Goal: Task Accomplishment & Management: Manage account settings

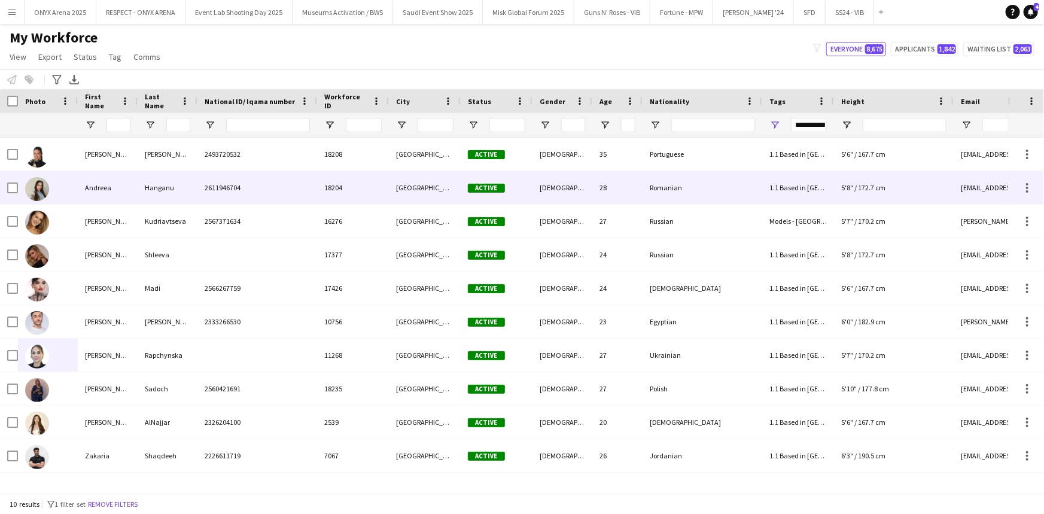
drag, startPoint x: 121, startPoint y: 195, endPoint x: 126, endPoint y: 201, distance: 7.3
click at [123, 197] on div "Andreea" at bounding box center [108, 187] width 60 height 33
click at [85, 200] on div "Andreea" at bounding box center [108, 187] width 60 height 33
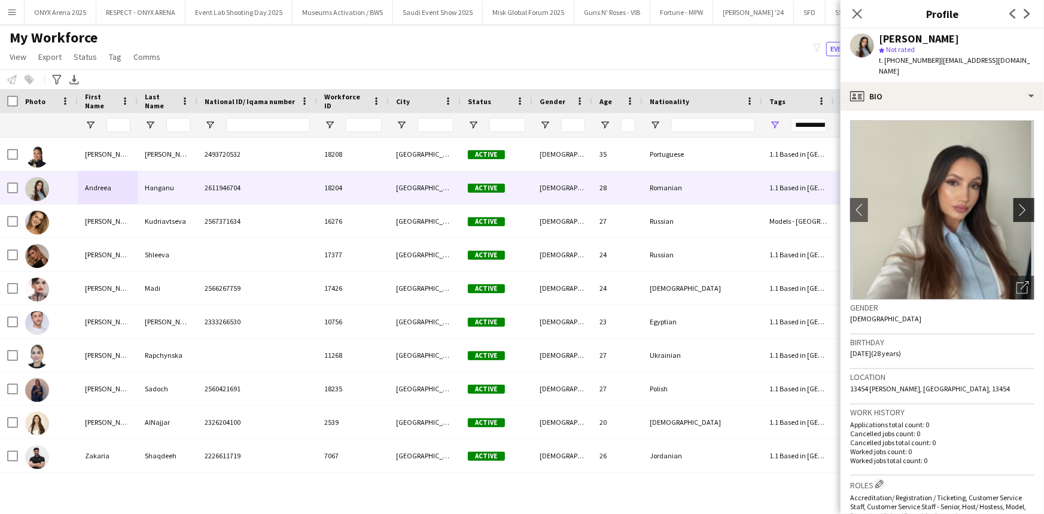
click at [1016, 207] on app-icon "chevron-right" at bounding box center [1025, 209] width 19 height 13
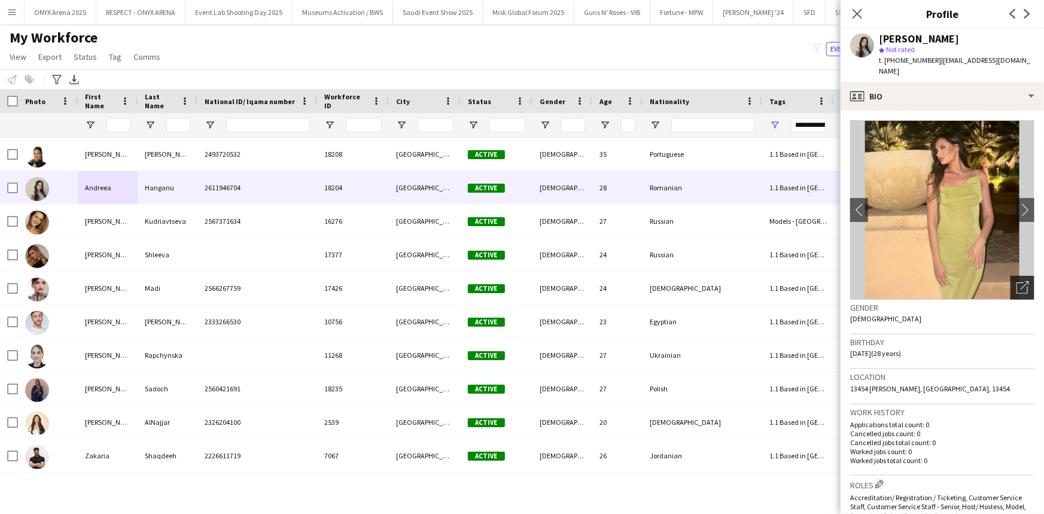
click at [1017, 279] on div "Open photos pop-in" at bounding box center [1022, 288] width 24 height 24
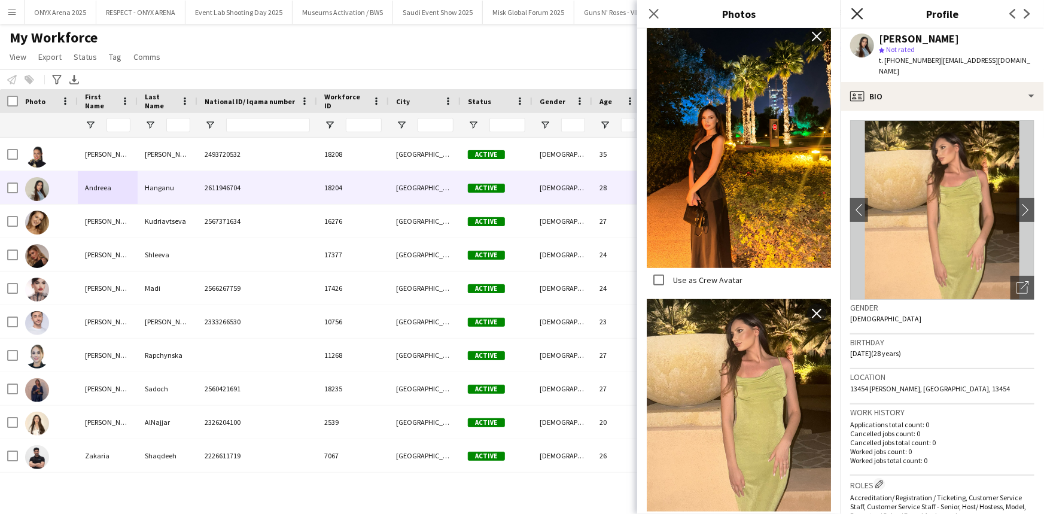
click at [854, 14] on icon "Close pop-in" at bounding box center [856, 13] width 11 height 11
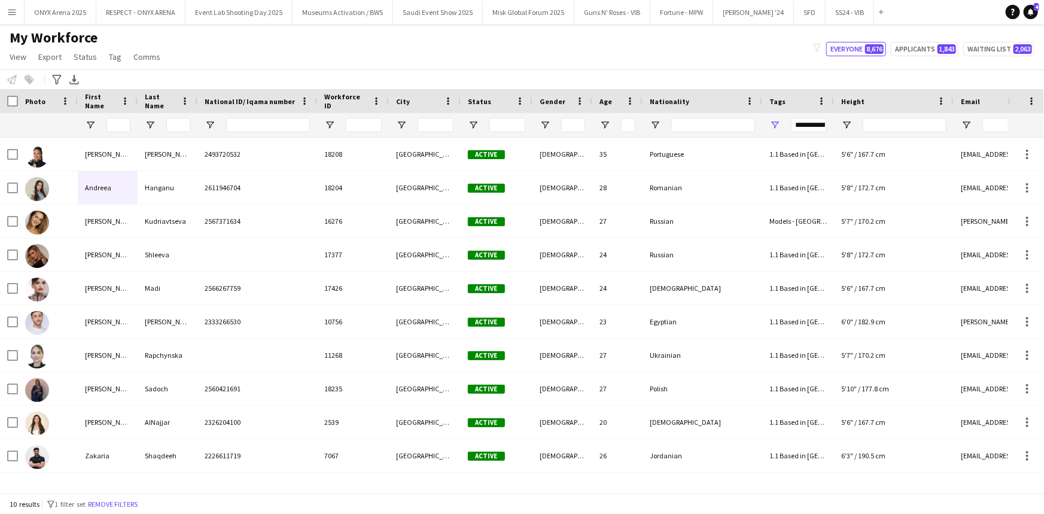
click at [10, 13] on app-icon "Menu" at bounding box center [12, 12] width 10 height 10
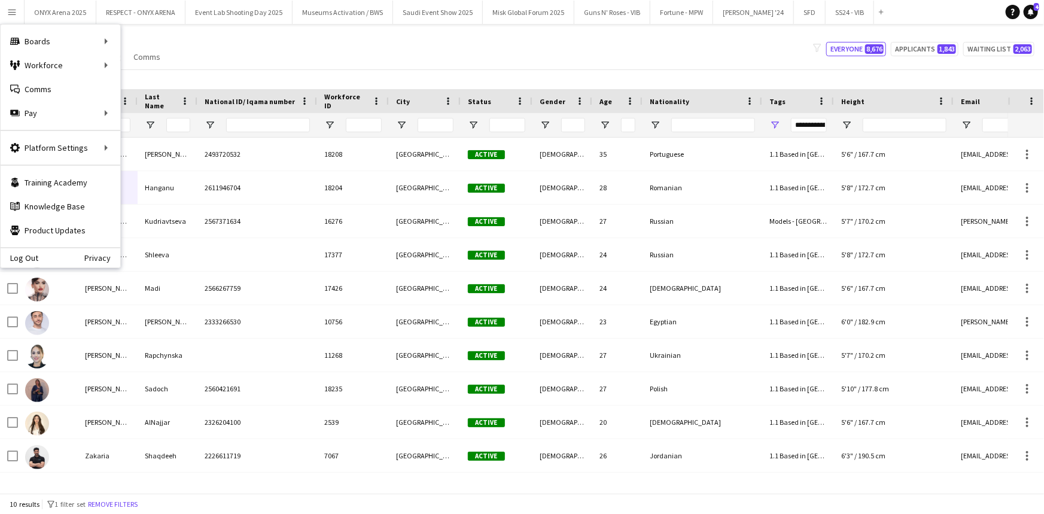
click at [219, 45] on div "My Workforce View Views Default view R4ven New view Update view Delete view Edi…" at bounding box center [522, 49] width 1044 height 41
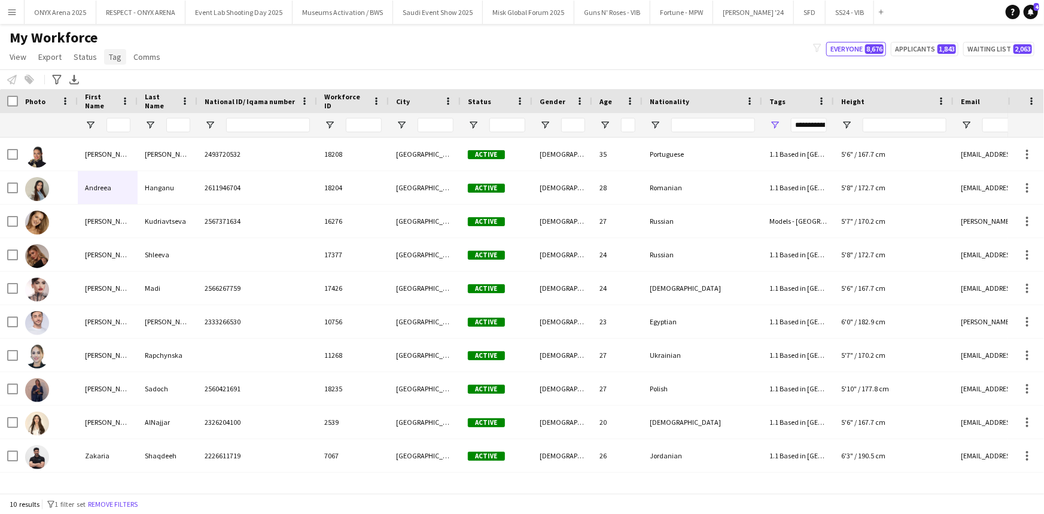
click at [115, 57] on span "Tag" at bounding box center [115, 56] width 13 height 11
click at [122, 83] on span "New tag" at bounding box center [126, 82] width 29 height 11
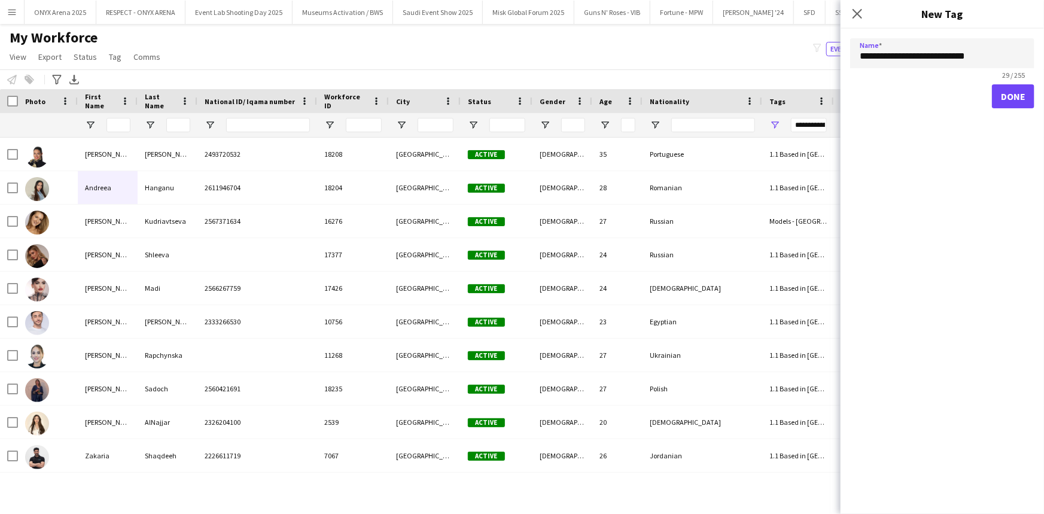
type input "**********"
click at [1021, 92] on button "Done" at bounding box center [1013, 96] width 42 height 24
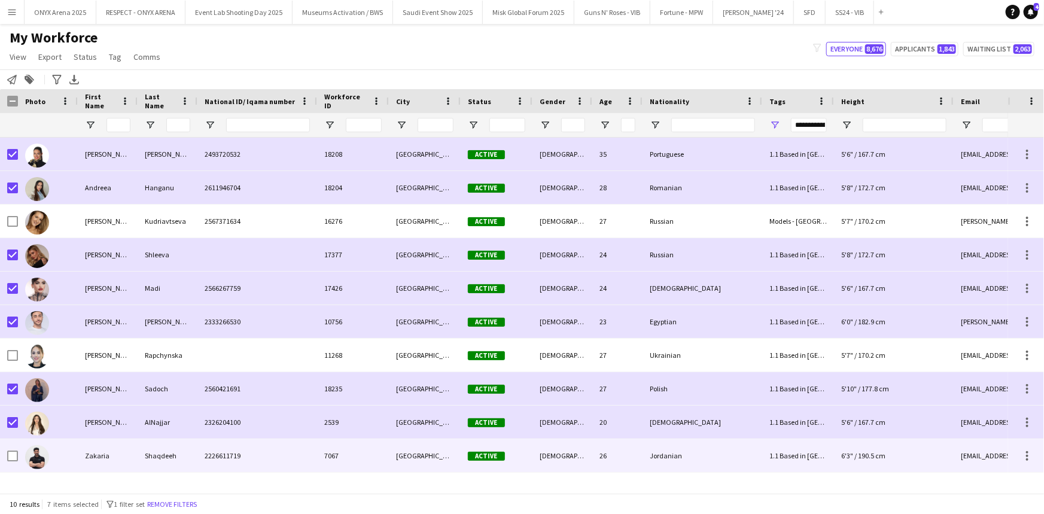
click at [18, 456] on div at bounding box center [48, 455] width 60 height 33
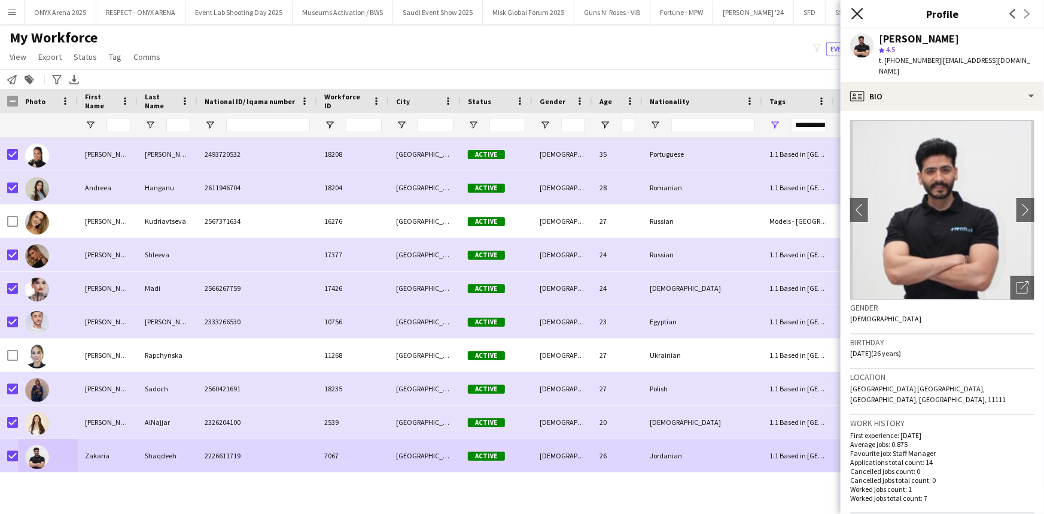
click at [857, 13] on icon at bounding box center [856, 13] width 11 height 11
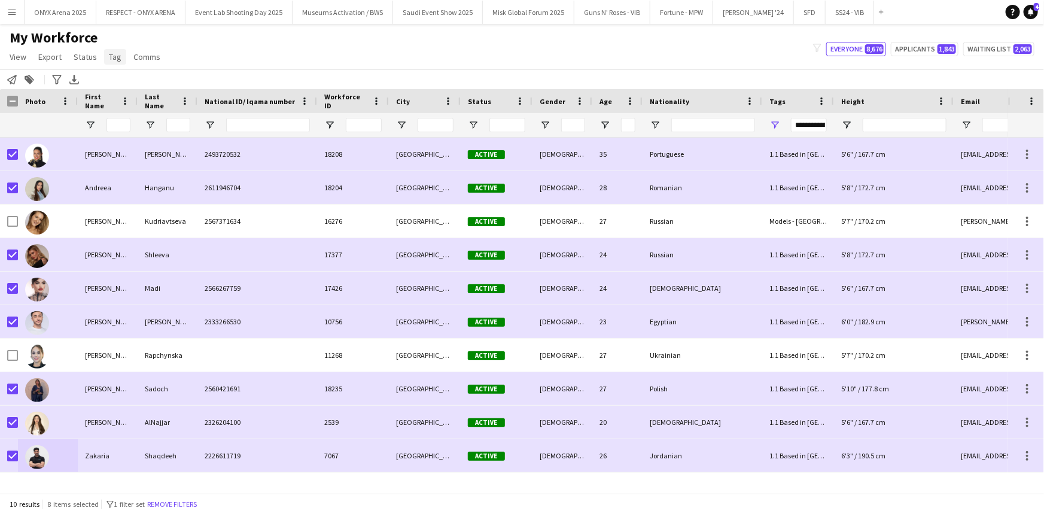
click at [115, 55] on span "Tag" at bounding box center [115, 56] width 13 height 11
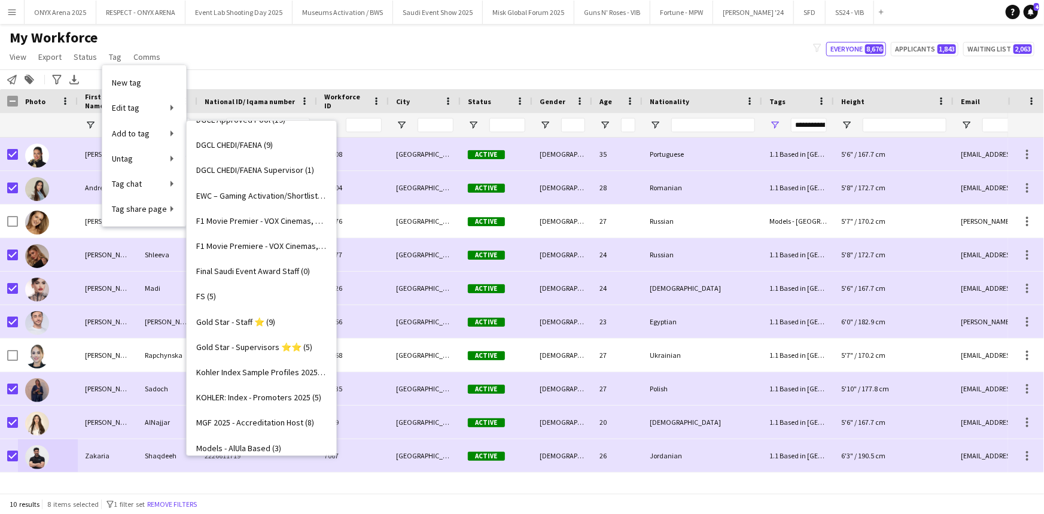
scroll to position [322, 0]
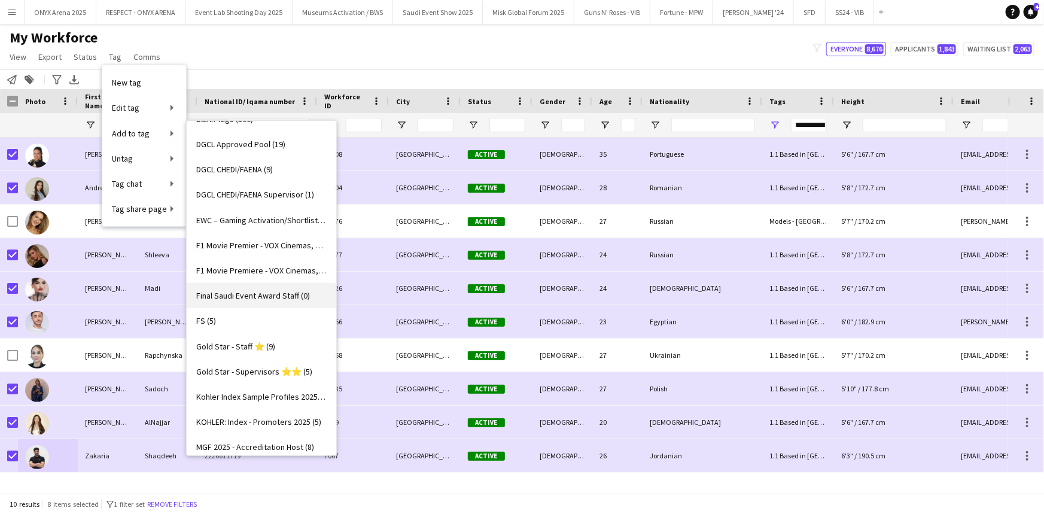
click at [221, 290] on span "Final Saudi Event Award Staff (0)" at bounding box center [253, 295] width 114 height 11
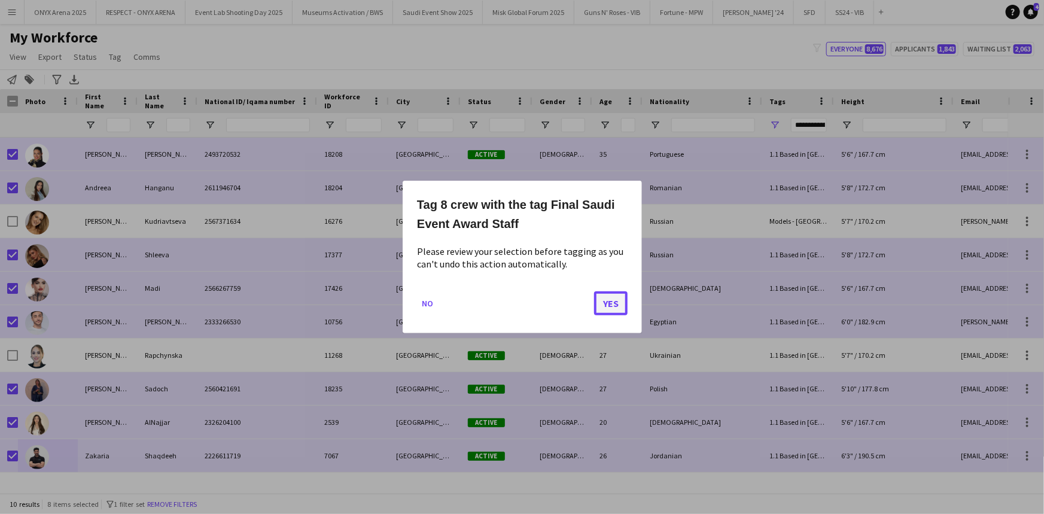
click at [602, 299] on button "Yes" at bounding box center [611, 303] width 34 height 24
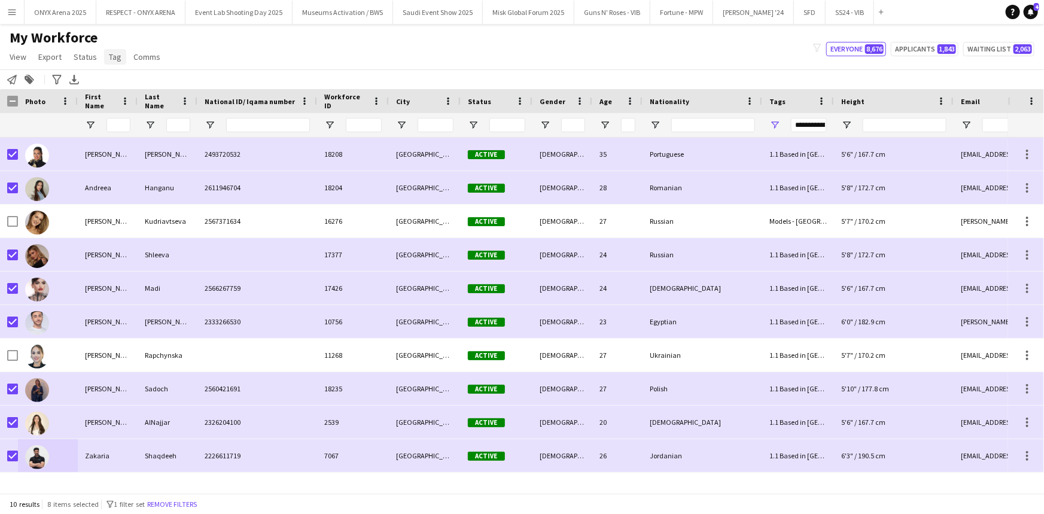
click at [120, 55] on link "Tag" at bounding box center [115, 57] width 22 height 16
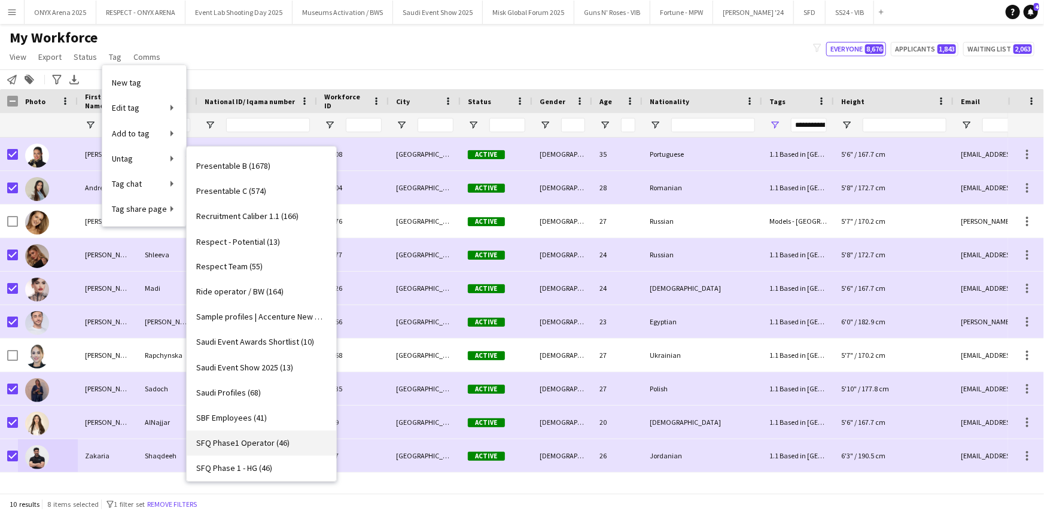
scroll to position [1088, 0]
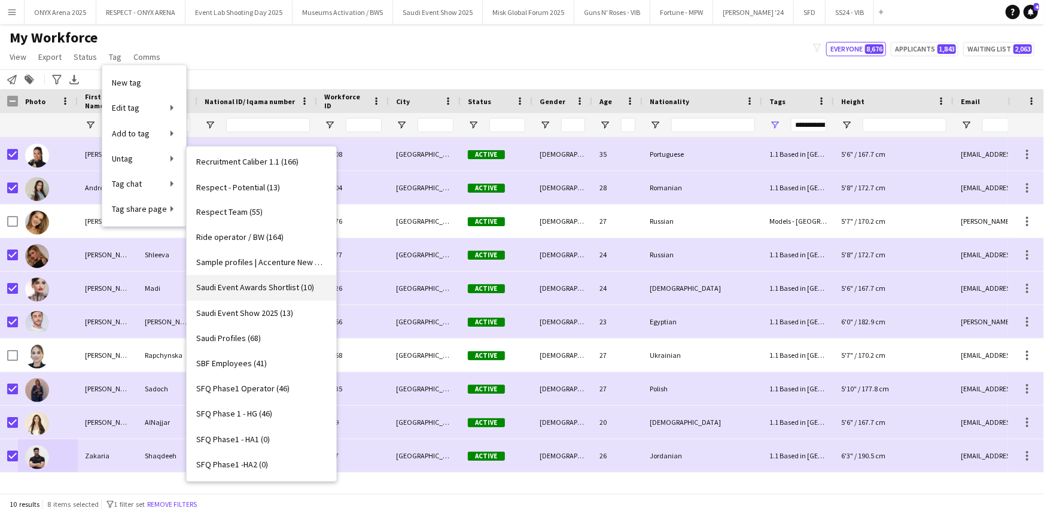
click at [269, 292] on span "Saudi Event Awards Shortlist (10)" at bounding box center [255, 287] width 118 height 11
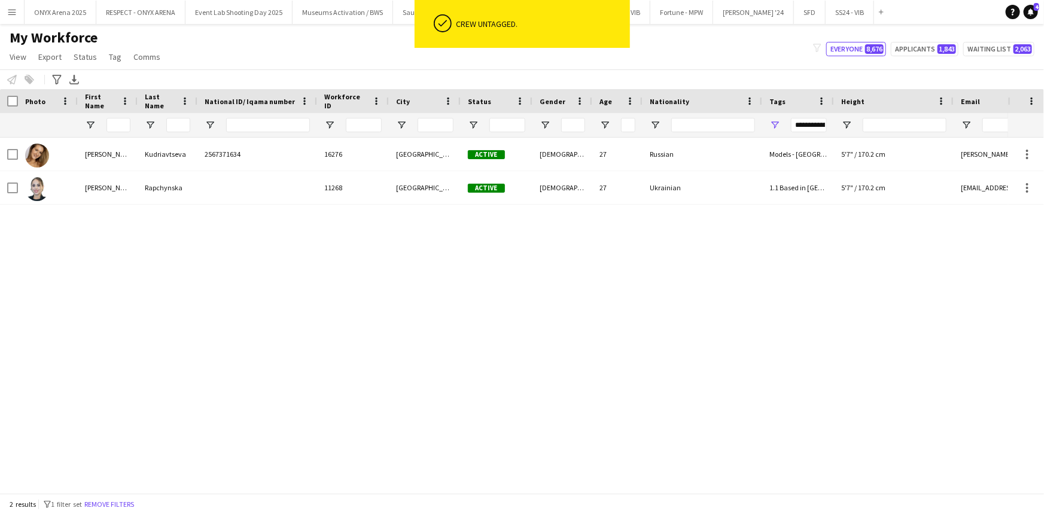
click at [143, 291] on div "Angelina Kudriavtseva 2567371634 16276 Riyadh Active Female 27 Russian Models -…" at bounding box center [504, 311] width 1008 height 347
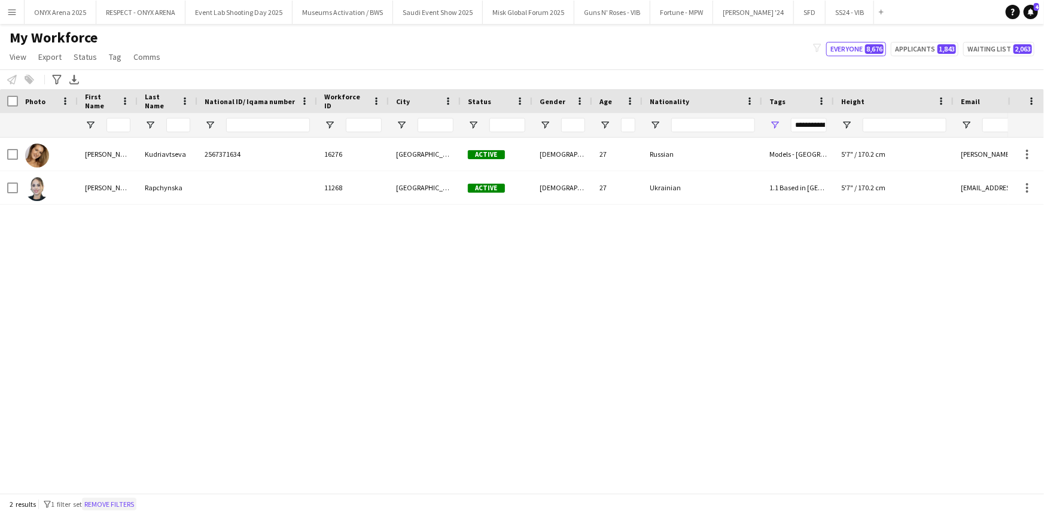
click at [118, 503] on button "Remove filters" at bounding box center [109, 504] width 54 height 13
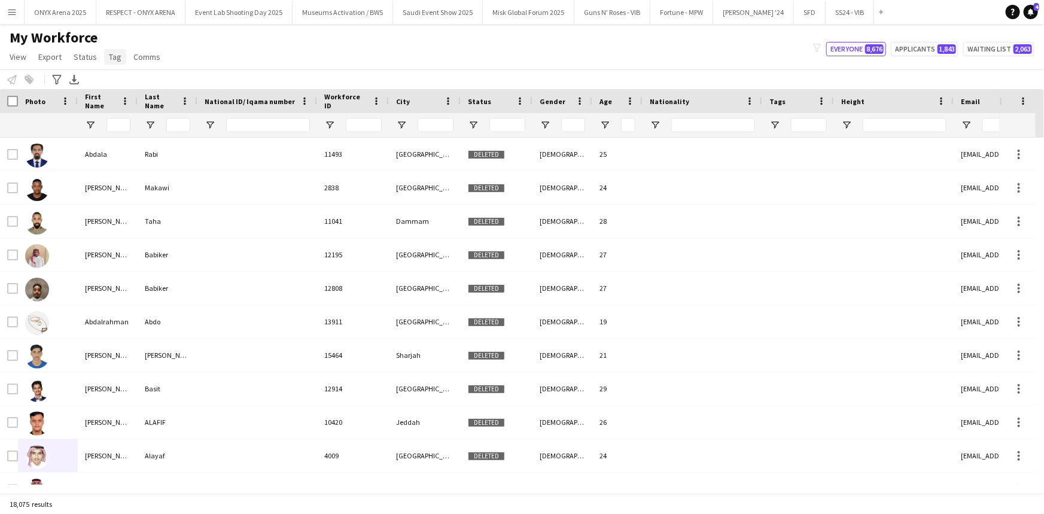
click at [109, 63] on link "Tag" at bounding box center [115, 57] width 22 height 16
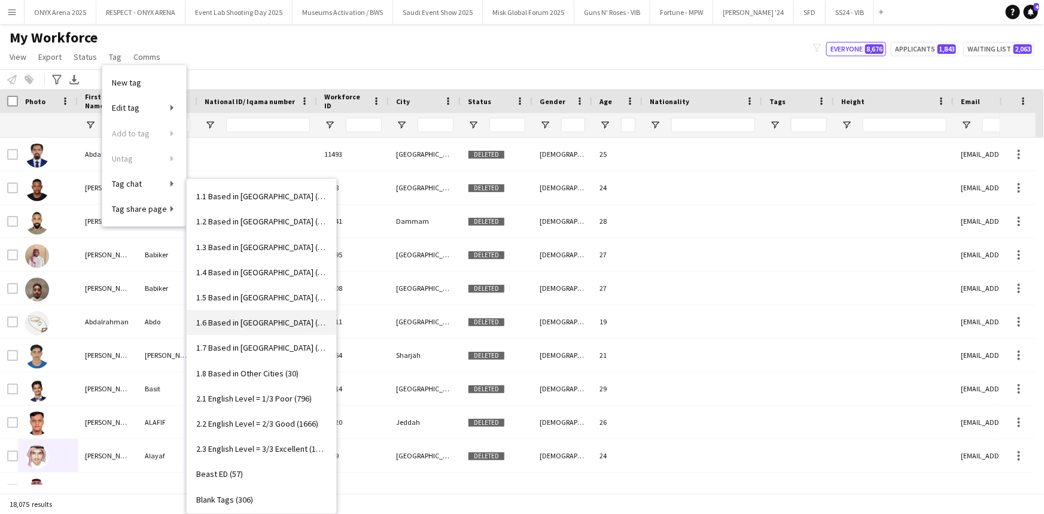
scroll to position [272, 0]
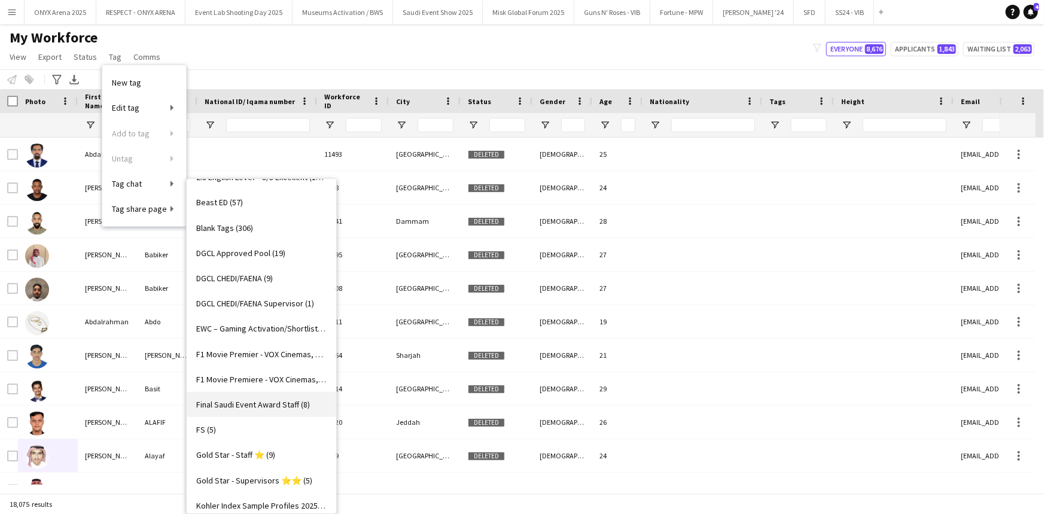
click at [240, 409] on span "Final Saudi Event Award Staff (8)" at bounding box center [253, 404] width 114 height 11
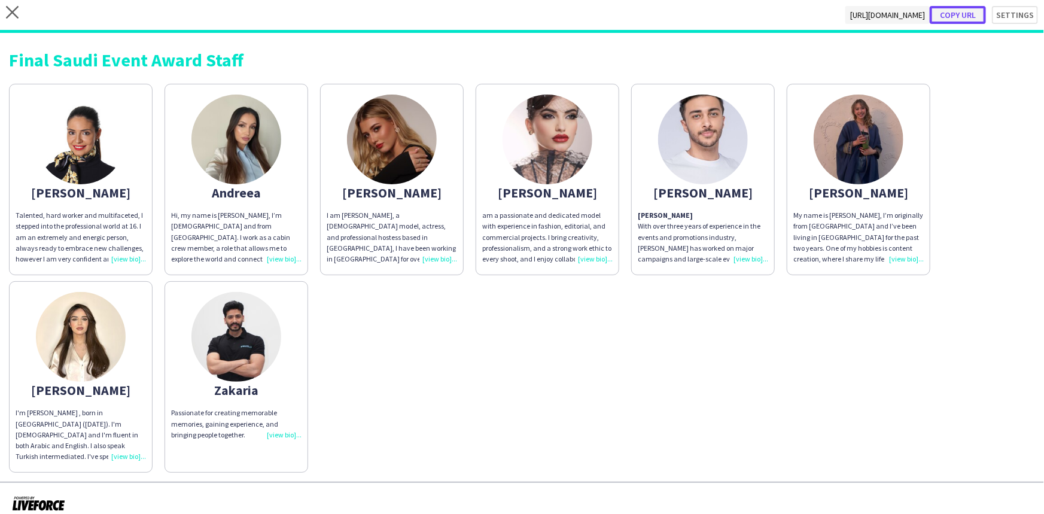
click at [951, 16] on button "Copy url" at bounding box center [958, 15] width 56 height 18
click at [6, 10] on icon "close" at bounding box center [12, 12] width 13 height 13
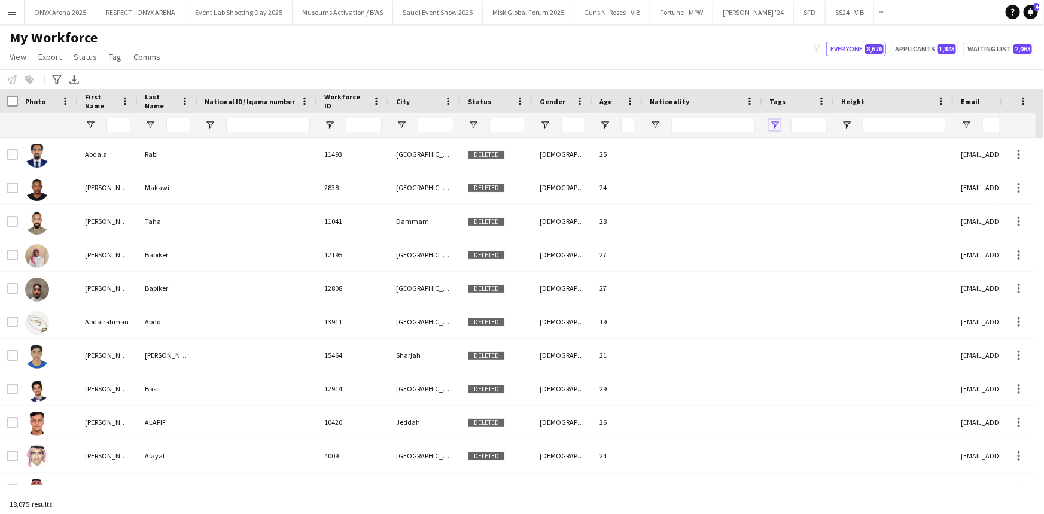
click at [771, 126] on span "Open Filter Menu" at bounding box center [774, 125] width 11 height 11
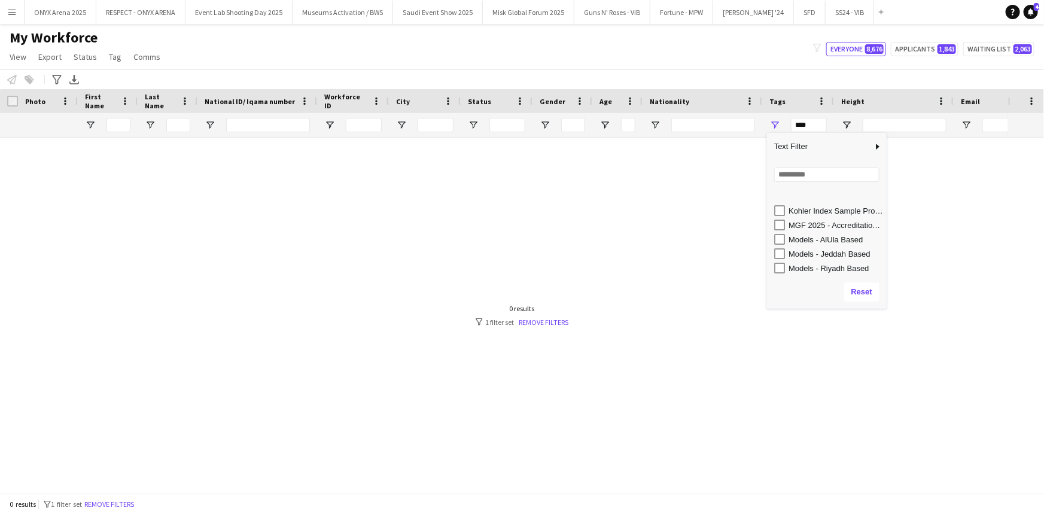
scroll to position [380, 0]
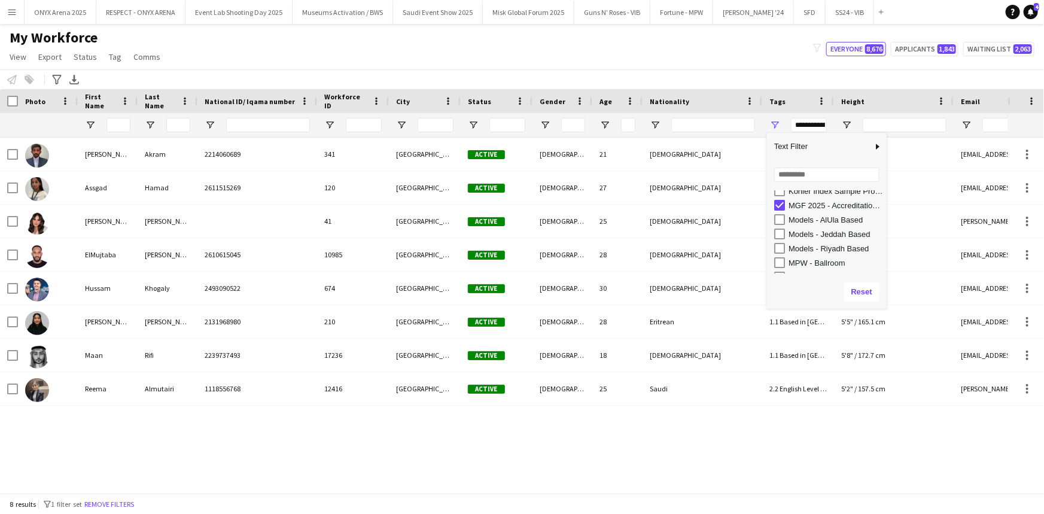
click at [491, 58] on div "My Workforce View Views Default view R4ven New view Update view Delete view Edi…" at bounding box center [522, 49] width 1044 height 41
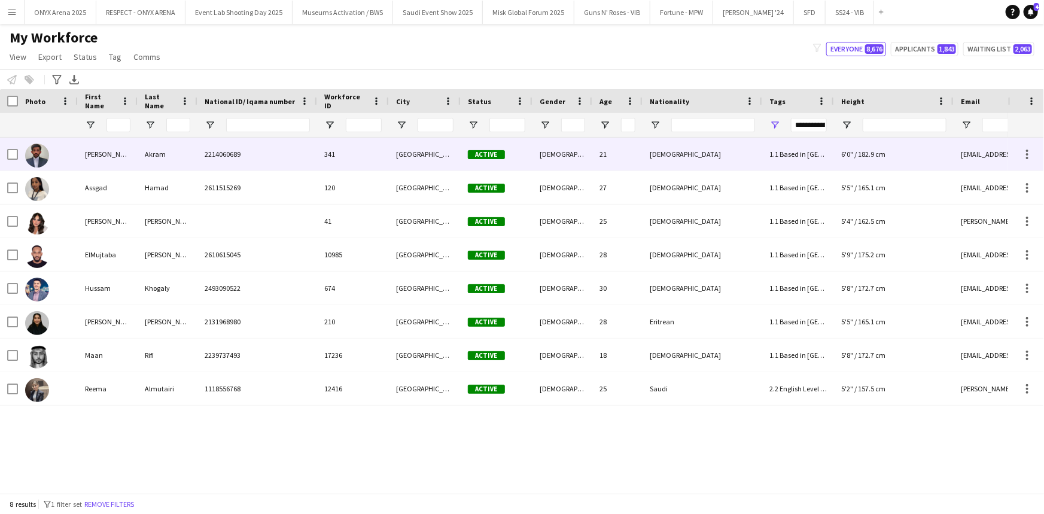
click at [165, 161] on div "Akram" at bounding box center [168, 154] width 60 height 33
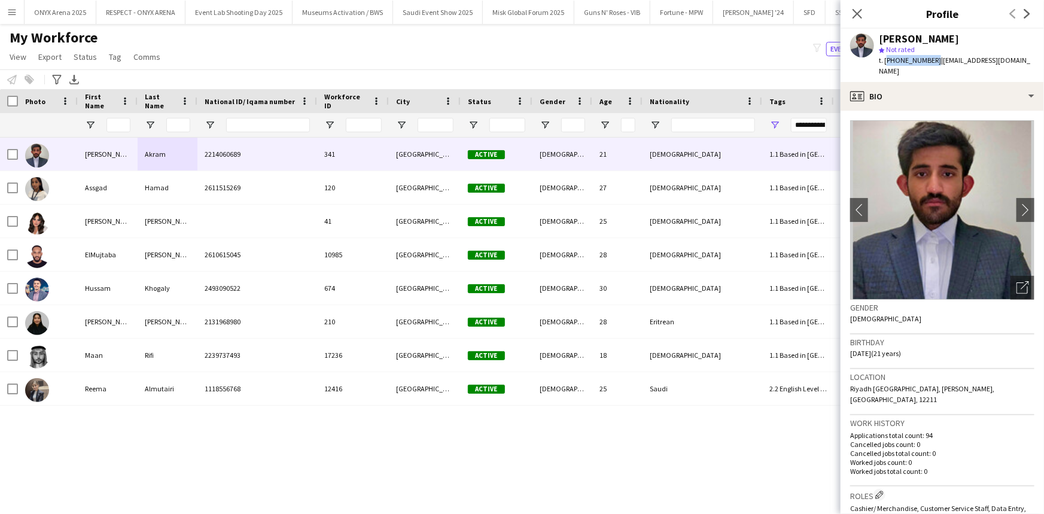
drag, startPoint x: 930, startPoint y: 59, endPoint x: 884, endPoint y: 59, distance: 45.5
click at [884, 59] on span "t. +966500266629" at bounding box center [910, 60] width 62 height 9
copy span "+966500266629"
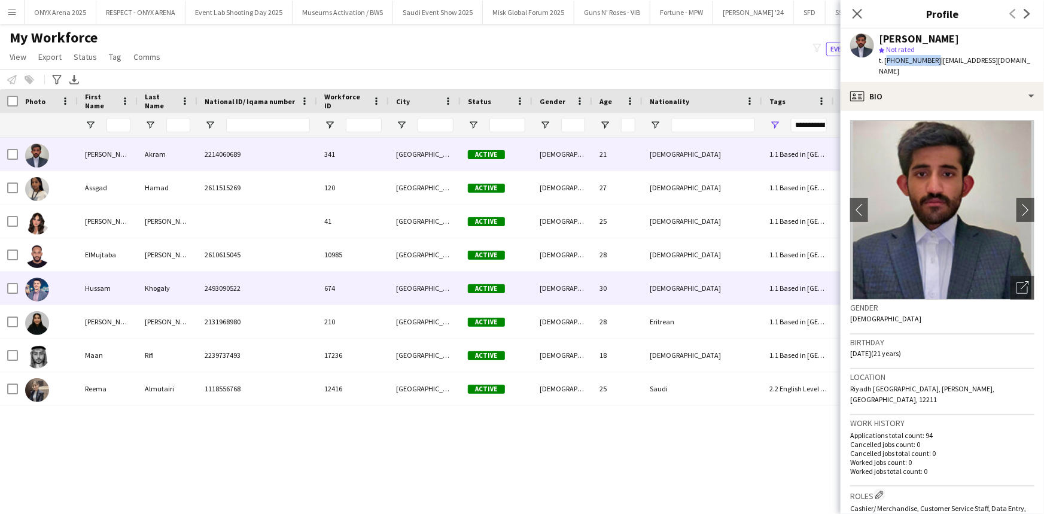
click at [135, 281] on div "Hussam" at bounding box center [108, 288] width 60 height 33
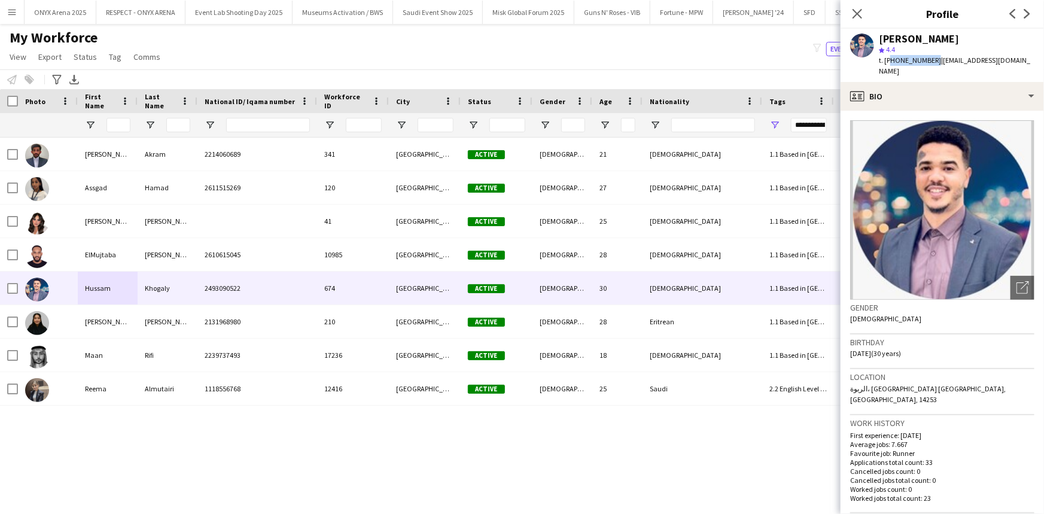
drag, startPoint x: 931, startPoint y: 60, endPoint x: 889, endPoint y: 59, distance: 42.5
click at [889, 59] on span "t. +966505238080" at bounding box center [910, 60] width 62 height 9
copy span "966505238080"
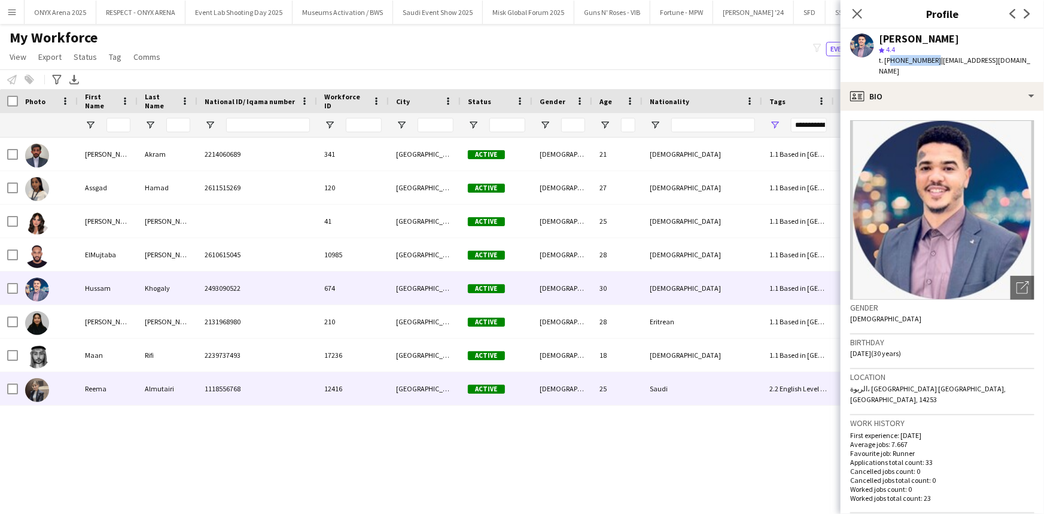
click at [101, 392] on div "Reema" at bounding box center [108, 388] width 60 height 33
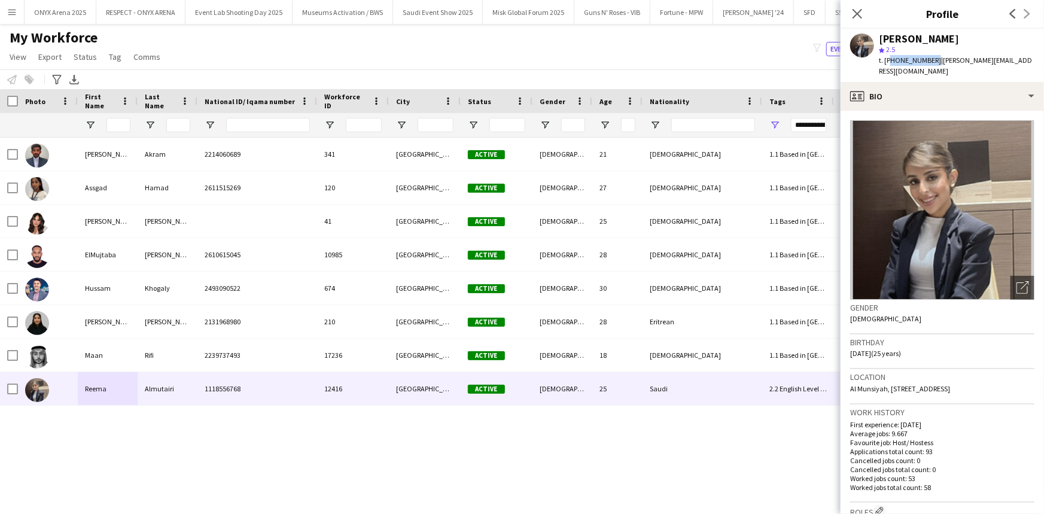
drag, startPoint x: 931, startPoint y: 60, endPoint x: 889, endPoint y: 59, distance: 41.9
click at [889, 59] on span "t. +966552507102" at bounding box center [910, 60] width 62 height 9
copy span "966552507102"
drag, startPoint x: 935, startPoint y: 59, endPoint x: 1028, endPoint y: 62, distance: 93.4
click at [1028, 62] on span "| reema.abdullah.ab@gmail.com" at bounding box center [955, 66] width 153 height 20
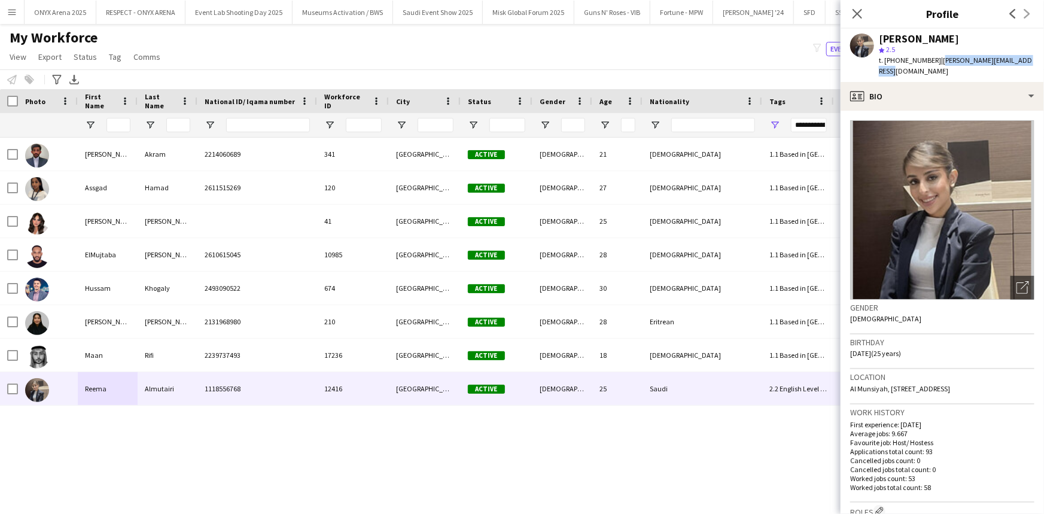
copy span "reema.abdullah.ab@gmail.com"
click at [1013, 276] on div "Open photos pop-in" at bounding box center [1022, 288] width 24 height 24
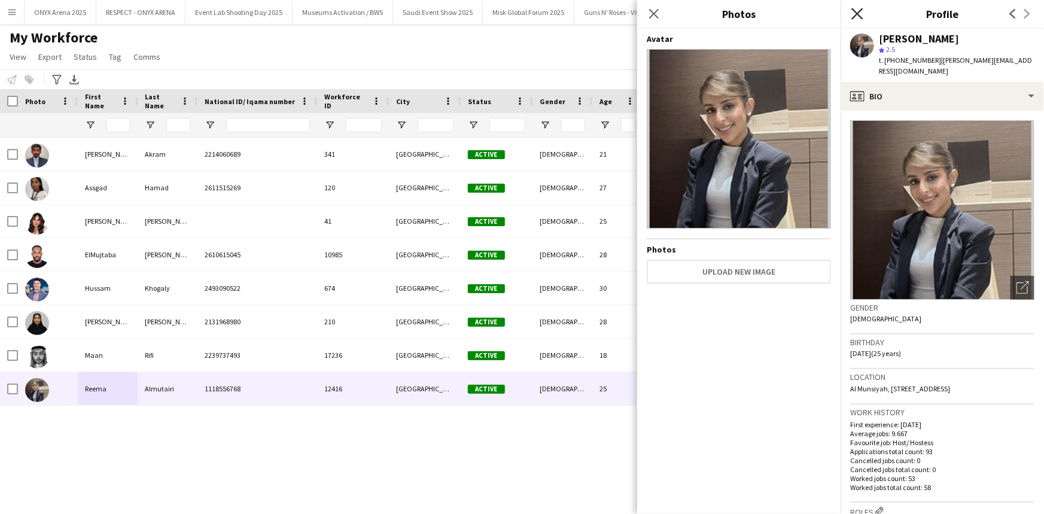
click at [853, 10] on icon "Close pop-in" at bounding box center [856, 13] width 11 height 11
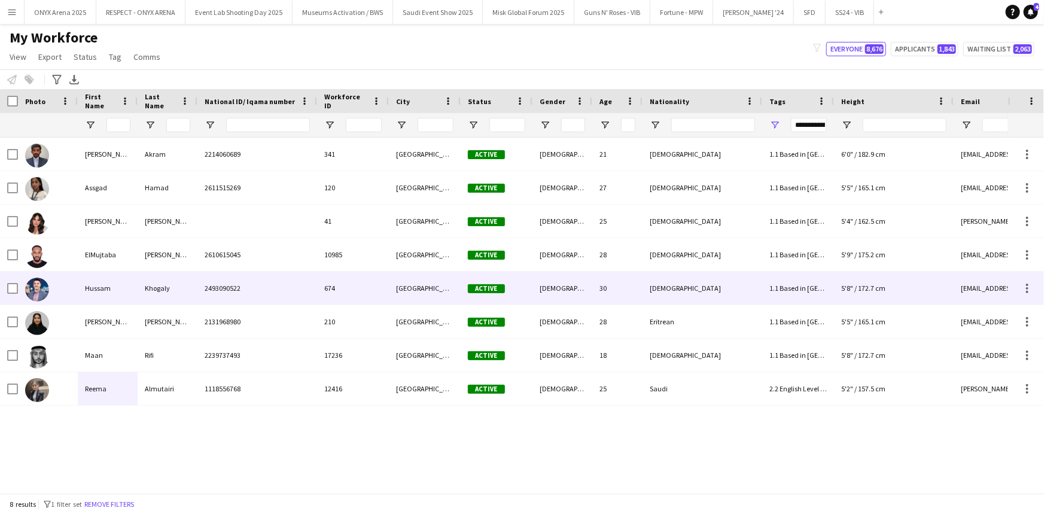
click at [100, 281] on div "Hussam" at bounding box center [108, 288] width 60 height 33
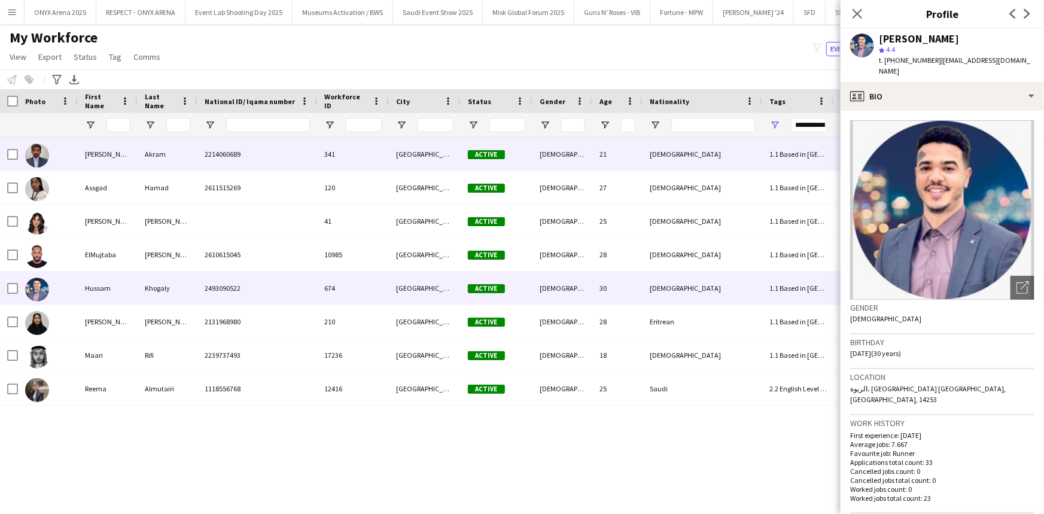
click at [99, 162] on div "[PERSON_NAME]" at bounding box center [108, 154] width 60 height 33
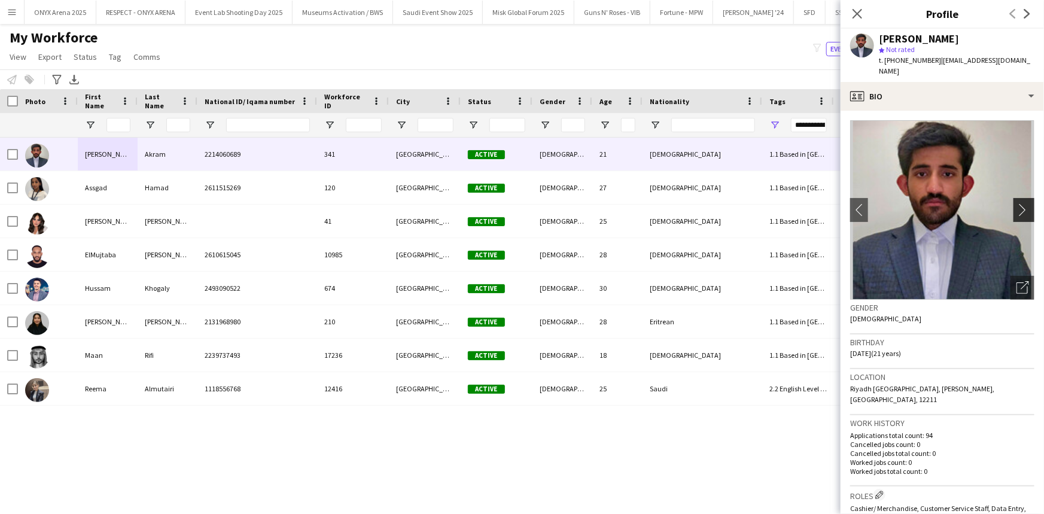
click at [1016, 203] on app-icon "chevron-right" at bounding box center [1025, 209] width 19 height 13
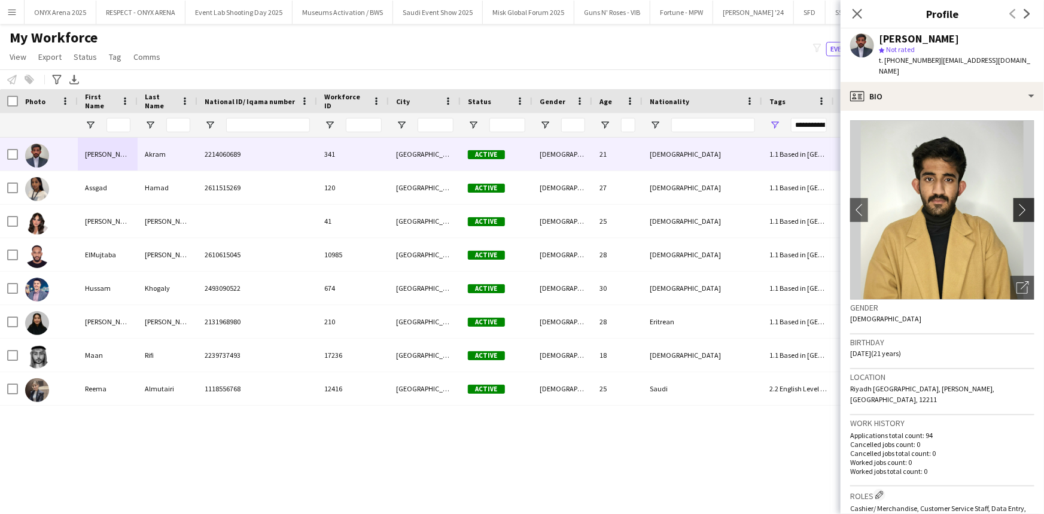
click at [1016, 203] on app-icon "chevron-right" at bounding box center [1025, 209] width 19 height 13
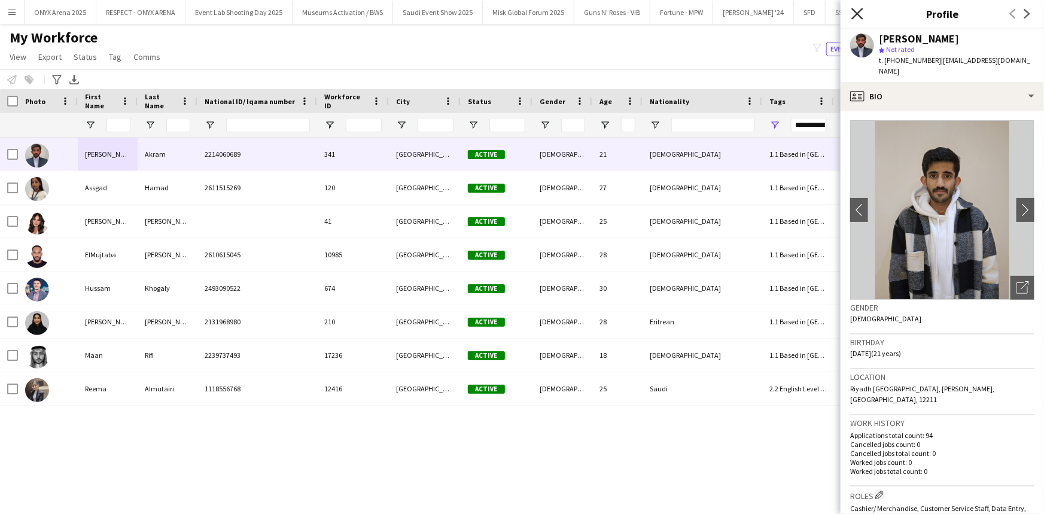
click at [856, 12] on icon at bounding box center [856, 13] width 11 height 11
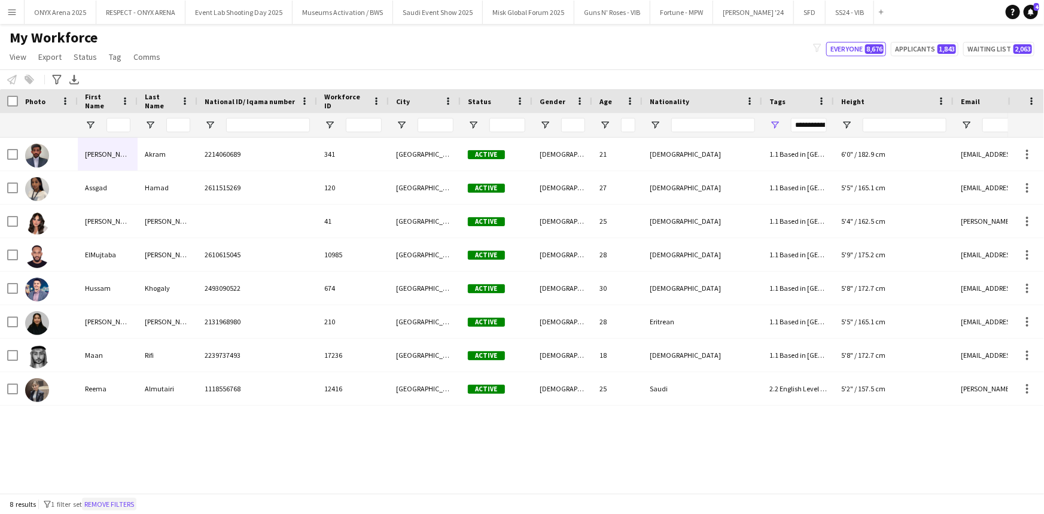
click at [131, 500] on button "Remove filters" at bounding box center [109, 504] width 54 height 13
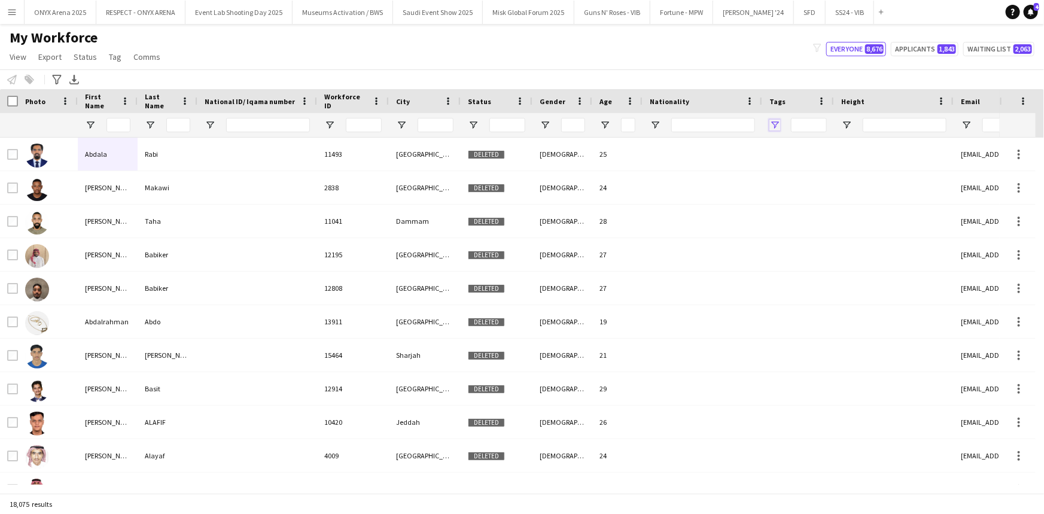
click at [775, 127] on span "Open Filter Menu" at bounding box center [774, 125] width 11 height 11
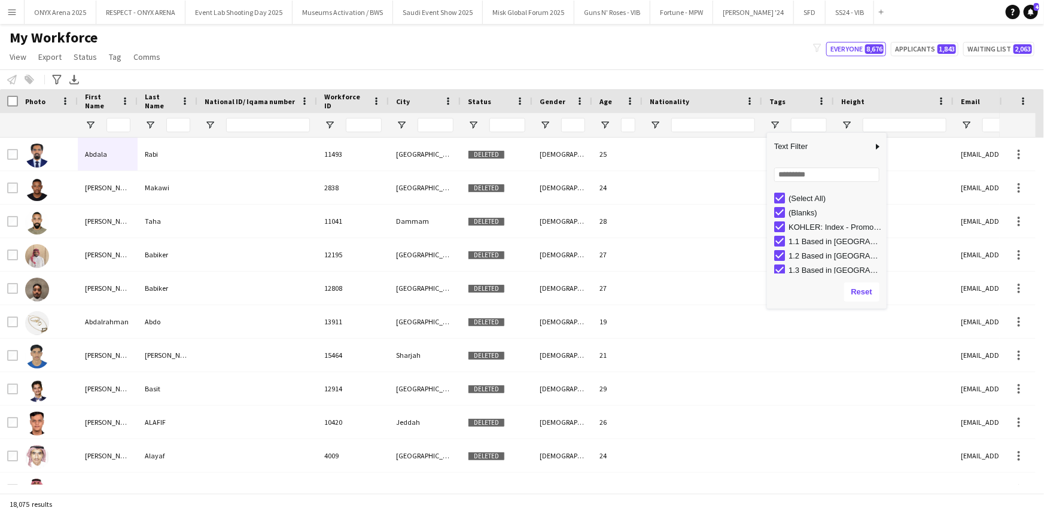
click at [787, 197] on div "(Select All)" at bounding box center [830, 198] width 112 height 14
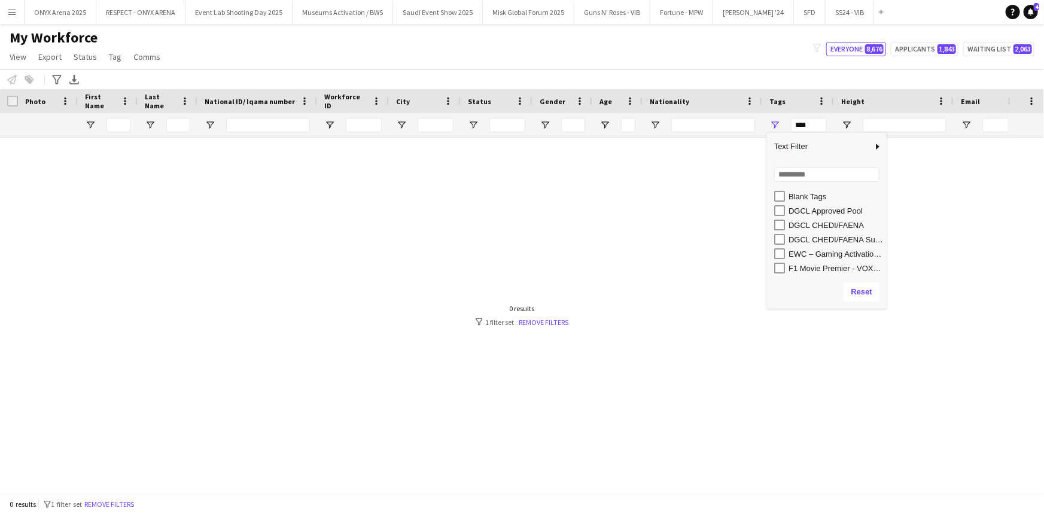
scroll to position [272, 0]
type input "**********"
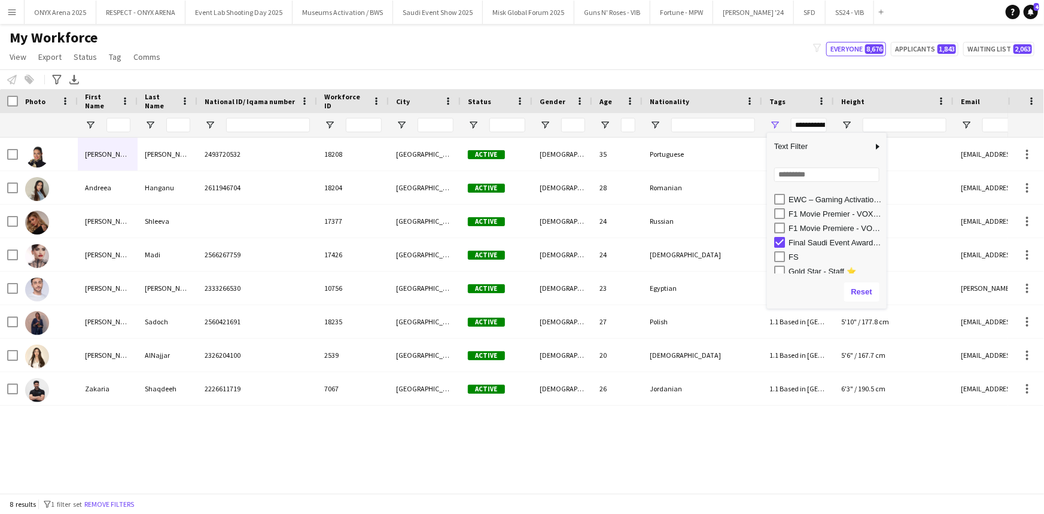
click at [687, 45] on div "My Workforce View Views Default view R4ven New view Update view Delete view Edi…" at bounding box center [522, 49] width 1044 height 41
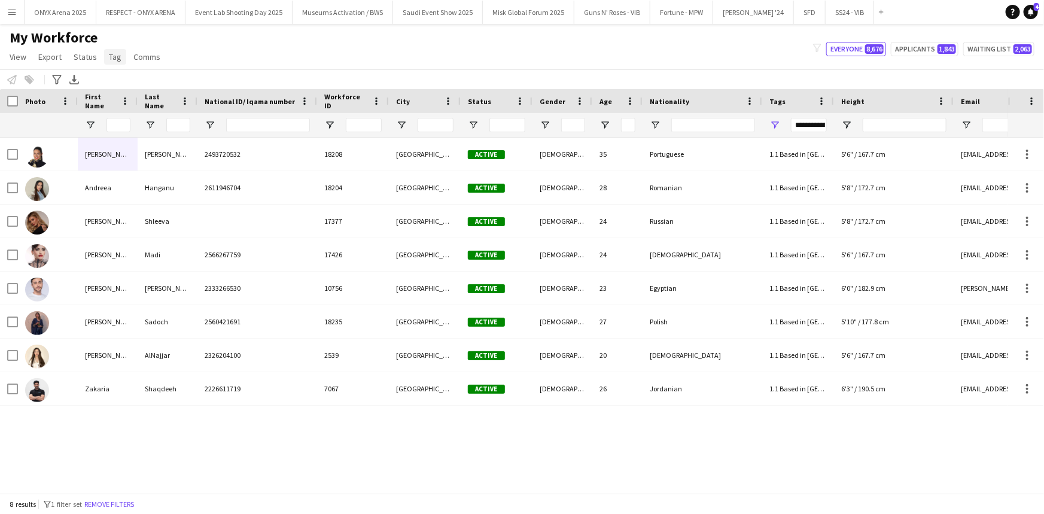
click at [118, 54] on span "Tag" at bounding box center [115, 56] width 13 height 11
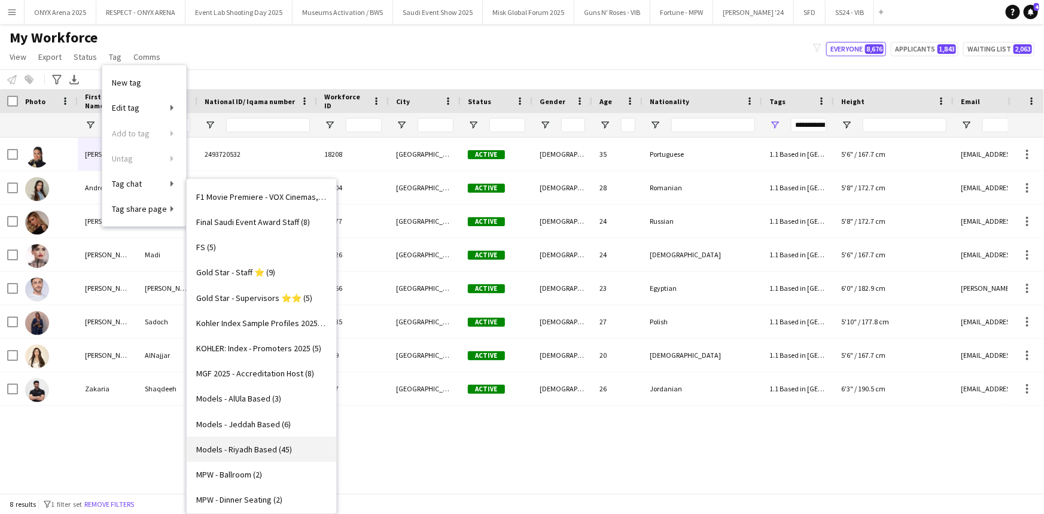
scroll to position [435, 0]
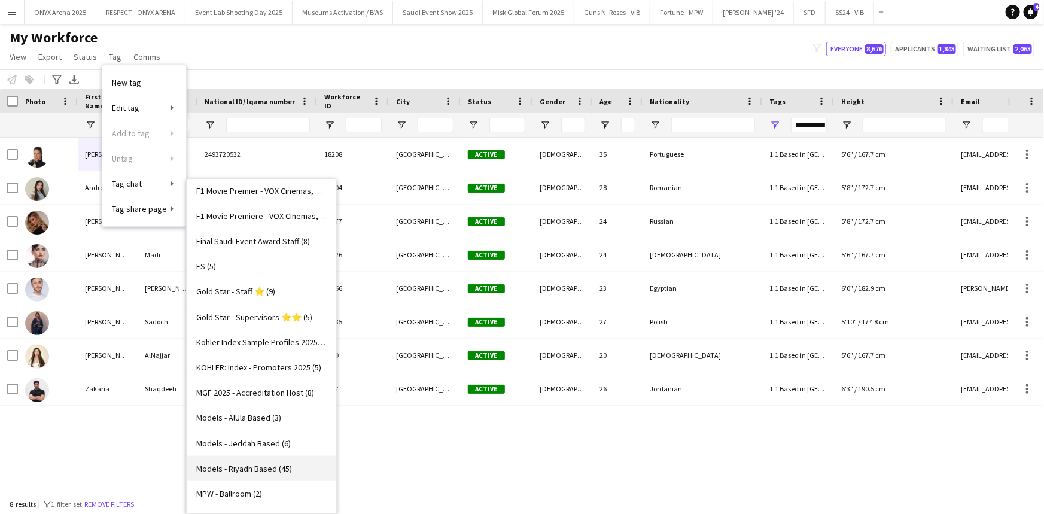
click at [227, 245] on span "Final Saudi Event Award Staff (8)" at bounding box center [253, 241] width 114 height 11
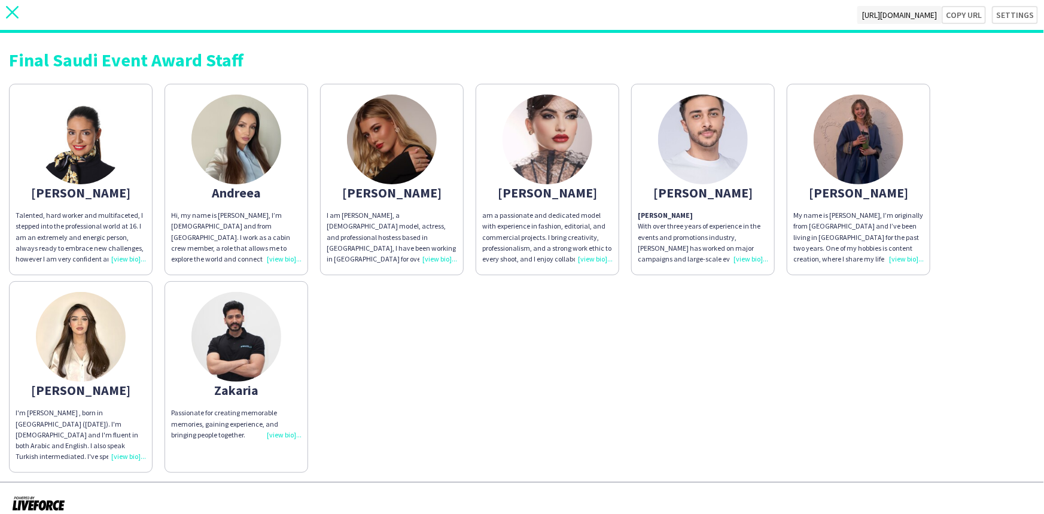
click at [13, 16] on icon "close" at bounding box center [12, 12] width 13 height 13
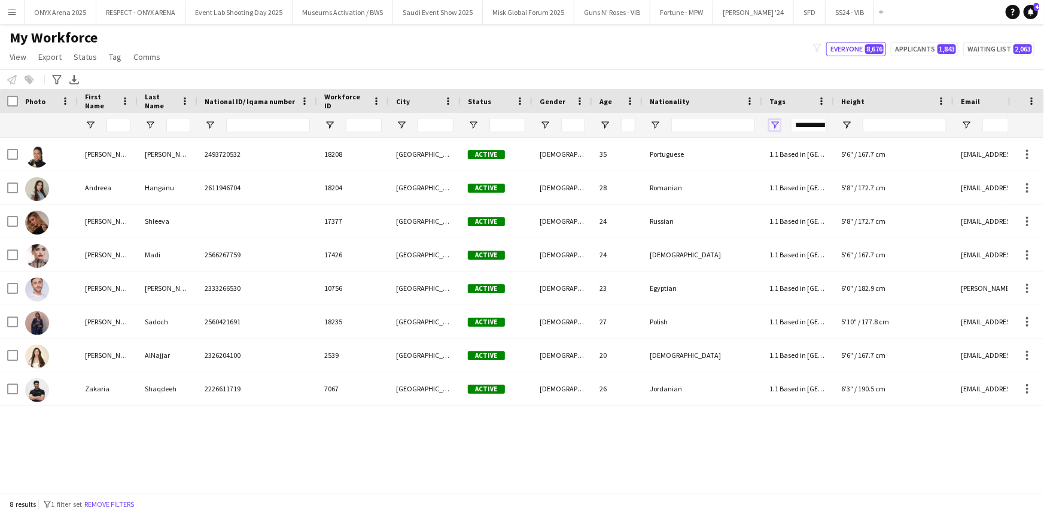
click at [777, 123] on span "Open Filter Menu" at bounding box center [774, 125] width 11 height 11
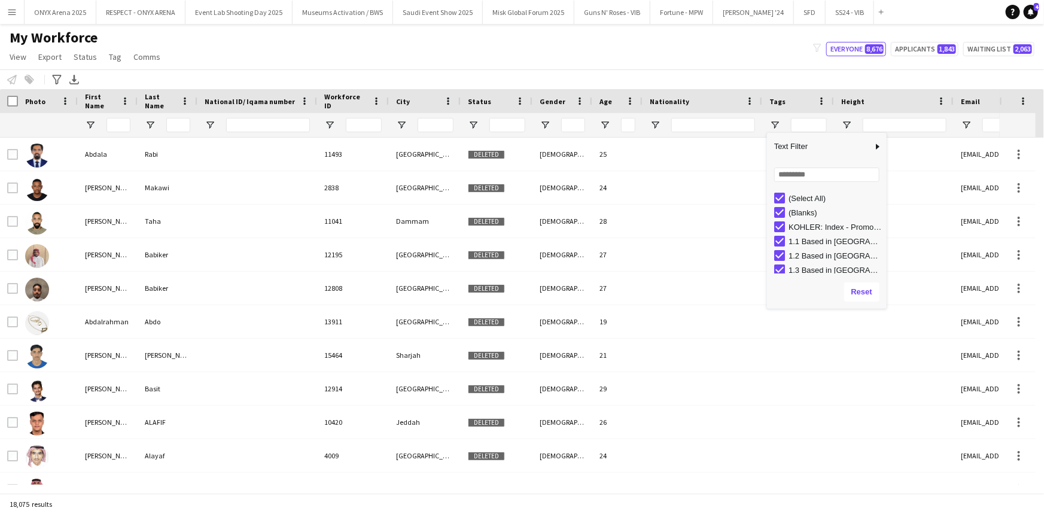
click at [780, 191] on div "(Select All)" at bounding box center [830, 198] width 112 height 14
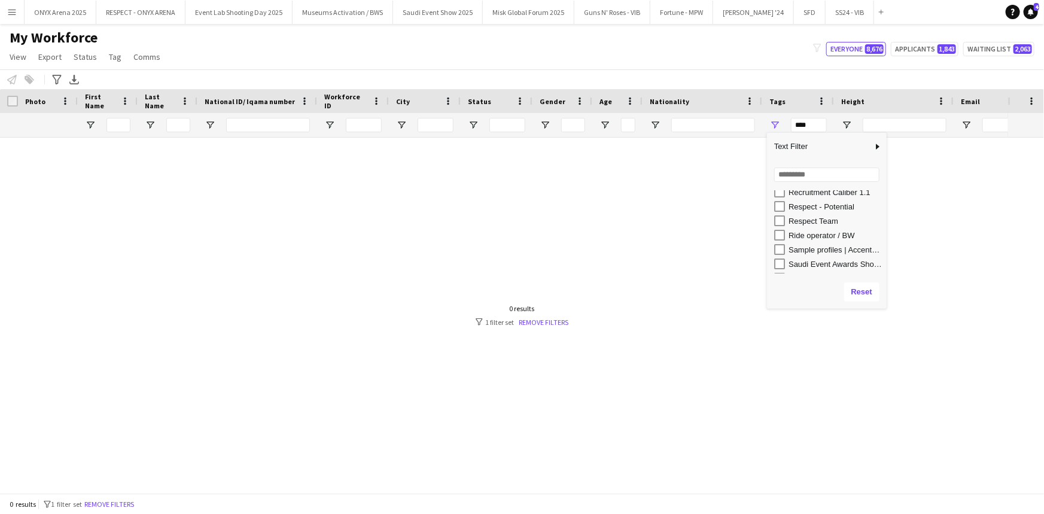
scroll to position [707, 0]
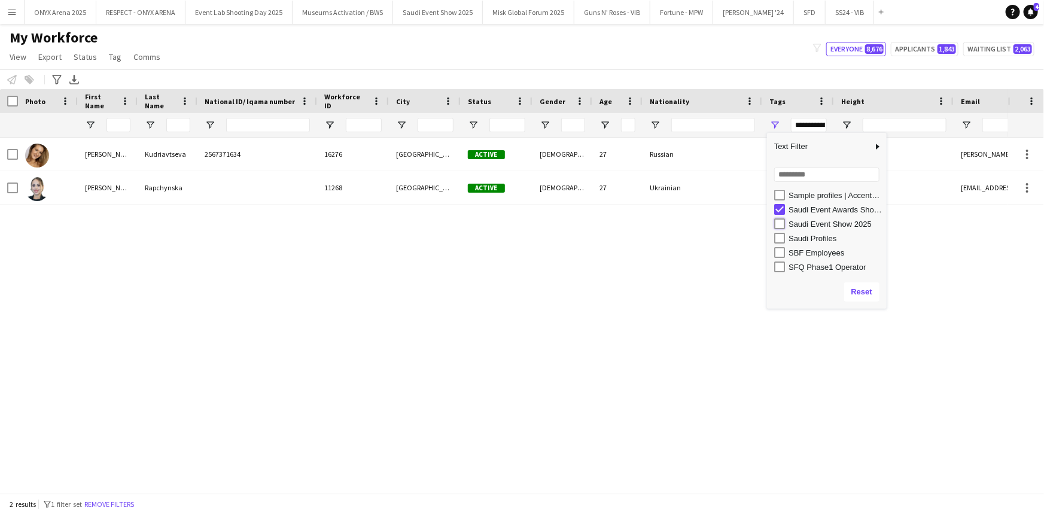
type input "**********"
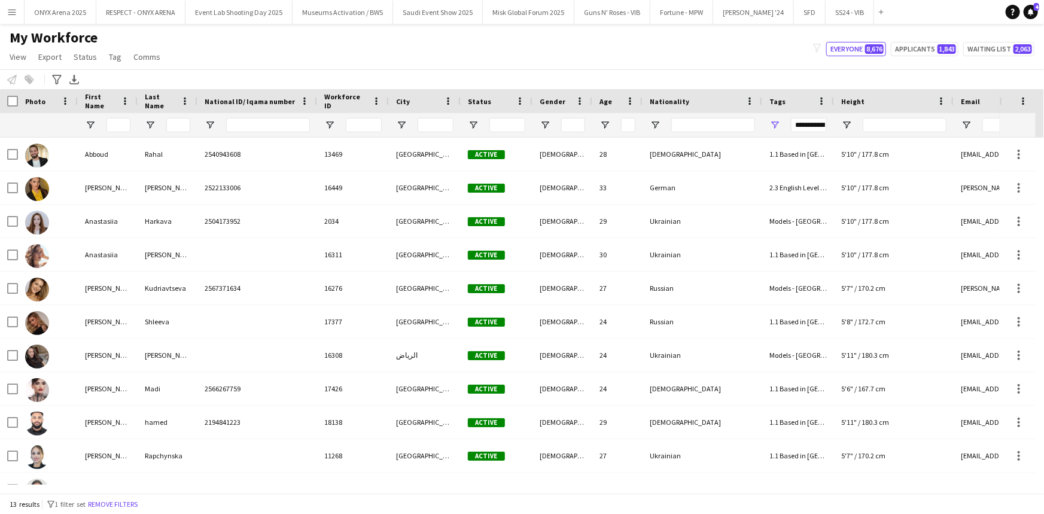
click at [606, 68] on div "My Workforce View Views Default view R4ven New view Update view Delete view Edi…" at bounding box center [522, 49] width 1044 height 41
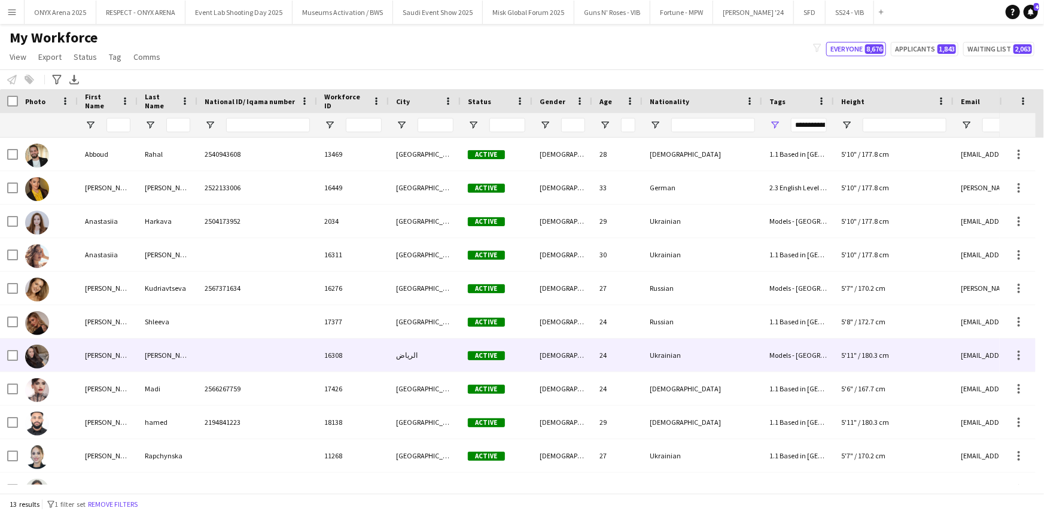
scroll to position [0, 0]
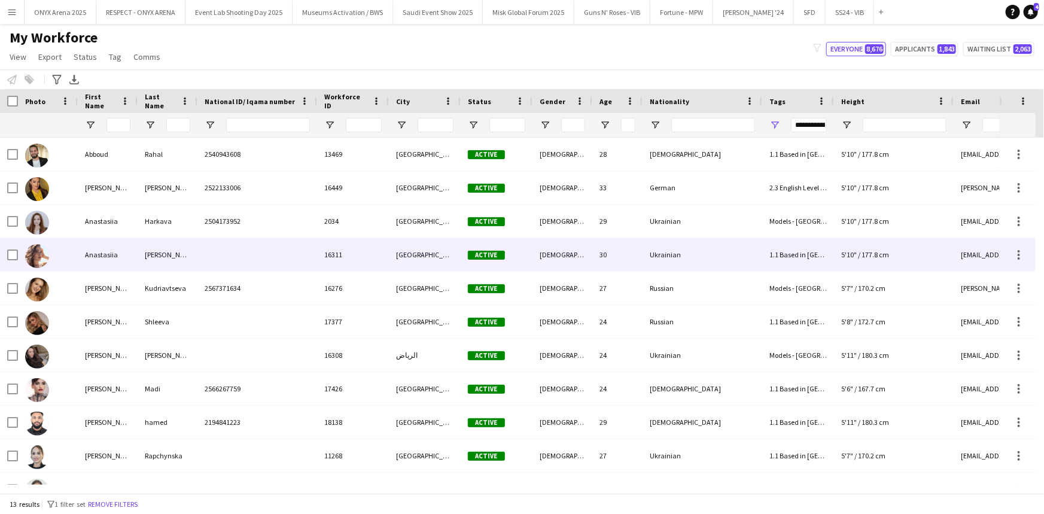
click at [137, 255] on div "Anastasiia" at bounding box center [108, 254] width 60 height 33
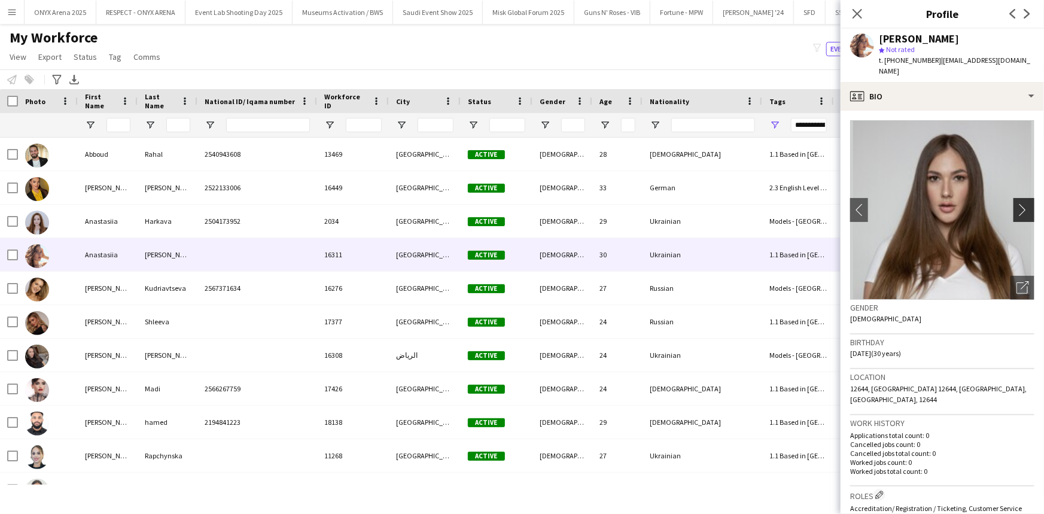
click at [1016, 203] on app-icon "chevron-right" at bounding box center [1025, 209] width 19 height 13
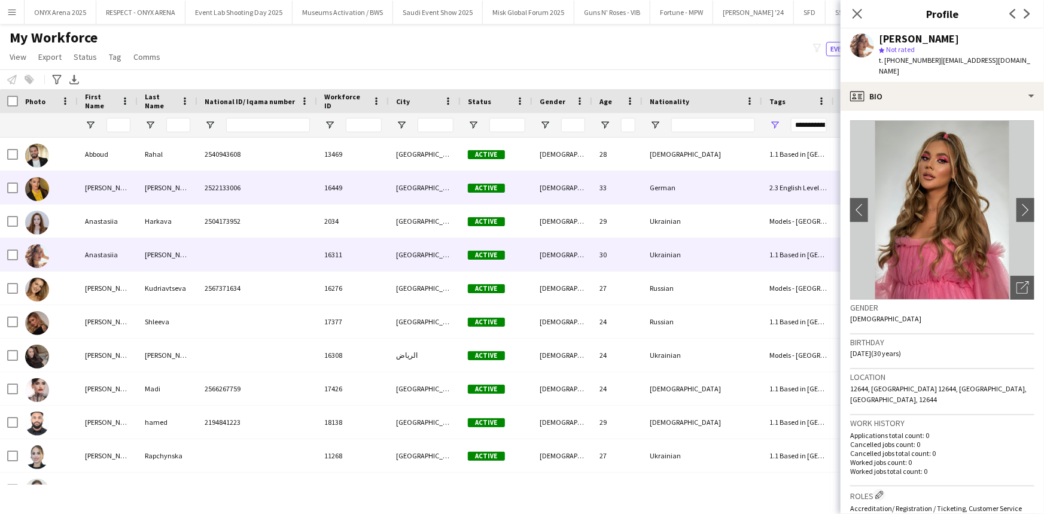
click at [158, 185] on div "Asztalos" at bounding box center [168, 187] width 60 height 33
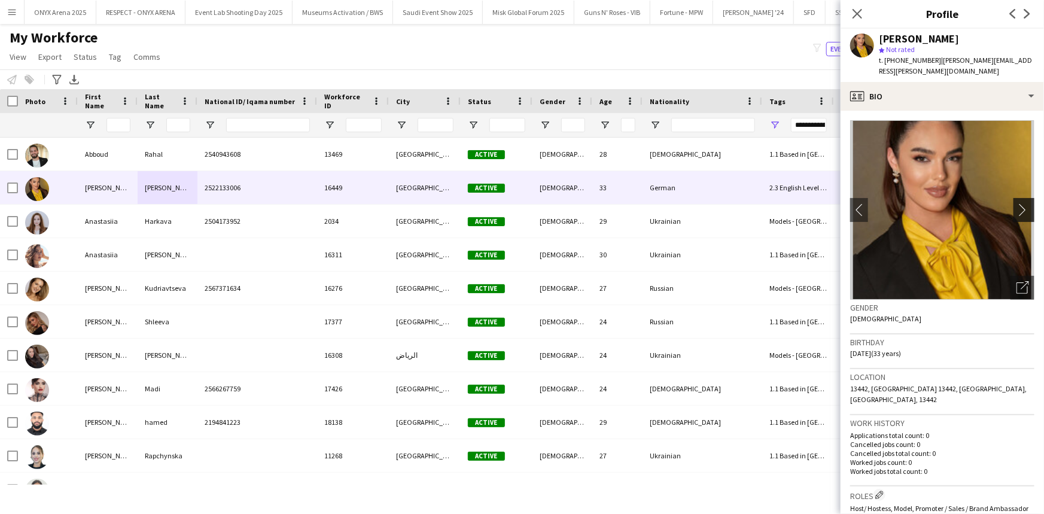
click at [1016, 203] on app-icon "chevron-right" at bounding box center [1025, 209] width 19 height 13
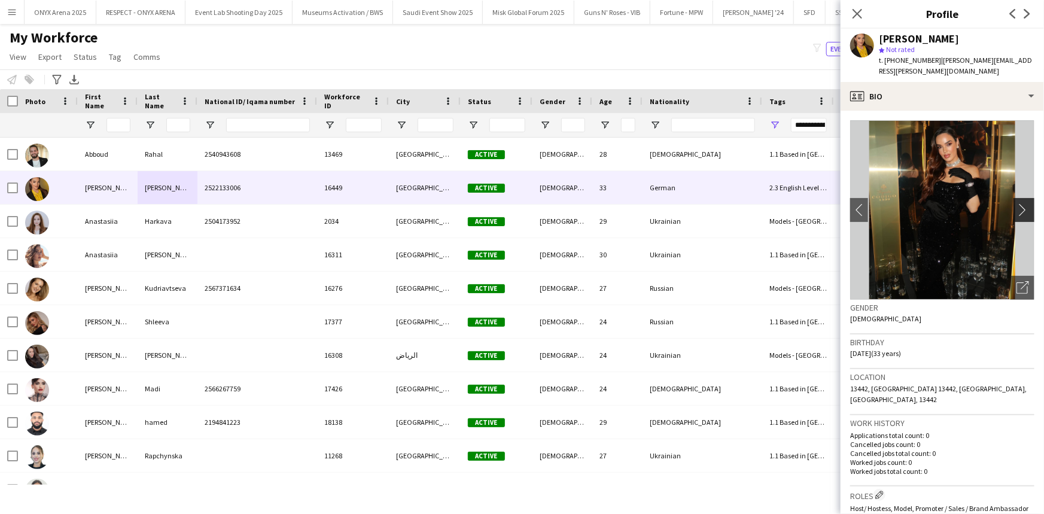
click at [1016, 203] on app-icon "chevron-right" at bounding box center [1025, 209] width 19 height 13
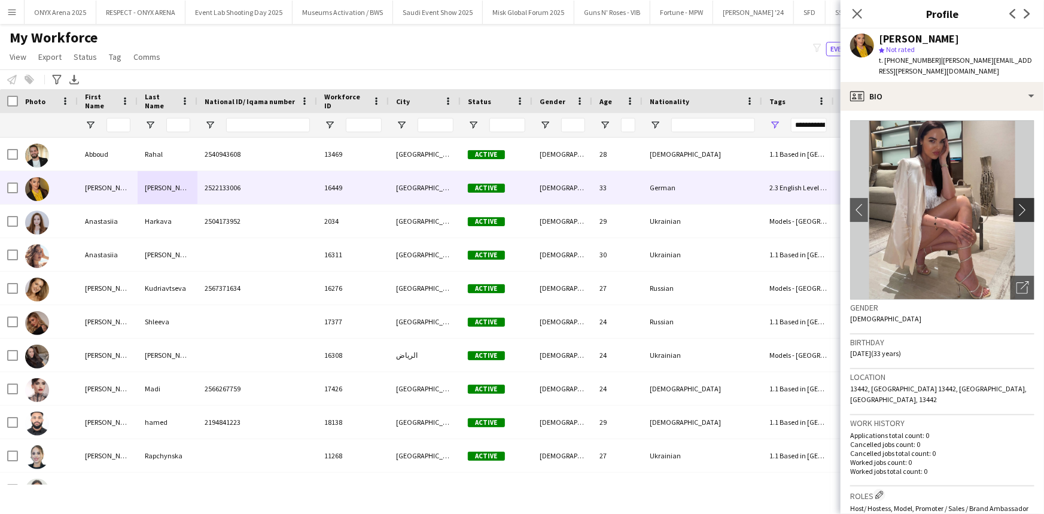
click at [1016, 203] on app-icon "chevron-right" at bounding box center [1025, 209] width 19 height 13
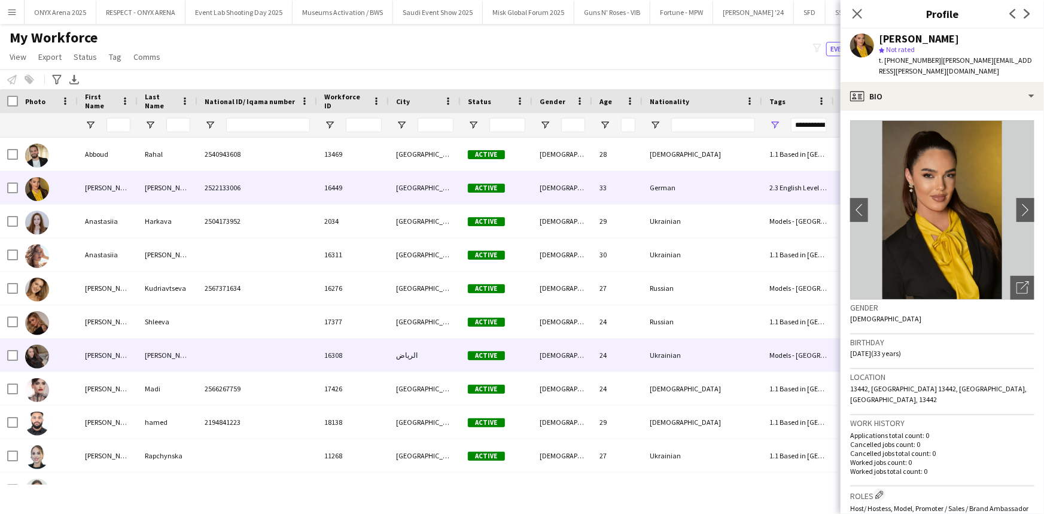
click at [221, 347] on div at bounding box center [257, 355] width 120 height 33
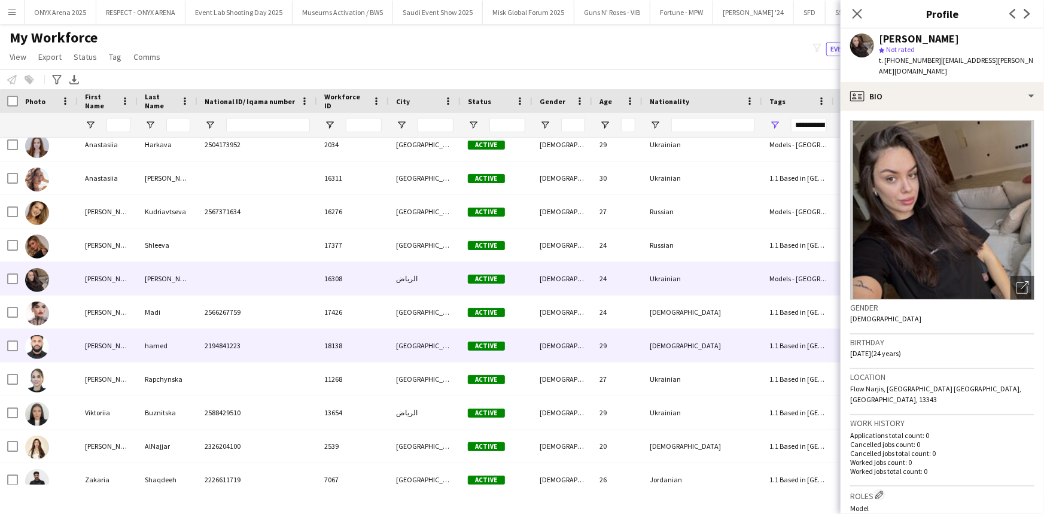
scroll to position [89, 0]
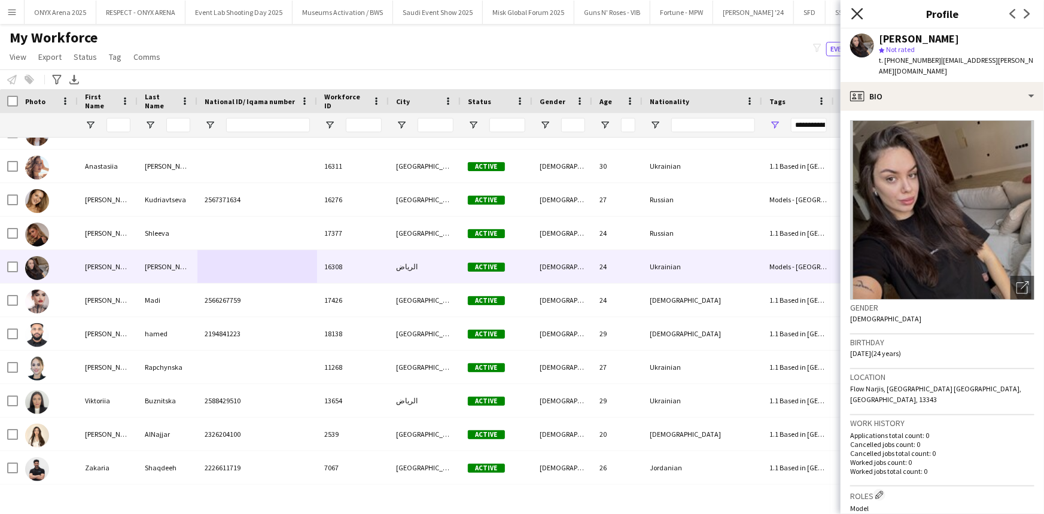
click at [858, 16] on icon "Close pop-in" at bounding box center [856, 13] width 11 height 11
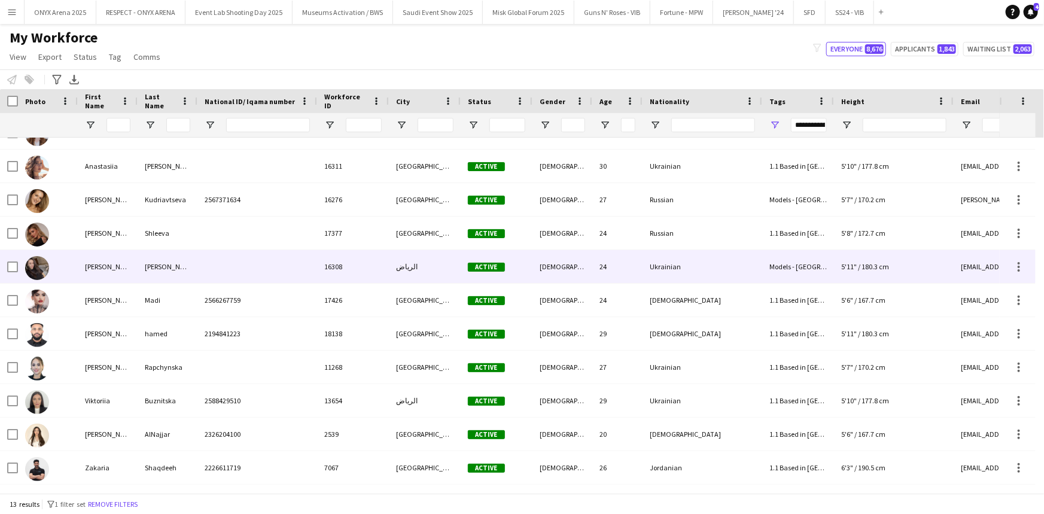
click at [115, 275] on div "Arnetta" at bounding box center [108, 266] width 60 height 33
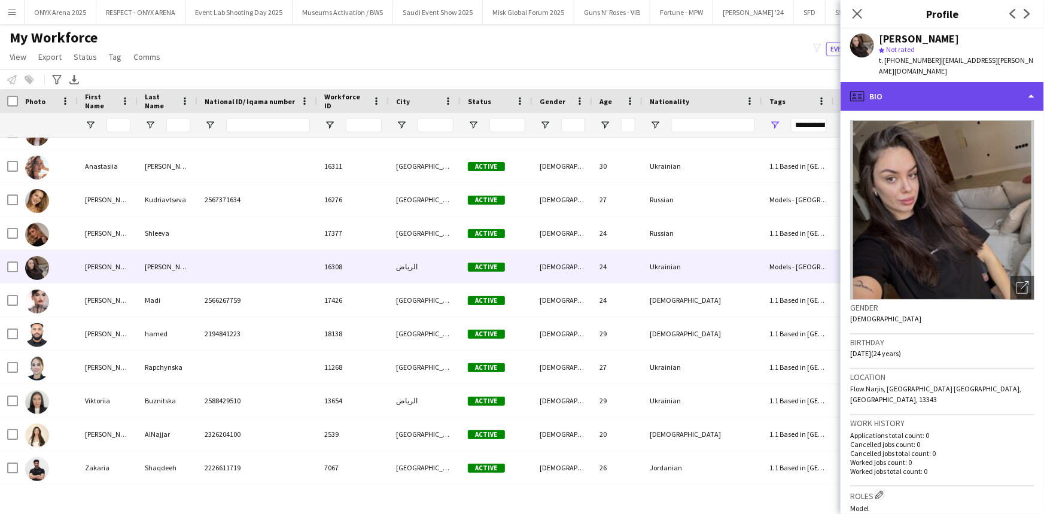
click at [958, 82] on div "profile Bio" at bounding box center [942, 96] width 203 height 29
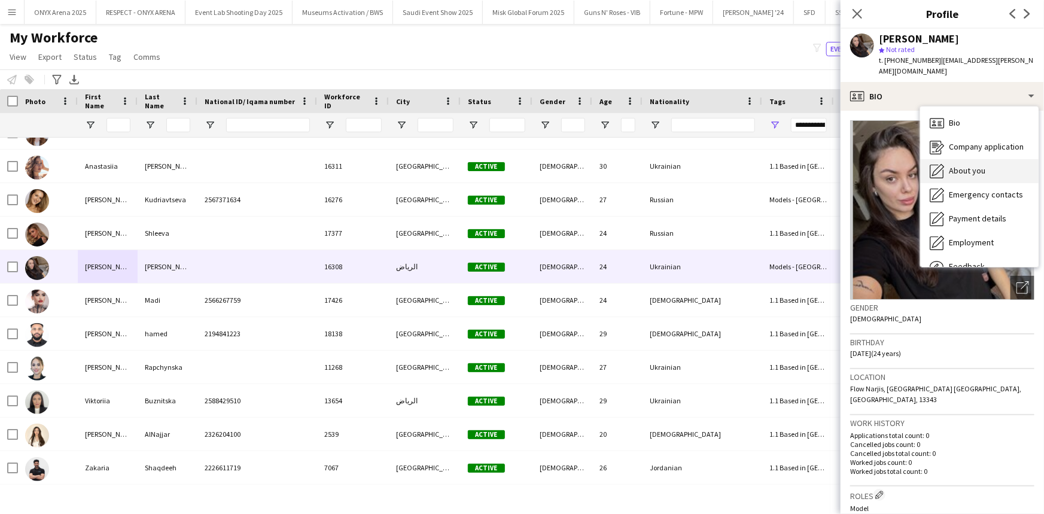
click at [942, 164] on icon "About you" at bounding box center [937, 171] width 14 height 14
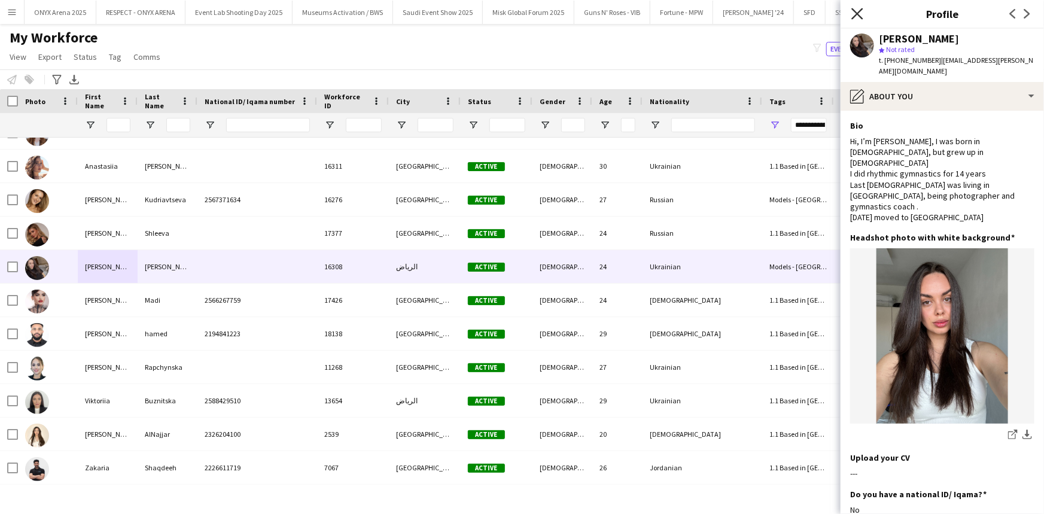
click at [856, 12] on icon at bounding box center [856, 13] width 11 height 11
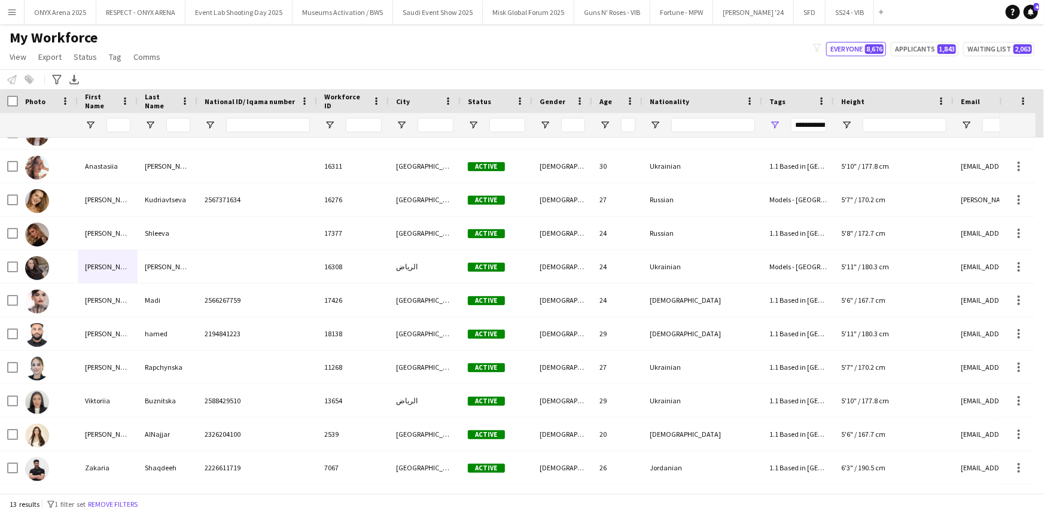
click at [798, 127] on div "**********" at bounding box center [809, 125] width 36 height 14
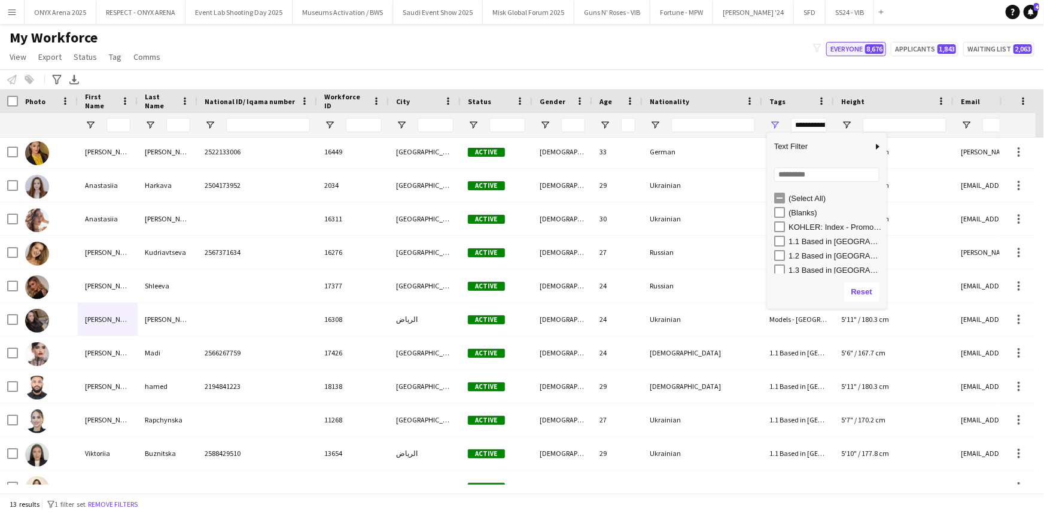
scroll to position [0, 0]
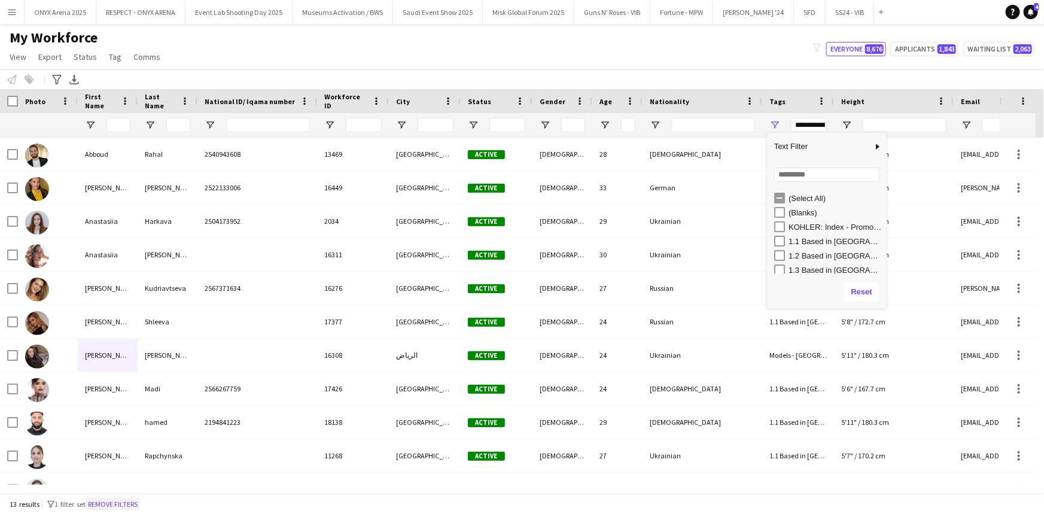
click at [118, 506] on button "Remove filters" at bounding box center [113, 504] width 54 height 13
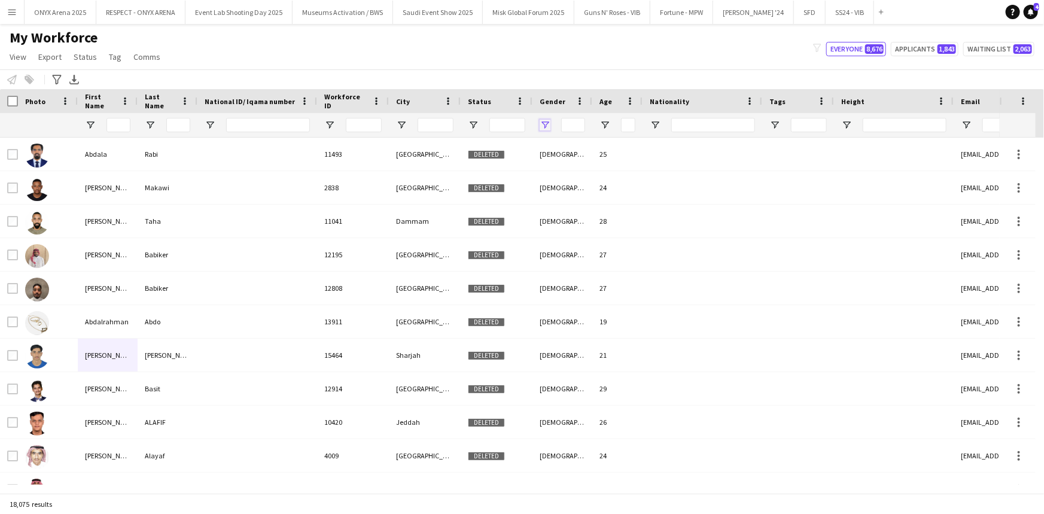
click at [543, 124] on span "Open Filter Menu" at bounding box center [545, 125] width 11 height 11
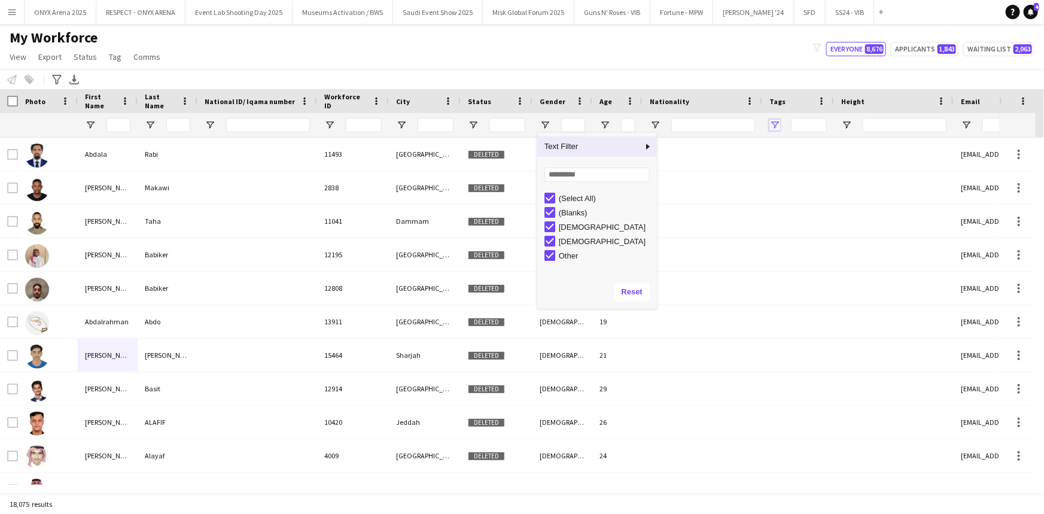
click at [772, 123] on span "Open Filter Menu" at bounding box center [774, 125] width 11 height 11
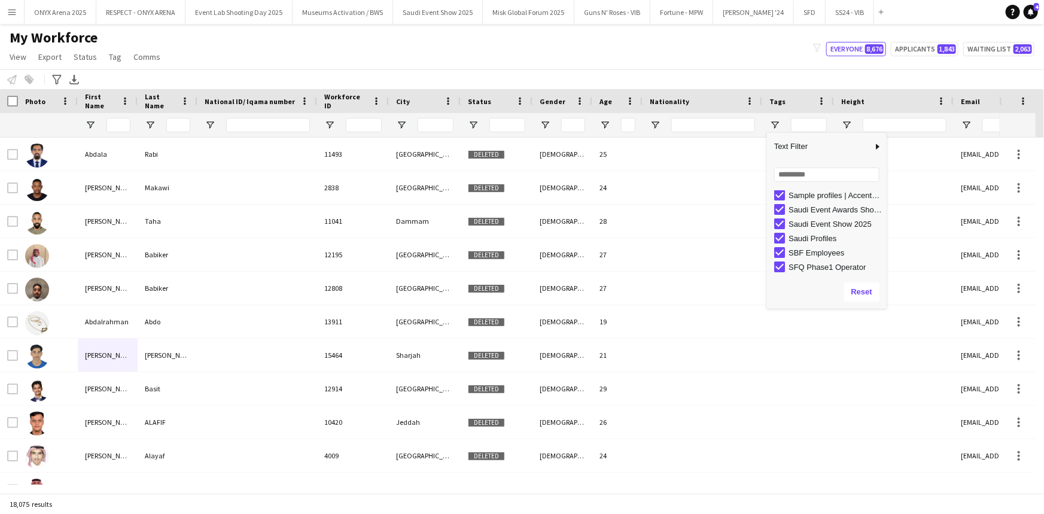
scroll to position [750, 0]
click at [706, 105] on div "Nationality" at bounding box center [695, 101] width 91 height 18
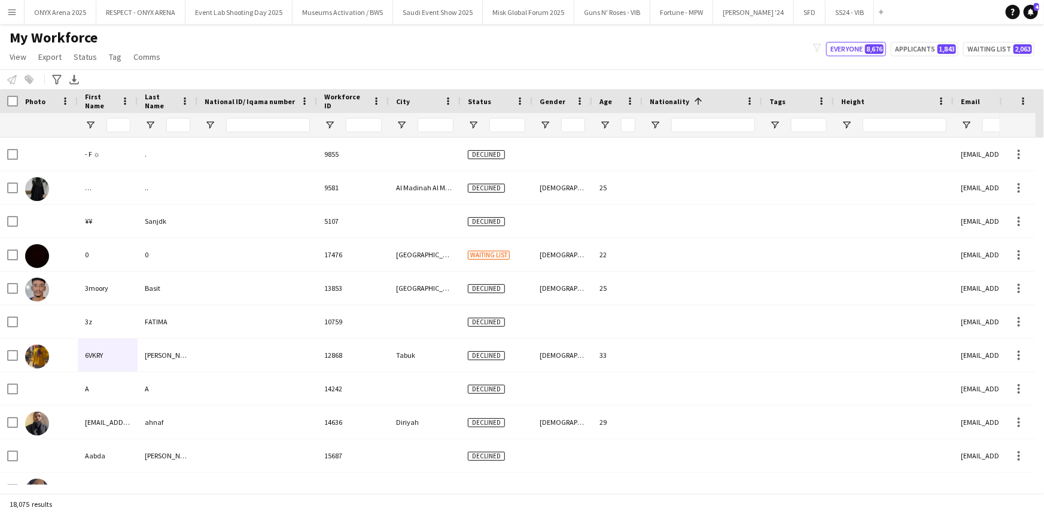
click at [664, 106] on div "Nationality 1" at bounding box center [695, 101] width 91 height 18
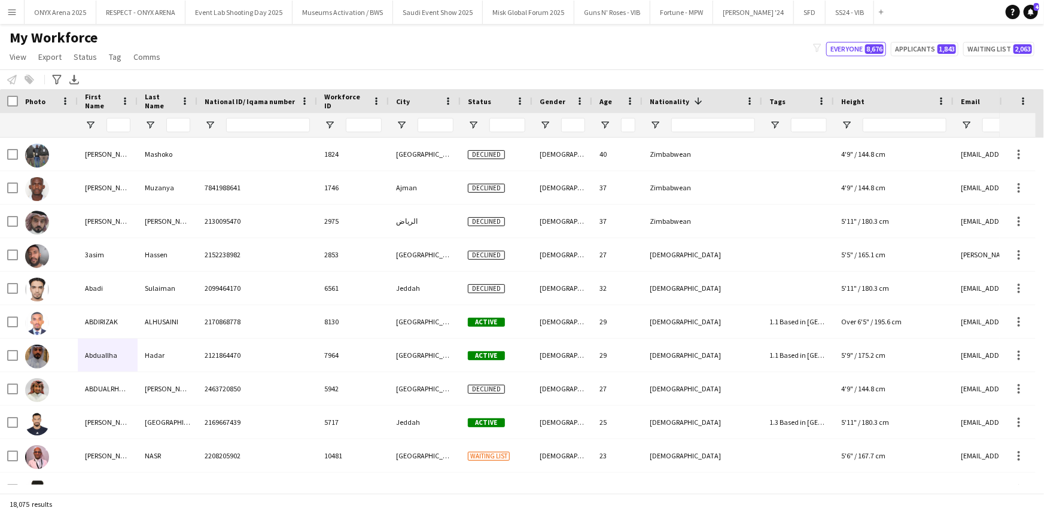
click at [400, 118] on div at bounding box center [425, 125] width 72 height 24
click at [401, 121] on span "Open Filter Menu" at bounding box center [401, 125] width 11 height 11
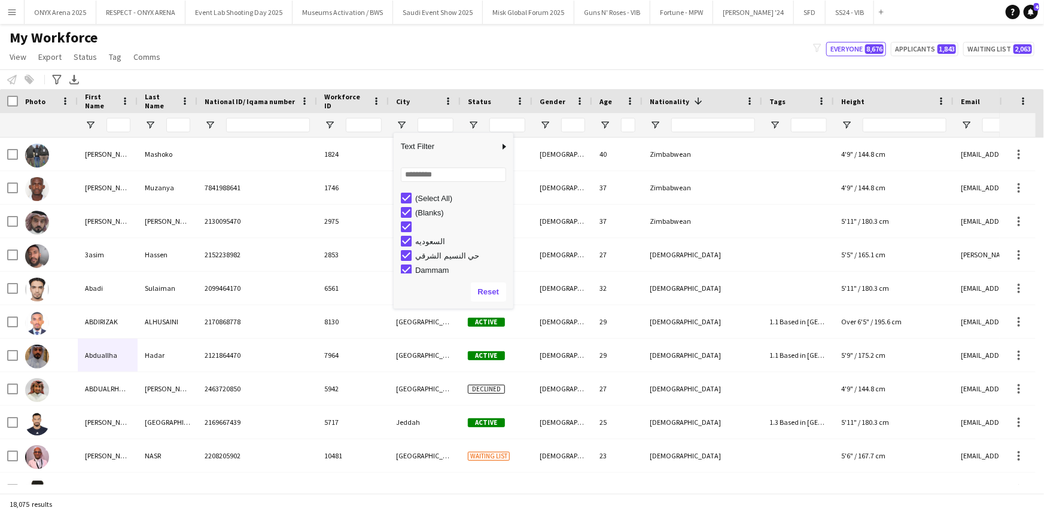
click at [421, 197] on div "(Select All)" at bounding box center [462, 198] width 95 height 9
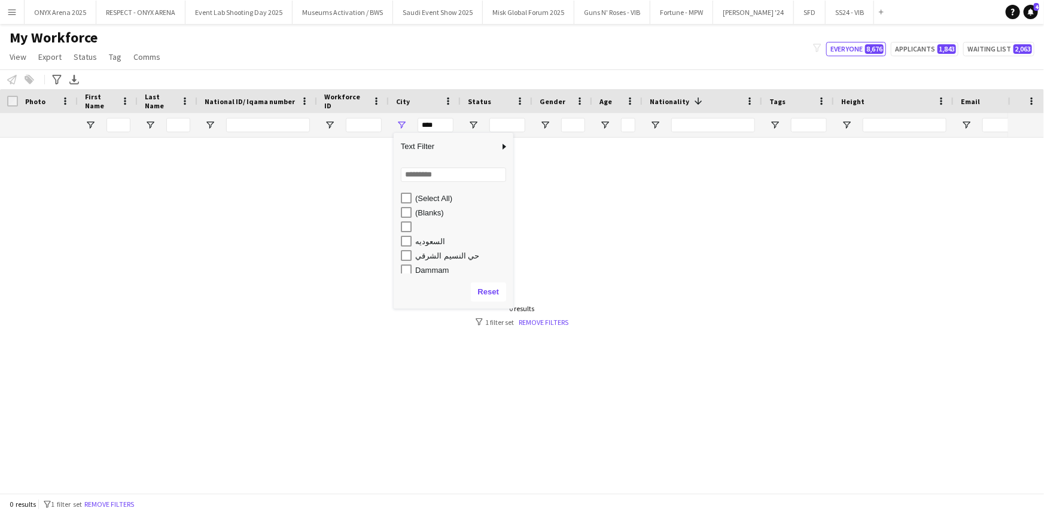
scroll to position [54, 0]
click at [413, 206] on div "حي النسيم الشرقي" at bounding box center [457, 201] width 112 height 14
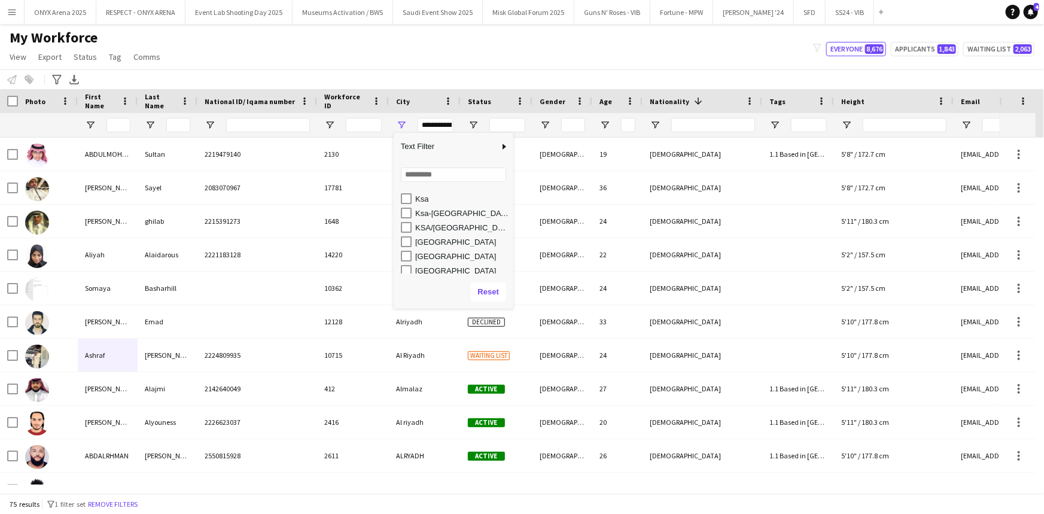
scroll to position [5603, 0]
click at [412, 194] on div "ksa-Riyadh" at bounding box center [457, 194] width 112 height 14
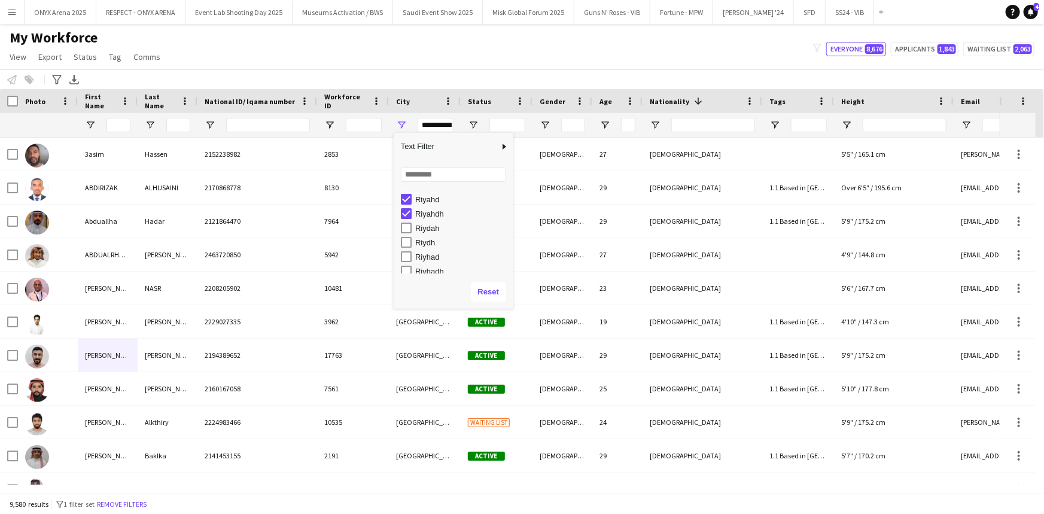
scroll to position [8164, 0]
click at [403, 256] on div "Riyhadh" at bounding box center [457, 261] width 112 height 14
drag, startPoint x: 403, startPoint y: 255, endPoint x: 404, endPoint y: 220, distance: 35.3
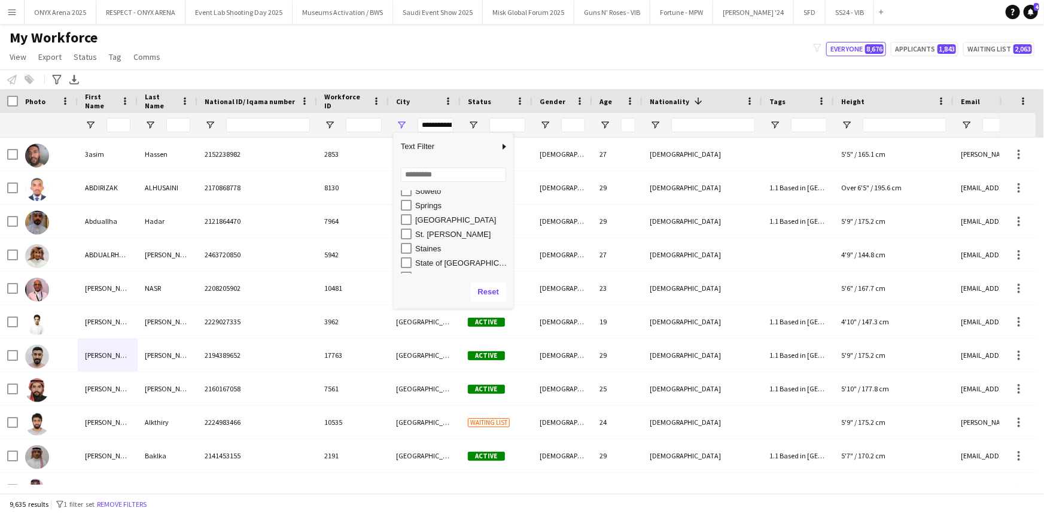
scroll to position [9360, 0]
click at [407, 236] on div "Sudia_alryad" at bounding box center [457, 242] width 112 height 14
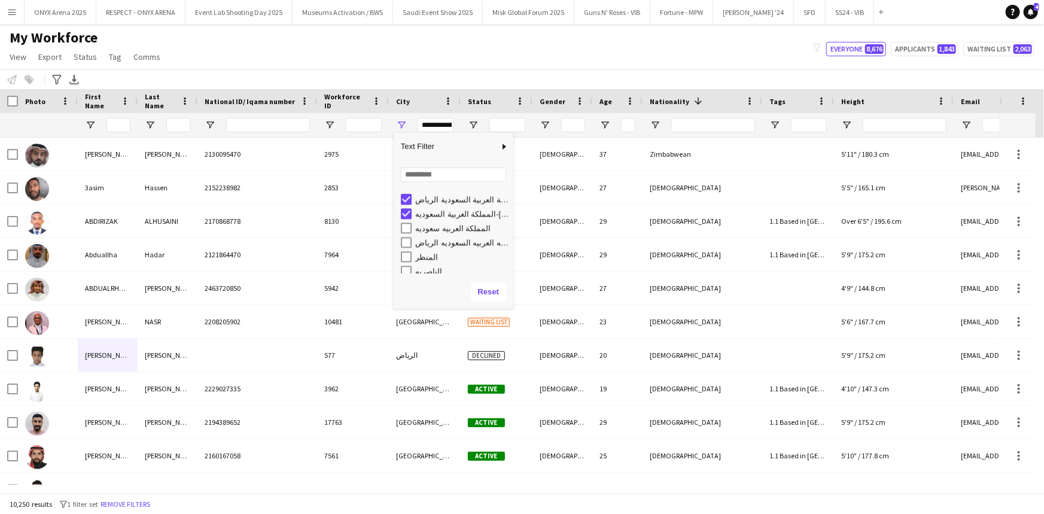
scroll to position [10883, 0]
type input "**********"
click at [853, 121] on div at bounding box center [894, 125] width 120 height 24
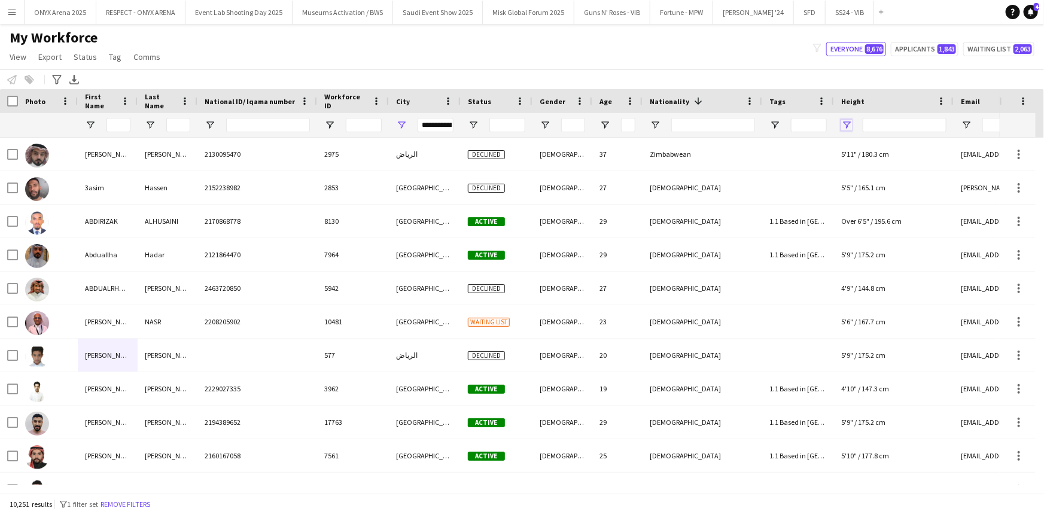
click at [850, 120] on span "Open Filter Menu" at bounding box center [846, 125] width 11 height 11
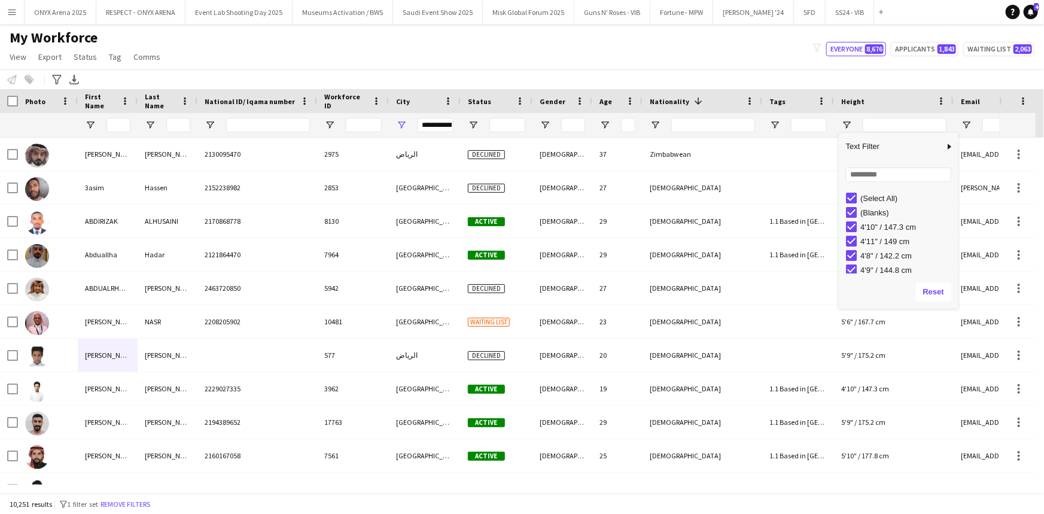
drag, startPoint x: 857, startPoint y: 196, endPoint x: 867, endPoint y: 217, distance: 24.1
click at [857, 197] on div "(Select All)" at bounding box center [902, 198] width 112 height 14
type input "***"
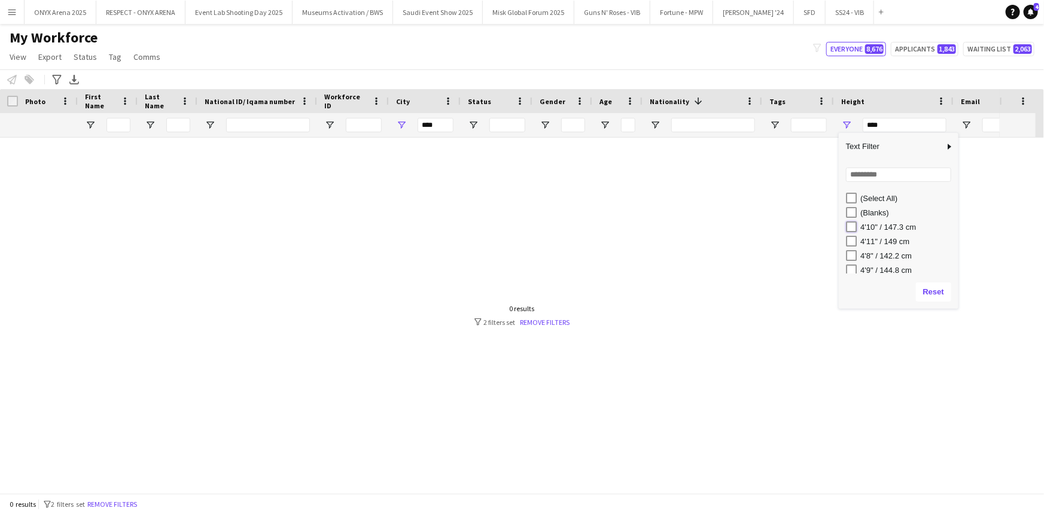
type input "**********"
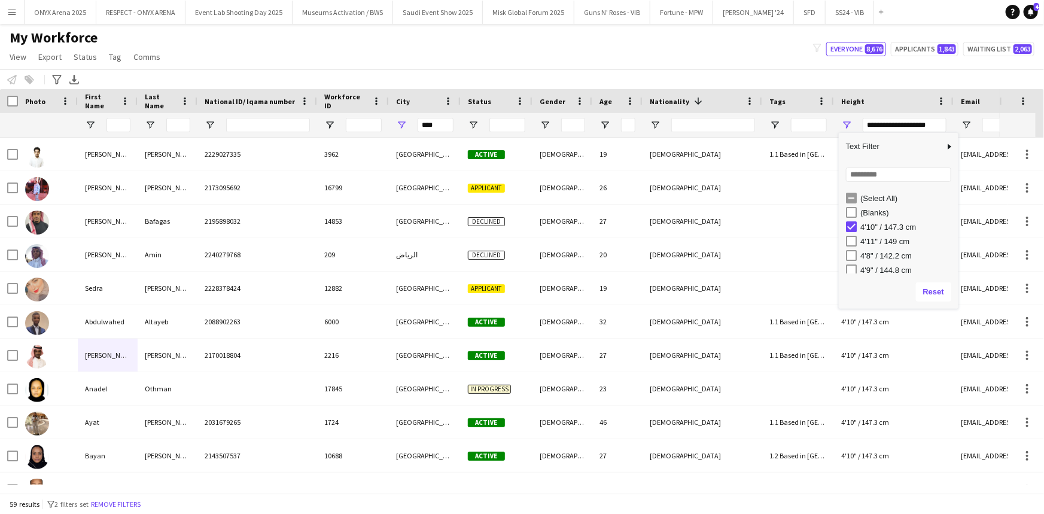
type input "**********"
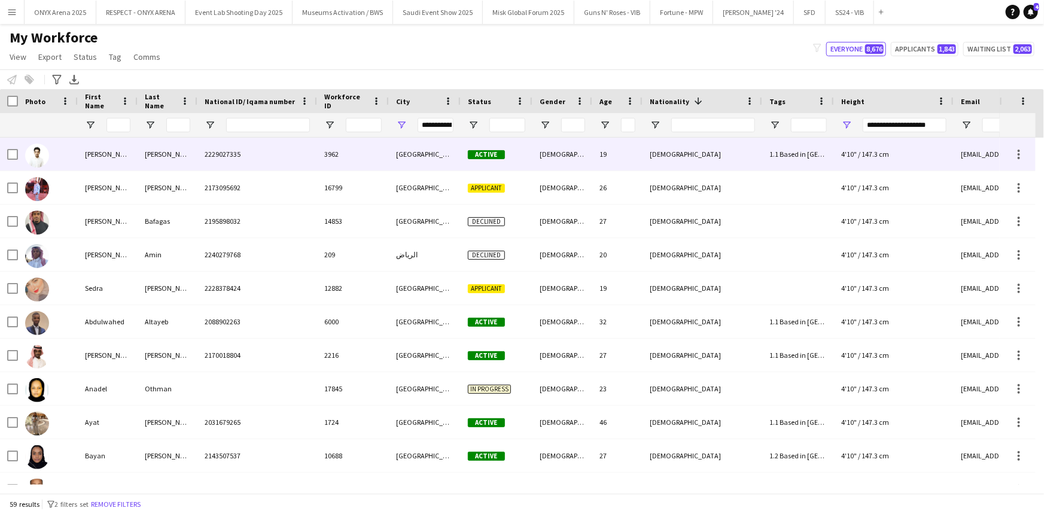
click at [168, 152] on div "[PERSON_NAME]" at bounding box center [168, 154] width 60 height 33
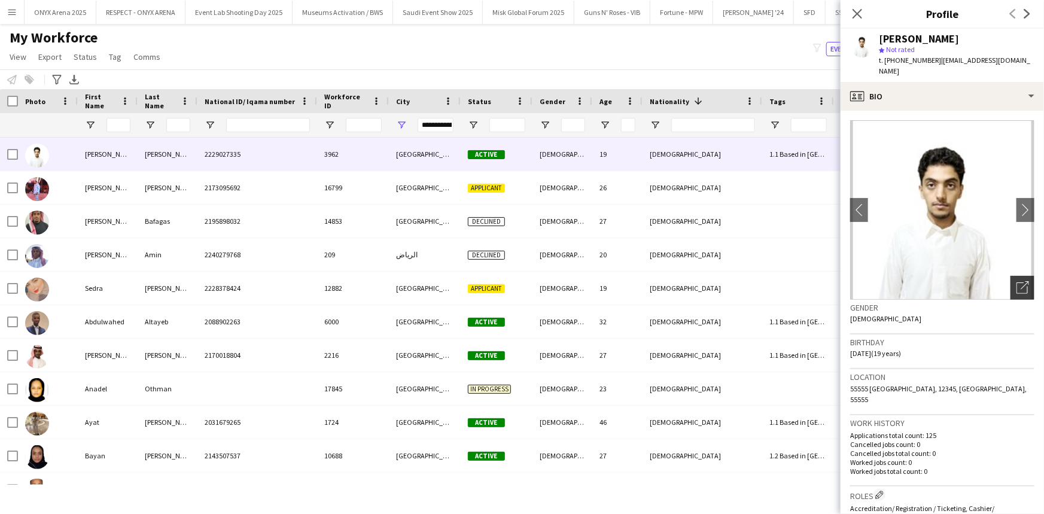
click at [1013, 276] on div "Open photos pop-in" at bounding box center [1022, 288] width 24 height 24
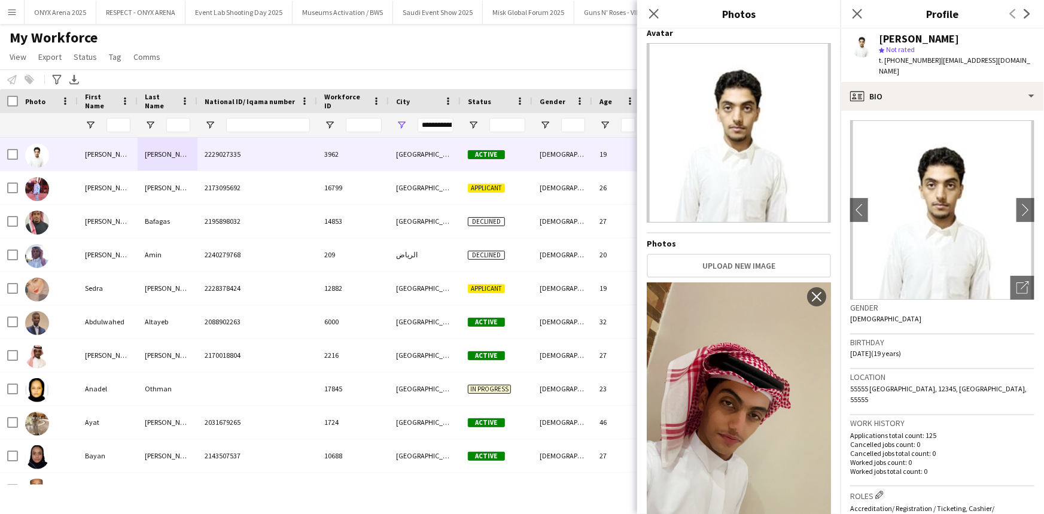
scroll to position [0, 0]
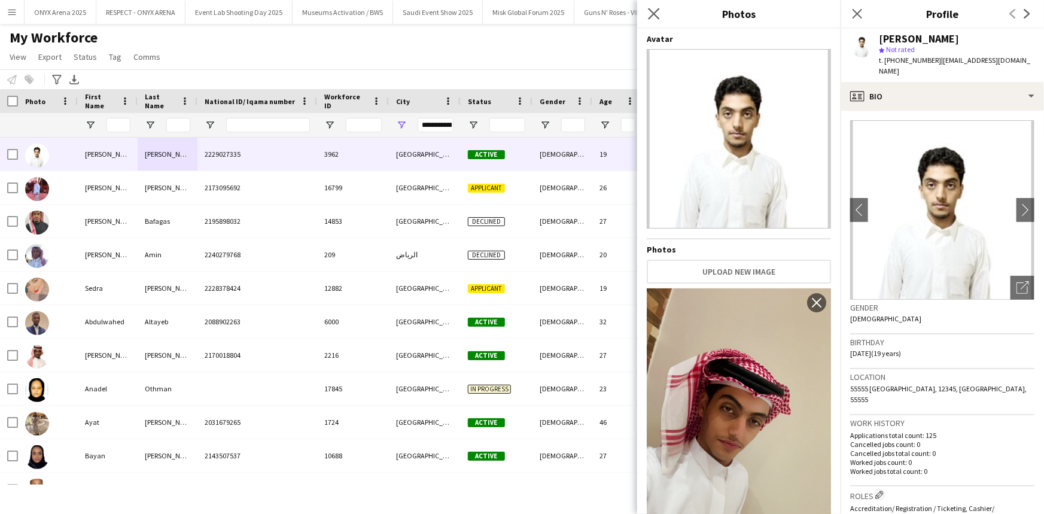
click at [657, 19] on app-icon "Close pop-in" at bounding box center [654, 13] width 17 height 17
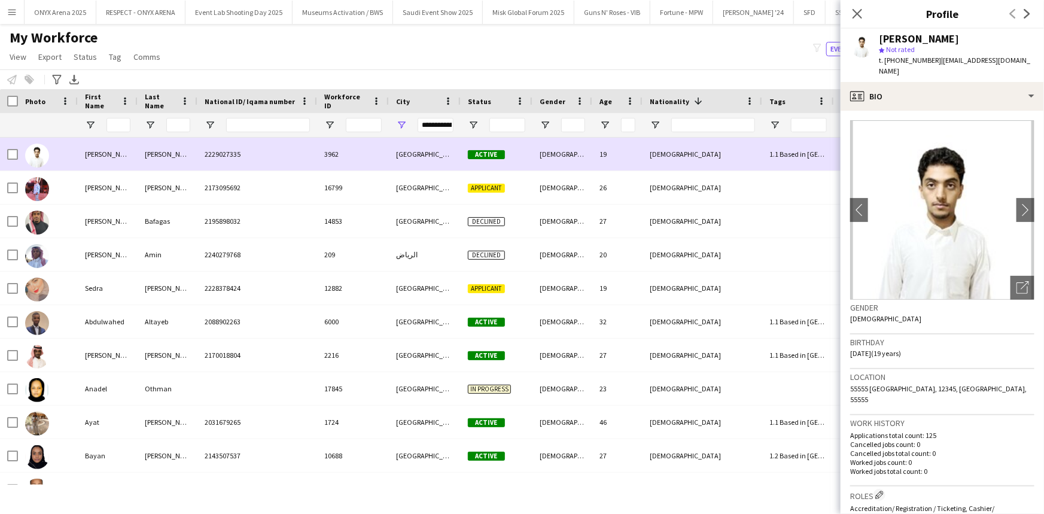
drag, startPoint x: 468, startPoint y: 148, endPoint x: 278, endPoint y: 232, distance: 207.6
click at [468, 151] on div "Active" at bounding box center [497, 154] width 72 height 33
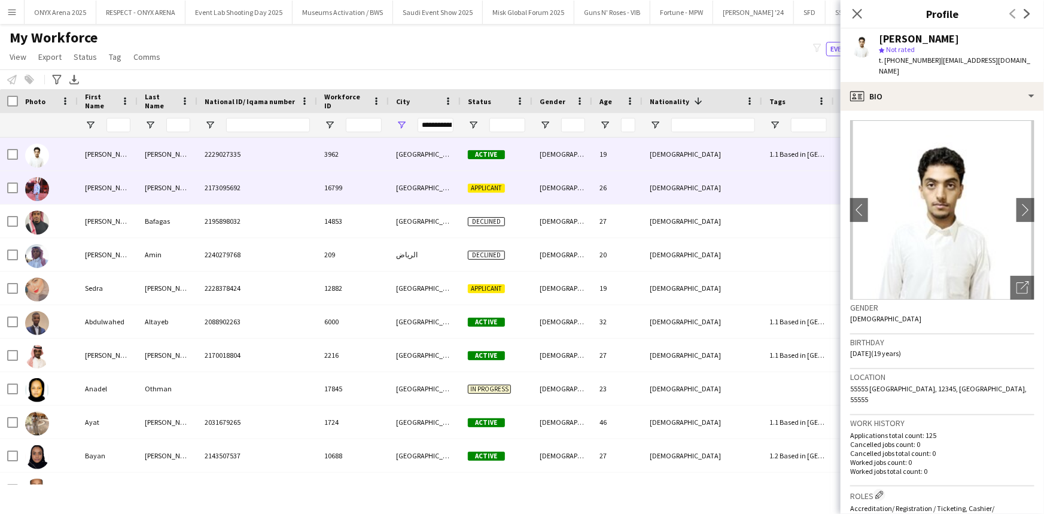
click at [182, 185] on div "[PERSON_NAME]" at bounding box center [168, 187] width 60 height 33
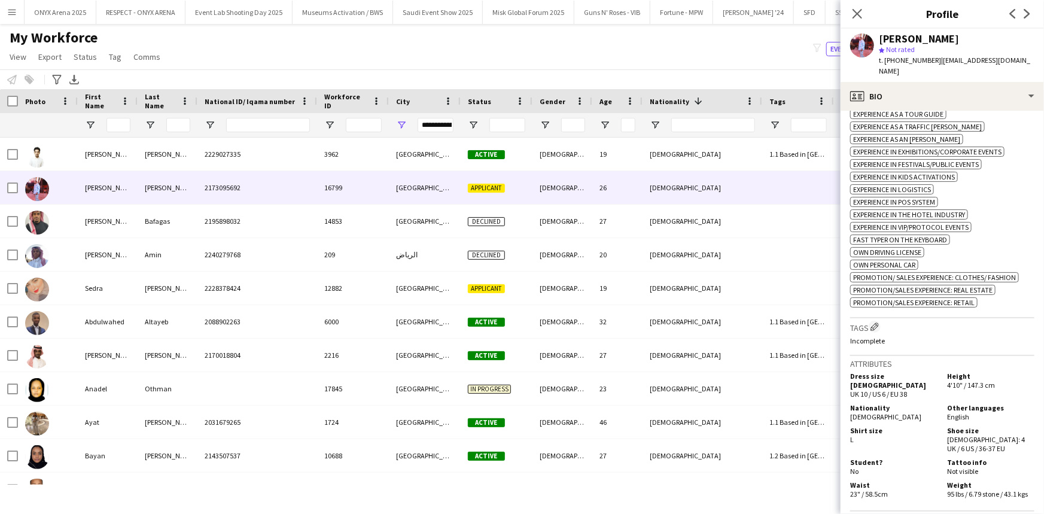
scroll to position [544, 0]
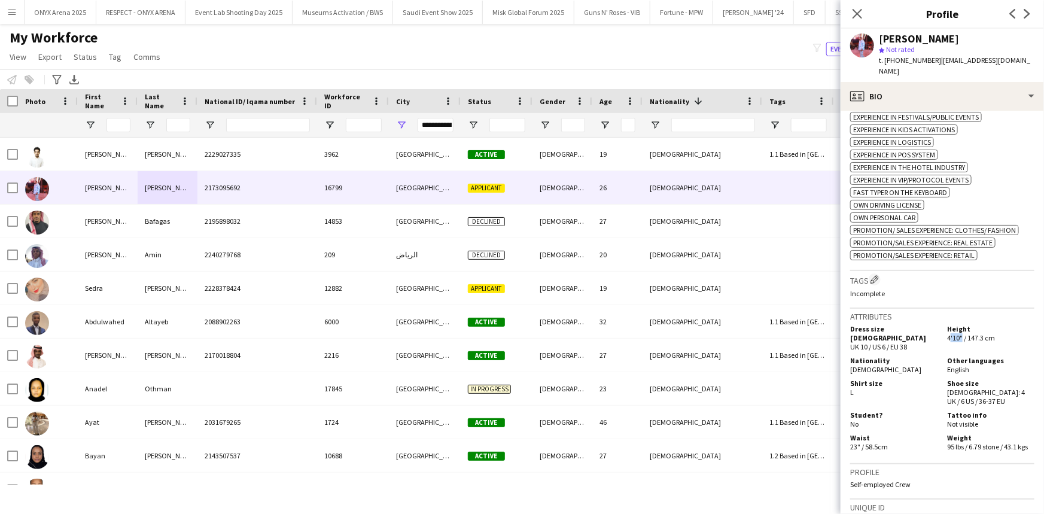
drag, startPoint x: 942, startPoint y: 336, endPoint x: 957, endPoint y: 336, distance: 14.4
click at [957, 336] on div "Height 4'10" / 147.3 cm" at bounding box center [988, 337] width 92 height 27
click at [972, 333] on span "4'10" / 147.3 cm" at bounding box center [971, 337] width 48 height 9
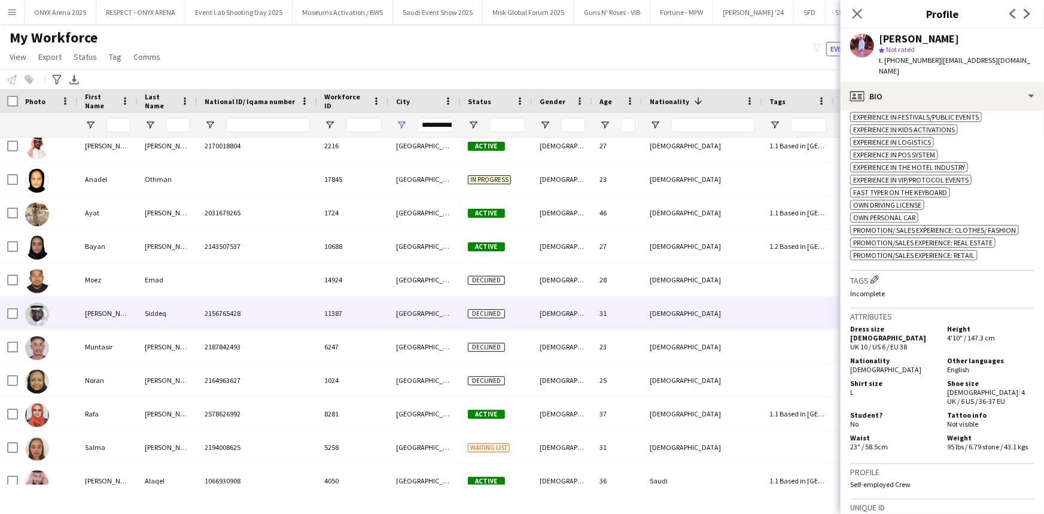
scroll to position [0, 0]
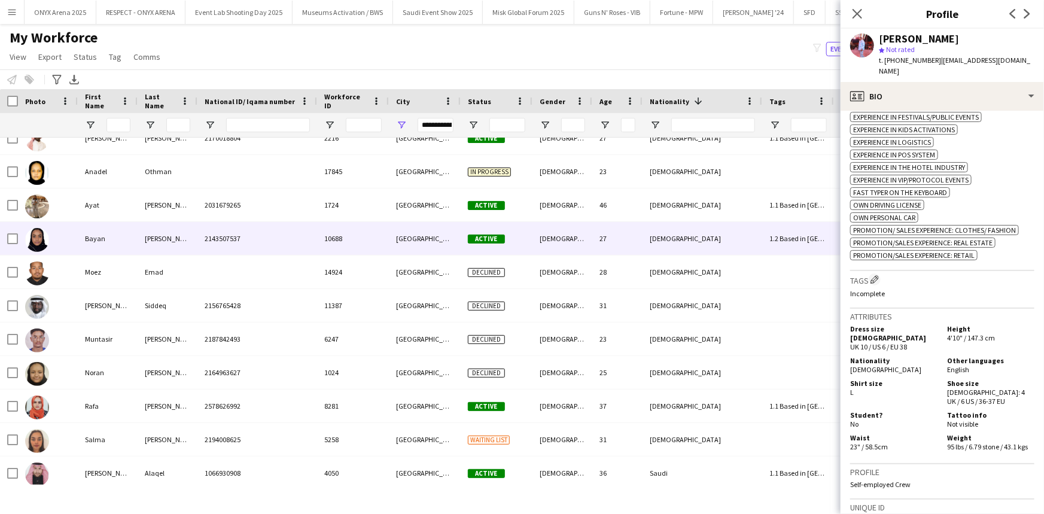
click at [181, 224] on div "[PERSON_NAME]" at bounding box center [168, 238] width 60 height 33
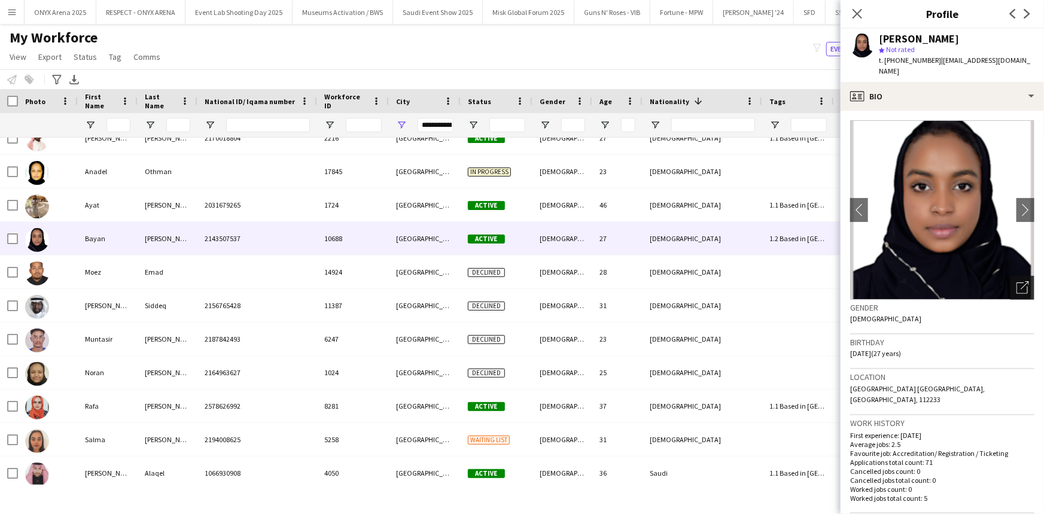
click at [1016, 281] on icon "Open photos pop-in" at bounding box center [1022, 287] width 13 height 13
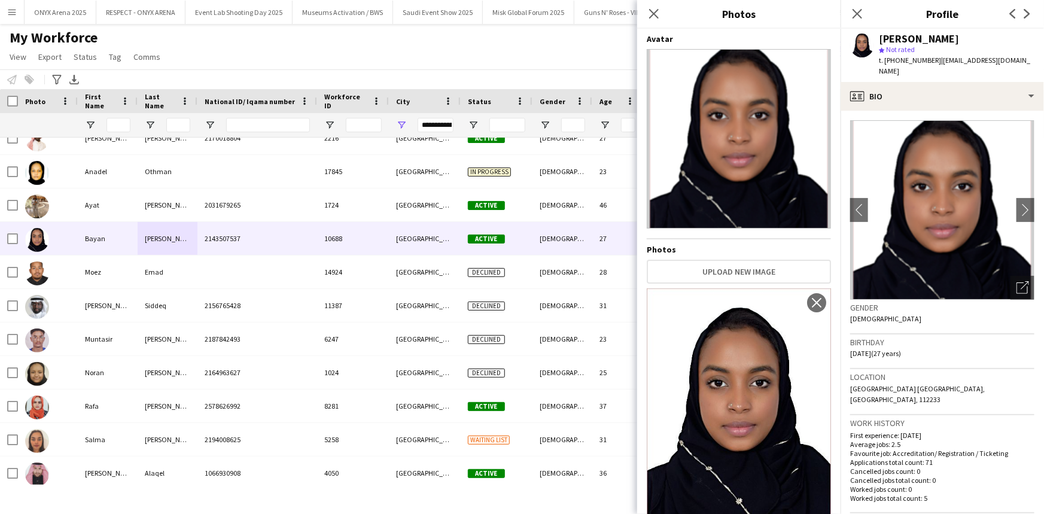
scroll to position [24, 0]
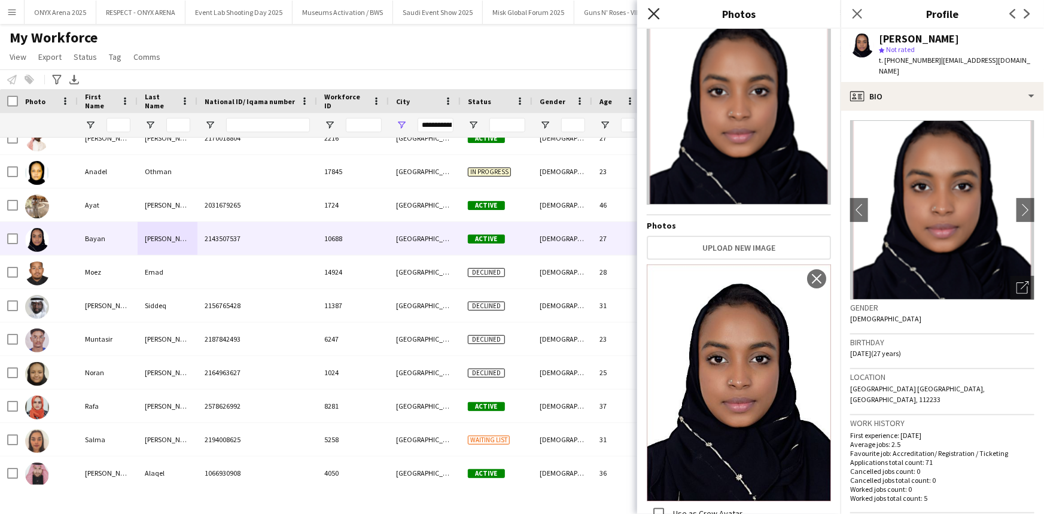
click at [654, 8] on icon "Close pop-in" at bounding box center [653, 13] width 11 height 11
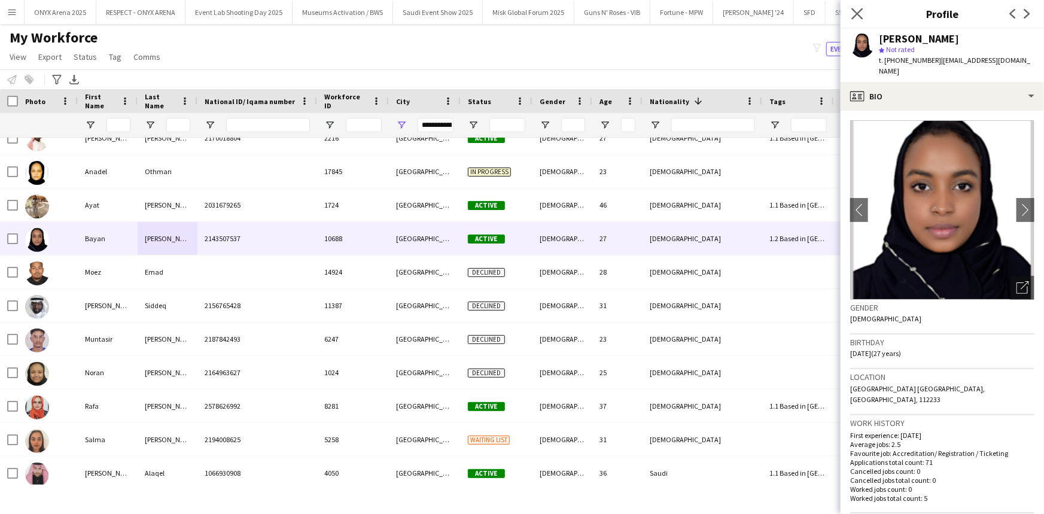
click at [863, 17] on icon "Close pop-in" at bounding box center [856, 13] width 11 height 11
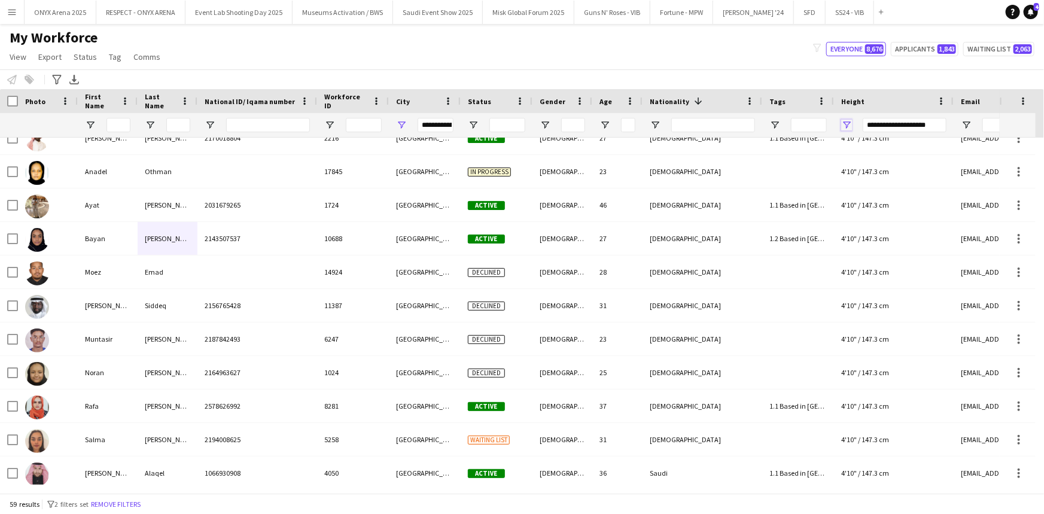
click at [847, 123] on span "Open Filter Menu" at bounding box center [846, 125] width 11 height 11
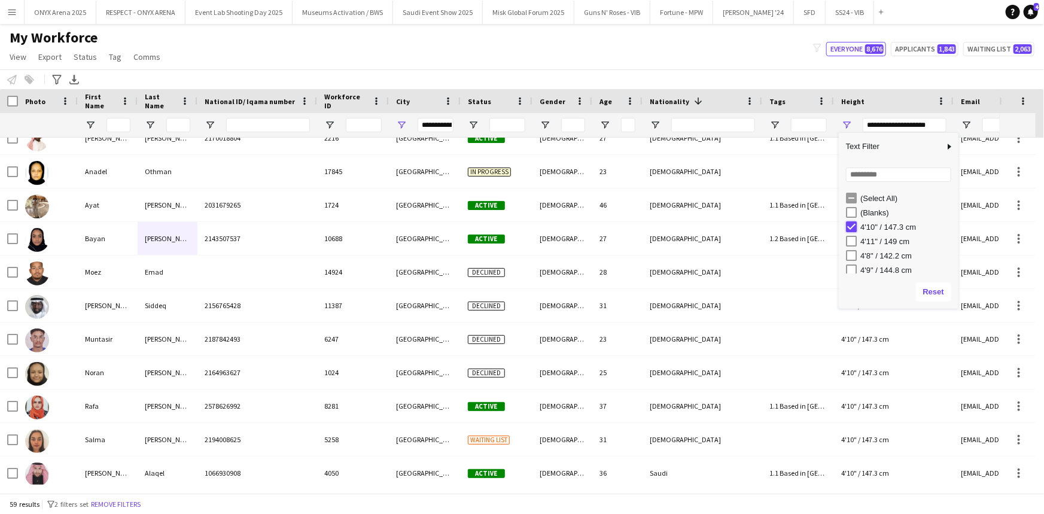
type input "***"
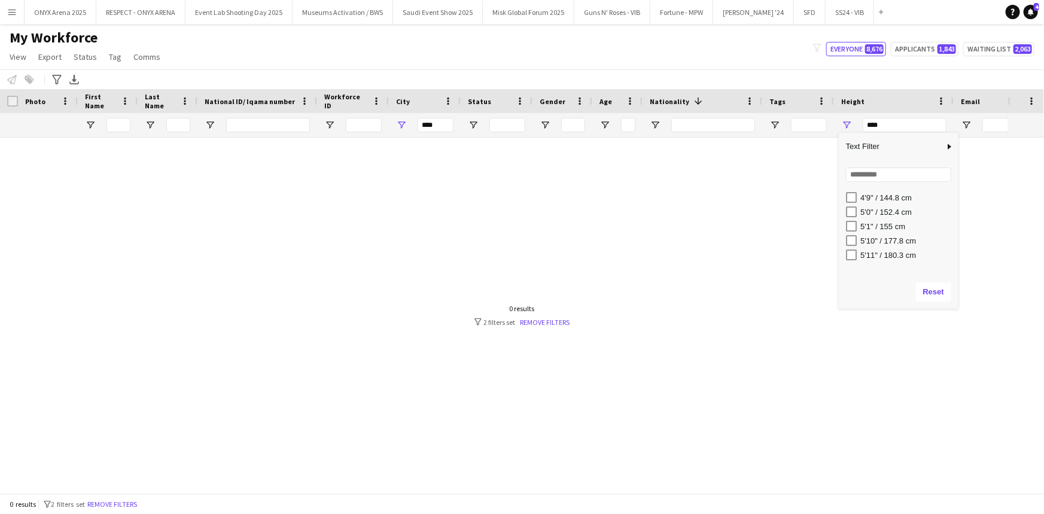
scroll to position [54, 0]
type input "**********"
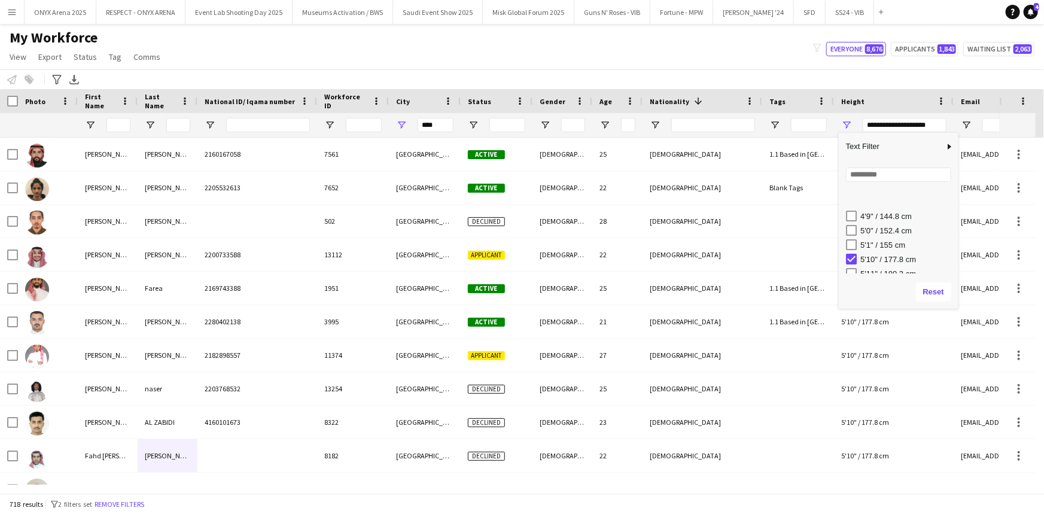
type input "**********"
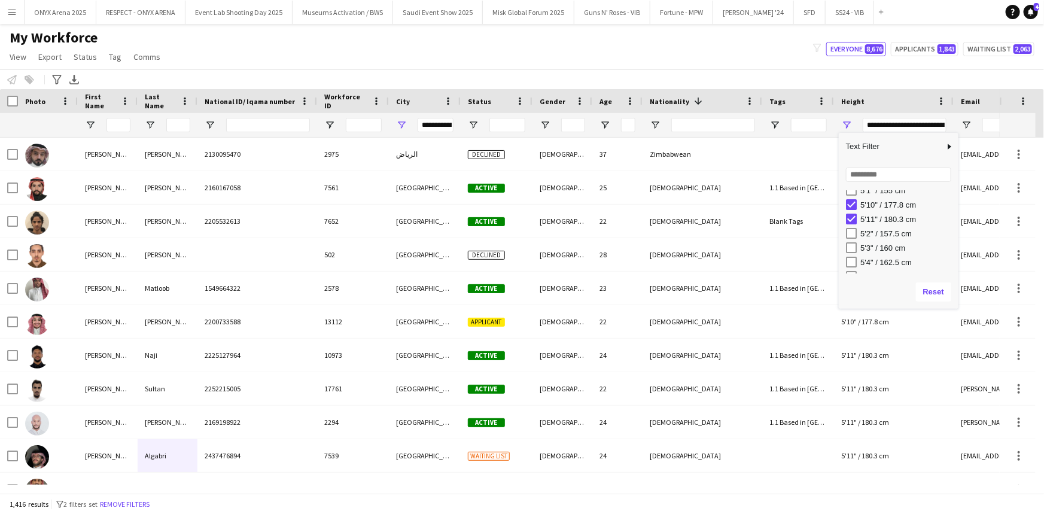
type input "**********"
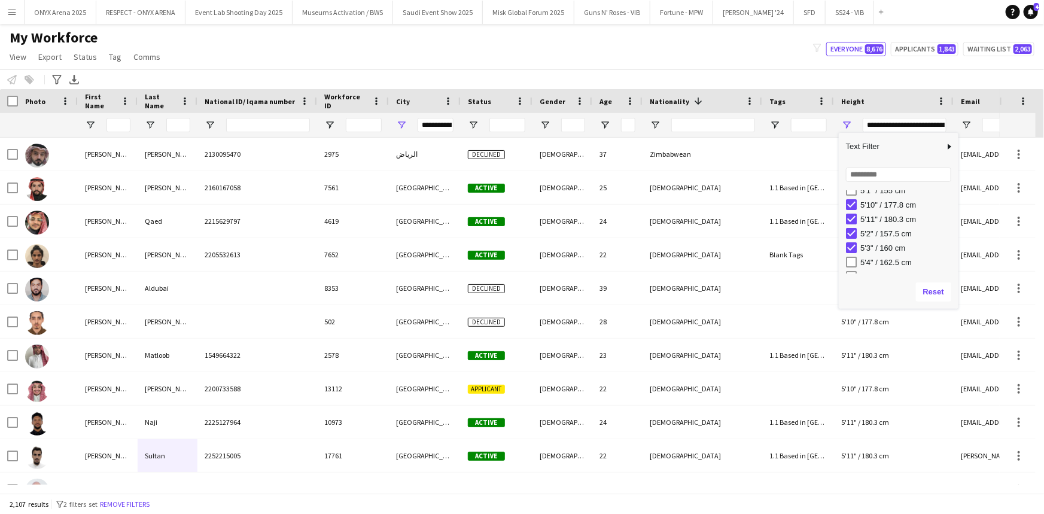
type input "**********"
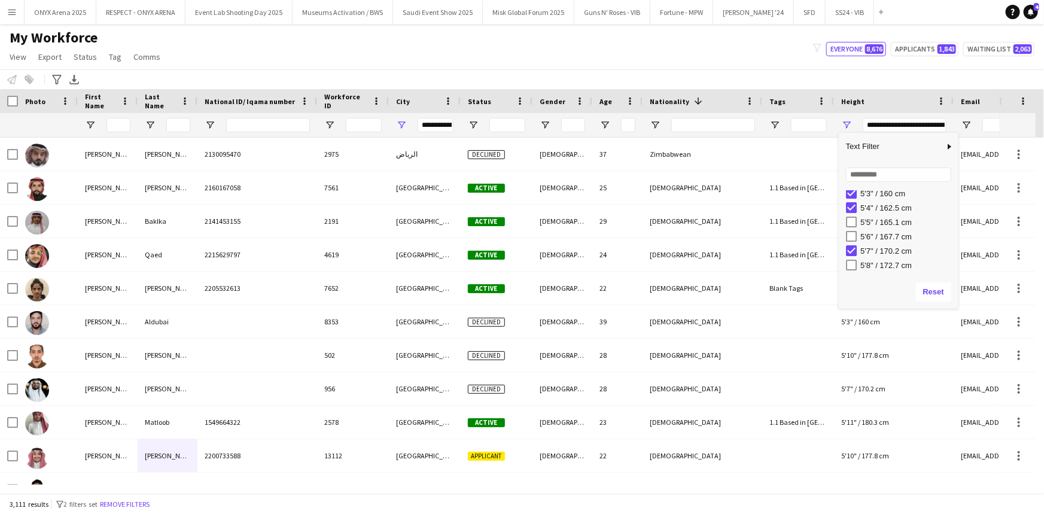
type input "**********"
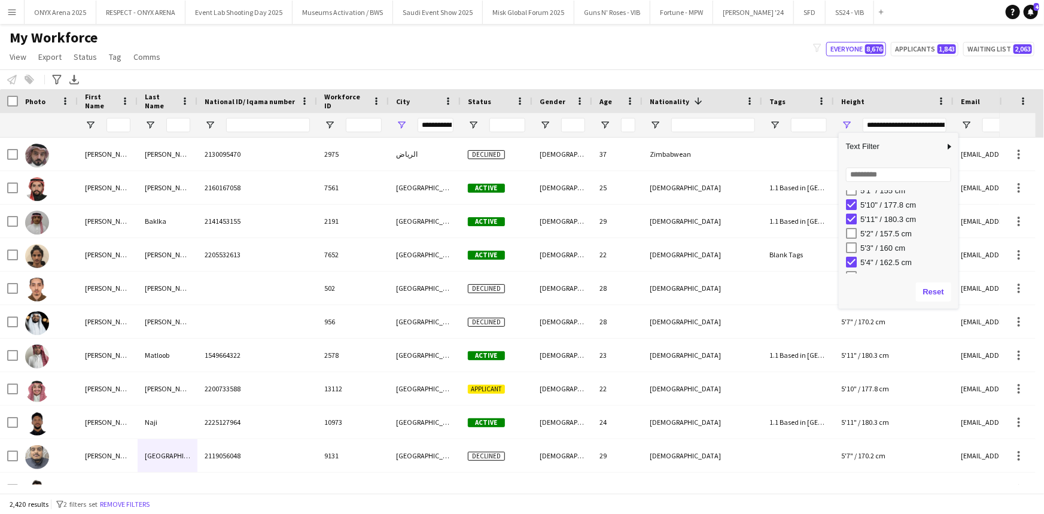
type input "**********"
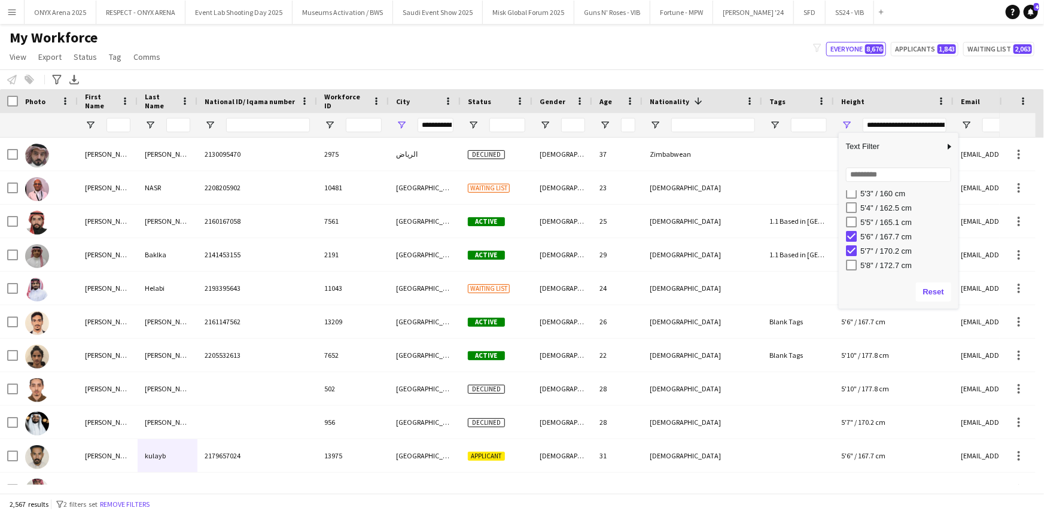
type input "**********"
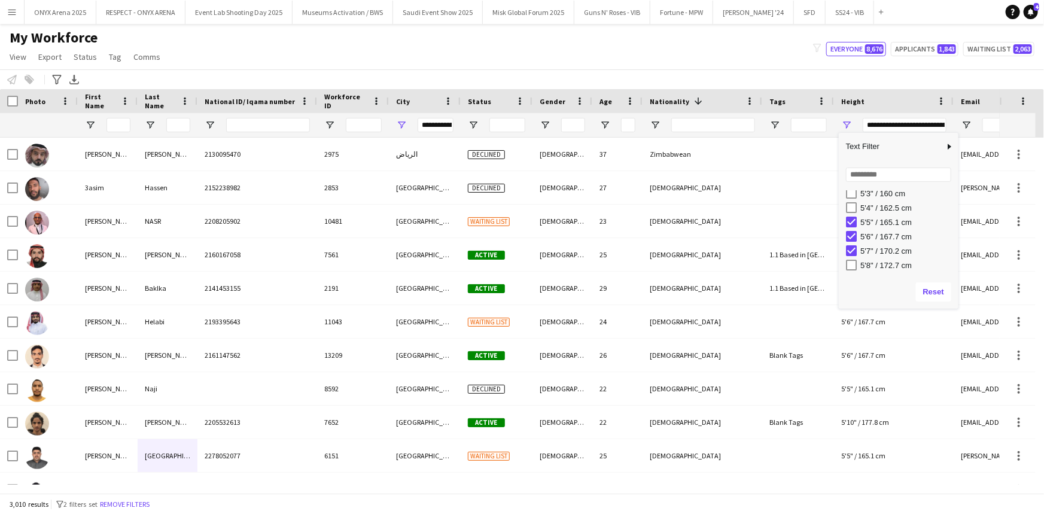
type input "**********"
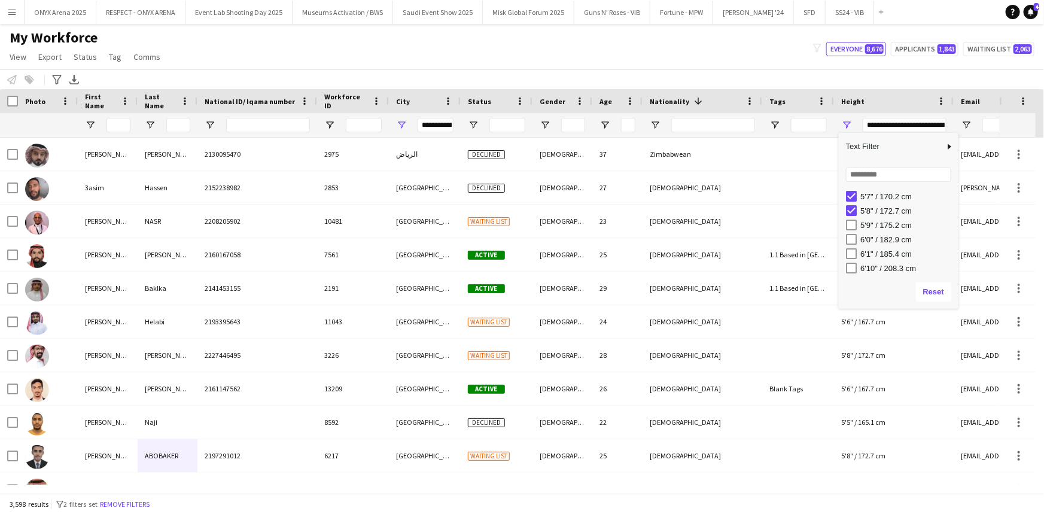
type input "**********"
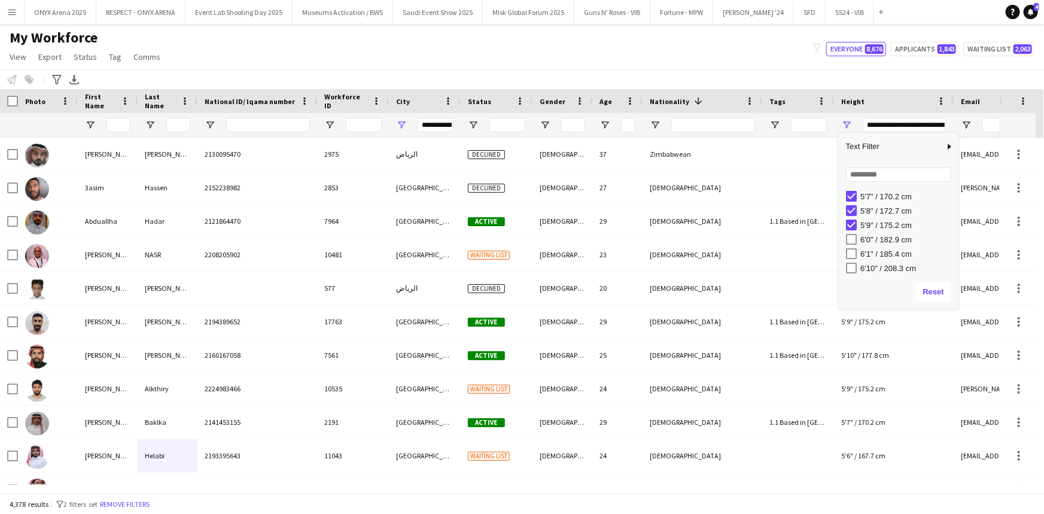
type input "**********"
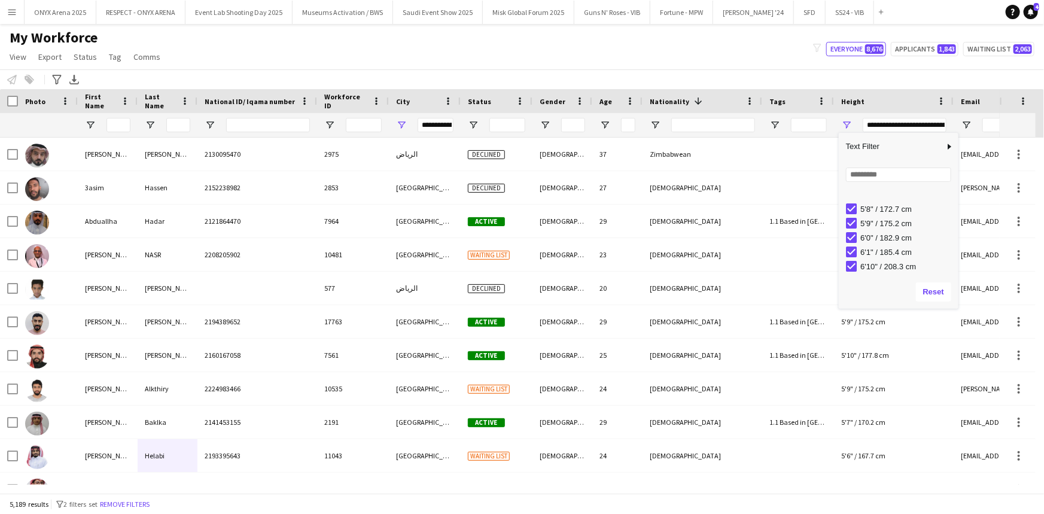
scroll to position [273, 0]
type input "**********"
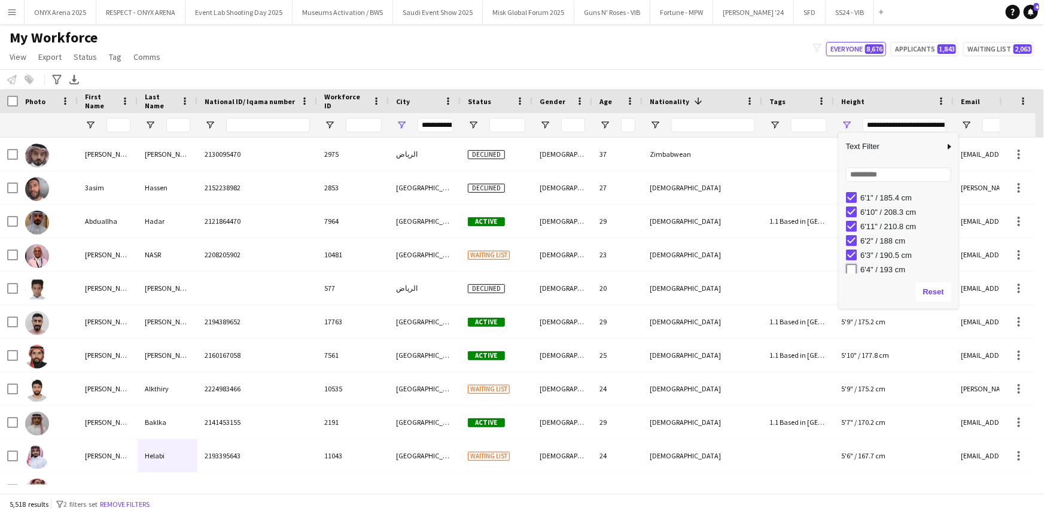
type input "**********"
click at [849, 243] on div "Filter List" at bounding box center [851, 237] width 11 height 11
type input "**********"
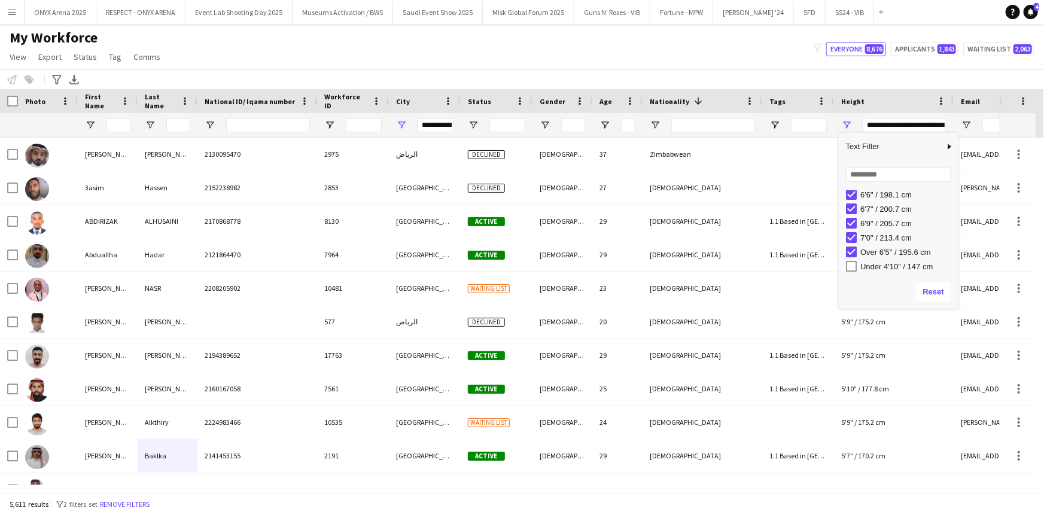
click at [781, 130] on div at bounding box center [798, 125] width 72 height 24
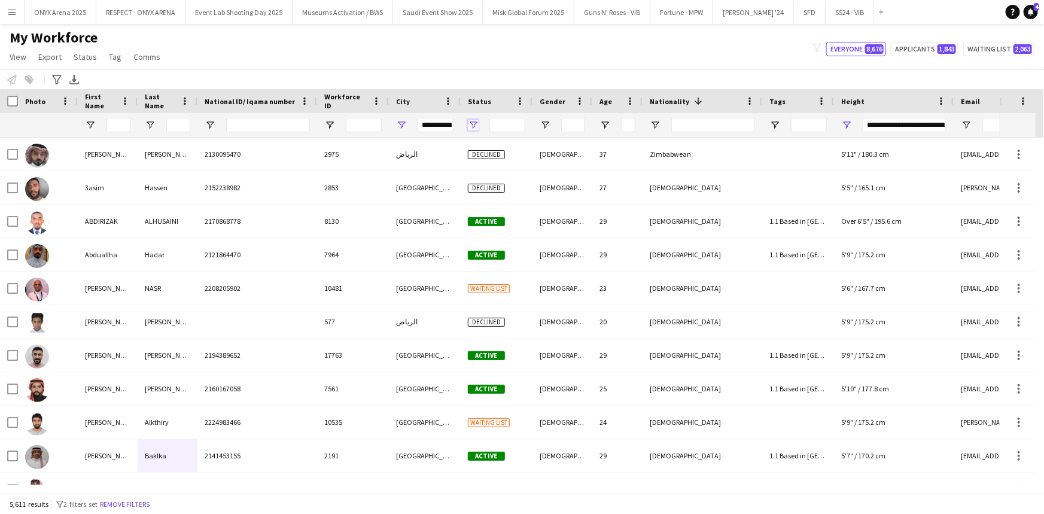
click at [473, 123] on span "Open Filter Menu" at bounding box center [473, 125] width 11 height 11
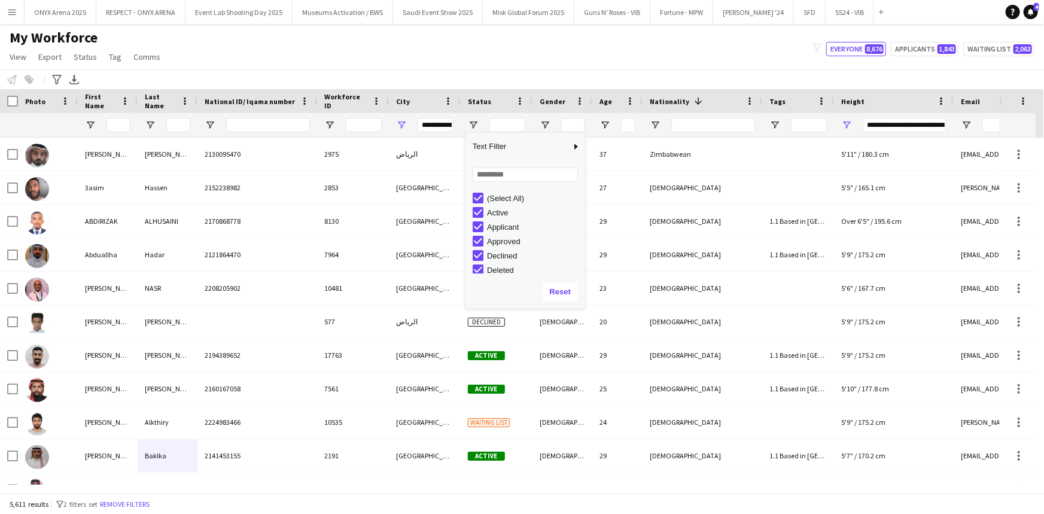
click at [532, 116] on div at bounding box center [497, 125] width 72 height 24
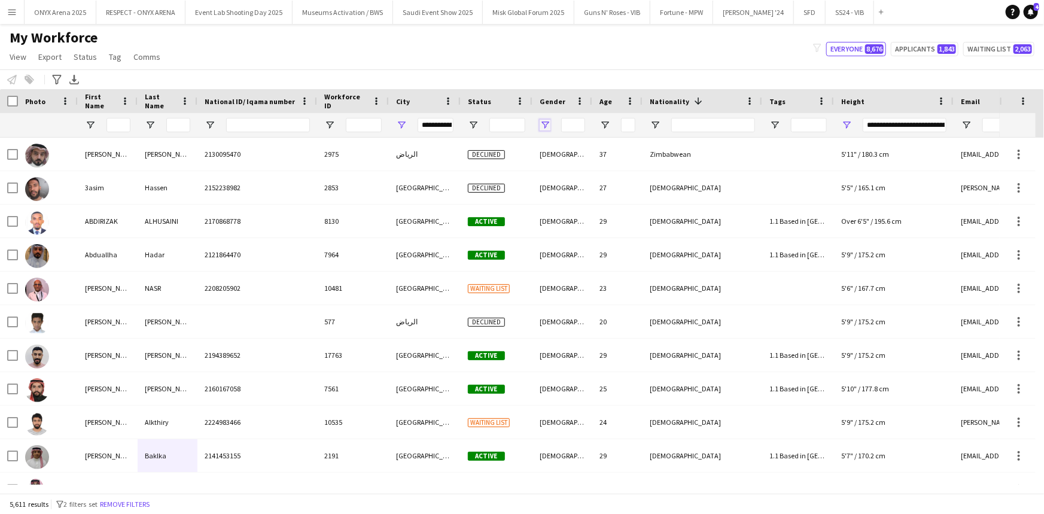
click at [544, 120] on span "Open Filter Menu" at bounding box center [545, 125] width 11 height 11
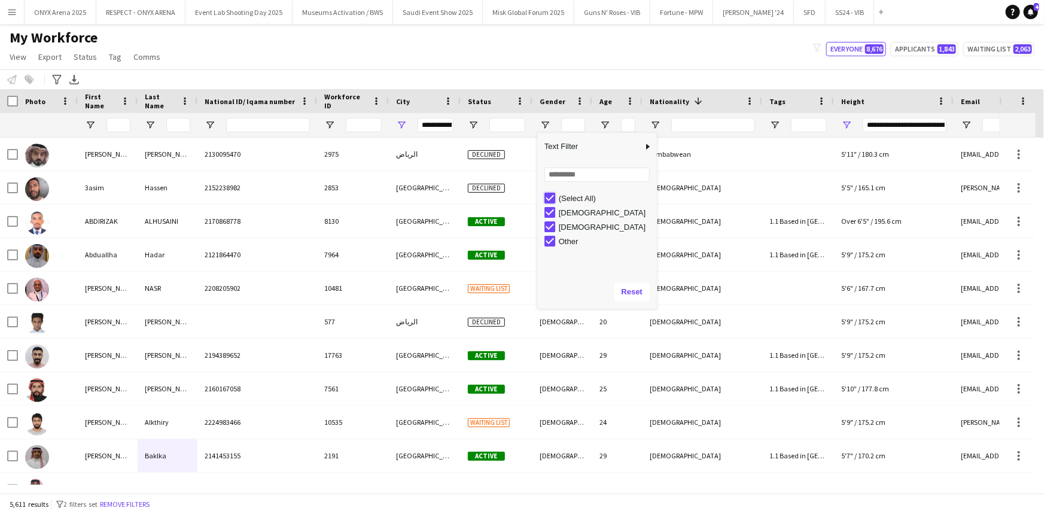
type input "***"
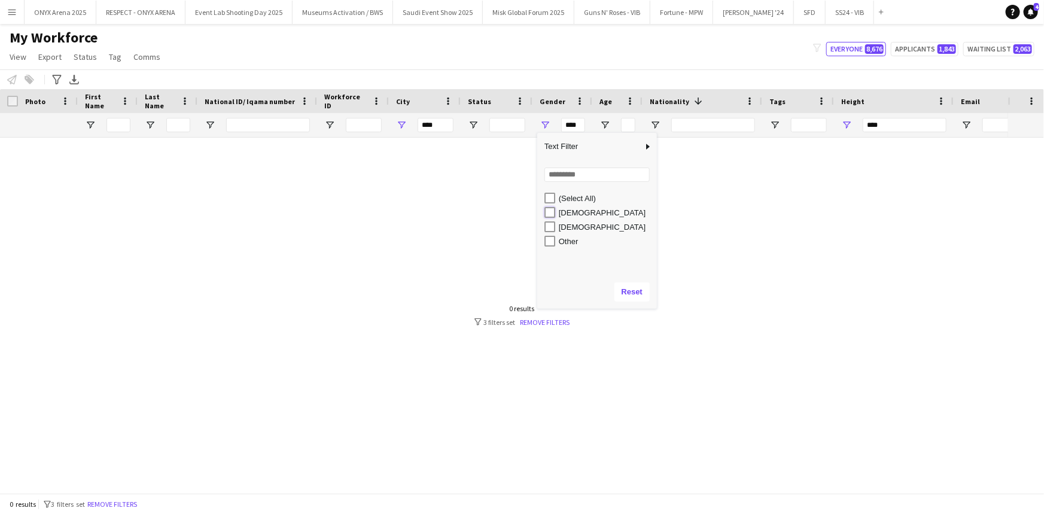
type input "**********"
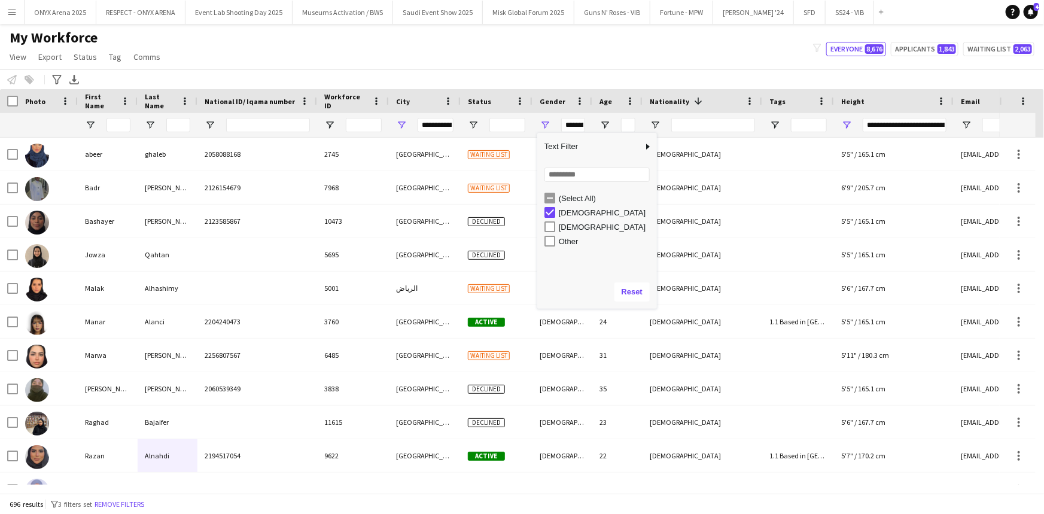
click at [532, 125] on div "**********" at bounding box center [562, 125] width 60 height 24
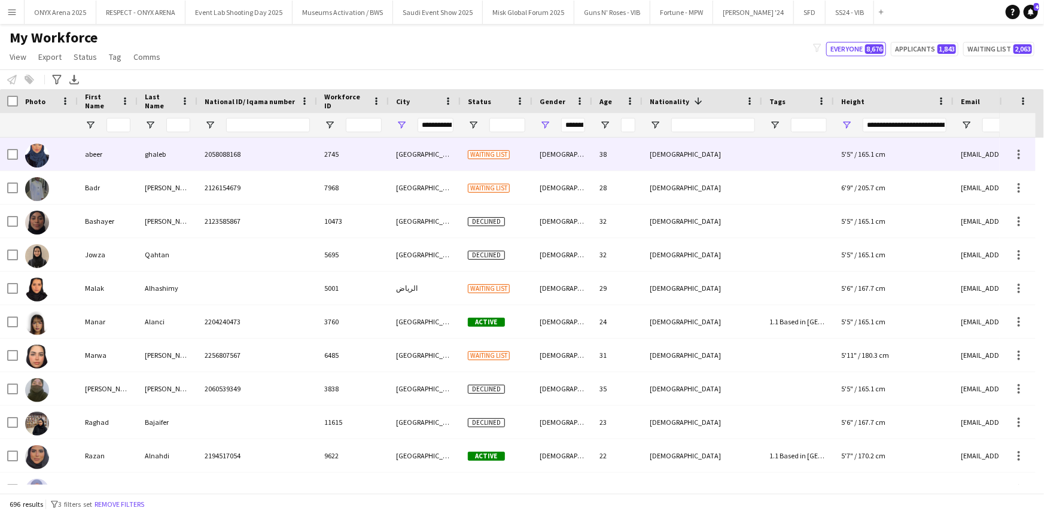
click at [89, 151] on div "abeer" at bounding box center [108, 154] width 60 height 33
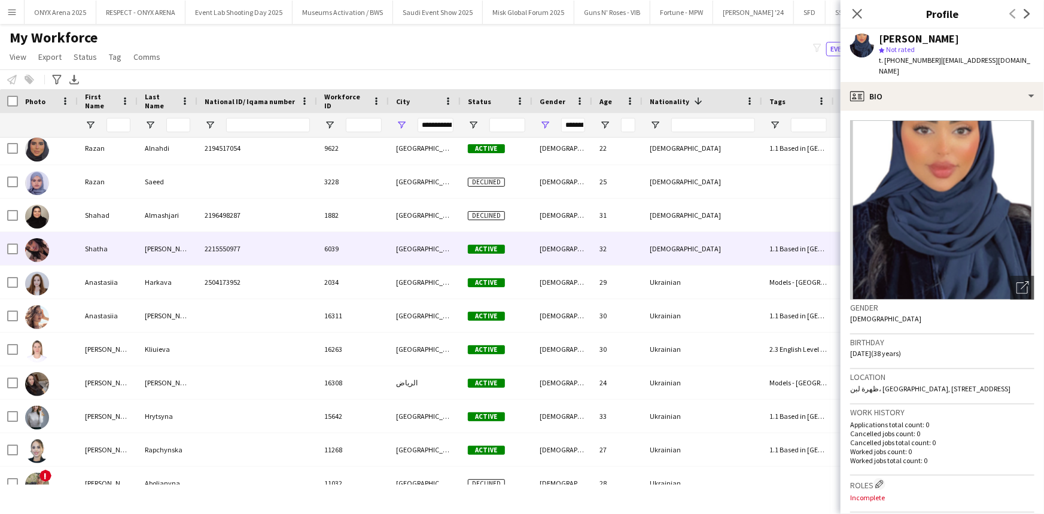
scroll to position [326, 0]
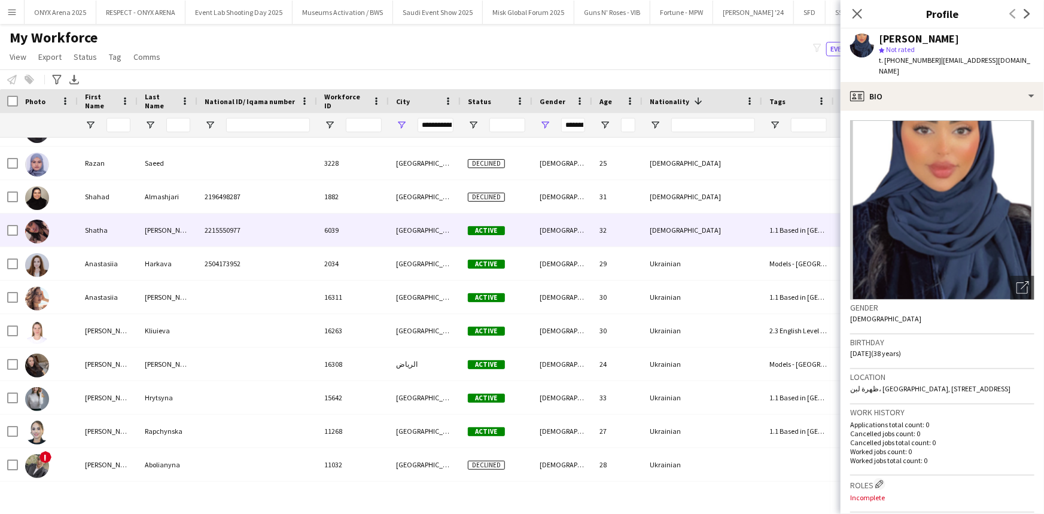
click at [105, 233] on div "Shatha" at bounding box center [108, 230] width 60 height 33
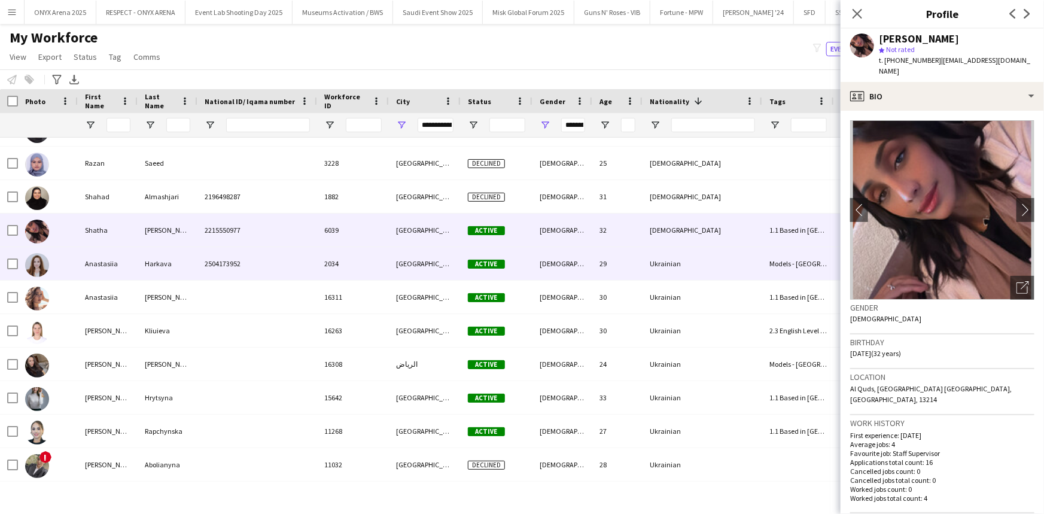
click at [99, 262] on div "Anastasiia" at bounding box center [108, 263] width 60 height 33
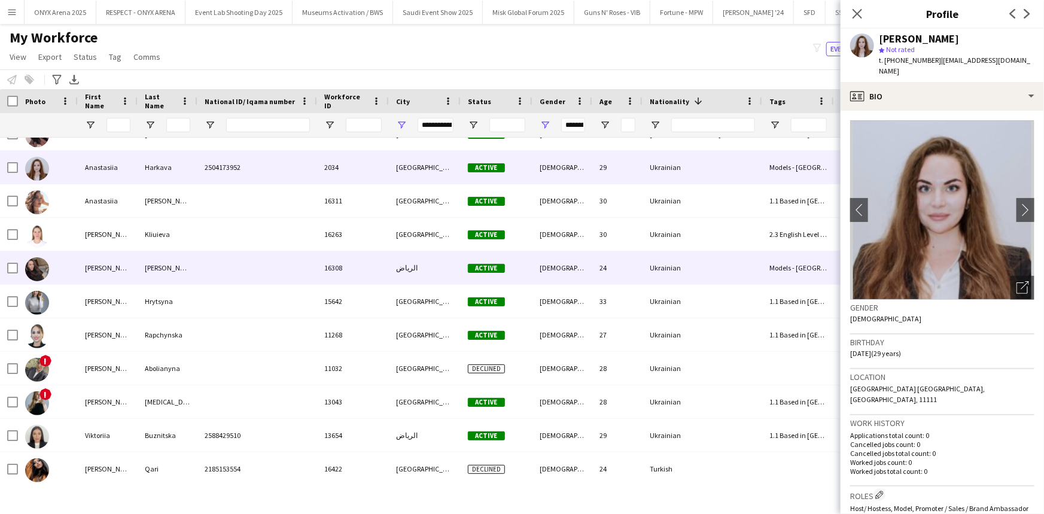
scroll to position [435, 0]
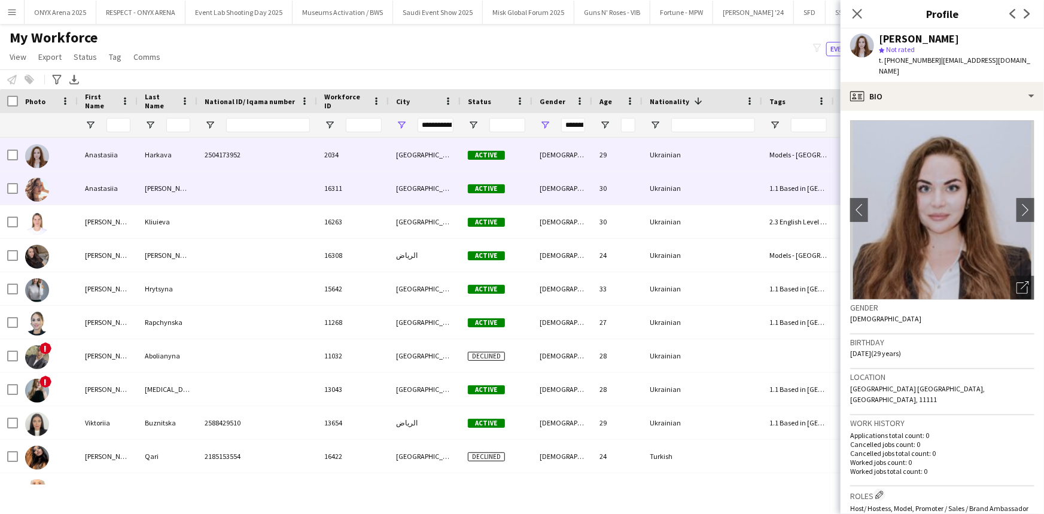
click at [107, 186] on div "Anastasiia" at bounding box center [108, 188] width 60 height 33
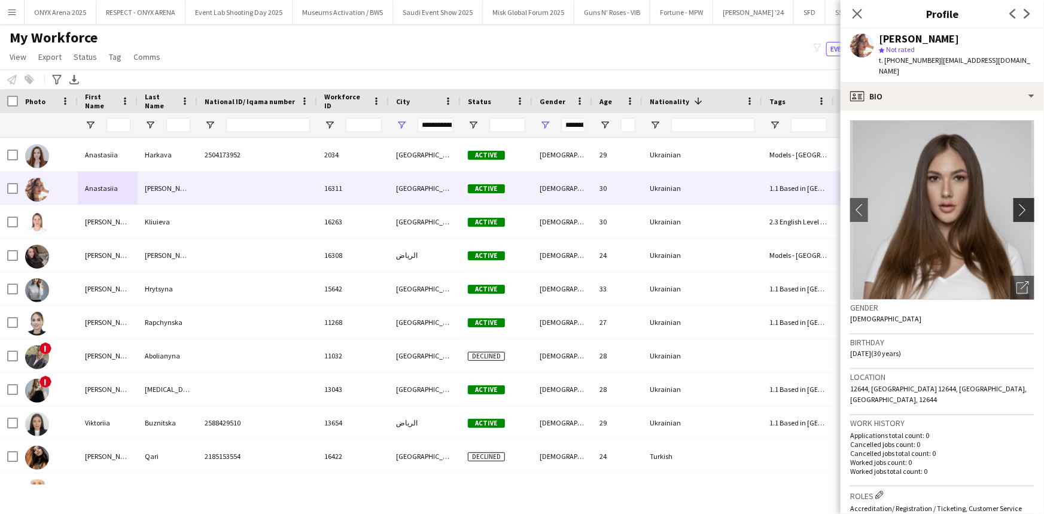
click at [1016, 203] on app-icon "chevron-right" at bounding box center [1025, 209] width 19 height 13
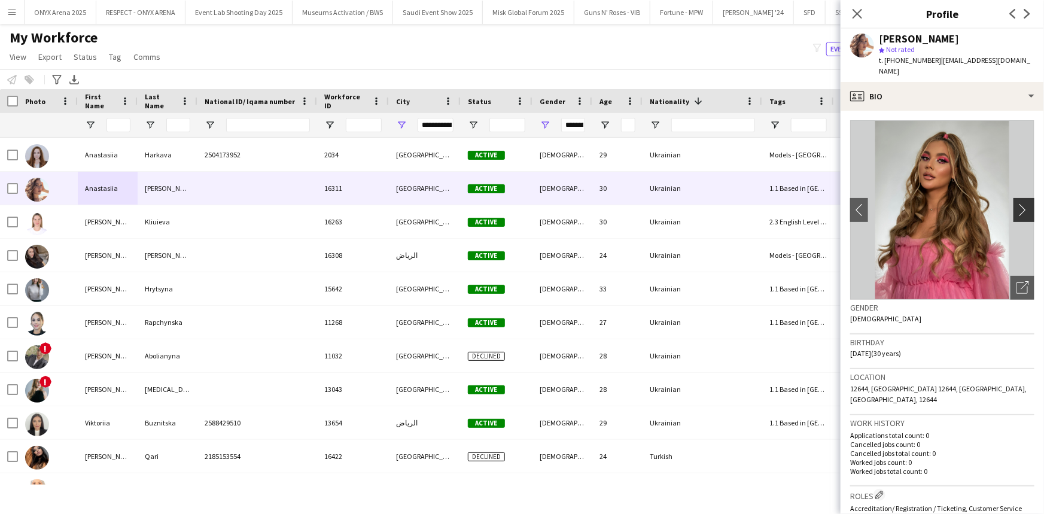
click at [1016, 203] on app-icon "chevron-right" at bounding box center [1025, 209] width 19 height 13
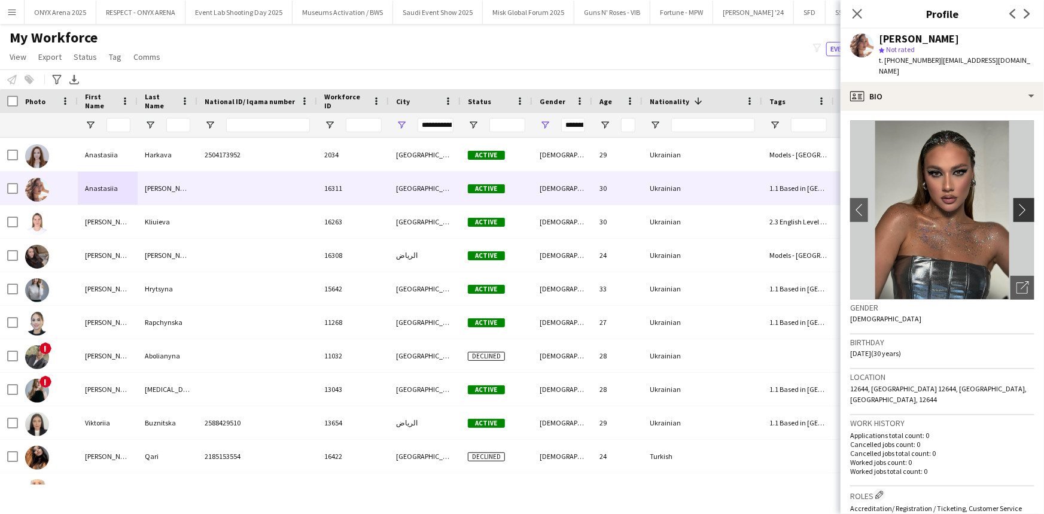
click at [1016, 203] on app-icon "chevron-right" at bounding box center [1025, 209] width 19 height 13
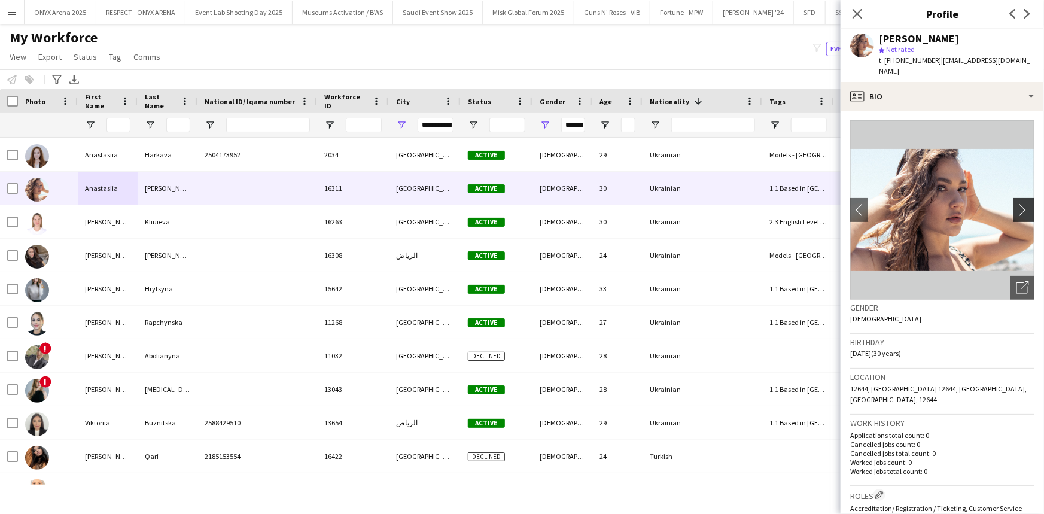
click at [1016, 203] on app-icon "chevron-right" at bounding box center [1025, 209] width 19 height 13
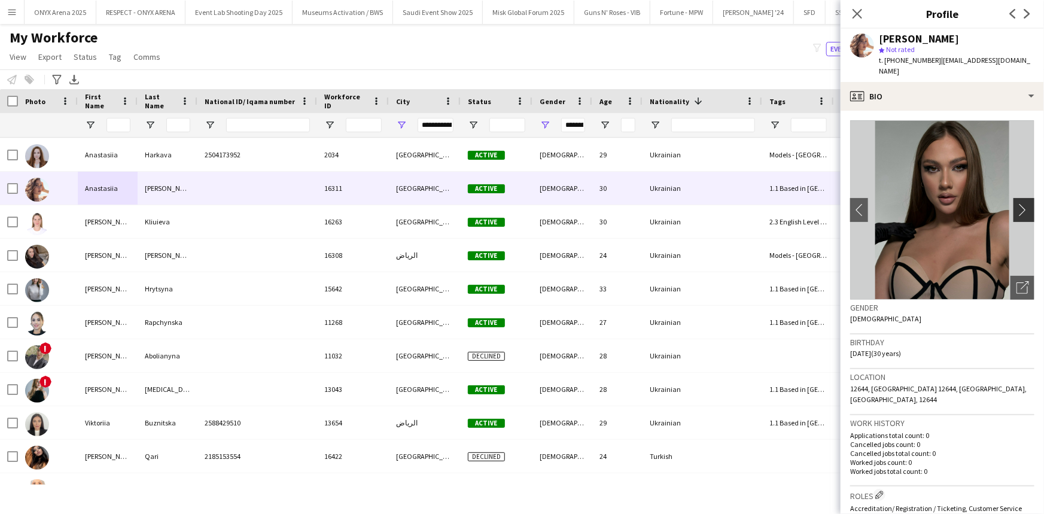
click at [1016, 203] on app-icon "chevron-right" at bounding box center [1025, 209] width 19 height 13
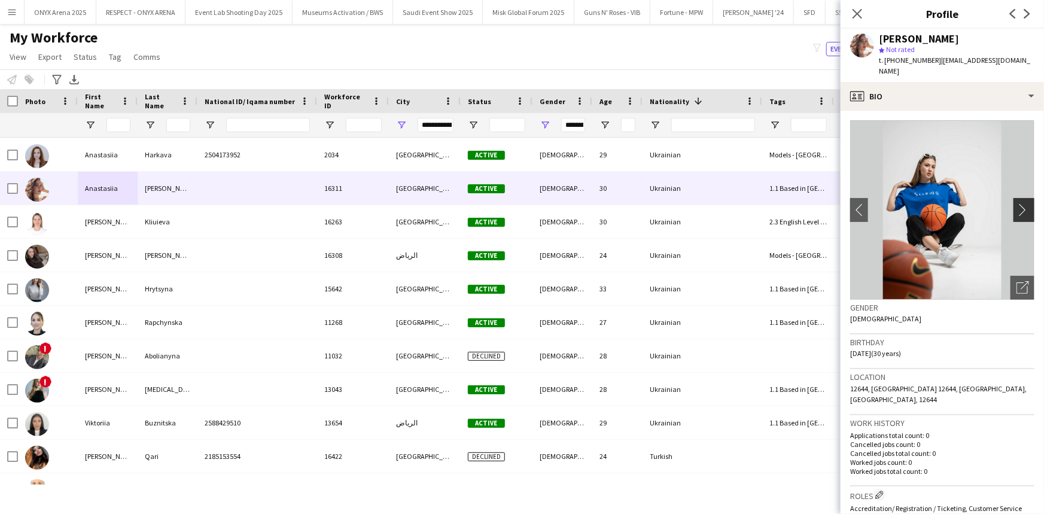
click at [1016, 203] on app-icon "chevron-right" at bounding box center [1025, 209] width 19 height 13
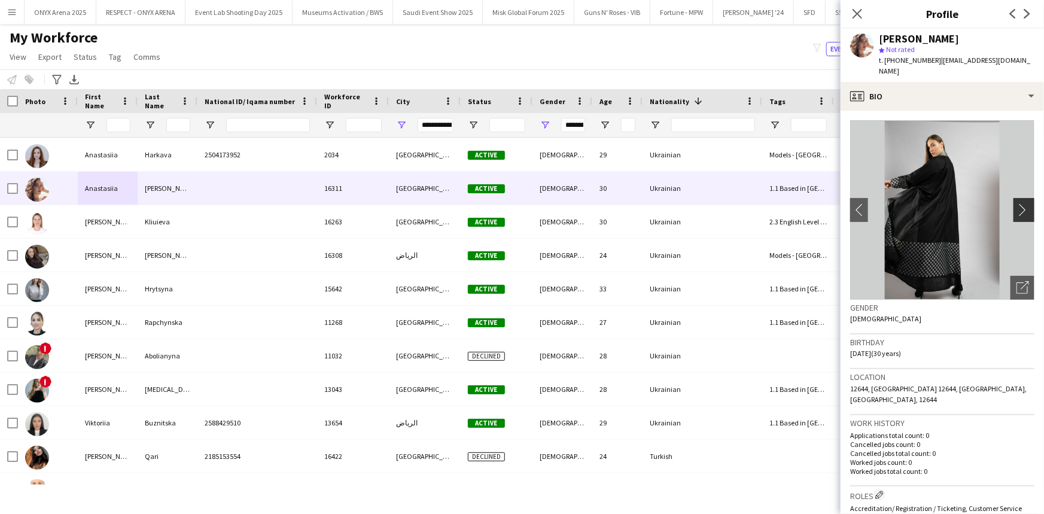
click at [1016, 203] on app-icon "chevron-right" at bounding box center [1025, 209] width 19 height 13
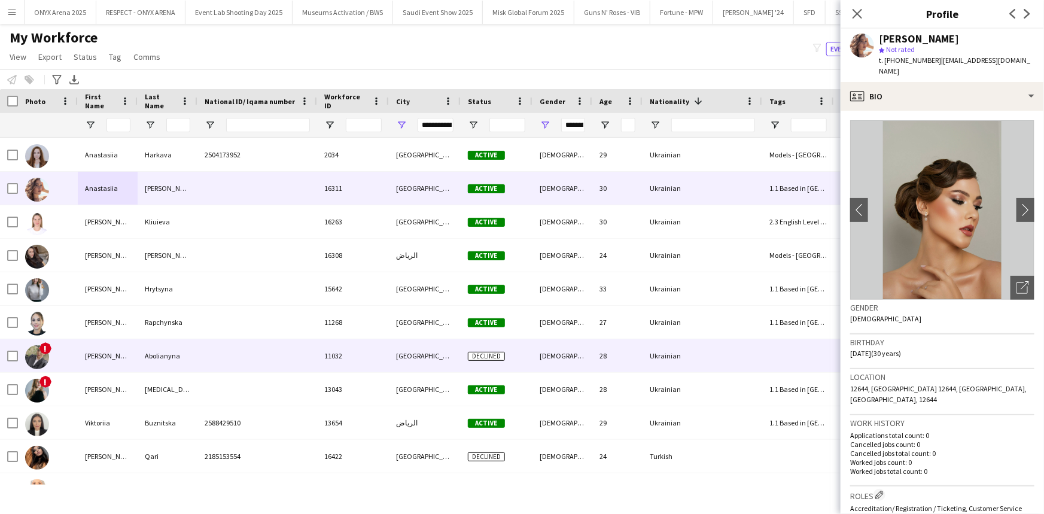
click at [114, 359] on div "Susanna" at bounding box center [108, 355] width 60 height 33
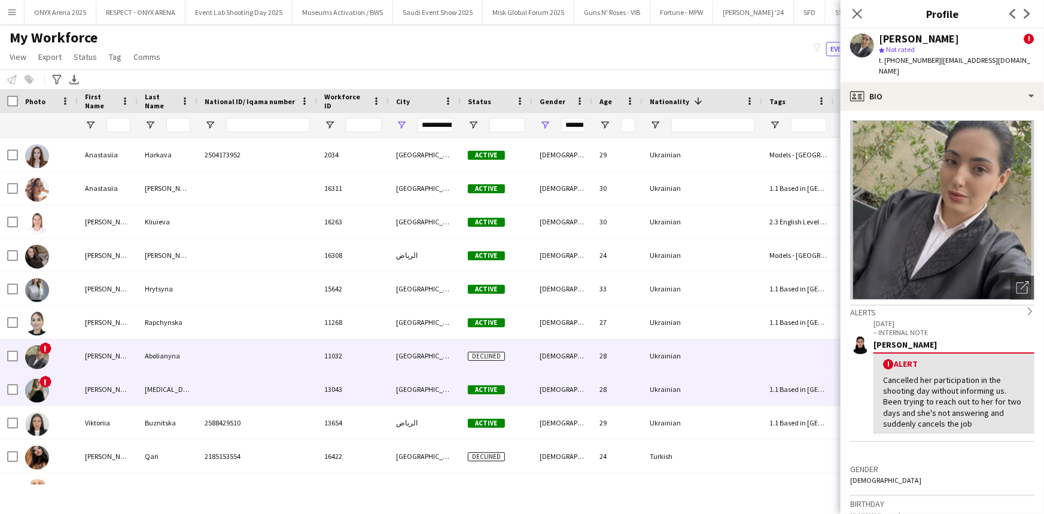
click at [114, 389] on div "Valeria" at bounding box center [108, 389] width 60 height 33
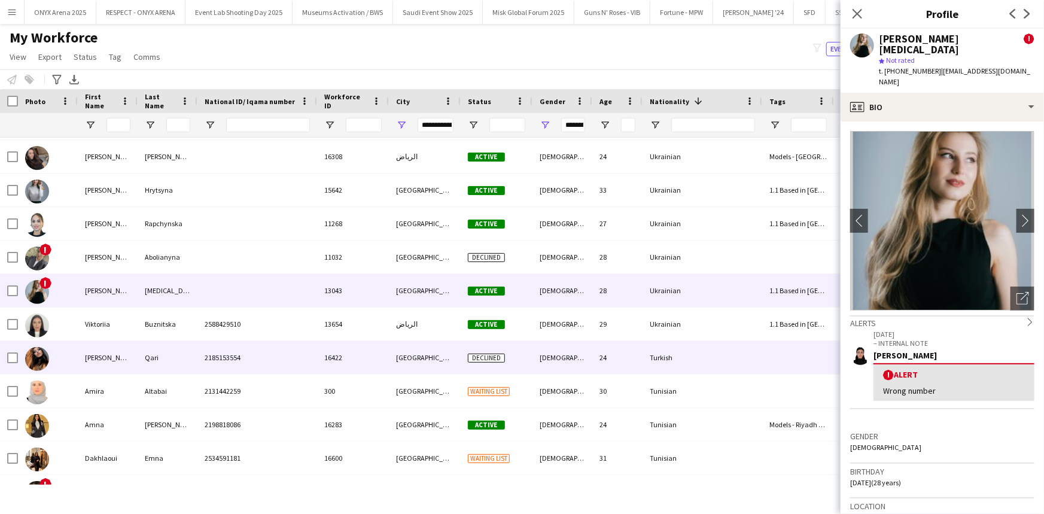
scroll to position [544, 0]
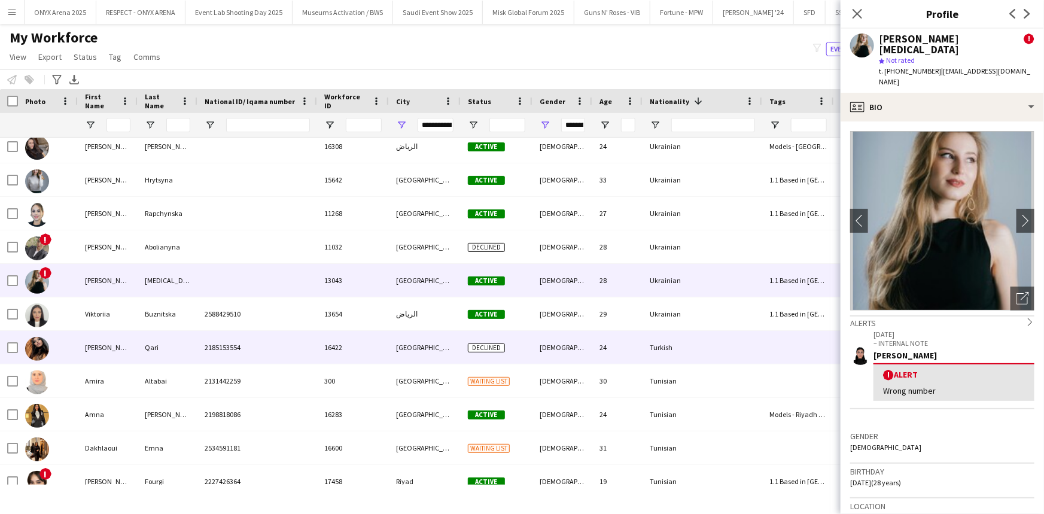
click at [103, 349] on div "[PERSON_NAME]" at bounding box center [108, 347] width 60 height 33
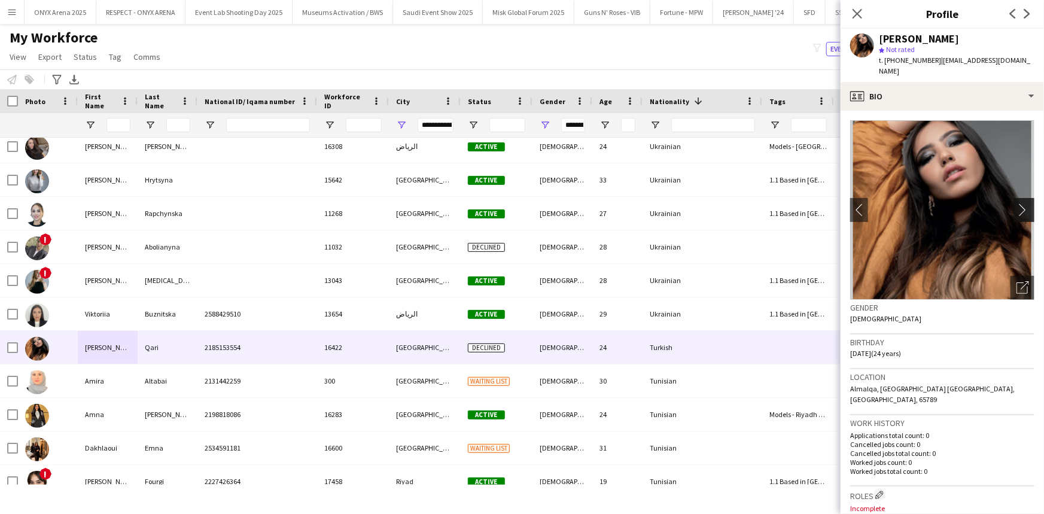
click at [1013, 198] on button "chevron-right" at bounding box center [1025, 210] width 24 height 24
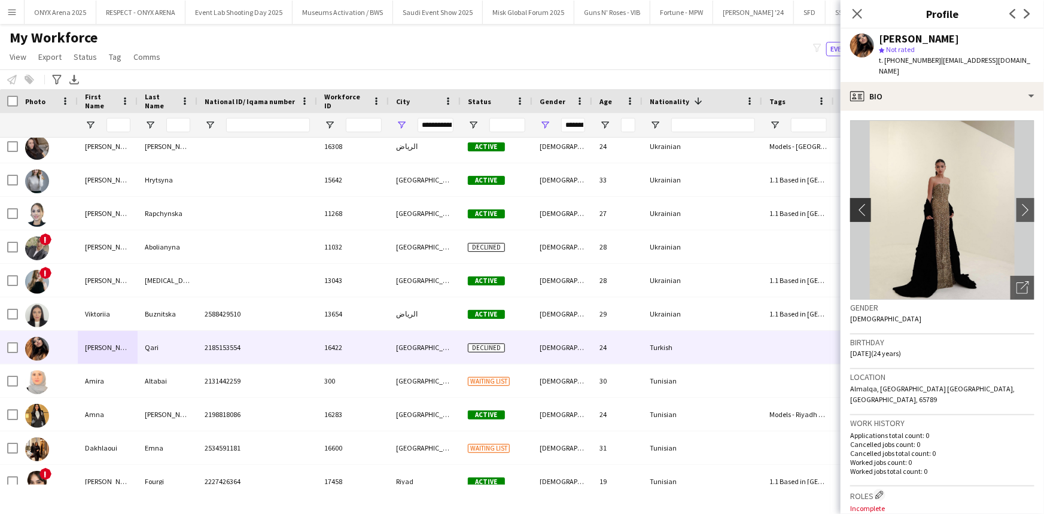
click at [858, 204] on app-icon "chevron-left" at bounding box center [859, 209] width 19 height 13
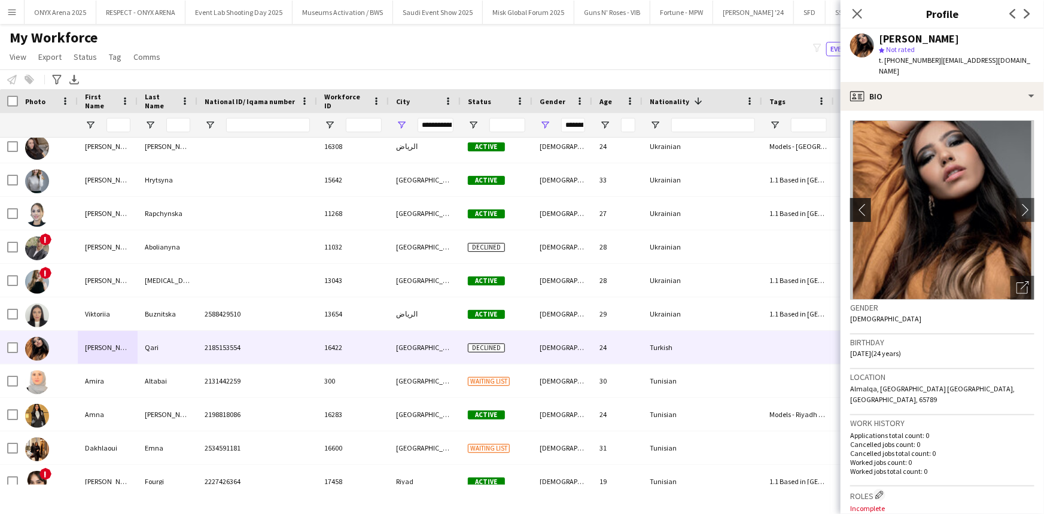
click at [858, 204] on app-icon "chevron-left" at bounding box center [859, 209] width 19 height 13
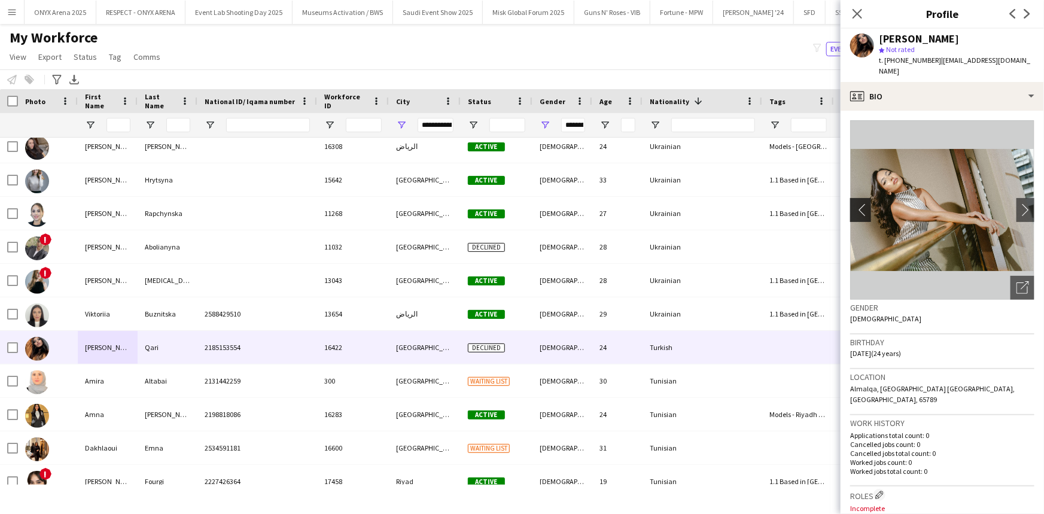
click at [864, 203] on app-icon "chevron-left" at bounding box center [859, 209] width 19 height 13
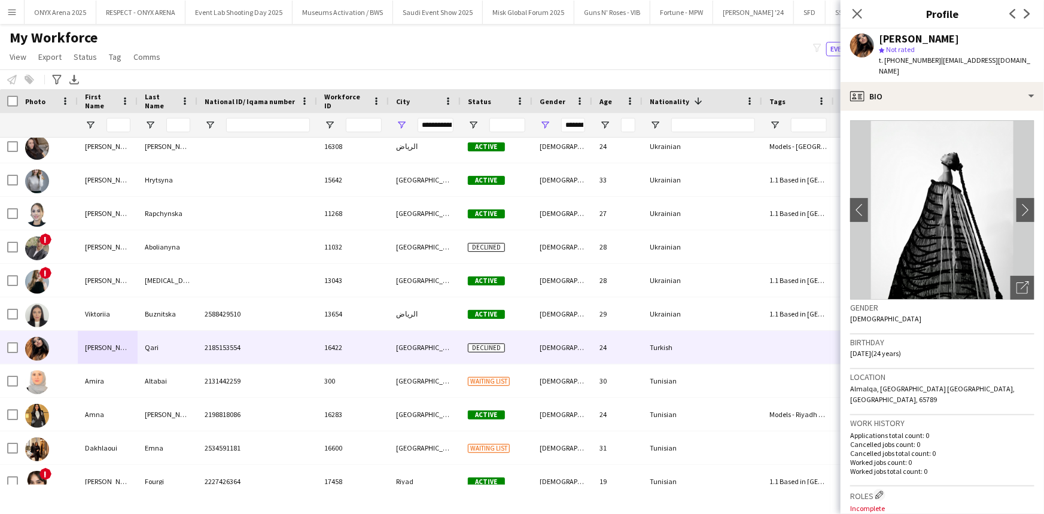
click at [923, 59] on span "t. +9660553866380" at bounding box center [910, 60] width 62 height 9
click at [921, 60] on span "t. +9660553866380" at bounding box center [910, 60] width 62 height 9
copy span "9660553866380"
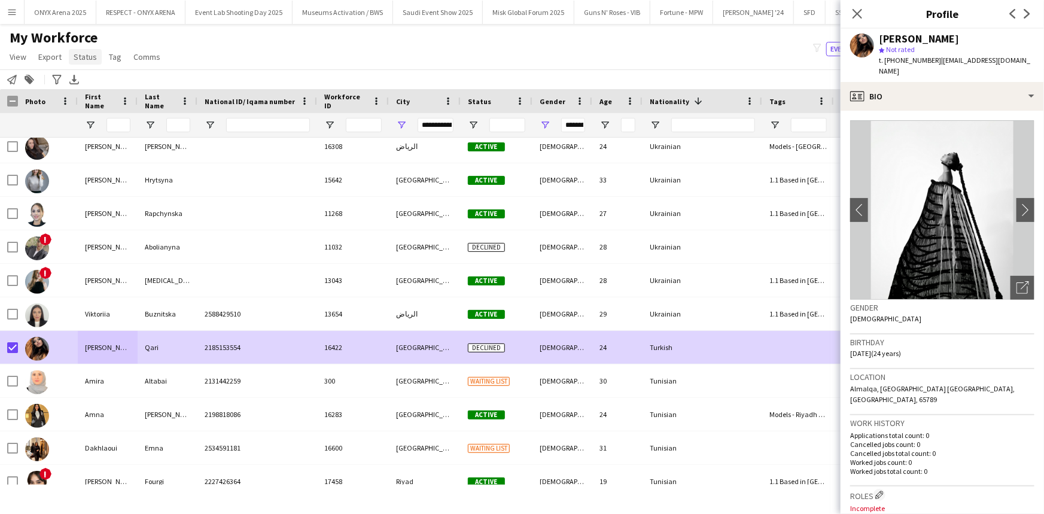
click at [86, 54] on span "Status" at bounding box center [85, 56] width 23 height 11
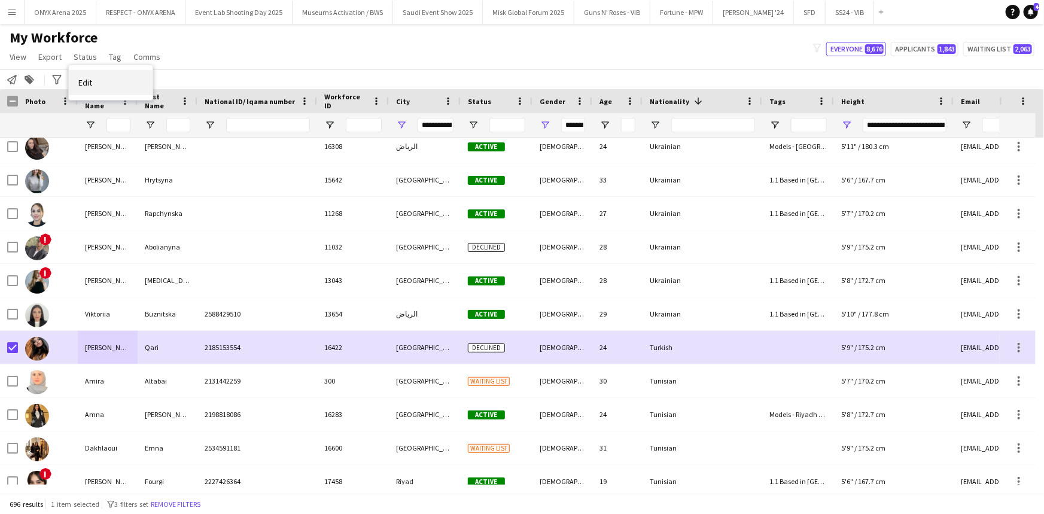
click at [102, 74] on link "Edit" at bounding box center [111, 82] width 84 height 25
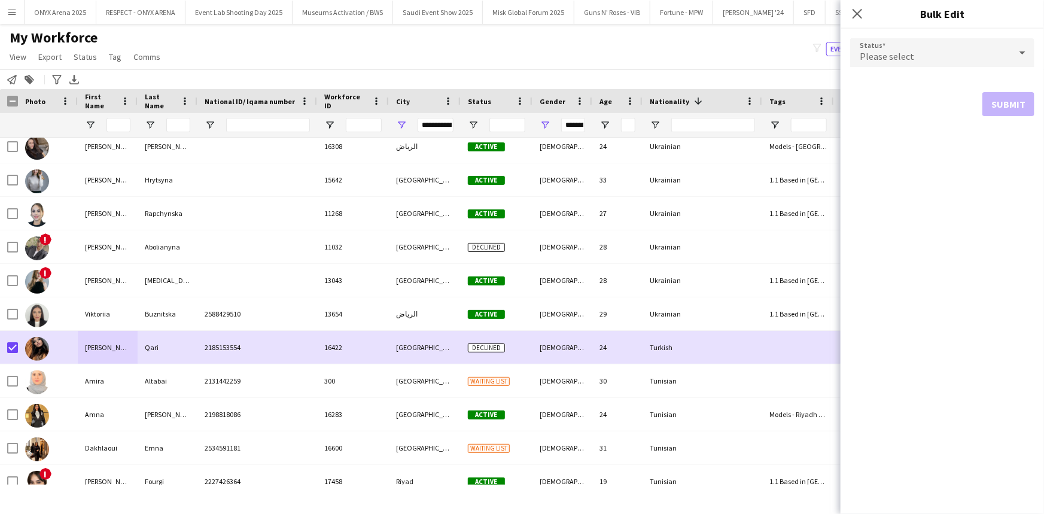
click at [895, 52] on span "Please select" at bounding box center [887, 56] width 54 height 12
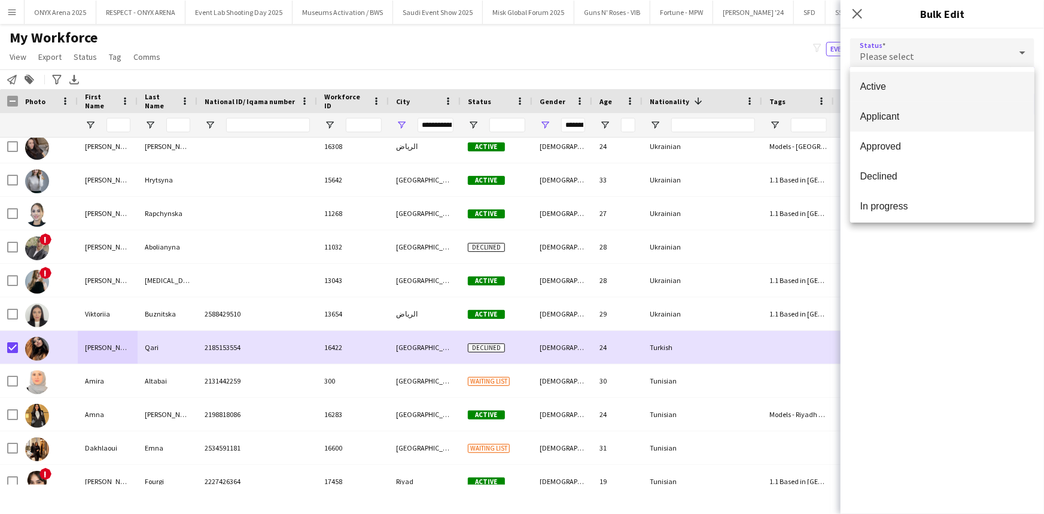
click at [897, 118] on span "Applicant" at bounding box center [942, 116] width 165 height 11
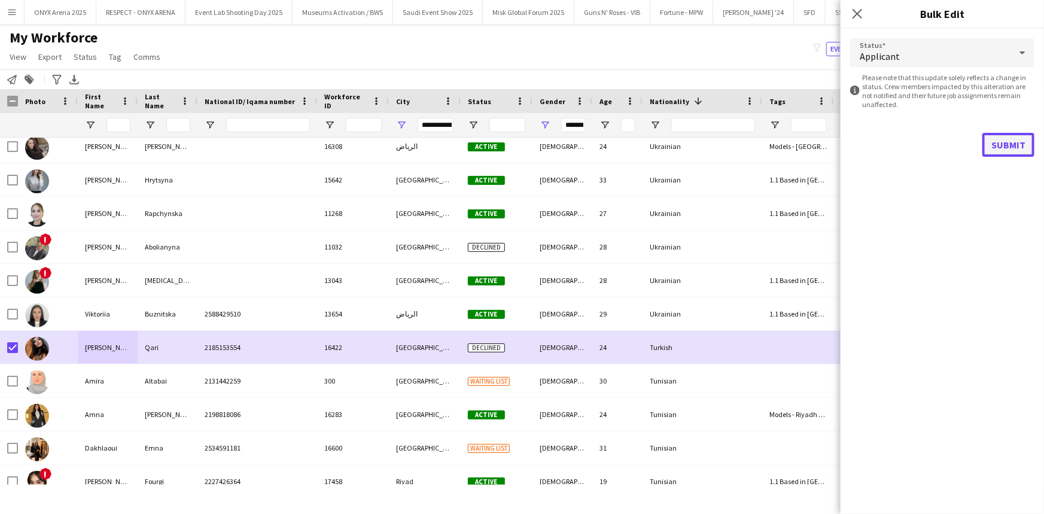
click at [996, 138] on button "Submit" at bounding box center [1008, 145] width 52 height 24
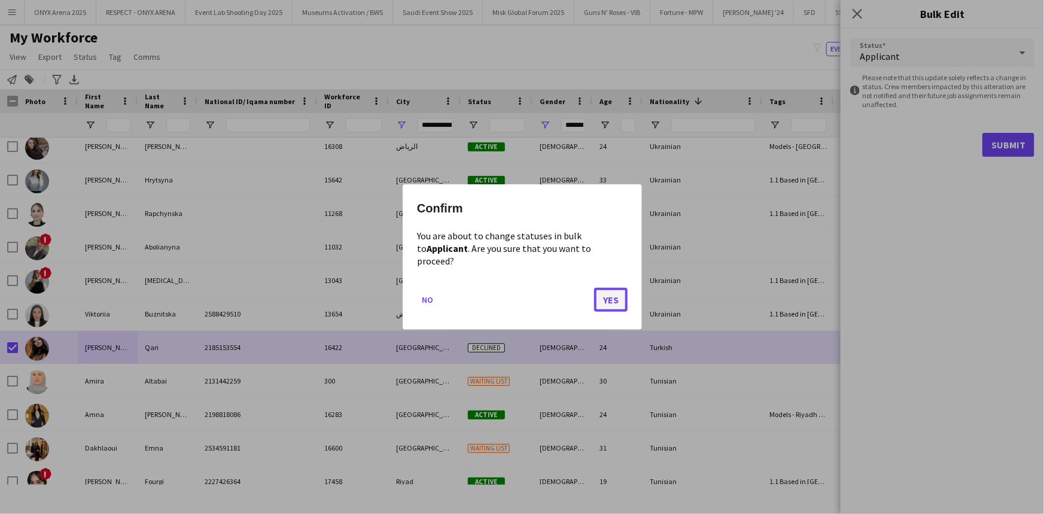
click at [604, 291] on button "Yes" at bounding box center [611, 300] width 34 height 24
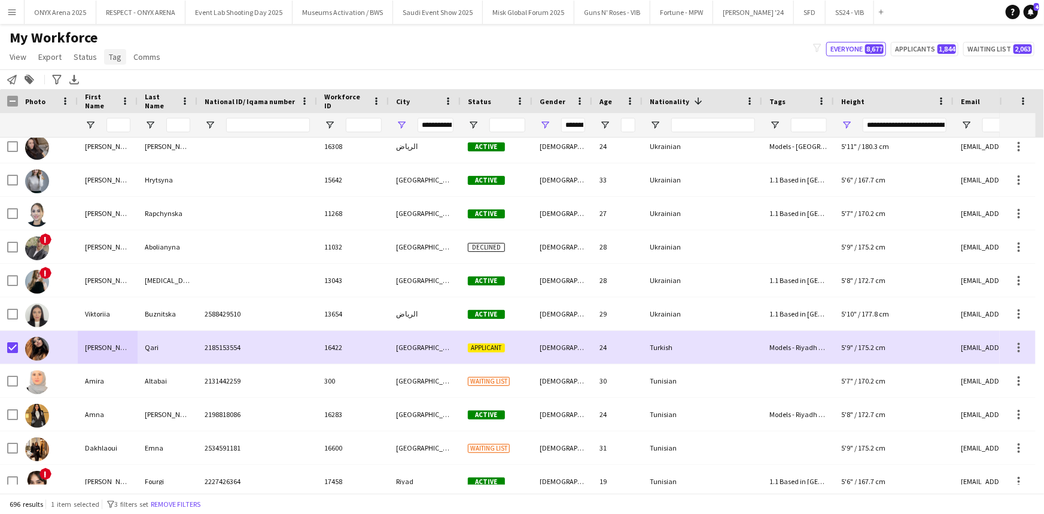
click at [108, 64] on link "Tag" at bounding box center [115, 57] width 22 height 16
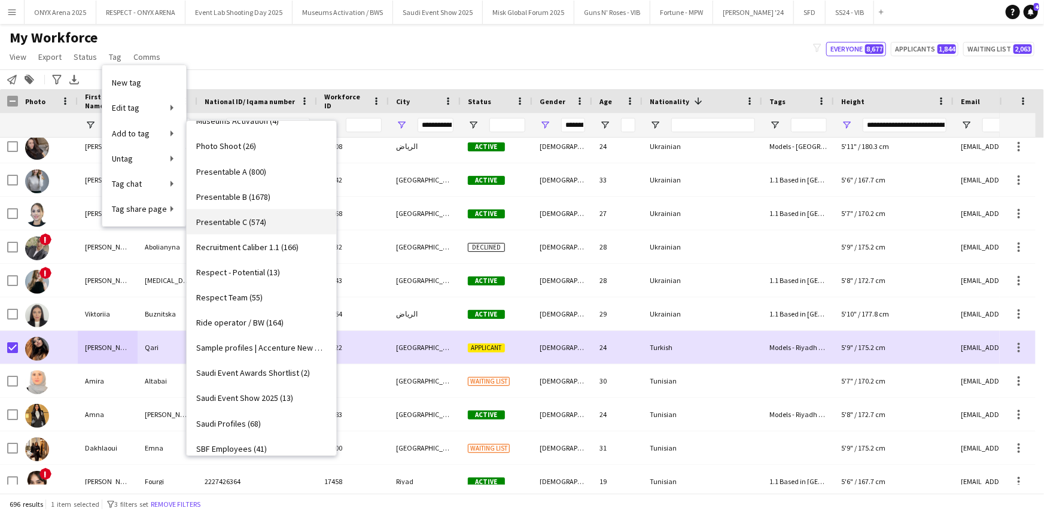
scroll to position [979, 0]
click at [269, 371] on span "Saudi Event Awards Shortlist (2)" at bounding box center [253, 371] width 114 height 11
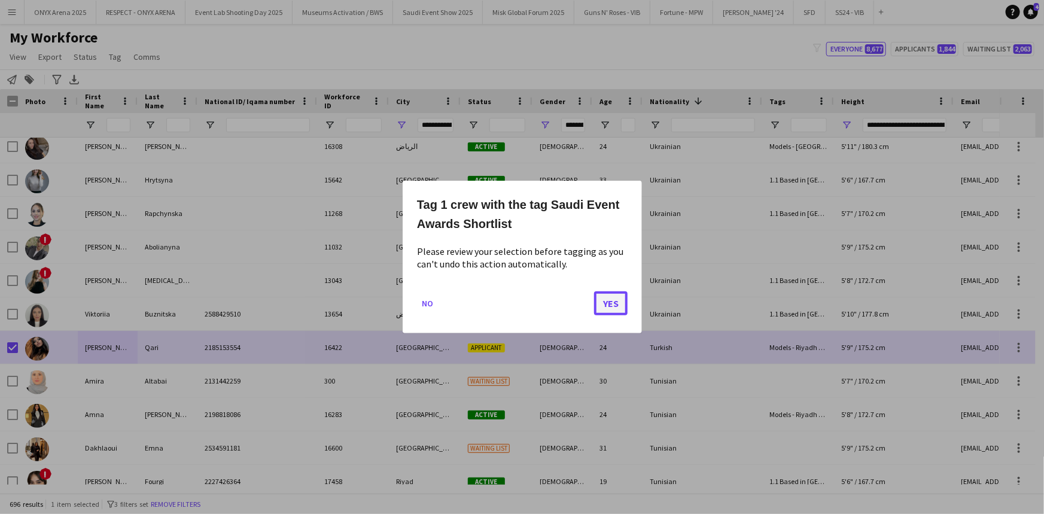
click at [614, 303] on button "Yes" at bounding box center [611, 303] width 34 height 24
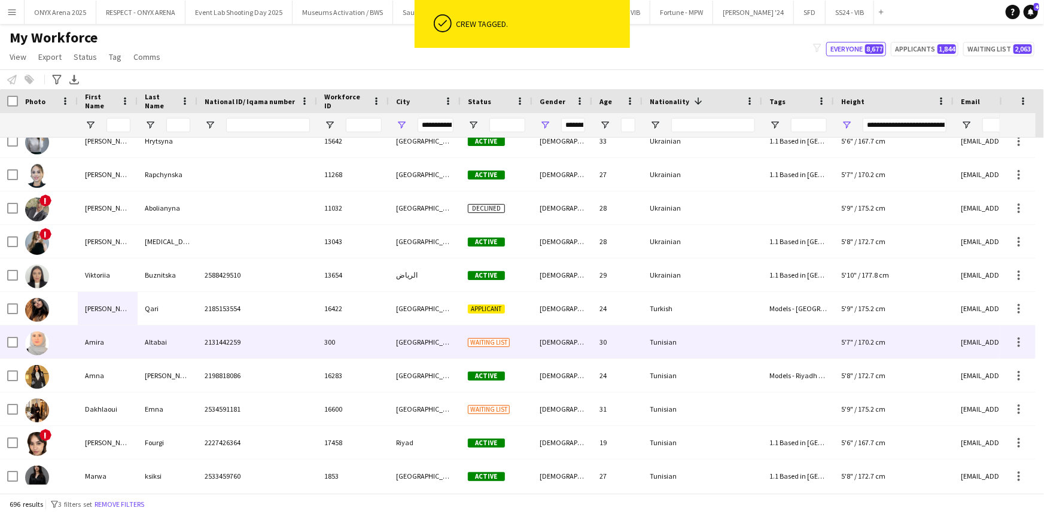
scroll to position [598, 0]
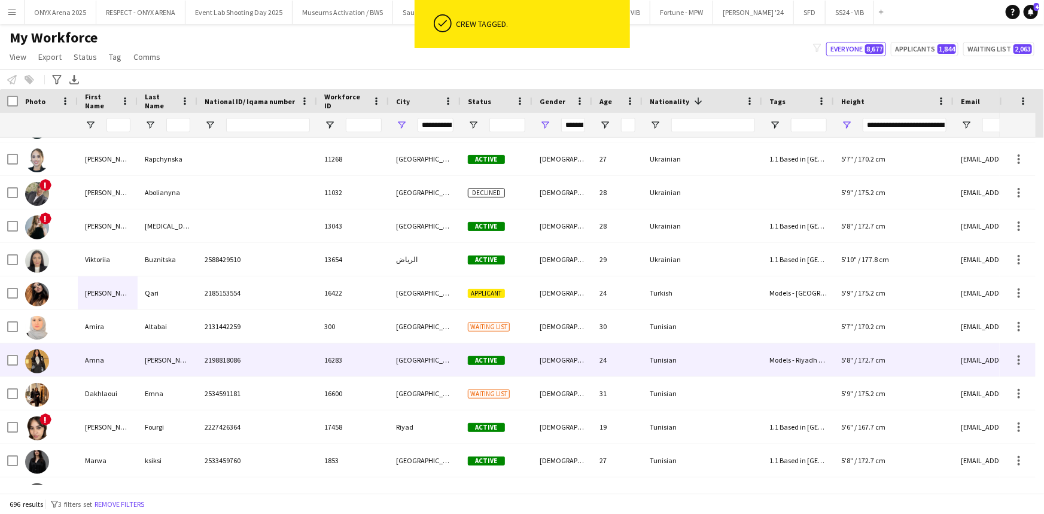
click at [72, 359] on div at bounding box center [48, 359] width 60 height 33
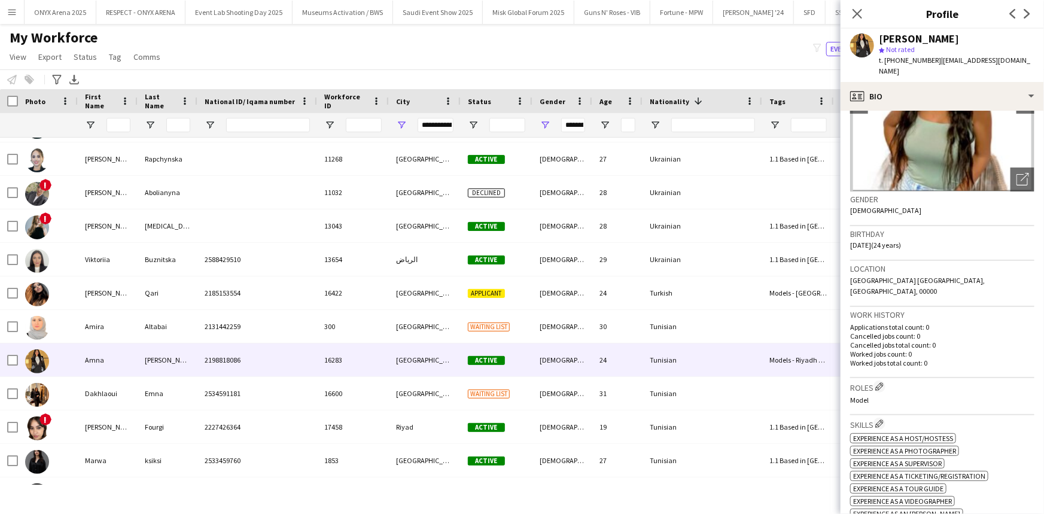
scroll to position [0, 0]
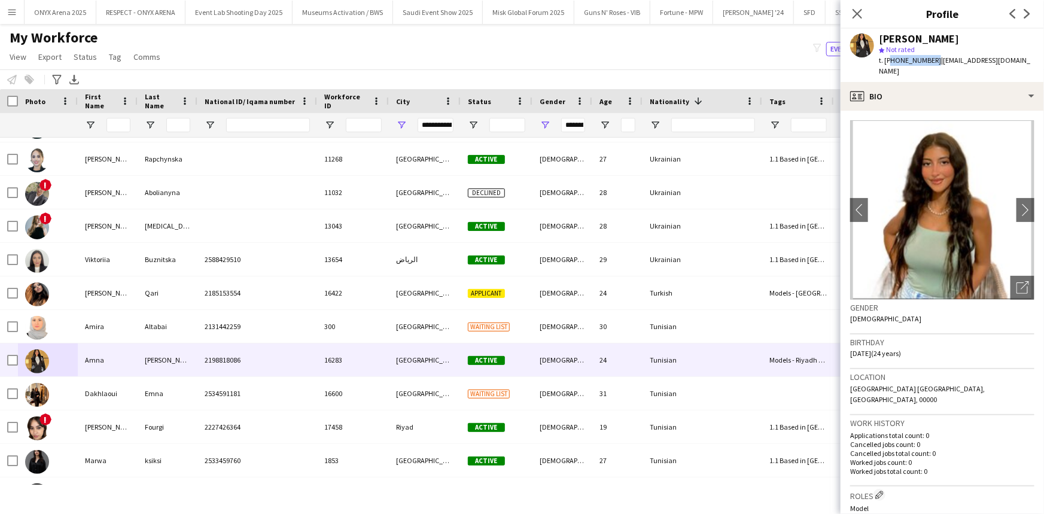
drag, startPoint x: 931, startPoint y: 59, endPoint x: 888, endPoint y: 57, distance: 43.1
click at [888, 57] on span "t. +966544126970" at bounding box center [910, 60] width 62 height 9
copy span "966544126970"
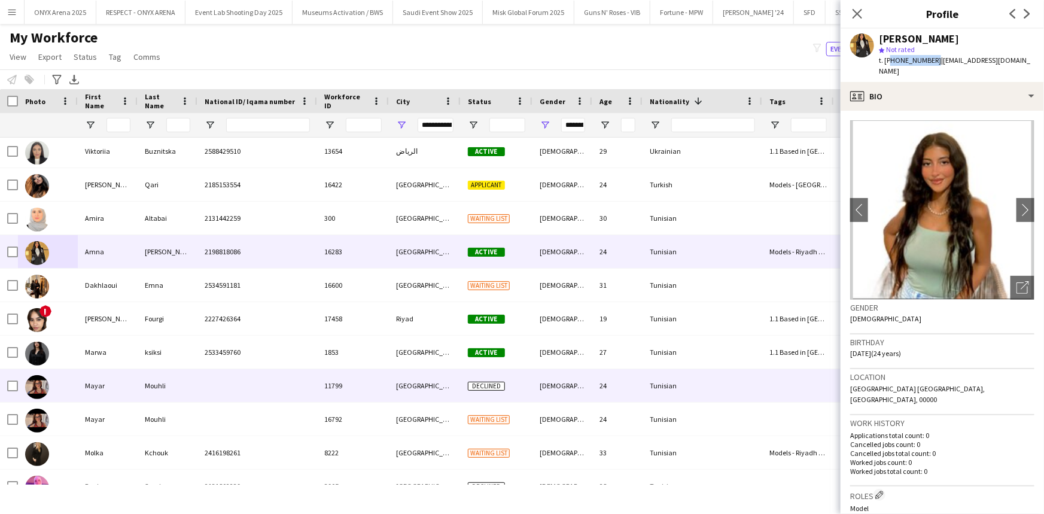
scroll to position [707, 0]
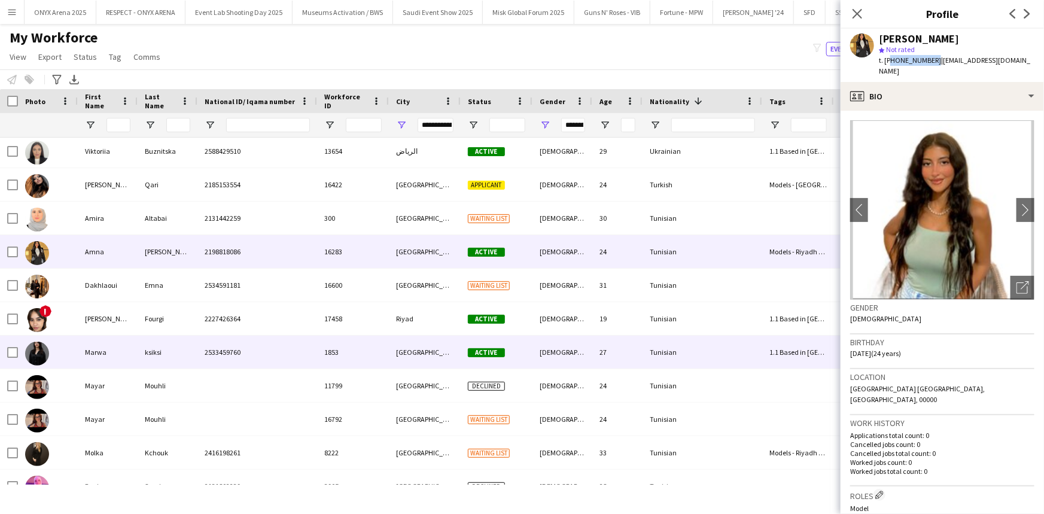
click at [196, 357] on div "ksiksi" at bounding box center [168, 352] width 60 height 33
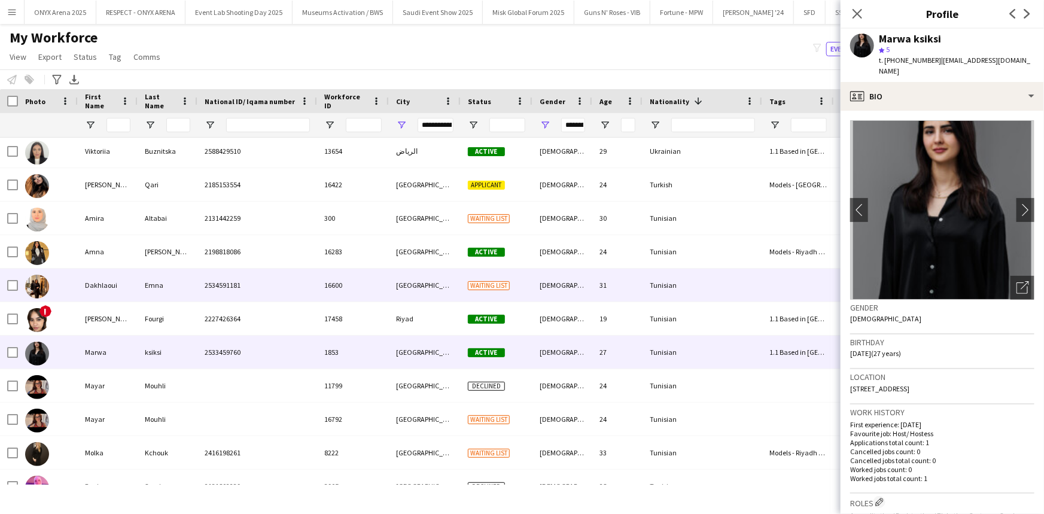
click at [228, 285] on span "2534591181" at bounding box center [223, 285] width 36 height 9
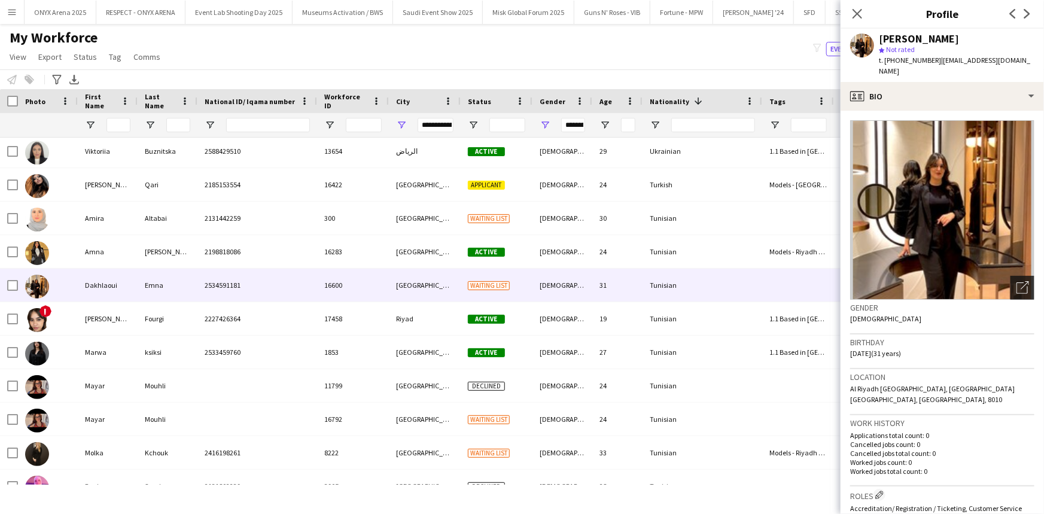
click at [1021, 281] on icon at bounding box center [1025, 285] width 8 height 8
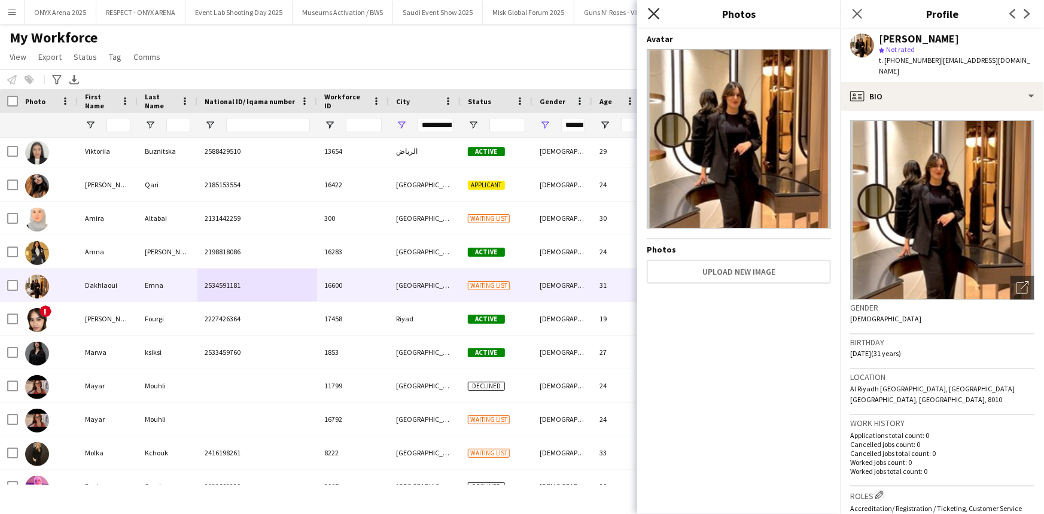
click at [657, 9] on icon "Close pop-in" at bounding box center [653, 13] width 11 height 11
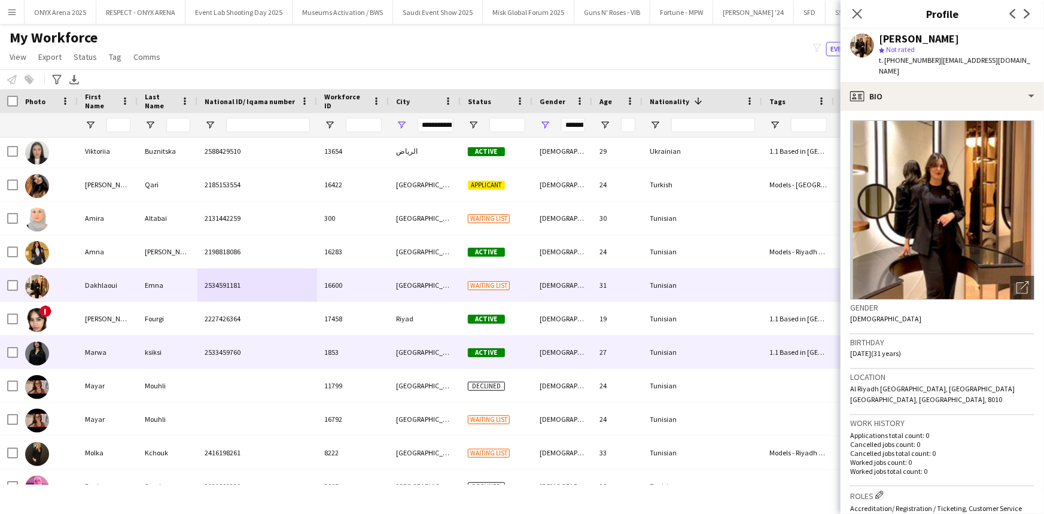
click at [172, 349] on div "ksiksi" at bounding box center [168, 352] width 60 height 33
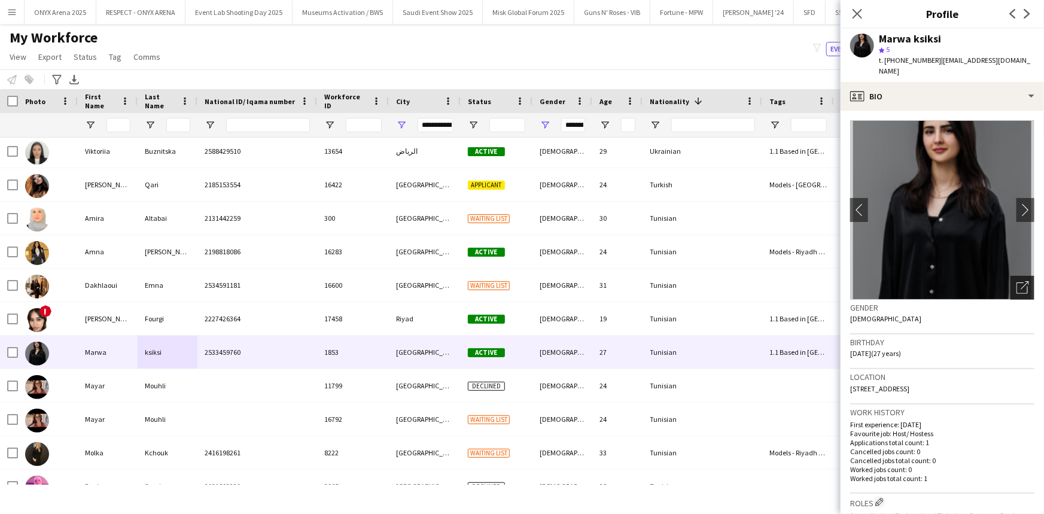
click at [1010, 276] on div "Open photos pop-in" at bounding box center [1022, 288] width 24 height 24
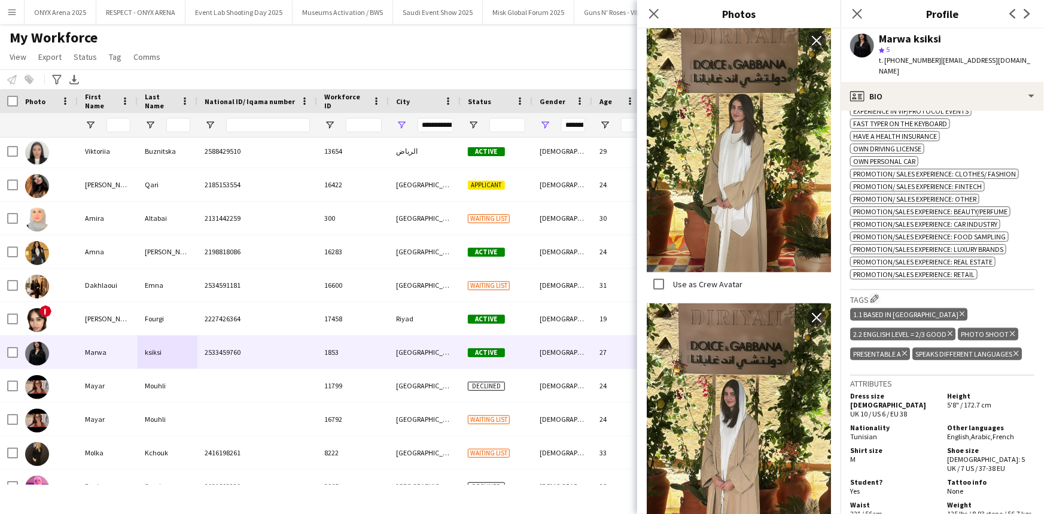
scroll to position [0, 0]
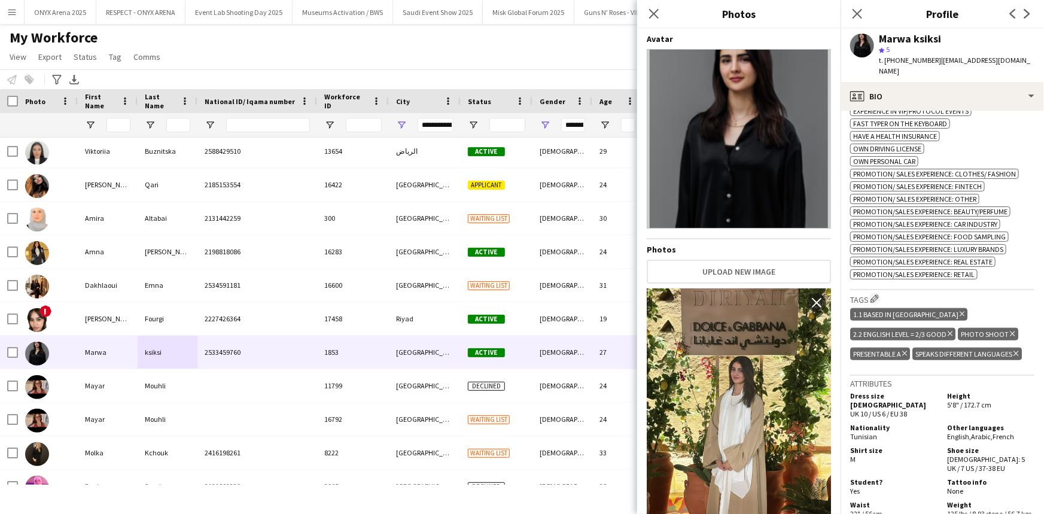
click at [928, 54] on div "star 5" at bounding box center [957, 49] width 156 height 11
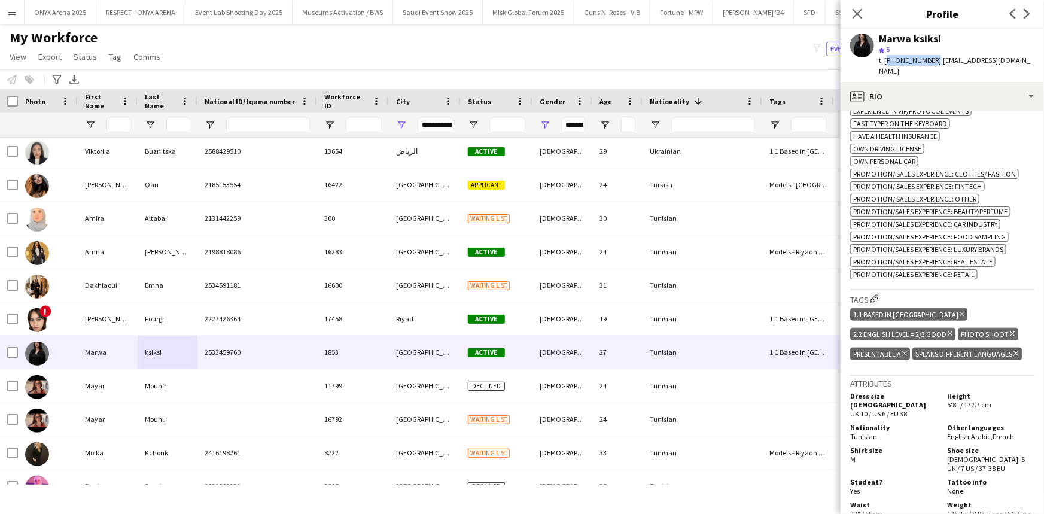
drag, startPoint x: 929, startPoint y: 57, endPoint x: 885, endPoint y: 58, distance: 43.7
click at [885, 59] on span "t. +966508571960" at bounding box center [910, 60] width 62 height 9
copy span "+966508571960"
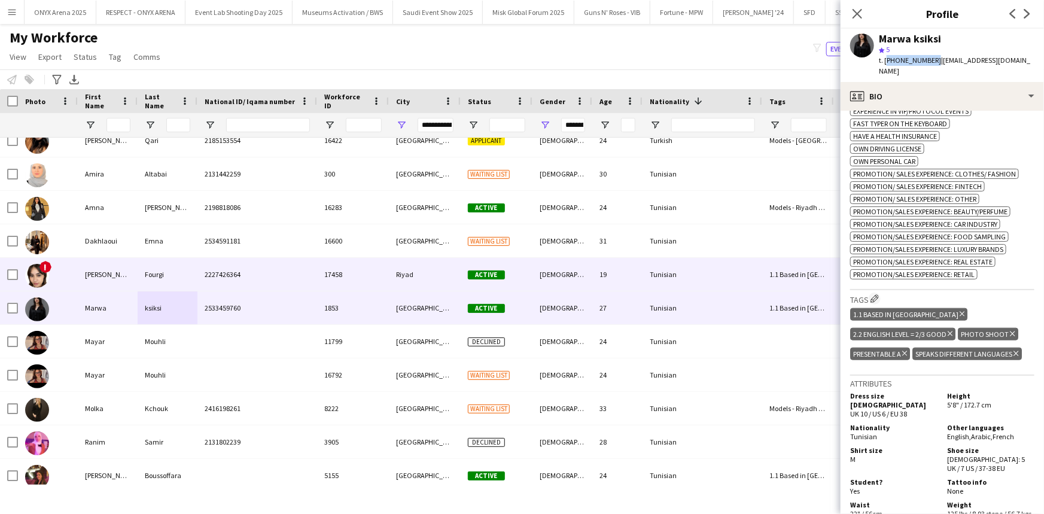
scroll to position [815, 0]
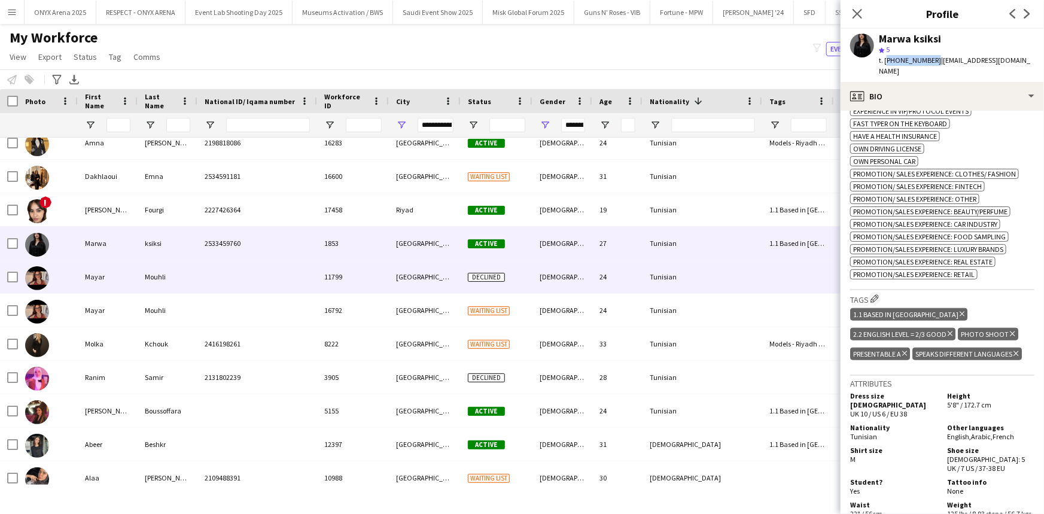
click at [157, 275] on div "Mouhli" at bounding box center [168, 276] width 60 height 33
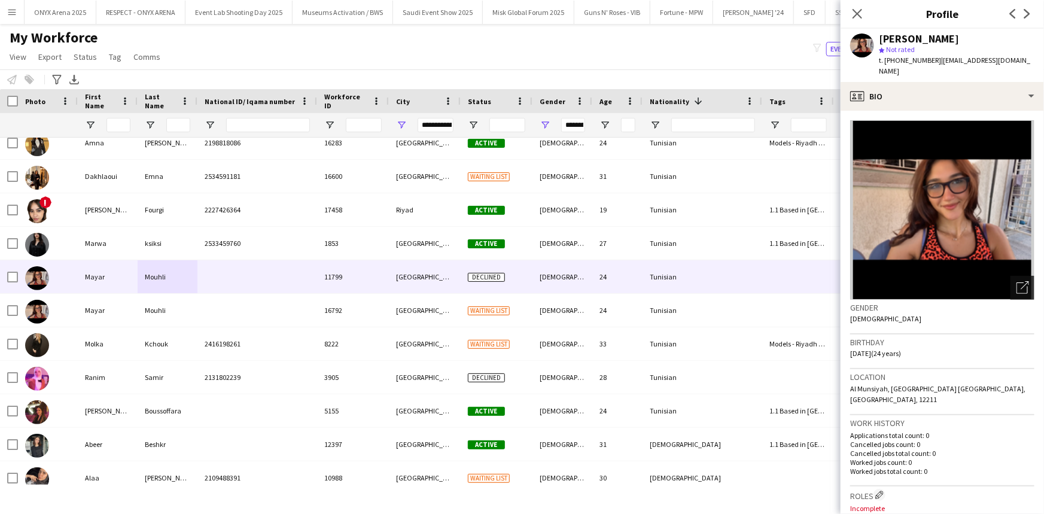
click at [1016, 281] on icon "Open photos pop-in" at bounding box center [1022, 287] width 13 height 13
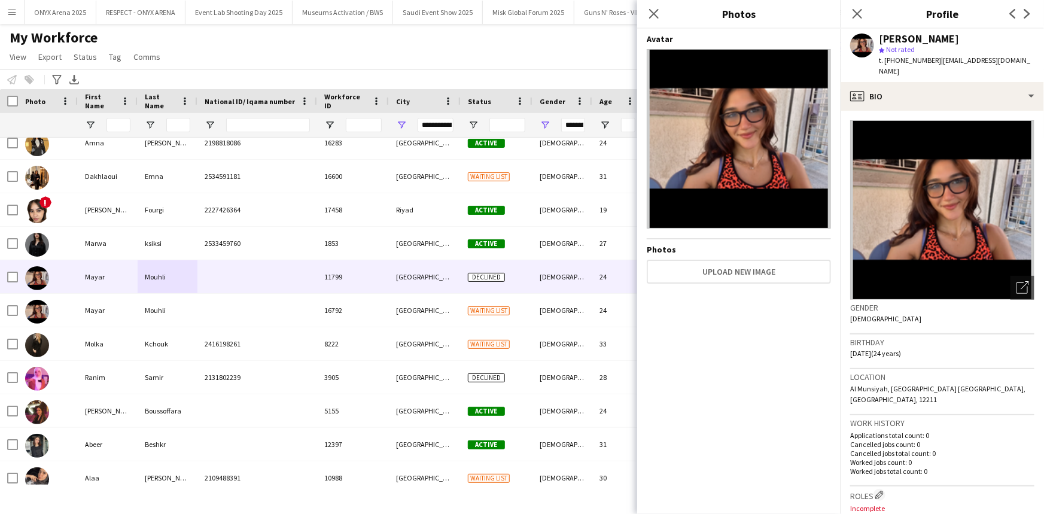
drag, startPoint x: 657, startPoint y: 14, endPoint x: 507, endPoint y: 105, distance: 175.2
click at [657, 14] on icon "Close pop-in" at bounding box center [654, 14] width 10 height 10
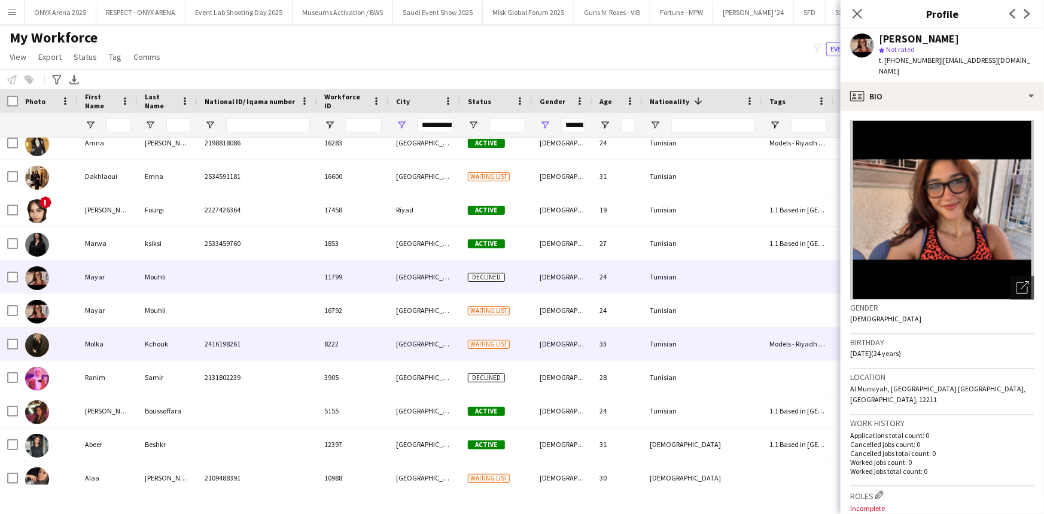
click at [162, 348] on div "Kchouk" at bounding box center [168, 343] width 60 height 33
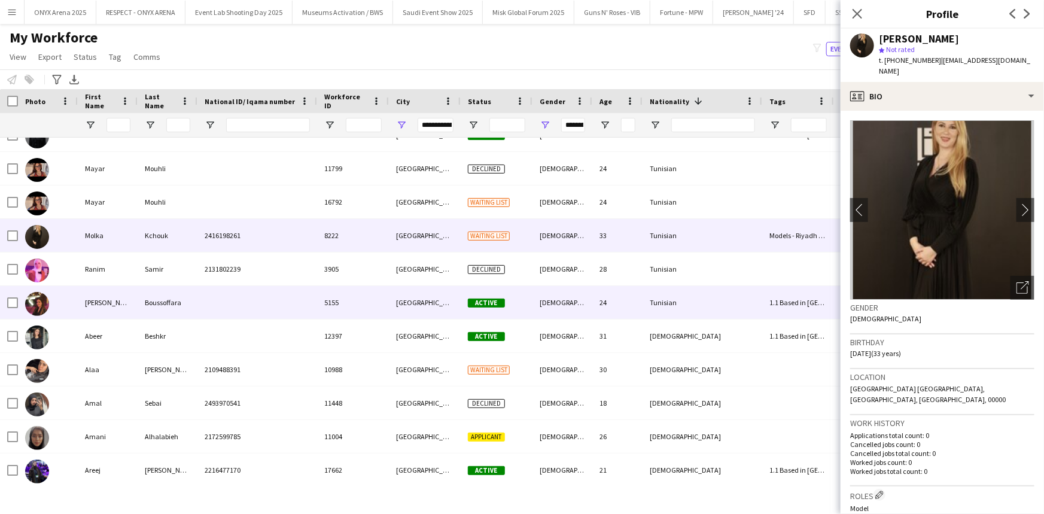
scroll to position [924, 0]
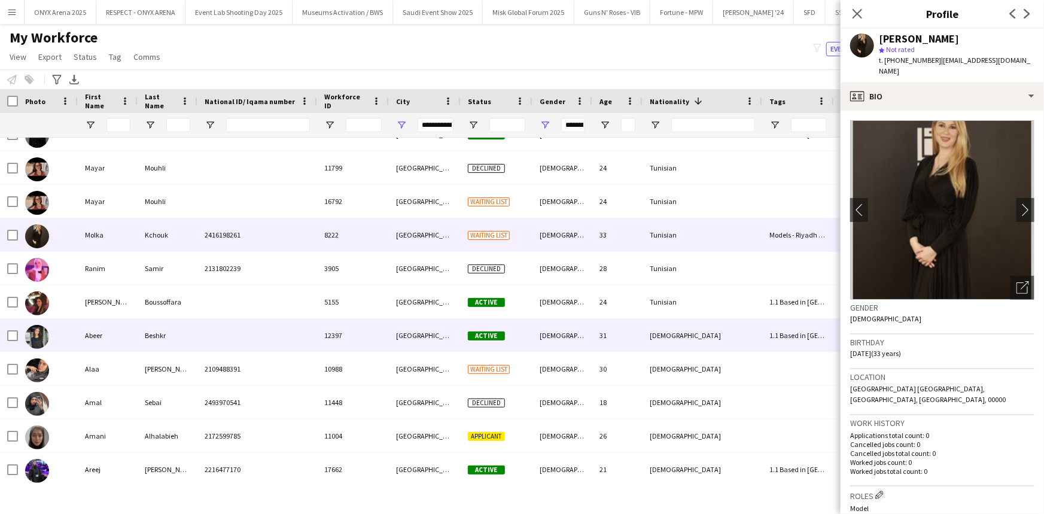
click at [115, 332] on div "Abeer" at bounding box center [108, 335] width 60 height 33
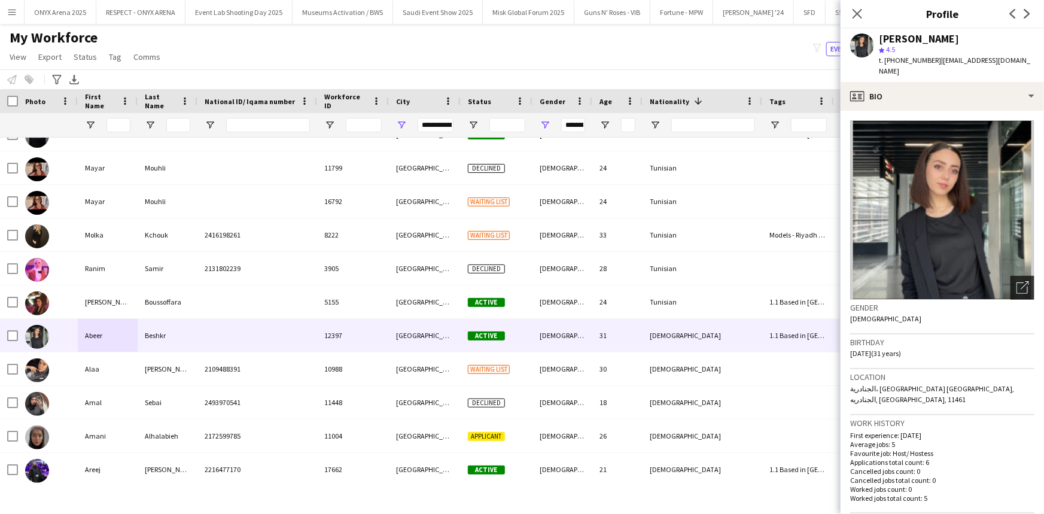
click at [1016, 282] on icon at bounding box center [1021, 287] width 11 height 11
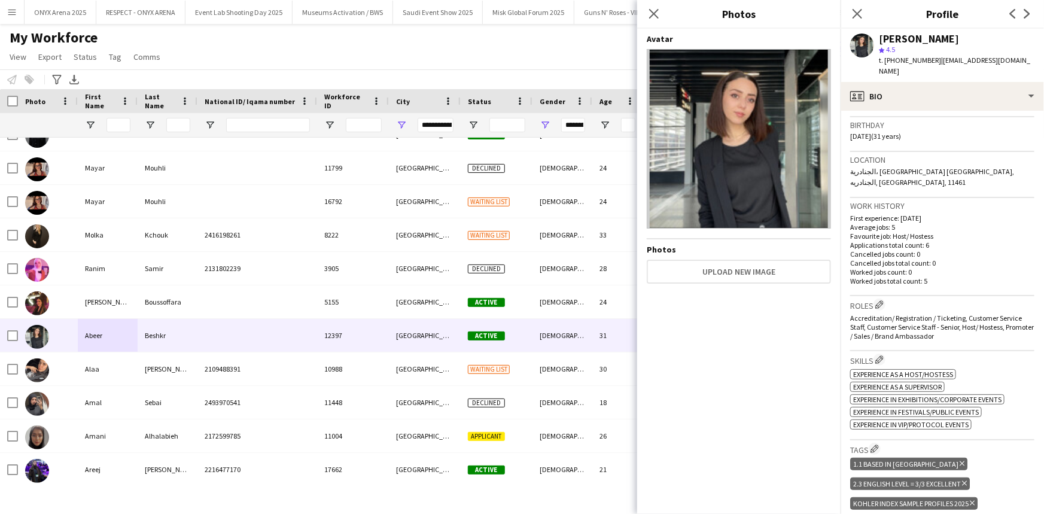
scroll to position [380, 0]
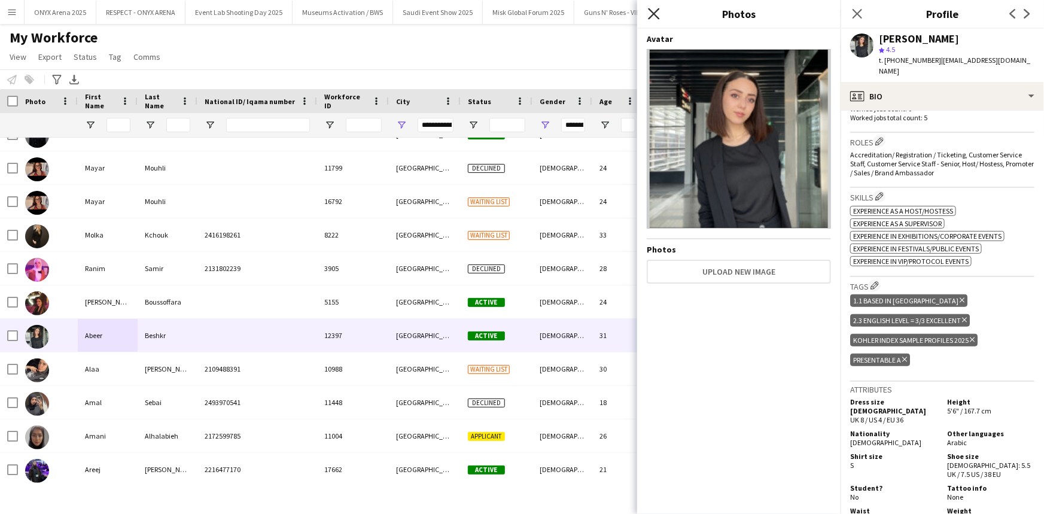
click at [650, 16] on icon "Close pop-in" at bounding box center [653, 13] width 11 height 11
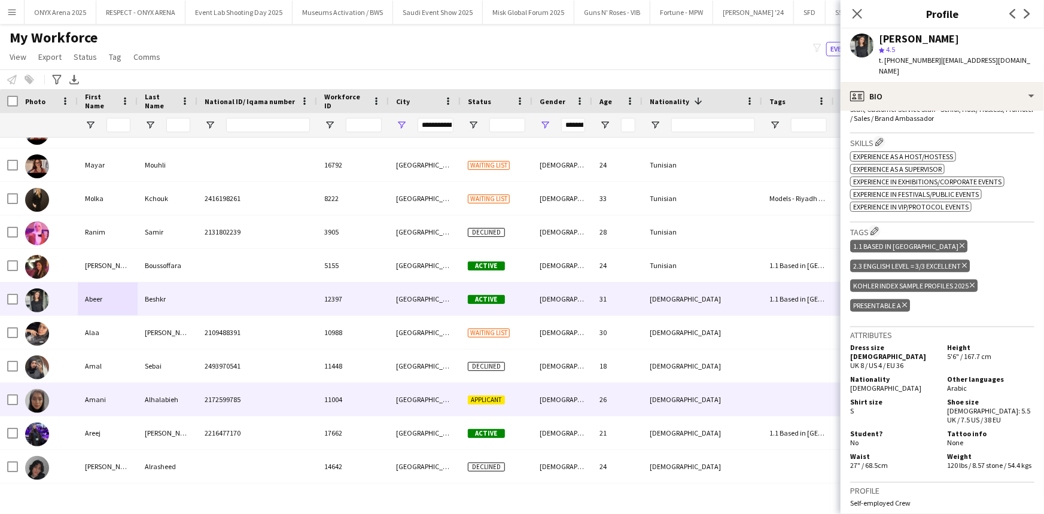
scroll to position [979, 0]
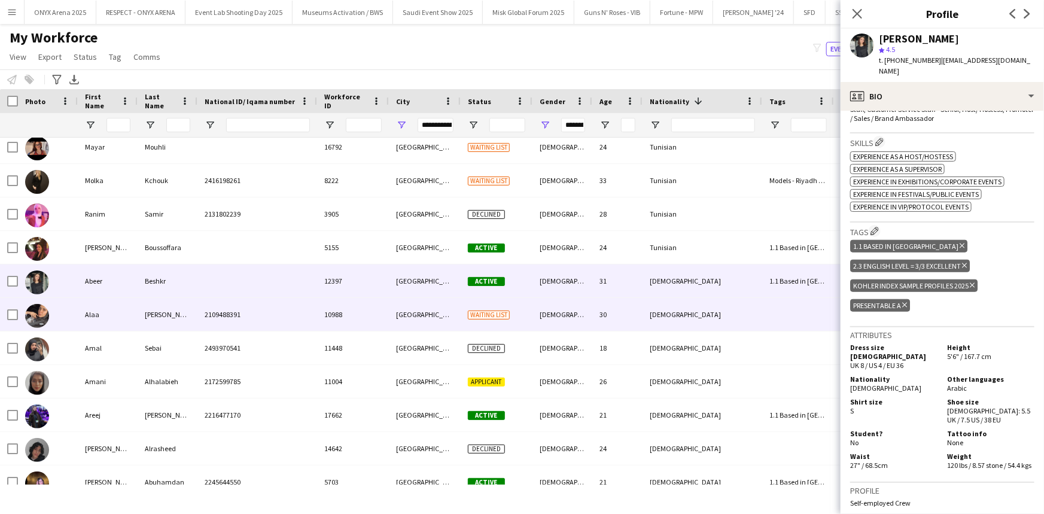
click at [185, 316] on div "[PERSON_NAME]" at bounding box center [168, 314] width 60 height 33
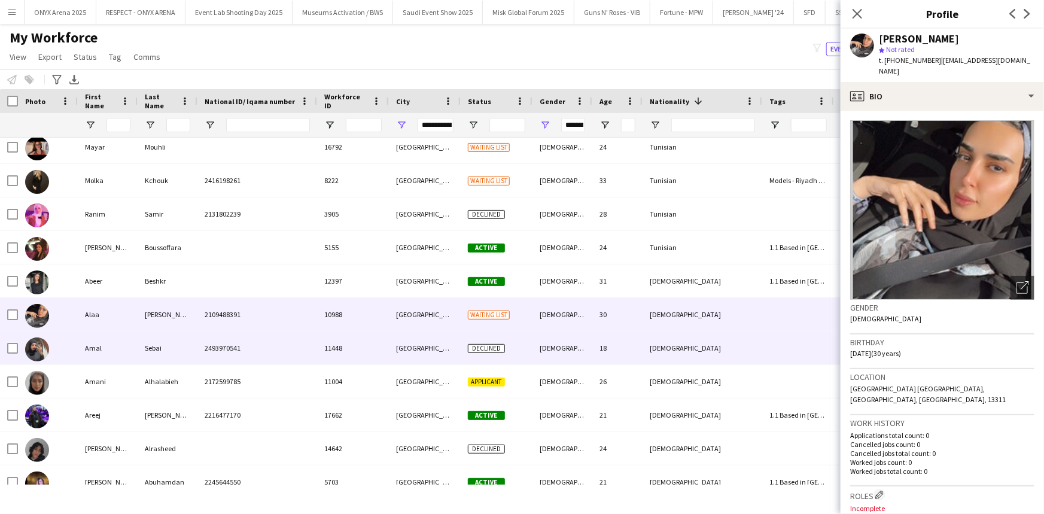
click at [203, 345] on div "2493970541" at bounding box center [257, 347] width 120 height 33
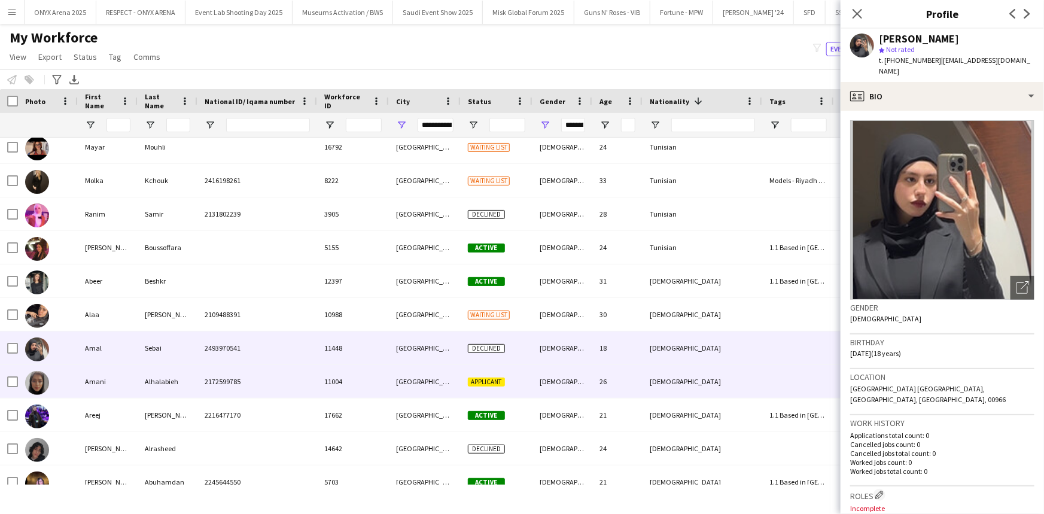
click at [187, 376] on div "Alhalabieh" at bounding box center [168, 381] width 60 height 33
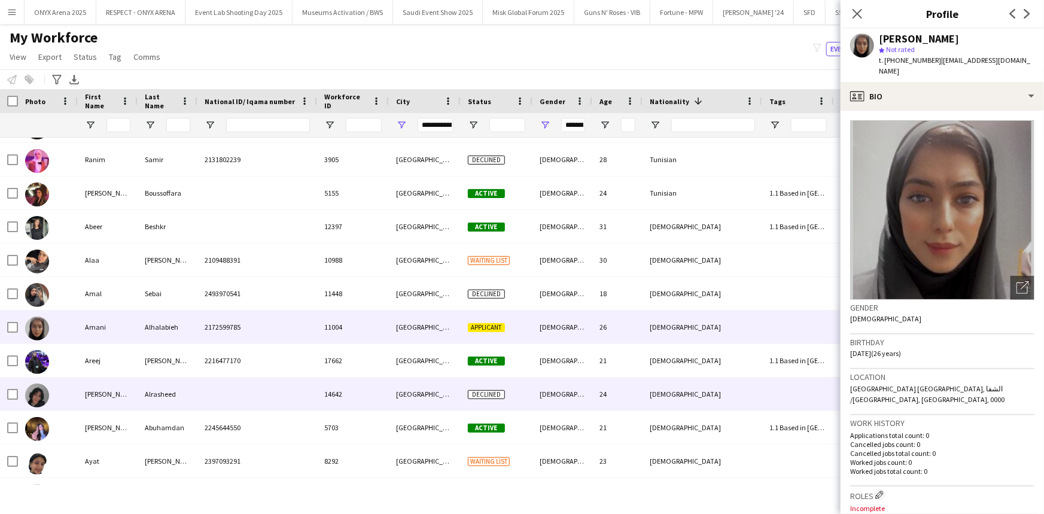
scroll to position [1088, 0]
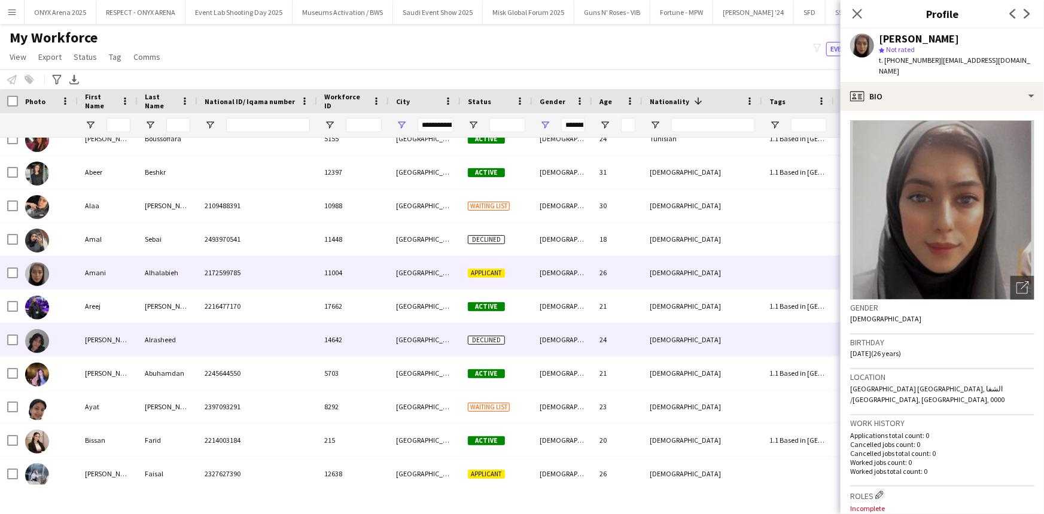
click at [148, 344] on div "Alrasheed" at bounding box center [168, 339] width 60 height 33
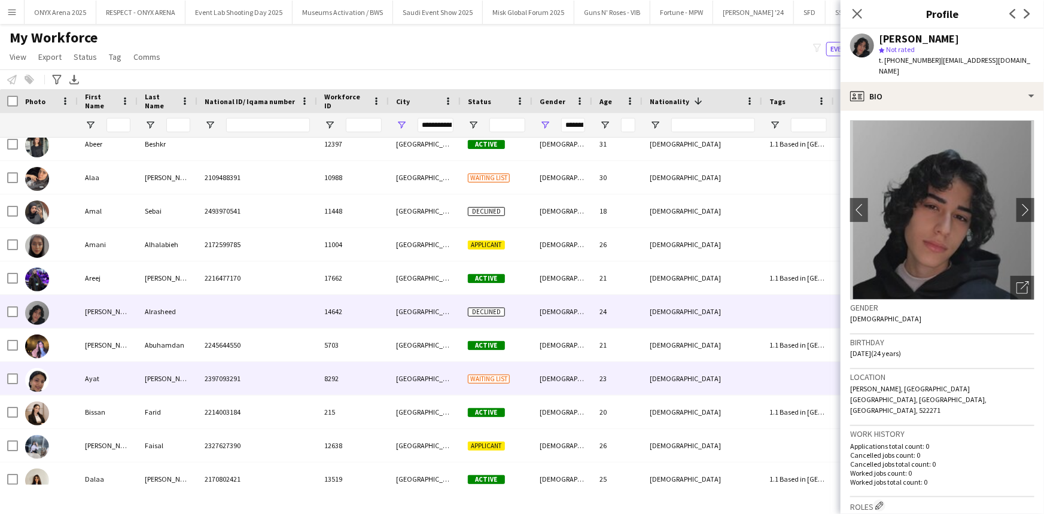
scroll to position [1142, 0]
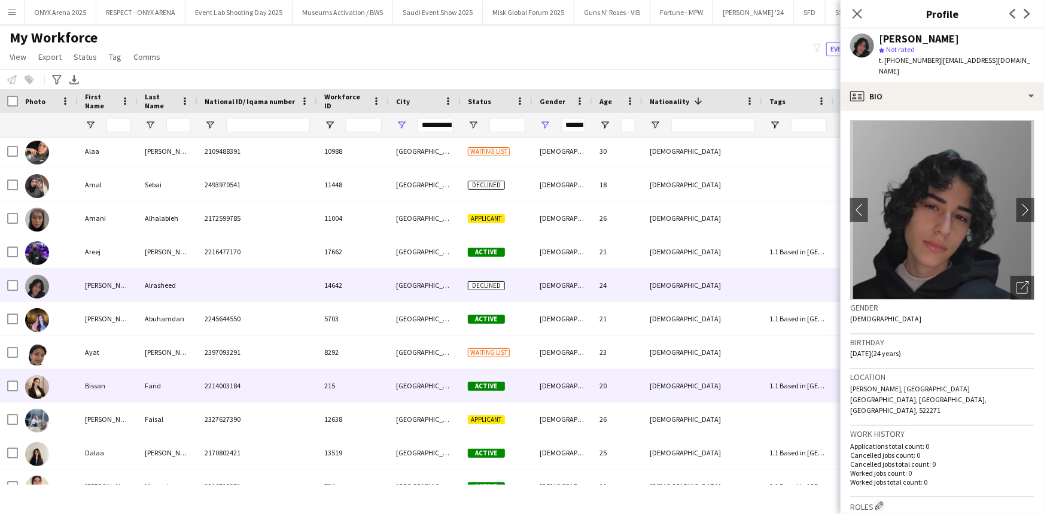
click at [120, 386] on div "Bissan" at bounding box center [108, 385] width 60 height 33
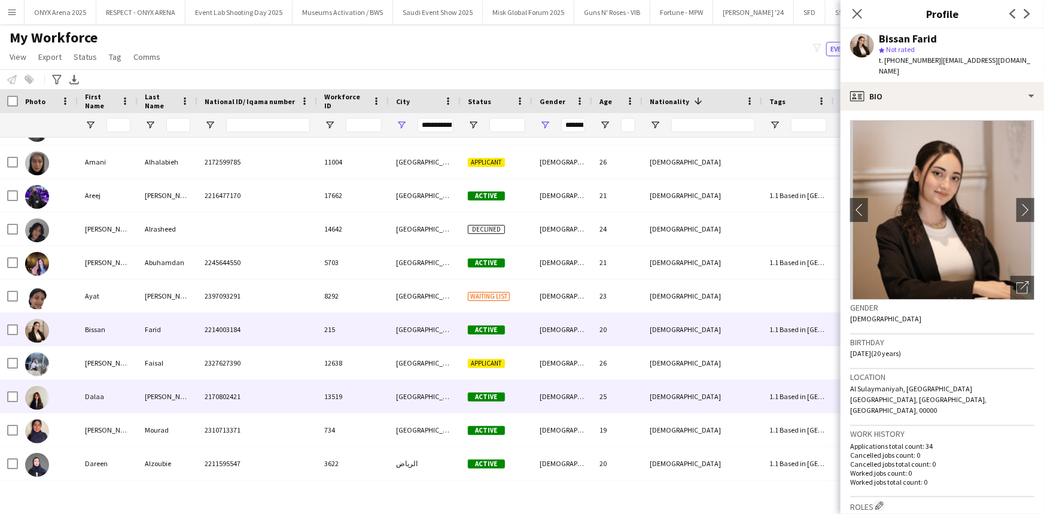
scroll to position [1250, 0]
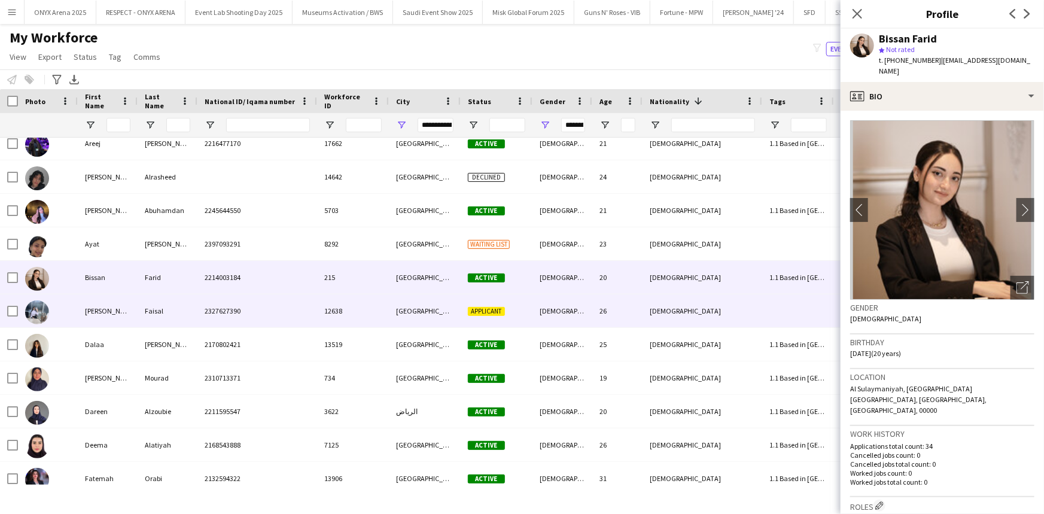
click at [315, 303] on div "2327627390" at bounding box center [257, 310] width 120 height 33
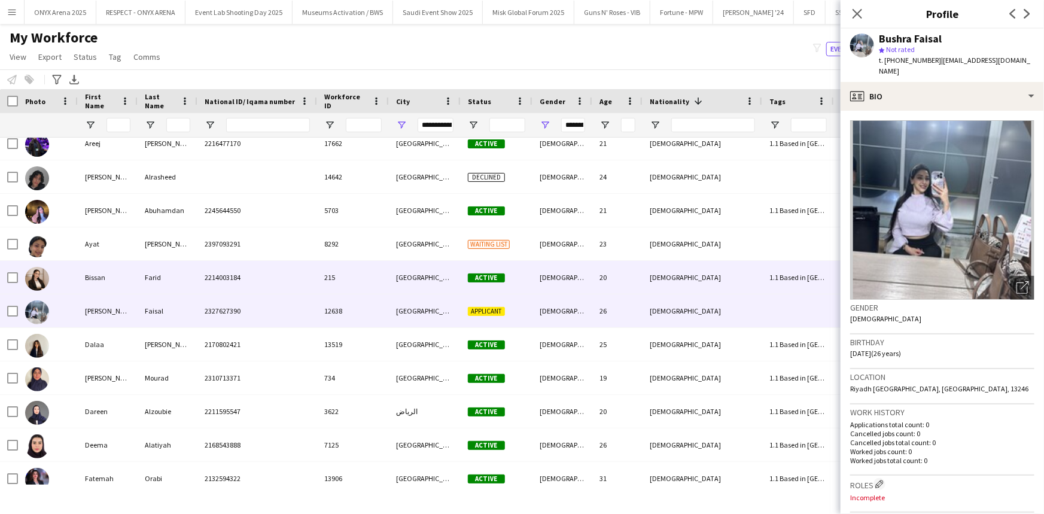
click at [309, 275] on div "2214003184" at bounding box center [257, 277] width 120 height 33
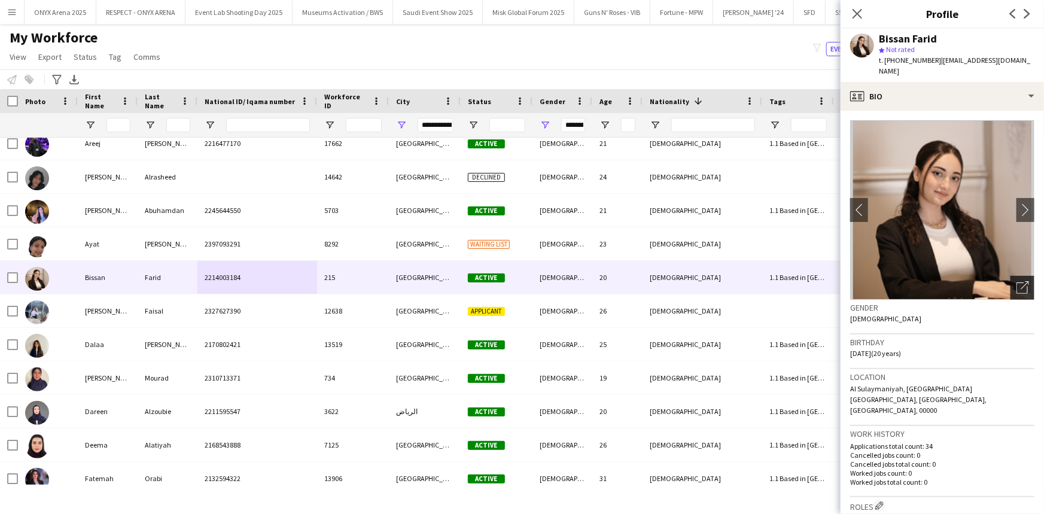
click at [1019, 282] on icon at bounding box center [1021, 287] width 11 height 11
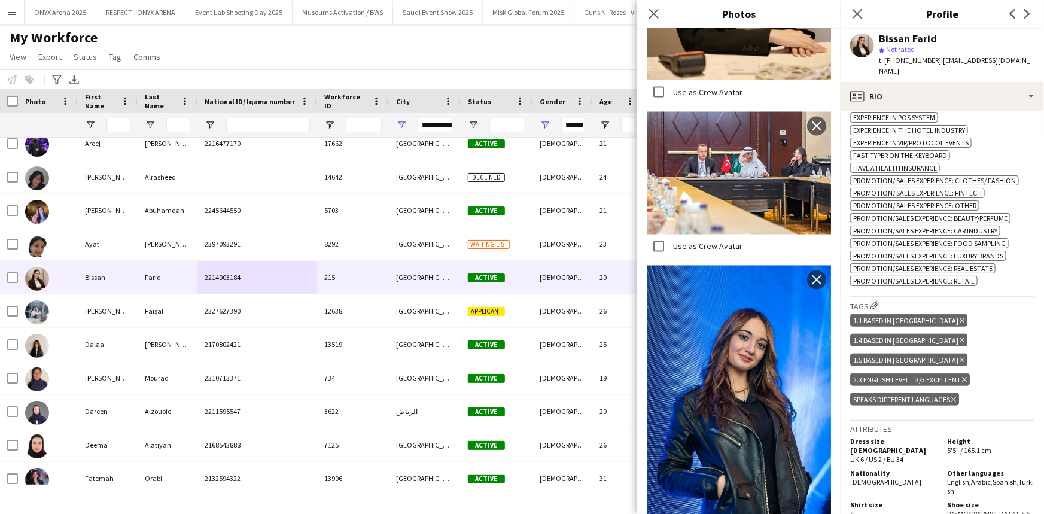
scroll to position [598, 0]
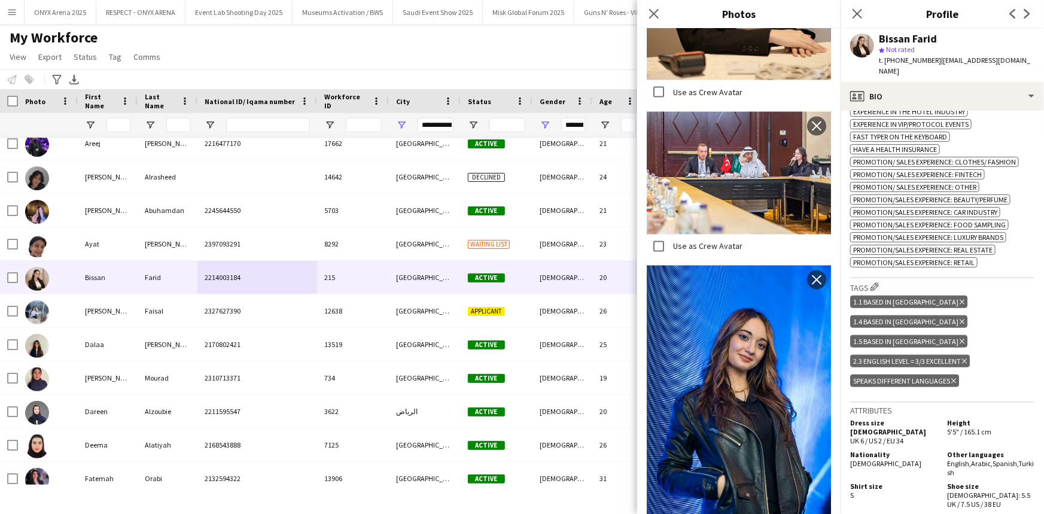
drag, startPoint x: 652, startPoint y: 20, endPoint x: 755, endPoint y: 23, distance: 103.5
click at [652, 20] on app-icon "Close pop-in" at bounding box center [654, 14] width 14 height 14
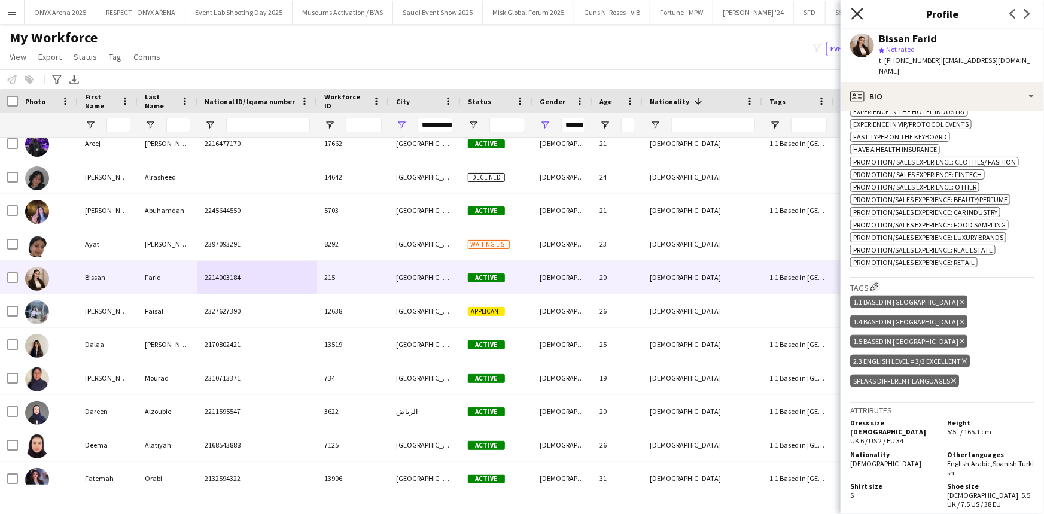
click at [856, 16] on icon at bounding box center [856, 13] width 11 height 11
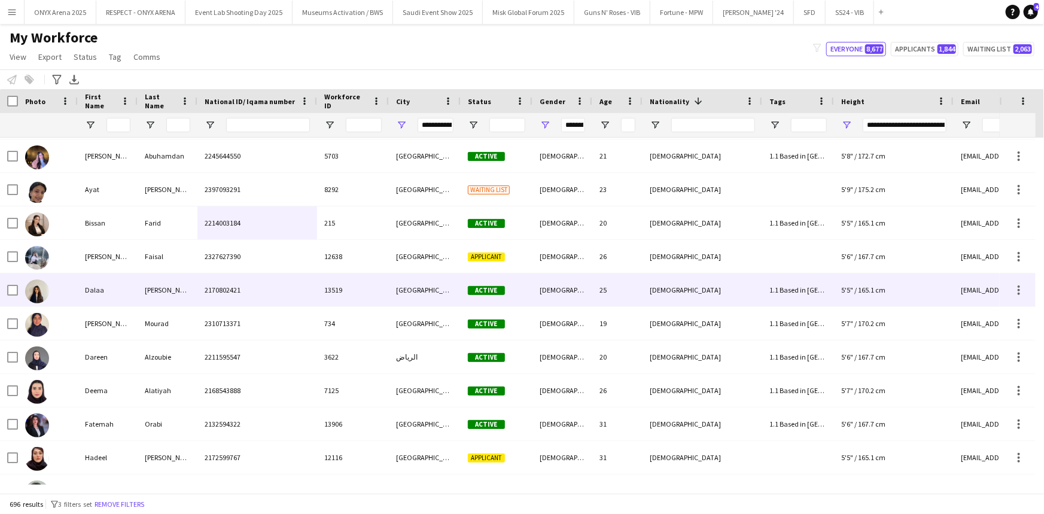
click at [148, 293] on div "[PERSON_NAME]" at bounding box center [168, 289] width 60 height 33
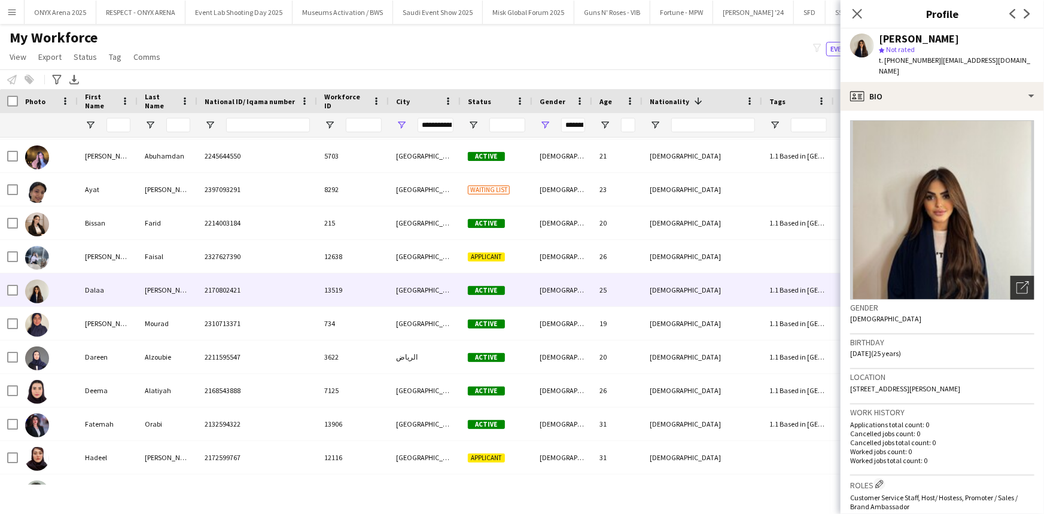
click at [1024, 276] on div "Open photos pop-in" at bounding box center [1022, 288] width 24 height 24
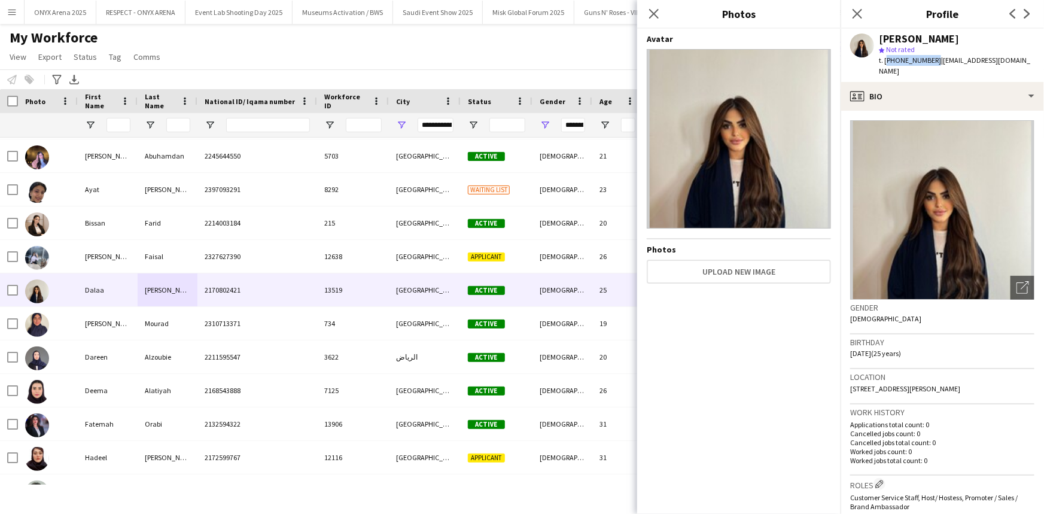
drag, startPoint x: 930, startPoint y: 60, endPoint x: 885, endPoint y: 59, distance: 45.5
click at [885, 59] on span "t. +966592055116" at bounding box center [910, 60] width 62 height 9
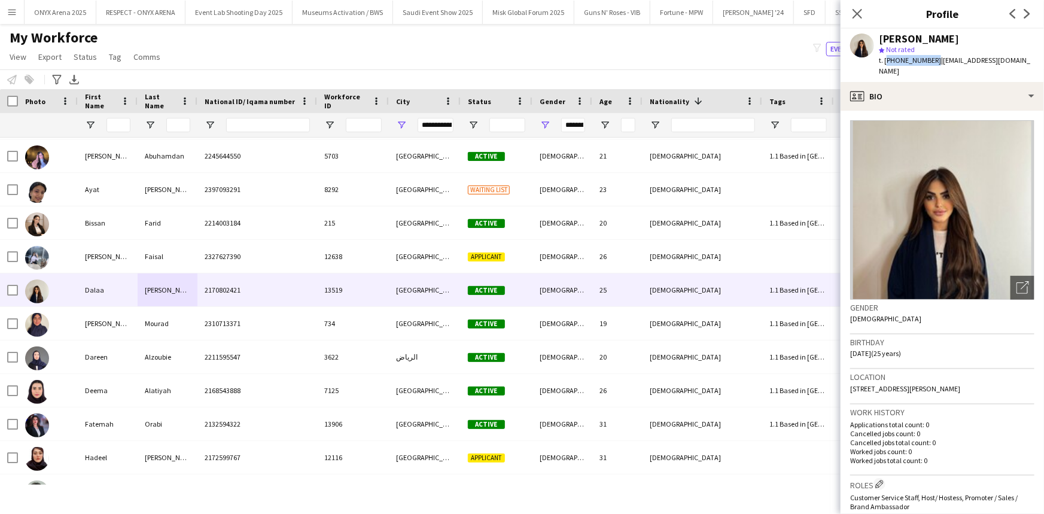
copy span "+966592055116"
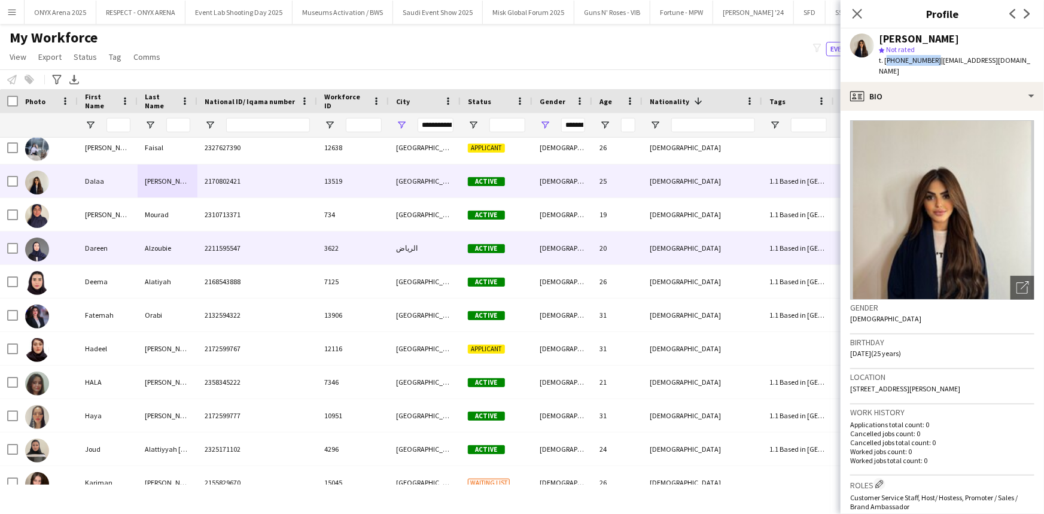
scroll to position [1451, 0]
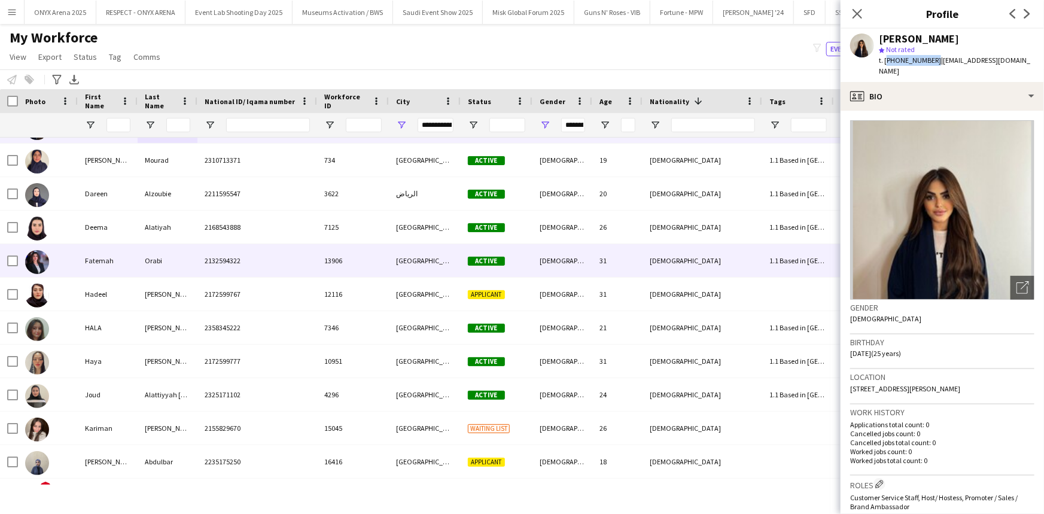
click at [147, 260] on div "Orabi" at bounding box center [168, 260] width 60 height 33
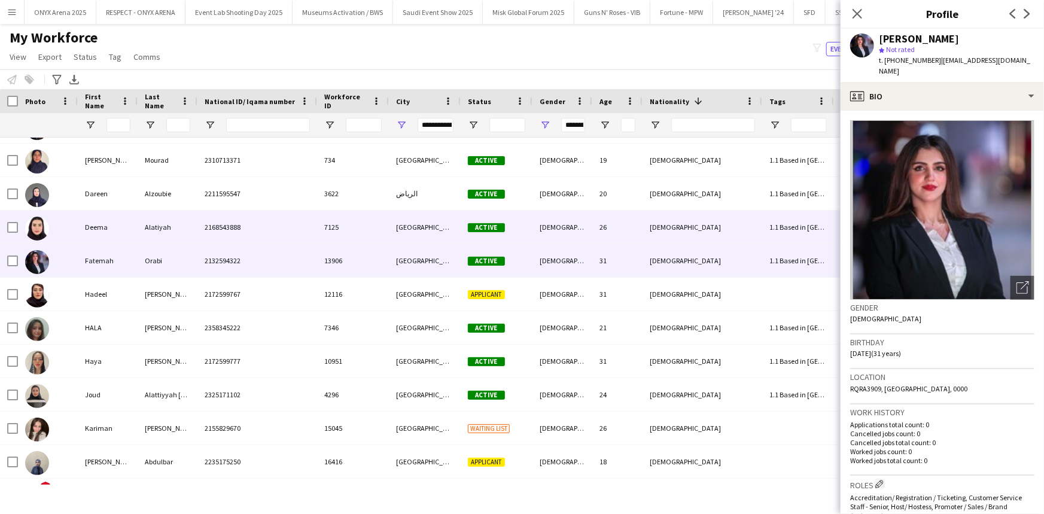
click at [142, 229] on div "Alatiyah" at bounding box center [168, 227] width 60 height 33
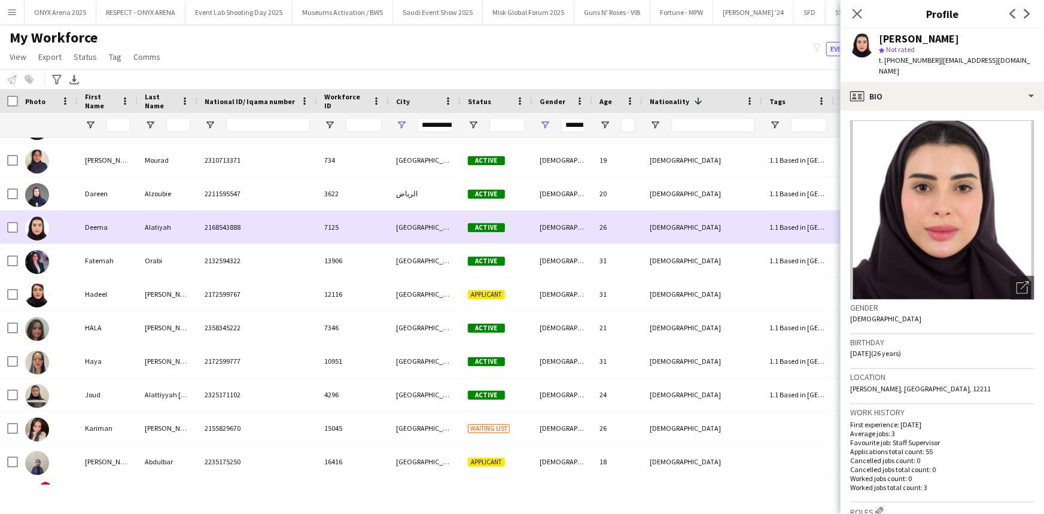
scroll to position [1523, 0]
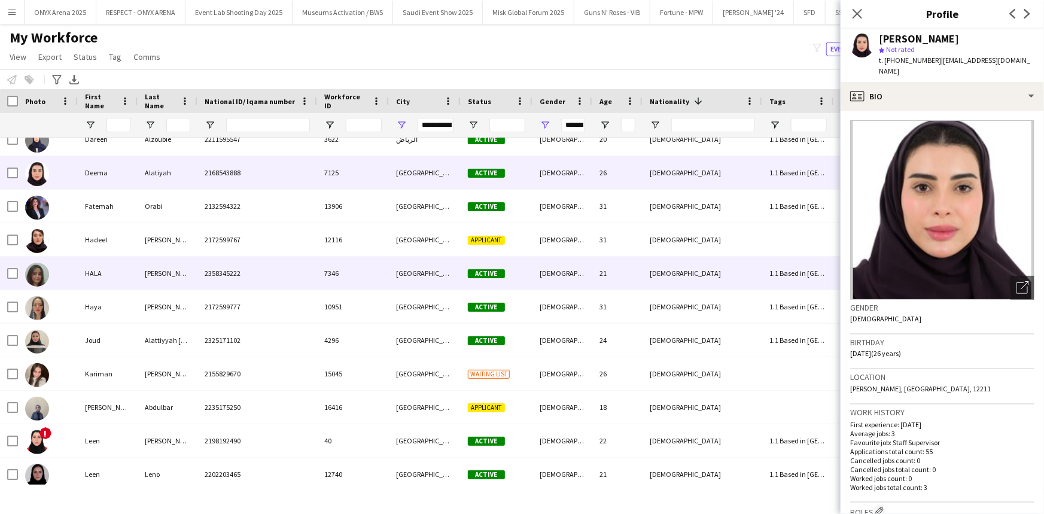
click at [136, 273] on div "HALA" at bounding box center [108, 273] width 60 height 33
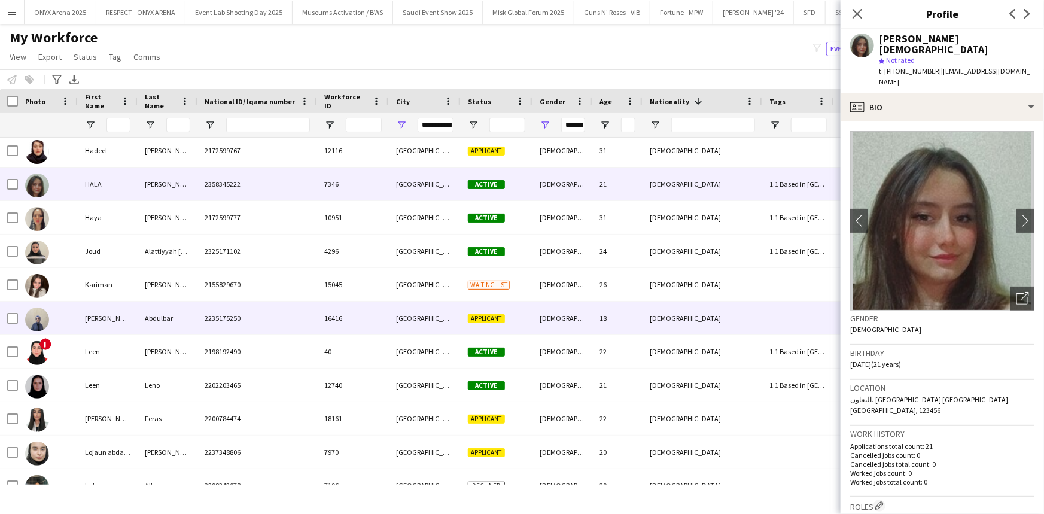
scroll to position [1631, 0]
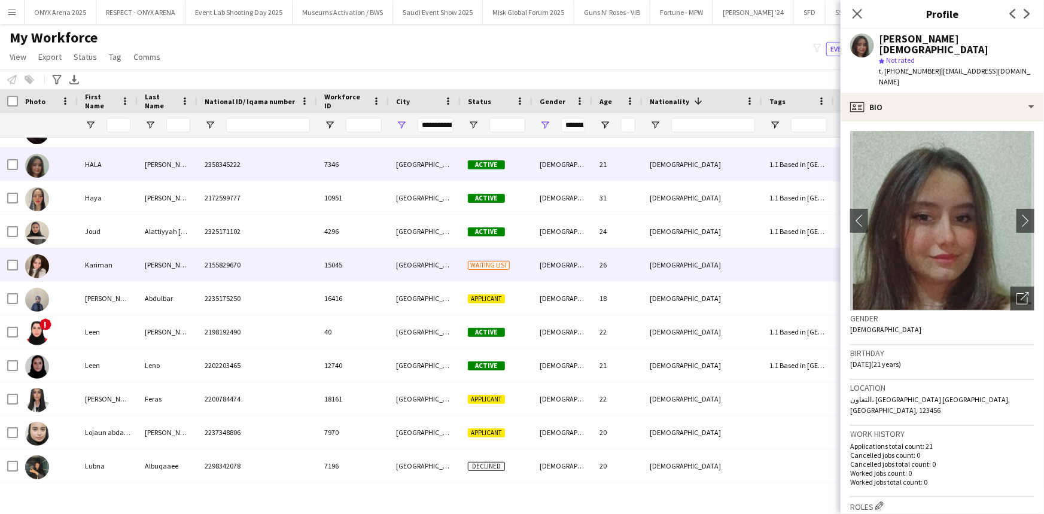
click at [134, 261] on div "Kariman" at bounding box center [108, 264] width 60 height 33
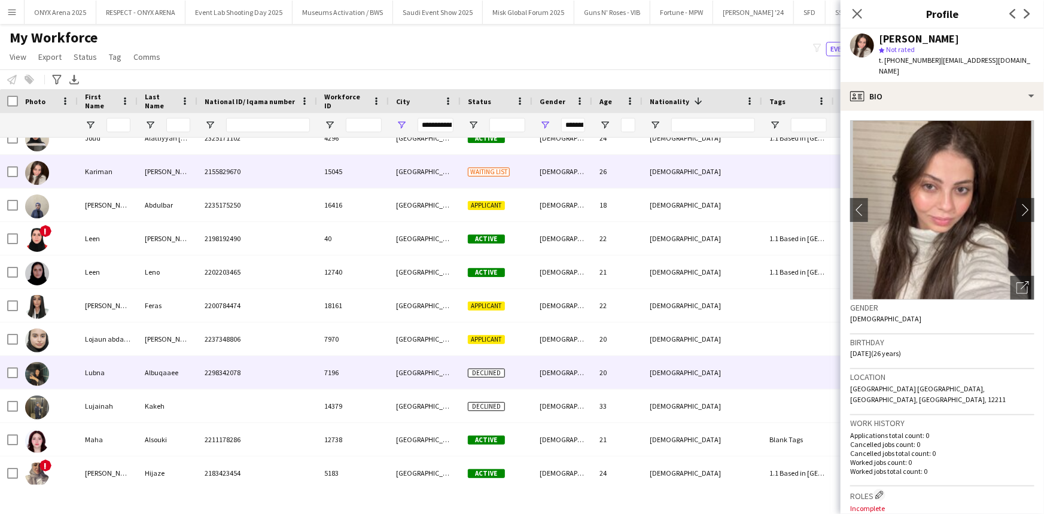
scroll to position [1740, 0]
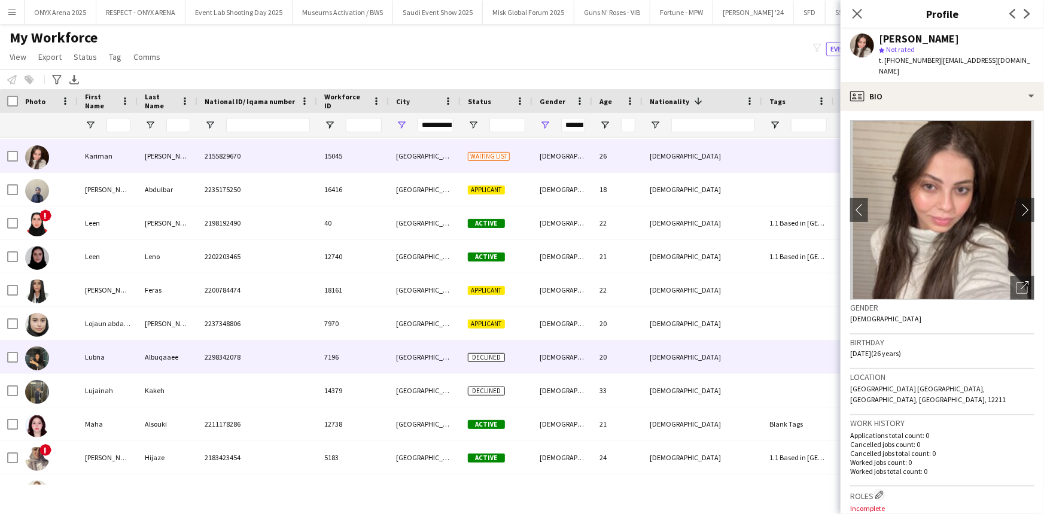
click at [150, 358] on div "Albuqaaee" at bounding box center [168, 356] width 60 height 33
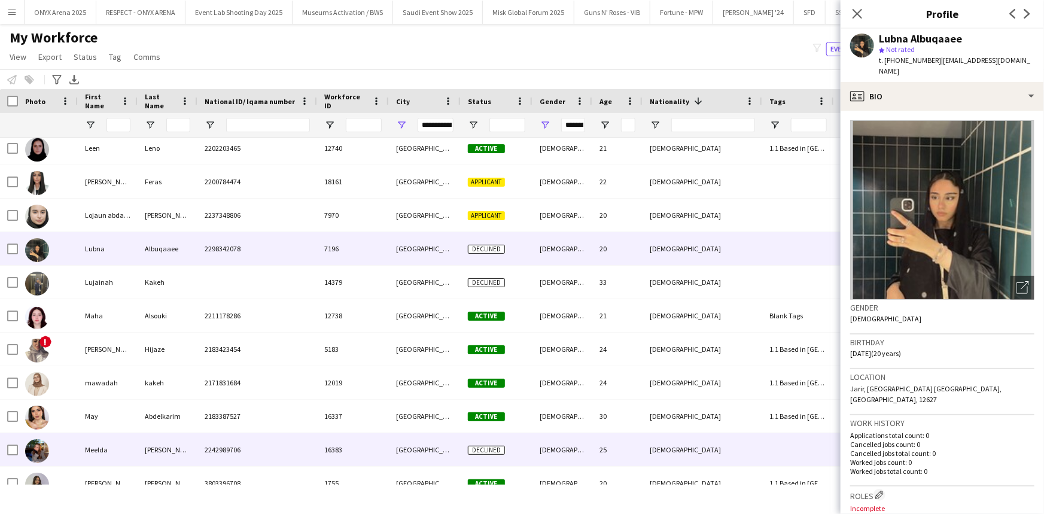
scroll to position [1903, 0]
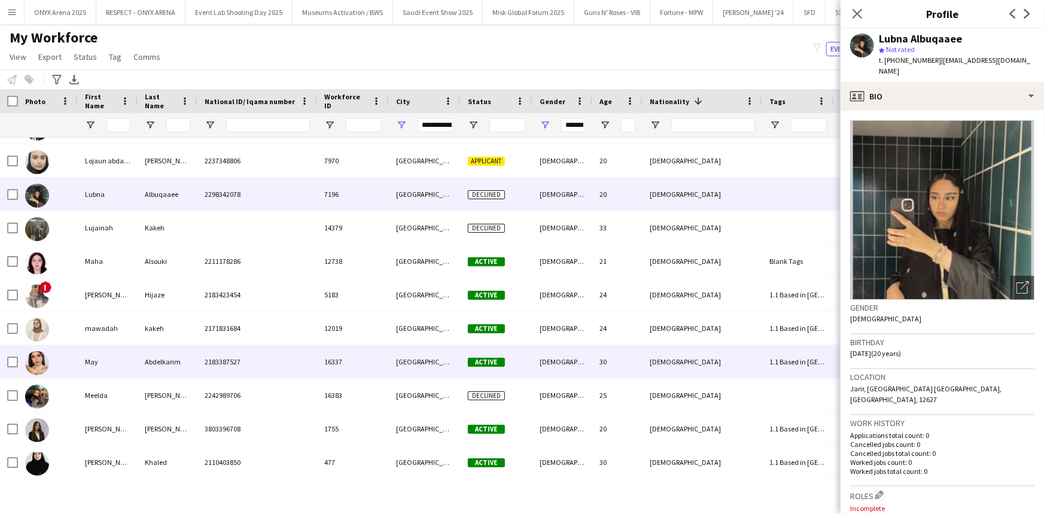
click at [132, 365] on div "May" at bounding box center [108, 361] width 60 height 33
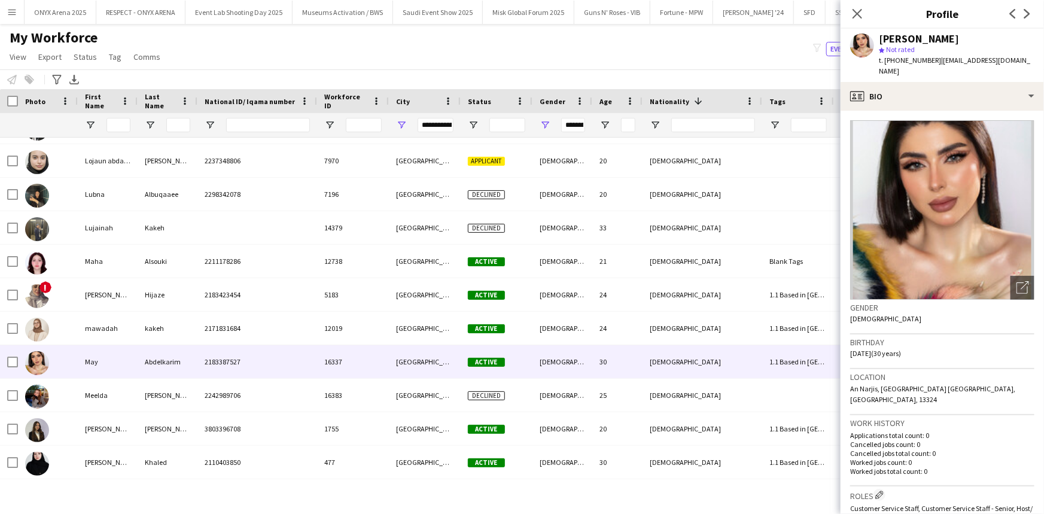
scroll to position [54, 0]
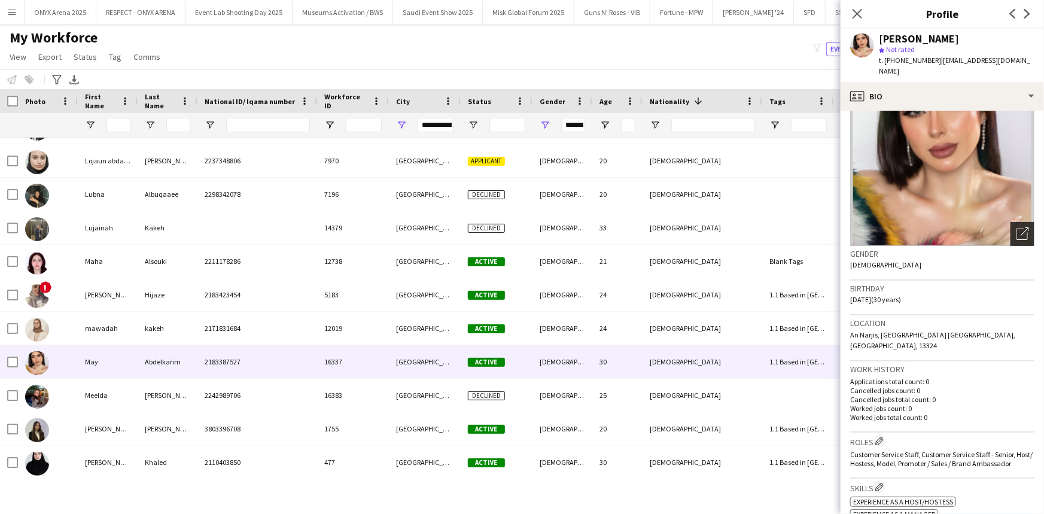
click at [1016, 229] on icon at bounding box center [1021, 234] width 11 height 11
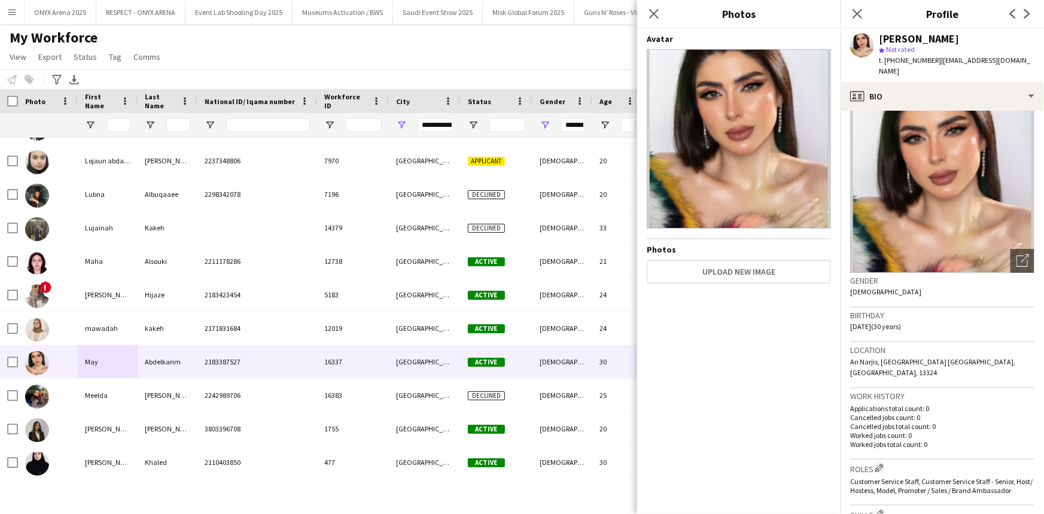
scroll to position [0, 0]
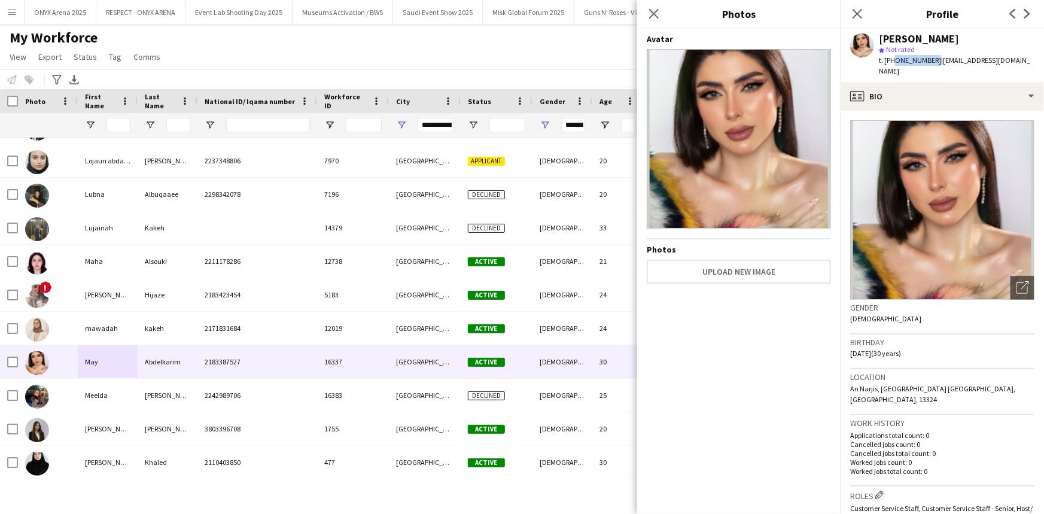
drag, startPoint x: 930, startPoint y: 59, endPoint x: 893, endPoint y: 58, distance: 37.1
click at [893, 58] on span "t. +966593400809" at bounding box center [910, 60] width 62 height 9
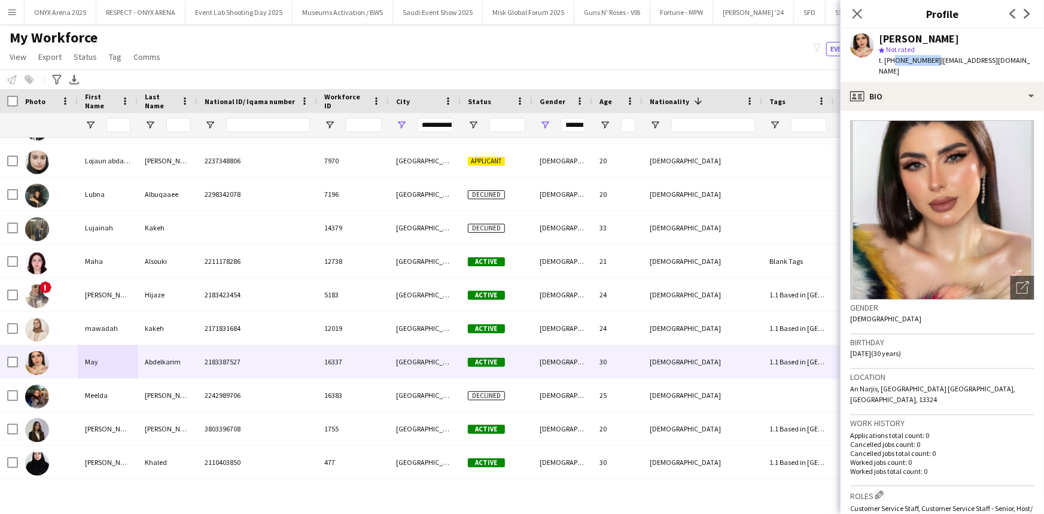
click at [887, 60] on span "t. +966593400809" at bounding box center [910, 60] width 62 height 9
copy span "966593400809"
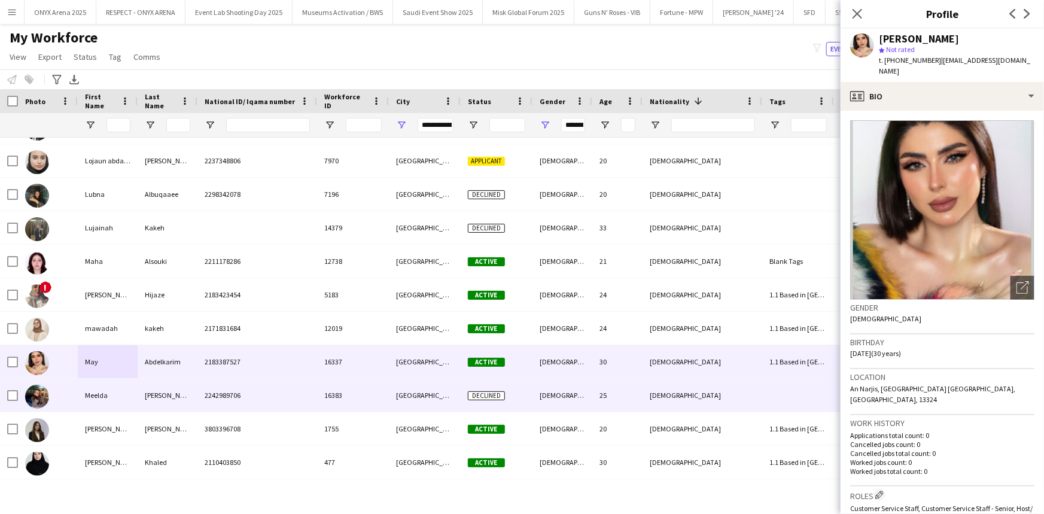
click at [124, 389] on div "Meelda" at bounding box center [108, 395] width 60 height 33
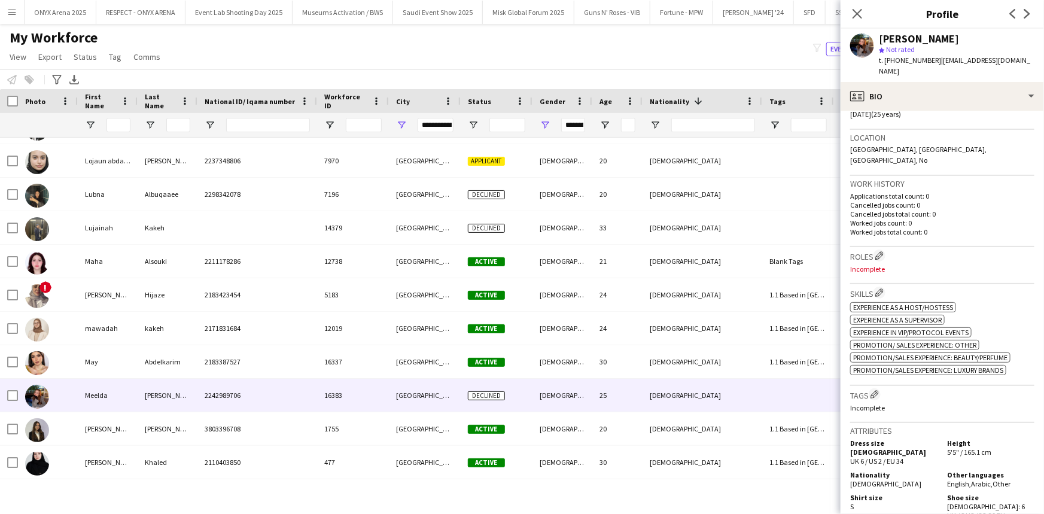
scroll to position [272, 0]
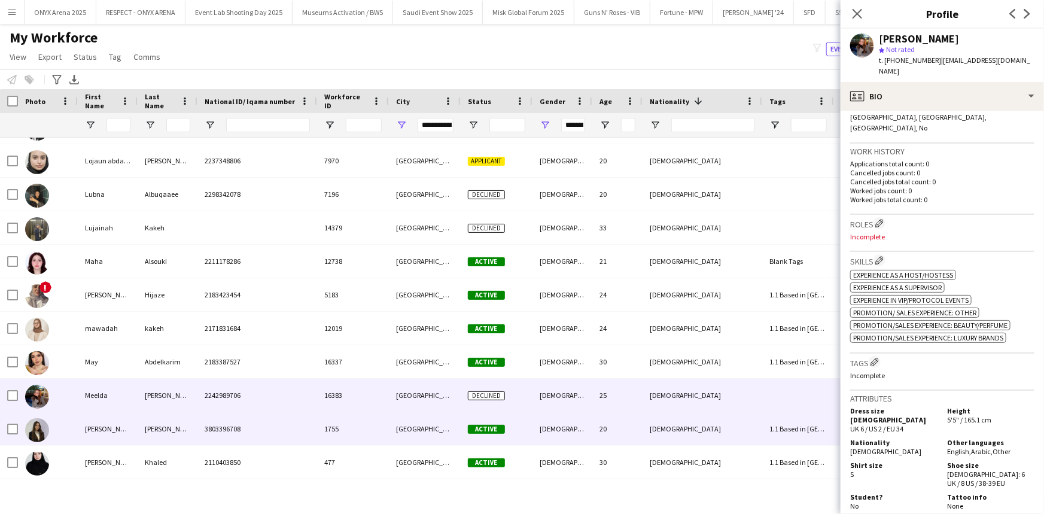
click at [148, 437] on div "Amir" at bounding box center [168, 428] width 60 height 33
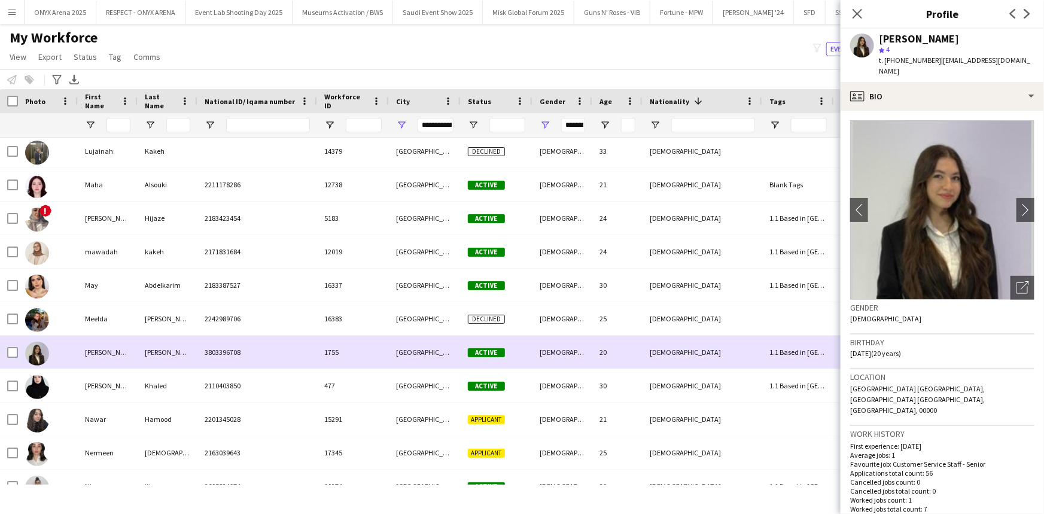
scroll to position [2012, 0]
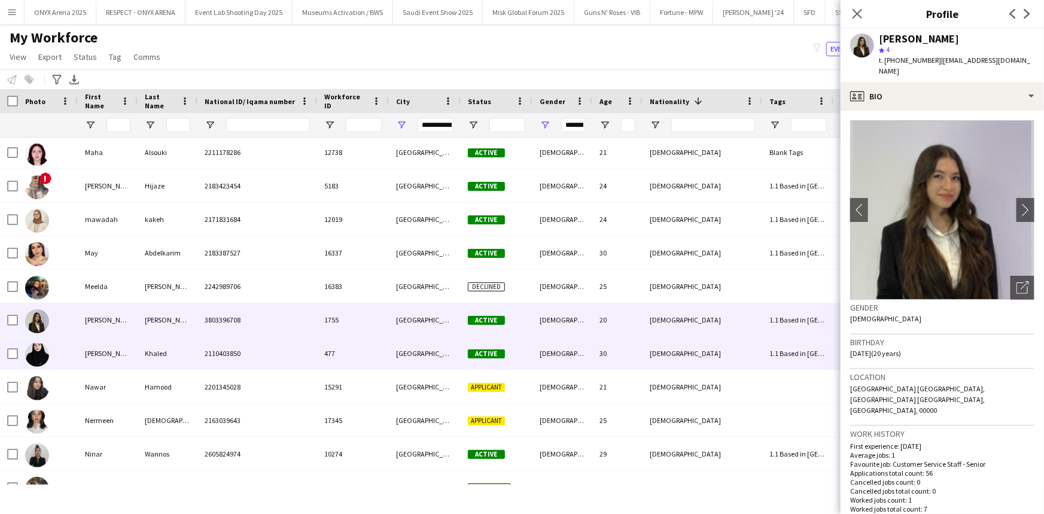
click at [184, 347] on div "Khaled" at bounding box center [168, 353] width 60 height 33
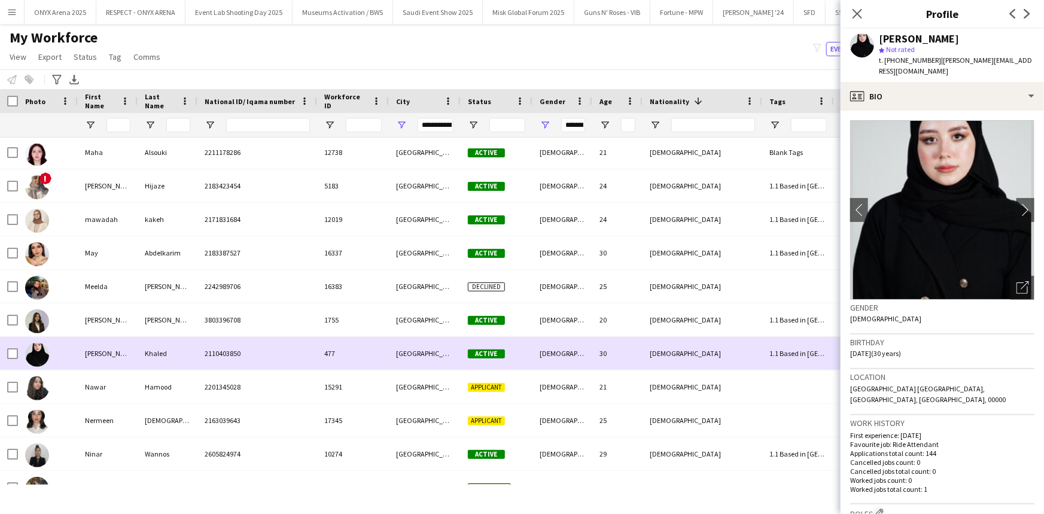
scroll to position [2066, 0]
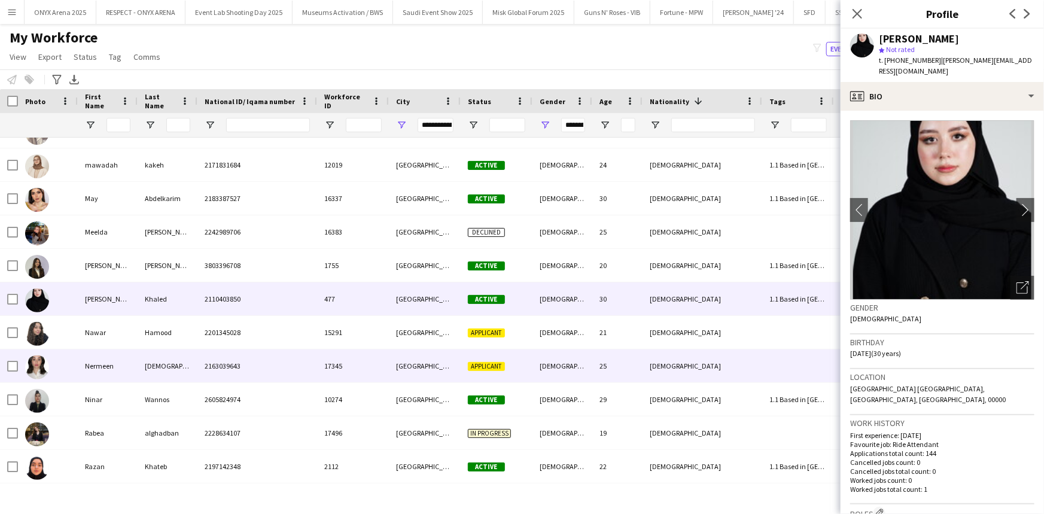
click at [182, 352] on div "Shamdeen" at bounding box center [168, 365] width 60 height 33
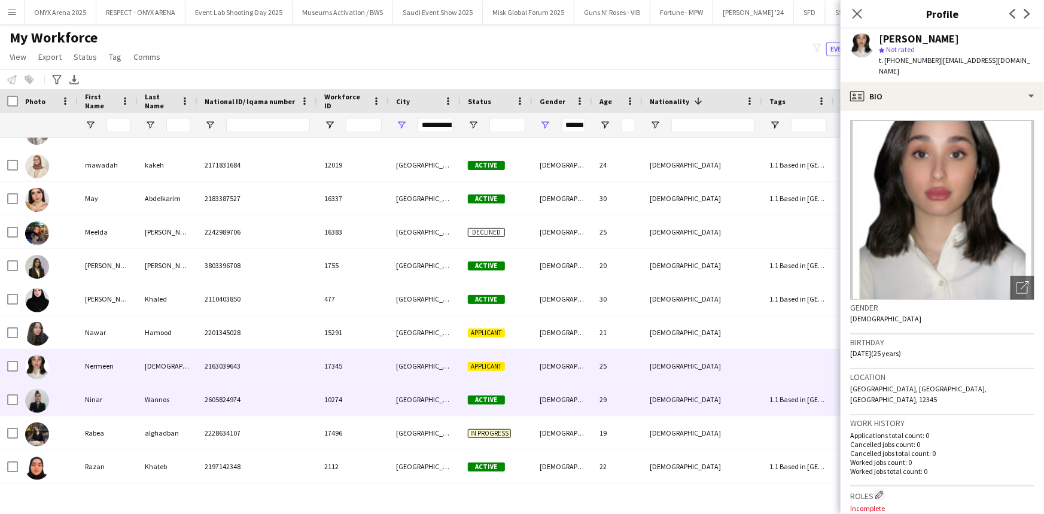
click at [221, 407] on div "2605824974" at bounding box center [257, 399] width 120 height 33
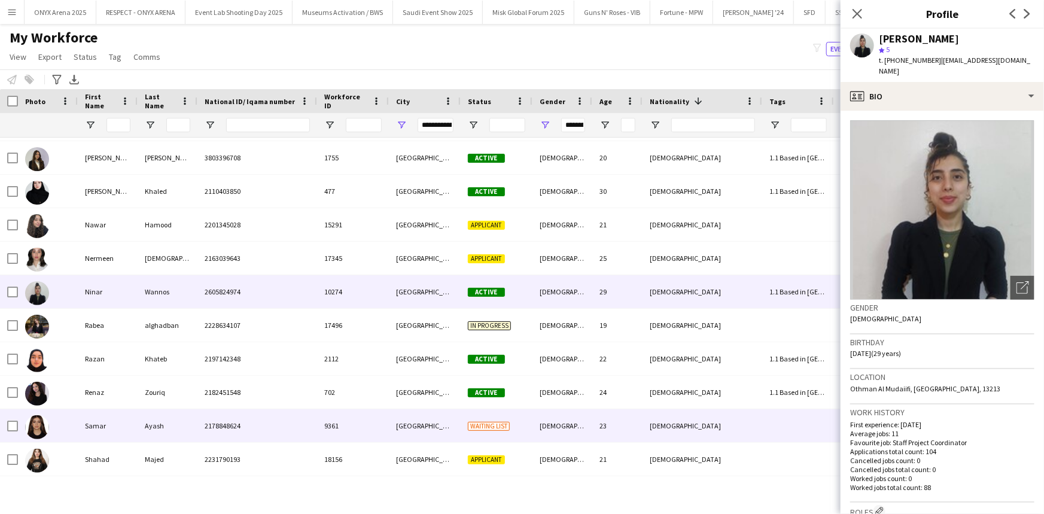
scroll to position [2230, 0]
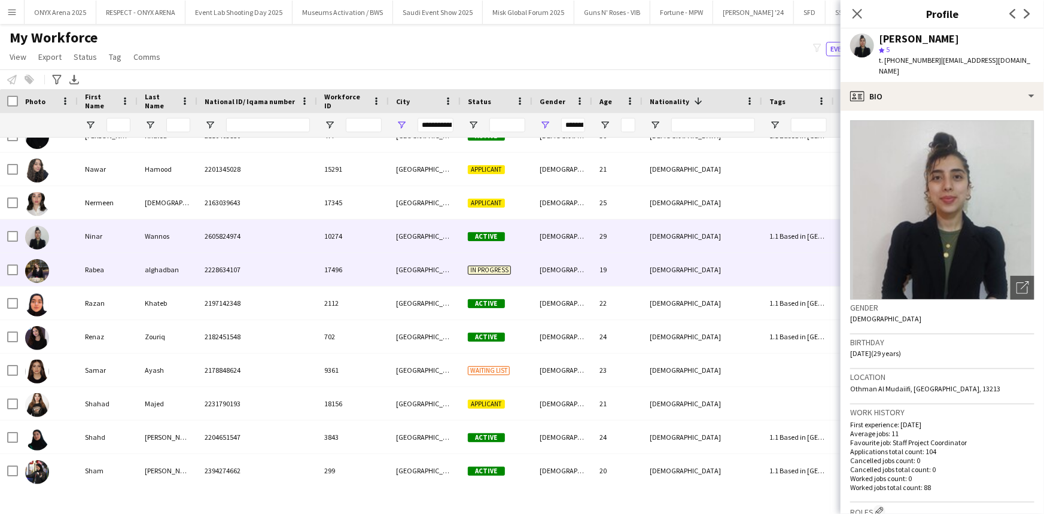
click at [202, 276] on div "2228634107" at bounding box center [257, 269] width 120 height 33
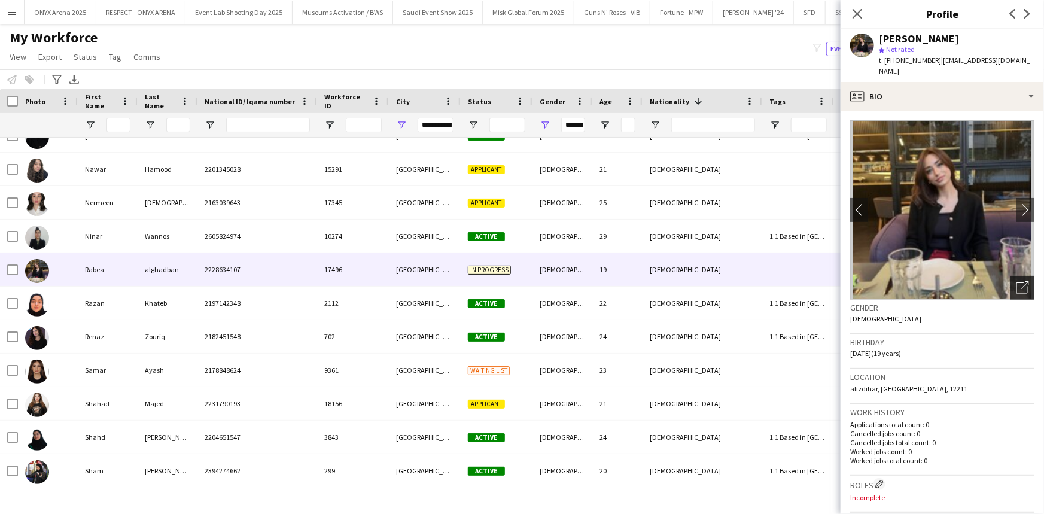
click at [1016, 282] on icon at bounding box center [1021, 287] width 11 height 11
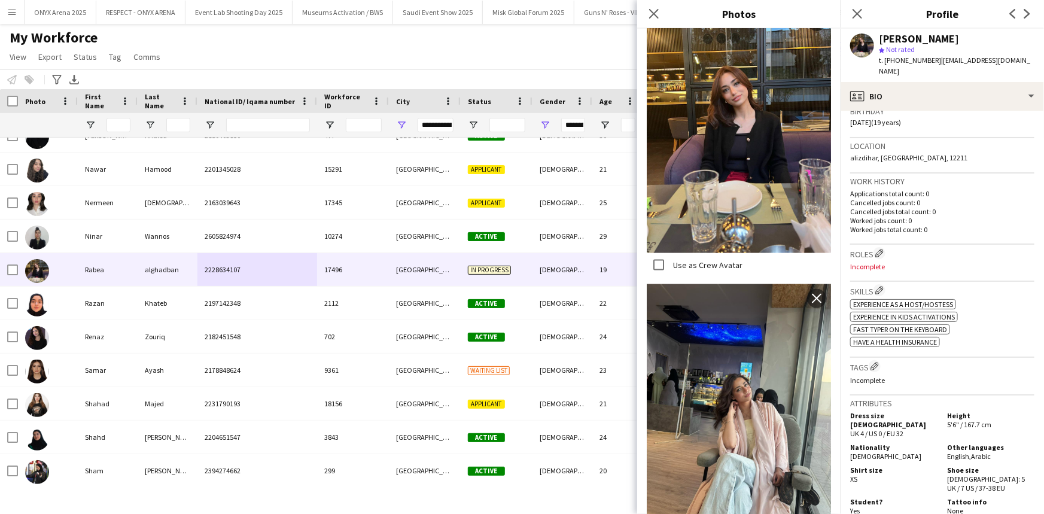
scroll to position [54, 0]
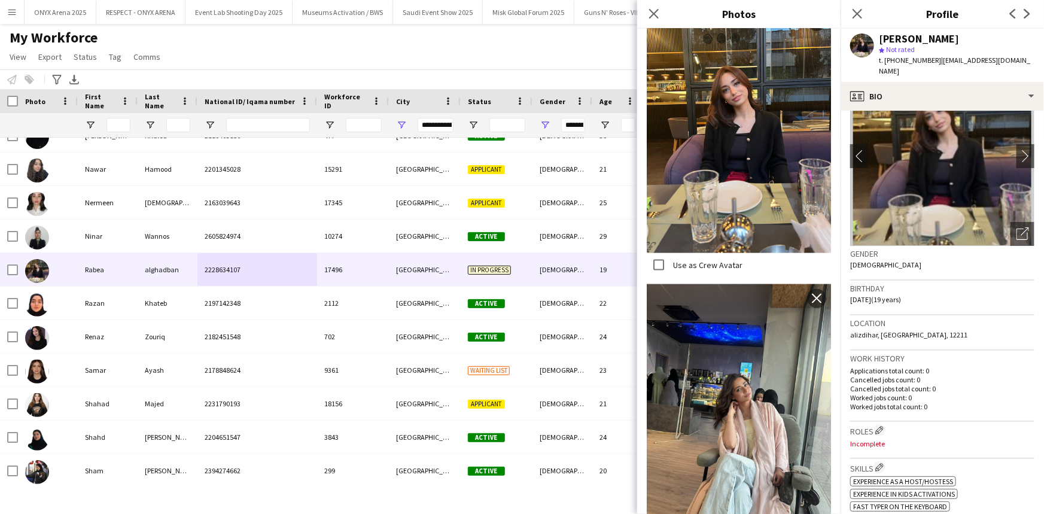
click at [911, 60] on span "t. [PHONE_NUMBER]" at bounding box center [910, 60] width 62 height 9
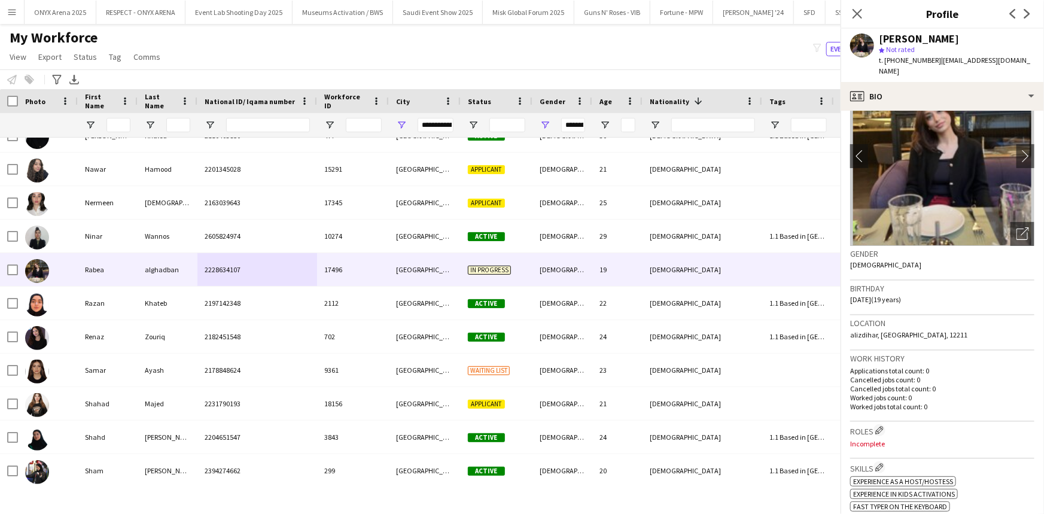
click at [911, 60] on span "t. [PHONE_NUMBER]" at bounding box center [910, 60] width 62 height 9
copy span "966548890518"
click at [901, 58] on span "t. [PHONE_NUMBER]" at bounding box center [910, 60] width 62 height 9
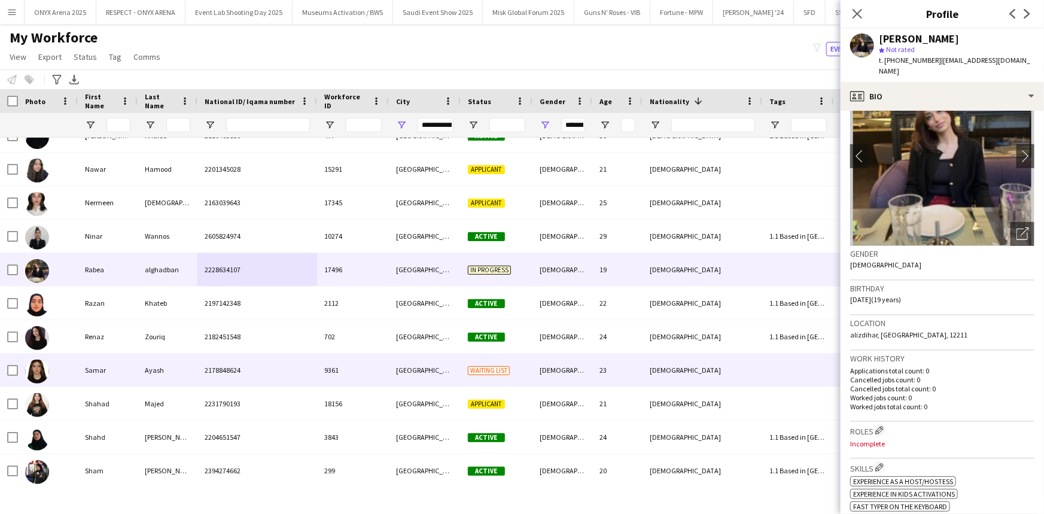
click at [129, 376] on div "Samar" at bounding box center [108, 370] width 60 height 33
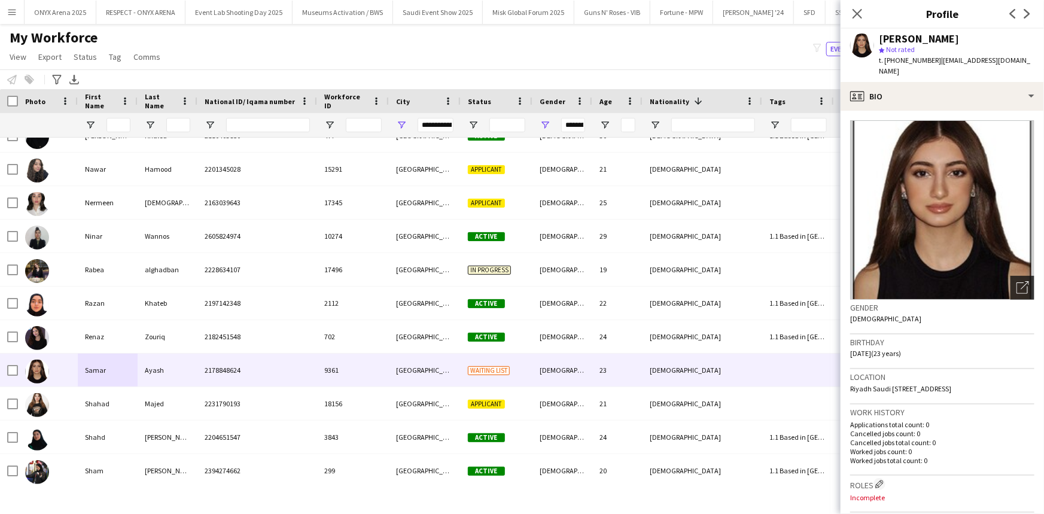
click at [1010, 276] on div "Open photos pop-in" at bounding box center [1022, 288] width 24 height 24
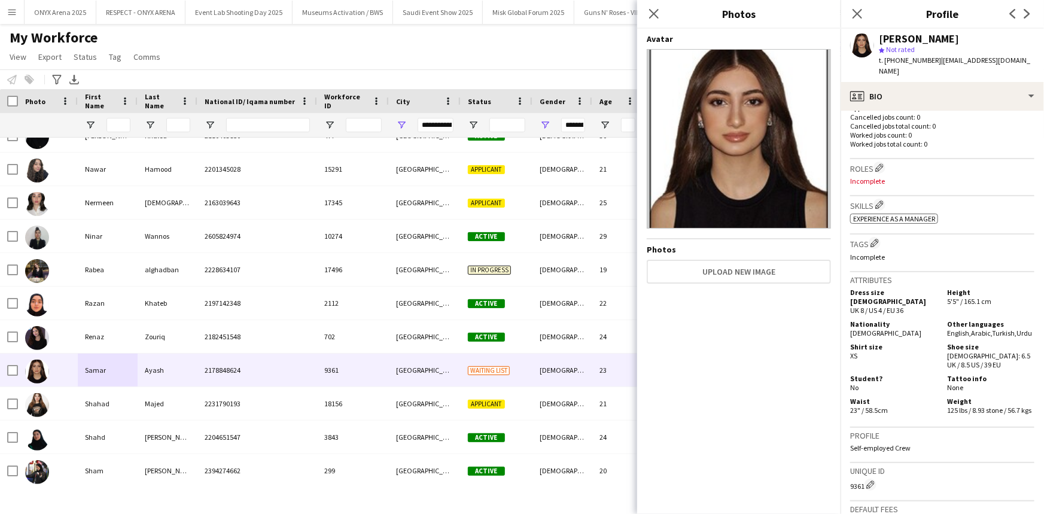
scroll to position [326, 0]
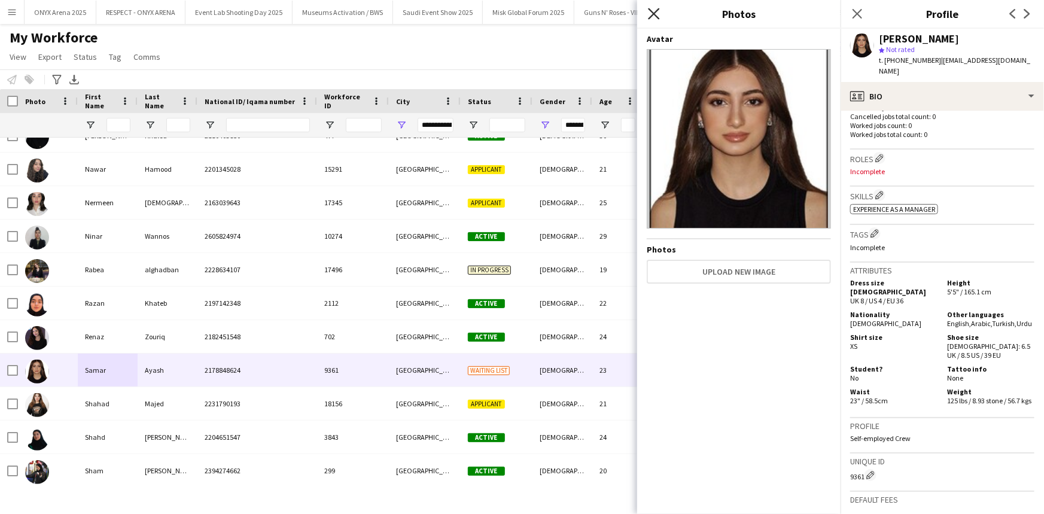
click at [652, 17] on icon at bounding box center [653, 13] width 11 height 11
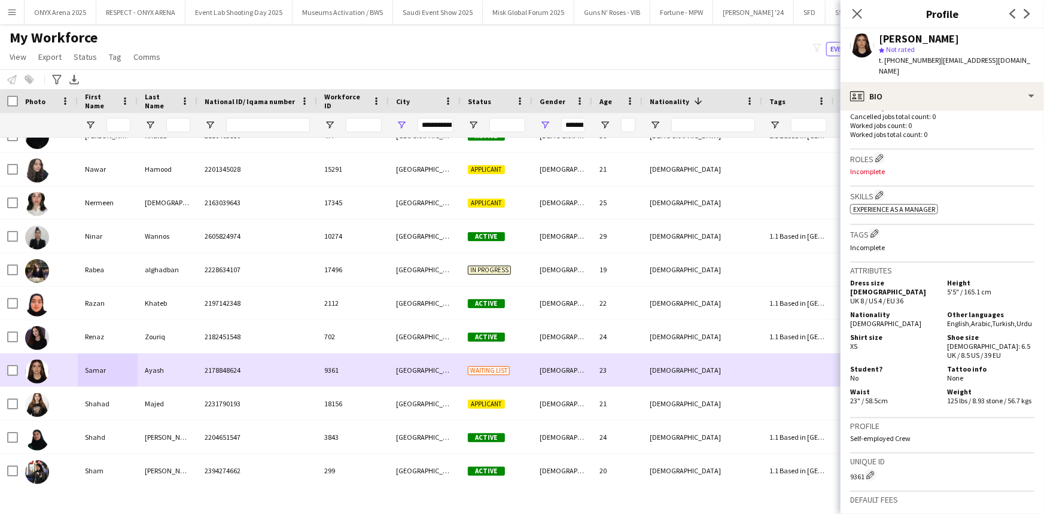
scroll to position [2284, 0]
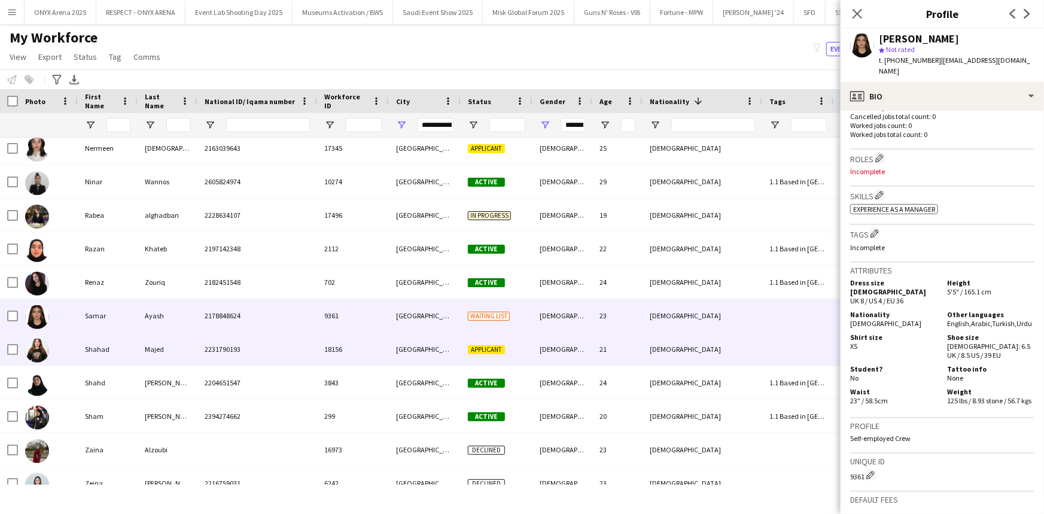
click at [111, 355] on div "Shahad" at bounding box center [108, 349] width 60 height 33
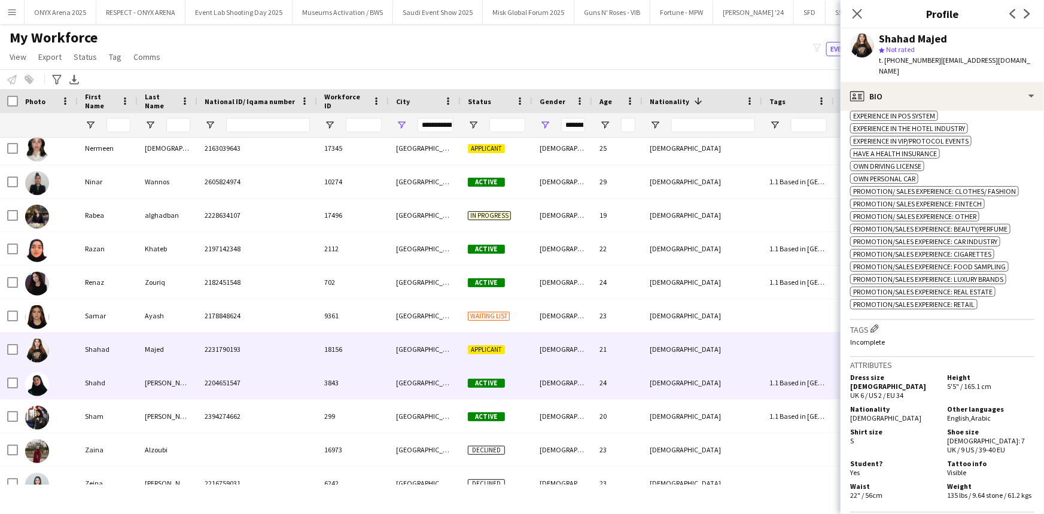
scroll to position [2393, 0]
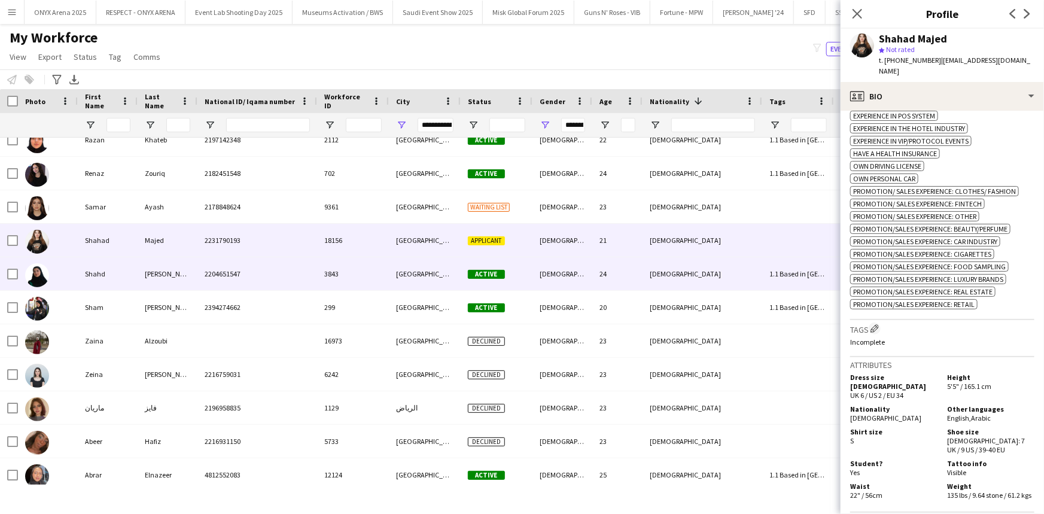
click at [105, 273] on div "Shahd" at bounding box center [108, 273] width 60 height 33
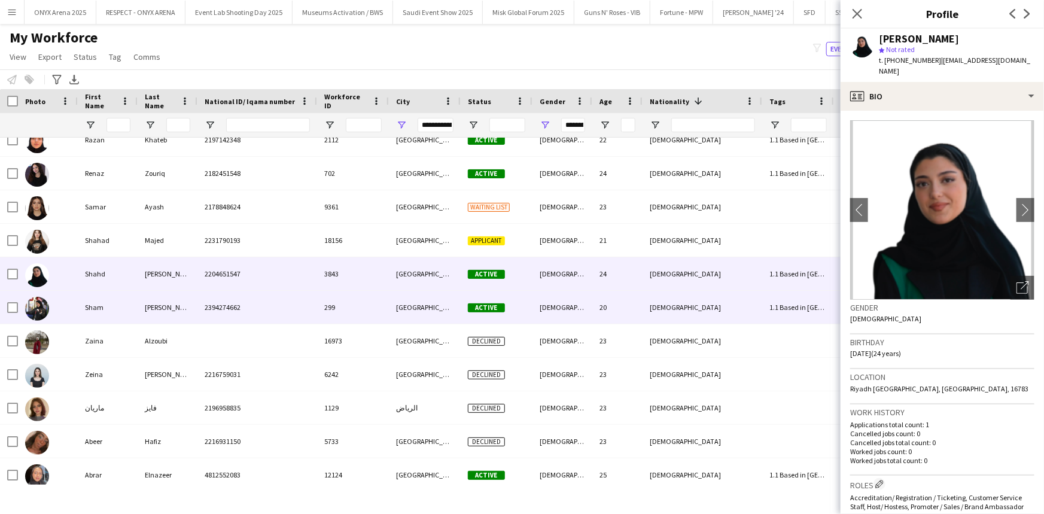
click at [120, 307] on div "Sham" at bounding box center [108, 307] width 60 height 33
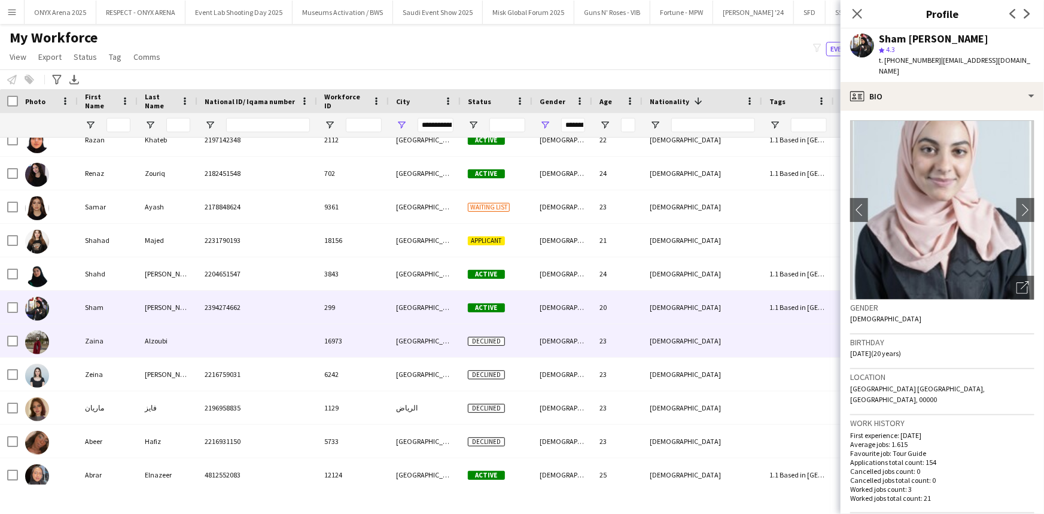
click at [127, 339] on div "Zaina" at bounding box center [108, 340] width 60 height 33
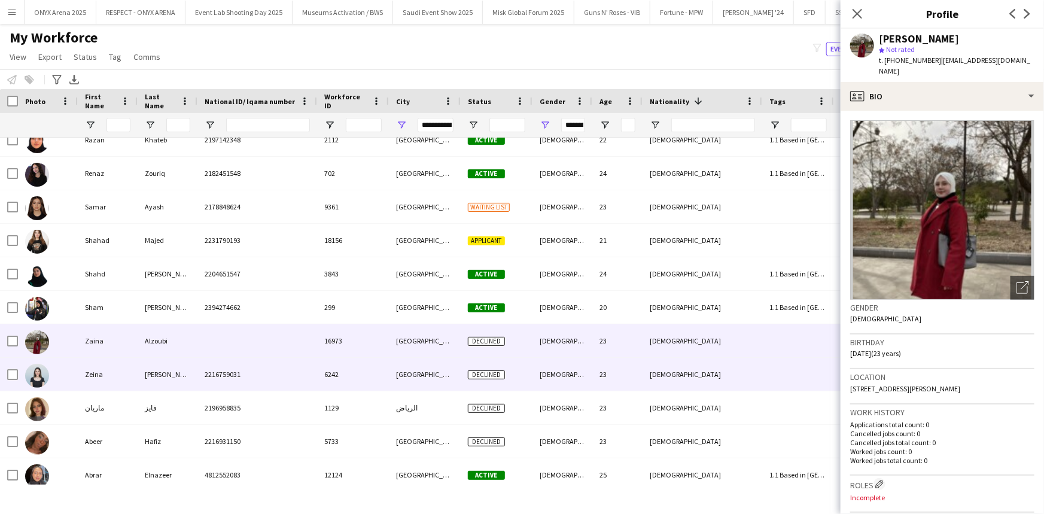
click at [124, 367] on div "Zeina" at bounding box center [108, 374] width 60 height 33
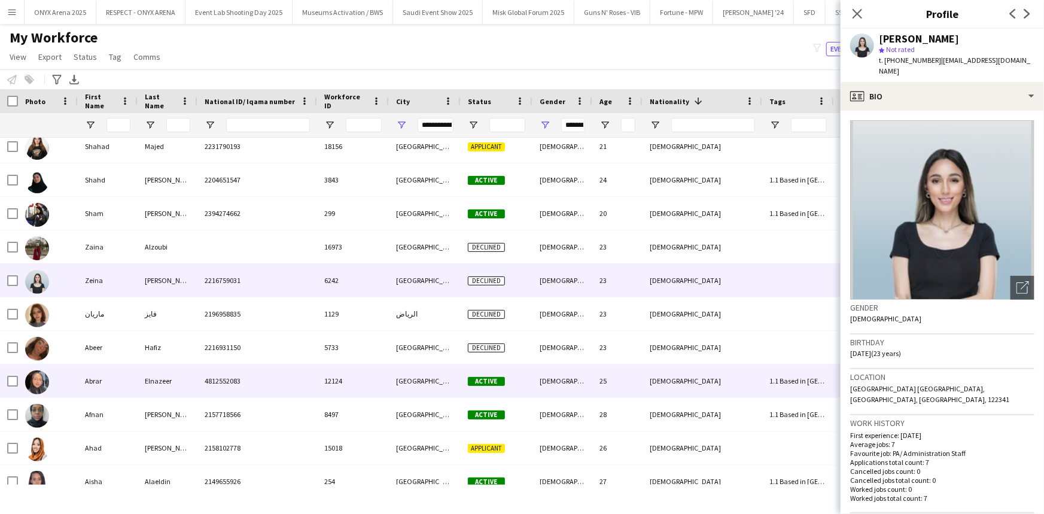
scroll to position [2501, 0]
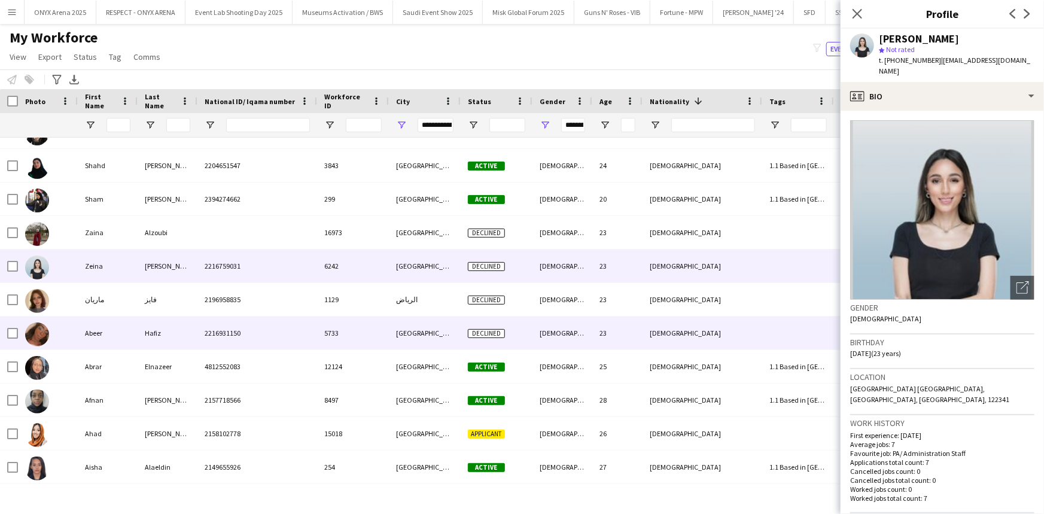
click at [142, 342] on div "Hafiz" at bounding box center [168, 332] width 60 height 33
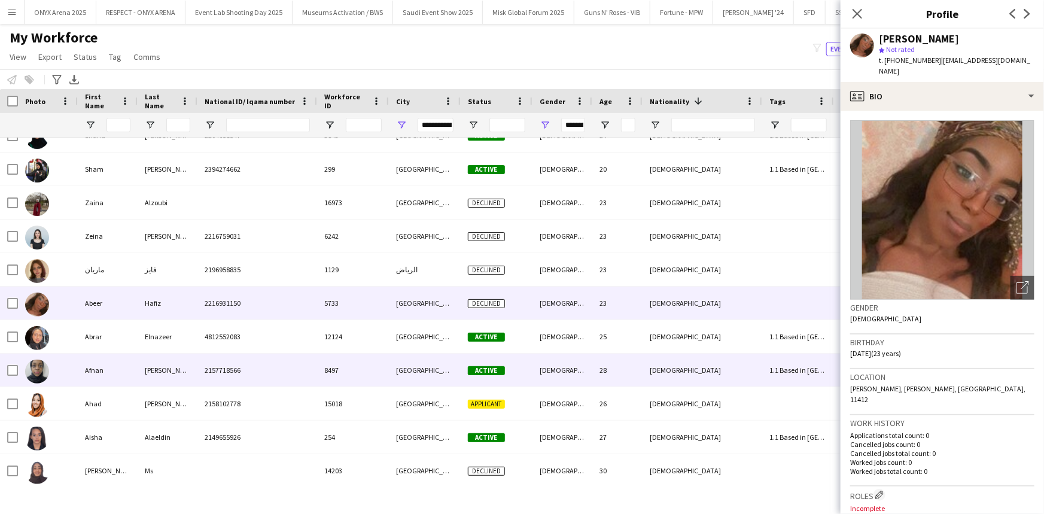
scroll to position [2556, 0]
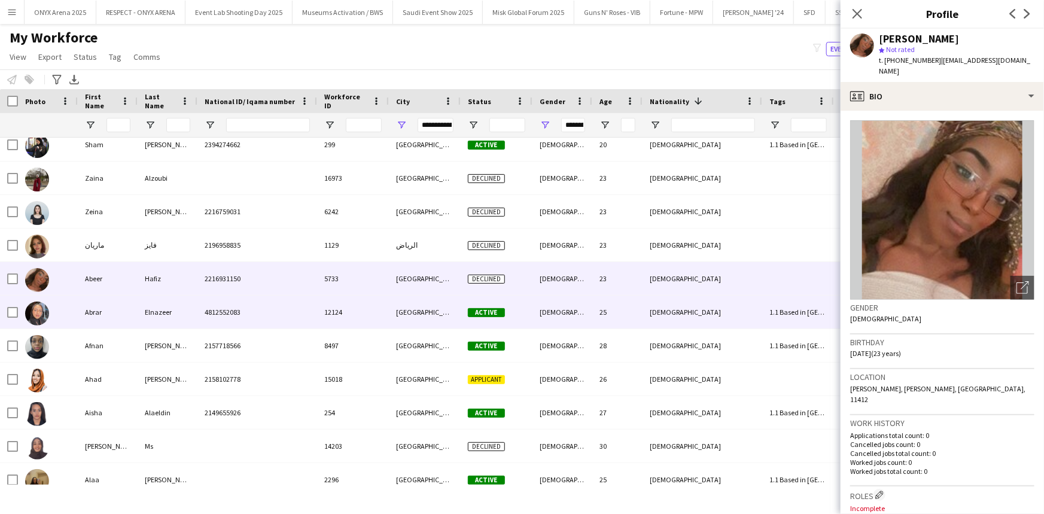
click at [118, 306] on div "Abrar" at bounding box center [108, 312] width 60 height 33
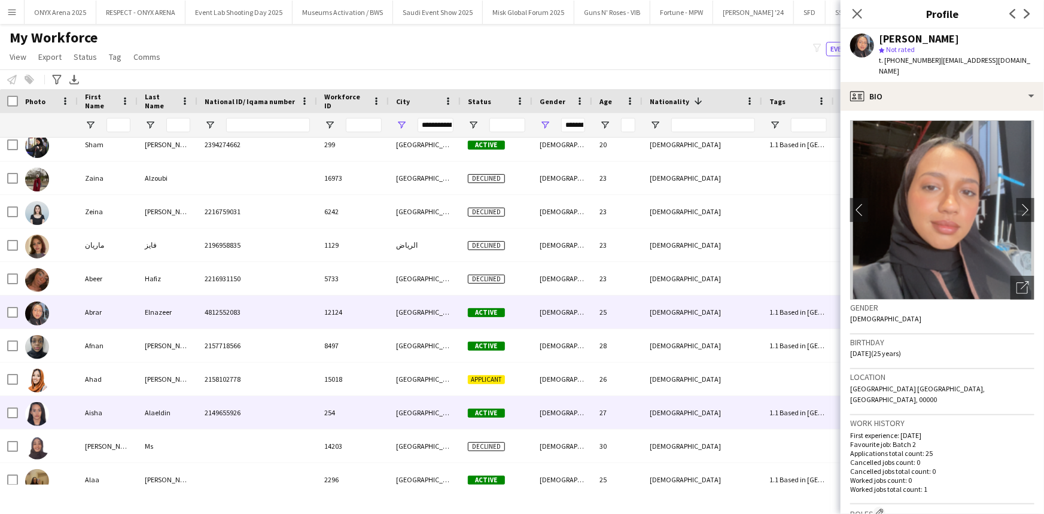
click at [131, 414] on div "Aisha" at bounding box center [108, 412] width 60 height 33
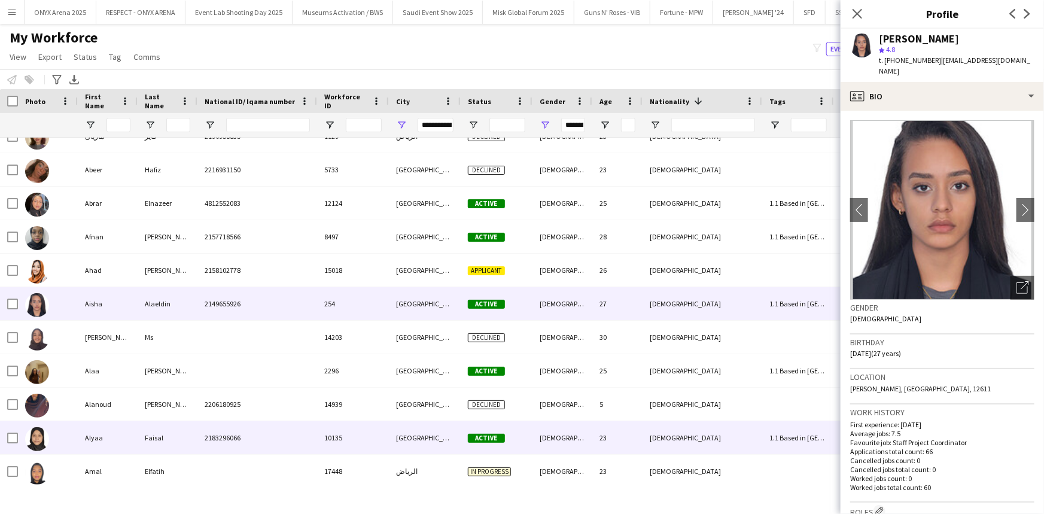
scroll to position [2719, 0]
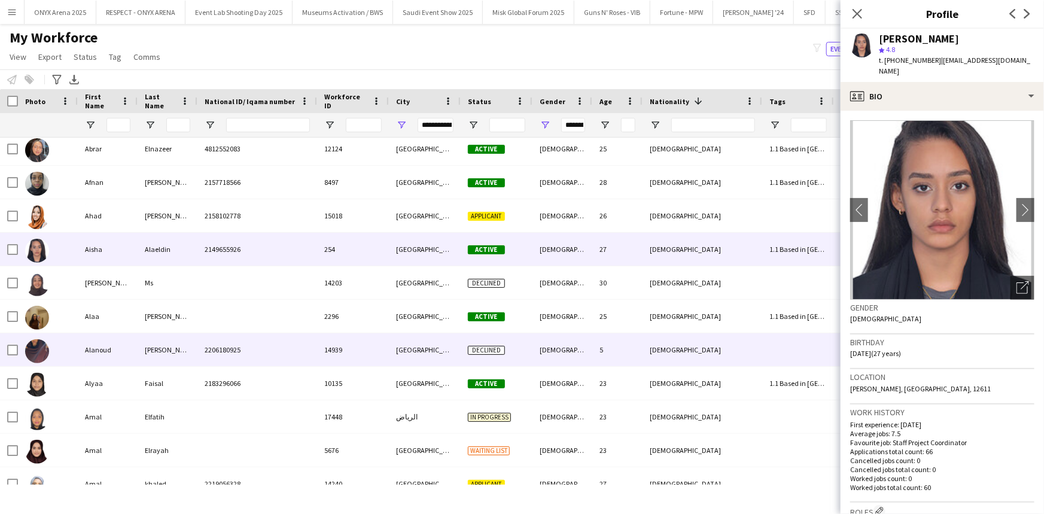
click at [120, 355] on div "Alanoud" at bounding box center [108, 349] width 60 height 33
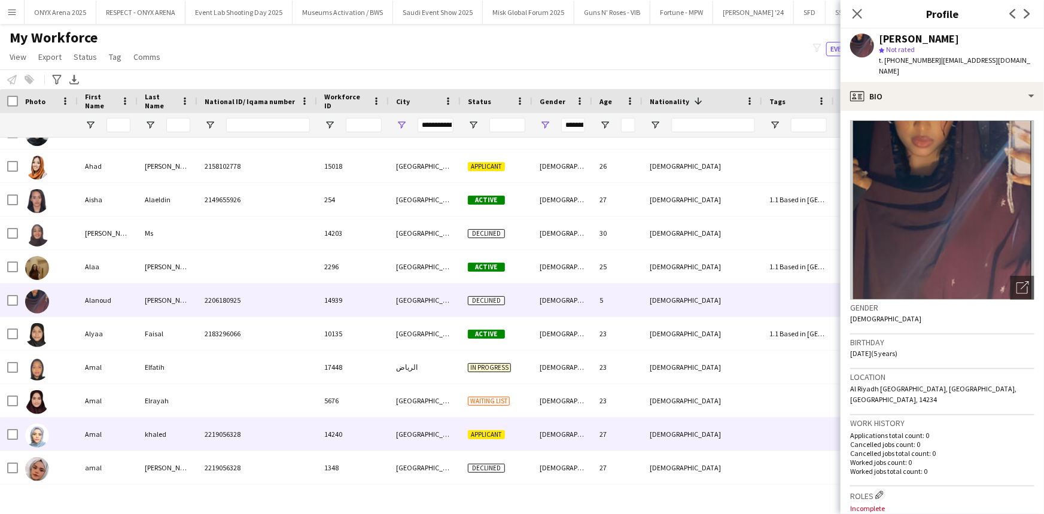
scroll to position [2828, 0]
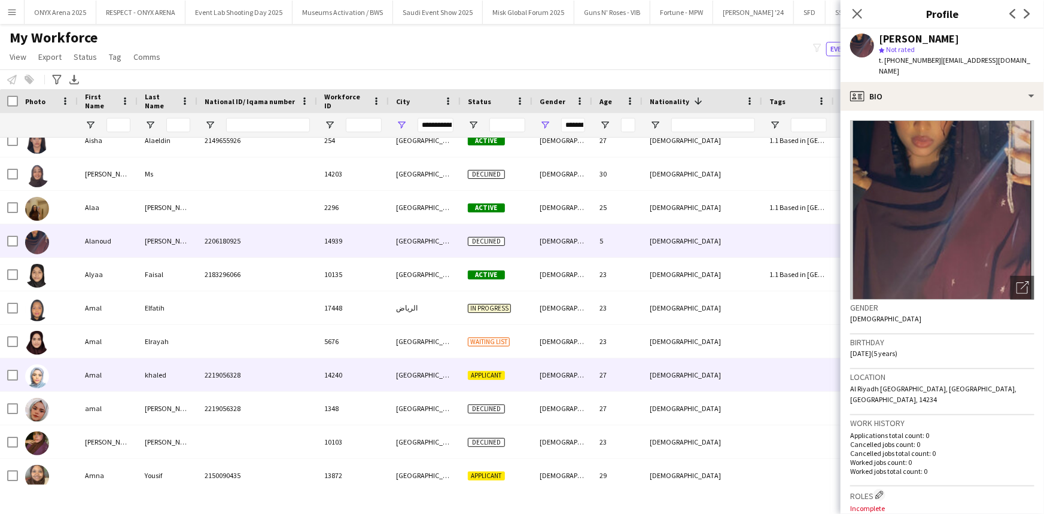
click at [118, 370] on div "Amal" at bounding box center [108, 374] width 60 height 33
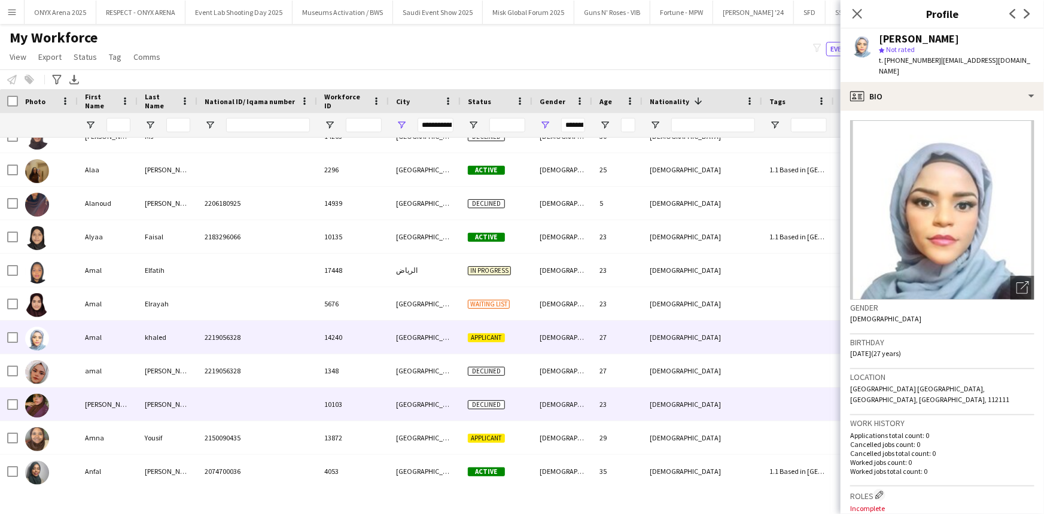
scroll to position [2882, 0]
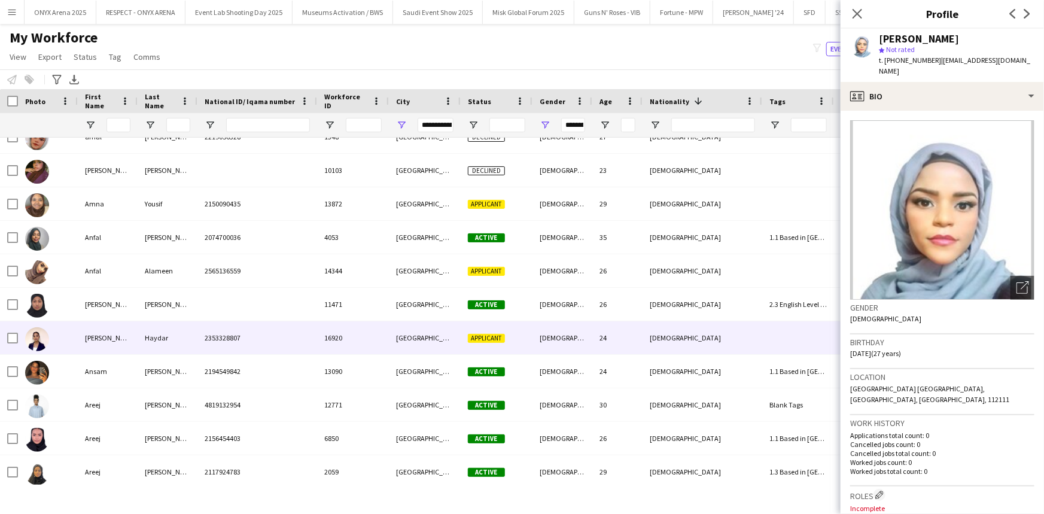
click at [108, 331] on div "Ann" at bounding box center [108, 337] width 60 height 33
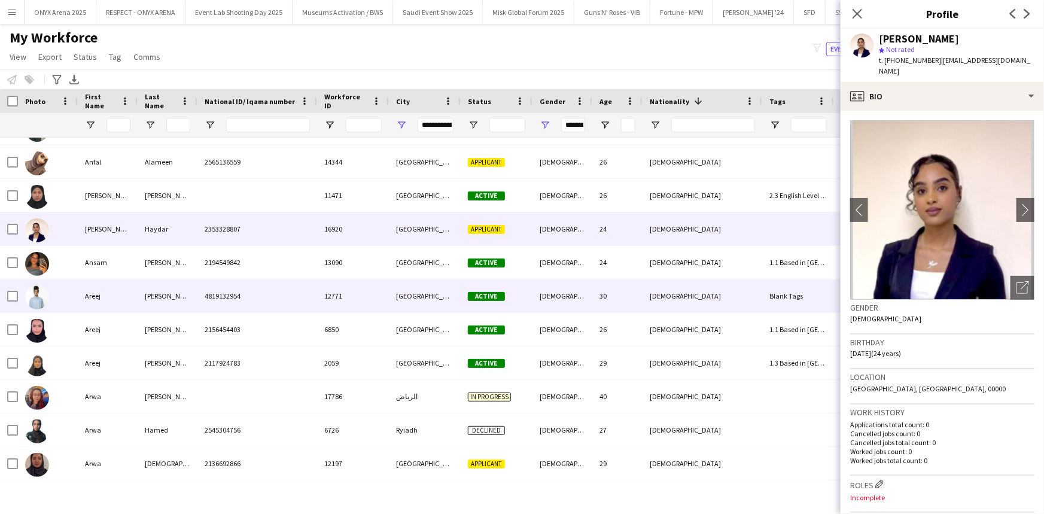
click at [113, 297] on div "Areej" at bounding box center [108, 295] width 60 height 33
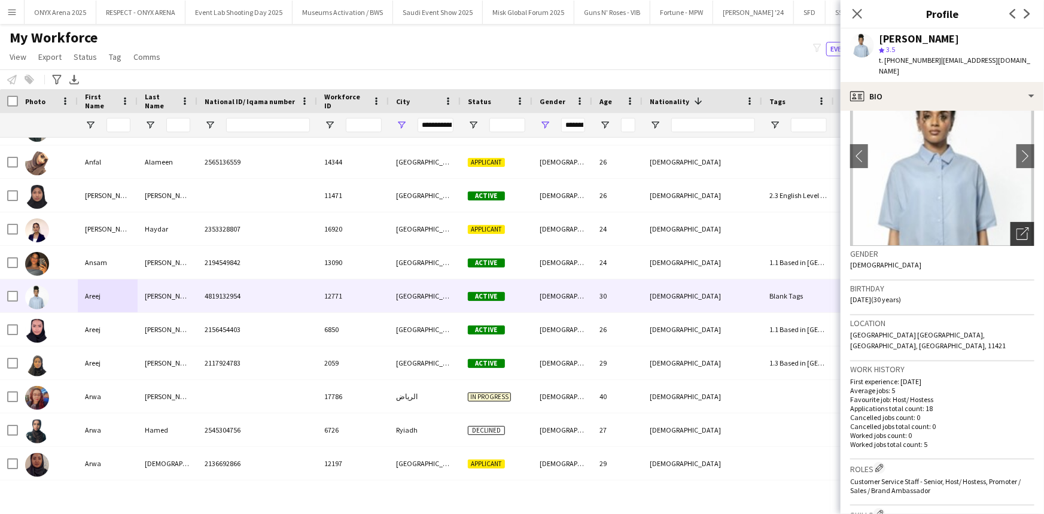
click at [1010, 228] on div "Open photos pop-in" at bounding box center [1022, 234] width 24 height 24
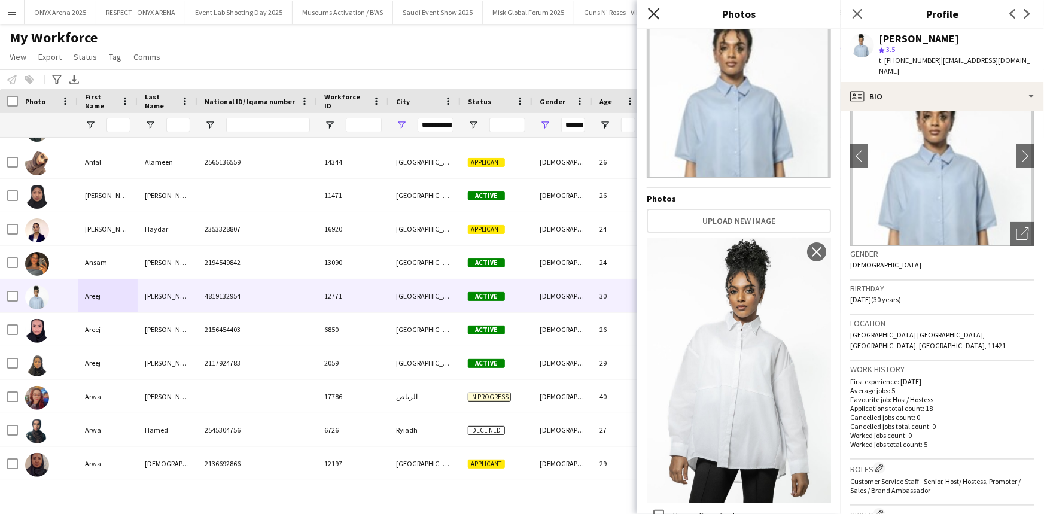
click at [657, 11] on icon at bounding box center [653, 13] width 11 height 11
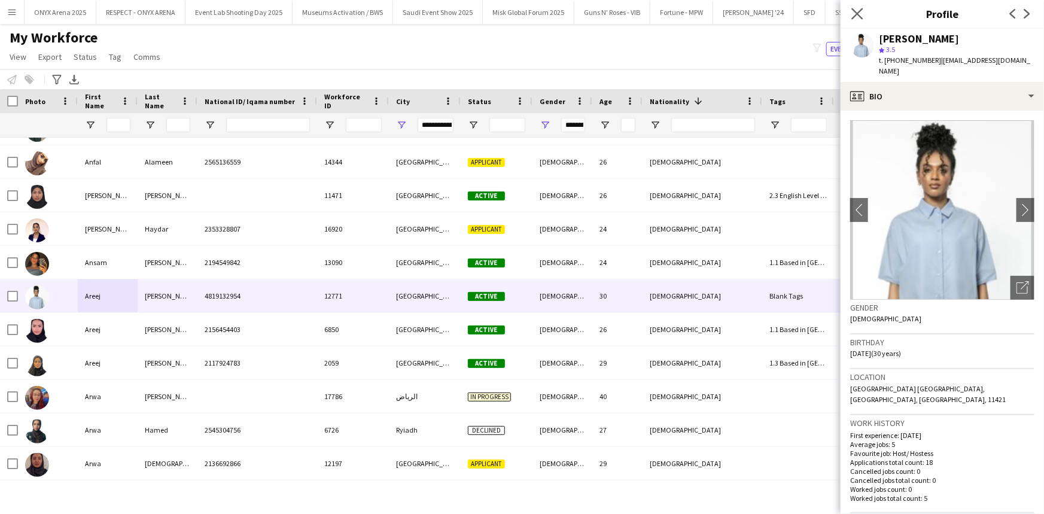
click at [861, 20] on app-icon "Close pop-in" at bounding box center [857, 13] width 17 height 17
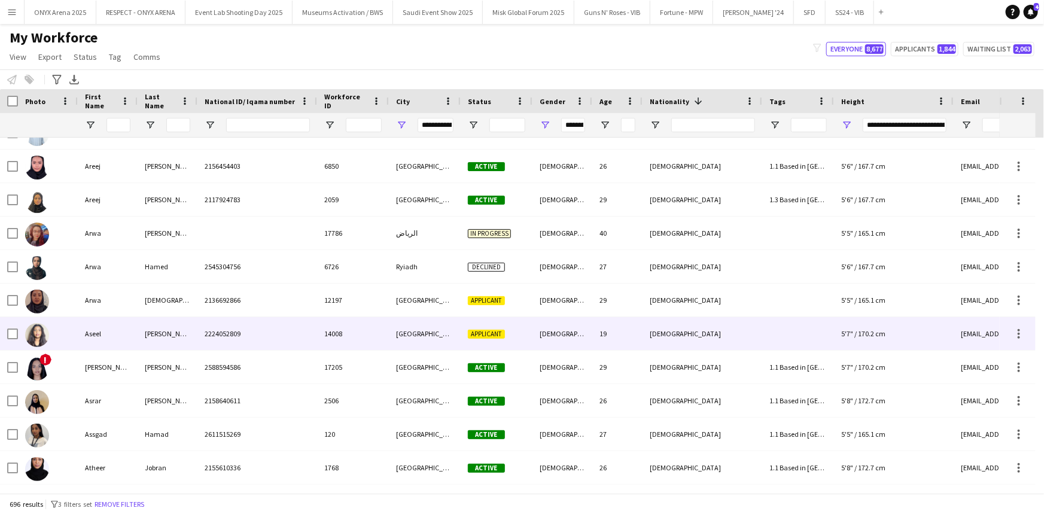
click at [114, 329] on div "Aseel" at bounding box center [108, 333] width 60 height 33
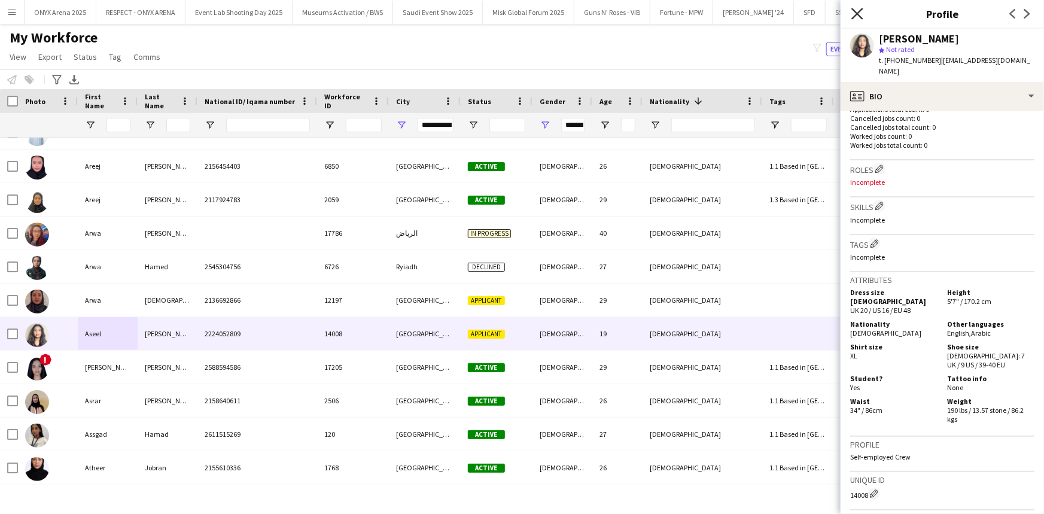
click at [854, 16] on icon "Close pop-in" at bounding box center [856, 13] width 11 height 11
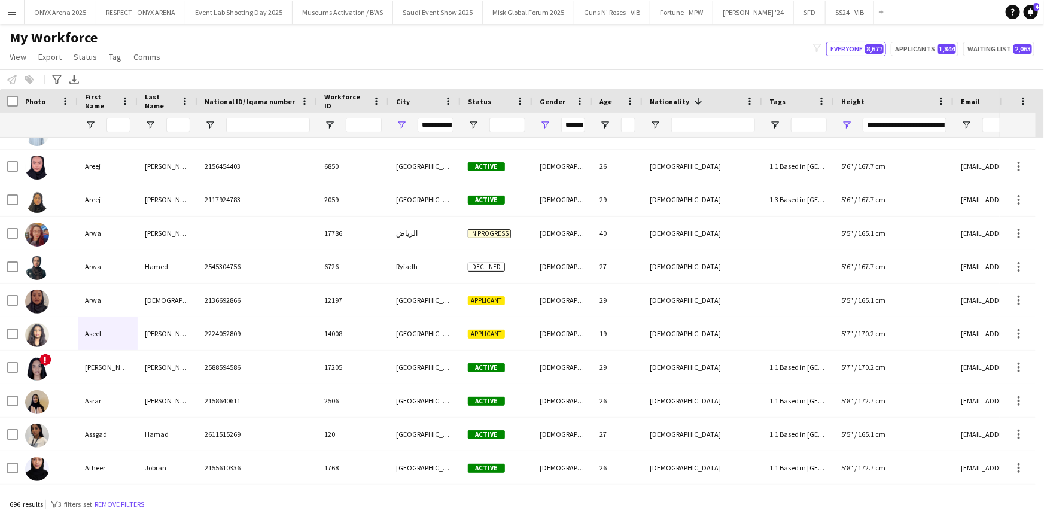
click at [8, 12] on app-icon "Menu" at bounding box center [12, 12] width 10 height 10
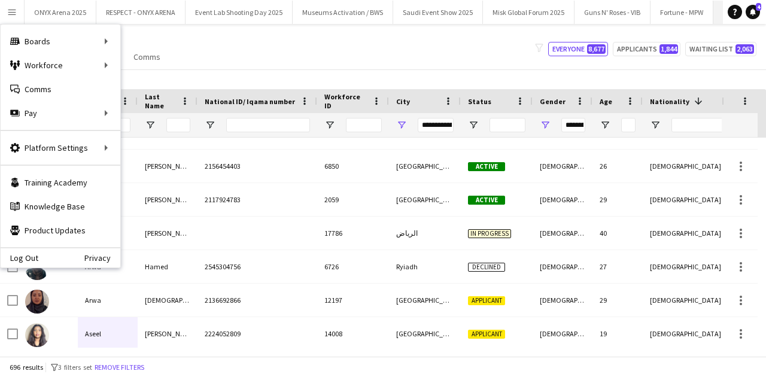
scroll to position [3372, 0]
click at [384, 55] on div "My Workforce View Views Default view R4ven New view Update view Delete view Edi…" at bounding box center [383, 49] width 766 height 41
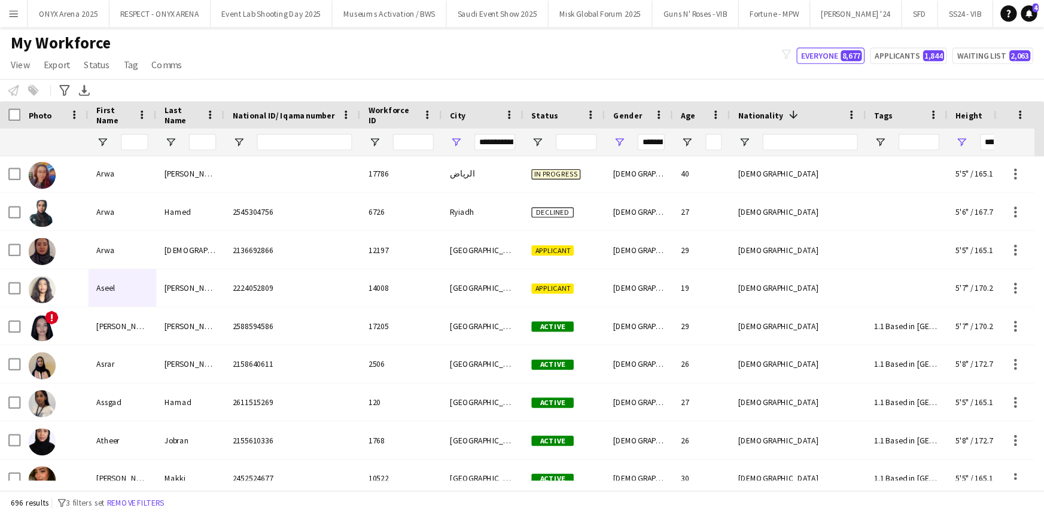
scroll to position [3452, 0]
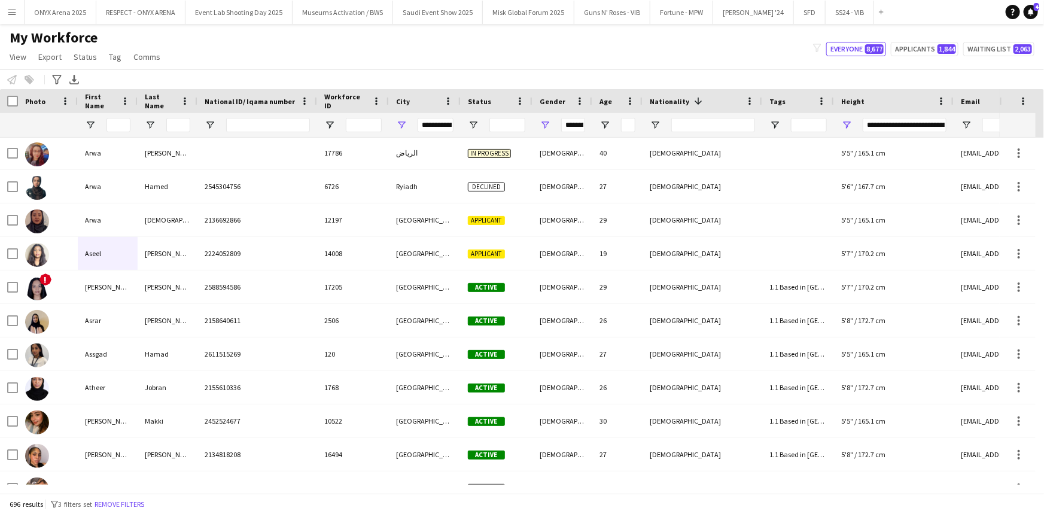
drag, startPoint x: 765, startPoint y: 1, endPoint x: 724, endPoint y: 47, distance: 61.9
click at [724, 47] on div "My Workforce View Views Default view R4ven New view Update view Delete view Edi…" at bounding box center [522, 49] width 1044 height 41
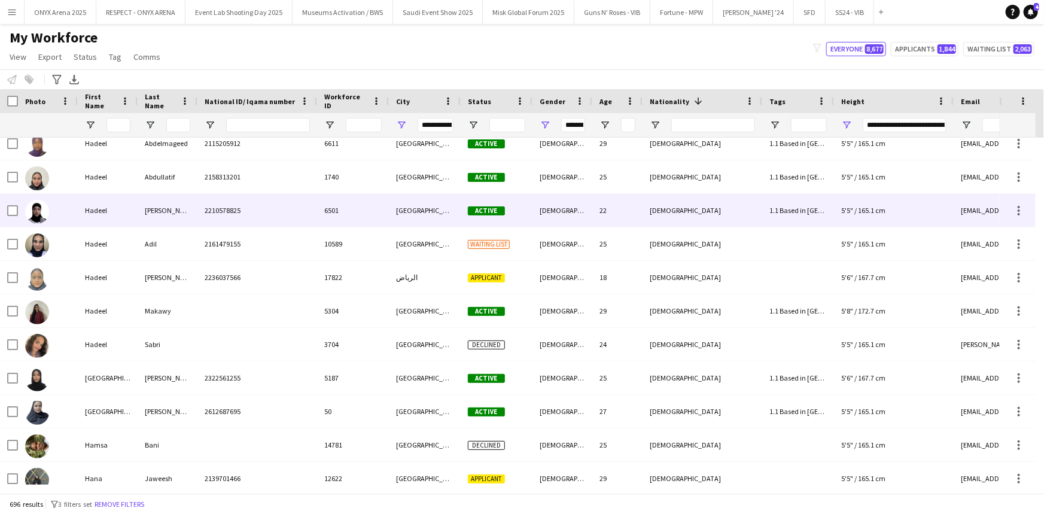
scroll to position [4920, 0]
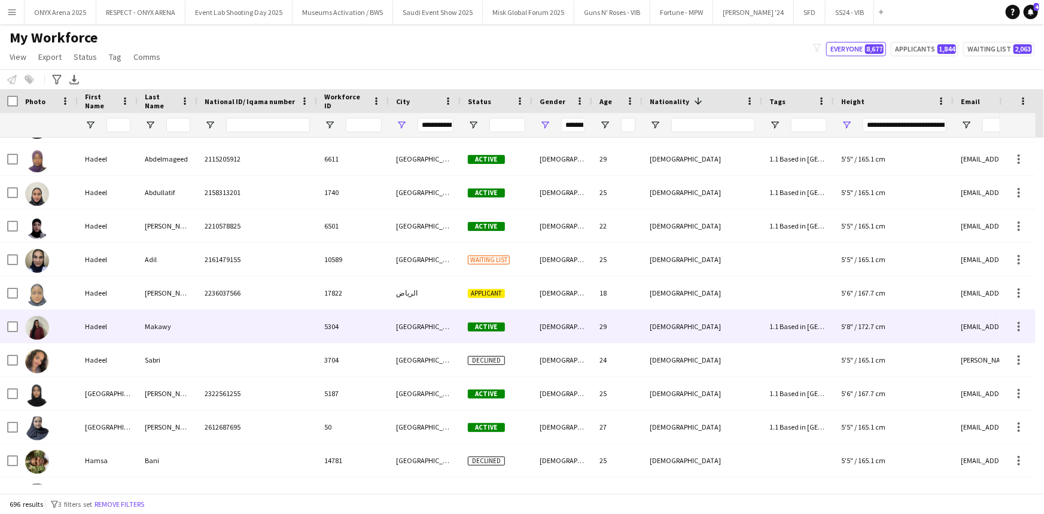
click at [102, 330] on div "Hadeel" at bounding box center [108, 326] width 60 height 33
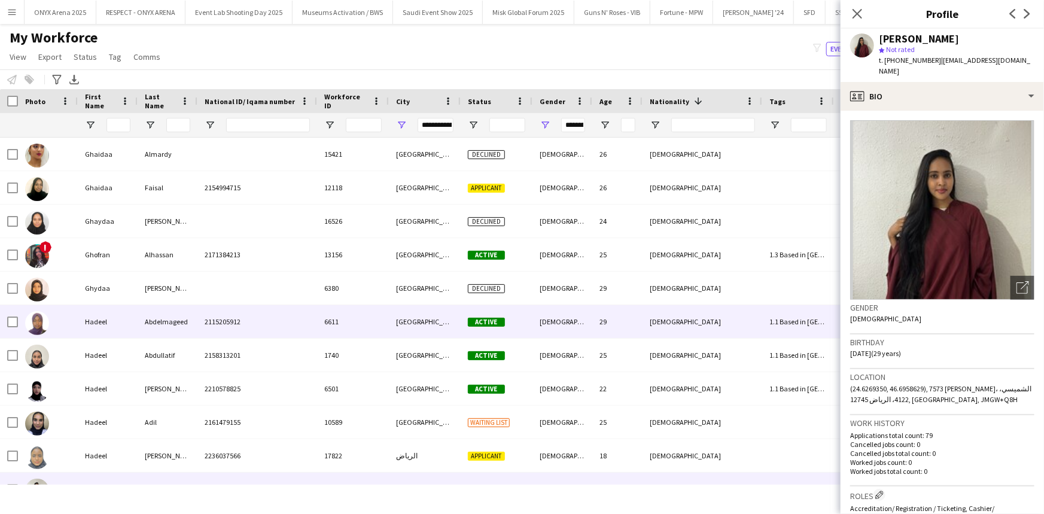
scroll to position [4757, 0]
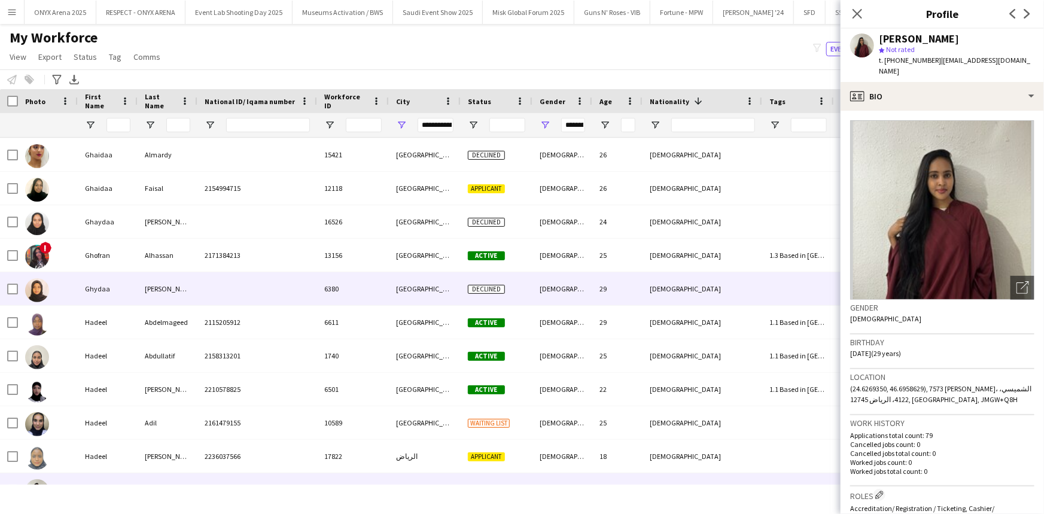
click at [98, 286] on div "Ghydaa" at bounding box center [108, 288] width 60 height 33
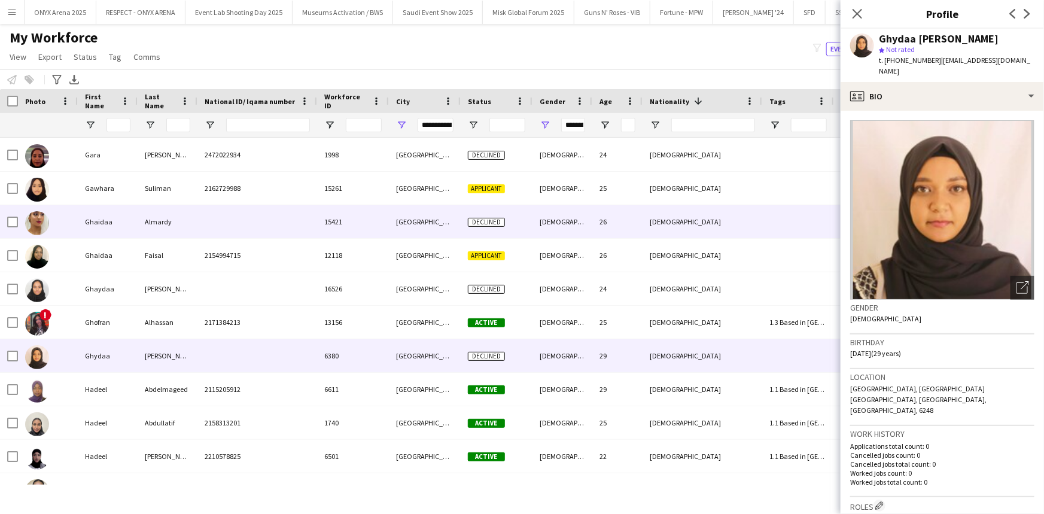
scroll to position [4648, 0]
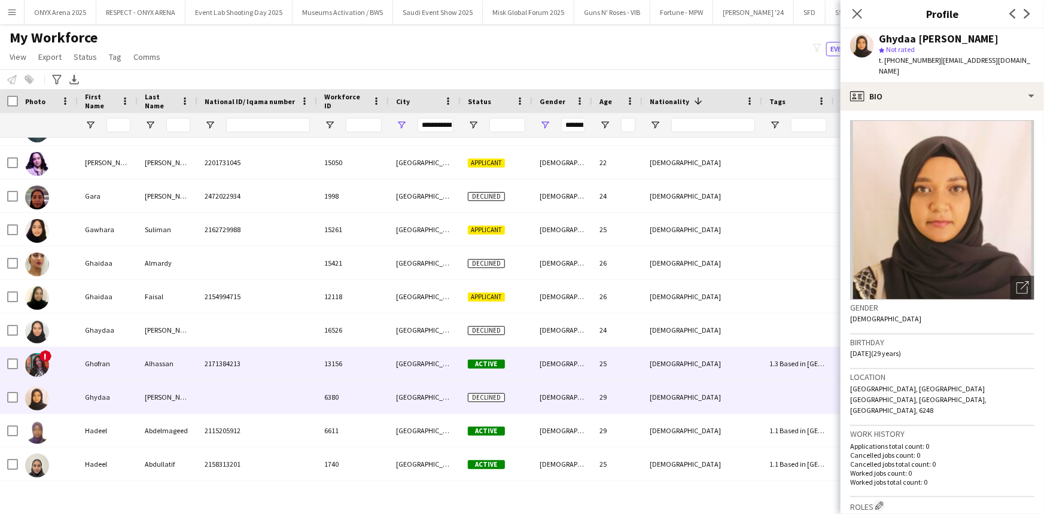
click at [108, 361] on div "Ghofran" at bounding box center [108, 363] width 60 height 33
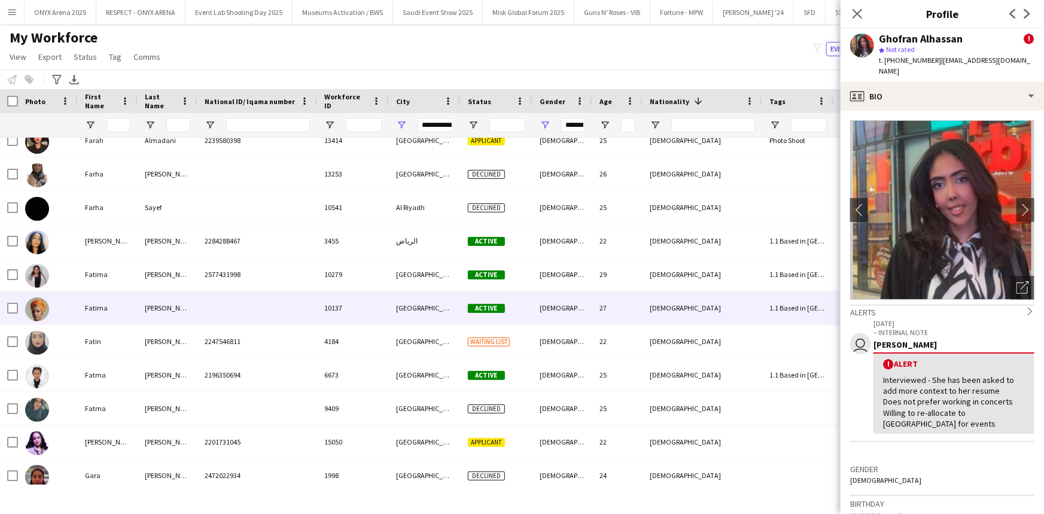
scroll to position [4325, 0]
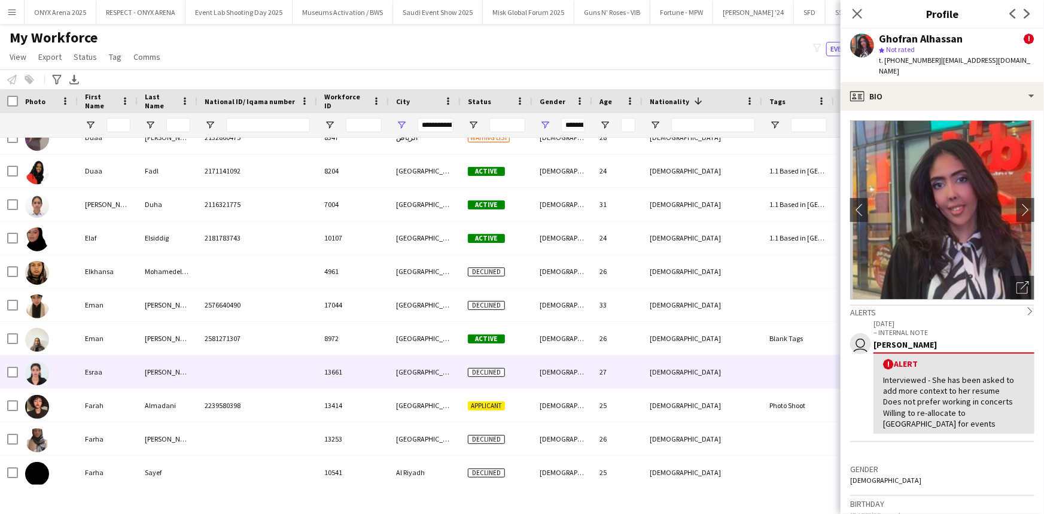
click at [105, 374] on div "Esraa" at bounding box center [108, 371] width 60 height 33
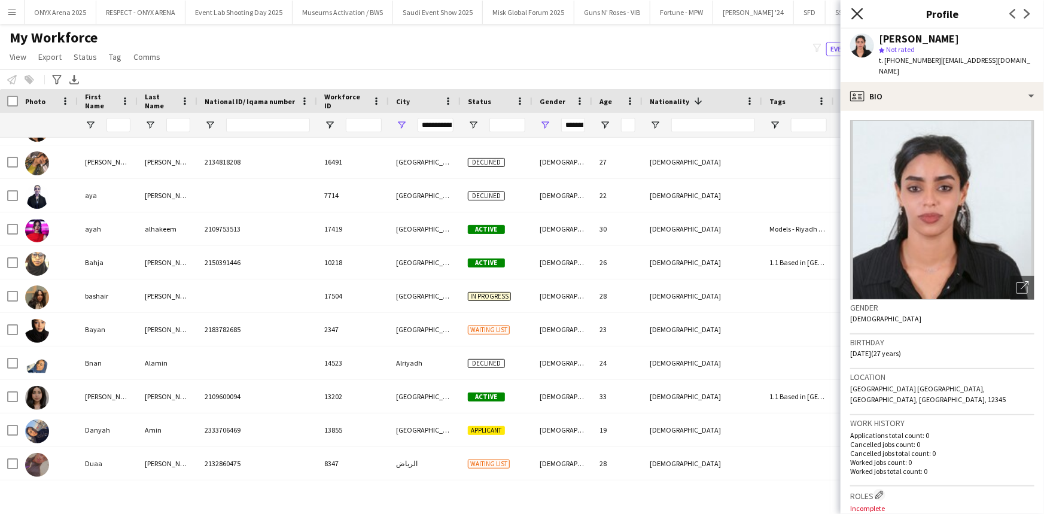
click at [857, 15] on icon at bounding box center [856, 13] width 11 height 11
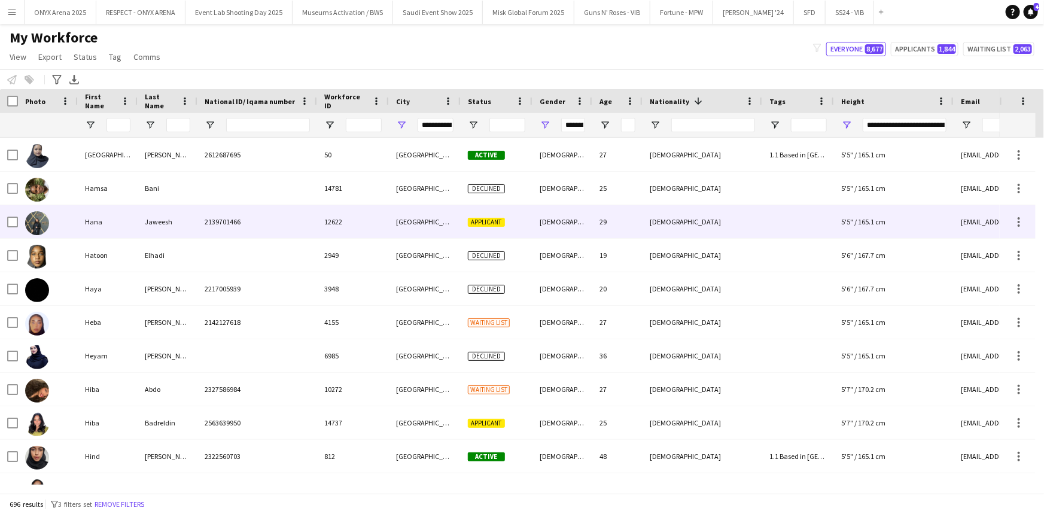
click at [82, 226] on div "Hana" at bounding box center [108, 221] width 60 height 33
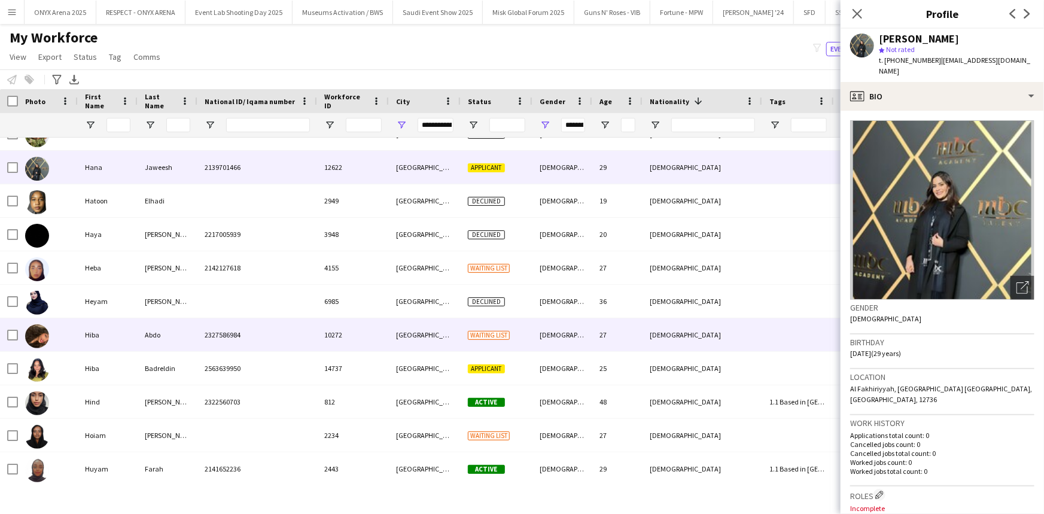
click at [99, 348] on div "Hiba" at bounding box center [108, 334] width 60 height 33
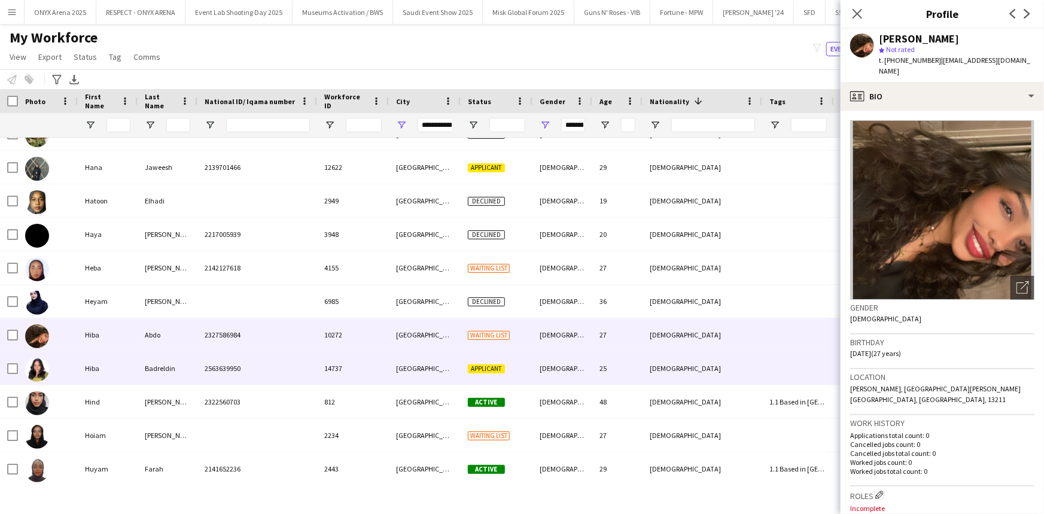
click at [89, 382] on div "Hiba" at bounding box center [108, 368] width 60 height 33
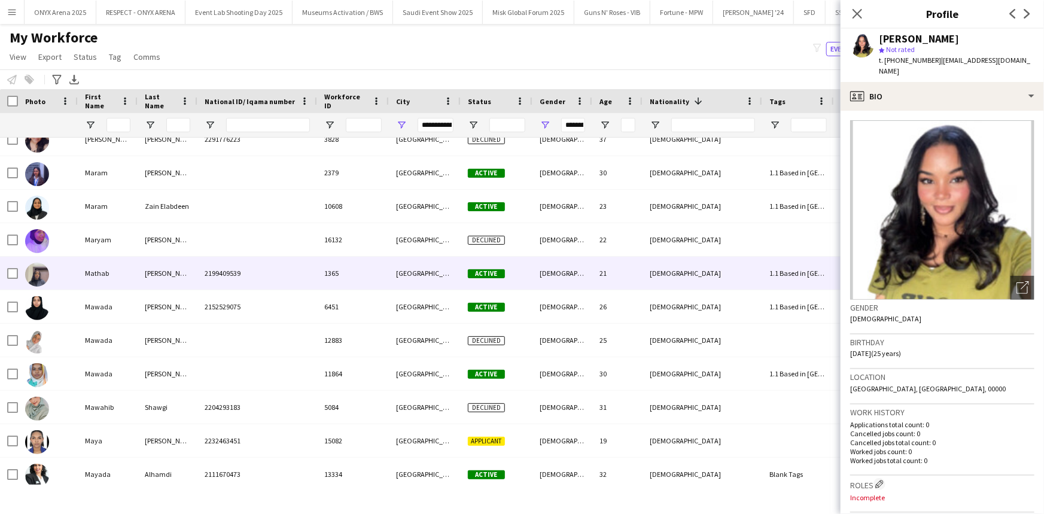
click at [114, 271] on div "Mathab" at bounding box center [108, 273] width 60 height 33
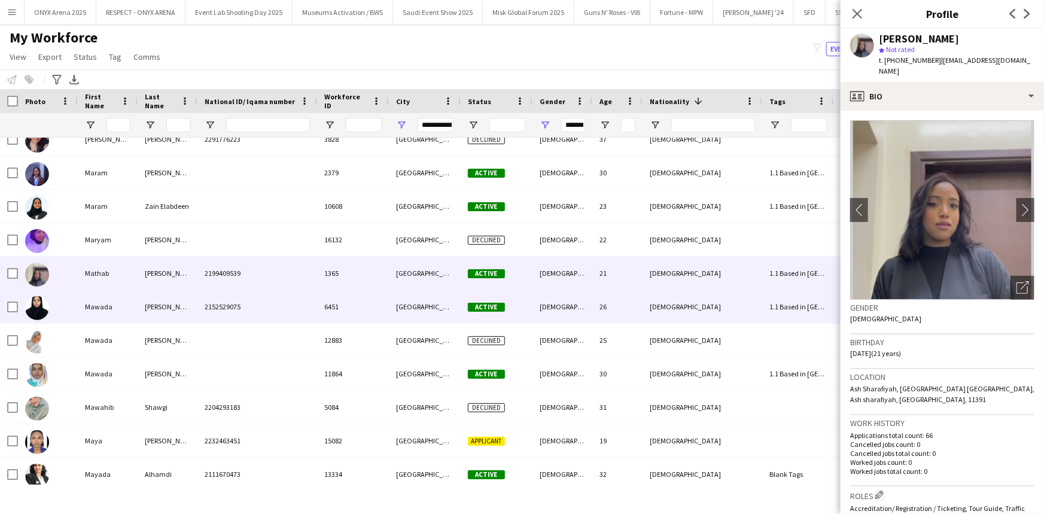
click at [112, 302] on div "Mawada" at bounding box center [108, 306] width 60 height 33
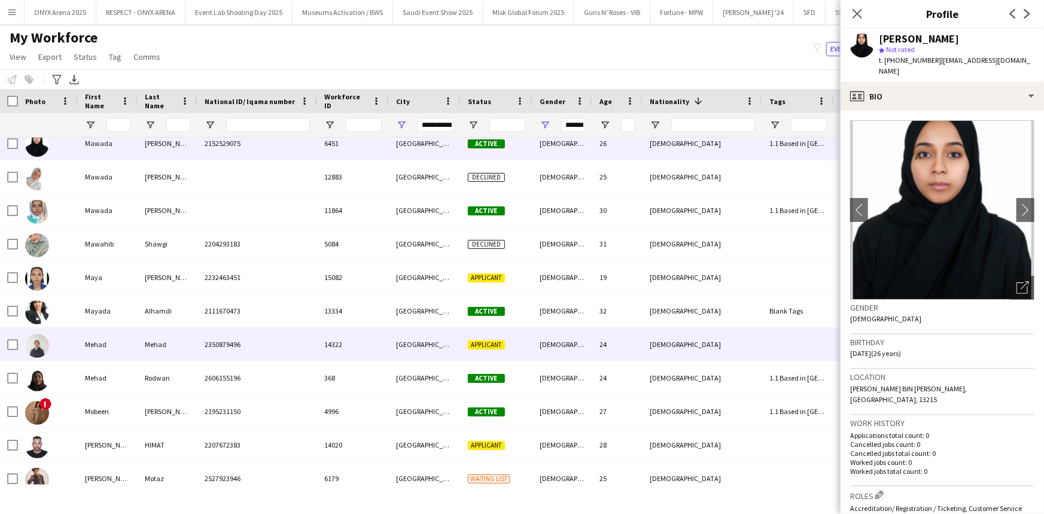
click at [103, 335] on div "Mehad" at bounding box center [108, 344] width 60 height 33
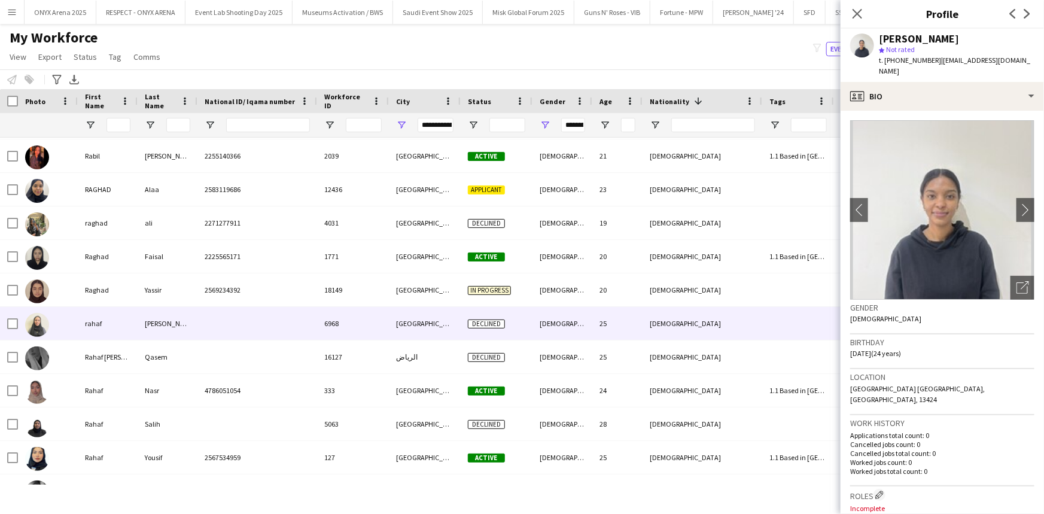
scroll to position [8008, 0]
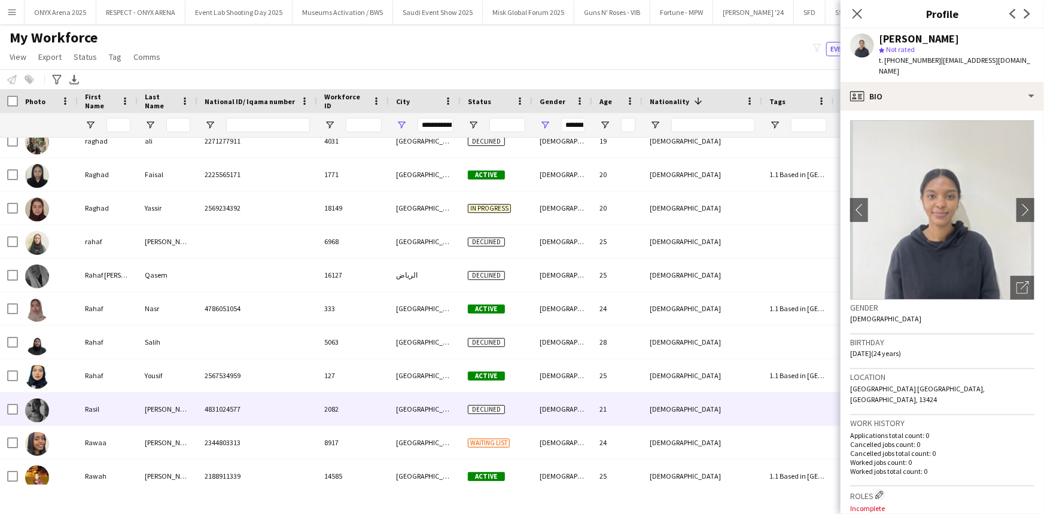
click at [93, 400] on div "Rasil" at bounding box center [108, 408] width 60 height 33
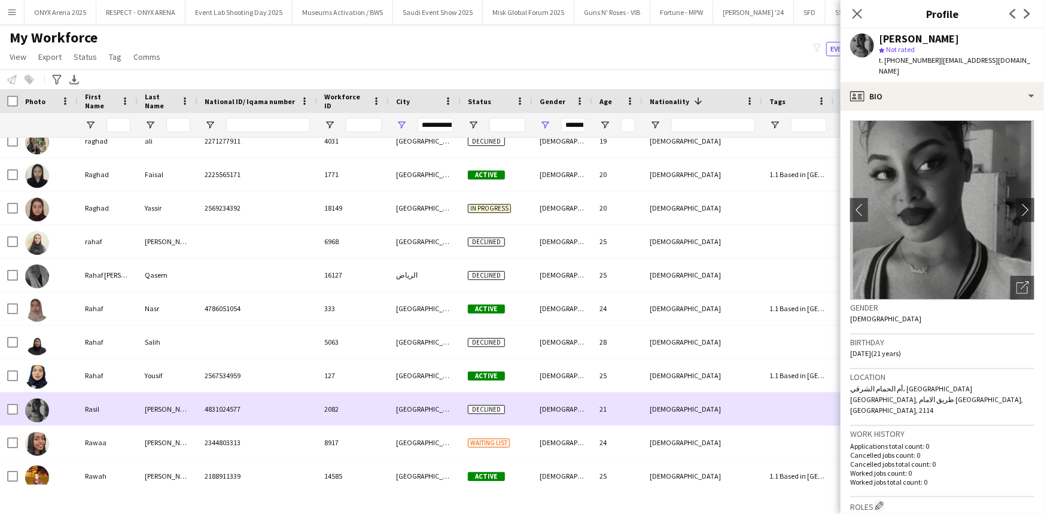
scroll to position [8069, 0]
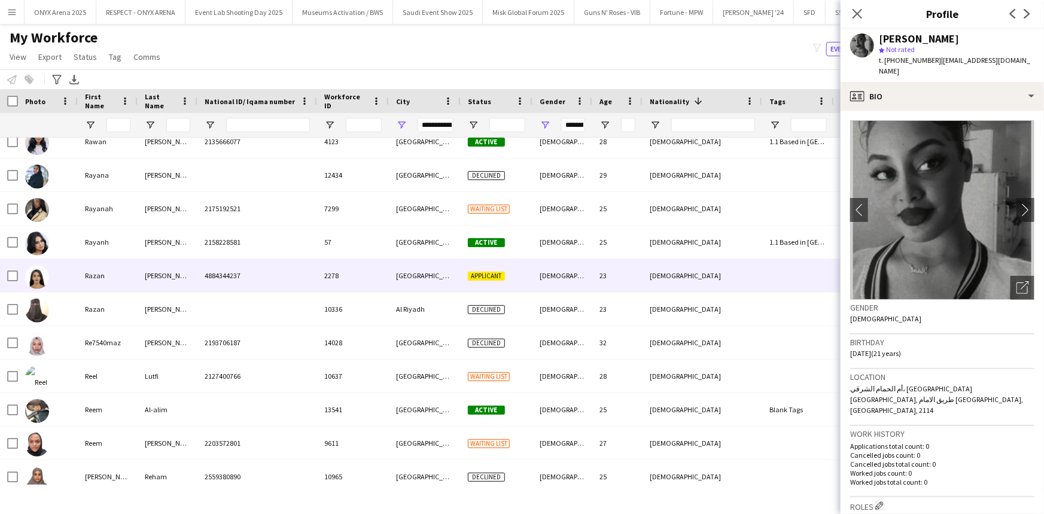
click at [132, 282] on div "Razan" at bounding box center [108, 275] width 60 height 33
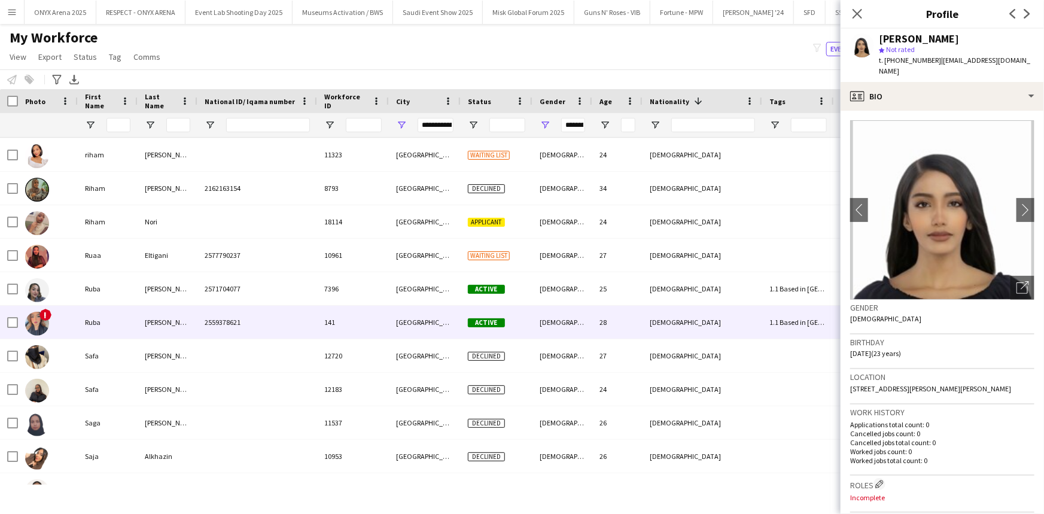
click at [108, 330] on div "Ruba" at bounding box center [108, 322] width 60 height 33
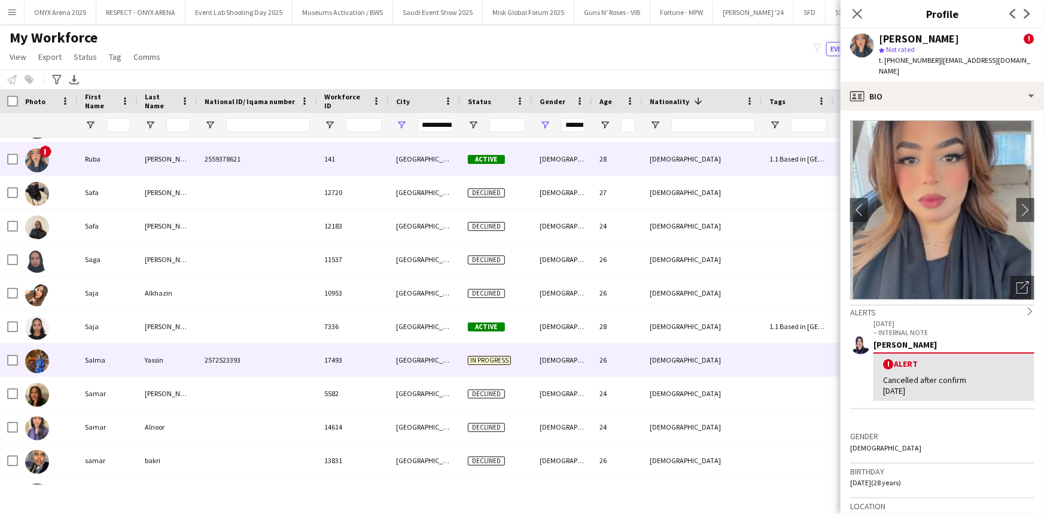
click at [76, 370] on div at bounding box center [48, 359] width 60 height 33
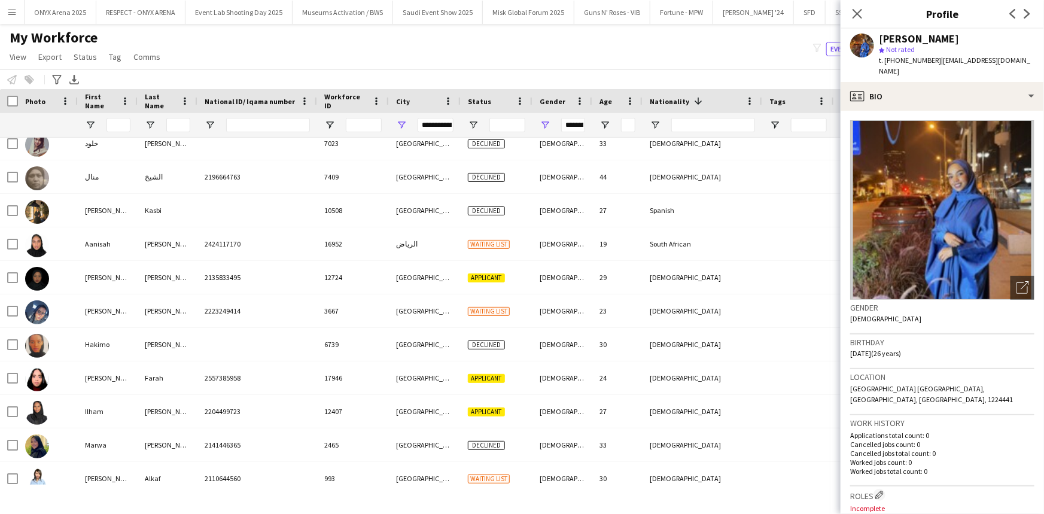
drag, startPoint x: 861, startPoint y: 13, endPoint x: 654, endPoint y: 29, distance: 207.6
click at [861, 13] on icon "Close pop-in" at bounding box center [858, 14] width 10 height 10
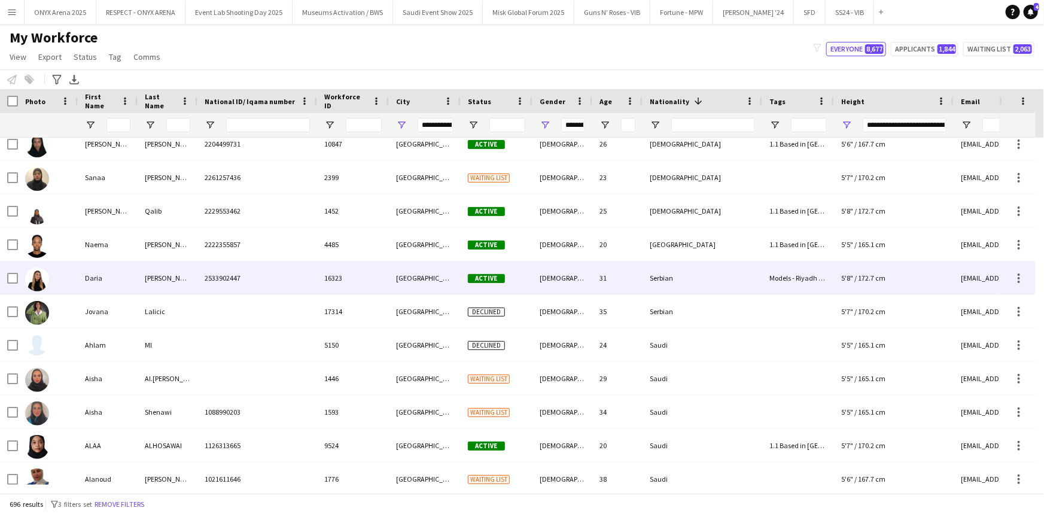
click at [71, 267] on div at bounding box center [48, 277] width 60 height 33
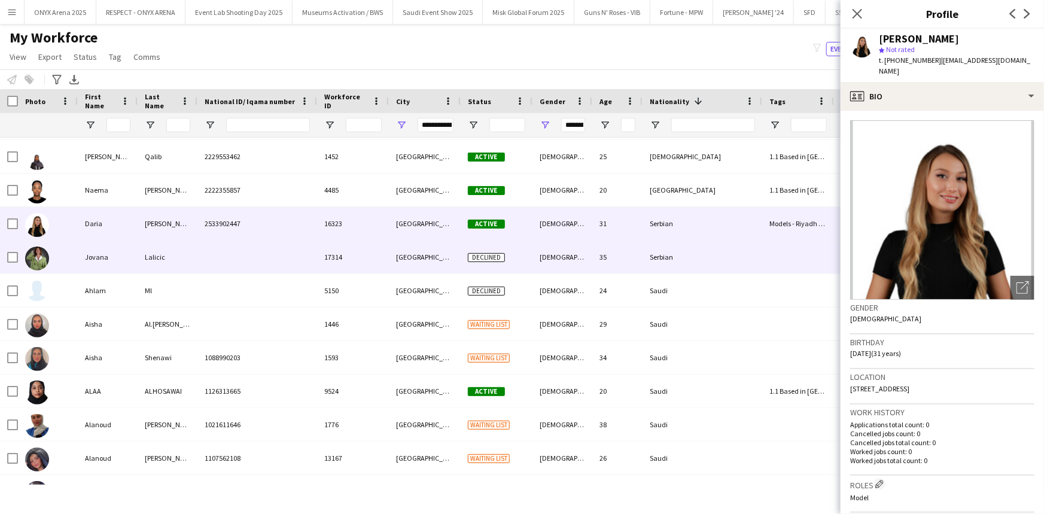
click at [78, 258] on div "Jovana" at bounding box center [108, 256] width 60 height 33
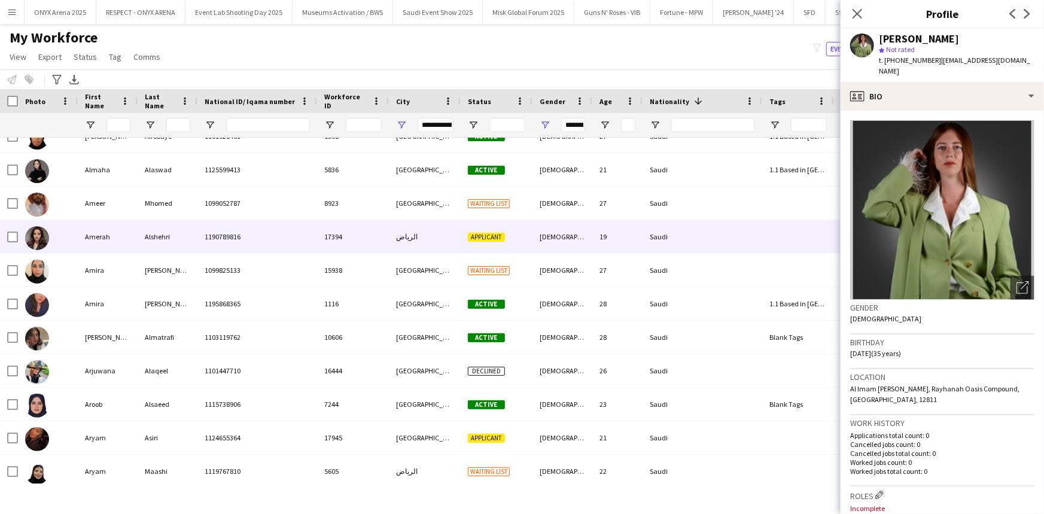
click at [90, 244] on div "Amerah" at bounding box center [108, 236] width 60 height 33
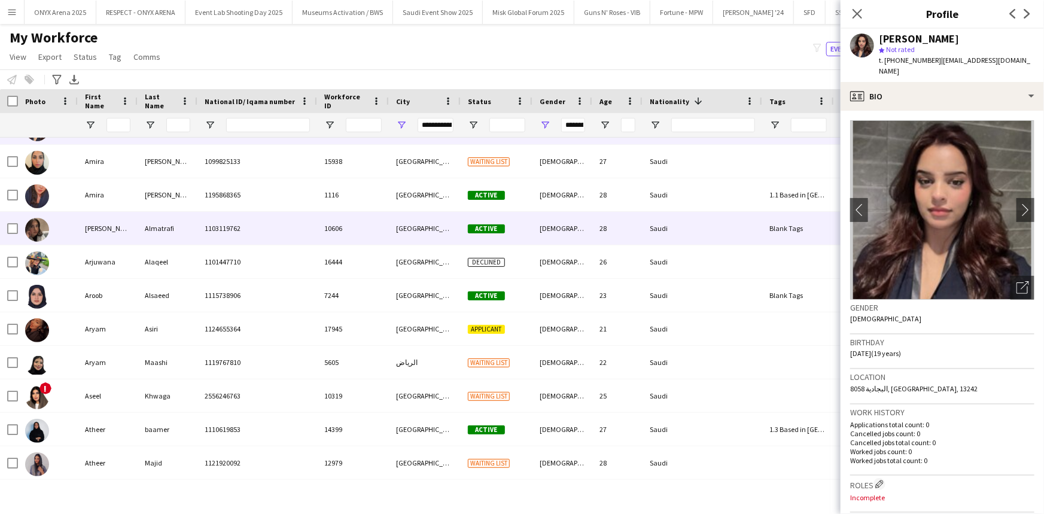
click at [90, 244] on div "Amjad" at bounding box center [108, 228] width 60 height 33
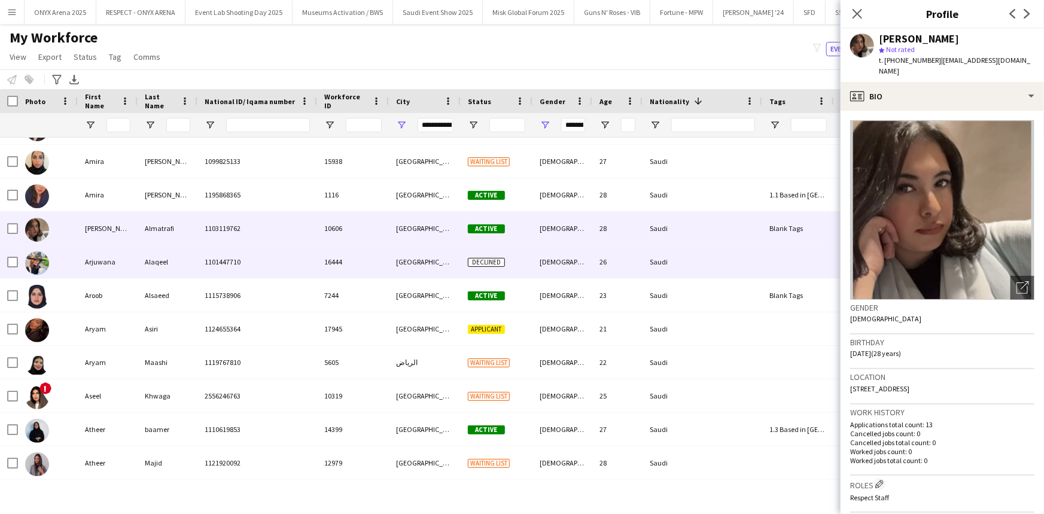
click at [89, 272] on div "Arjuwana" at bounding box center [108, 261] width 60 height 33
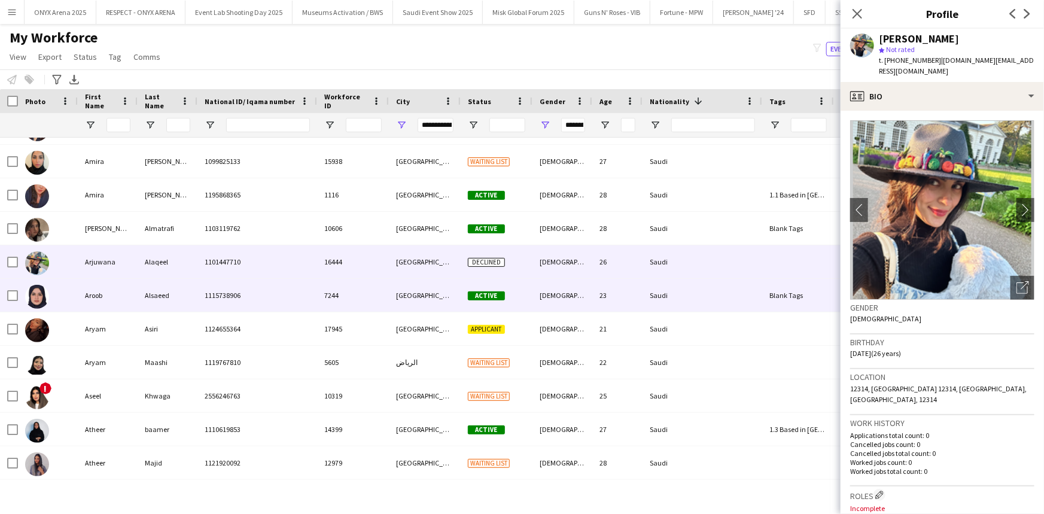
click at [89, 285] on div "Aroob" at bounding box center [108, 295] width 60 height 33
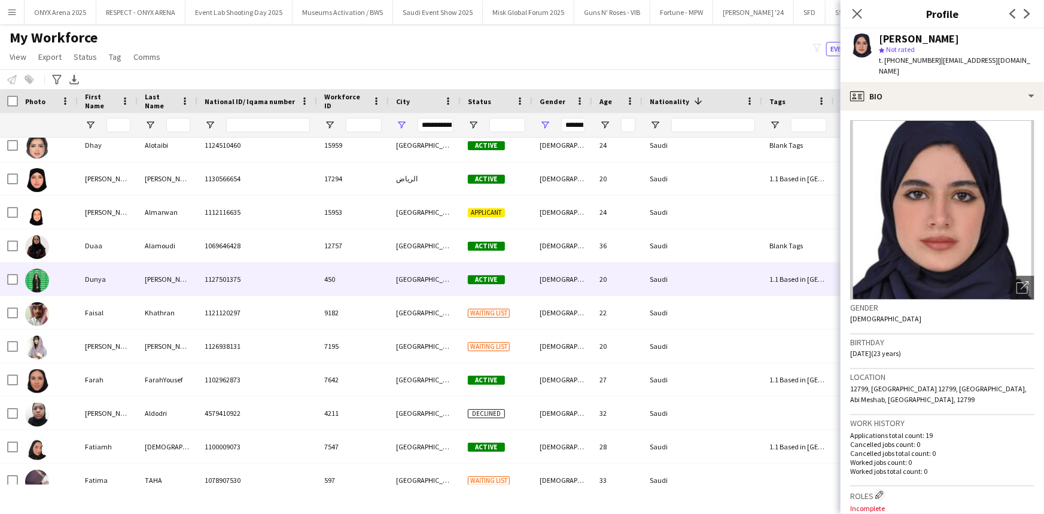
click at [77, 269] on div at bounding box center [48, 279] width 60 height 33
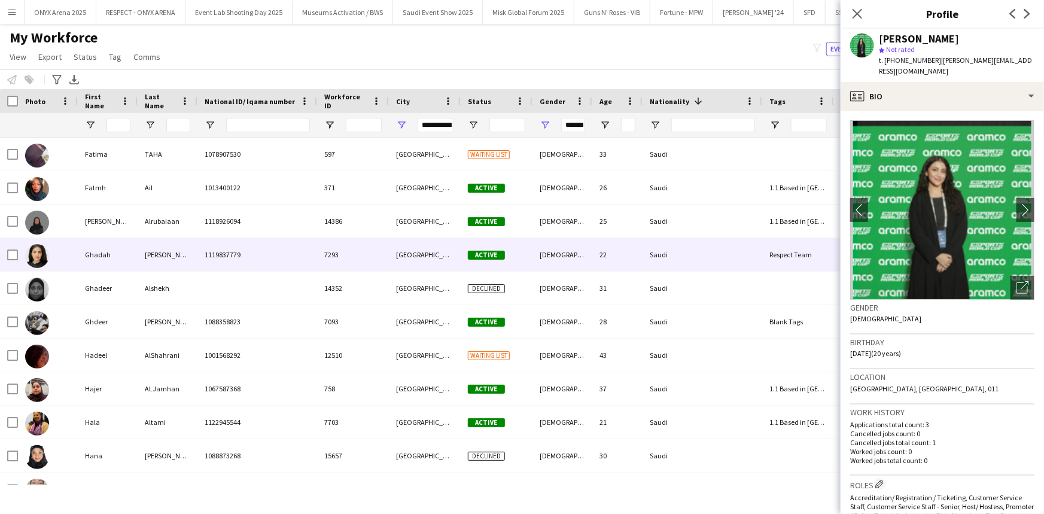
click at [111, 258] on div "Ghadah" at bounding box center [108, 254] width 60 height 33
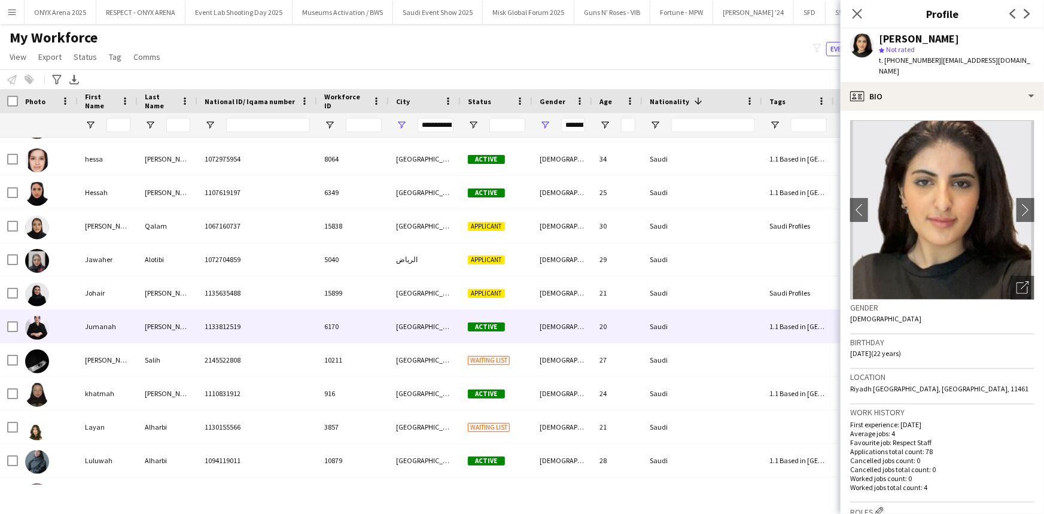
click at [101, 328] on div "Jumanah" at bounding box center [108, 326] width 60 height 33
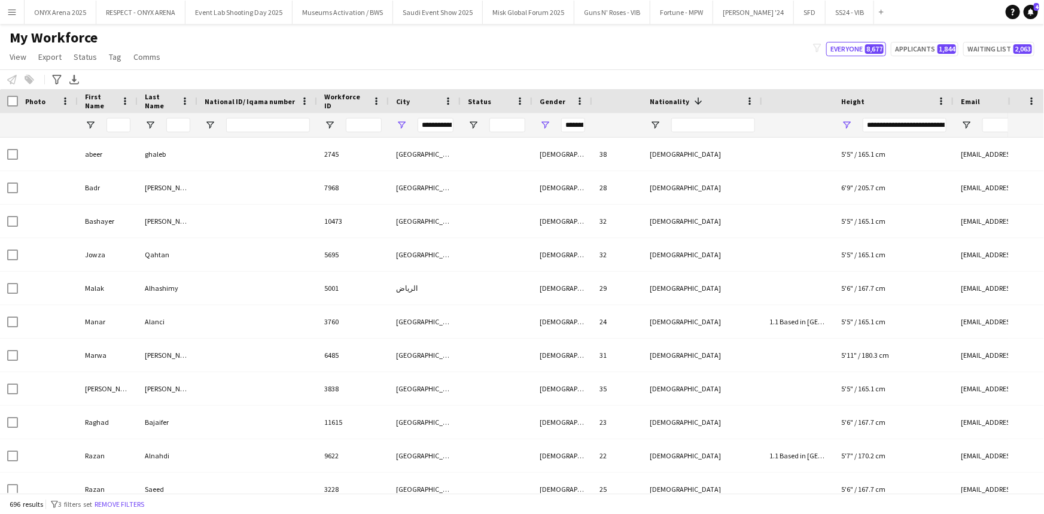
type input "**********"
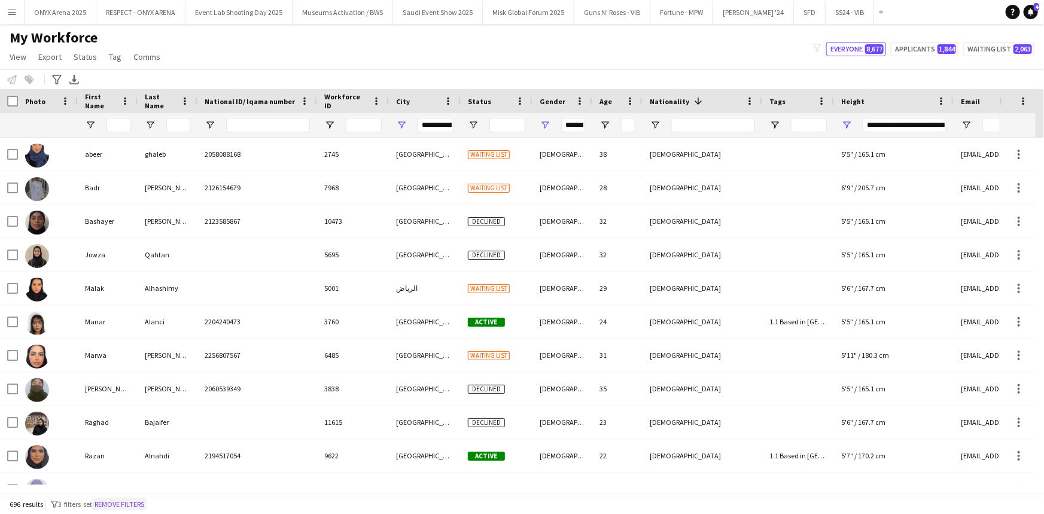
click at [118, 505] on button "Remove filters" at bounding box center [119, 504] width 54 height 13
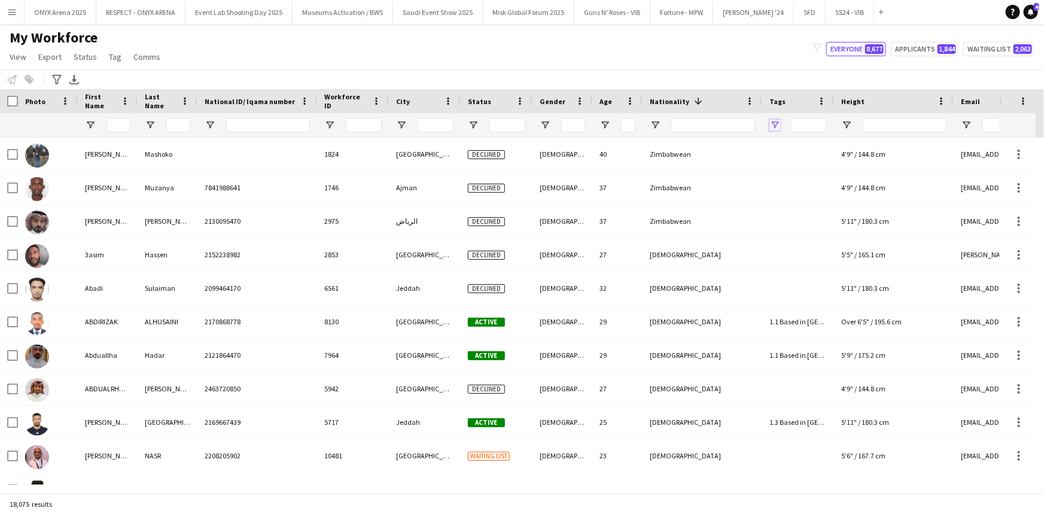
click at [780, 126] on span "Open Filter Menu" at bounding box center [774, 125] width 11 height 11
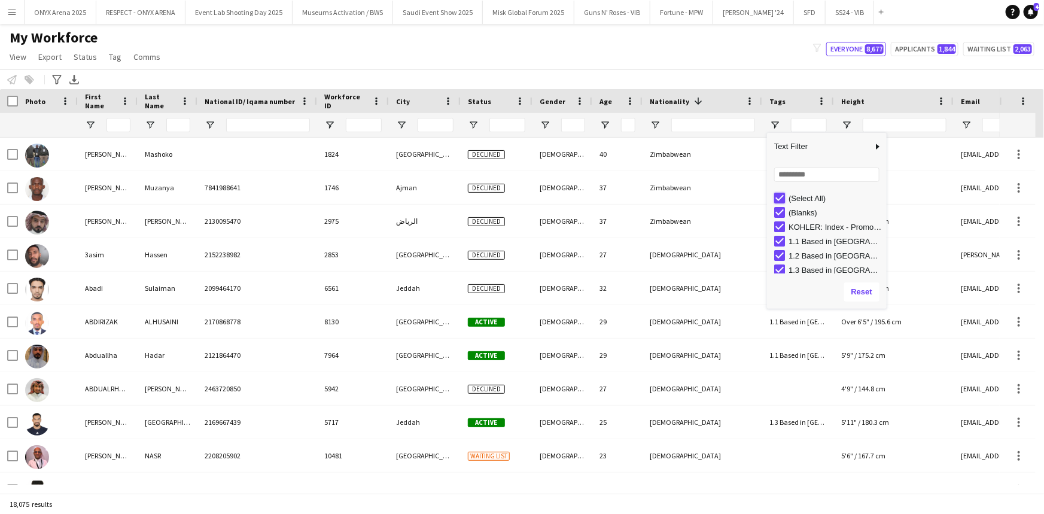
type input "***"
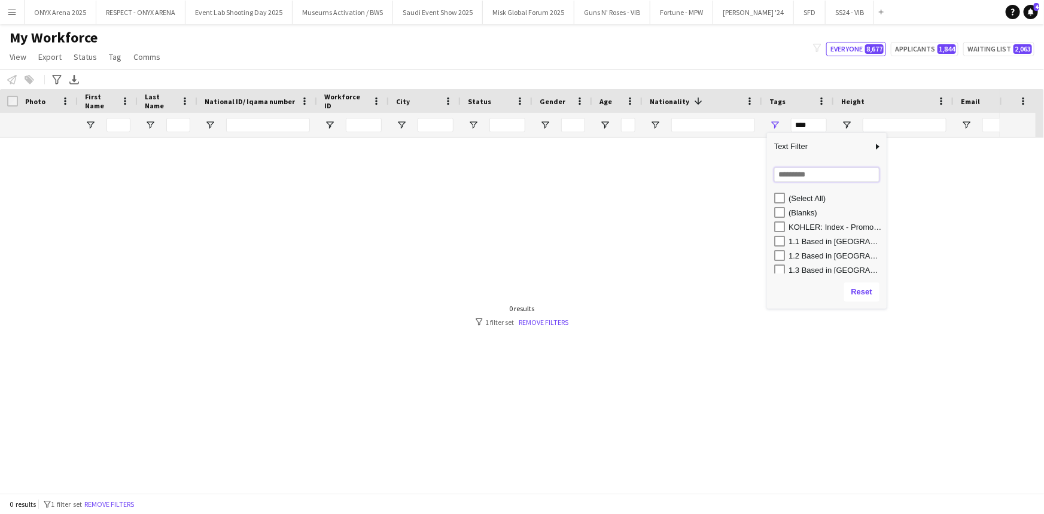
click at [790, 176] on input "Search filter values" at bounding box center [826, 175] width 105 height 14
click at [783, 181] on input "Search filter values" at bounding box center [826, 175] width 105 height 14
type input "**"
click at [775, 218] on div "FS" at bounding box center [830, 212] width 112 height 14
type input "******"
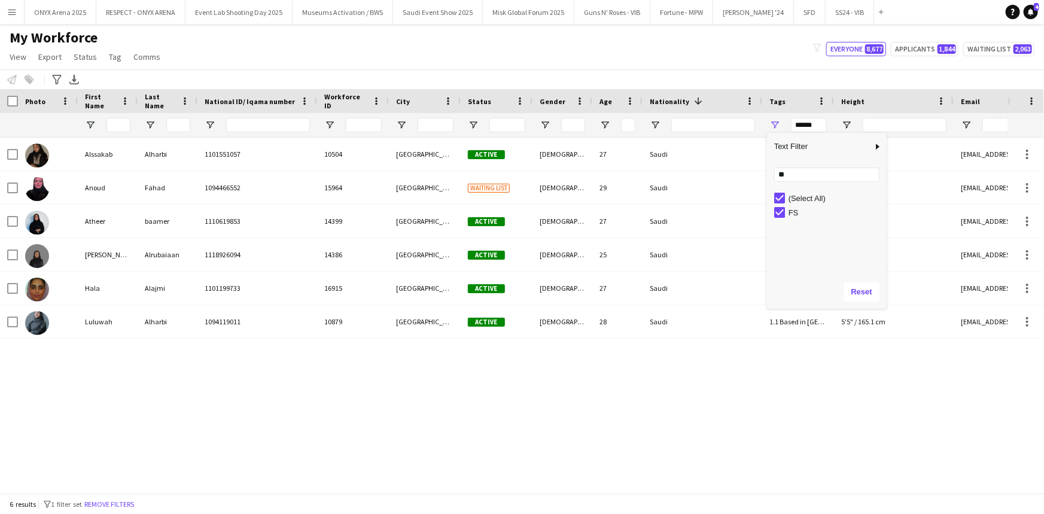
click at [353, 382] on div "Alssakab Alharbi 1101551057 10504 Riyadh Active Female 27 Saudi Blank Tags, FS …" at bounding box center [504, 311] width 1008 height 347
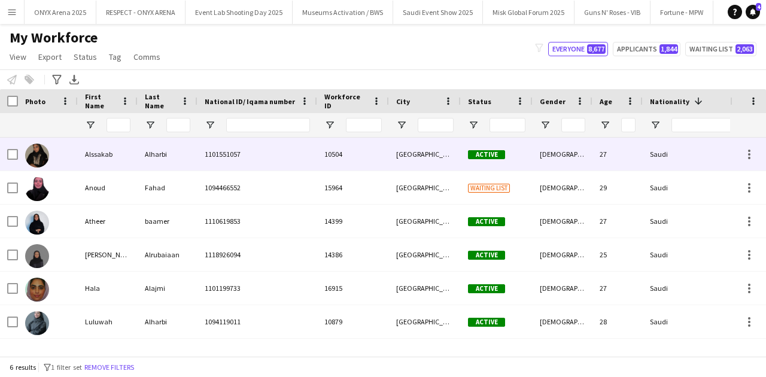
click at [117, 159] on div "Alssakab" at bounding box center [108, 154] width 60 height 33
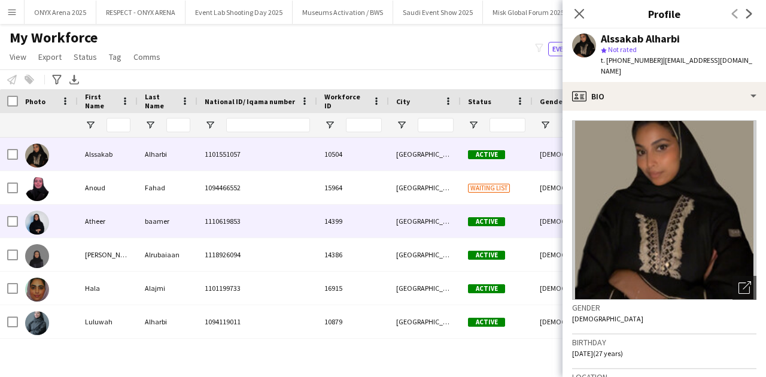
click at [162, 222] on div "baamer" at bounding box center [168, 221] width 60 height 33
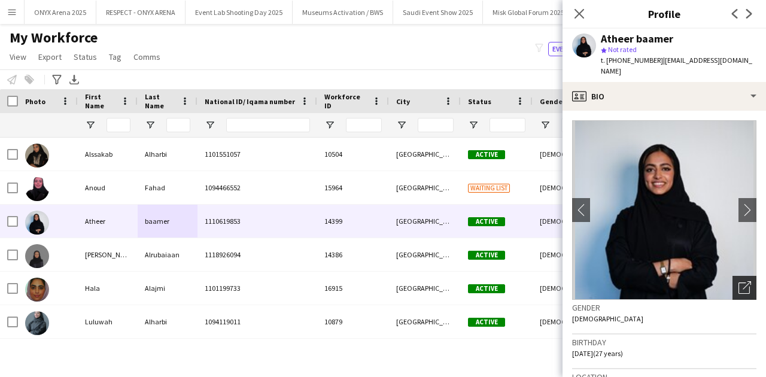
click at [738, 281] on icon "Open photos pop-in" at bounding box center [744, 287] width 13 height 13
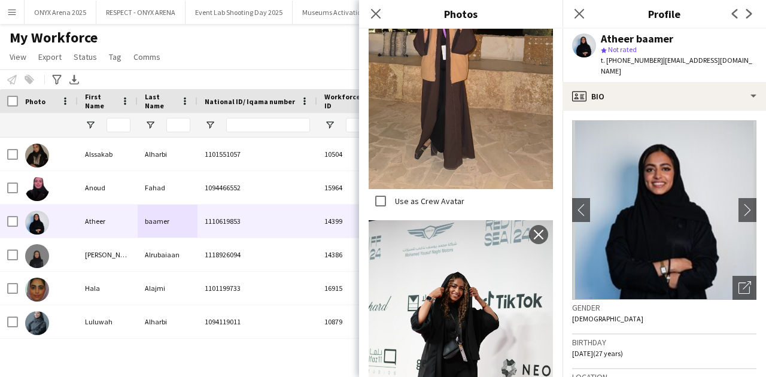
scroll to position [3174, 0]
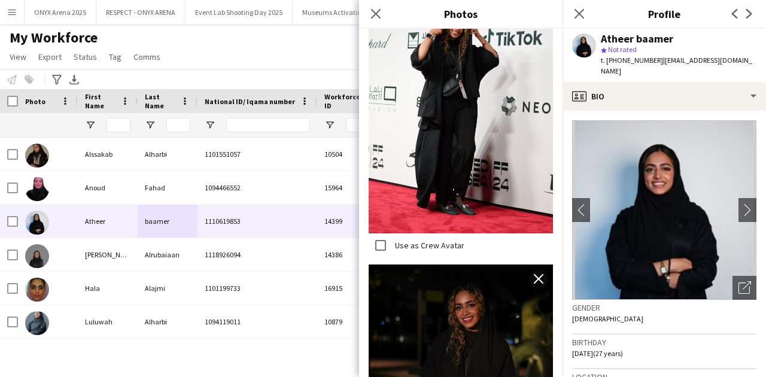
click at [600, 349] on span "19-05-1998 (27 years)" at bounding box center [597, 353] width 51 height 9
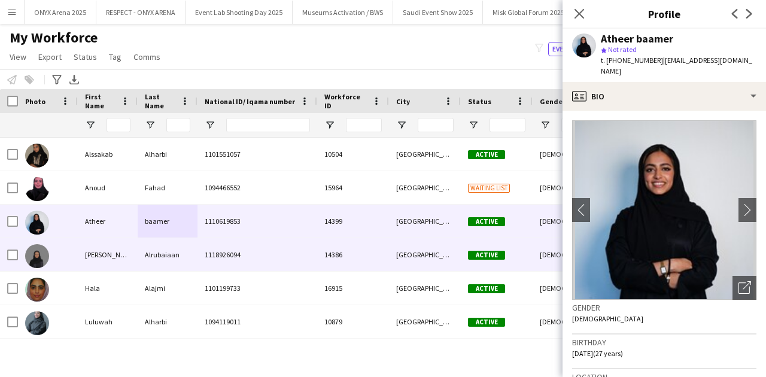
click at [365, 261] on div "14386" at bounding box center [353, 254] width 72 height 33
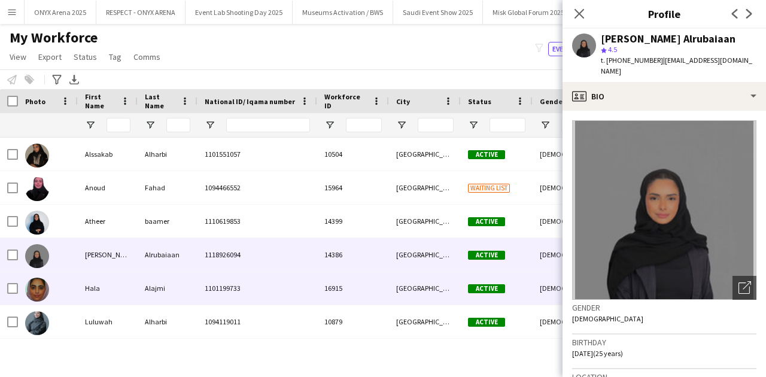
click at [357, 276] on div "16915" at bounding box center [353, 288] width 72 height 33
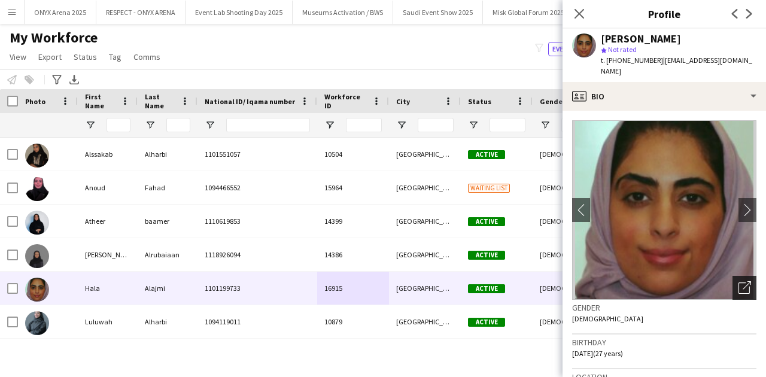
click at [744, 280] on div "Open photos pop-in" at bounding box center [744, 288] width 24 height 24
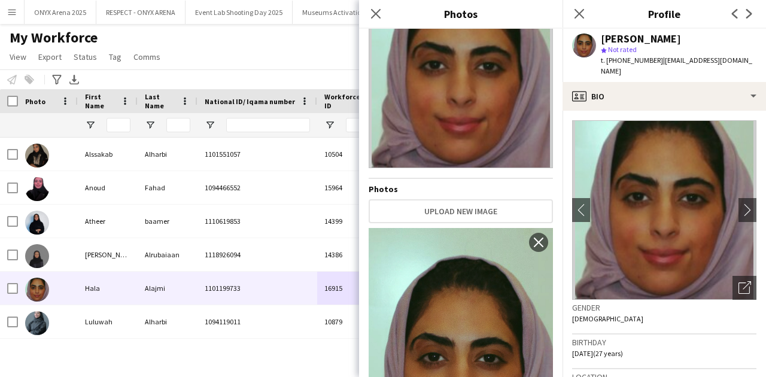
scroll to position [0, 0]
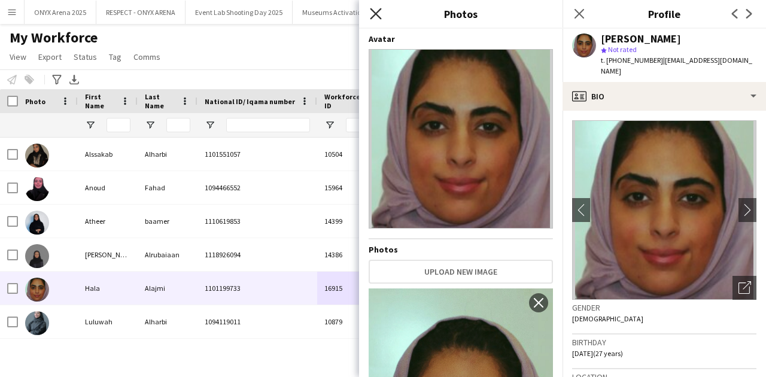
click at [376, 11] on icon "Close pop-in" at bounding box center [375, 13] width 11 height 11
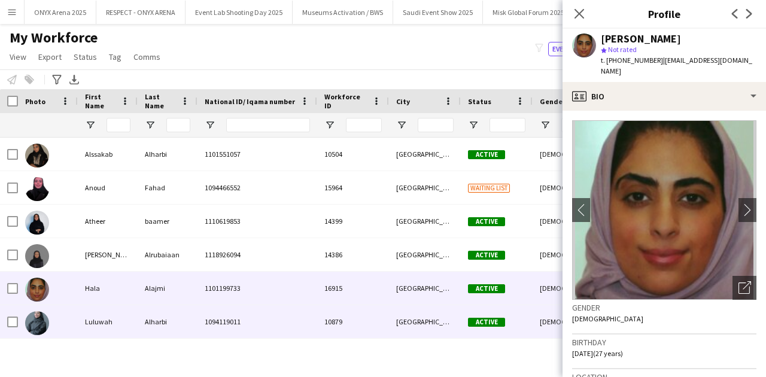
click at [275, 321] on div "1094119011" at bounding box center [257, 321] width 120 height 33
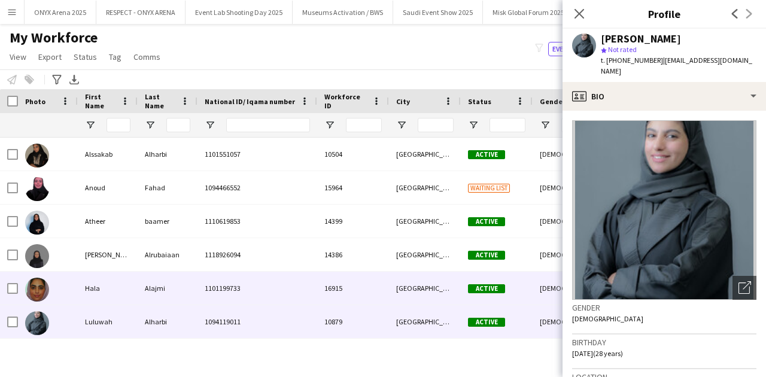
click at [184, 294] on div "Alajmi" at bounding box center [168, 288] width 60 height 33
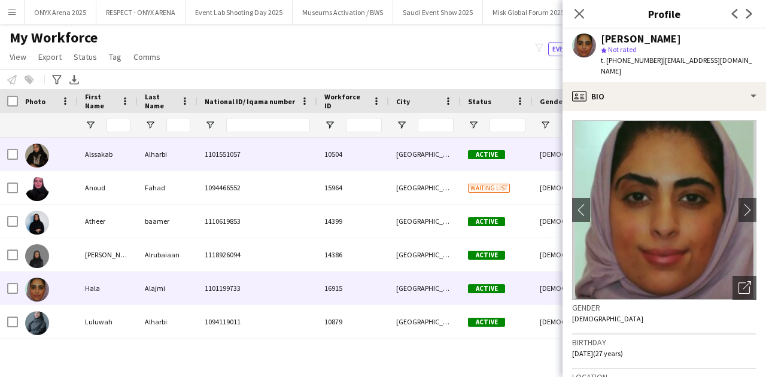
click at [222, 154] on span "1101551057" at bounding box center [223, 154] width 36 height 9
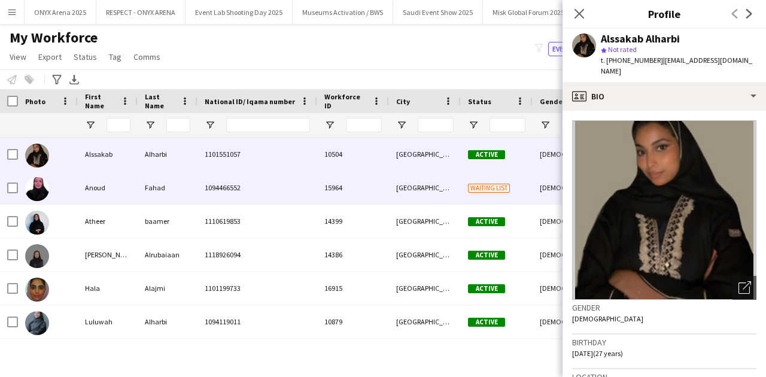
click at [182, 194] on div "Fahad" at bounding box center [168, 187] width 60 height 33
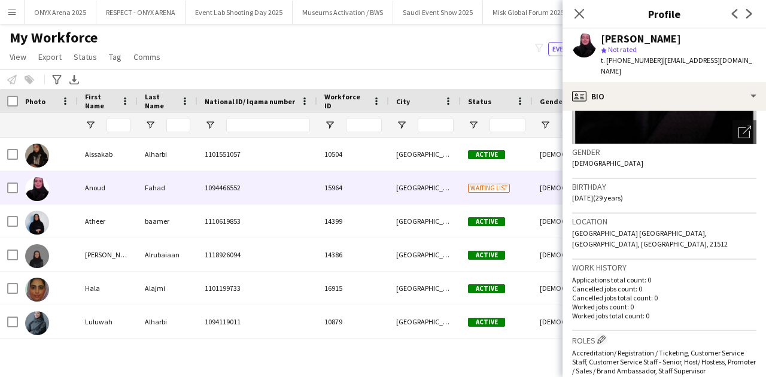
scroll to position [159, 0]
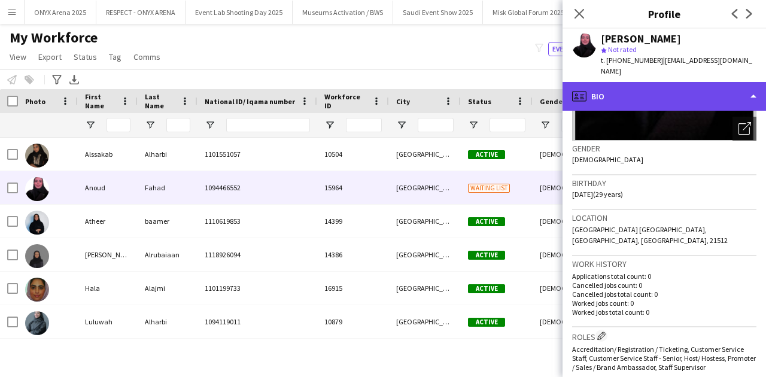
click at [653, 82] on div "profile Bio" at bounding box center [663, 96] width 203 height 29
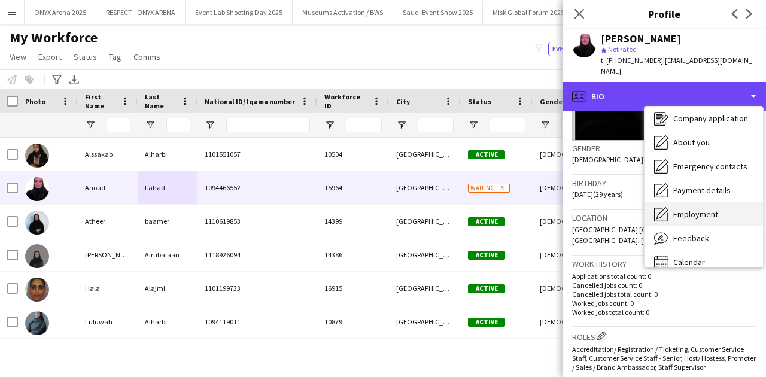
scroll to position [41, 0]
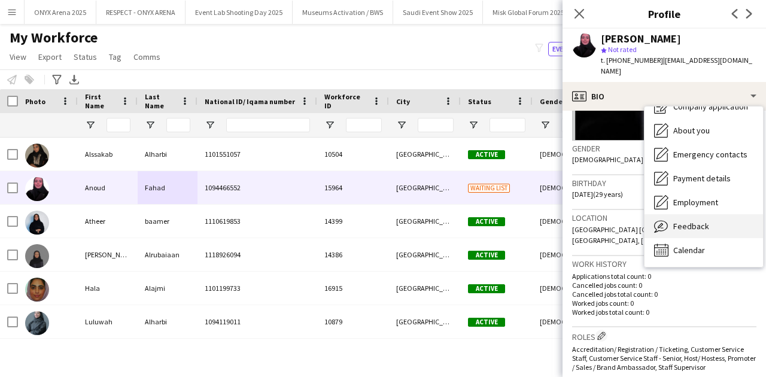
click at [677, 221] on span "Feedback" at bounding box center [691, 226] width 36 height 11
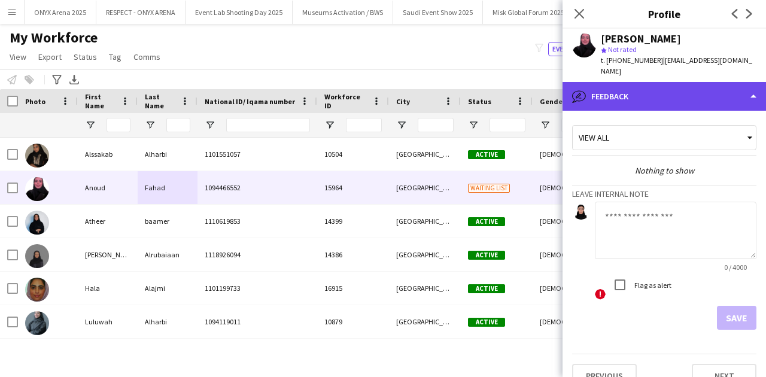
click at [705, 82] on div "bubble-pencil Feedback" at bounding box center [663, 96] width 203 height 29
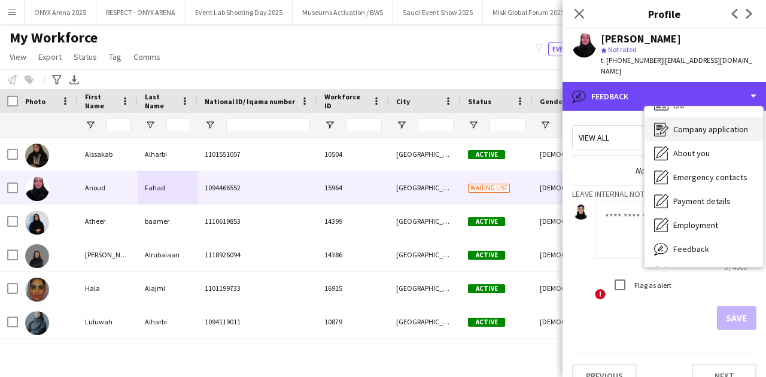
scroll to position [0, 0]
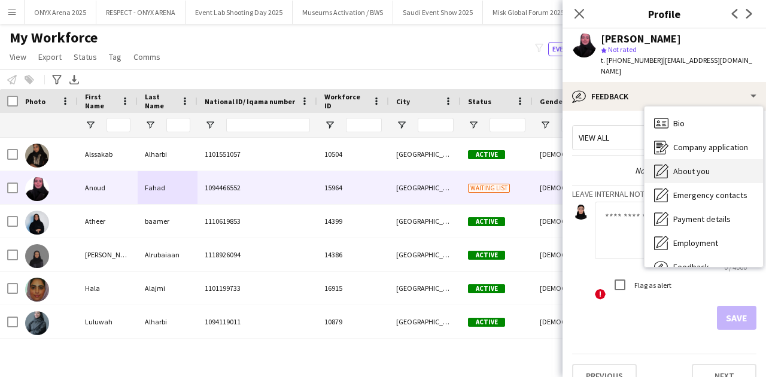
click at [699, 166] on span "About you" at bounding box center [691, 171] width 36 height 11
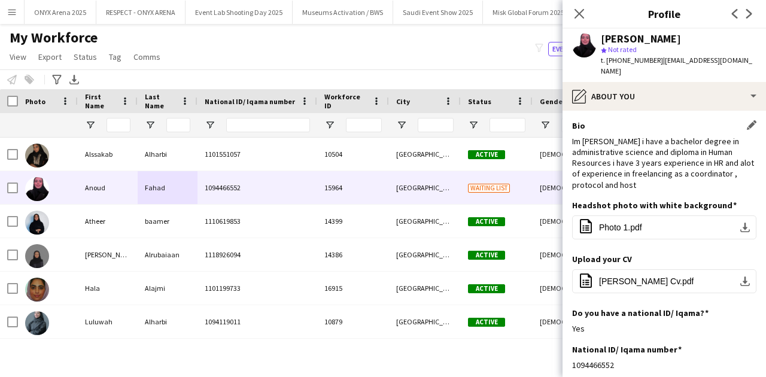
click at [655, 166] on div "Im Anoud Alkhalid i have a bachelor degree in administrative science and diplom…" at bounding box center [664, 163] width 184 height 54
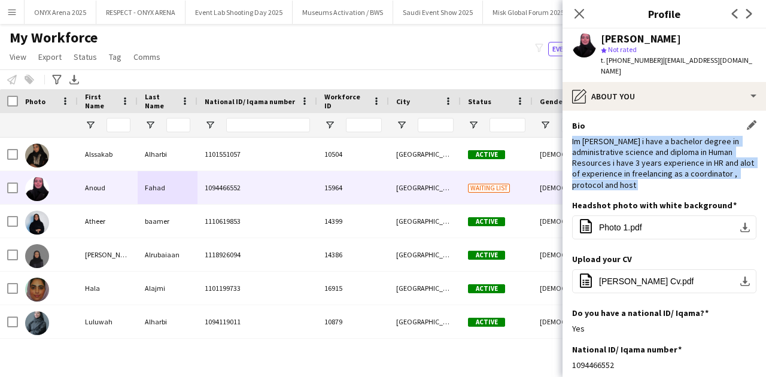
click at [655, 166] on div "Im Anoud Alkhalid i have a bachelor degree in administrative science and diplom…" at bounding box center [664, 163] width 184 height 54
click at [707, 154] on div "Im Anoud Alkhalid i have a bachelor degree in administrative science and diplom…" at bounding box center [664, 163] width 184 height 54
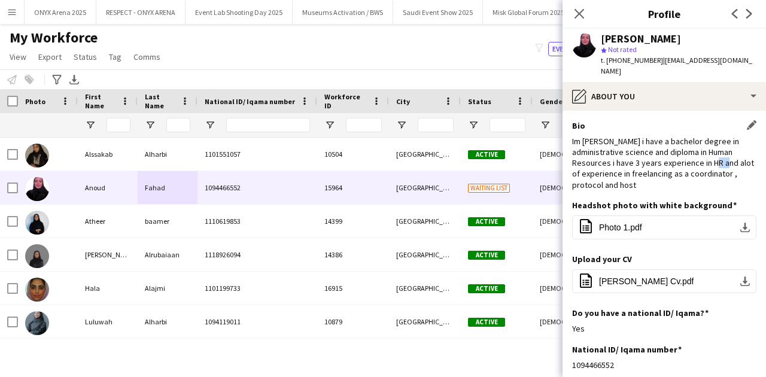
click at [707, 154] on div "Im Anoud Alkhalid i have a bachelor degree in administrative science and diplom…" at bounding box center [664, 163] width 184 height 54
click at [683, 158] on div "Im Anoud Alkhalid i have a bachelor degree in administrative science and diplom…" at bounding box center [664, 163] width 184 height 54
click at [683, 163] on div "Im Anoud Alkhalid i have a bachelor degree in administrative science and diplom…" at bounding box center [664, 163] width 184 height 54
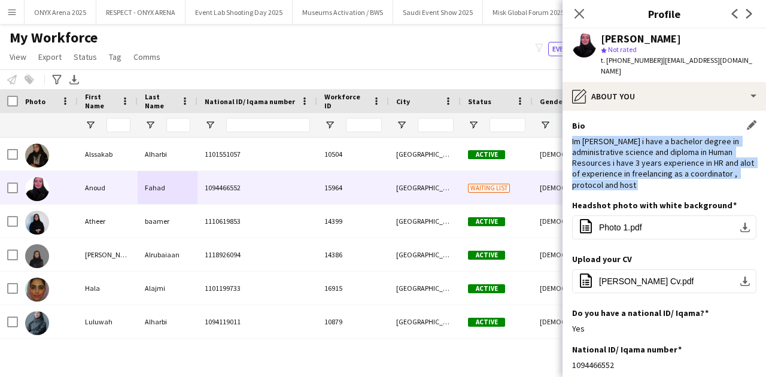
click at [683, 165] on div "Im Anoud Alkhalid i have a bachelor degree in administrative science and diplom…" at bounding box center [664, 163] width 184 height 54
click at [654, 177] on div "Im Anoud Alkhalid i have a bachelor degree in administrative science and diplom…" at bounding box center [664, 163] width 184 height 54
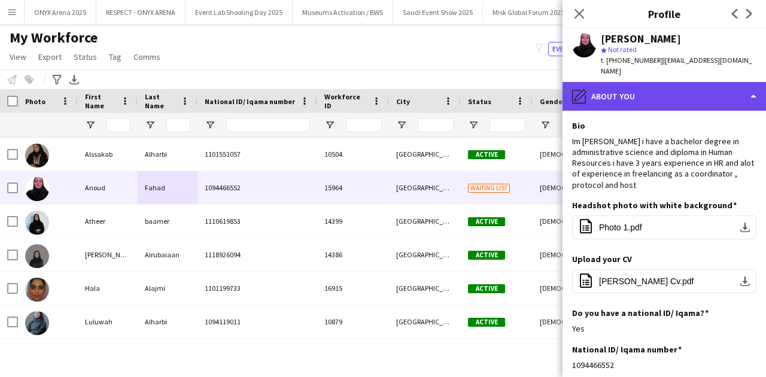
click at [680, 89] on div "pencil4 About you" at bounding box center [663, 96] width 203 height 29
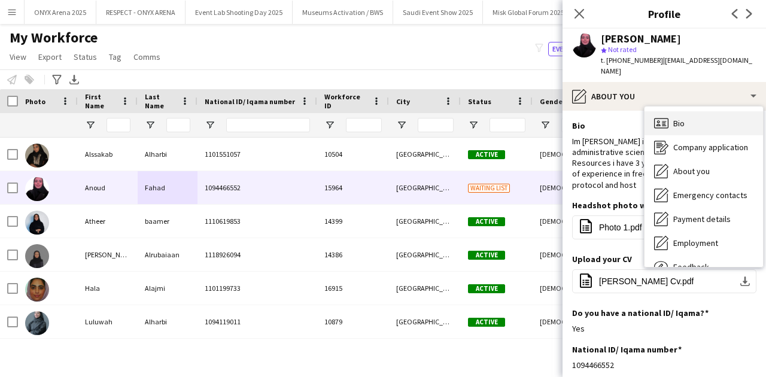
click at [691, 111] on div "Bio Bio" at bounding box center [703, 123] width 118 height 24
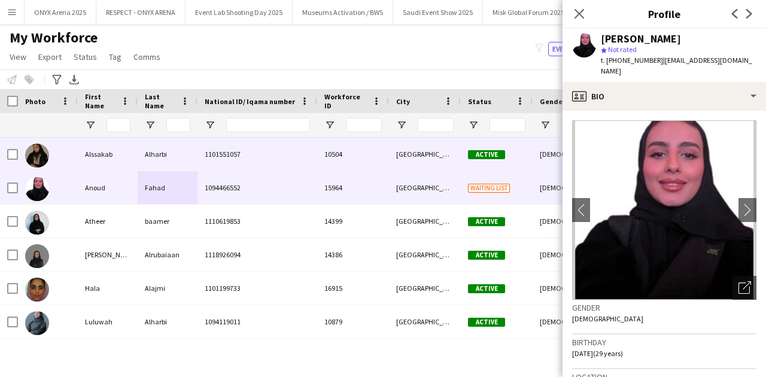
click at [346, 165] on div "10504" at bounding box center [353, 154] width 72 height 33
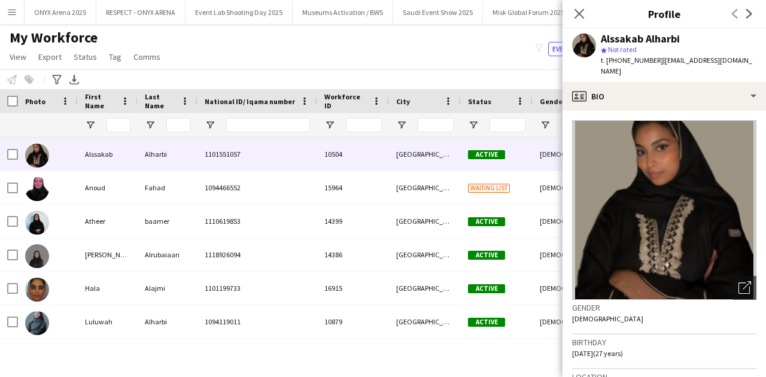
drag, startPoint x: 395, startPoint y: 65, endPoint x: 416, endPoint y: 81, distance: 26.4
click at [396, 67] on div "My Workforce View Views Default view R4ven New view Update view Delete view Edi…" at bounding box center [383, 49] width 766 height 41
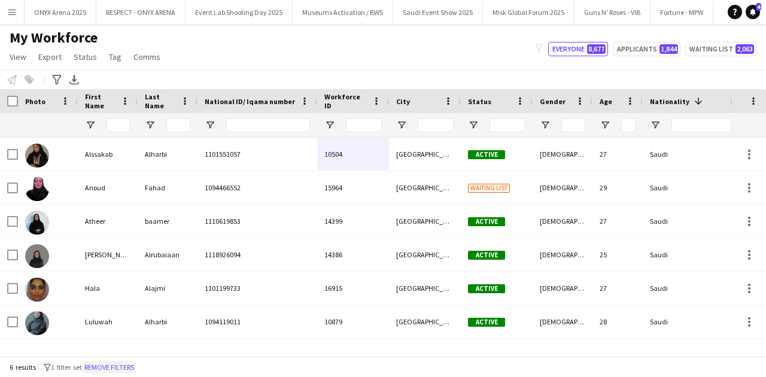
click at [127, 367] on button "Remove filters" at bounding box center [109, 367] width 54 height 13
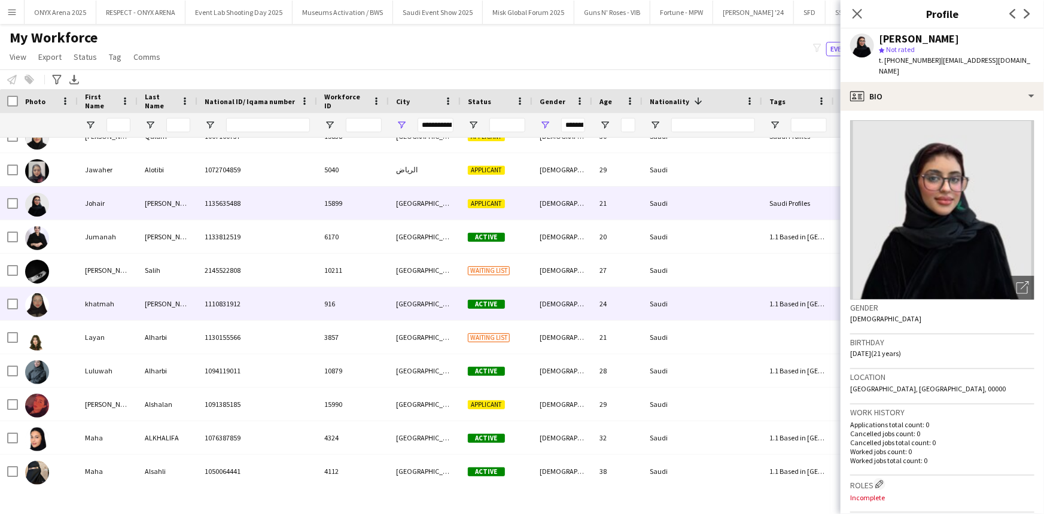
scroll to position [13405, 0]
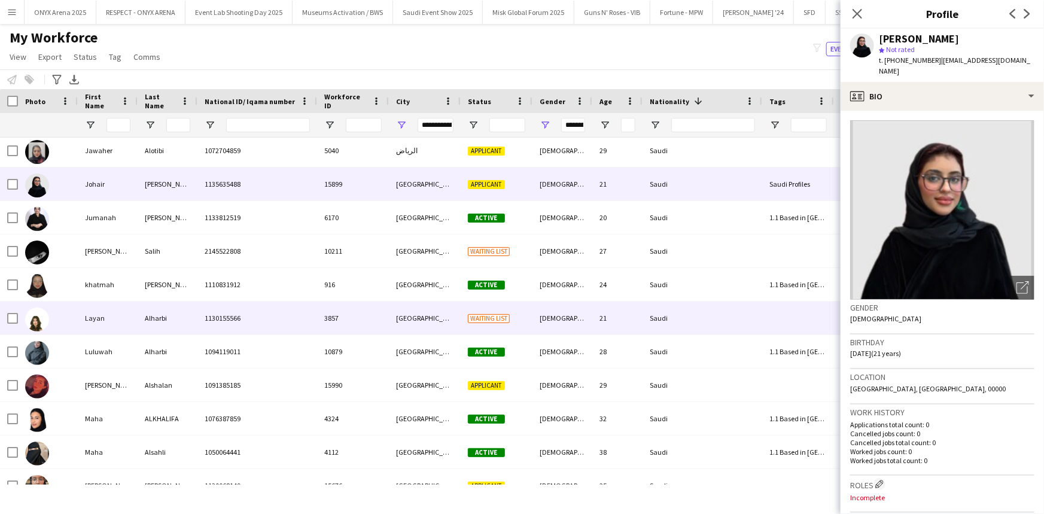
click at [93, 331] on div "Layan" at bounding box center [108, 318] width 60 height 33
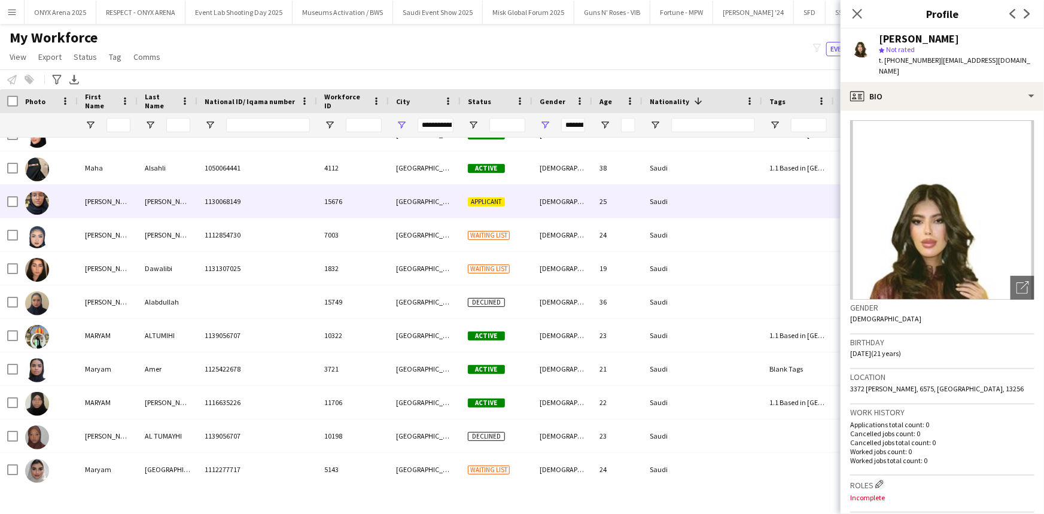
scroll to position [13731, 0]
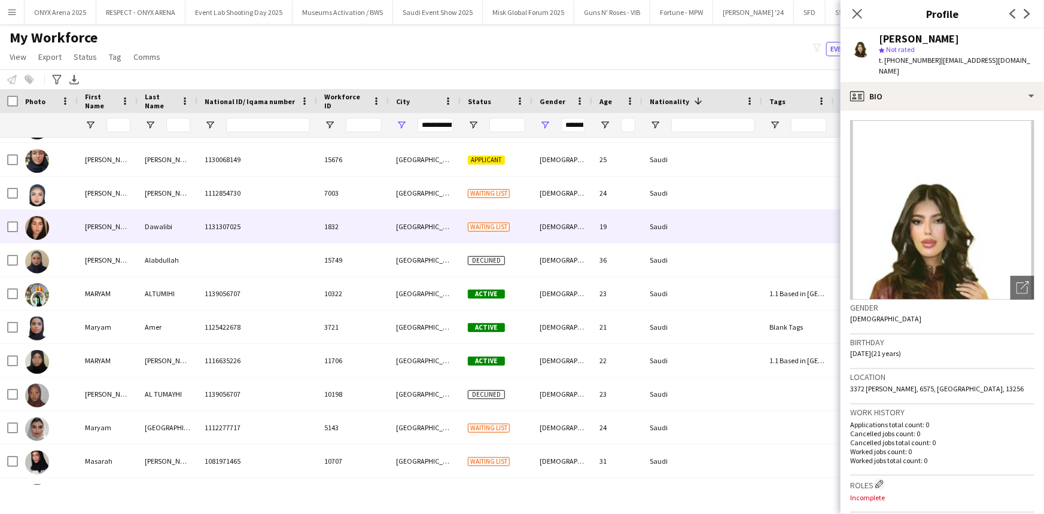
click at [95, 227] on div "Maria" at bounding box center [108, 226] width 60 height 33
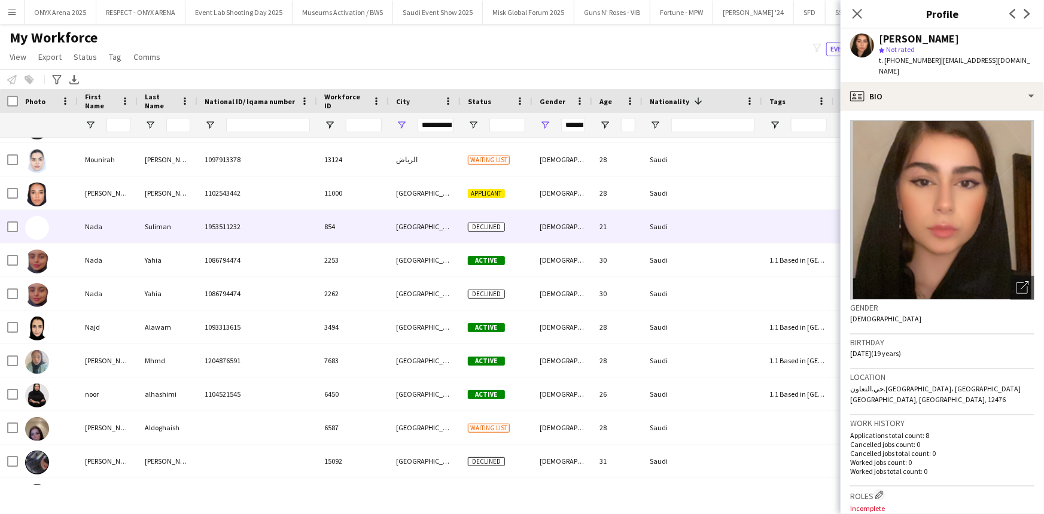
scroll to position [0, 0]
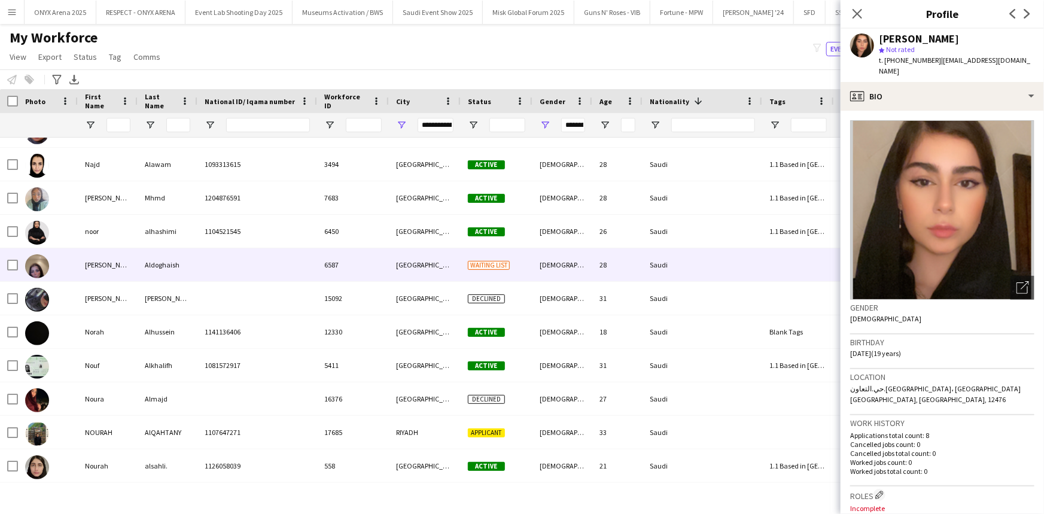
click at [126, 265] on div "Nora" at bounding box center [108, 264] width 60 height 33
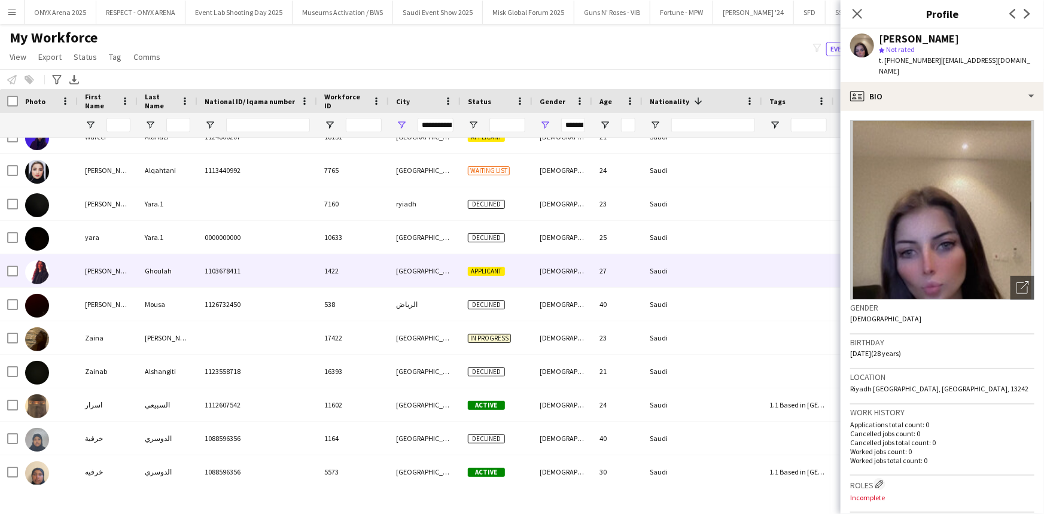
click at [126, 265] on div "Yasmine" at bounding box center [108, 270] width 60 height 33
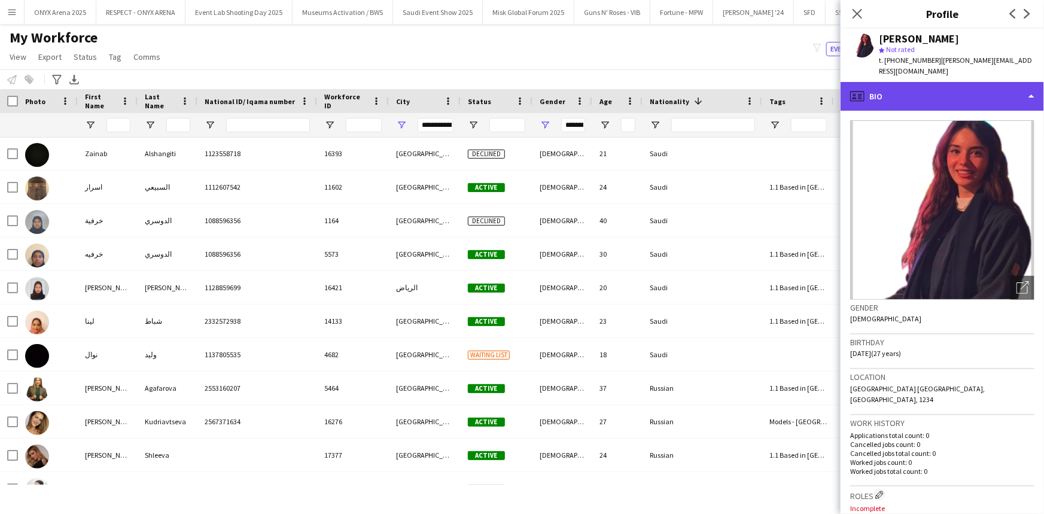
click at [903, 90] on div "profile Bio" at bounding box center [942, 96] width 203 height 29
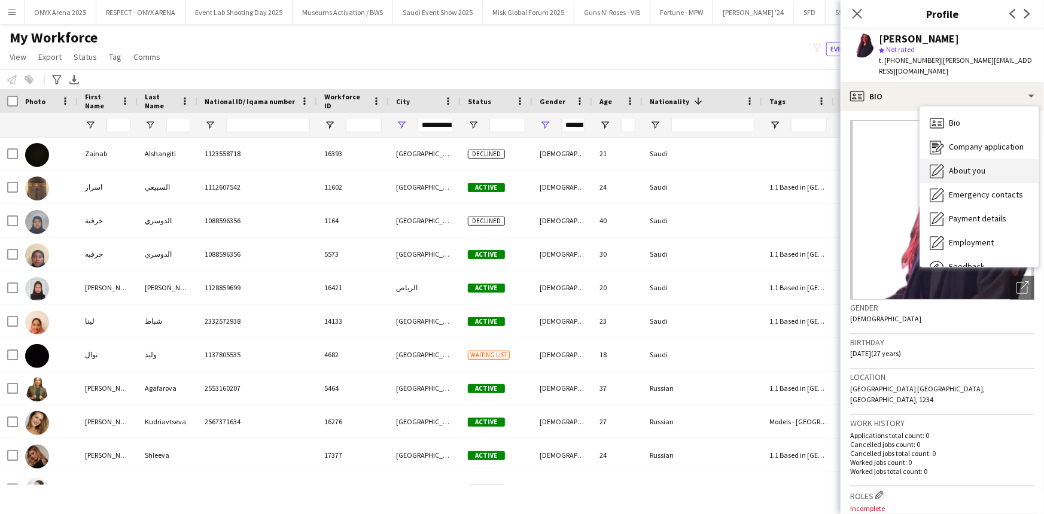
click at [962, 165] on span "About you" at bounding box center [967, 170] width 36 height 11
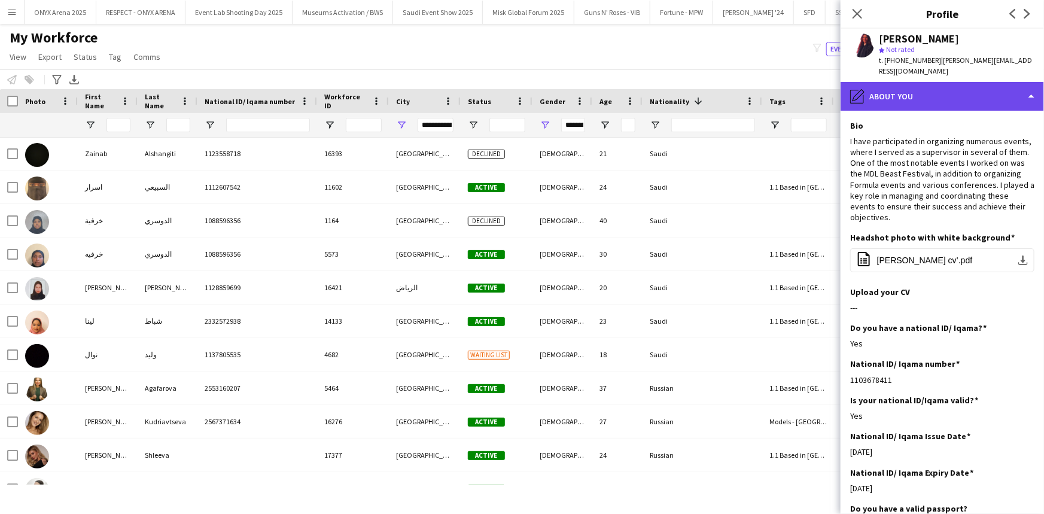
click at [946, 83] on div "pencil4 About you" at bounding box center [942, 96] width 203 height 29
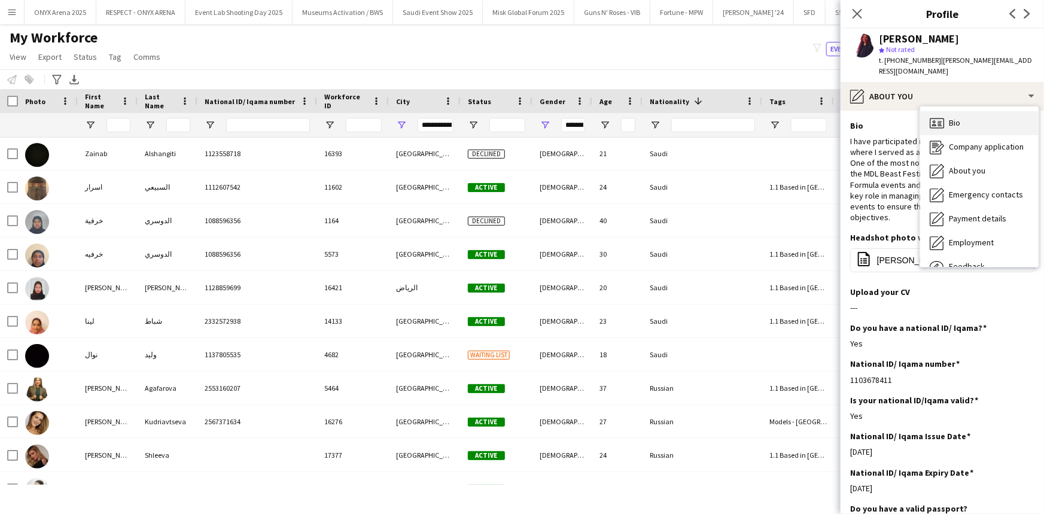
click at [942, 116] on icon "Bio" at bounding box center [937, 123] width 14 height 14
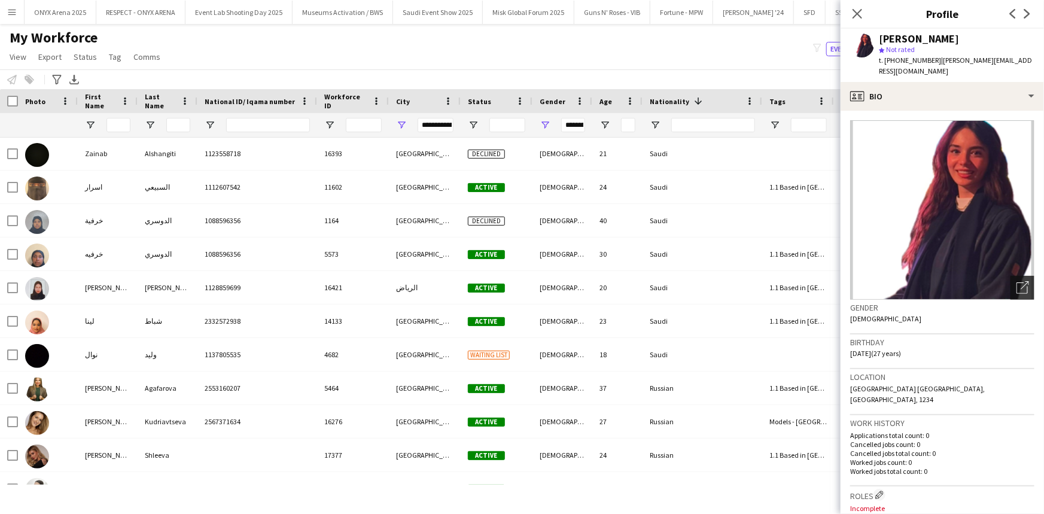
click at [1016, 281] on icon "Open photos pop-in" at bounding box center [1022, 287] width 13 height 13
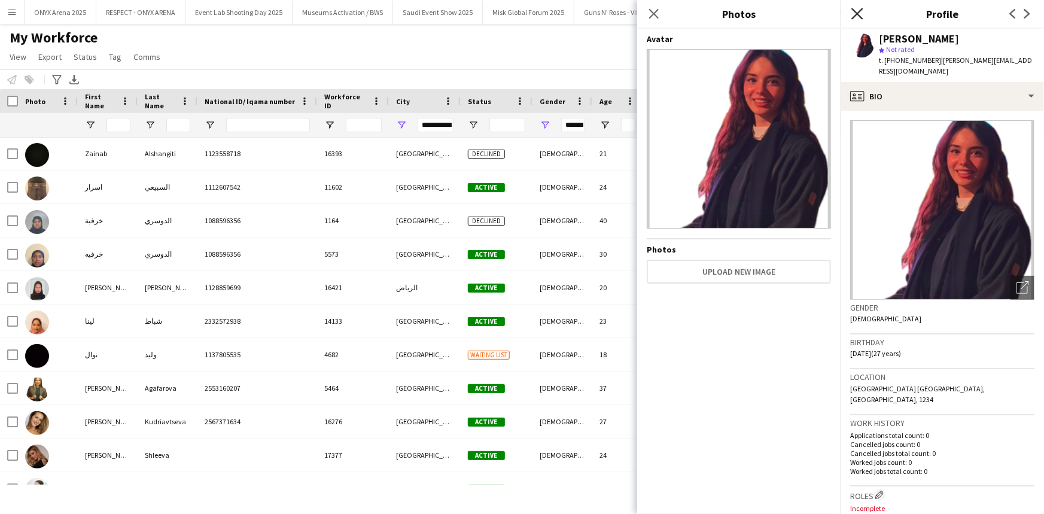
click at [861, 16] on icon "Close pop-in" at bounding box center [856, 13] width 11 height 11
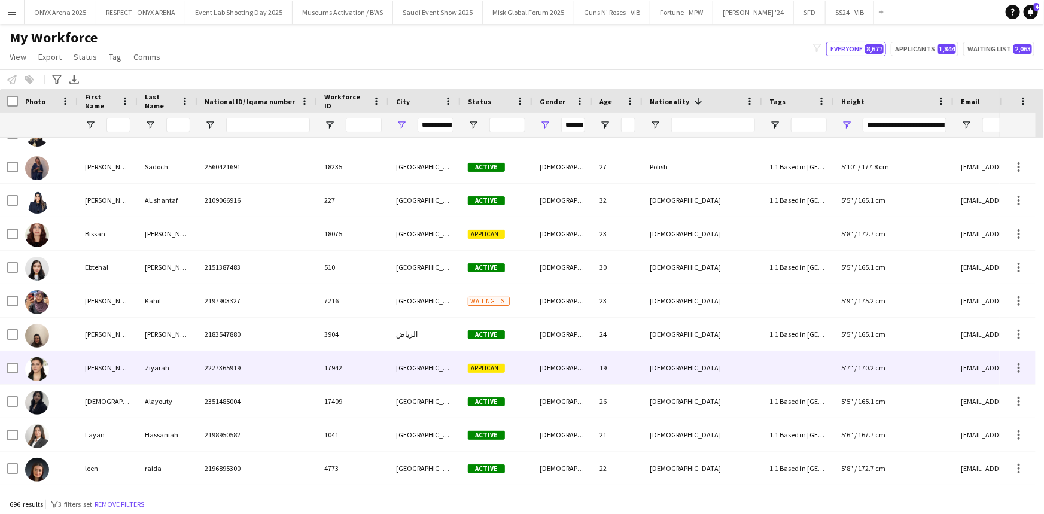
click at [106, 367] on div "Jana" at bounding box center [108, 367] width 60 height 33
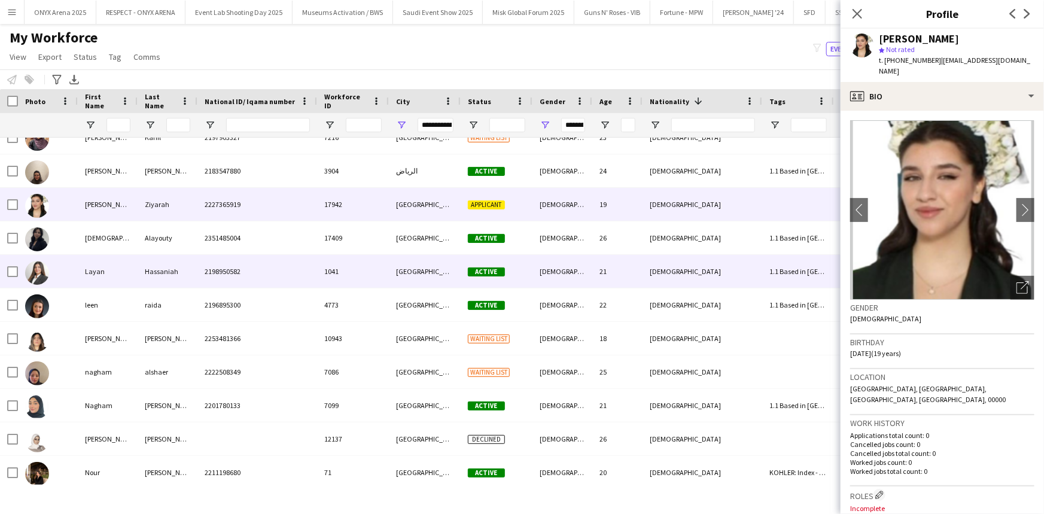
click at [108, 283] on div "Layan" at bounding box center [108, 271] width 60 height 33
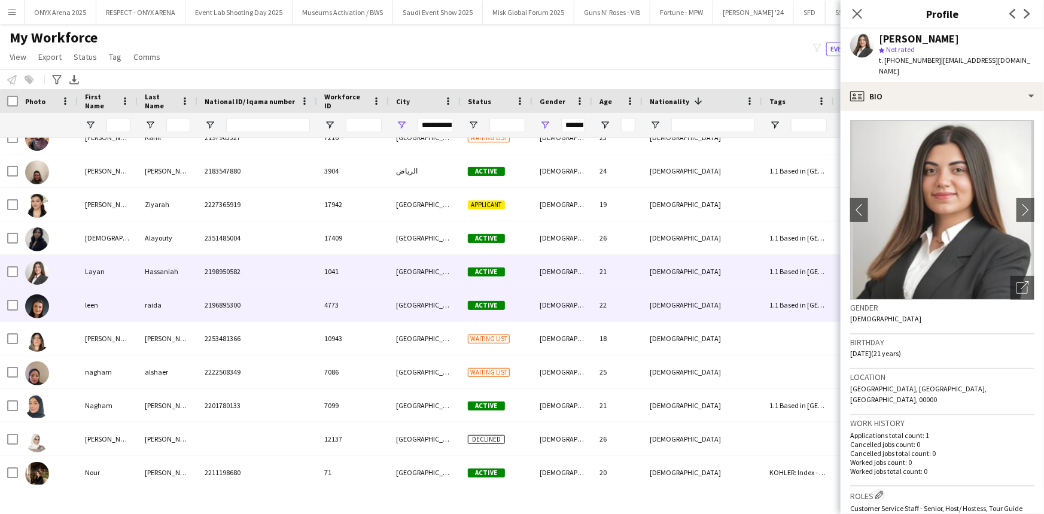
click at [105, 305] on div "leen" at bounding box center [108, 304] width 60 height 33
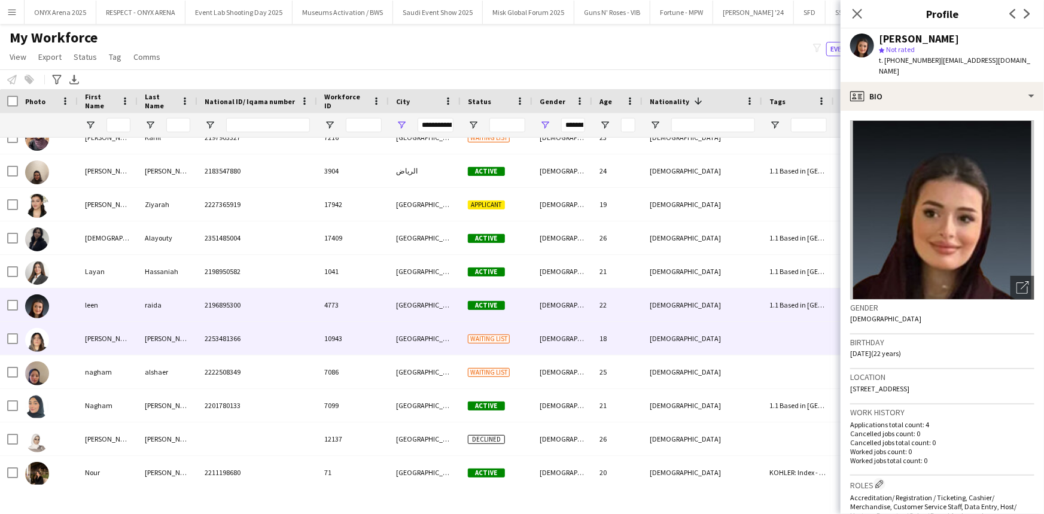
click at [102, 330] on div "Maria" at bounding box center [108, 338] width 60 height 33
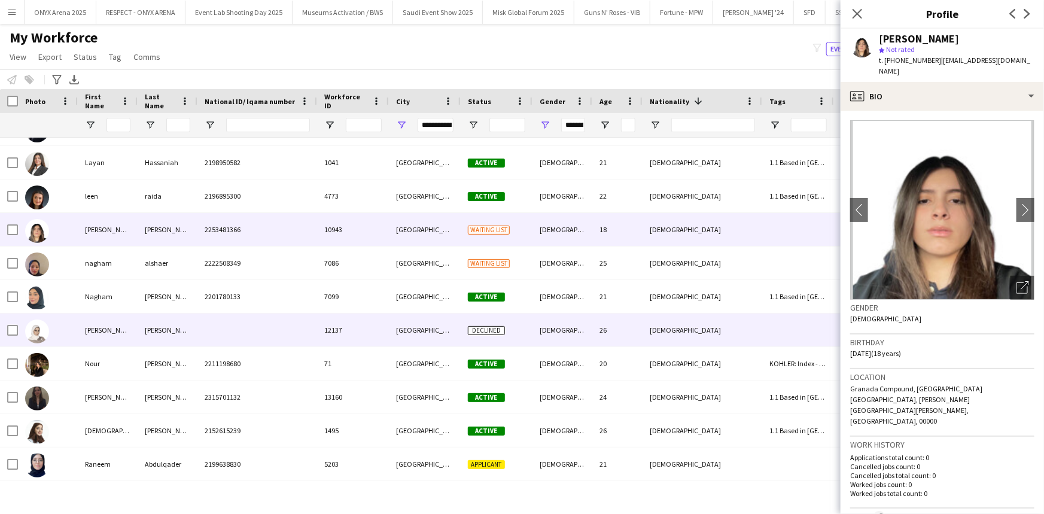
click at [102, 330] on div "Nancy" at bounding box center [108, 329] width 60 height 33
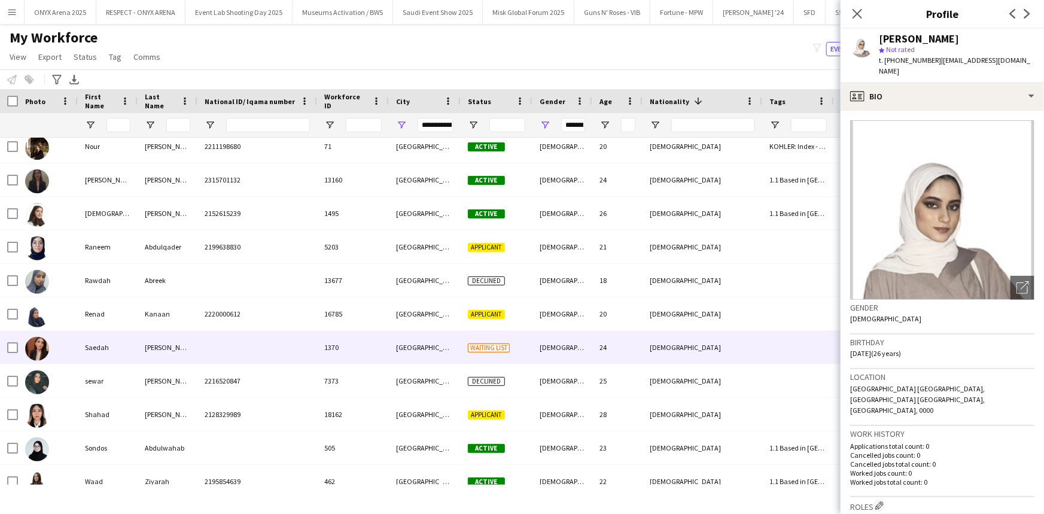
click at [96, 345] on div "Saedah" at bounding box center [108, 347] width 60 height 33
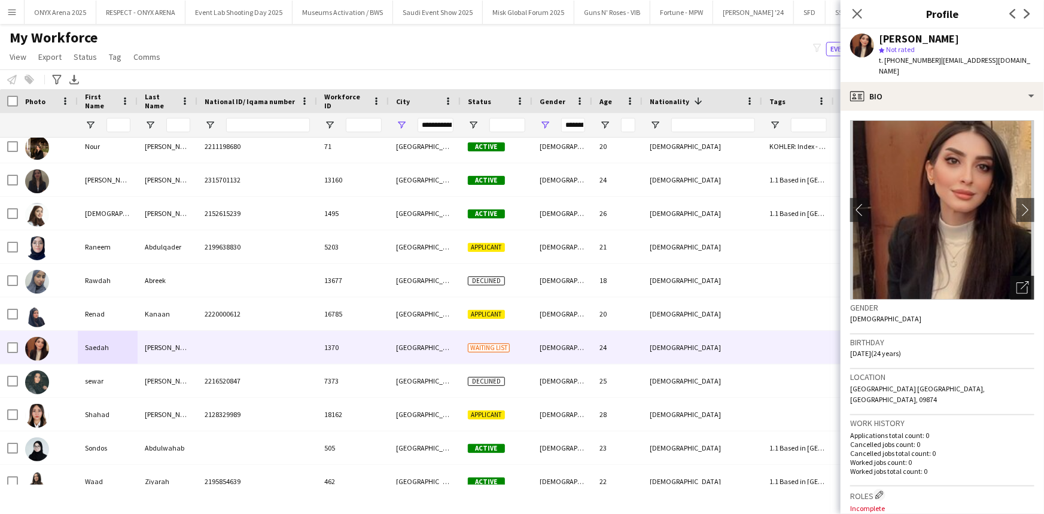
click at [1016, 281] on icon "Open photos pop-in" at bounding box center [1022, 287] width 13 height 13
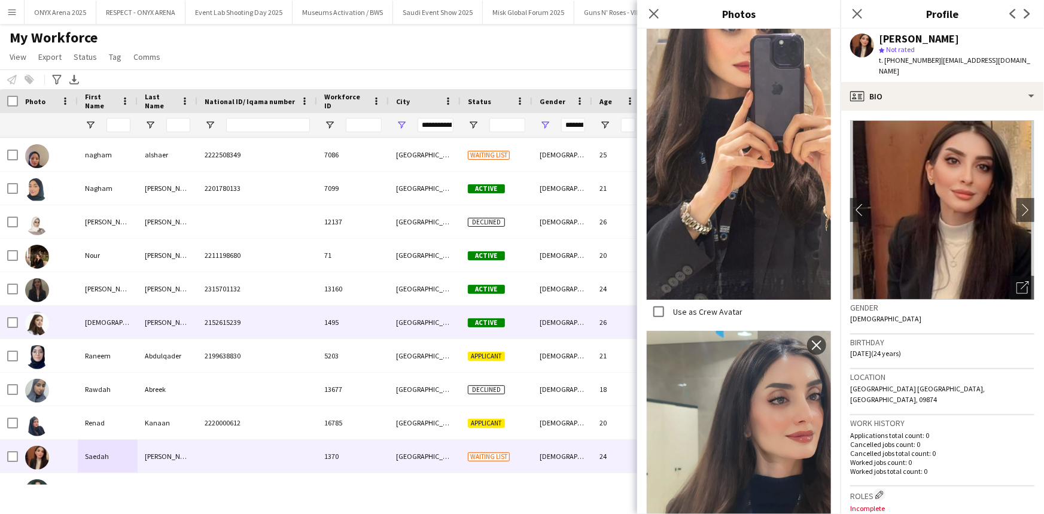
scroll to position [17320, 0]
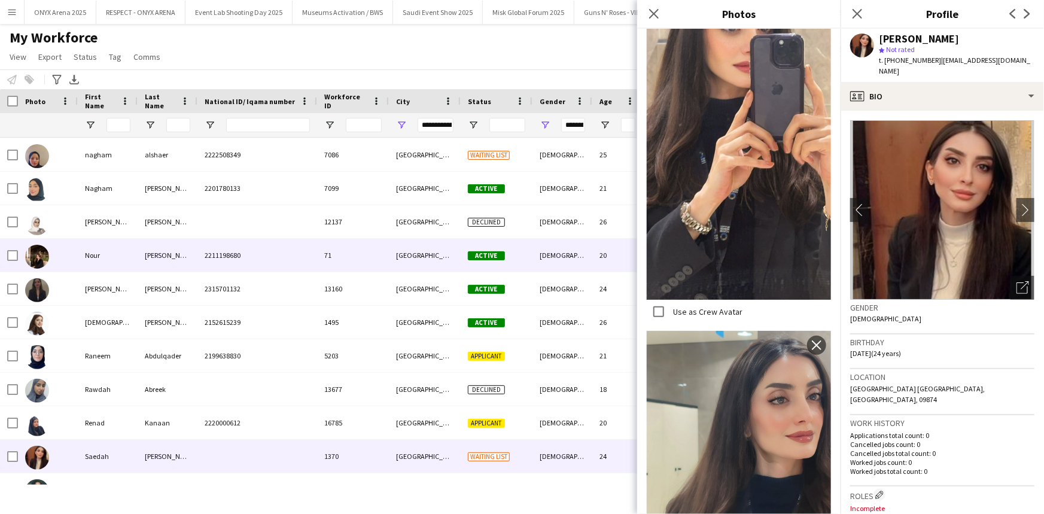
click at [49, 257] on div at bounding box center [48, 255] width 60 height 33
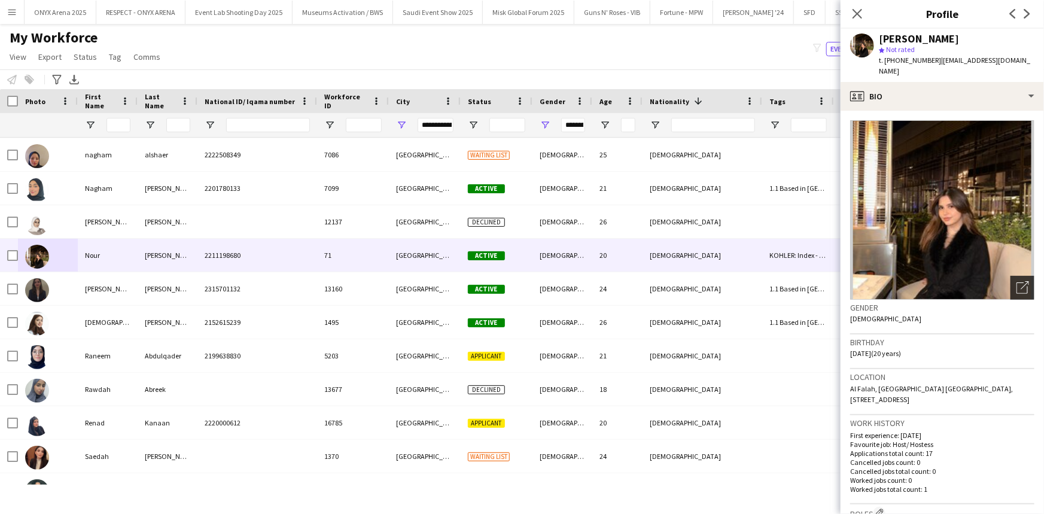
click at [1017, 281] on icon "Open photos pop-in" at bounding box center [1022, 287] width 13 height 13
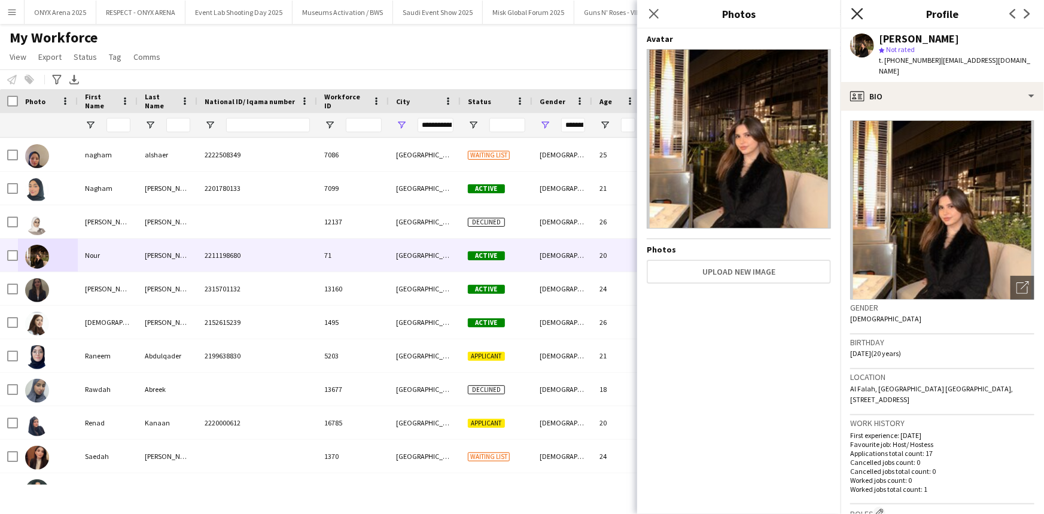
click at [854, 12] on icon "Close pop-in" at bounding box center [856, 13] width 11 height 11
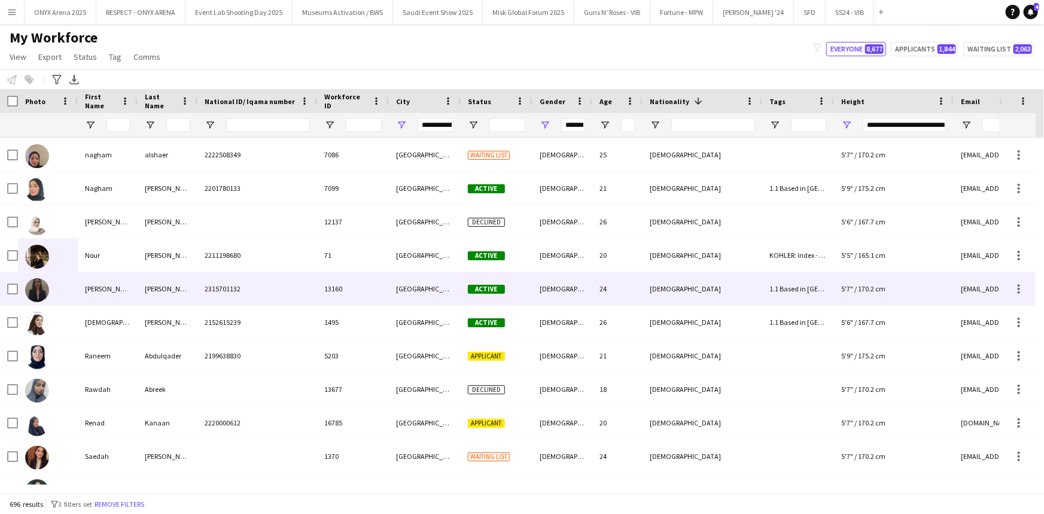
click at [164, 292] on div "Abdulrahman" at bounding box center [168, 288] width 60 height 33
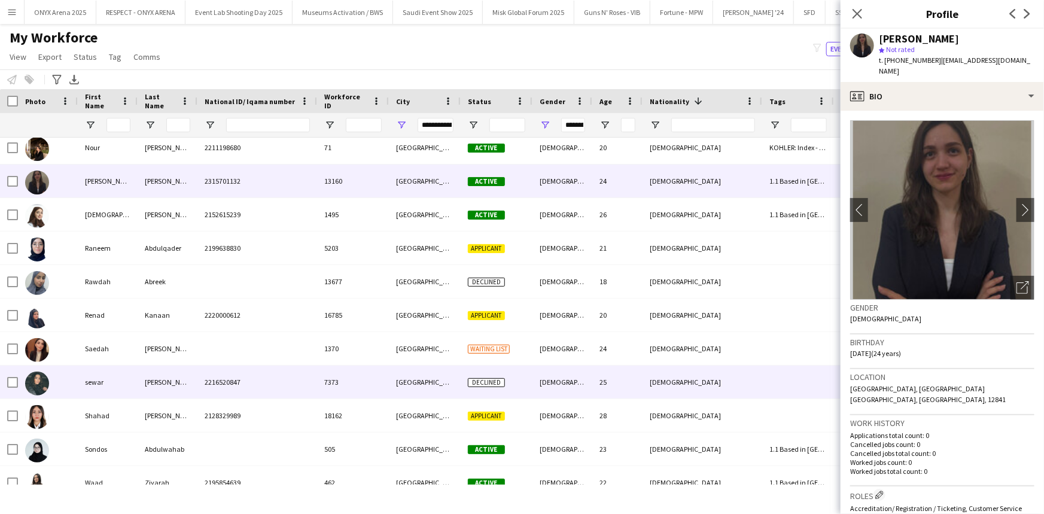
scroll to position [17483, 0]
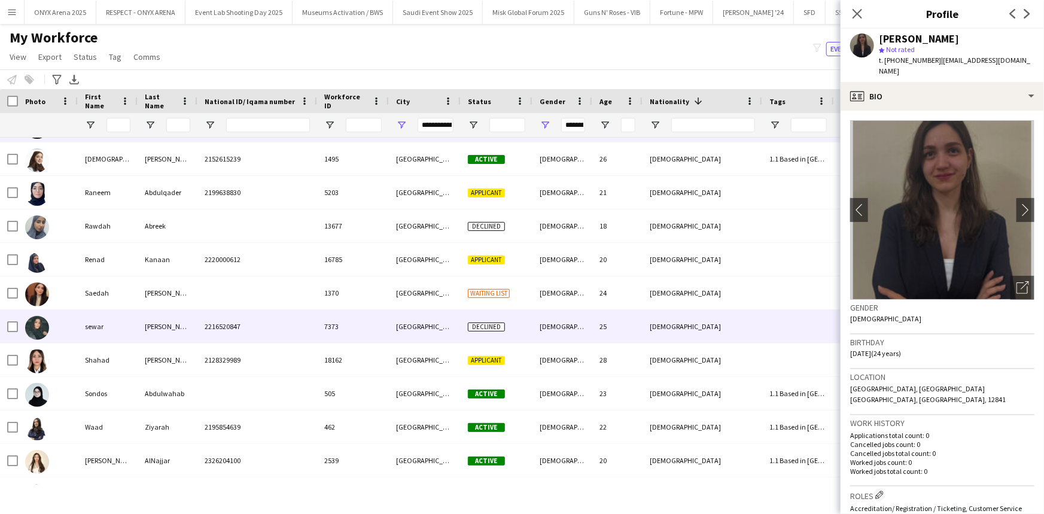
click at [95, 329] on div "sewar" at bounding box center [108, 326] width 60 height 33
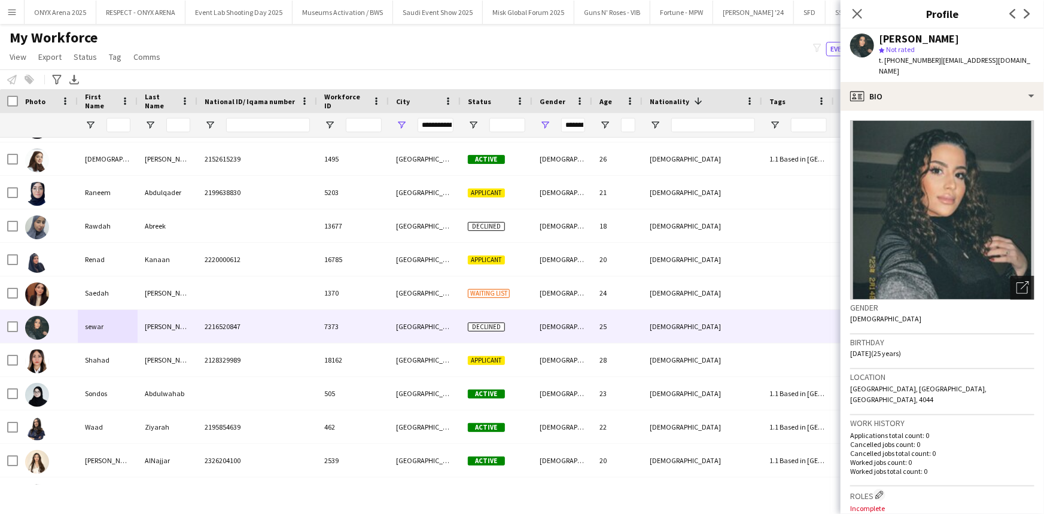
click at [1016, 281] on icon "Open photos pop-in" at bounding box center [1022, 287] width 13 height 13
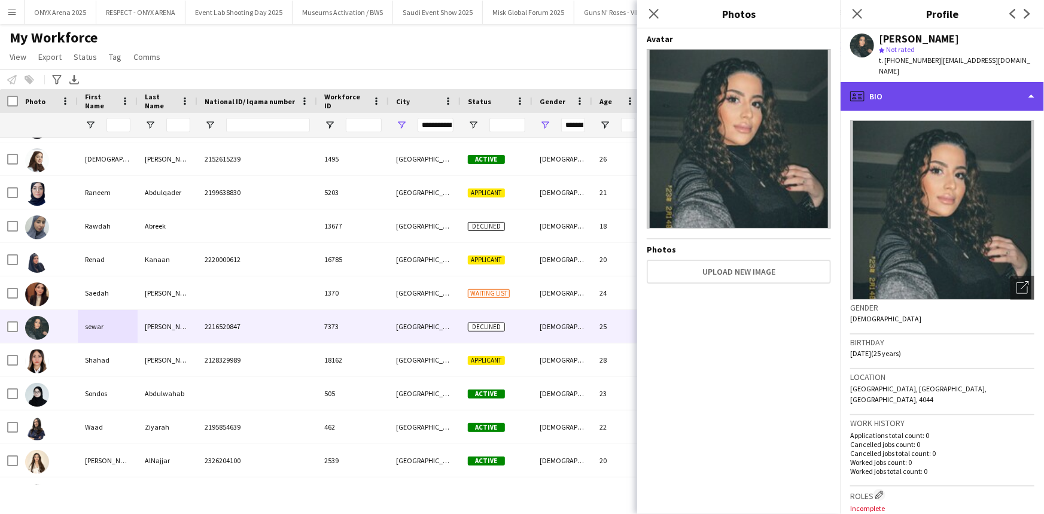
click at [895, 86] on div "profile Bio" at bounding box center [942, 96] width 203 height 29
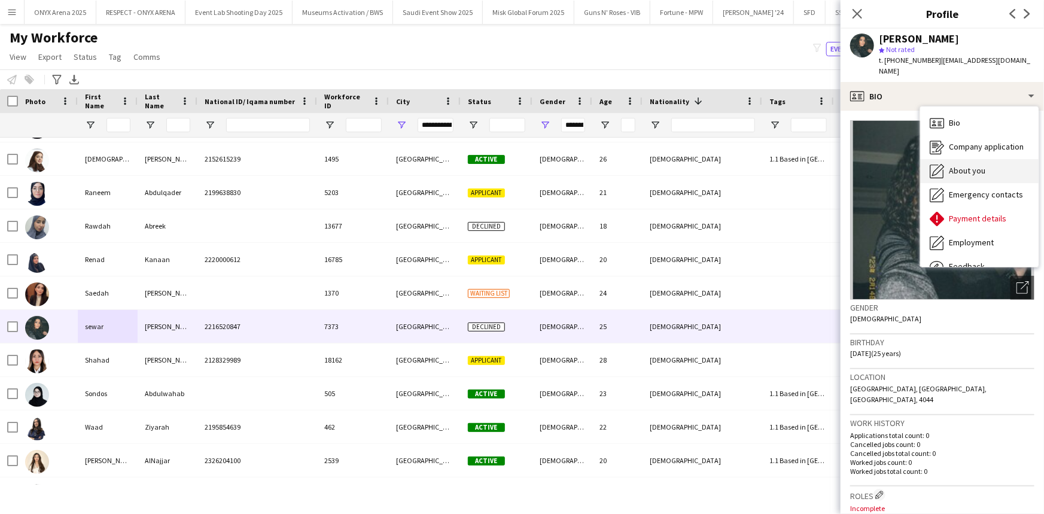
click at [957, 167] on div "About you About you" at bounding box center [979, 171] width 118 height 24
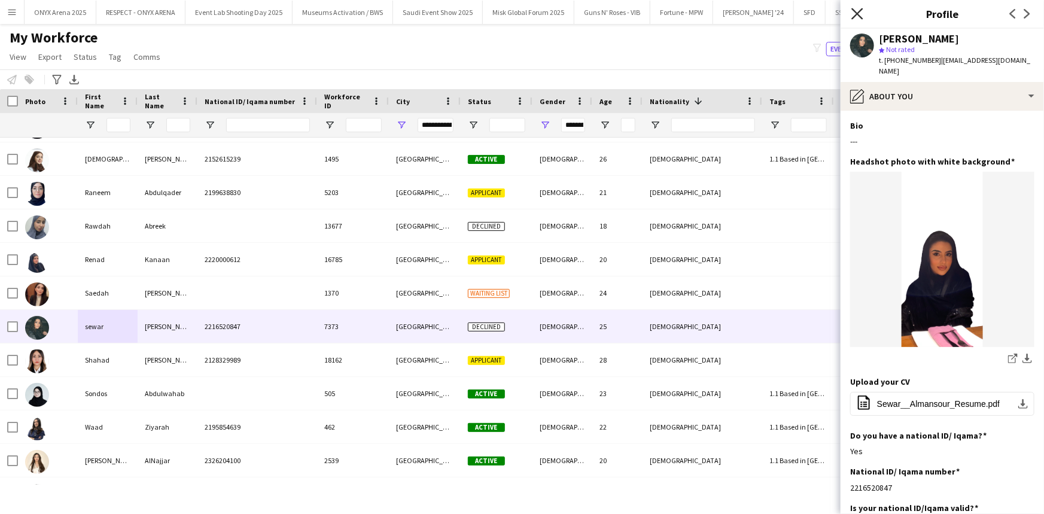
click at [853, 16] on icon "Close pop-in" at bounding box center [856, 13] width 11 height 11
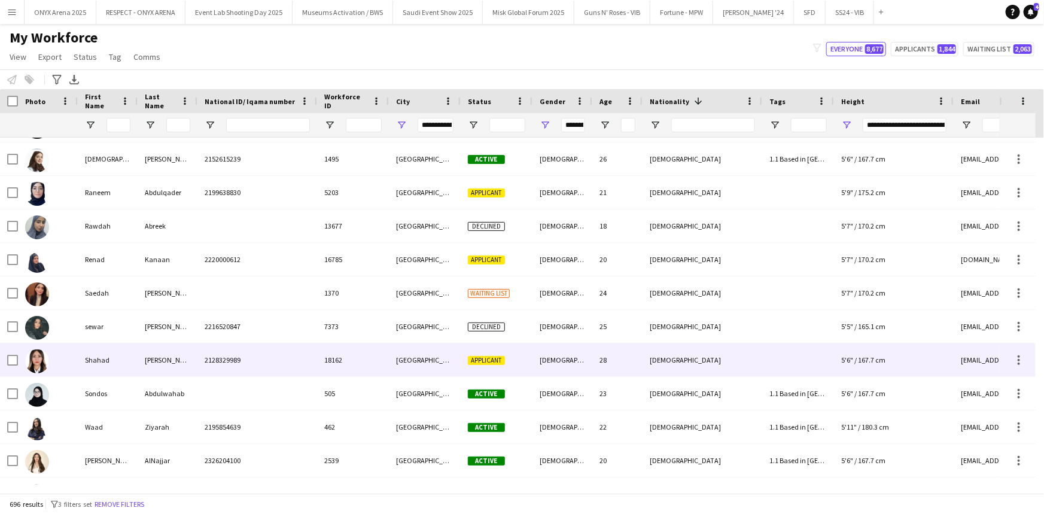
click at [157, 359] on div "Alkhatib" at bounding box center [168, 359] width 60 height 33
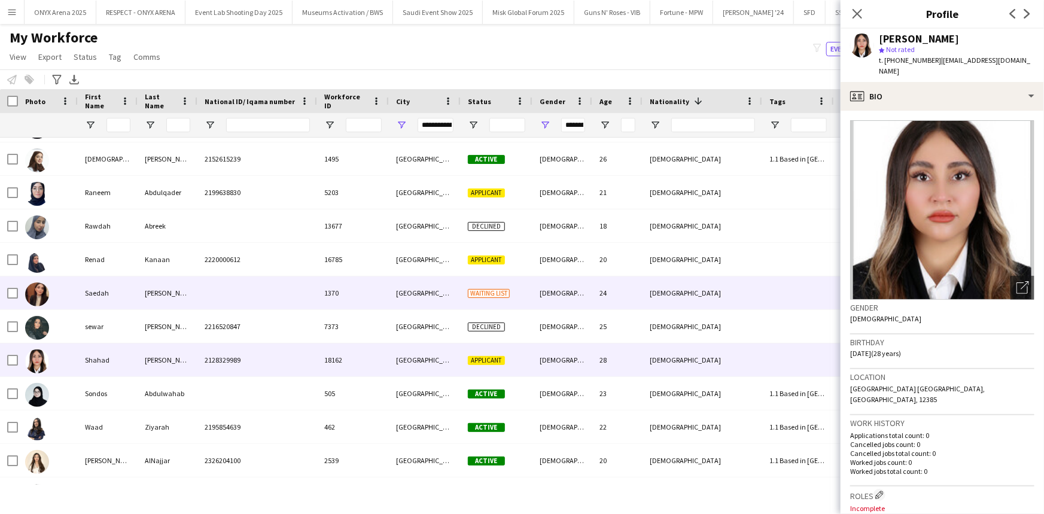
click at [143, 300] on div "Abusharkh" at bounding box center [168, 292] width 60 height 33
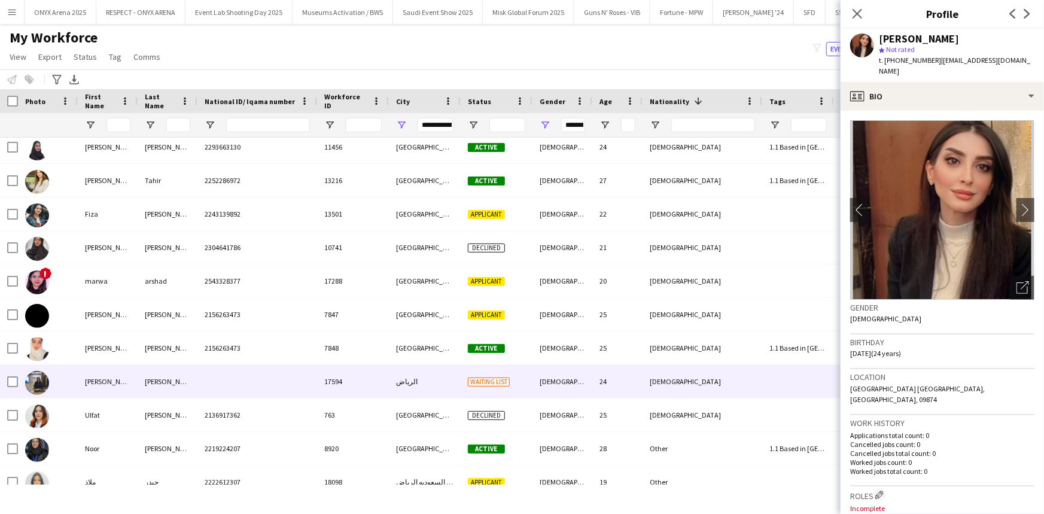
scroll to position [17864, 0]
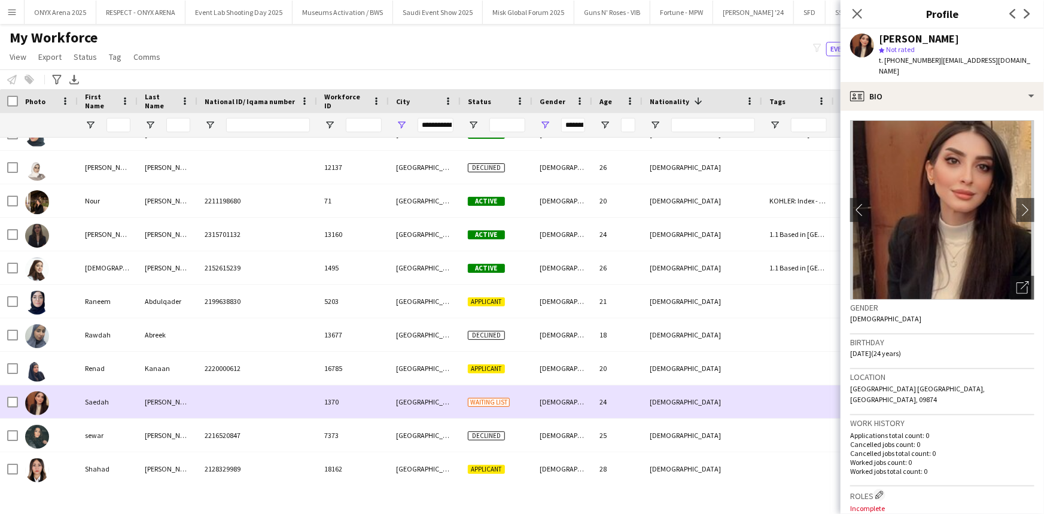
click at [111, 400] on div "Saedah" at bounding box center [108, 401] width 60 height 33
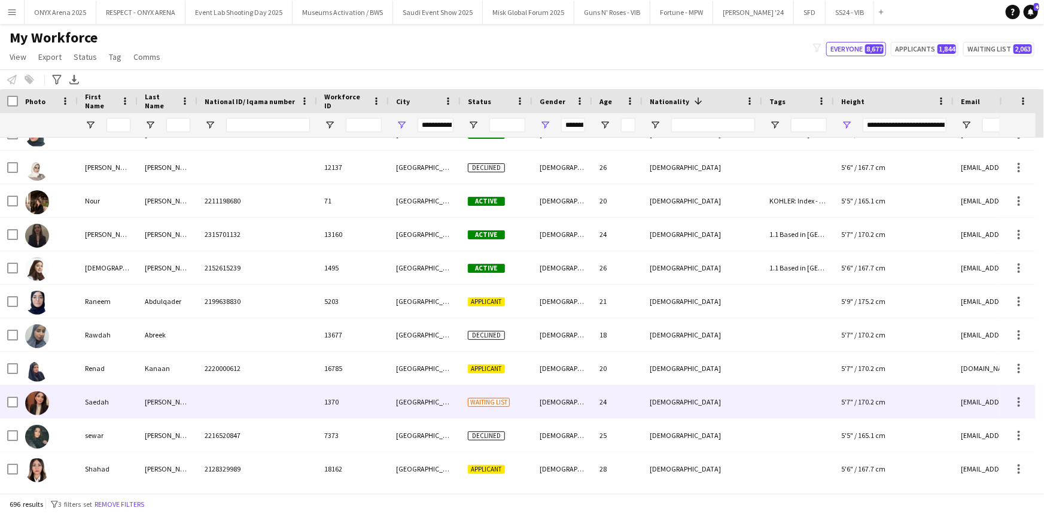
click at [111, 400] on div "Saedah" at bounding box center [108, 401] width 60 height 33
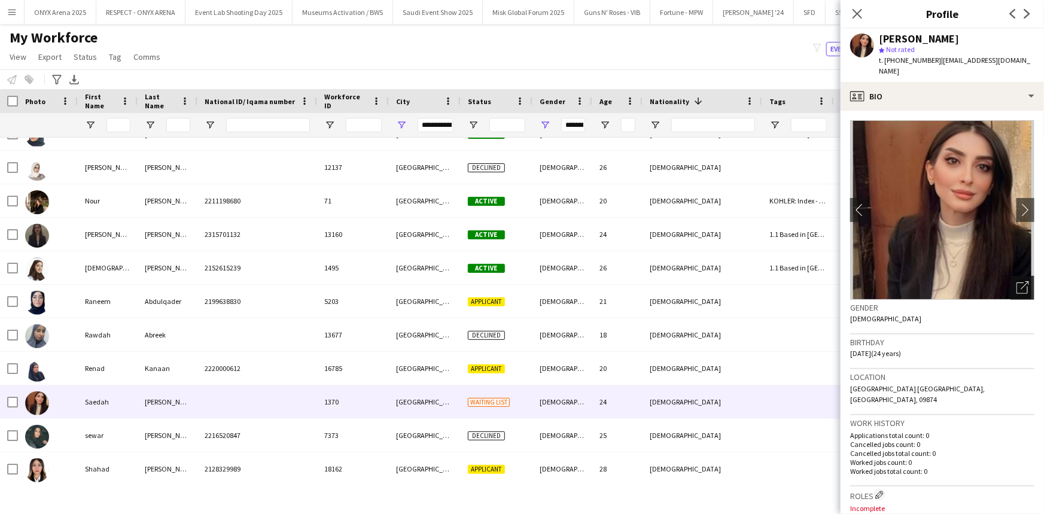
click at [1016, 281] on icon "Open photos pop-in" at bounding box center [1022, 287] width 13 height 13
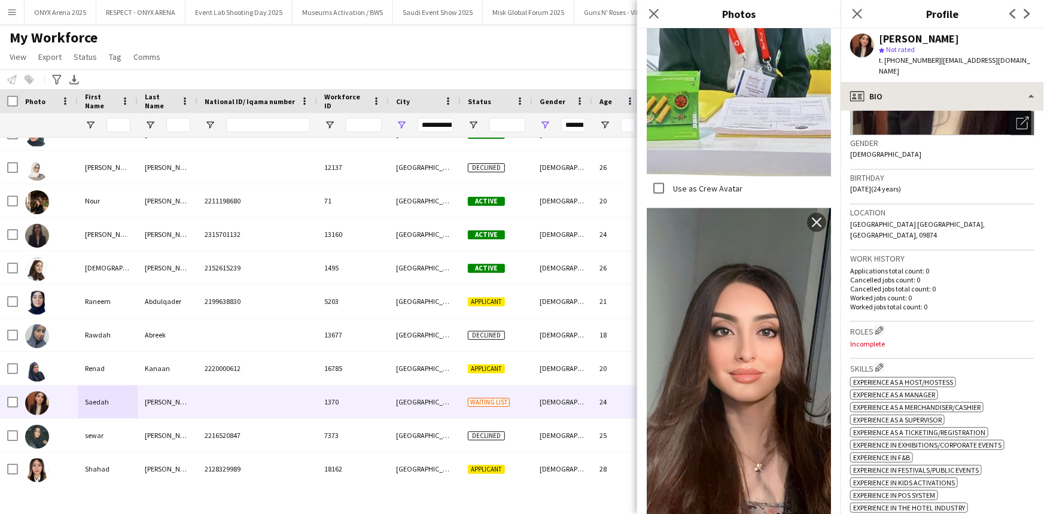
scroll to position [163, 0]
drag, startPoint x: 936, startPoint y: 59, endPoint x: 887, endPoint y: 62, distance: 48.6
click at [887, 62] on div "t. +9660542195944 | saeedahabusharkh@gmail.com" at bounding box center [957, 66] width 156 height 22
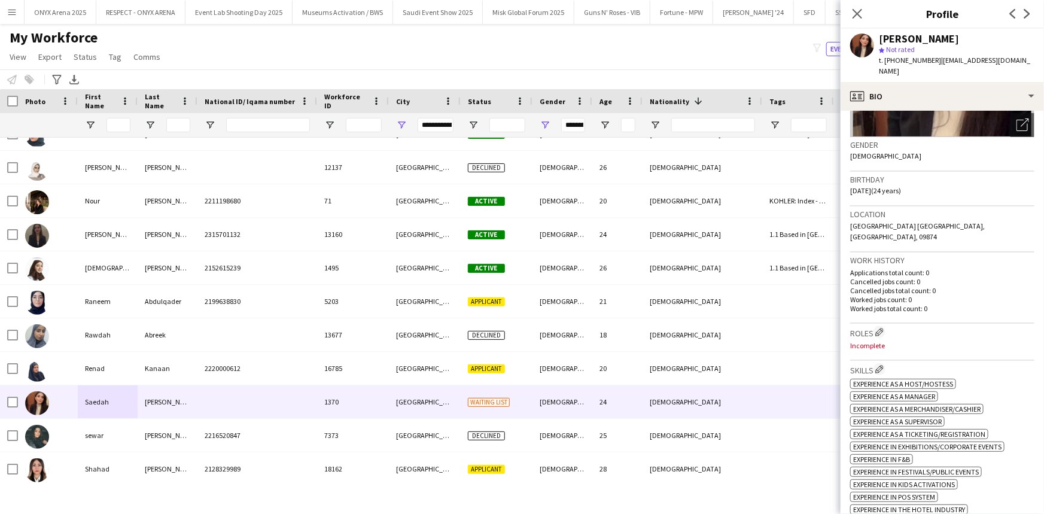
copy span "9660542195944"
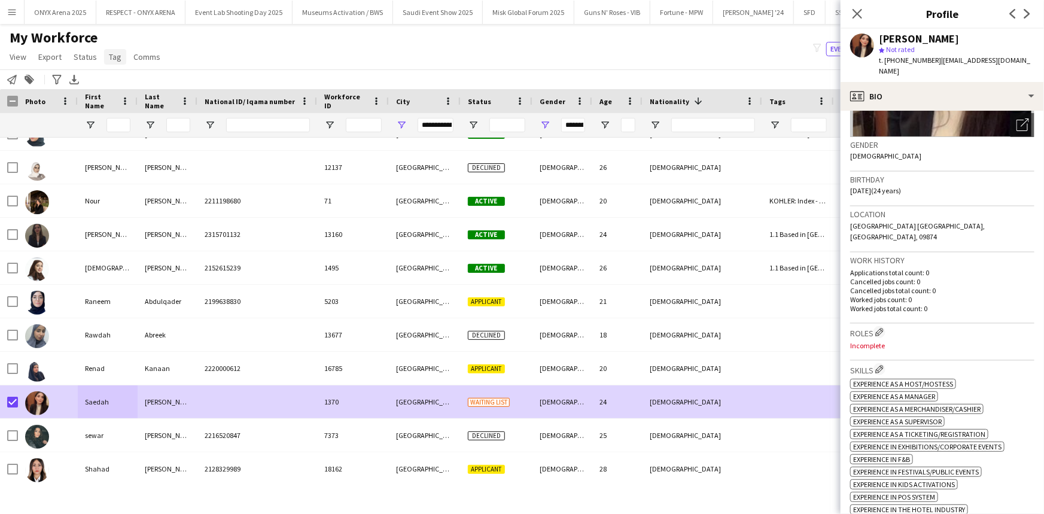
click at [113, 51] on span "Tag" at bounding box center [115, 56] width 13 height 11
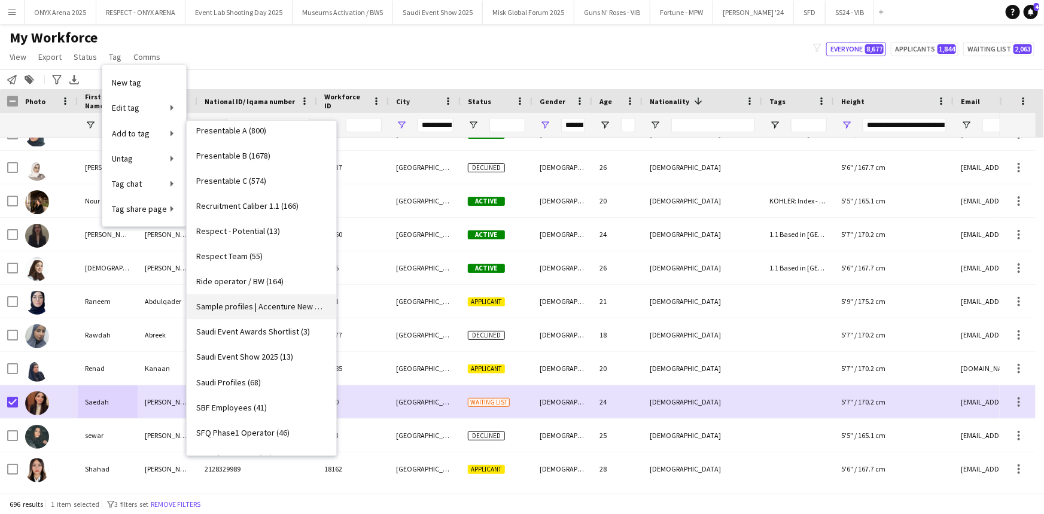
scroll to position [1033, 0]
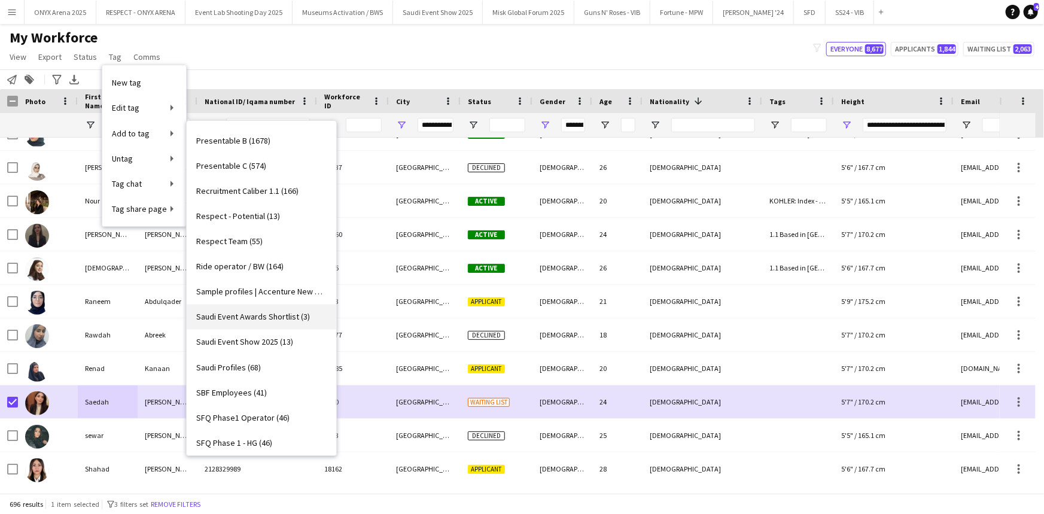
click at [275, 317] on span "Saudi Event Awards Shortlist (3)" at bounding box center [253, 317] width 114 height 11
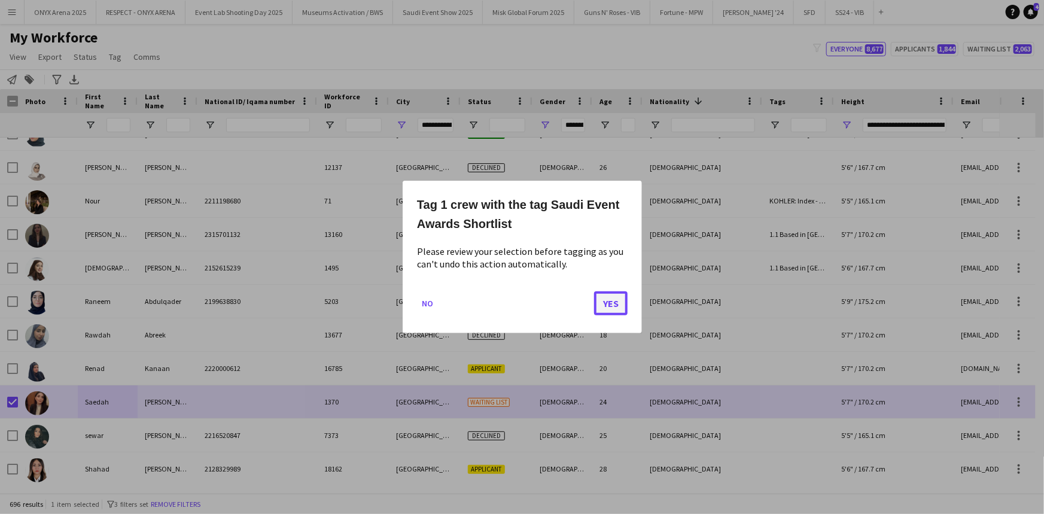
click at [620, 303] on button "Yes" at bounding box center [611, 303] width 34 height 24
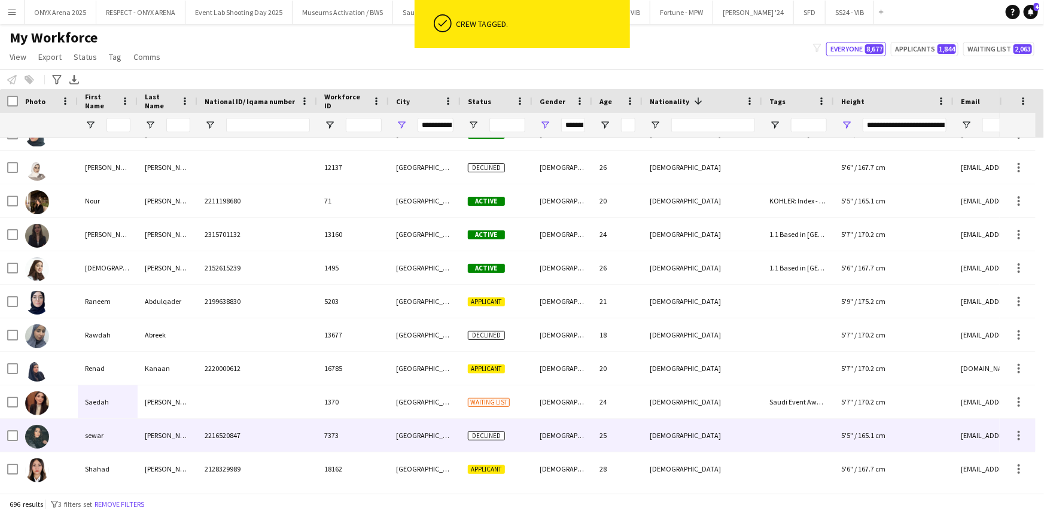
click at [133, 427] on div "sewar" at bounding box center [108, 435] width 60 height 33
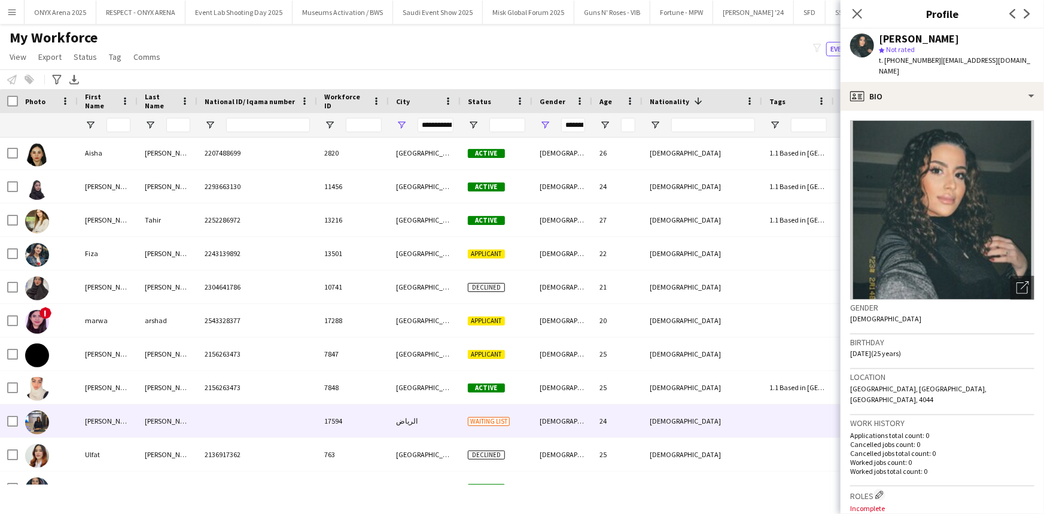
scroll to position [17864, 0]
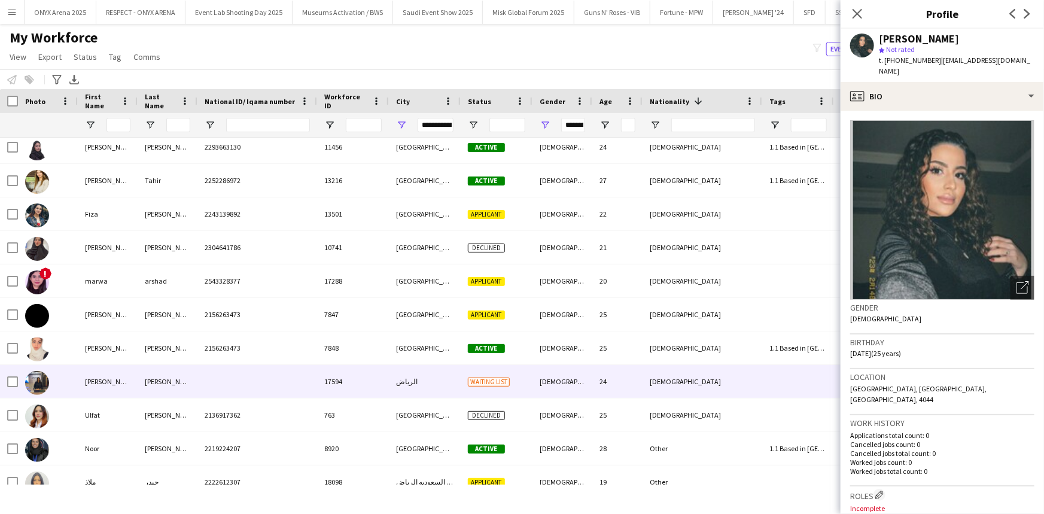
click at [150, 379] on div "Malik" at bounding box center [168, 381] width 60 height 33
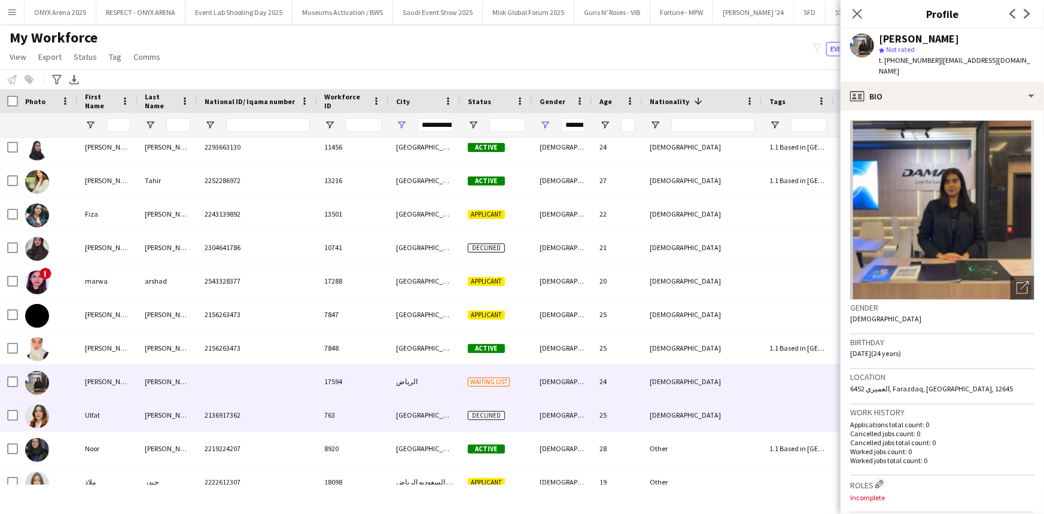
click at [147, 404] on div "[PERSON_NAME]" at bounding box center [168, 414] width 60 height 33
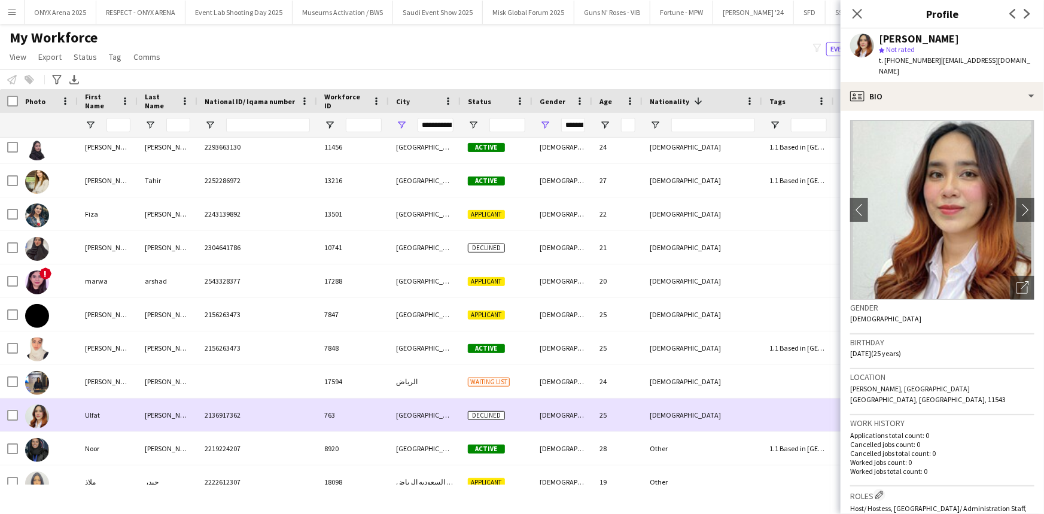
click at [148, 430] on div "[PERSON_NAME]" at bounding box center [168, 414] width 60 height 33
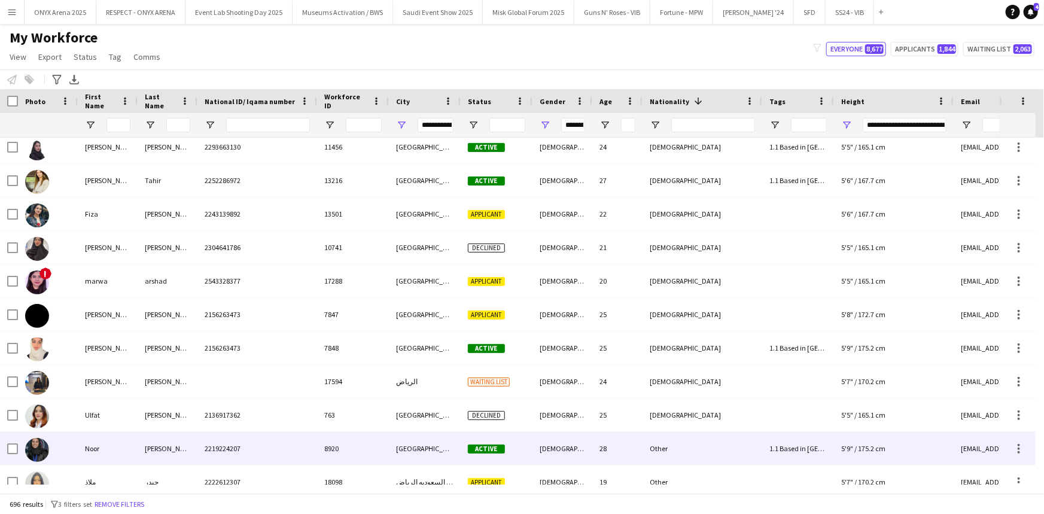
click at [150, 449] on div "Hyder" at bounding box center [168, 448] width 60 height 33
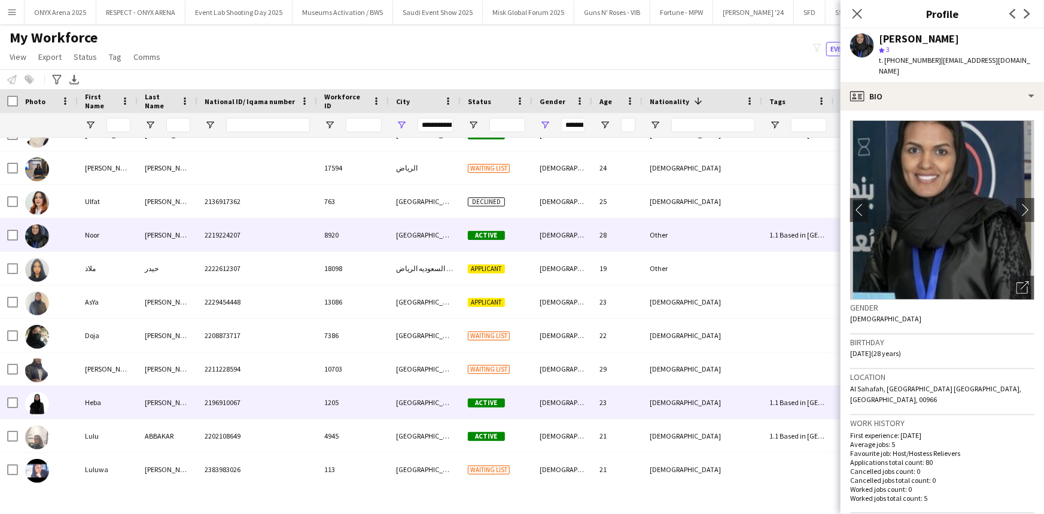
scroll to position [18082, 0]
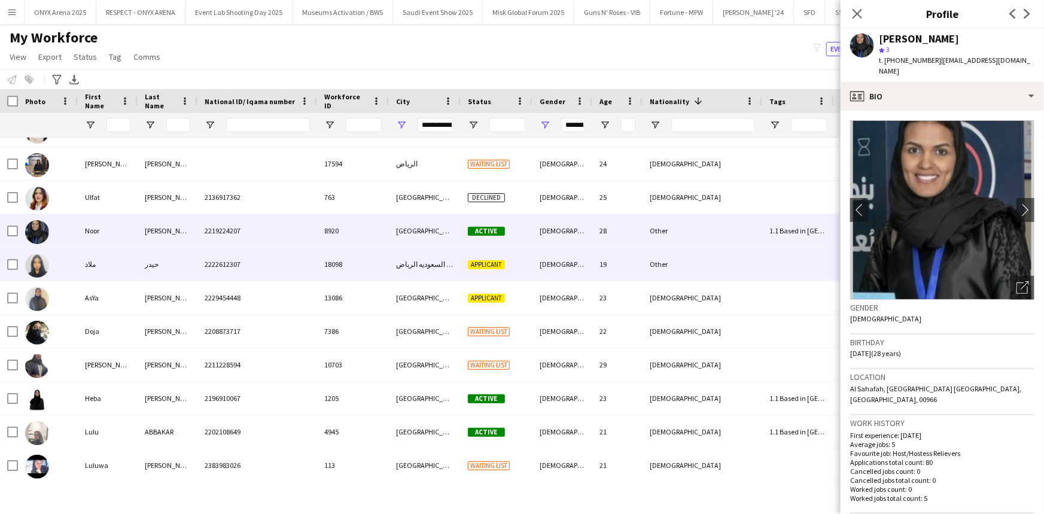
click at [143, 262] on div "حيدر" at bounding box center [168, 264] width 60 height 33
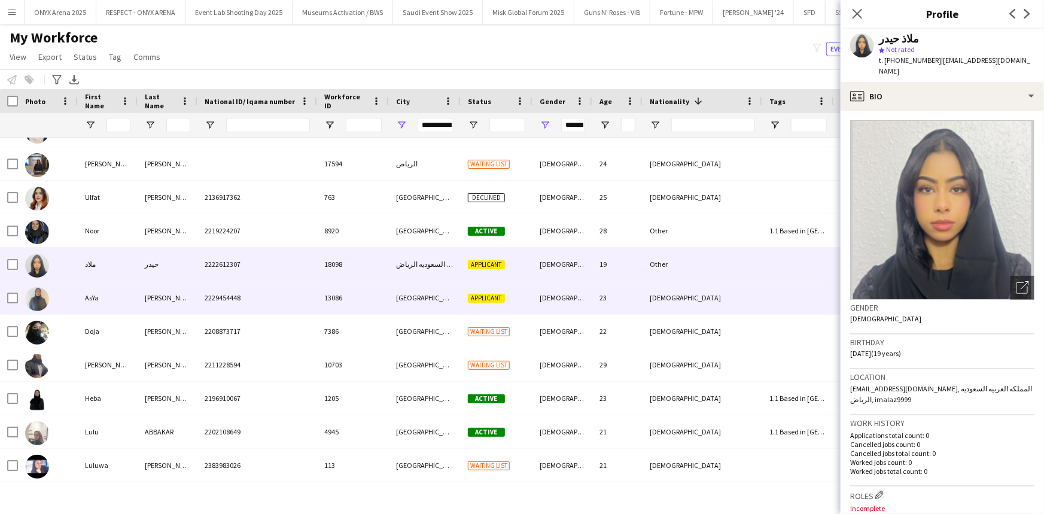
click at [140, 296] on div "Muhammed" at bounding box center [168, 297] width 60 height 33
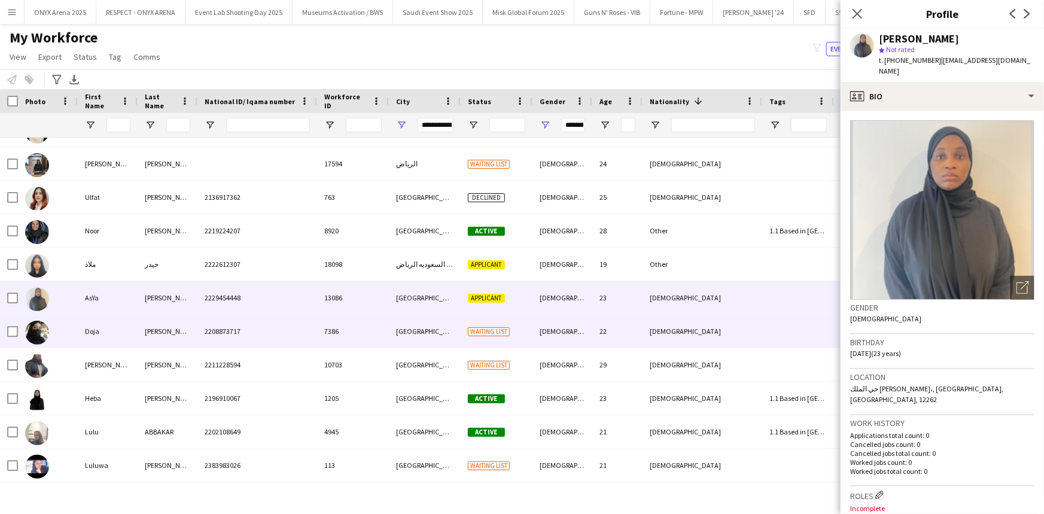
drag, startPoint x: 143, startPoint y: 321, endPoint x: 143, endPoint y: 336, distance: 15.0
click at [143, 323] on div "[PERSON_NAME]" at bounding box center [168, 331] width 60 height 33
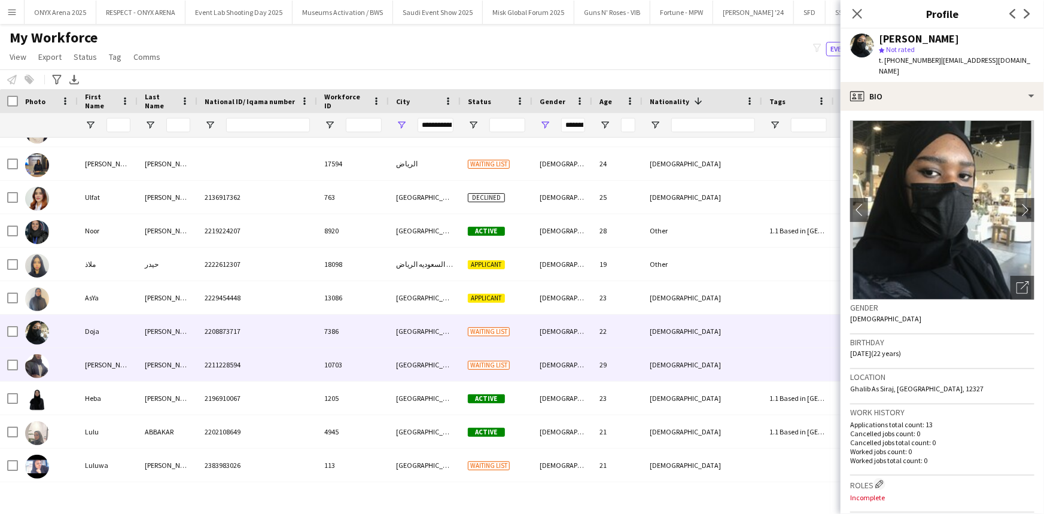
click at [139, 366] on div "Omar" at bounding box center [168, 364] width 60 height 33
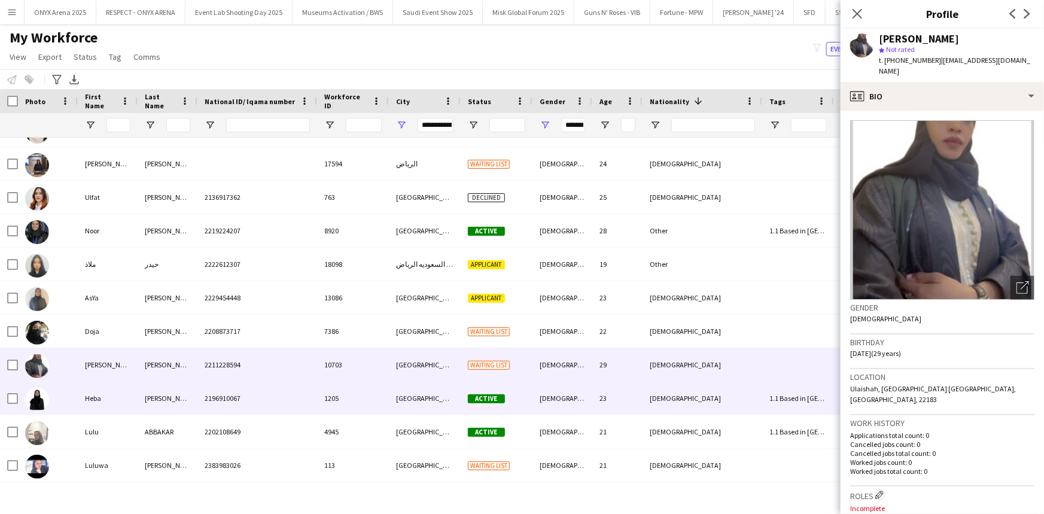
click at [137, 402] on div "Heba" at bounding box center [108, 398] width 60 height 33
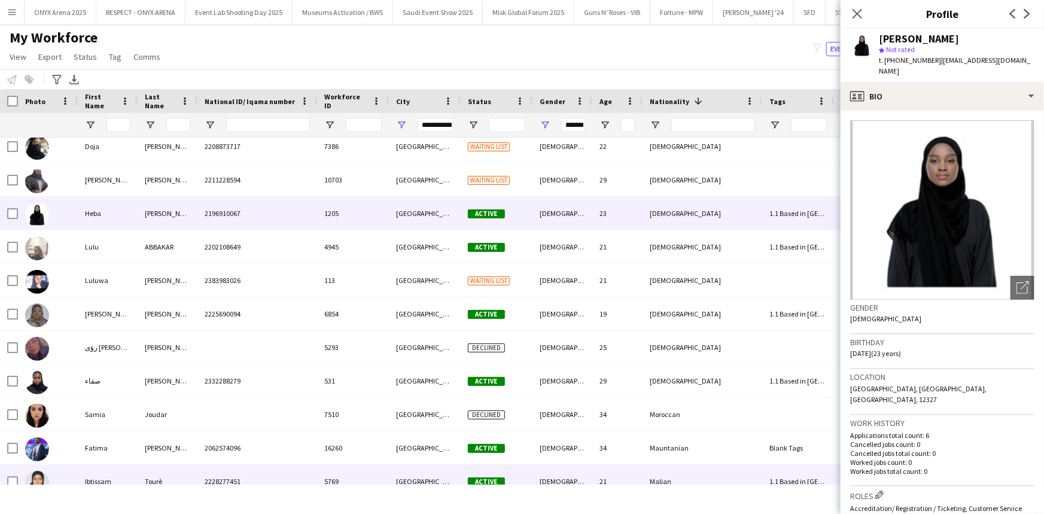
scroll to position [18408, 0]
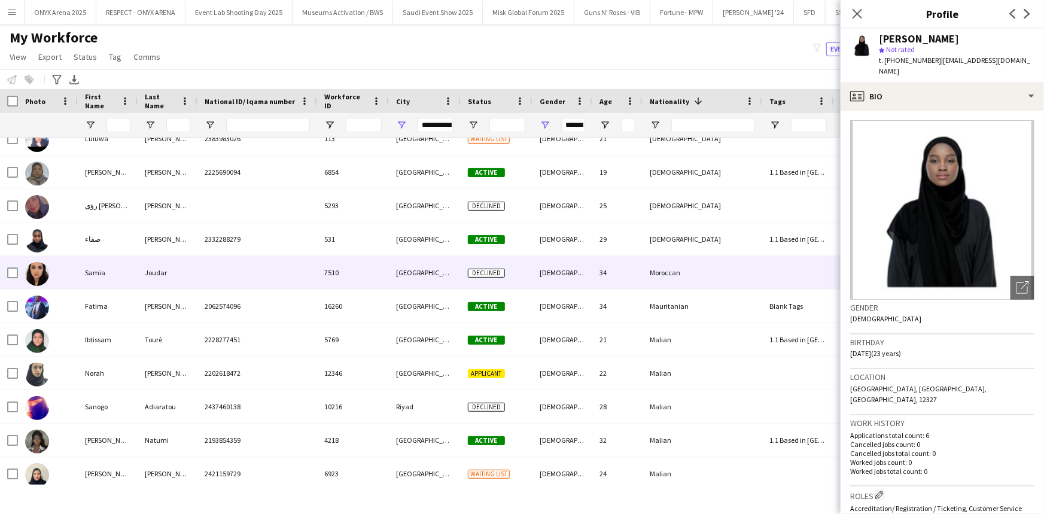
click at [120, 286] on div "Samia" at bounding box center [108, 272] width 60 height 33
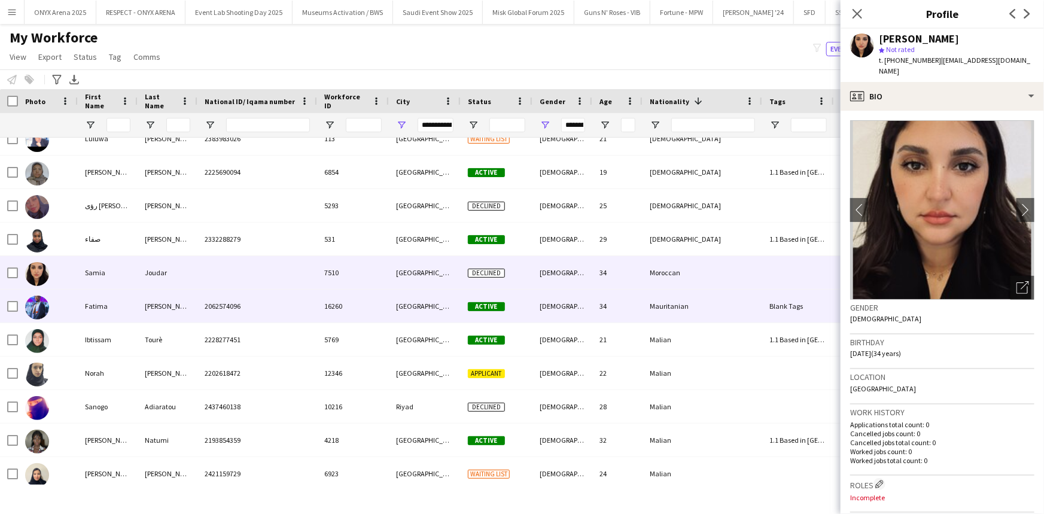
click at [117, 300] on div "Fatima" at bounding box center [108, 306] width 60 height 33
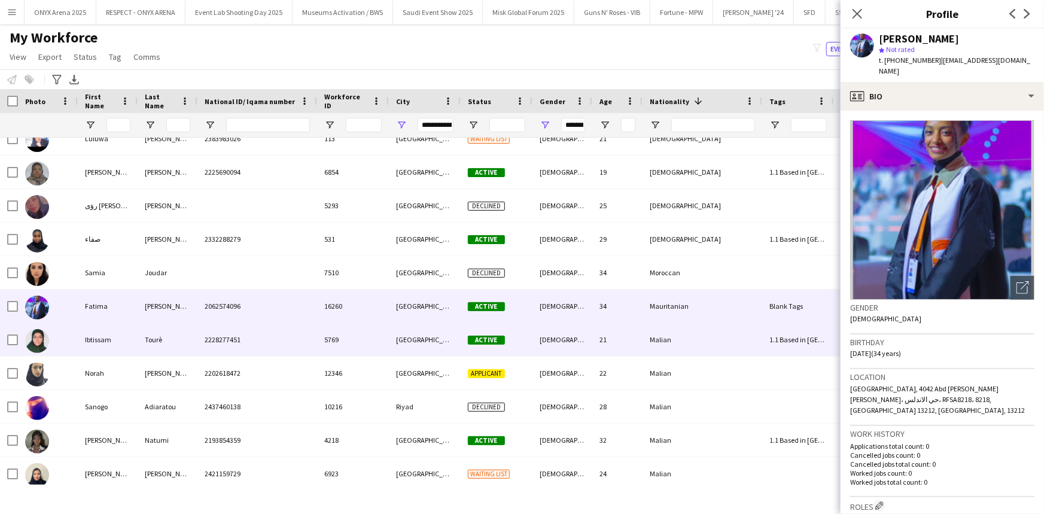
click at [122, 333] on div "Ibtissam" at bounding box center [108, 339] width 60 height 33
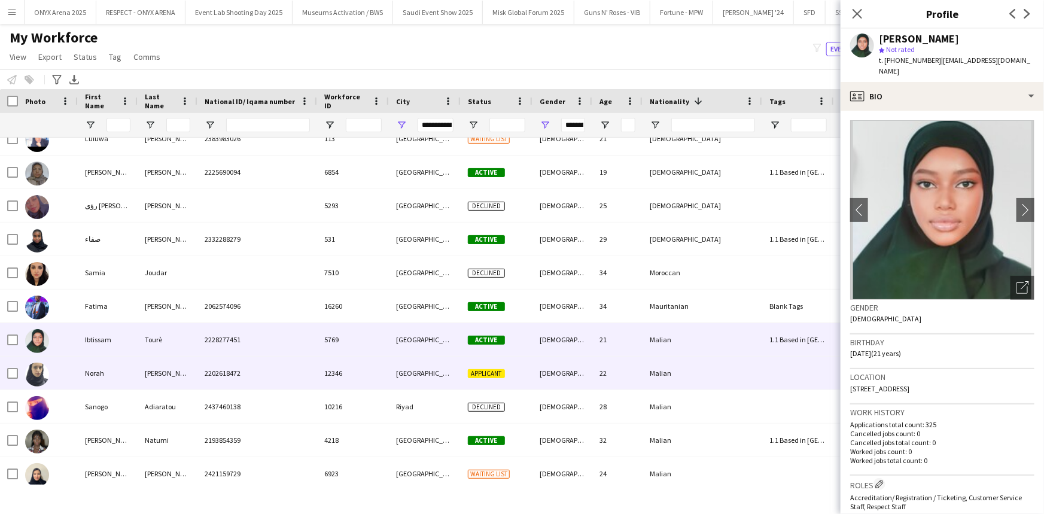
click at [126, 368] on div "Norah" at bounding box center [108, 373] width 60 height 33
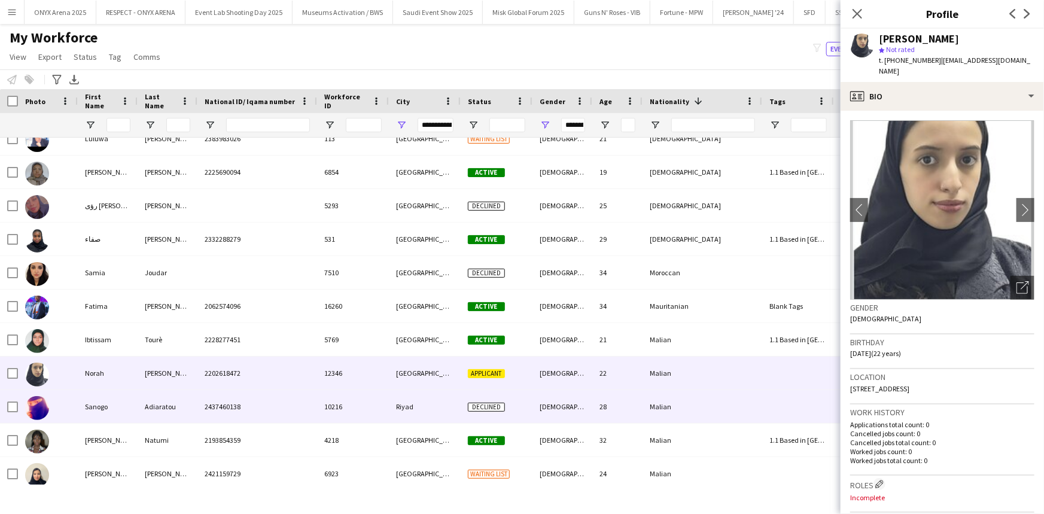
click at [130, 399] on div "Sanogo" at bounding box center [108, 406] width 60 height 33
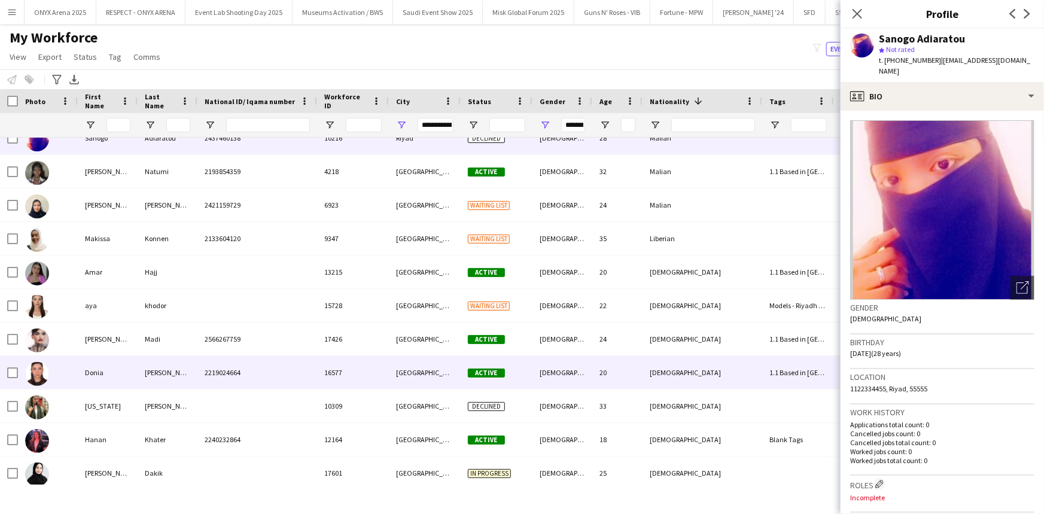
scroll to position [18680, 0]
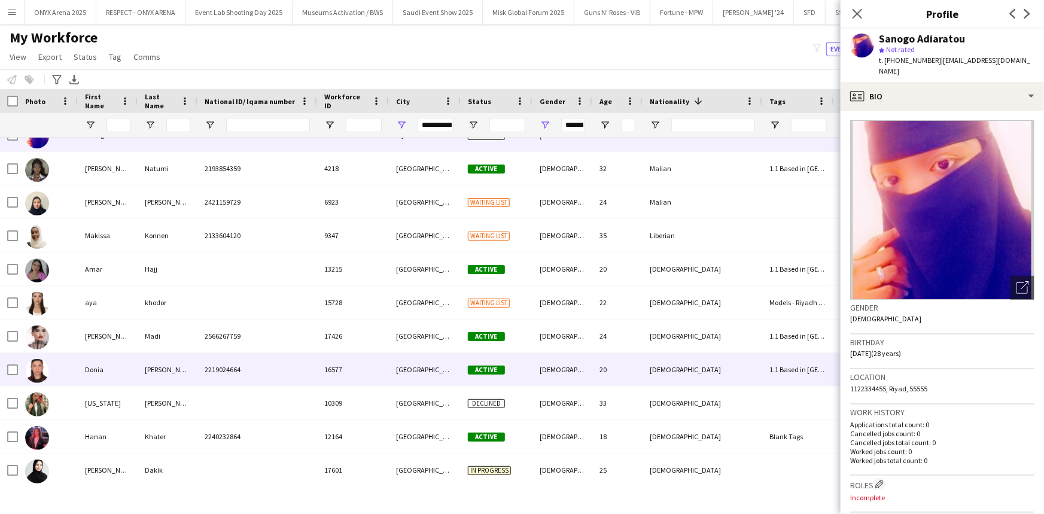
click at [134, 366] on div "Donia" at bounding box center [108, 369] width 60 height 33
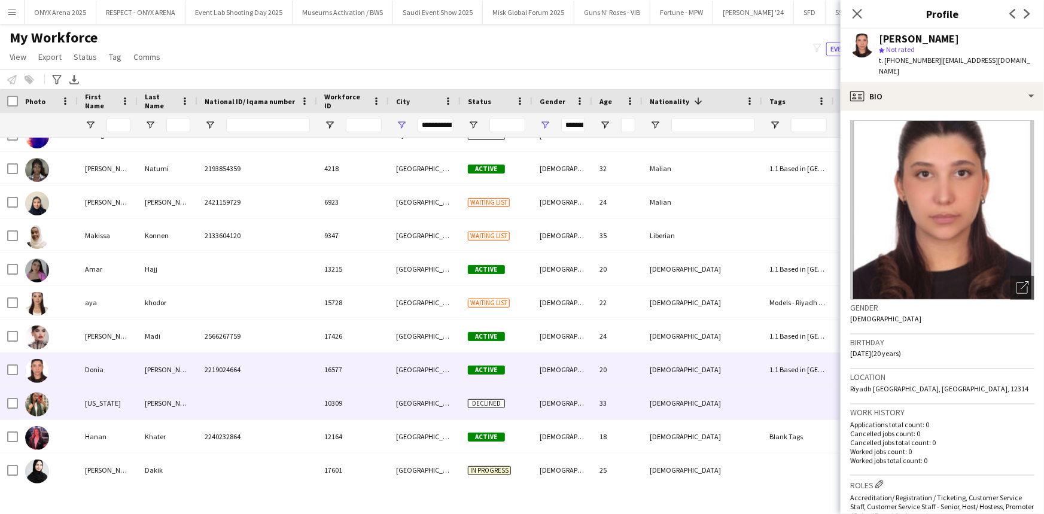
click at [135, 406] on div "Georgia" at bounding box center [108, 402] width 60 height 33
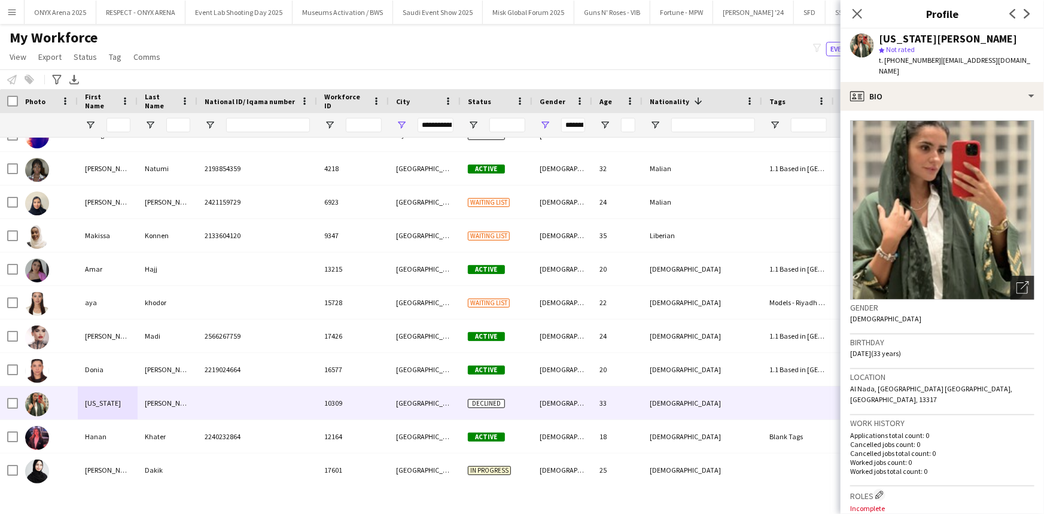
click at [1016, 281] on icon "Open photos pop-in" at bounding box center [1022, 287] width 13 height 13
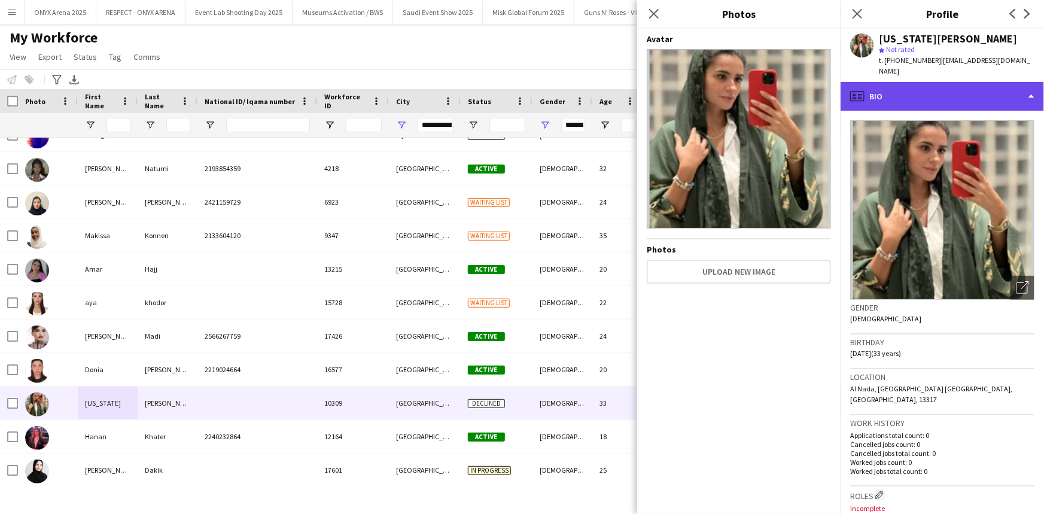
click at [911, 82] on div "profile Bio" at bounding box center [942, 96] width 203 height 29
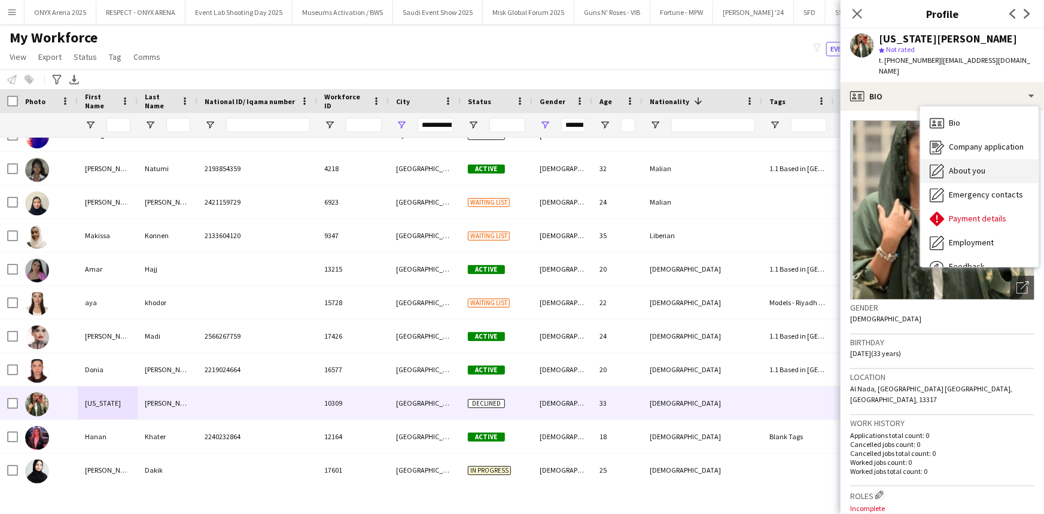
click at [963, 165] on span "About you" at bounding box center [967, 170] width 36 height 11
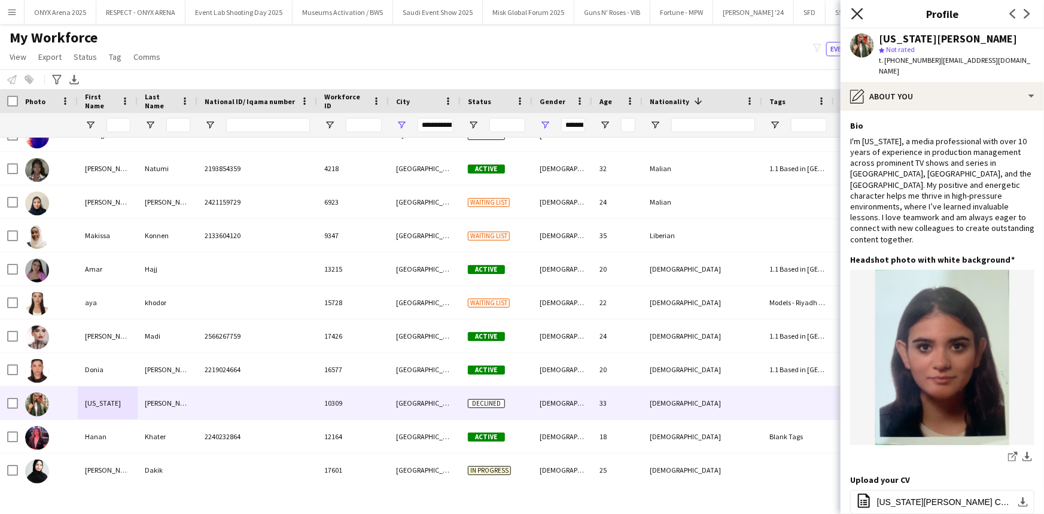
click at [860, 12] on icon at bounding box center [856, 13] width 11 height 11
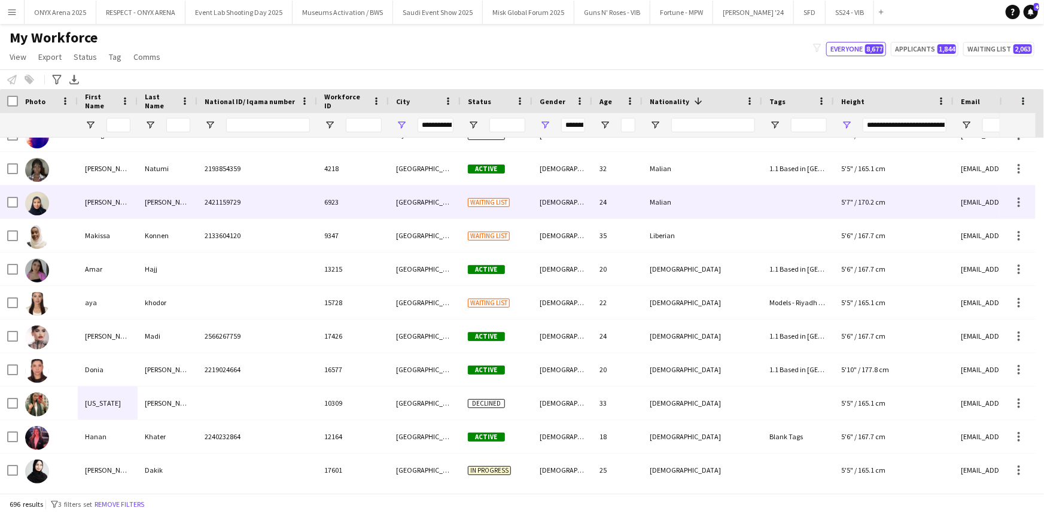
scroll to position [18734, 0]
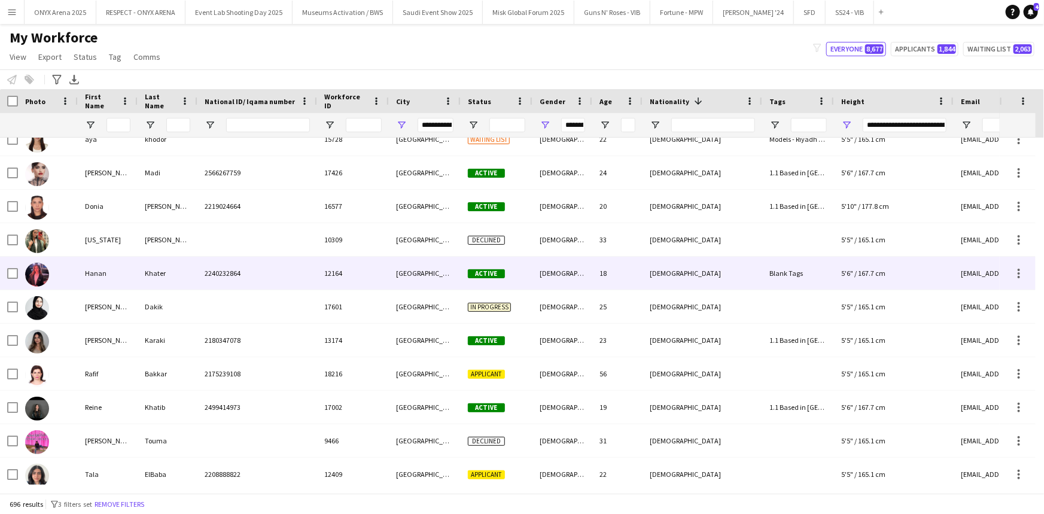
click at [173, 273] on div "Khater" at bounding box center [168, 273] width 60 height 33
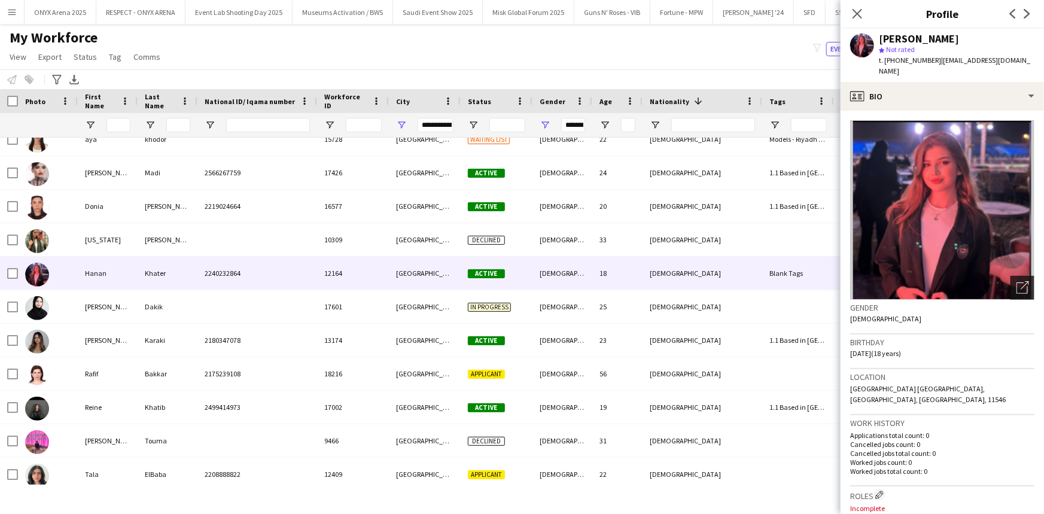
click at [1016, 281] on icon "Open photos pop-in" at bounding box center [1022, 287] width 13 height 13
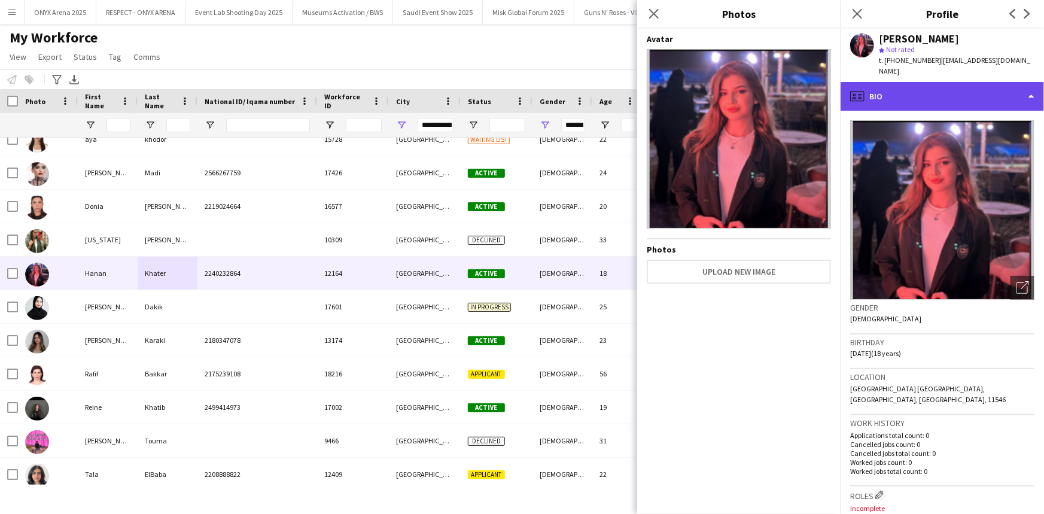
click at [920, 83] on div "profile Bio" at bounding box center [942, 96] width 203 height 29
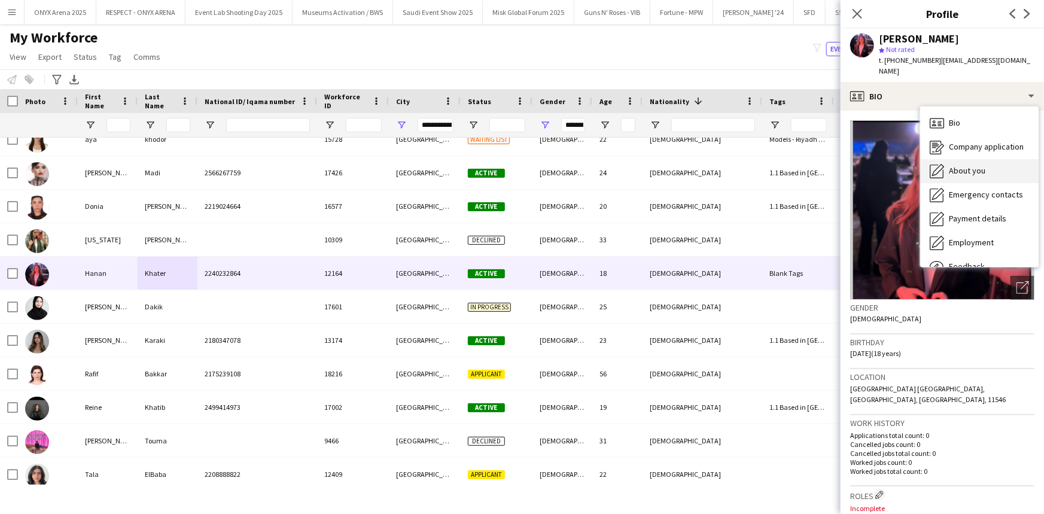
click at [961, 165] on span "About you" at bounding box center [967, 170] width 36 height 11
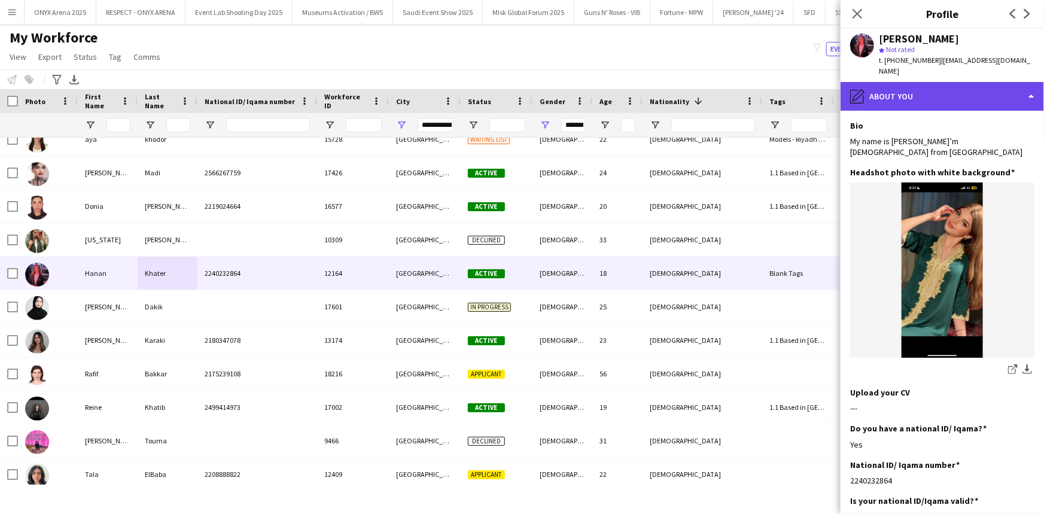
click at [914, 86] on div "pencil4 About you" at bounding box center [942, 96] width 203 height 29
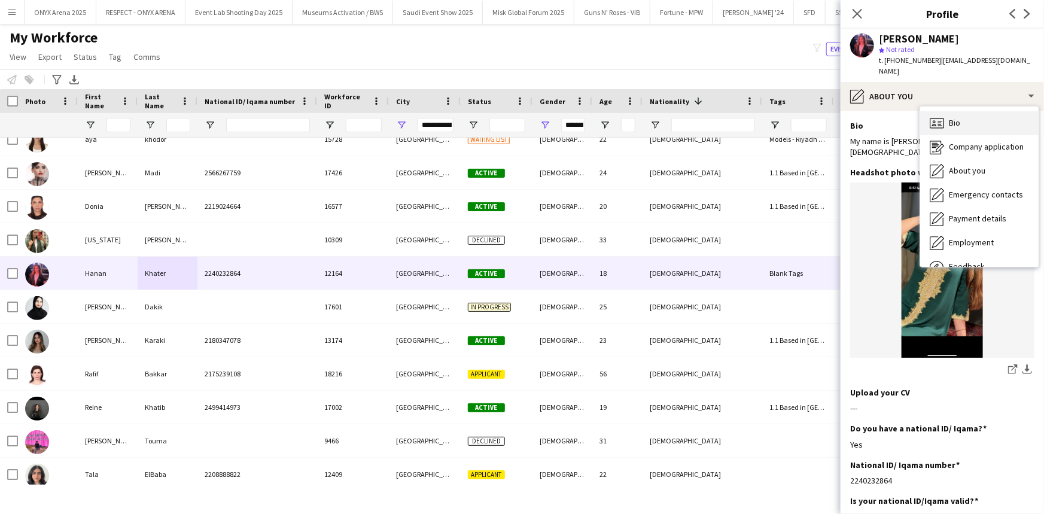
click at [927, 111] on div "Bio Bio" at bounding box center [979, 123] width 118 height 24
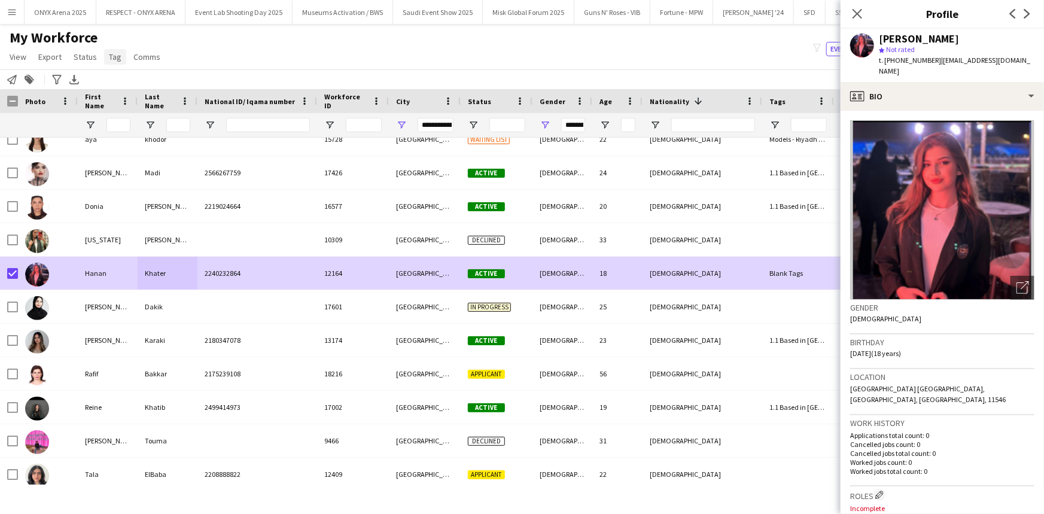
click at [112, 55] on span "Tag" at bounding box center [115, 56] width 13 height 11
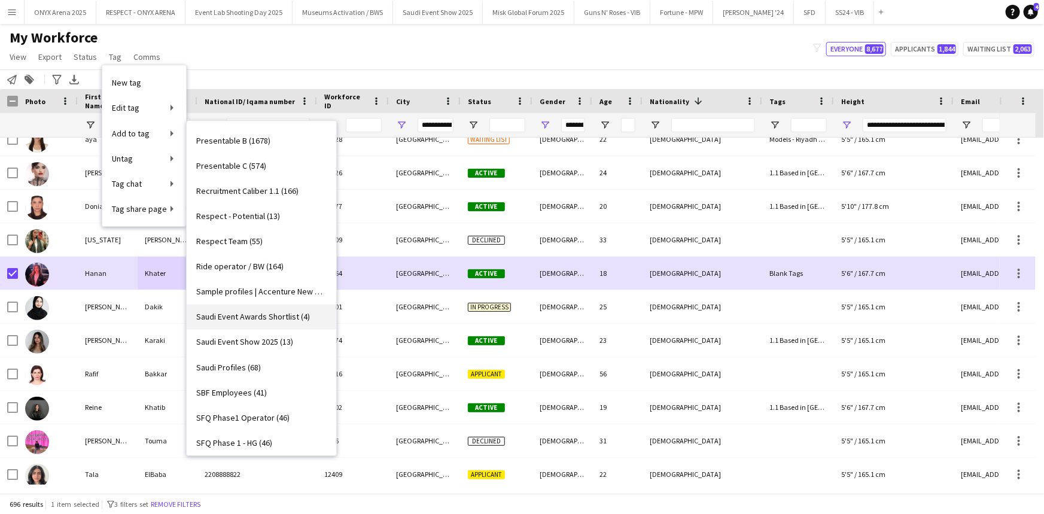
click at [248, 312] on span "Saudi Event Awards Shortlist (4)" at bounding box center [253, 317] width 114 height 11
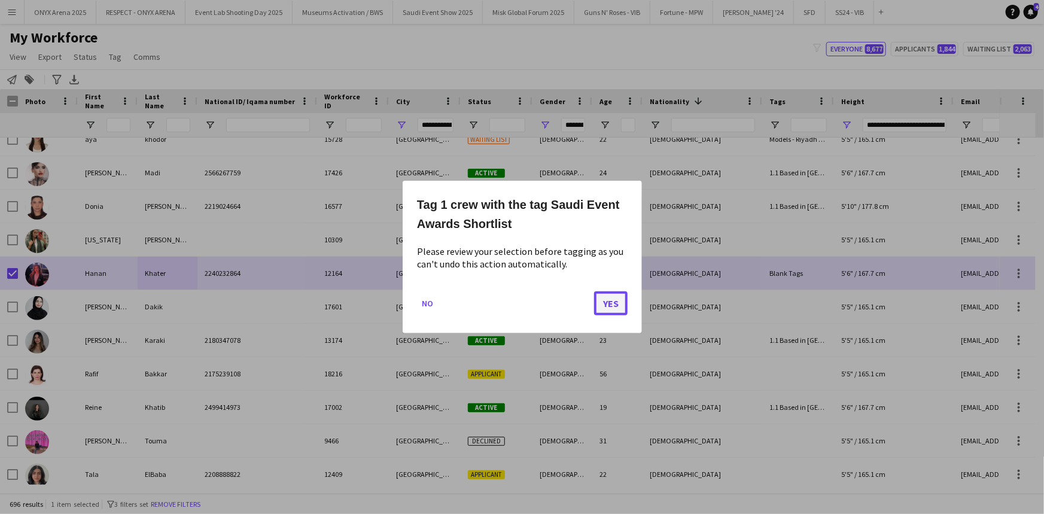
drag, startPoint x: 610, startPoint y: 297, endPoint x: 606, endPoint y: 293, distance: 6.4
click at [609, 295] on button "Yes" at bounding box center [611, 303] width 34 height 24
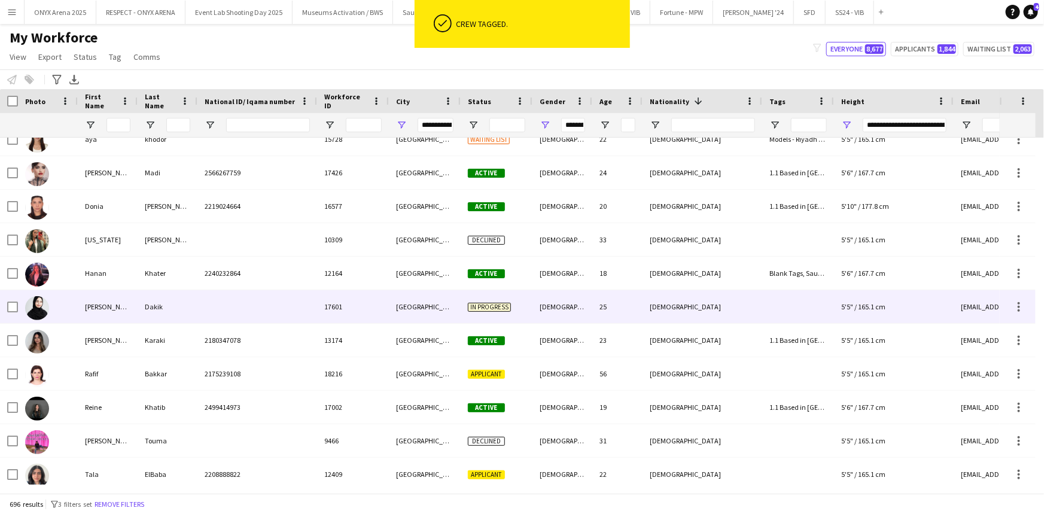
click at [94, 312] on div "Jana" at bounding box center [108, 306] width 60 height 33
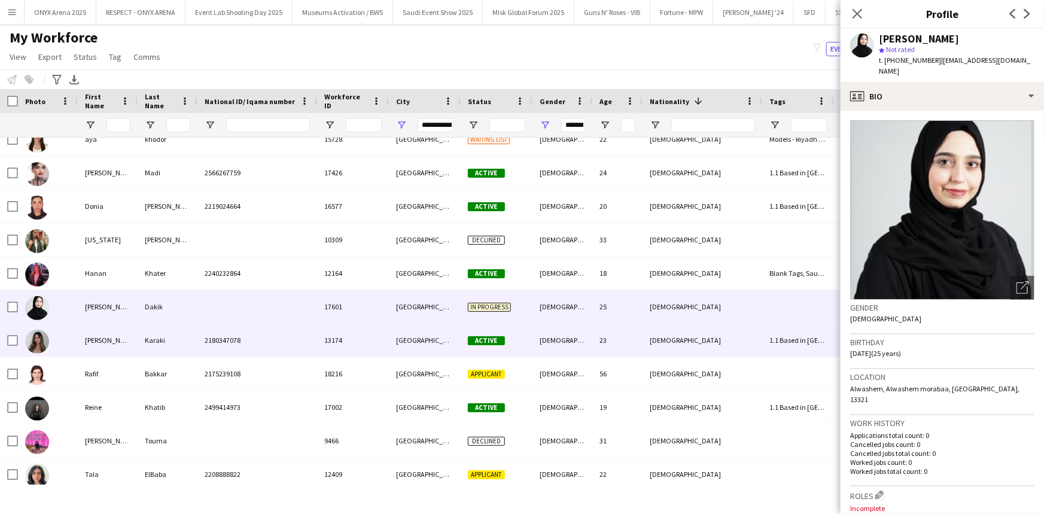
click at [92, 348] on div "Karen" at bounding box center [108, 340] width 60 height 33
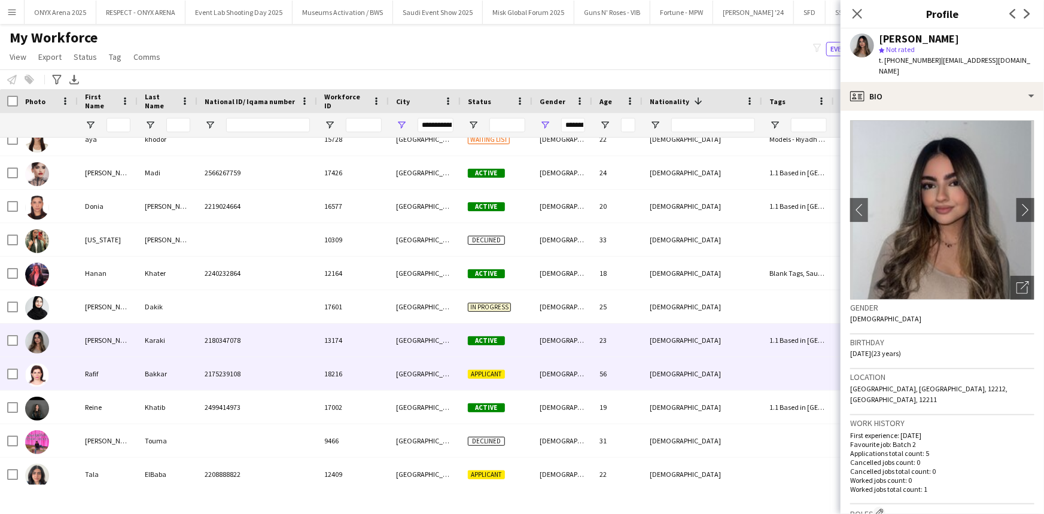
click at [92, 368] on div "Rafif" at bounding box center [108, 373] width 60 height 33
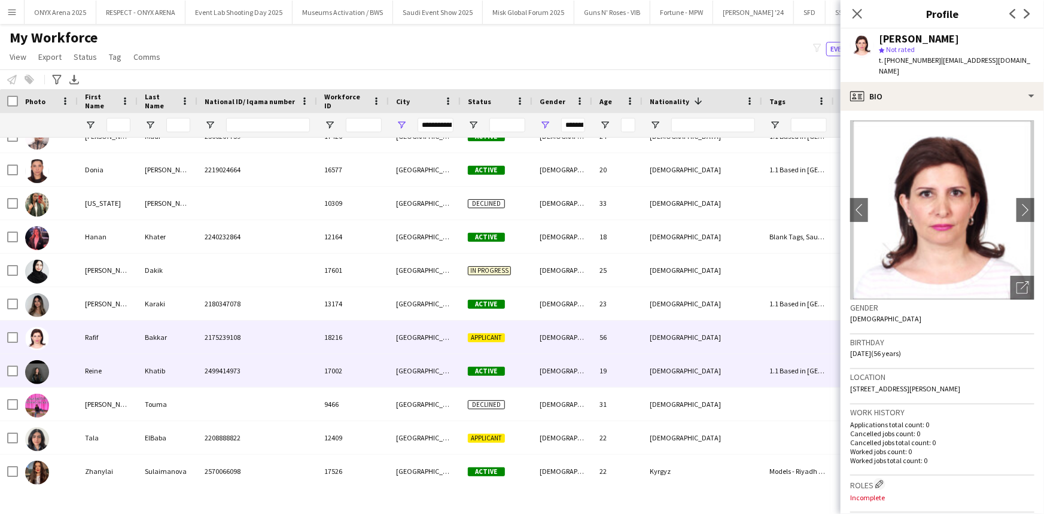
scroll to position [18898, 0]
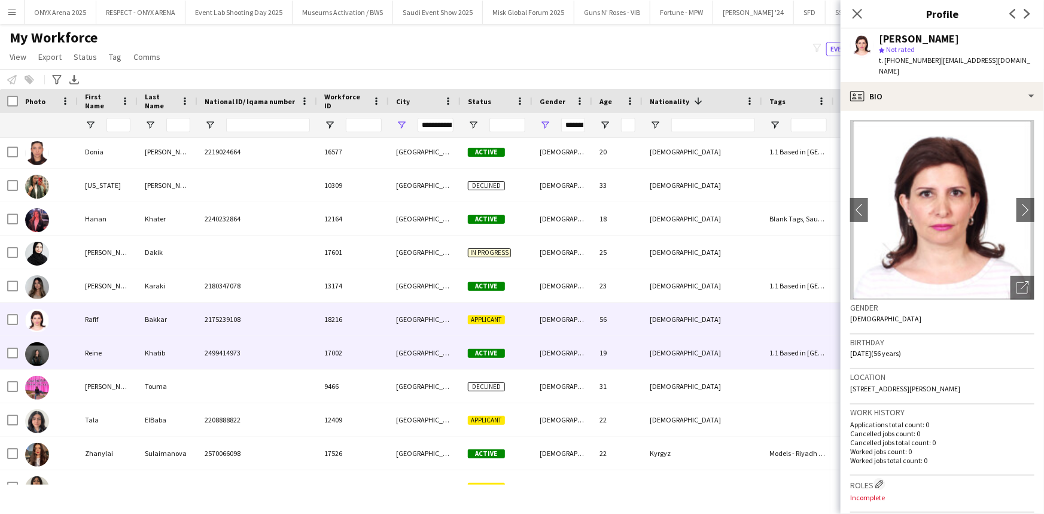
click at [92, 366] on div "Reine" at bounding box center [108, 352] width 60 height 33
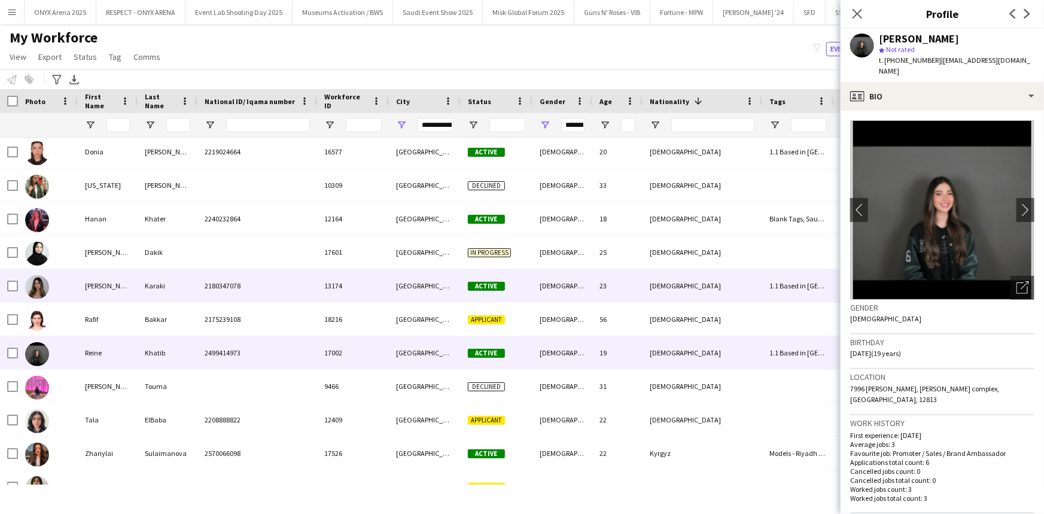
click at [99, 298] on div "Karen" at bounding box center [108, 285] width 60 height 33
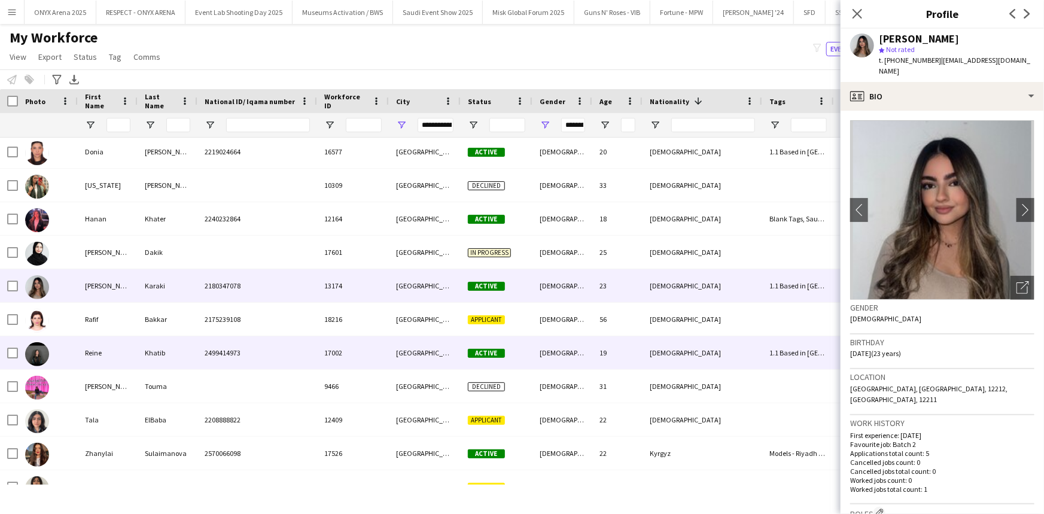
click at [101, 369] on div "Reine" at bounding box center [108, 352] width 60 height 33
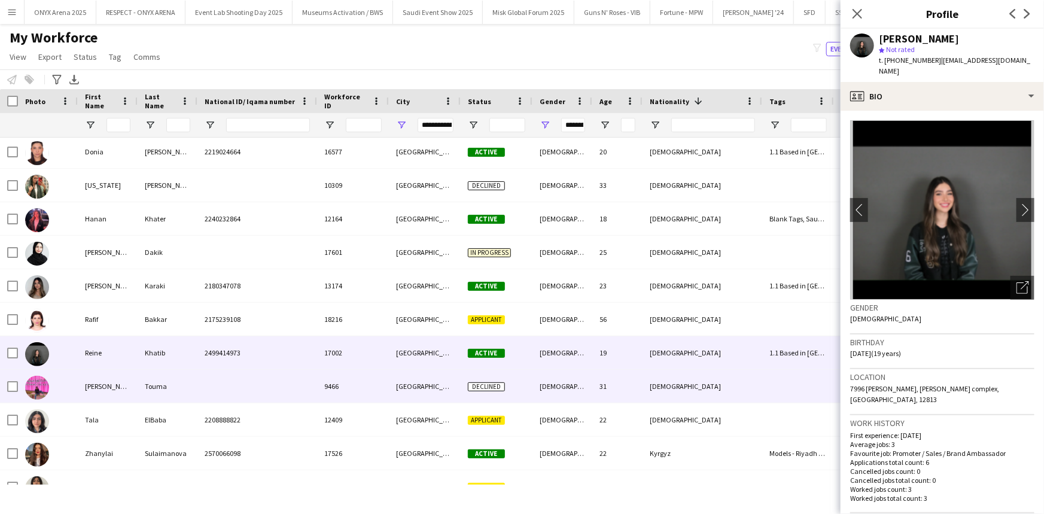
click at [99, 385] on div "Siham" at bounding box center [108, 386] width 60 height 33
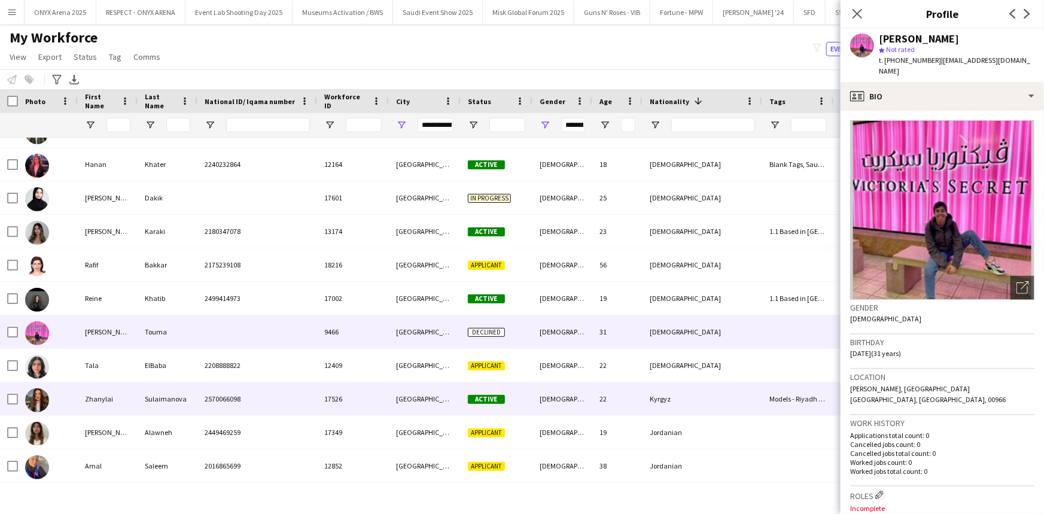
scroll to position [19007, 0]
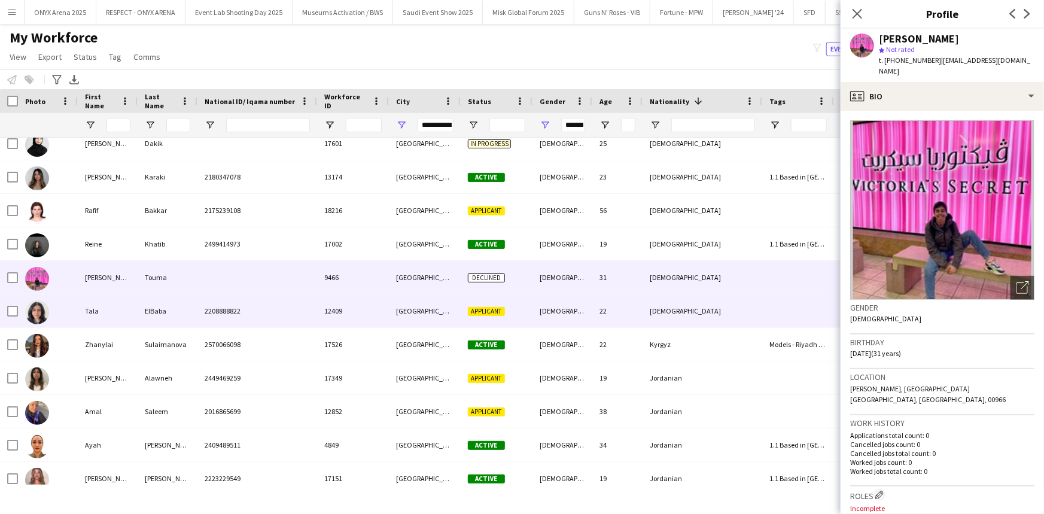
click at [84, 310] on div "Tala" at bounding box center [108, 310] width 60 height 33
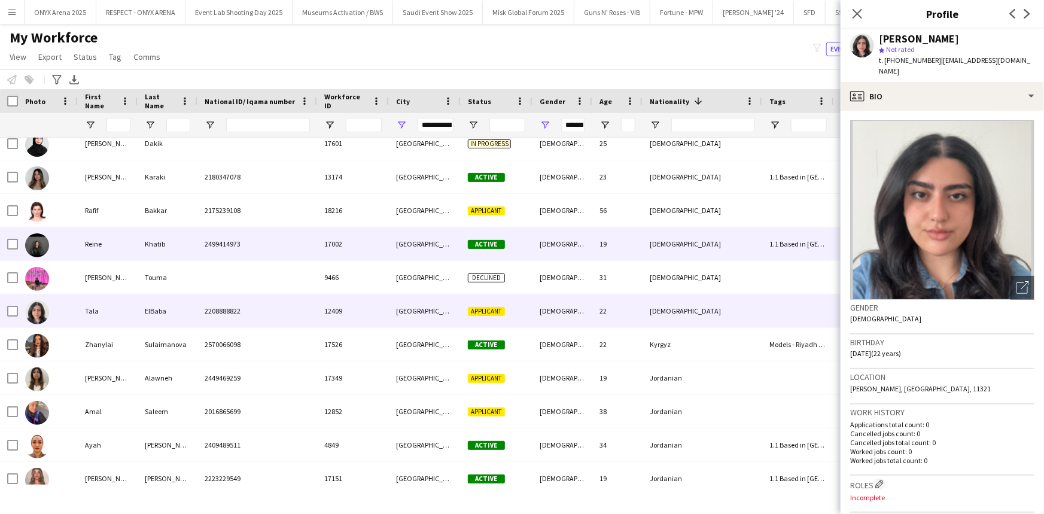
click at [96, 243] on div "Reine" at bounding box center [108, 243] width 60 height 33
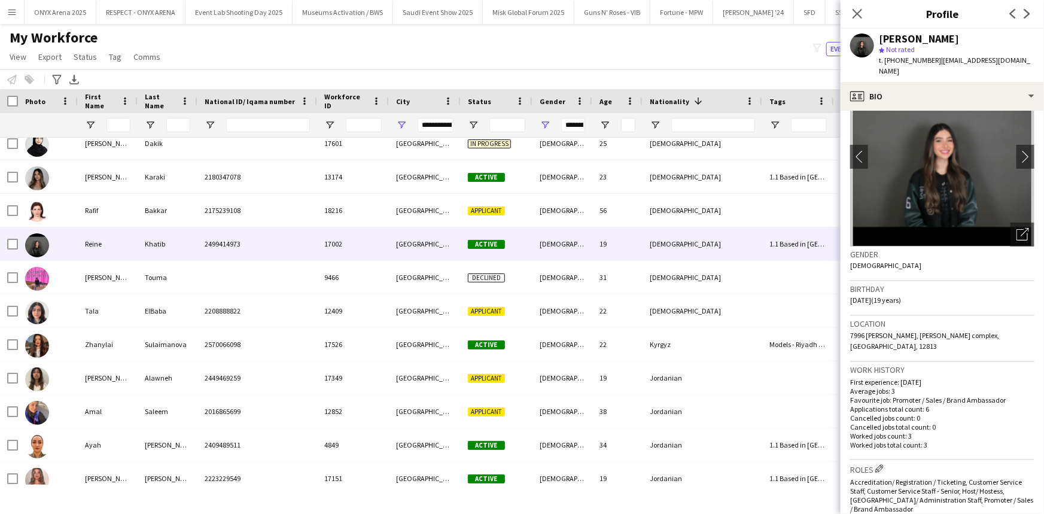
scroll to position [0, 0]
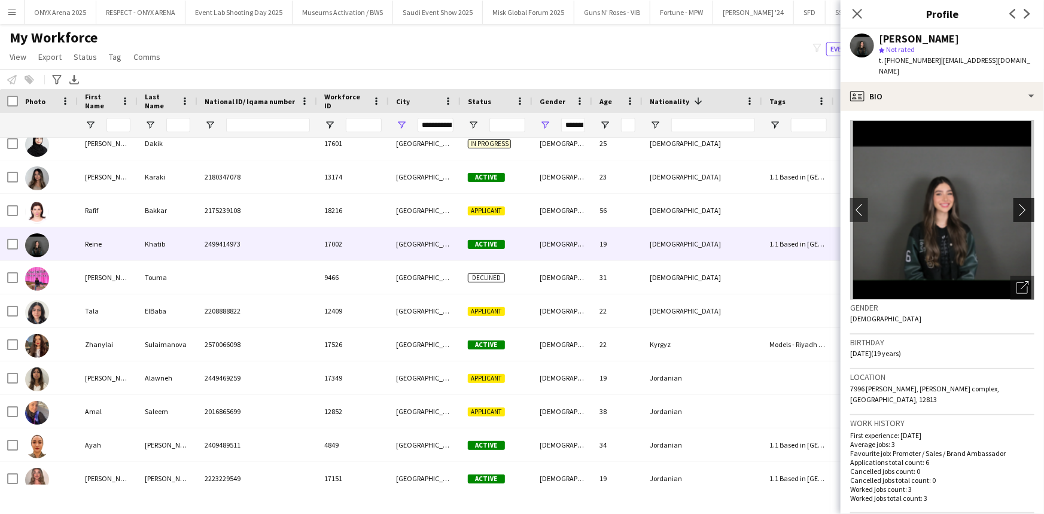
click at [1022, 203] on app-icon "chevron-right" at bounding box center [1025, 209] width 19 height 13
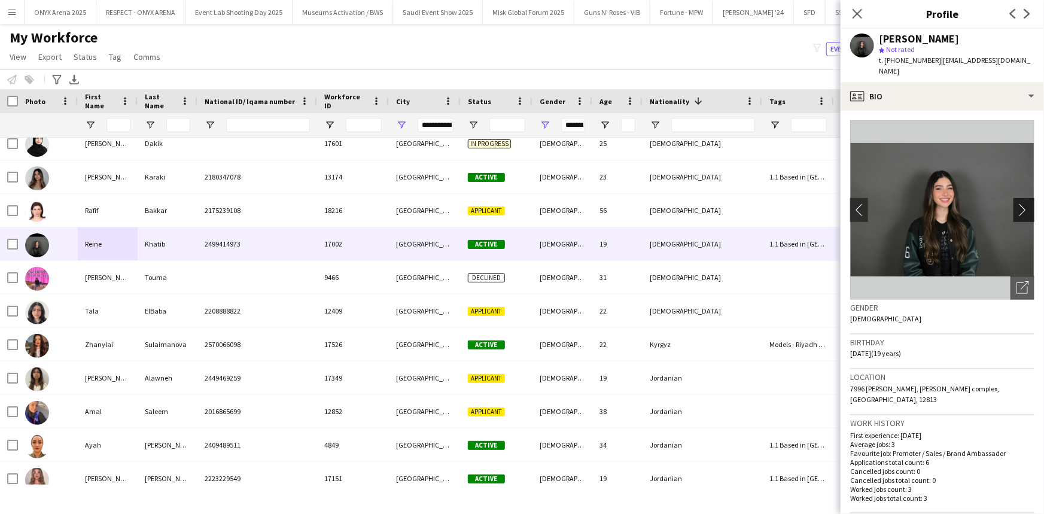
click at [1022, 203] on app-icon "chevron-right" at bounding box center [1025, 209] width 19 height 13
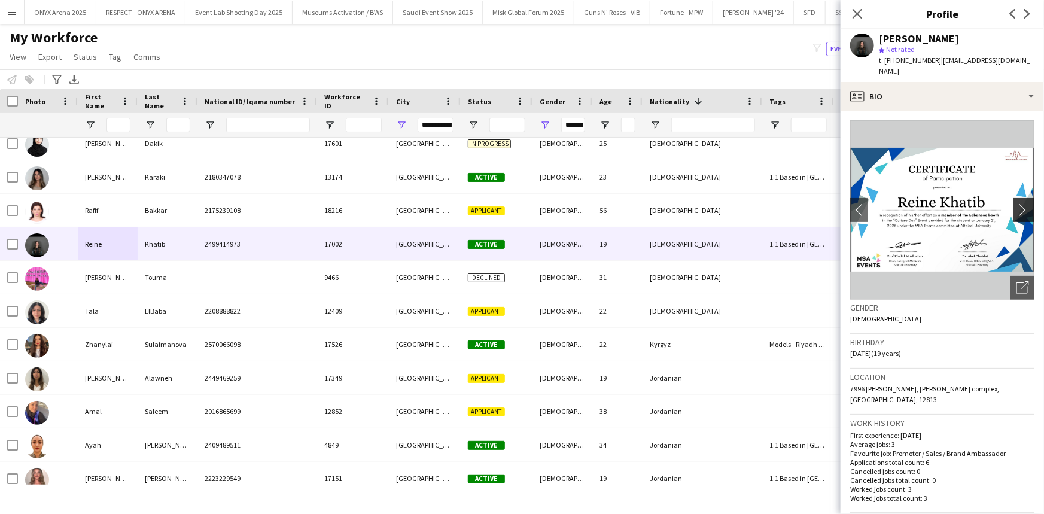
click at [1022, 203] on app-icon "chevron-right" at bounding box center [1025, 209] width 19 height 13
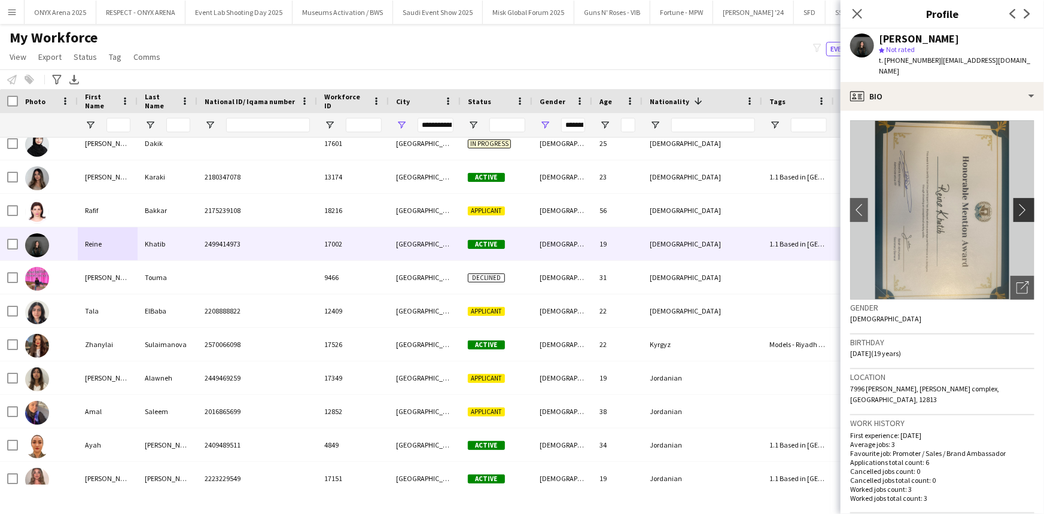
click at [1022, 203] on app-icon "chevron-right" at bounding box center [1025, 209] width 19 height 13
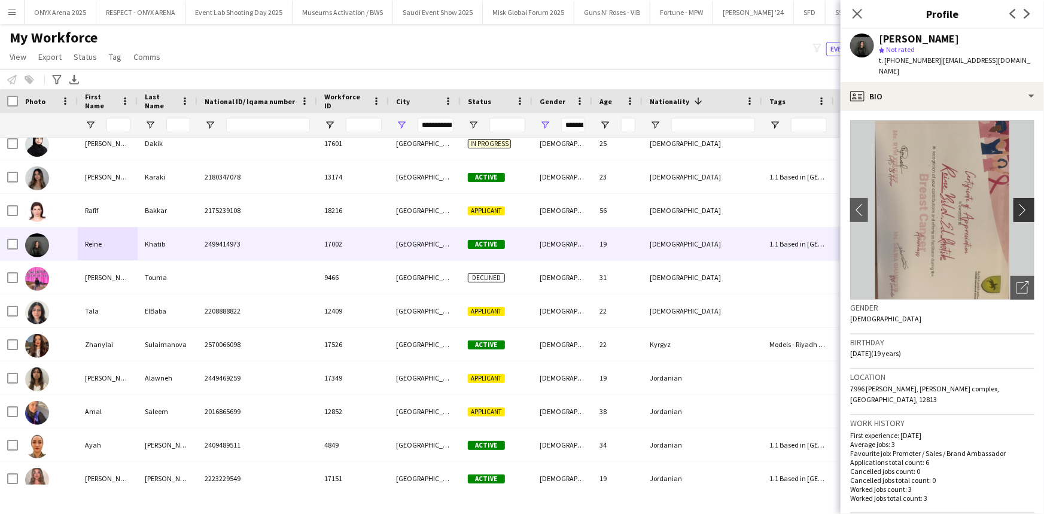
click at [1022, 203] on app-icon "chevron-right" at bounding box center [1025, 209] width 19 height 13
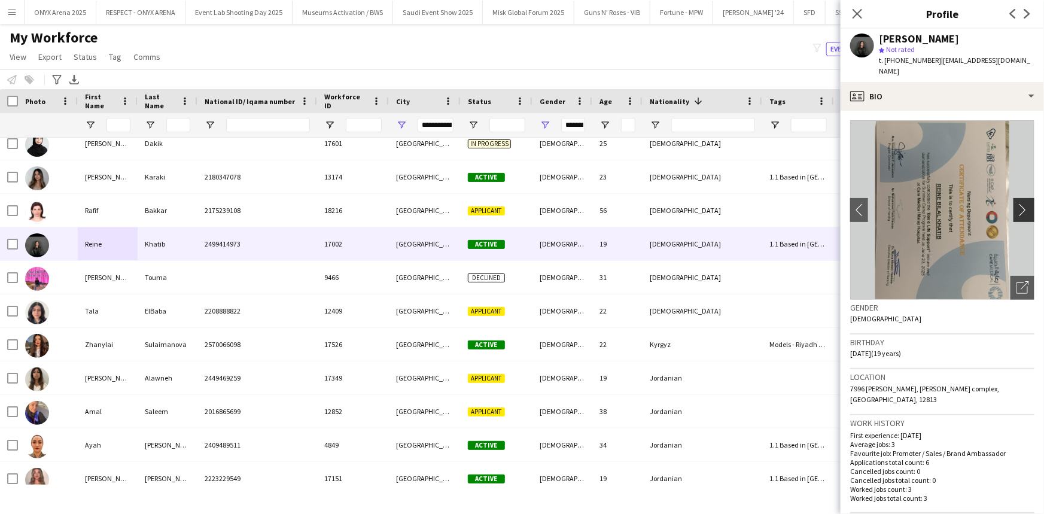
click at [1022, 203] on app-icon "chevron-right" at bounding box center [1025, 209] width 19 height 13
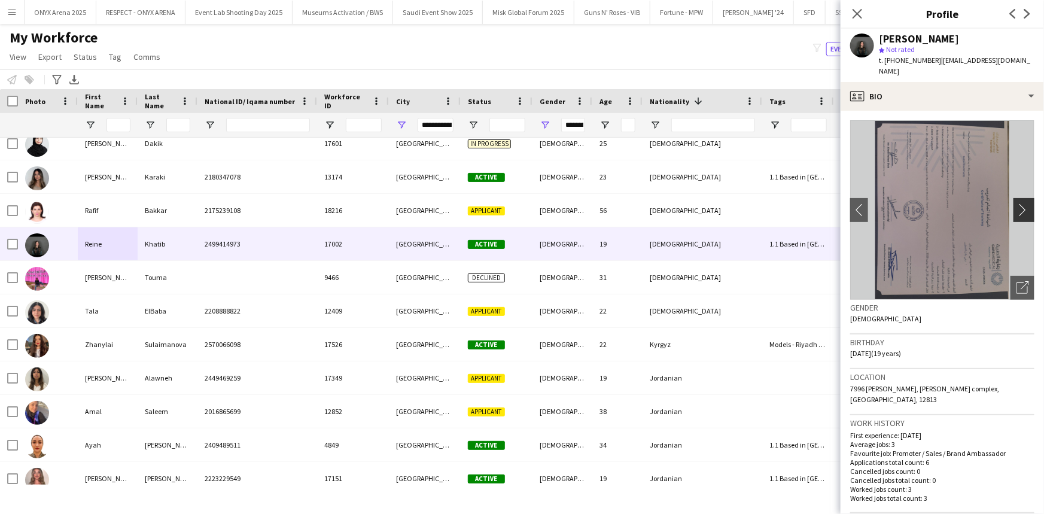
click at [1022, 203] on app-icon "chevron-right" at bounding box center [1025, 209] width 19 height 13
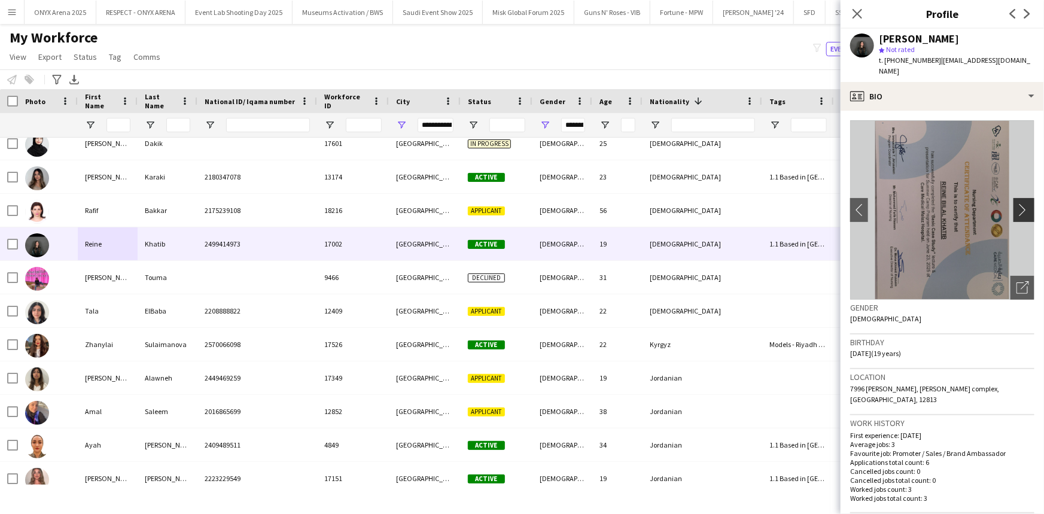
click at [1022, 203] on app-icon "chevron-right" at bounding box center [1025, 209] width 19 height 13
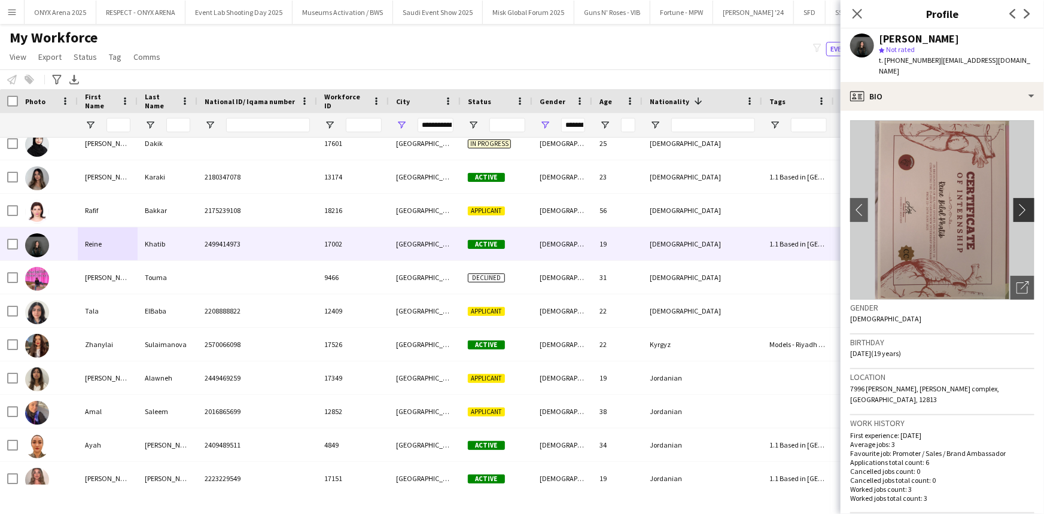
click at [1022, 203] on app-icon "chevron-right" at bounding box center [1025, 209] width 19 height 13
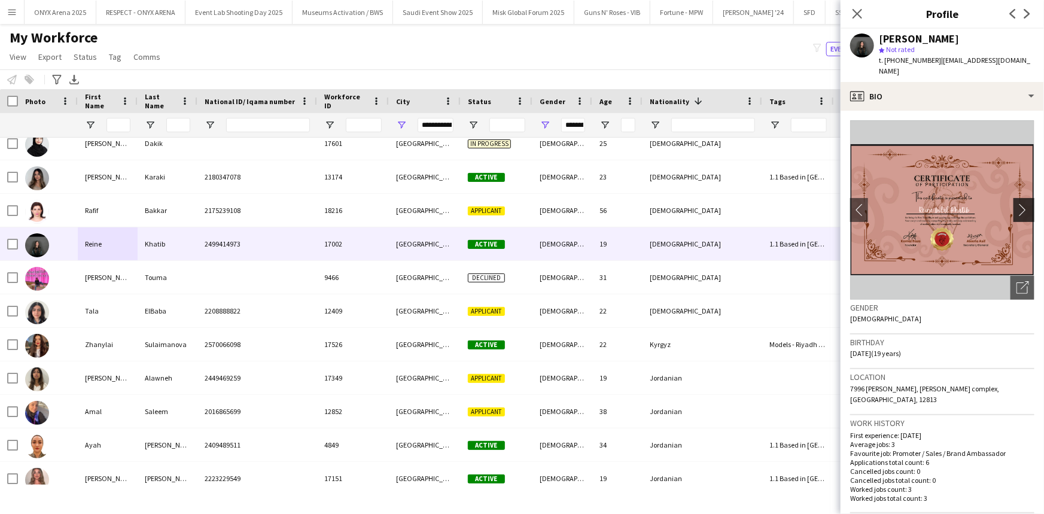
click at [1022, 203] on app-icon "chevron-right" at bounding box center [1025, 209] width 19 height 13
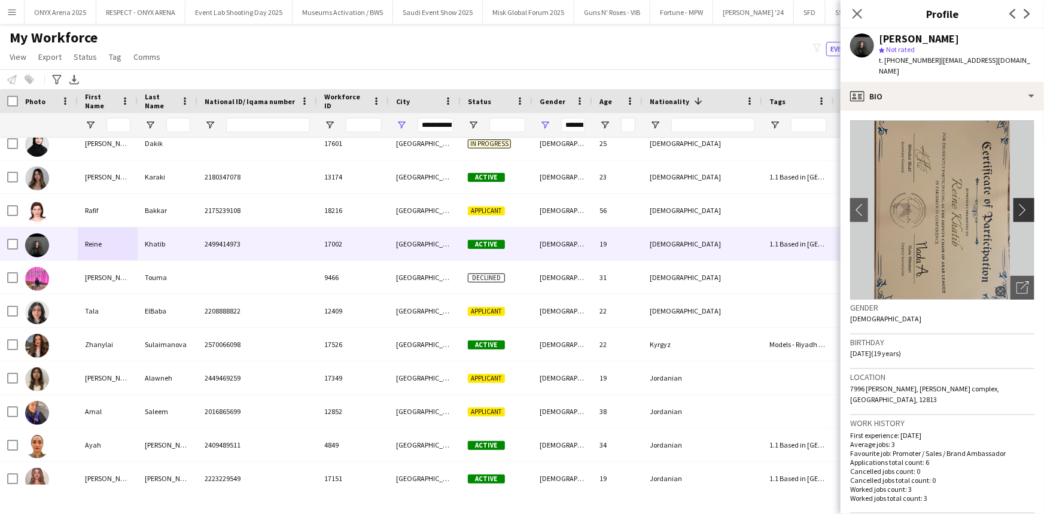
click at [1022, 203] on app-icon "chevron-right" at bounding box center [1025, 209] width 19 height 13
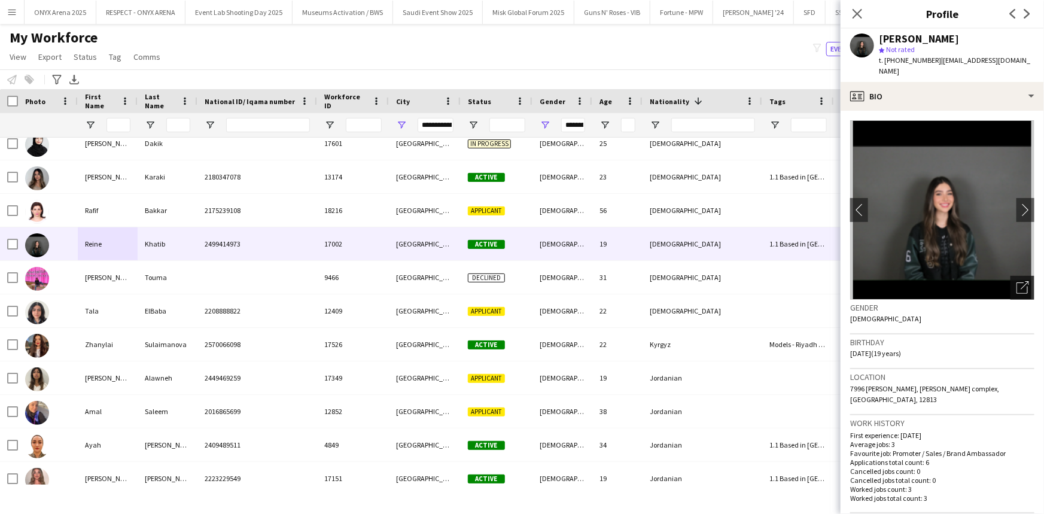
click at [1016, 282] on icon "Open photos pop-in" at bounding box center [1022, 287] width 13 height 13
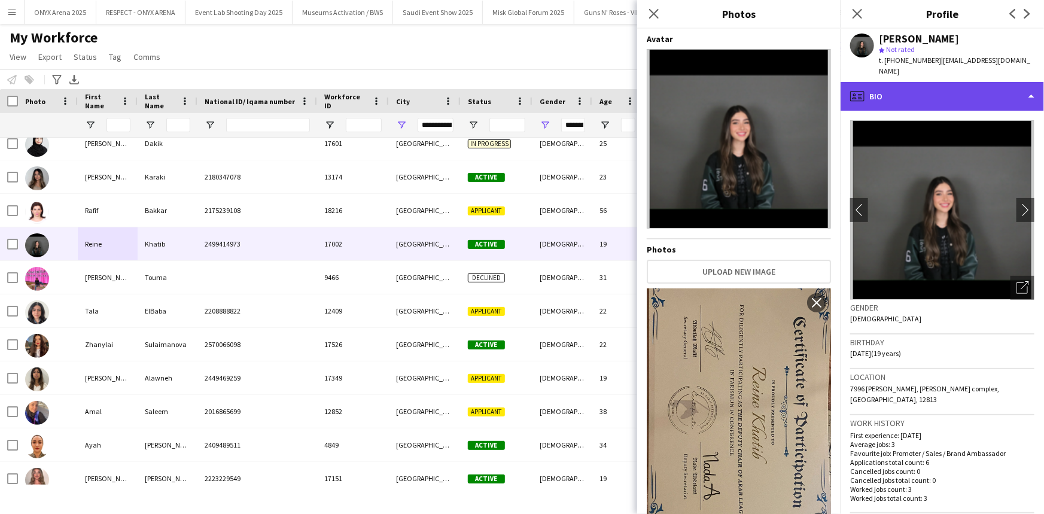
click at [910, 82] on div "profile Bio" at bounding box center [942, 96] width 203 height 29
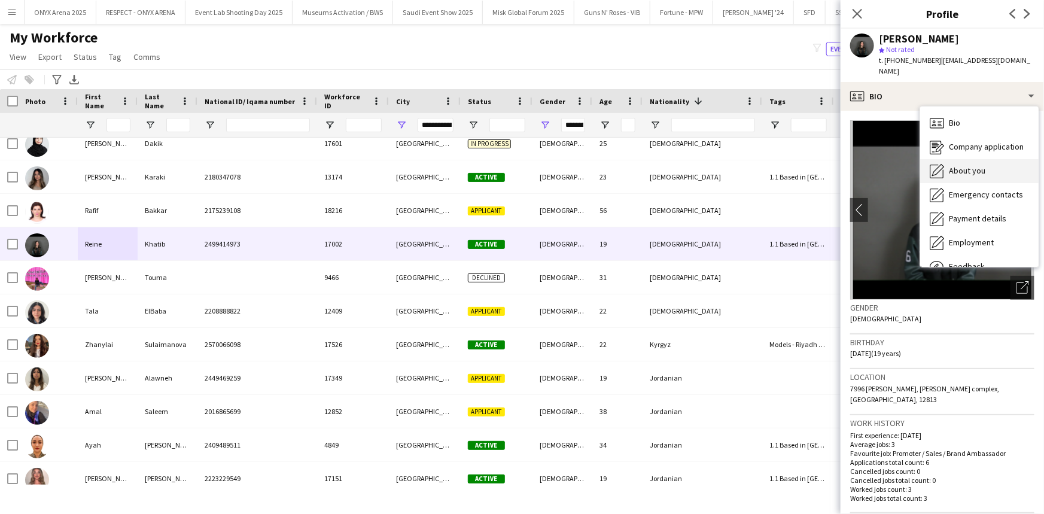
click at [950, 165] on span "About you" at bounding box center [967, 170] width 36 height 11
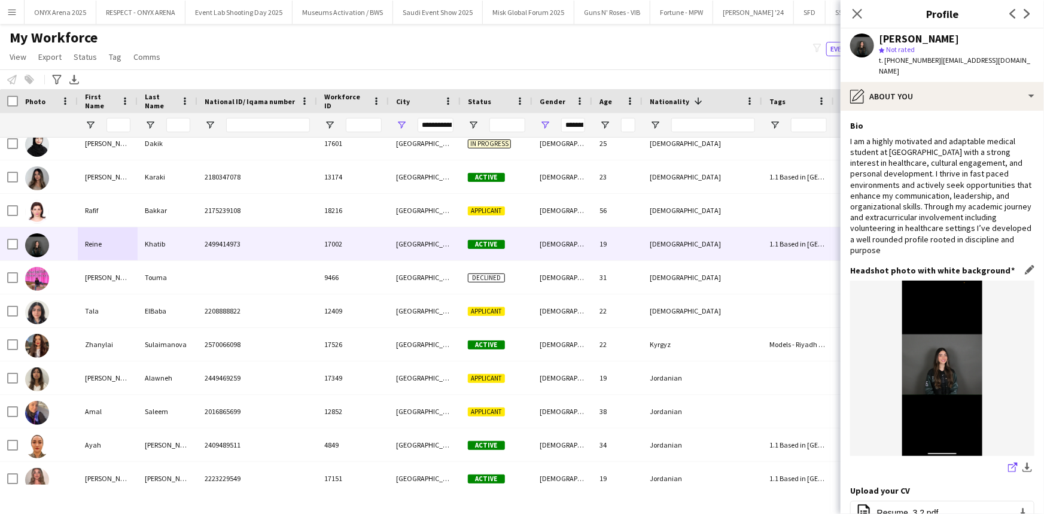
click at [1009, 462] on icon "share-external-link-1" at bounding box center [1013, 467] width 10 height 10
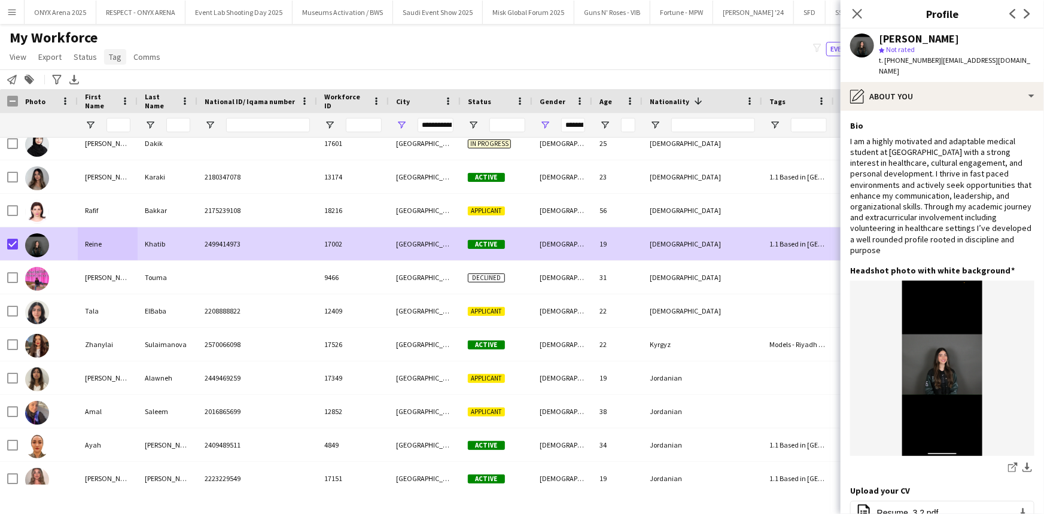
click at [109, 59] on span "Tag" at bounding box center [115, 56] width 13 height 11
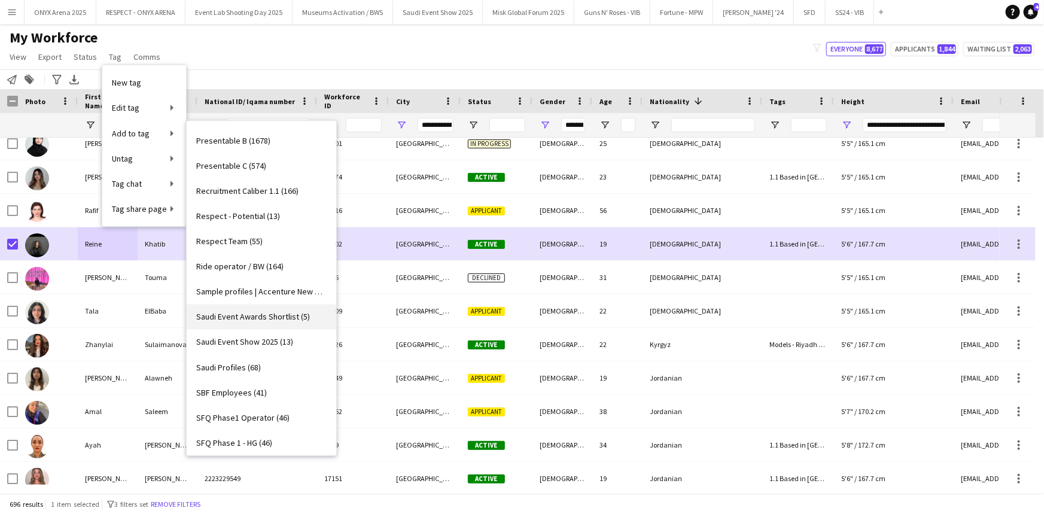
click at [251, 317] on span "Saudi Event Awards Shortlist (5)" at bounding box center [253, 317] width 114 height 11
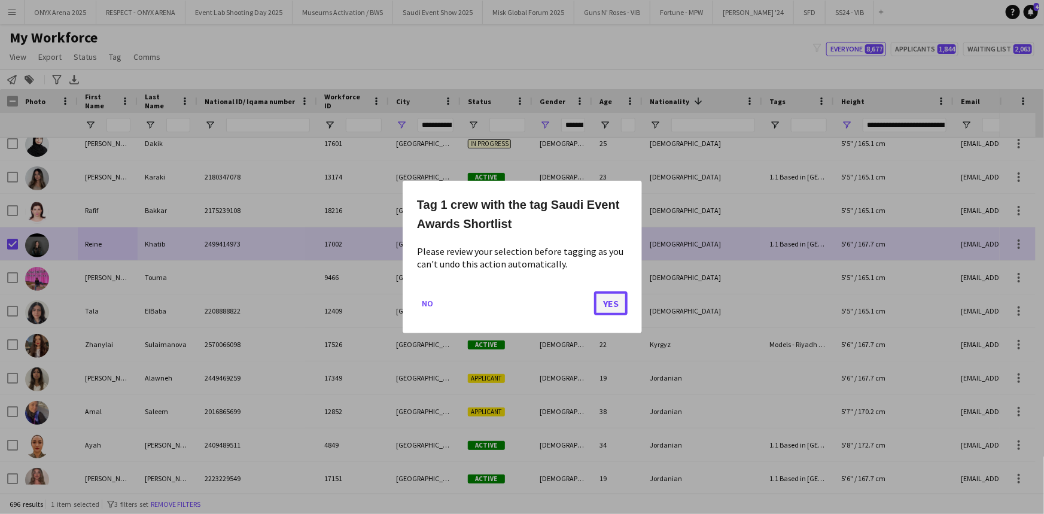
click at [606, 307] on button "Yes" at bounding box center [611, 303] width 34 height 24
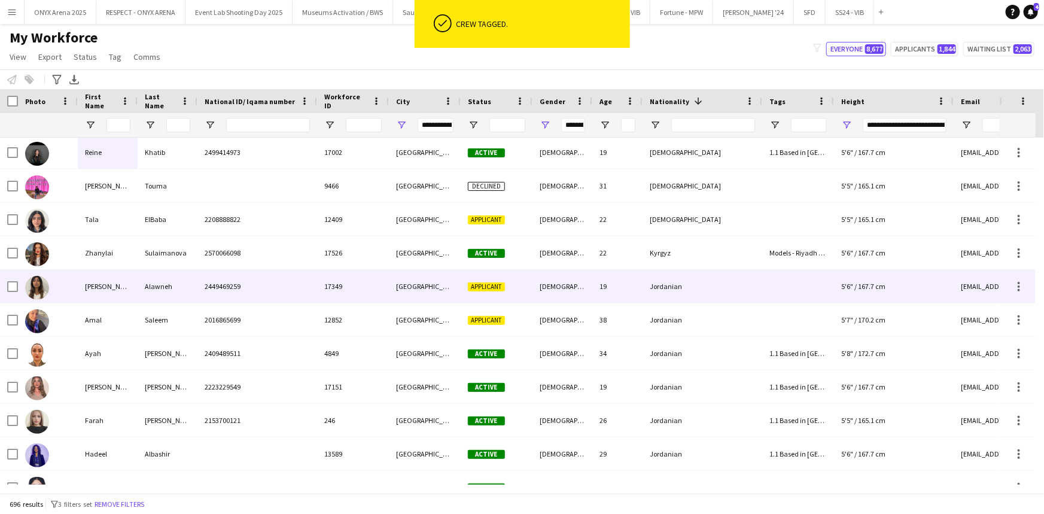
scroll to position [19115, 0]
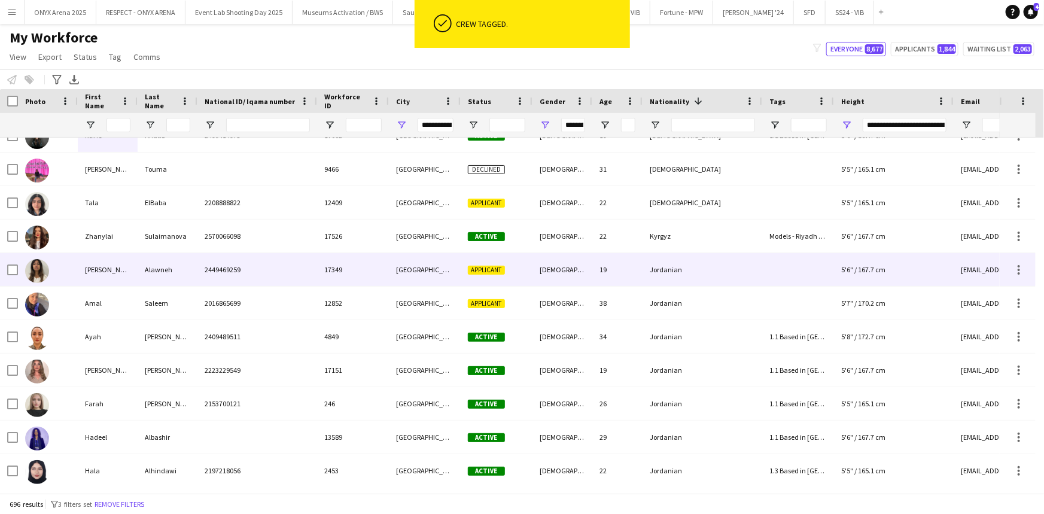
click at [121, 278] on div "Alma" at bounding box center [108, 269] width 60 height 33
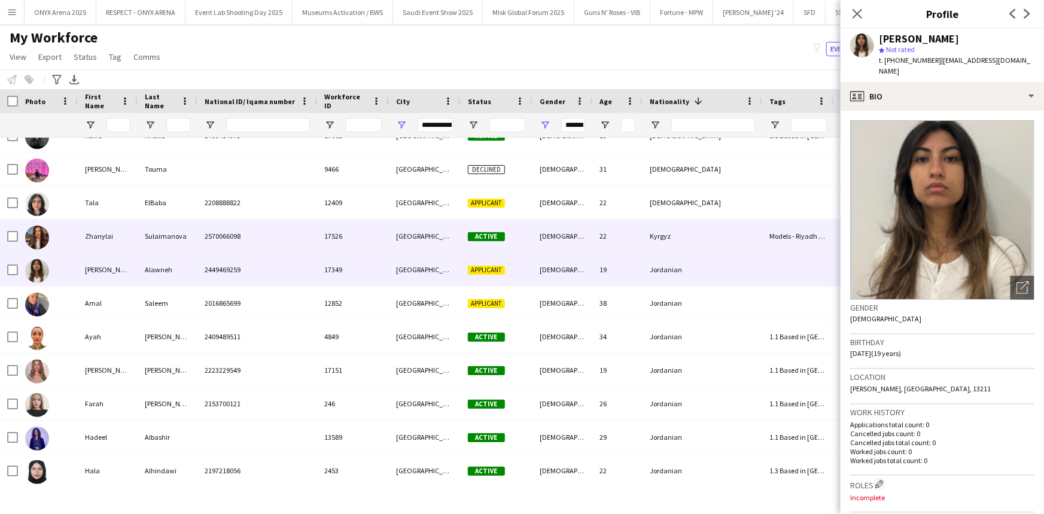
click at [136, 235] on div "Zhanylai" at bounding box center [108, 236] width 60 height 33
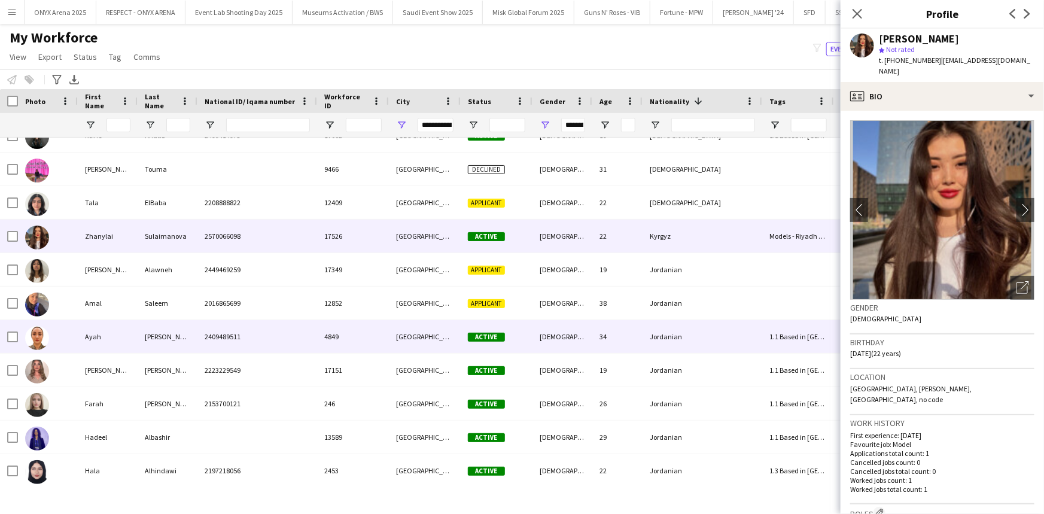
click at [117, 336] on div "Ayah" at bounding box center [108, 336] width 60 height 33
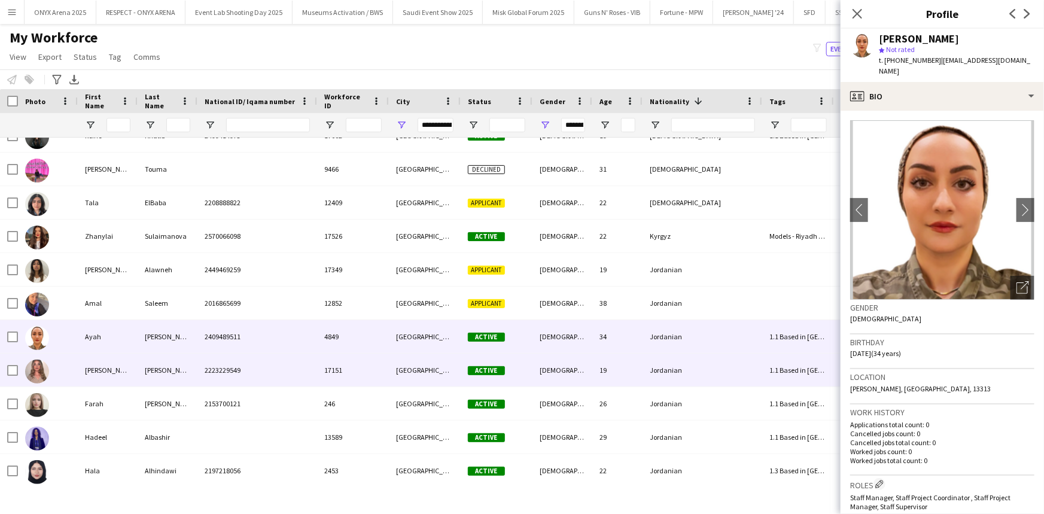
drag, startPoint x: 140, startPoint y: 360, endPoint x: 150, endPoint y: 355, distance: 11.0
click at [139, 361] on div "Al Khatib" at bounding box center [168, 370] width 60 height 33
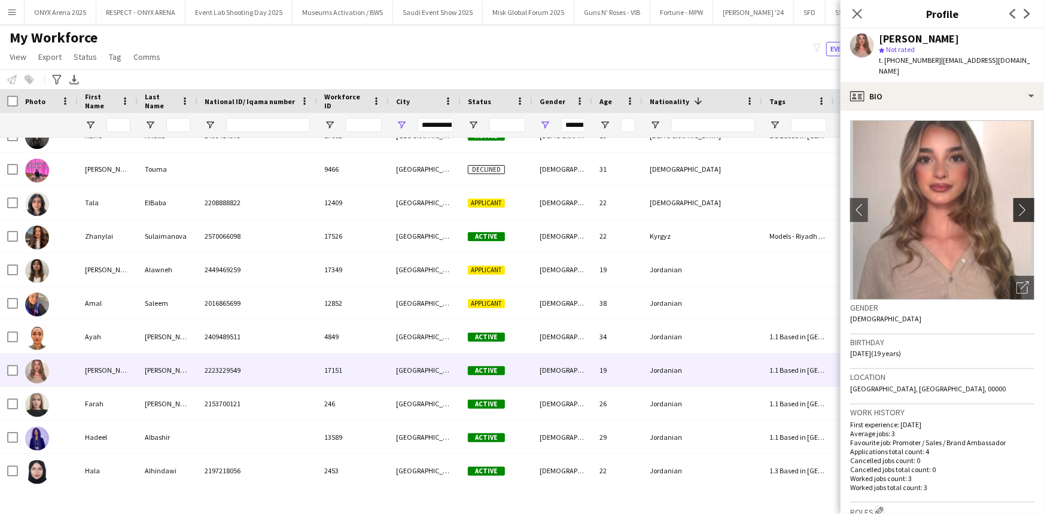
click at [1016, 203] on app-icon "chevron-right" at bounding box center [1025, 209] width 19 height 13
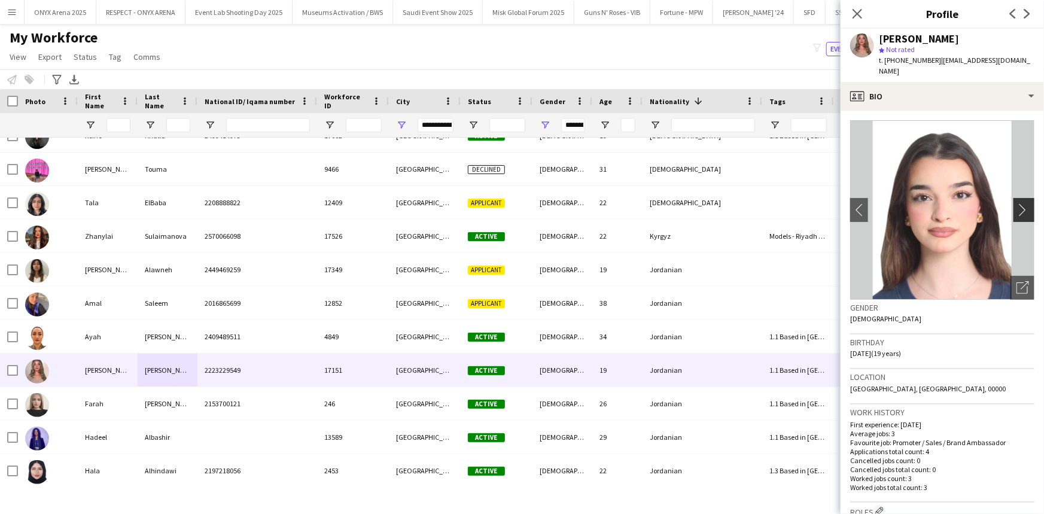
click at [1016, 203] on app-icon "chevron-right" at bounding box center [1025, 209] width 19 height 13
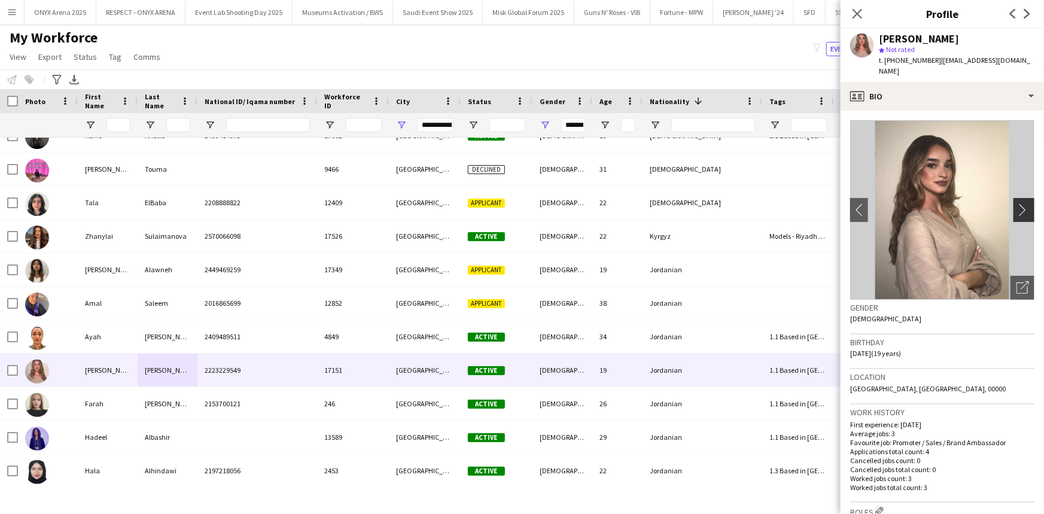
click at [1016, 203] on app-icon "chevron-right" at bounding box center [1025, 209] width 19 height 13
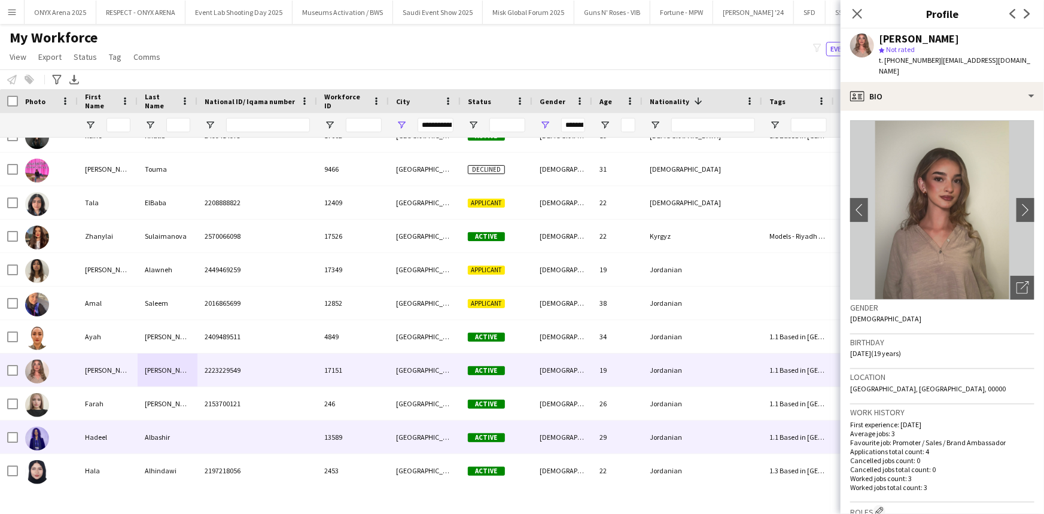
click at [60, 437] on div at bounding box center [48, 437] width 60 height 33
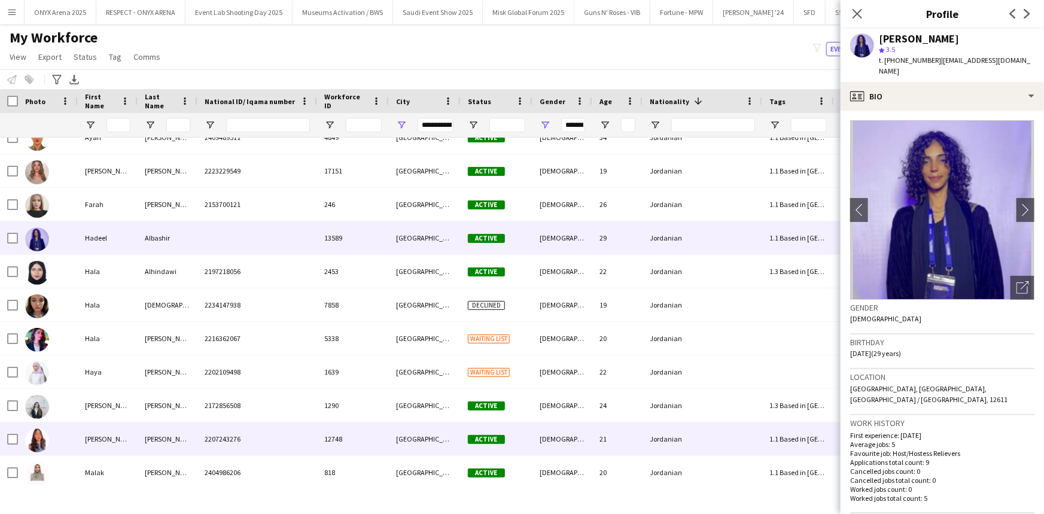
scroll to position [19333, 0]
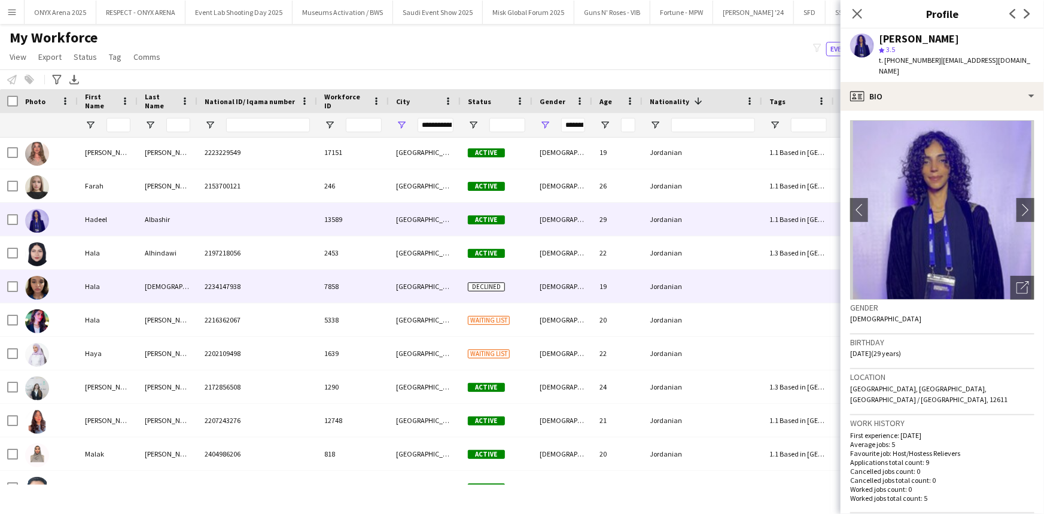
click at [87, 283] on div "Hala" at bounding box center [108, 286] width 60 height 33
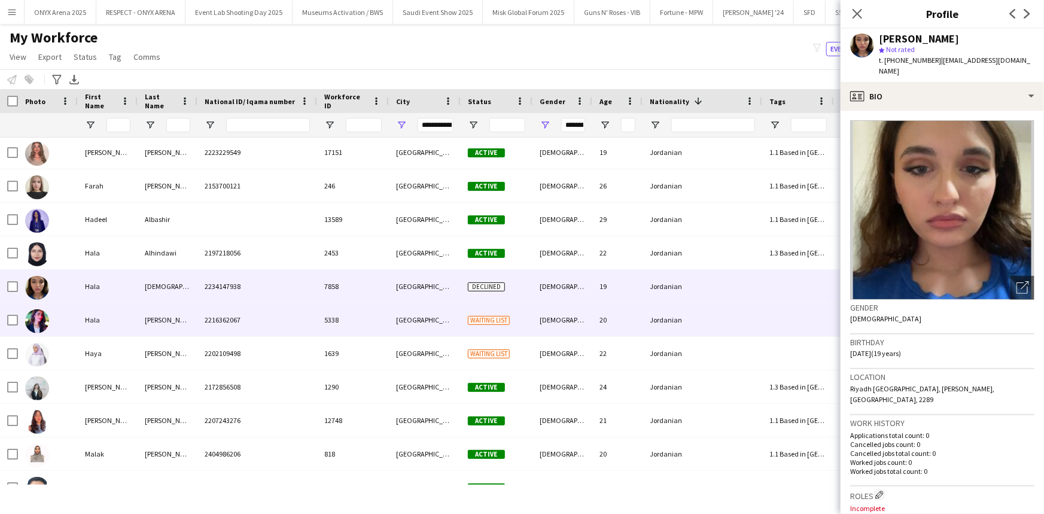
click at [95, 323] on div "Hala" at bounding box center [108, 319] width 60 height 33
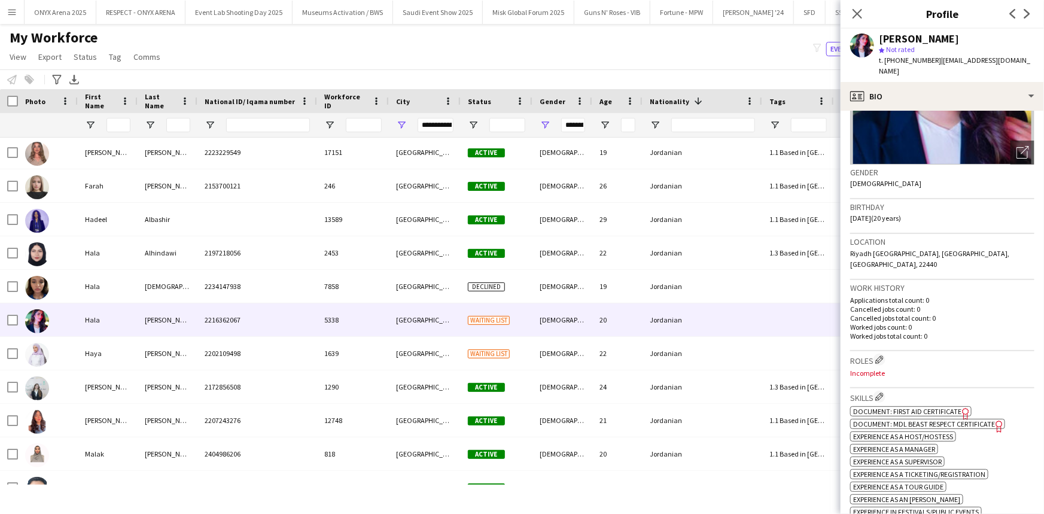
scroll to position [0, 0]
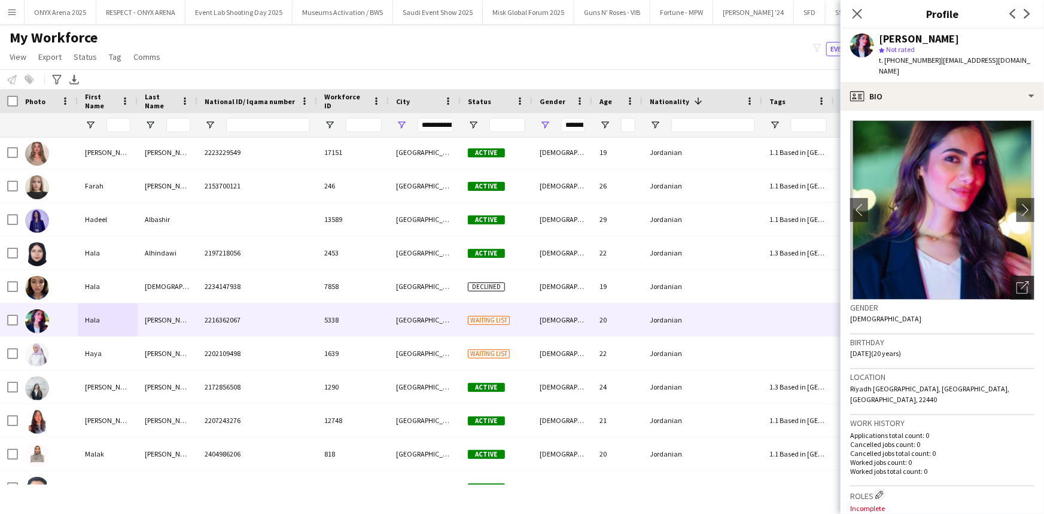
click at [1025, 283] on div "Open photos pop-in" at bounding box center [1022, 288] width 24 height 24
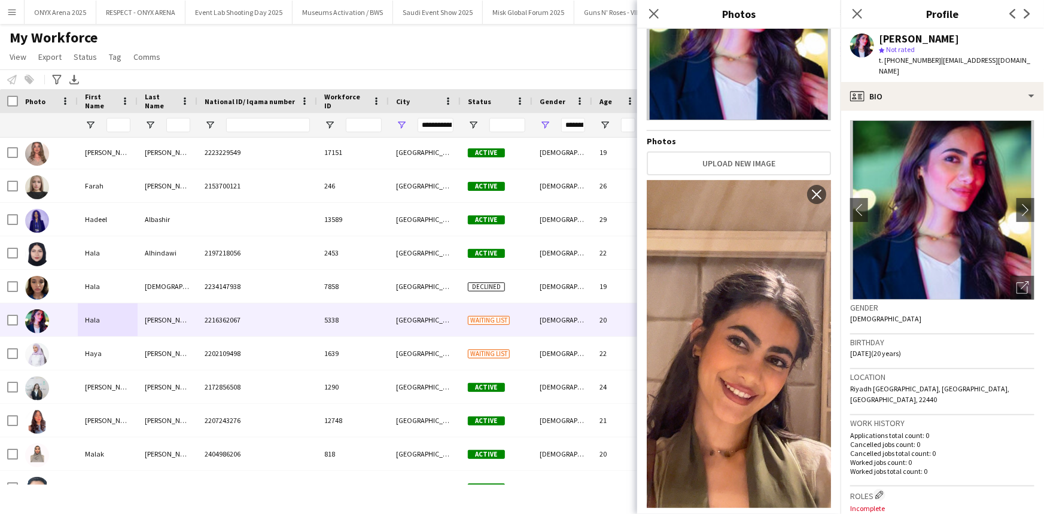
scroll to position [110, 0]
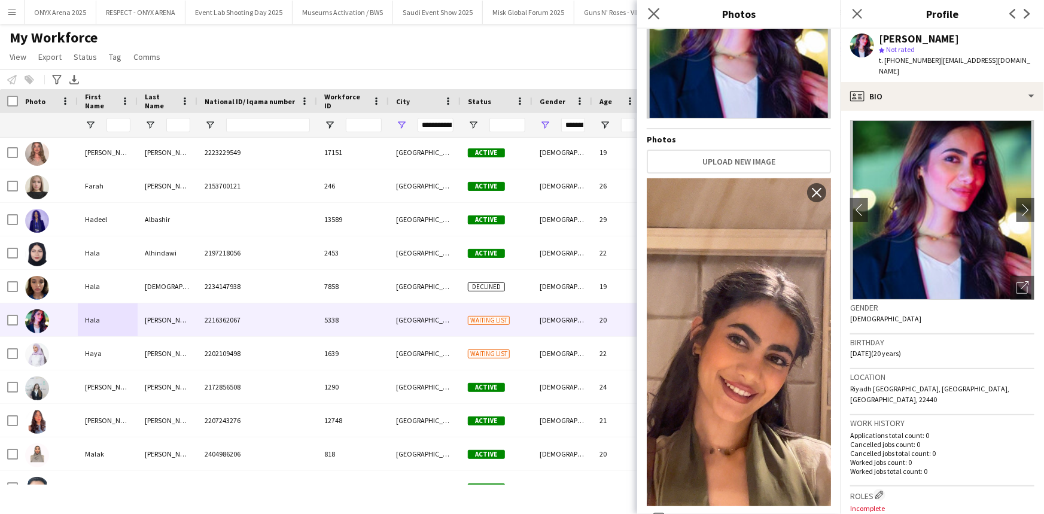
click at [659, 19] on app-icon "Close pop-in" at bounding box center [654, 13] width 17 height 17
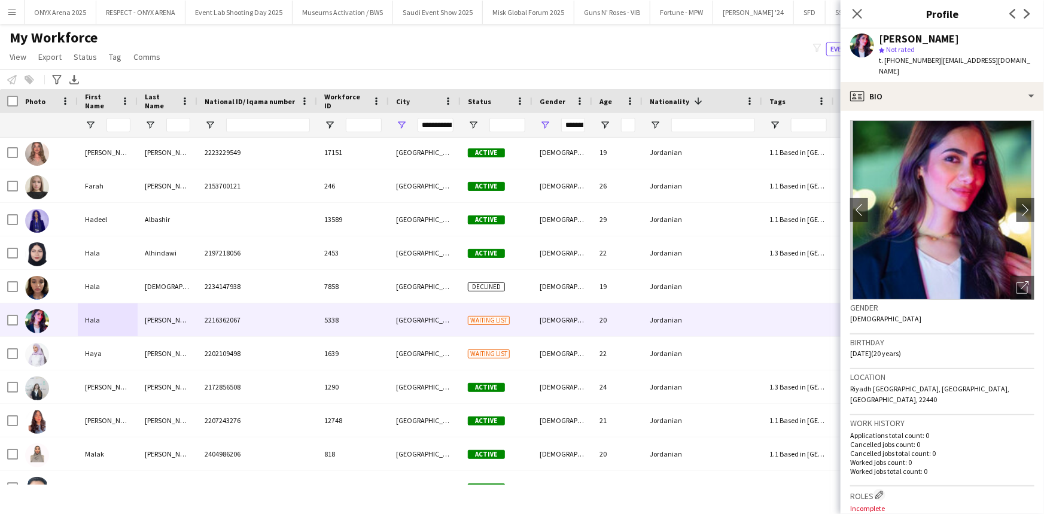
click at [919, 62] on span "t. +966558568603" at bounding box center [910, 60] width 62 height 9
click at [918, 62] on span "t. +966558568603" at bounding box center [910, 60] width 62 height 9
copy span "966558568603"
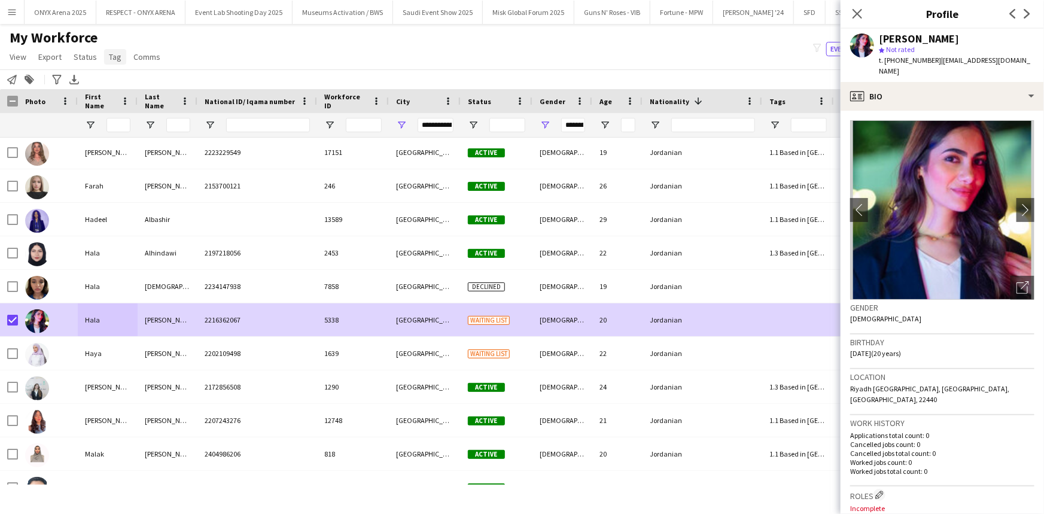
click at [114, 60] on span "Tag" at bounding box center [115, 56] width 13 height 11
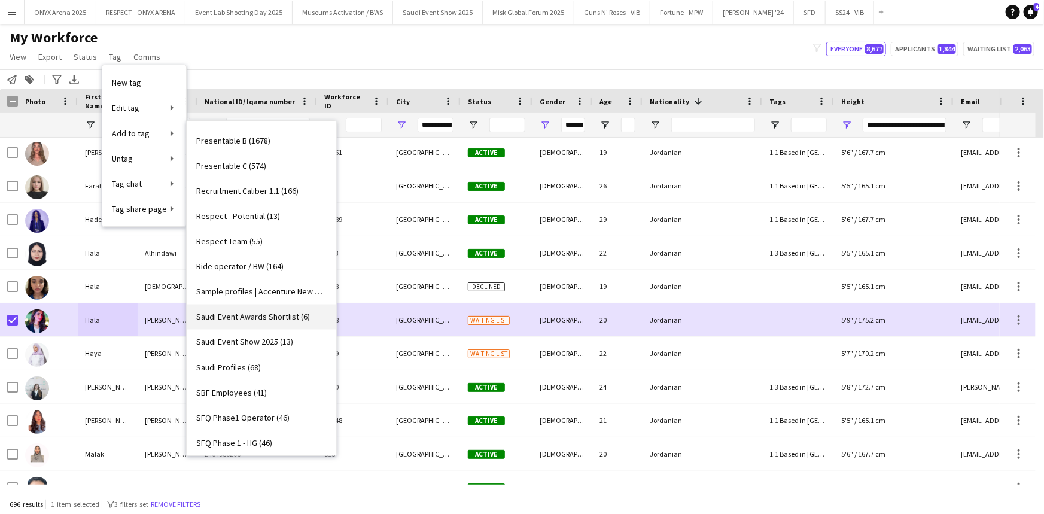
click at [242, 312] on span "Saudi Event Awards Shortlist (6)" at bounding box center [253, 317] width 114 height 11
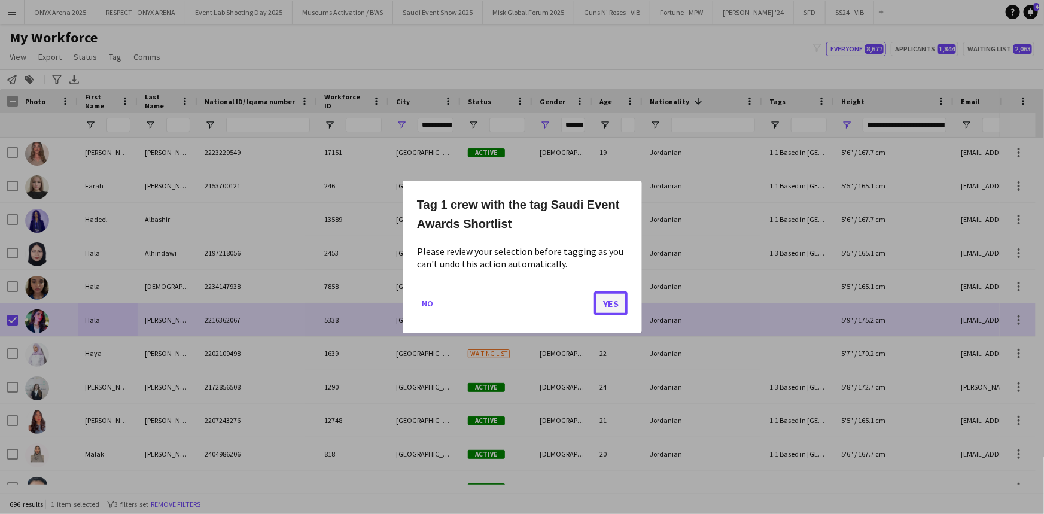
click at [616, 302] on button "Yes" at bounding box center [611, 303] width 34 height 24
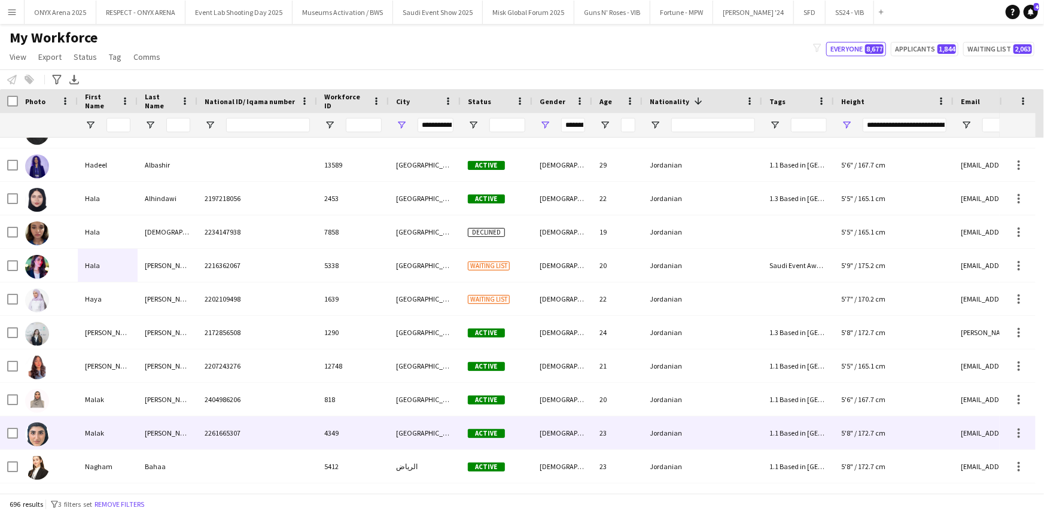
scroll to position [19442, 0]
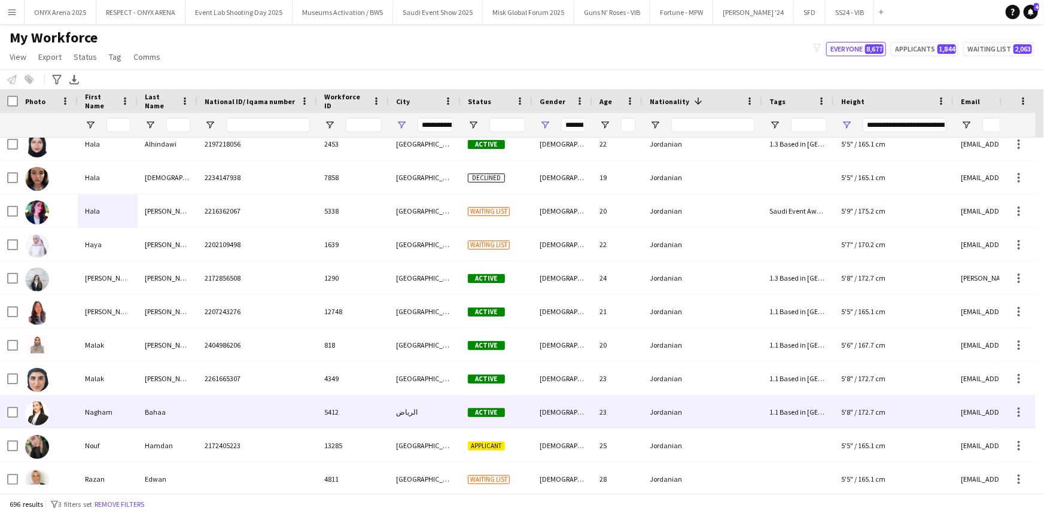
click at [100, 412] on div "Nagham" at bounding box center [108, 411] width 60 height 33
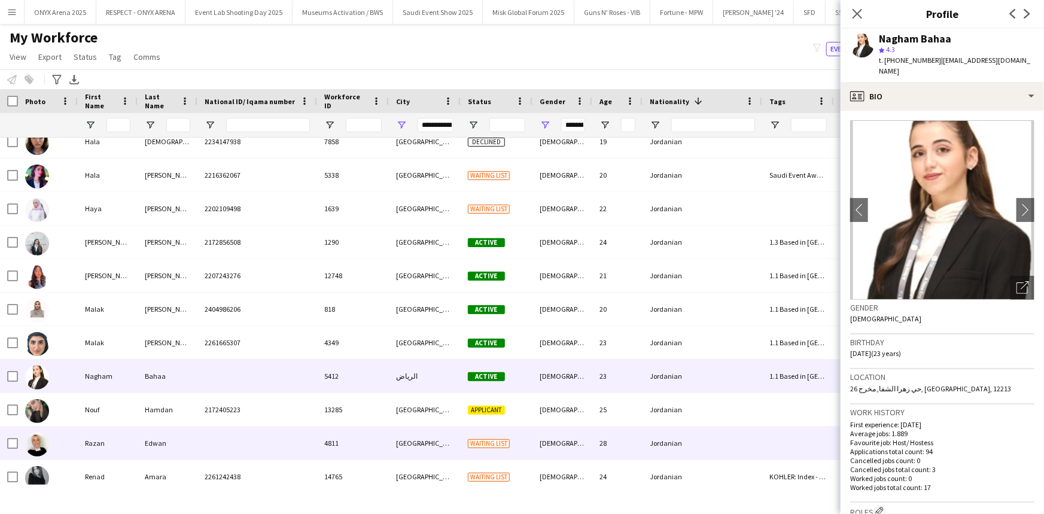
scroll to position [19496, 0]
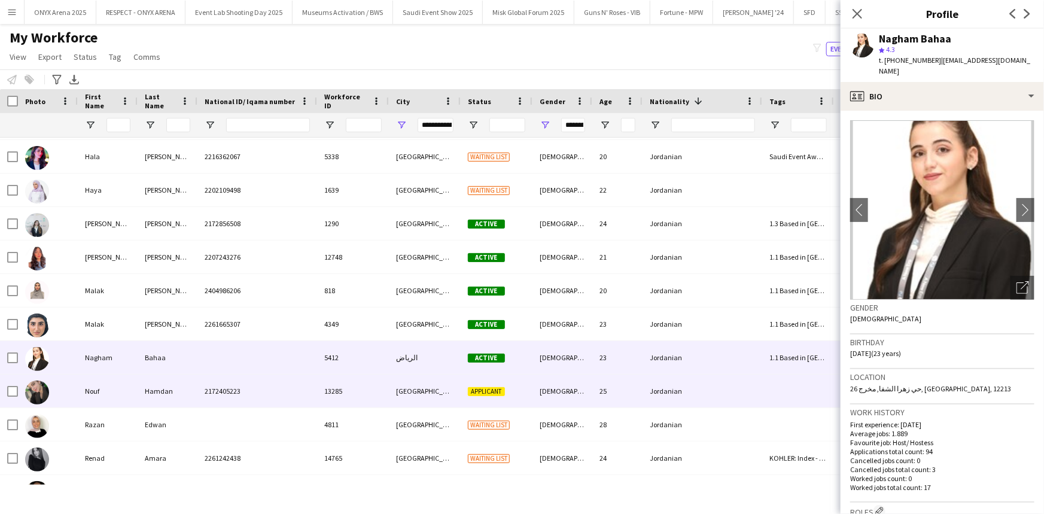
click at [164, 391] on div "Hamdan" at bounding box center [168, 391] width 60 height 33
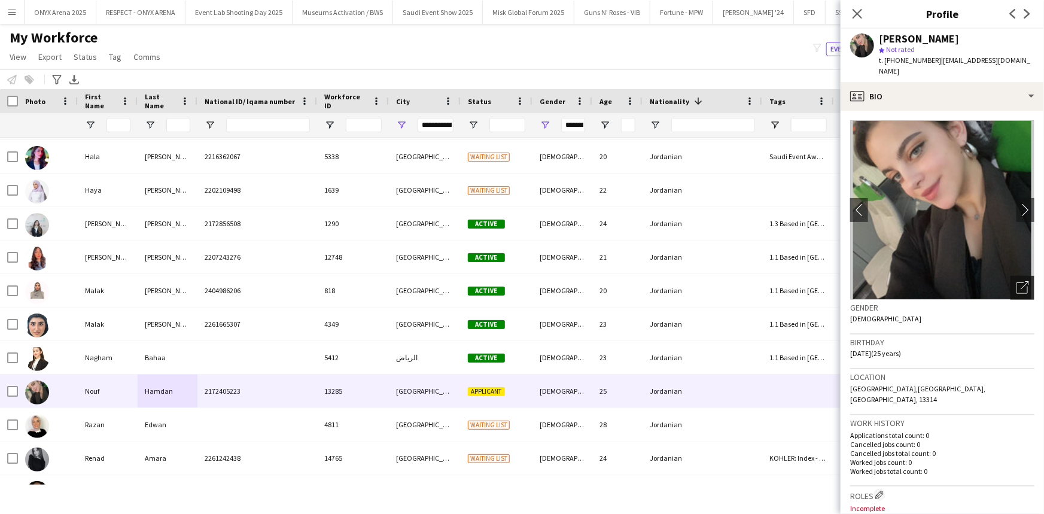
click at [1016, 281] on icon "Open photos pop-in" at bounding box center [1022, 287] width 13 height 13
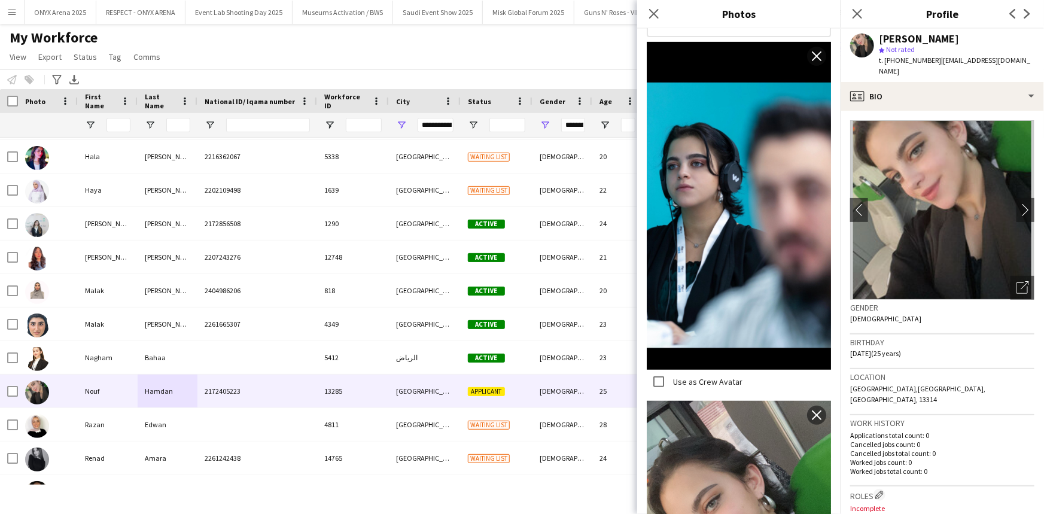
scroll to position [326, 0]
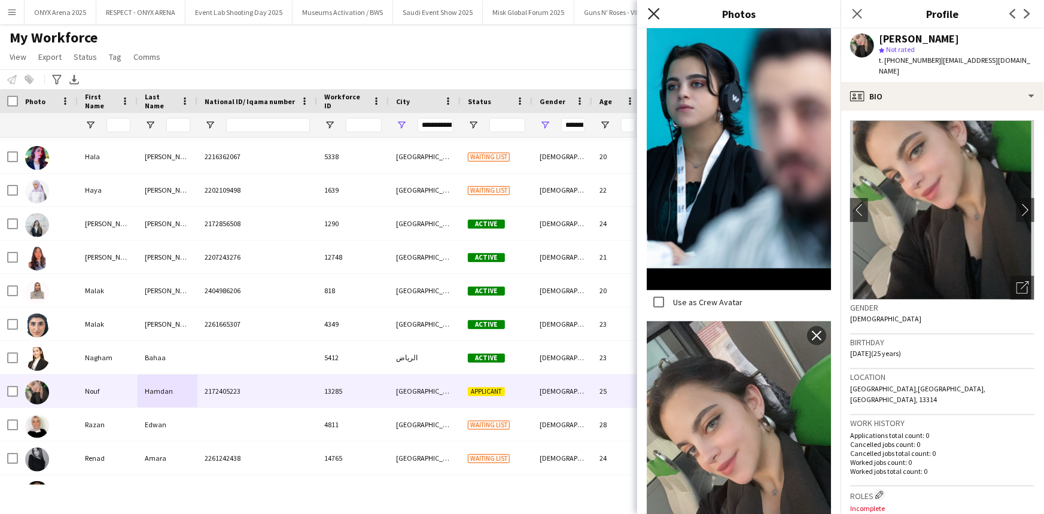
click at [649, 13] on icon "Close pop-in" at bounding box center [653, 13] width 11 height 11
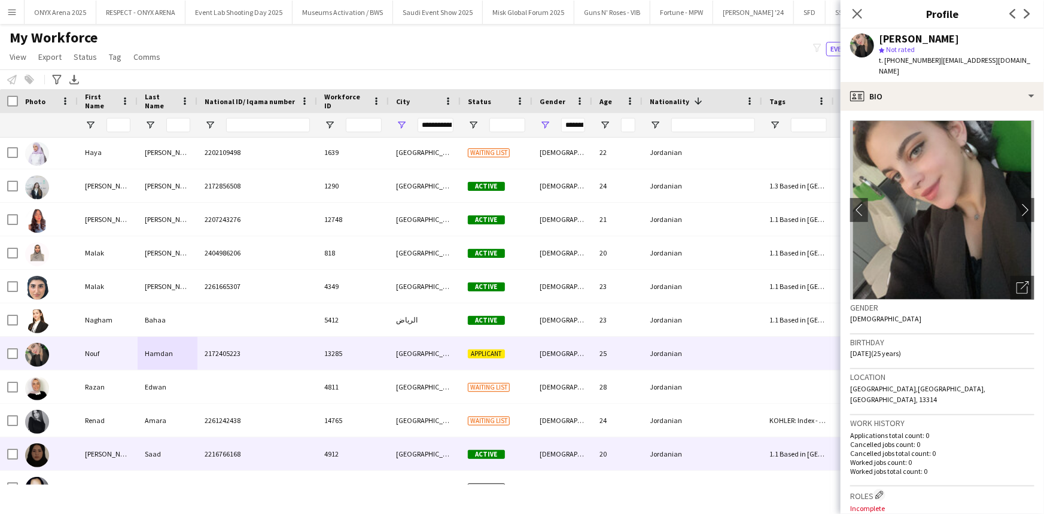
scroll to position [19550, 0]
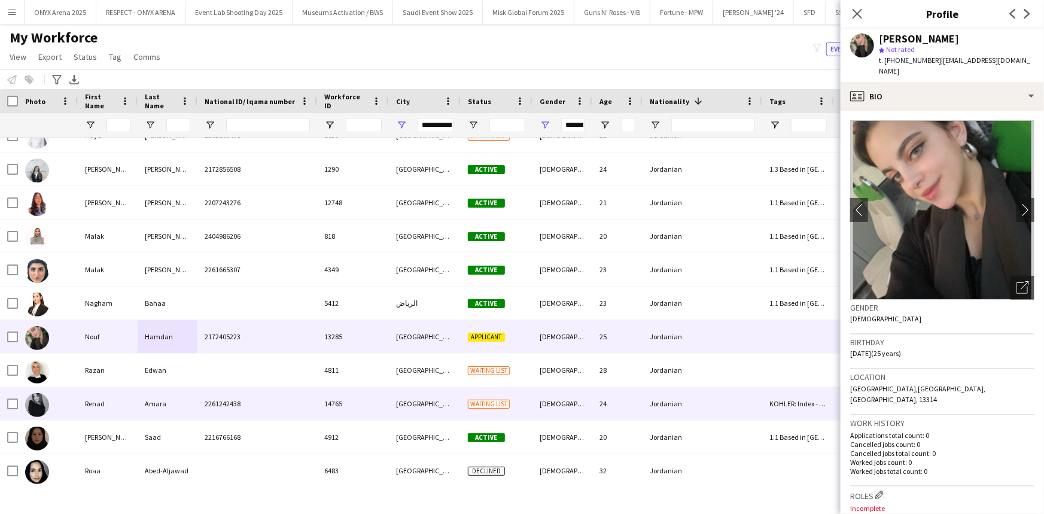
click at [123, 395] on div "Renad" at bounding box center [108, 403] width 60 height 33
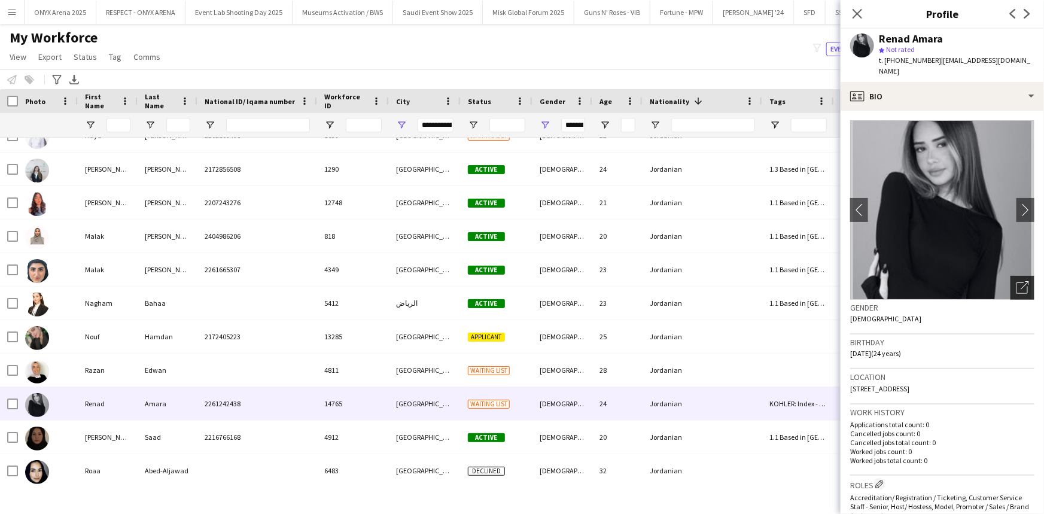
click at [1015, 276] on div "Open photos pop-in" at bounding box center [1022, 288] width 24 height 24
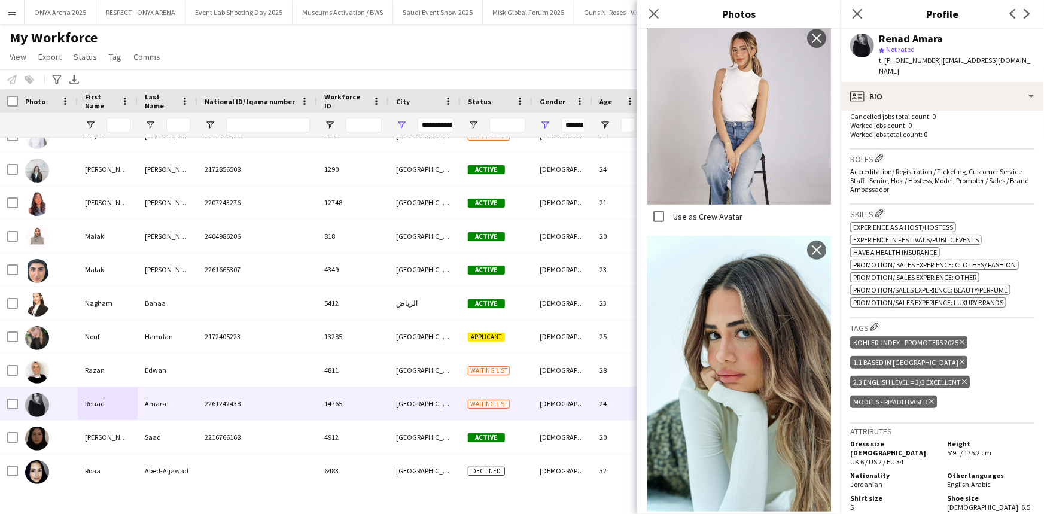
scroll to position [54, 0]
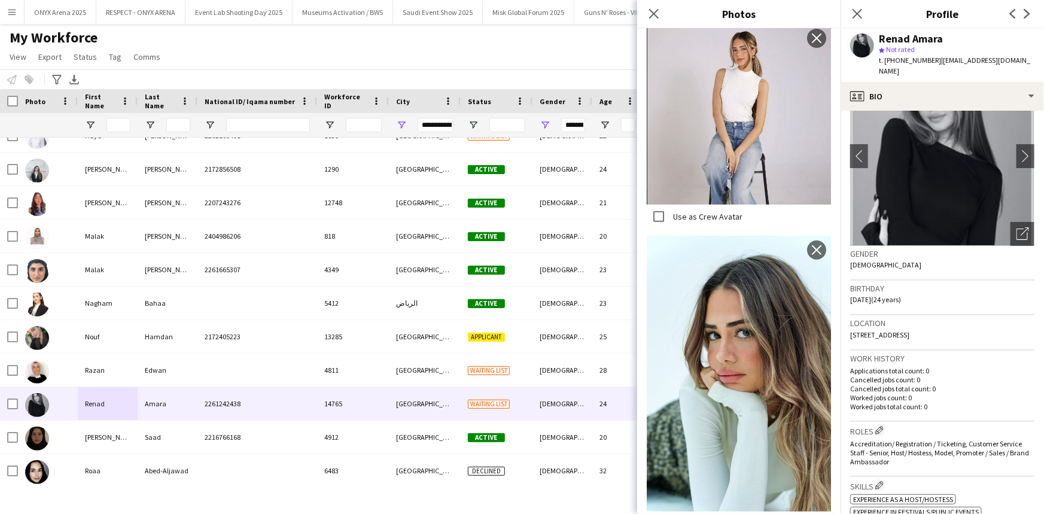
click at [902, 58] on span "t. +966544242914" at bounding box center [910, 60] width 62 height 9
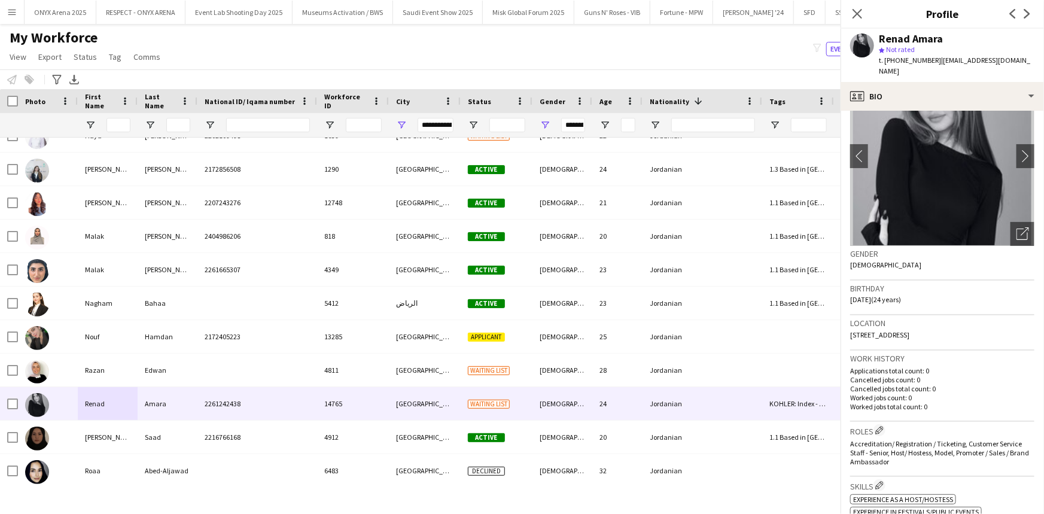
click at [902, 58] on span "t. +966544242914" at bounding box center [910, 60] width 62 height 9
copy span "966544242914"
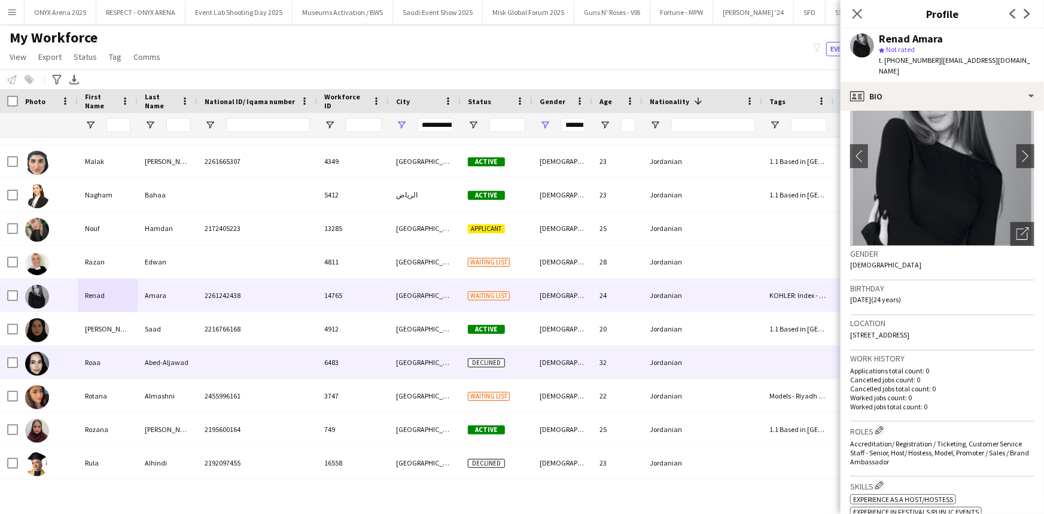
scroll to position [19713, 0]
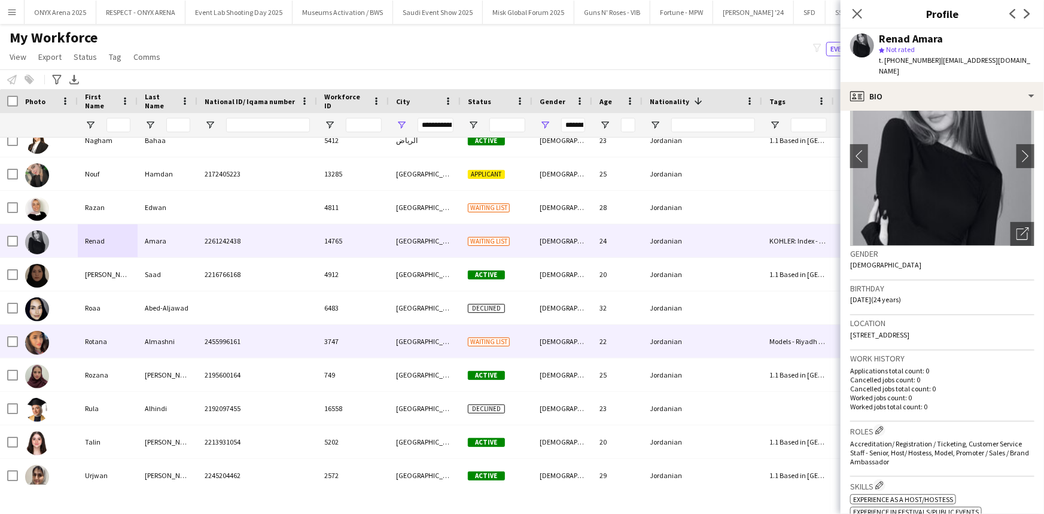
click at [169, 335] on div "Almashni" at bounding box center [168, 341] width 60 height 33
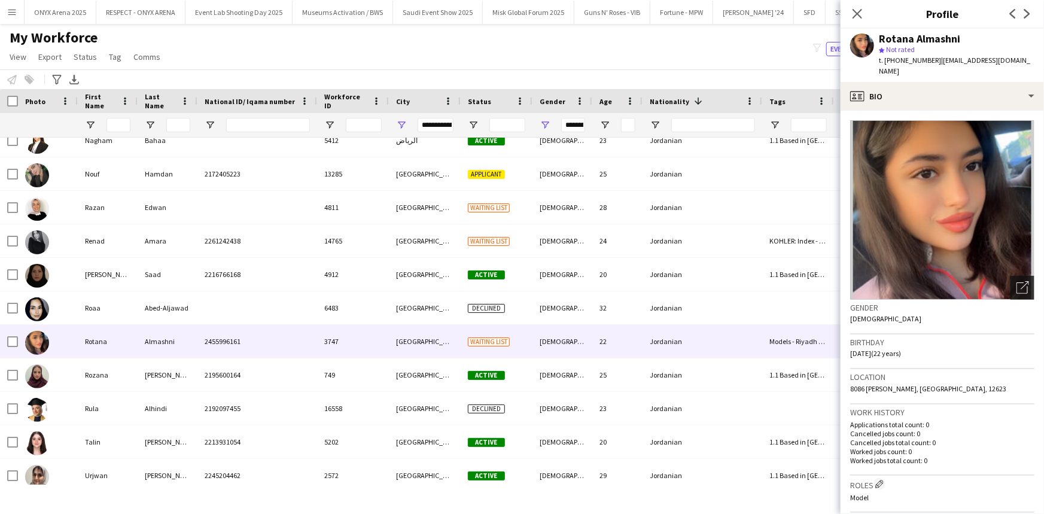
click at [1016, 282] on icon at bounding box center [1021, 287] width 11 height 11
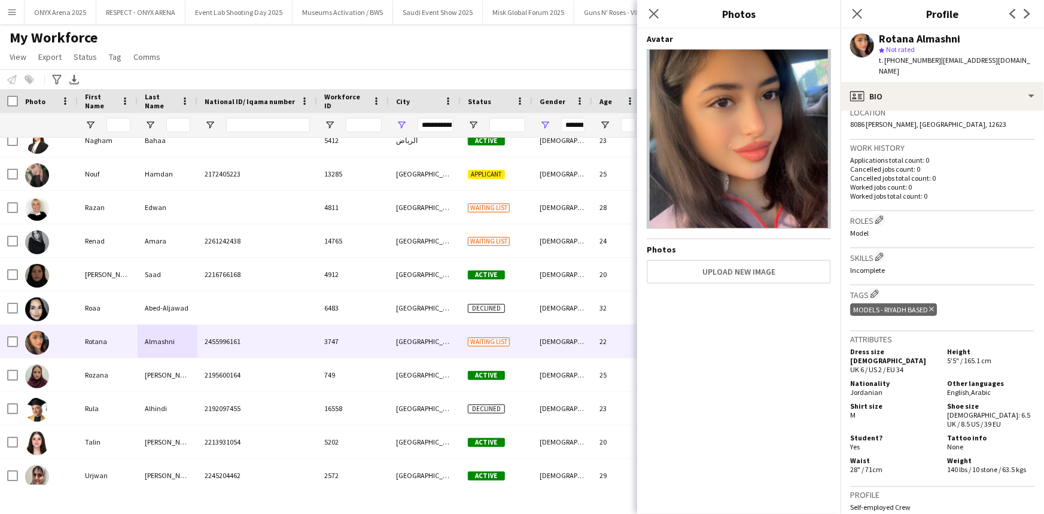
scroll to position [272, 0]
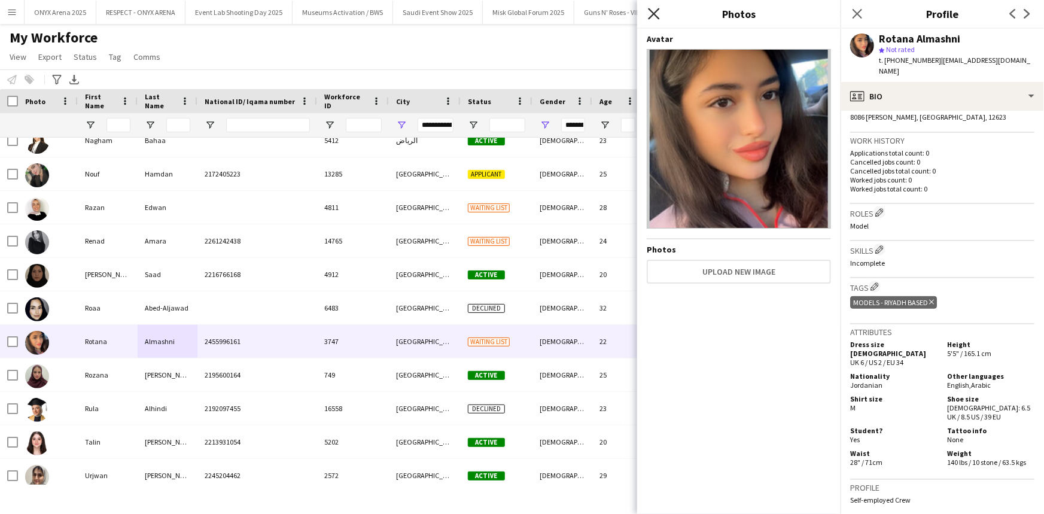
click at [658, 16] on icon "Close pop-in" at bounding box center [653, 13] width 11 height 11
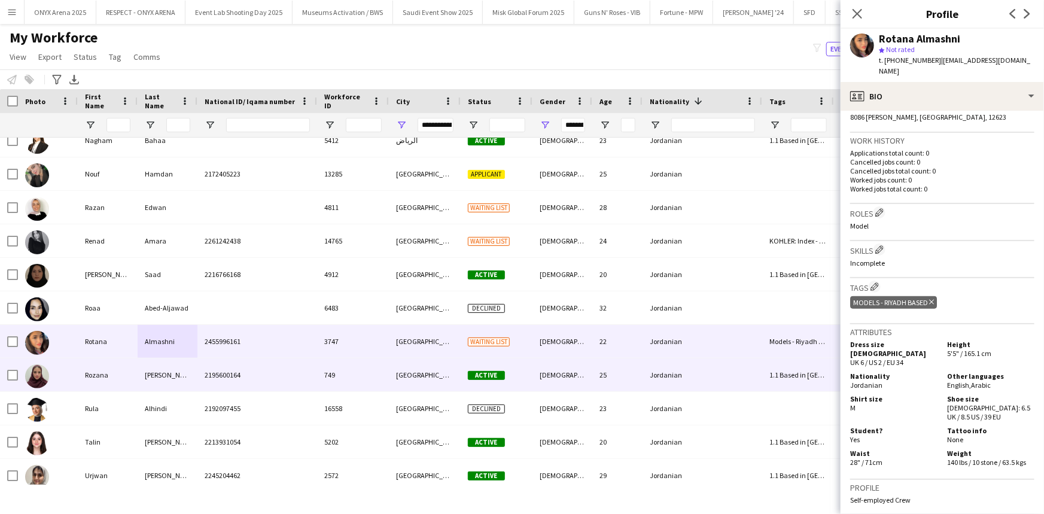
scroll to position [19768, 0]
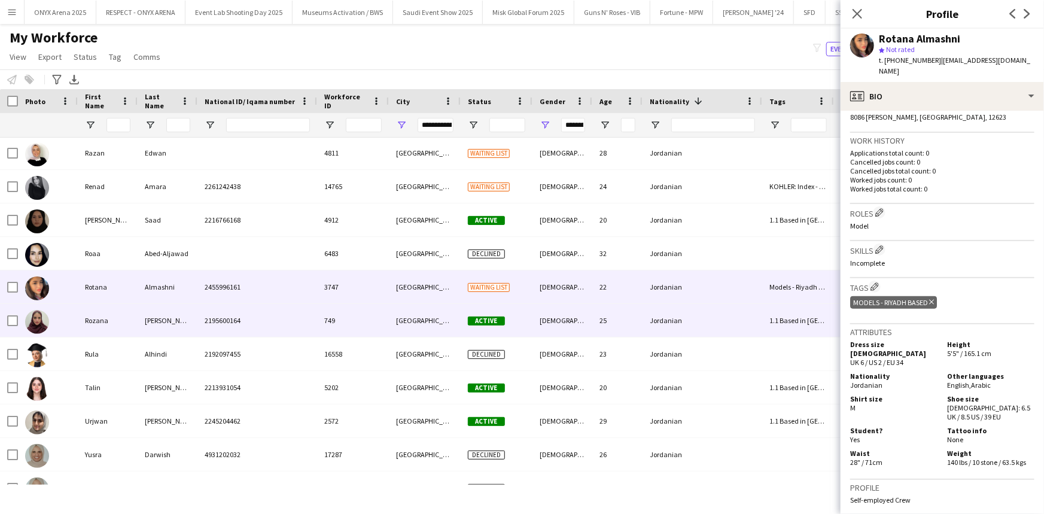
click at [117, 316] on div "Rozana" at bounding box center [108, 320] width 60 height 33
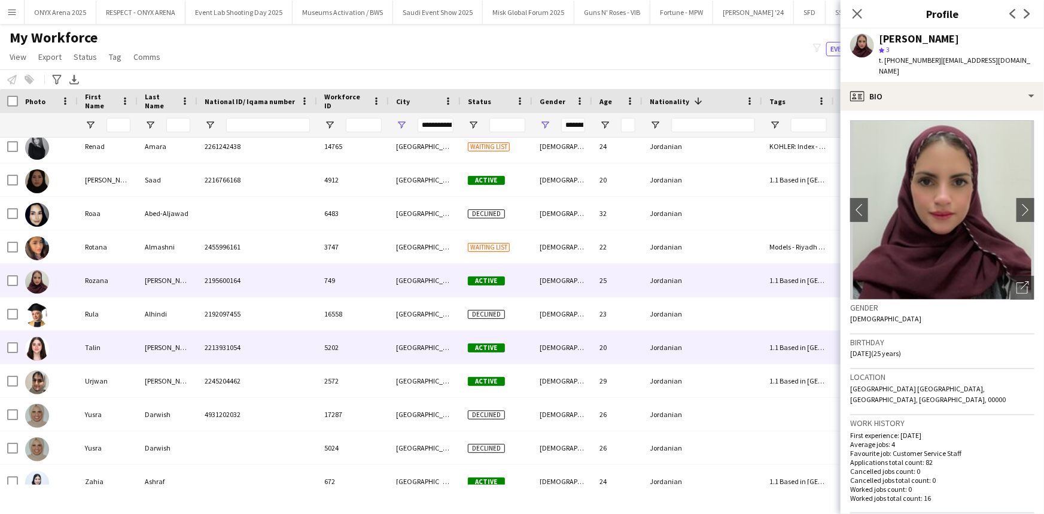
scroll to position [19822, 0]
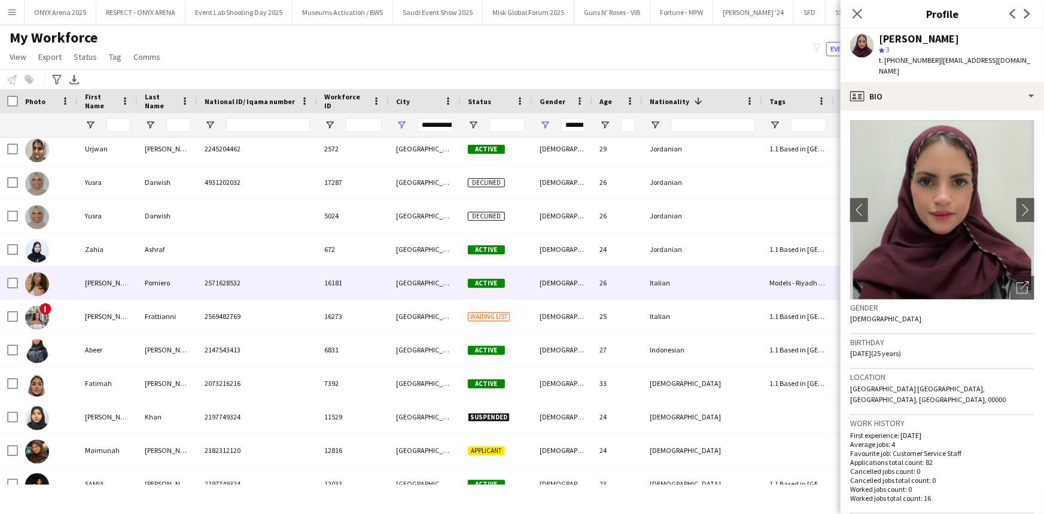
click at [96, 284] on div "Anna Rita" at bounding box center [108, 282] width 60 height 33
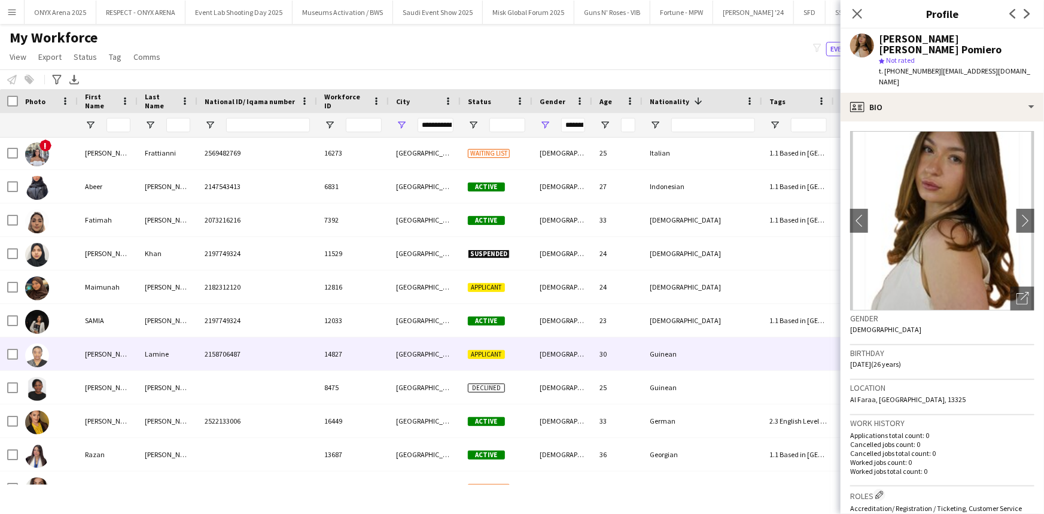
click at [110, 359] on div "Fatimah Mohammed" at bounding box center [108, 353] width 60 height 33
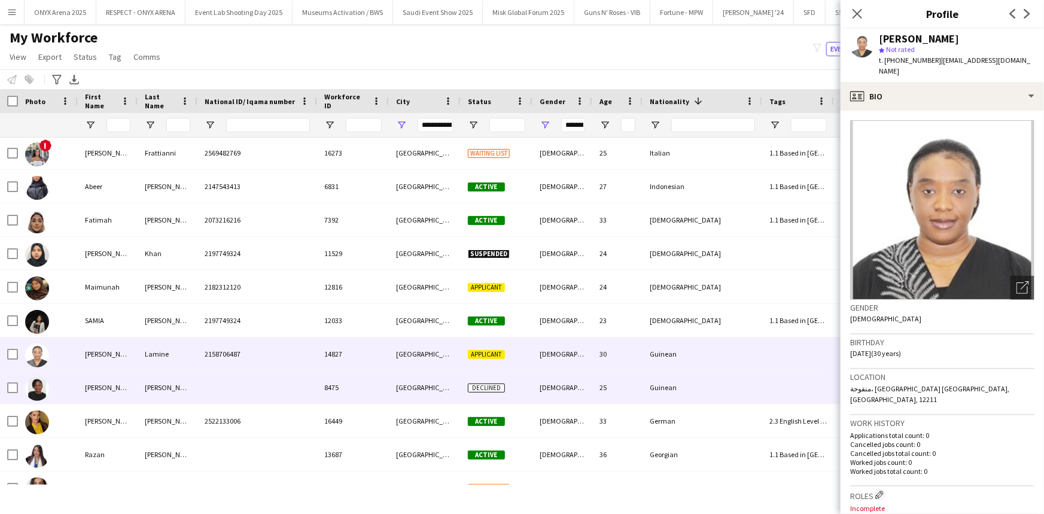
click at [101, 380] on div "Safia" at bounding box center [108, 387] width 60 height 33
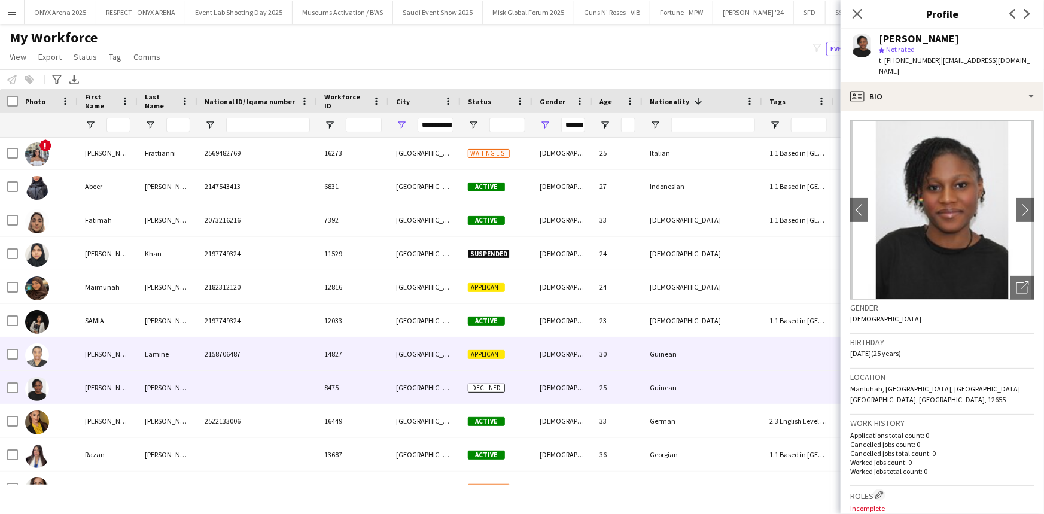
click at [99, 349] on div "Fatimah Mohammed" at bounding box center [108, 353] width 60 height 33
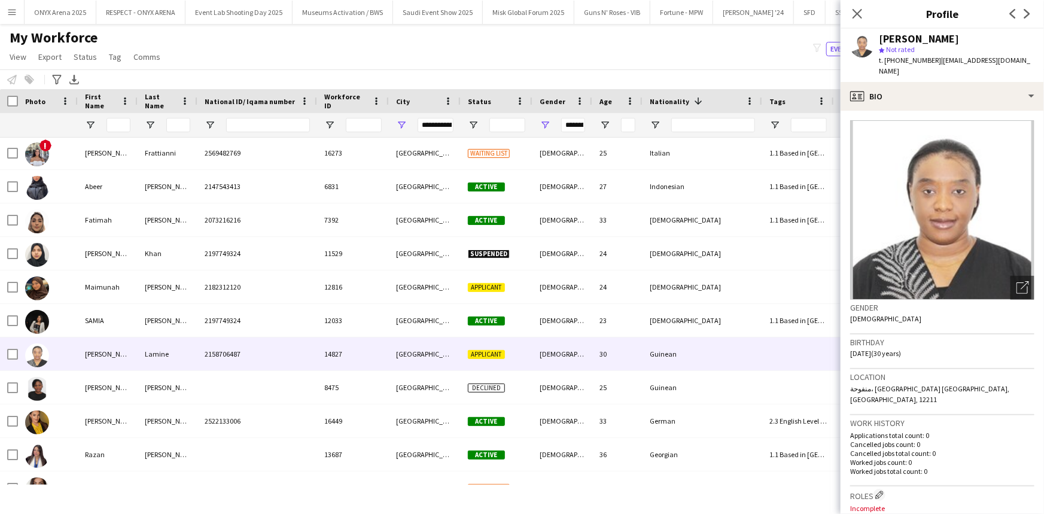
click at [912, 62] on span "t. +224613634137" at bounding box center [910, 60] width 62 height 9
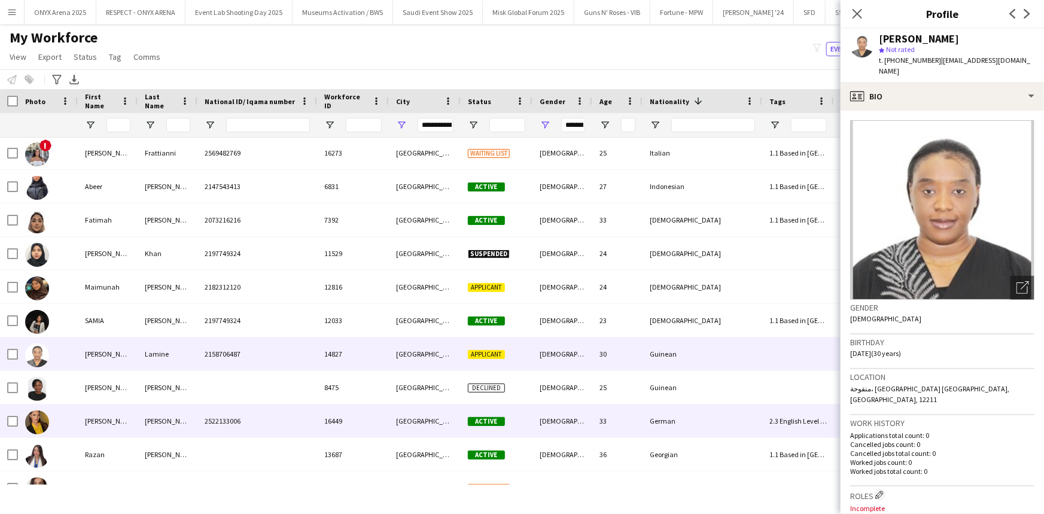
click at [126, 427] on div "[PERSON_NAME]" at bounding box center [108, 420] width 60 height 33
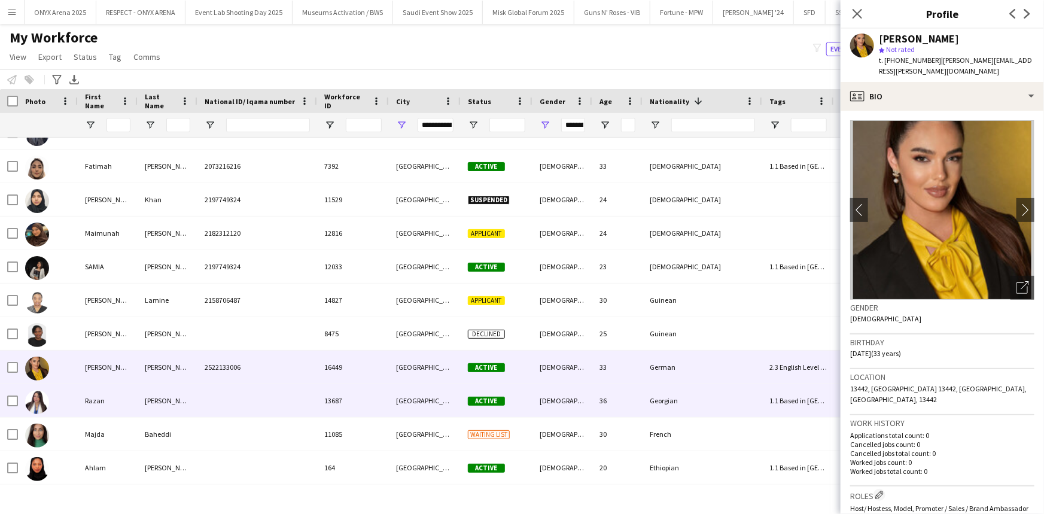
click at [120, 406] on div "Razan" at bounding box center [108, 400] width 60 height 33
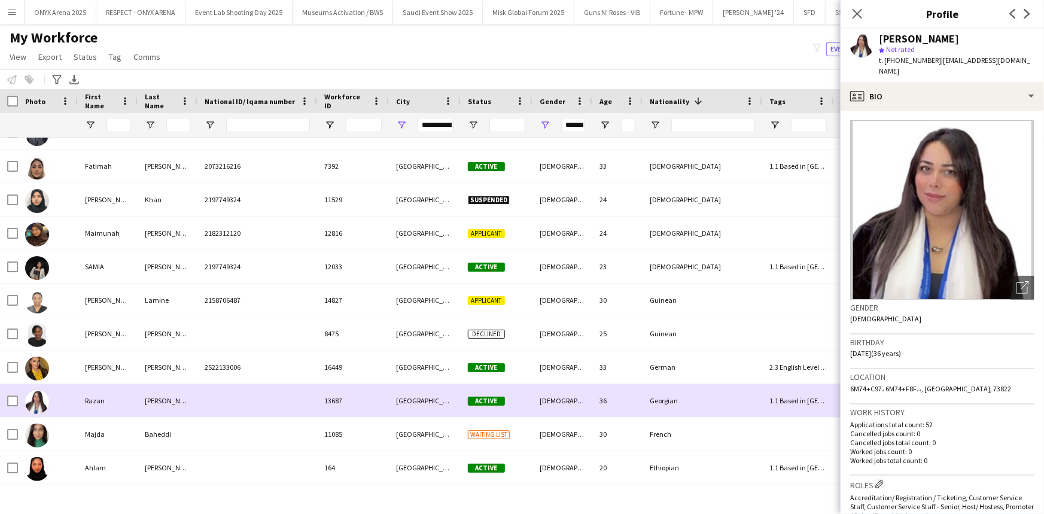
click at [120, 405] on div "Razan" at bounding box center [108, 400] width 60 height 33
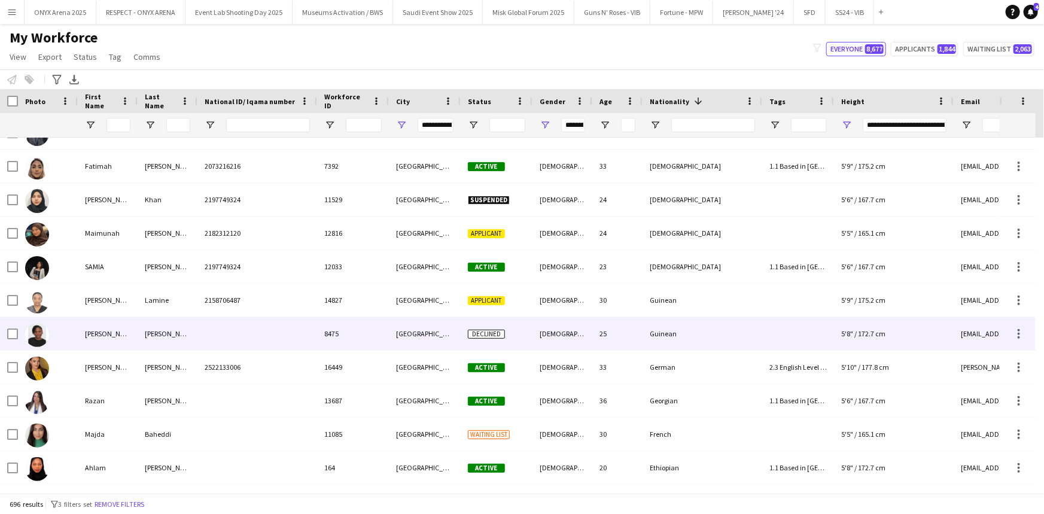
click at [130, 333] on div "Safia" at bounding box center [108, 333] width 60 height 33
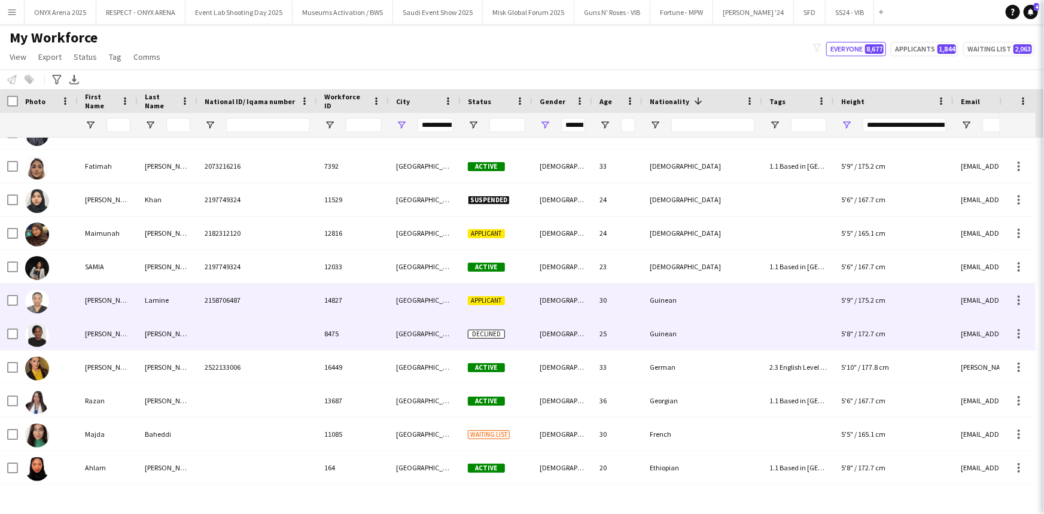
click at [124, 291] on div "Fatimah Mohammed" at bounding box center [108, 300] width 60 height 33
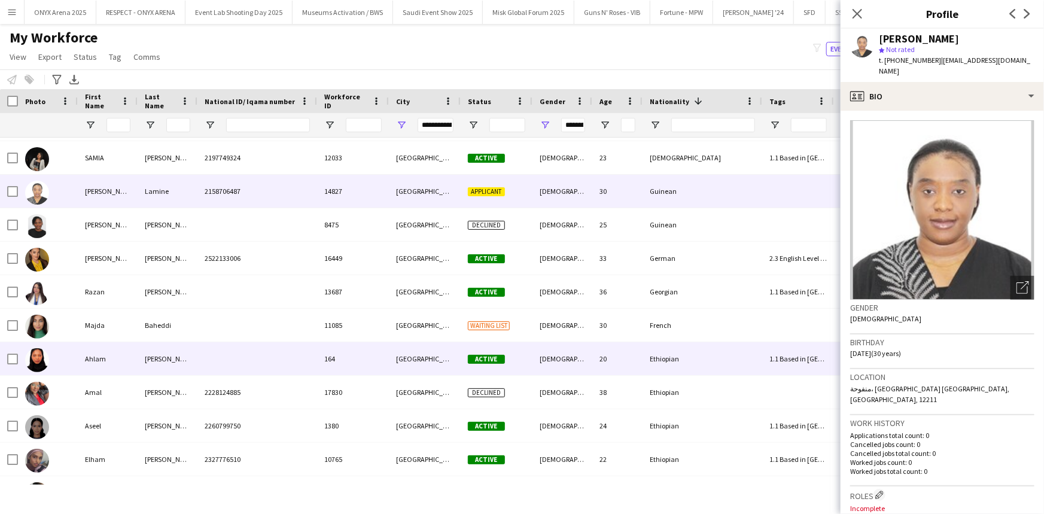
click at [151, 348] on div "[PERSON_NAME]" at bounding box center [168, 358] width 60 height 33
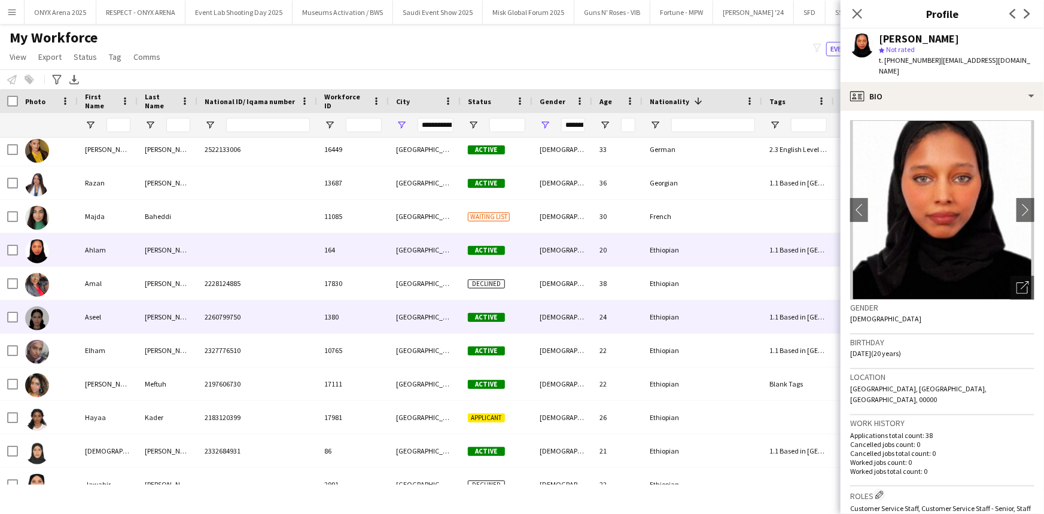
click at [144, 319] on div "Idris" at bounding box center [168, 316] width 60 height 33
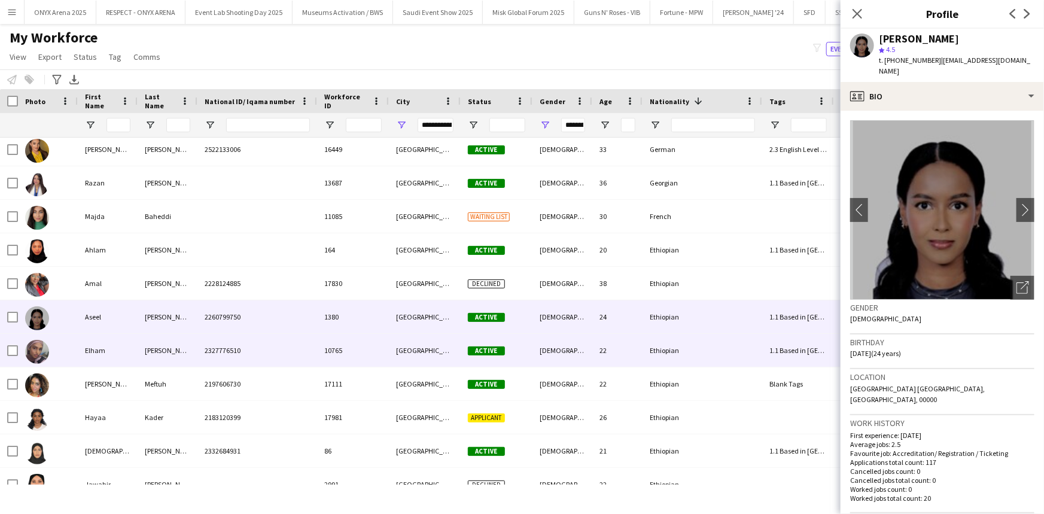
click at [154, 342] on div "Abdella" at bounding box center [168, 350] width 60 height 33
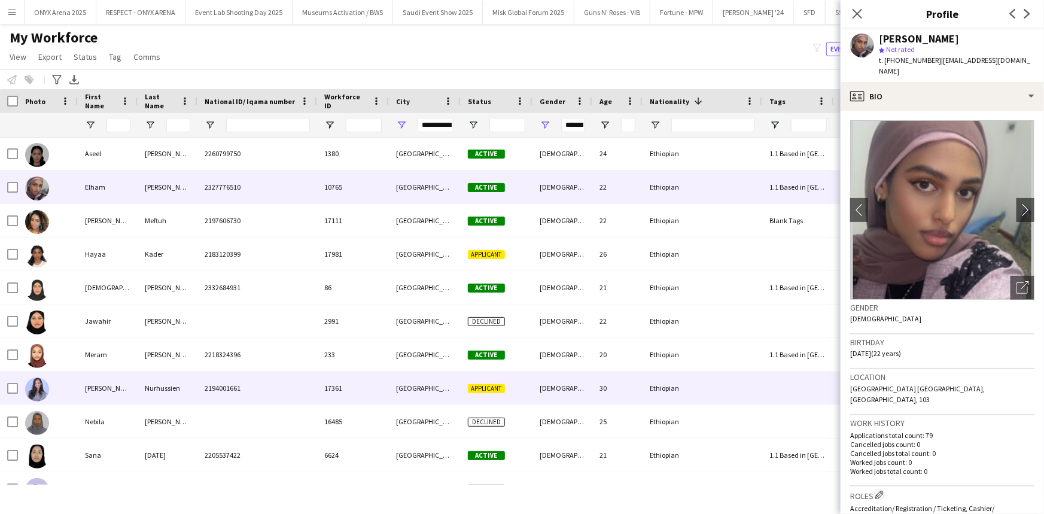
click at [103, 392] on div "Munira" at bounding box center [108, 388] width 60 height 33
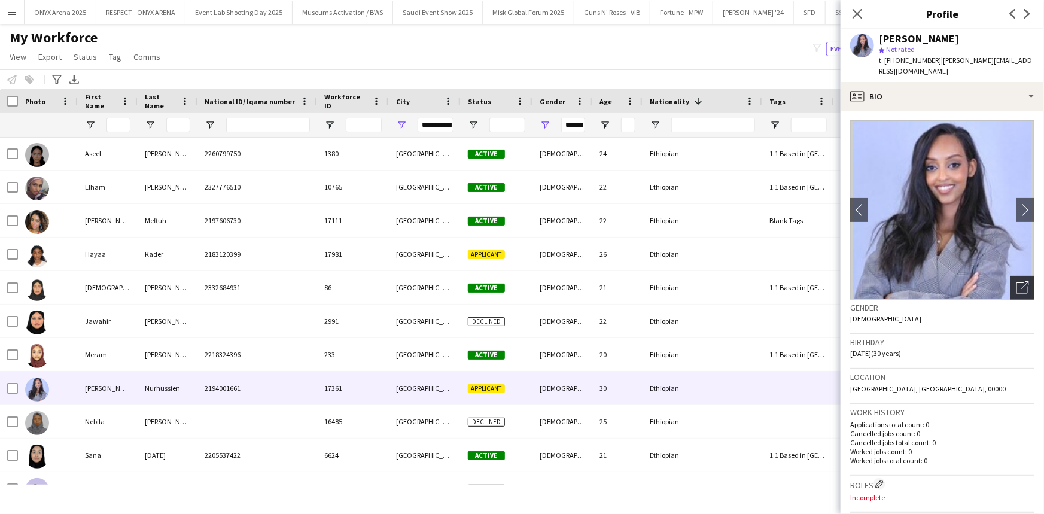
click at [1016, 281] on icon "Open photos pop-in" at bounding box center [1022, 287] width 13 height 13
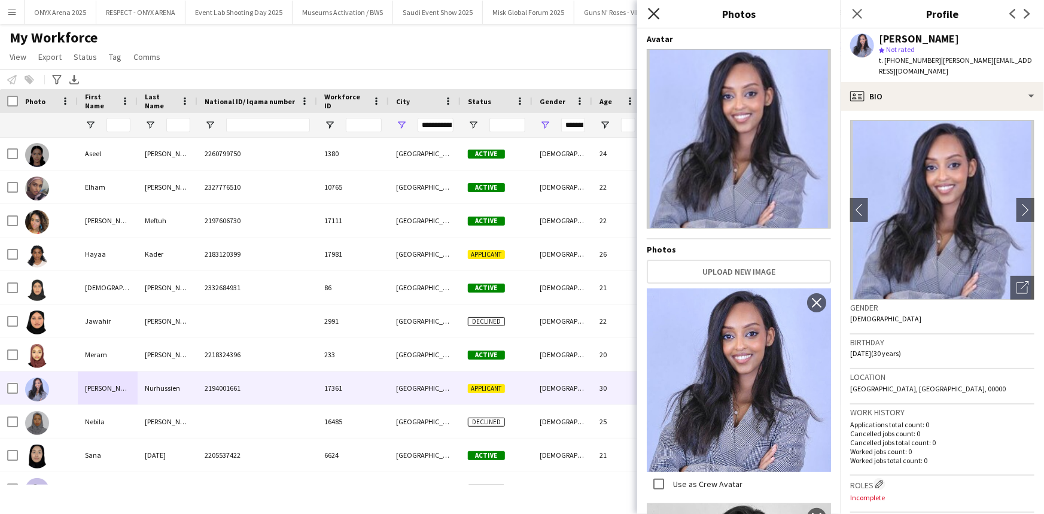
click at [660, 12] on div "Close pop-in" at bounding box center [654, 14] width 34 height 28
click at [653, 13] on icon at bounding box center [653, 13] width 11 height 11
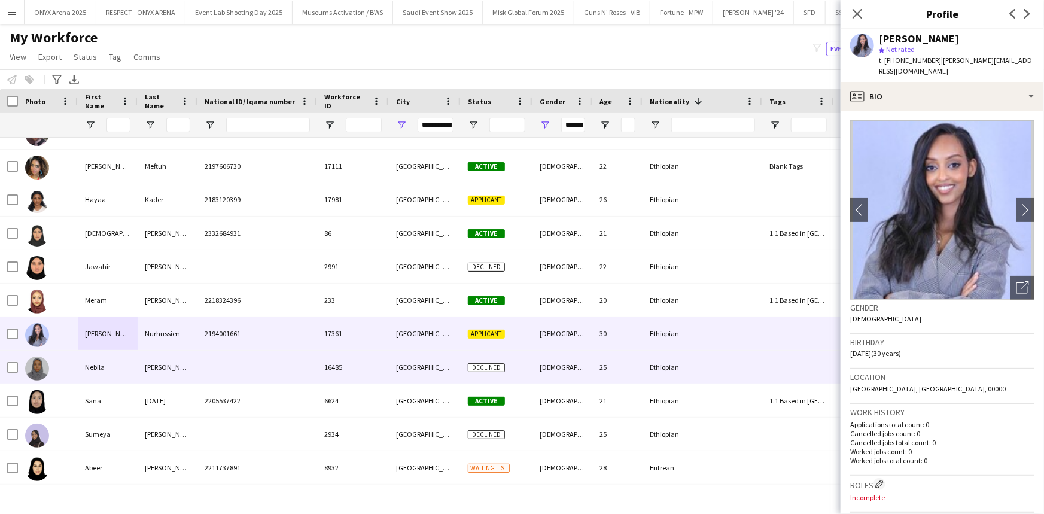
click at [184, 372] on div "Hussen" at bounding box center [168, 367] width 60 height 33
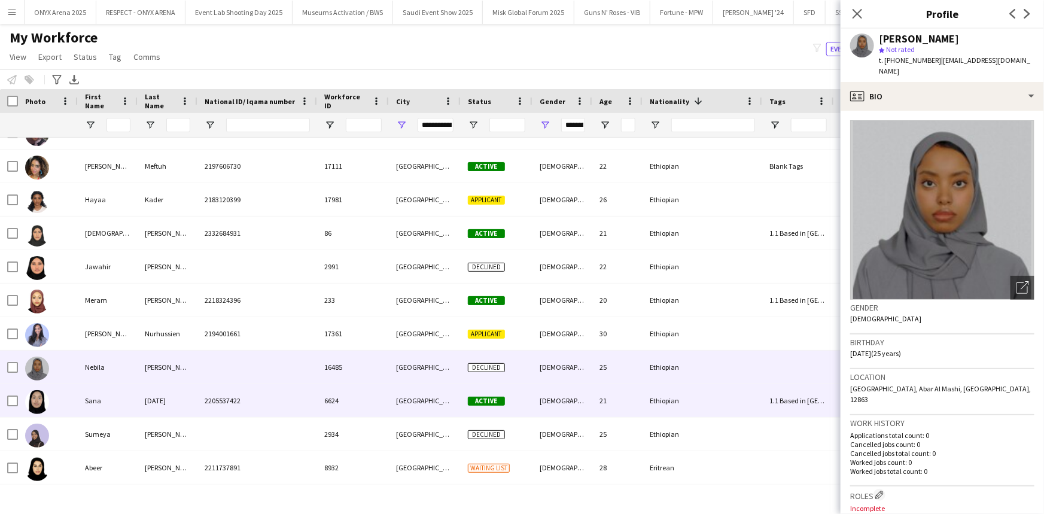
click at [200, 397] on div "2205537422" at bounding box center [257, 400] width 120 height 33
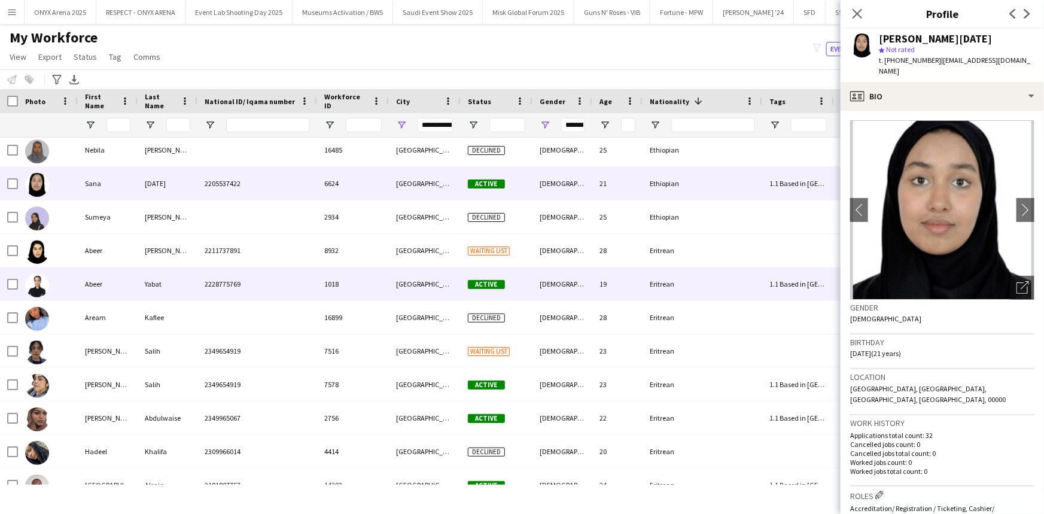
click at [123, 293] on div "Abeer" at bounding box center [108, 283] width 60 height 33
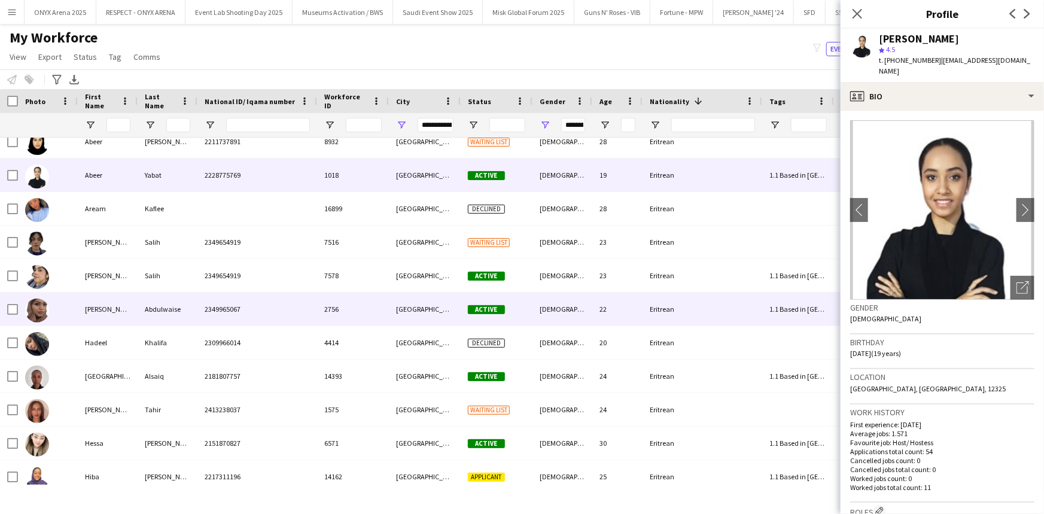
click at [145, 314] on div "Abdulwaise" at bounding box center [168, 309] width 60 height 33
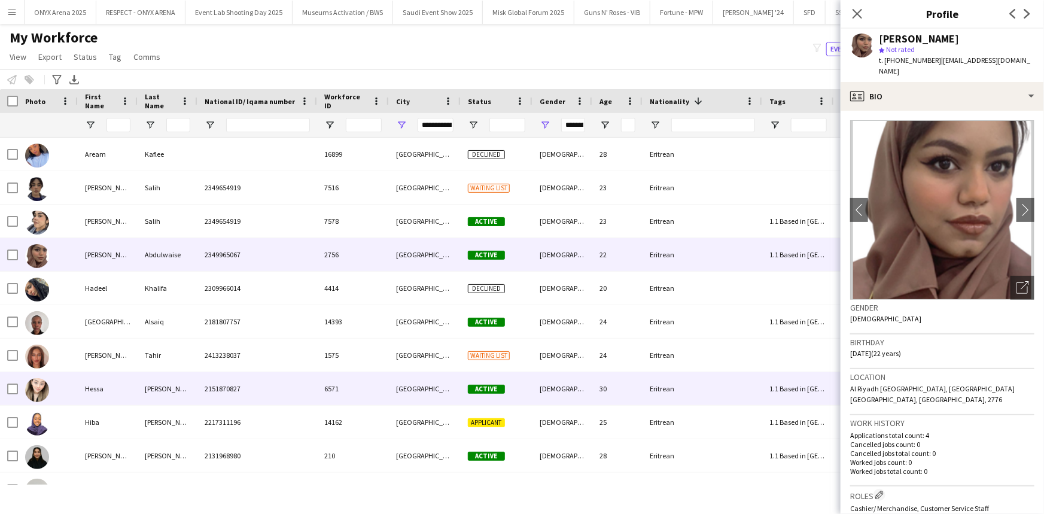
click at [124, 380] on div "Hessa" at bounding box center [108, 388] width 60 height 33
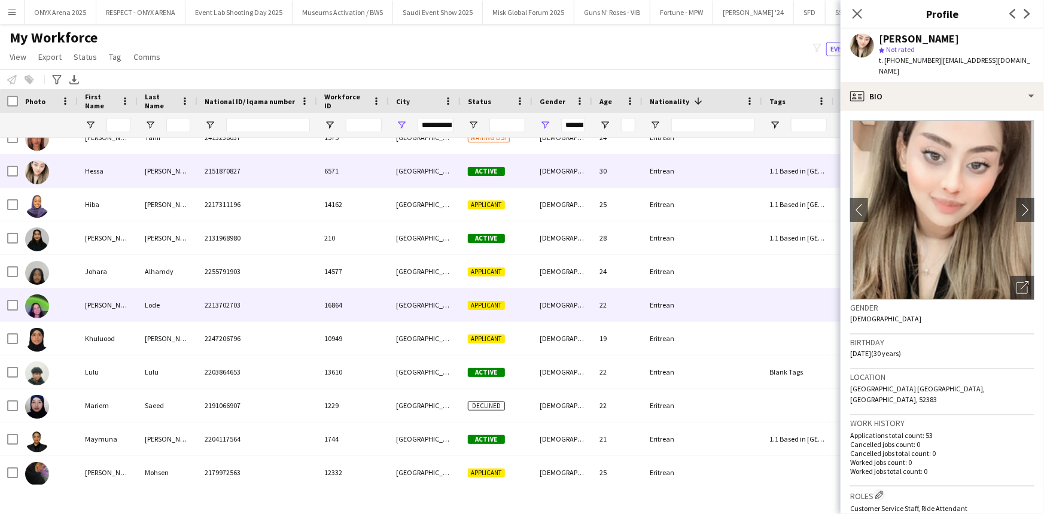
click at [124, 315] on div "Khulud Abdu" at bounding box center [108, 304] width 60 height 33
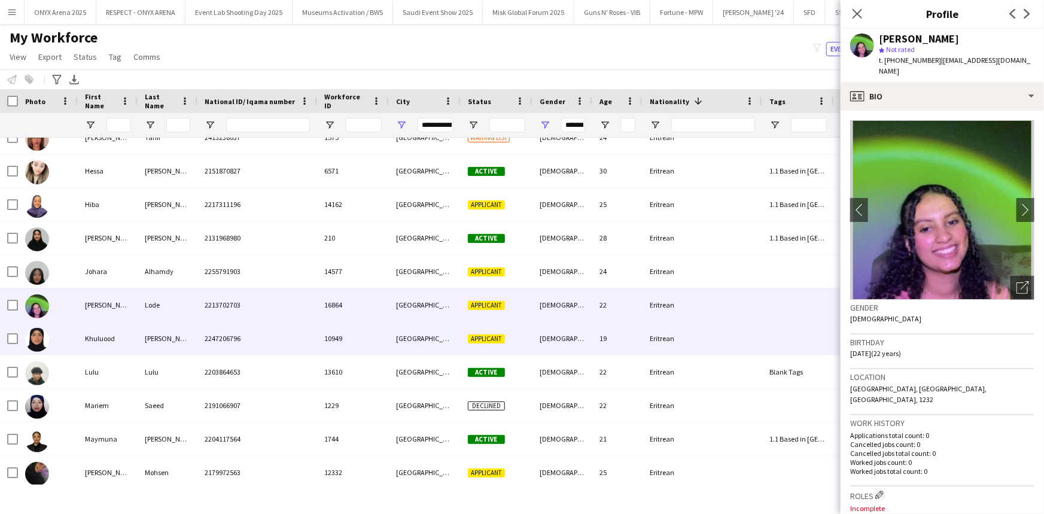
click at [124, 343] on div "Khuluood" at bounding box center [108, 338] width 60 height 33
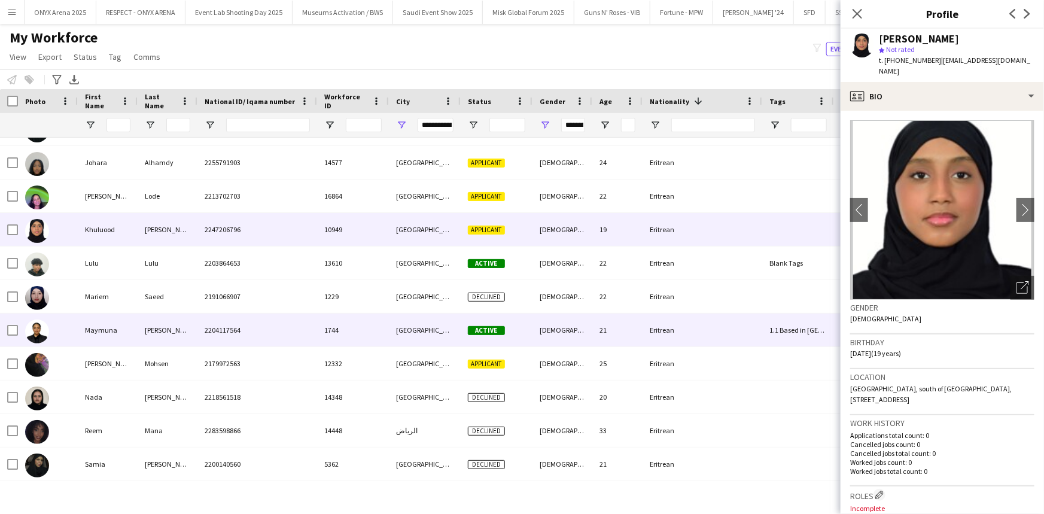
click at [129, 339] on div "Maymuna" at bounding box center [108, 329] width 60 height 33
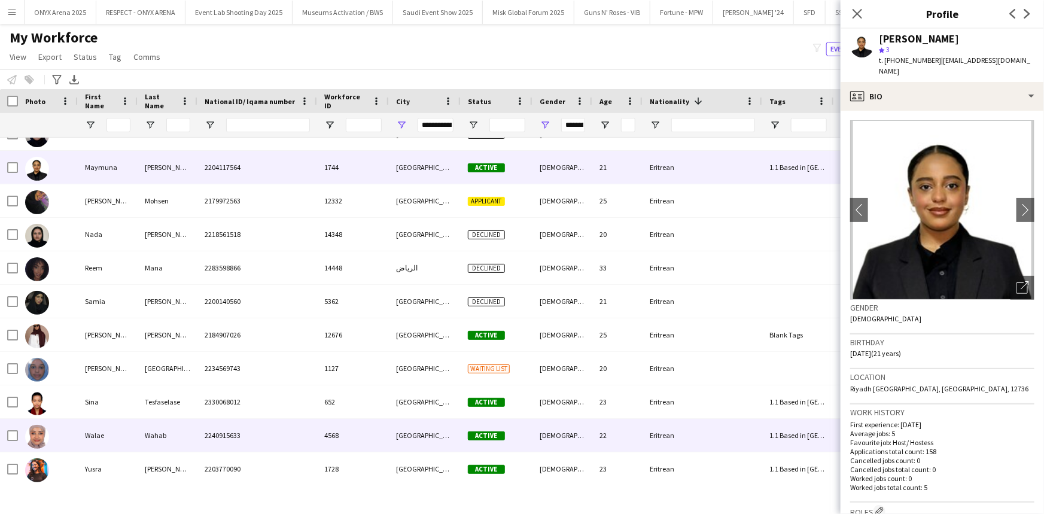
click at [129, 436] on div "Walae" at bounding box center [108, 435] width 60 height 33
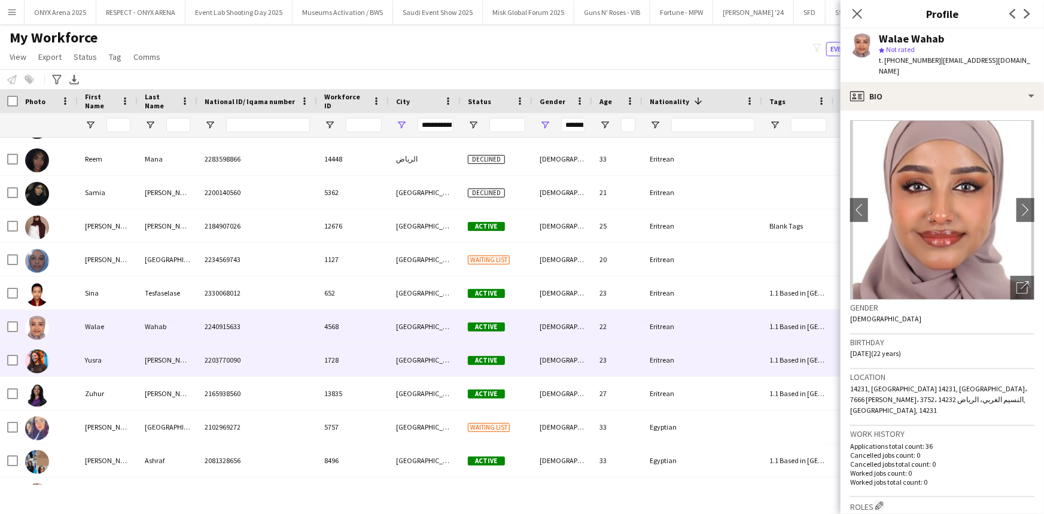
click at [134, 359] on div "Yusra" at bounding box center [108, 359] width 60 height 33
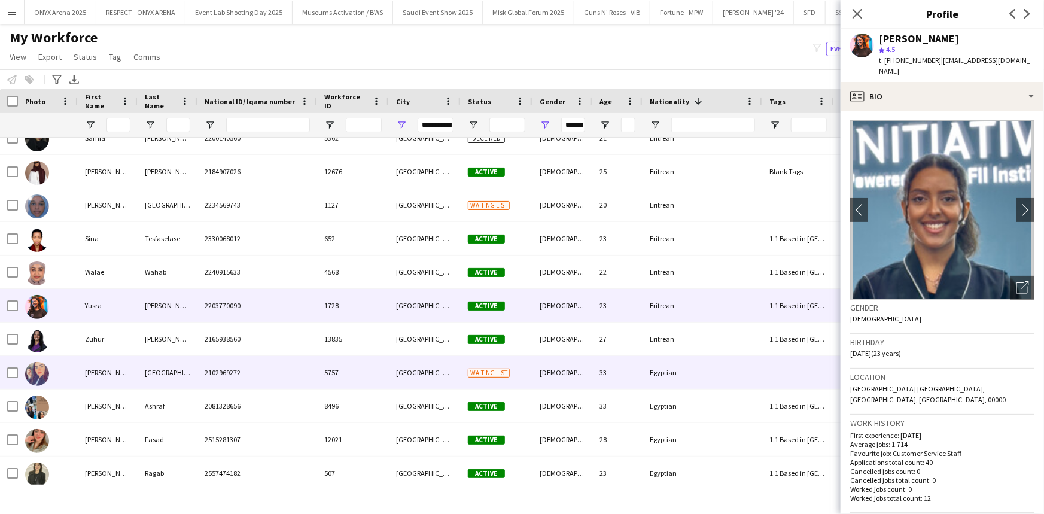
click at [137, 362] on div "Ashwak" at bounding box center [108, 372] width 60 height 33
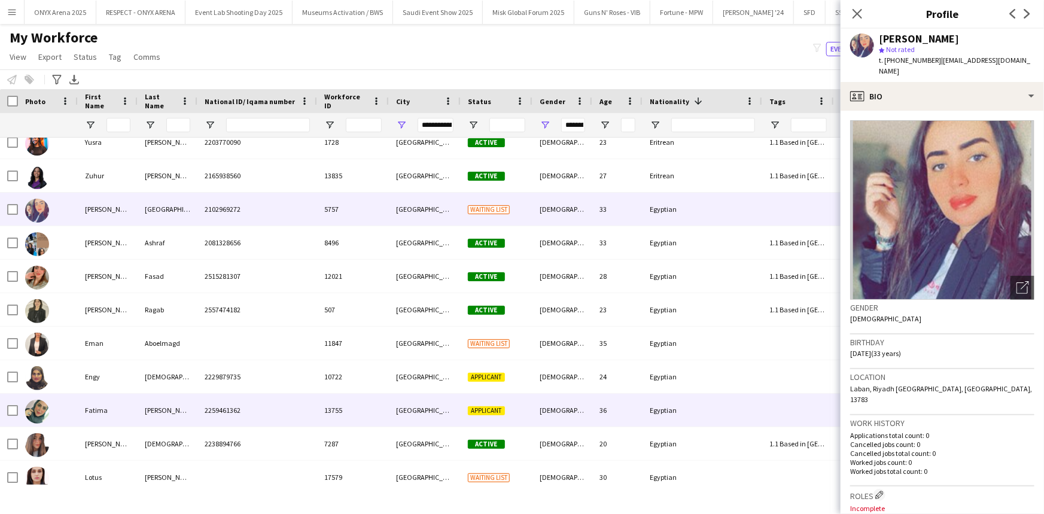
click at [133, 407] on div "Fatima" at bounding box center [108, 410] width 60 height 33
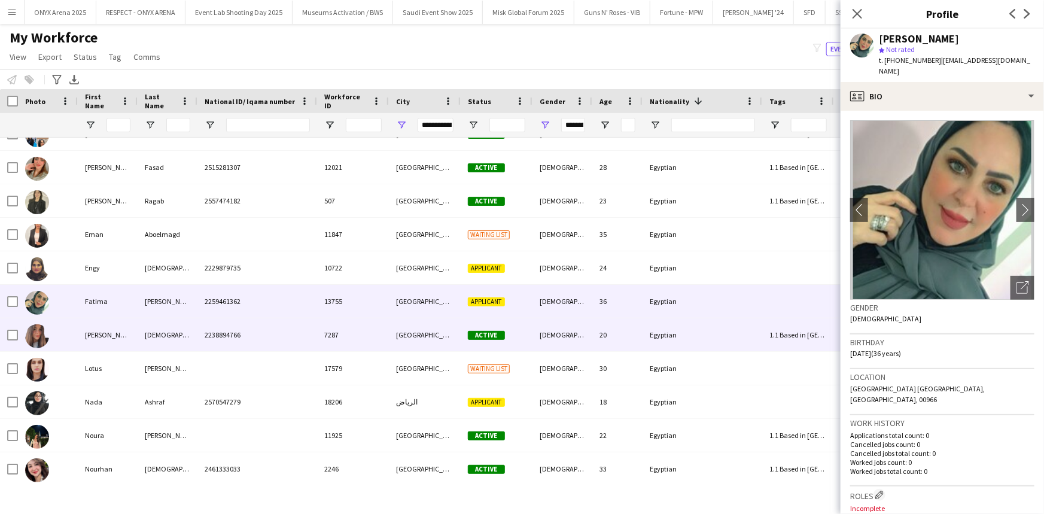
click at [131, 339] on div "Jana" at bounding box center [108, 334] width 60 height 33
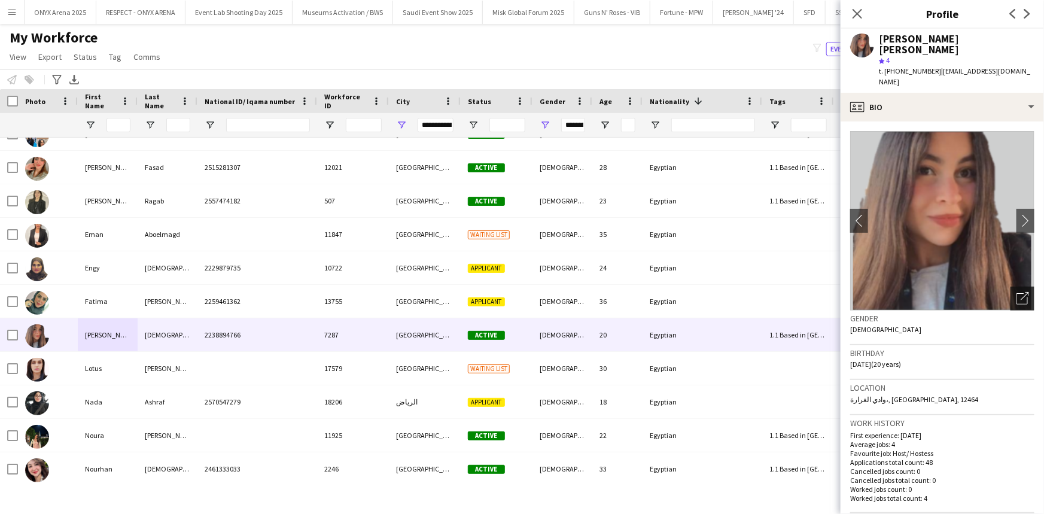
click at [1010, 287] on div "Open photos pop-in" at bounding box center [1022, 299] width 24 height 24
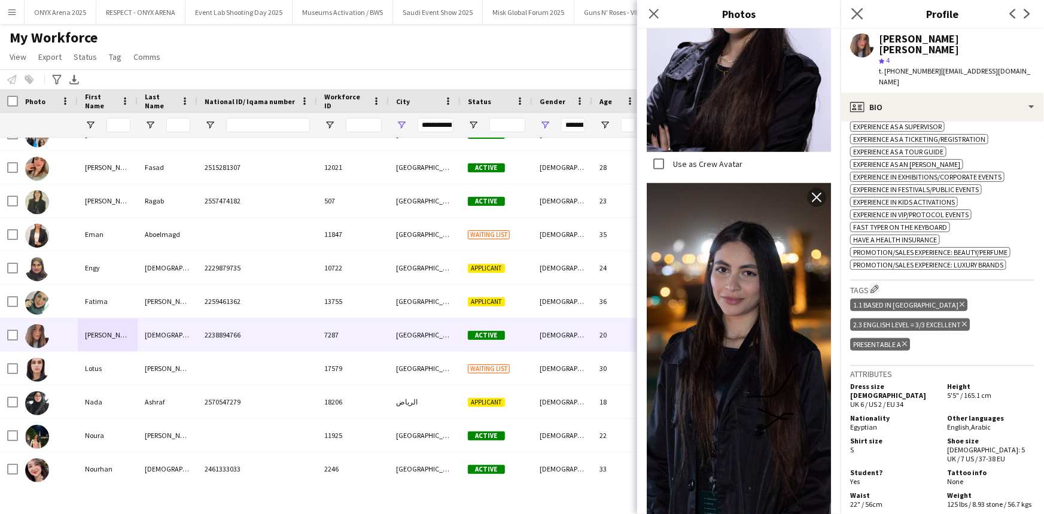
click at [851, 13] on app-icon "Close pop-in" at bounding box center [857, 13] width 17 height 17
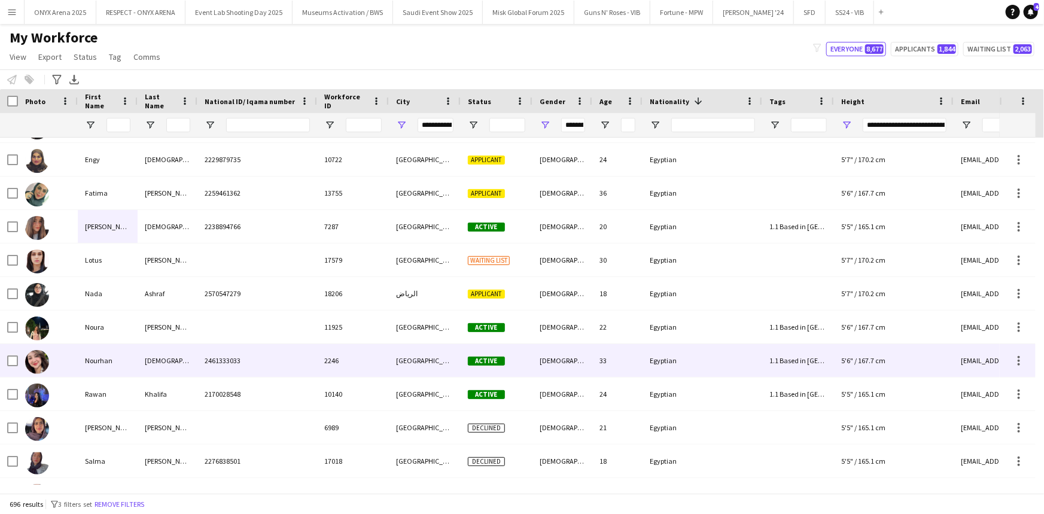
click at [146, 367] on div "Ewais" at bounding box center [168, 360] width 60 height 33
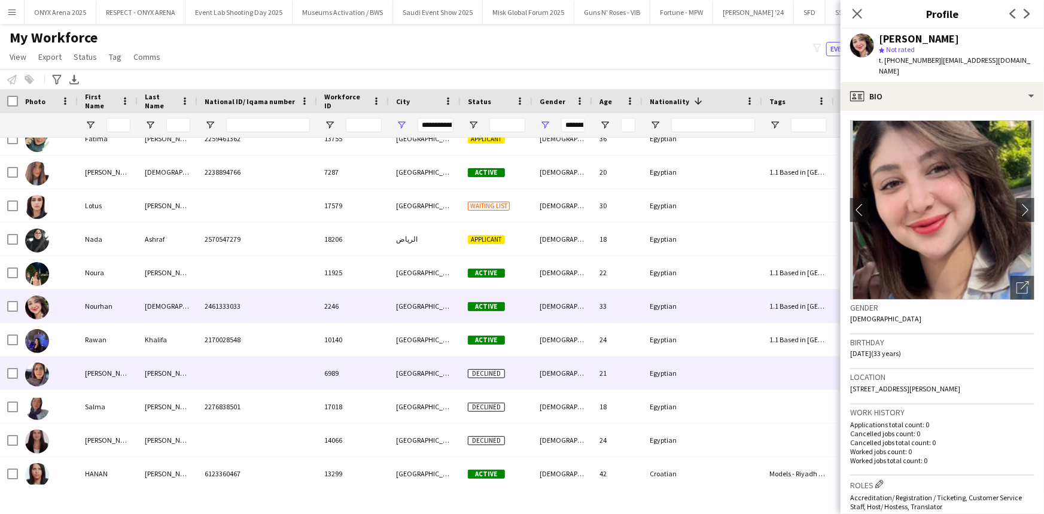
click at [146, 367] on div "Mahmoud" at bounding box center [168, 373] width 60 height 33
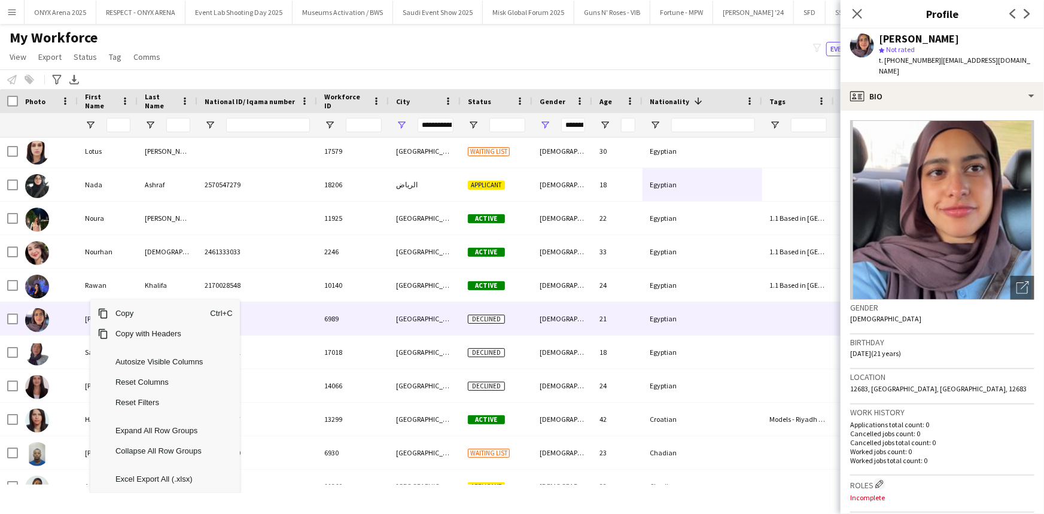
click at [996, 137] on img at bounding box center [942, 209] width 184 height 179
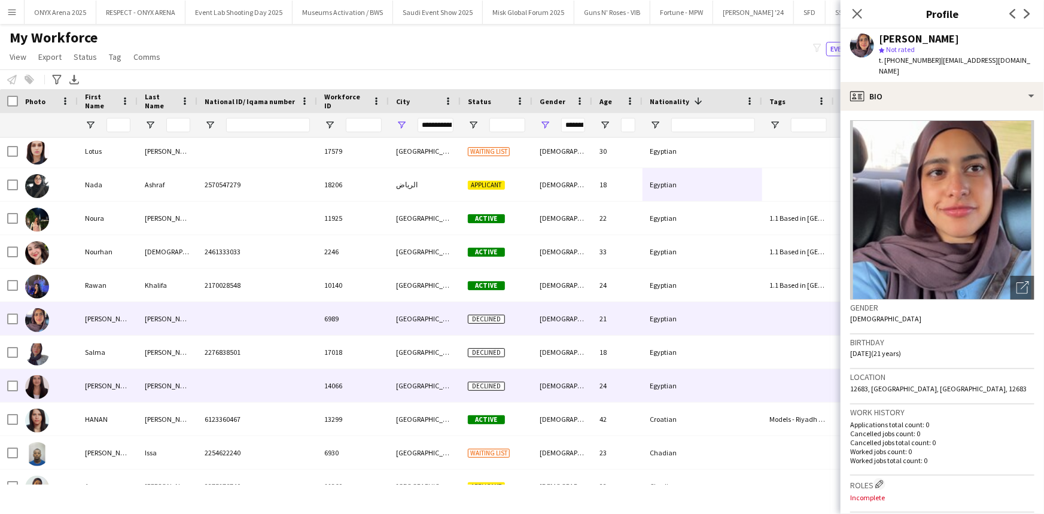
click at [102, 376] on div "Yasmin" at bounding box center [108, 385] width 60 height 33
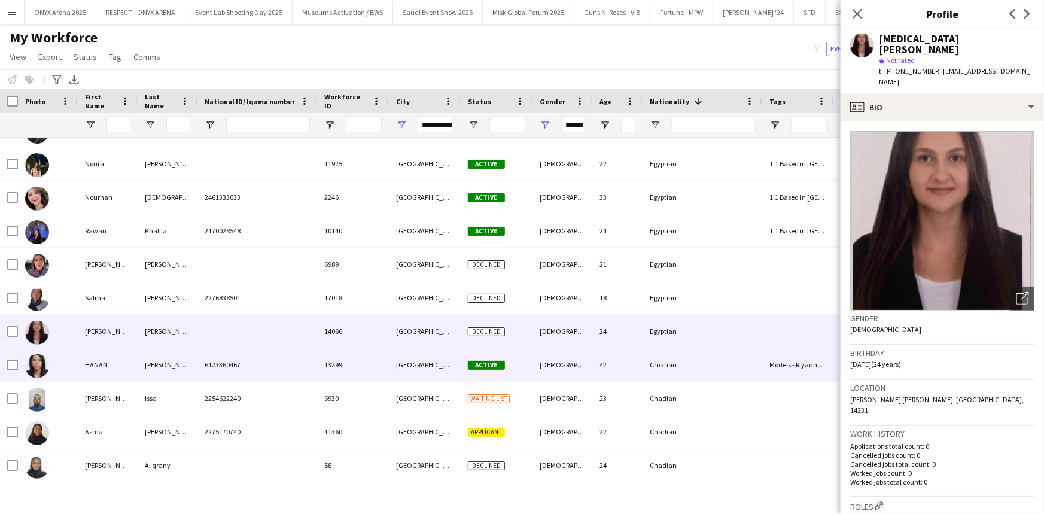
click at [102, 373] on div "HANAN" at bounding box center [108, 364] width 60 height 33
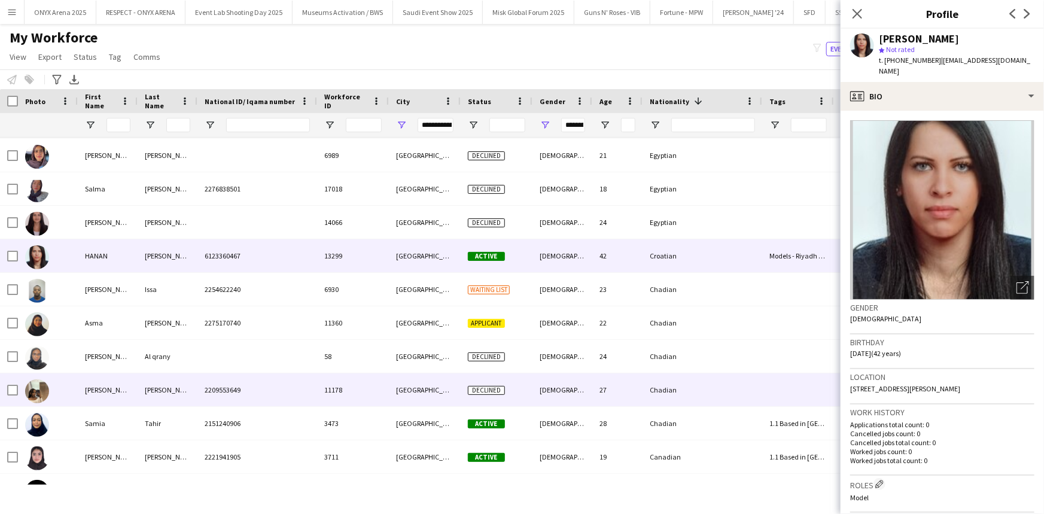
click at [96, 376] on div "[PERSON_NAME]" at bounding box center [108, 389] width 60 height 33
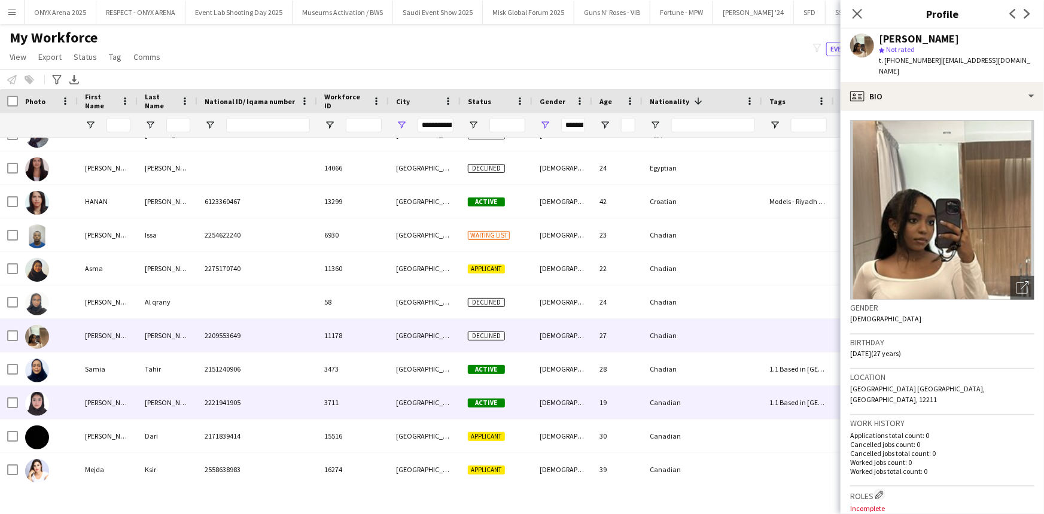
click at [114, 389] on div "bushra" at bounding box center [108, 402] width 60 height 33
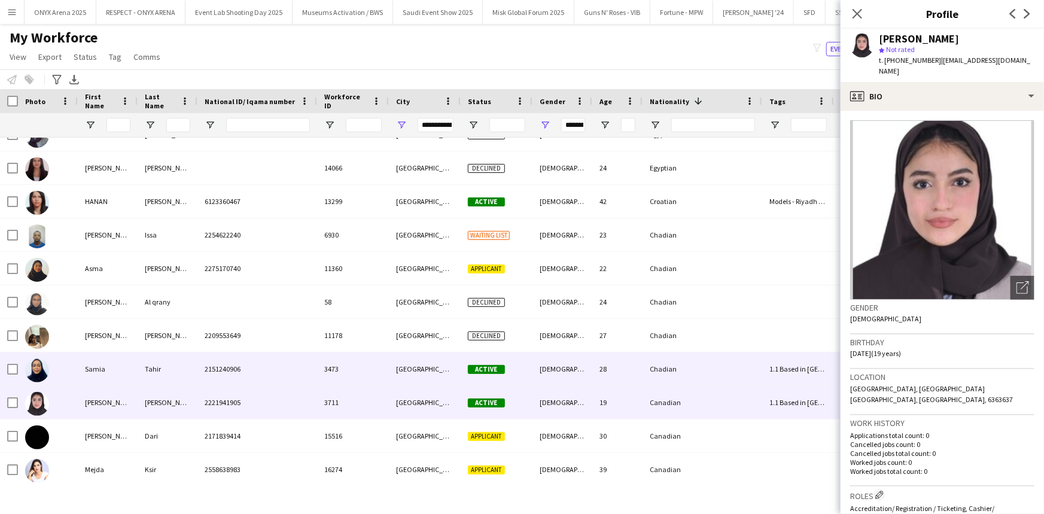
click at [162, 364] on div "Tahir" at bounding box center [168, 368] width 60 height 33
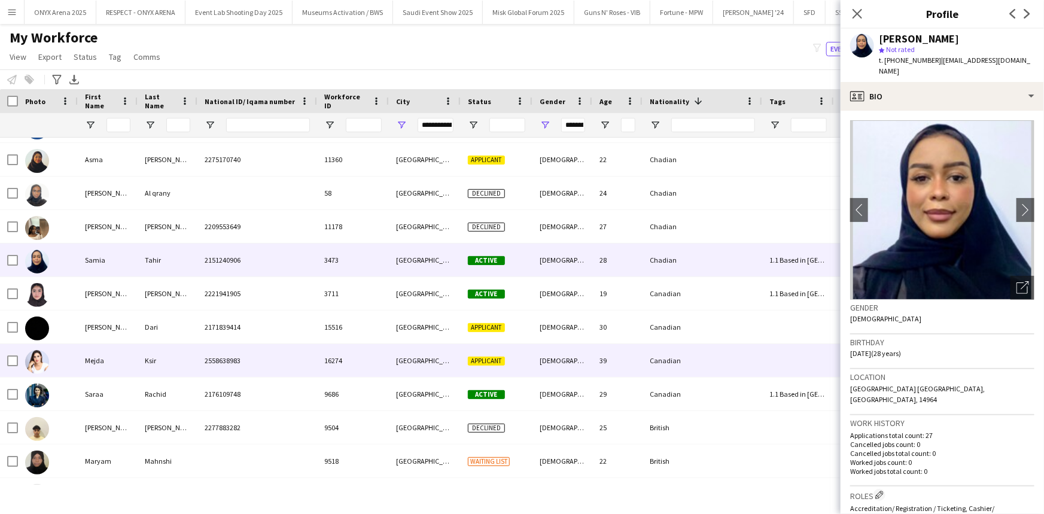
click at [158, 365] on div "Ksir" at bounding box center [168, 360] width 60 height 33
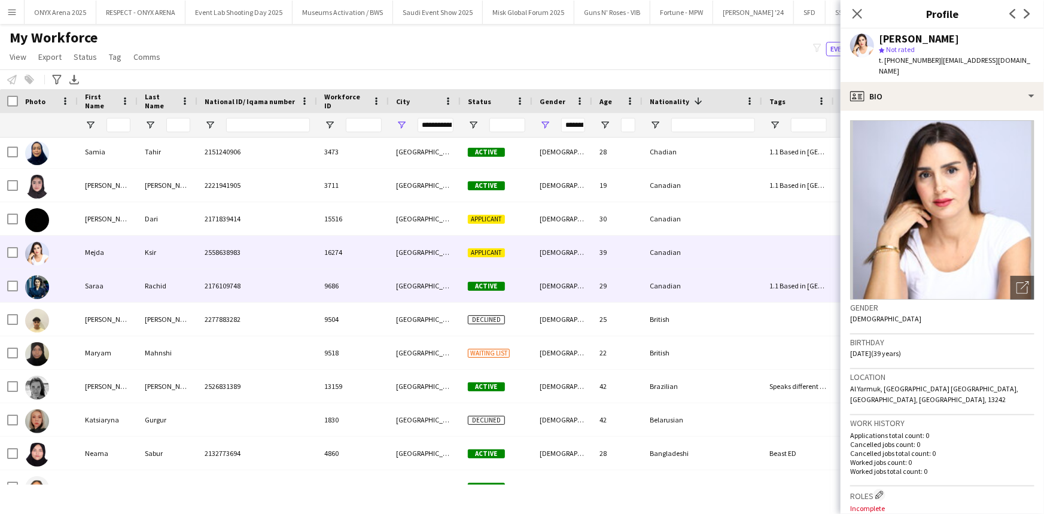
click at [101, 281] on div "Saraa" at bounding box center [108, 285] width 60 height 33
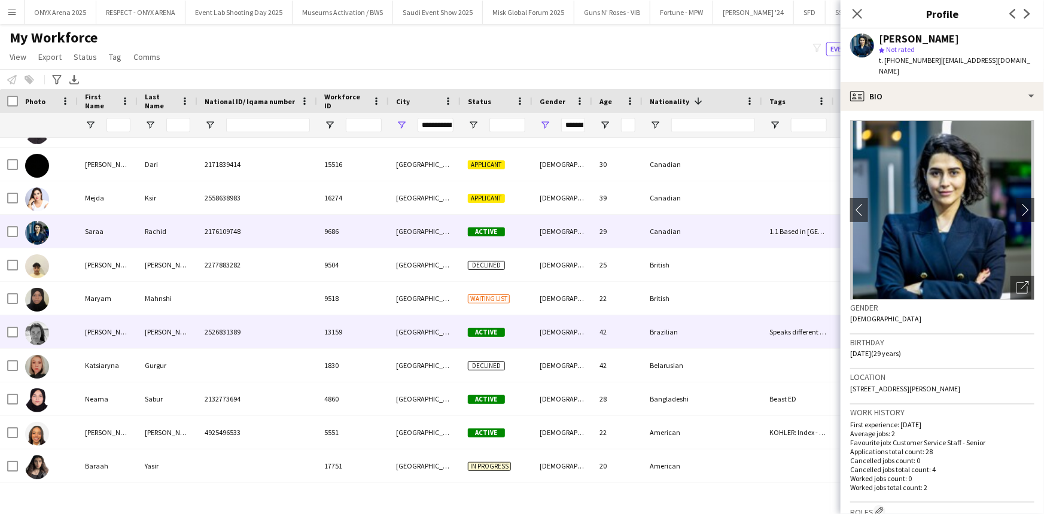
click at [93, 329] on div "Leticia" at bounding box center [108, 331] width 60 height 33
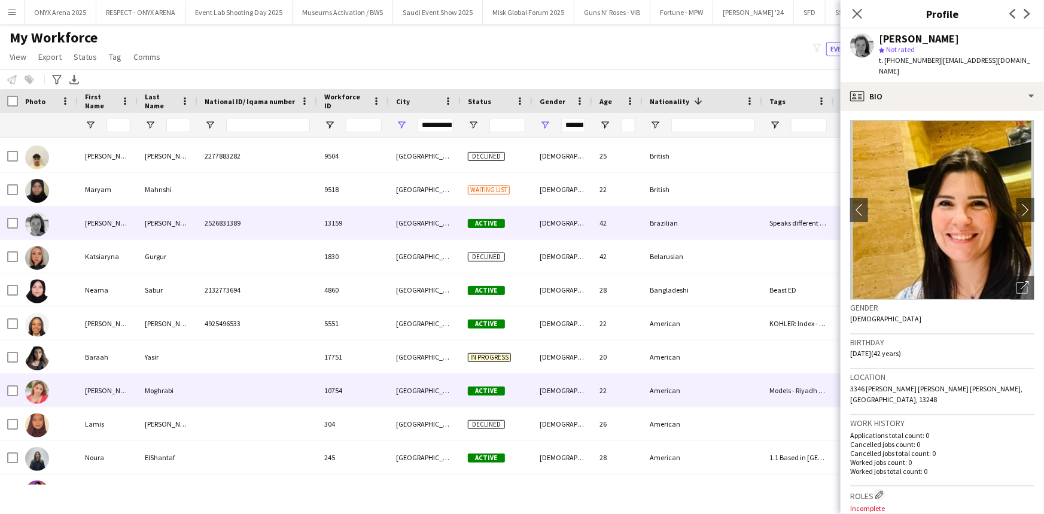
click at [102, 392] on div "Chloe" at bounding box center [108, 390] width 60 height 33
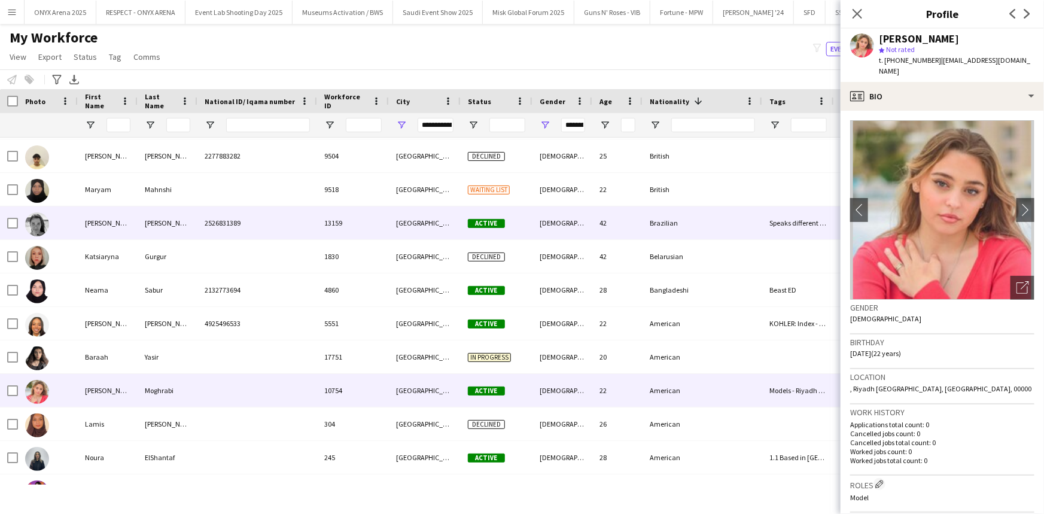
click at [143, 222] on div "Moreira" at bounding box center [168, 222] width 60 height 33
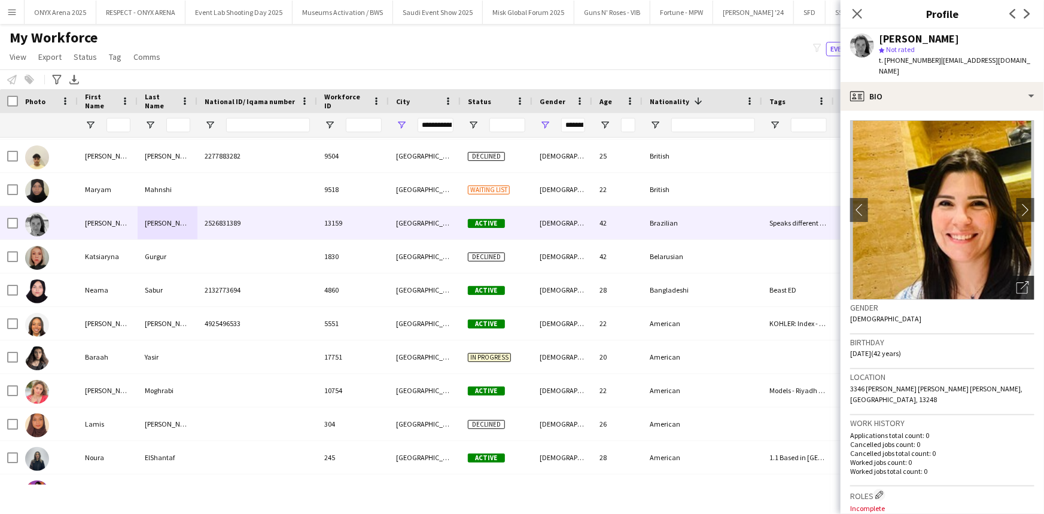
click at [1016, 281] on icon "Open photos pop-in" at bounding box center [1022, 287] width 13 height 13
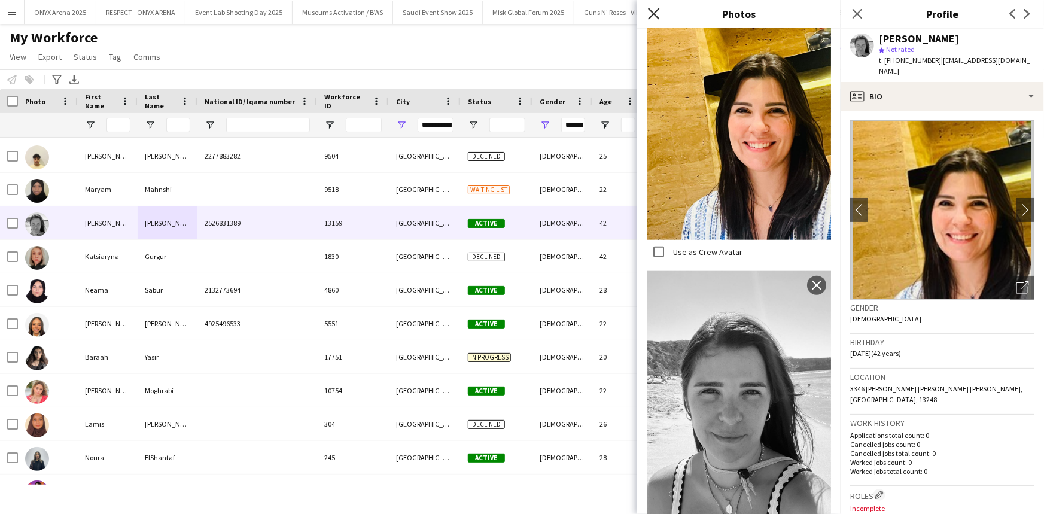
click at [652, 16] on icon at bounding box center [653, 13] width 11 height 11
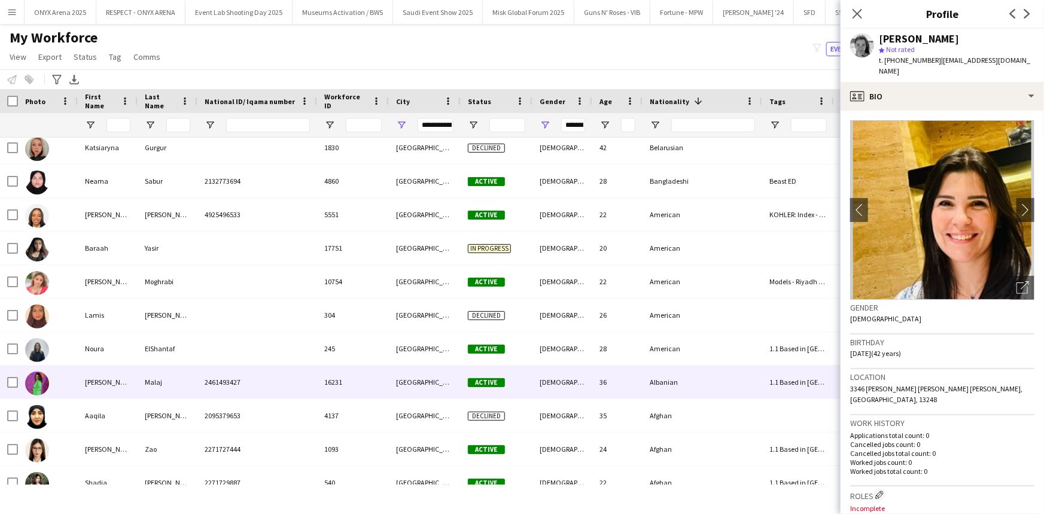
click at [136, 376] on div "Daniela" at bounding box center [108, 382] width 60 height 33
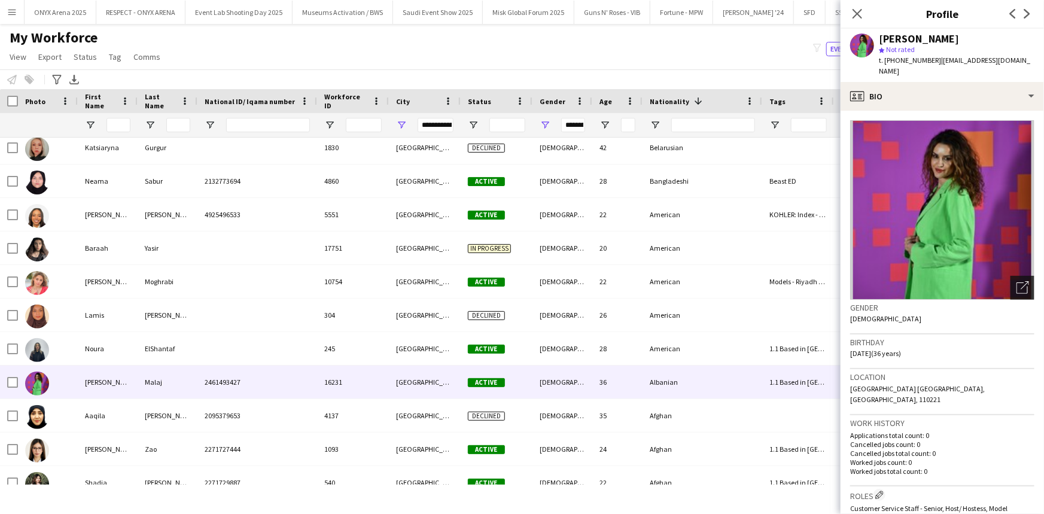
click at [1010, 276] on div "Open photos pop-in" at bounding box center [1022, 288] width 24 height 24
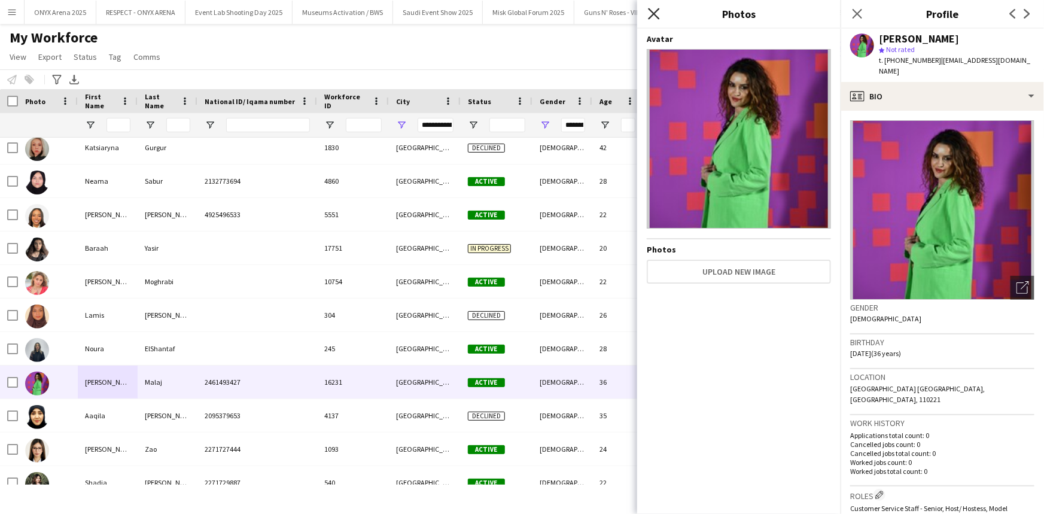
click at [659, 10] on icon at bounding box center [653, 13] width 11 height 11
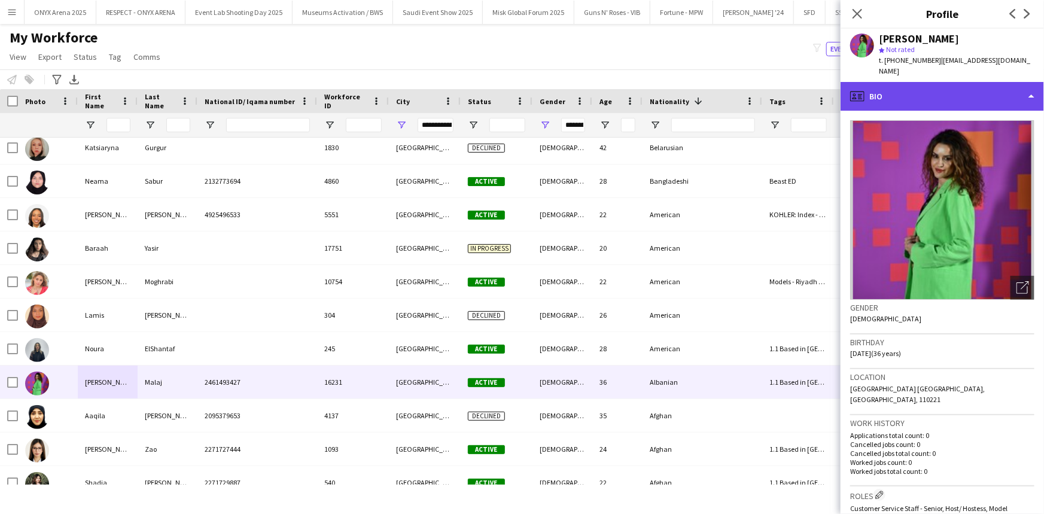
click at [895, 93] on div "profile Bio" at bounding box center [942, 96] width 203 height 29
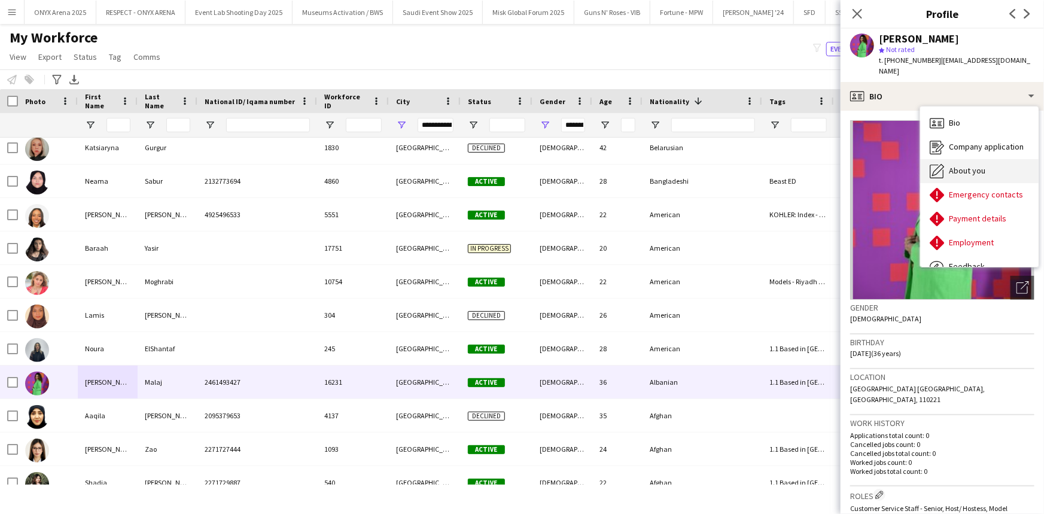
click at [949, 165] on span "About you" at bounding box center [967, 170] width 36 height 11
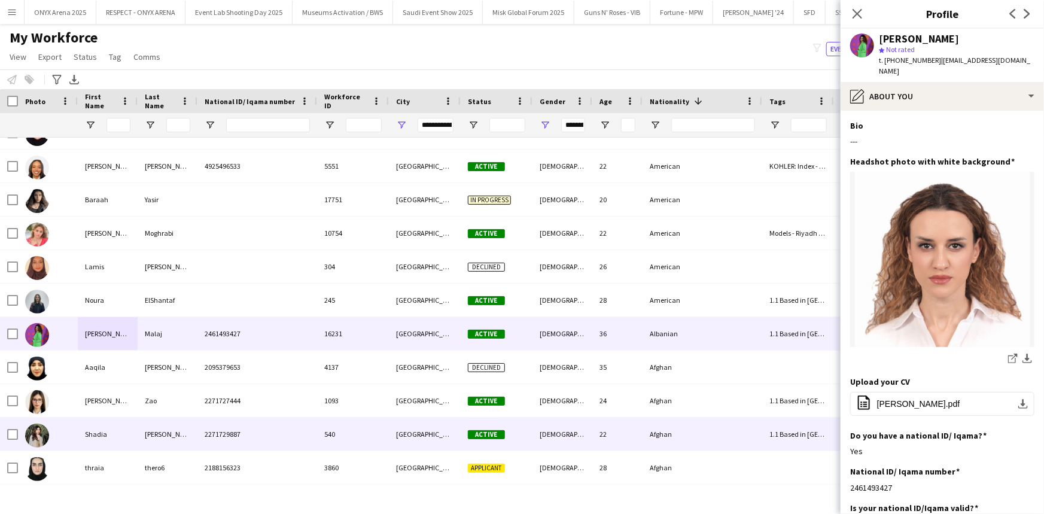
click at [149, 434] on div "[PERSON_NAME]" at bounding box center [168, 434] width 60 height 33
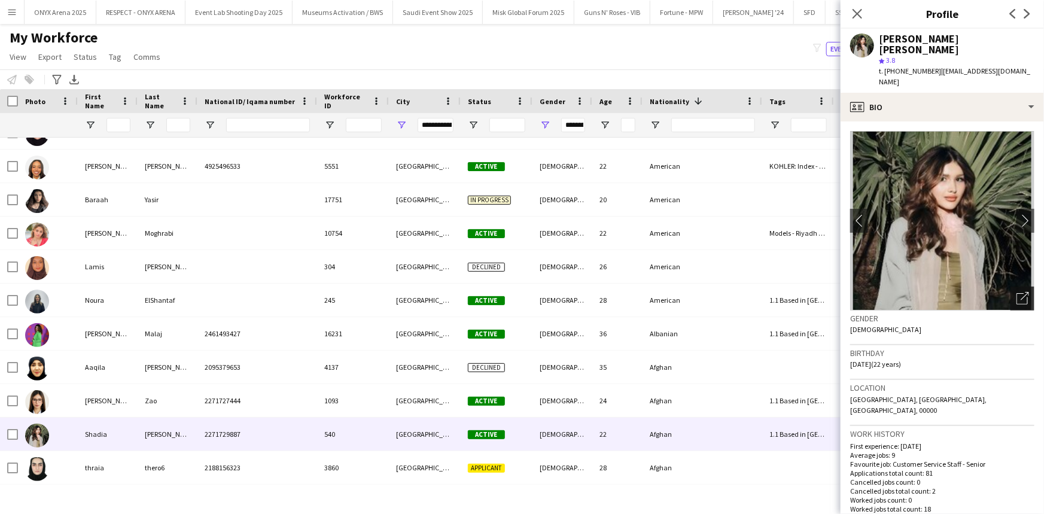
click at [1016, 292] on icon "Open photos pop-in" at bounding box center [1022, 298] width 13 height 13
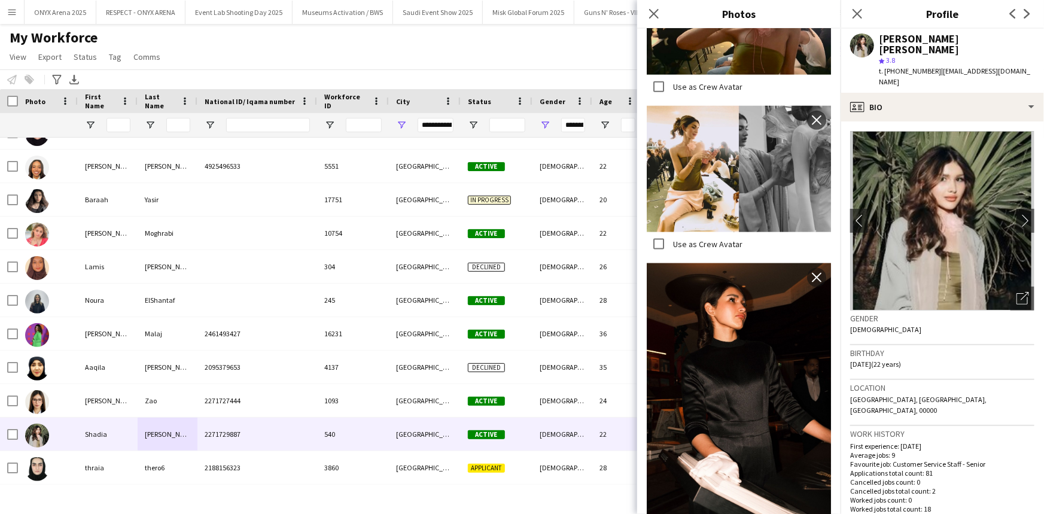
click at [917, 66] on span "t. +9660534797245" at bounding box center [910, 70] width 62 height 9
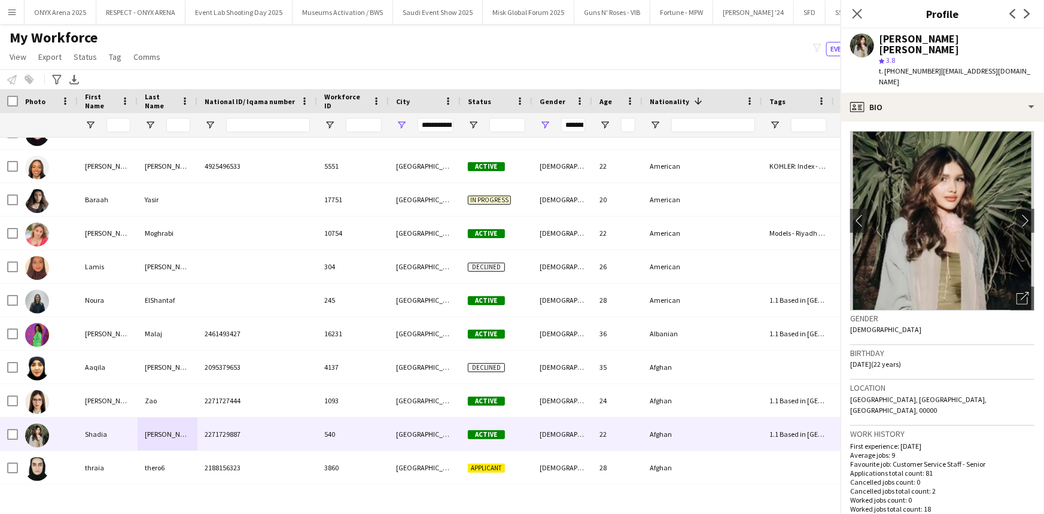
click at [917, 66] on span "t. +9660534797245" at bounding box center [910, 70] width 62 height 9
copy span "9660534797245"
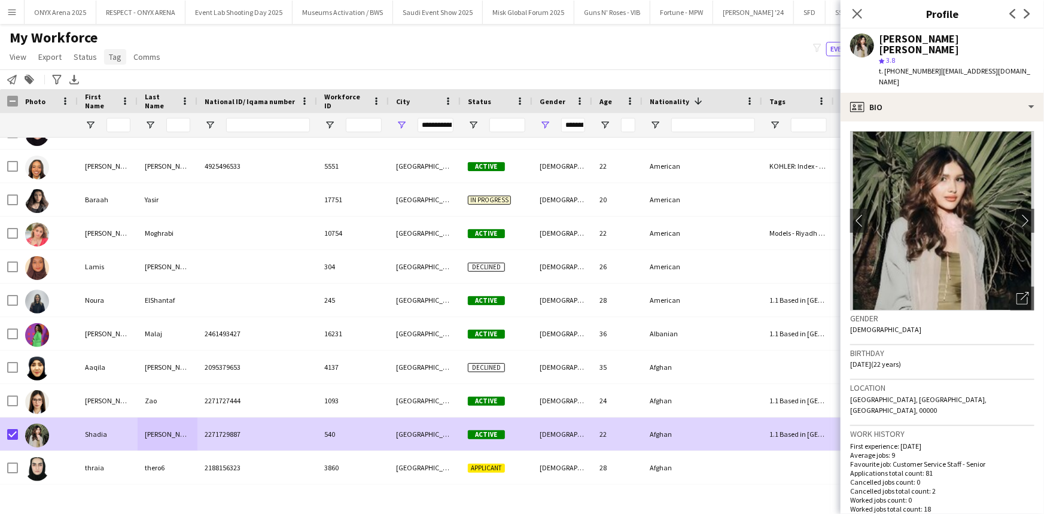
click at [106, 57] on link "Tag" at bounding box center [115, 57] width 22 height 16
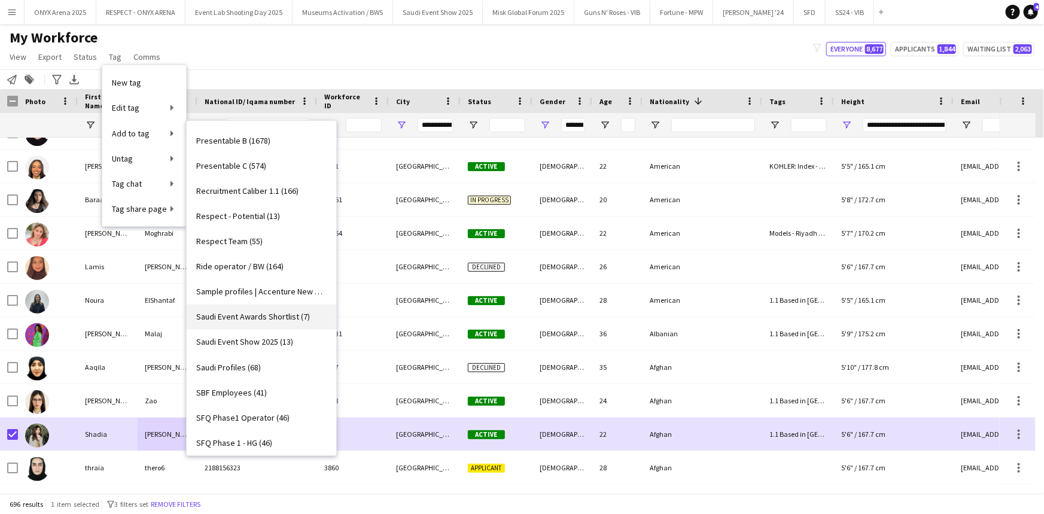
click at [242, 314] on span "Saudi Event Awards Shortlist (7)" at bounding box center [253, 317] width 114 height 11
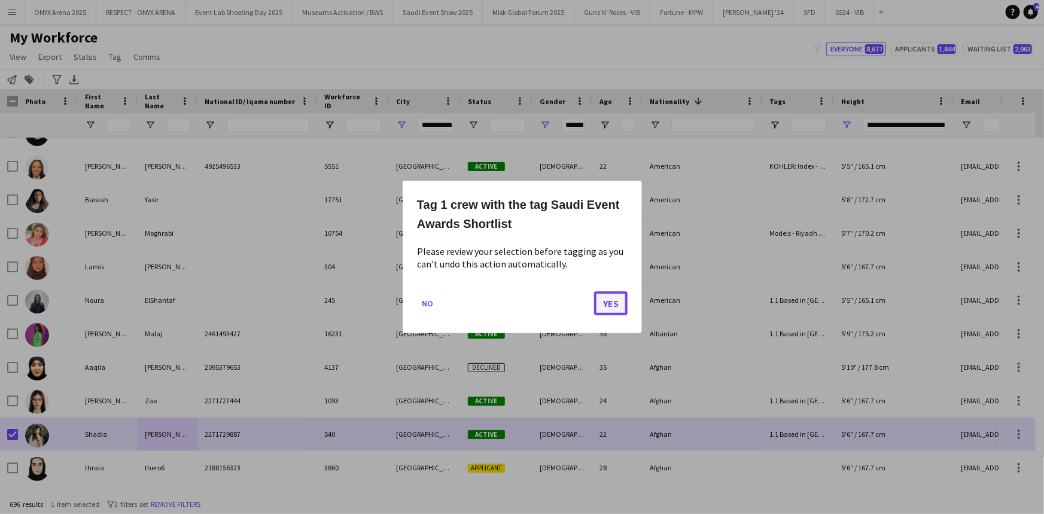
click at [610, 306] on button "Yes" at bounding box center [611, 303] width 34 height 24
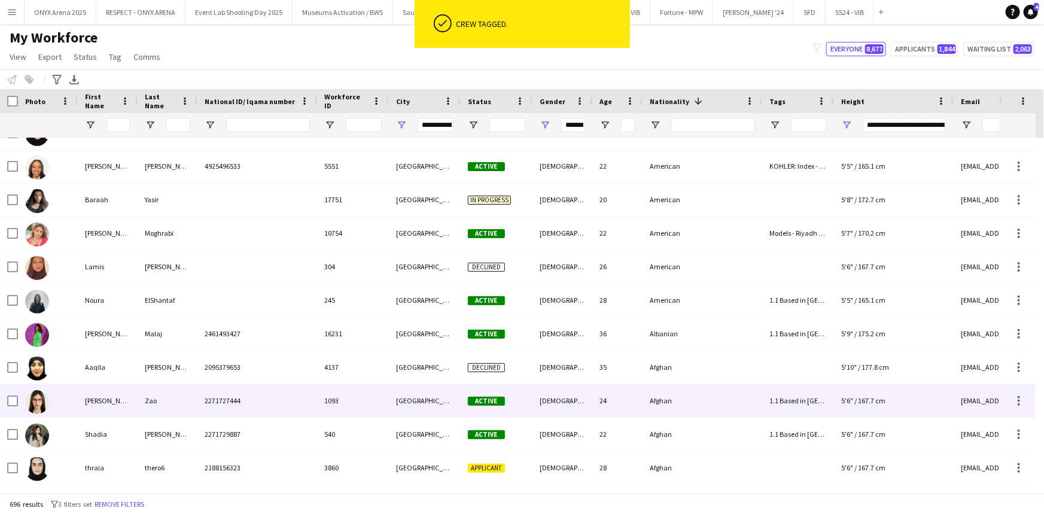
click at [88, 396] on div "[PERSON_NAME]" at bounding box center [108, 400] width 60 height 33
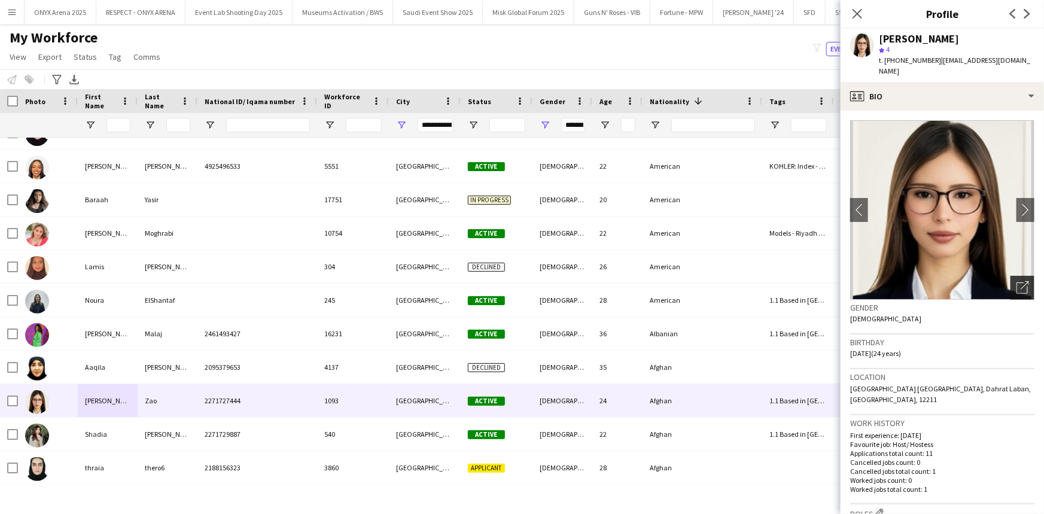
click at [1025, 281] on div "Open photos pop-in" at bounding box center [1022, 288] width 24 height 24
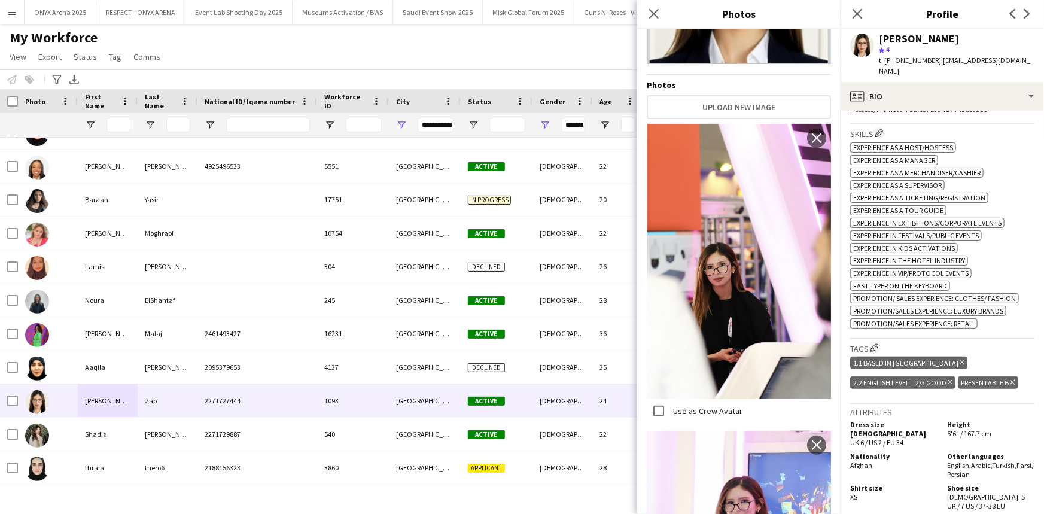
scroll to position [0, 0]
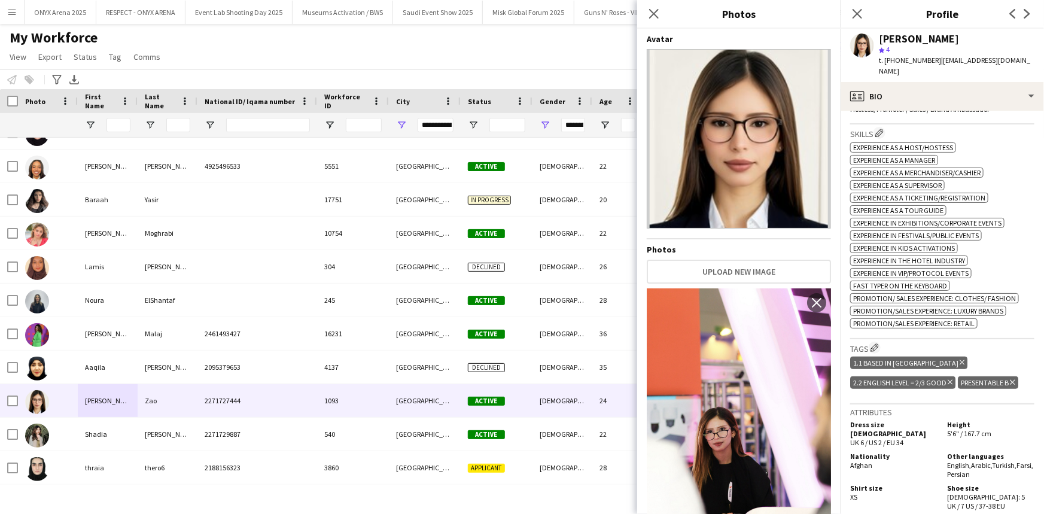
click at [912, 58] on span "t. +966504834378" at bounding box center [910, 60] width 62 height 9
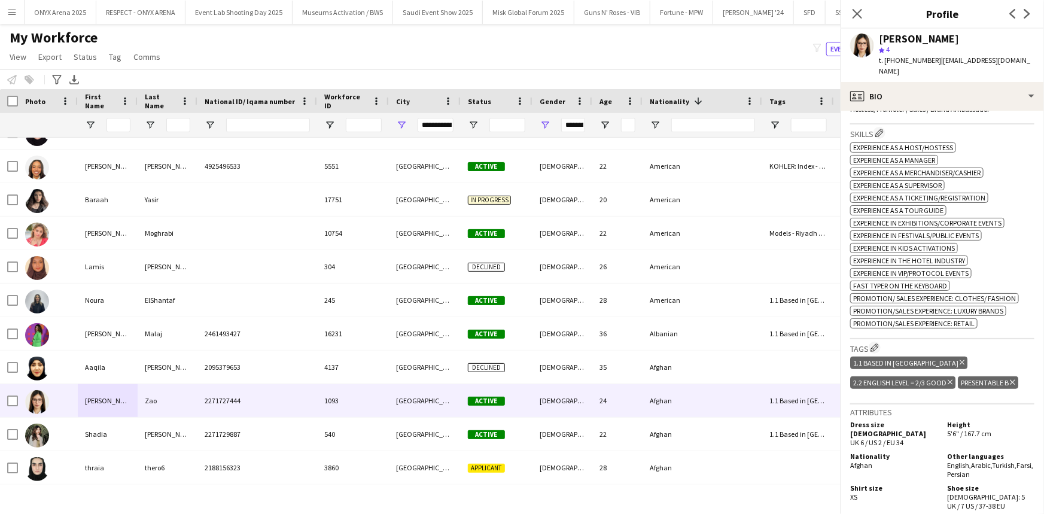
click at [912, 58] on span "t. +966504834378" at bounding box center [910, 60] width 62 height 9
copy span "966504834378"
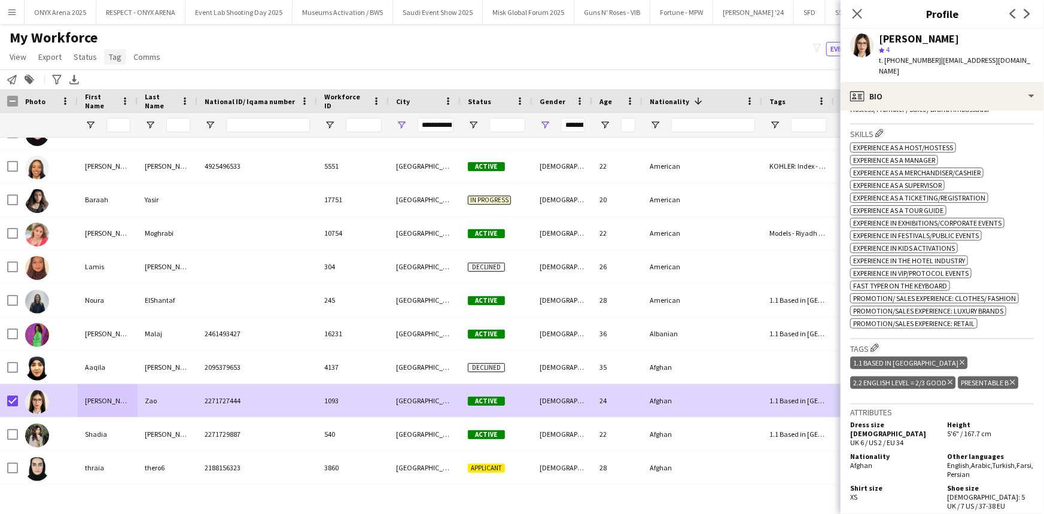
click at [118, 60] on span "Tag" at bounding box center [115, 56] width 13 height 11
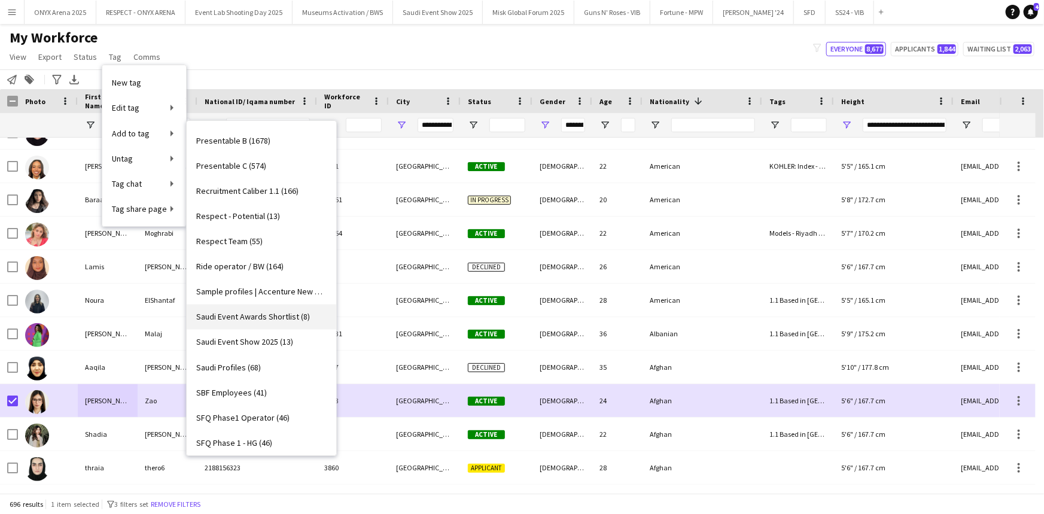
click at [232, 312] on span "Saudi Event Awards Shortlist (8)" at bounding box center [253, 317] width 114 height 11
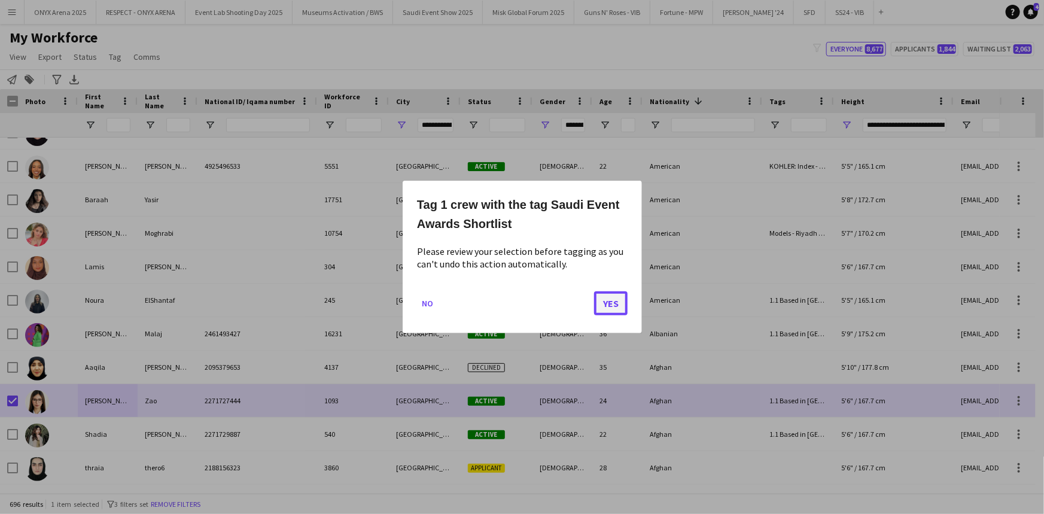
click at [596, 301] on button "Yes" at bounding box center [611, 303] width 34 height 24
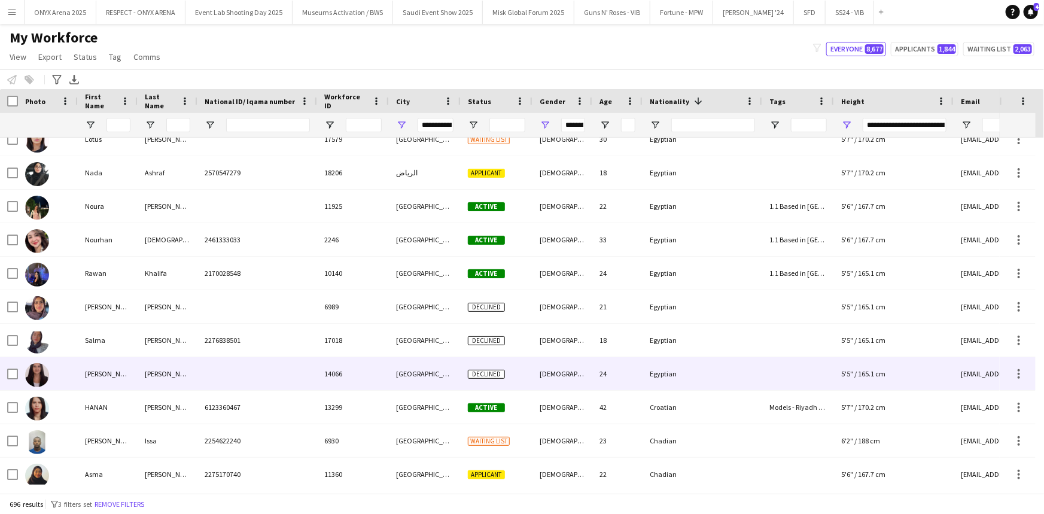
scroll to position [22209, 0]
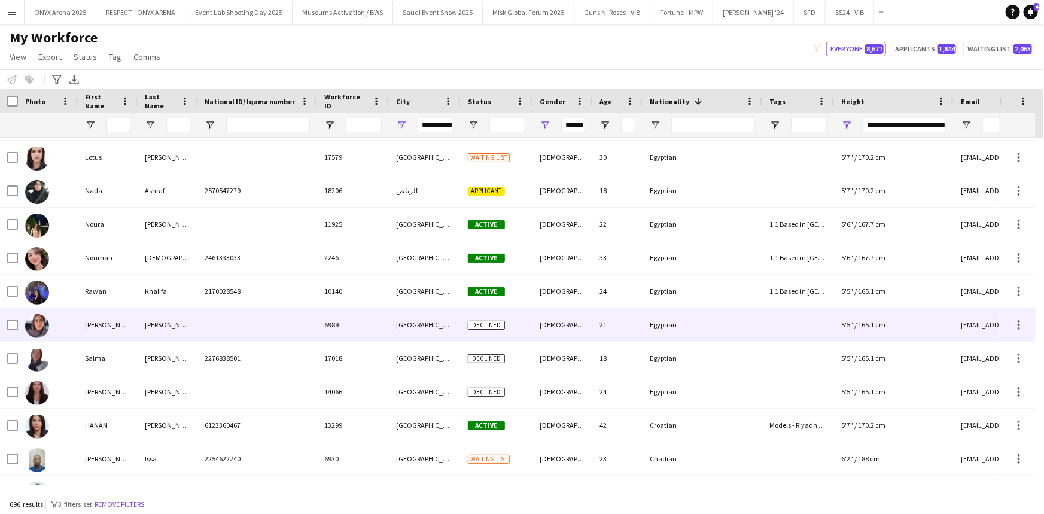
click at [127, 328] on div "Renada" at bounding box center [108, 324] width 60 height 33
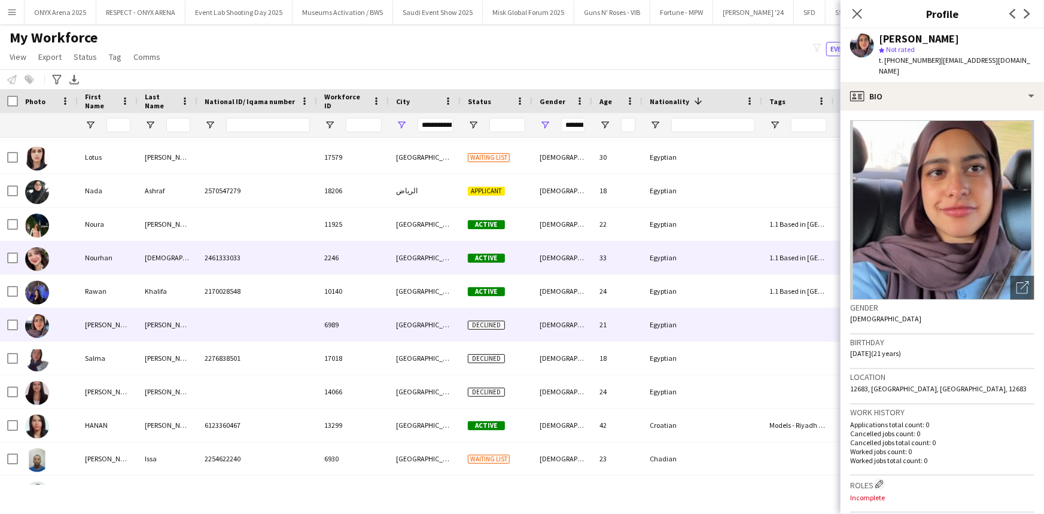
click at [114, 255] on div "Nourhan" at bounding box center [108, 257] width 60 height 33
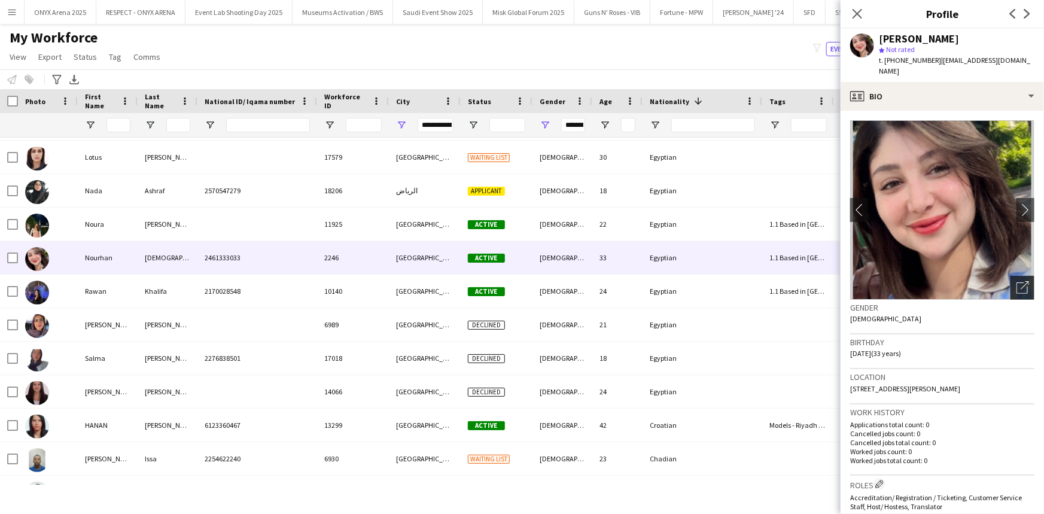
click at [1021, 281] on icon at bounding box center [1025, 285] width 8 height 8
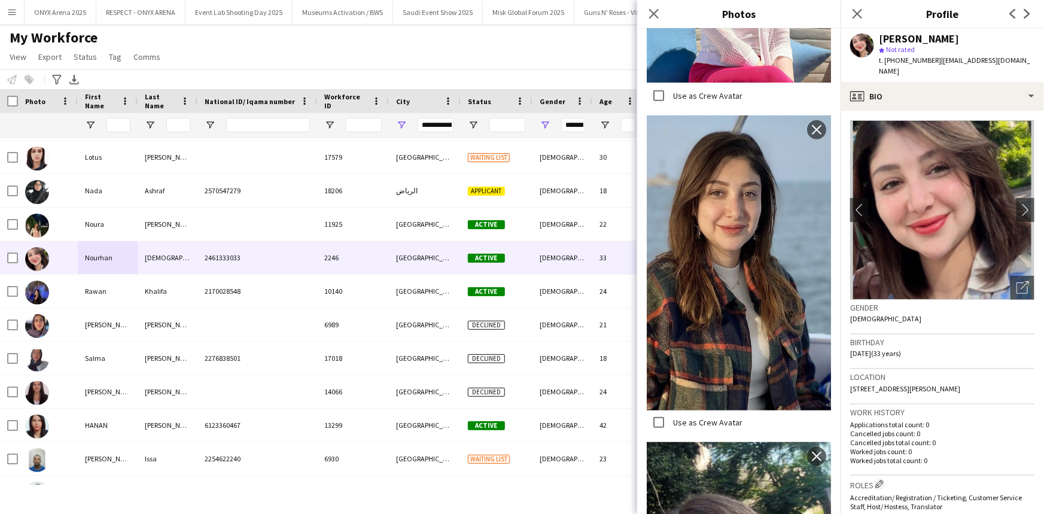
scroll to position [489, 0]
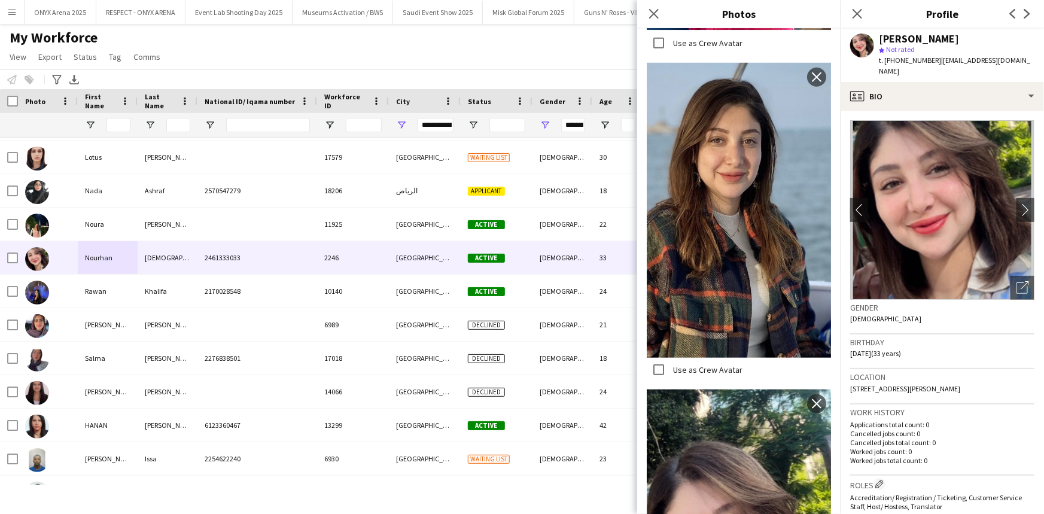
click at [652, 4] on div "Close pop-in" at bounding box center [654, 14] width 34 height 28
click at [654, 5] on div "Close pop-in" at bounding box center [654, 14] width 34 height 28
click at [654, 8] on icon "Close pop-in" at bounding box center [653, 13] width 11 height 11
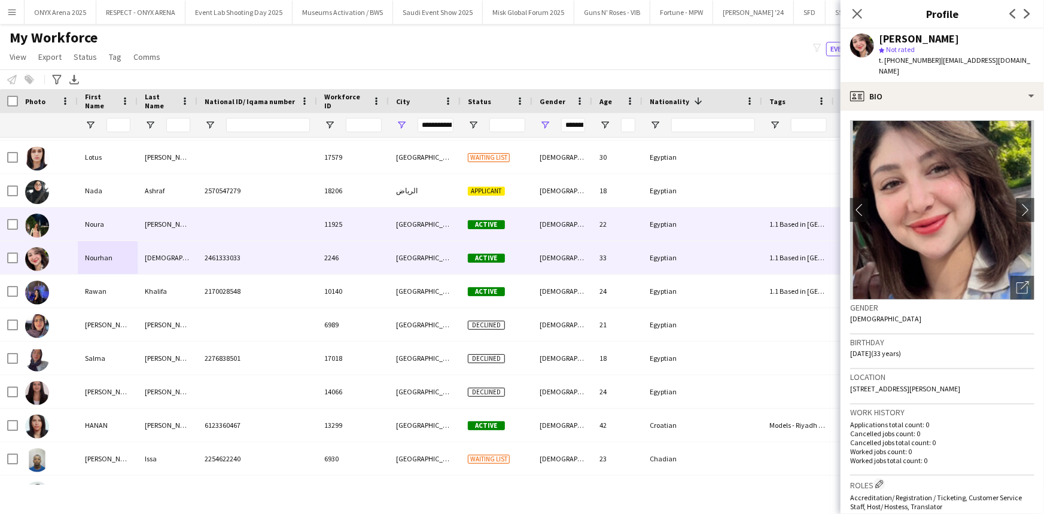
click at [135, 223] on div "Noura" at bounding box center [108, 224] width 60 height 33
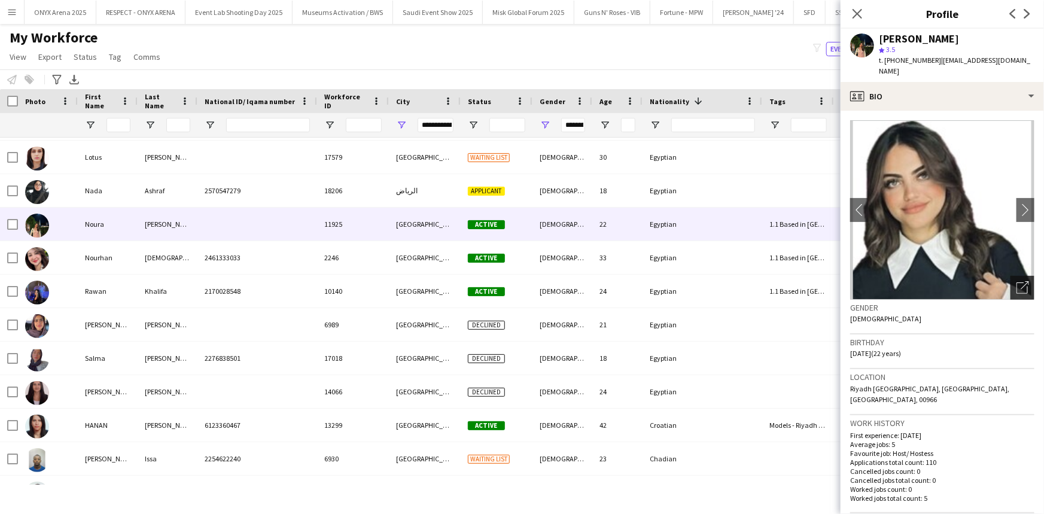
click at [1021, 280] on div "Open photos pop-in" at bounding box center [1022, 288] width 24 height 24
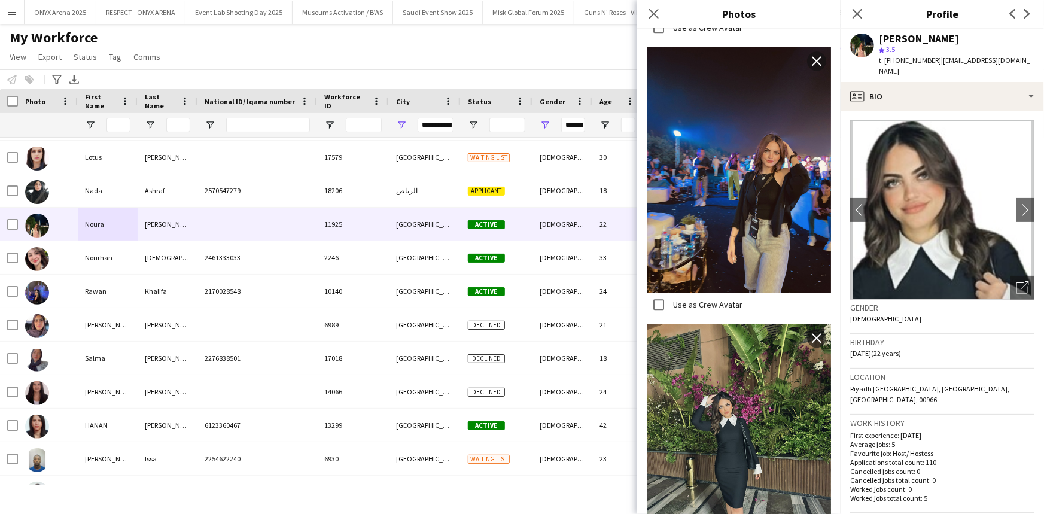
scroll to position [1534, 0]
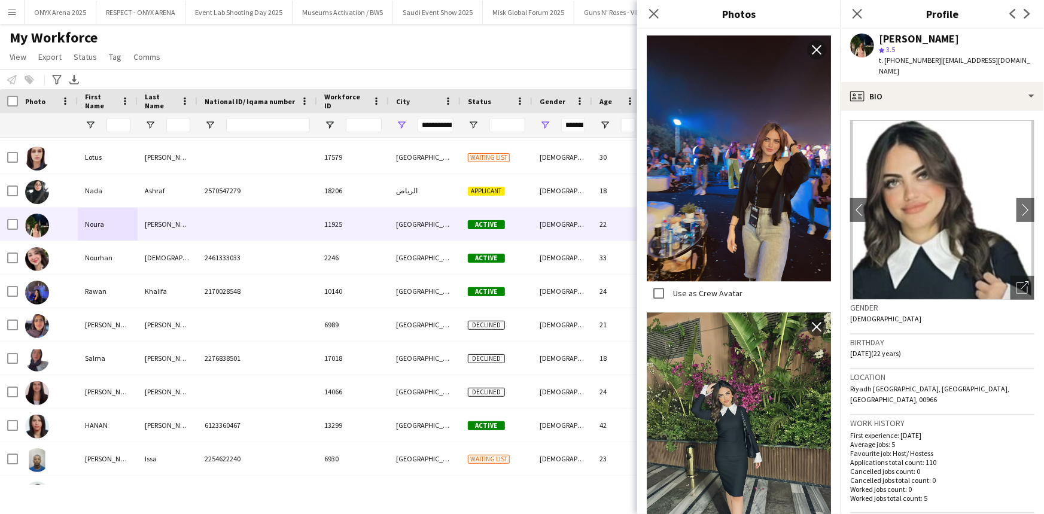
click at [907, 61] on span "t. +966535580816" at bounding box center [910, 60] width 62 height 9
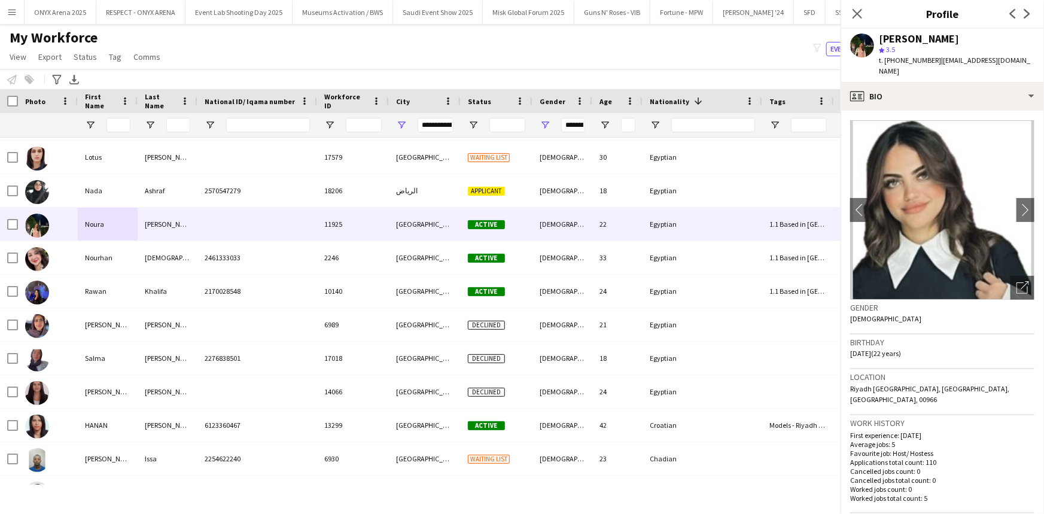
click at [907, 61] on span "t. +966535580816" at bounding box center [910, 60] width 62 height 9
copy span "966535580816"
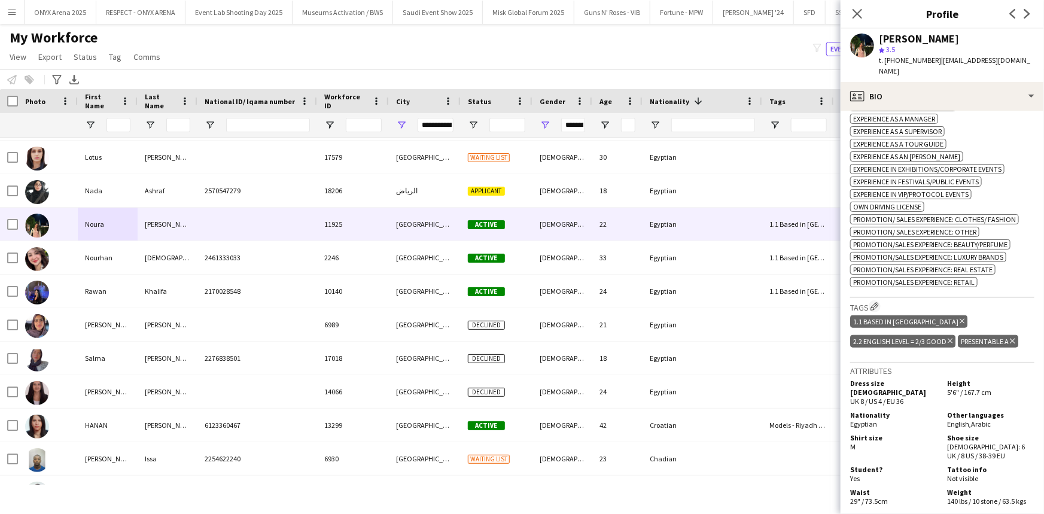
scroll to position [489, 0]
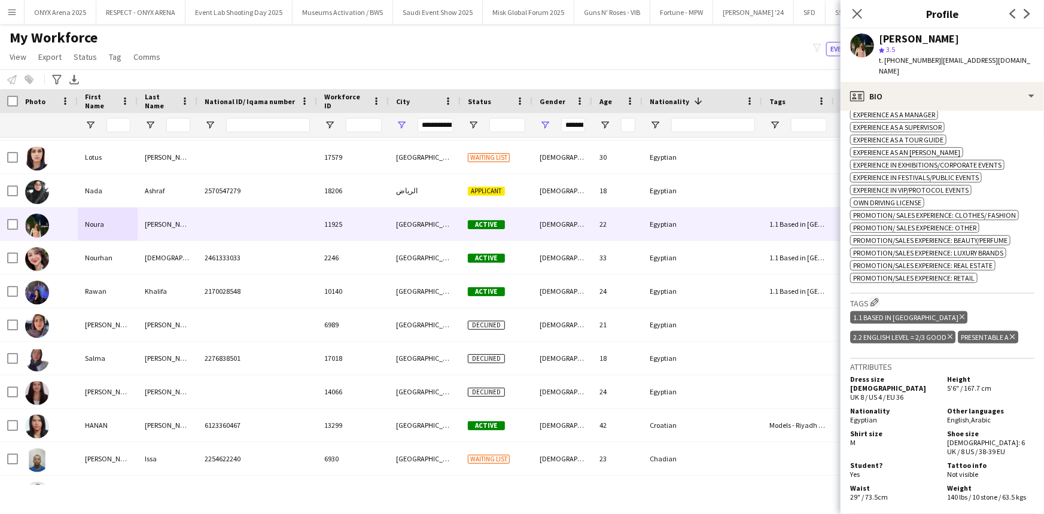
click at [979, 383] on span "5'6" / 167.7 cm" at bounding box center [969, 387] width 44 height 9
click at [856, 12] on icon at bounding box center [856, 13] width 11 height 11
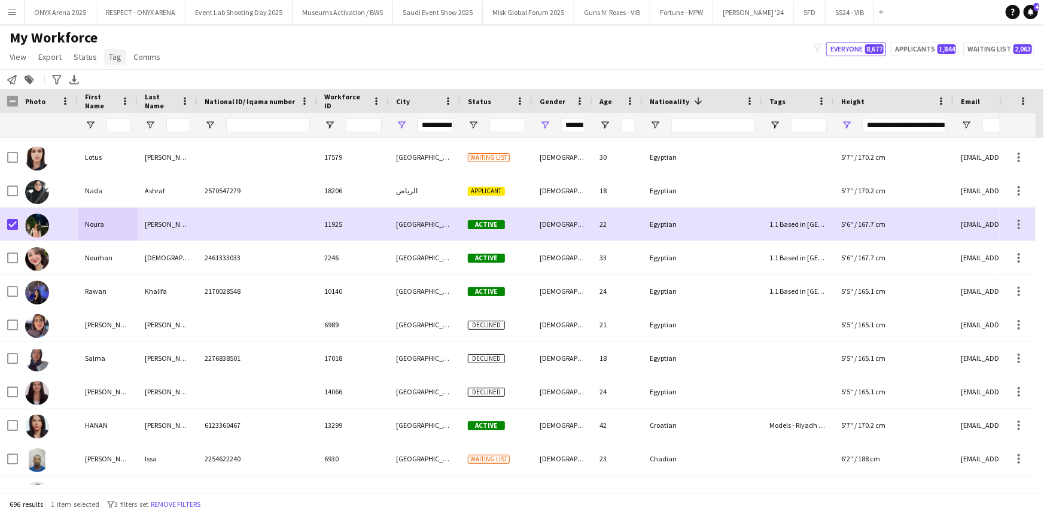
click at [111, 57] on span "Tag" at bounding box center [115, 56] width 13 height 11
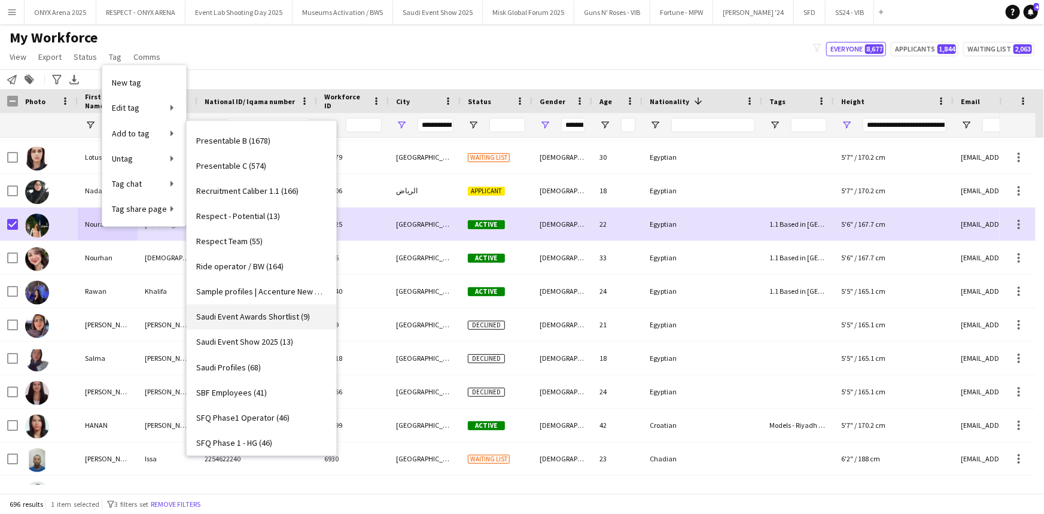
click at [239, 319] on span "Saudi Event Awards Shortlist (9)" at bounding box center [253, 317] width 114 height 11
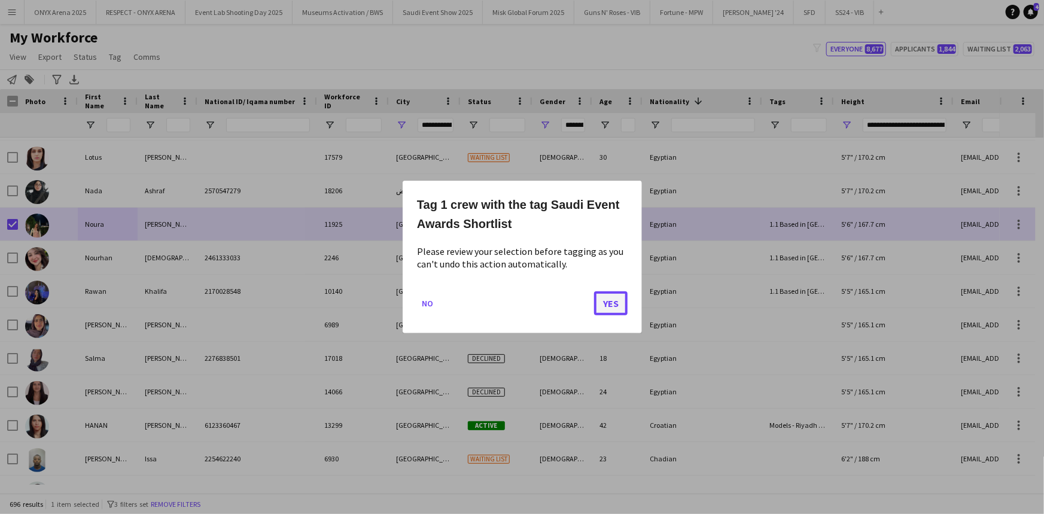
click at [610, 307] on button "Yes" at bounding box center [611, 303] width 34 height 24
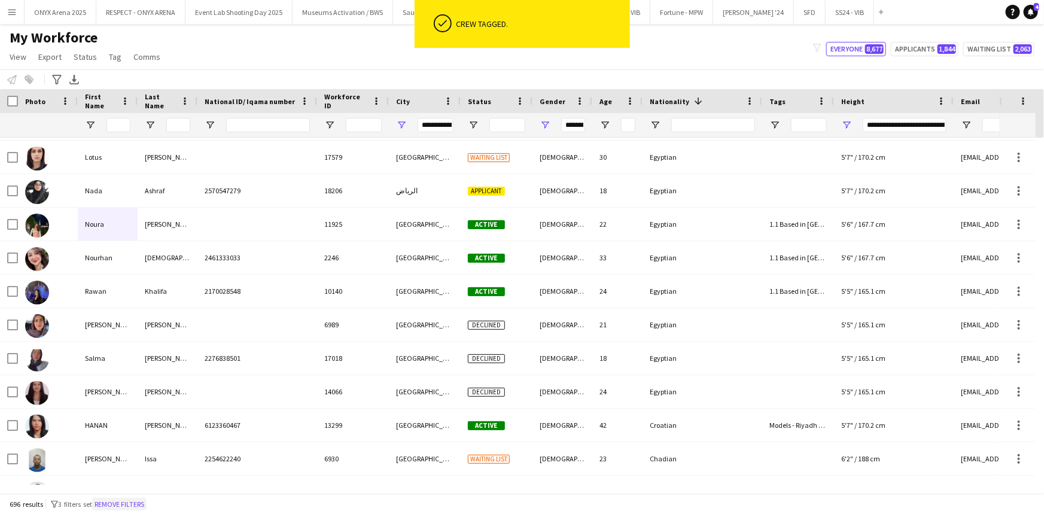
click at [133, 506] on button "Remove filters" at bounding box center [119, 504] width 54 height 13
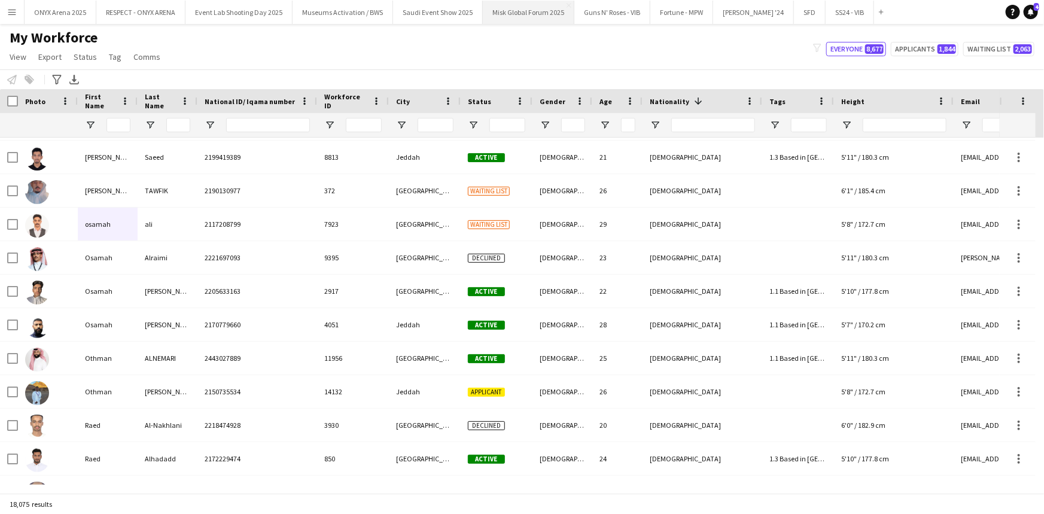
click at [514, 14] on button "Misk Global Forum 2025 Close" at bounding box center [529, 12] width 92 height 23
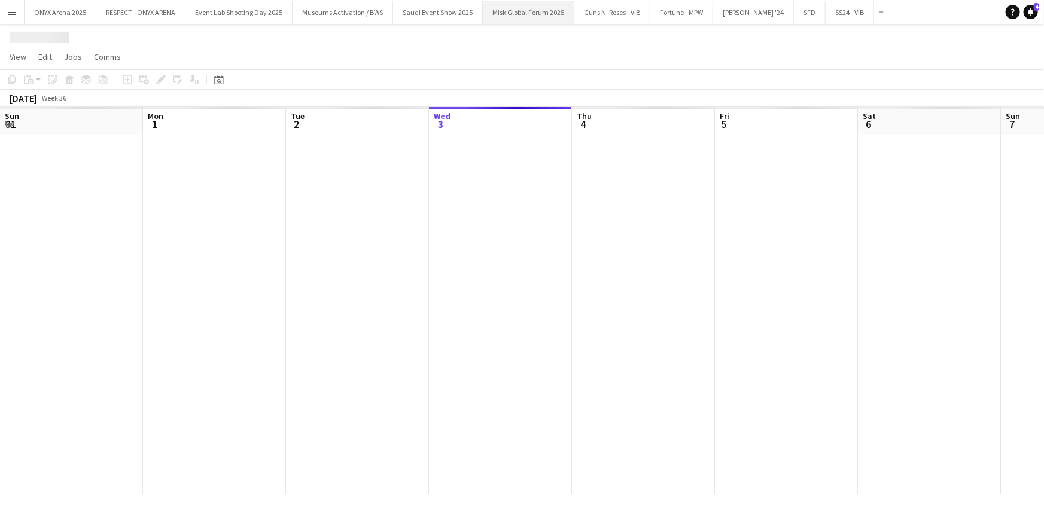
scroll to position [0, 286]
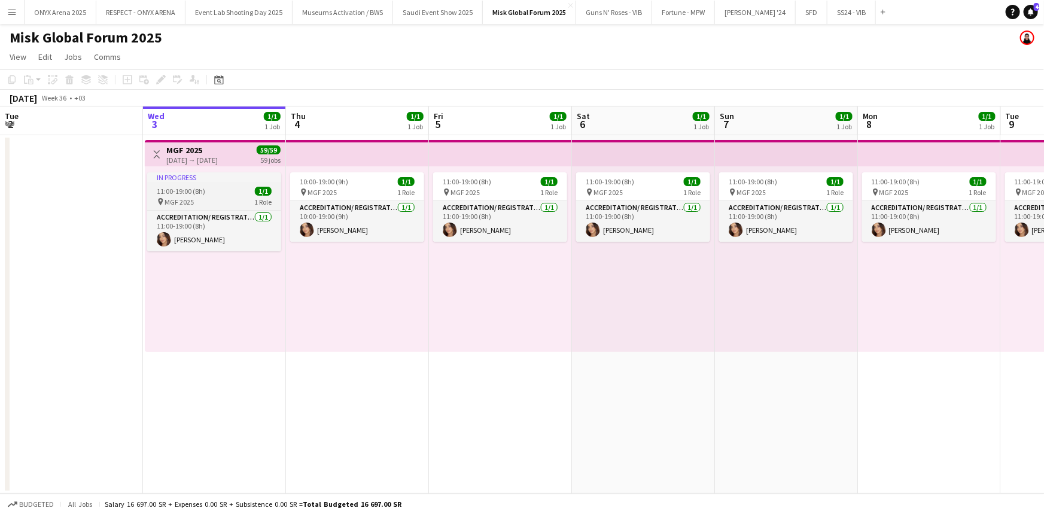
click at [230, 193] on div "11:00-19:00 (8h) 1/1" at bounding box center [214, 191] width 134 height 9
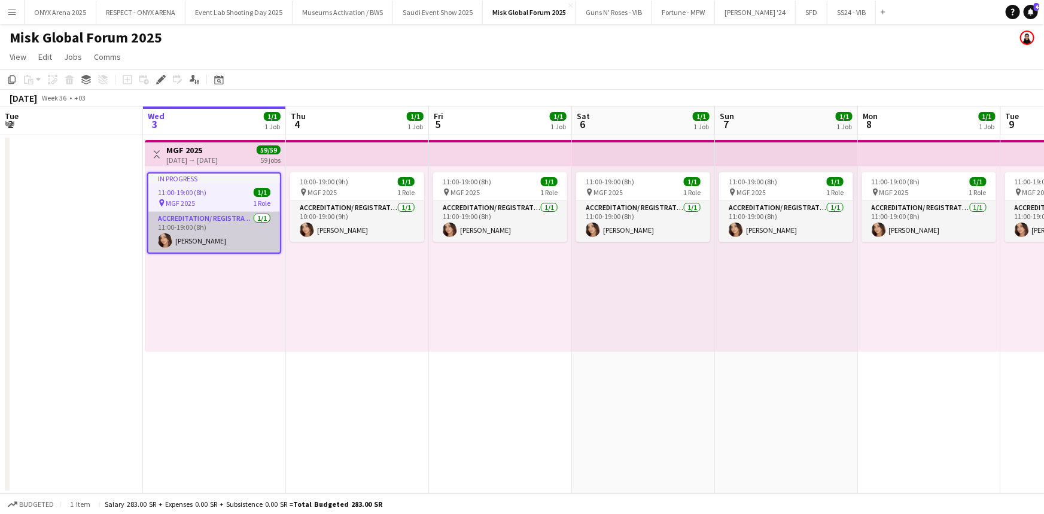
click at [230, 214] on app-card-role "Accreditation/ Registration / Ticketing 1/1 11:00-19:00 (8h) Alaa Abdelrahman" at bounding box center [214, 232] width 132 height 41
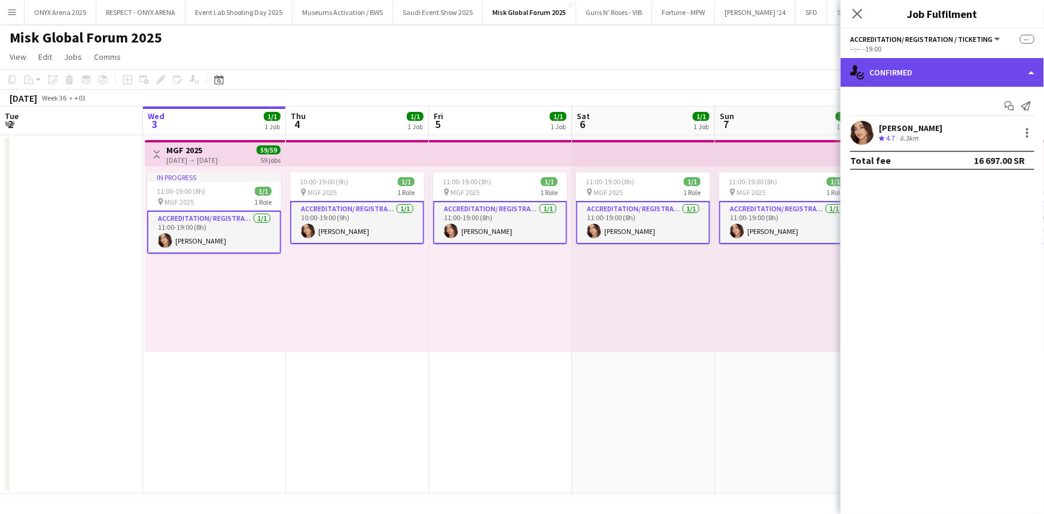
click at [907, 68] on div "single-neutral-actions-check-2 Confirmed" at bounding box center [942, 72] width 203 height 29
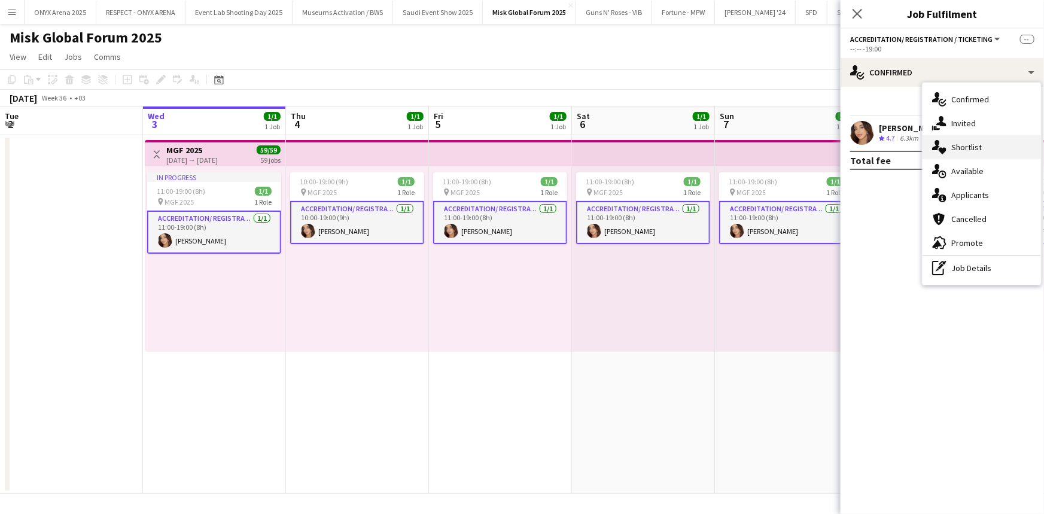
click at [950, 154] on div "single-neutral-actions-heart Shortlist" at bounding box center [982, 147] width 118 height 24
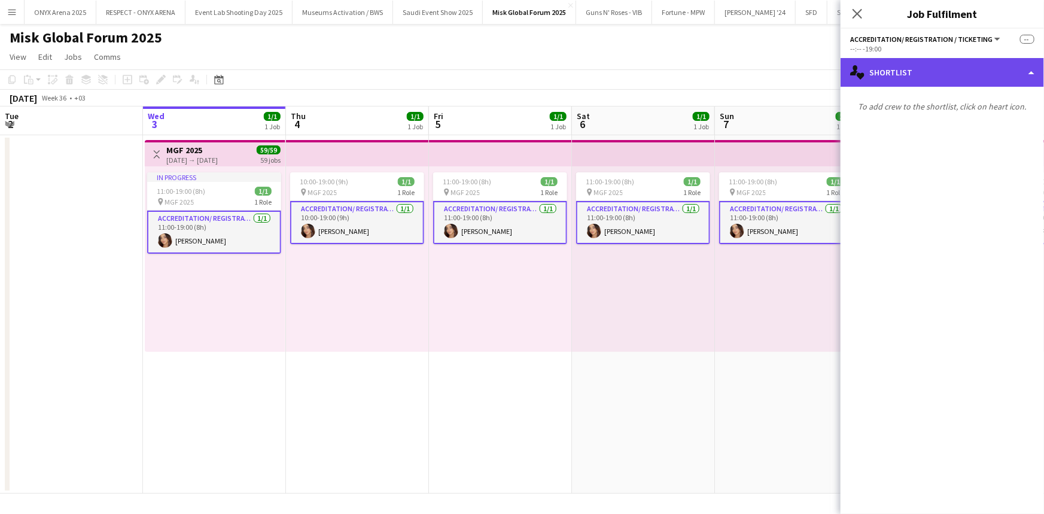
click at [894, 81] on div "single-neutral-actions-heart Shortlist" at bounding box center [942, 72] width 203 height 29
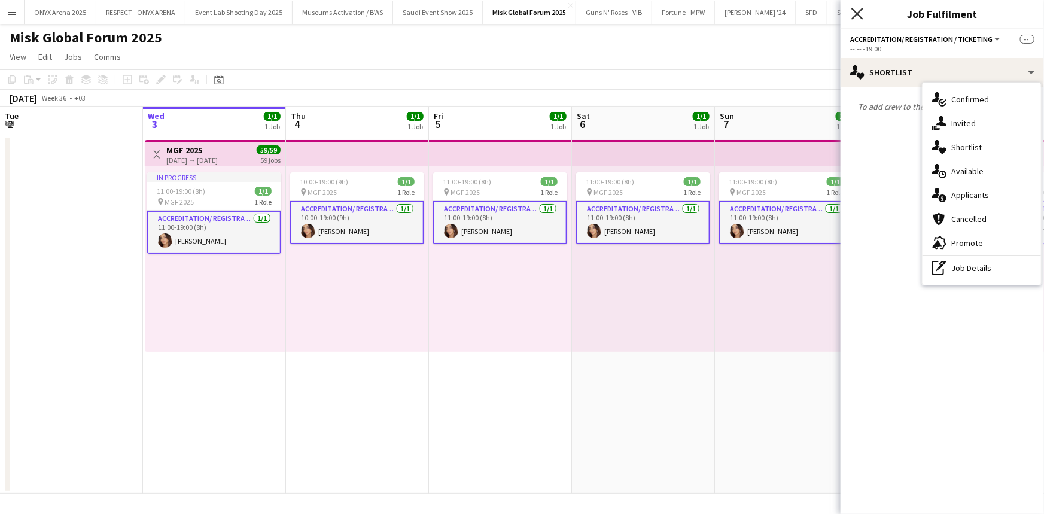
click at [854, 13] on icon "Close pop-in" at bounding box center [856, 13] width 11 height 11
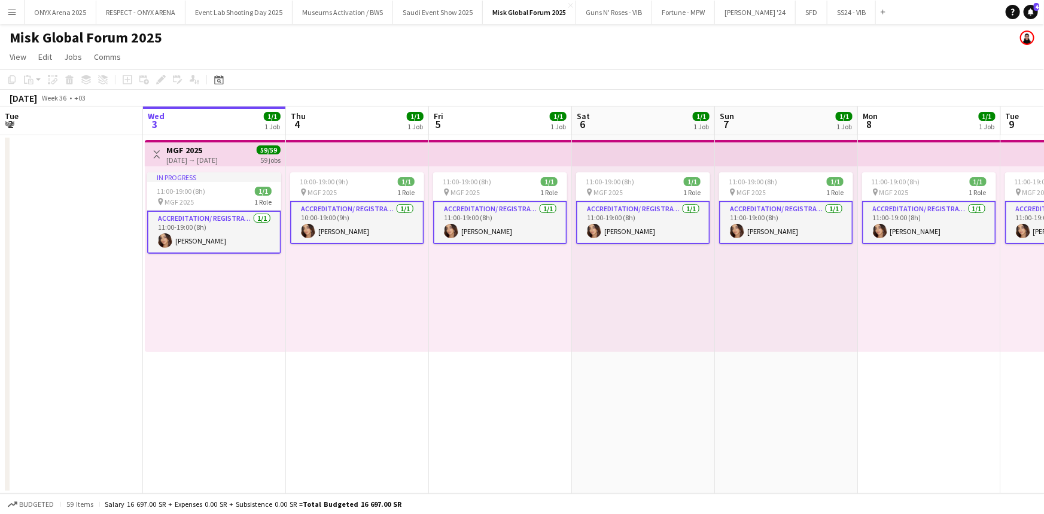
click at [16, 13] on app-icon "Menu" at bounding box center [12, 12] width 10 height 10
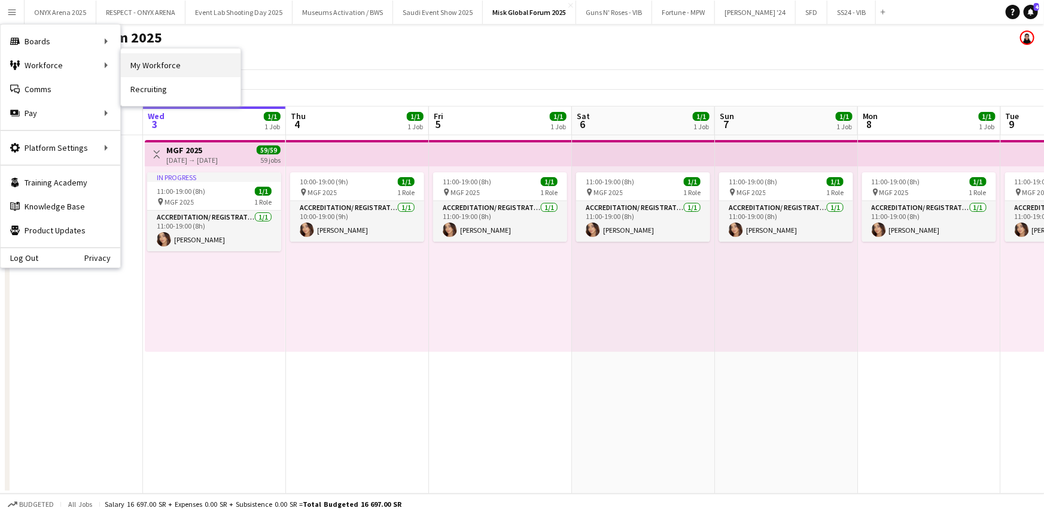
click at [151, 66] on link "My Workforce" at bounding box center [181, 65] width 120 height 24
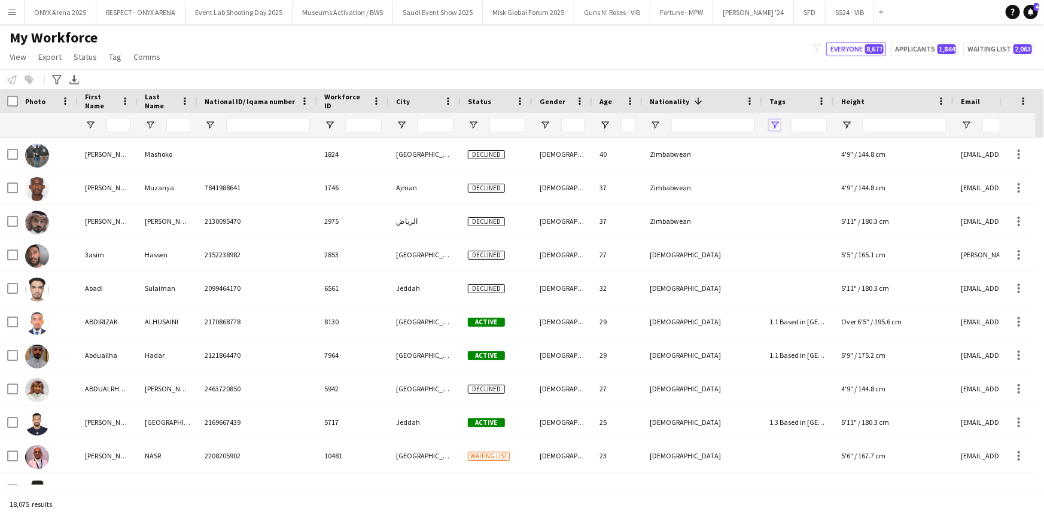
click at [774, 126] on span "Open Filter Menu" at bounding box center [774, 125] width 11 height 11
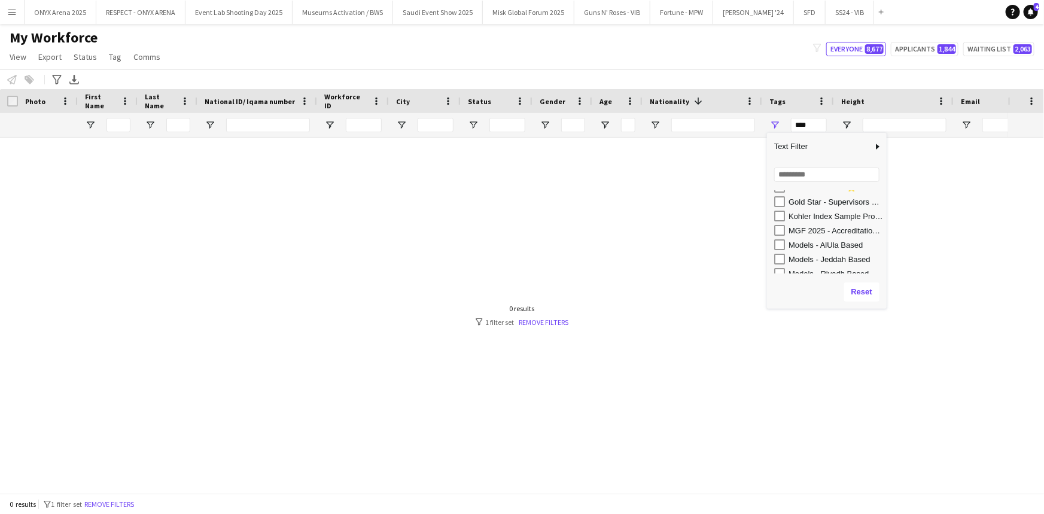
scroll to position [380, 0]
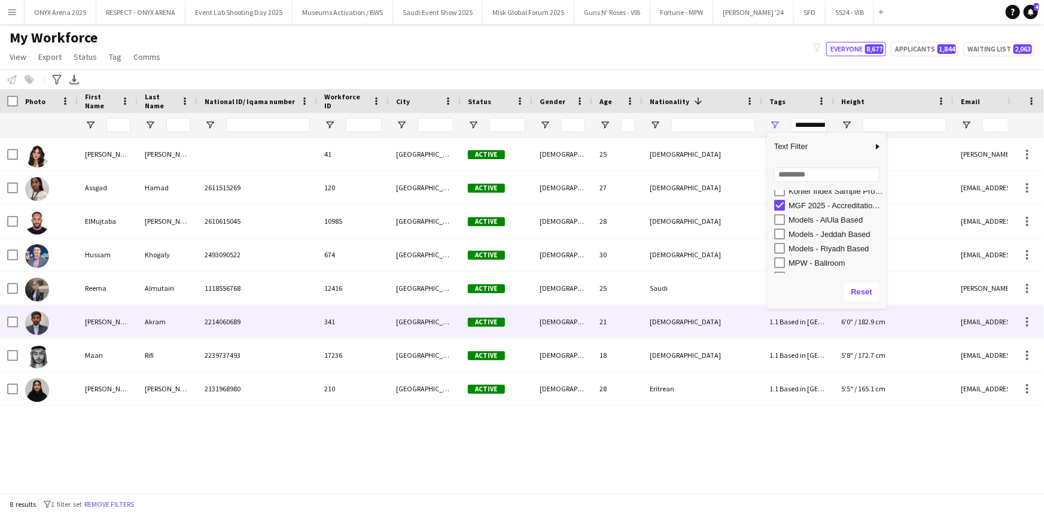
click at [111, 324] on div "[PERSON_NAME]" at bounding box center [108, 321] width 60 height 33
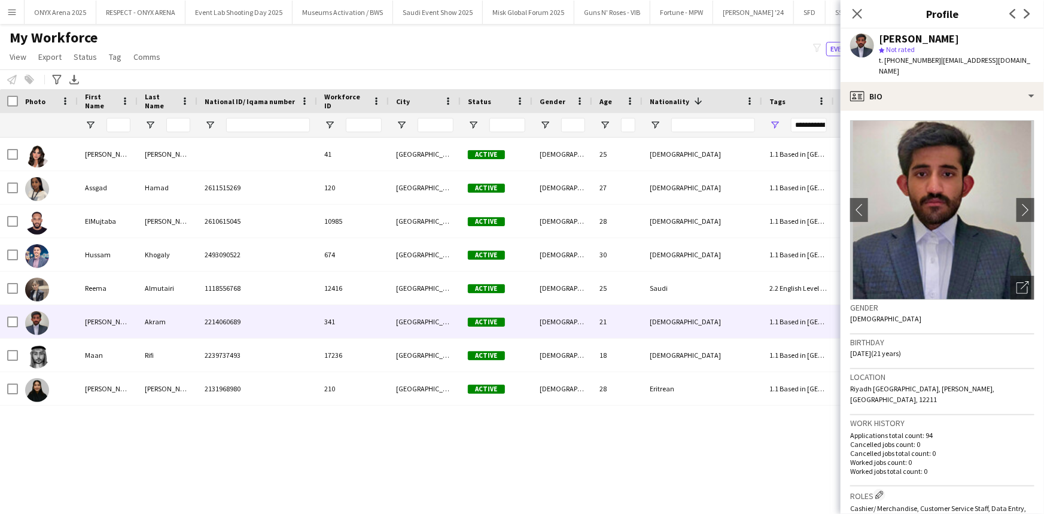
click at [969, 58] on span "| itzaboxdy@gmail.com" at bounding box center [954, 66] width 151 height 20
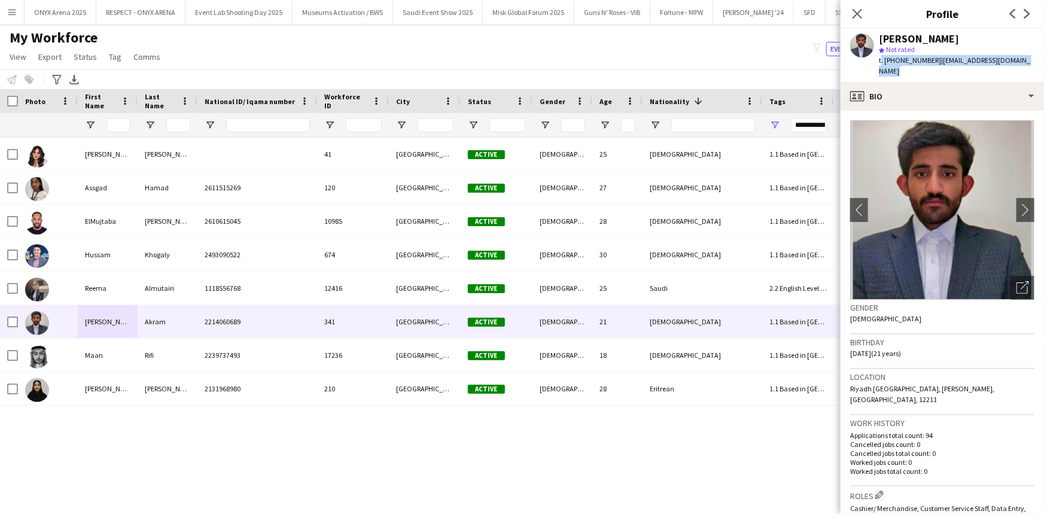
click at [969, 58] on span "| itzaboxdy@gmail.com" at bounding box center [954, 66] width 151 height 20
click at [996, 58] on span "| itzaboxdy@gmail.com" at bounding box center [954, 66] width 151 height 20
click at [1001, 60] on span "| itzaboxdy@gmail.com" at bounding box center [954, 66] width 151 height 20
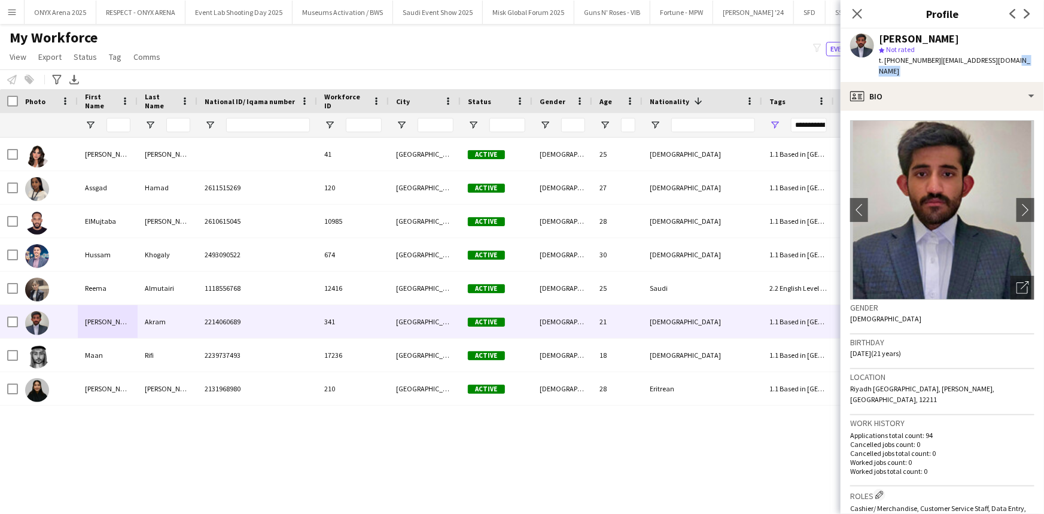
click at [1001, 60] on span "| itzaboxdy@gmail.com" at bounding box center [954, 66] width 151 height 20
drag, startPoint x: 1000, startPoint y: 60, endPoint x: 934, endPoint y: 59, distance: 65.8
click at [934, 59] on span "| itzaboxdy@gmail.com" at bounding box center [954, 66] width 151 height 20
copy span "itzaboxdy@gmail.com"
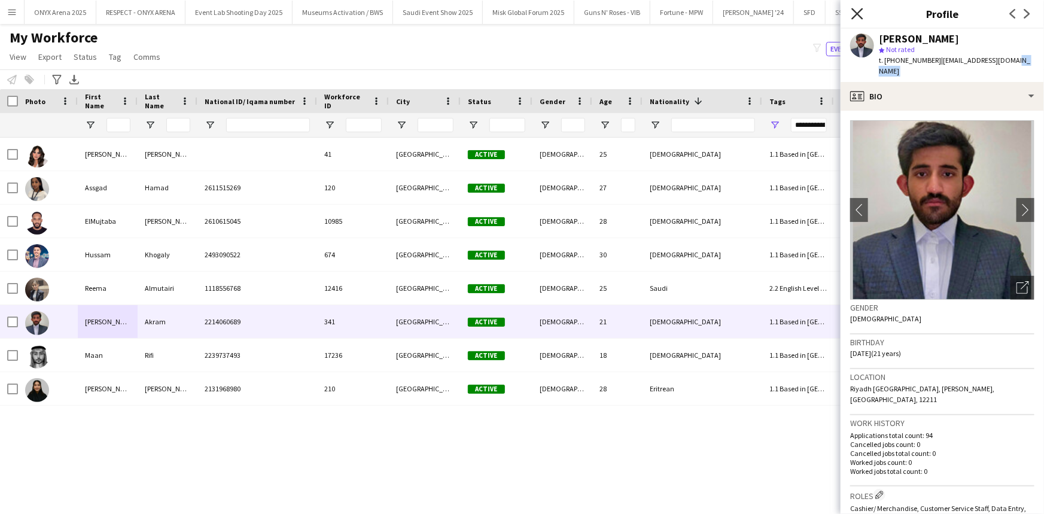
click at [853, 10] on icon at bounding box center [856, 13] width 11 height 11
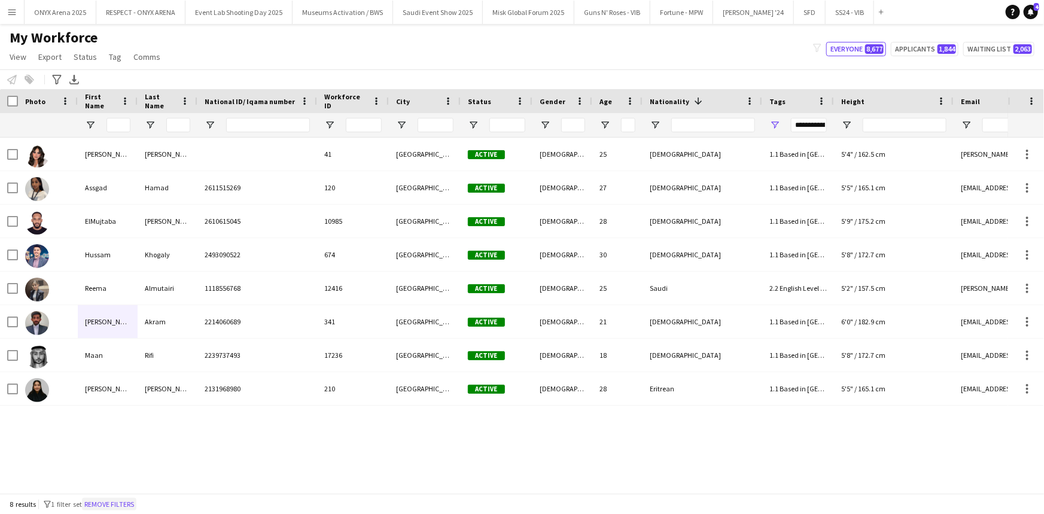
click at [120, 498] on button "Remove filters" at bounding box center [109, 504] width 54 height 13
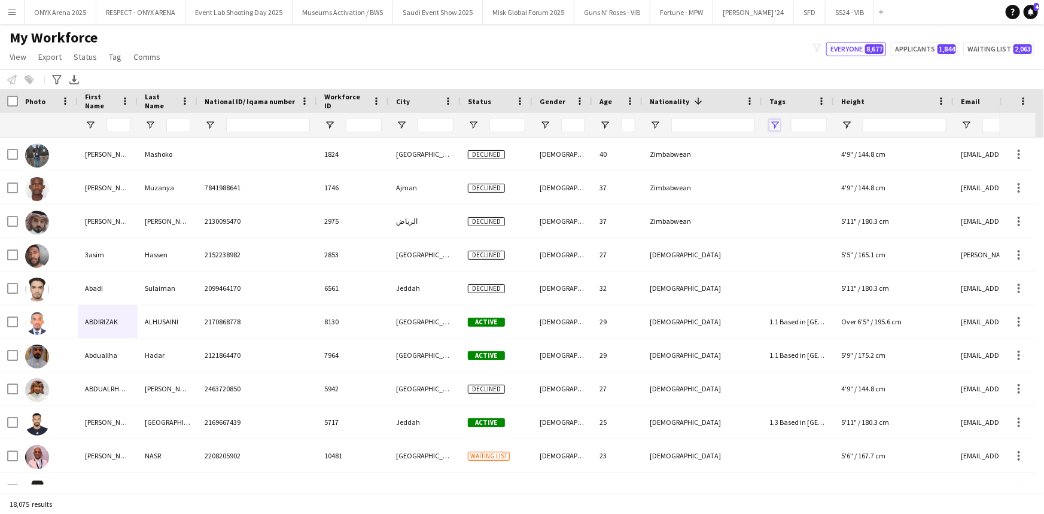
click at [775, 121] on span "Open Filter Menu" at bounding box center [774, 125] width 11 height 11
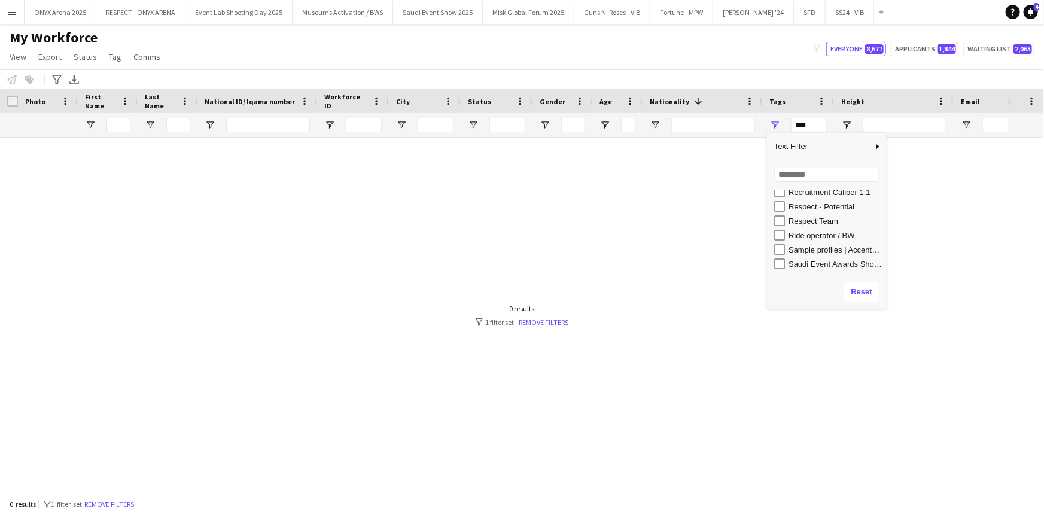
scroll to position [707, 0]
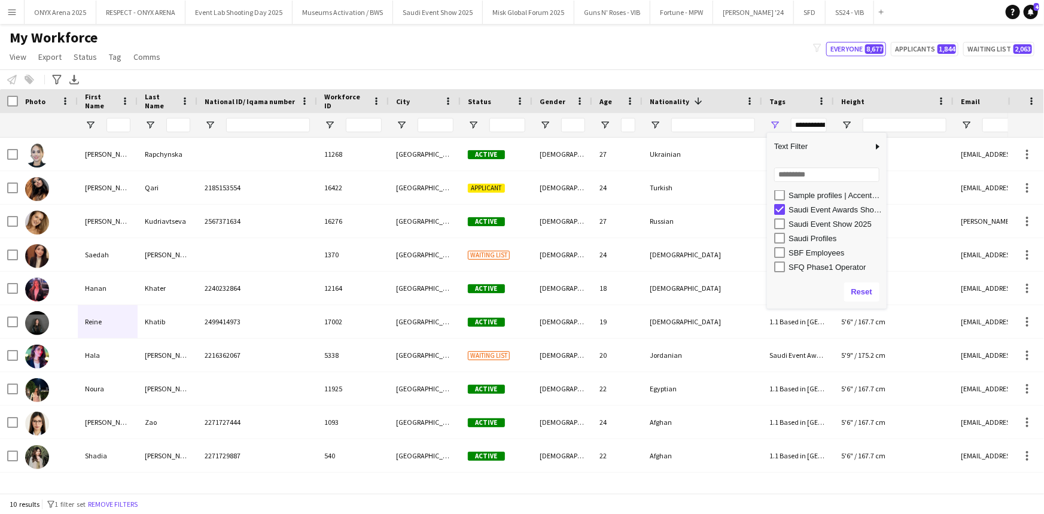
click at [480, 60] on div "My Workforce View Views Default view R4ven New view Update view Delete view Edi…" at bounding box center [522, 49] width 1044 height 41
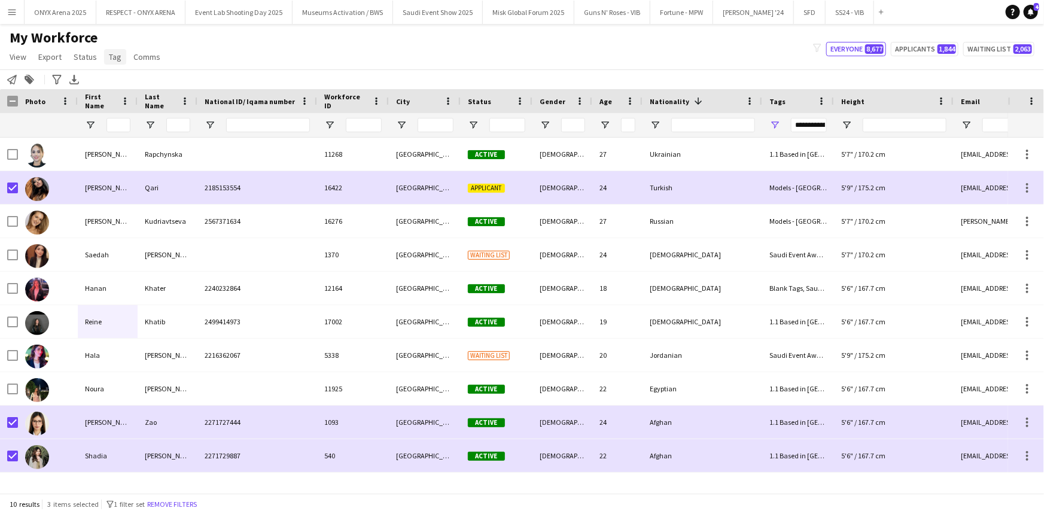
click at [116, 59] on span "Tag" at bounding box center [115, 56] width 13 height 11
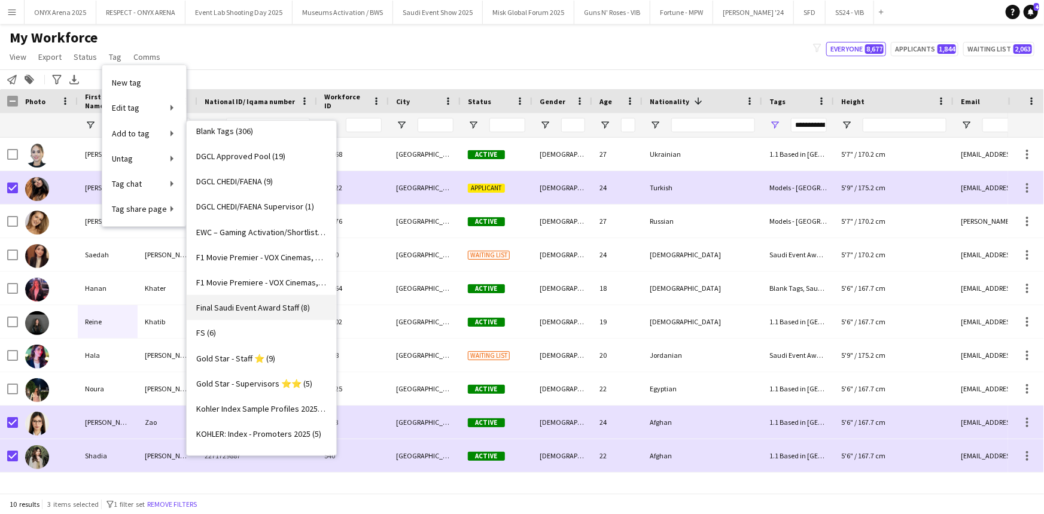
scroll to position [326, 0]
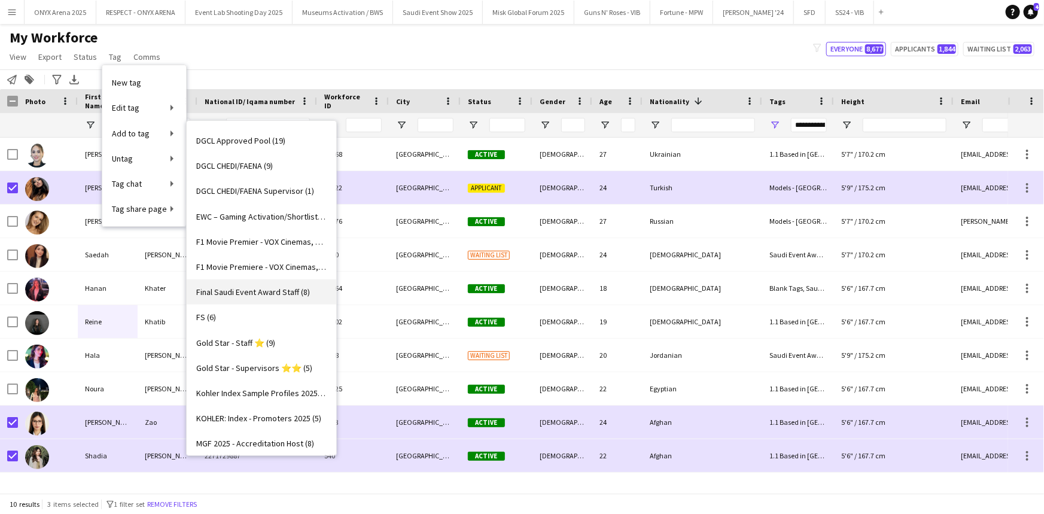
click at [285, 289] on span "Final Saudi Event Award Staff (8)" at bounding box center [253, 292] width 114 height 11
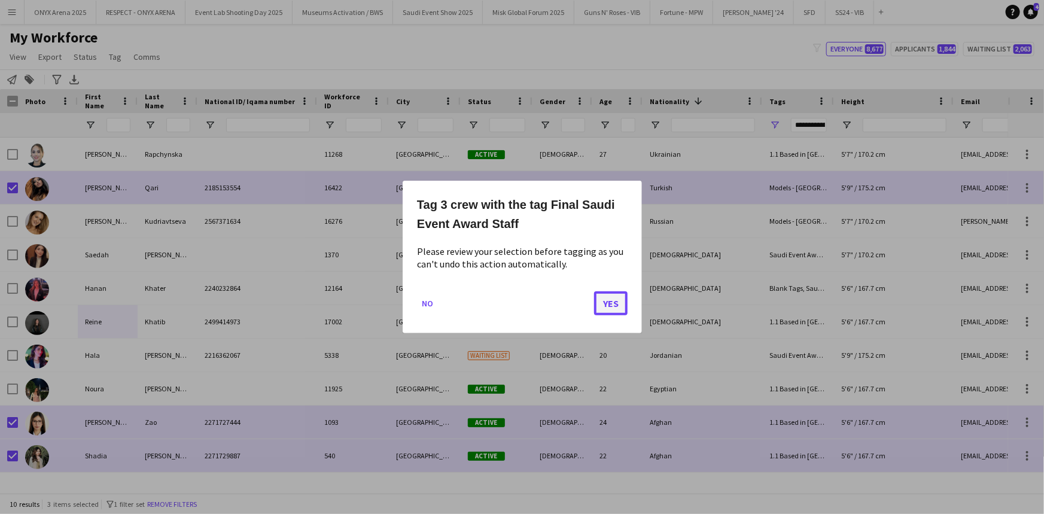
click at [604, 308] on button "Yes" at bounding box center [611, 303] width 34 height 24
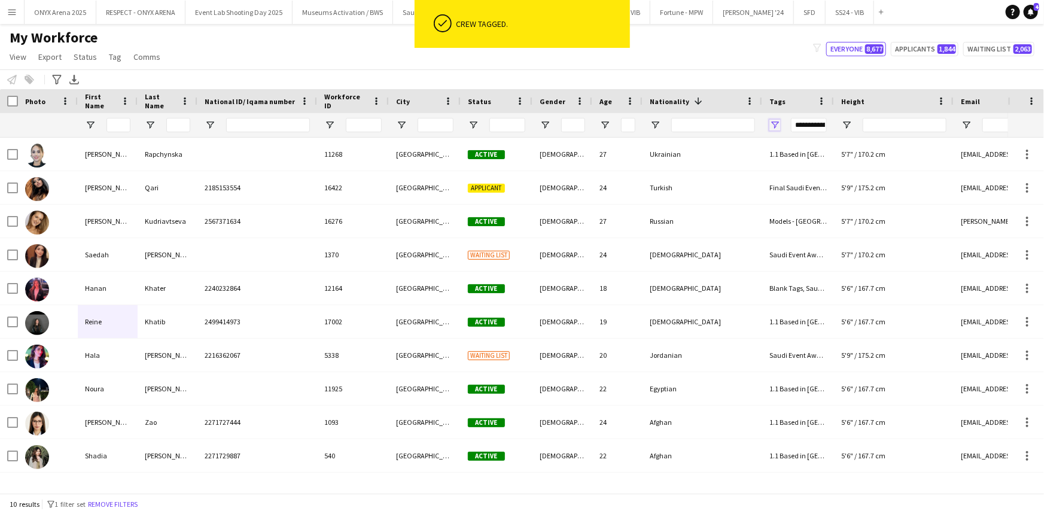
click at [773, 121] on span "Open Filter Menu" at bounding box center [774, 125] width 11 height 11
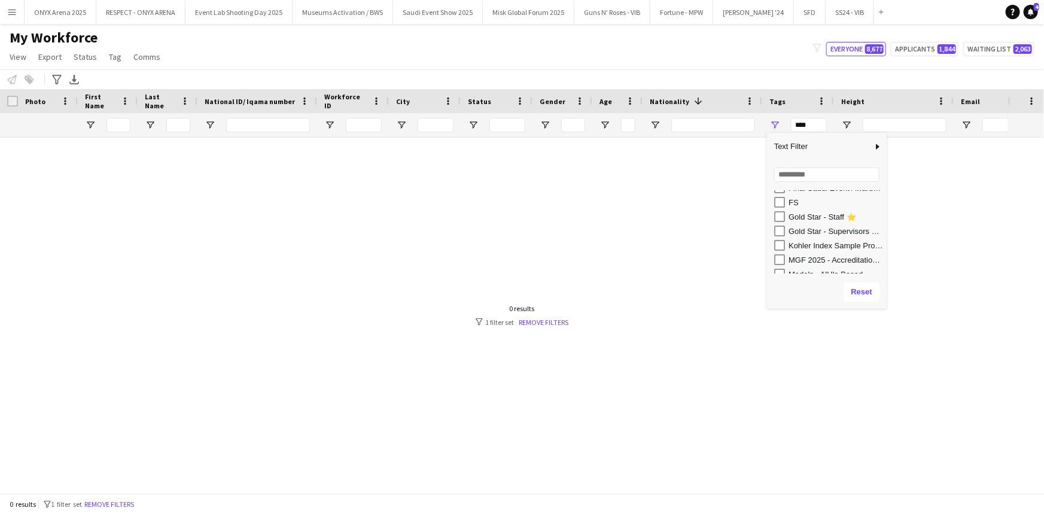
scroll to position [272, 0]
type input "**********"
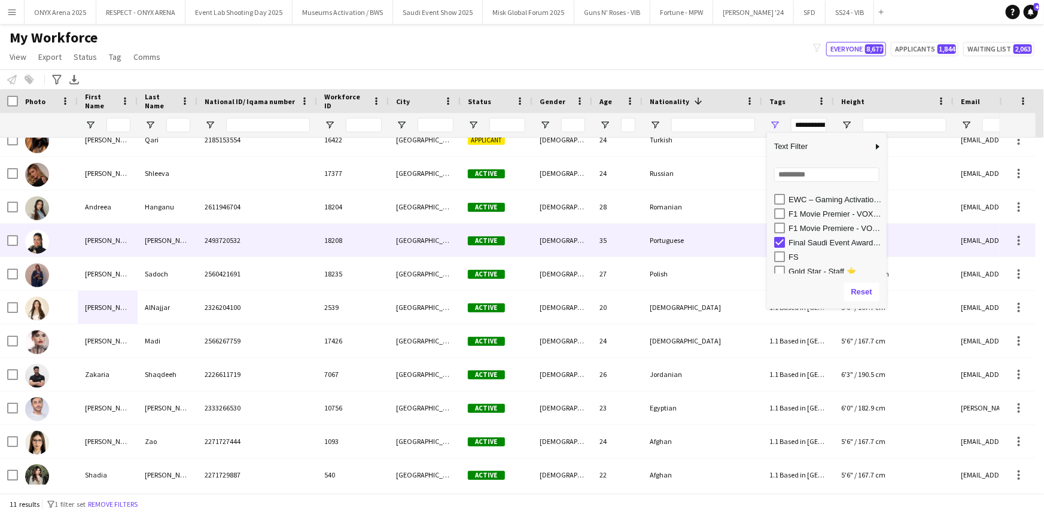
scroll to position [22, 0]
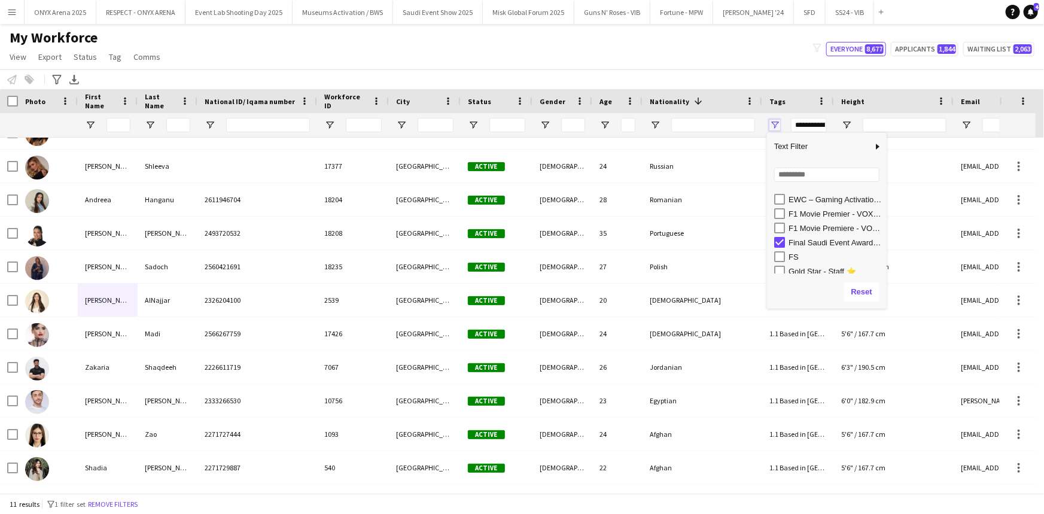
click at [778, 126] on span "Open Filter Menu" at bounding box center [774, 125] width 11 height 11
drag, startPoint x: 137, startPoint y: 501, endPoint x: 135, endPoint y: 492, distance: 9.9
click at [136, 501] on button "Remove filters" at bounding box center [113, 504] width 54 height 13
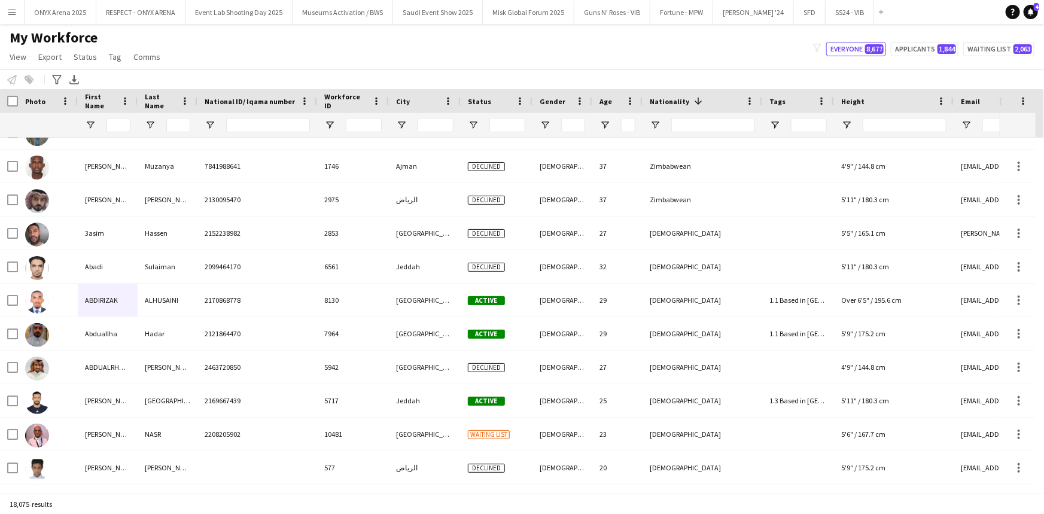
drag, startPoint x: 119, startPoint y: 133, endPoint x: 116, endPoint y: 126, distance: 7.8
click at [116, 126] on div at bounding box center [118, 125] width 24 height 24
click at [115, 123] on input "First Name Filter Input" at bounding box center [118, 125] width 24 height 14
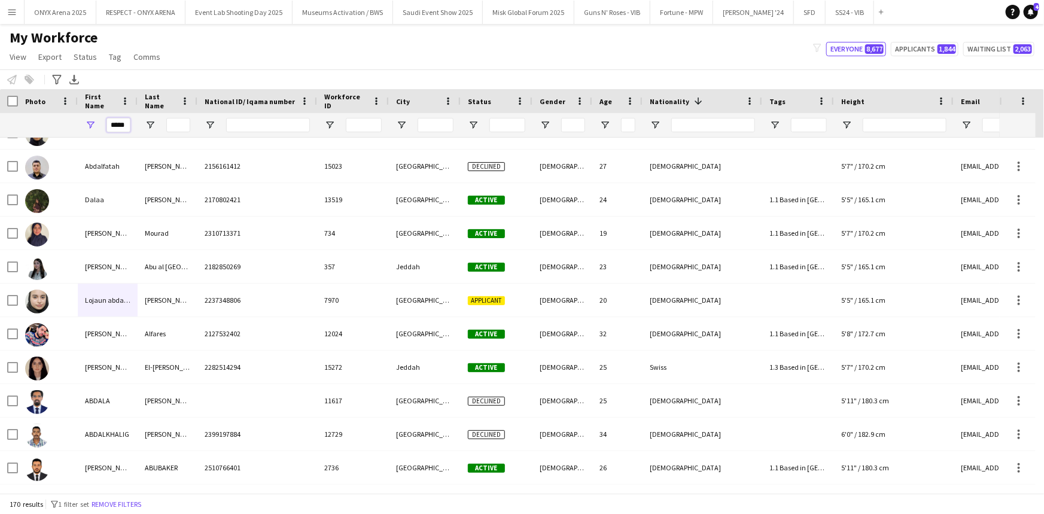
scroll to position [0, 0]
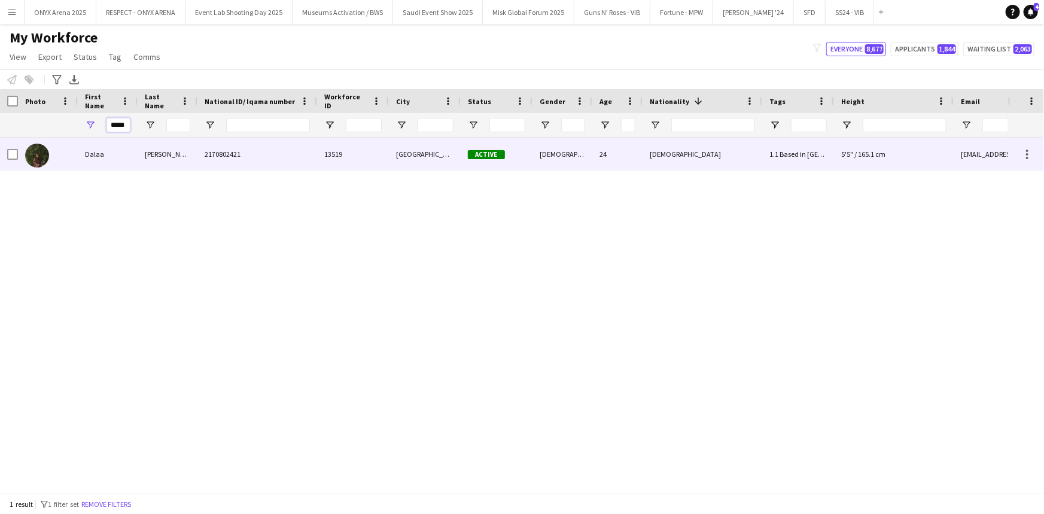
type input "*****"
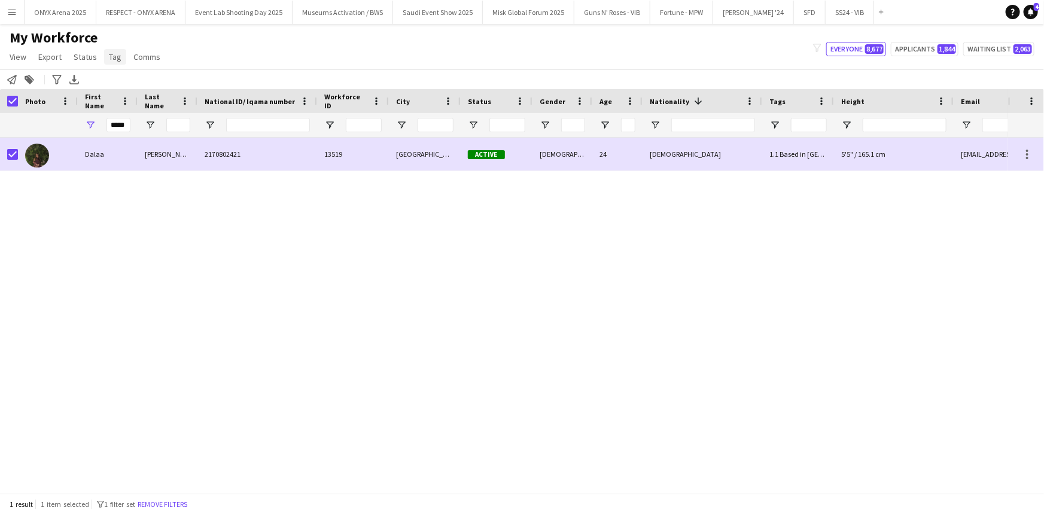
click at [110, 53] on span "Tag" at bounding box center [115, 56] width 13 height 11
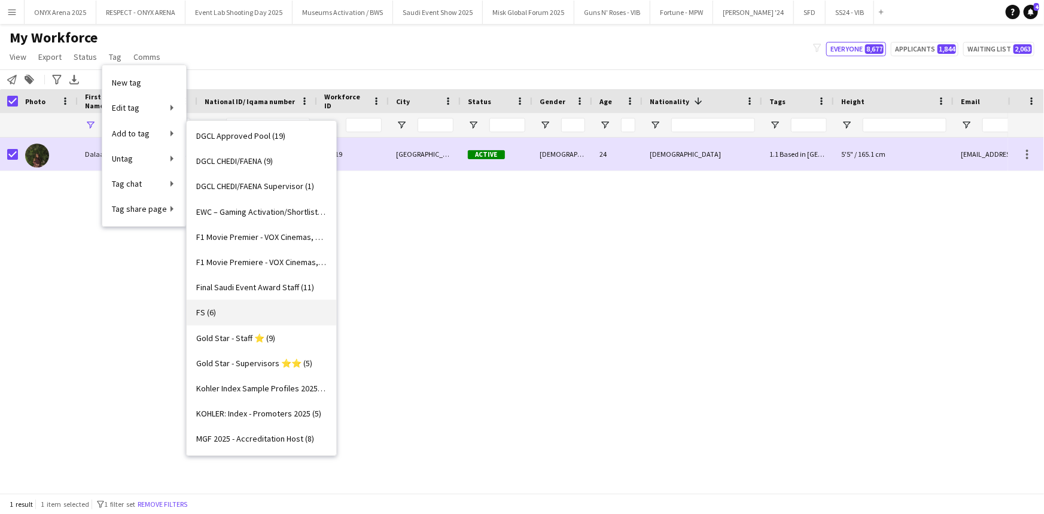
scroll to position [326, 0]
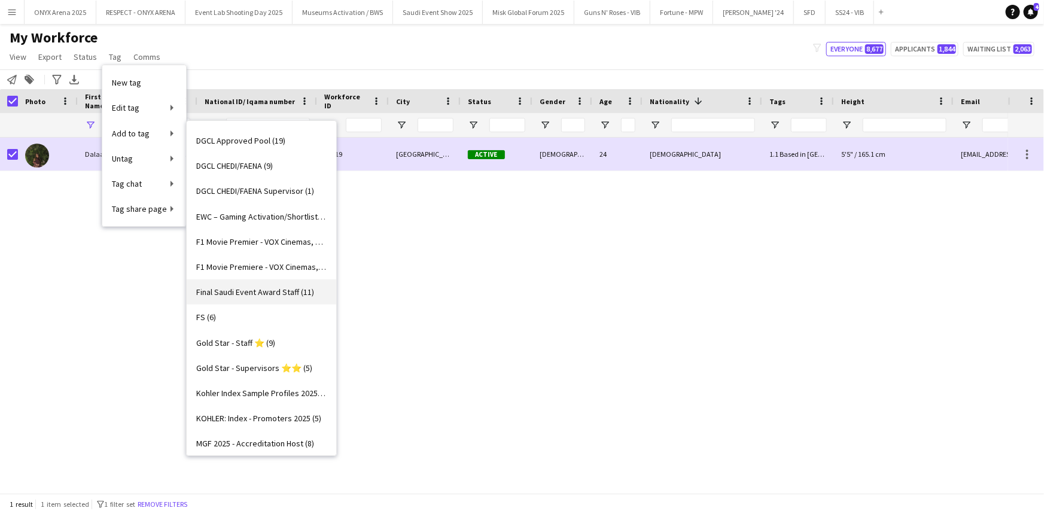
click at [233, 296] on span "Final Saudi Event Award Staff (11)" at bounding box center [255, 292] width 118 height 11
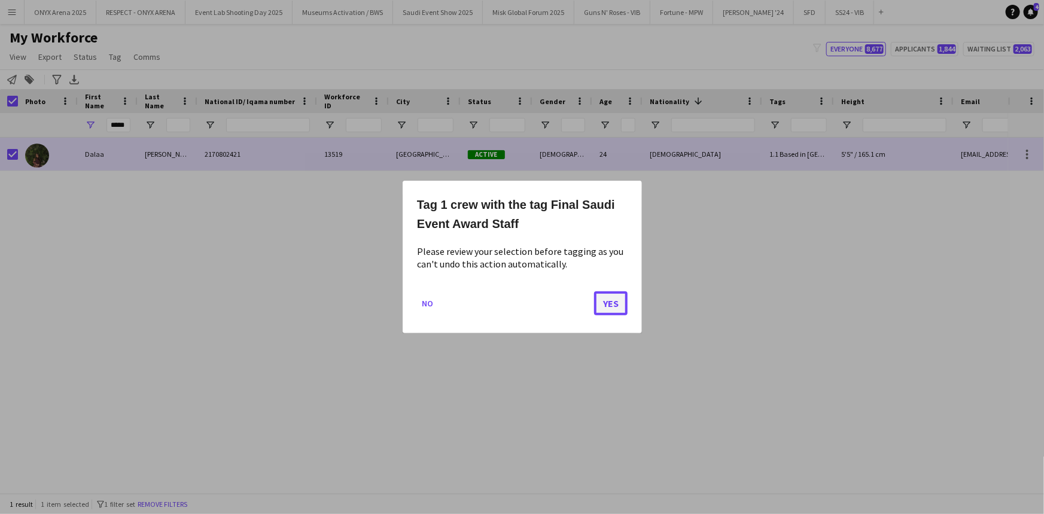
click at [604, 305] on button "Yes" at bounding box center [611, 303] width 34 height 24
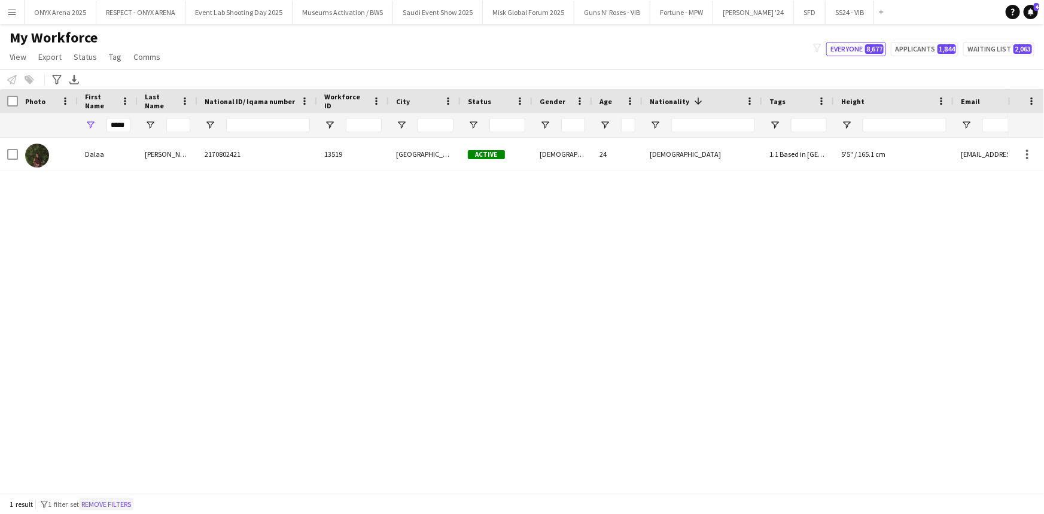
click at [104, 504] on button "Remove filters" at bounding box center [106, 504] width 54 height 13
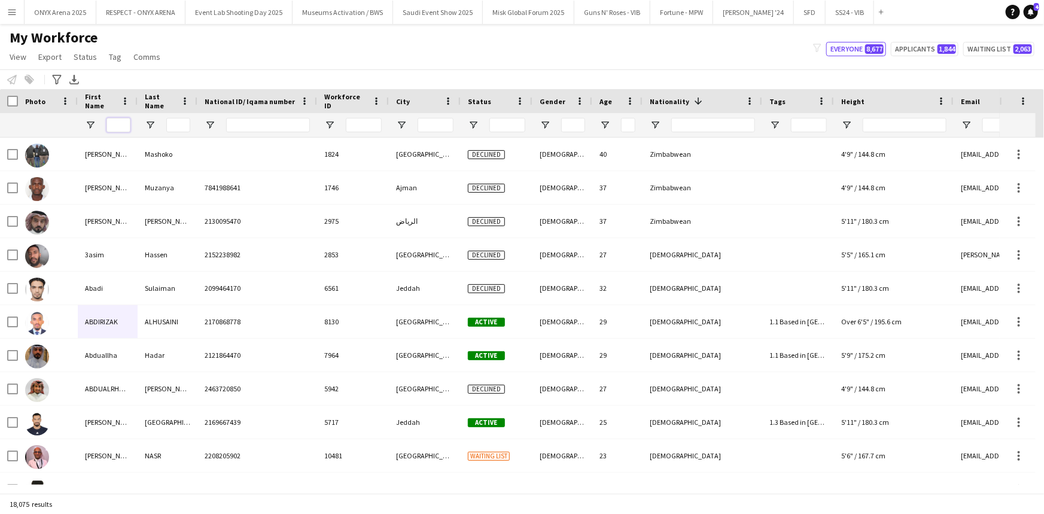
click at [117, 126] on input "First Name Filter Input" at bounding box center [118, 125] width 24 height 14
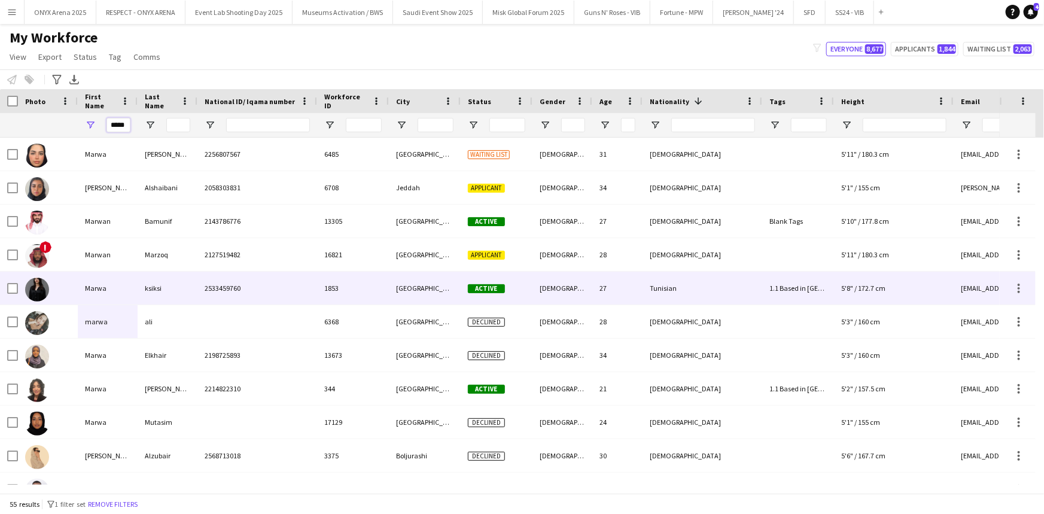
type input "*****"
click at [56, 291] on div at bounding box center [48, 288] width 60 height 33
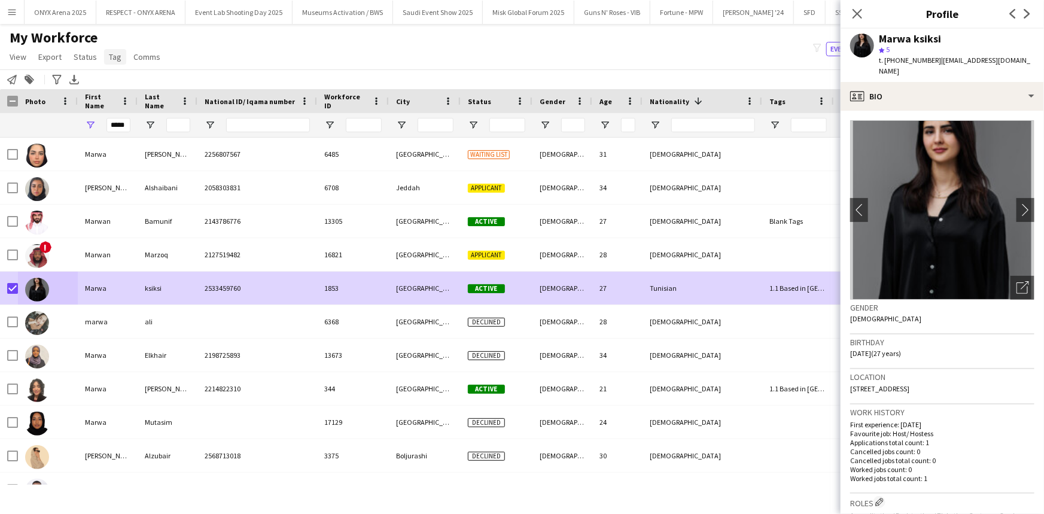
click at [109, 60] on span "Tag" at bounding box center [115, 56] width 13 height 11
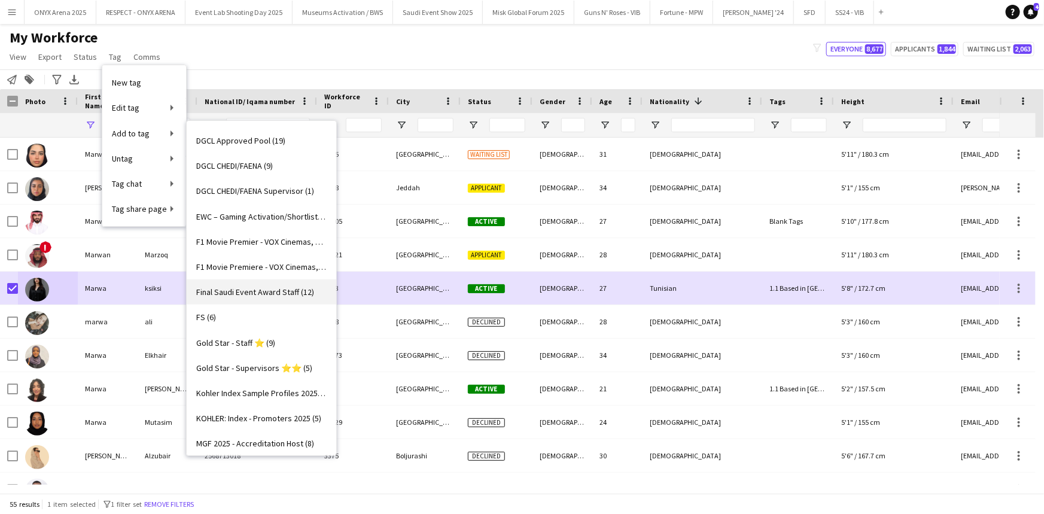
click at [231, 290] on span "Final Saudi Event Award Staff (12)" at bounding box center [255, 292] width 118 height 11
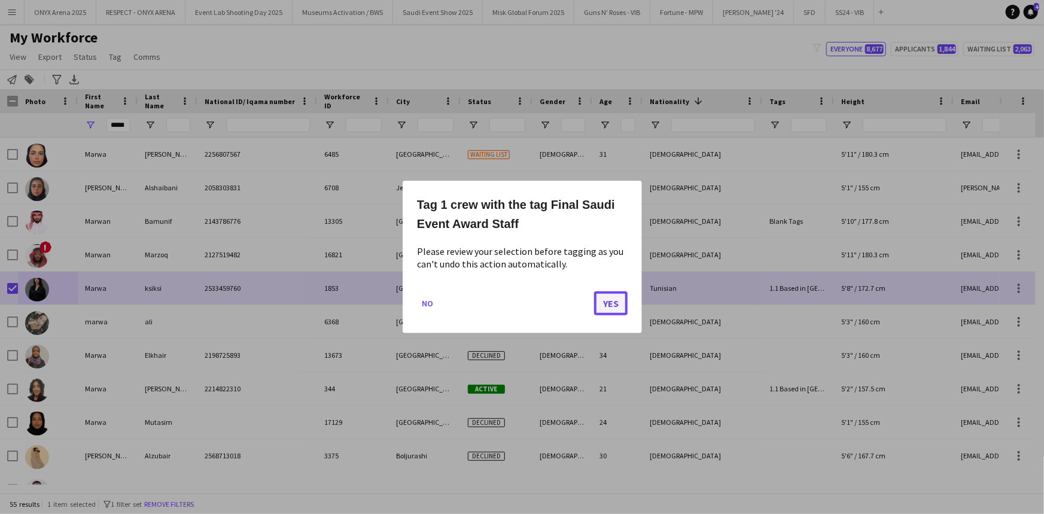
click at [616, 301] on button "Yes" at bounding box center [611, 303] width 34 height 24
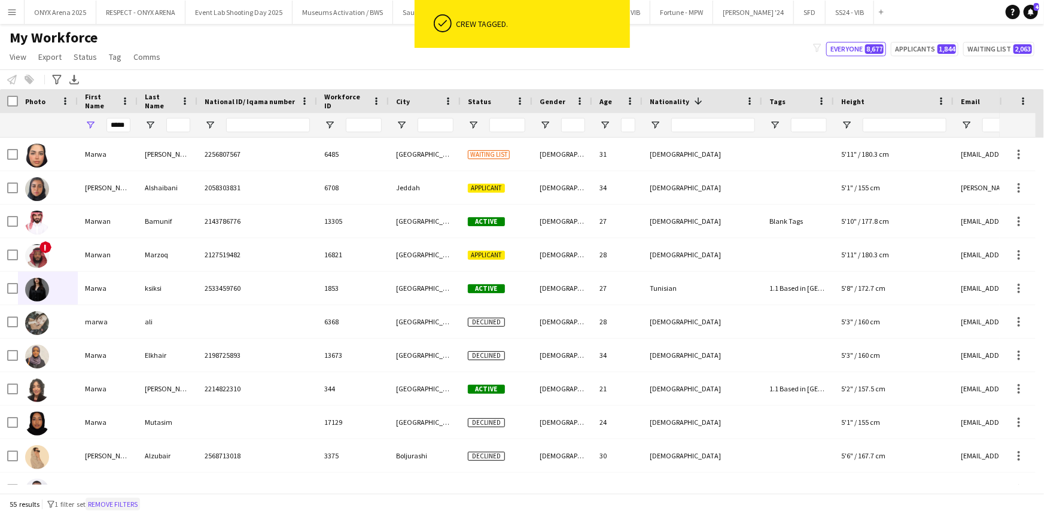
click at [140, 499] on button "Remove filters" at bounding box center [113, 504] width 54 height 13
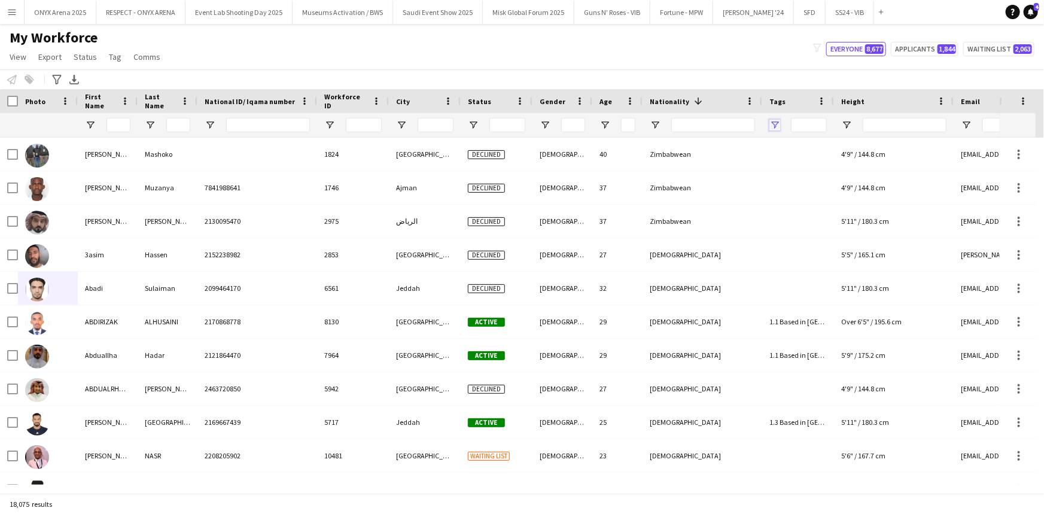
click at [778, 120] on span "Open Filter Menu" at bounding box center [774, 125] width 11 height 11
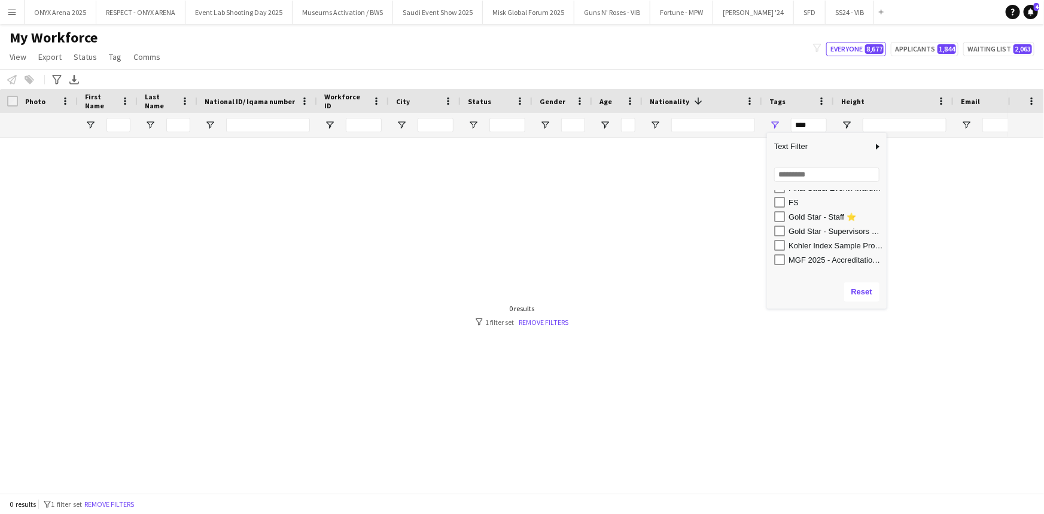
scroll to position [272, 0]
type input "**********"
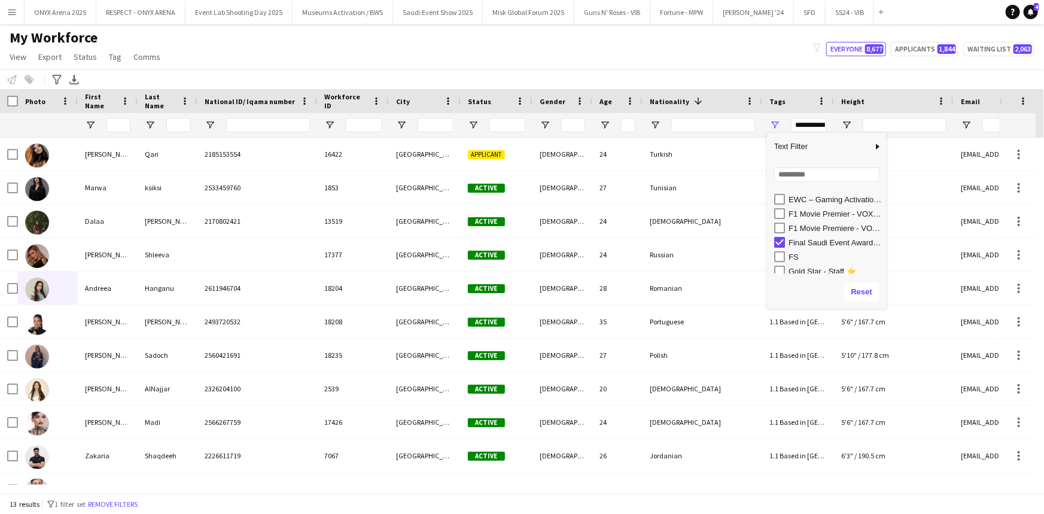
click at [582, 59] on div "My Workforce View Views Default view R4ven New view Update view Delete view Edi…" at bounding box center [522, 49] width 1044 height 41
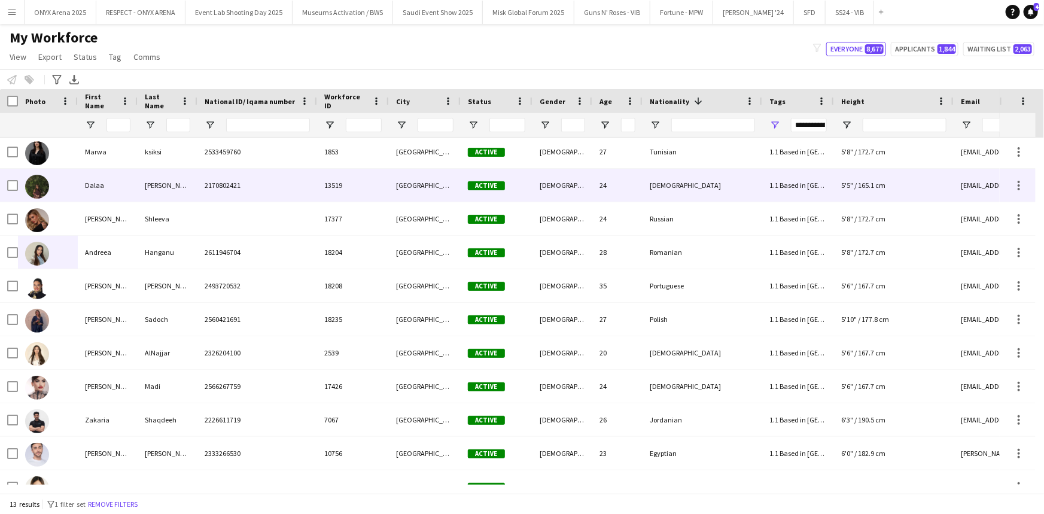
scroll to position [0, 0]
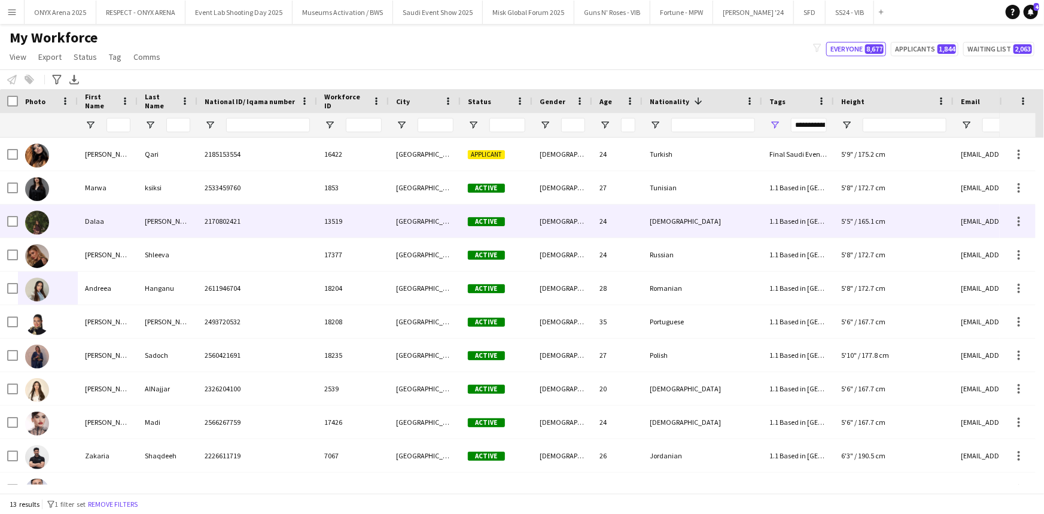
click at [42, 233] on img at bounding box center [37, 223] width 24 height 24
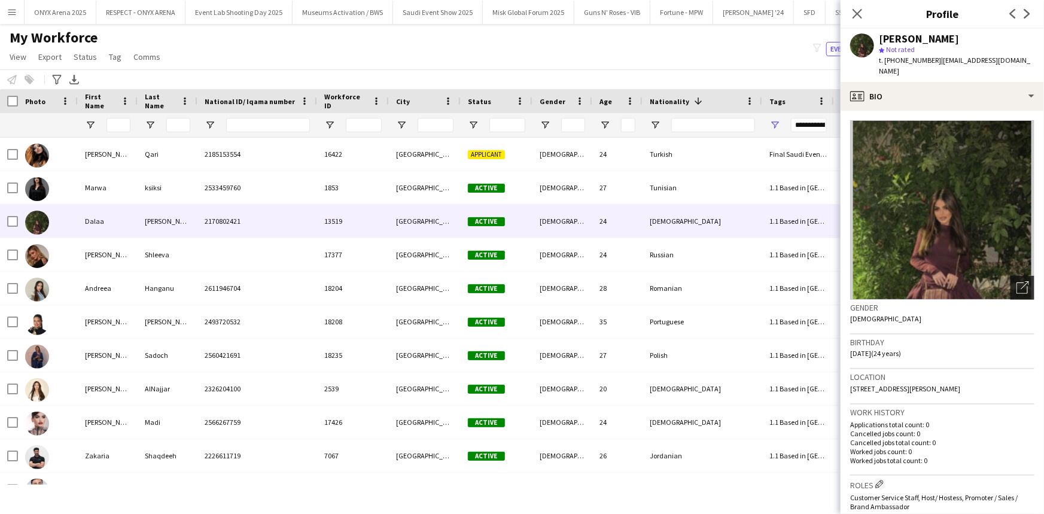
click at [1010, 276] on div "Open photos pop-in" at bounding box center [1022, 288] width 24 height 24
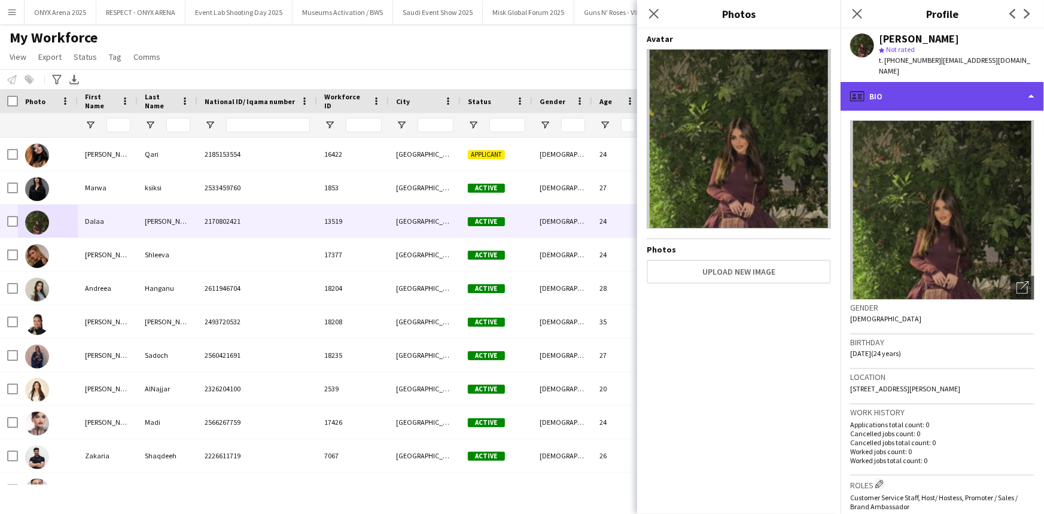
click at [899, 85] on div "profile Bio" at bounding box center [942, 96] width 203 height 29
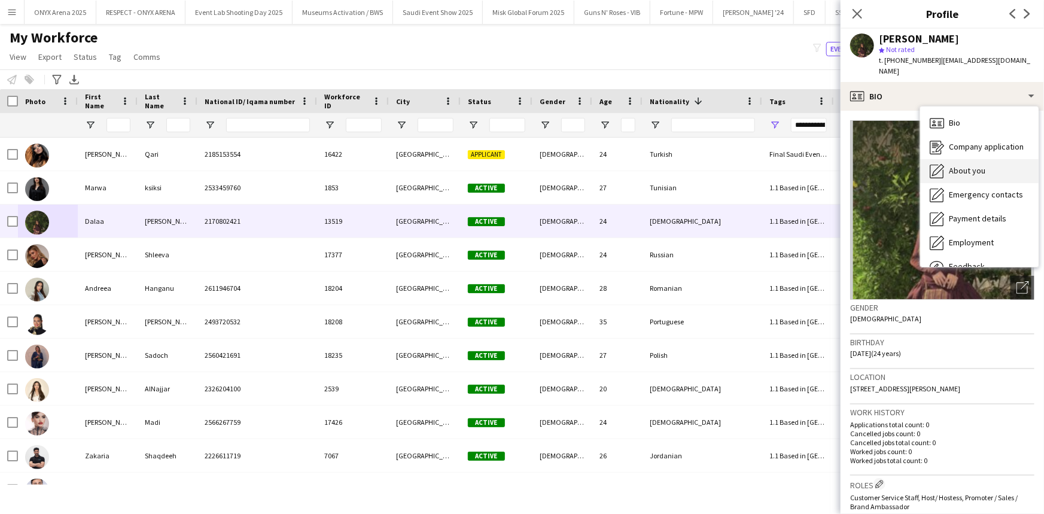
click at [952, 165] on span "About you" at bounding box center [967, 170] width 36 height 11
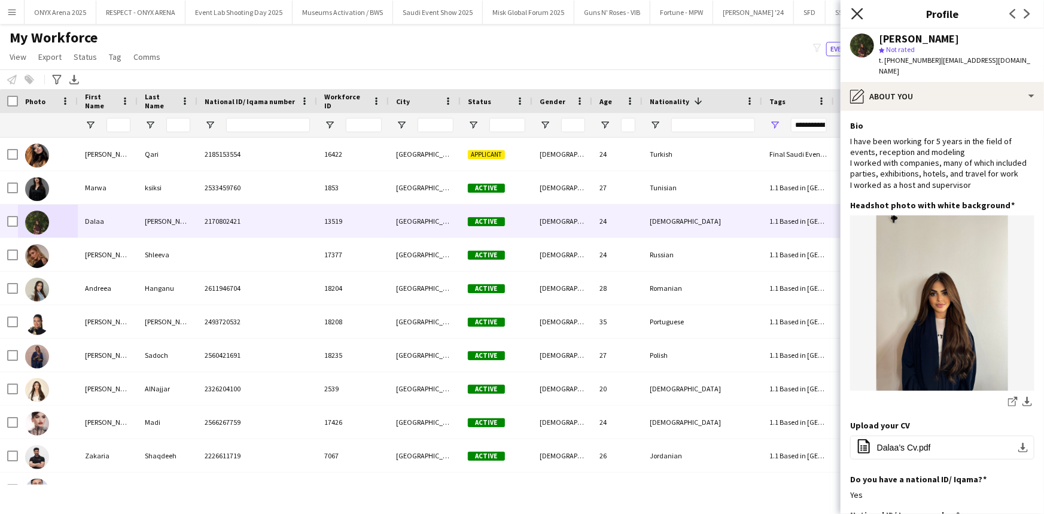
click at [854, 8] on icon "Close pop-in" at bounding box center [856, 13] width 11 height 11
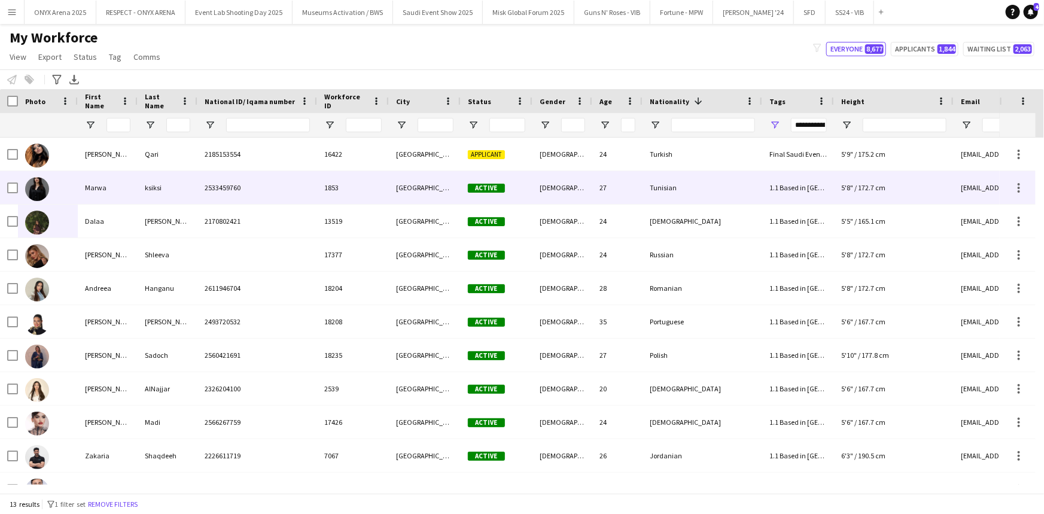
click at [127, 190] on div "Marwa" at bounding box center [108, 187] width 60 height 33
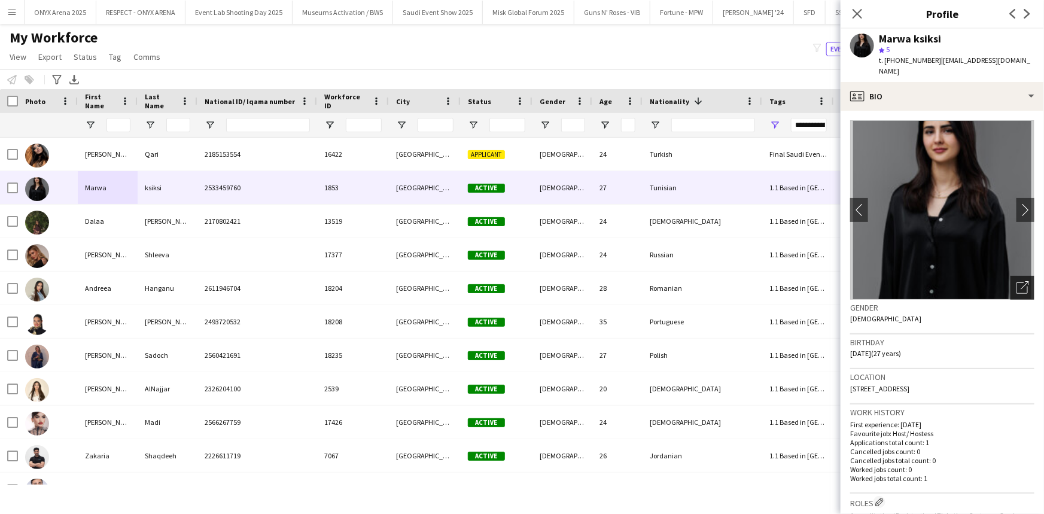
click at [1016, 281] on icon "Open photos pop-in" at bounding box center [1022, 287] width 13 height 13
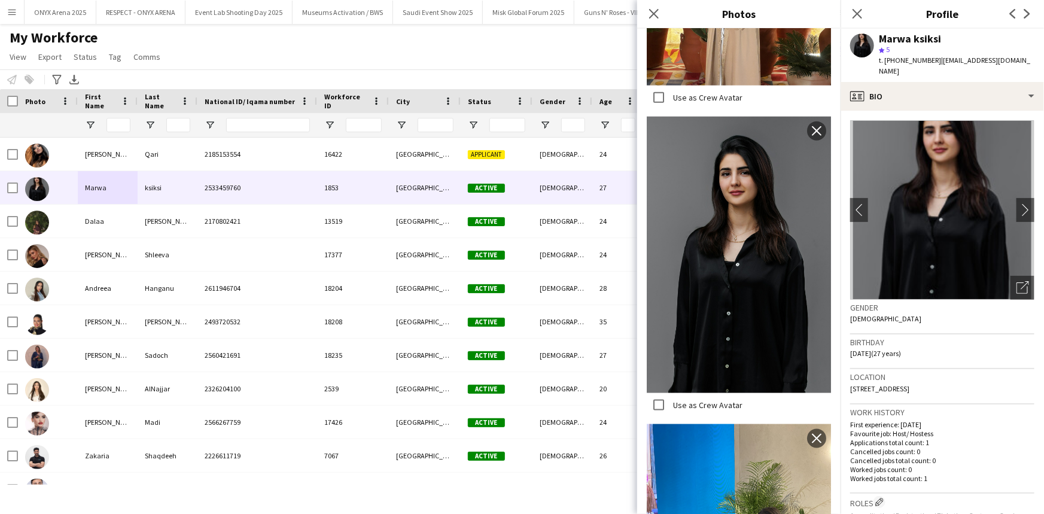
scroll to position [860, 0]
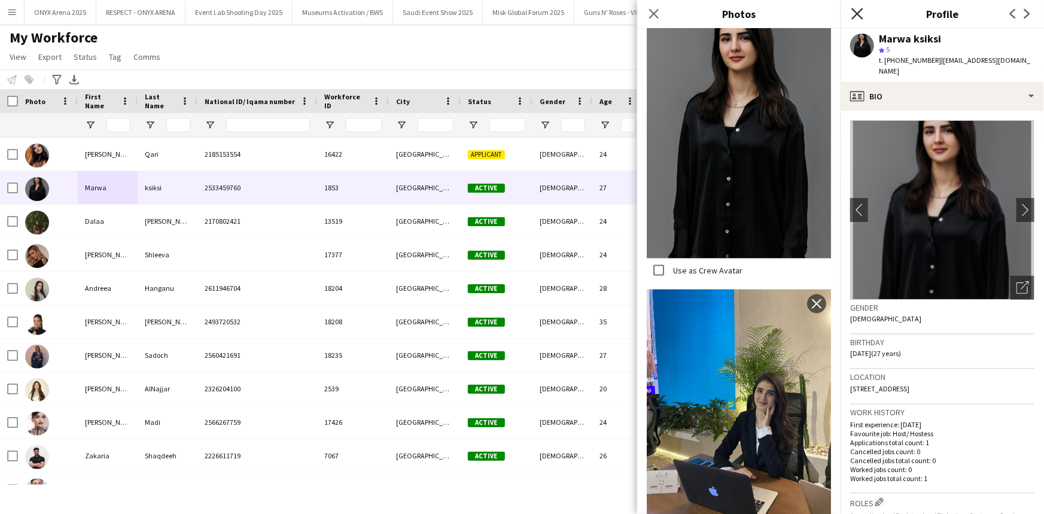
click at [851, 13] on icon "Close pop-in" at bounding box center [856, 13] width 11 height 11
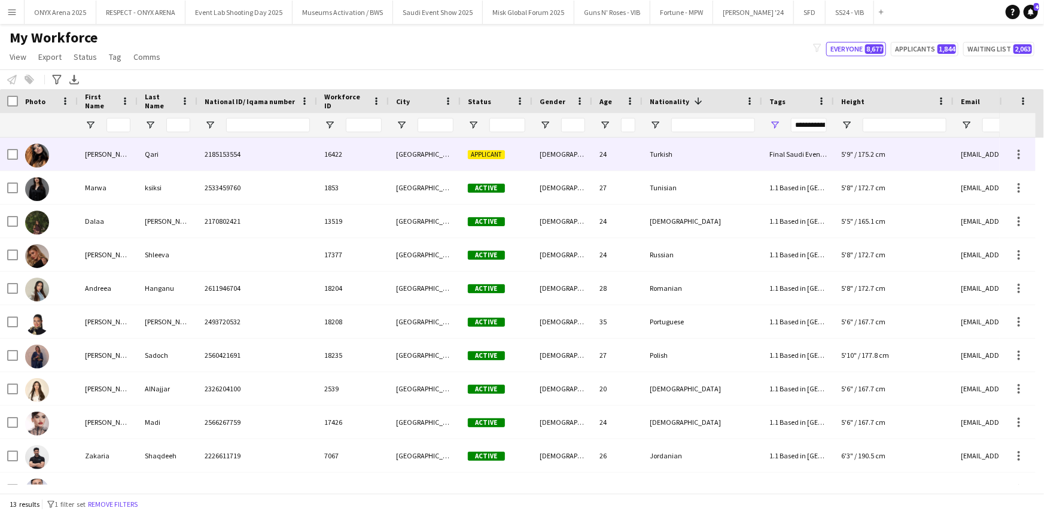
click at [80, 144] on div "[PERSON_NAME]" at bounding box center [108, 154] width 60 height 33
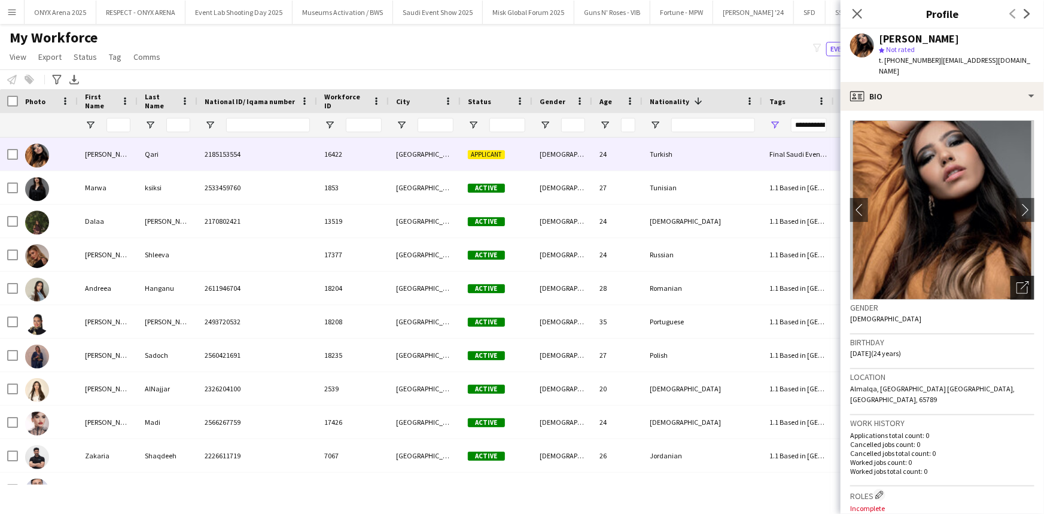
click at [1016, 281] on icon "Open photos pop-in" at bounding box center [1022, 287] width 13 height 13
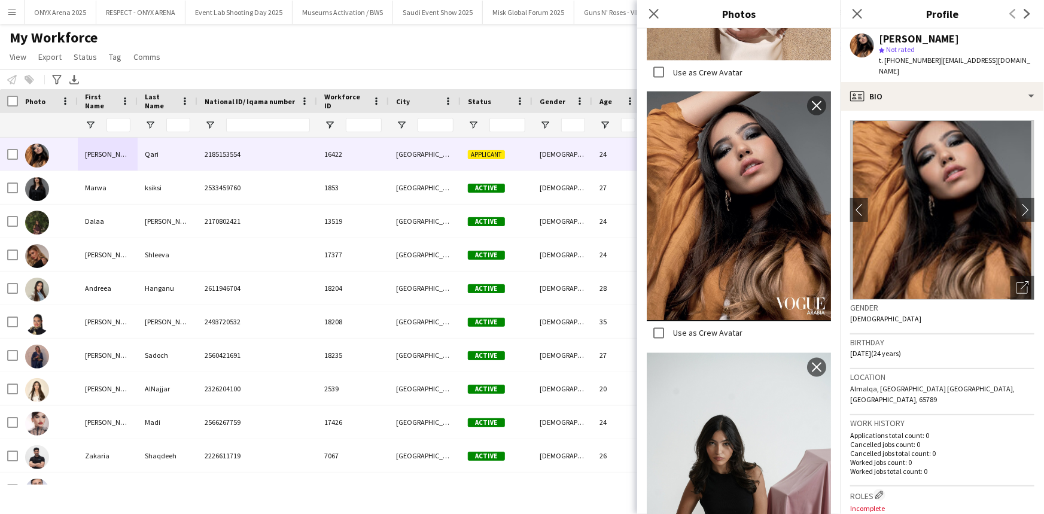
scroll to position [1142, 0]
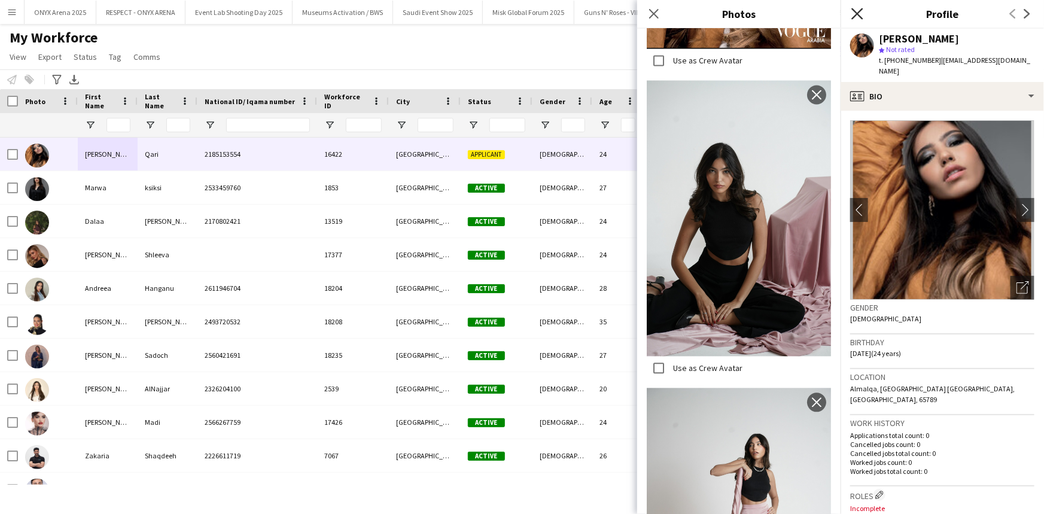
click at [856, 17] on icon "Close pop-in" at bounding box center [856, 13] width 11 height 11
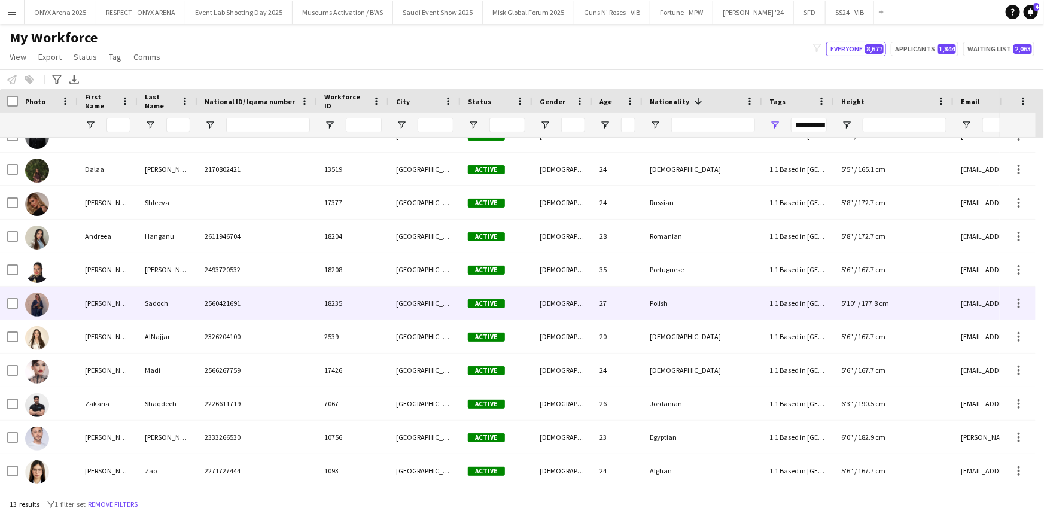
scroll to position [89, 0]
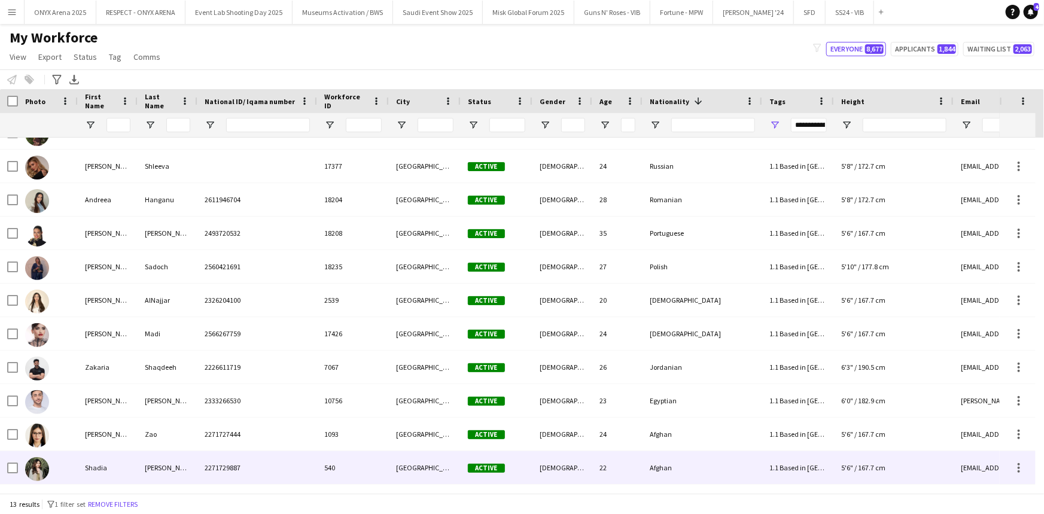
click at [73, 473] on div at bounding box center [48, 467] width 60 height 33
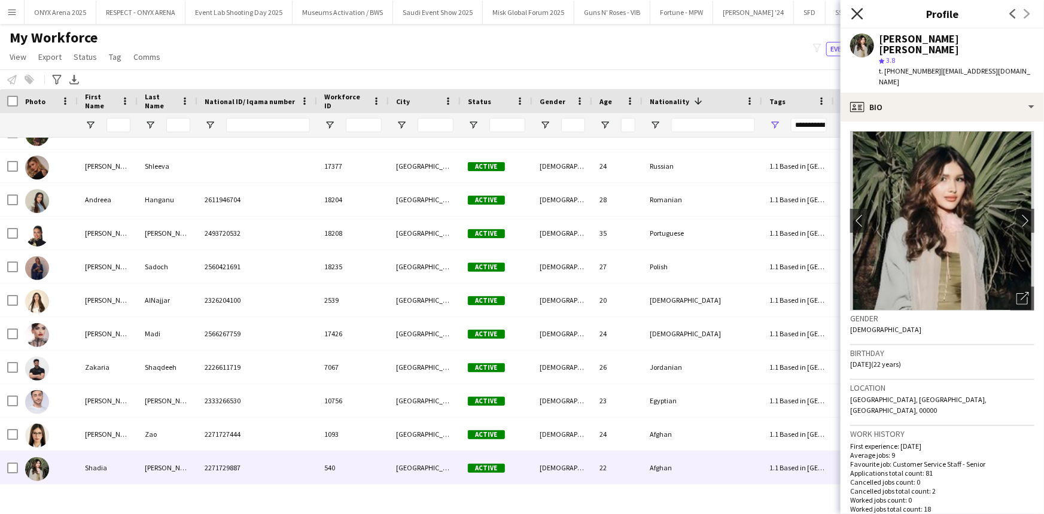
click at [860, 11] on icon at bounding box center [856, 13] width 11 height 11
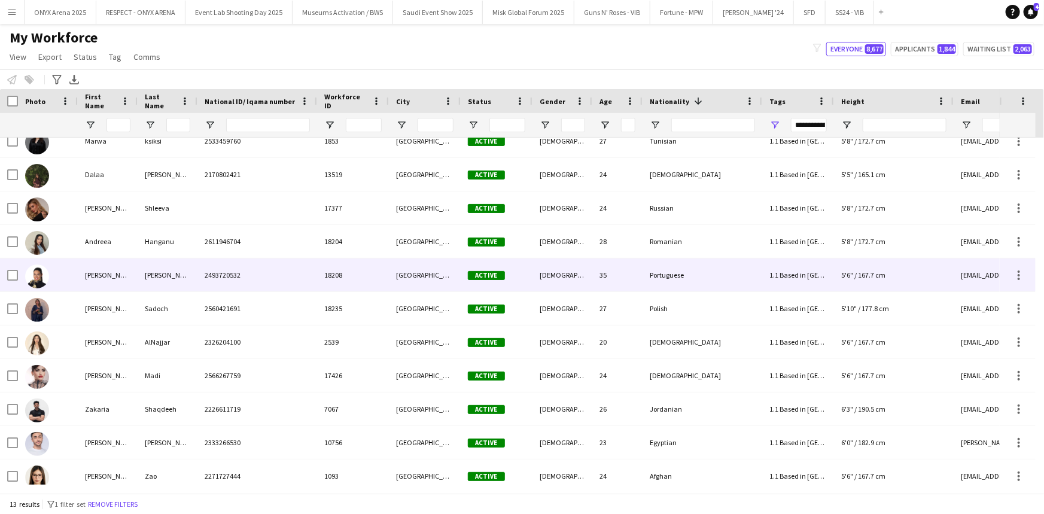
scroll to position [0, 0]
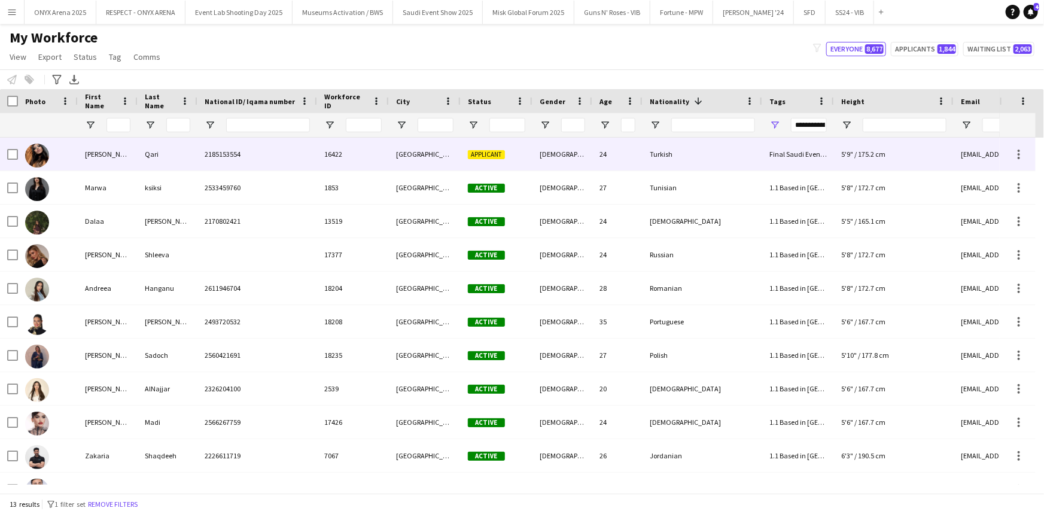
click at [86, 156] on div "[PERSON_NAME]" at bounding box center [108, 154] width 60 height 33
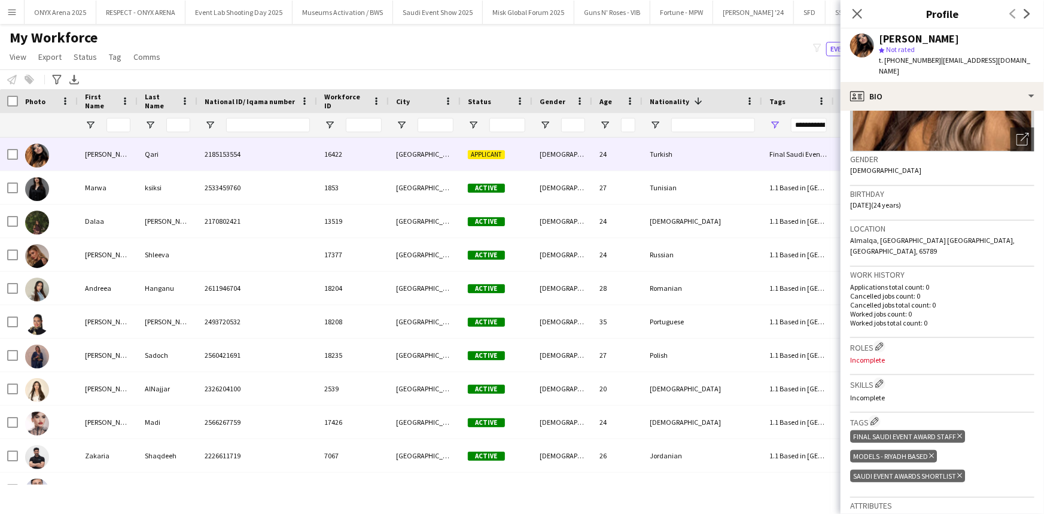
scroll to position [217, 0]
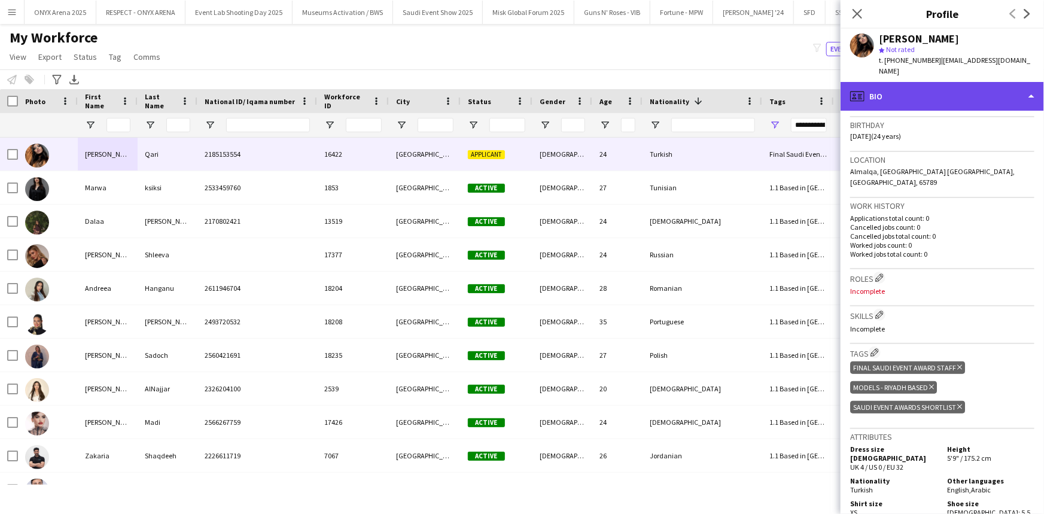
click at [936, 84] on div "profile Bio" at bounding box center [942, 96] width 203 height 29
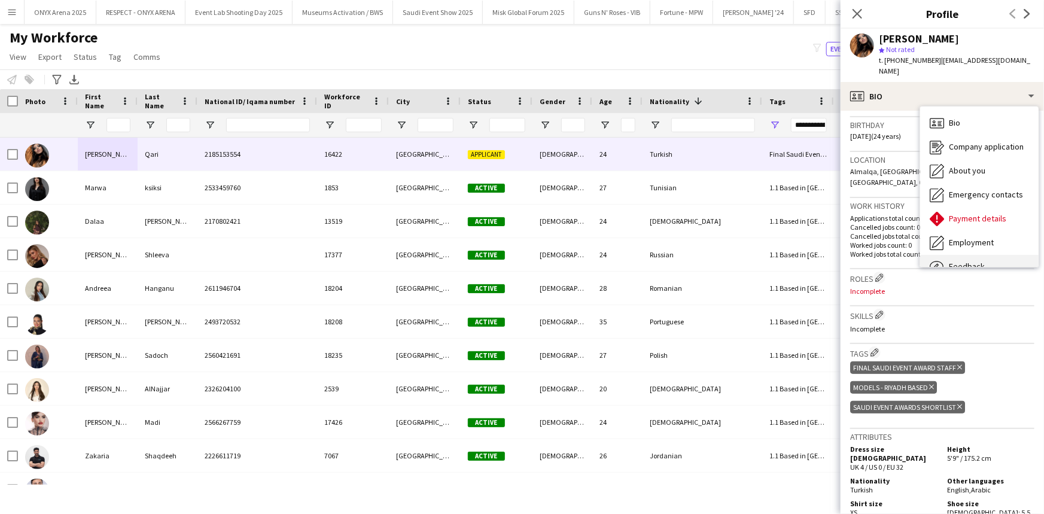
click at [958, 255] on div "Feedback Feedback" at bounding box center [979, 267] width 118 height 24
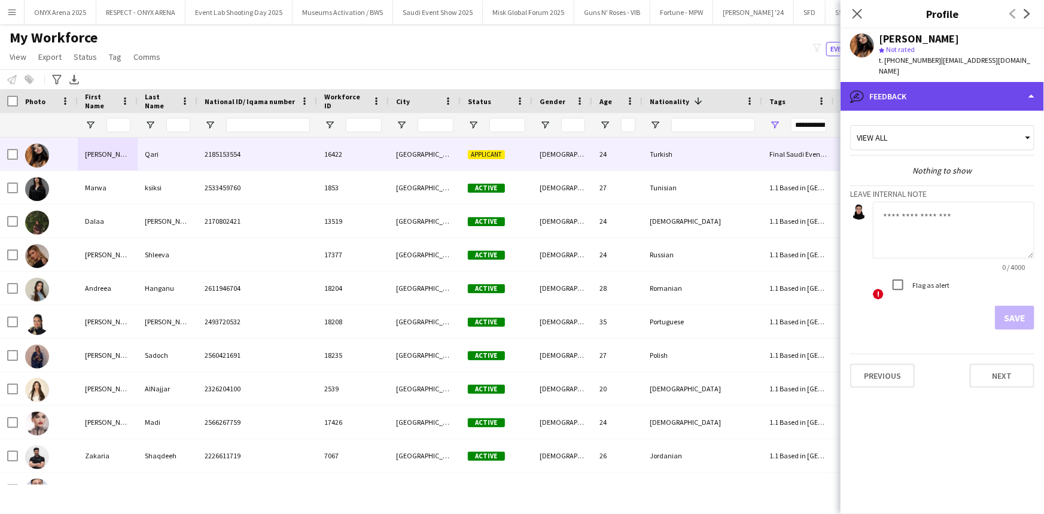
click at [942, 82] on div "bubble-pencil Feedback" at bounding box center [942, 96] width 203 height 29
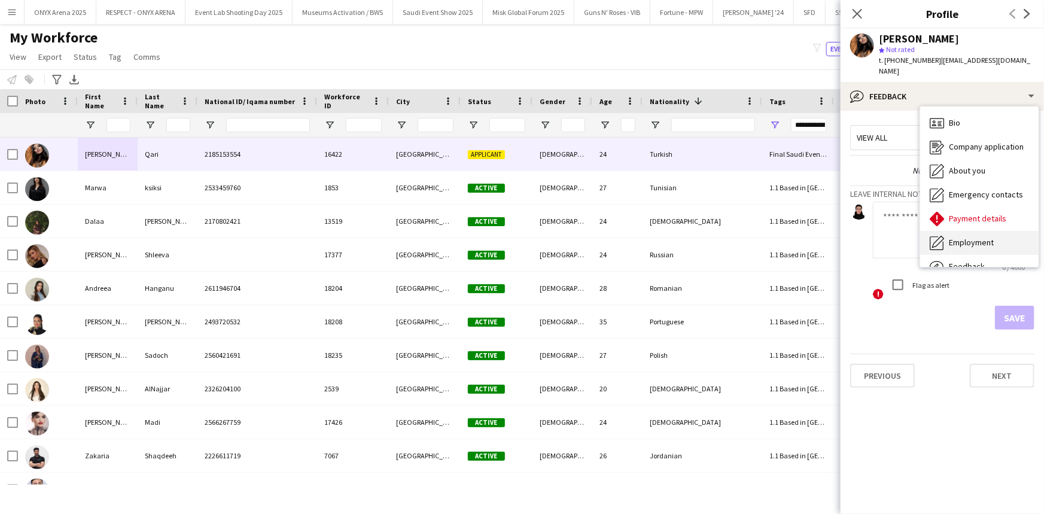
click at [958, 237] on span "Employment" at bounding box center [971, 242] width 45 height 11
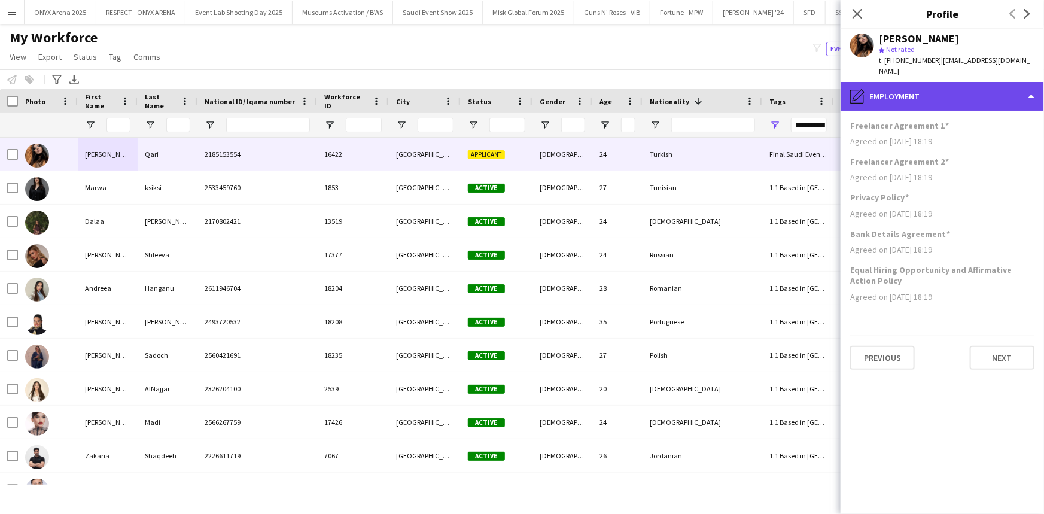
click at [933, 83] on div "pencil4 Employment" at bounding box center [942, 96] width 203 height 29
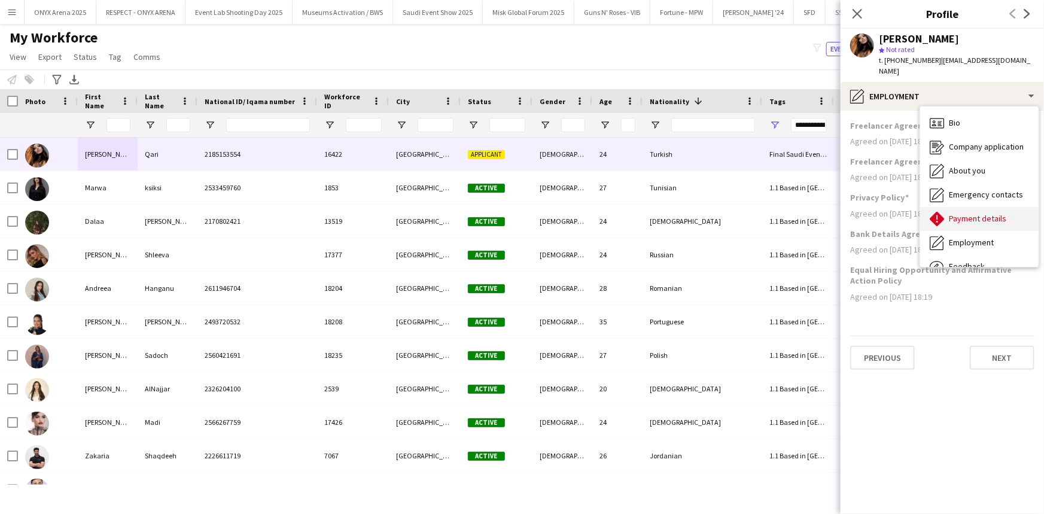
click at [951, 213] on span "Payment details" at bounding box center [977, 218] width 57 height 11
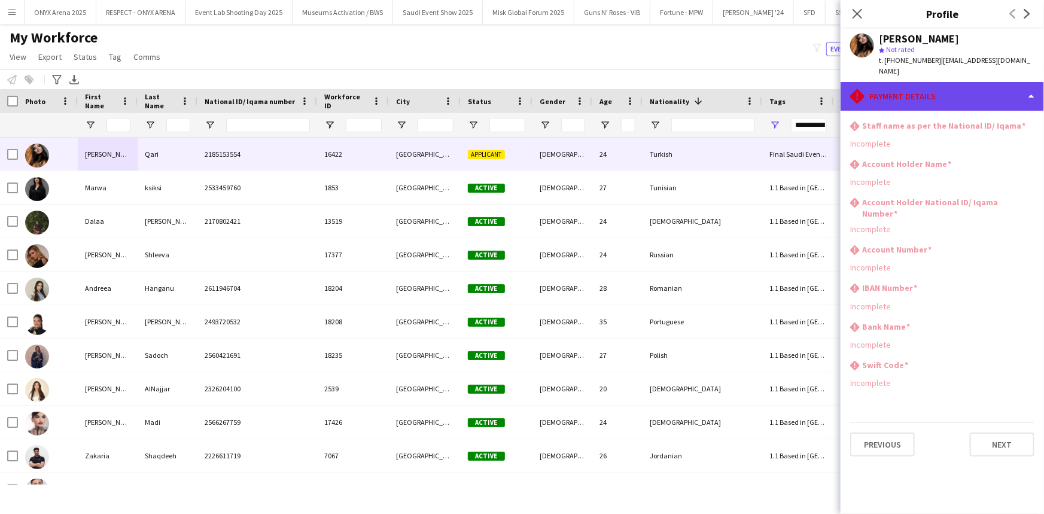
click at [933, 90] on div "rhombus-alert Payment details" at bounding box center [942, 96] width 203 height 29
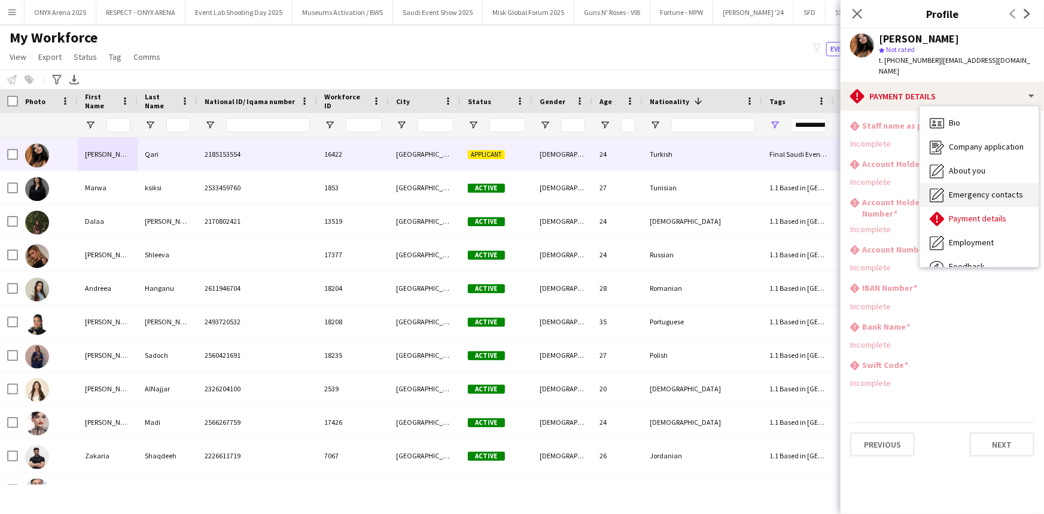
click at [955, 189] on span "Emergency contacts" at bounding box center [986, 194] width 74 height 11
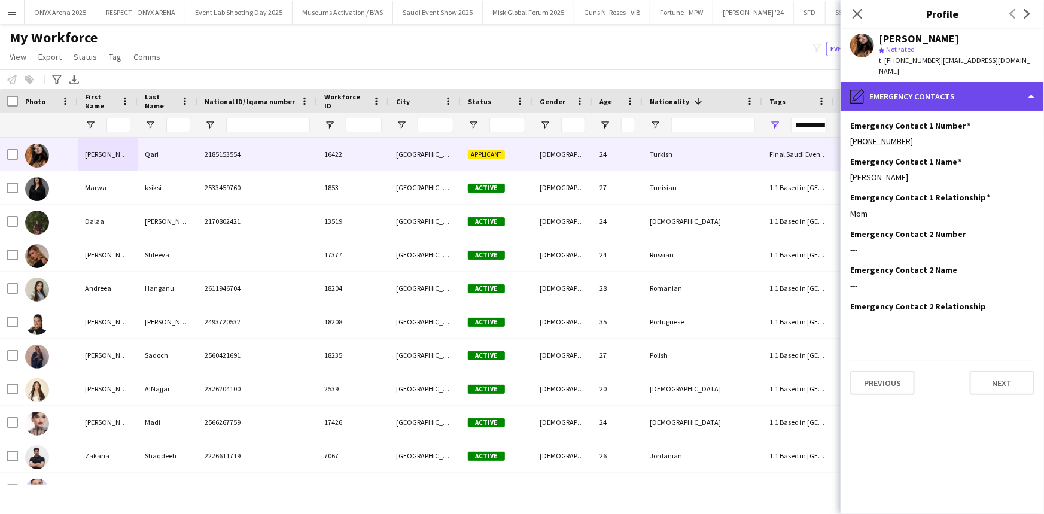
click at [932, 83] on div "pencil4 Emergency contacts" at bounding box center [942, 96] width 203 height 29
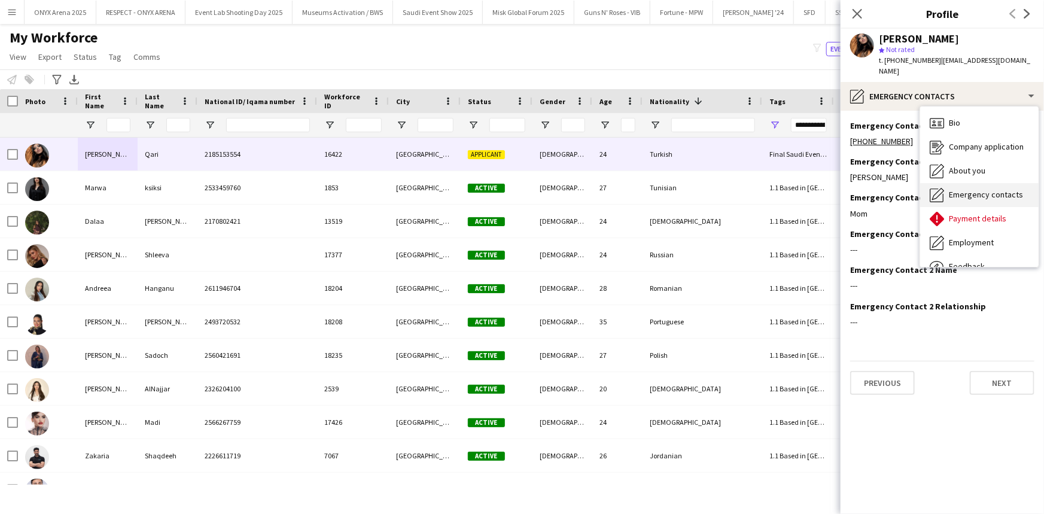
click at [949, 189] on span "Emergency contacts" at bounding box center [986, 194] width 74 height 11
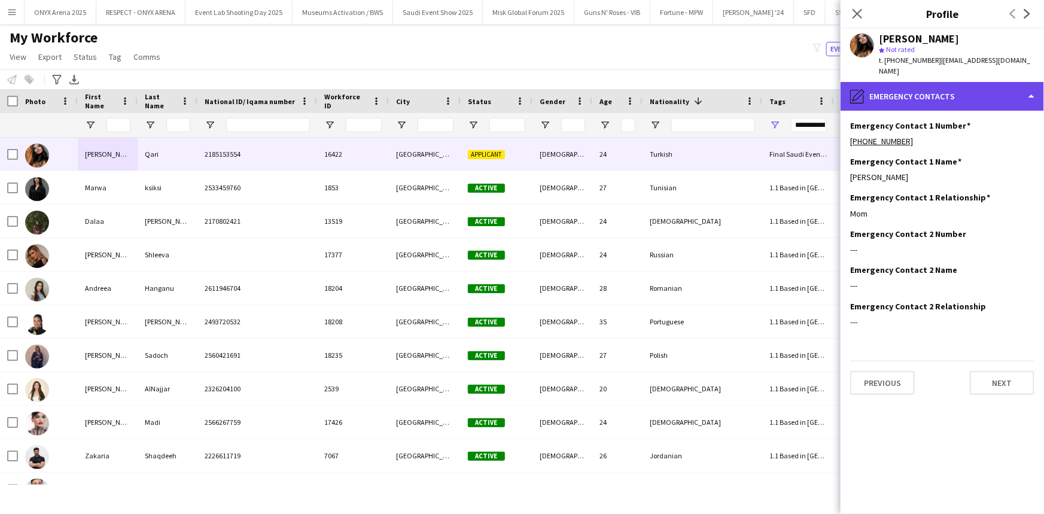
click at [942, 82] on div "pencil4 Emergency contacts" at bounding box center [942, 96] width 203 height 29
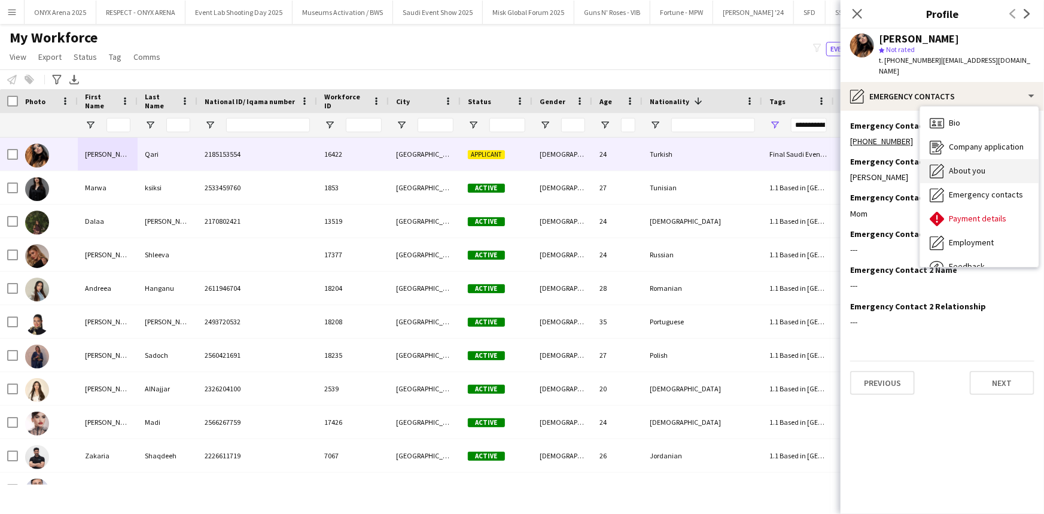
click at [964, 165] on span "About you" at bounding box center [967, 170] width 36 height 11
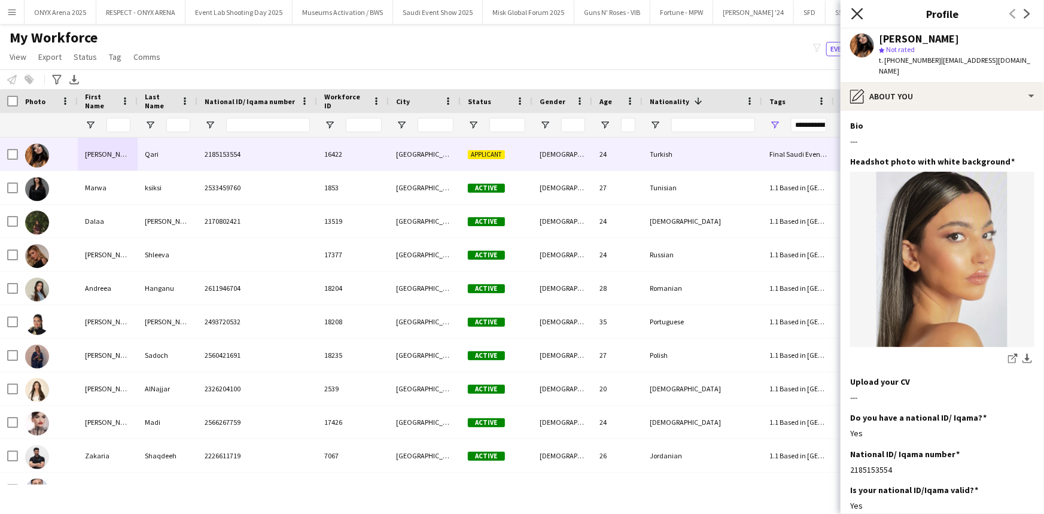
click at [856, 10] on icon "Close pop-in" at bounding box center [856, 13] width 11 height 11
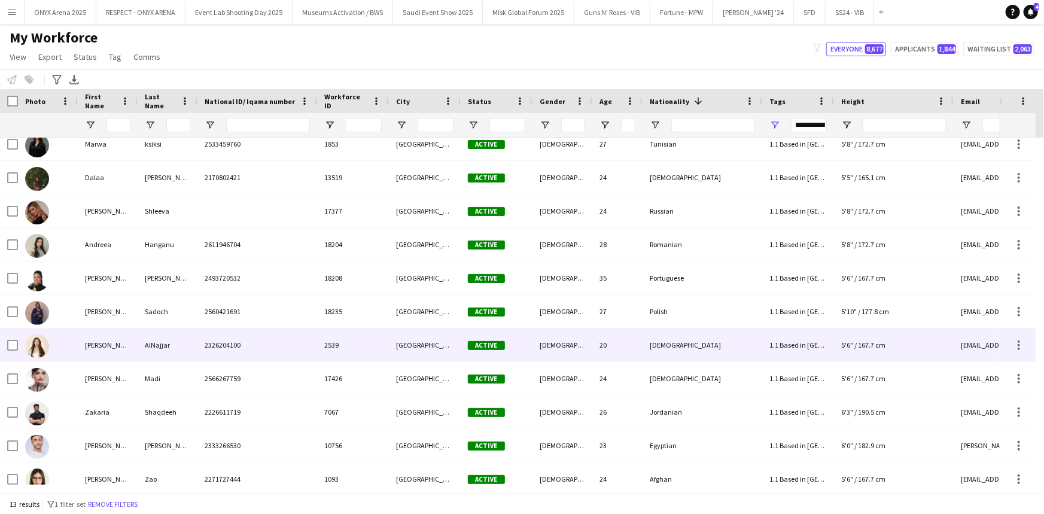
scroll to position [89, 0]
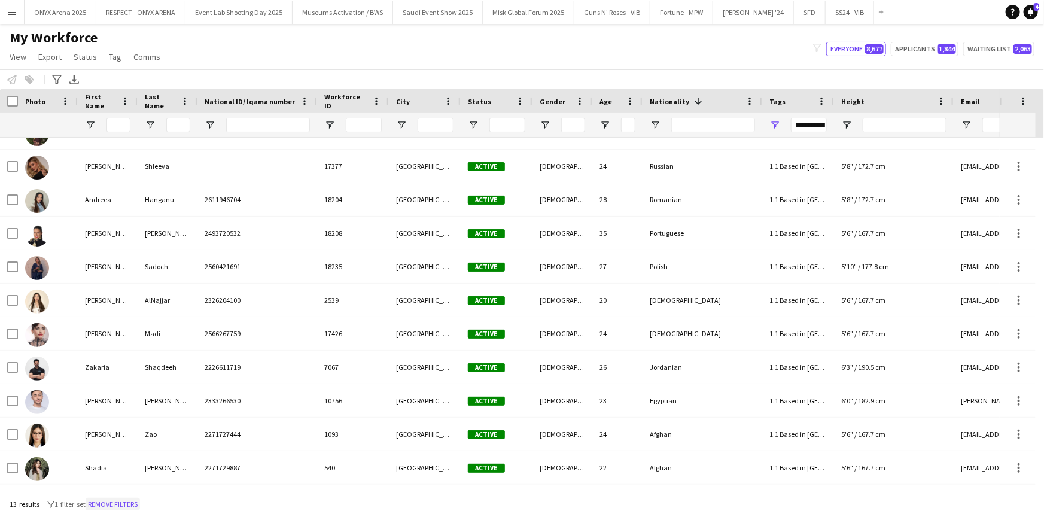
click at [129, 505] on button "Remove filters" at bounding box center [113, 504] width 54 height 13
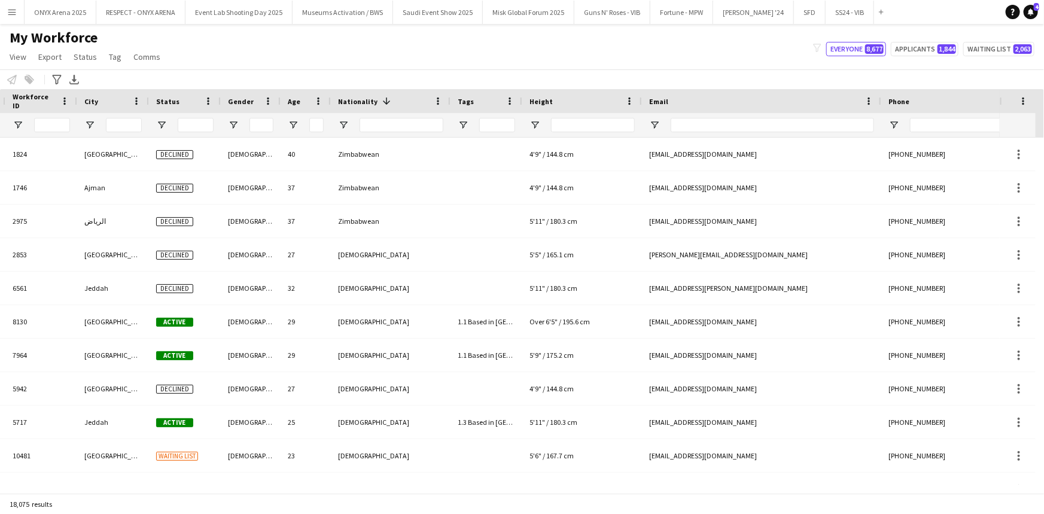
scroll to position [0, 345]
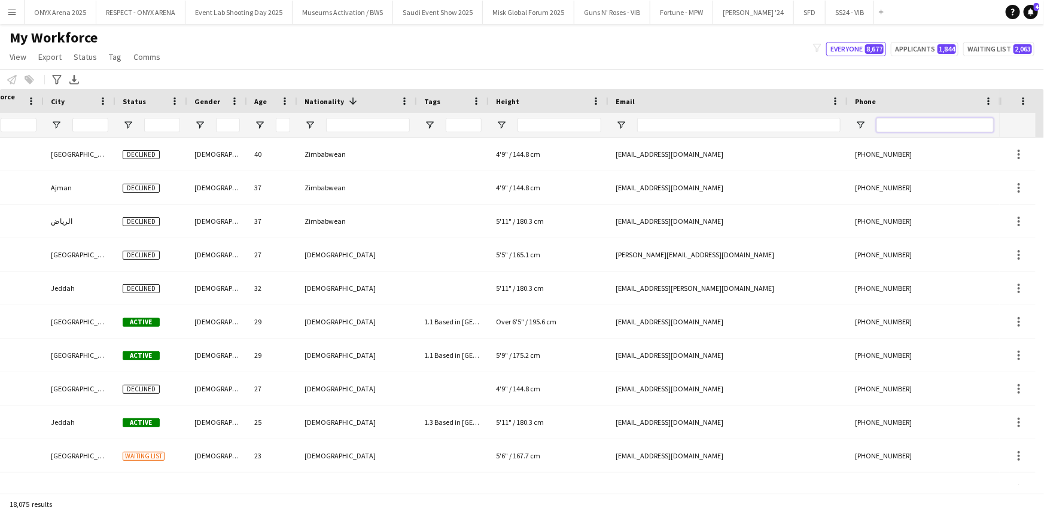
click at [899, 120] on input "Phone Filter Input" at bounding box center [934, 125] width 117 height 14
paste input "**********"
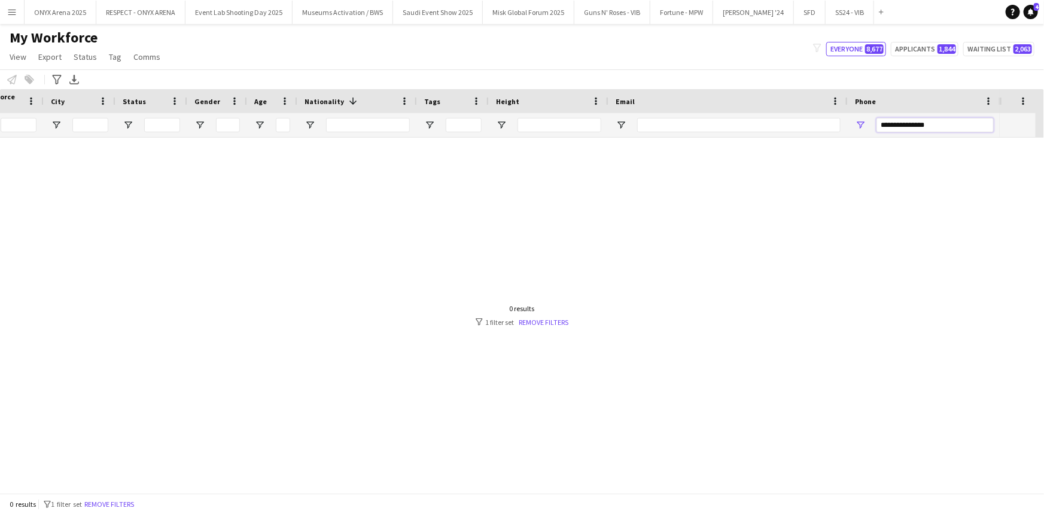
scroll to position [0, 337]
click at [914, 126] on input "**********" at bounding box center [942, 125] width 117 height 14
click at [921, 124] on input "**********" at bounding box center [942, 125] width 117 height 14
click at [944, 120] on input "**********" at bounding box center [942, 125] width 117 height 14
type input "**********"
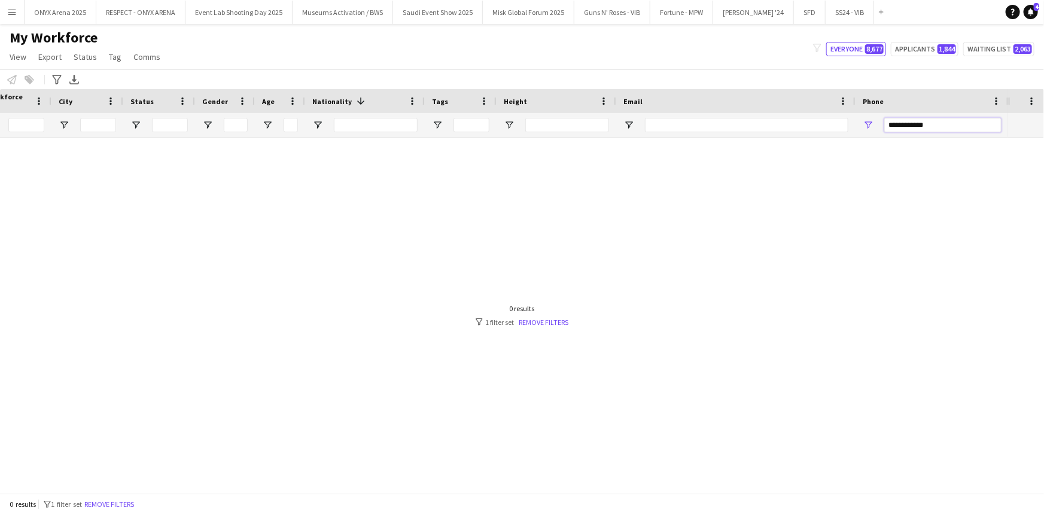
drag, startPoint x: 944, startPoint y: 124, endPoint x: 876, endPoint y: 131, distance: 67.9
click at [876, 131] on div "**********" at bounding box center [932, 125] width 153 height 24
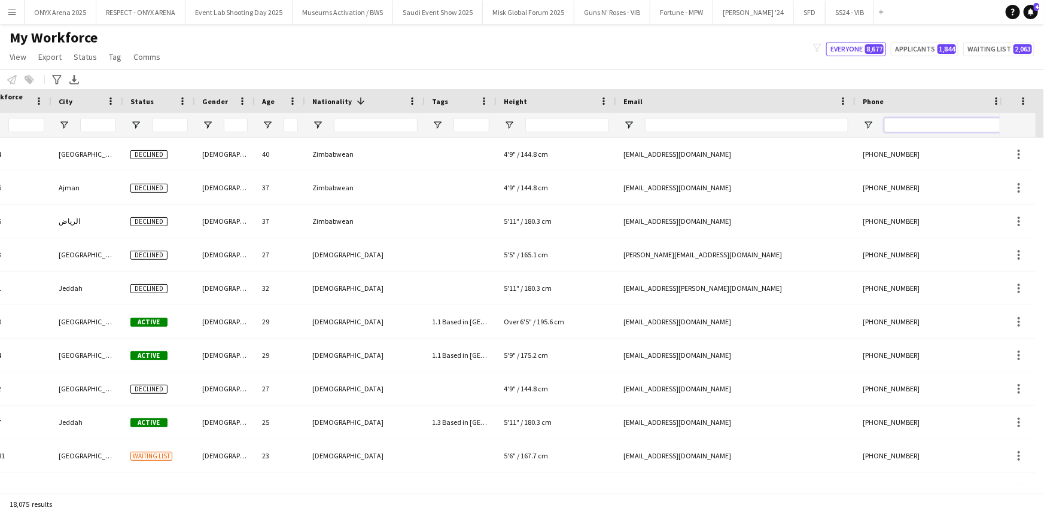
scroll to position [0, 0]
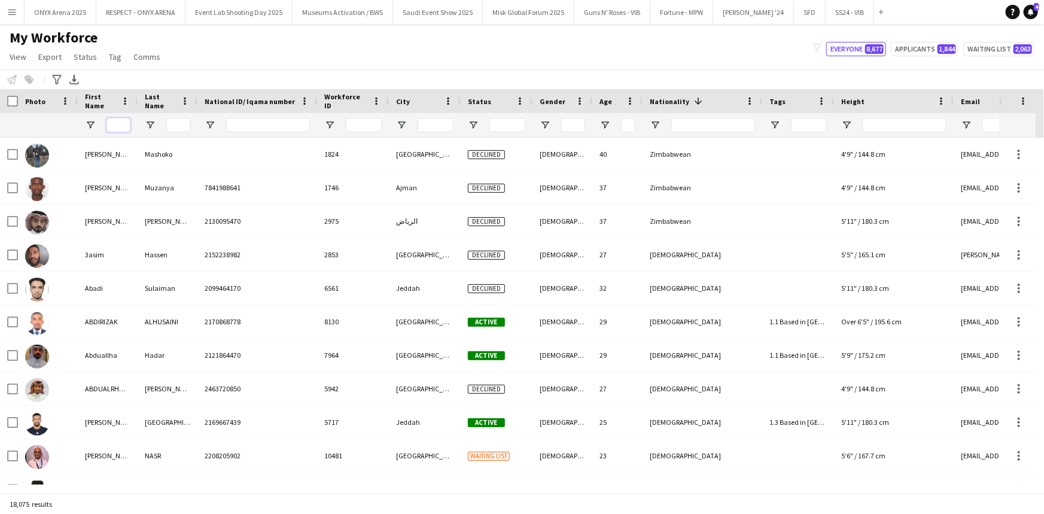
click at [120, 124] on input "First Name Filter Input" at bounding box center [118, 125] width 24 height 14
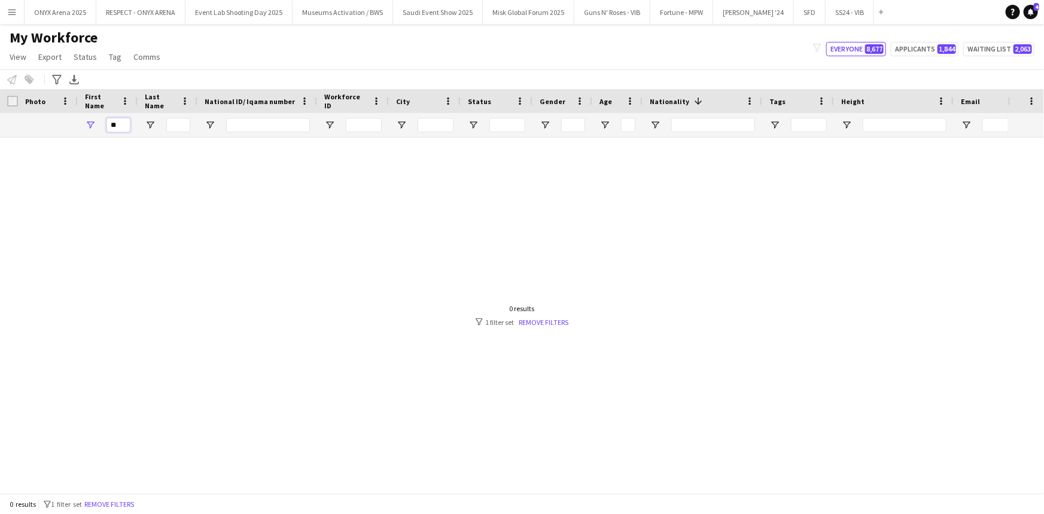
type input "*"
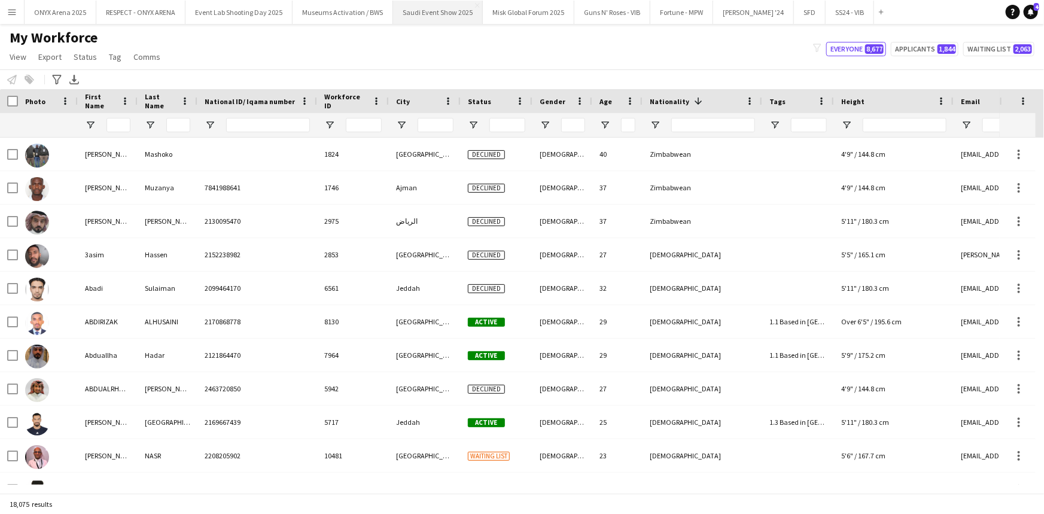
click at [416, 7] on button "Saudi Event Show 2025 Close" at bounding box center [438, 12] width 90 height 23
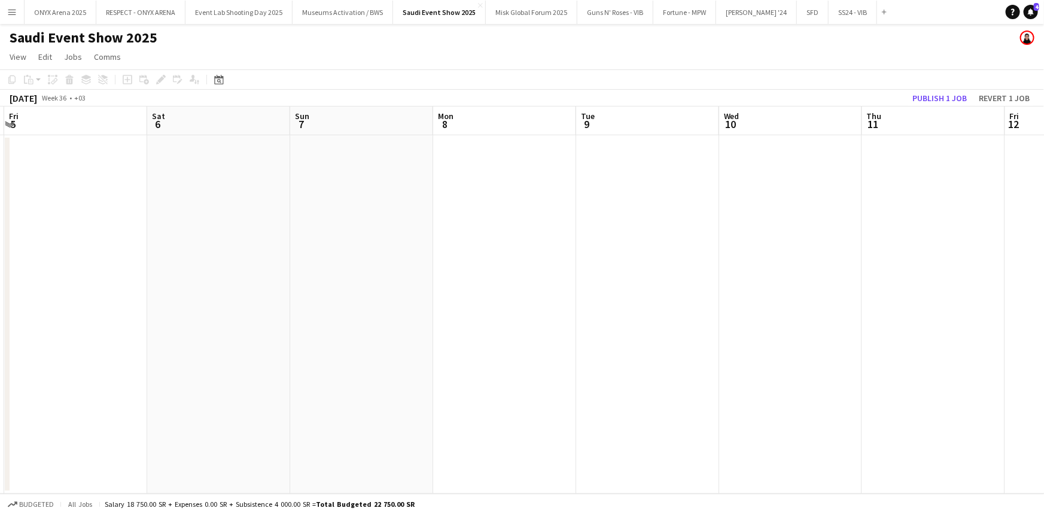
drag, startPoint x: 663, startPoint y: 255, endPoint x: 299, endPoint y: 263, distance: 365.0
click at [248, 252] on app-calendar-viewport "Tue 2 Wed 3 Thu 4 Fri 5 Sat 6 Sun 7 Mon 8 Tue 9 Wed 10 Thu 11 Fri 12 Sat 13 Sun…" at bounding box center [522, 299] width 1044 height 387
drag, startPoint x: 532, startPoint y: 264, endPoint x: 750, endPoint y: 269, distance: 217.2
click at [329, 252] on app-calendar-viewport "Thu 4 Fri 5 Sat 6 Sun 7 Mon 8 Tue 9 Wed 10 Thu 11 Fri 12 Sat 13 Sun 14 Mon 15 T…" at bounding box center [522, 299] width 1044 height 387
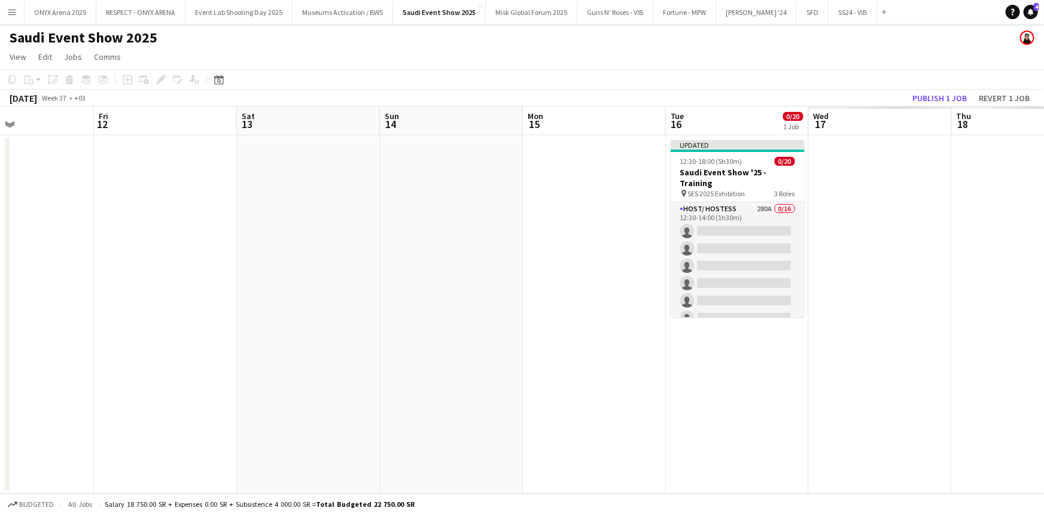
drag, startPoint x: 766, startPoint y: 263, endPoint x: 319, endPoint y: 263, distance: 446.9
click at [305, 263] on app-calendar-viewport "Mon 8 Tue 9 Wed 10 Thu 11 Fri 12 Sat 13 Sun 14 Mon 15 Tue 16 0/20 1 Job Wed 17 …" at bounding box center [522, 299] width 1044 height 387
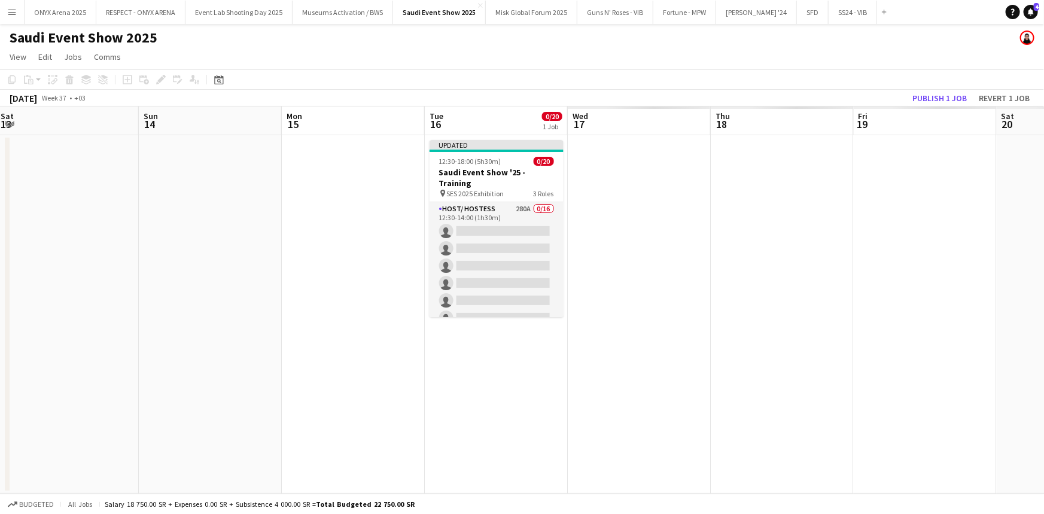
drag, startPoint x: 713, startPoint y: 282, endPoint x: 556, endPoint y: 268, distance: 156.8
click at [595, 270] on app-calendar-viewport "Wed 10 Thu 11 Fri 12 Sat 13 Sun 14 Mon 15 Tue 16 0/20 1 Job Wed 17 Thu 18 Fri 1…" at bounding box center [522, 299] width 1044 height 387
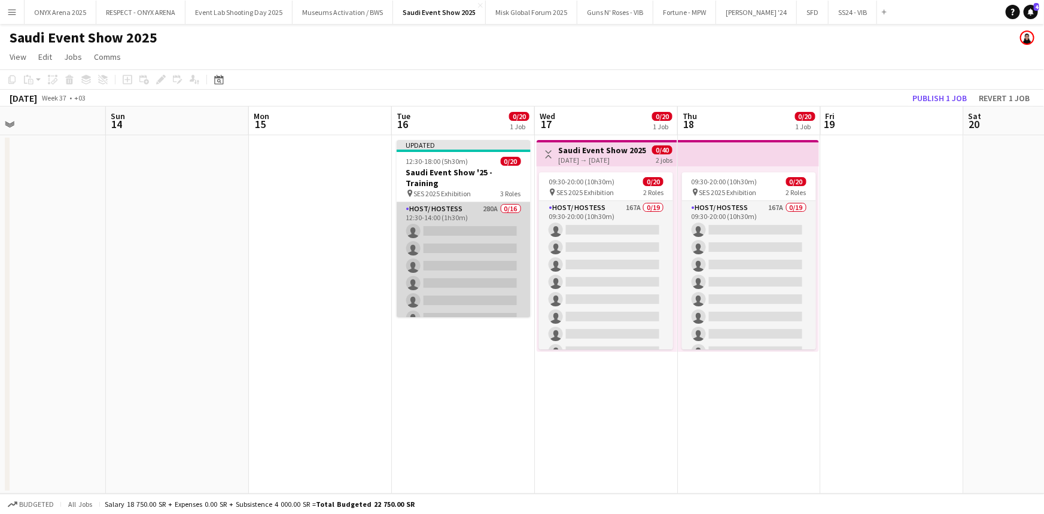
click at [419, 239] on app-card-role "Host/ Hostess 280A 0/16 12:30-14:00 (1h30m) single-neutral-actions single-neutr…" at bounding box center [464, 352] width 134 height 301
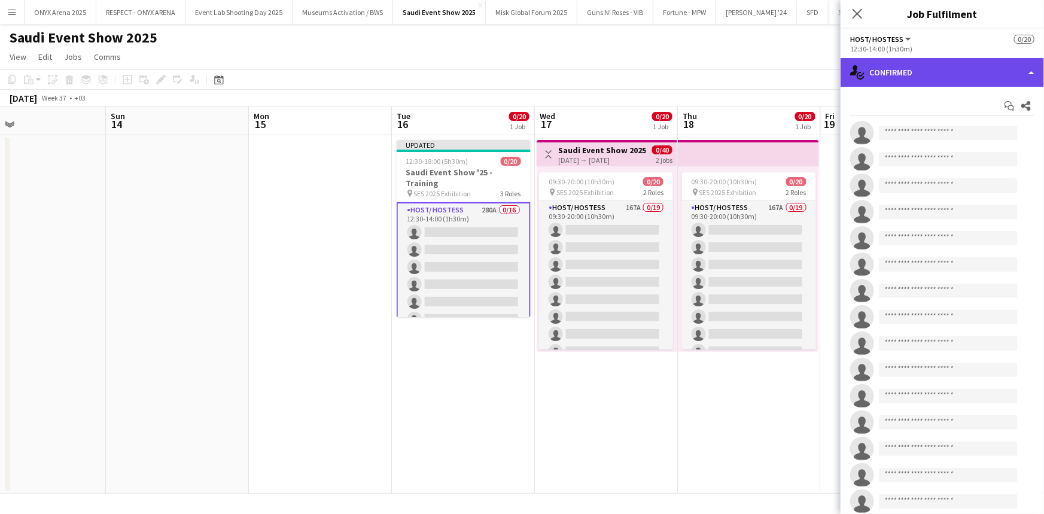
click at [950, 77] on div "single-neutral-actions-check-2 Confirmed" at bounding box center [942, 72] width 203 height 29
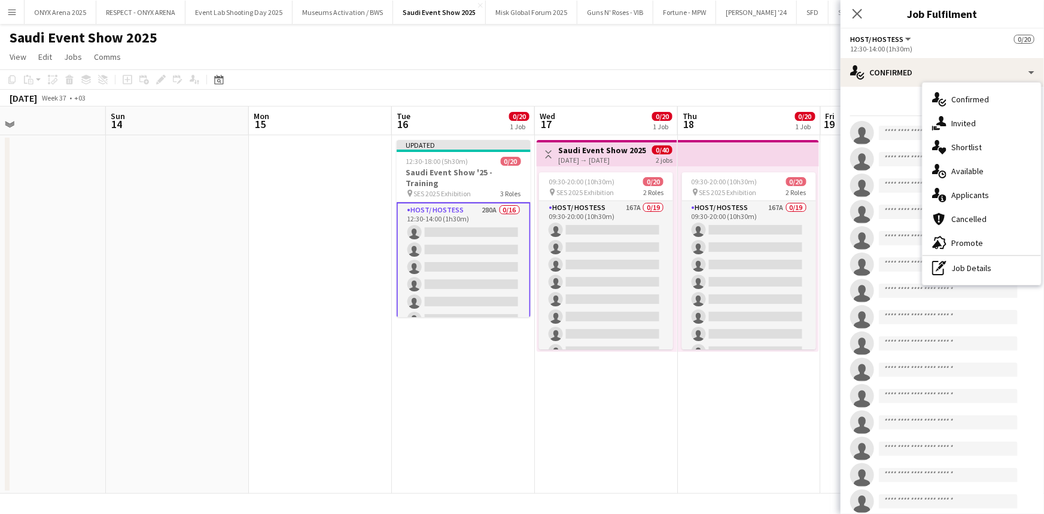
click at [960, 149] on span "Shortlist" at bounding box center [966, 147] width 31 height 11
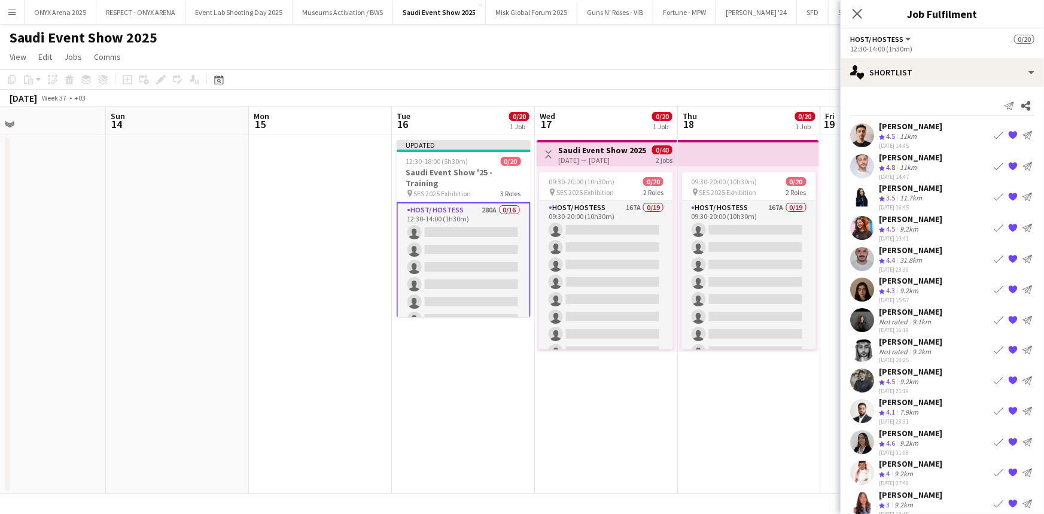
click at [1008, 165] on app-icon "{{ spriteTitle }}" at bounding box center [1013, 166] width 10 height 10
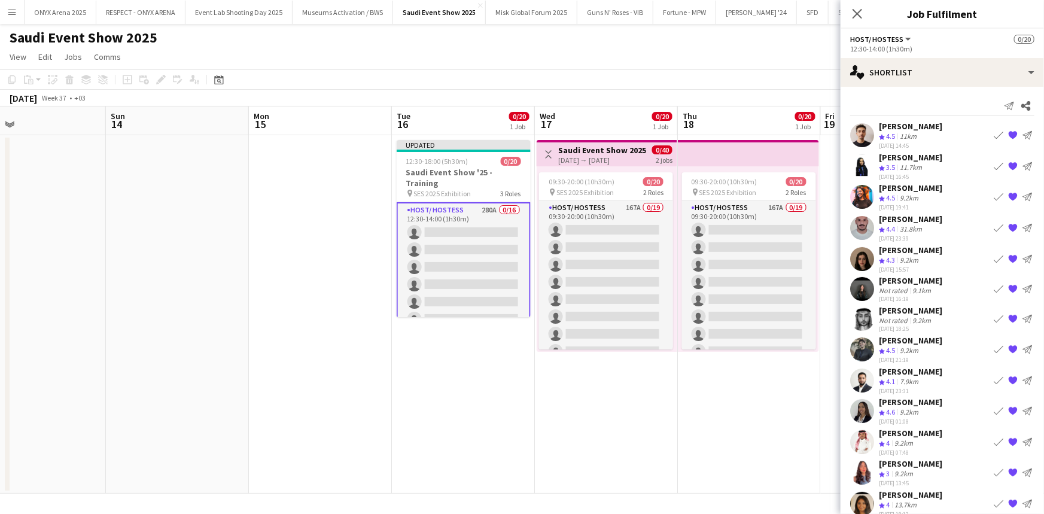
click at [866, 132] on app-user-avatar at bounding box center [862, 135] width 24 height 24
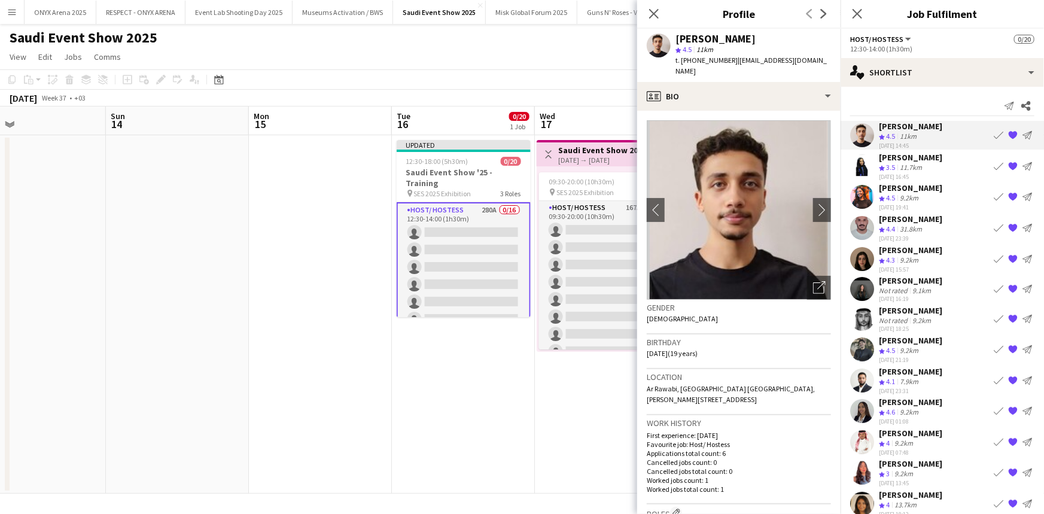
click at [869, 159] on app-user-avatar at bounding box center [862, 166] width 24 height 24
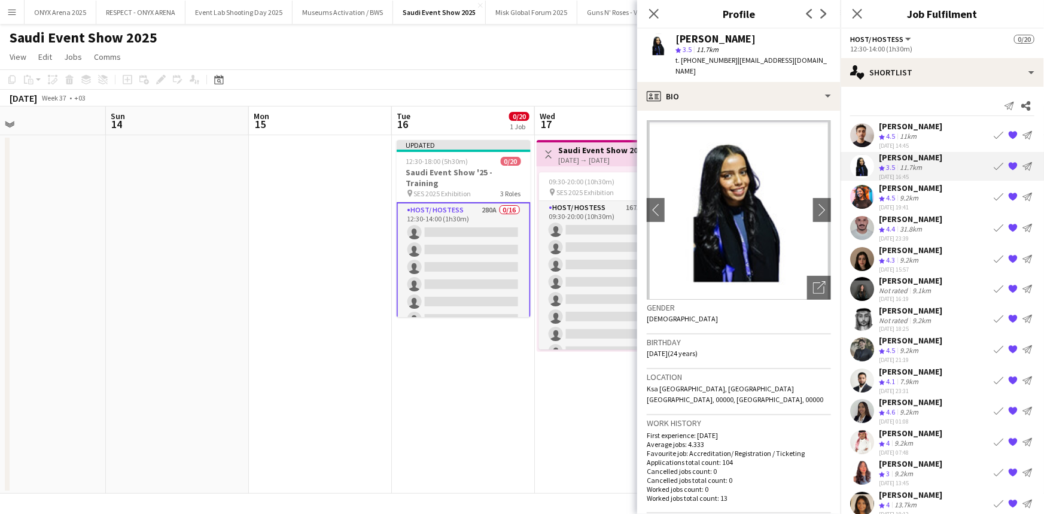
click at [867, 188] on app-user-avatar at bounding box center [862, 197] width 24 height 24
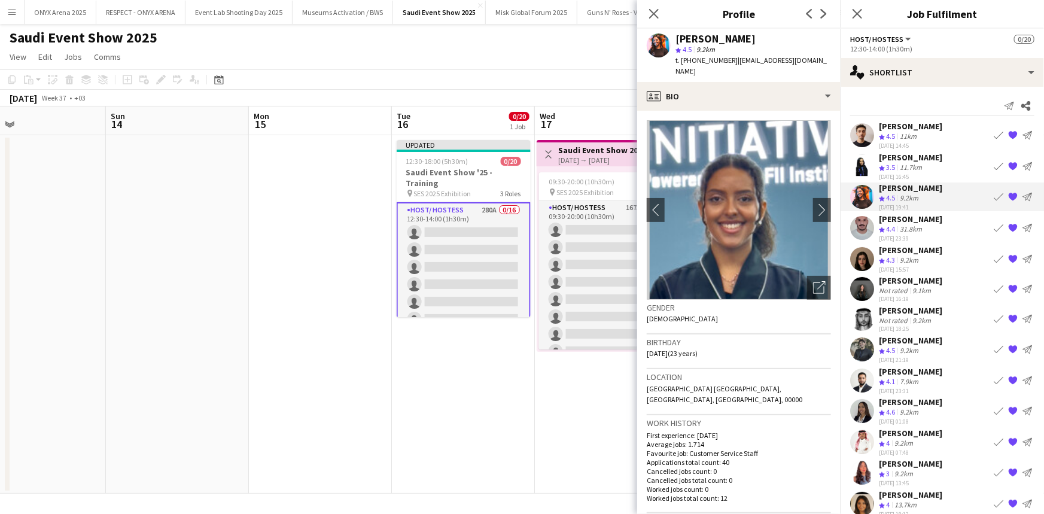
click at [867, 222] on app-user-avatar at bounding box center [862, 228] width 24 height 24
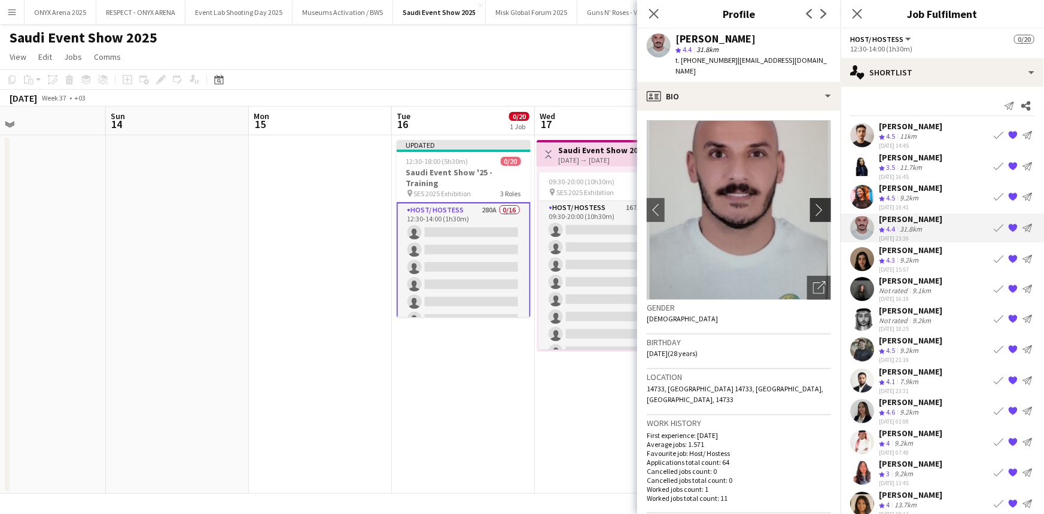
click at [813, 203] on app-icon "chevron-right" at bounding box center [822, 209] width 19 height 13
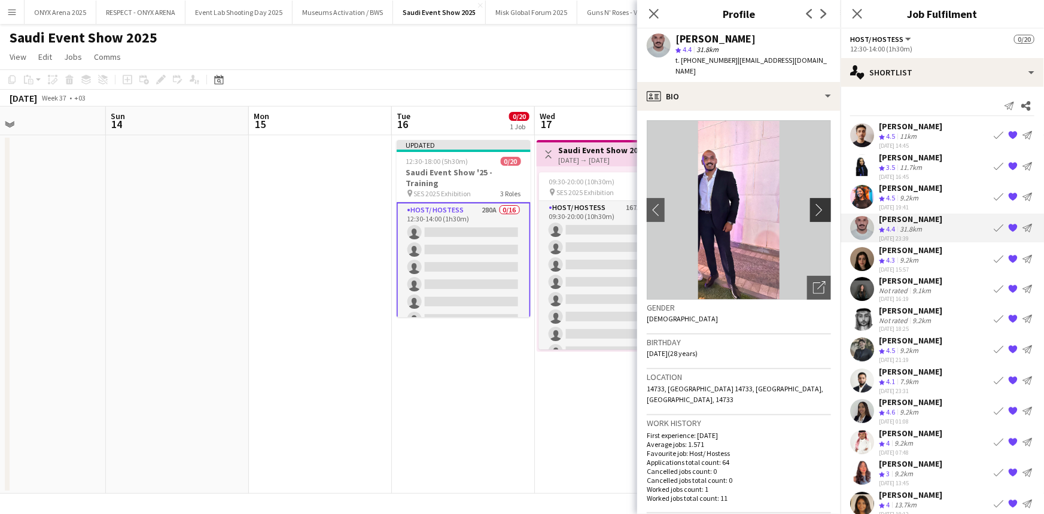
click at [813, 203] on app-icon "chevron-right" at bounding box center [822, 209] width 19 height 13
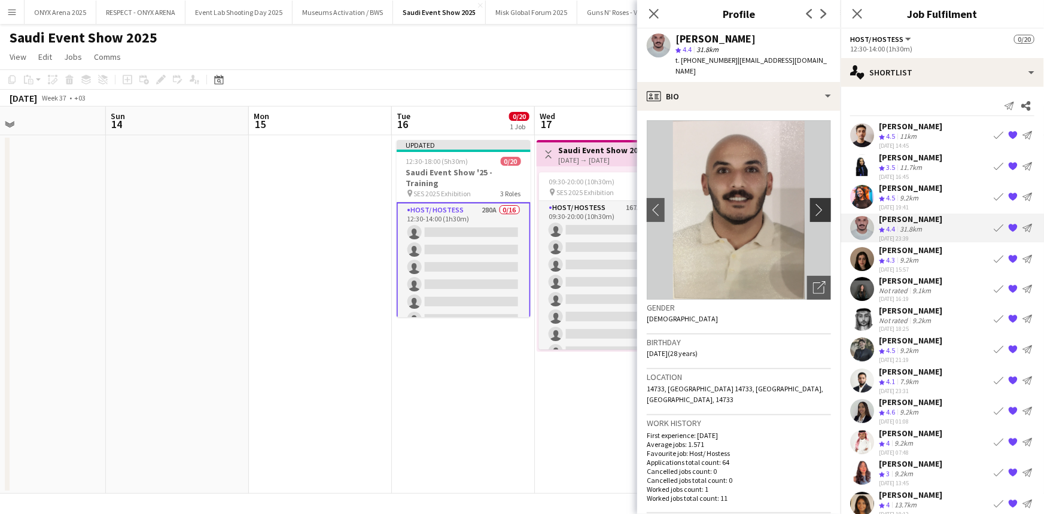
click at [813, 203] on app-icon "chevron-right" at bounding box center [822, 209] width 19 height 13
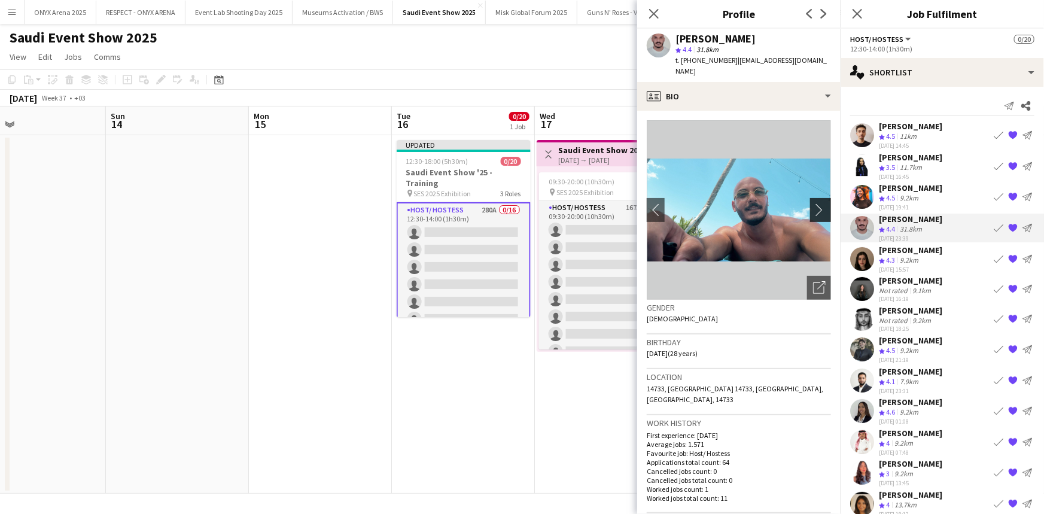
click at [813, 203] on app-icon "chevron-right" at bounding box center [822, 209] width 19 height 13
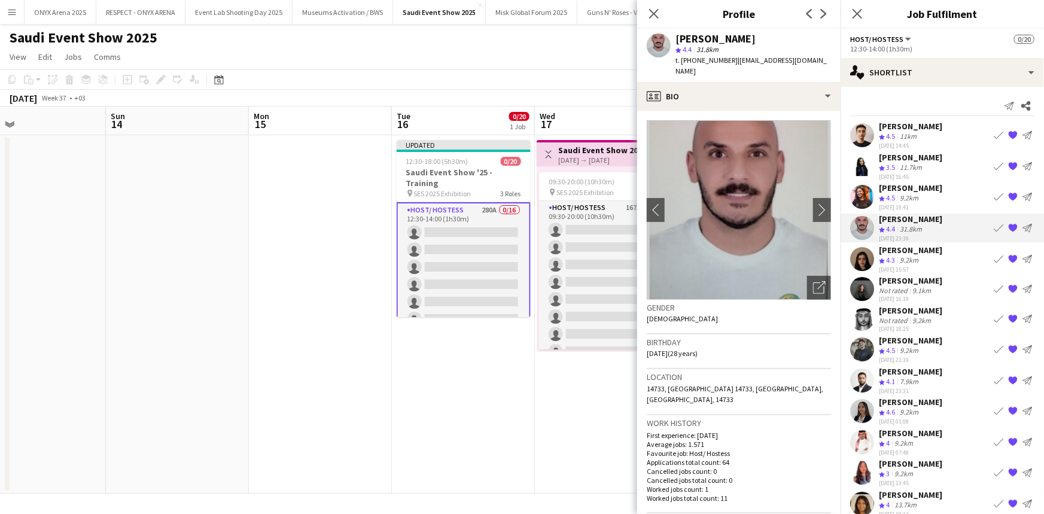
click at [1008, 223] on app-icon "{{ spriteTitle }}" at bounding box center [1013, 228] width 10 height 10
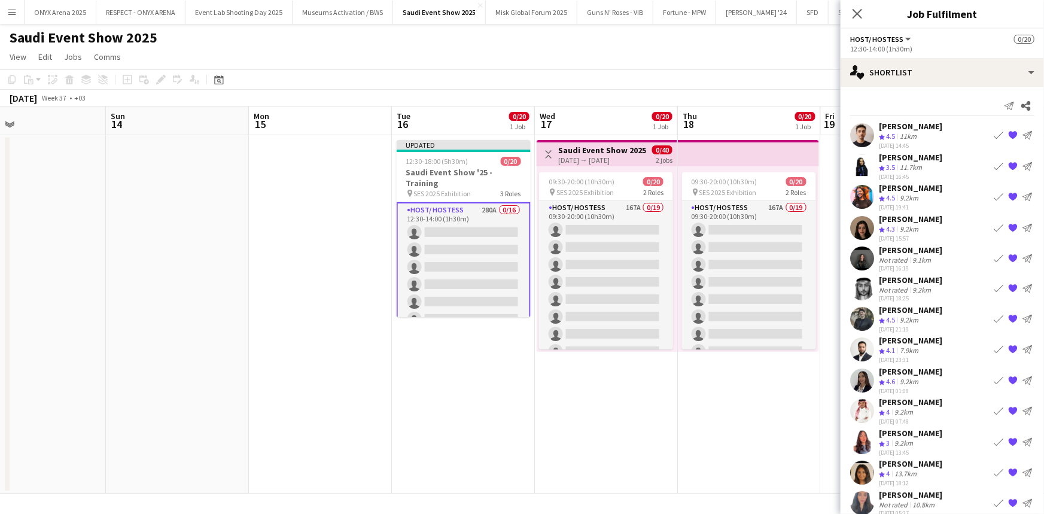
click at [994, 135] on app-icon "Book crew" at bounding box center [999, 135] width 10 height 10
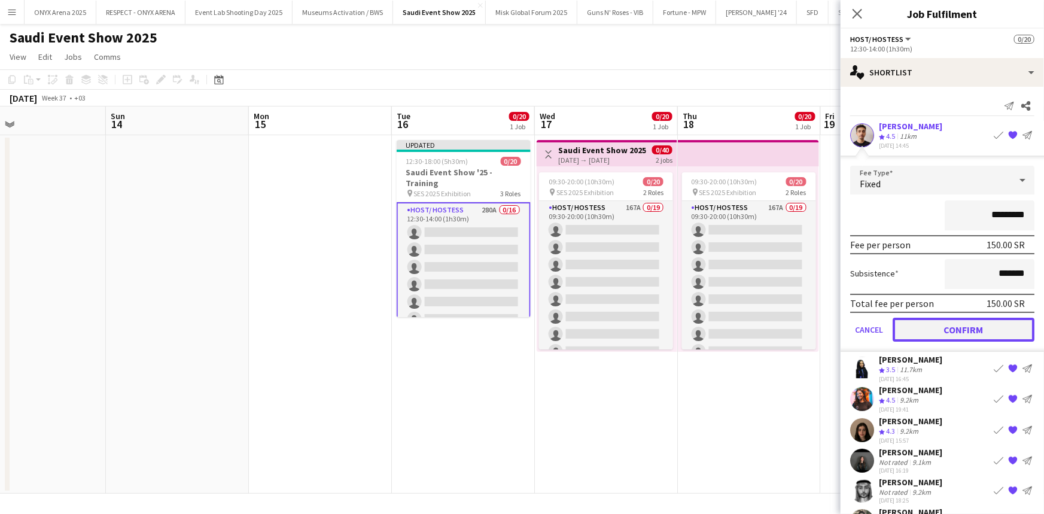
click at [967, 328] on button "Confirm" at bounding box center [964, 330] width 142 height 24
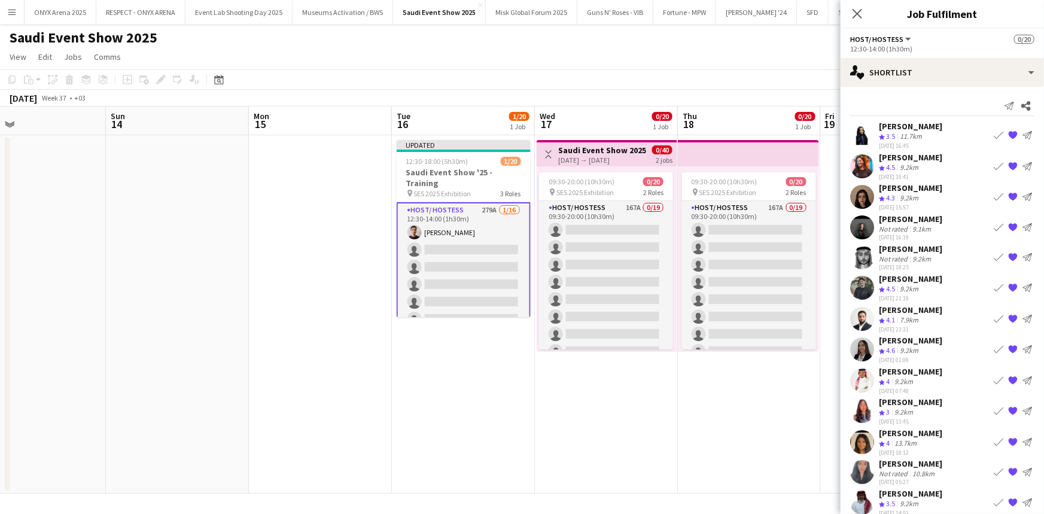
click at [994, 165] on app-icon "Book crew" at bounding box center [999, 166] width 10 height 10
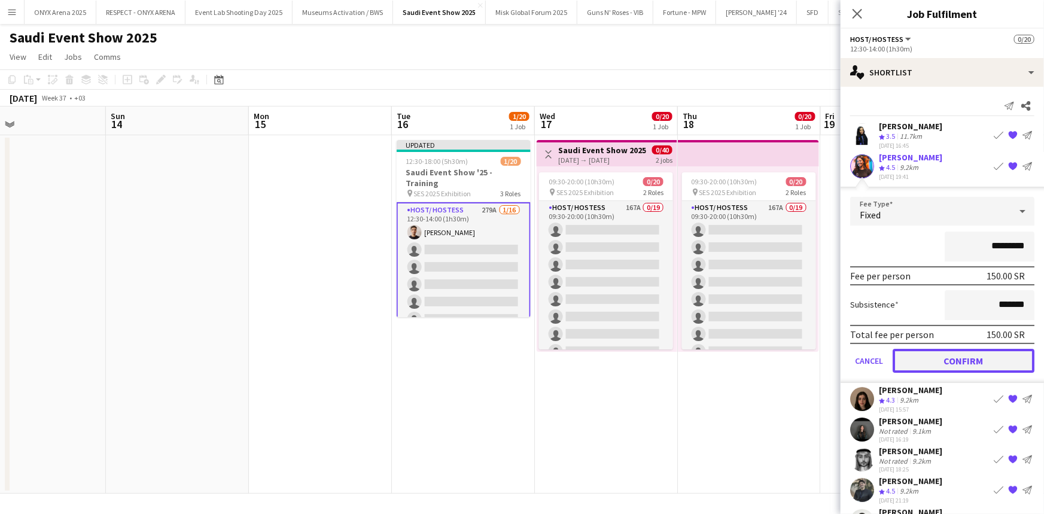
click at [963, 358] on button "Confirm" at bounding box center [964, 360] width 142 height 24
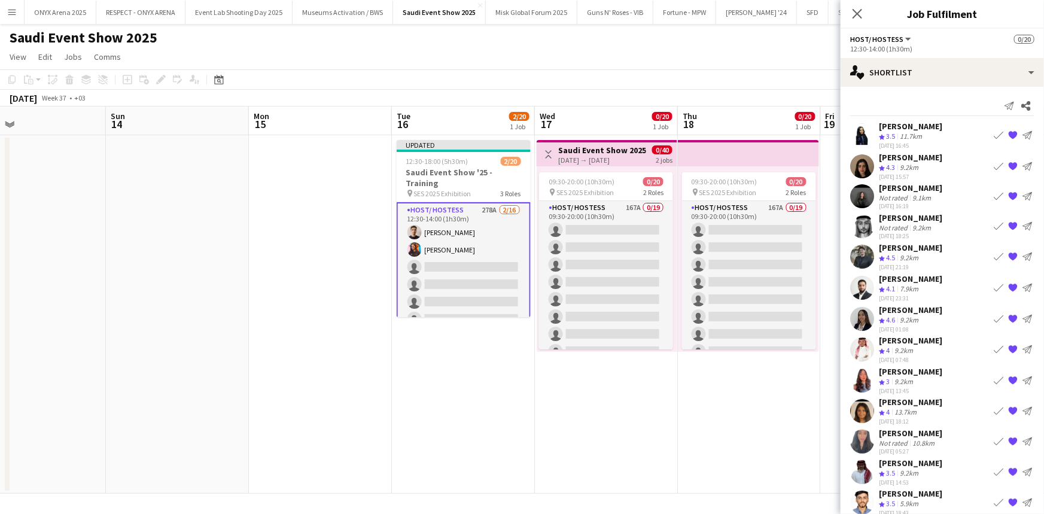
click at [461, 240] on app-card-role "Host/ Hostess 278A 2/16 12:30-14:00 (1h30m) yousef sherif Yusra Idriss single-n…" at bounding box center [464, 353] width 134 height 303
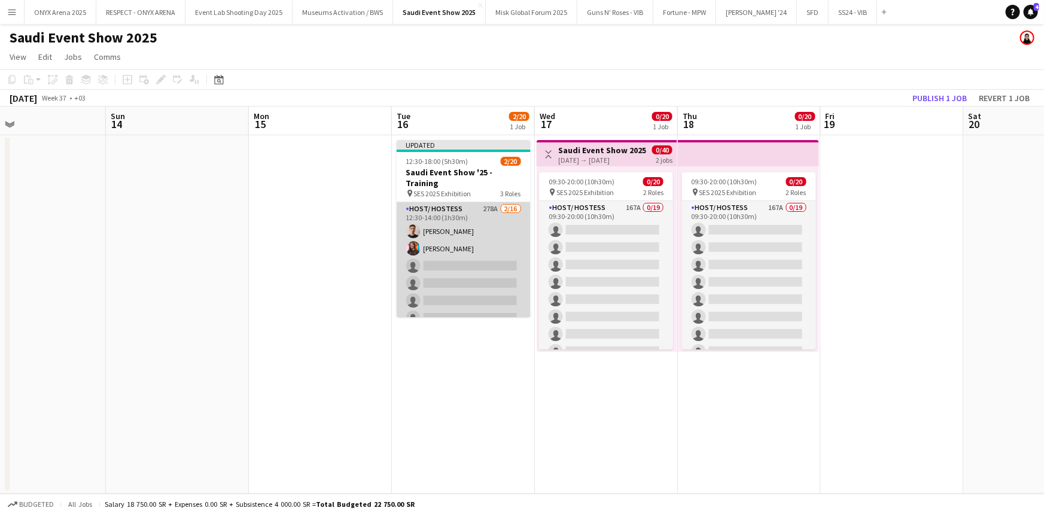
click at [446, 234] on app-card-role "Host/ Hostess 278A 2/16 12:30-14:00 (1h30m) yousef sherif Yusra Idriss single-n…" at bounding box center [464, 352] width 134 height 301
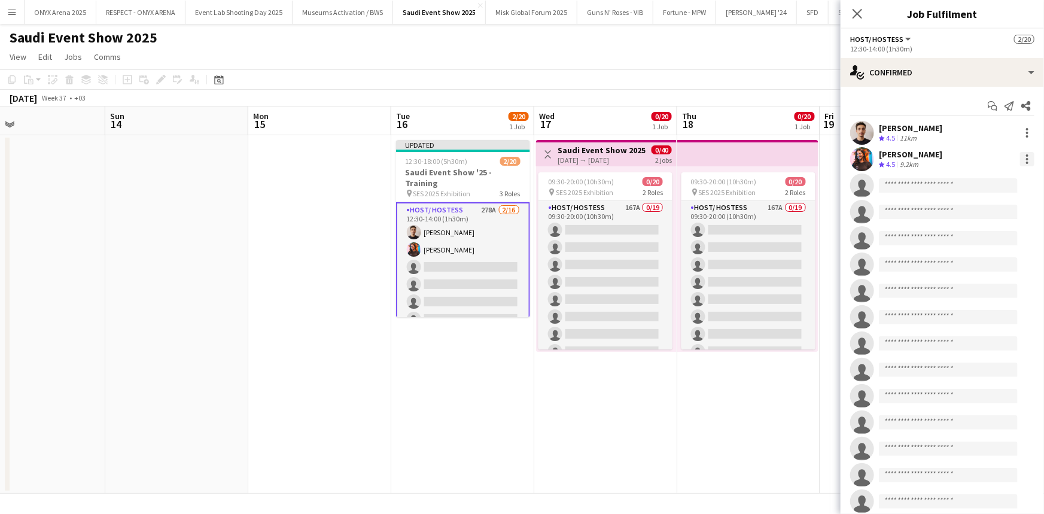
click at [1026, 159] on div at bounding box center [1027, 159] width 2 height 2
click at [904, 131] on div at bounding box center [522, 257] width 1044 height 514
click at [868, 126] on app-user-avatar at bounding box center [862, 133] width 24 height 24
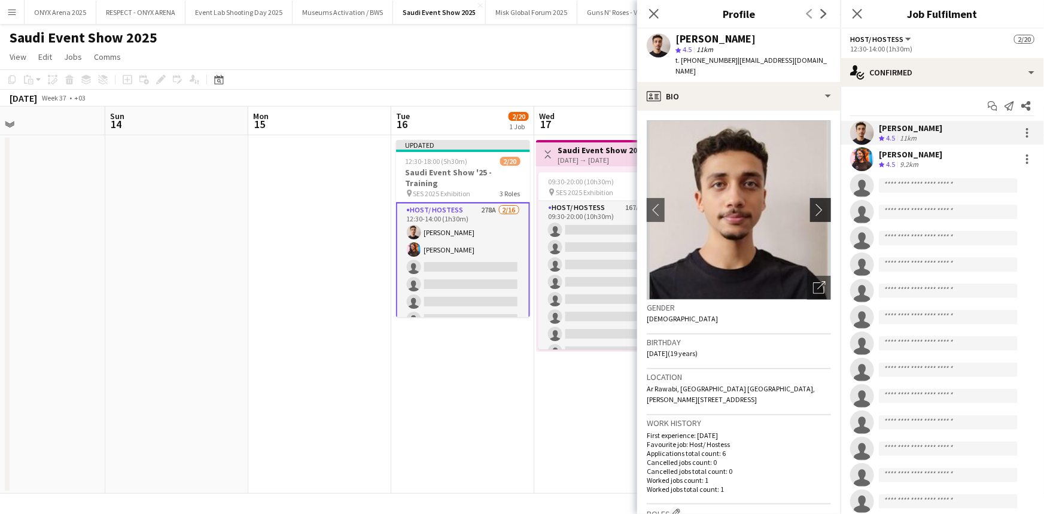
click at [813, 203] on app-icon "chevron-right" at bounding box center [822, 209] width 19 height 13
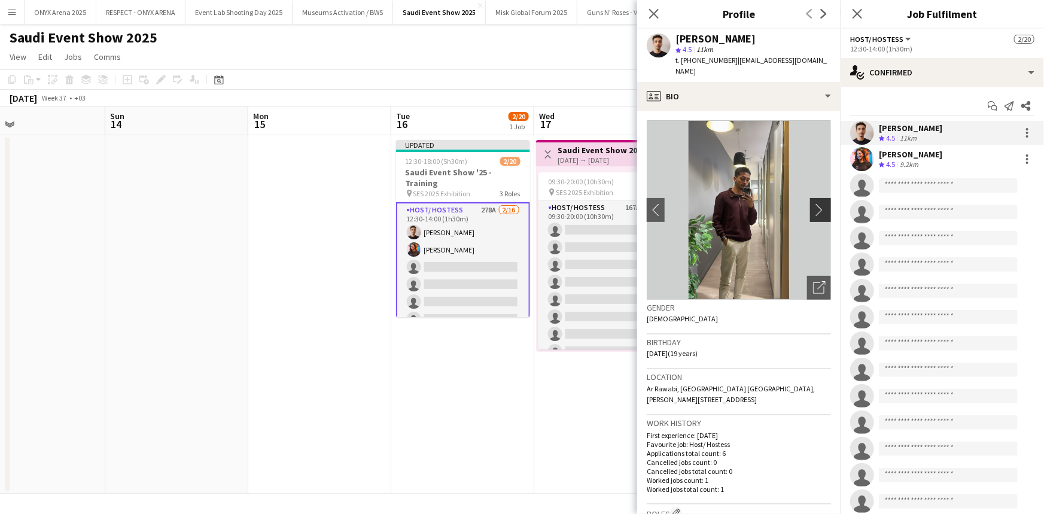
click at [814, 203] on app-icon "chevron-right" at bounding box center [822, 209] width 19 height 13
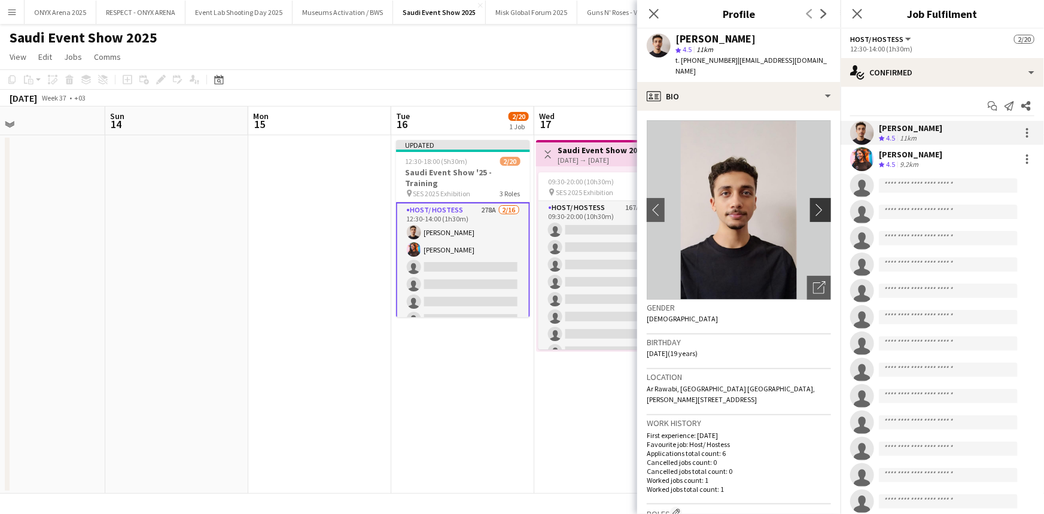
click at [814, 203] on app-icon "chevron-right" at bounding box center [822, 209] width 19 height 13
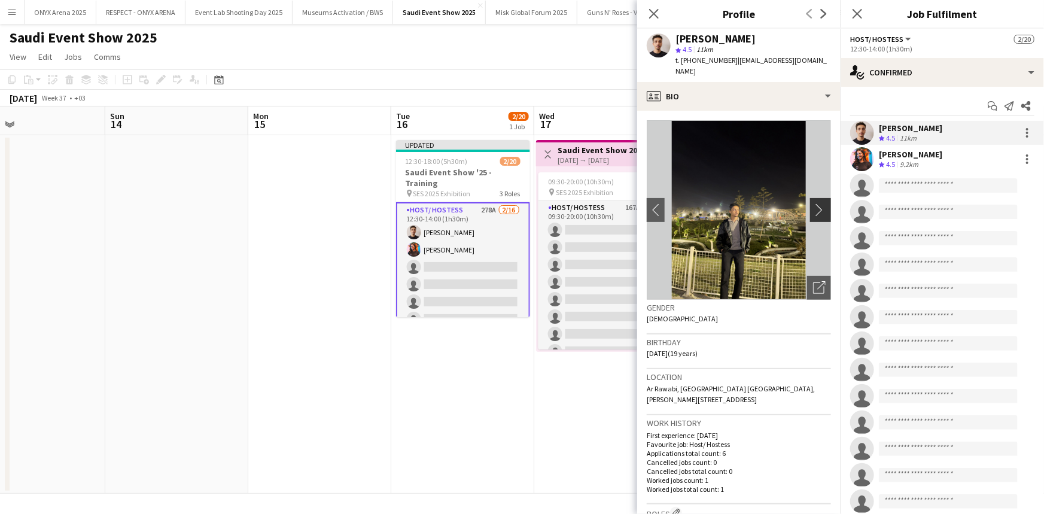
click at [814, 203] on app-icon "chevron-right" at bounding box center [822, 209] width 19 height 13
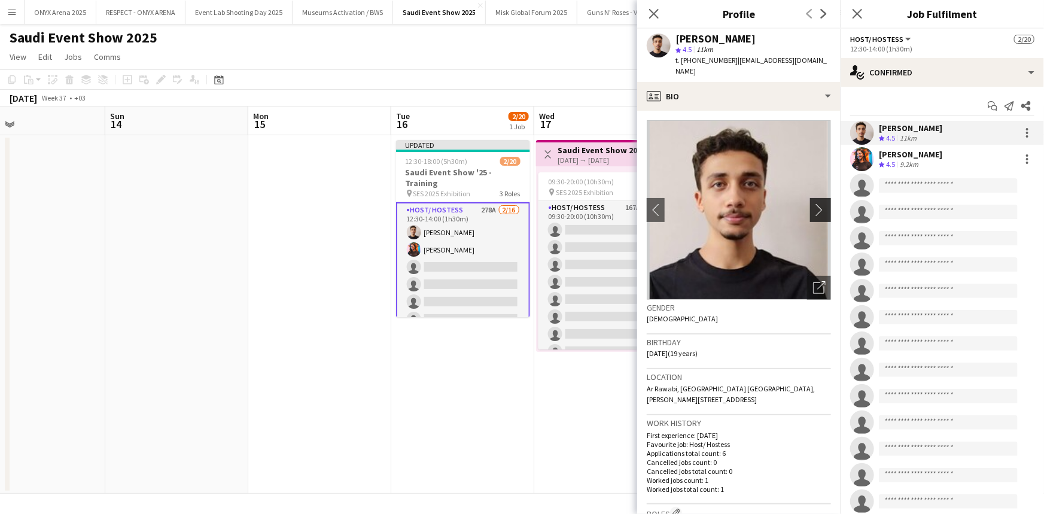
click at [814, 203] on app-icon "chevron-right" at bounding box center [822, 209] width 19 height 13
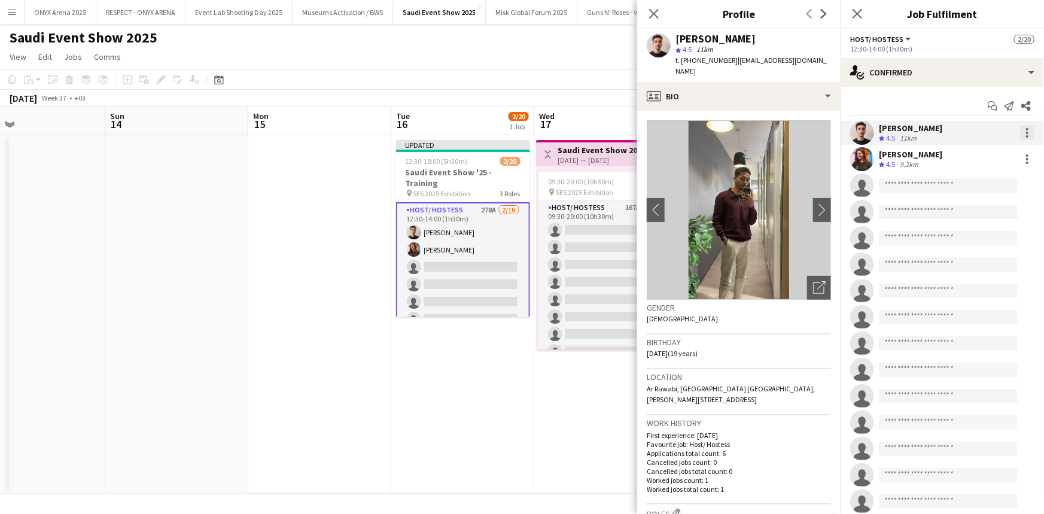
click at [1026, 132] on div at bounding box center [1027, 133] width 2 height 2
click at [988, 267] on span "Remove" at bounding box center [980, 269] width 74 height 11
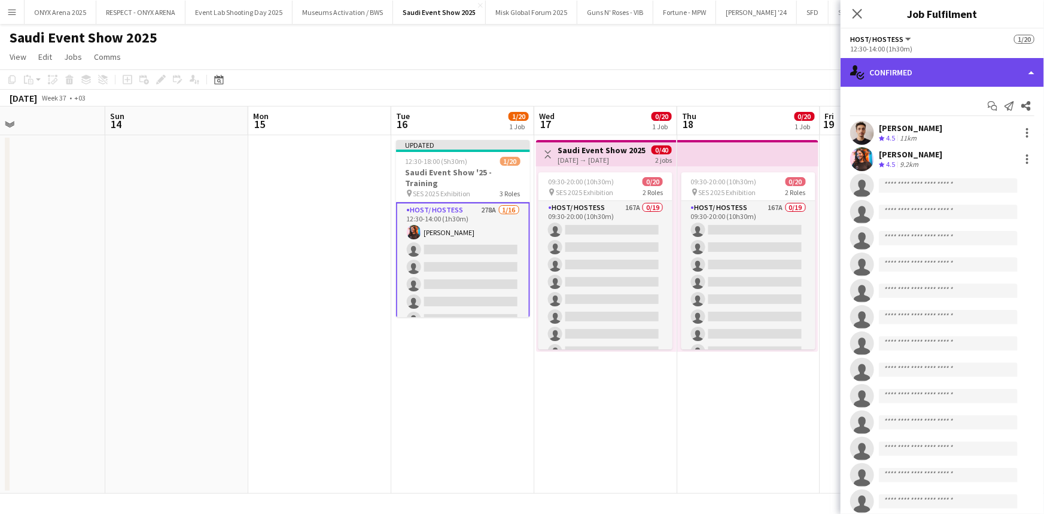
click at [986, 69] on div "single-neutral-actions-check-2 Confirmed" at bounding box center [942, 72] width 203 height 29
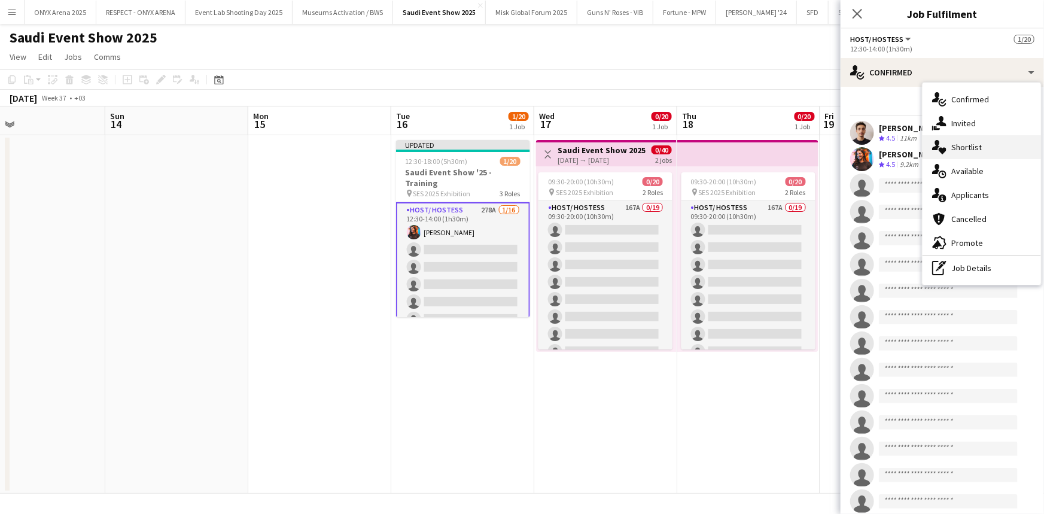
click at [973, 147] on span "Shortlist" at bounding box center [966, 147] width 31 height 11
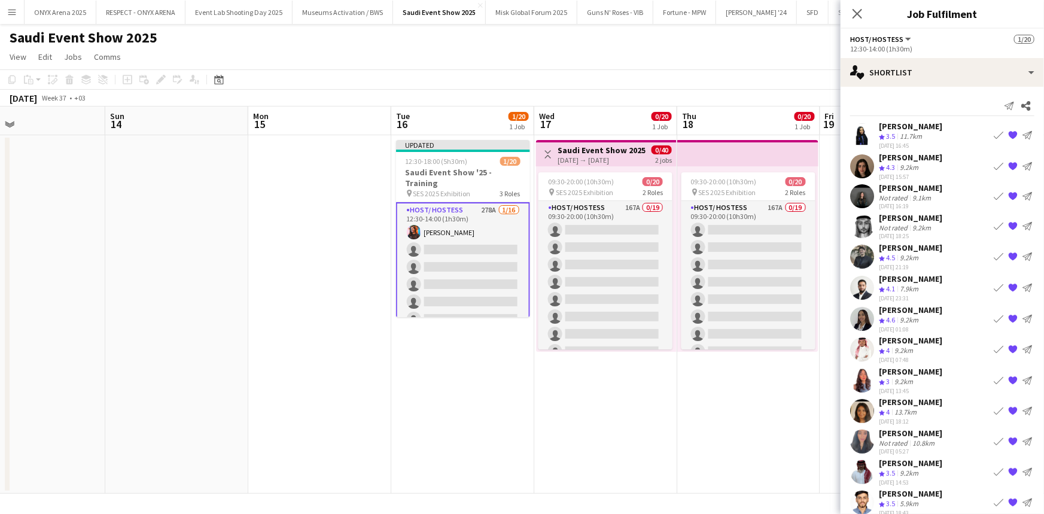
click at [994, 197] on app-icon "Book crew" at bounding box center [999, 196] width 10 height 10
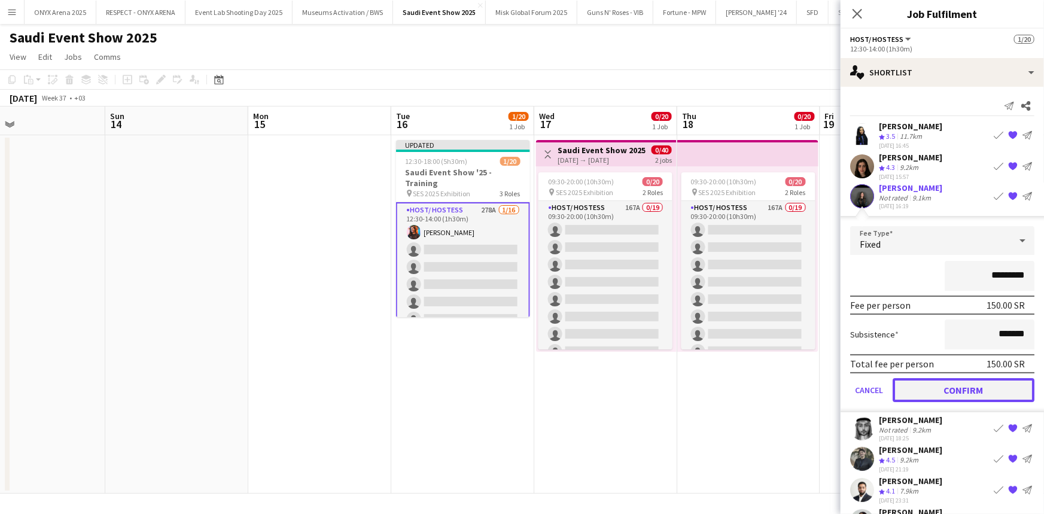
drag, startPoint x: 960, startPoint y: 383, endPoint x: 961, endPoint y: 370, distance: 13.8
click at [961, 383] on button "Confirm" at bounding box center [964, 390] width 142 height 24
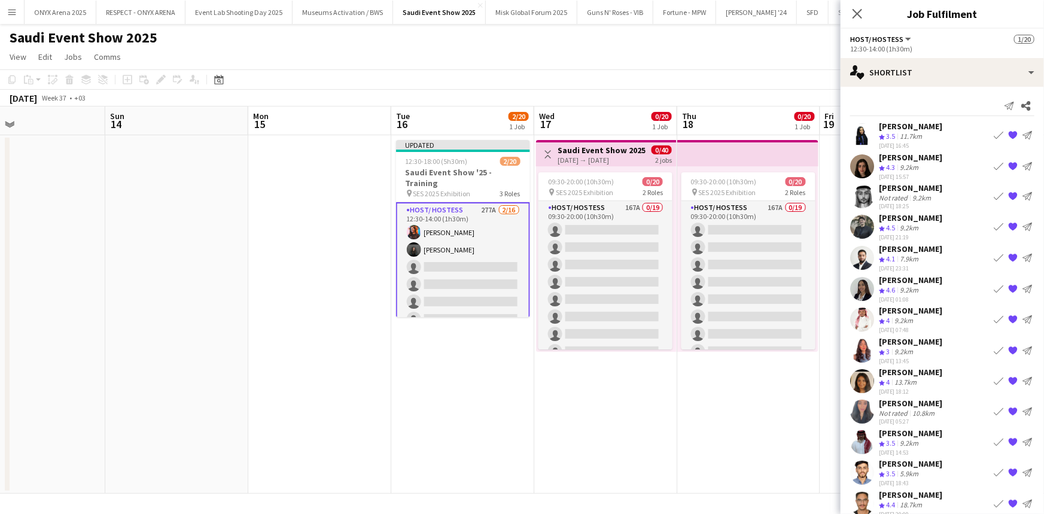
click at [994, 223] on app-icon "Book crew" at bounding box center [999, 227] width 10 height 10
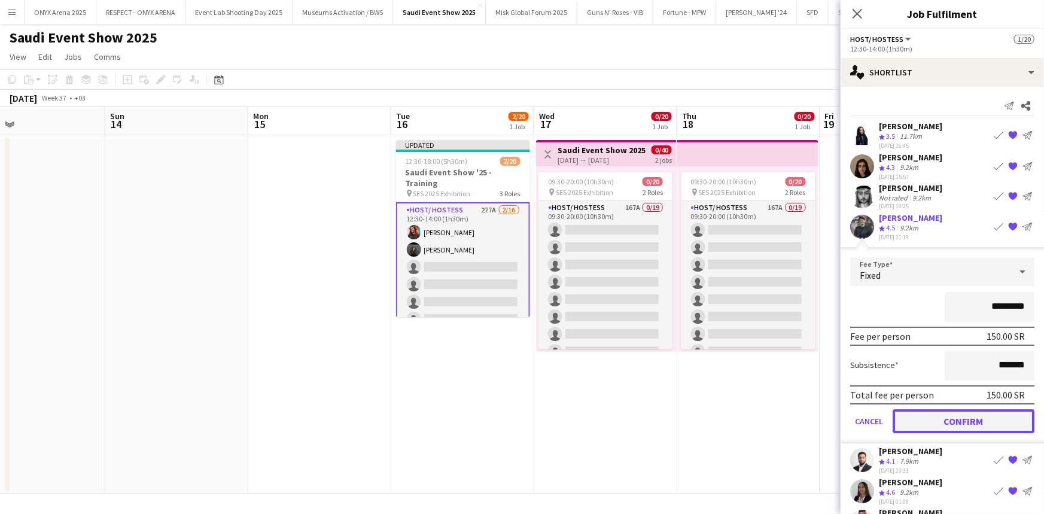
click at [949, 418] on button "Confirm" at bounding box center [964, 421] width 142 height 24
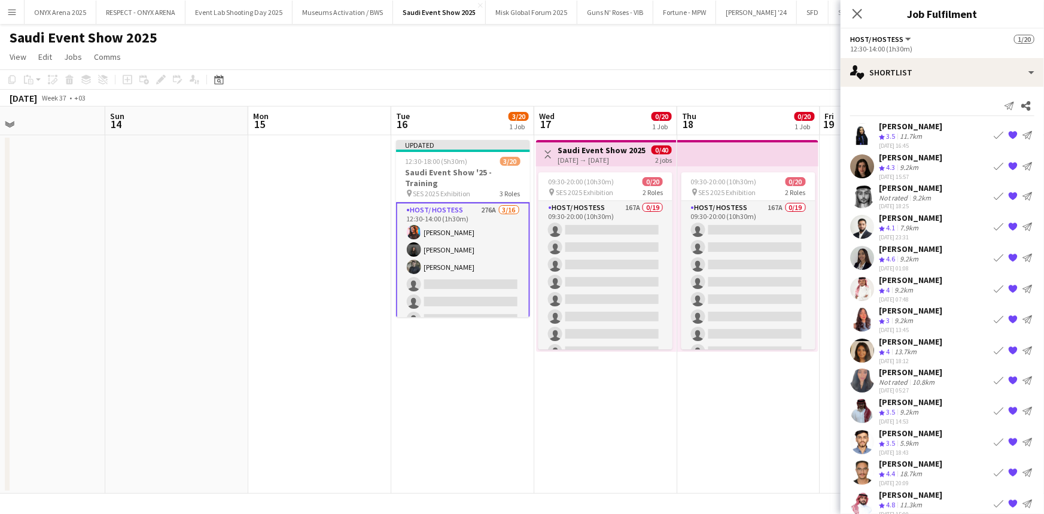
click at [994, 226] on app-icon "Book crew" at bounding box center [999, 227] width 10 height 10
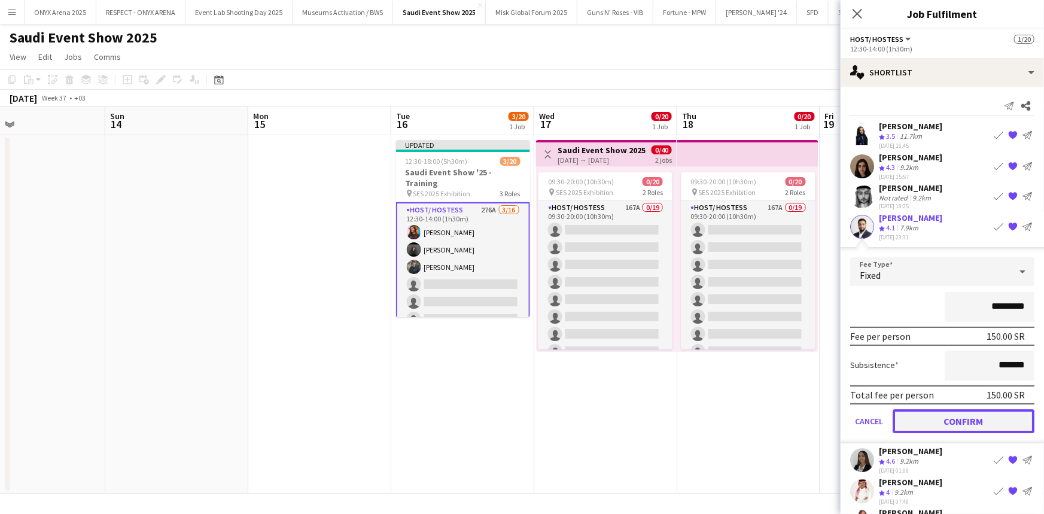
click at [964, 413] on button "Confirm" at bounding box center [964, 421] width 142 height 24
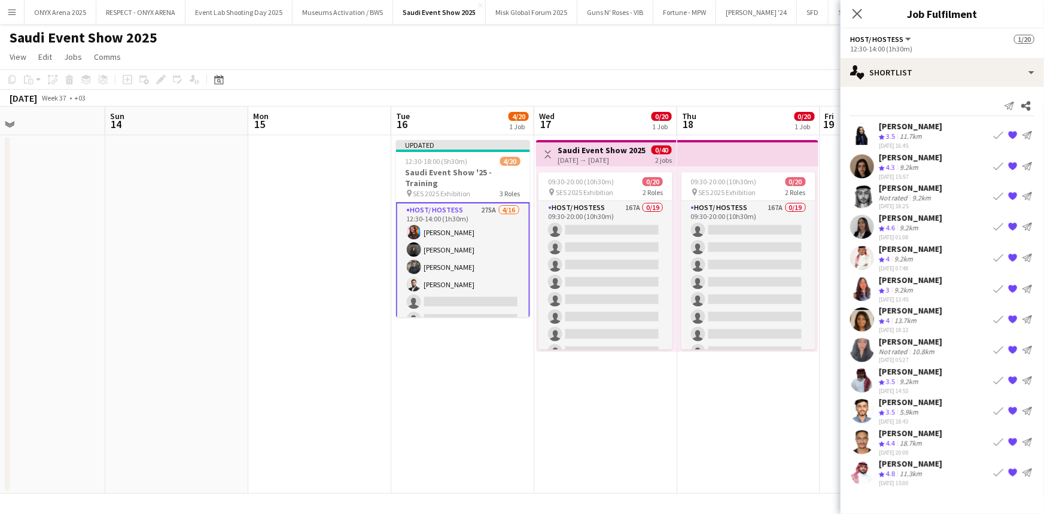
click at [998, 257] on app-icon "Book crew" at bounding box center [999, 258] width 10 height 10
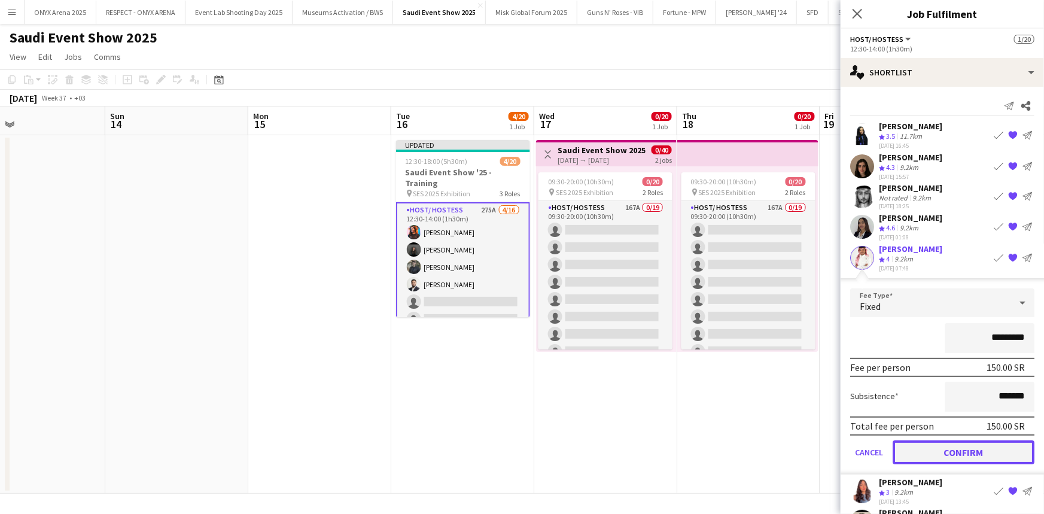
click at [938, 443] on button "Confirm" at bounding box center [964, 452] width 142 height 24
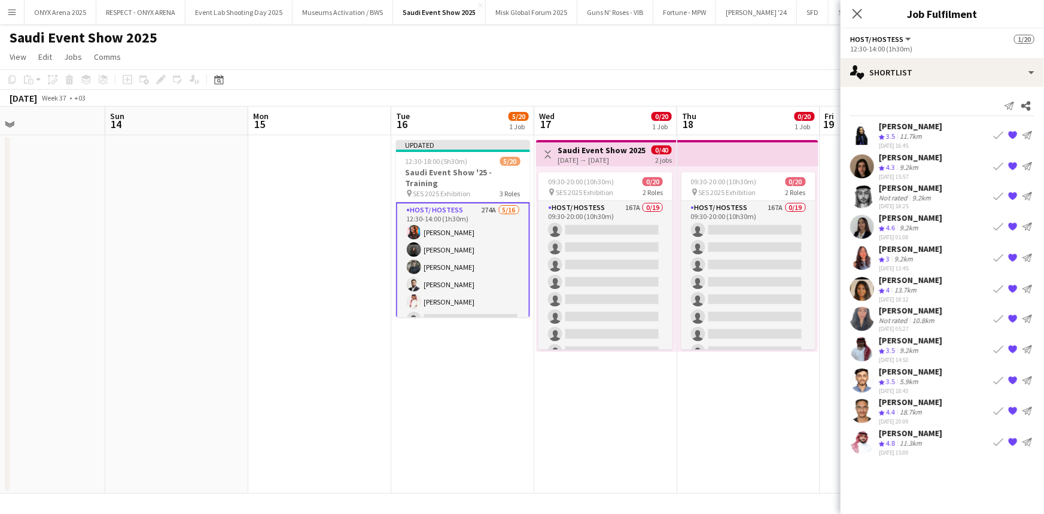
click at [995, 345] on app-icon "Book crew" at bounding box center [999, 350] width 10 height 10
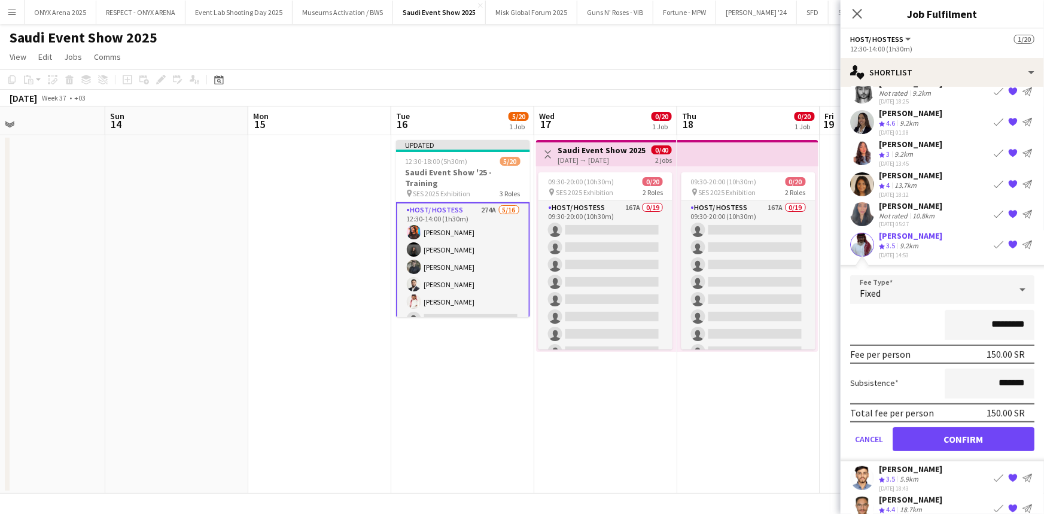
scroll to position [108, 0]
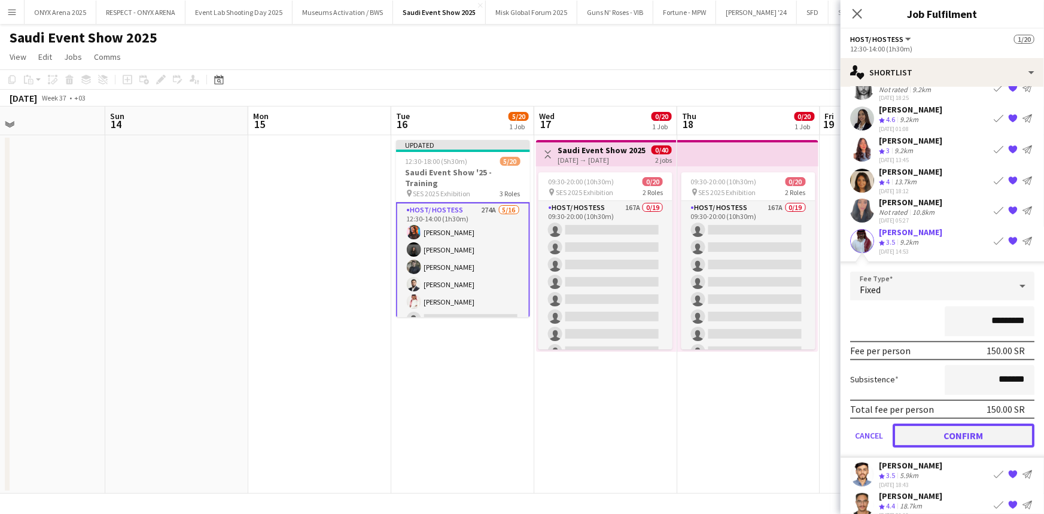
click at [943, 428] on button "Confirm" at bounding box center [964, 436] width 142 height 24
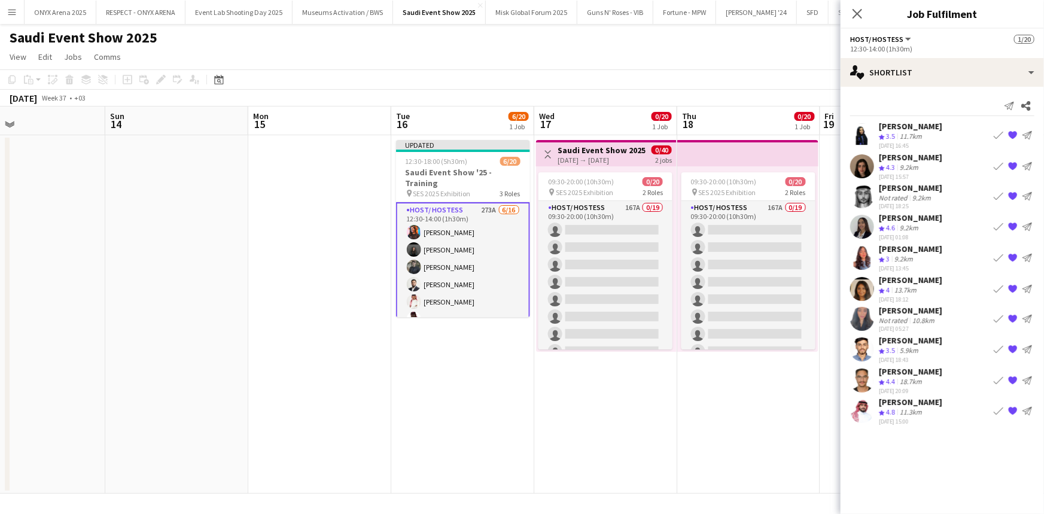
scroll to position [0, 0]
click at [995, 406] on app-icon "Book crew" at bounding box center [999, 411] width 10 height 10
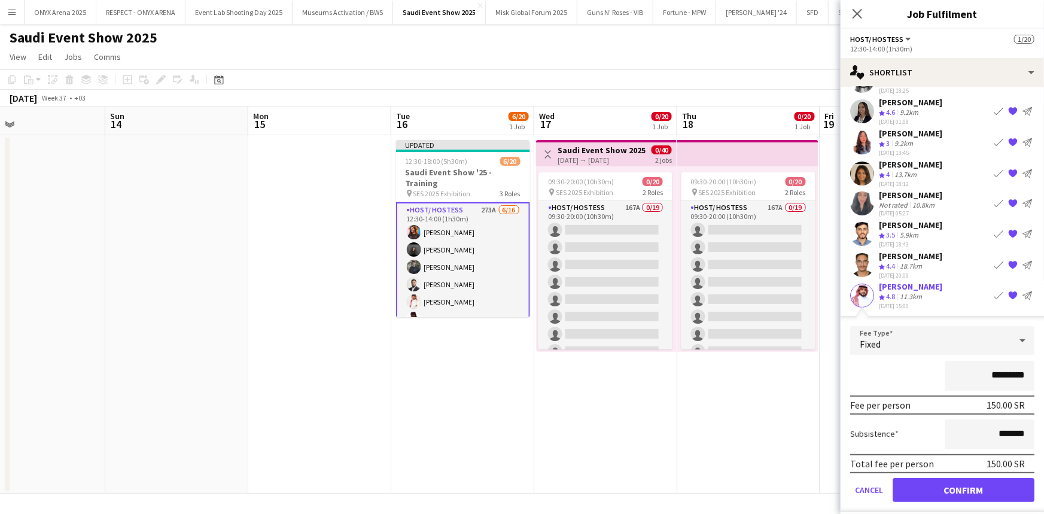
scroll to position [119, 0]
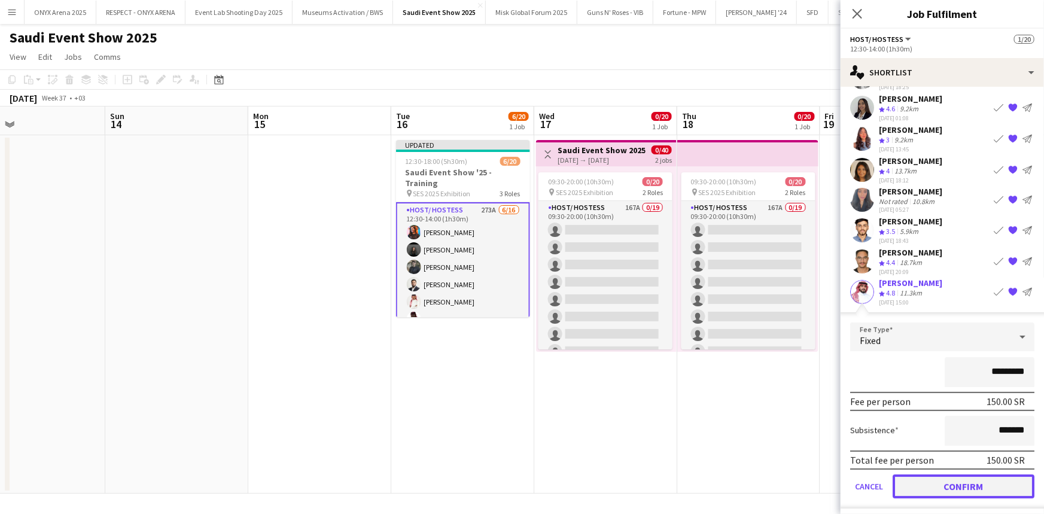
click at [947, 485] on button "Confirm" at bounding box center [964, 486] width 142 height 24
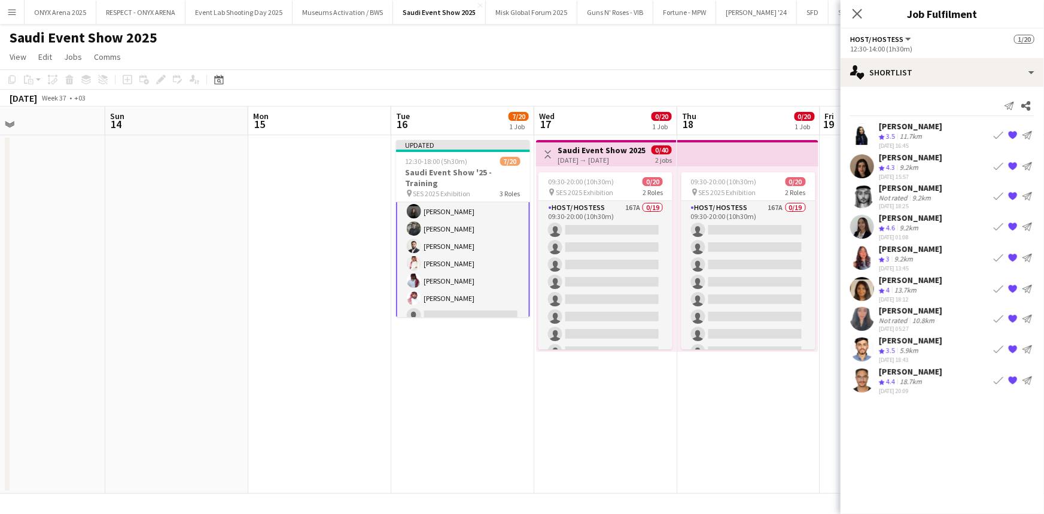
scroll to position [54, 0]
click at [998, 376] on app-icon "Book crew" at bounding box center [999, 380] width 10 height 10
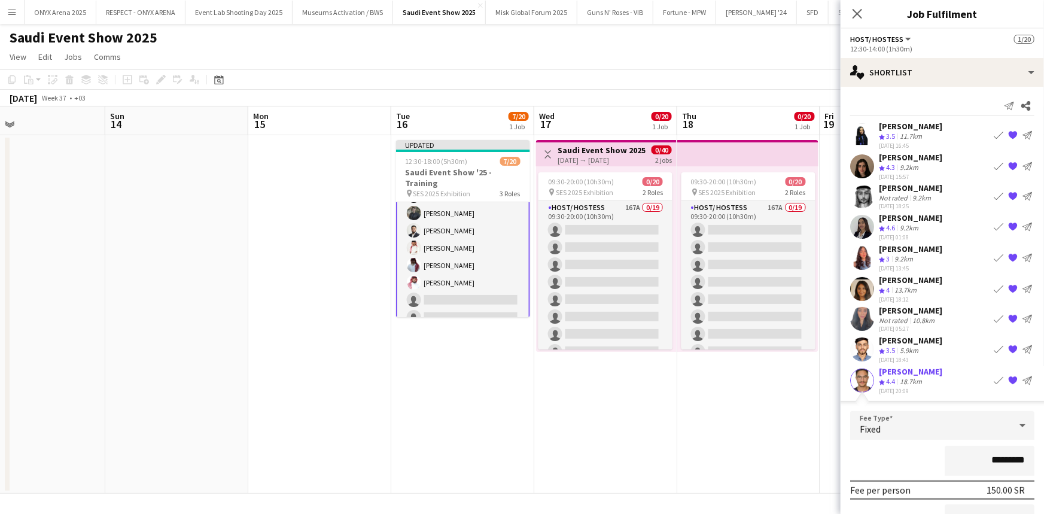
scroll to position [89, 0]
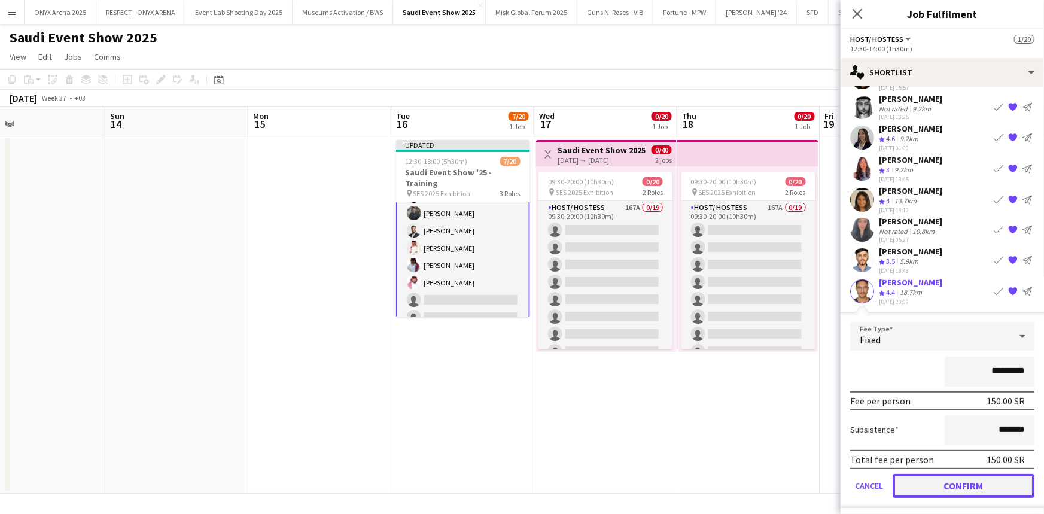
click at [951, 474] on button "Confirm" at bounding box center [964, 485] width 142 height 24
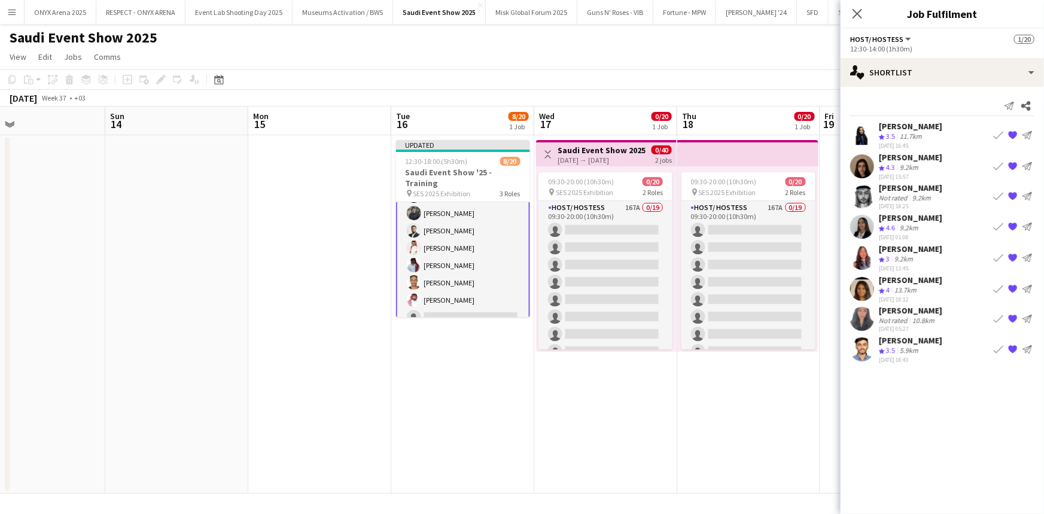
scroll to position [0, 0]
click at [999, 196] on app-icon "Book crew" at bounding box center [999, 196] width 10 height 10
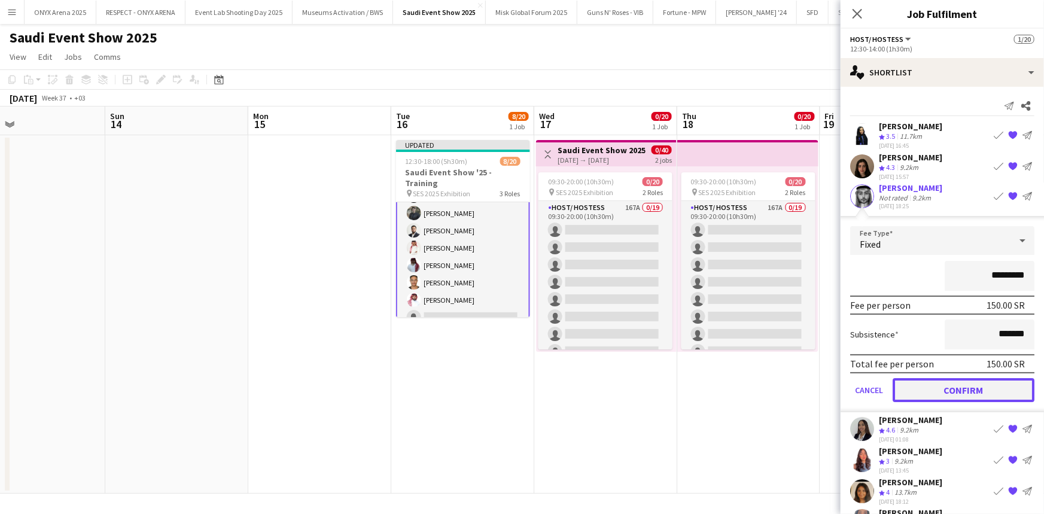
click at [941, 382] on button "Confirm" at bounding box center [964, 390] width 142 height 24
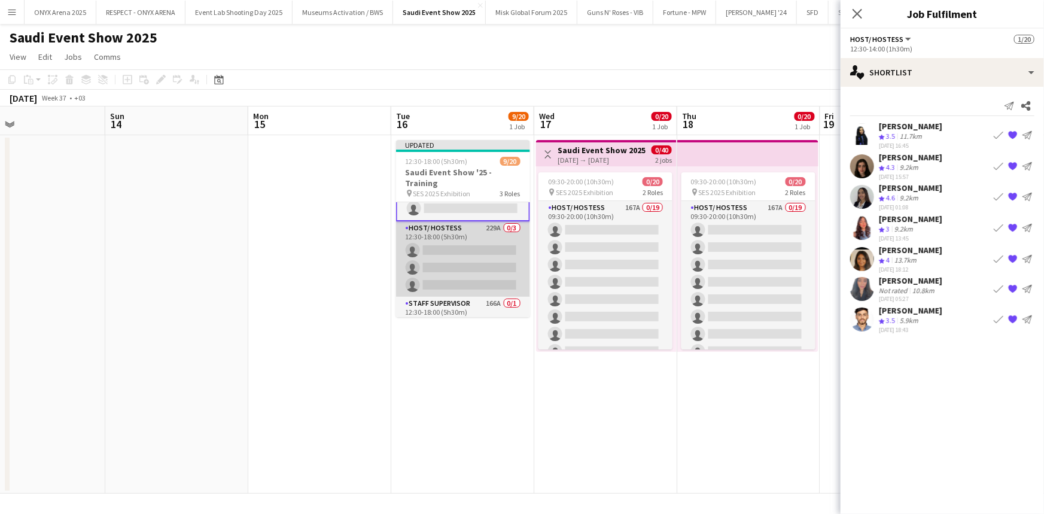
scroll to position [304, 0]
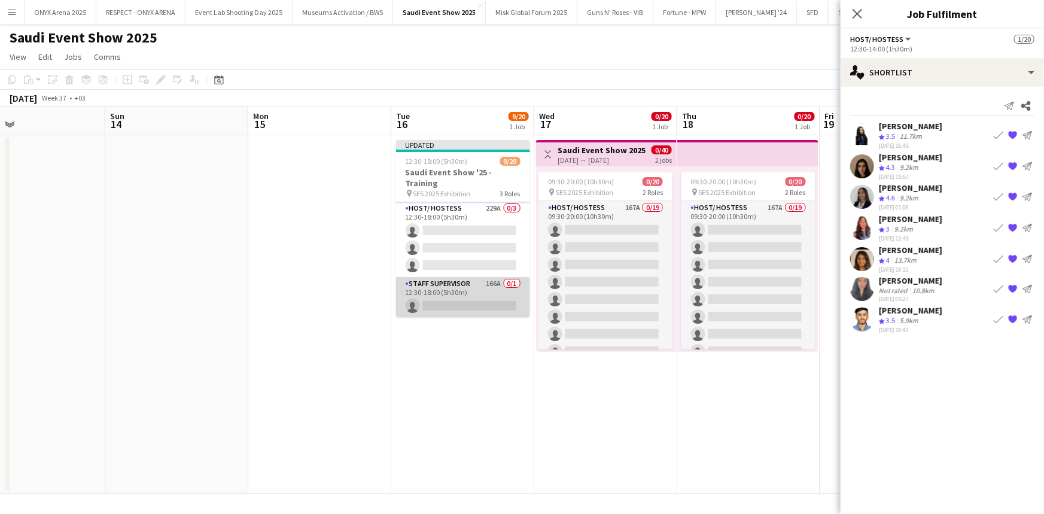
click at [460, 294] on app-card-role "Staff Supervisor 166A 0/1 12:30-18:00 (5h30m) single-neutral-actions" at bounding box center [463, 297] width 134 height 41
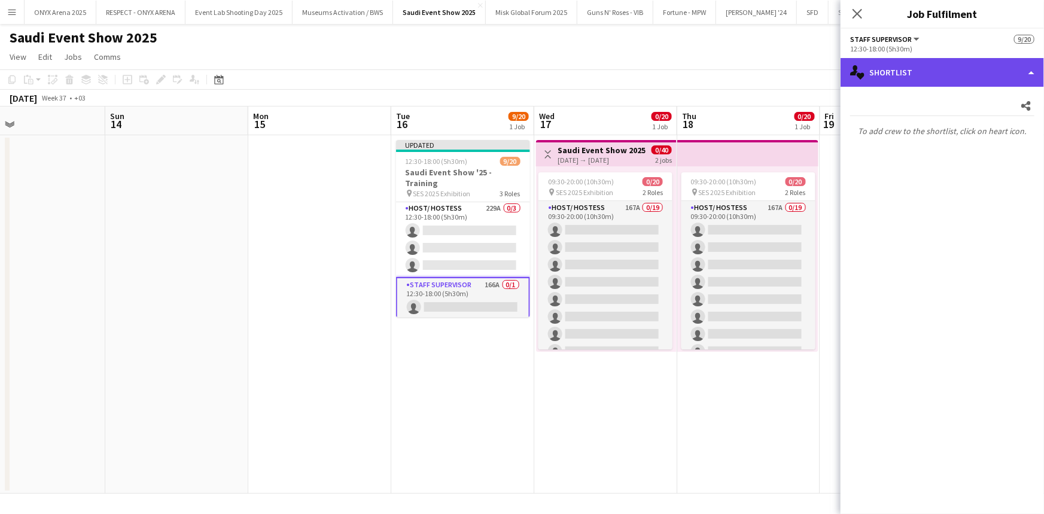
click at [899, 77] on div "single-neutral-actions-heart Shortlist" at bounding box center [942, 72] width 203 height 29
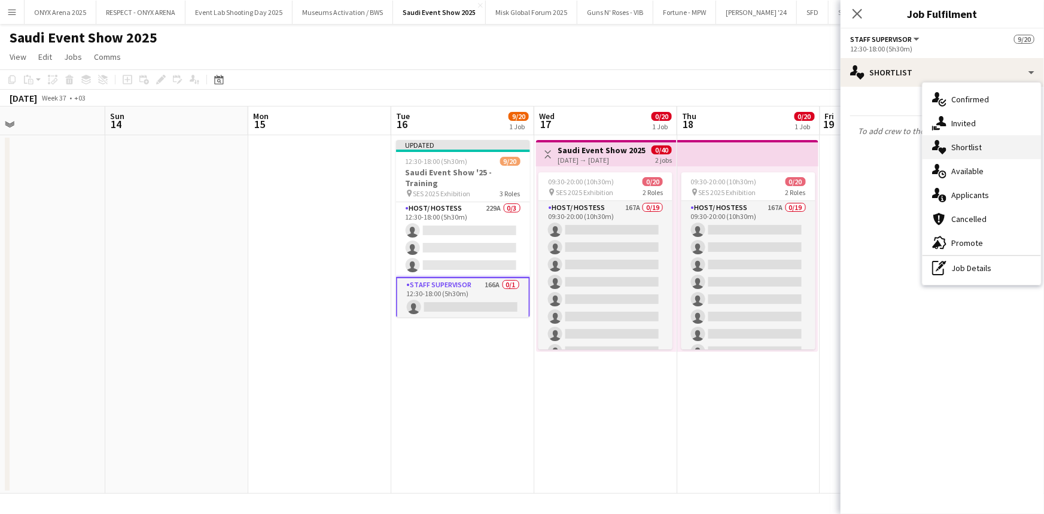
click at [964, 146] on span "Shortlist" at bounding box center [966, 147] width 31 height 11
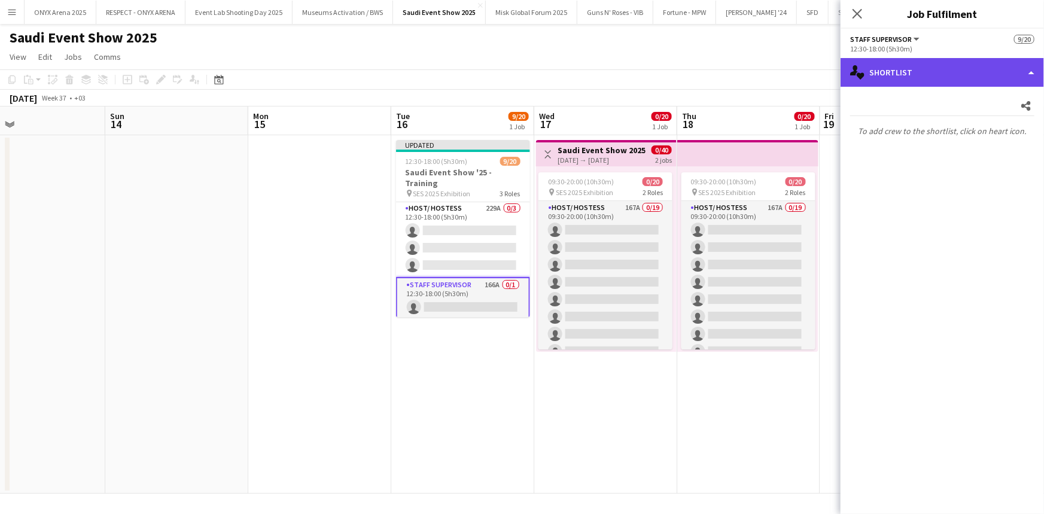
click at [933, 75] on div "single-neutral-actions-heart Shortlist" at bounding box center [942, 72] width 203 height 29
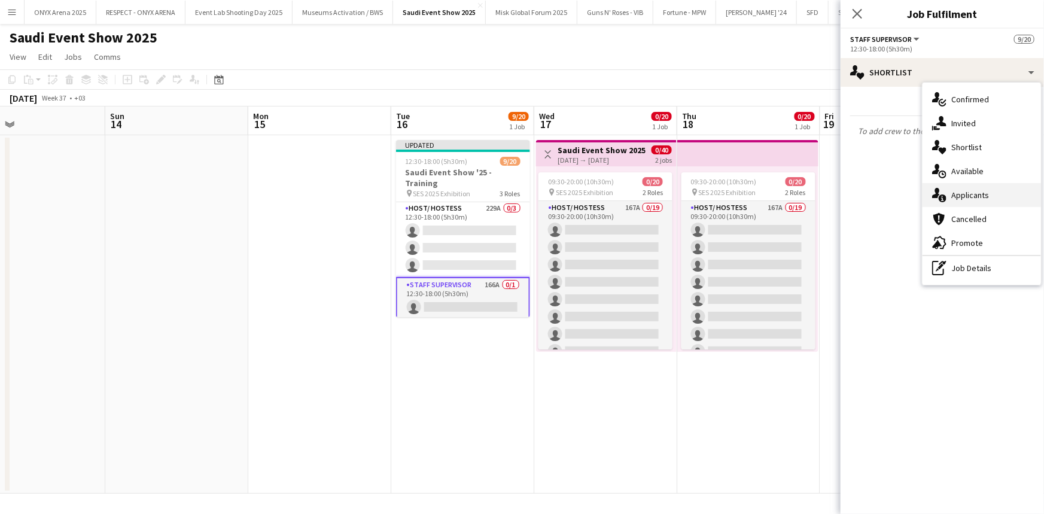
click at [961, 193] on span "Applicants" at bounding box center [970, 195] width 38 height 11
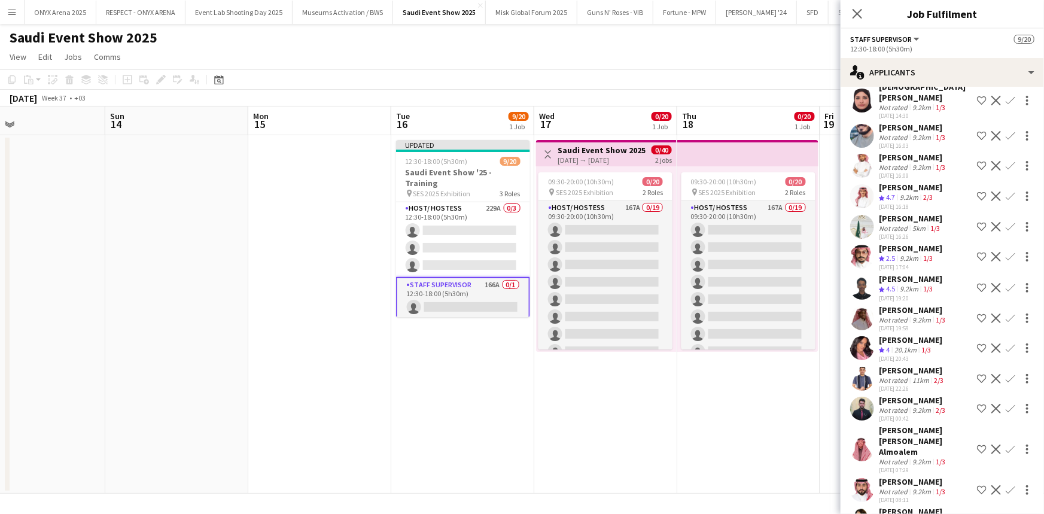
scroll to position [4424, 0]
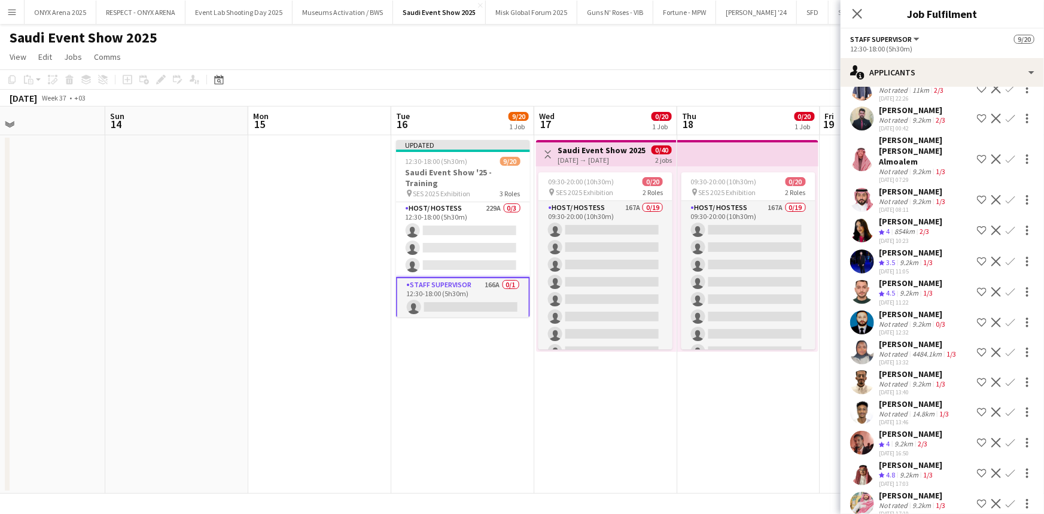
click at [870, 492] on app-user-avatar at bounding box center [862, 504] width 24 height 24
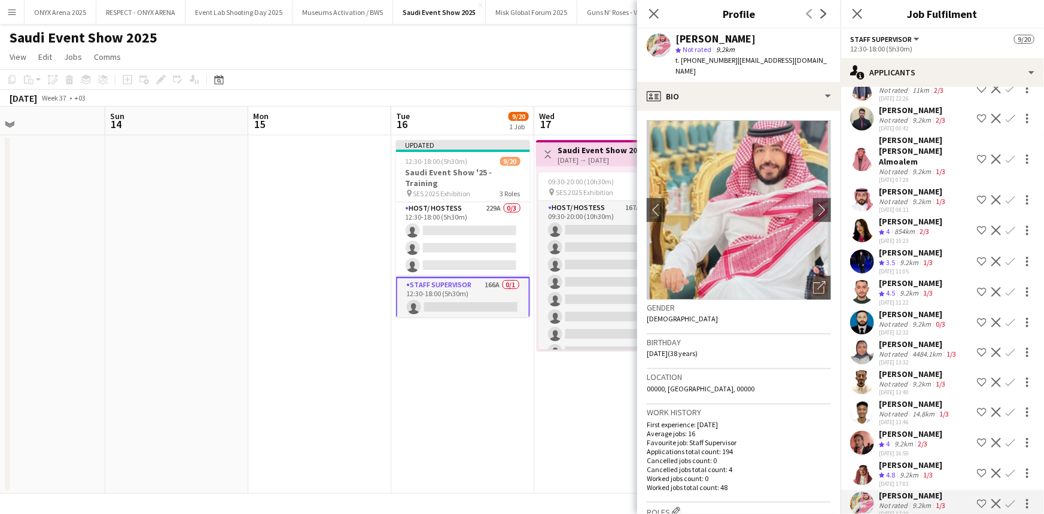
click at [867, 461] on app-user-avatar at bounding box center [862, 473] width 24 height 24
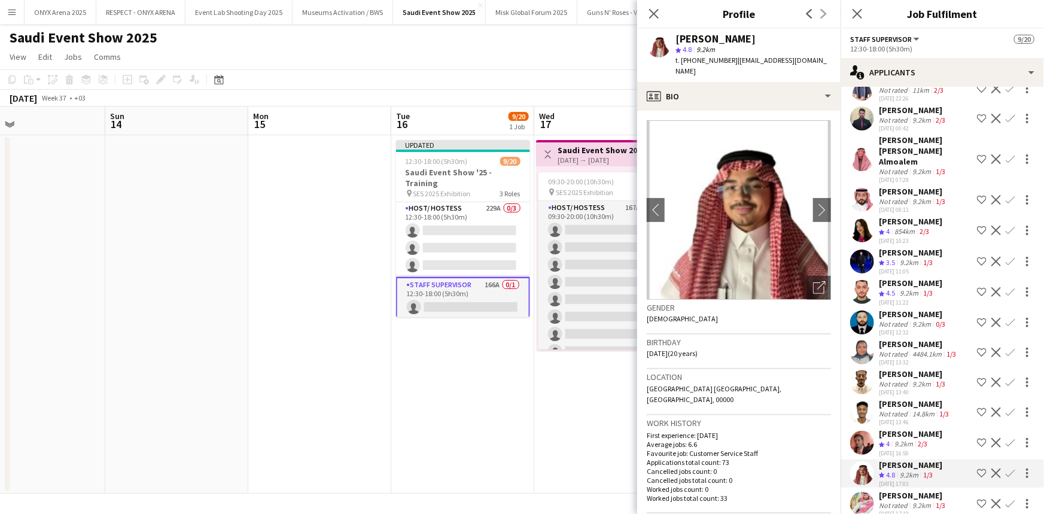
click at [1006, 468] on app-icon "Confirm" at bounding box center [1011, 473] width 10 height 10
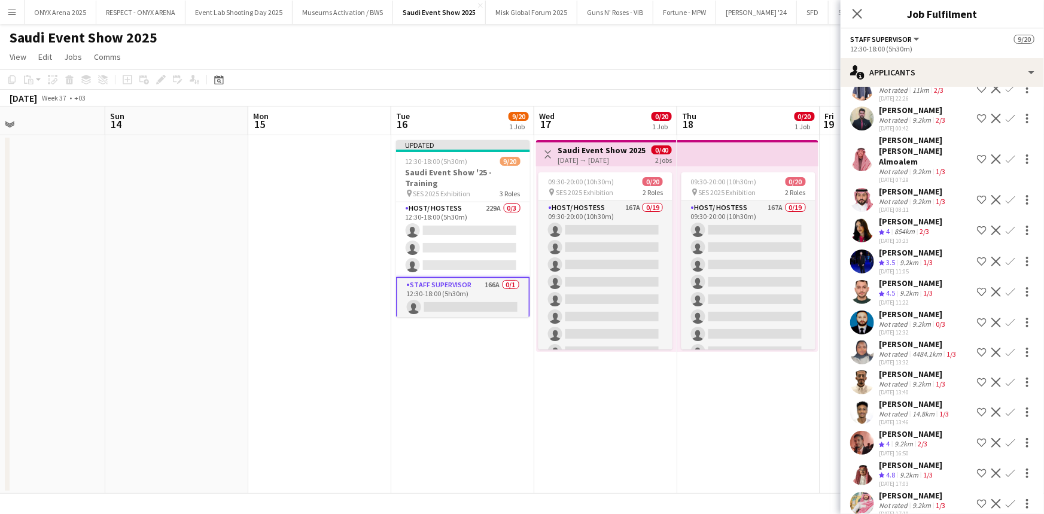
click at [1006, 468] on app-icon "Confirm" at bounding box center [1011, 473] width 10 height 10
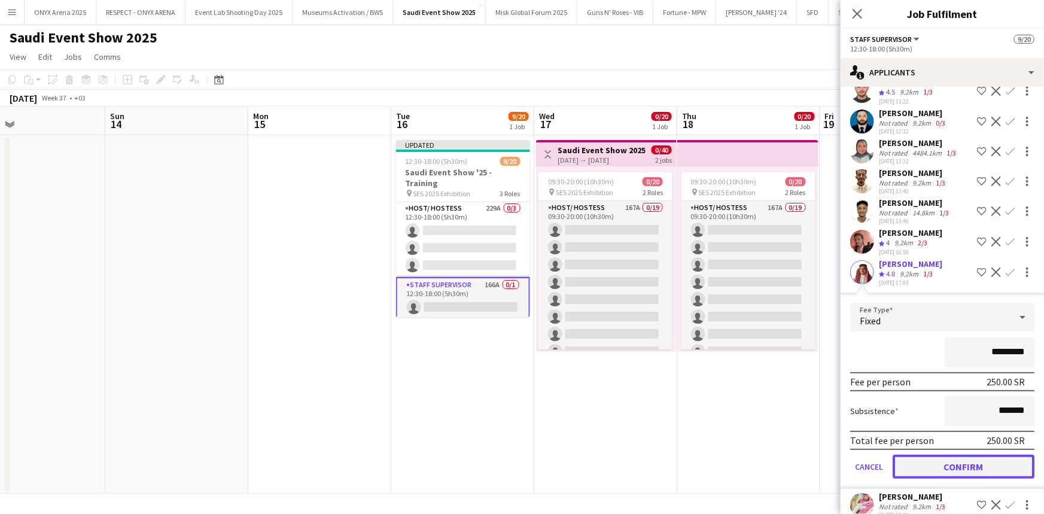
click at [938, 455] on button "Confirm" at bounding box center [964, 467] width 142 height 24
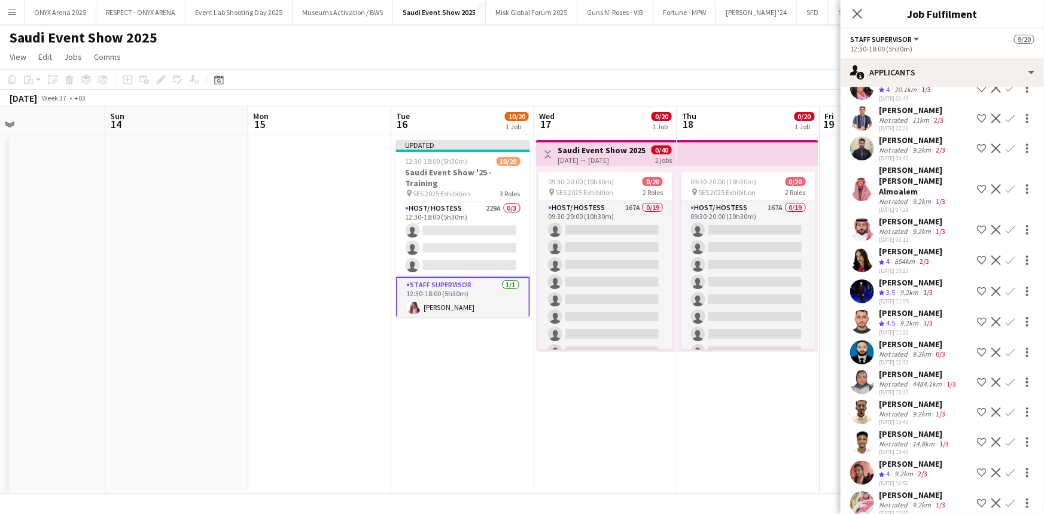
click at [859, 218] on app-user-avatar at bounding box center [862, 230] width 24 height 24
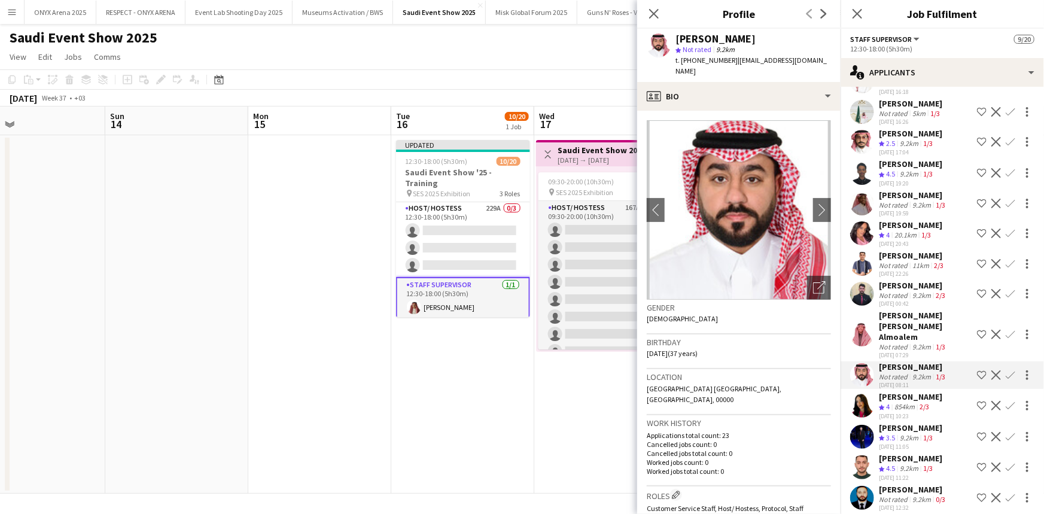
scroll to position [4230, 0]
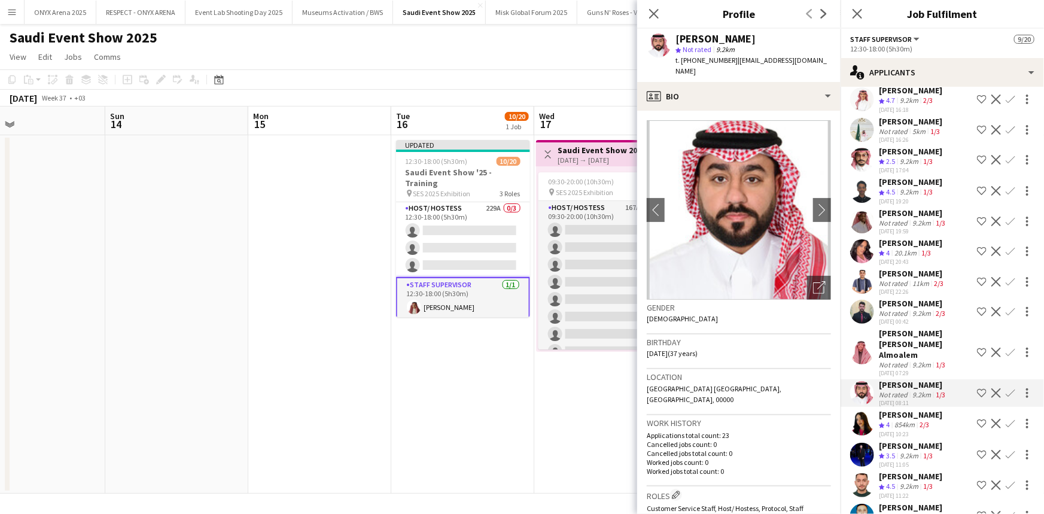
click at [854, 341] on app-user-avatar at bounding box center [862, 352] width 24 height 24
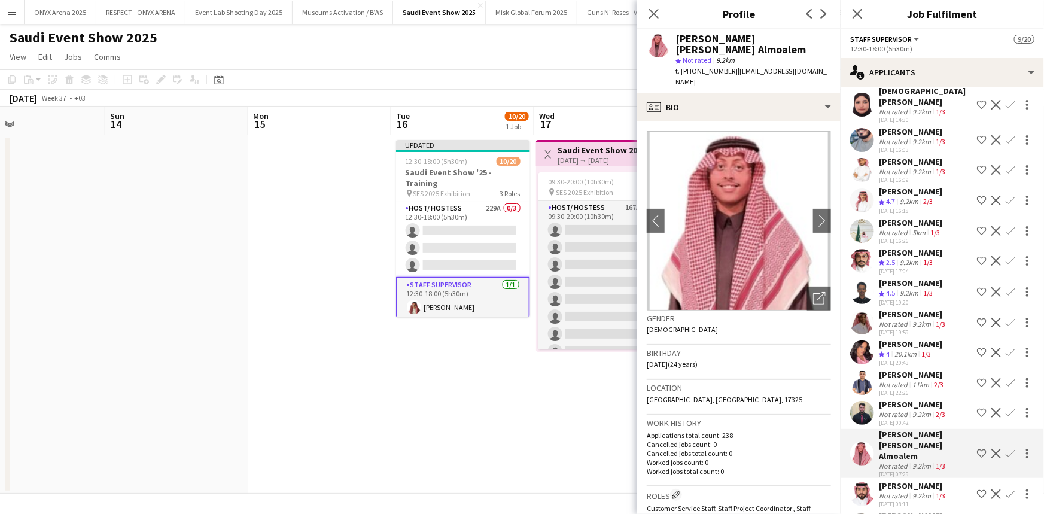
scroll to position [4122, 0]
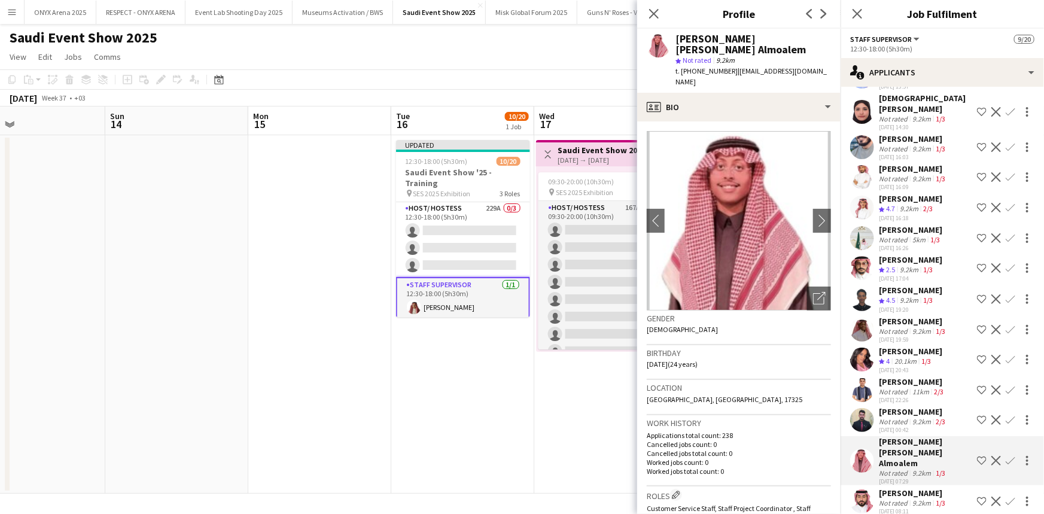
click at [863, 231] on app-user-avatar at bounding box center [862, 238] width 24 height 24
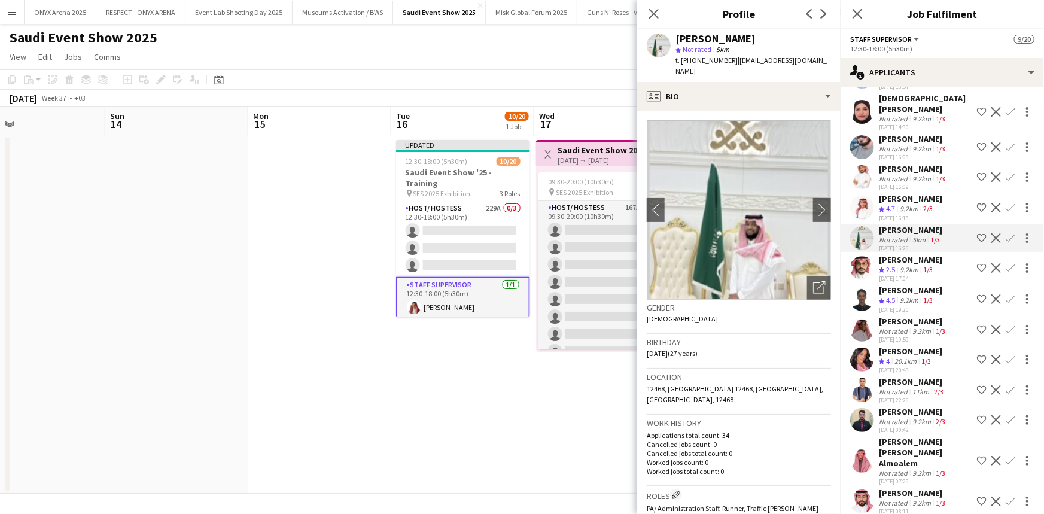
click at [860, 207] on app-user-avatar at bounding box center [862, 208] width 24 height 24
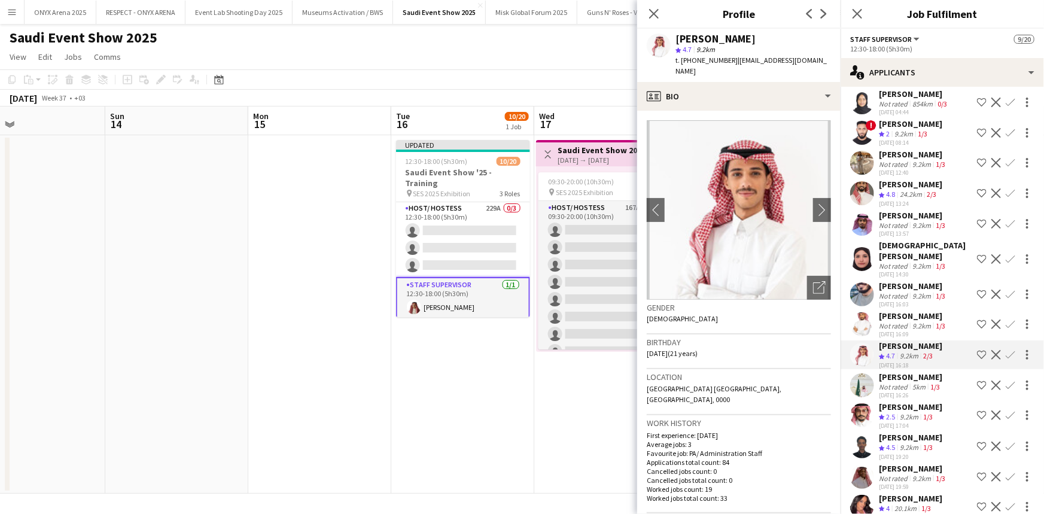
scroll to position [3959, 0]
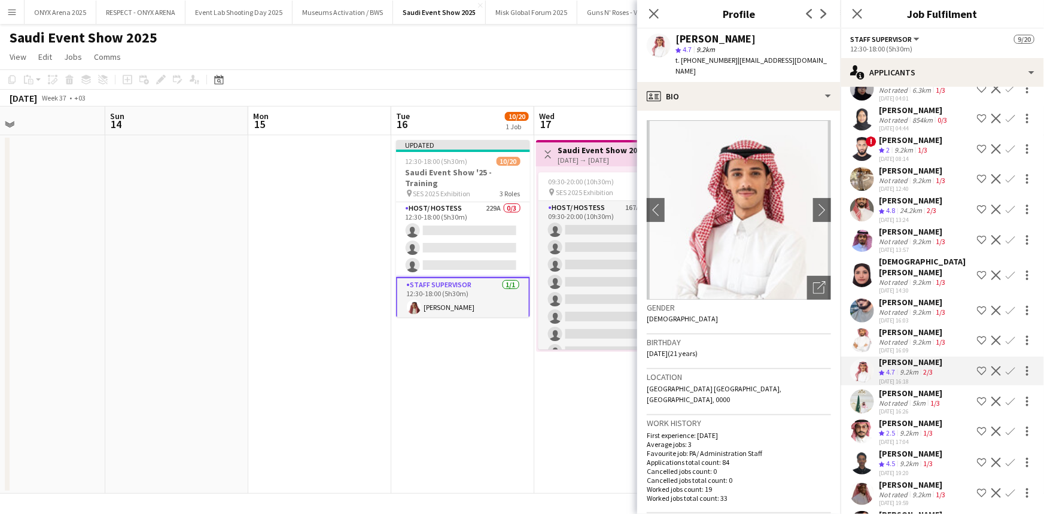
click at [864, 215] on app-user-avatar at bounding box center [862, 209] width 24 height 24
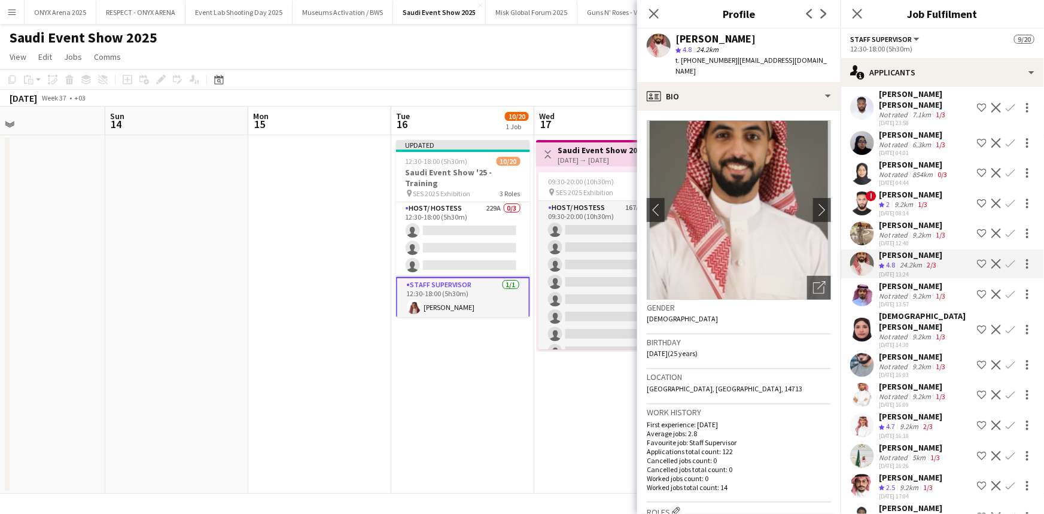
scroll to position [3850, 0]
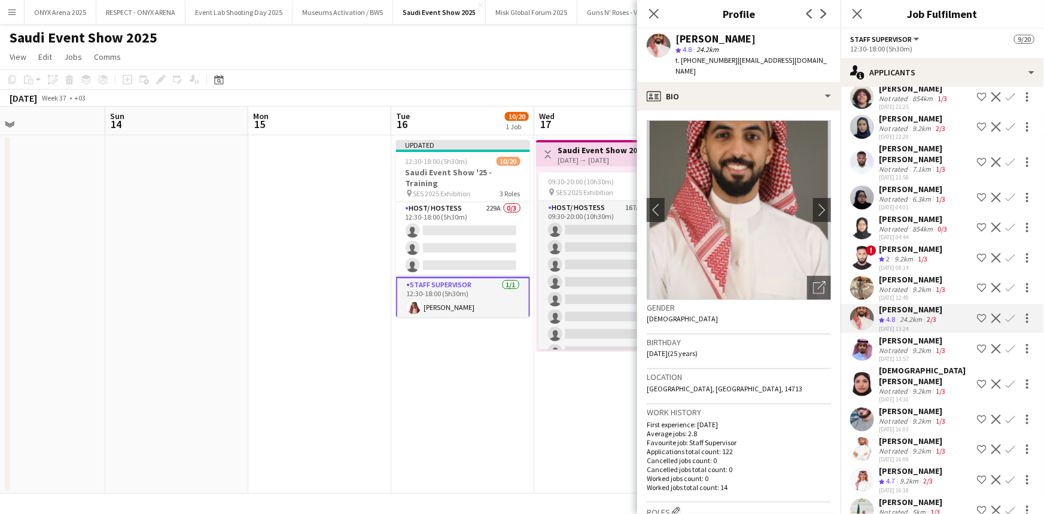
click at [858, 257] on app-user-avatar at bounding box center [862, 258] width 24 height 24
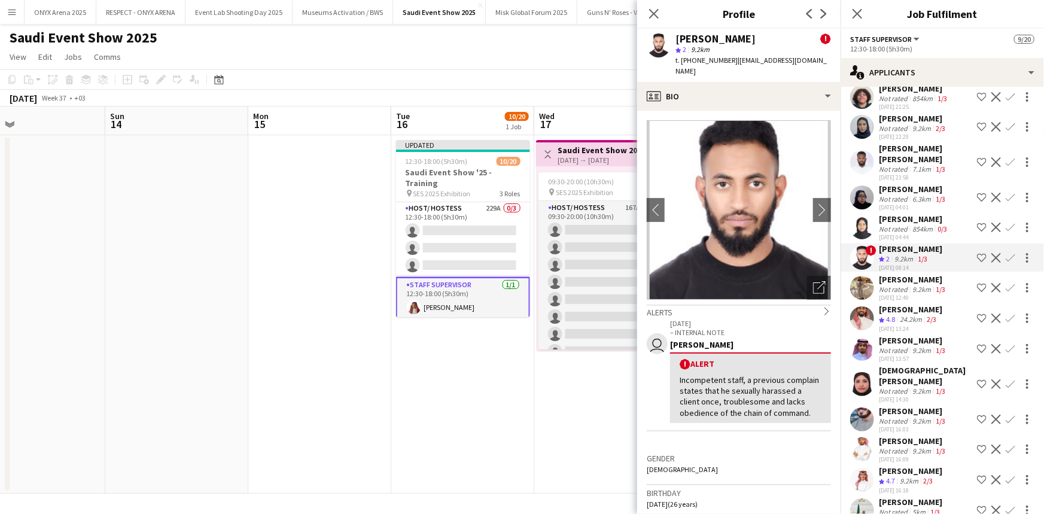
click at [754, 385] on div "Incompetent staff, a previous complain states that he sexually harassed a clien…" at bounding box center [751, 397] width 142 height 44
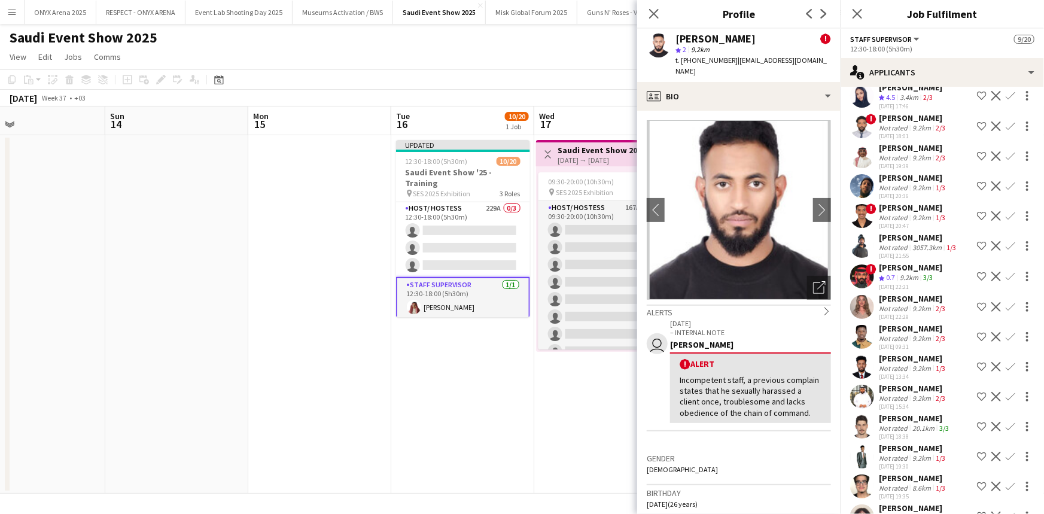
scroll to position [3415, 0]
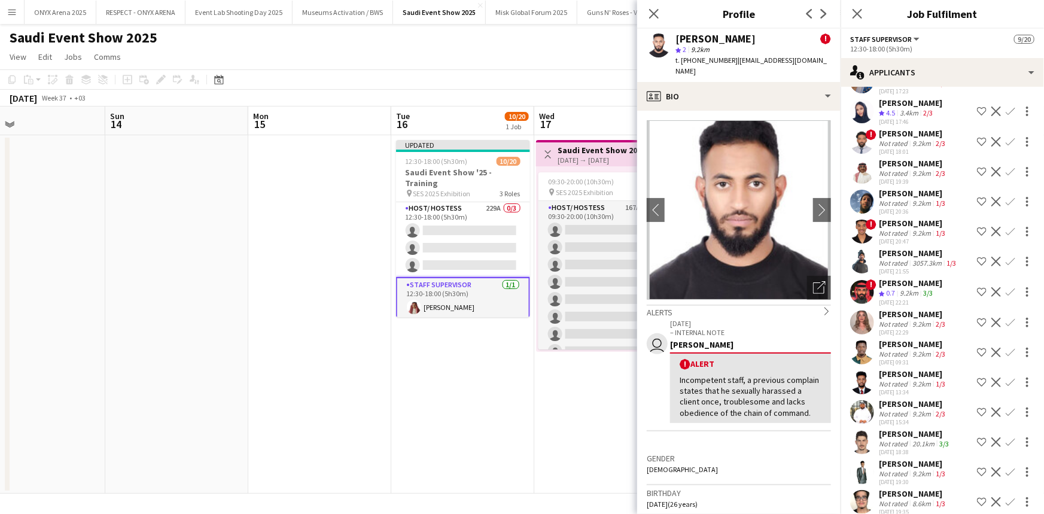
click at [866, 325] on app-user-avatar at bounding box center [862, 322] width 24 height 24
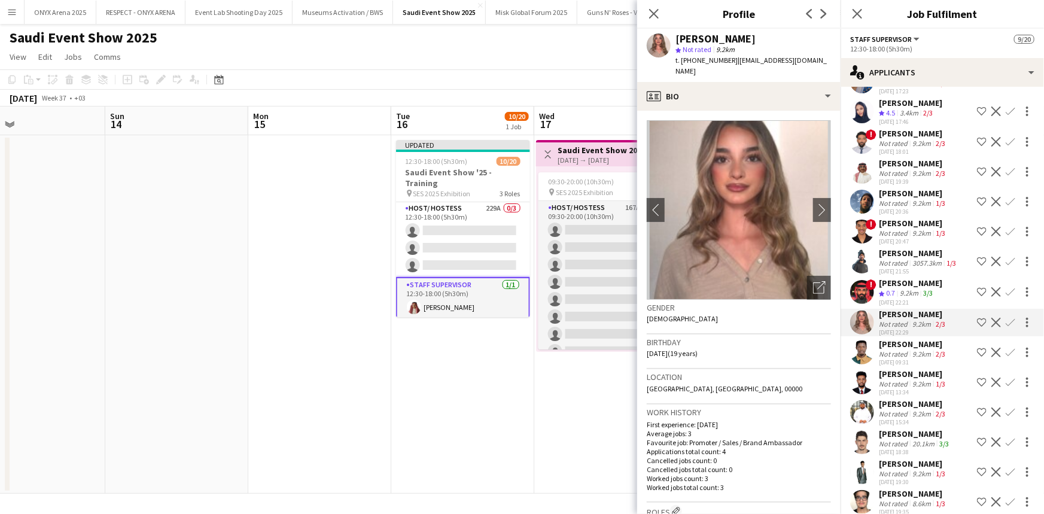
click at [977, 324] on app-icon "Shortlist crew" at bounding box center [982, 323] width 10 height 10
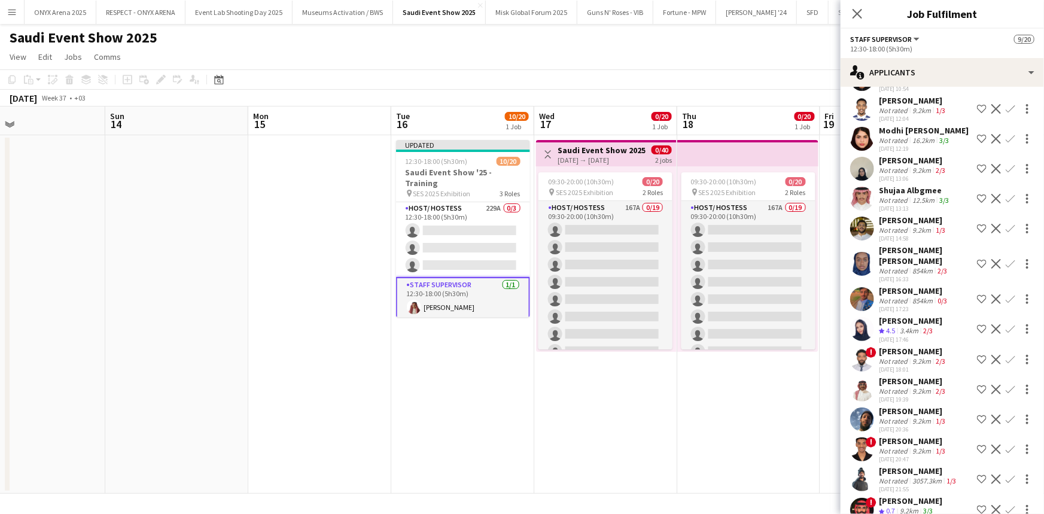
scroll to position [3143, 0]
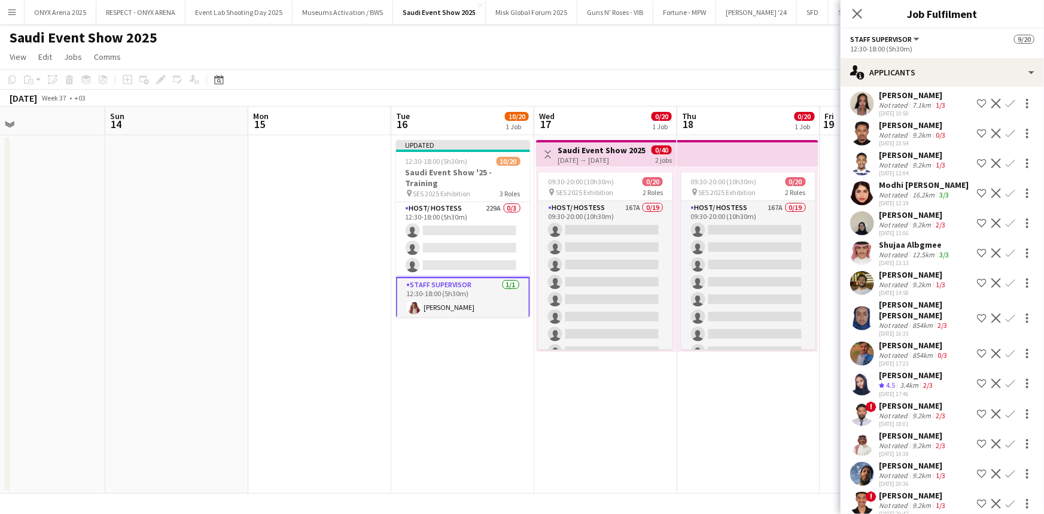
click at [864, 292] on app-user-avatar at bounding box center [862, 283] width 24 height 24
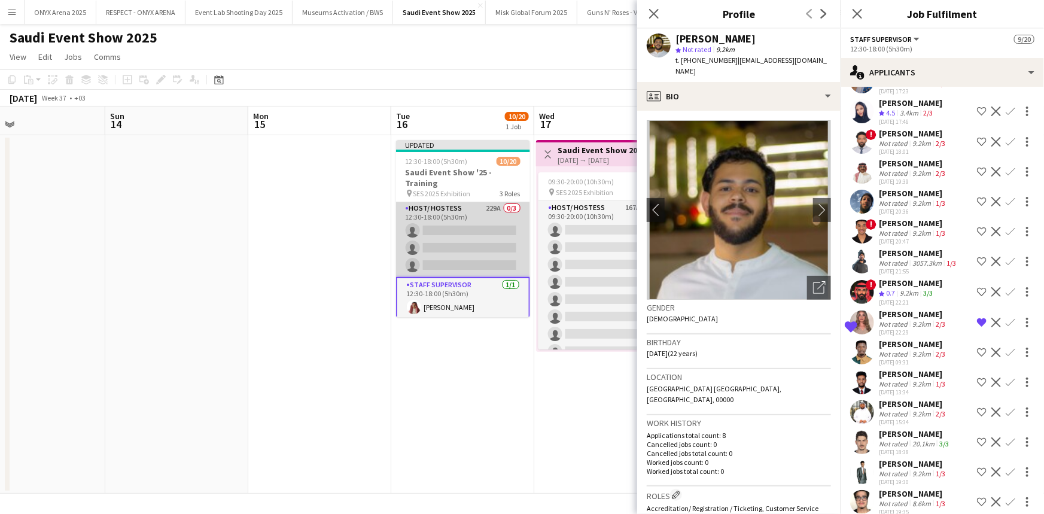
scroll to position [84, 0]
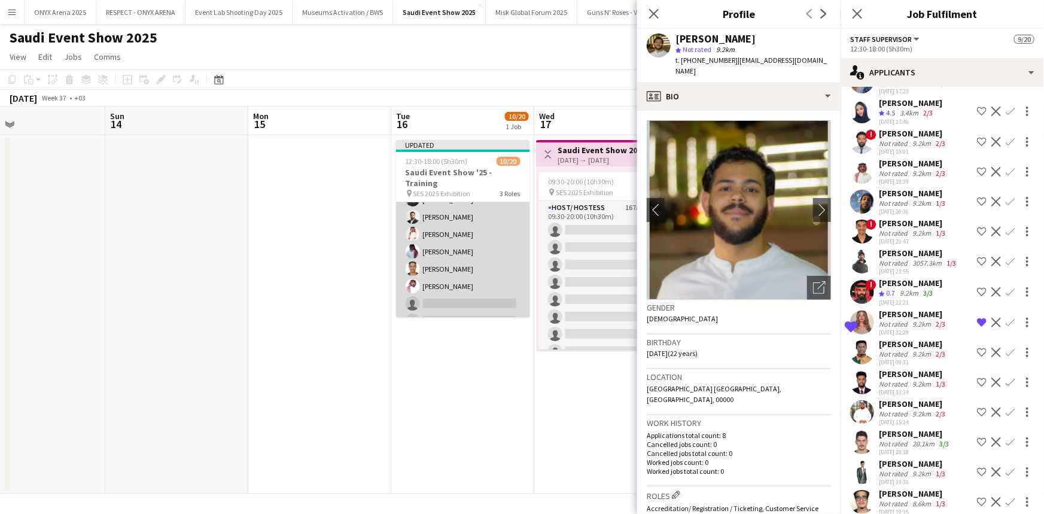
click at [457, 276] on app-card-role "Host/ Hostess 270A 9/16 12:30-14:00 (1h30m) Yusra Idriss Reine Khatib Maan Rifi…" at bounding box center [463, 268] width 134 height 301
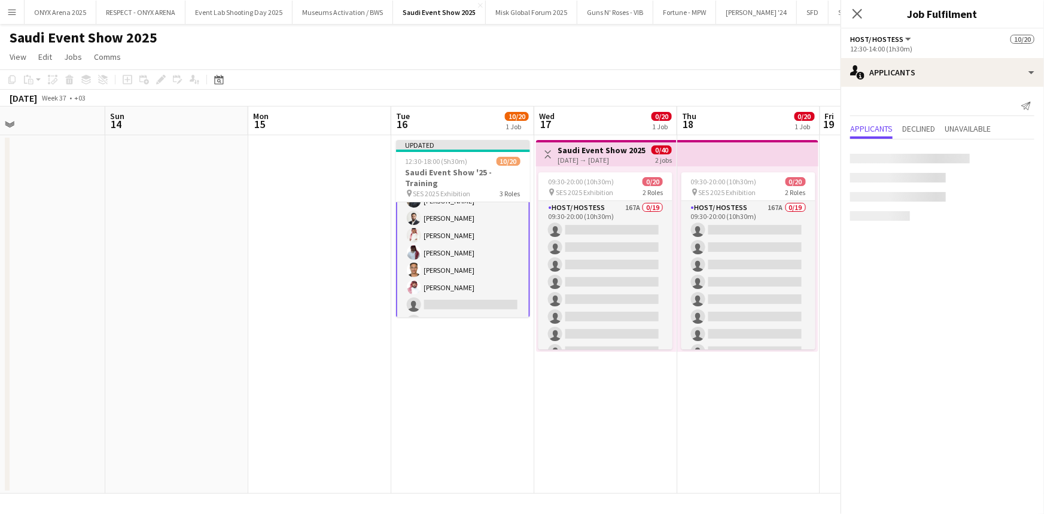
scroll to position [85, 0]
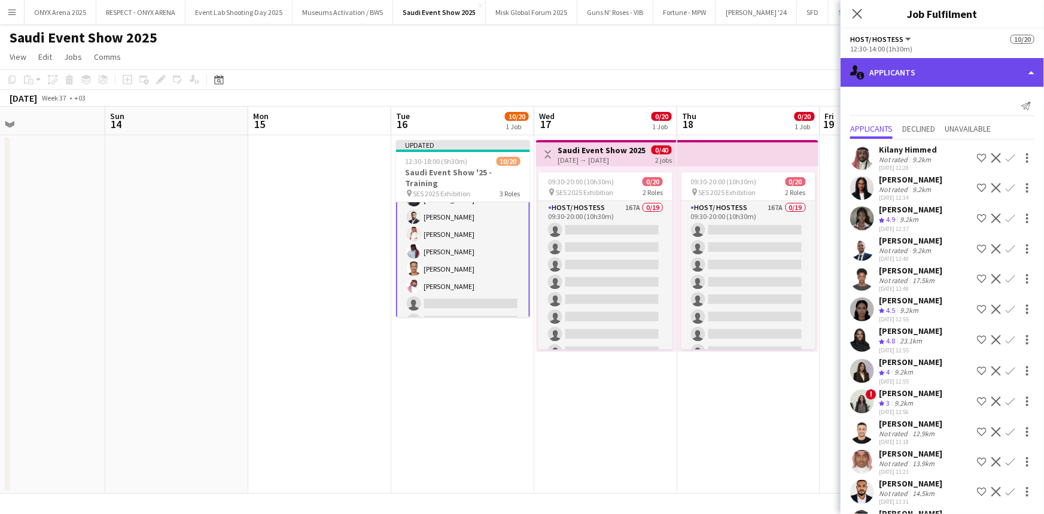
click at [932, 75] on div "single-neutral-actions-information Applicants" at bounding box center [942, 72] width 203 height 29
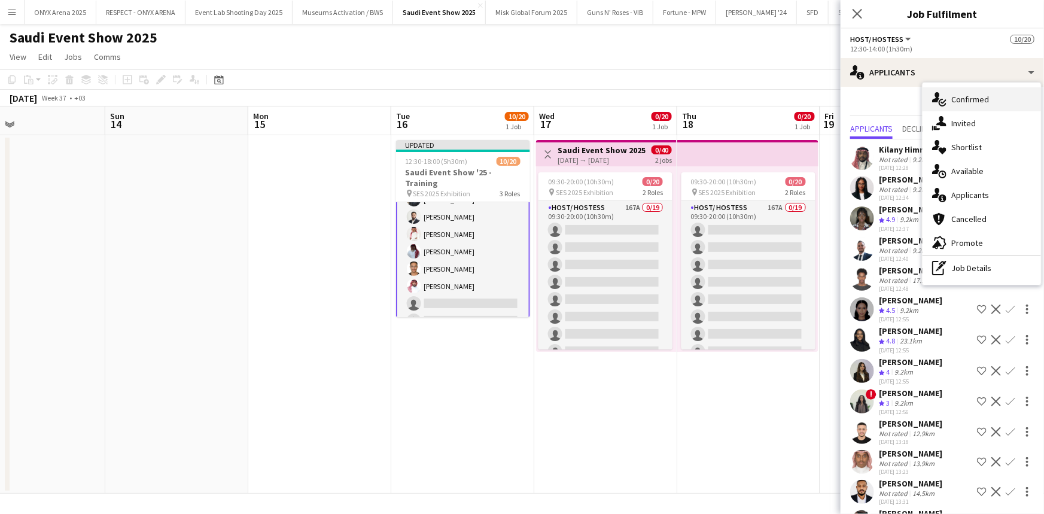
click at [954, 99] on span "Confirmed" at bounding box center [970, 99] width 38 height 11
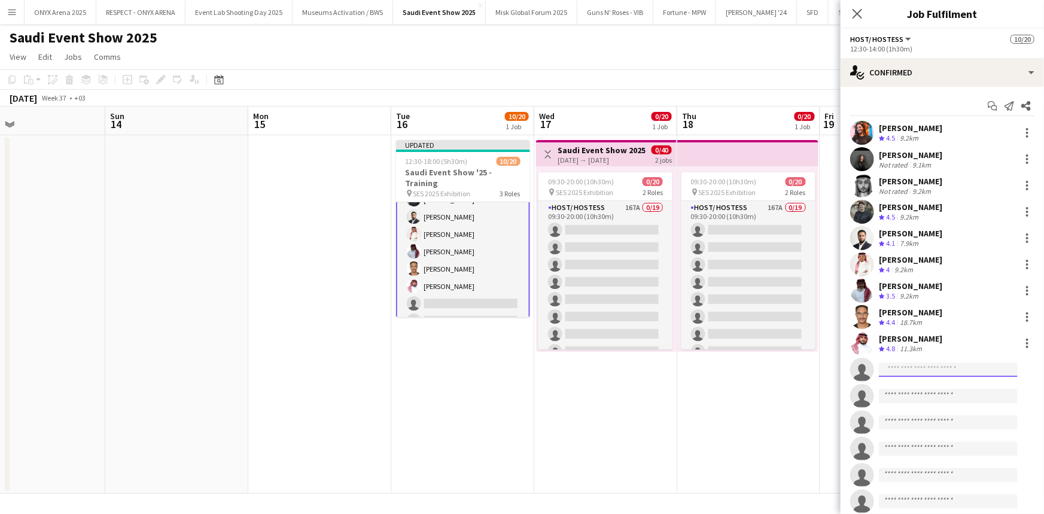
click at [908, 374] on input at bounding box center [948, 370] width 139 height 14
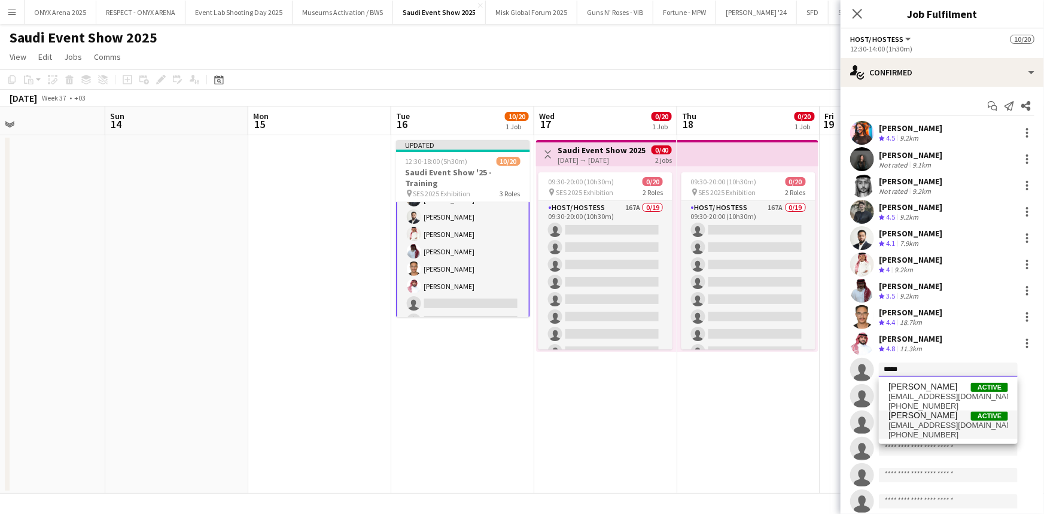
type input "*****"
click at [909, 437] on span "+966597036622" at bounding box center [948, 435] width 120 height 10
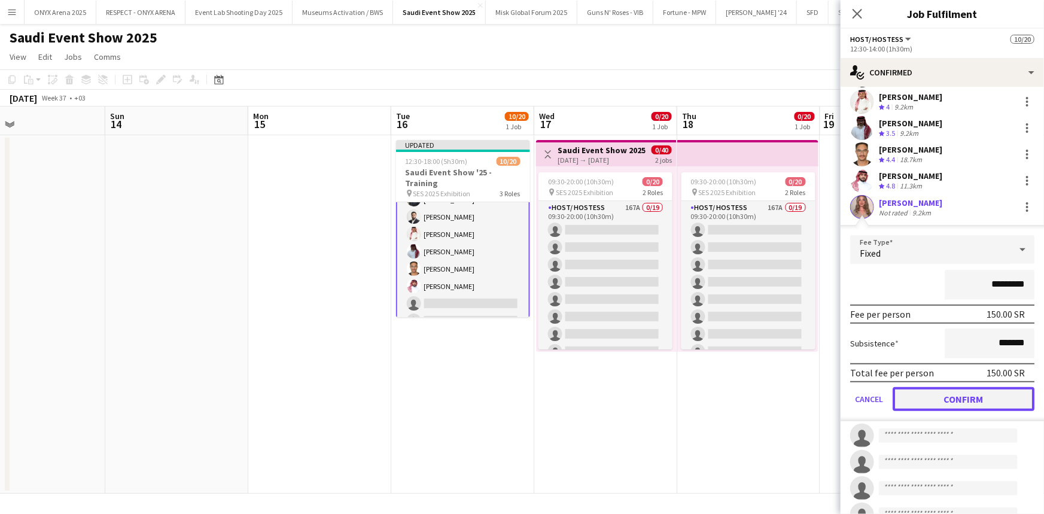
click at [940, 401] on button "Confirm" at bounding box center [964, 399] width 142 height 24
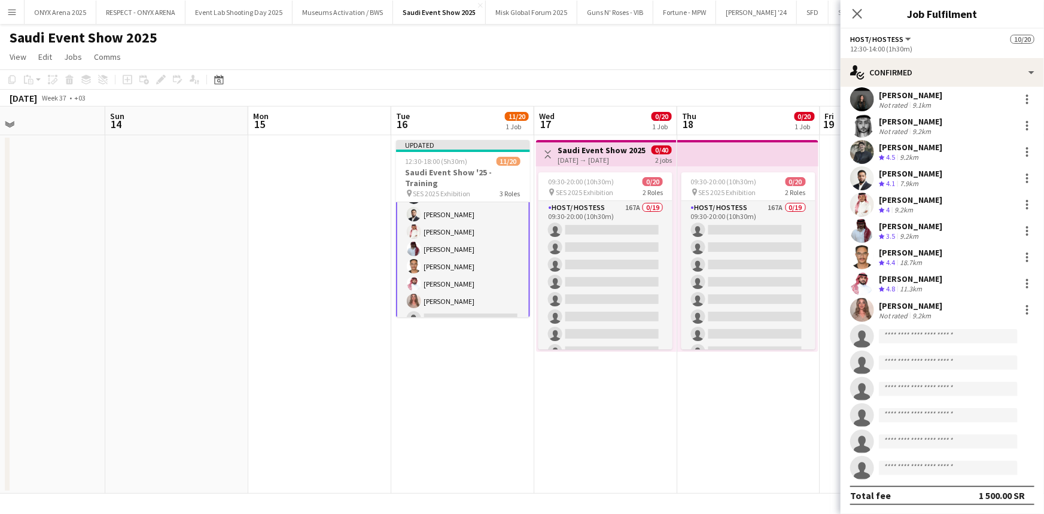
scroll to position [86, 0]
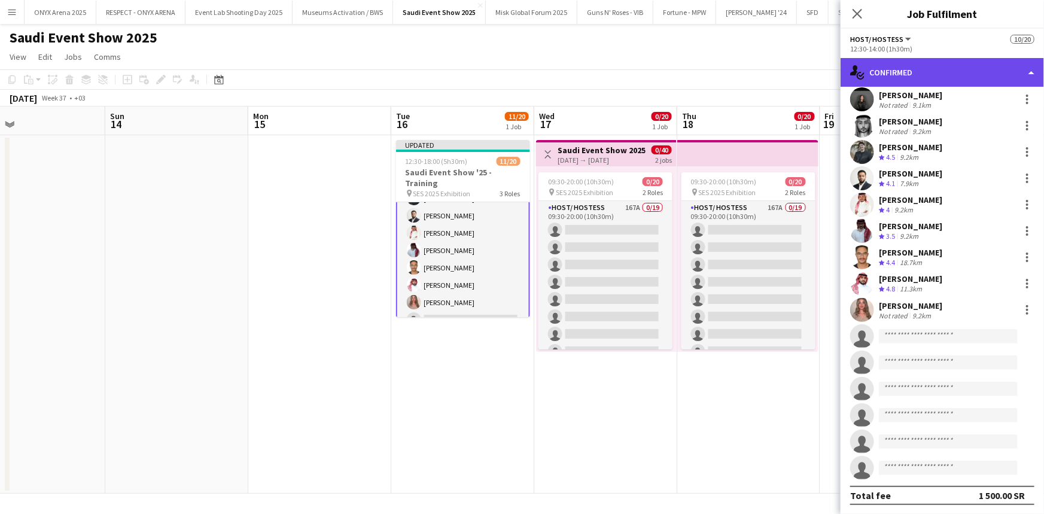
click at [939, 67] on div "single-neutral-actions-check-2 Confirmed" at bounding box center [942, 72] width 203 height 29
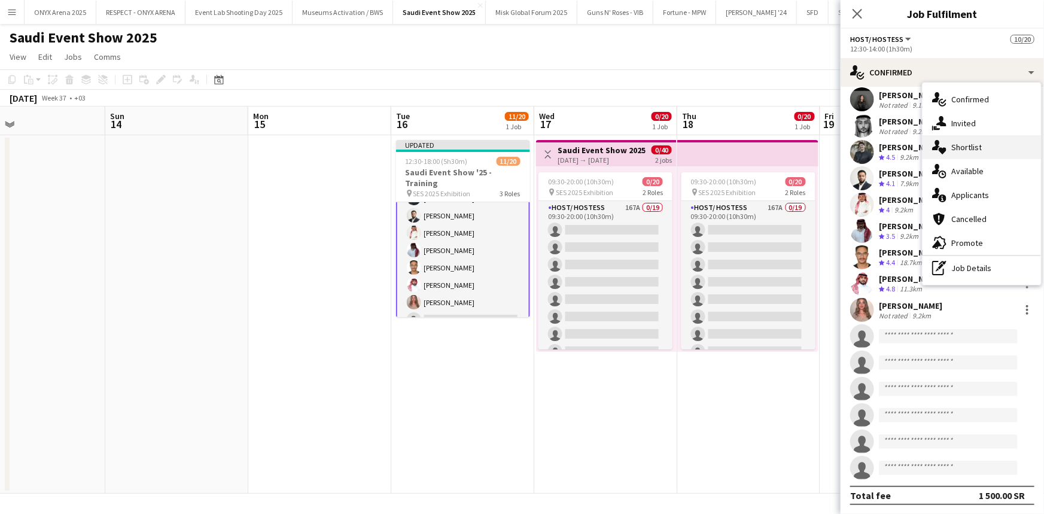
click at [961, 145] on span "Shortlist" at bounding box center [966, 147] width 31 height 11
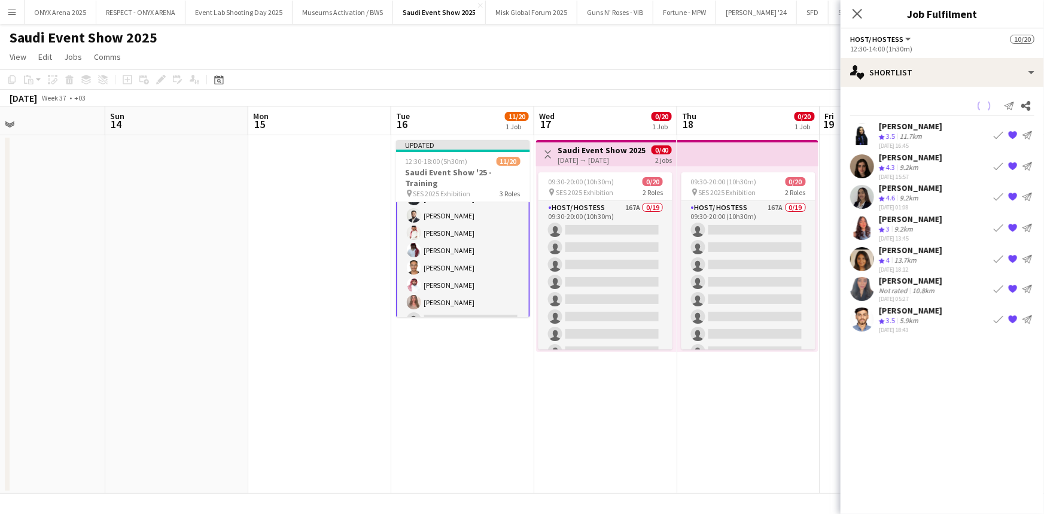
scroll to position [0, 0]
click at [996, 165] on app-icon "Book crew" at bounding box center [999, 166] width 10 height 10
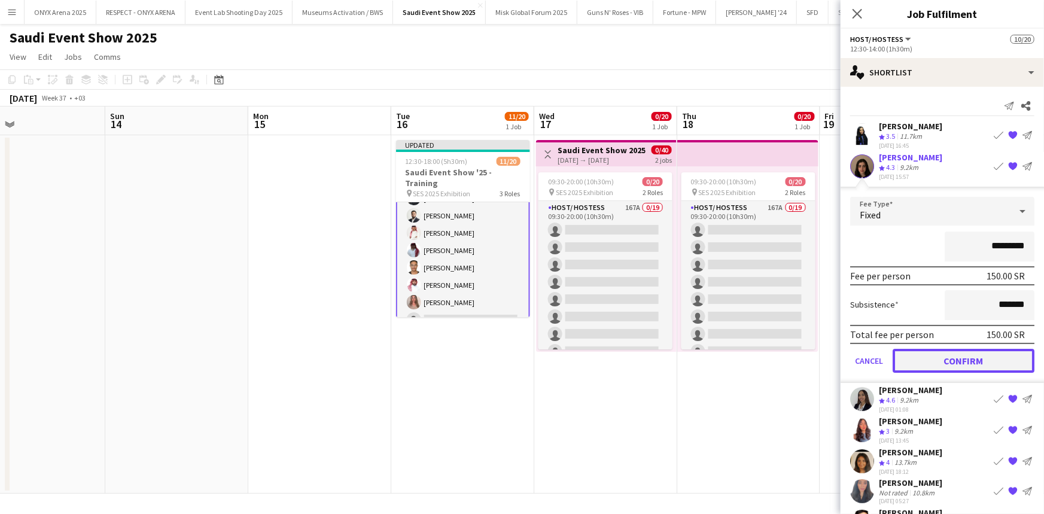
click at [962, 358] on button "Confirm" at bounding box center [964, 360] width 142 height 24
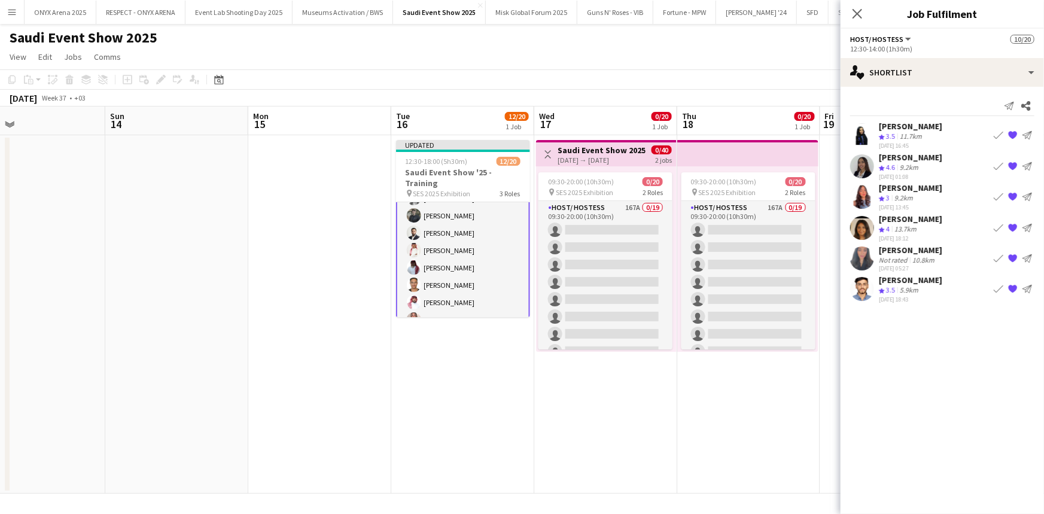
click at [997, 197] on app-icon "Book crew" at bounding box center [999, 197] width 10 height 10
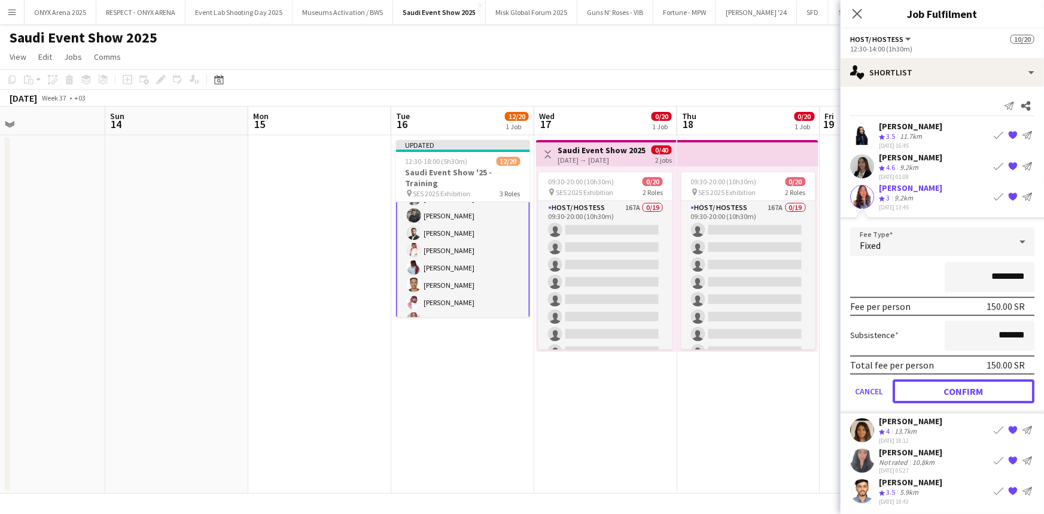
click at [951, 385] on button "Confirm" at bounding box center [964, 391] width 142 height 24
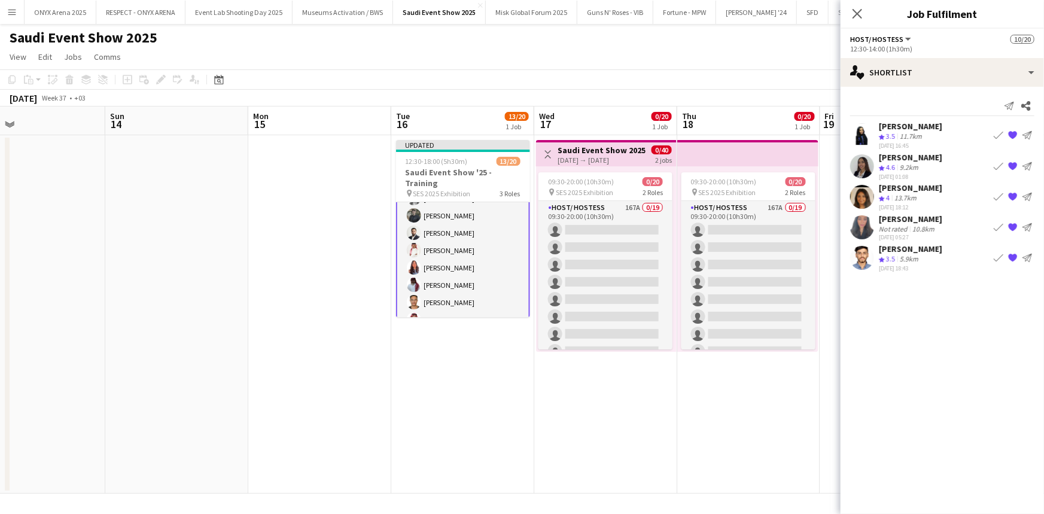
click at [859, 223] on app-user-avatar at bounding box center [862, 227] width 24 height 24
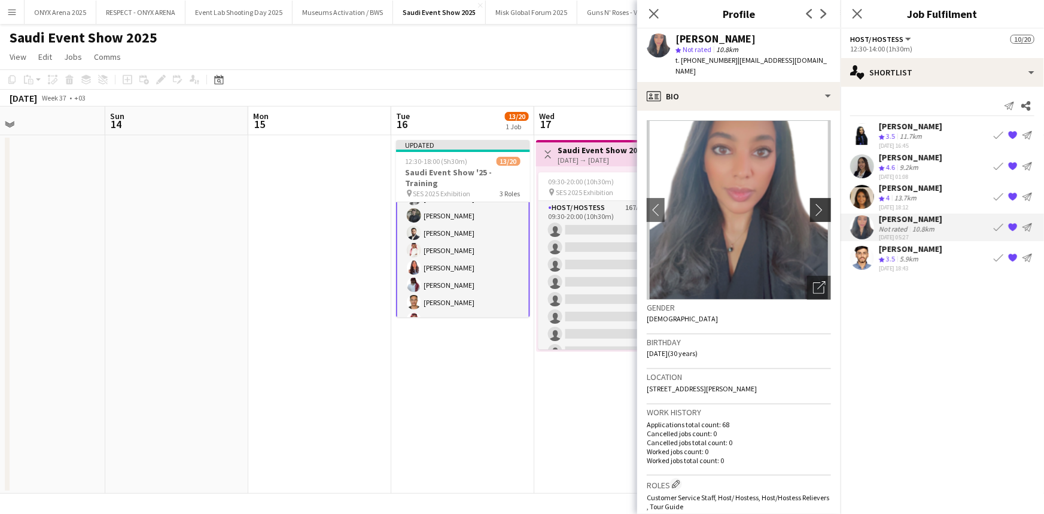
click at [815, 198] on button "chevron-right" at bounding box center [822, 210] width 24 height 24
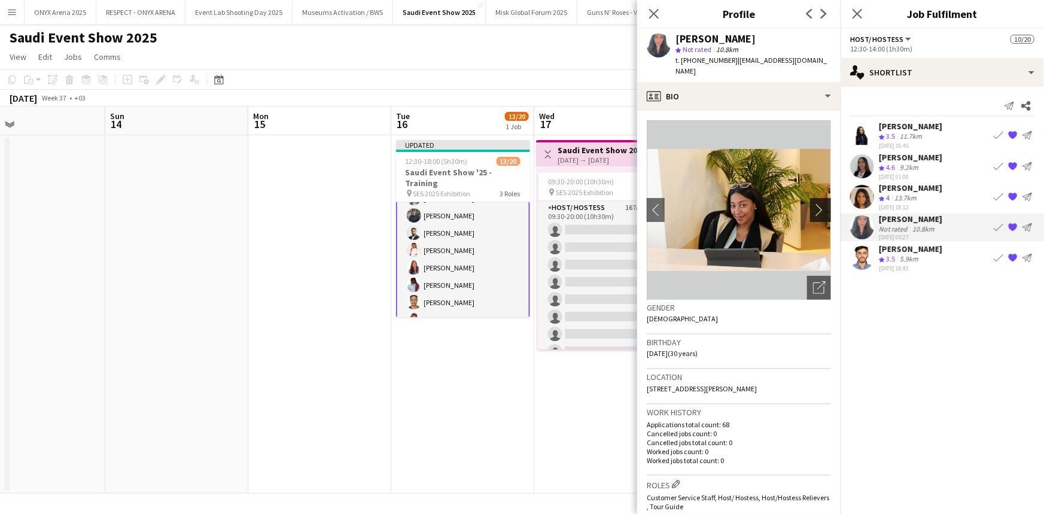
click at [815, 198] on button "chevron-right" at bounding box center [822, 210] width 24 height 24
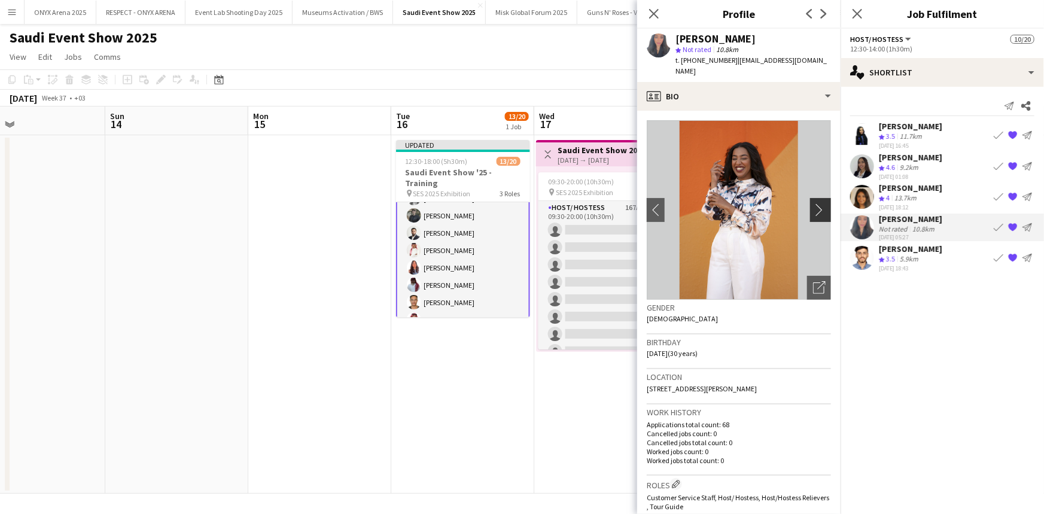
click at [815, 198] on button "chevron-right" at bounding box center [822, 210] width 24 height 24
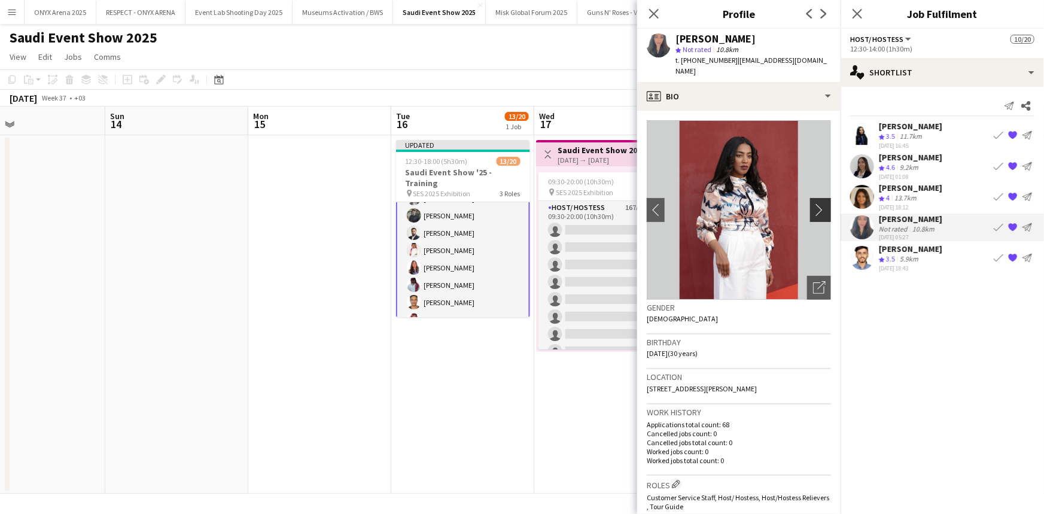
click at [815, 198] on button "chevron-right" at bounding box center [822, 210] width 24 height 24
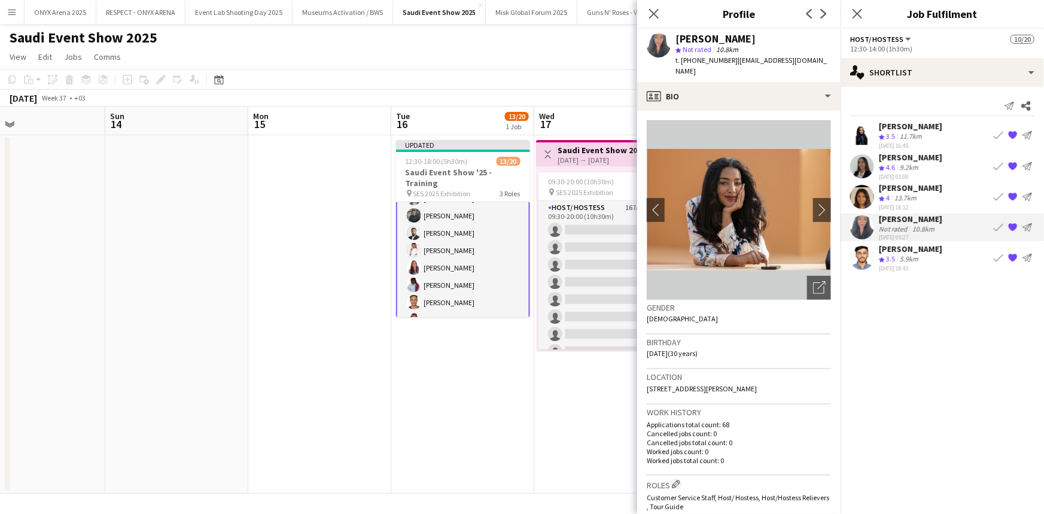
click at [1013, 224] on app-icon "{{ spriteTitle }}" at bounding box center [1013, 228] width 10 height 10
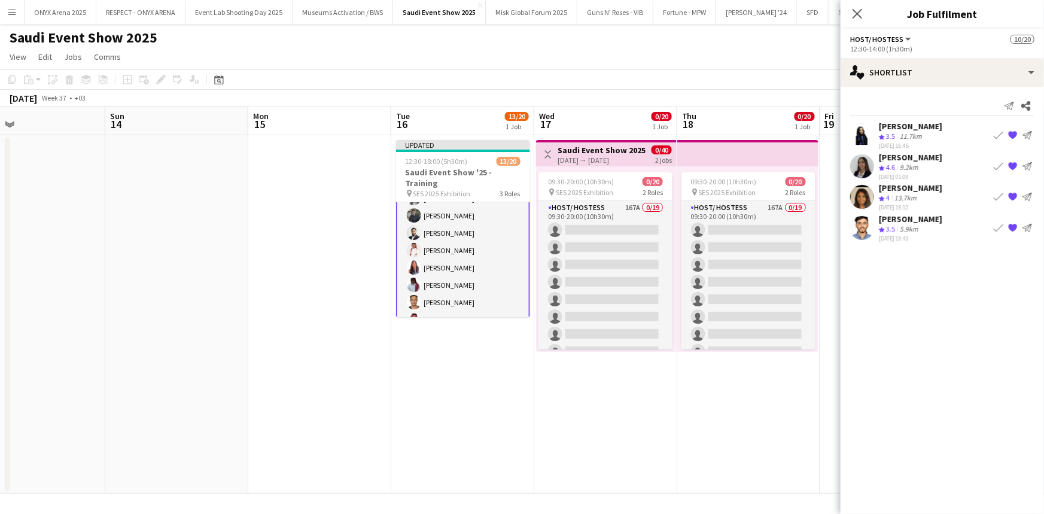
click at [927, 222] on div "Fadi Ahmed Crew rating 3.5 5.9km 31-08-2025 18:43 Book crew {{ spriteTitle }} S…" at bounding box center [942, 228] width 203 height 29
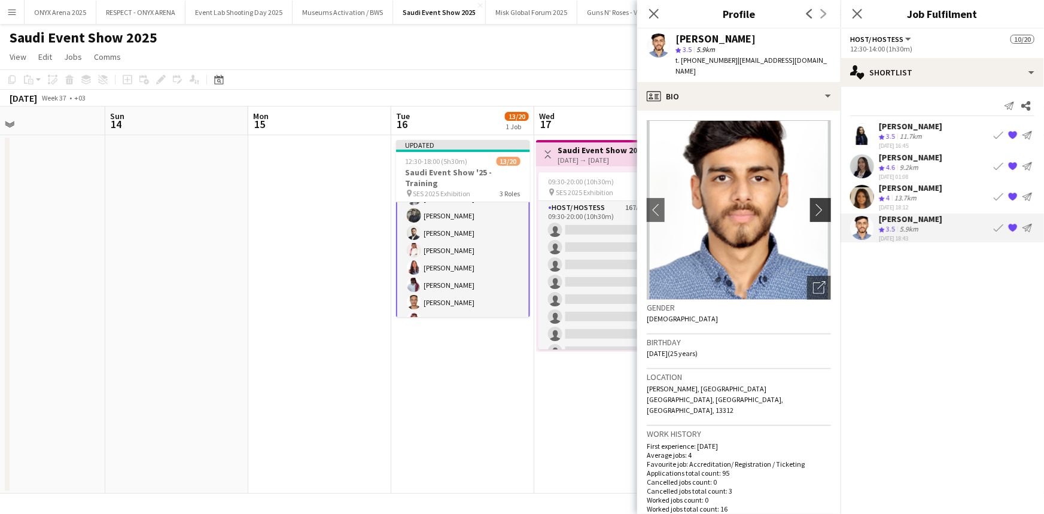
click at [815, 203] on app-icon "chevron-right" at bounding box center [822, 209] width 19 height 13
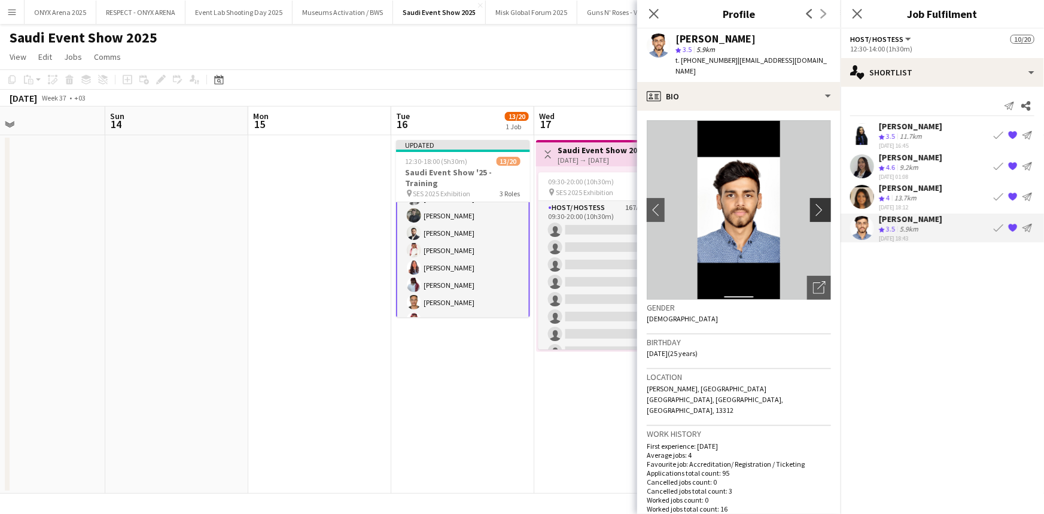
click at [815, 203] on app-icon "chevron-right" at bounding box center [822, 209] width 19 height 13
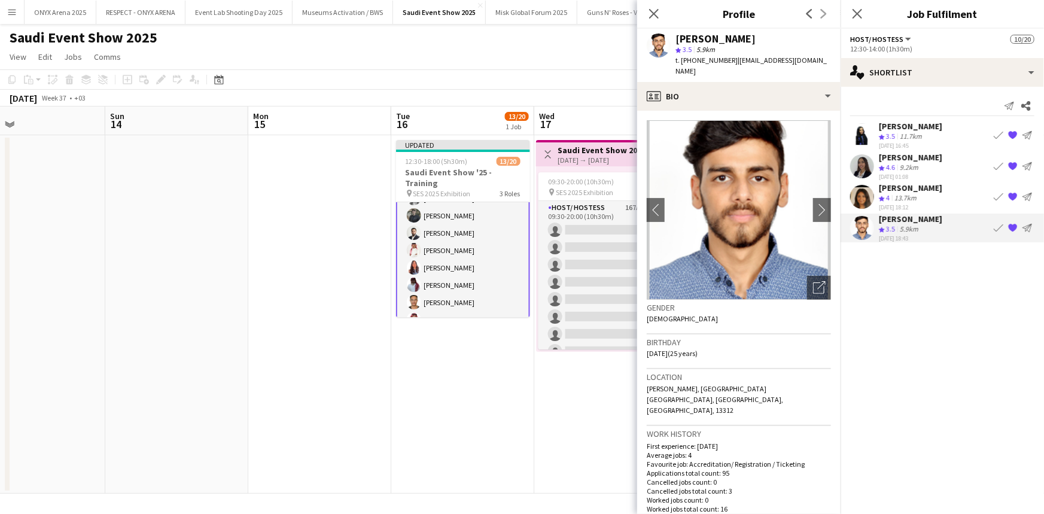
click at [1014, 224] on app-icon "{{ spriteTitle }}" at bounding box center [1013, 228] width 10 height 10
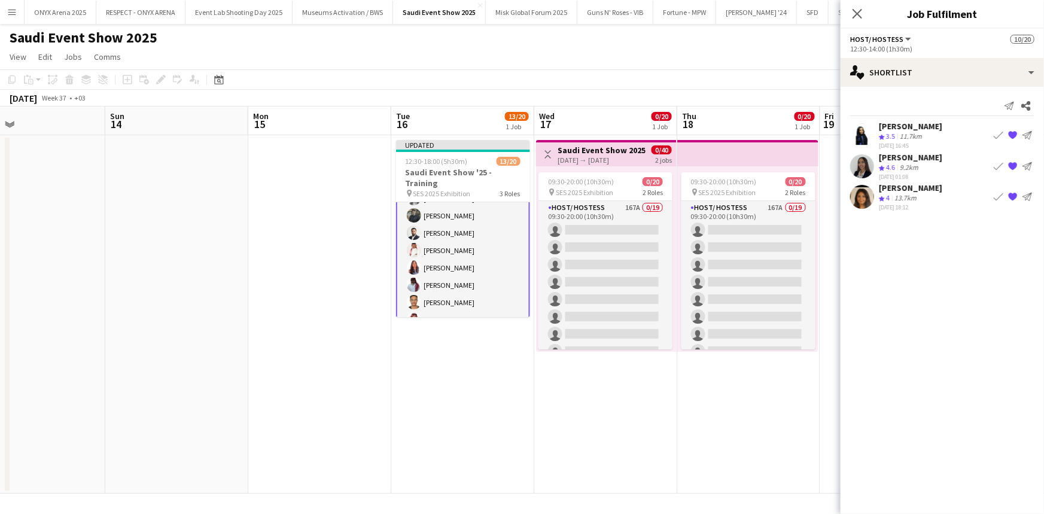
click at [864, 191] on app-user-avatar at bounding box center [862, 197] width 24 height 24
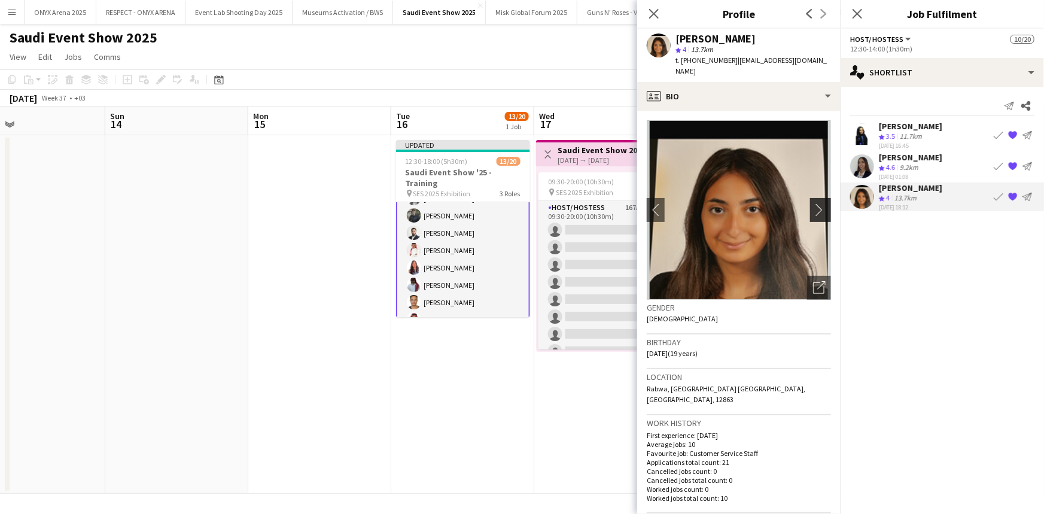
click at [814, 203] on app-icon "chevron-right" at bounding box center [822, 209] width 19 height 13
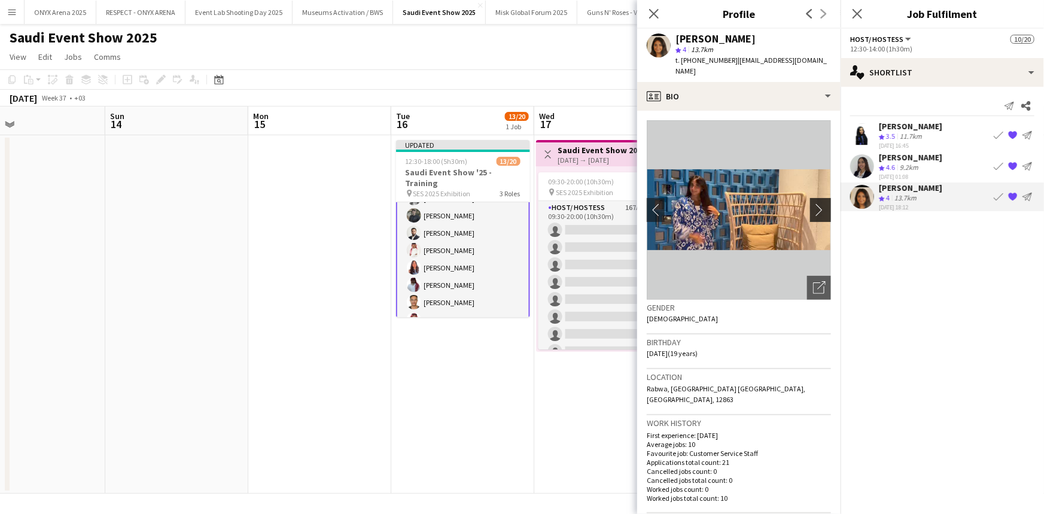
click at [814, 203] on app-icon "chevron-right" at bounding box center [822, 209] width 19 height 13
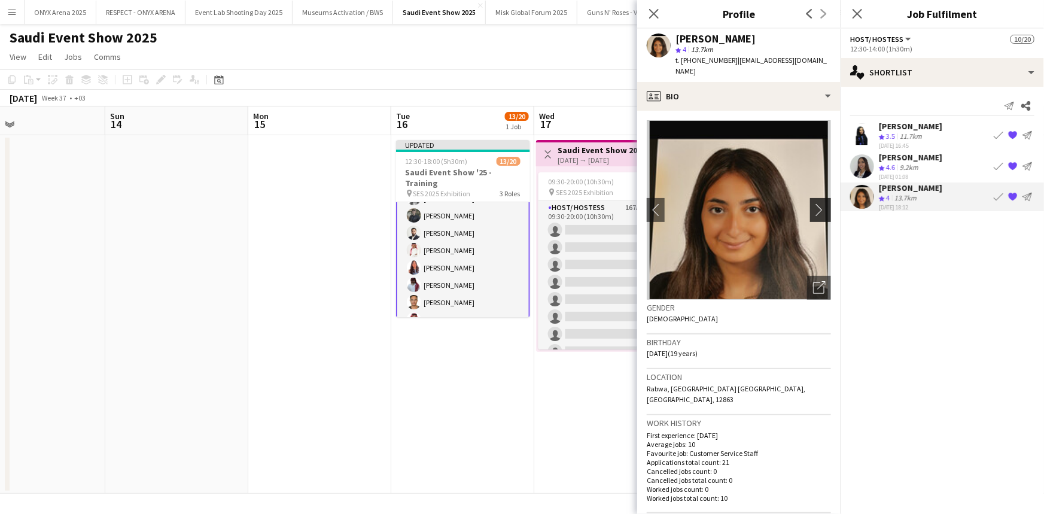
click at [814, 203] on app-icon "chevron-right" at bounding box center [822, 209] width 19 height 13
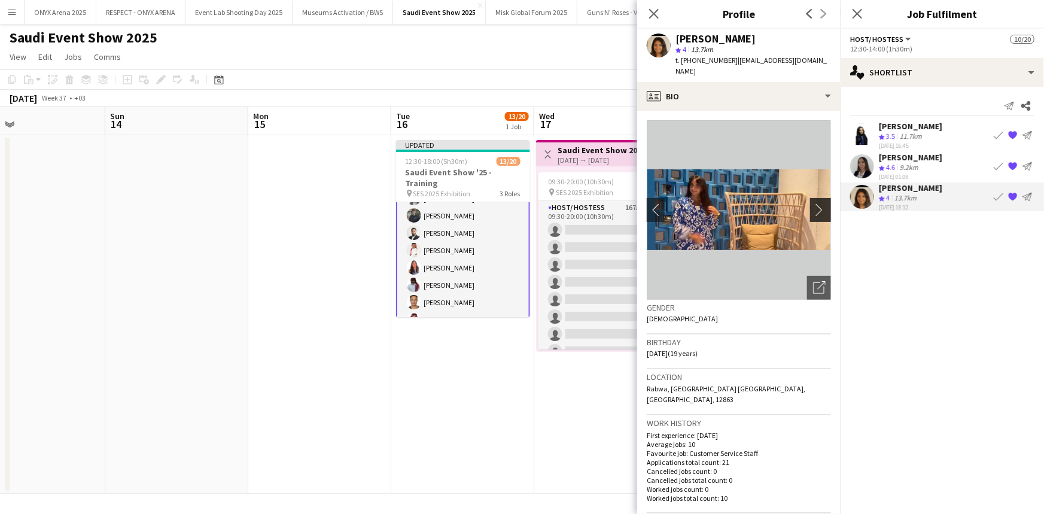
click at [814, 203] on app-icon "chevron-right" at bounding box center [822, 209] width 19 height 13
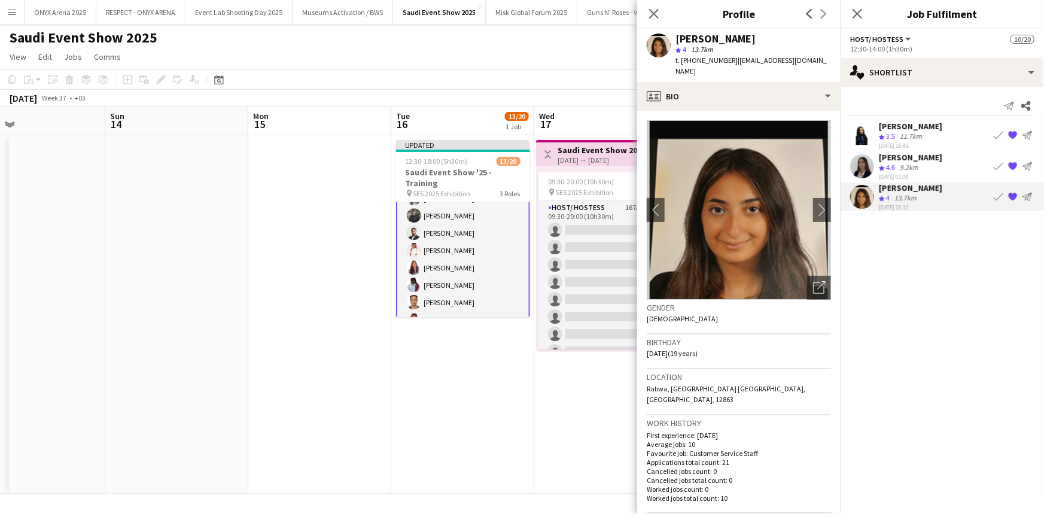
click at [897, 163] on div "Crew rating 4.6" at bounding box center [888, 168] width 19 height 10
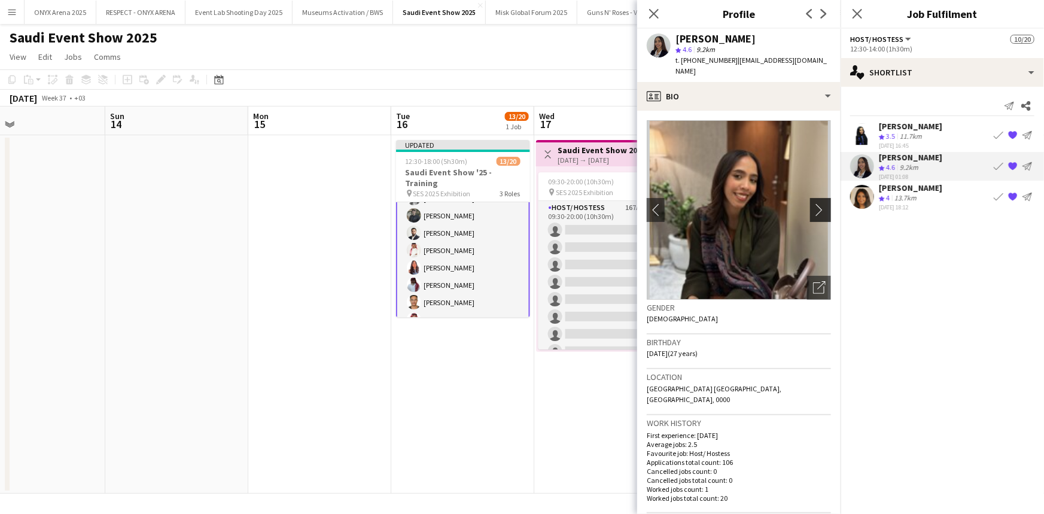
click at [813, 203] on app-icon "chevron-right" at bounding box center [822, 209] width 19 height 13
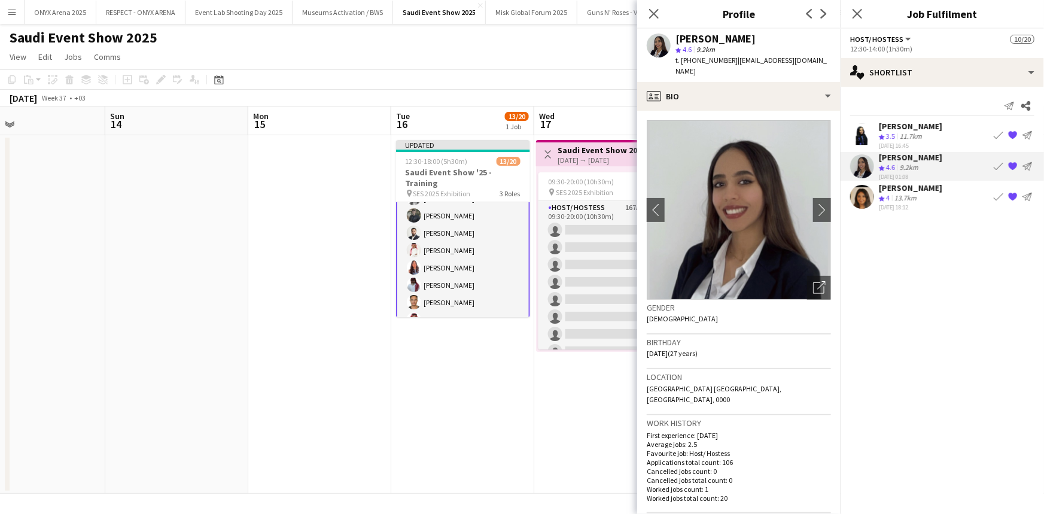
click at [999, 163] on app-icon "Book crew" at bounding box center [999, 166] width 10 height 10
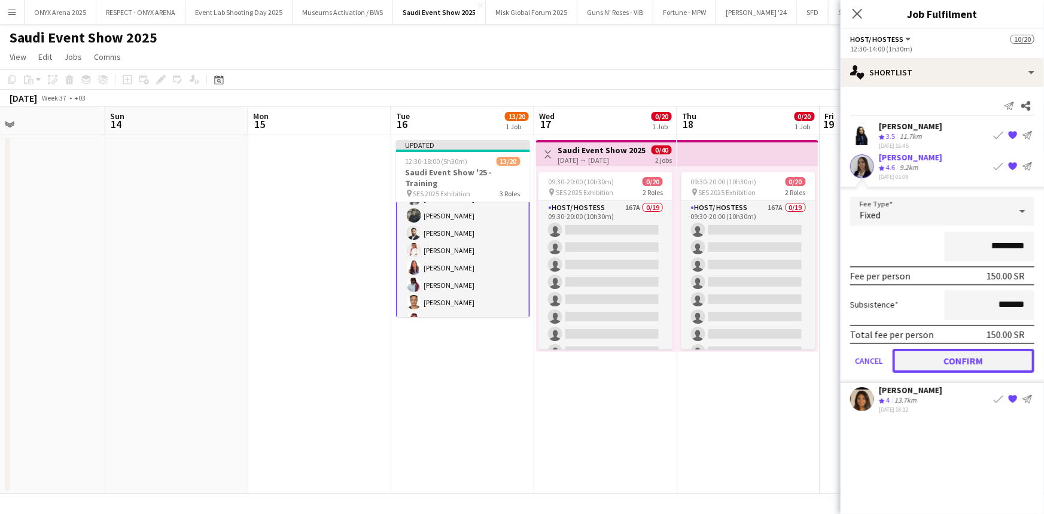
click at [970, 357] on button "Confirm" at bounding box center [964, 360] width 142 height 24
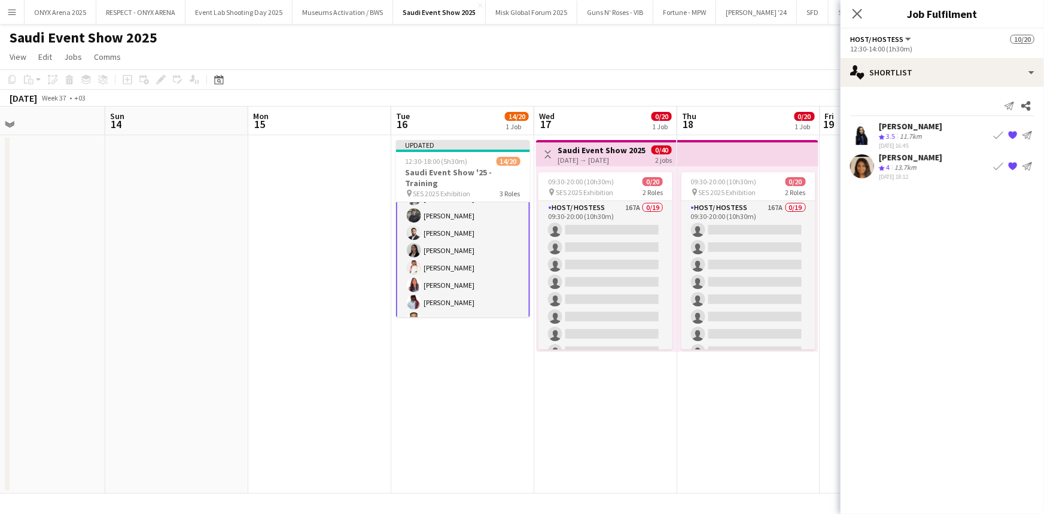
click at [900, 124] on div "[PERSON_NAME]" at bounding box center [910, 126] width 63 height 11
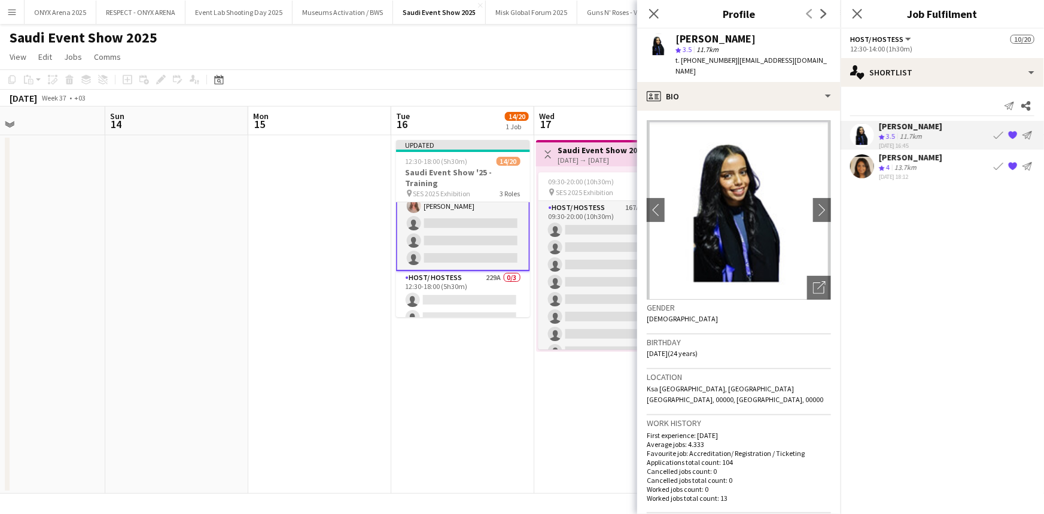
scroll to position [249, 0]
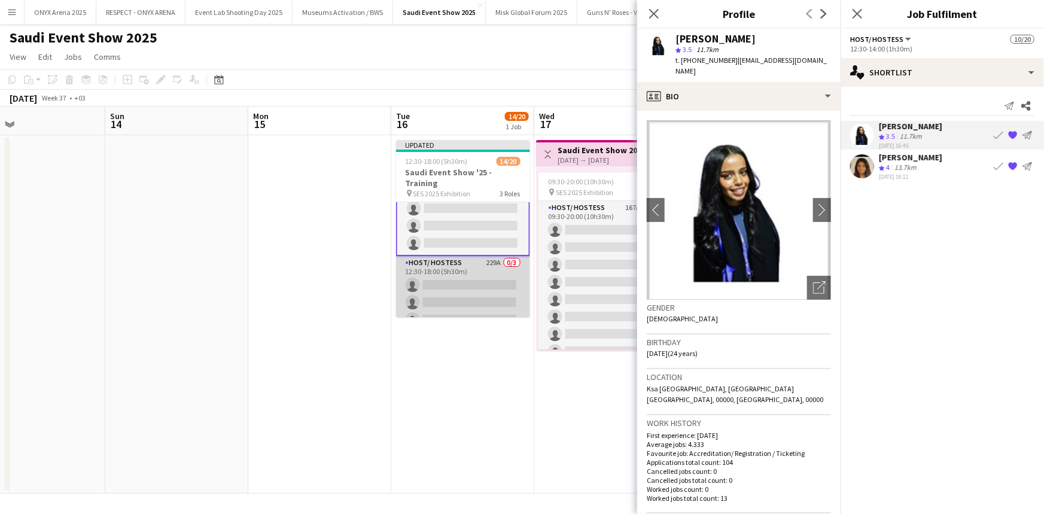
click at [471, 276] on app-card-role "Host/ Hostess 229A 0/3 12:30-18:00 (5h30m) single-neutral-actions single-neutra…" at bounding box center [463, 293] width 134 height 75
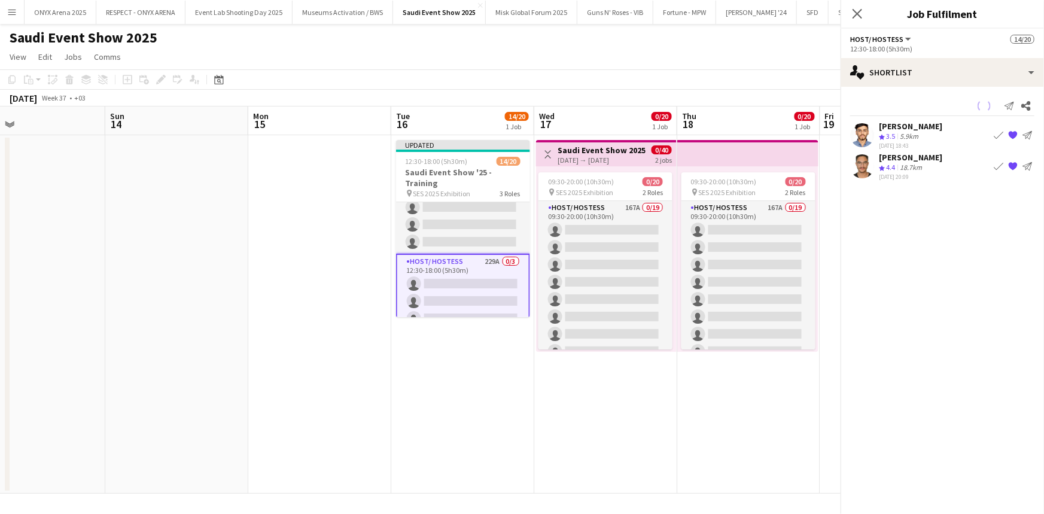
scroll to position [248, 0]
click at [1011, 132] on app-icon "{{ spriteTitle }}" at bounding box center [1013, 135] width 10 height 10
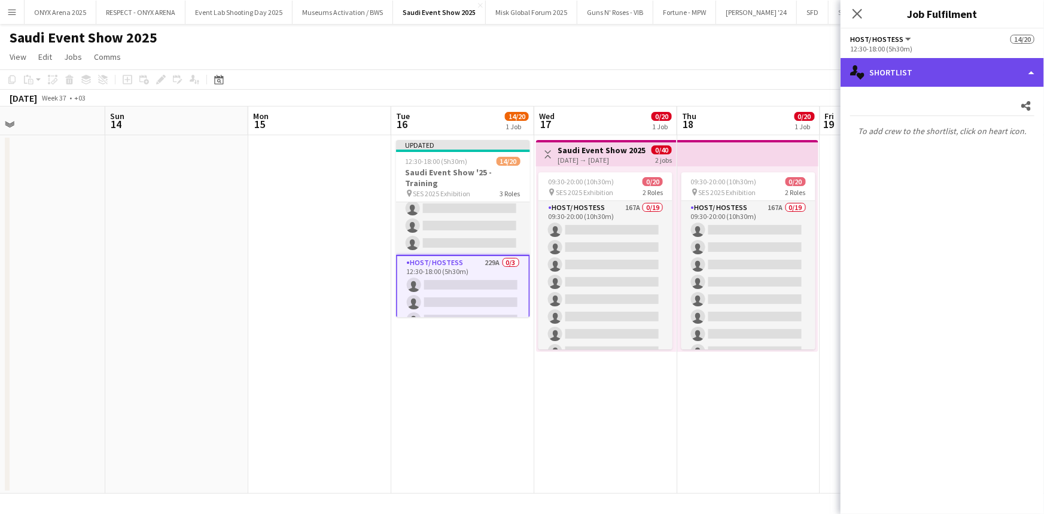
click at [950, 74] on div "single-neutral-actions-heart Shortlist" at bounding box center [942, 72] width 203 height 29
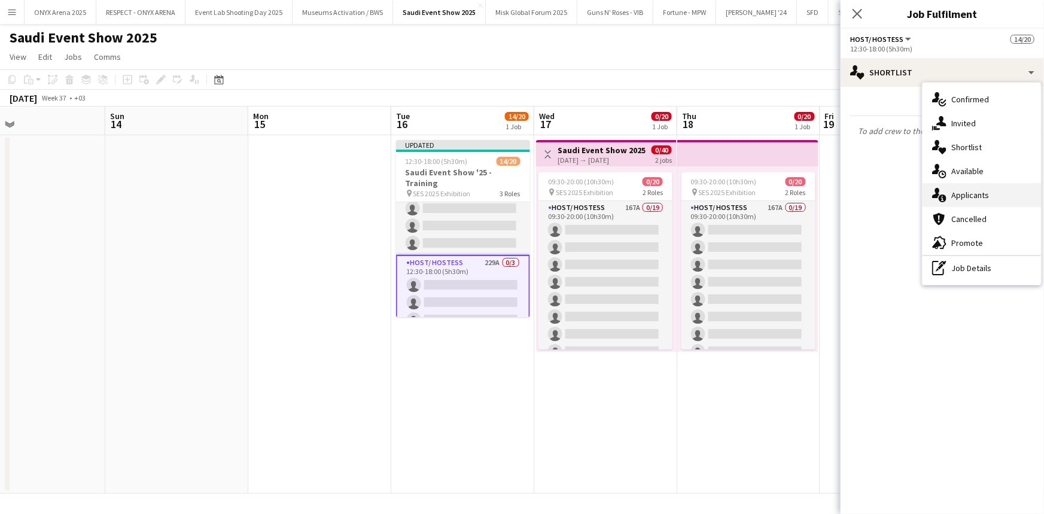
click at [970, 191] on span "Applicants" at bounding box center [970, 195] width 38 height 11
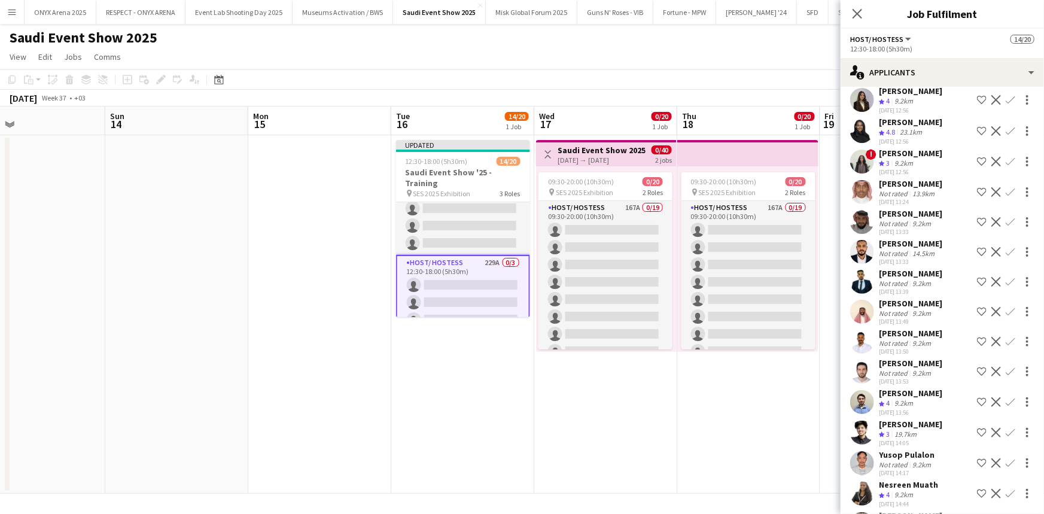
scroll to position [54, 0]
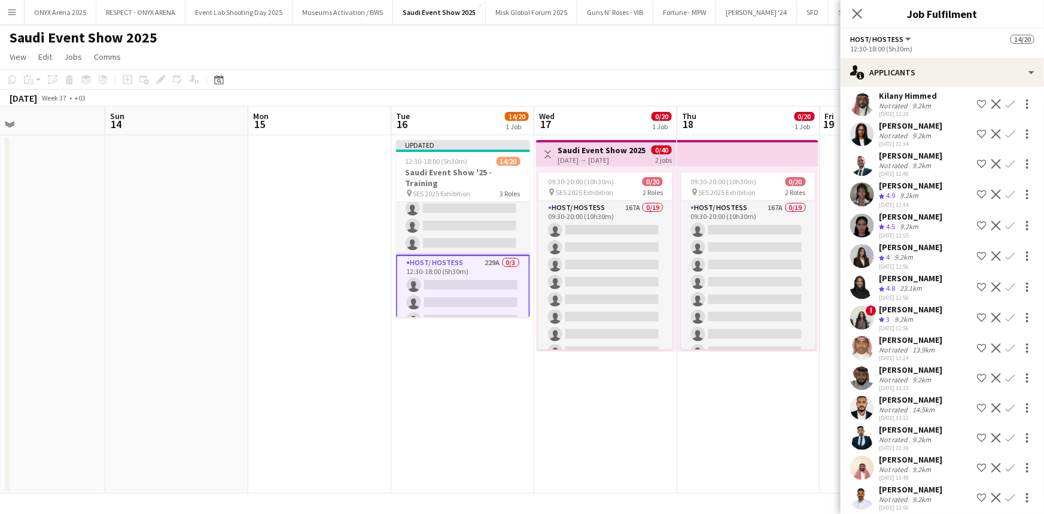
click at [870, 254] on app-user-avatar at bounding box center [862, 256] width 24 height 24
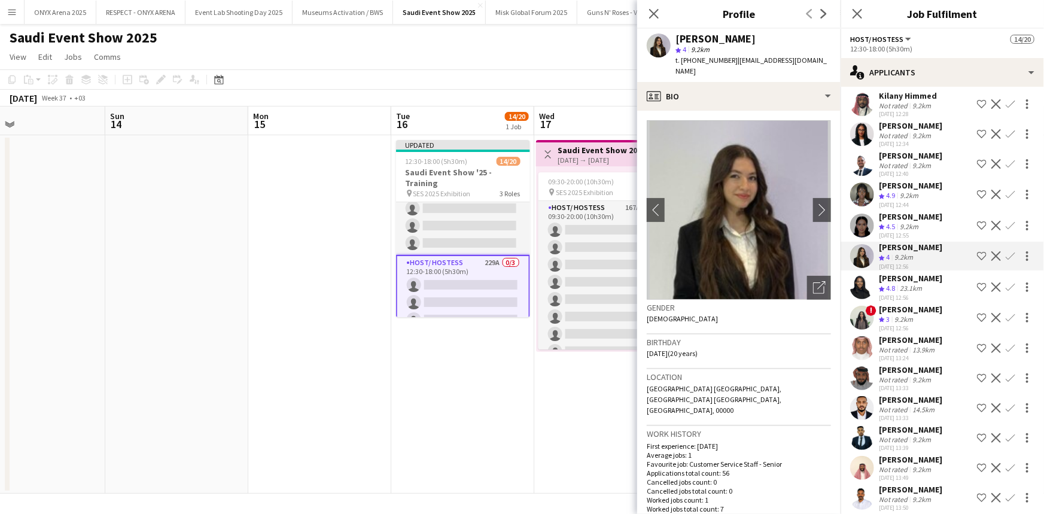
click at [1006, 254] on app-icon "Confirm" at bounding box center [1011, 256] width 10 height 10
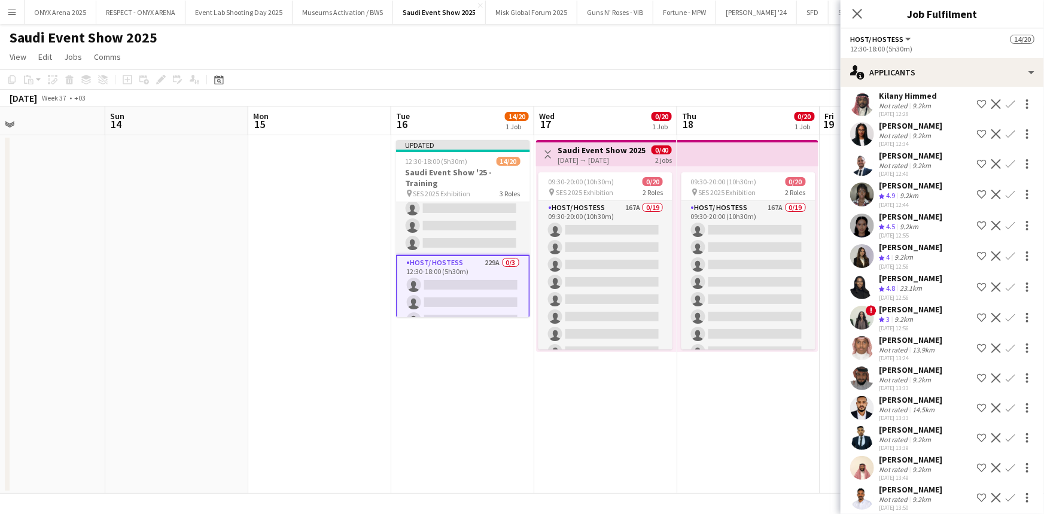
click at [1006, 253] on app-icon "Confirm" at bounding box center [1011, 256] width 10 height 10
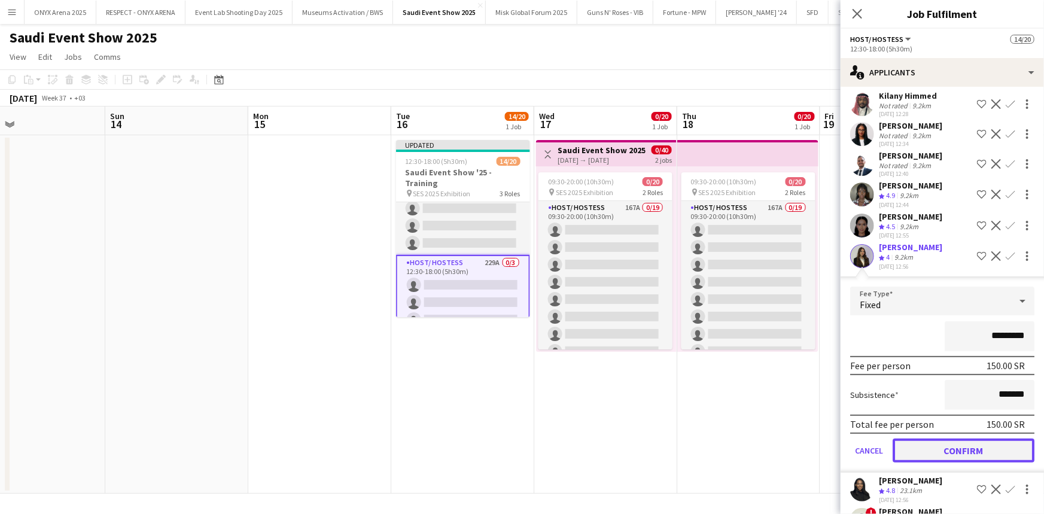
click at [955, 447] on button "Confirm" at bounding box center [964, 451] width 142 height 24
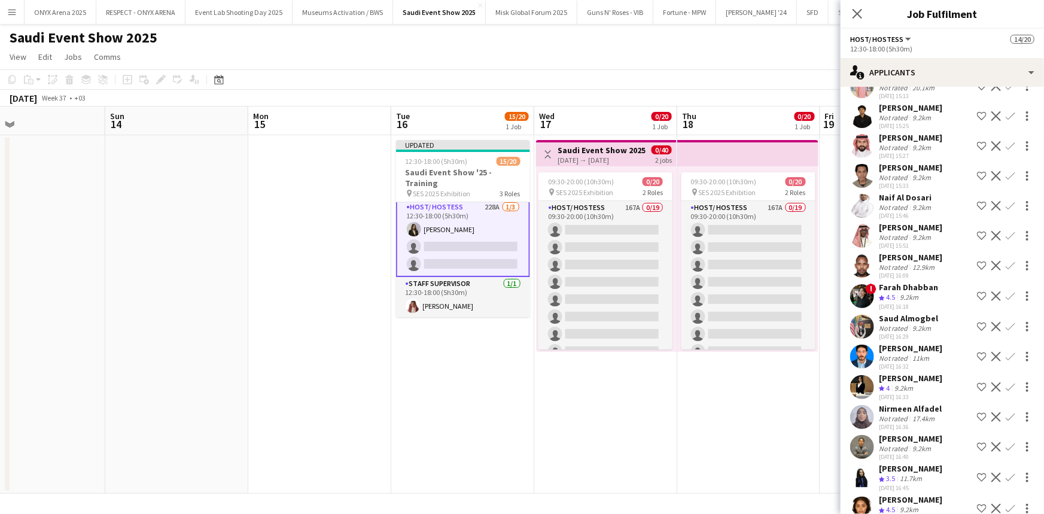
scroll to position [761, 0]
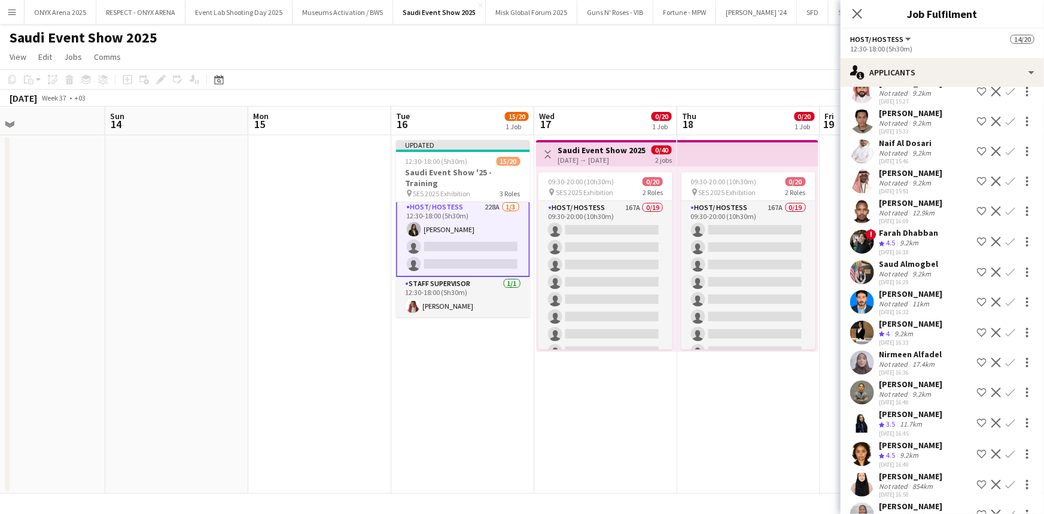
click at [854, 336] on app-user-avatar at bounding box center [862, 333] width 24 height 24
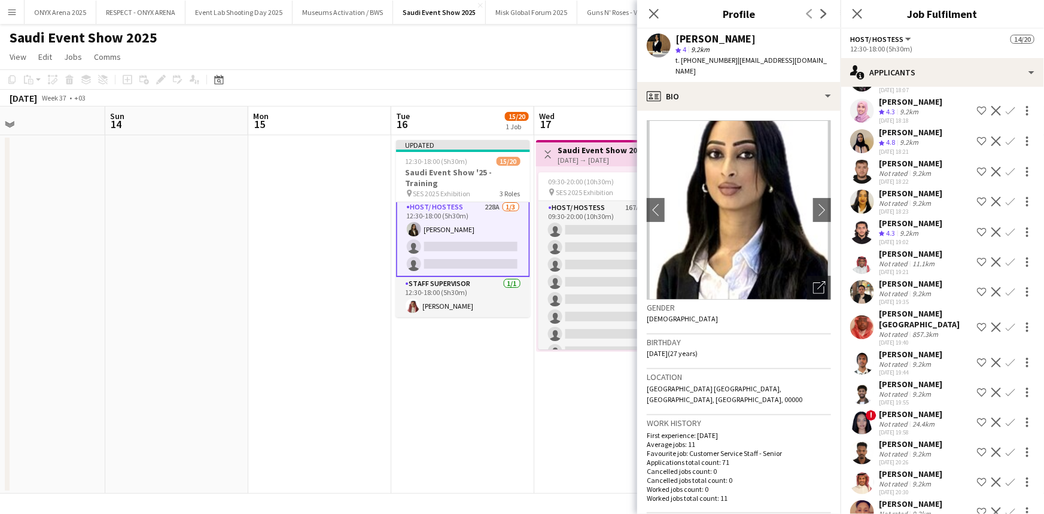
scroll to position [1305, 0]
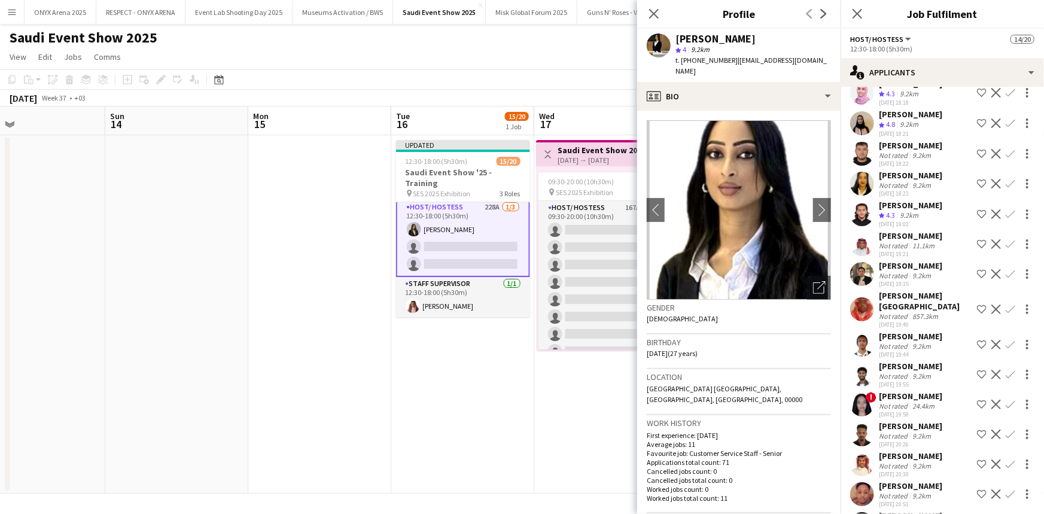
click at [861, 196] on app-user-avatar at bounding box center [862, 184] width 24 height 24
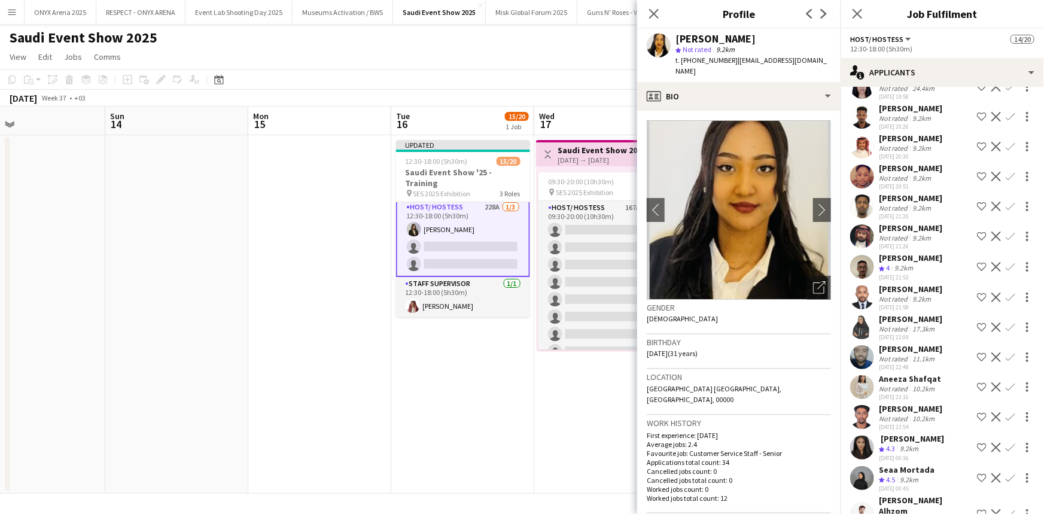
scroll to position [1631, 0]
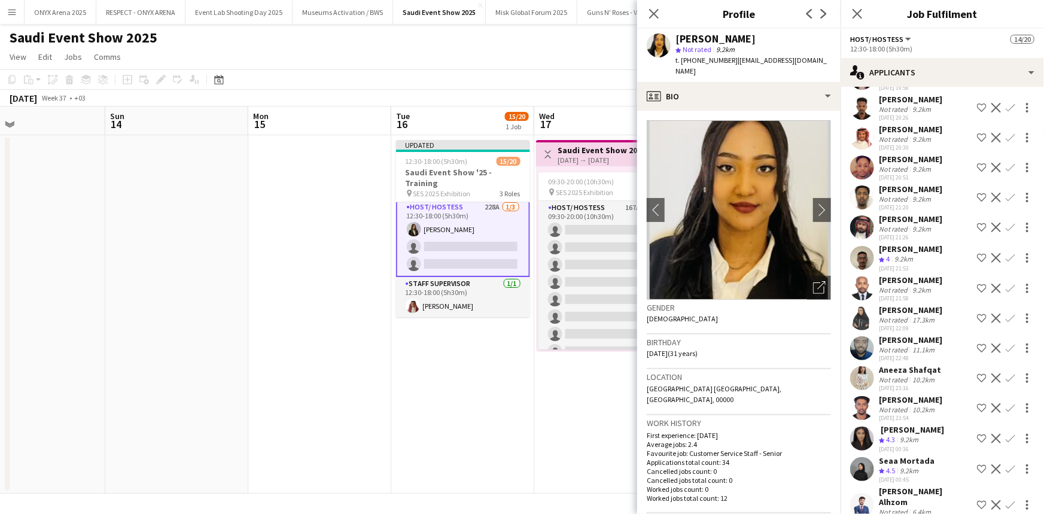
click at [862, 328] on app-user-avatar at bounding box center [862, 318] width 24 height 24
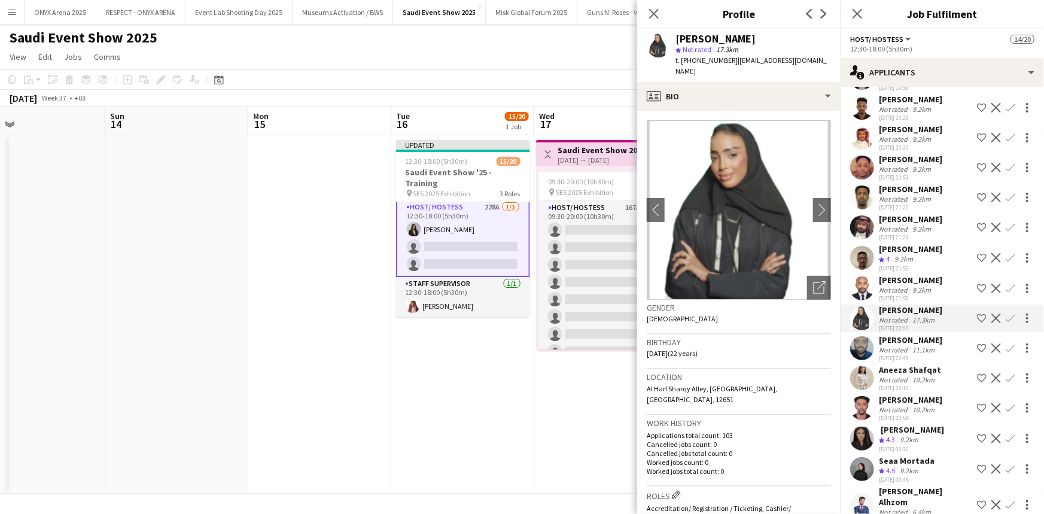
click at [861, 387] on app-user-avatar at bounding box center [862, 378] width 24 height 24
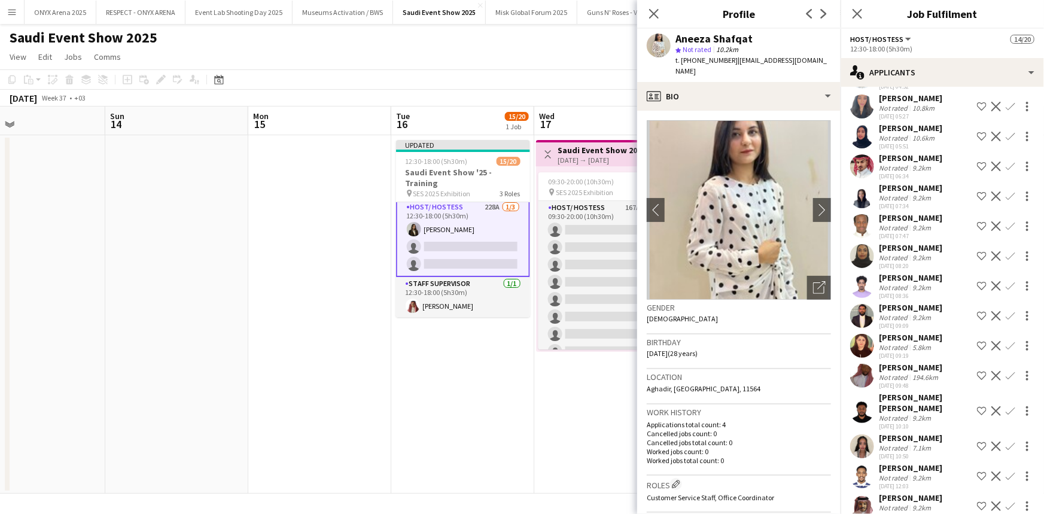
scroll to position [4024, 0]
click at [869, 207] on app-user-avatar at bounding box center [862, 195] width 24 height 24
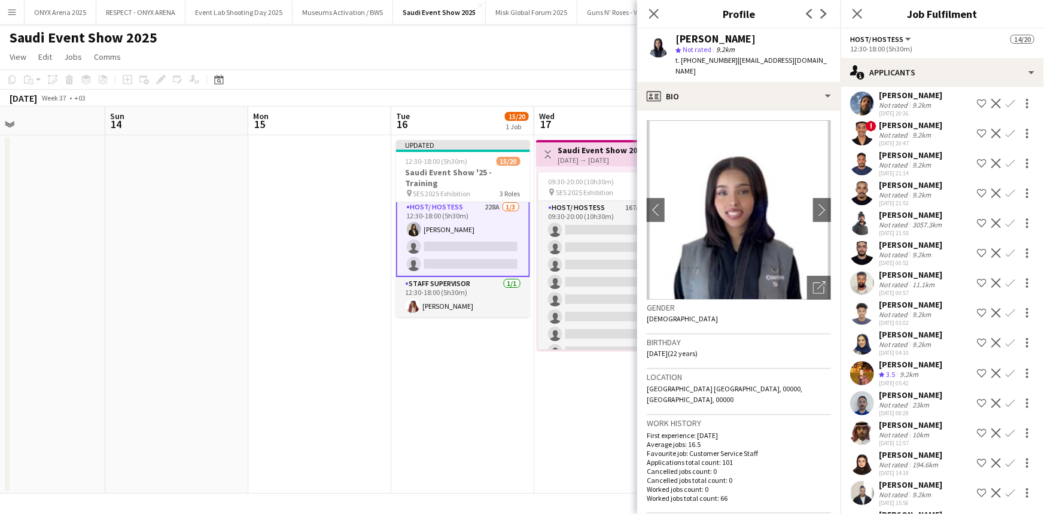
scroll to position [4840, 0]
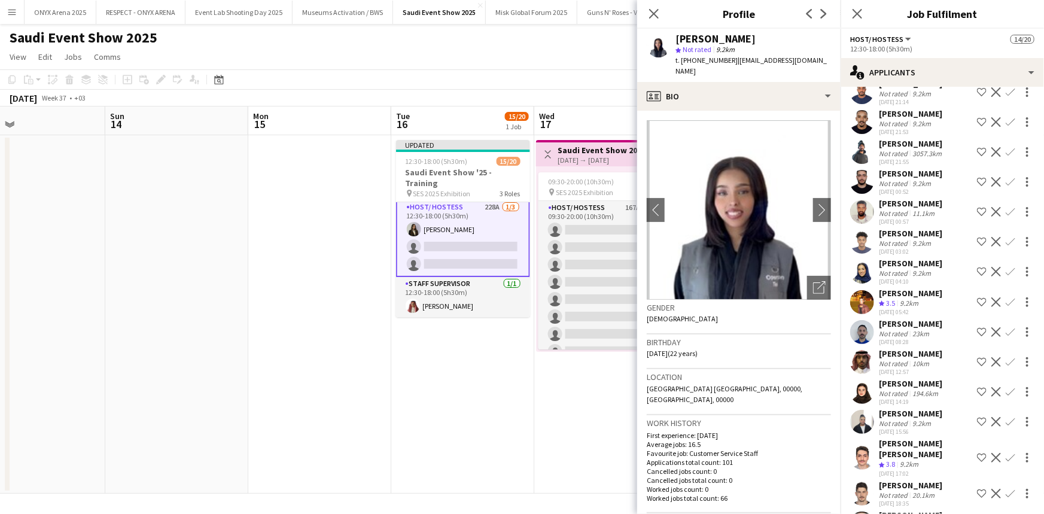
click at [903, 269] on div "[PERSON_NAME]" at bounding box center [910, 263] width 63 height 11
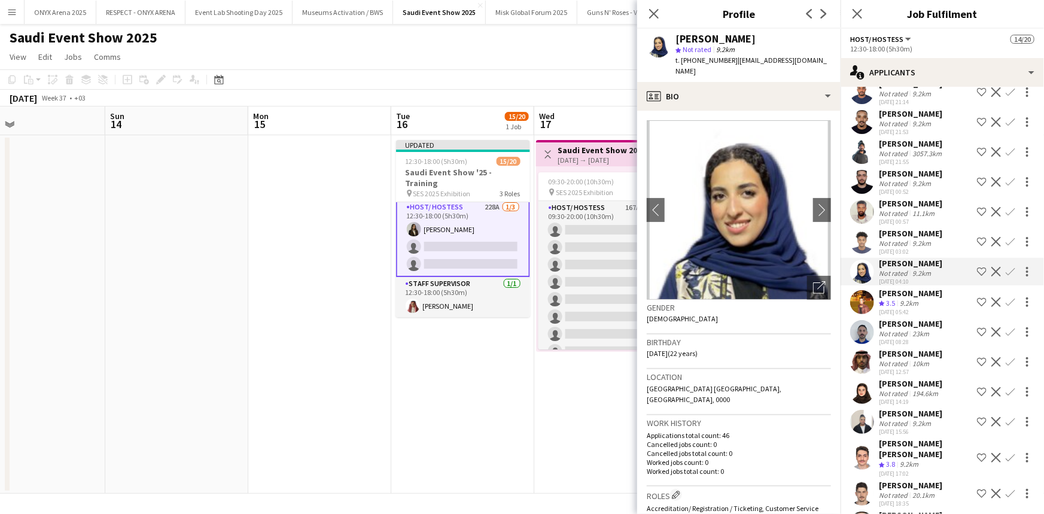
scroll to position [4894, 0]
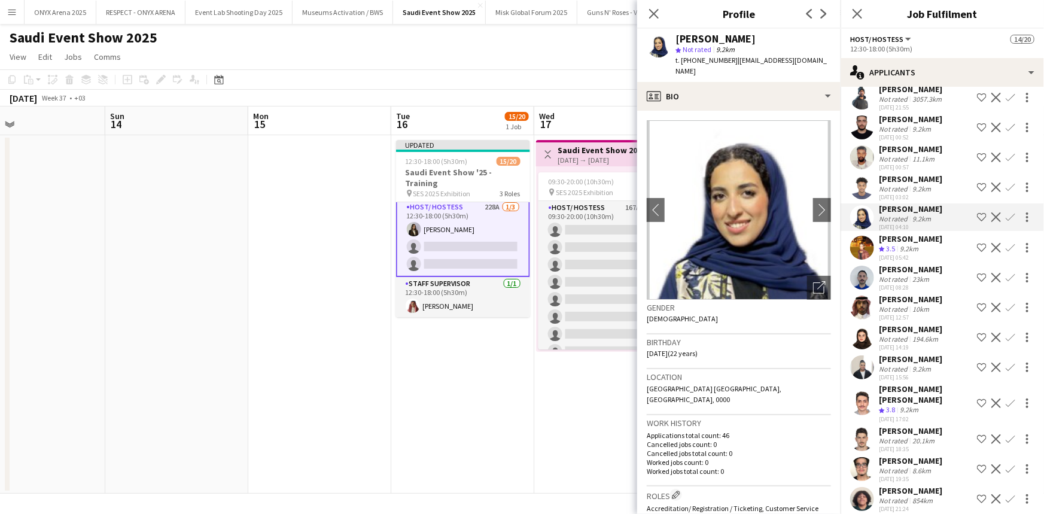
click at [885, 343] on div "Not rated" at bounding box center [894, 338] width 31 height 9
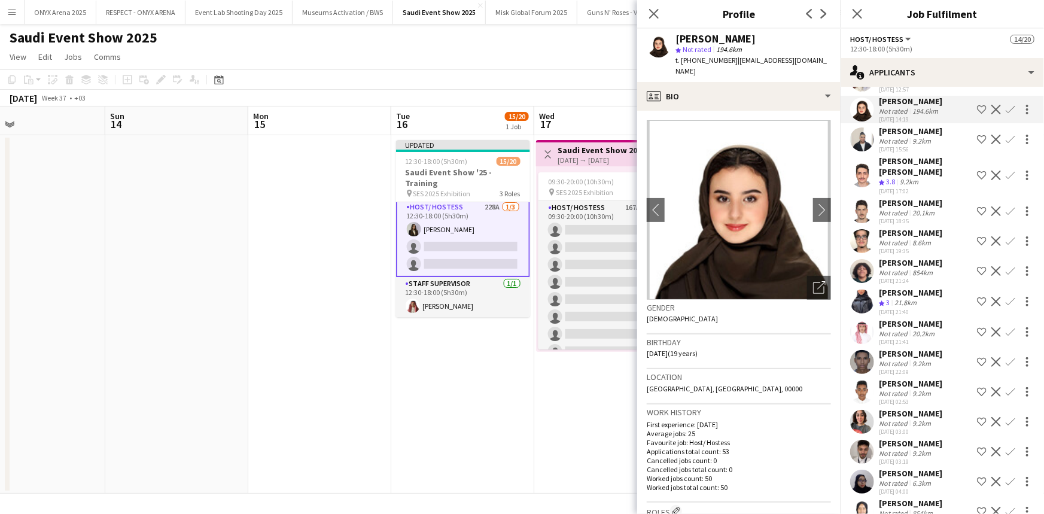
scroll to position [5167, 0]
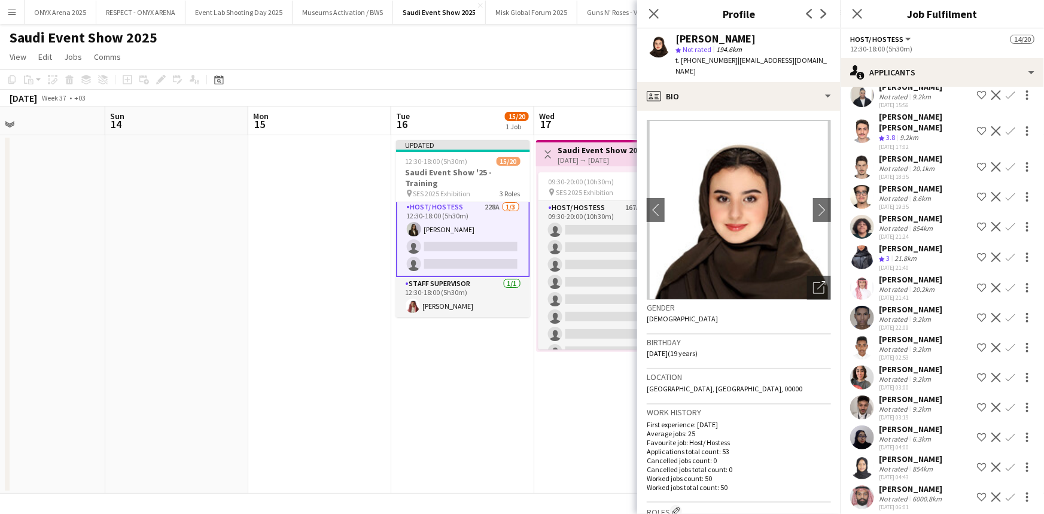
click at [860, 143] on app-user-avatar at bounding box center [862, 131] width 24 height 24
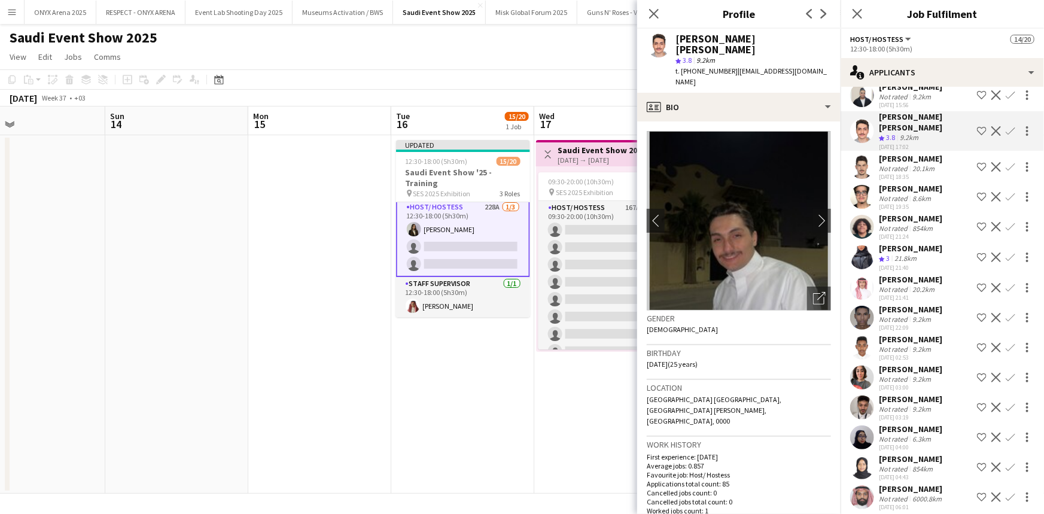
click at [863, 269] on app-user-avatar at bounding box center [862, 257] width 24 height 24
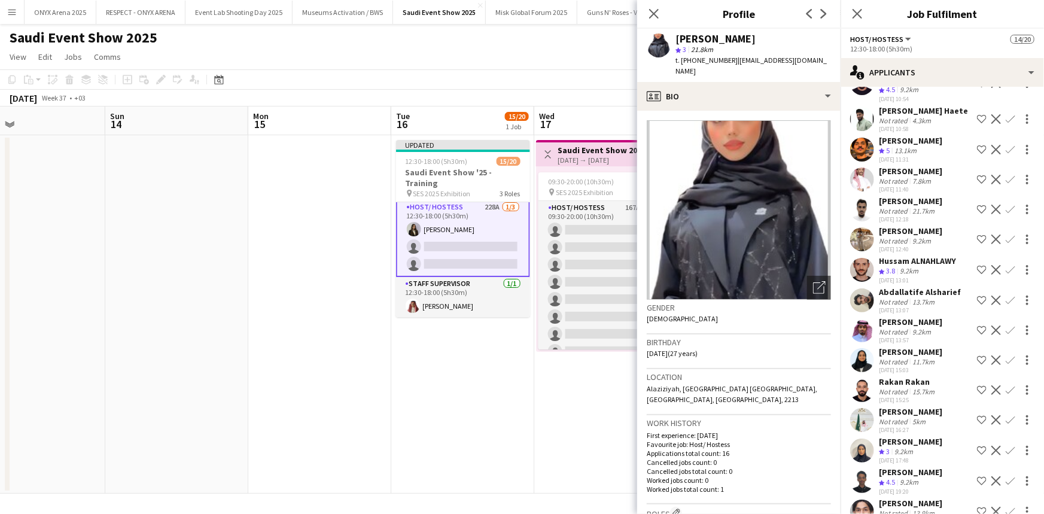
scroll to position [5765, 0]
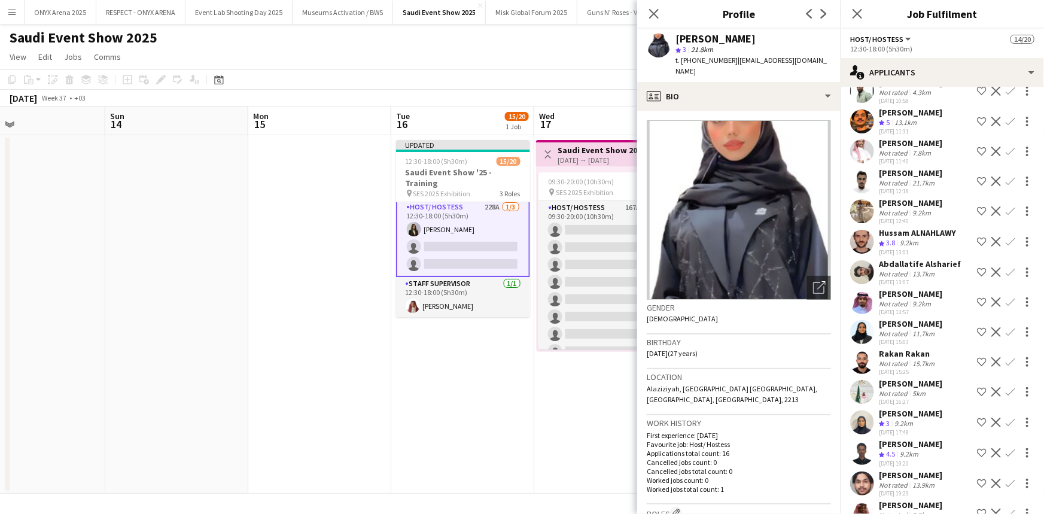
click at [873, 284] on app-user-avatar at bounding box center [862, 272] width 24 height 24
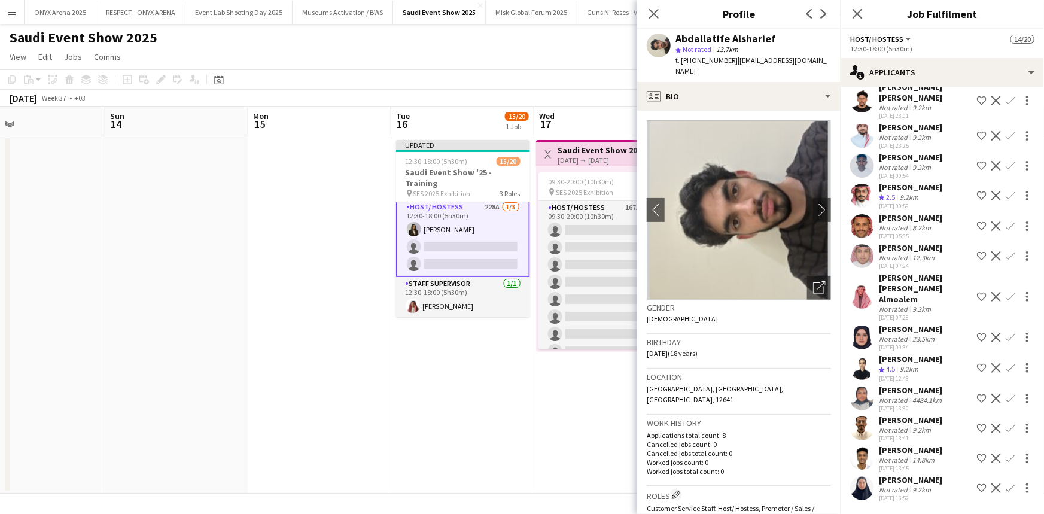
scroll to position [6347, 0]
click at [864, 492] on app-user-avatar at bounding box center [862, 488] width 24 height 24
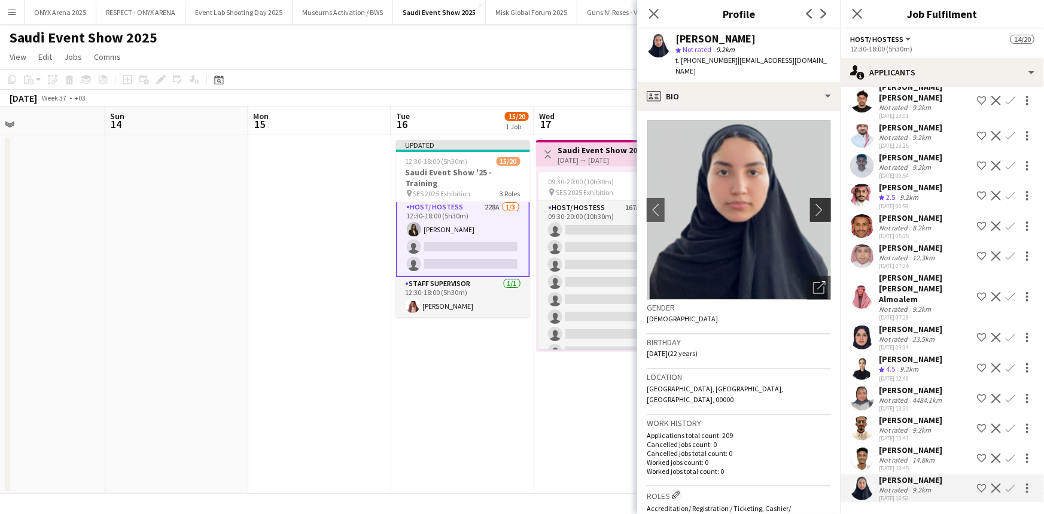
click at [814, 203] on app-icon "chevron-right" at bounding box center [822, 209] width 19 height 13
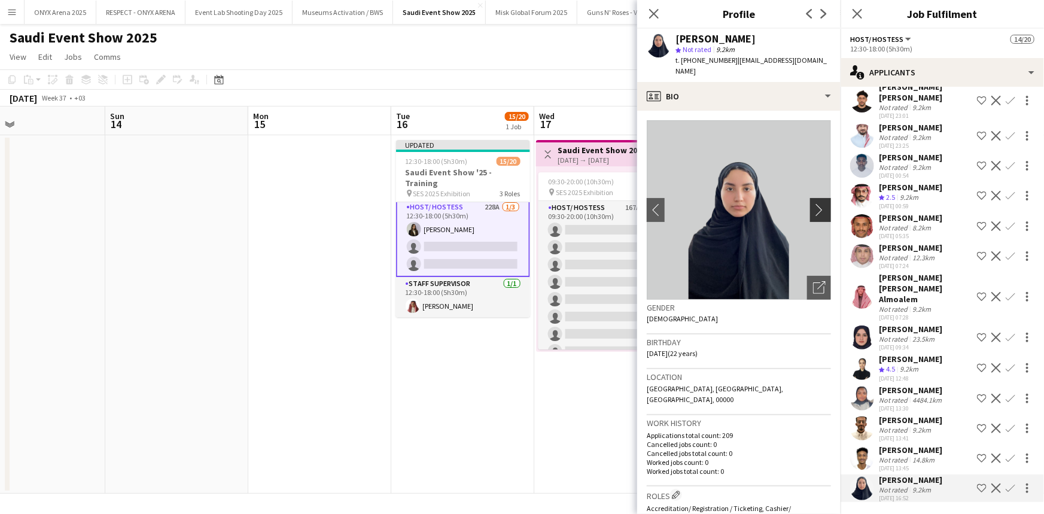
click at [813, 203] on app-icon "chevron-right" at bounding box center [822, 209] width 19 height 13
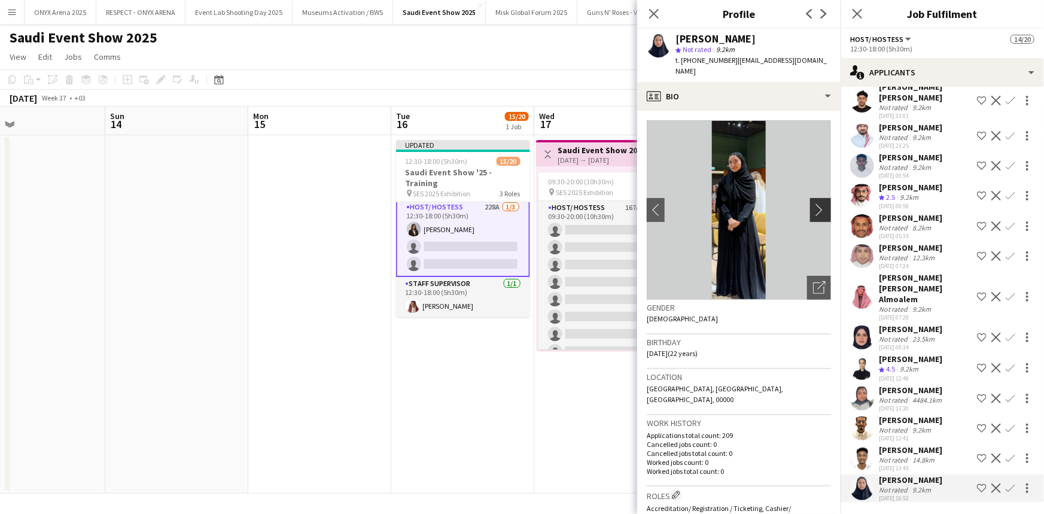
click at [813, 203] on app-icon "chevron-right" at bounding box center [822, 209] width 19 height 13
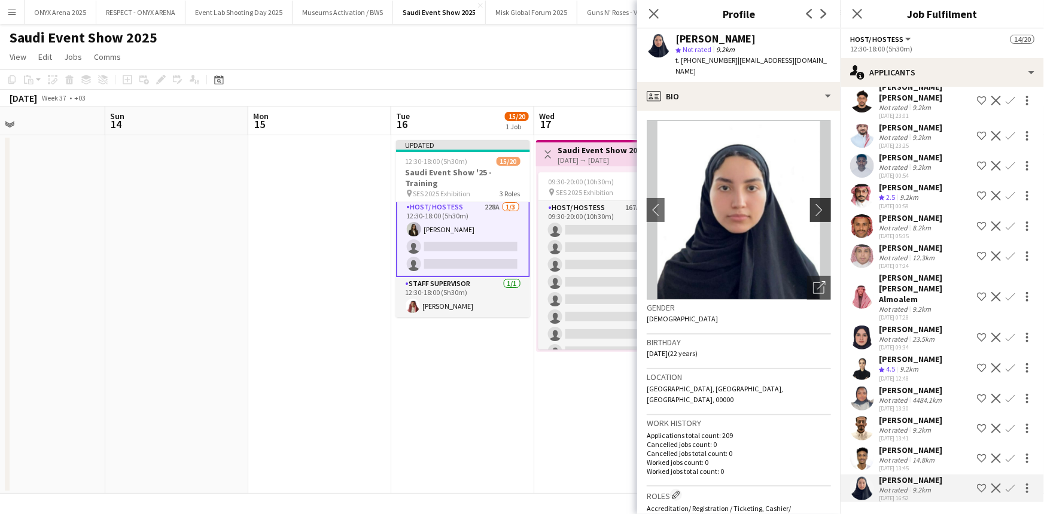
click at [813, 203] on app-icon "chevron-right" at bounding box center [822, 209] width 19 height 13
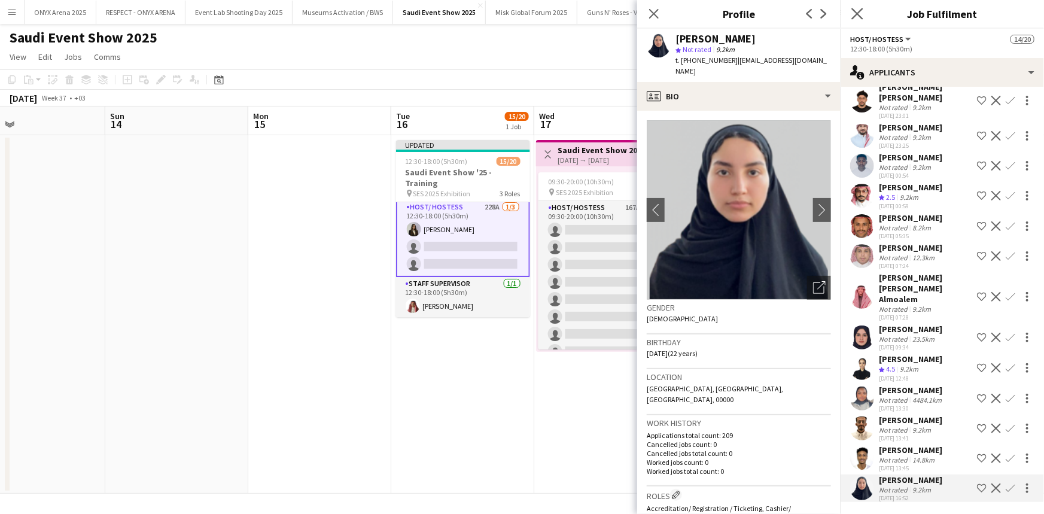
click at [856, 19] on app-icon "Close pop-in" at bounding box center [857, 13] width 17 height 17
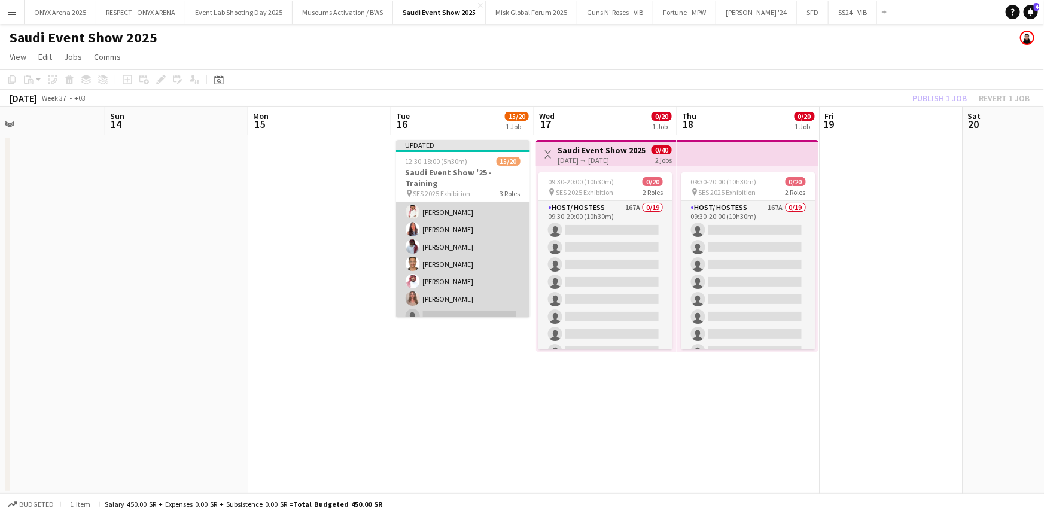
scroll to position [195, 0]
click at [447, 257] on app-card-role "Host/ Hostess 267A 13/16 12:30-14:00 (1h30m) Yusra Idriss Ghayd Ahmad Reine Kha…" at bounding box center [463, 157] width 134 height 301
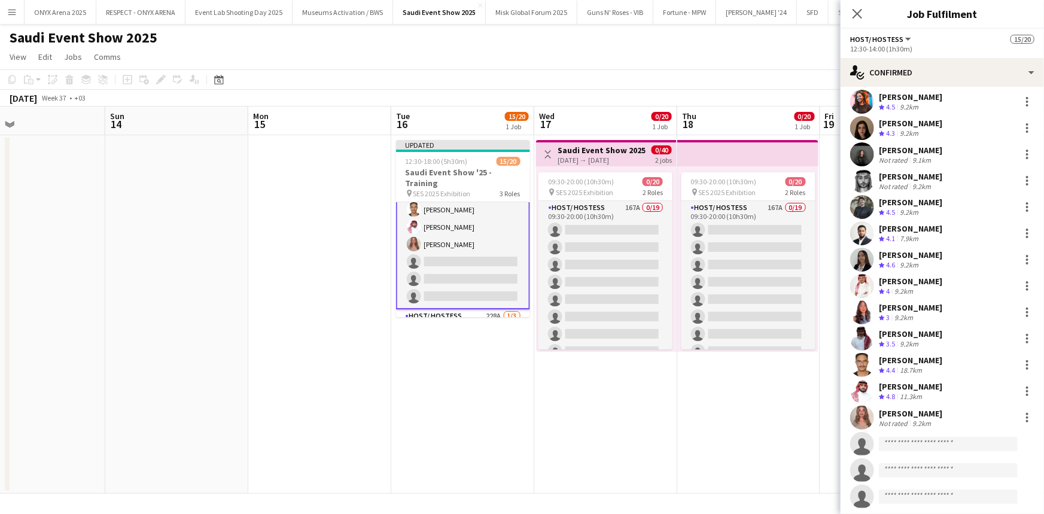
scroll to position [60, 0]
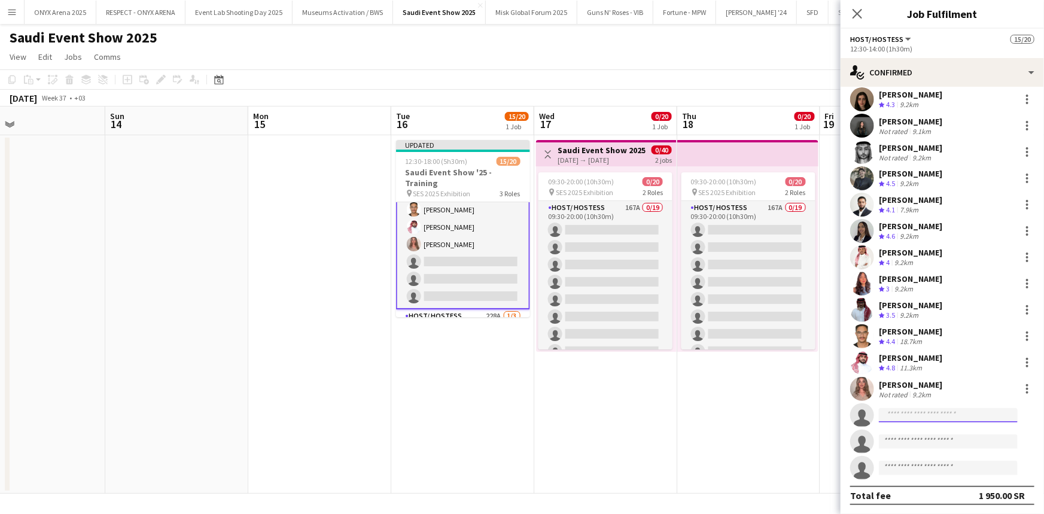
click at [892, 413] on input at bounding box center [948, 415] width 139 height 14
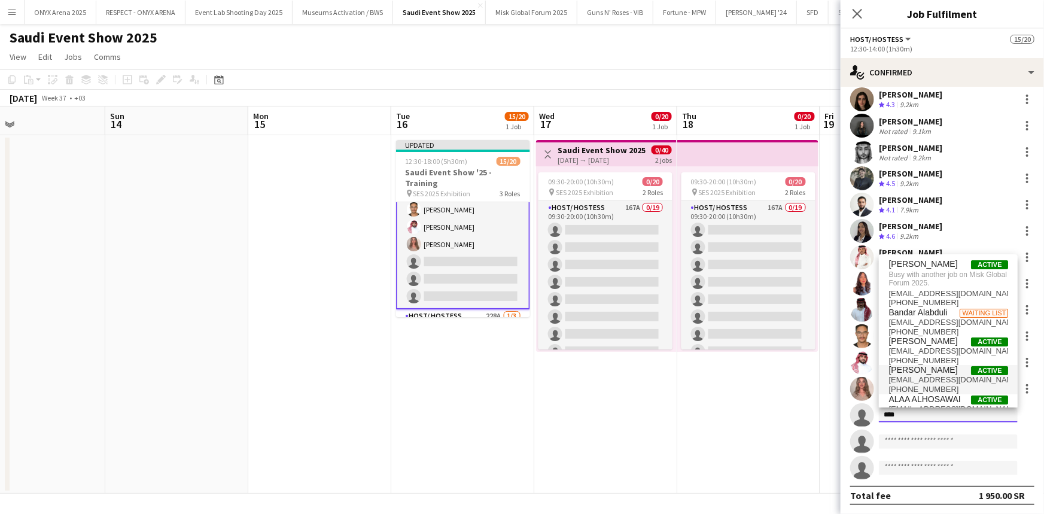
type input "****"
click at [915, 376] on span "albaikalaa32@gmail.com" at bounding box center [948, 380] width 120 height 10
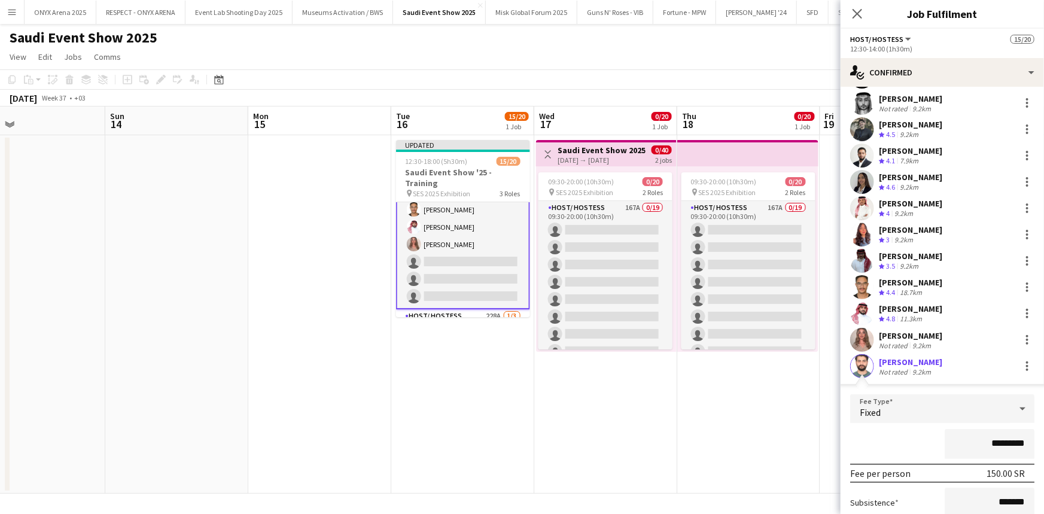
scroll to position [169, 0]
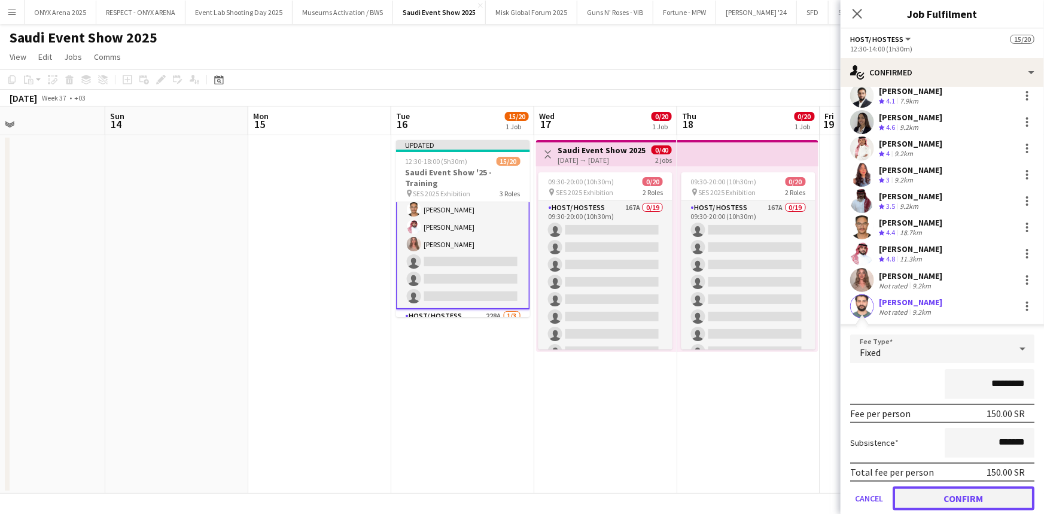
click at [943, 494] on button "Confirm" at bounding box center [964, 498] width 142 height 24
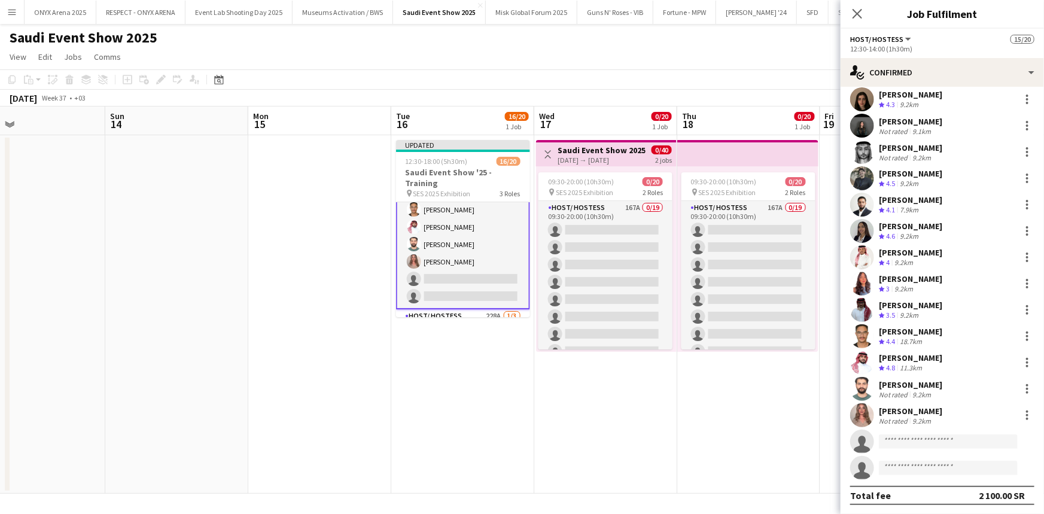
scroll to position [304, 0]
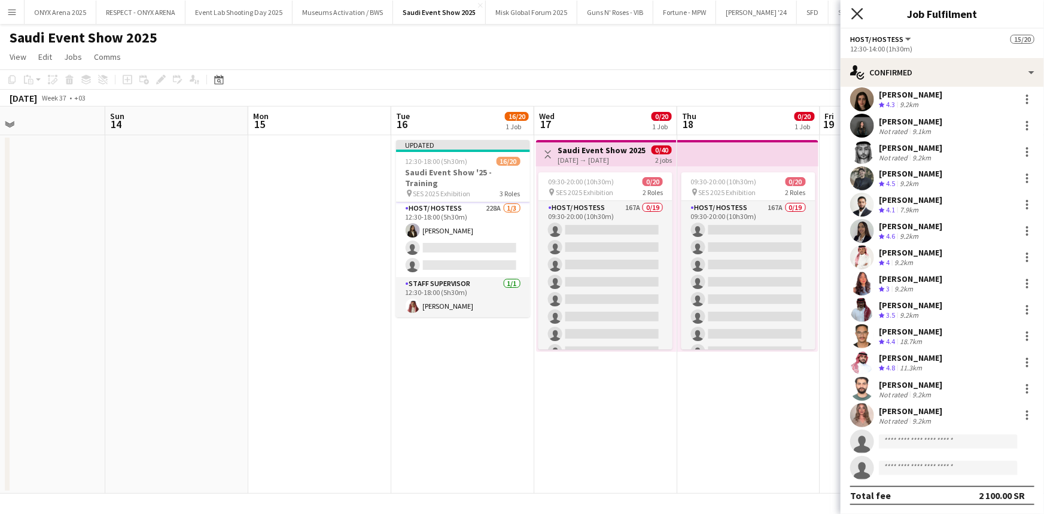
click at [856, 10] on icon "Close pop-in" at bounding box center [856, 13] width 11 height 11
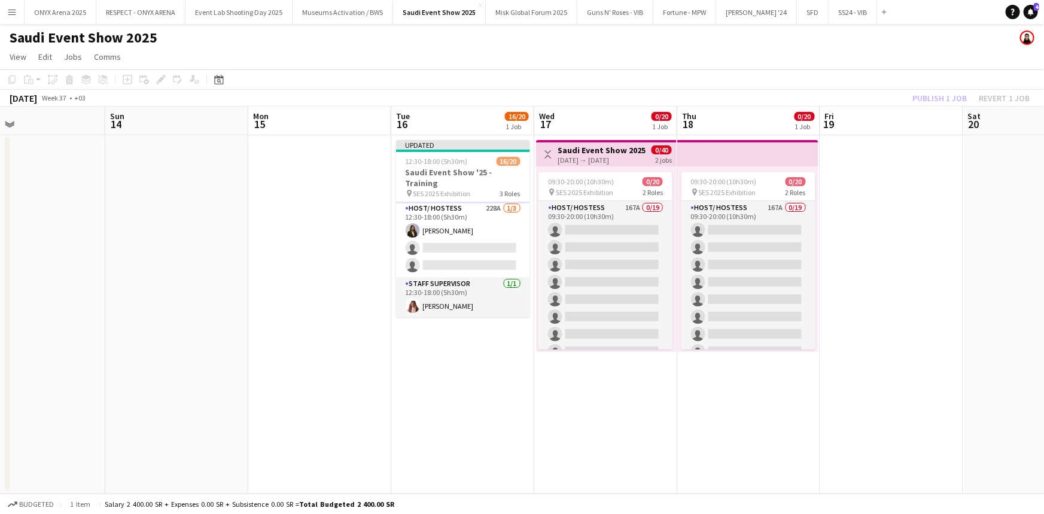
click at [17, 13] on button "Menu" at bounding box center [12, 12] width 24 height 24
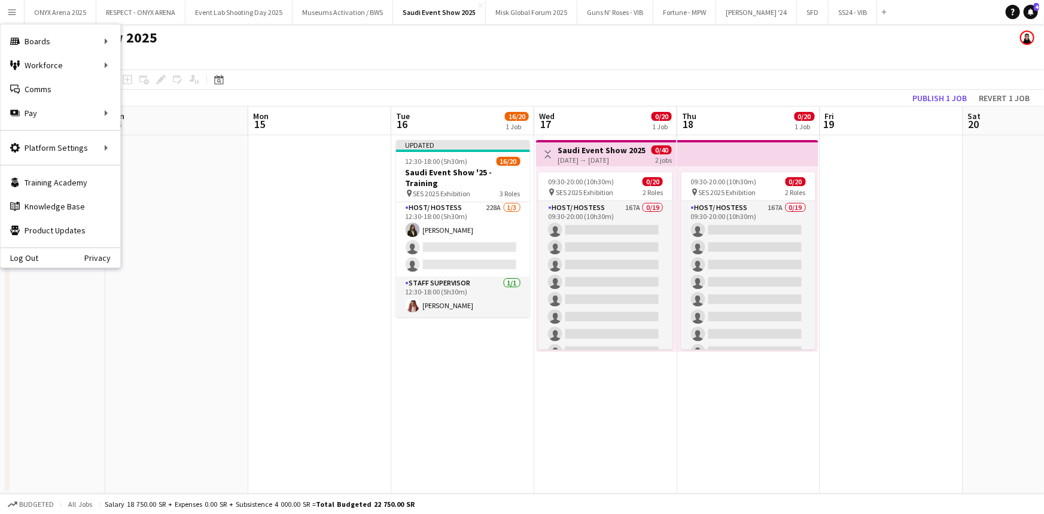
scroll to position [302, 0]
click at [139, 68] on link "My Workforce" at bounding box center [181, 65] width 120 height 24
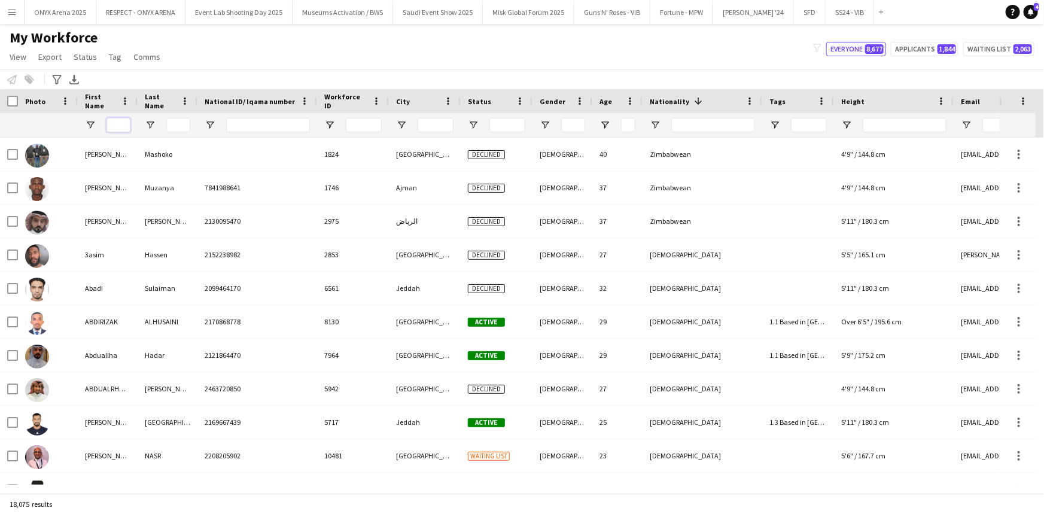
click at [117, 124] on input "First Name Filter Input" at bounding box center [118, 125] width 24 height 14
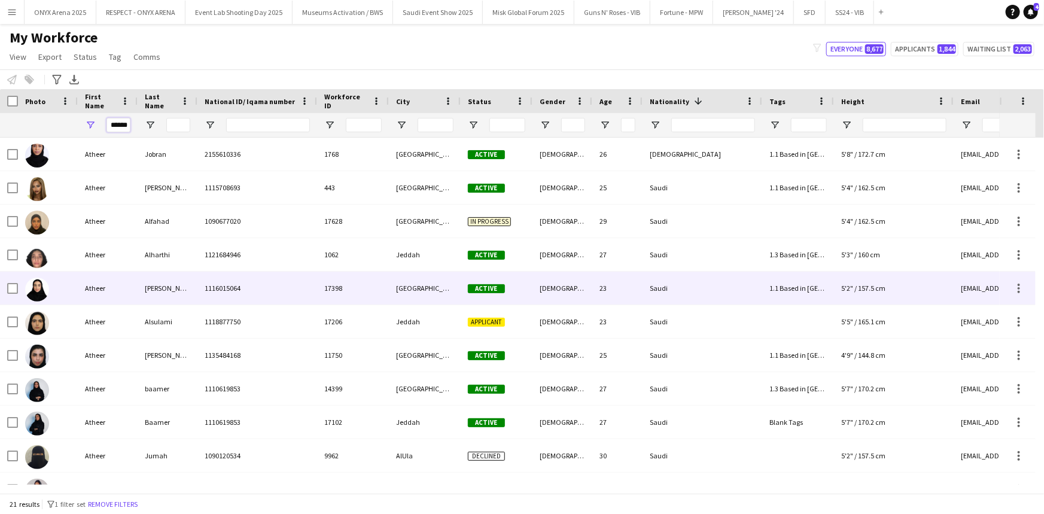
type input "******"
click at [143, 293] on div "Almaghrabi" at bounding box center [168, 288] width 60 height 33
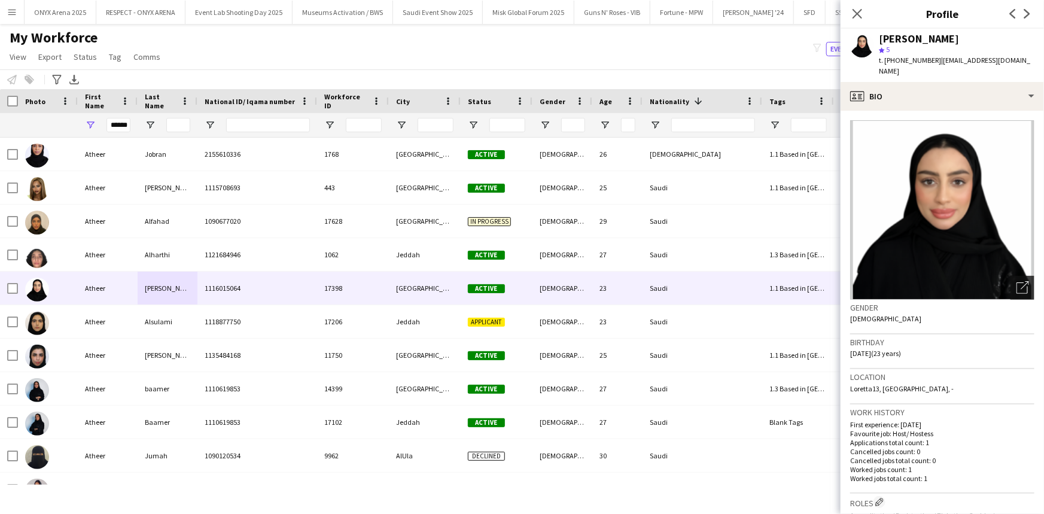
drag, startPoint x: 1023, startPoint y: 289, endPoint x: 1012, endPoint y: 268, distance: 23.5
click at [1012, 268] on app-crew-profile-bio "Open photos pop-in Gender Female Birthday 02-05-2002 (23 years) Location Lorett…" at bounding box center [942, 312] width 203 height 403
click at [1012, 276] on div "Open photos pop-in" at bounding box center [1022, 288] width 24 height 24
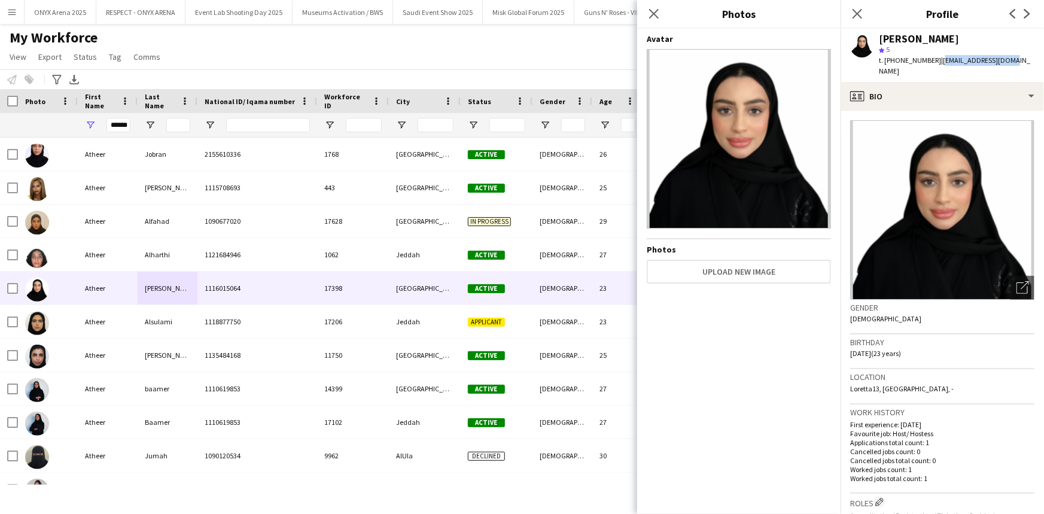
drag, startPoint x: 936, startPoint y: 60, endPoint x: 1010, endPoint y: 66, distance: 73.8
click at [1010, 66] on div "Atheer Almaghrabi star 5 t. +966557450196 | atheerm49@gmail.com" at bounding box center [942, 55] width 203 height 53
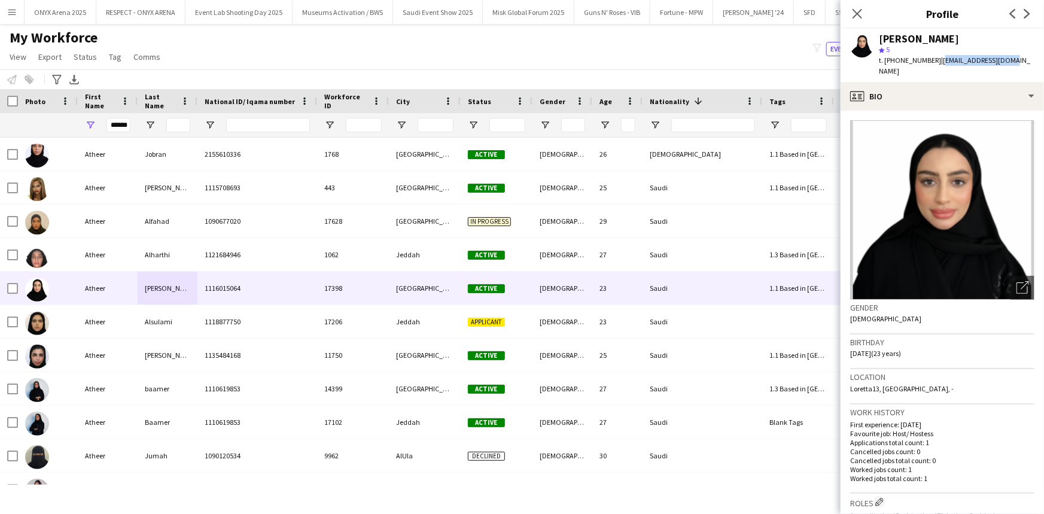
copy span "atheerm49@gmail.com"
click at [410, 13] on button "Saudi Event Show 2025 Close" at bounding box center [438, 12] width 90 height 23
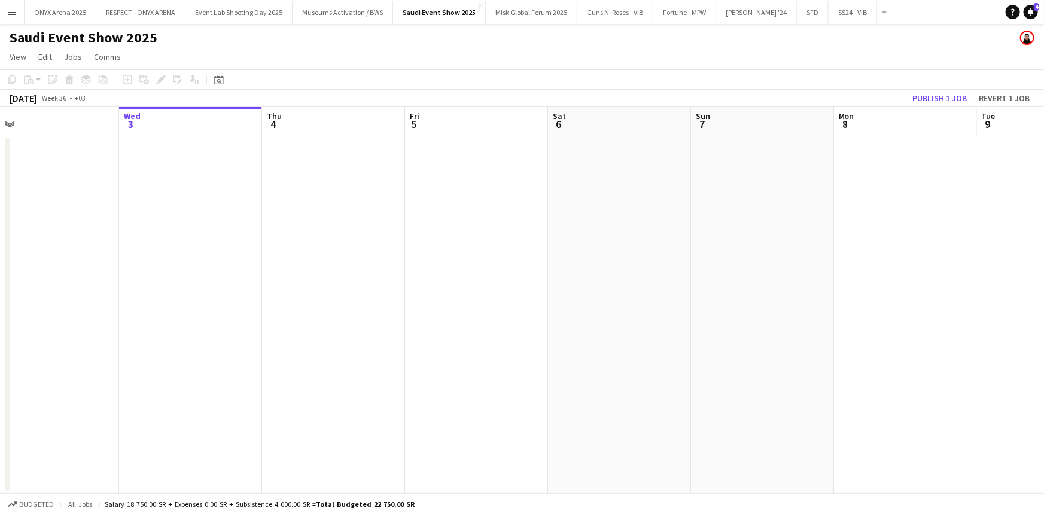
drag, startPoint x: 568, startPoint y: 311, endPoint x: 135, endPoint y: 341, distance: 434.2
click at [135, 341] on app-calendar-viewport "Sun 31 Mon 1 Tue 2 Wed 3 Thu 4 Fri 5 Sat 6 Sun 7 Mon 8 Tue 9 Wed 10 Thu 11 Fri …" at bounding box center [522, 299] width 1044 height 387
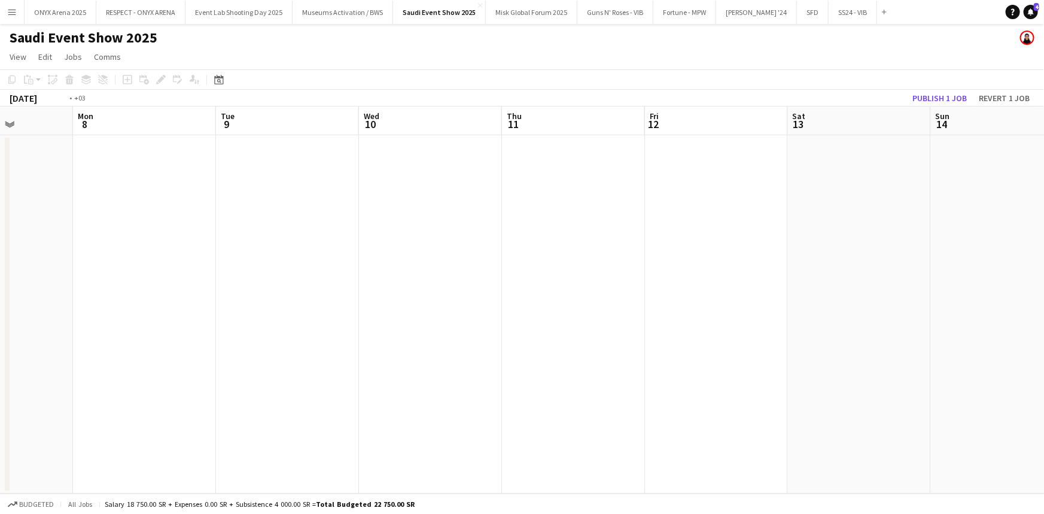
drag, startPoint x: 628, startPoint y: 309, endPoint x: 435, endPoint y: 311, distance: 193.2
click at [282, 308] on app-calendar-viewport "Thu 4 Fri 5 Sat 6 Sun 7 Mon 8 Tue 9 Wed 10 Thu 11 Fri 12 Sat 13 Sun 14 Mon 15 T…" at bounding box center [522, 299] width 1044 height 387
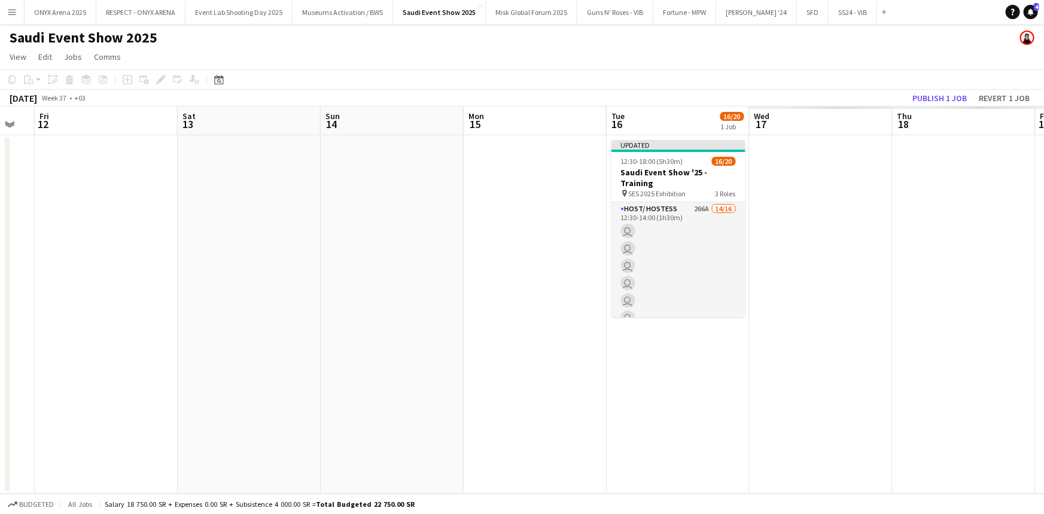
scroll to position [0, 389]
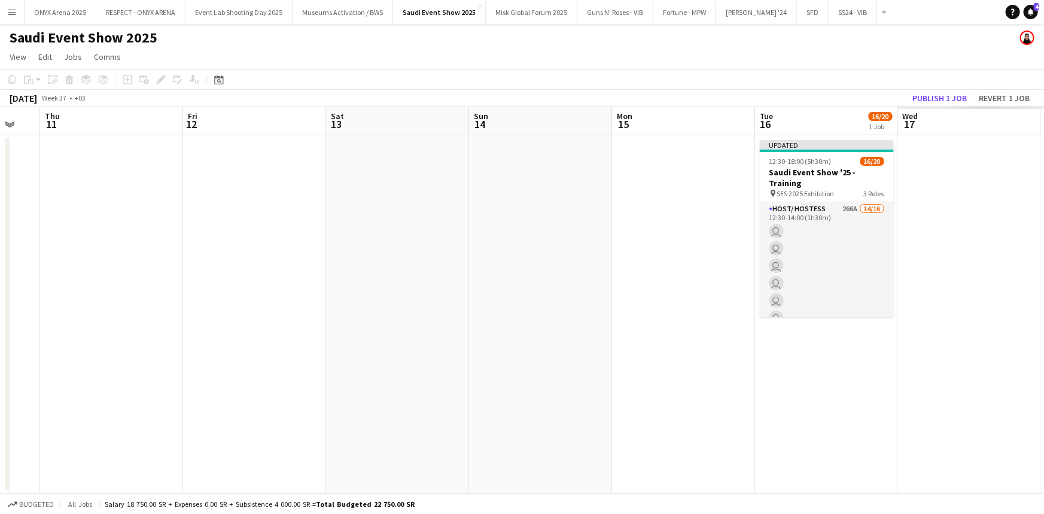
drag, startPoint x: 784, startPoint y: 315, endPoint x: 404, endPoint y: 318, distance: 380.5
click at [395, 318] on app-calendar-viewport "Mon 8 Tue 9 Wed 10 Thu 11 Fri 12 Sat 13 Sun 14 Mon 15 Tue 16 16/20 1 Job Wed 17…" at bounding box center [522, 299] width 1044 height 387
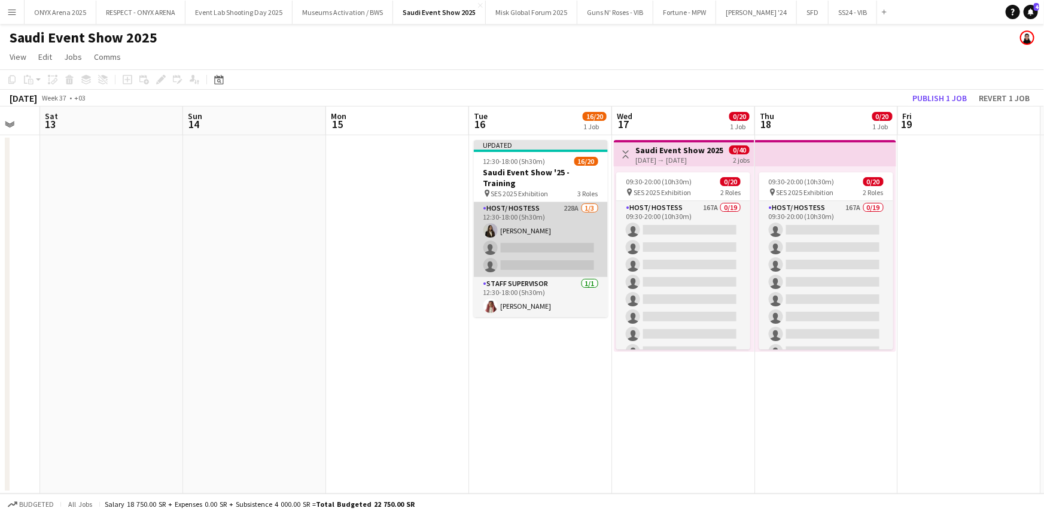
scroll to position [247, 0]
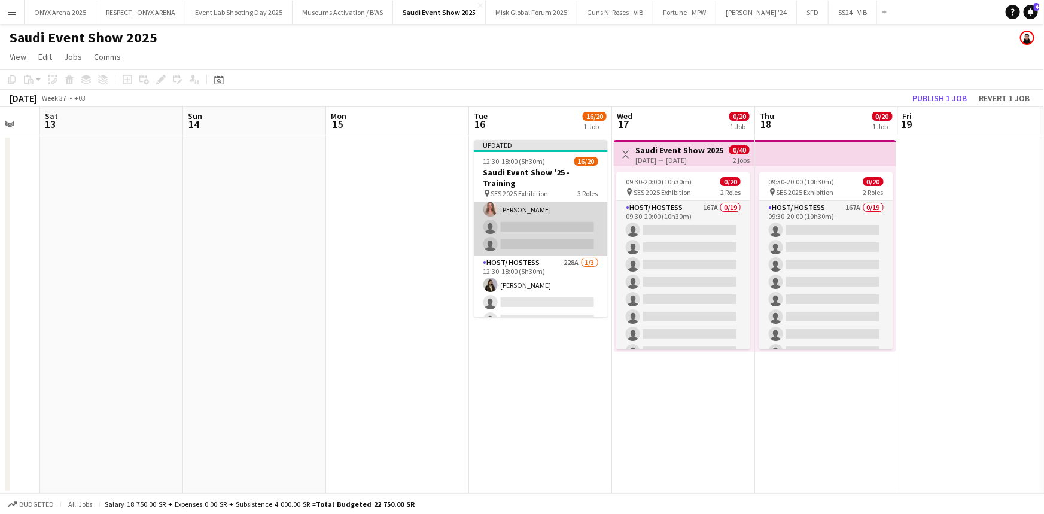
click at [537, 239] on app-card-role "Host/ Hostess 266A 14/16 12:30-14:00 (1h30m) Yusra Idriss Ghayd Ahmad Reine Kha…" at bounding box center [541, 105] width 134 height 301
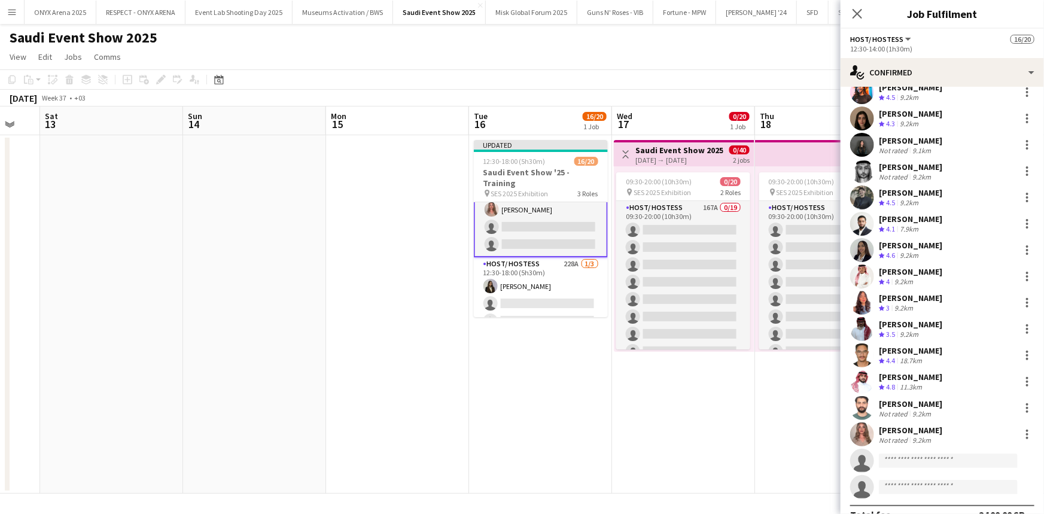
scroll to position [60, 0]
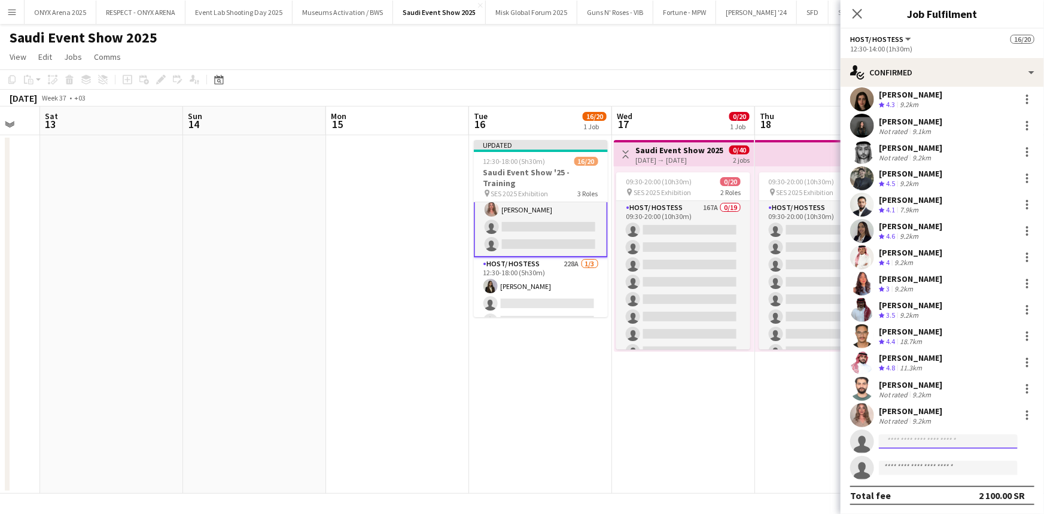
click at [891, 441] on input at bounding box center [948, 441] width 139 height 14
paste input "**********"
type input "**********"
click at [901, 461] on span "[PERSON_NAME]" at bounding box center [922, 458] width 69 height 10
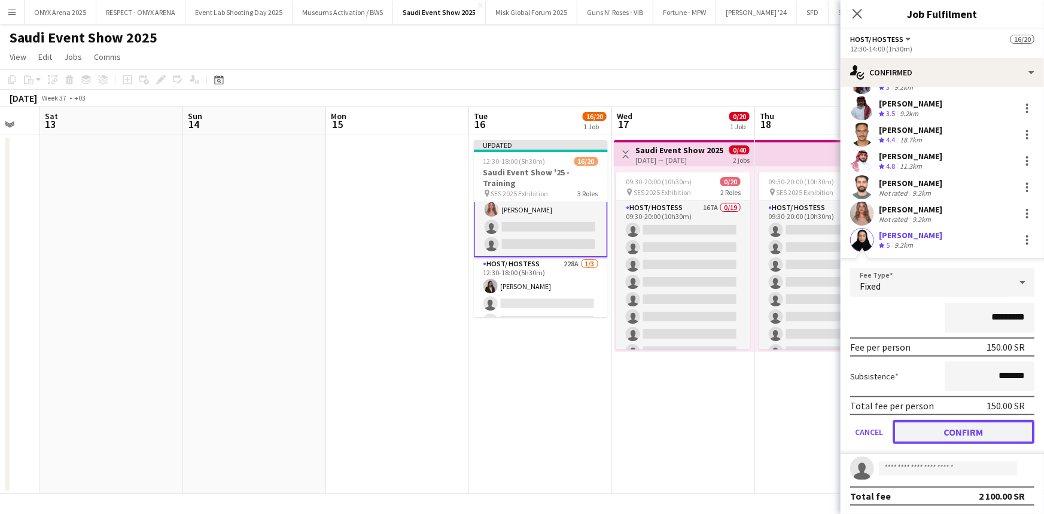
click at [945, 428] on button "Confirm" at bounding box center [964, 432] width 142 height 24
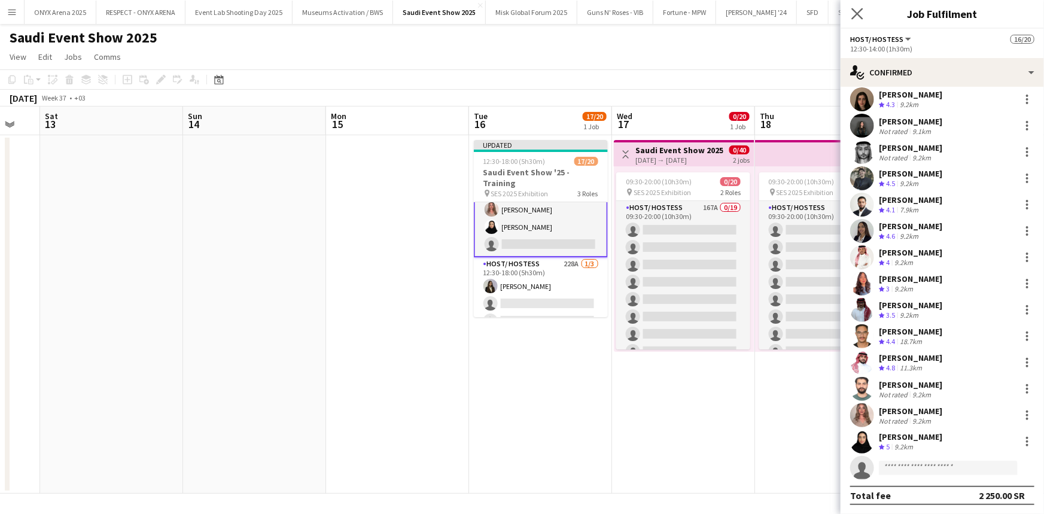
click at [863, 13] on app-icon "Close pop-in" at bounding box center [857, 13] width 17 height 17
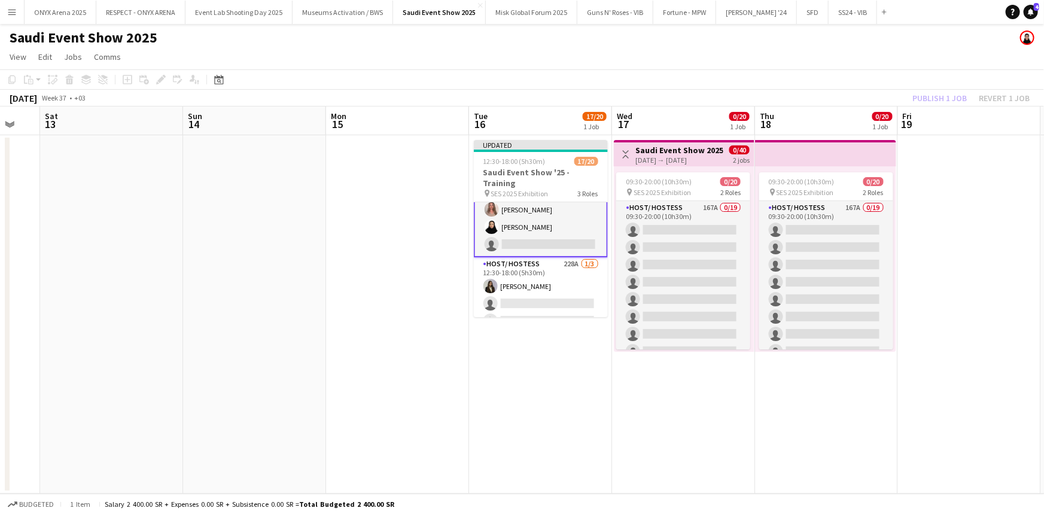
click at [8, 6] on button "Menu" at bounding box center [12, 12] width 24 height 24
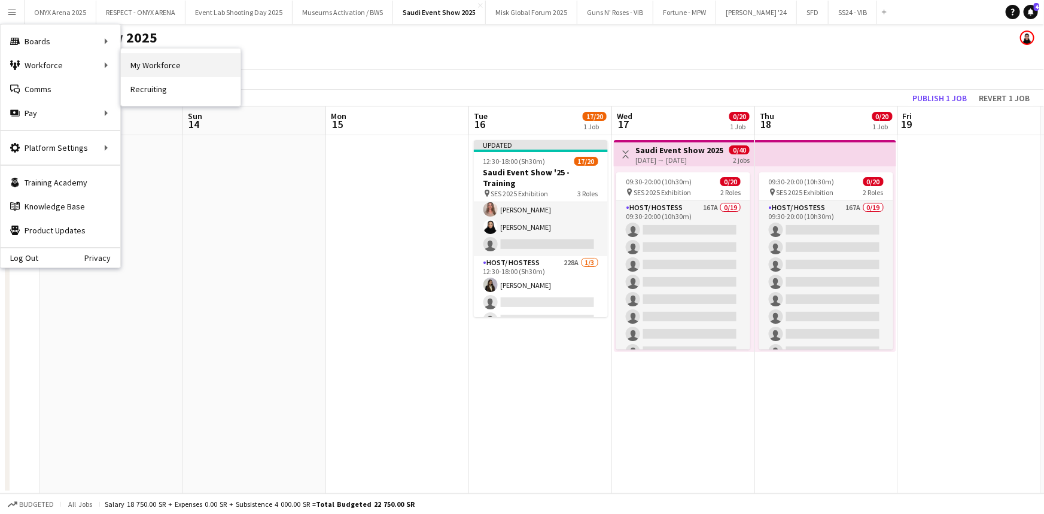
click at [141, 65] on link "My Workforce" at bounding box center [181, 65] width 120 height 24
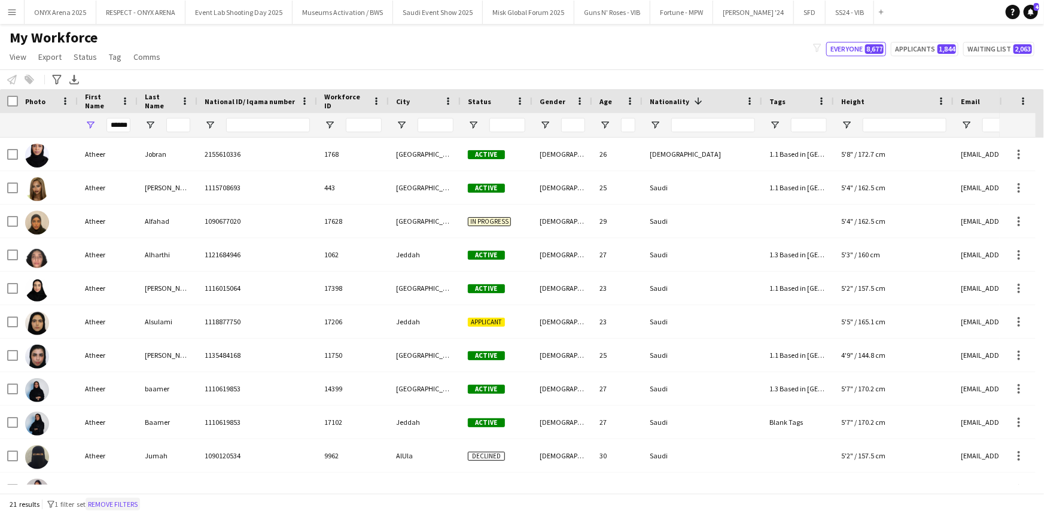
click at [129, 502] on button "Remove filters" at bounding box center [113, 504] width 54 height 13
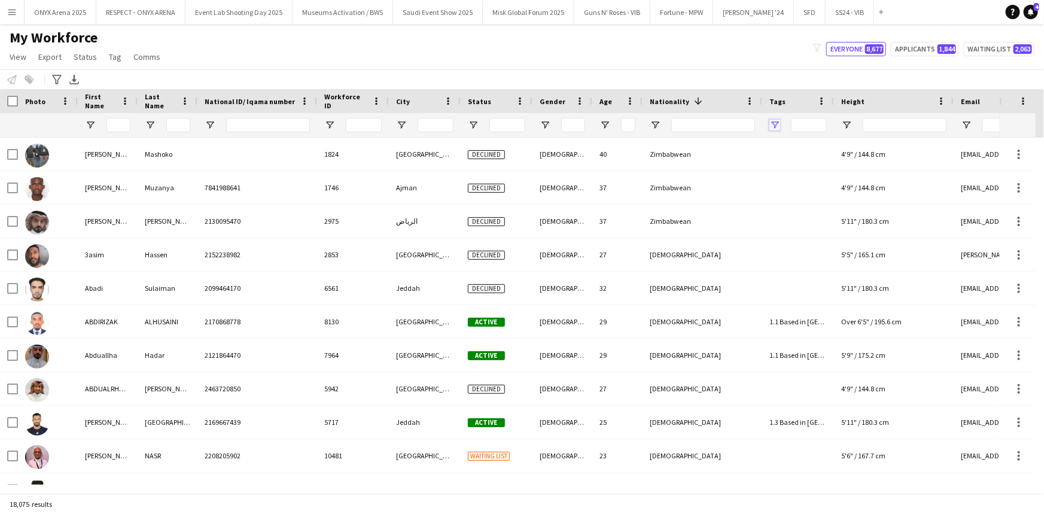
click at [778, 124] on span "Open Filter Menu" at bounding box center [774, 125] width 11 height 11
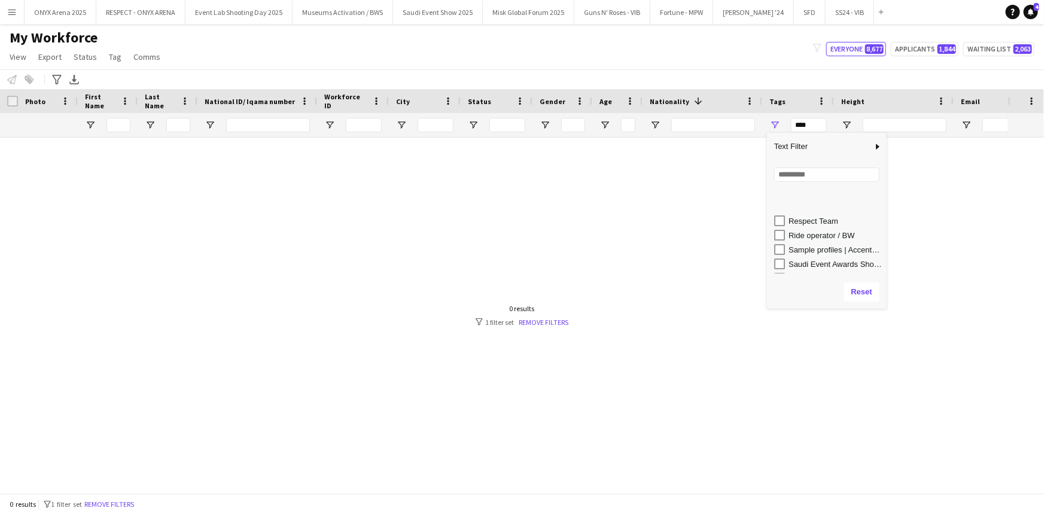
scroll to position [707, 0]
type input "**********"
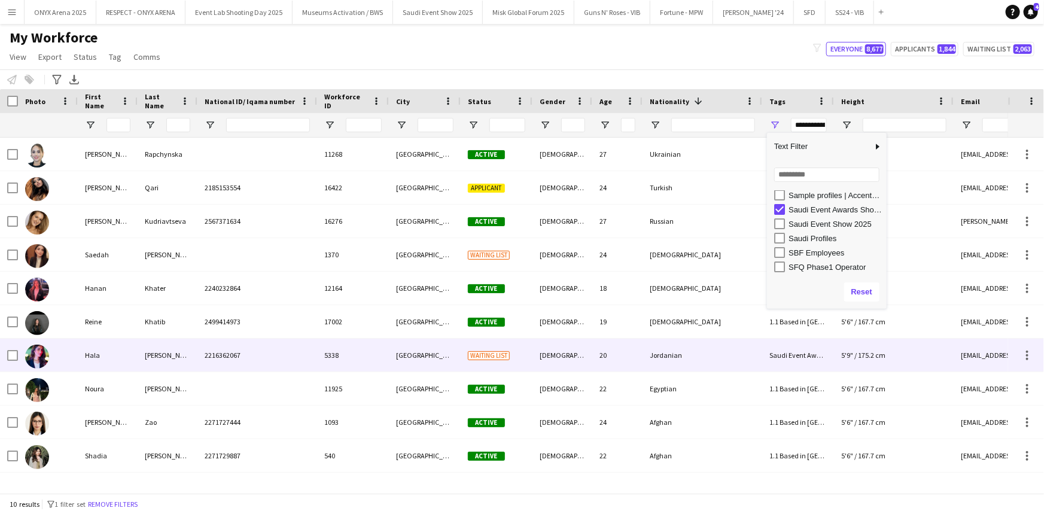
click at [90, 345] on div "Hala" at bounding box center [108, 355] width 60 height 33
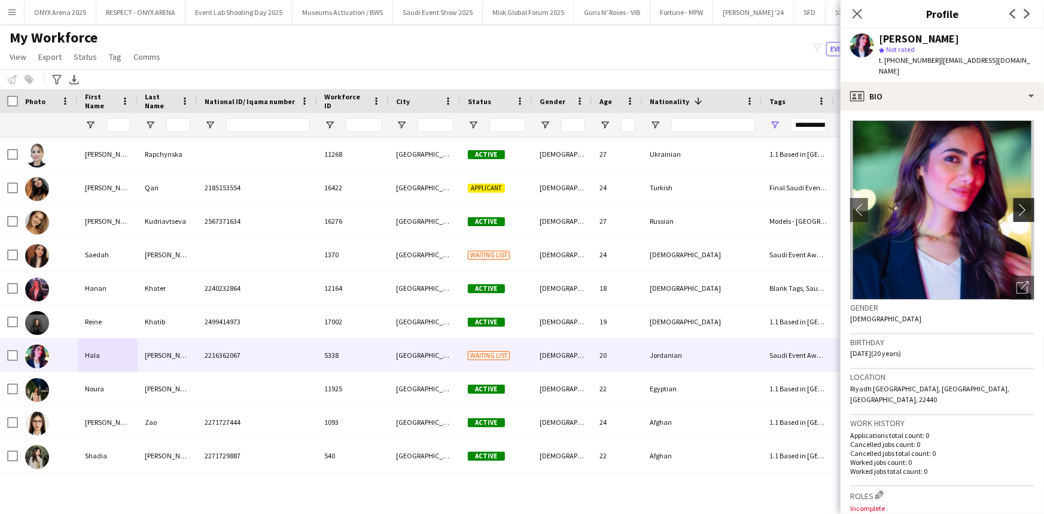
click at [1016, 203] on app-icon "chevron-right" at bounding box center [1025, 209] width 19 height 13
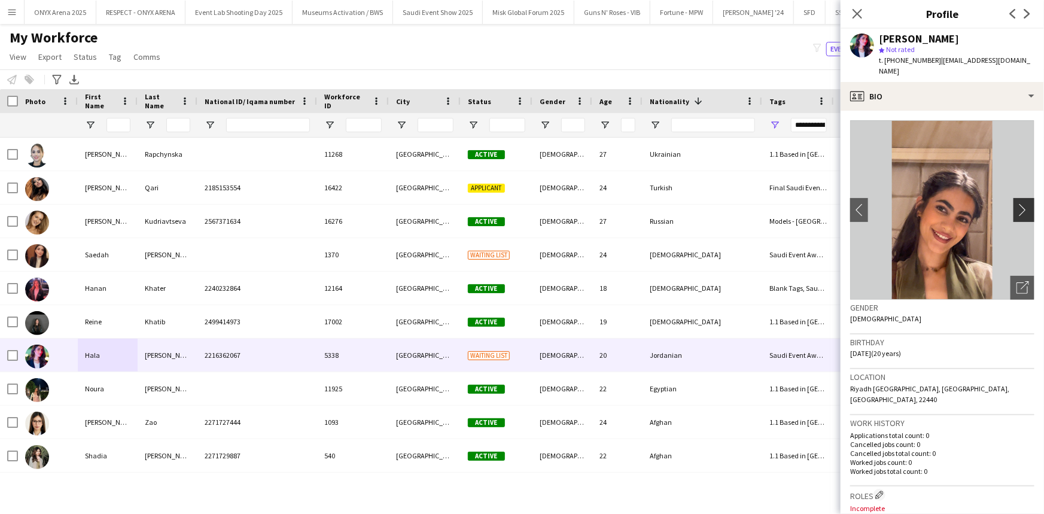
click at [1016, 203] on app-icon "chevron-right" at bounding box center [1025, 209] width 19 height 13
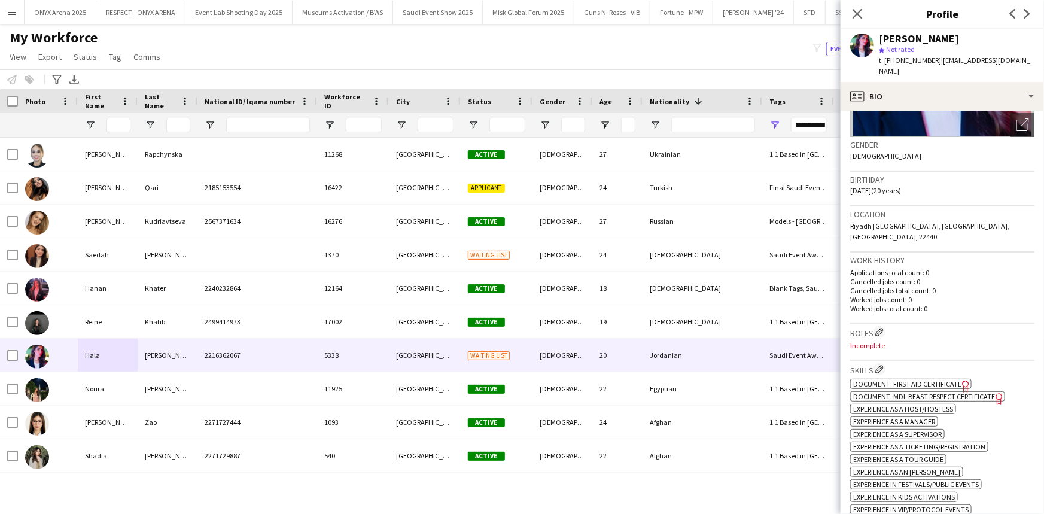
scroll to position [0, 0]
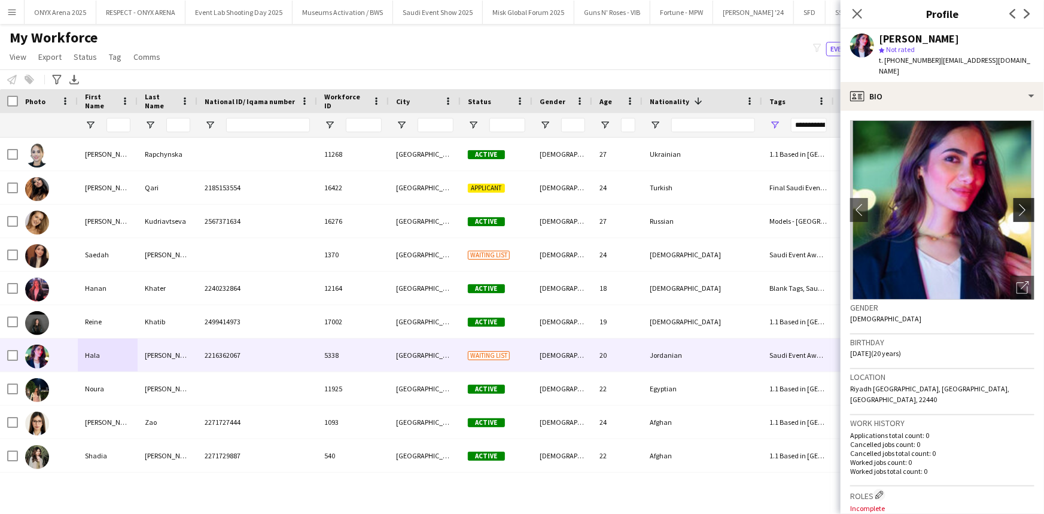
click at [1016, 205] on app-icon "chevron-right" at bounding box center [1025, 209] width 19 height 13
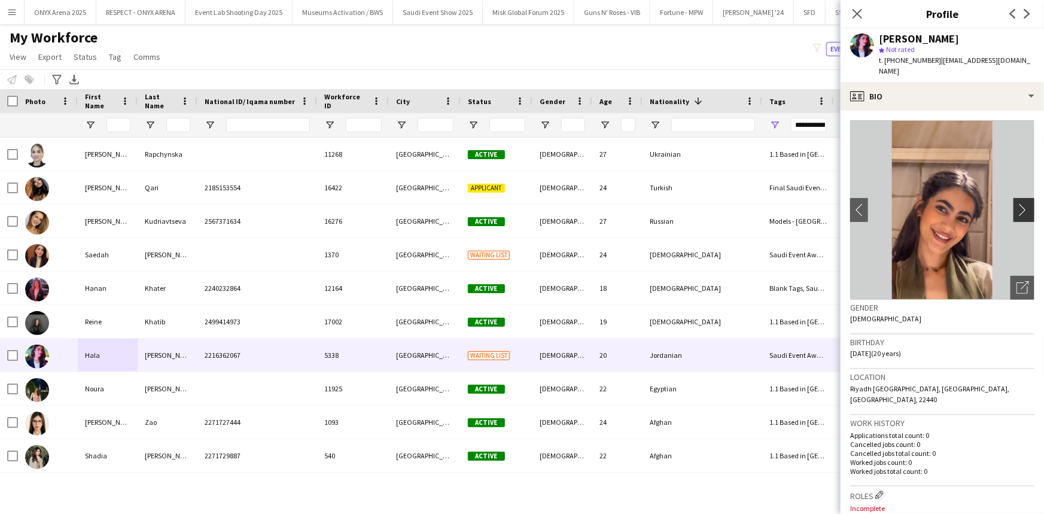
click at [1016, 205] on app-icon "chevron-right" at bounding box center [1025, 209] width 19 height 13
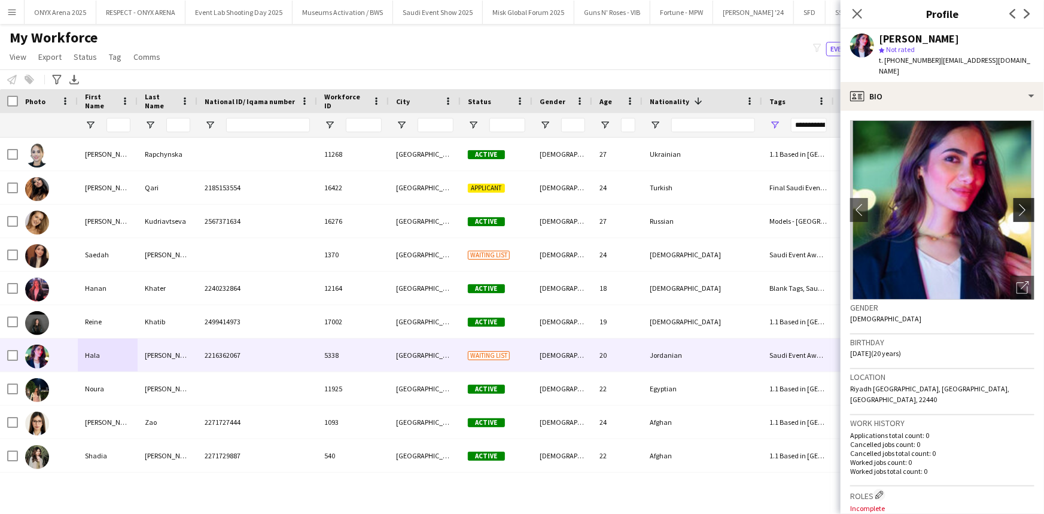
click at [1016, 205] on app-icon "chevron-right" at bounding box center [1025, 209] width 19 height 13
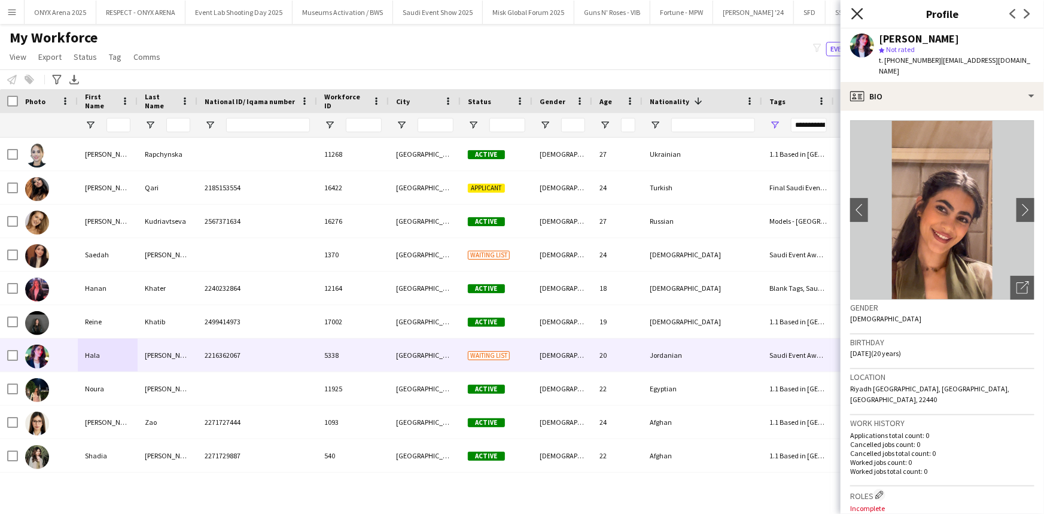
click at [853, 13] on icon "Close pop-in" at bounding box center [856, 13] width 11 height 11
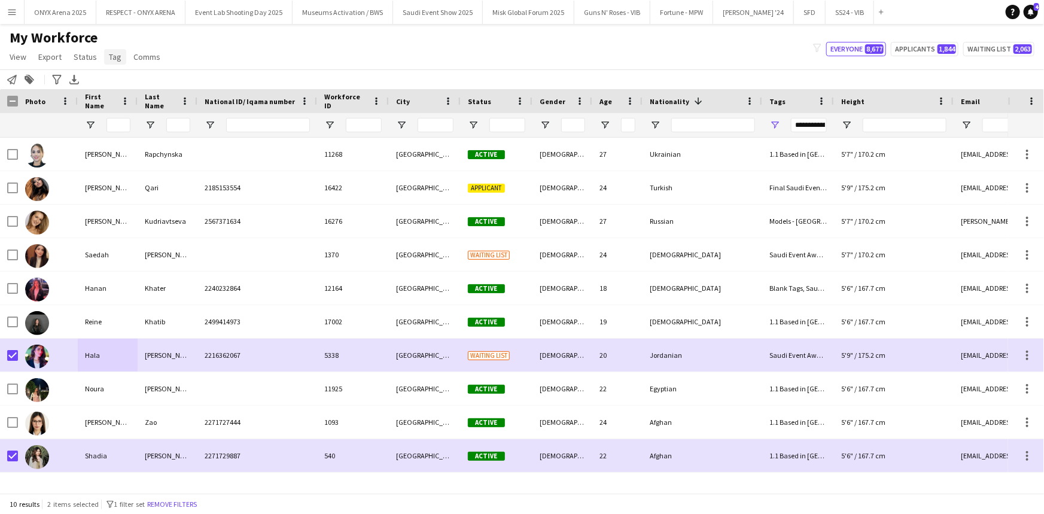
click at [113, 54] on span "Tag" at bounding box center [115, 56] width 13 height 11
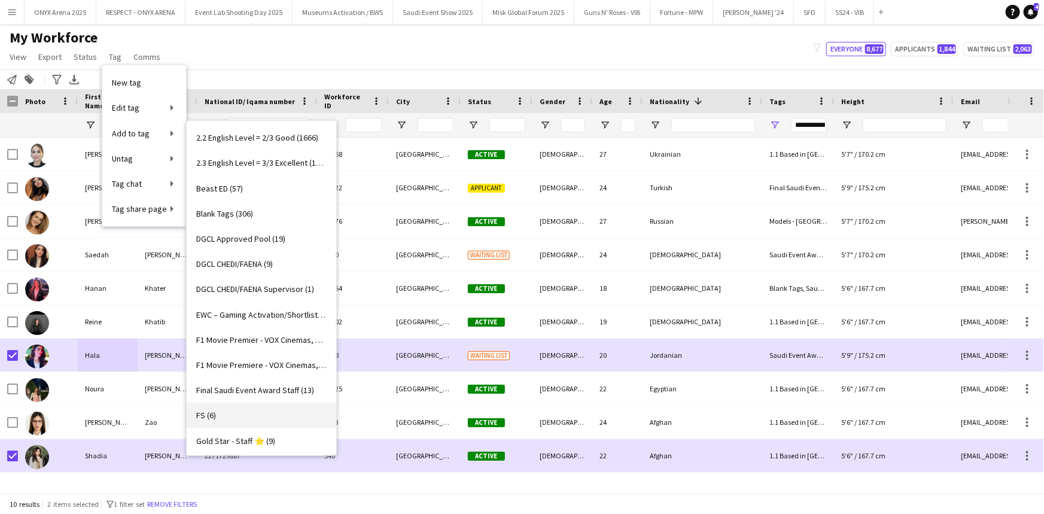
scroll to position [272, 0]
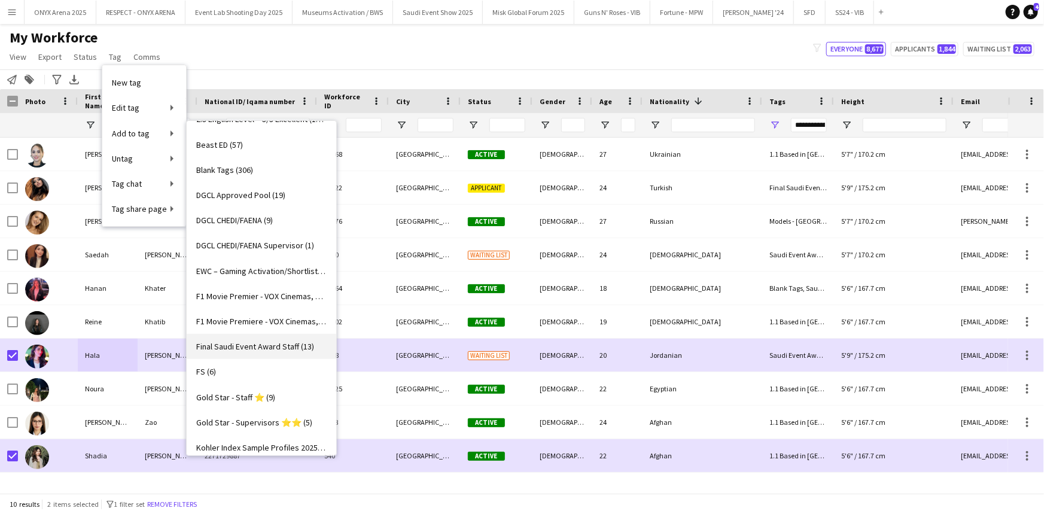
click at [257, 344] on span "Final Saudi Event Award Staff (13)" at bounding box center [255, 346] width 118 height 11
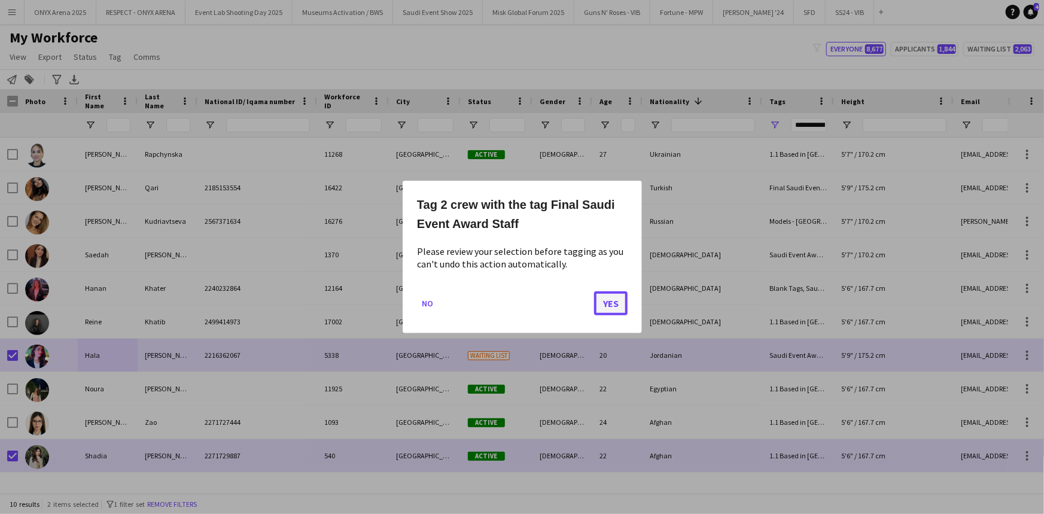
click at [599, 309] on button "Yes" at bounding box center [611, 303] width 34 height 24
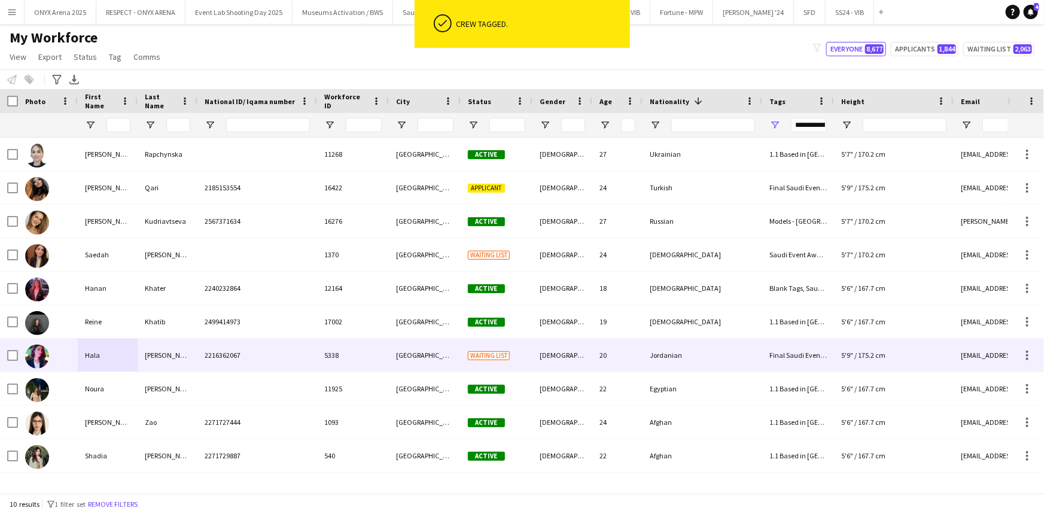
click at [419, 359] on div "[GEOGRAPHIC_DATA]" at bounding box center [425, 355] width 72 height 33
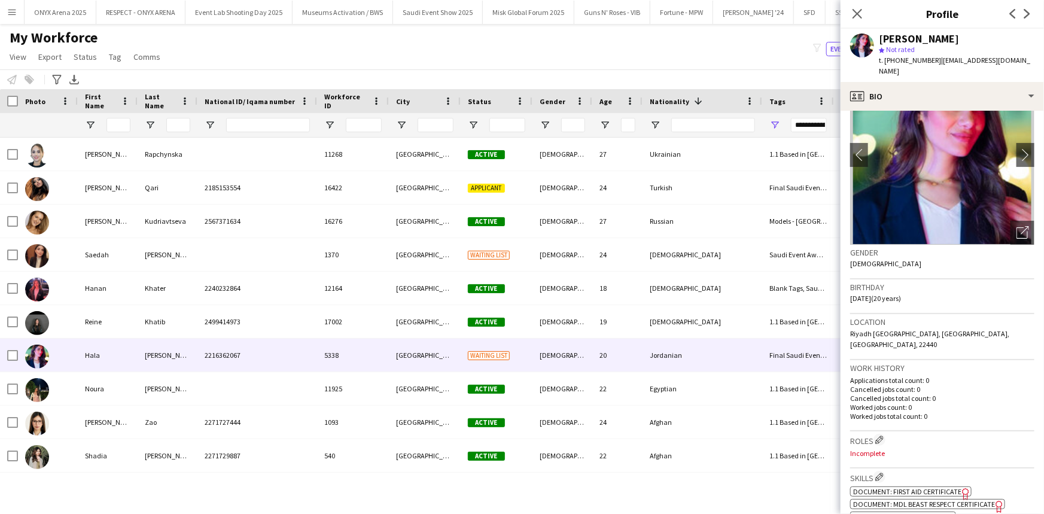
scroll to position [108, 0]
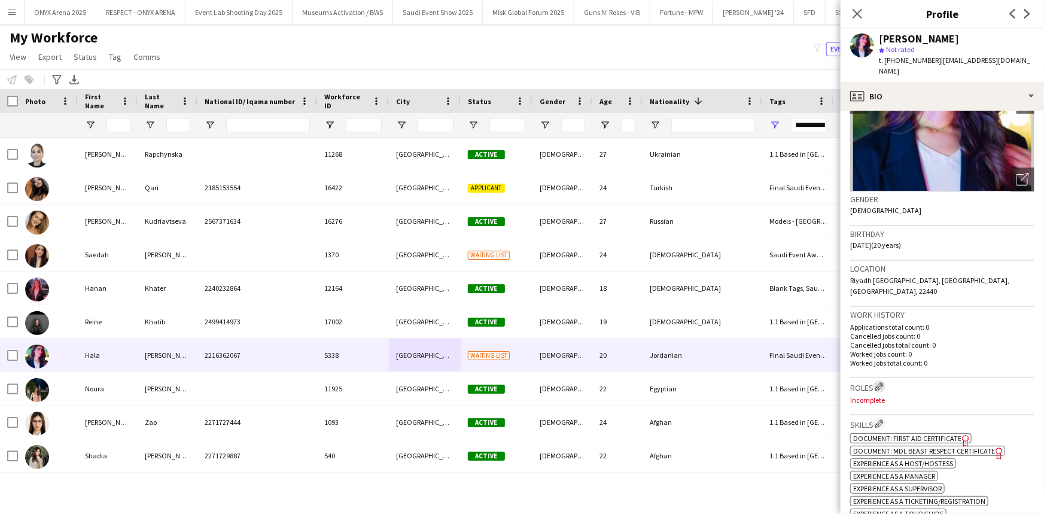
click at [885, 380] on button "Edit crew company roles" at bounding box center [879, 386] width 12 height 12
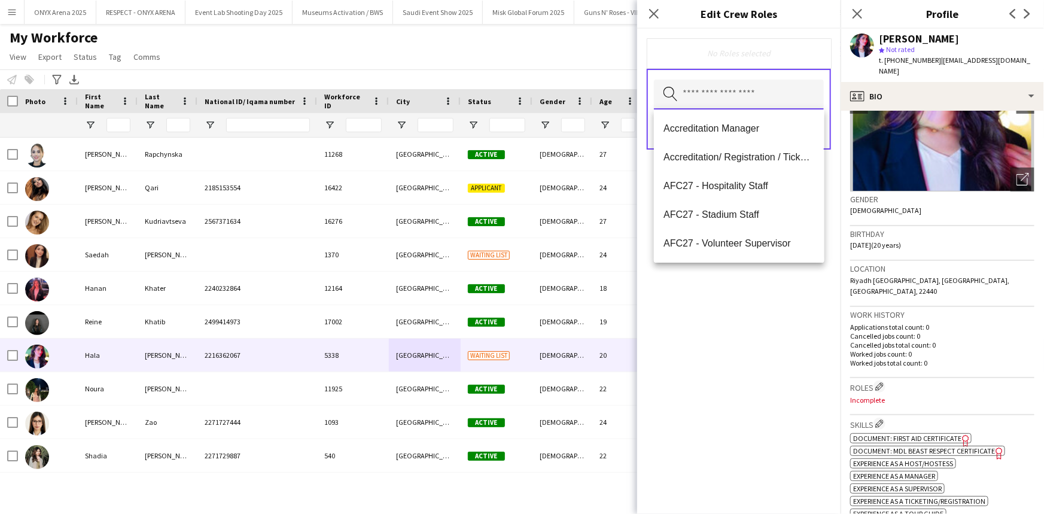
click at [701, 101] on input "text" at bounding box center [739, 95] width 170 height 30
click at [719, 148] on mat-option "Accreditation/ Registration / Ticketing" at bounding box center [739, 157] width 170 height 29
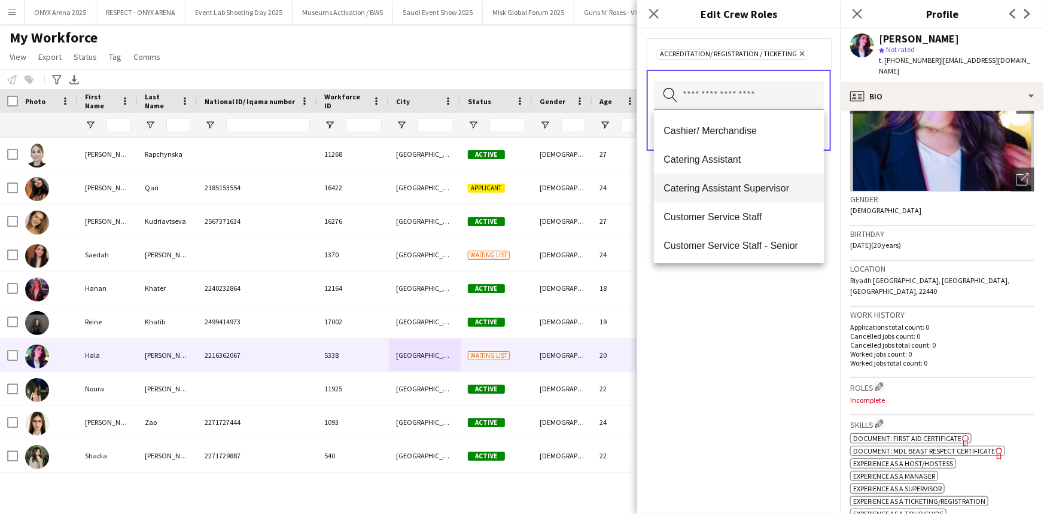
scroll to position [217, 0]
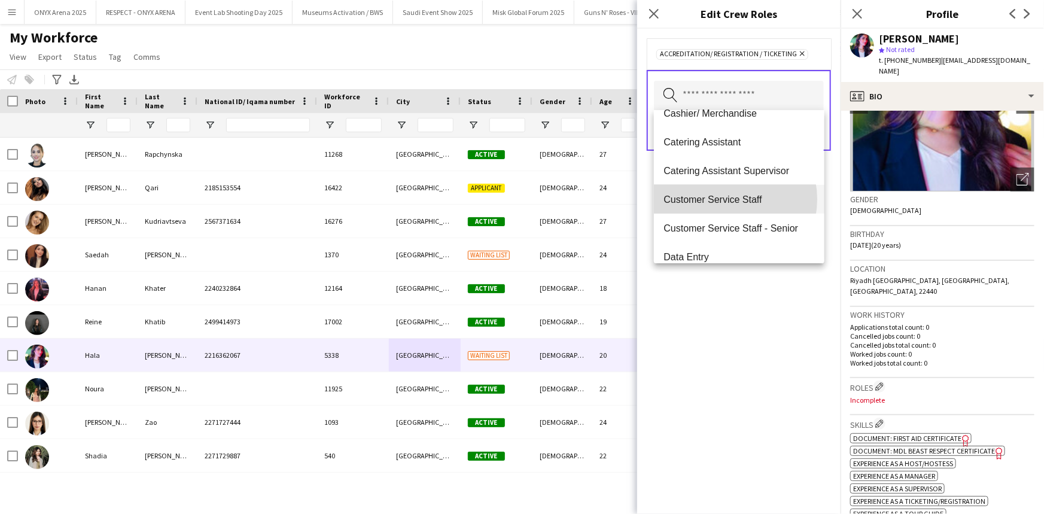
click at [724, 199] on span "Customer Service Staff" at bounding box center [738, 199] width 151 height 11
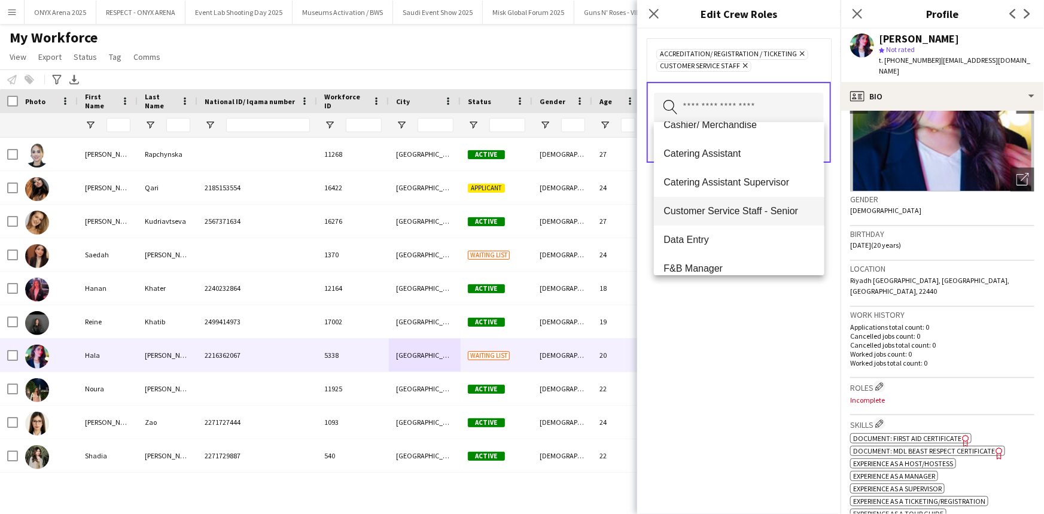
click at [733, 215] on span "Customer Service Staff - Senior" at bounding box center [738, 210] width 151 height 11
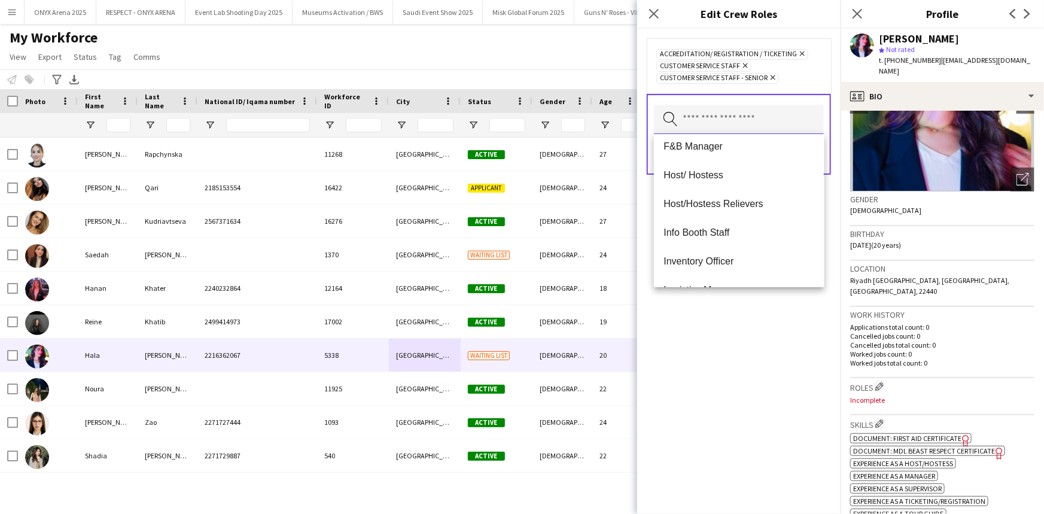
scroll to position [326, 0]
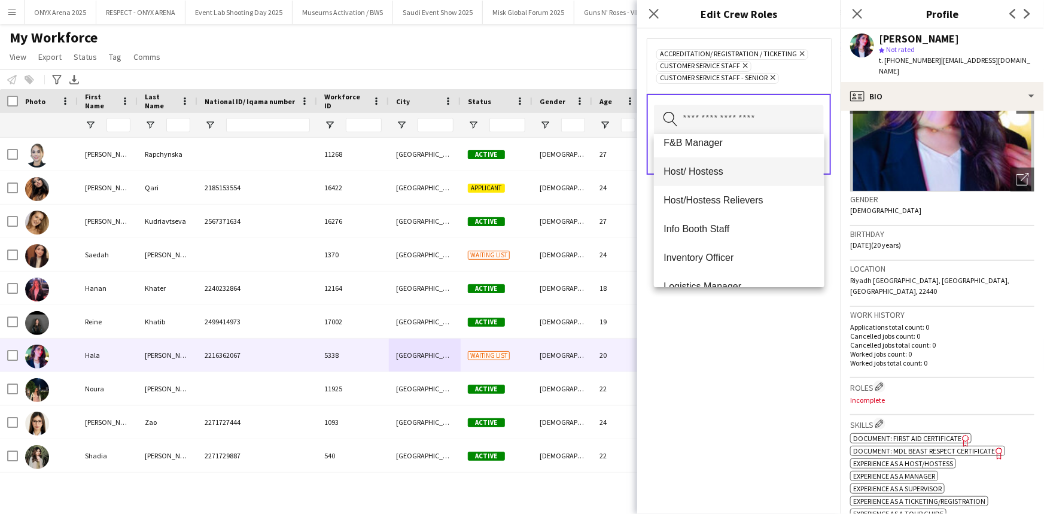
click at [716, 171] on span "Host/ Hostess" at bounding box center [738, 171] width 151 height 11
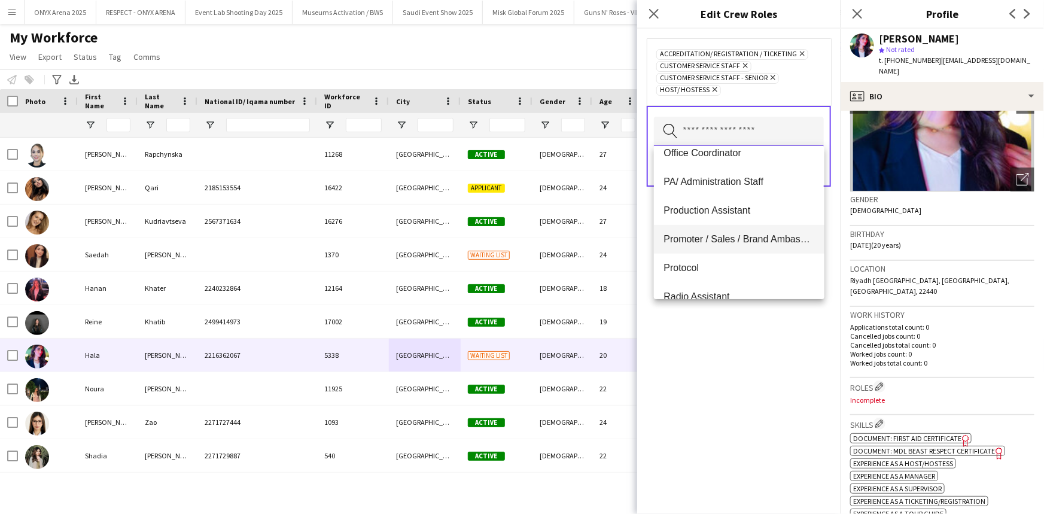
scroll to position [598, 0]
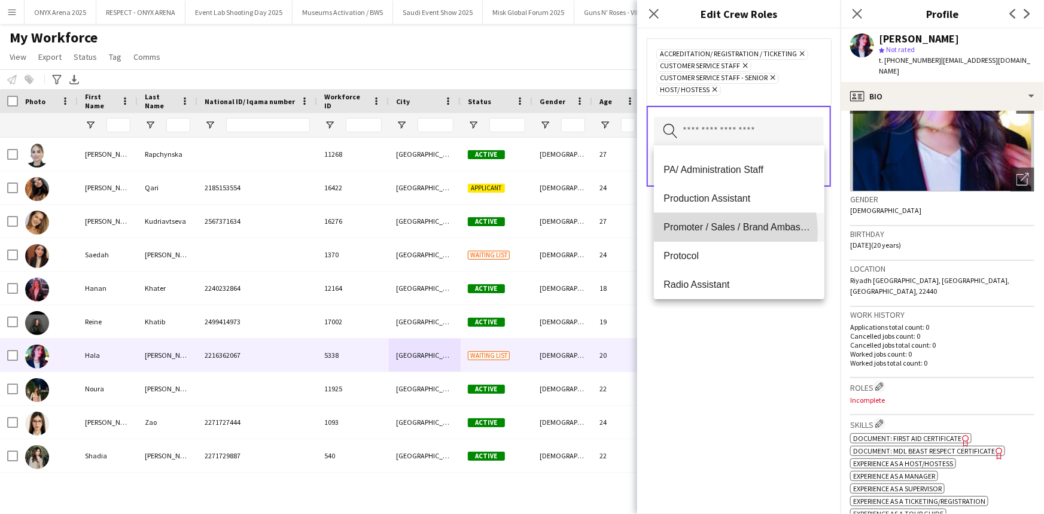
click at [717, 232] on span "Promoter / Sales / Brand Ambassador" at bounding box center [738, 226] width 151 height 11
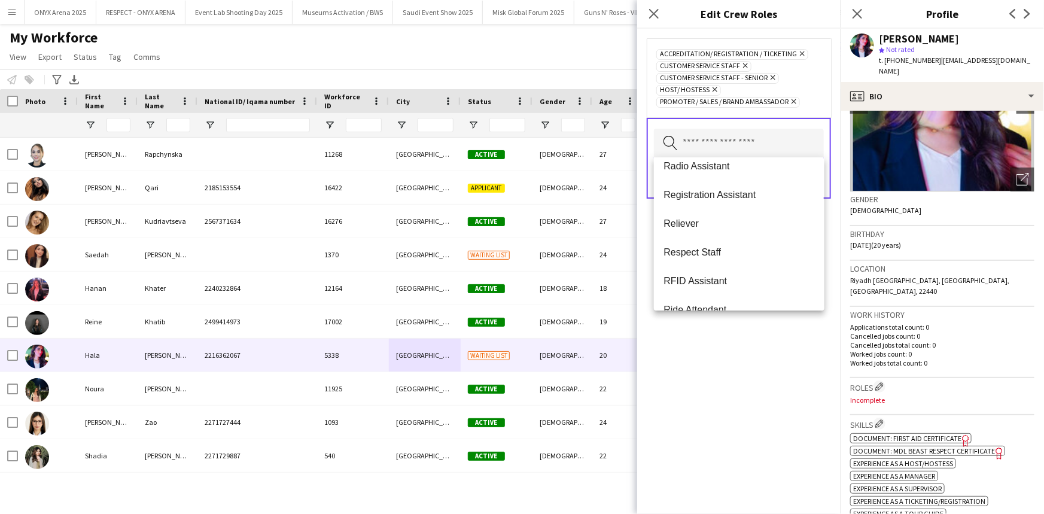
scroll to position [761, 0]
click at [724, 376] on div "Accreditation/ Registration / Ticketing Remove Customer Service Staff Remove Cu…" at bounding box center [738, 271] width 203 height 485
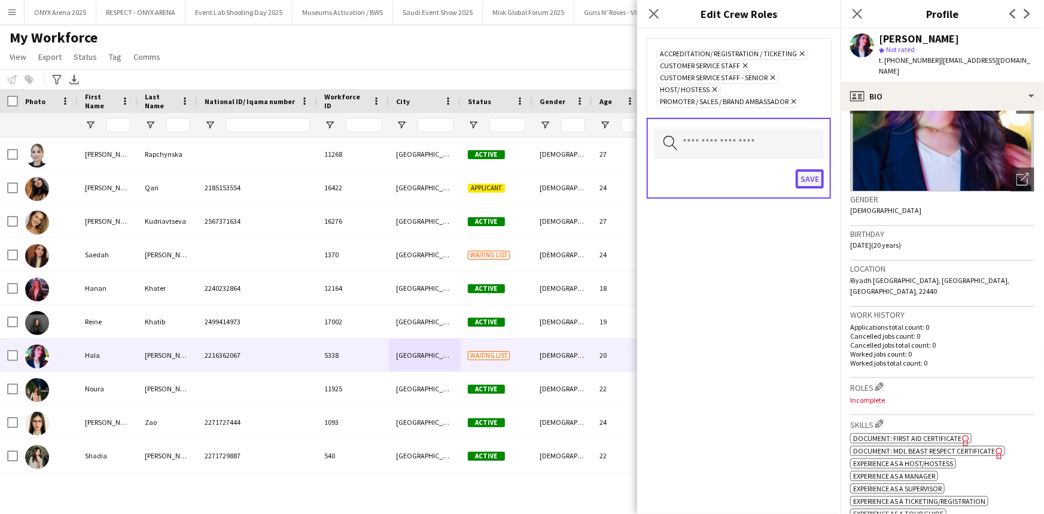
click at [801, 181] on button "Save" at bounding box center [810, 178] width 28 height 19
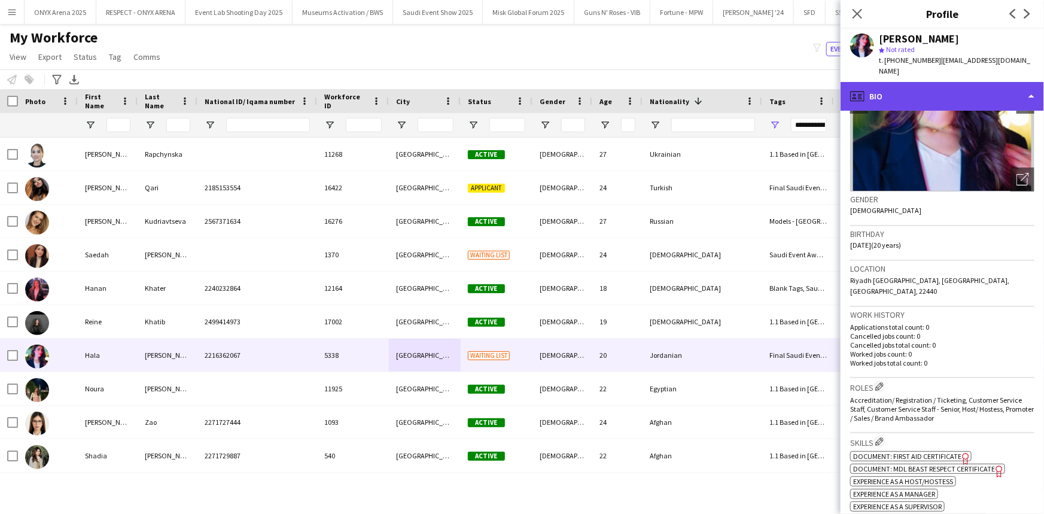
click at [935, 82] on div "profile Bio" at bounding box center [942, 96] width 203 height 29
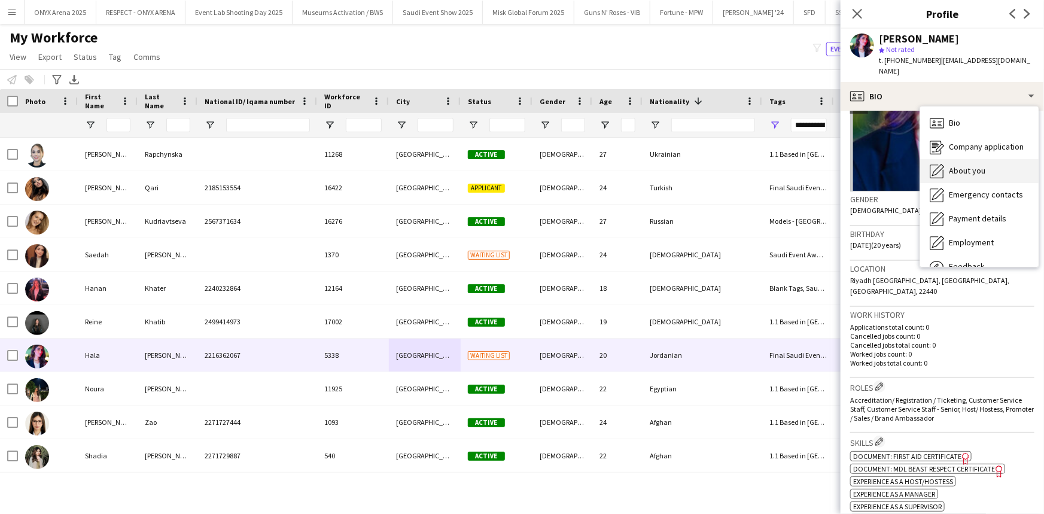
click at [951, 159] on div "About you About you" at bounding box center [979, 171] width 118 height 24
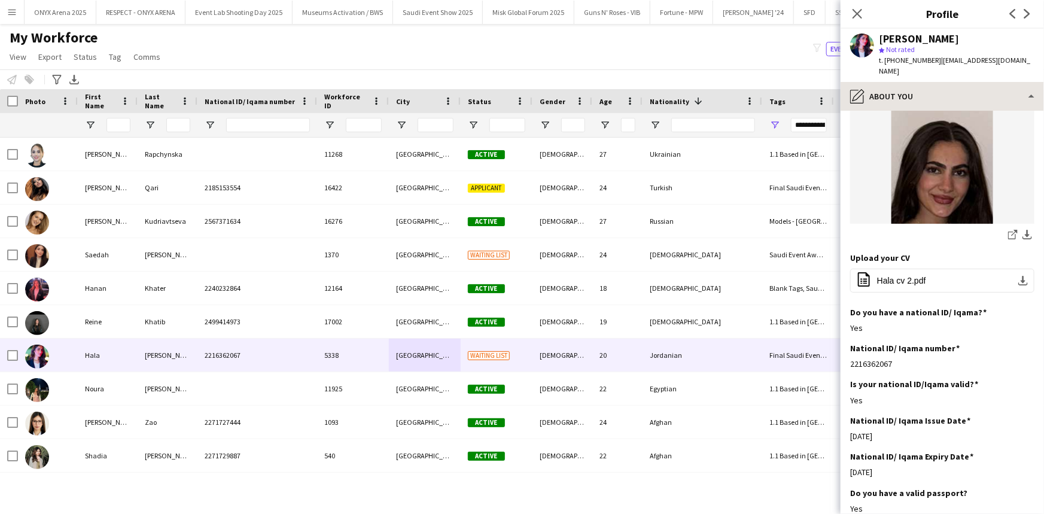
scroll to position [0, 0]
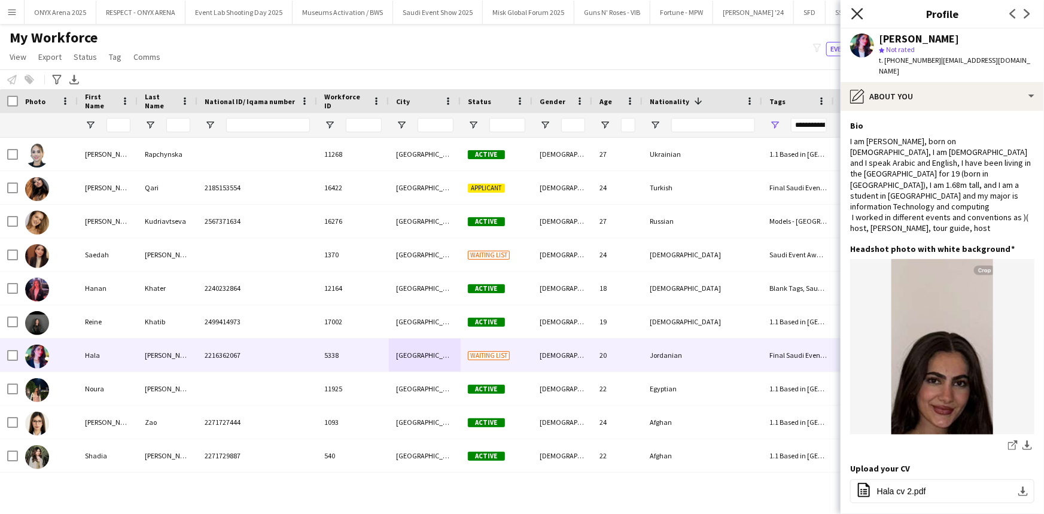
click at [861, 12] on icon "Close pop-in" at bounding box center [856, 13] width 11 height 11
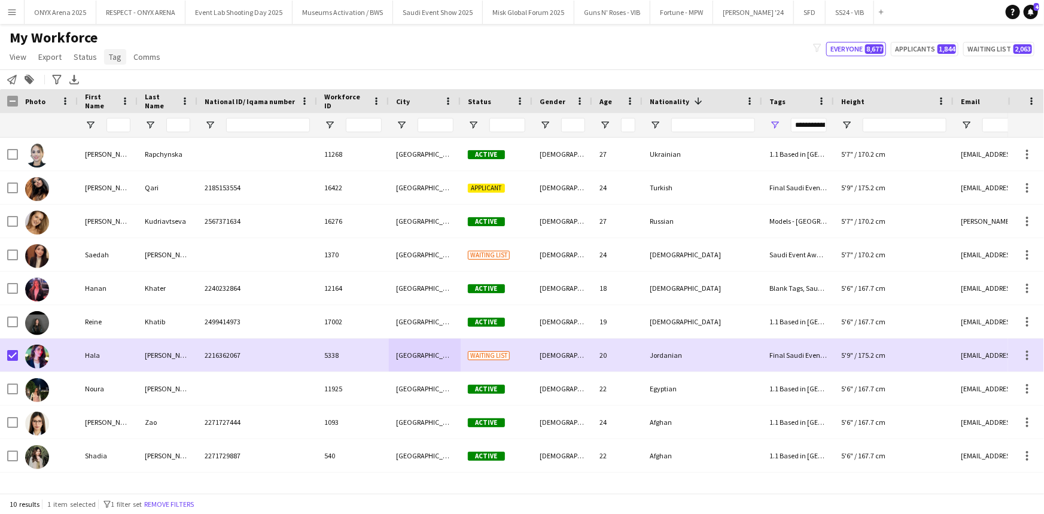
click at [115, 57] on span "Tag" at bounding box center [115, 56] width 13 height 11
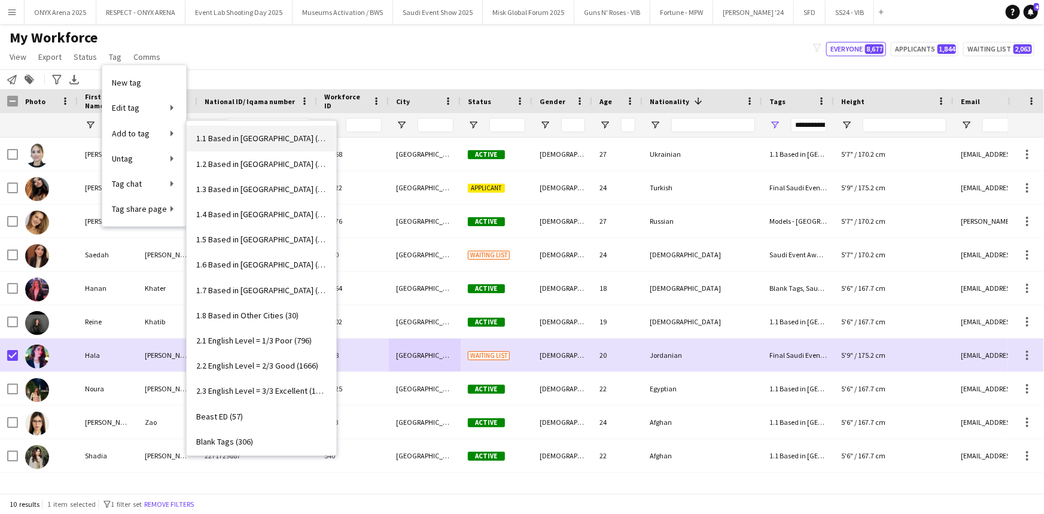
click at [250, 144] on link "1.1 Based in Riyadh (3032)" at bounding box center [262, 138] width 150 height 25
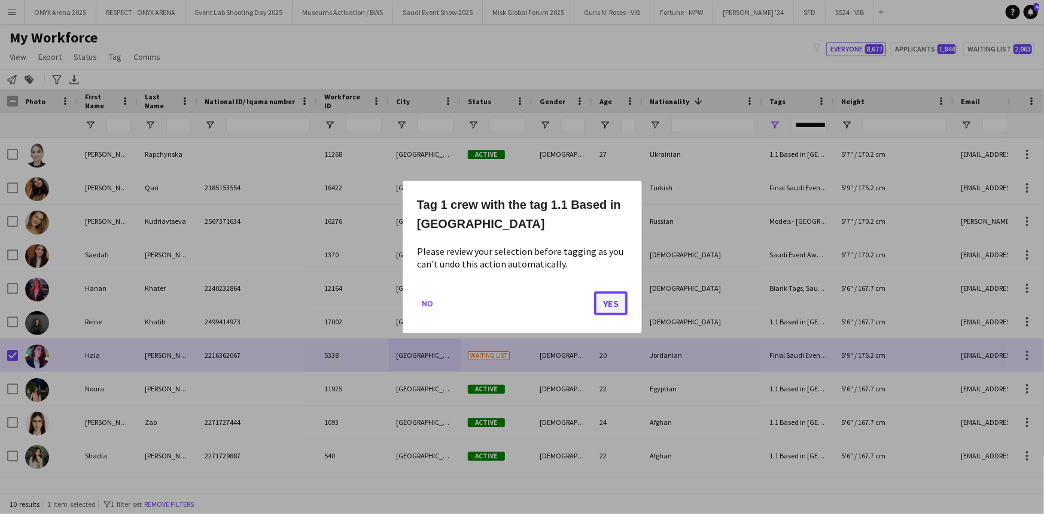
click at [611, 302] on button "Yes" at bounding box center [611, 303] width 34 height 24
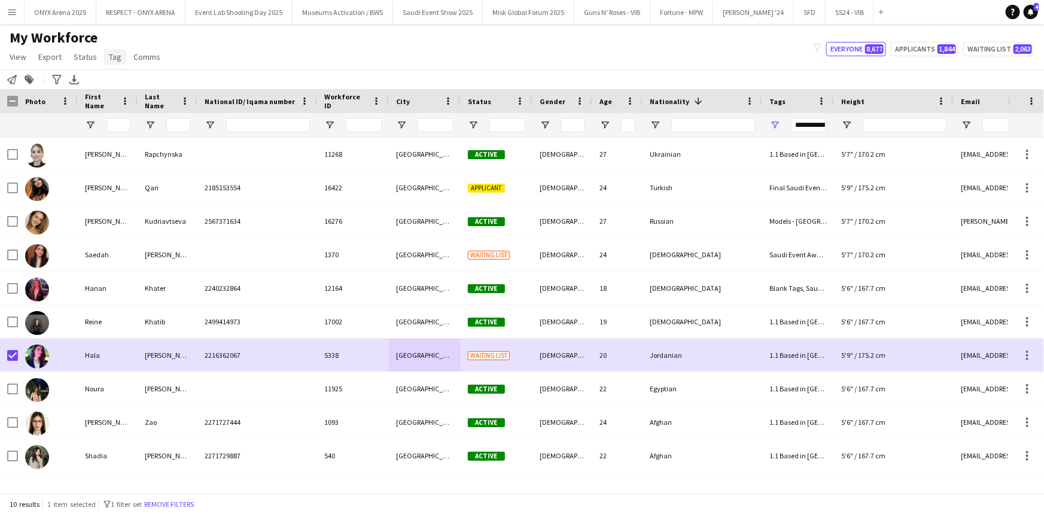
click at [111, 53] on span "Tag" at bounding box center [115, 56] width 13 height 11
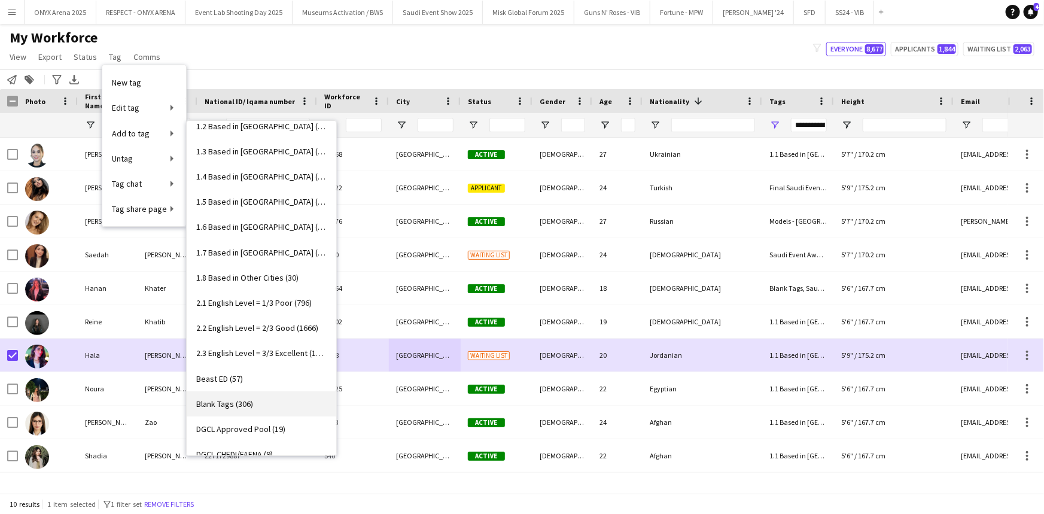
scroll to position [54, 0]
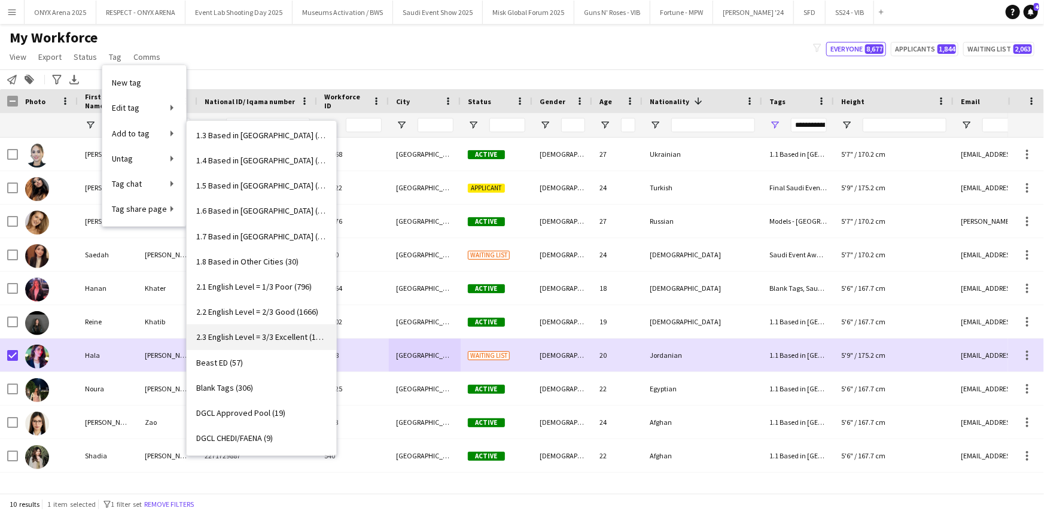
click at [262, 331] on span "2.3 English Level = 3/3 Excellent (1341)" at bounding box center [261, 336] width 130 height 11
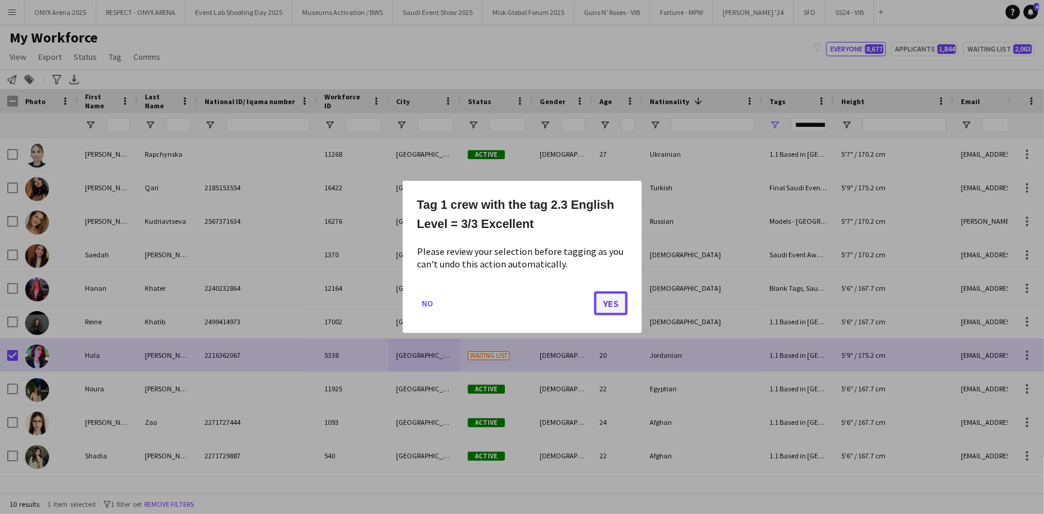
click at [602, 302] on button "Yes" at bounding box center [611, 303] width 34 height 24
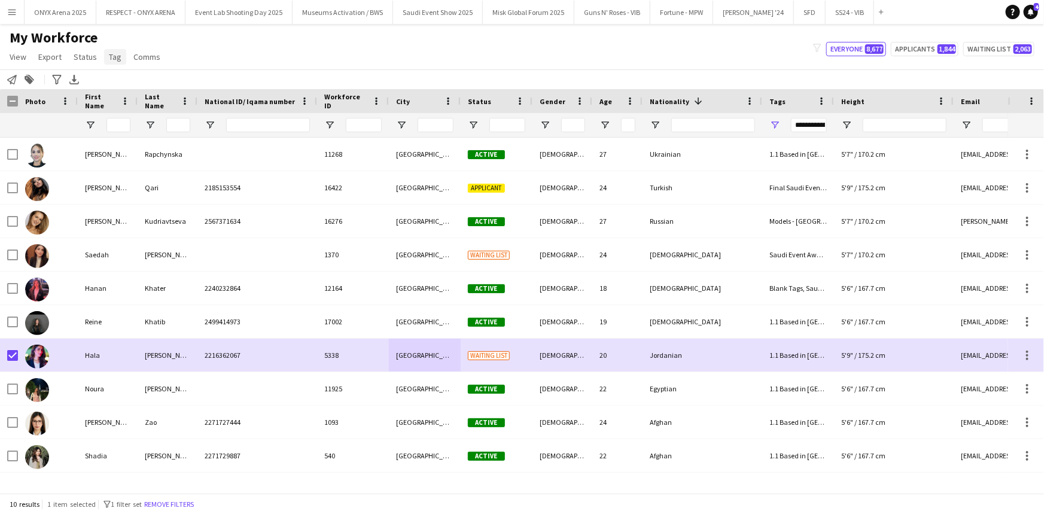
click at [120, 58] on link "Tag" at bounding box center [115, 57] width 22 height 16
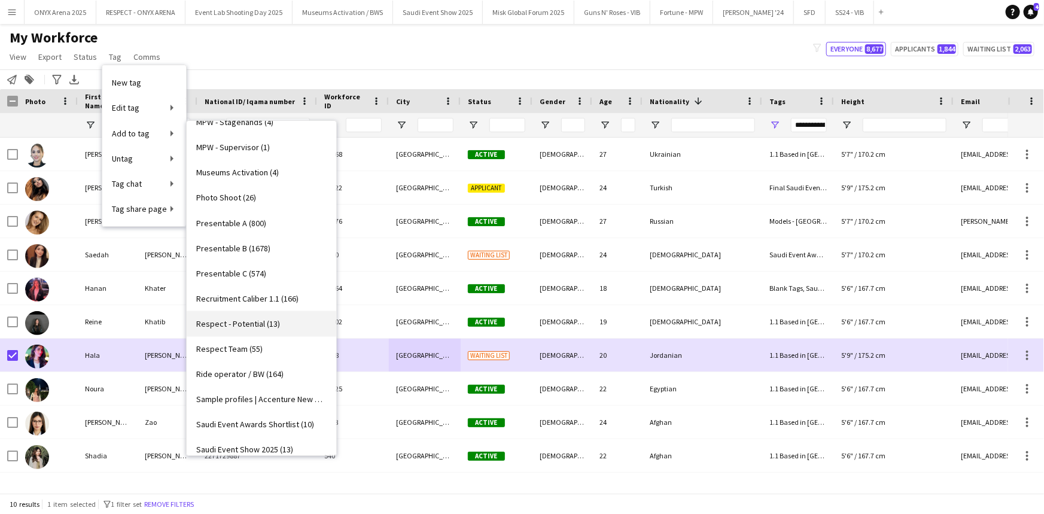
scroll to position [924, 0]
click at [224, 223] on span "Presentable A (800)" at bounding box center [231, 224] width 70 height 11
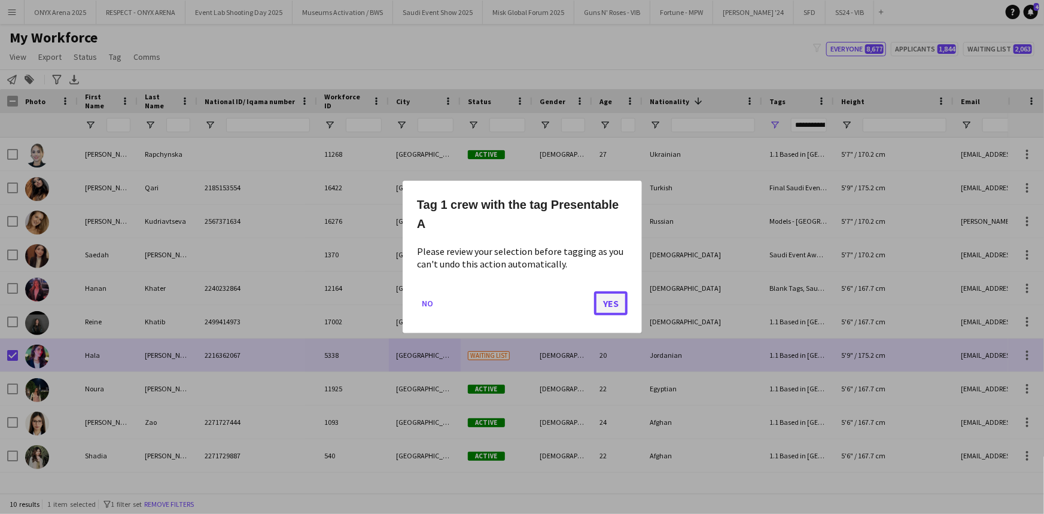
click at [604, 301] on button "Yes" at bounding box center [611, 303] width 34 height 24
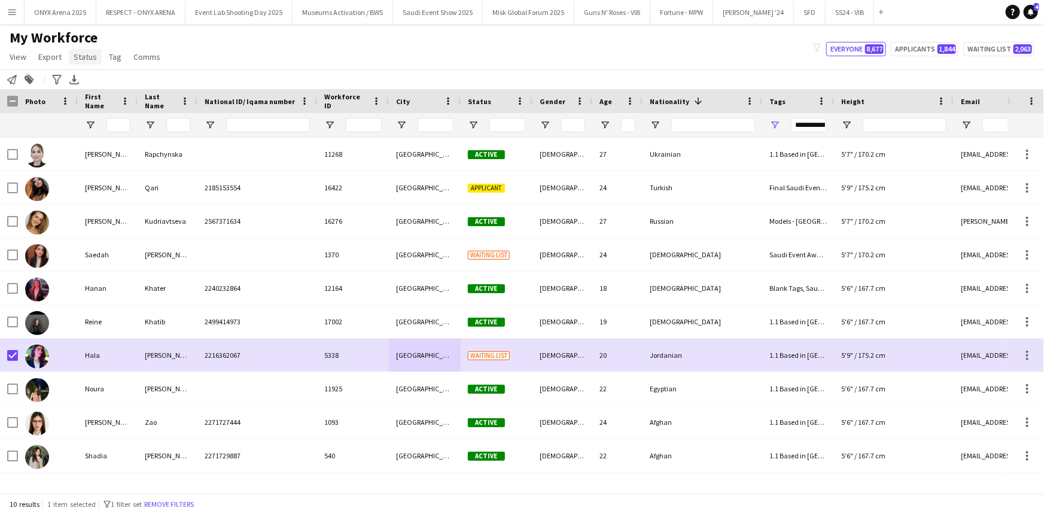
click at [87, 59] on span "Status" at bounding box center [85, 56] width 23 height 11
drag, startPoint x: 96, startPoint y: 91, endPoint x: 130, endPoint y: 92, distance: 34.1
click at [101, 92] on link "Edit" at bounding box center [111, 82] width 84 height 25
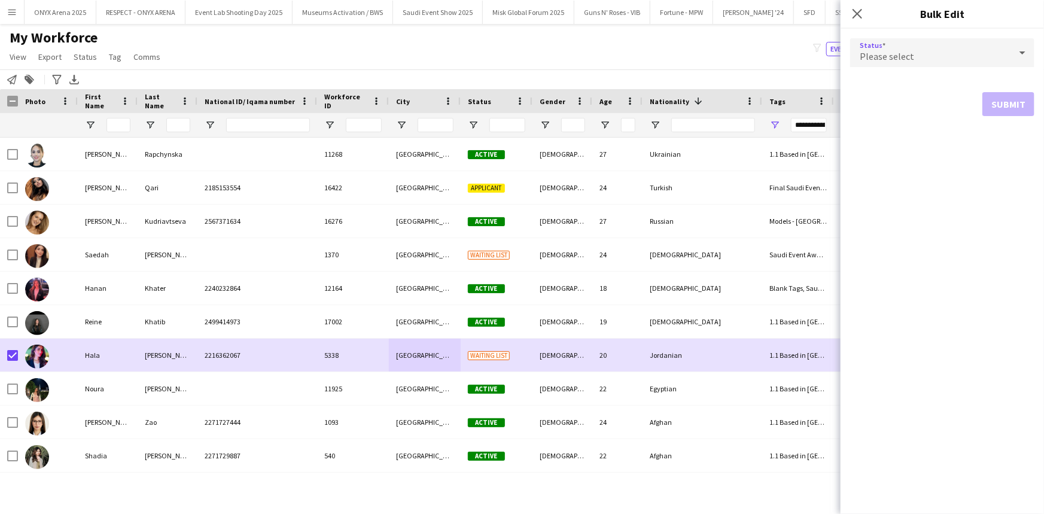
click at [888, 57] on span "Please select" at bounding box center [887, 56] width 54 height 12
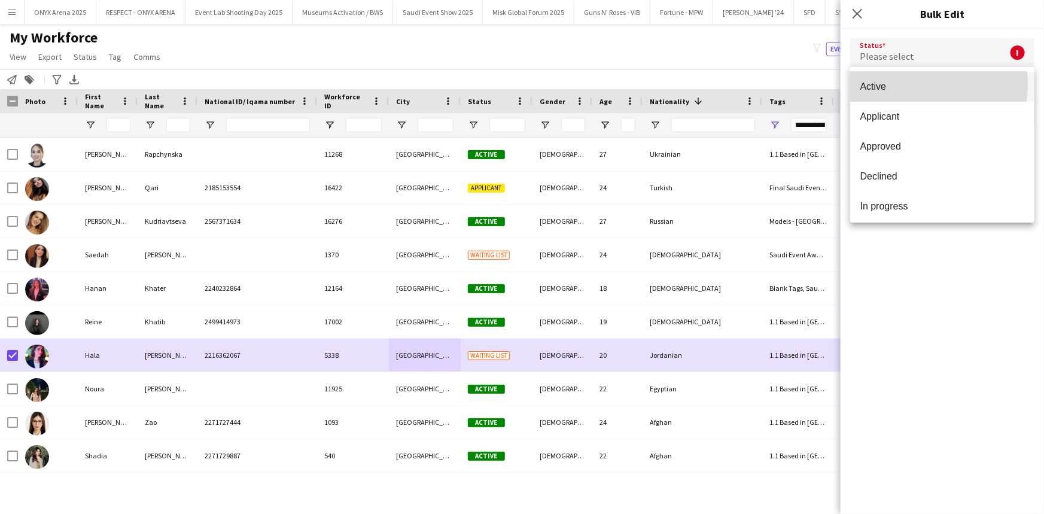
click at [897, 83] on span "Active" at bounding box center [942, 86] width 165 height 11
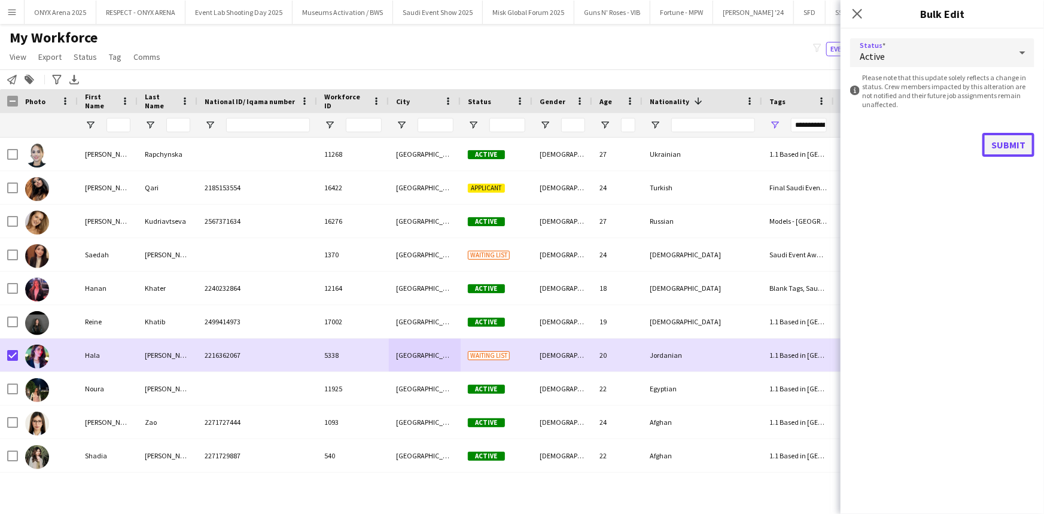
click at [1012, 145] on button "Submit" at bounding box center [1008, 145] width 52 height 24
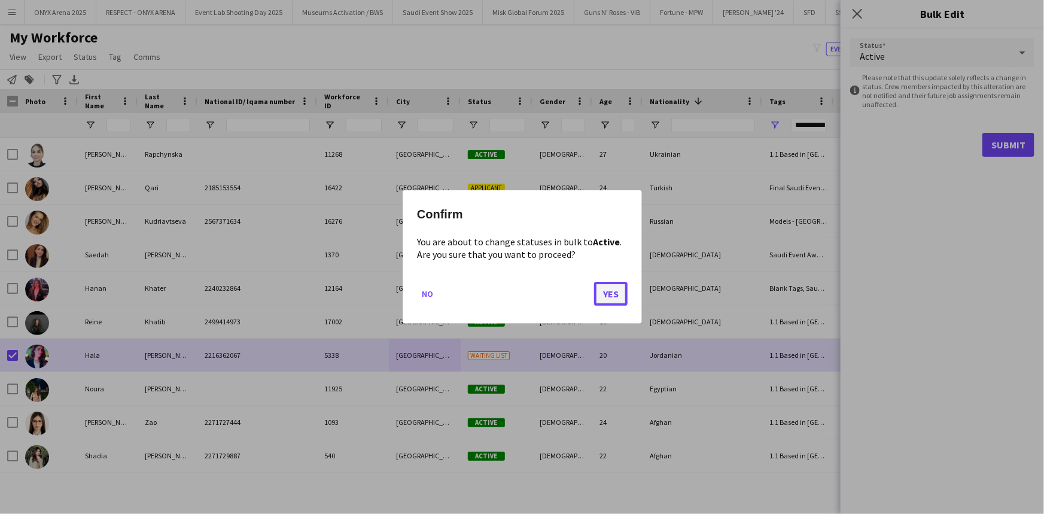
click at [612, 299] on button "Yes" at bounding box center [611, 294] width 34 height 24
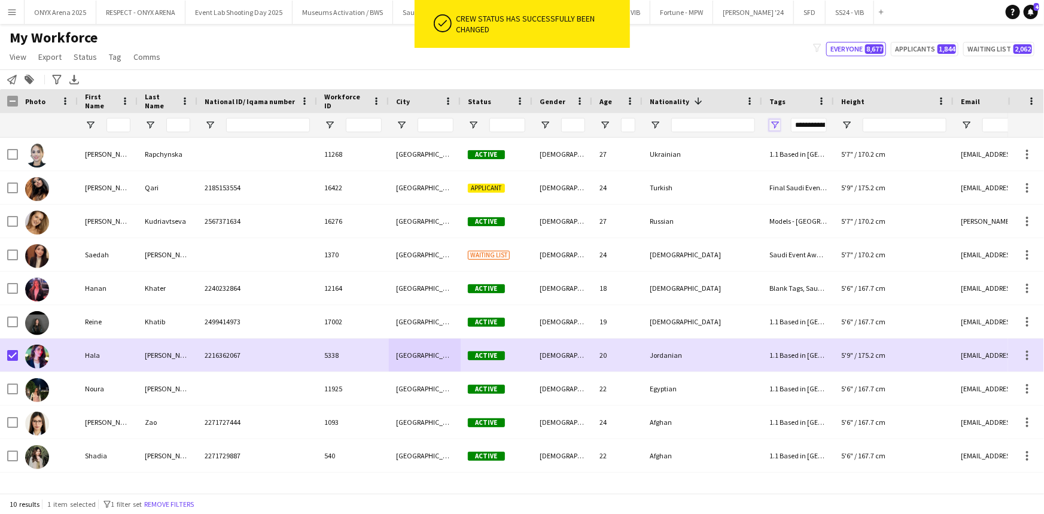
click at [778, 123] on span "Open Filter Menu" at bounding box center [774, 125] width 11 height 11
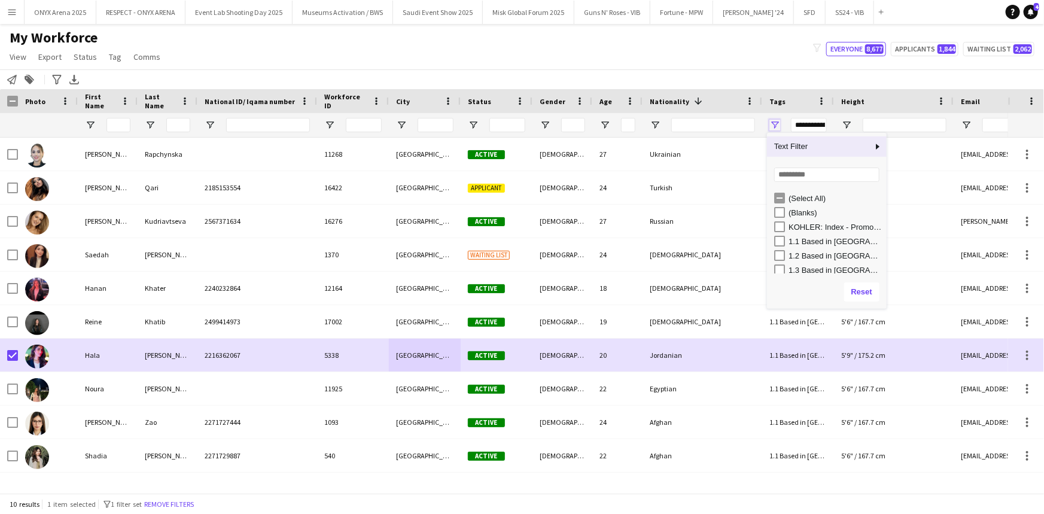
click at [778, 123] on span "Open Filter Menu" at bounding box center [774, 125] width 11 height 11
click at [172, 498] on button "Remove filters" at bounding box center [169, 504] width 54 height 13
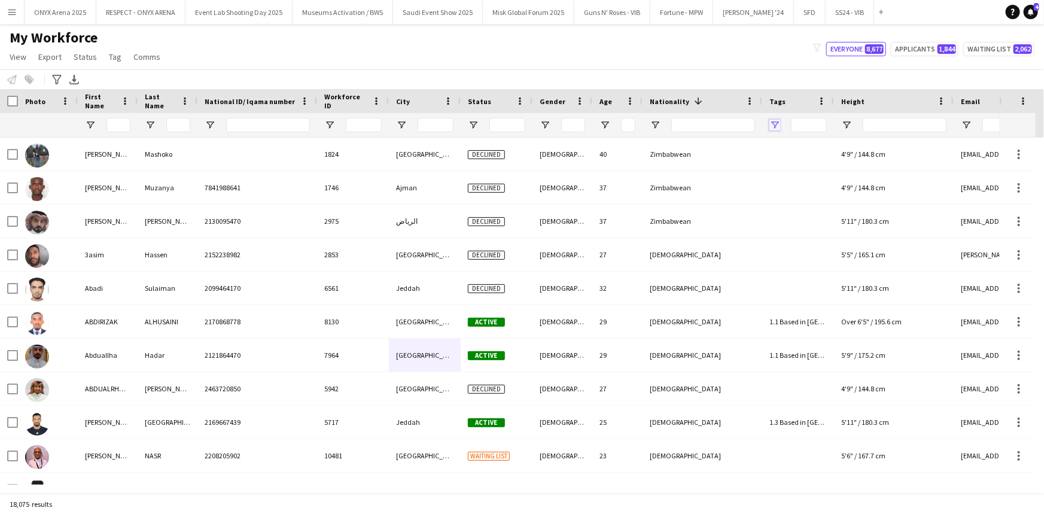
click at [776, 123] on span "Open Filter Menu" at bounding box center [774, 125] width 11 height 11
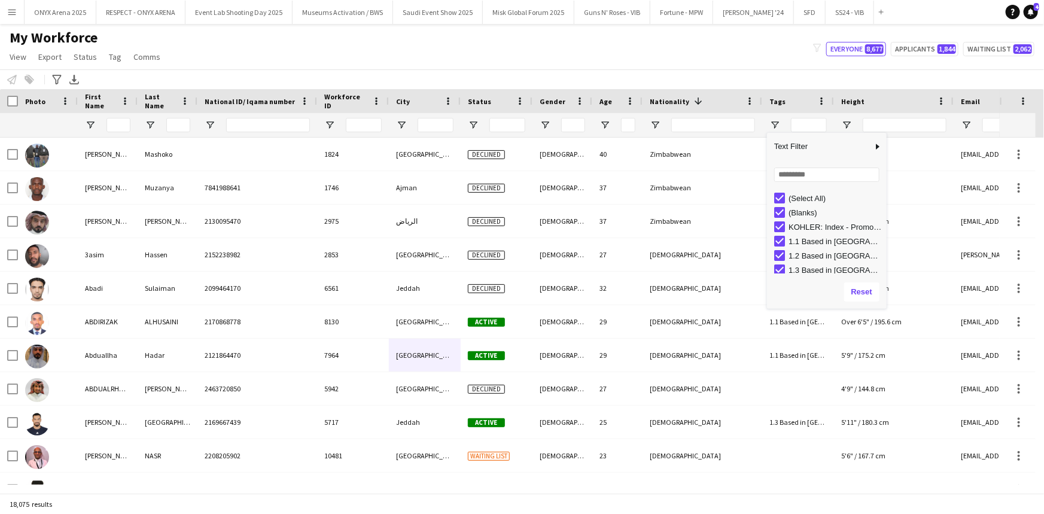
click at [778, 191] on div "(Select All)" at bounding box center [830, 198] width 112 height 14
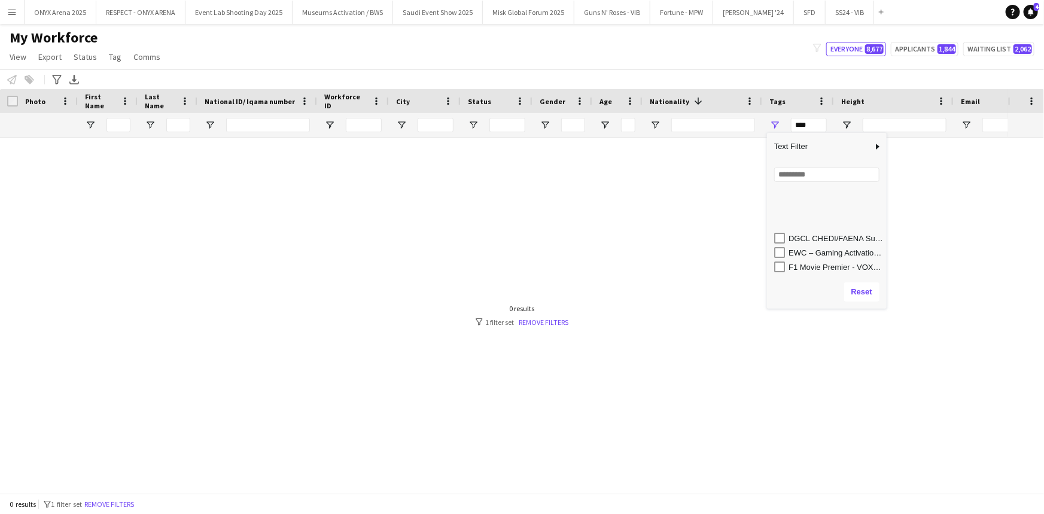
scroll to position [272, 0]
type input "**********"
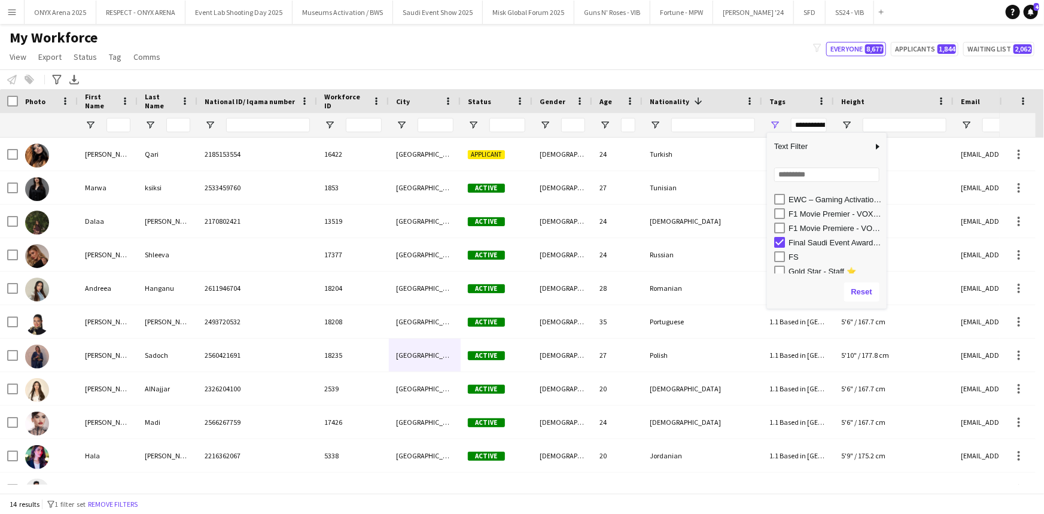
click at [559, 54] on div "My Workforce View Views Default view R4ven New view Update view Delete view Edi…" at bounding box center [522, 49] width 1044 height 41
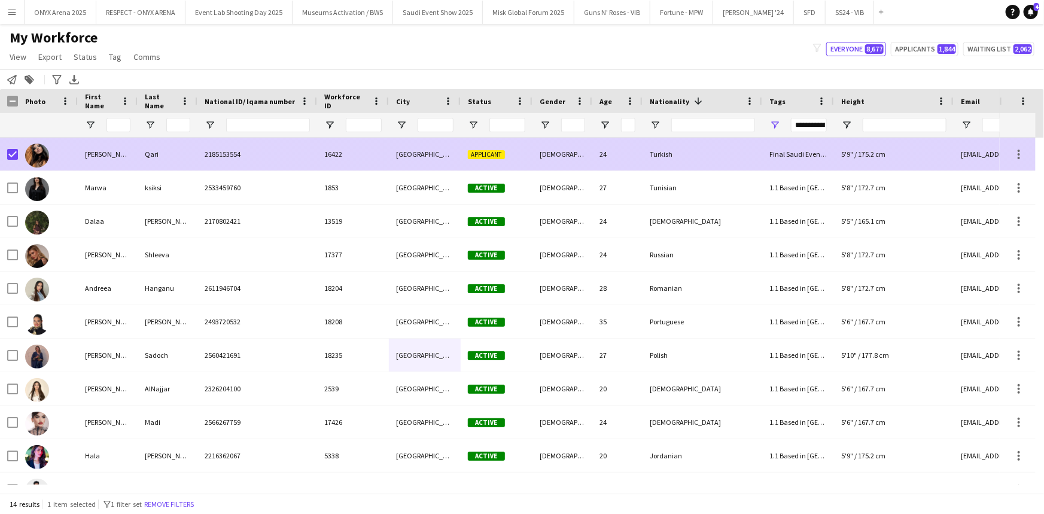
click at [149, 158] on div "Qari" at bounding box center [168, 154] width 60 height 33
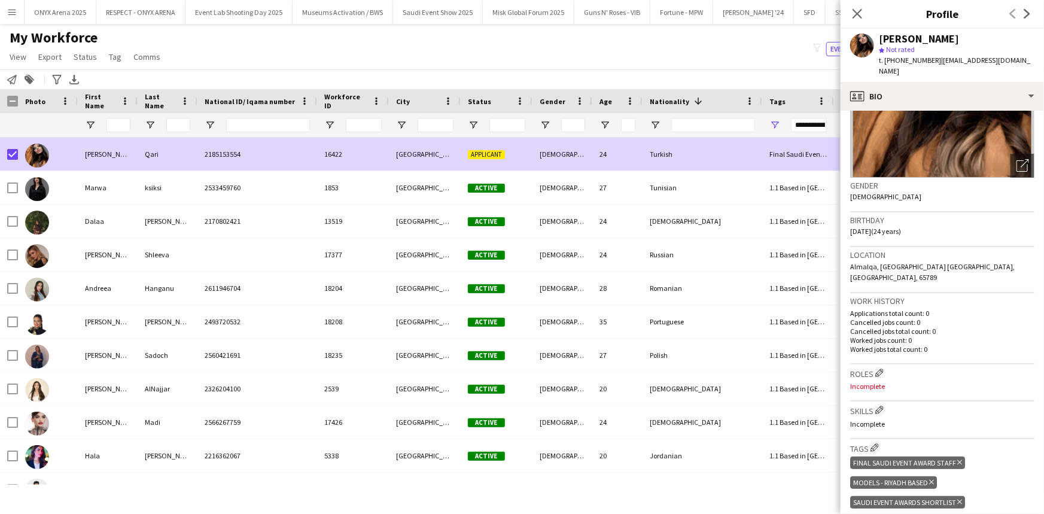
scroll to position [217, 0]
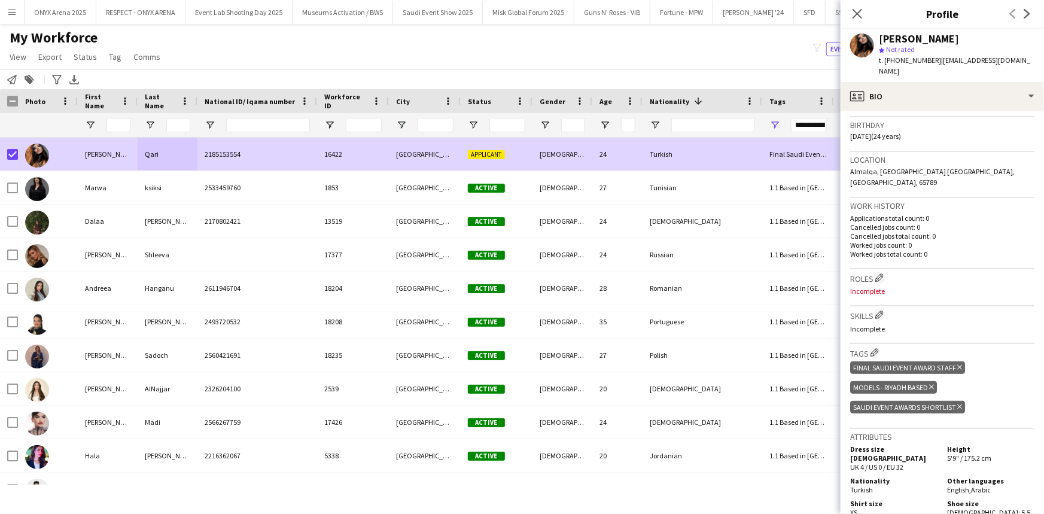
click at [960, 364] on icon "Delete tag" at bounding box center [959, 367] width 5 height 7
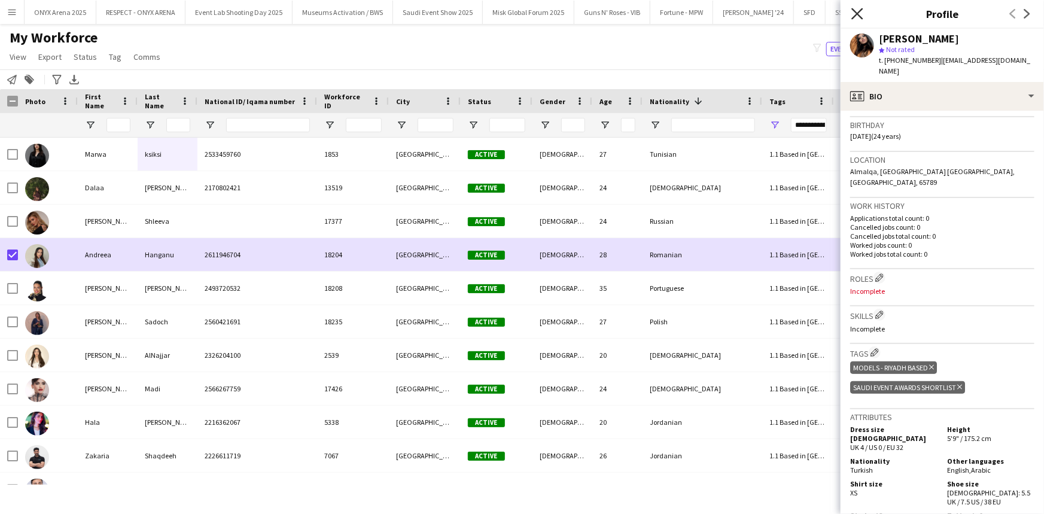
click at [857, 13] on icon at bounding box center [856, 13] width 11 height 11
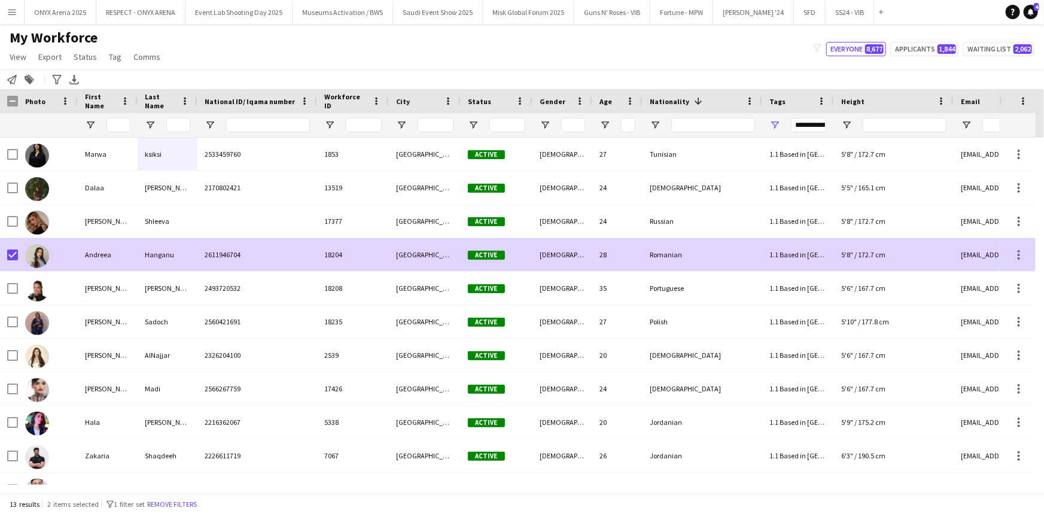
click at [135, 255] on div "Andreea" at bounding box center [108, 254] width 60 height 33
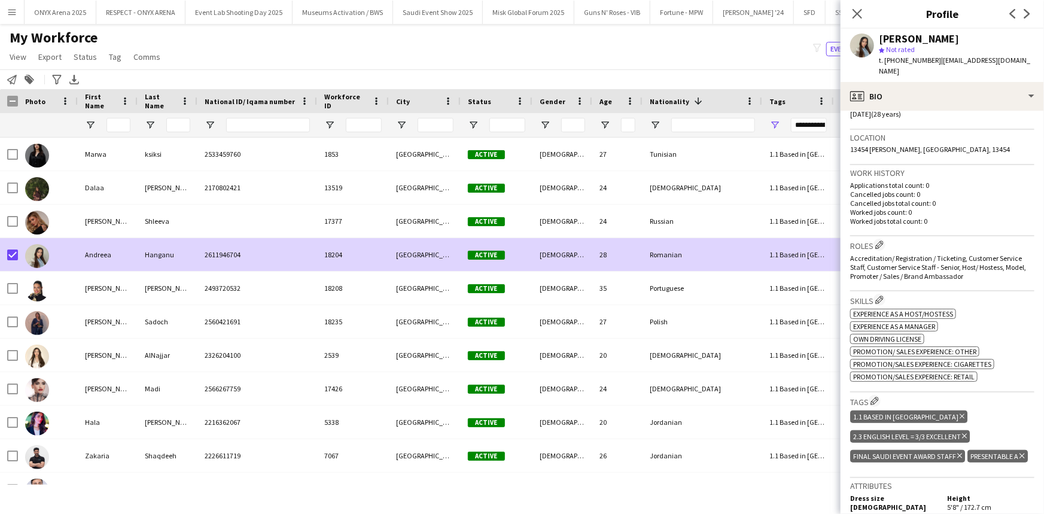
scroll to position [272, 0]
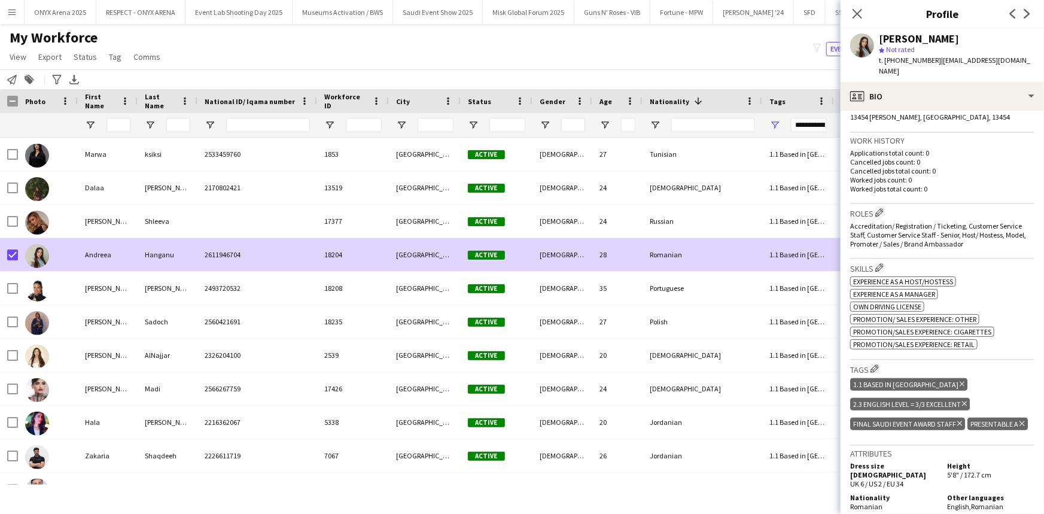
click at [959, 425] on icon at bounding box center [959, 423] width 5 height 5
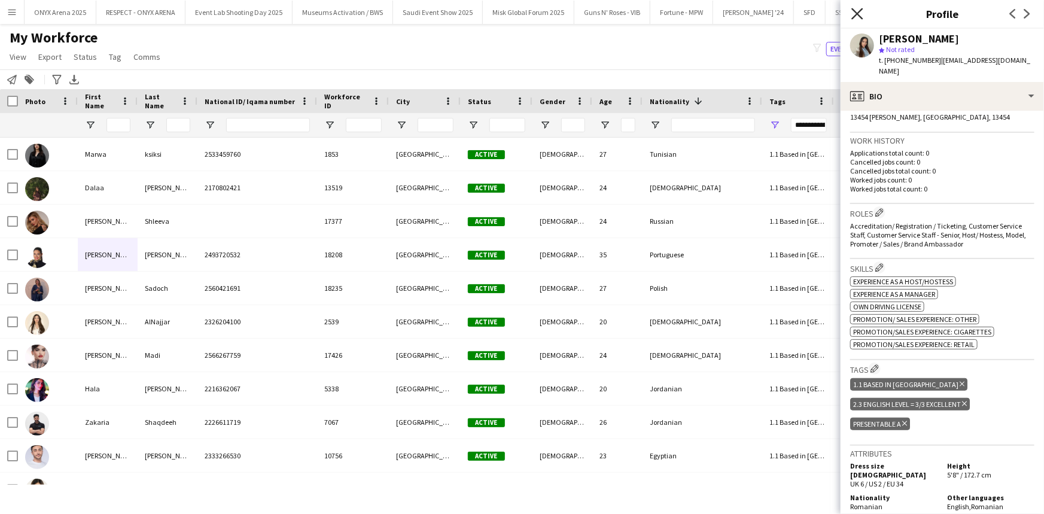
click at [858, 13] on icon at bounding box center [856, 13] width 11 height 11
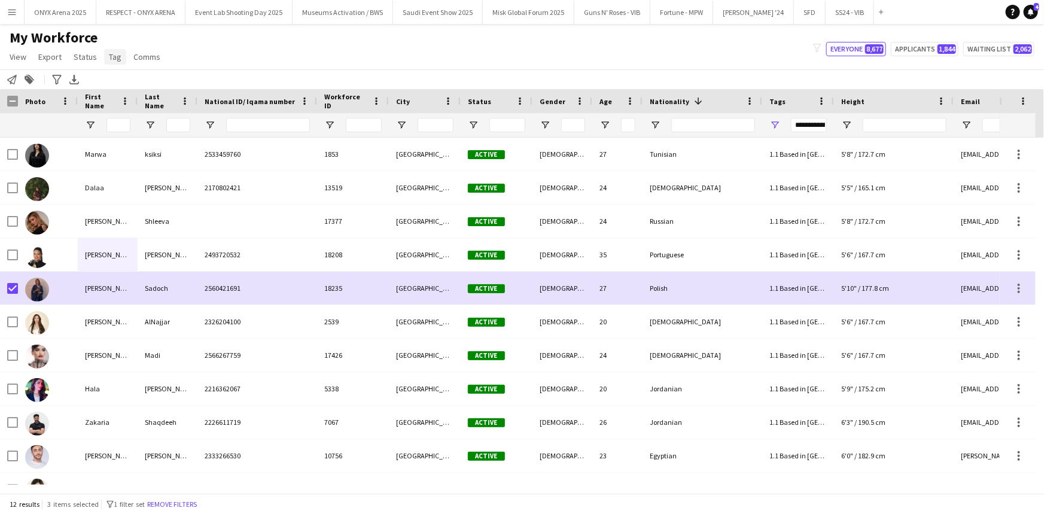
click at [118, 57] on span "Tag" at bounding box center [115, 56] width 13 height 11
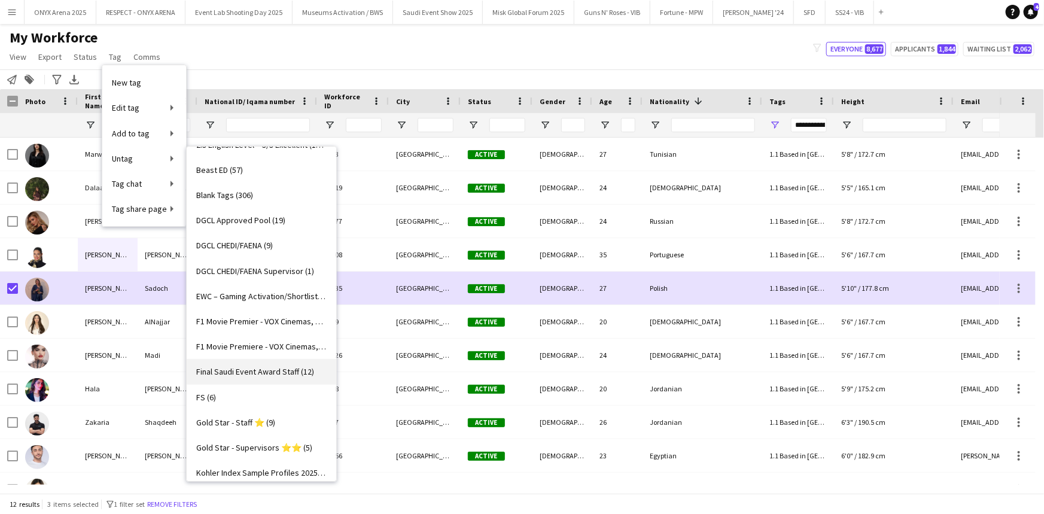
click at [236, 367] on span "Final Saudi Event Award Staff (12)" at bounding box center [255, 371] width 118 height 11
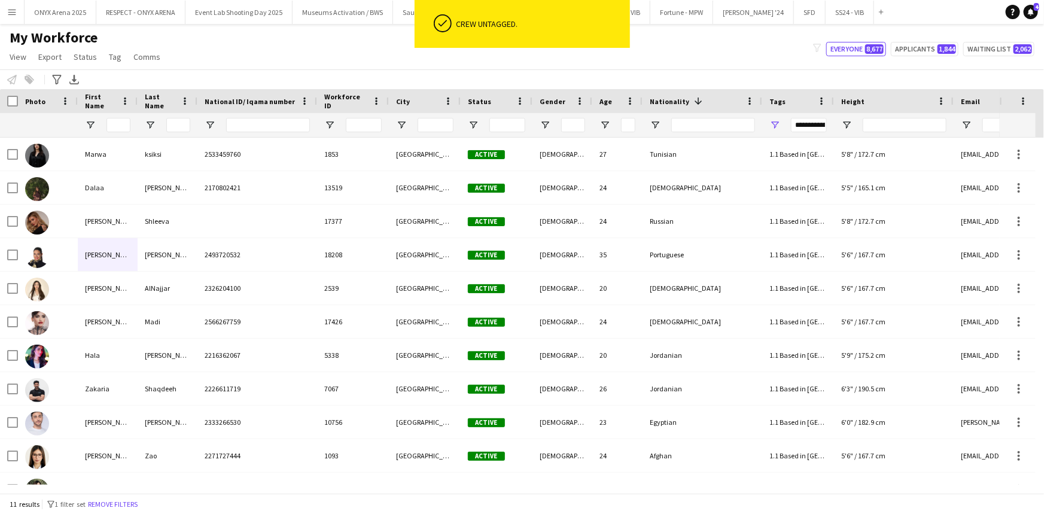
click at [262, 56] on div "My Workforce View Views Default view R4ven New view Update view Delete view Edi…" at bounding box center [522, 49] width 1044 height 41
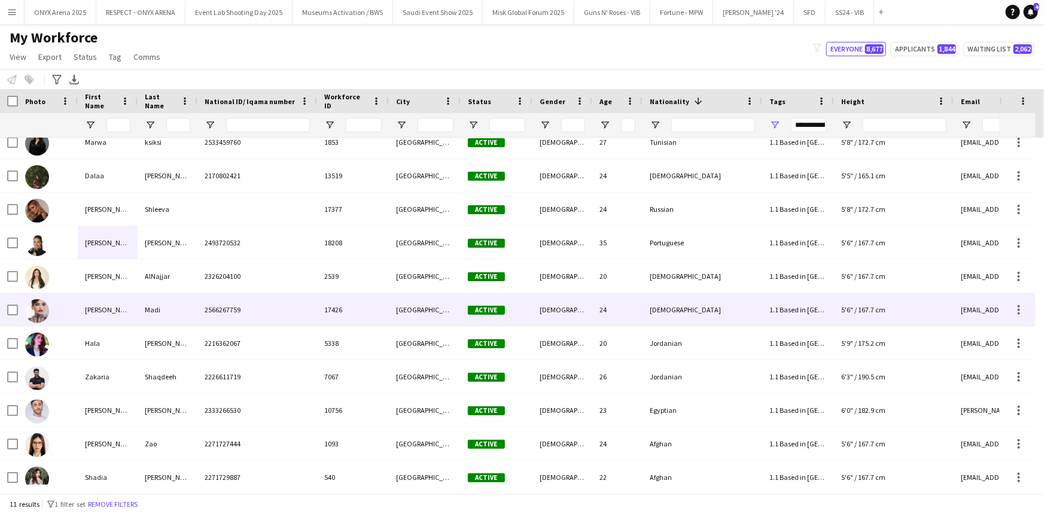
scroll to position [22, 0]
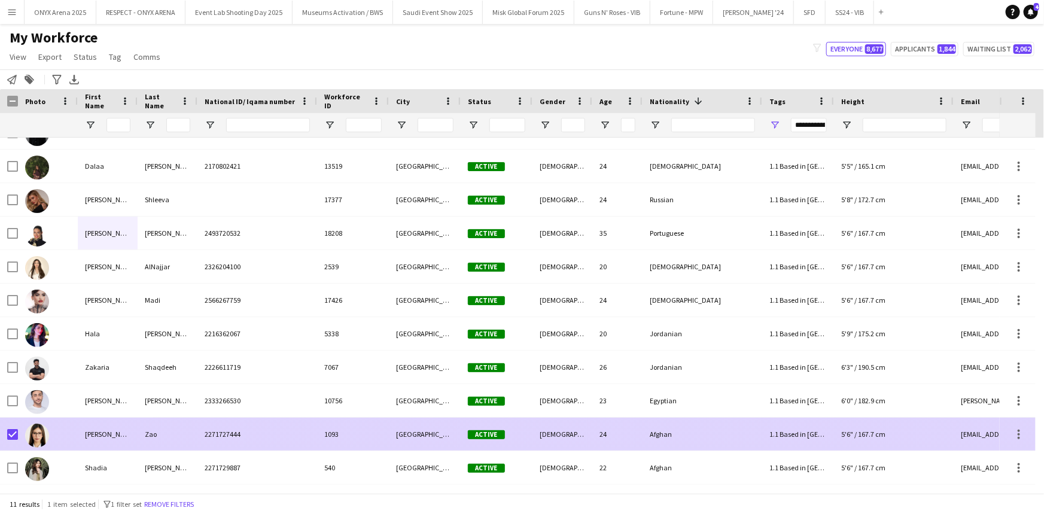
click at [81, 437] on div "Nadia" at bounding box center [108, 434] width 60 height 33
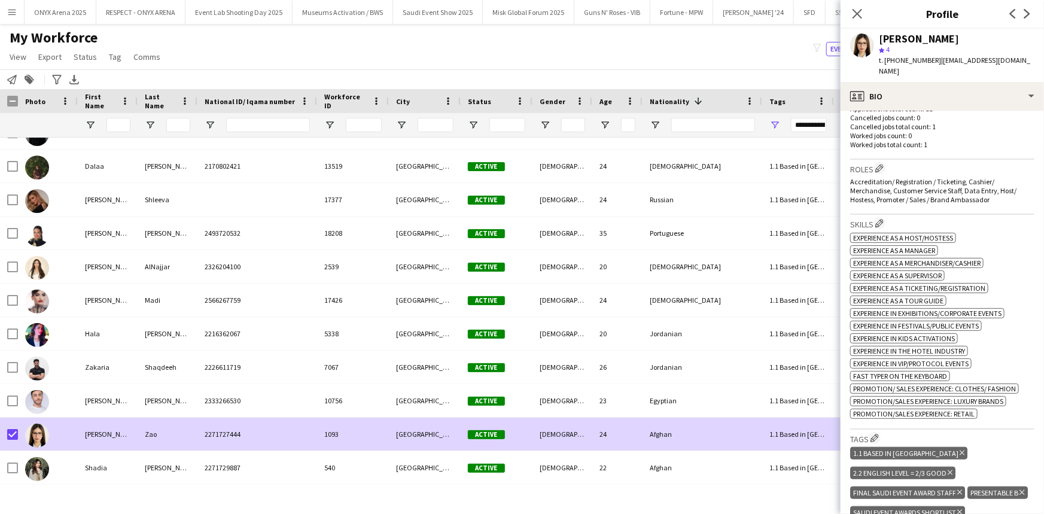
scroll to position [435, 0]
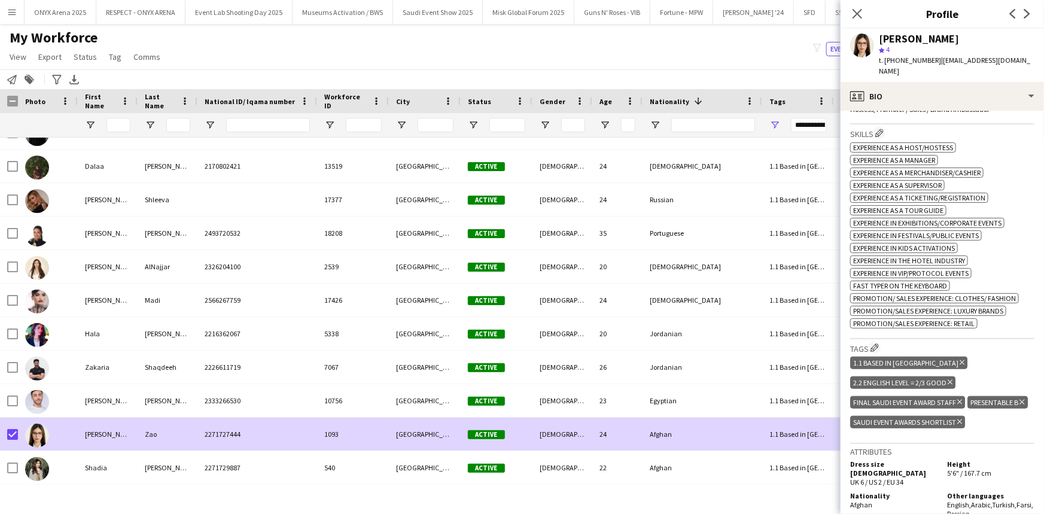
click at [958, 398] on icon "Delete tag" at bounding box center [959, 401] width 5 height 7
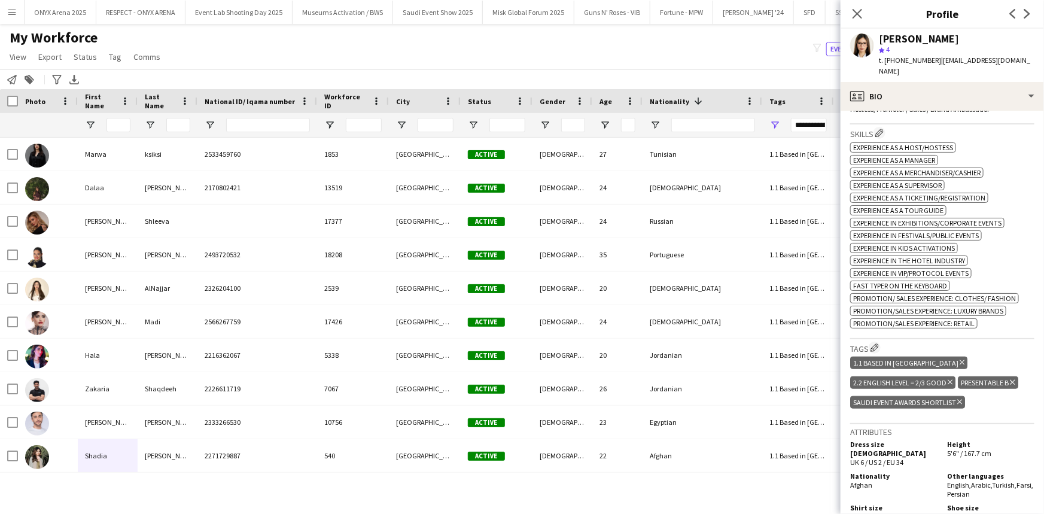
scroll to position [0, 0]
click at [856, 12] on icon "Close pop-in" at bounding box center [856, 13] width 11 height 11
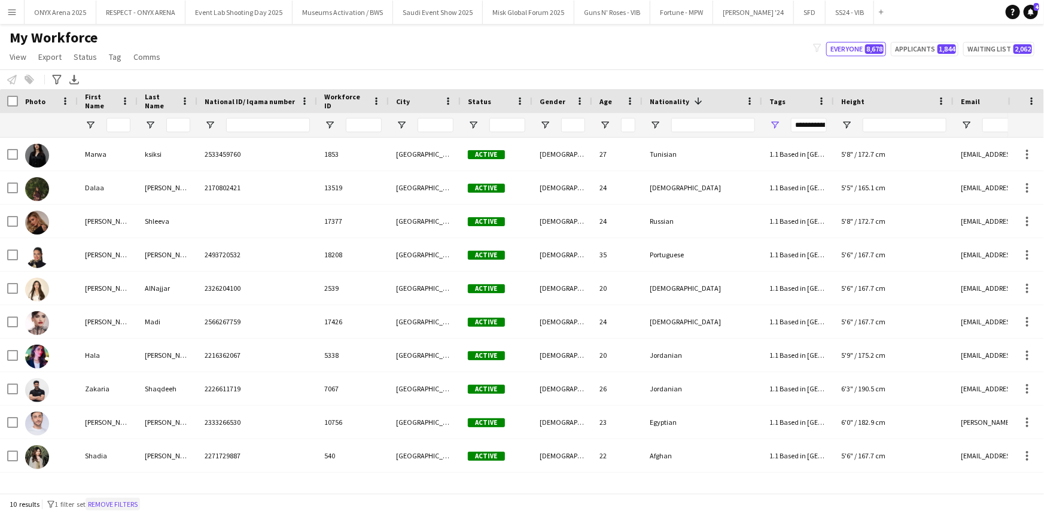
click at [126, 499] on button "Remove filters" at bounding box center [113, 504] width 54 height 13
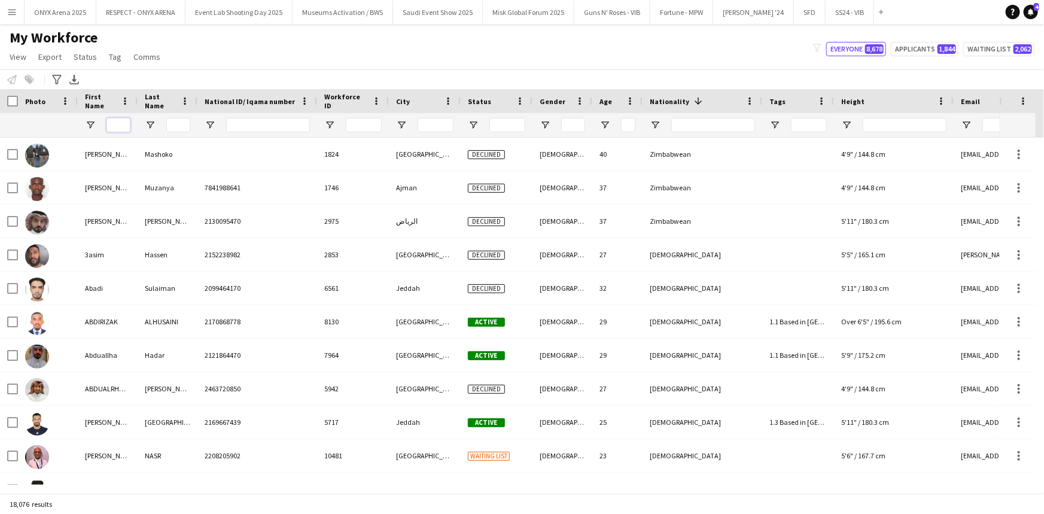
click at [112, 129] on input "First Name Filter Input" at bounding box center [118, 125] width 24 height 14
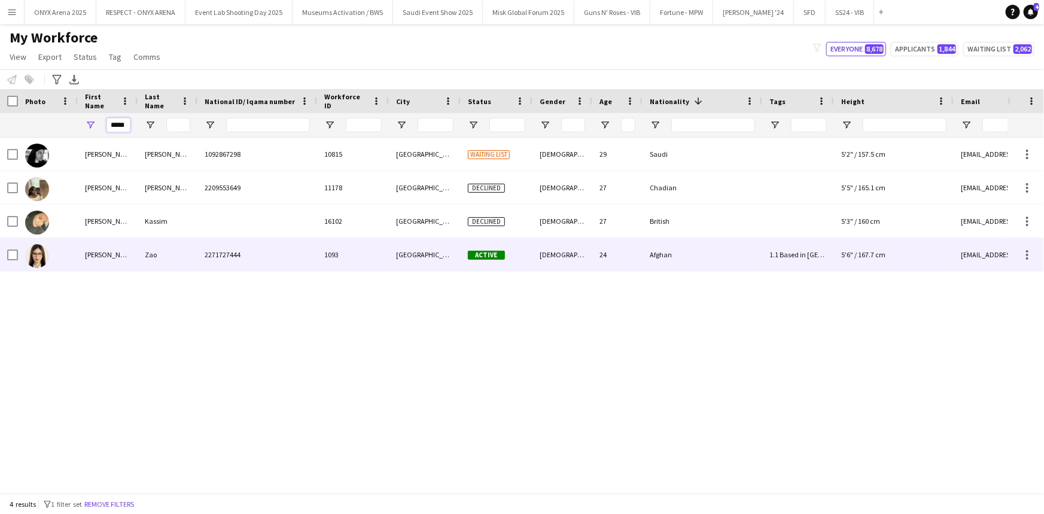
type input "*****"
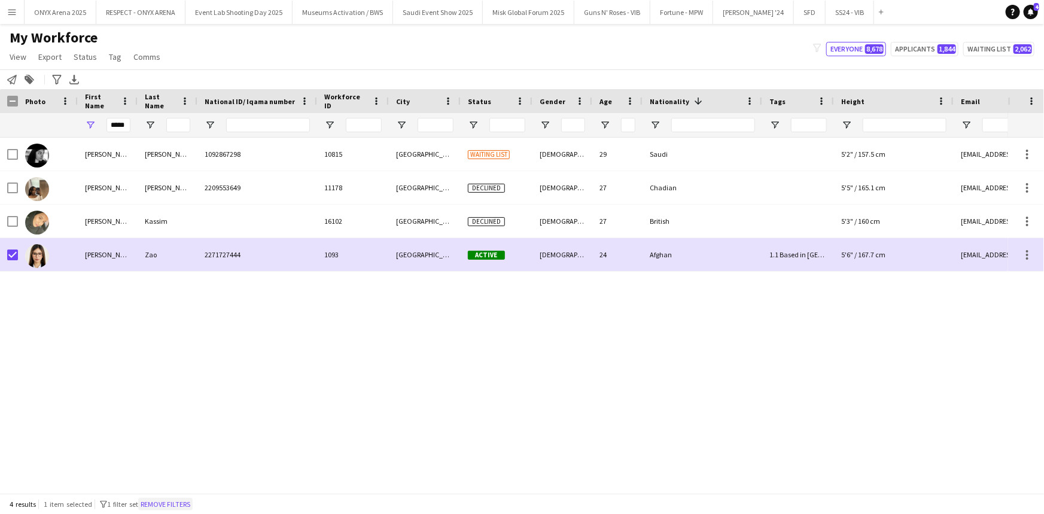
click at [178, 501] on button "Remove filters" at bounding box center [165, 504] width 54 height 13
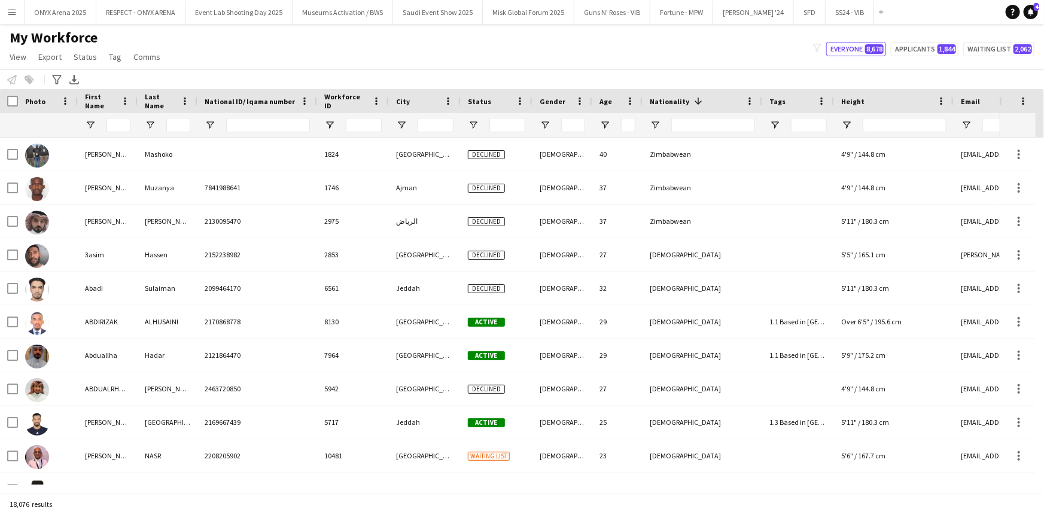
scroll to position [0, 346]
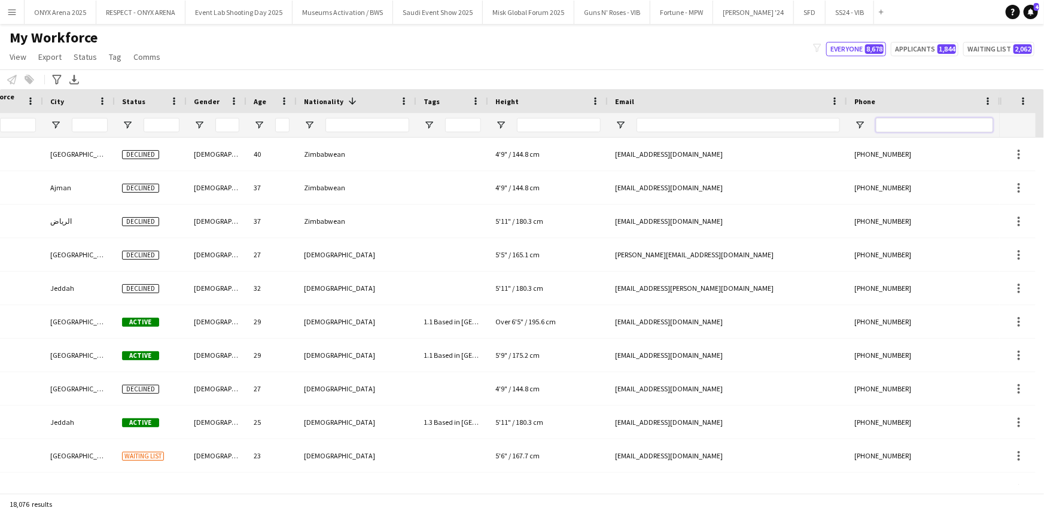
click at [925, 124] on input "Phone Filter Input" at bounding box center [934, 125] width 117 height 14
paste input "**********"
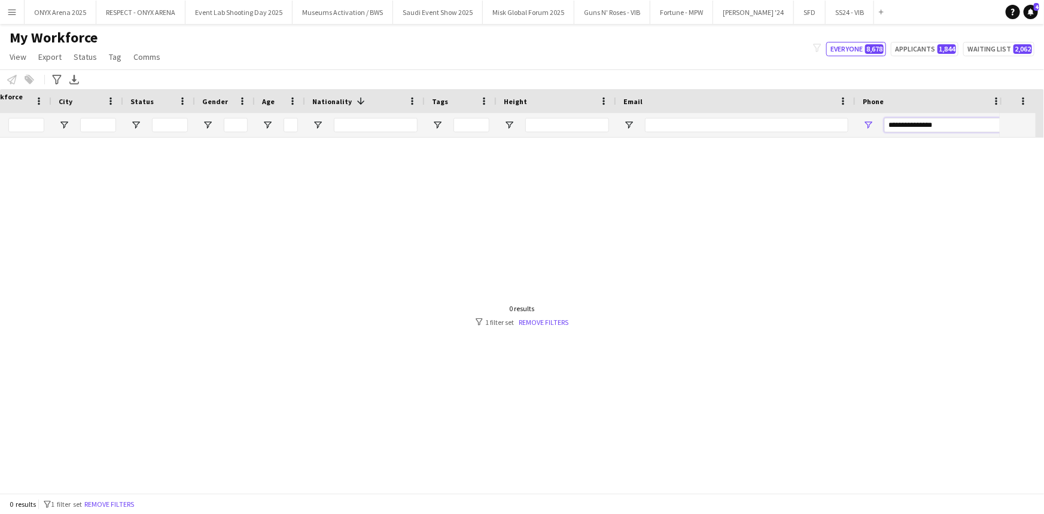
scroll to position [0, 337]
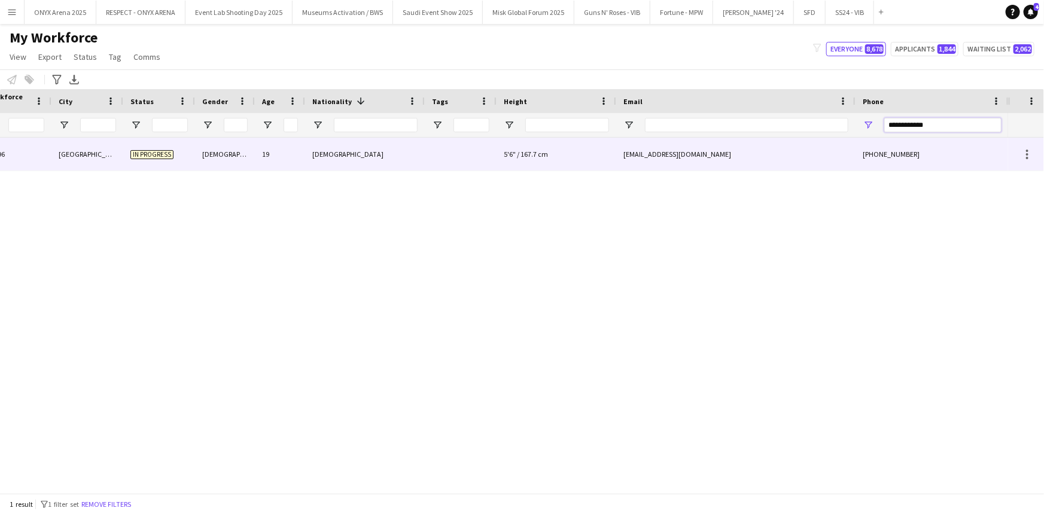
type input "**********"
click at [310, 156] on div "[DEMOGRAPHIC_DATA]" at bounding box center [365, 154] width 120 height 33
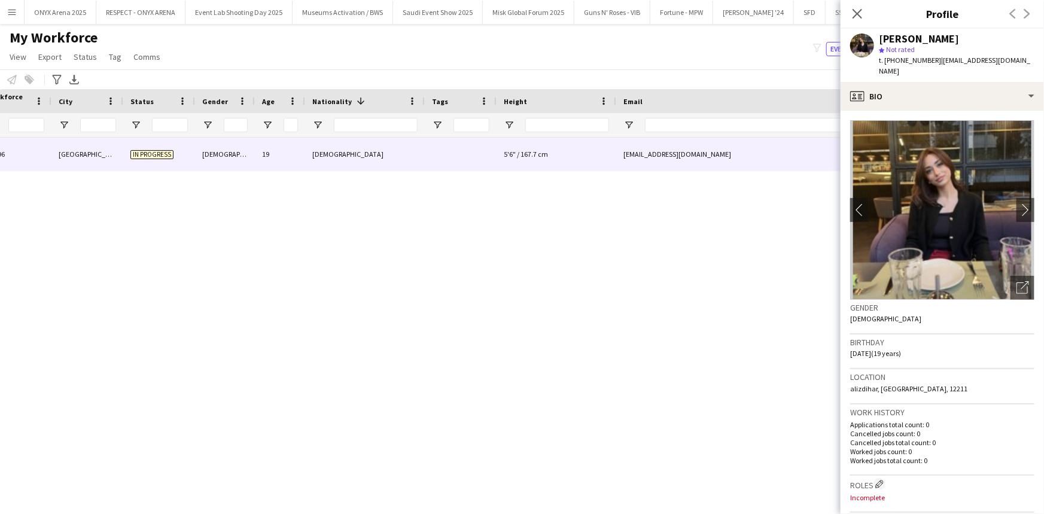
click at [1007, 197] on img at bounding box center [942, 209] width 184 height 179
click at [1016, 203] on app-icon "chevron-right" at bounding box center [1025, 209] width 19 height 13
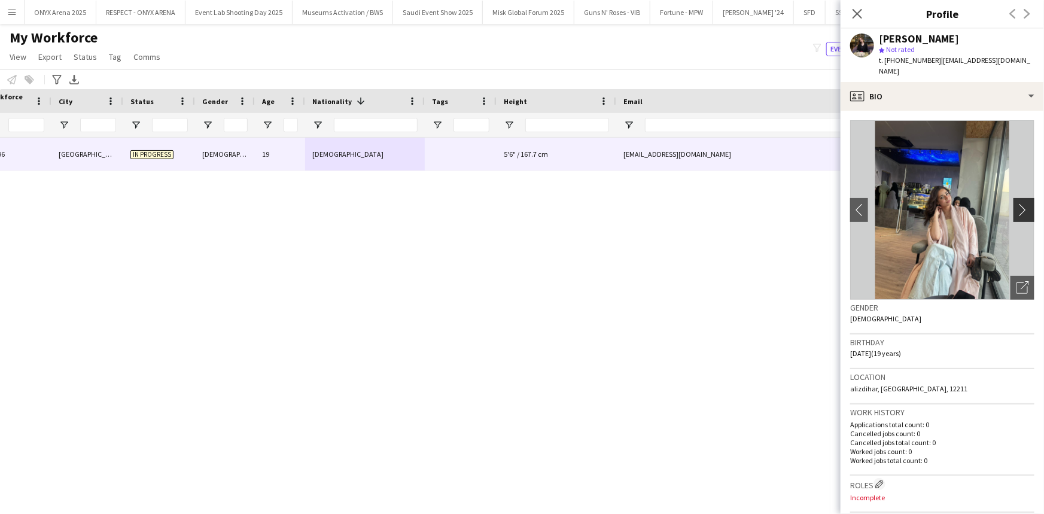
click at [1016, 203] on app-icon "chevron-right" at bounding box center [1025, 209] width 19 height 13
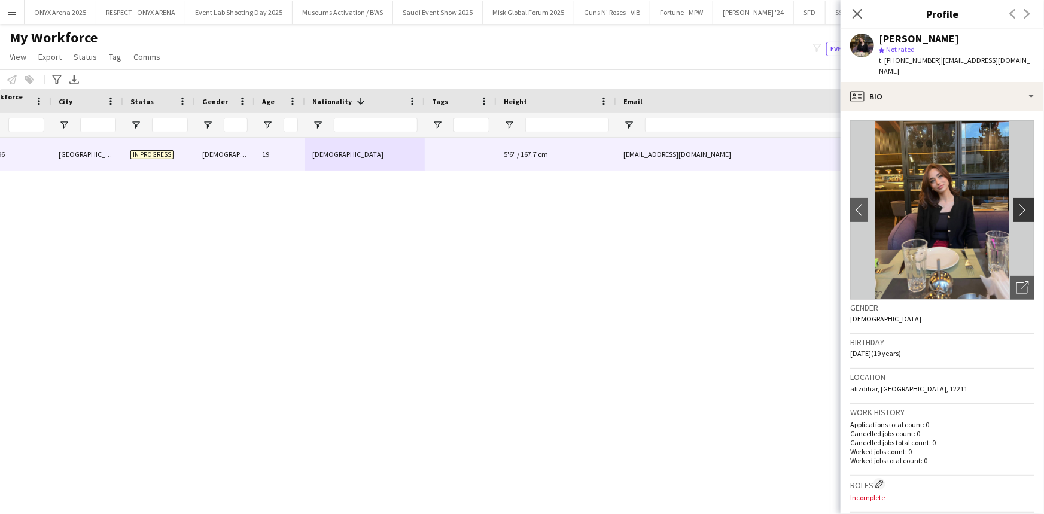
click at [1016, 203] on app-icon "chevron-right" at bounding box center [1025, 209] width 19 height 13
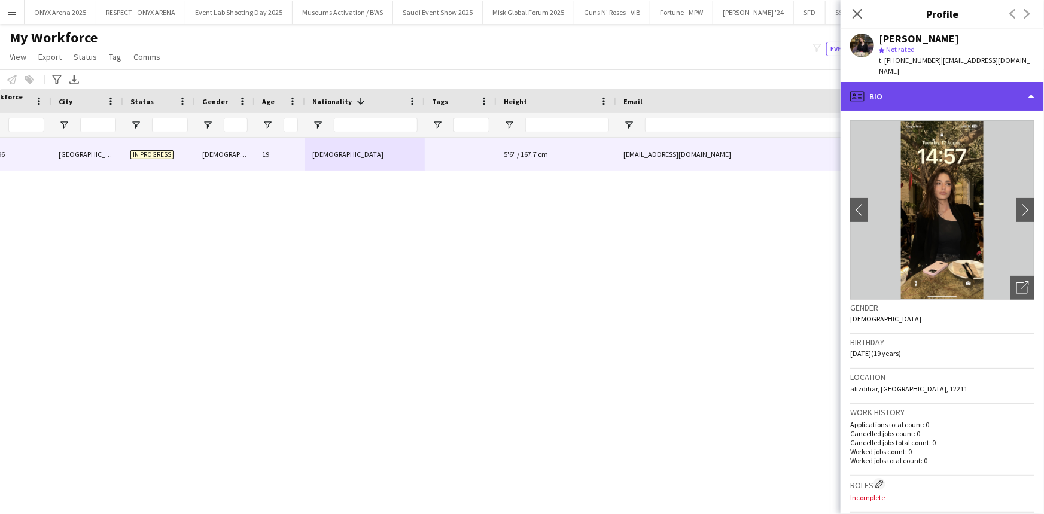
click at [927, 91] on div "profile Bio" at bounding box center [942, 96] width 203 height 29
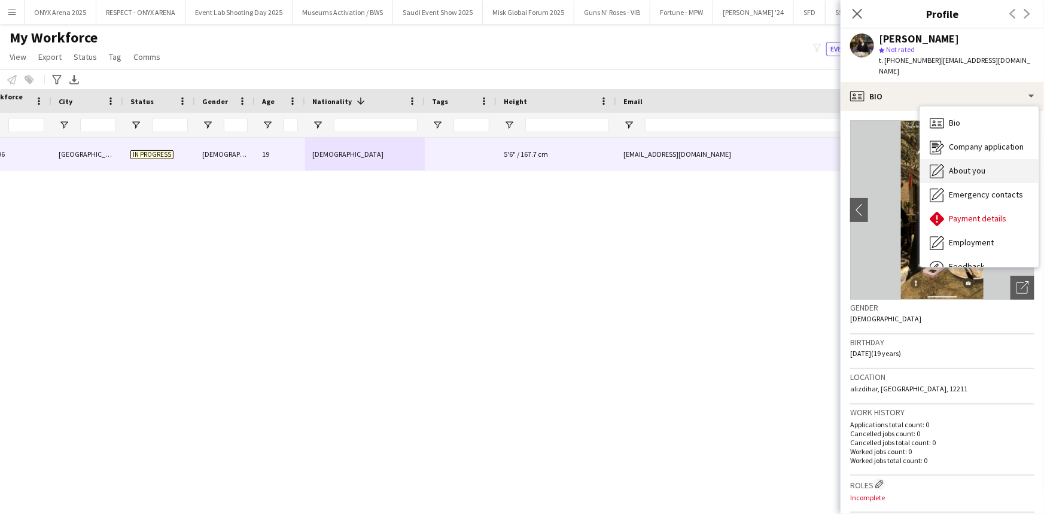
click at [960, 165] on span "About you" at bounding box center [967, 170] width 36 height 11
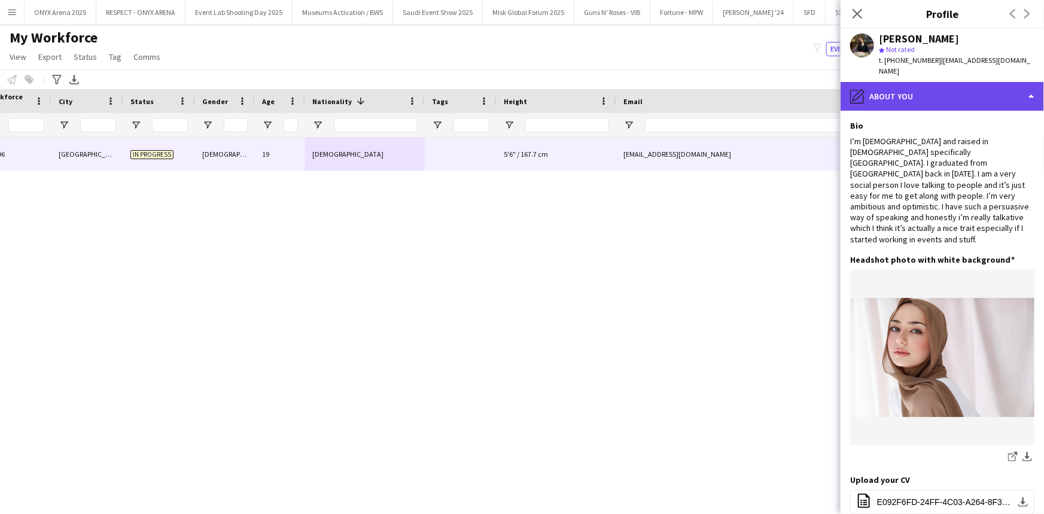
click at [925, 82] on div "pencil4 About you" at bounding box center [942, 96] width 203 height 29
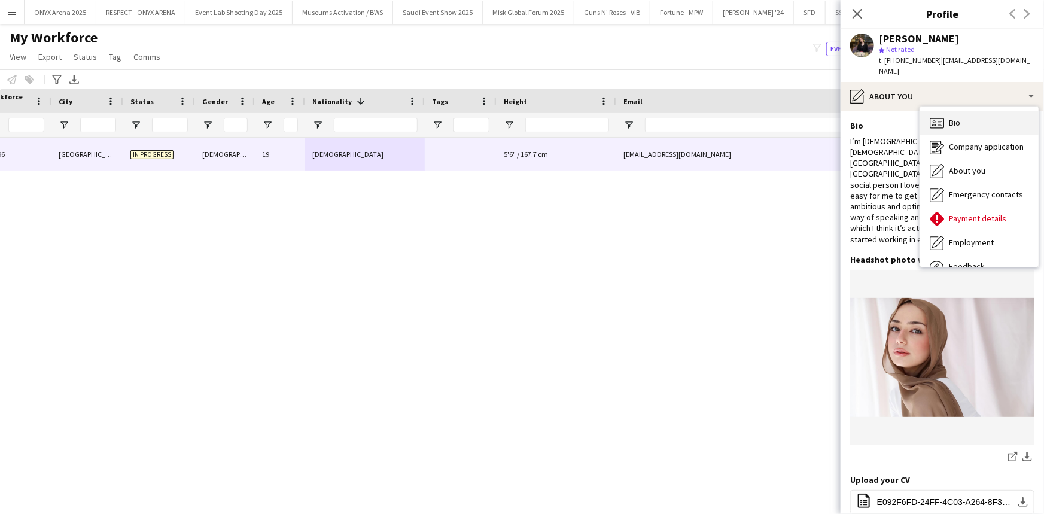
click at [945, 111] on div "Bio Bio" at bounding box center [979, 123] width 118 height 24
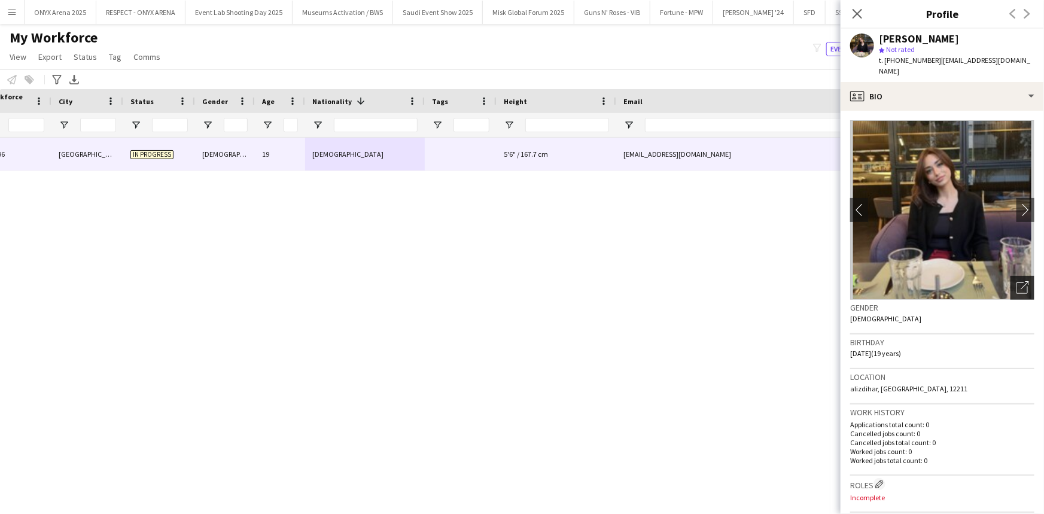
click at [1017, 276] on div "Open photos pop-in" at bounding box center [1022, 288] width 24 height 24
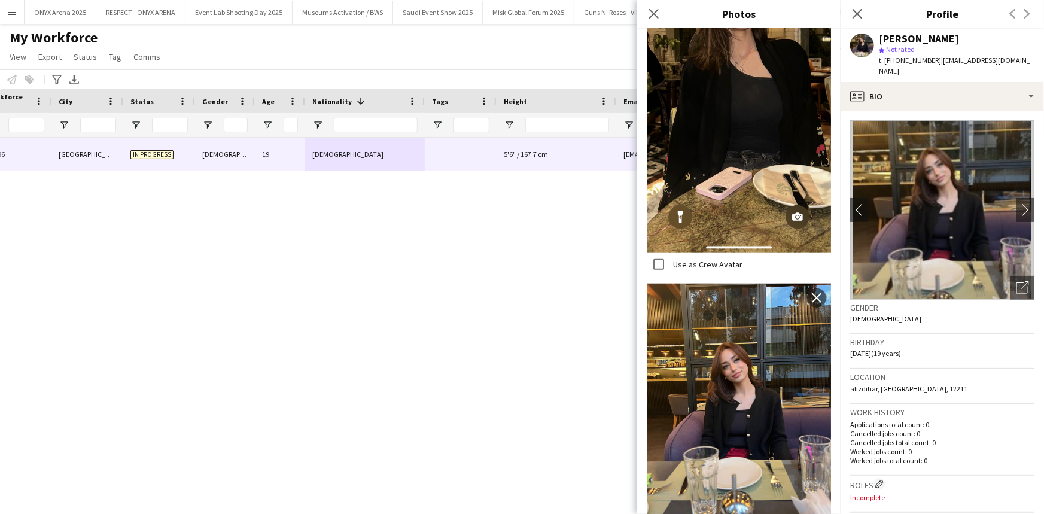
scroll to position [711, 0]
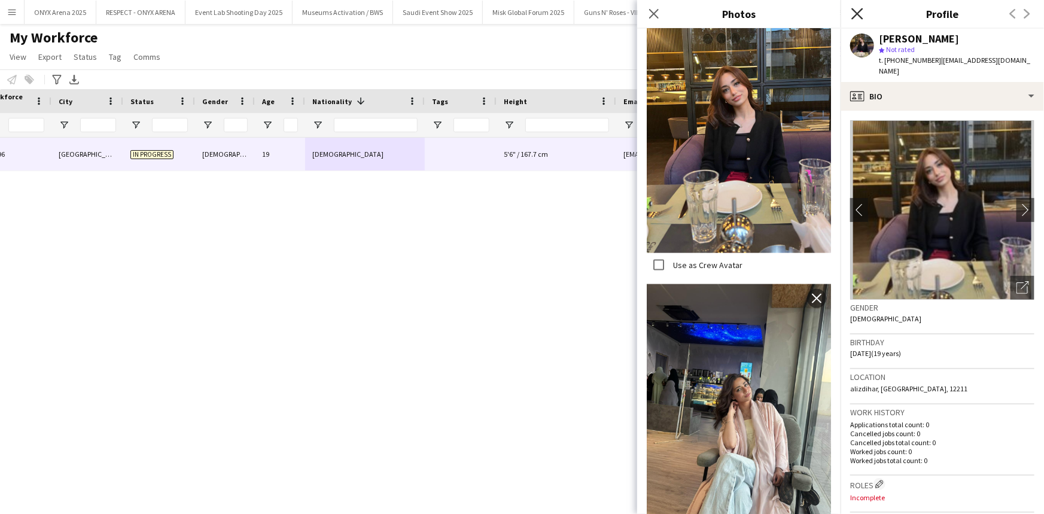
click at [854, 8] on icon "Close pop-in" at bounding box center [856, 13] width 11 height 11
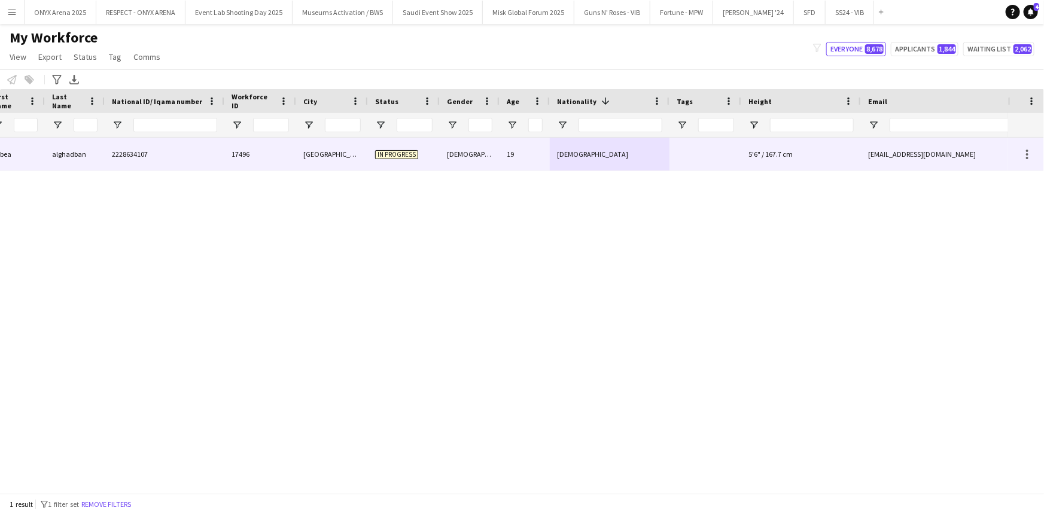
scroll to position [0, 38]
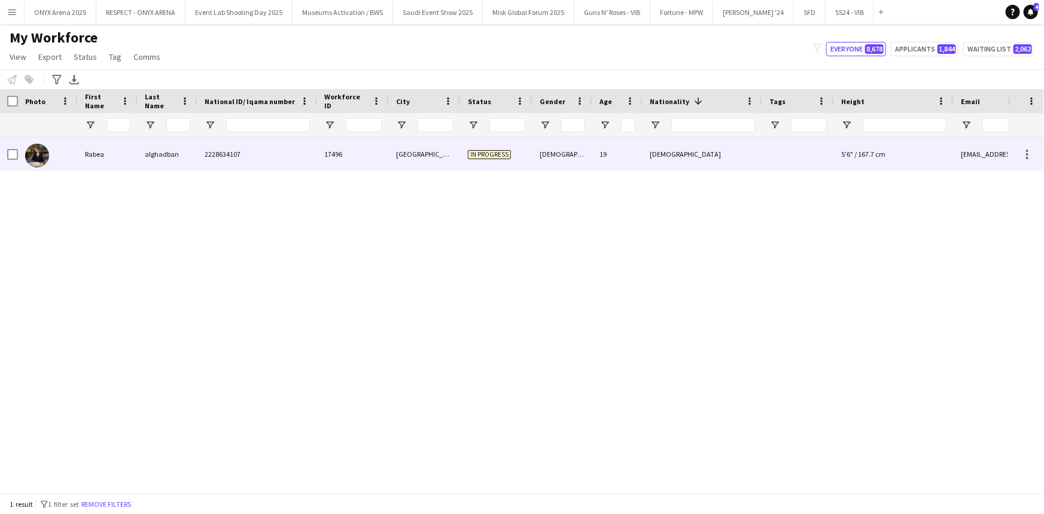
click at [172, 152] on div "alghadban" at bounding box center [168, 154] width 60 height 33
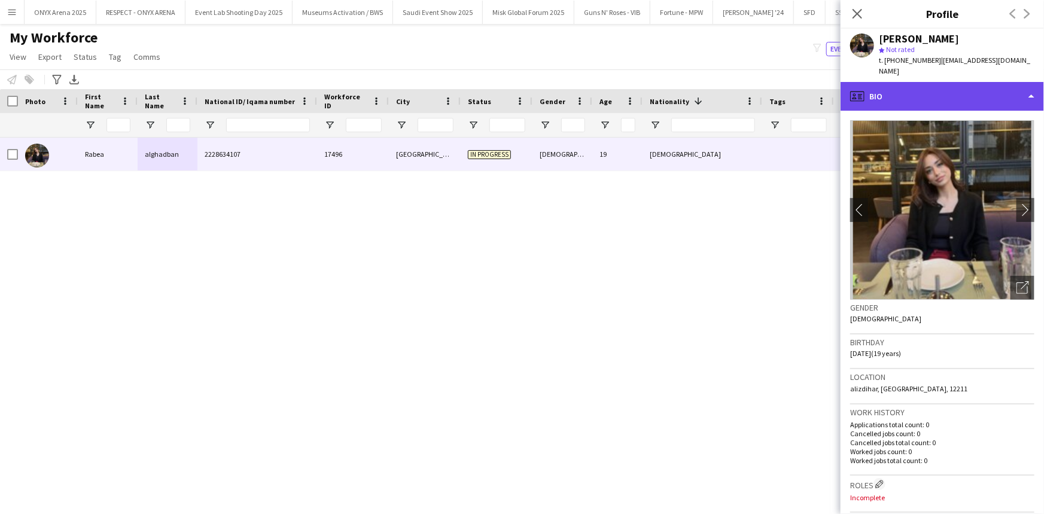
click at [886, 82] on div "profile Bio" at bounding box center [942, 96] width 203 height 29
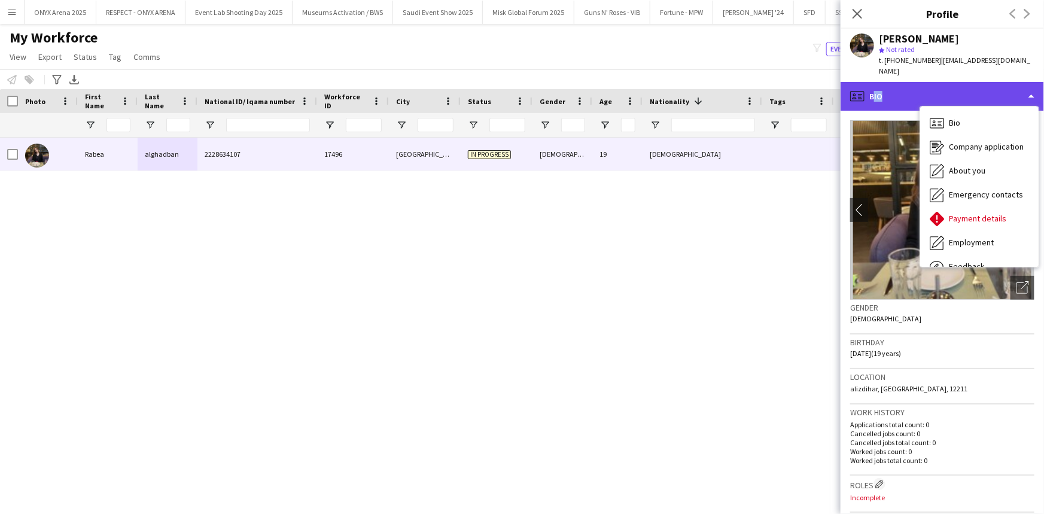
click at [876, 84] on div "profile Bio" at bounding box center [942, 96] width 203 height 29
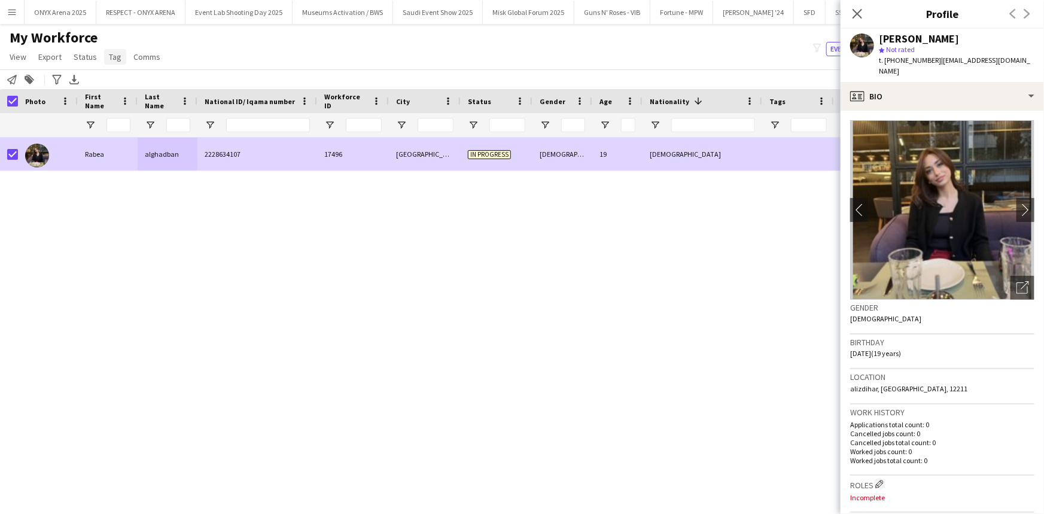
click at [110, 57] on span "Tag" at bounding box center [115, 56] width 13 height 11
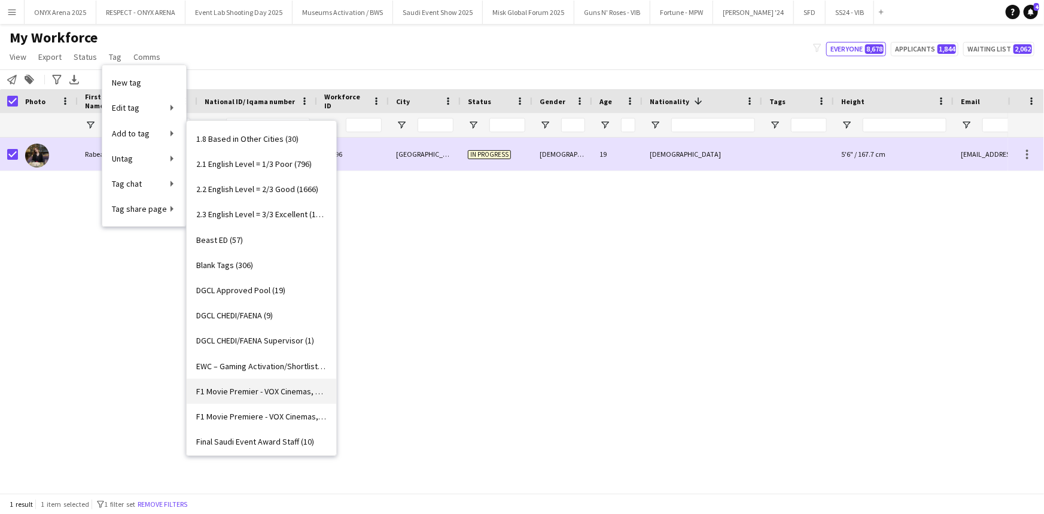
scroll to position [217, 0]
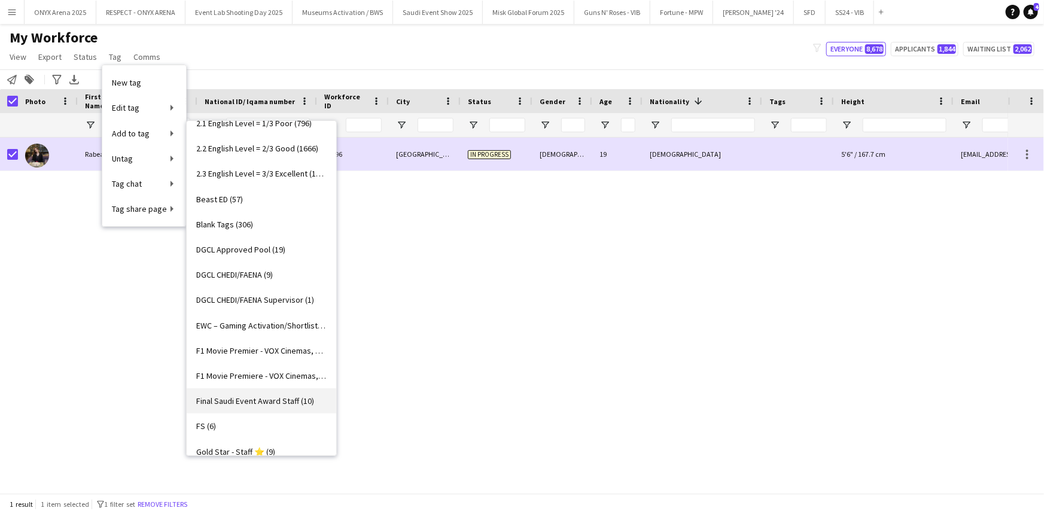
click at [253, 397] on span "Final Saudi Event Award Staff (10)" at bounding box center [255, 400] width 118 height 11
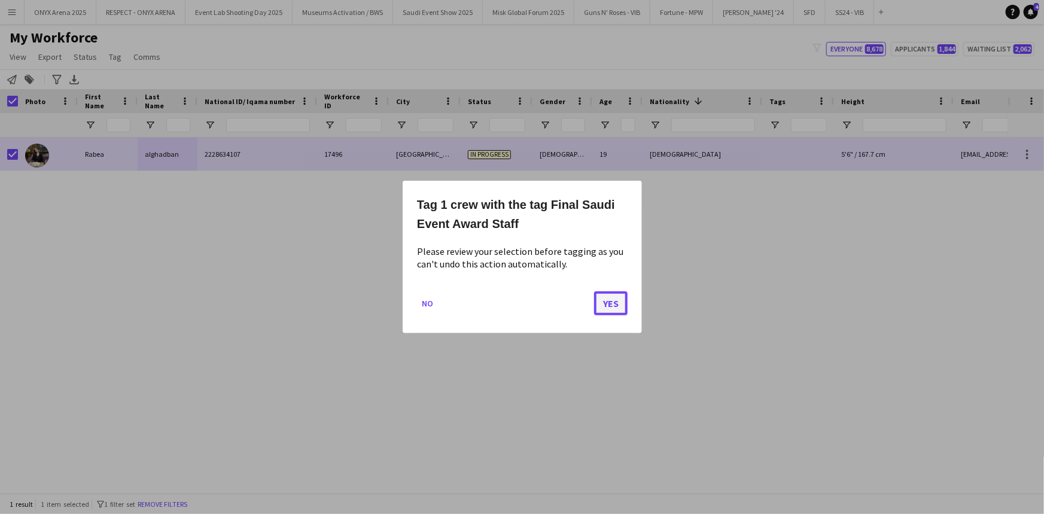
click at [601, 302] on button "Yes" at bounding box center [611, 303] width 34 height 24
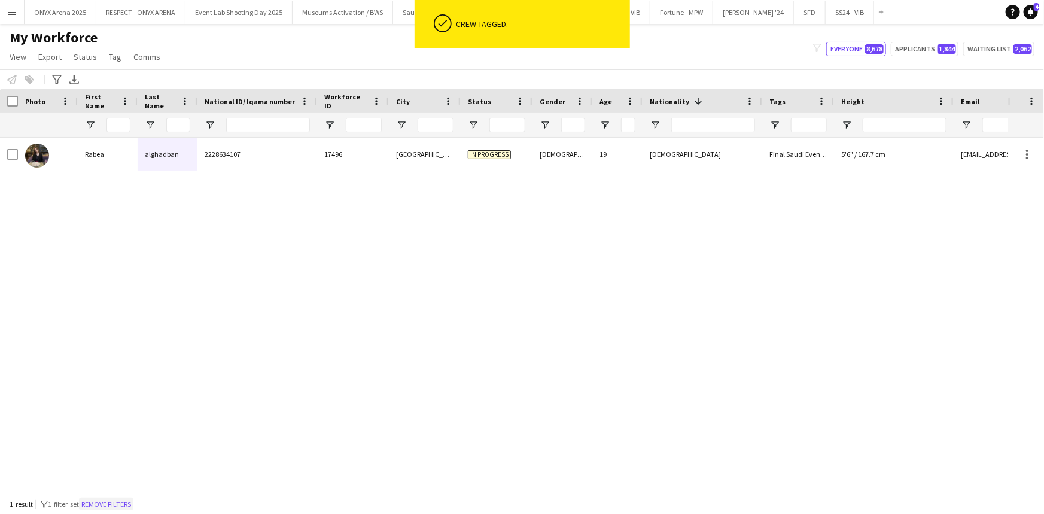
click at [129, 506] on button "Remove filters" at bounding box center [106, 504] width 54 height 13
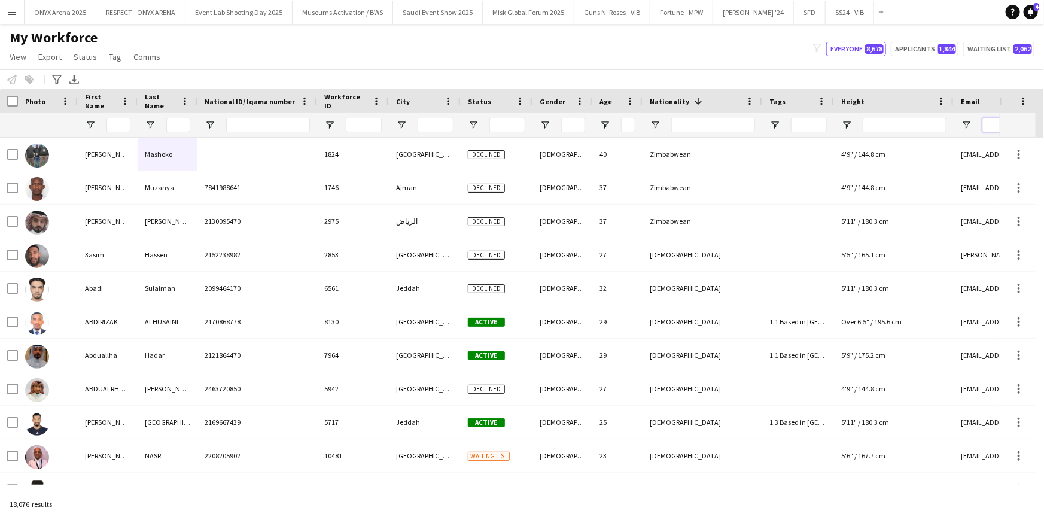
paste input "**********"
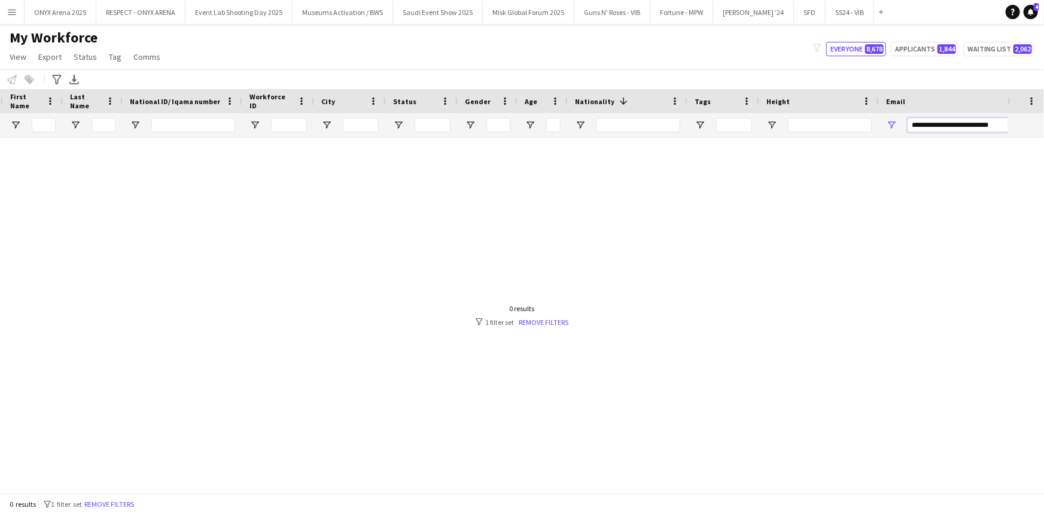
scroll to position [0, 0]
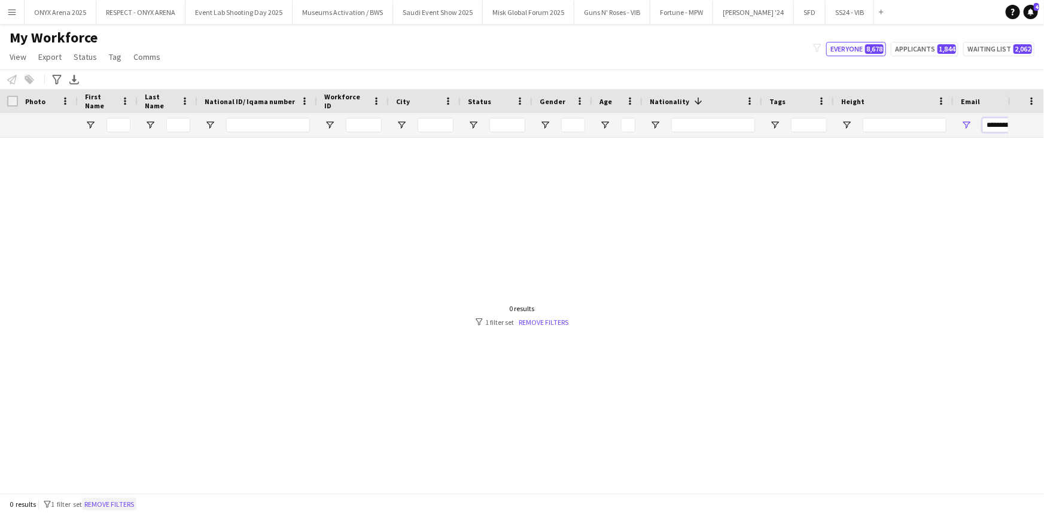
type input "**********"
drag, startPoint x: 131, startPoint y: 501, endPoint x: 87, endPoint y: 95, distance: 408.6
click at [130, 500] on button "Remove filters" at bounding box center [109, 504] width 54 height 13
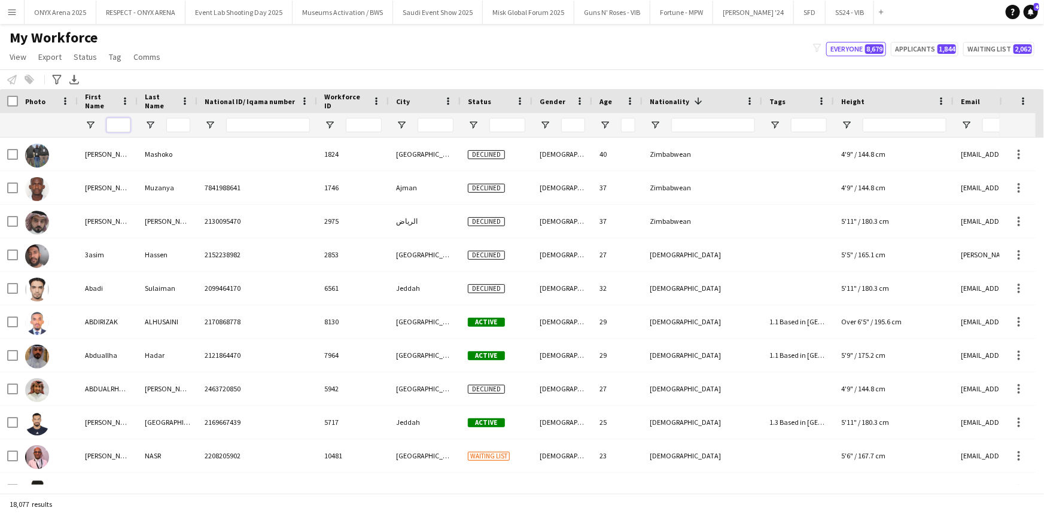
click at [112, 126] on input "First Name Filter Input" at bounding box center [118, 125] width 24 height 14
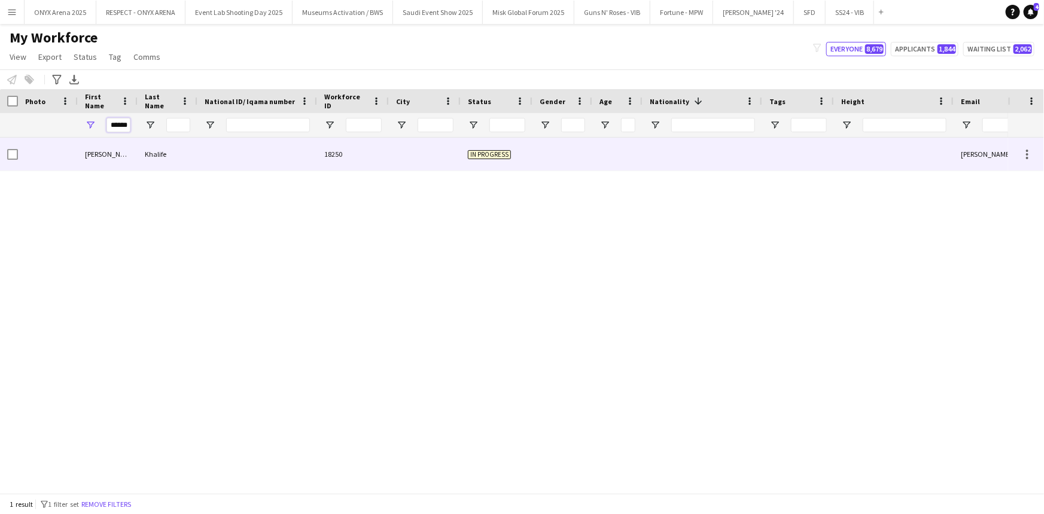
type input "******"
click at [101, 160] on div "[PERSON_NAME]" at bounding box center [108, 154] width 60 height 33
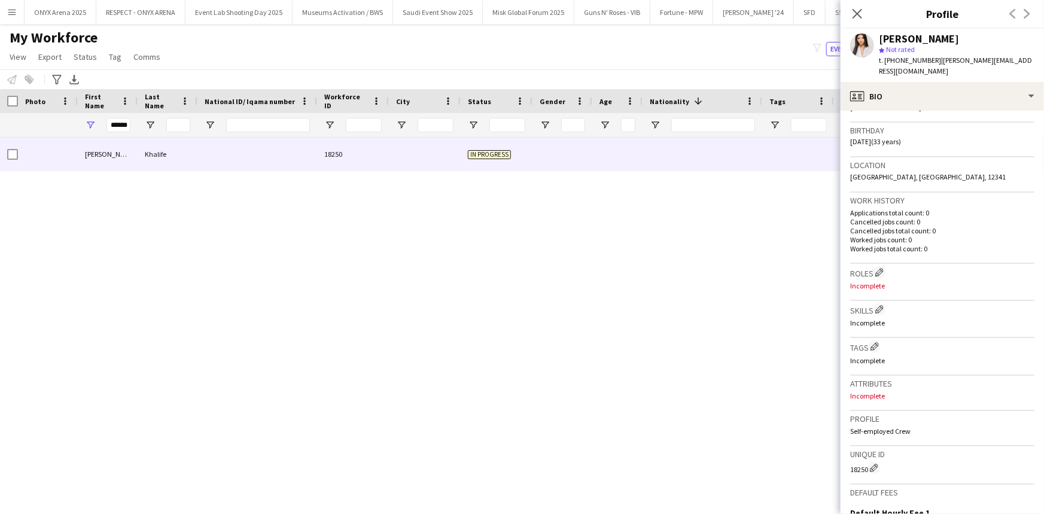
scroll to position [217, 0]
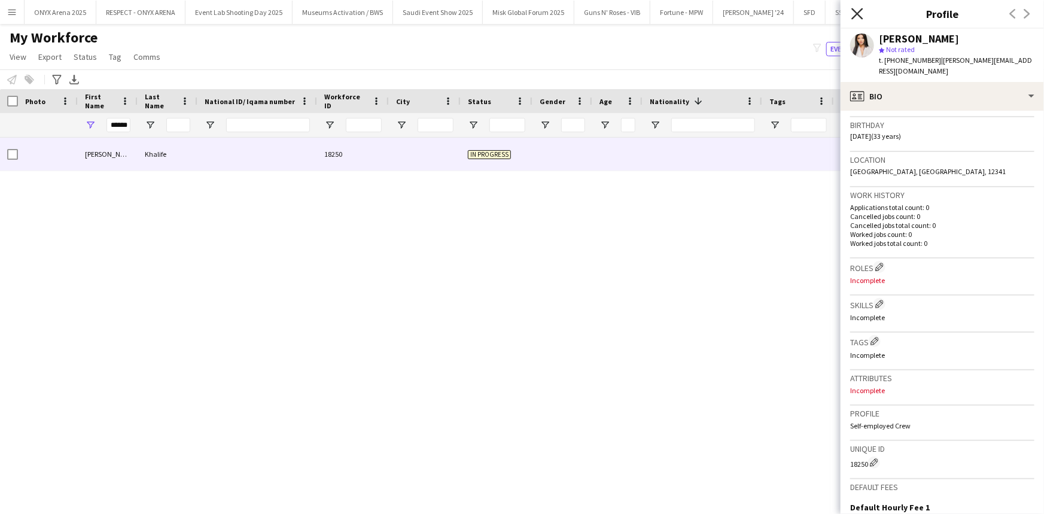
click at [856, 17] on icon "Close pop-in" at bounding box center [856, 13] width 11 height 11
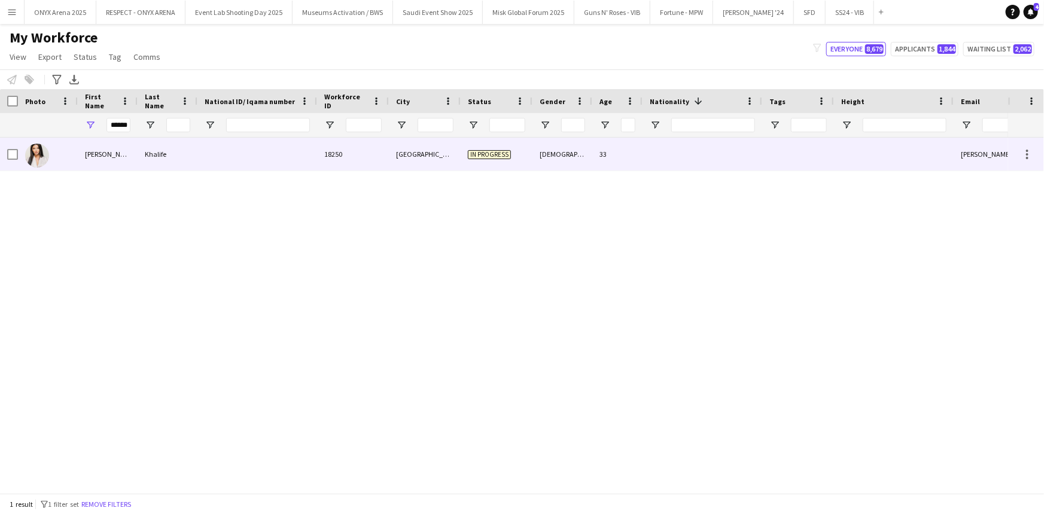
click at [311, 143] on div at bounding box center [257, 154] width 120 height 33
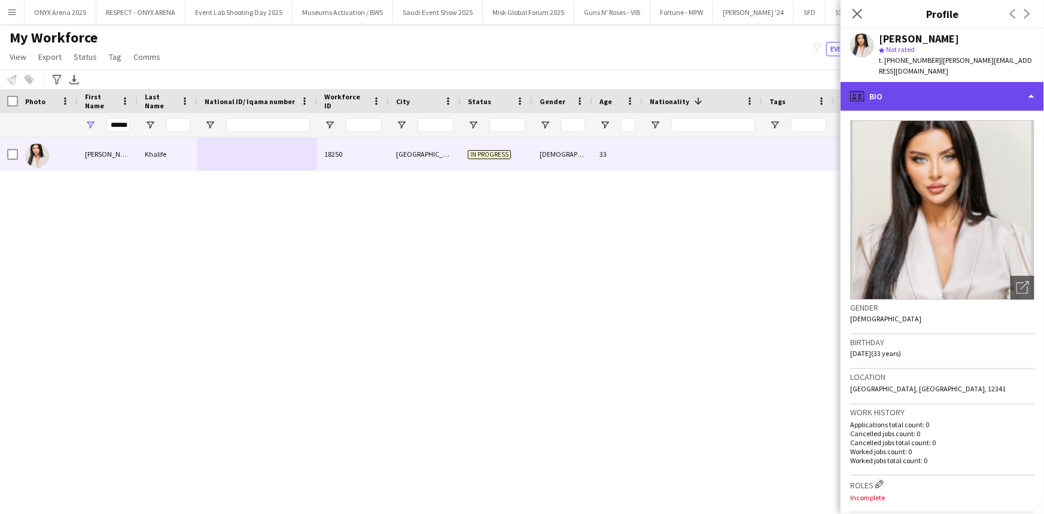
click at [898, 82] on div "profile Bio" at bounding box center [942, 96] width 203 height 29
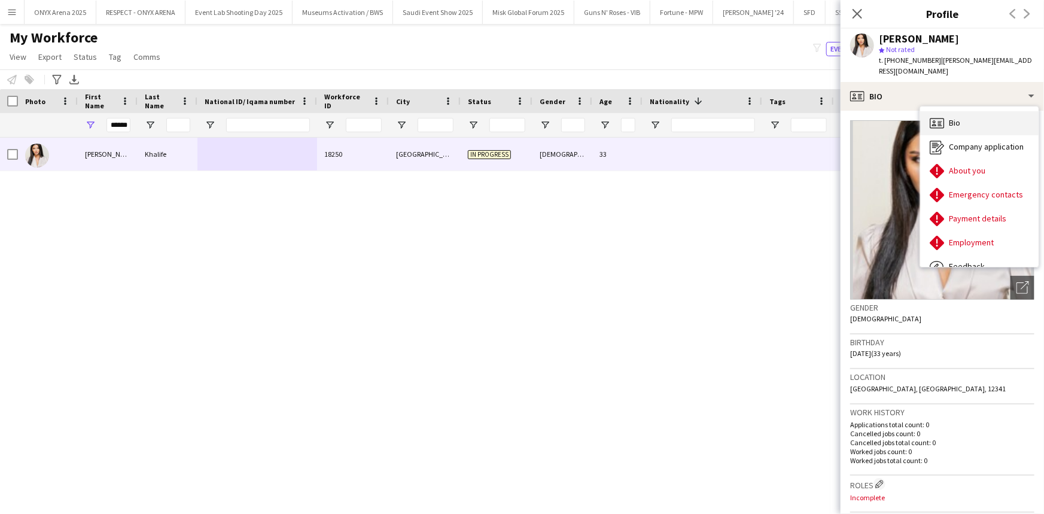
click at [975, 111] on div "Bio Bio" at bounding box center [979, 123] width 118 height 24
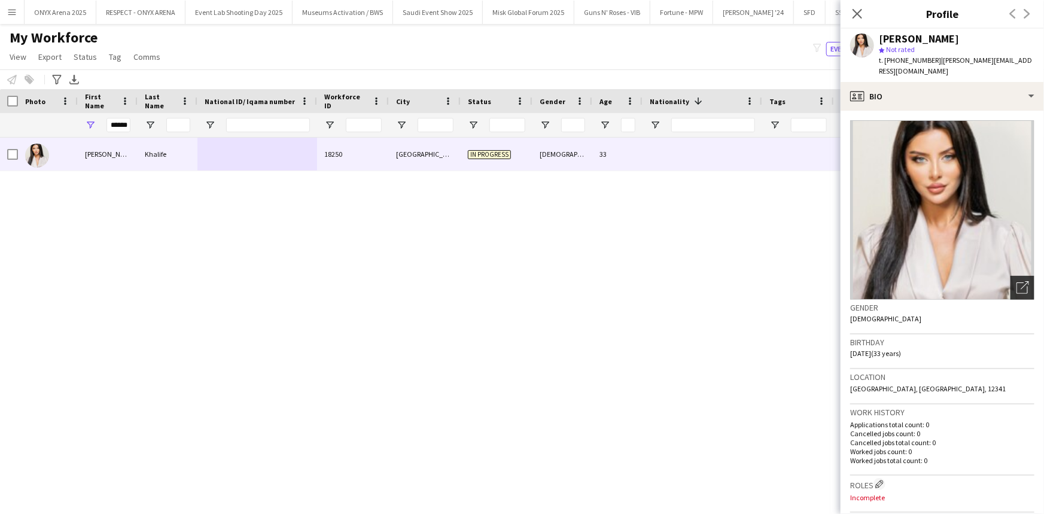
click at [1016, 281] on icon "Open photos pop-in" at bounding box center [1022, 287] width 13 height 13
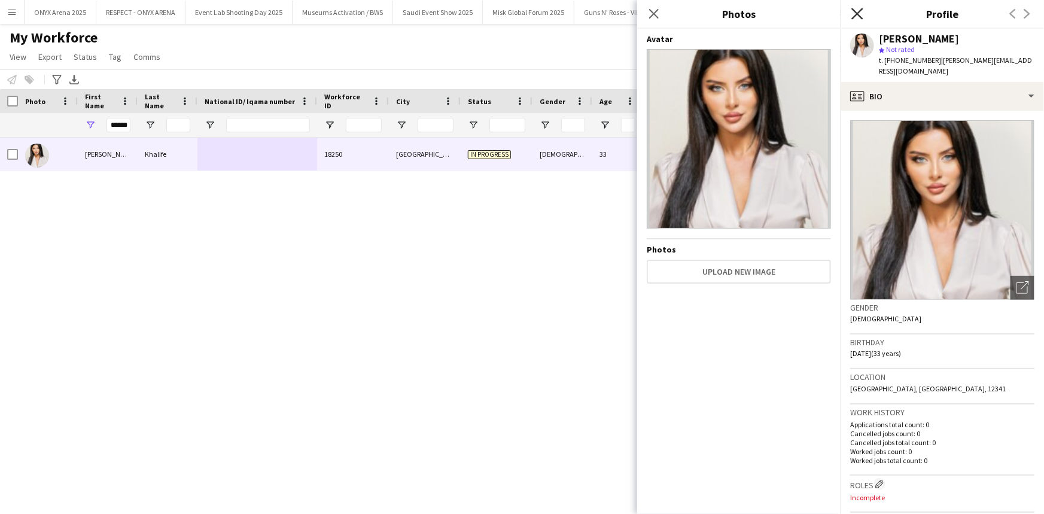
click at [856, 14] on icon at bounding box center [856, 13] width 11 height 11
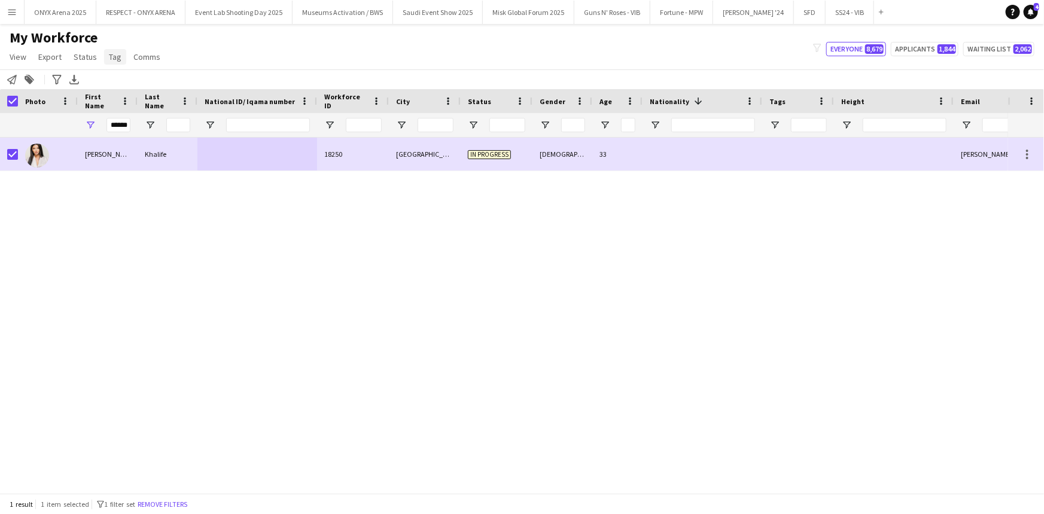
click at [106, 59] on link "Tag" at bounding box center [115, 57] width 22 height 16
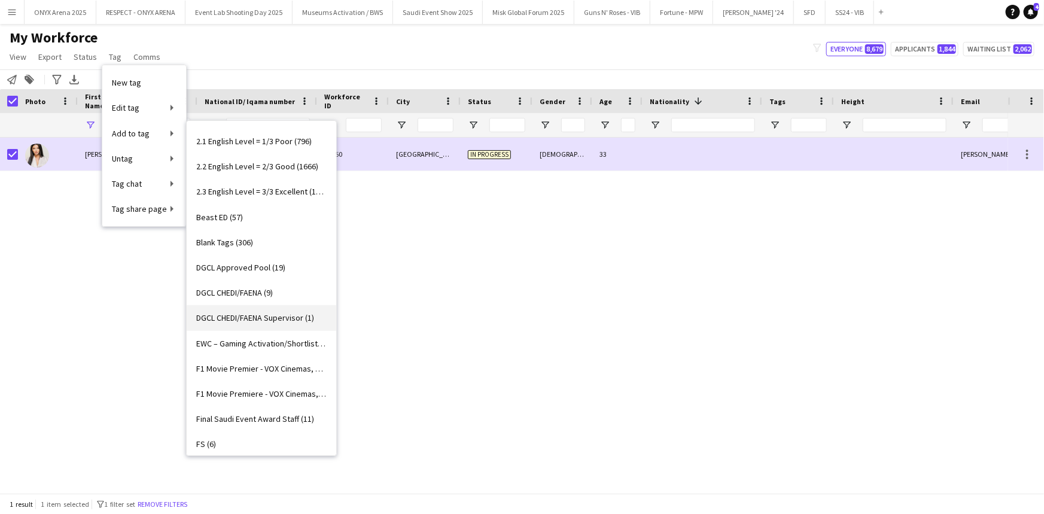
scroll to position [217, 0]
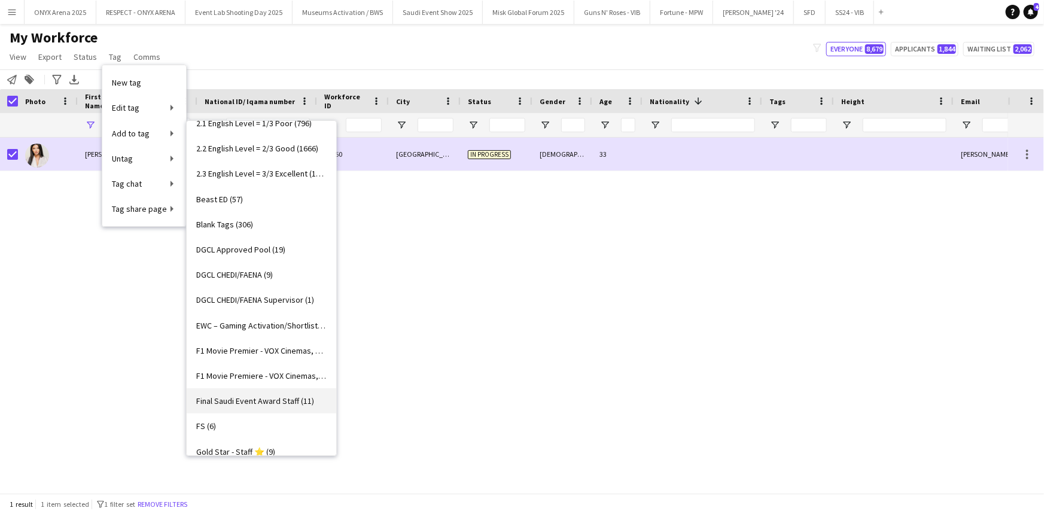
click at [263, 392] on link "Final Saudi Event Award Staff (11)" at bounding box center [262, 400] width 150 height 25
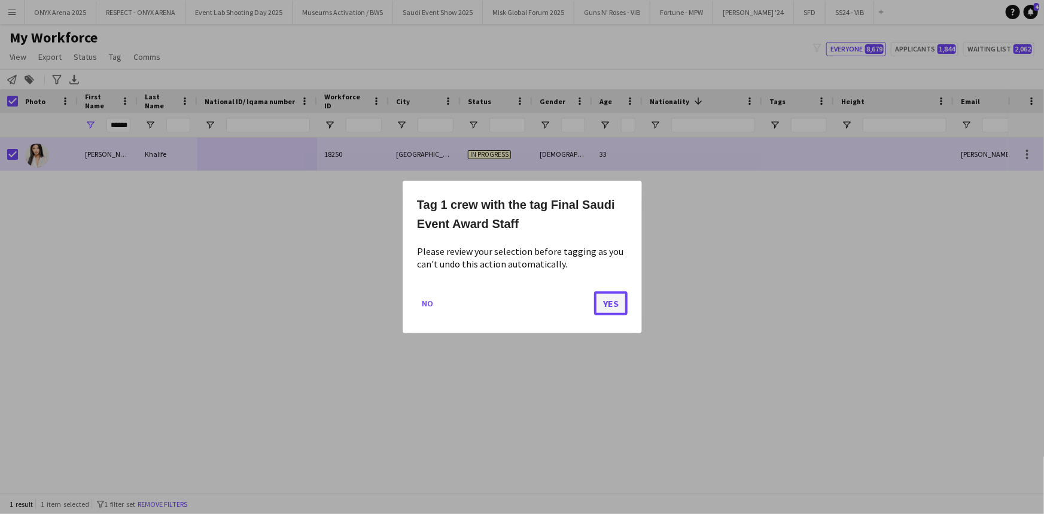
drag, startPoint x: 613, startPoint y: 307, endPoint x: 607, endPoint y: 301, distance: 8.5
click at [612, 307] on button "Yes" at bounding box center [611, 303] width 34 height 24
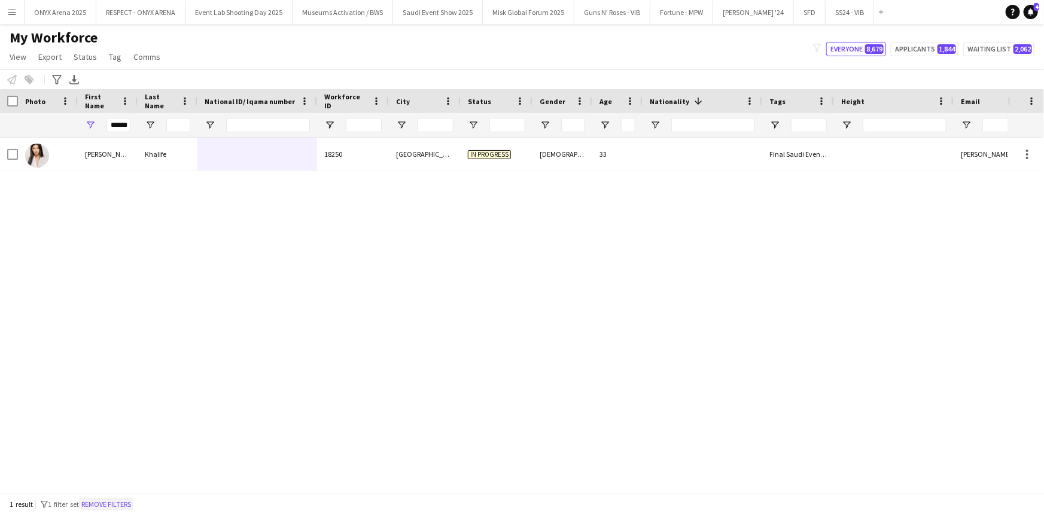
click at [133, 499] on button "Remove filters" at bounding box center [106, 504] width 54 height 13
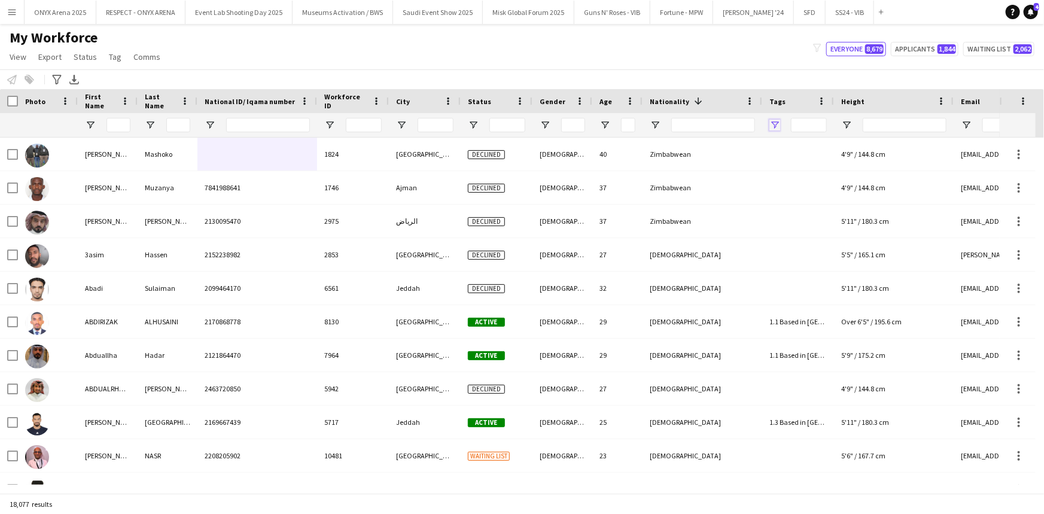
click at [775, 123] on span "Open Filter Menu" at bounding box center [774, 125] width 11 height 11
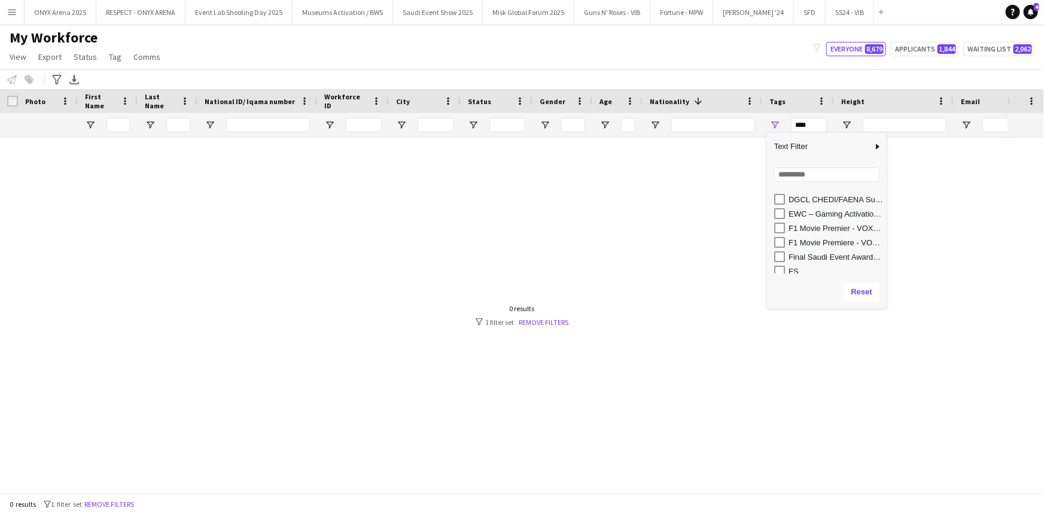
scroll to position [272, 0]
type input "**********"
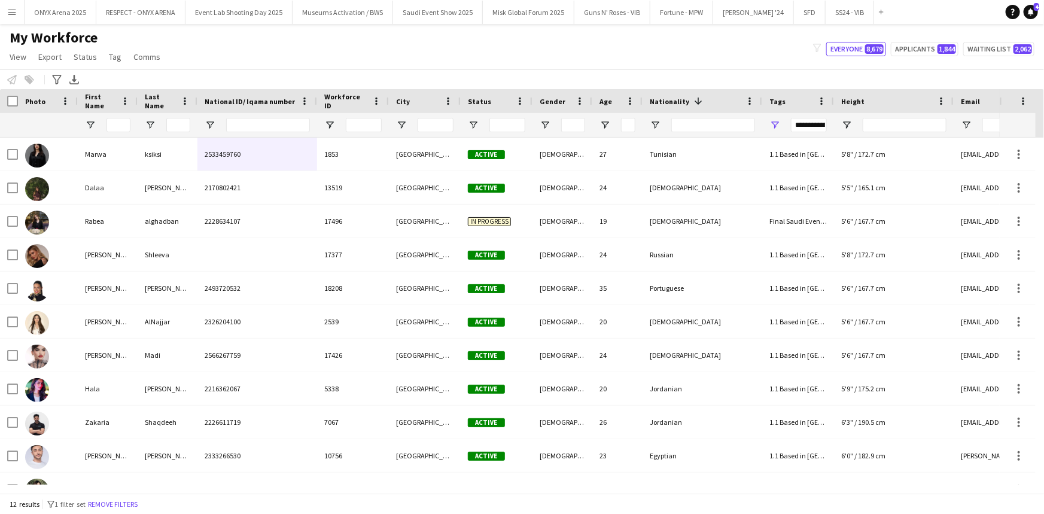
click at [598, 54] on div "My Workforce View Views Default view R4ven New view Update view Delete view Edi…" at bounding box center [522, 49] width 1044 height 41
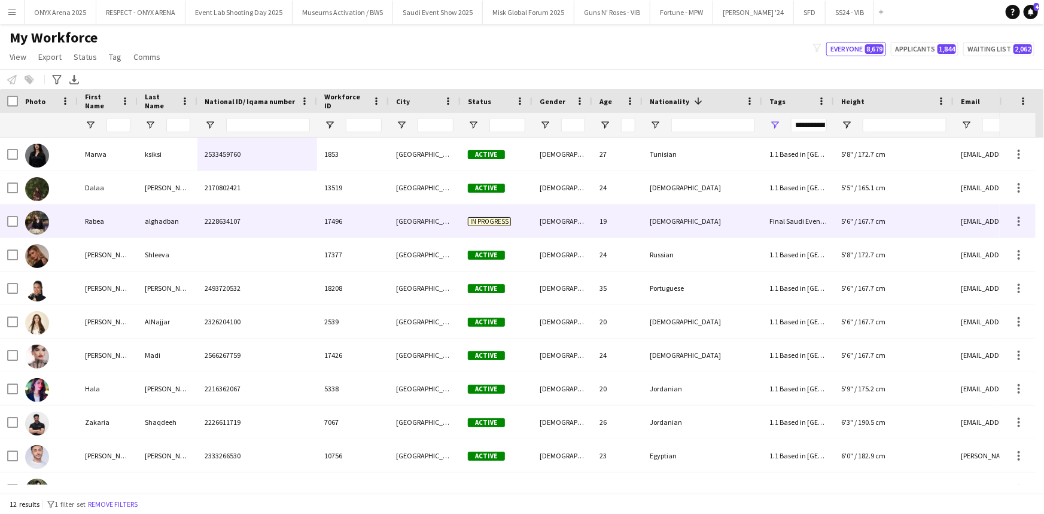
click at [65, 224] on div at bounding box center [48, 221] width 60 height 33
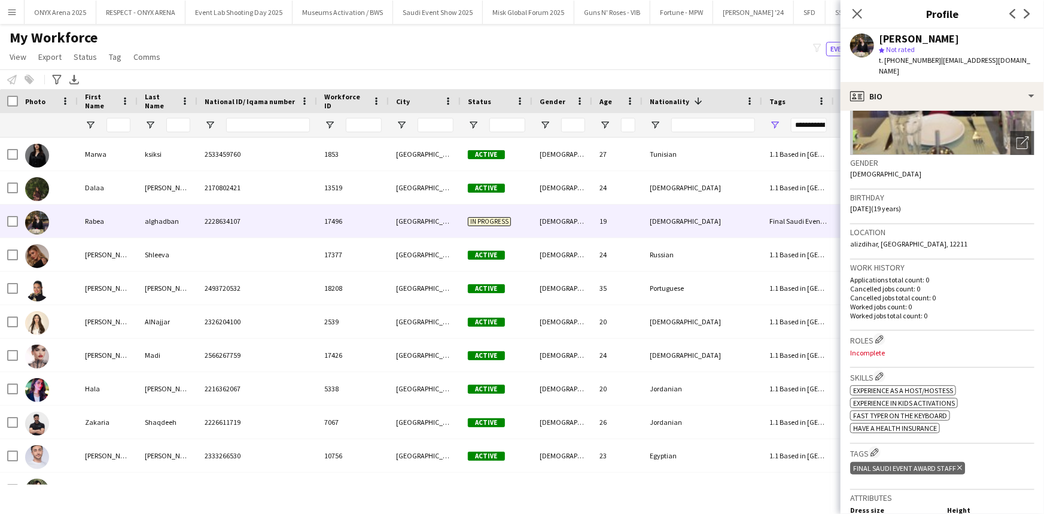
scroll to position [163, 0]
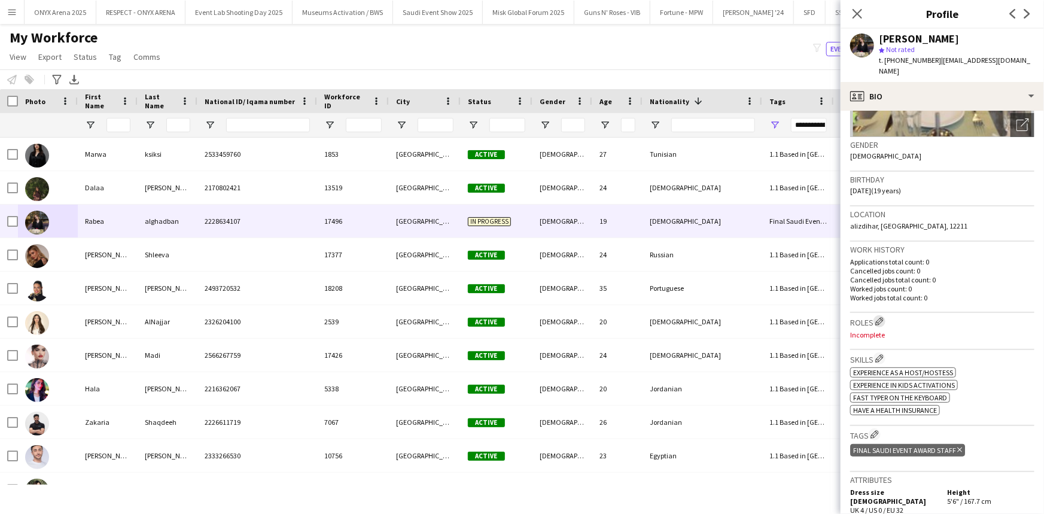
click at [879, 317] on app-icon "Edit crew company roles" at bounding box center [879, 321] width 8 height 8
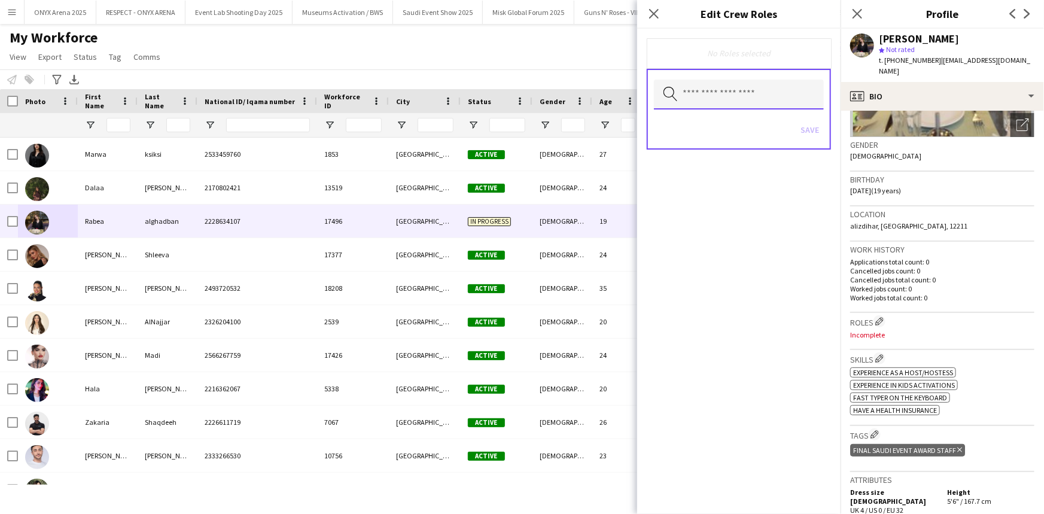
click at [694, 96] on input "text" at bounding box center [739, 95] width 170 height 30
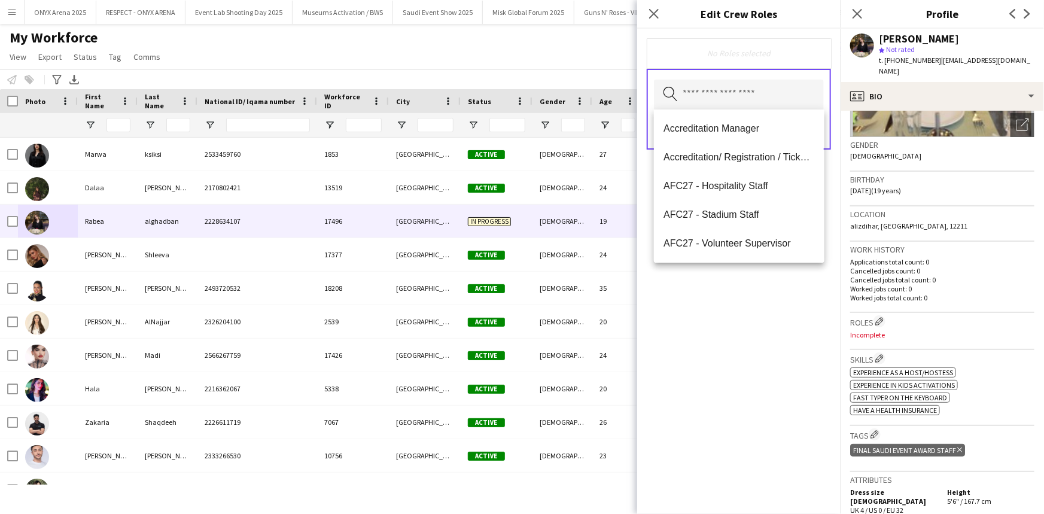
click at [708, 153] on span "Accreditation/ Registration / Ticketing" at bounding box center [738, 156] width 151 height 11
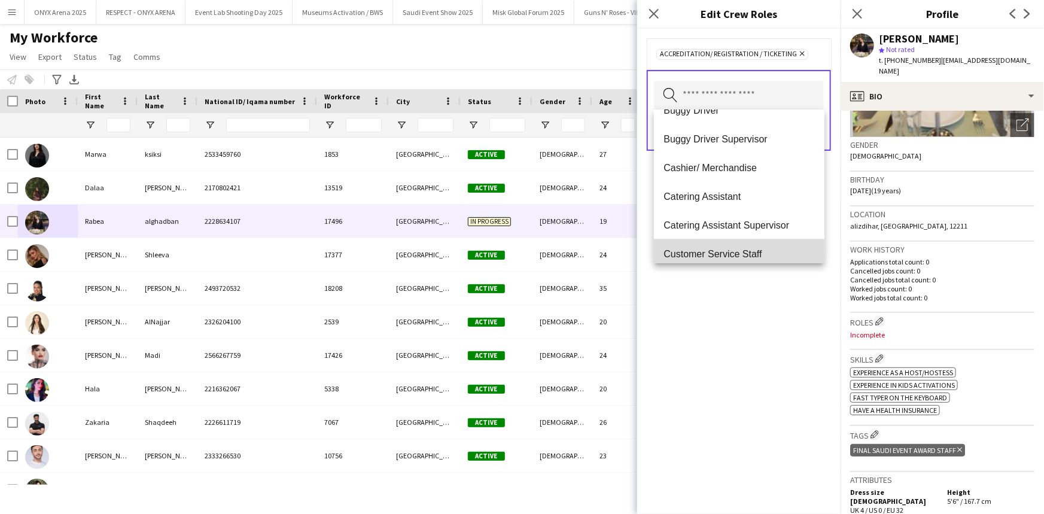
click at [741, 246] on mat-option "Customer Service Staff" at bounding box center [739, 253] width 170 height 29
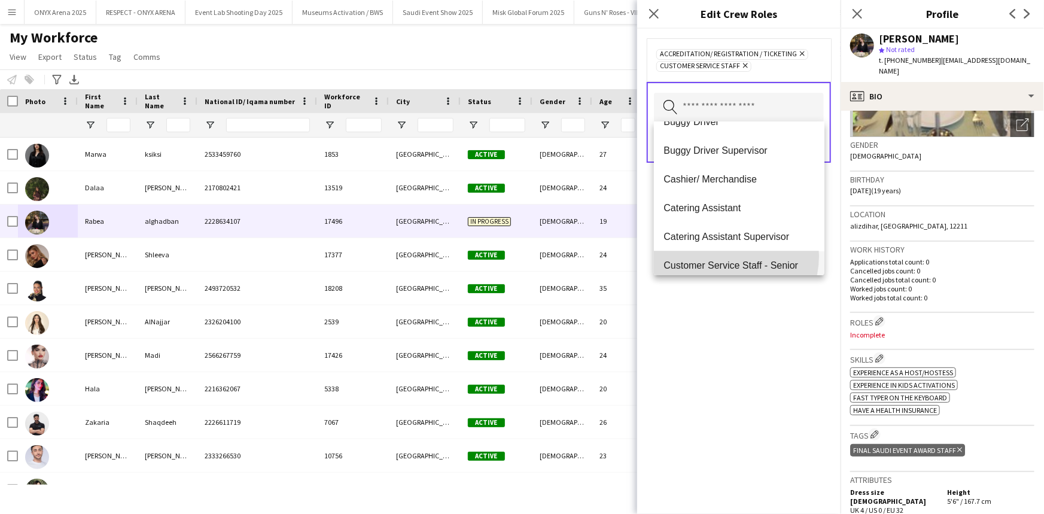
click at [726, 255] on mat-option "Customer Service Staff - Senior" at bounding box center [739, 265] width 170 height 29
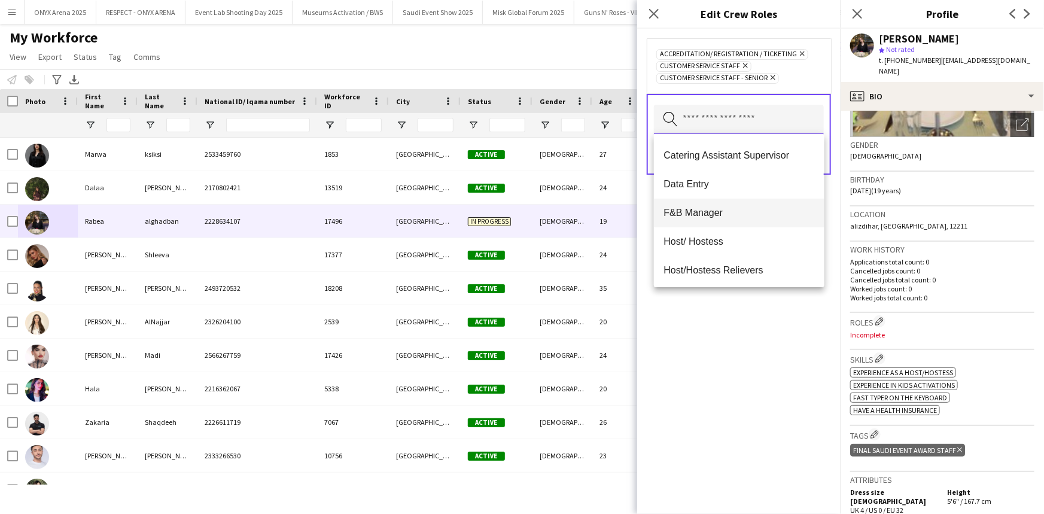
scroll to position [272, 0]
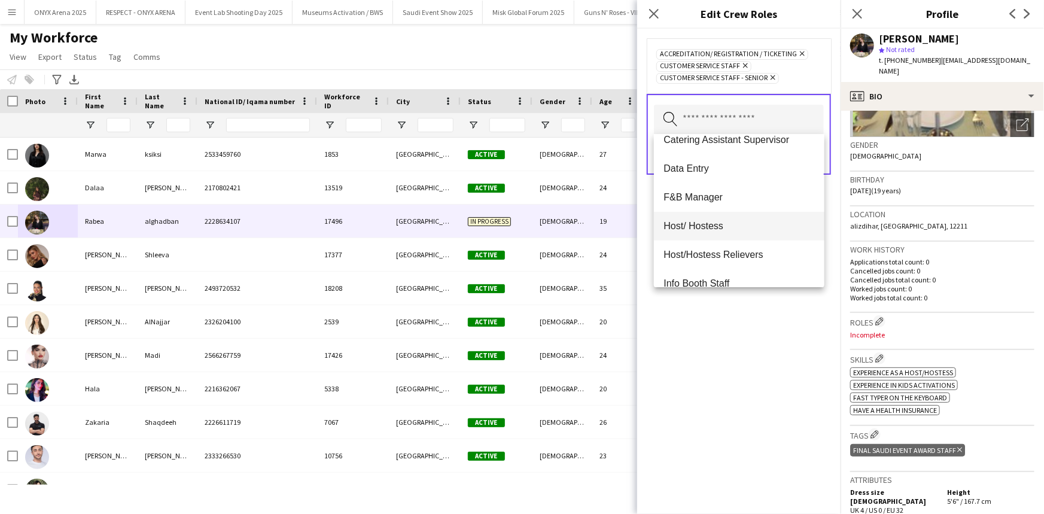
click at [710, 224] on span "Host/ Hostess" at bounding box center [738, 225] width 151 height 11
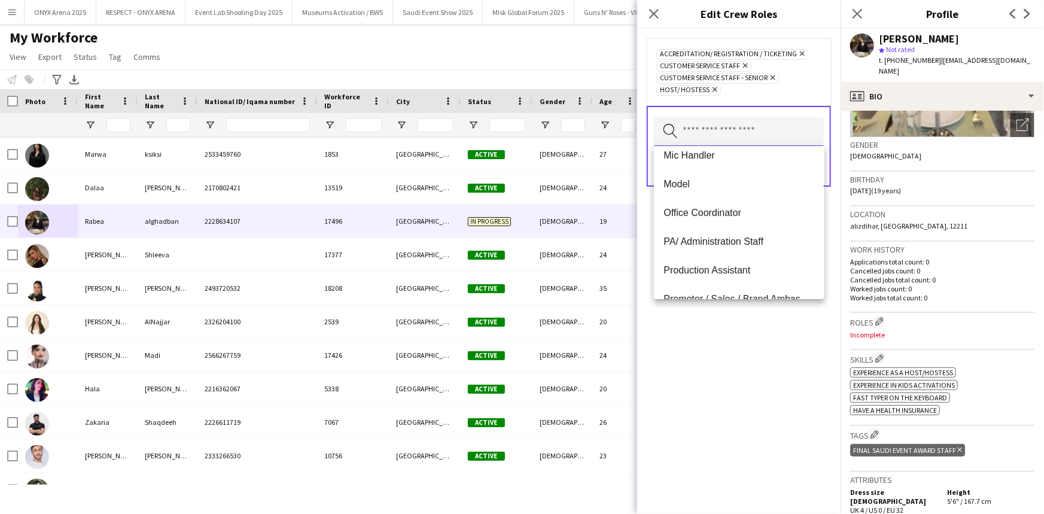
scroll to position [544, 0]
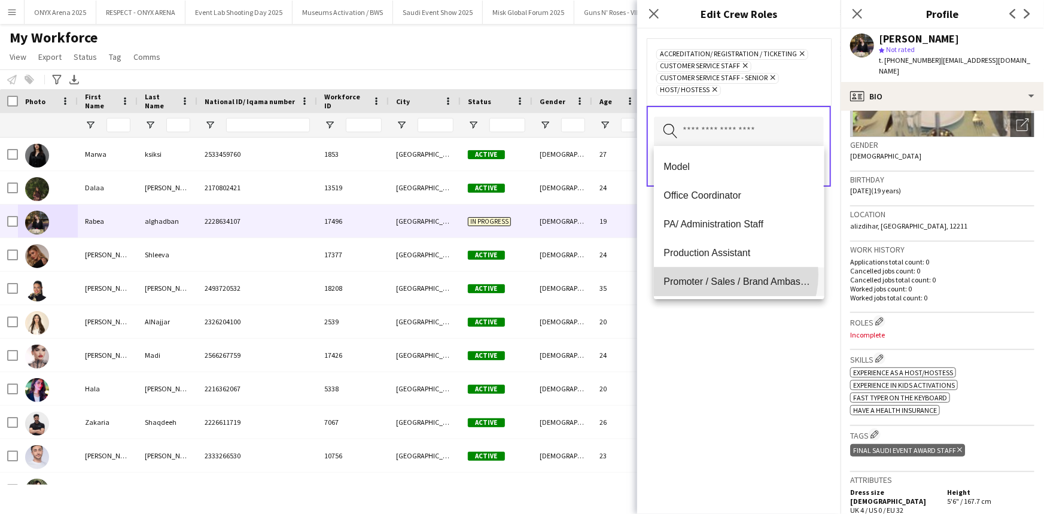
click at [723, 275] on mat-option "Promoter / Sales / Brand Ambassador" at bounding box center [739, 281] width 170 height 29
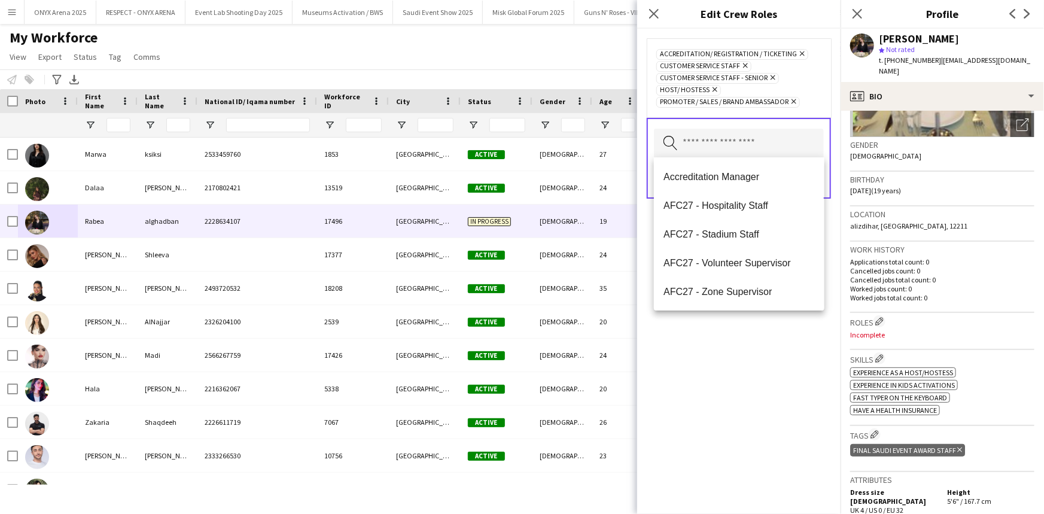
drag, startPoint x: 732, startPoint y: 337, endPoint x: 790, endPoint y: 203, distance: 146.3
click at [732, 336] on div "Accreditation/ Registration / Ticketing Remove Customer Service Staff Remove Cu…" at bounding box center [738, 271] width 203 height 485
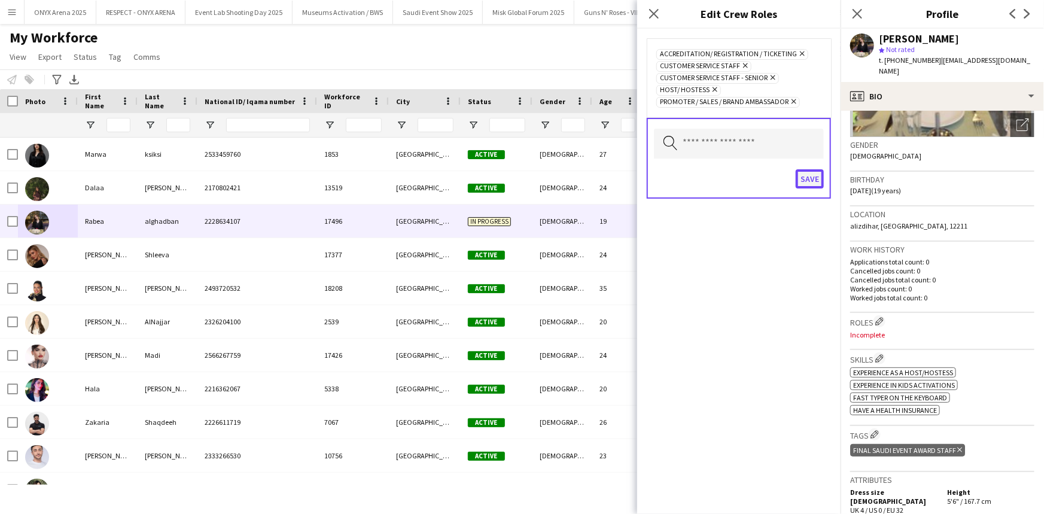
click at [818, 175] on button "Save" at bounding box center [810, 178] width 28 height 19
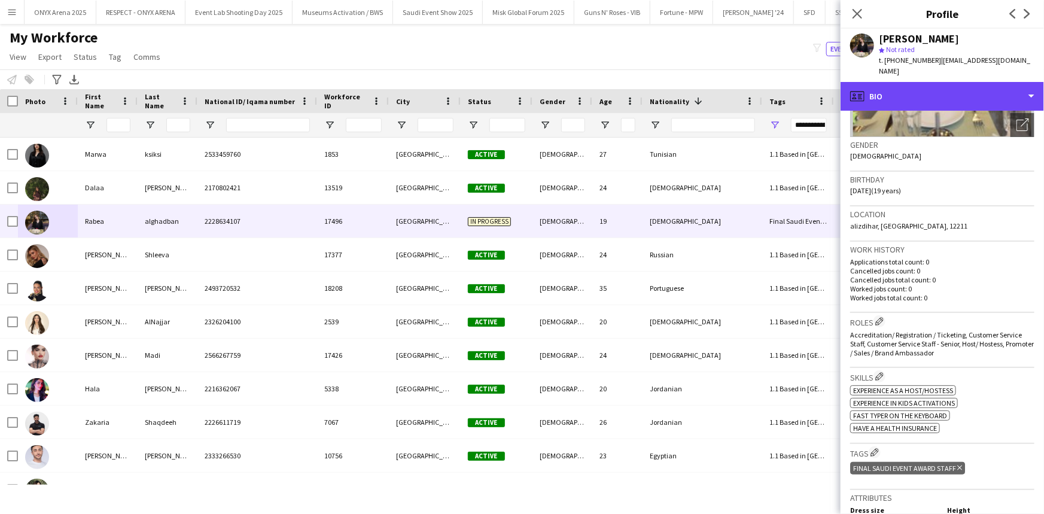
drag, startPoint x: 932, startPoint y: 84, endPoint x: 923, endPoint y: 120, distance: 37.1
click at [931, 84] on div "profile Bio" at bounding box center [942, 96] width 203 height 29
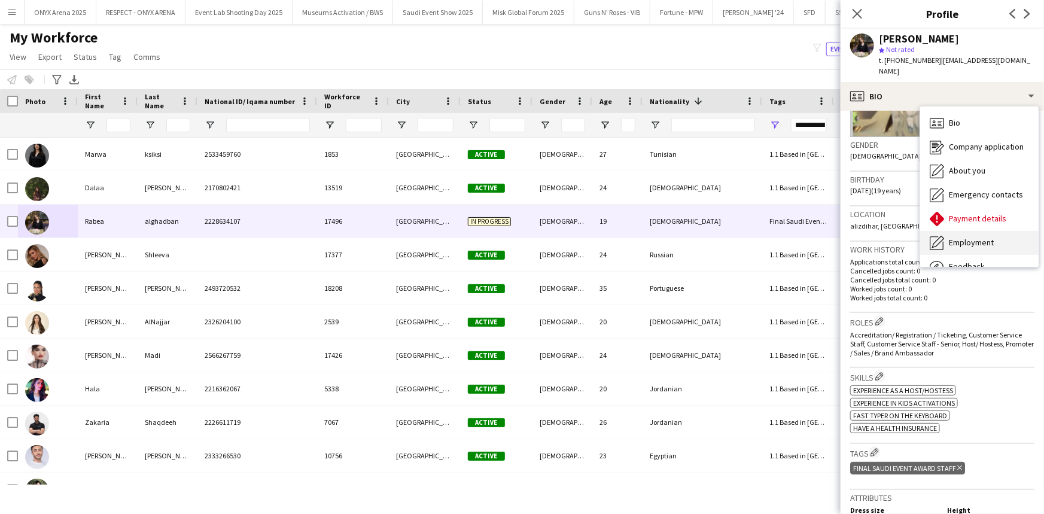
click at [975, 238] on div "Employment Employment" at bounding box center [979, 243] width 118 height 24
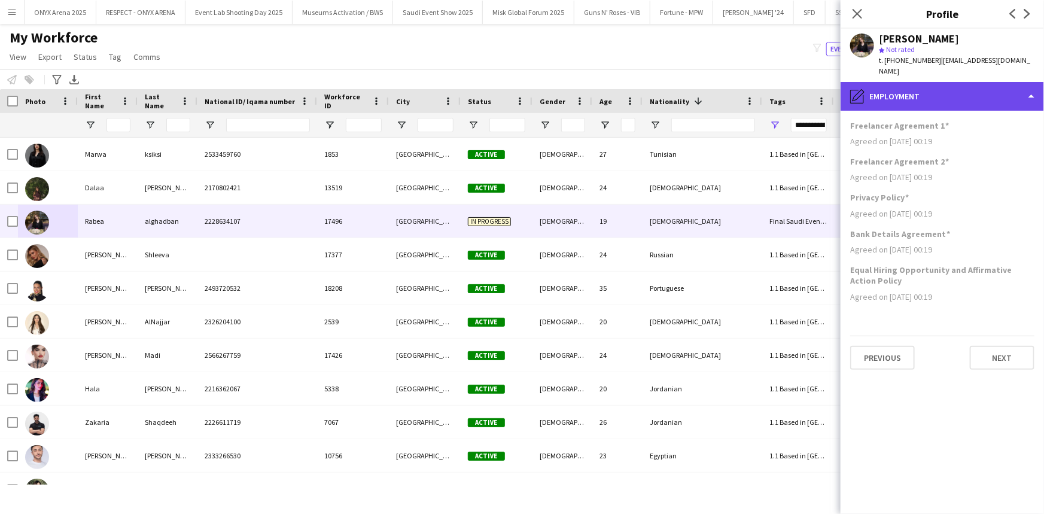
click at [917, 84] on div "pencil4 Employment" at bounding box center [942, 96] width 203 height 29
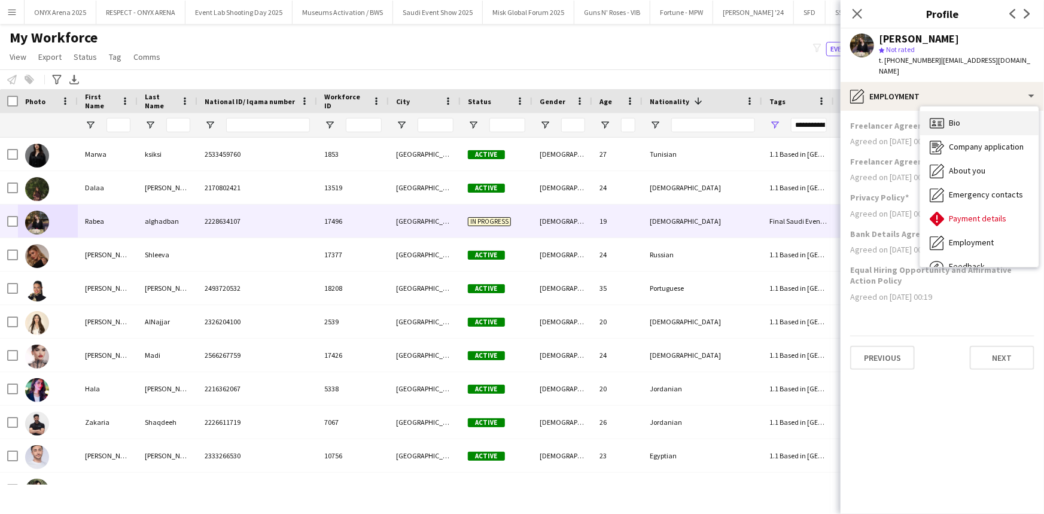
click at [961, 121] on div "Bio Bio" at bounding box center [979, 123] width 118 height 24
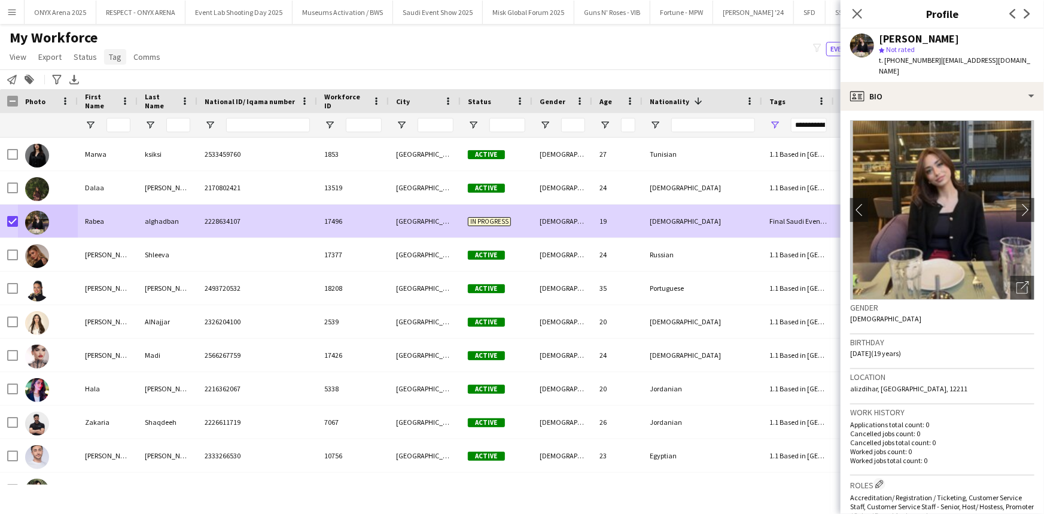
click at [112, 55] on span "Tag" at bounding box center [115, 56] width 13 height 11
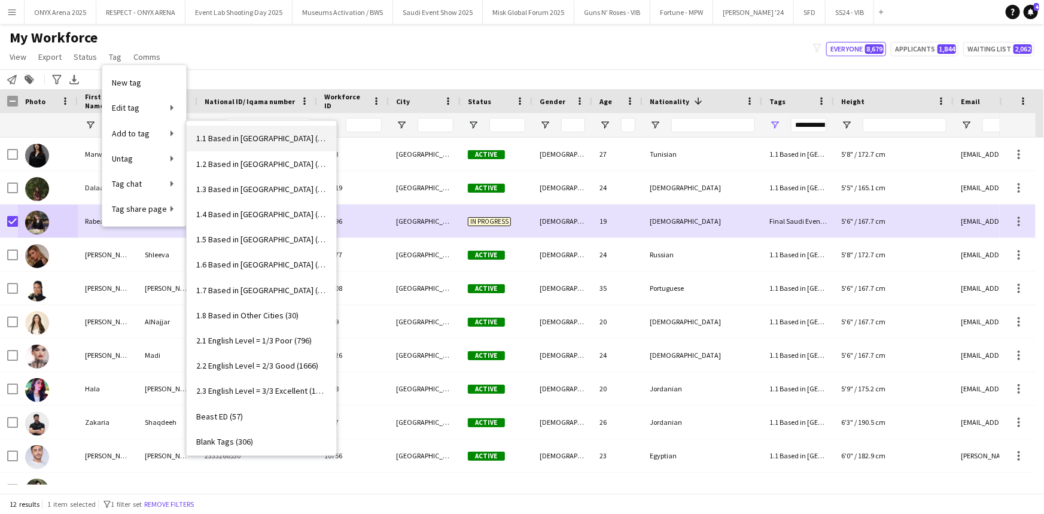
click at [251, 144] on link "1.1 Based in [GEOGRAPHIC_DATA] (3033)" at bounding box center [262, 138] width 150 height 25
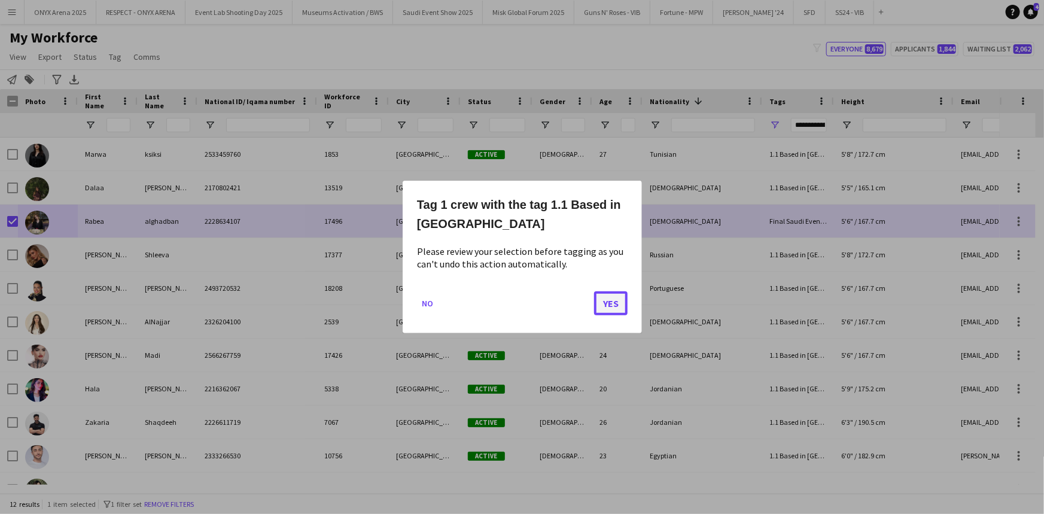
click at [612, 305] on button "Yes" at bounding box center [611, 303] width 34 height 24
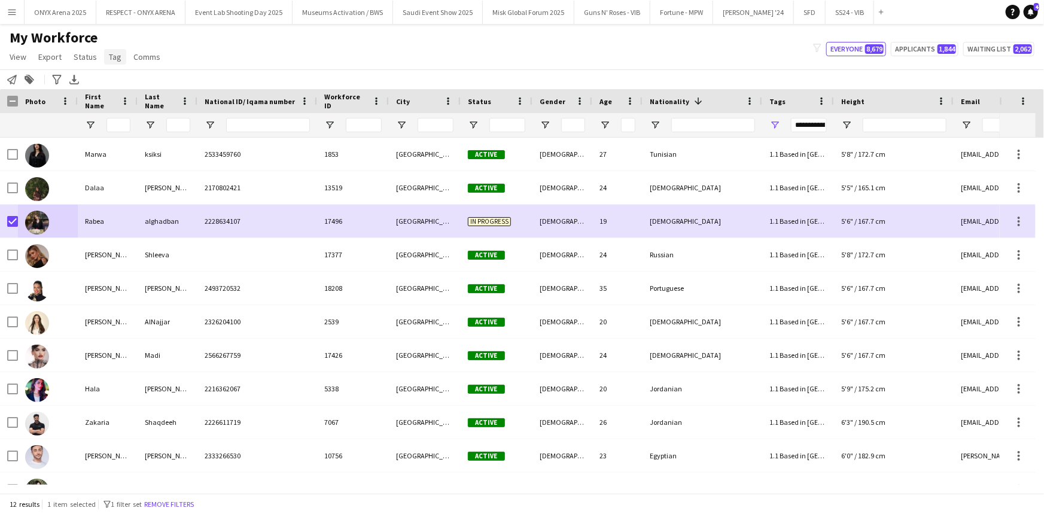
click at [111, 54] on span "Tag" at bounding box center [115, 56] width 13 height 11
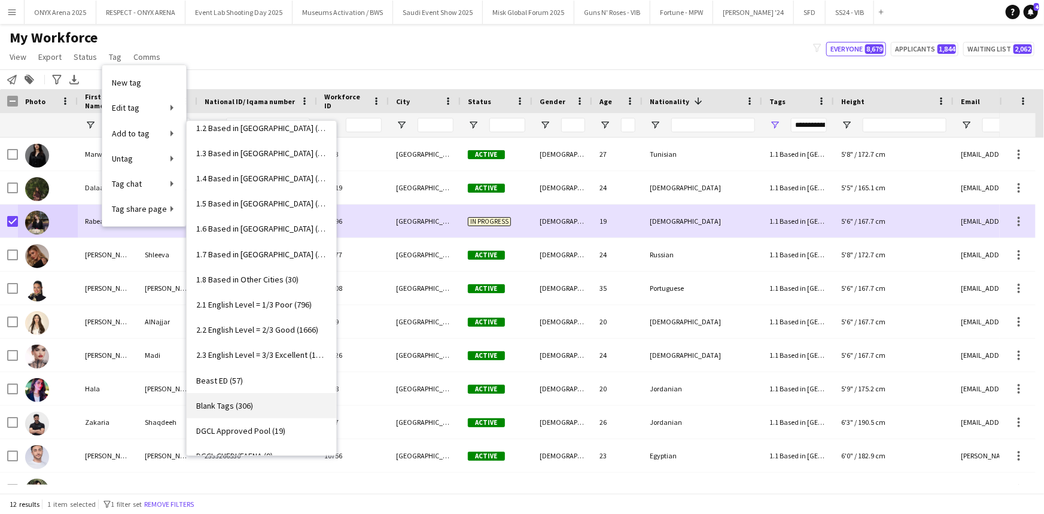
scroll to position [54, 0]
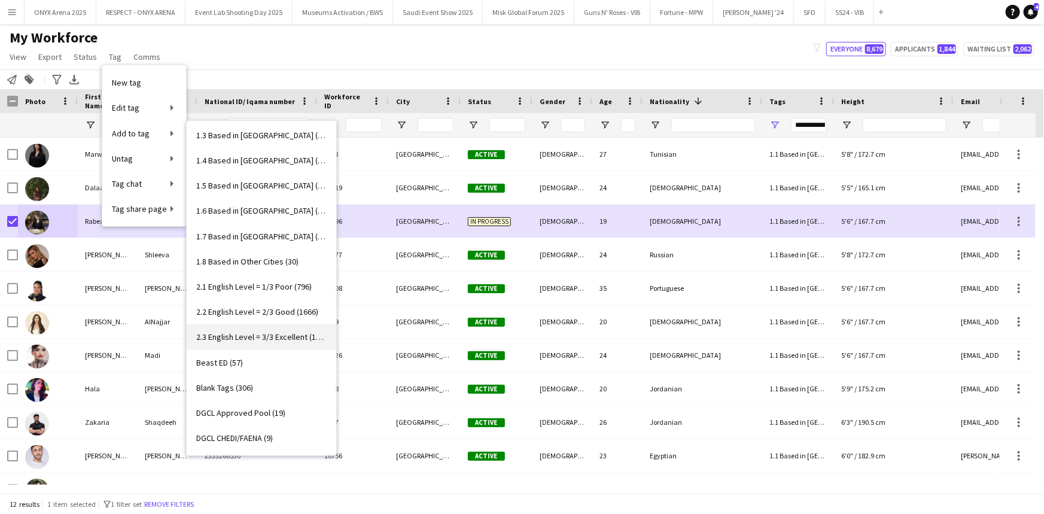
click at [276, 339] on span "2.3 English Level = 3/3 Excellent (1342)" at bounding box center [261, 336] width 130 height 11
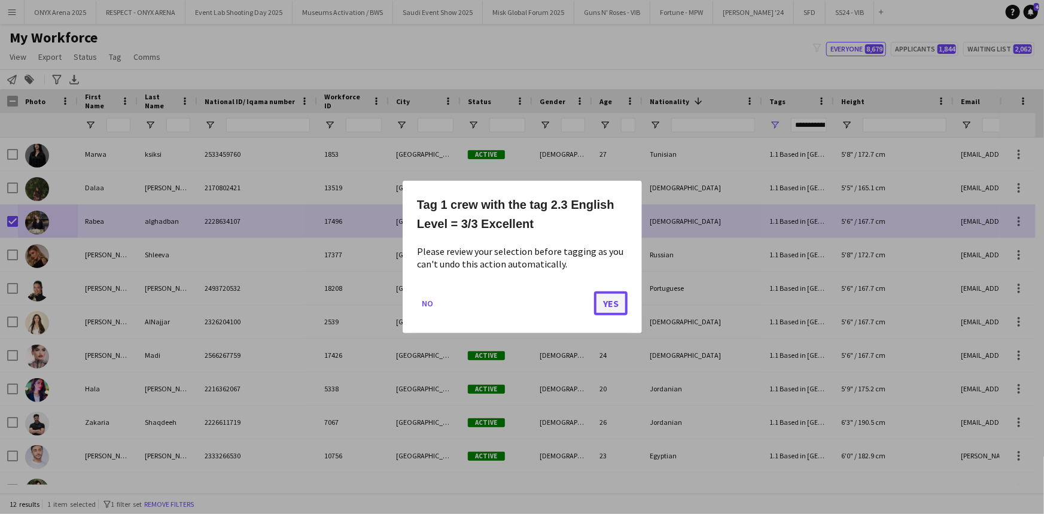
click at [613, 306] on button "Yes" at bounding box center [611, 303] width 34 height 24
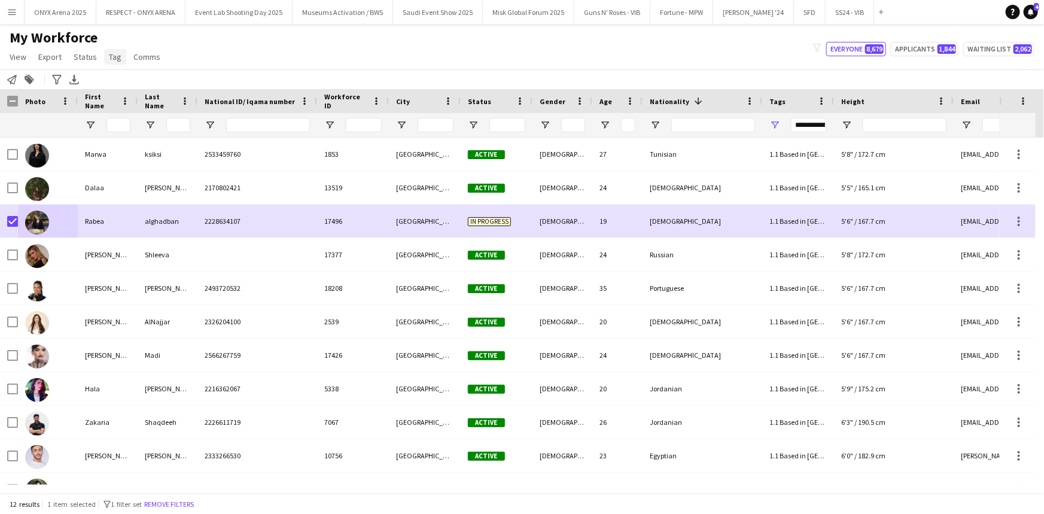
click at [112, 54] on span "Tag" at bounding box center [115, 56] width 13 height 11
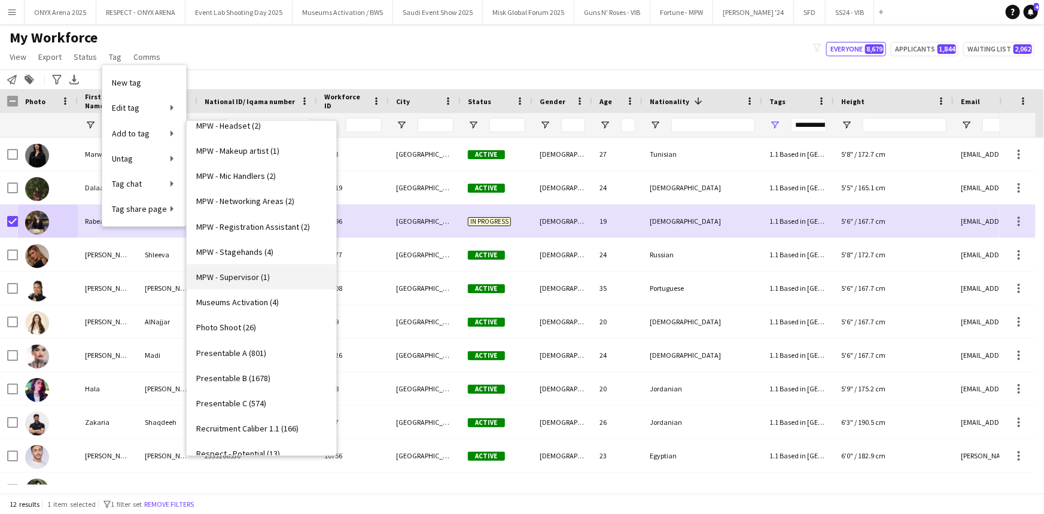
scroll to position [870, 0]
click at [243, 276] on span "Presentable A (801)" at bounding box center [231, 278] width 70 height 11
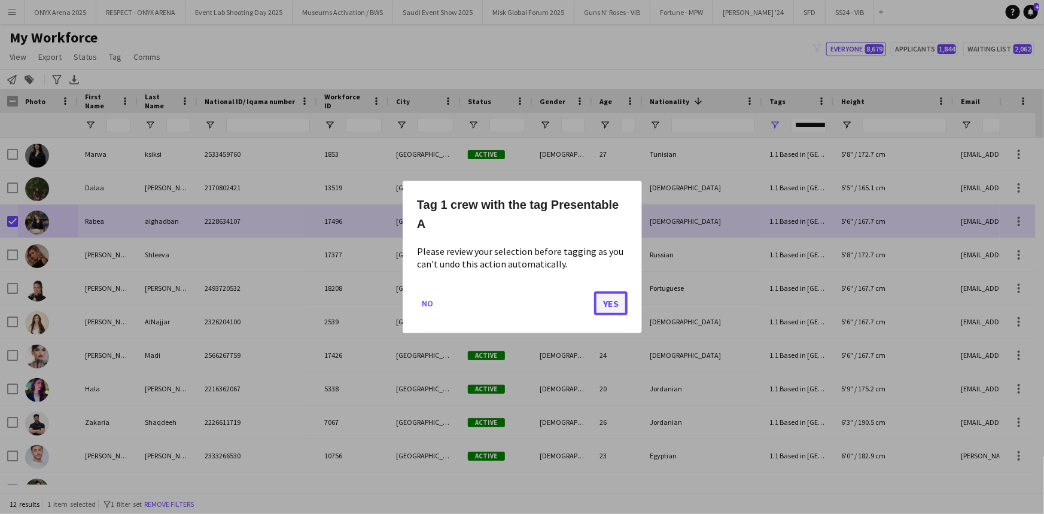
click at [616, 302] on button "Yes" at bounding box center [611, 303] width 34 height 24
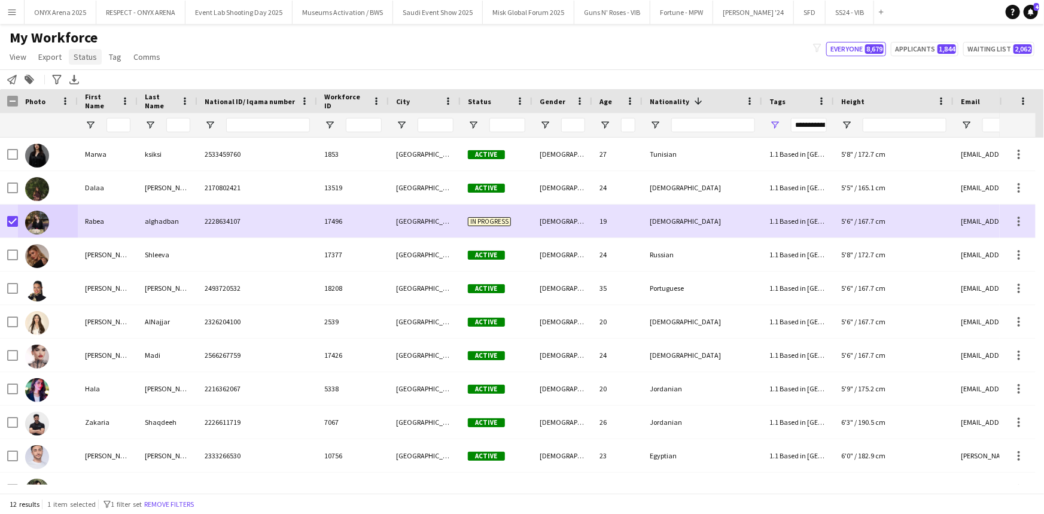
click at [80, 53] on span "Status" at bounding box center [85, 56] width 23 height 11
click at [90, 78] on span "Edit" at bounding box center [85, 82] width 14 height 11
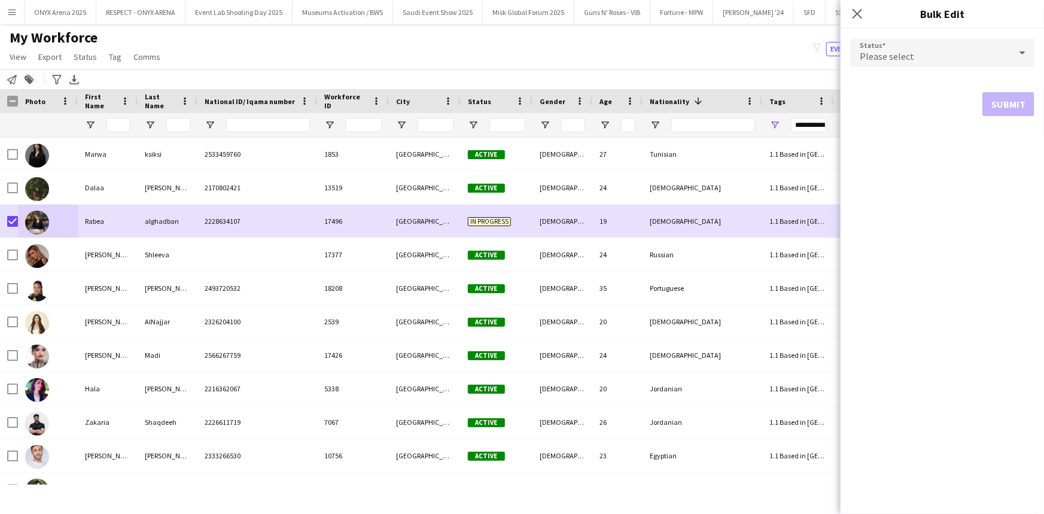
click at [902, 50] on span "Please select" at bounding box center [887, 56] width 54 height 12
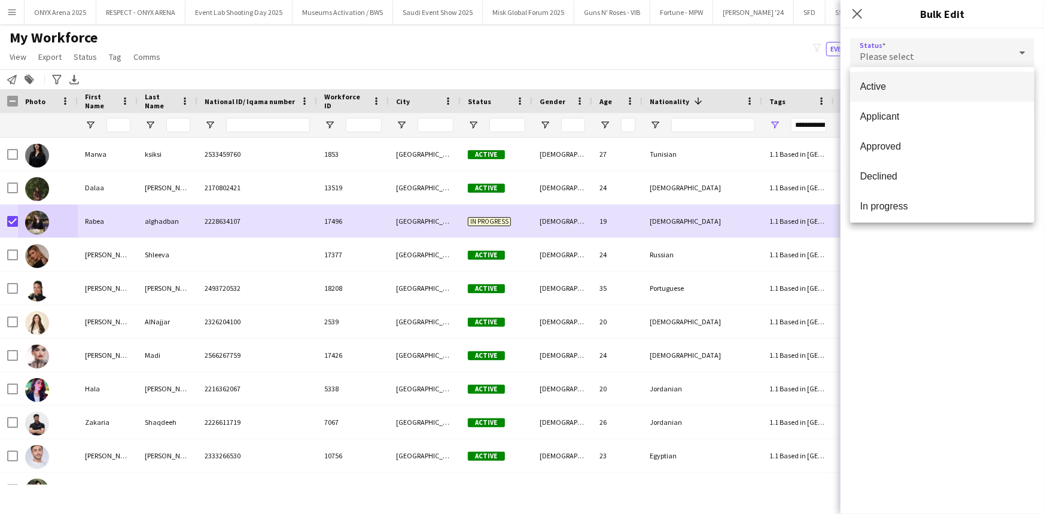
click at [893, 88] on span "Active" at bounding box center [942, 86] width 165 height 11
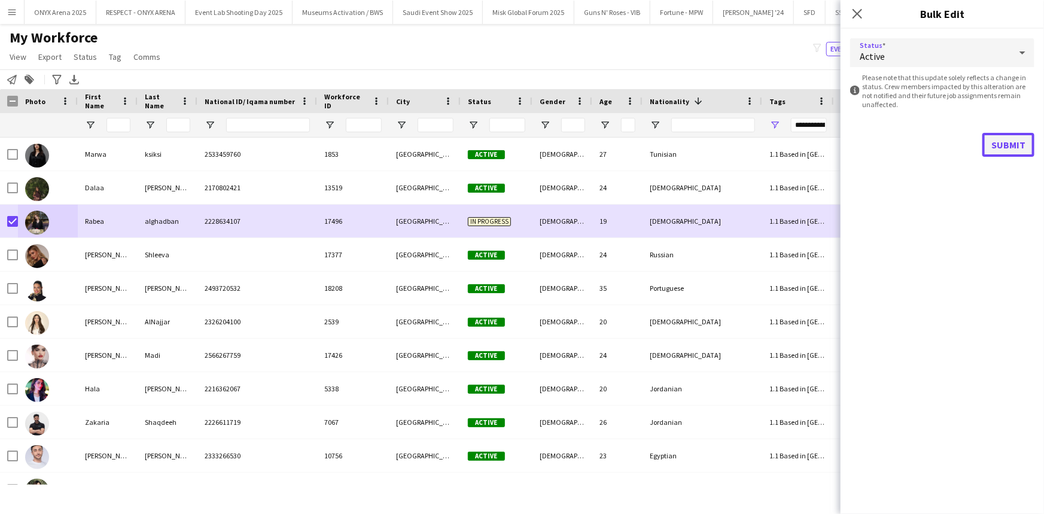
click at [990, 143] on button "Submit" at bounding box center [1008, 145] width 52 height 24
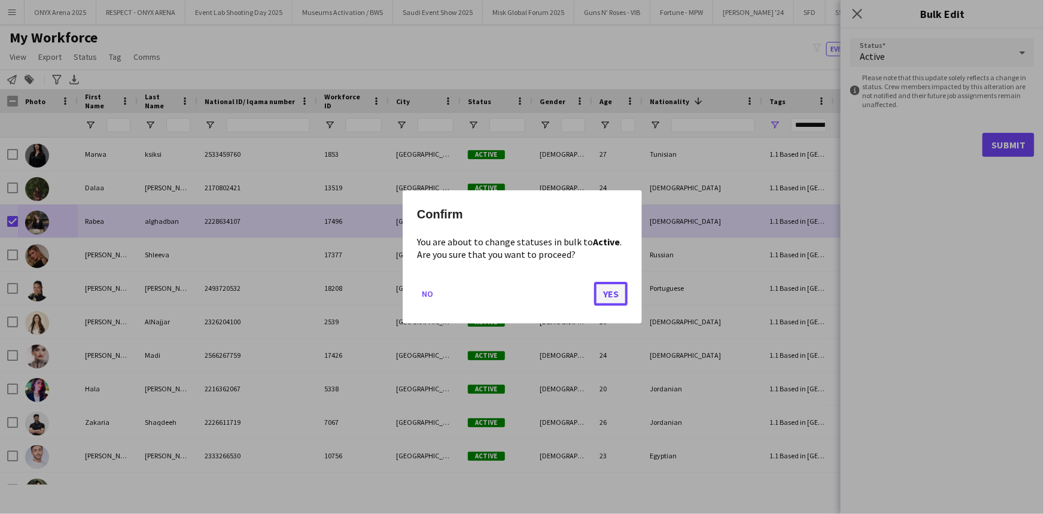
click at [611, 290] on button "Yes" at bounding box center [611, 294] width 34 height 24
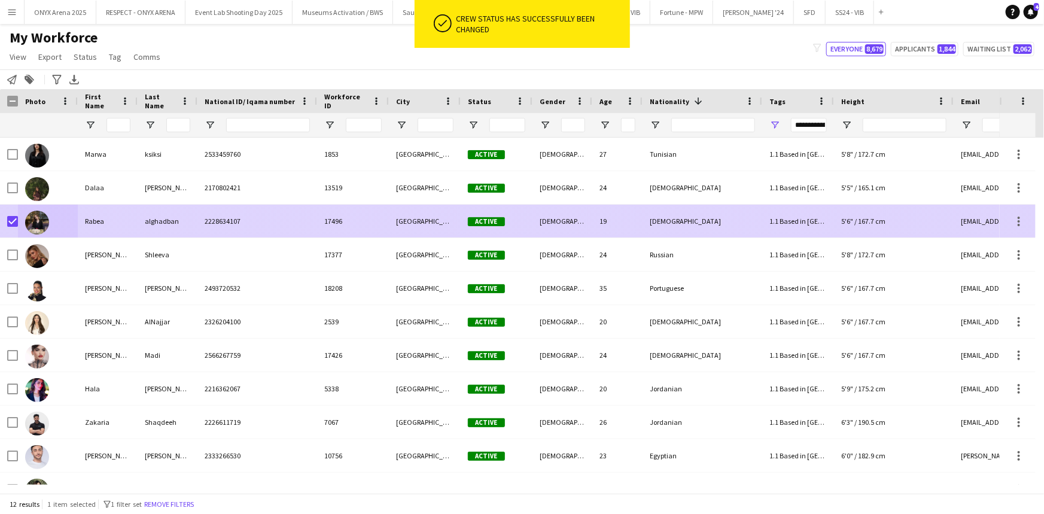
scroll to position [54, 0]
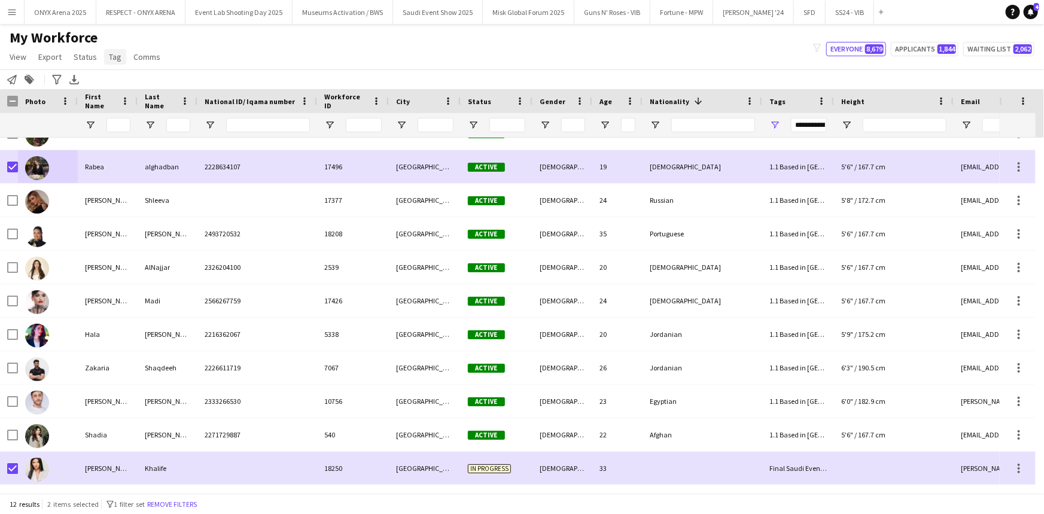
click at [116, 57] on span "Tag" at bounding box center [115, 56] width 13 height 11
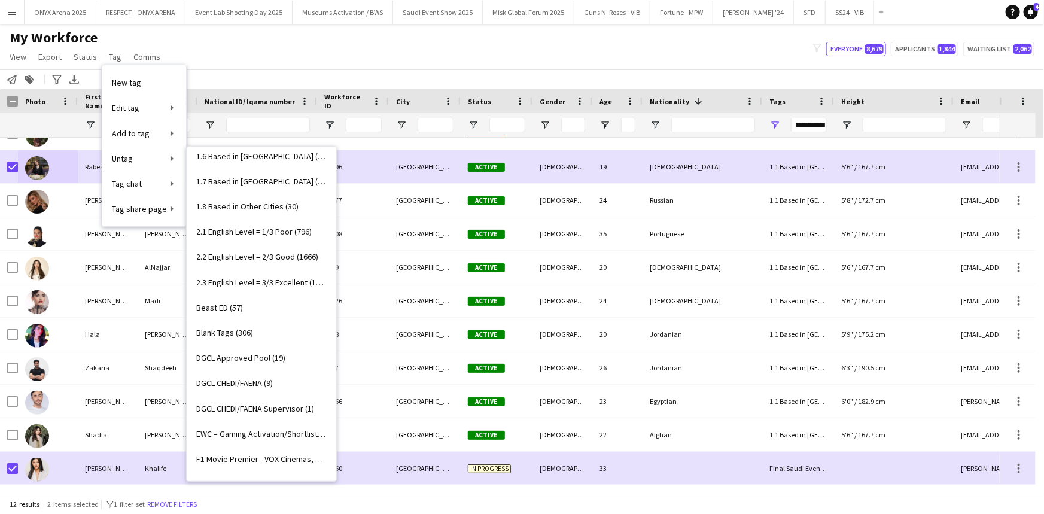
scroll to position [326, 0]
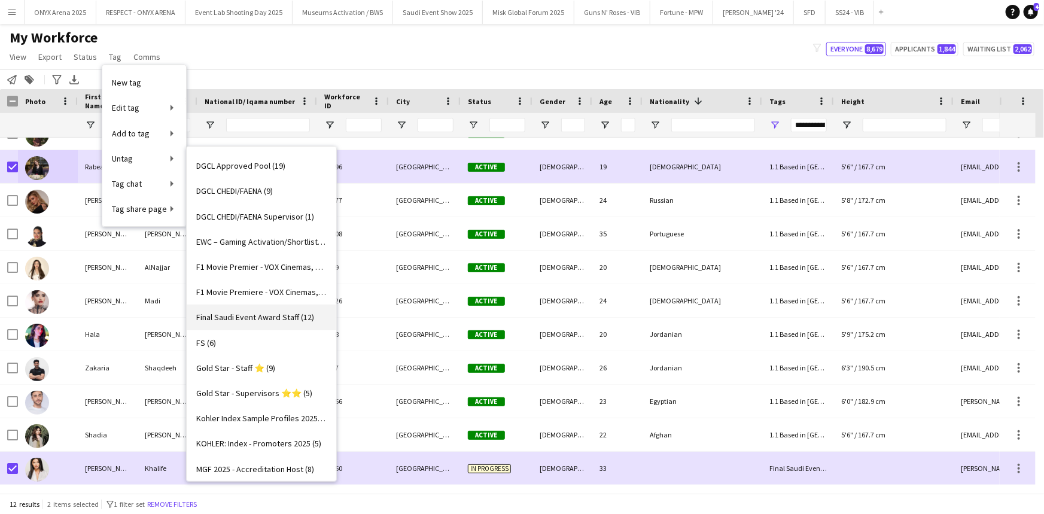
click at [251, 319] on span "Final Saudi Event Award Staff (12)" at bounding box center [255, 317] width 118 height 11
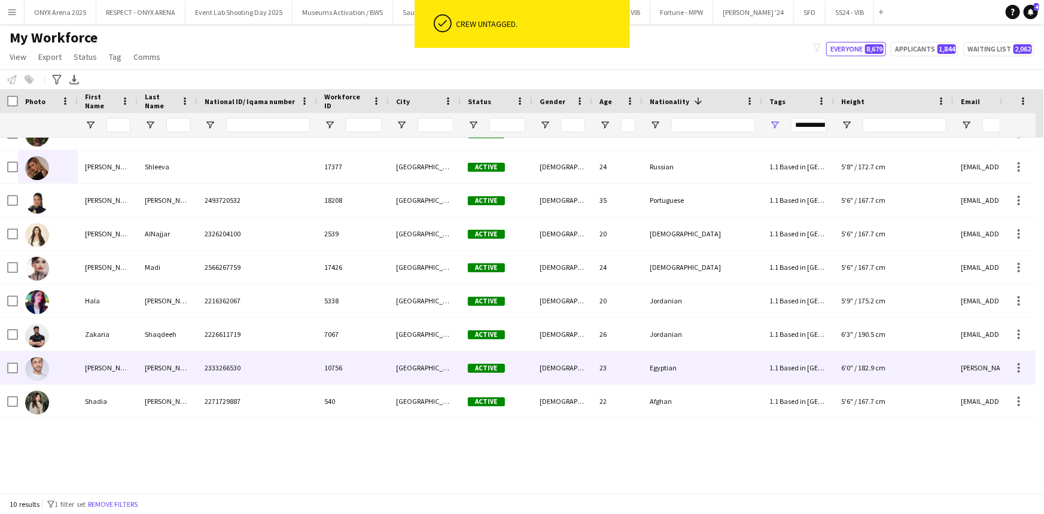
scroll to position [0, 0]
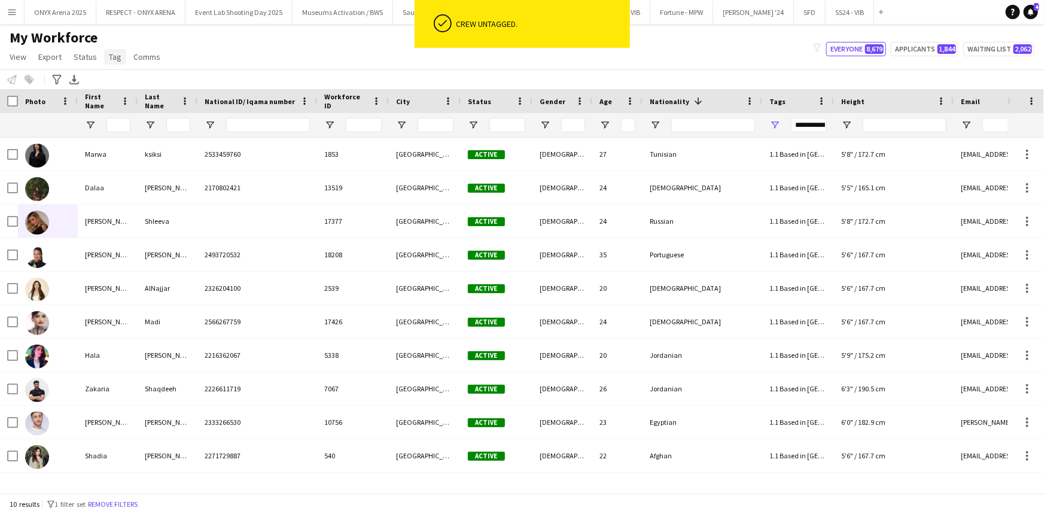
click at [114, 58] on span "Tag" at bounding box center [115, 56] width 13 height 11
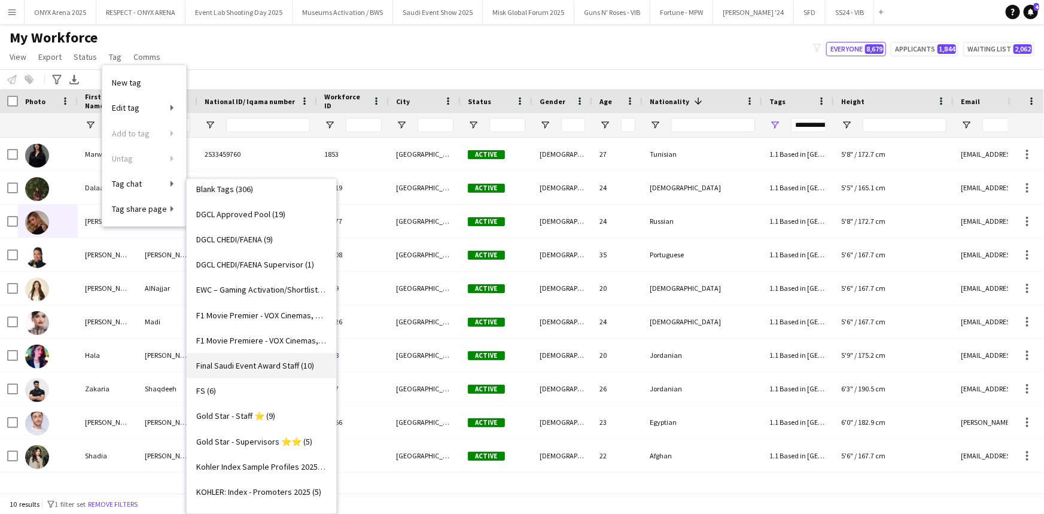
scroll to position [326, 0]
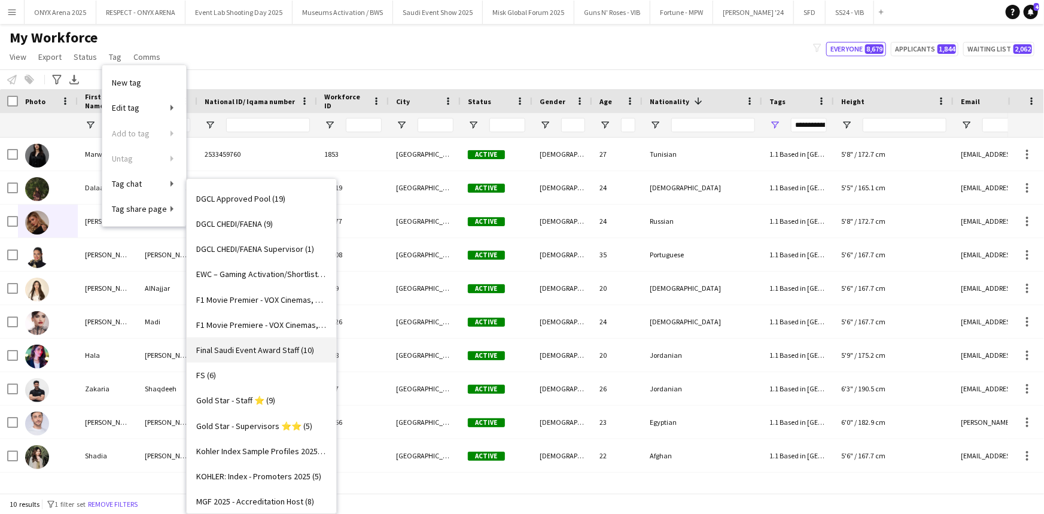
click at [268, 355] on link "Final Saudi Event Award Staff (10)" at bounding box center [262, 349] width 150 height 25
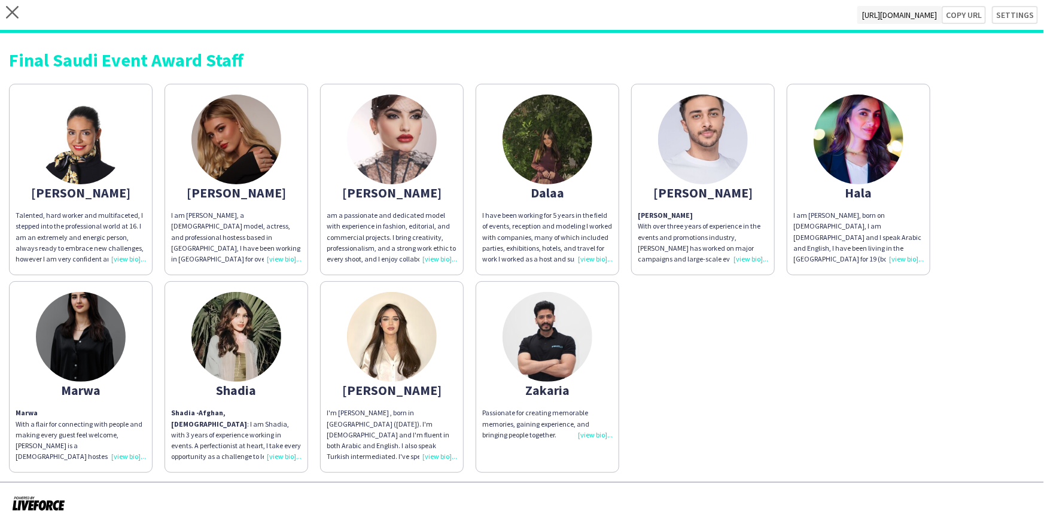
click at [6, 5] on div "close [URL][DOMAIN_NAME] Copy url Settings" at bounding box center [522, 16] width 1044 height 33
click at [16, 12] on icon "close" at bounding box center [12, 12] width 13 height 13
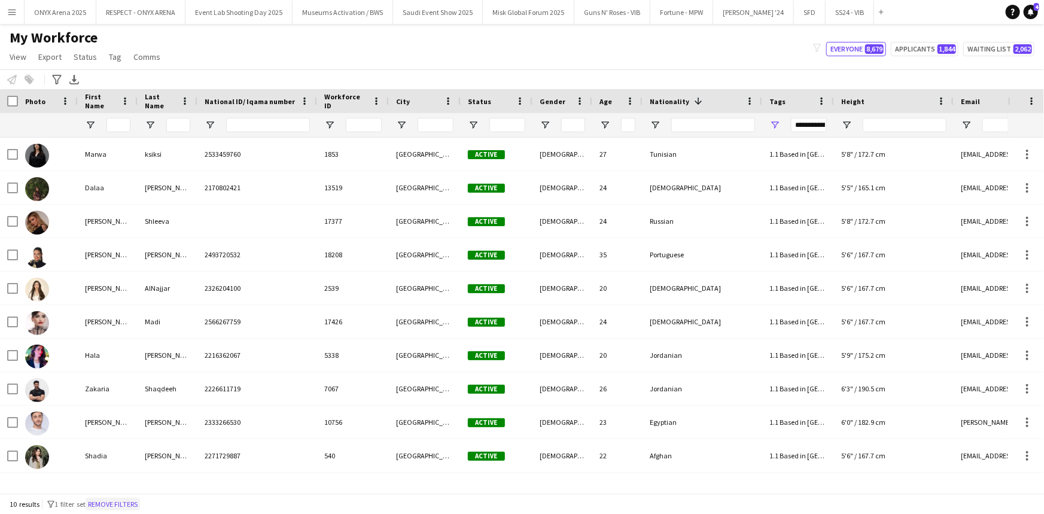
click at [130, 503] on button "Remove filters" at bounding box center [113, 504] width 54 height 13
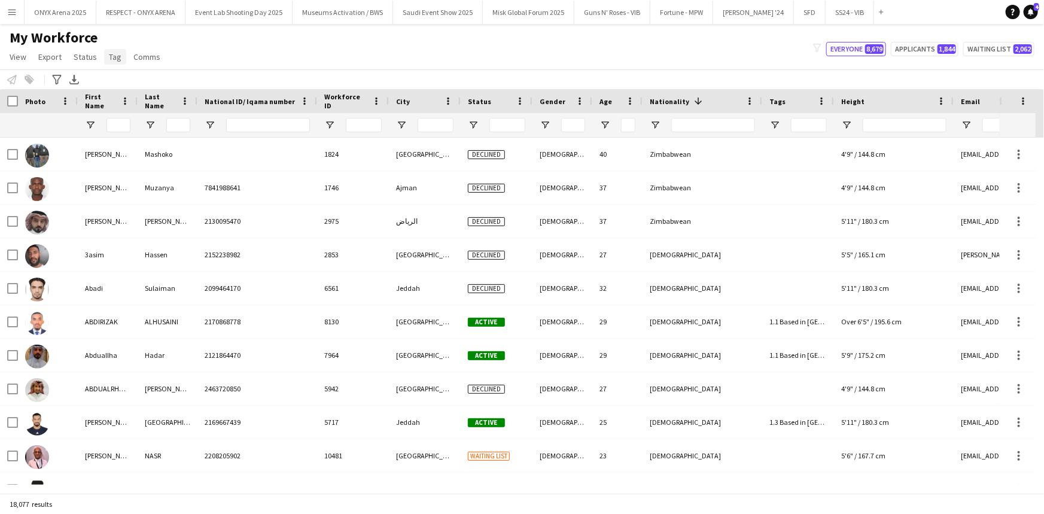
click at [111, 56] on span "Tag" at bounding box center [115, 56] width 13 height 11
click at [778, 123] on span "Open Filter Menu" at bounding box center [774, 125] width 11 height 11
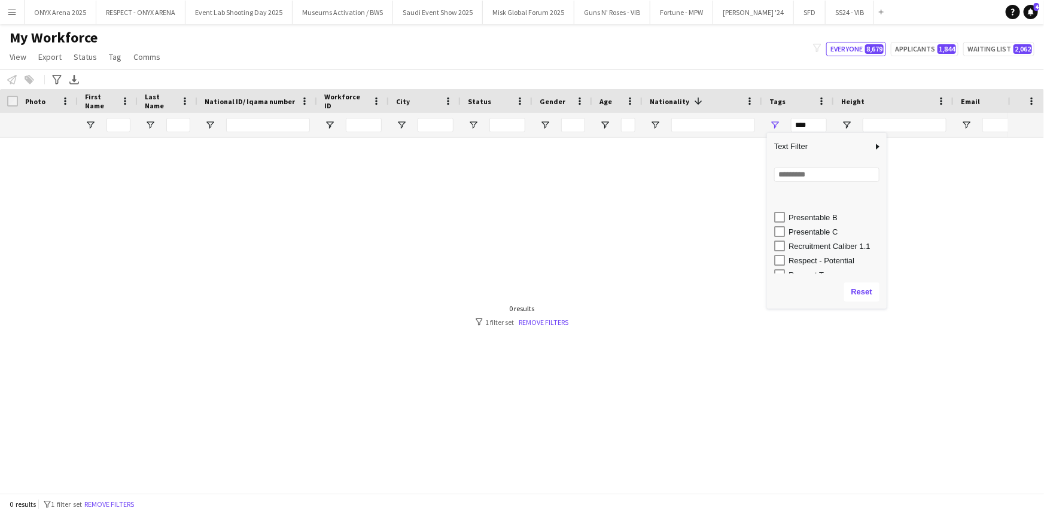
scroll to position [652, 0]
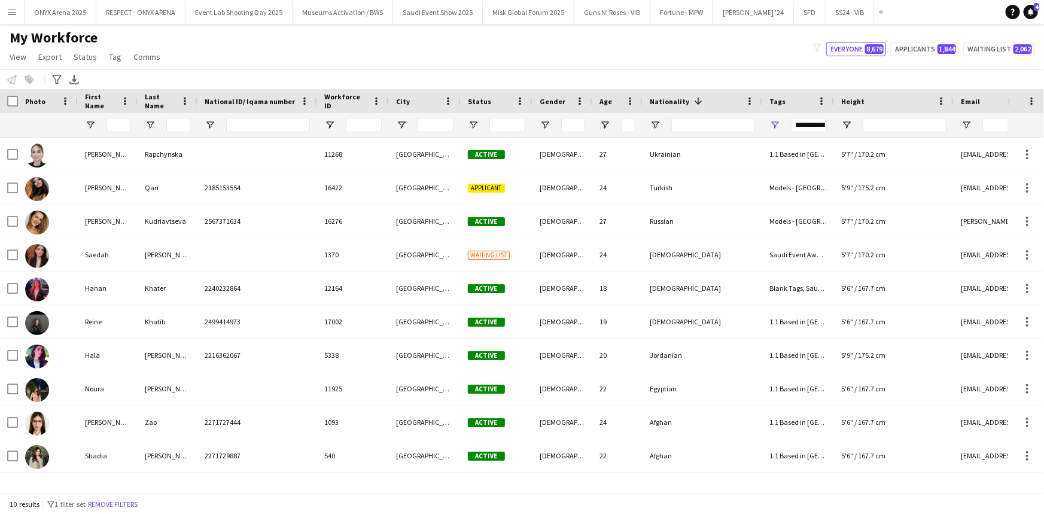
click at [356, 53] on div "My Workforce View Views Default view R4ven New view Update view Delete view Edi…" at bounding box center [522, 49] width 1044 height 41
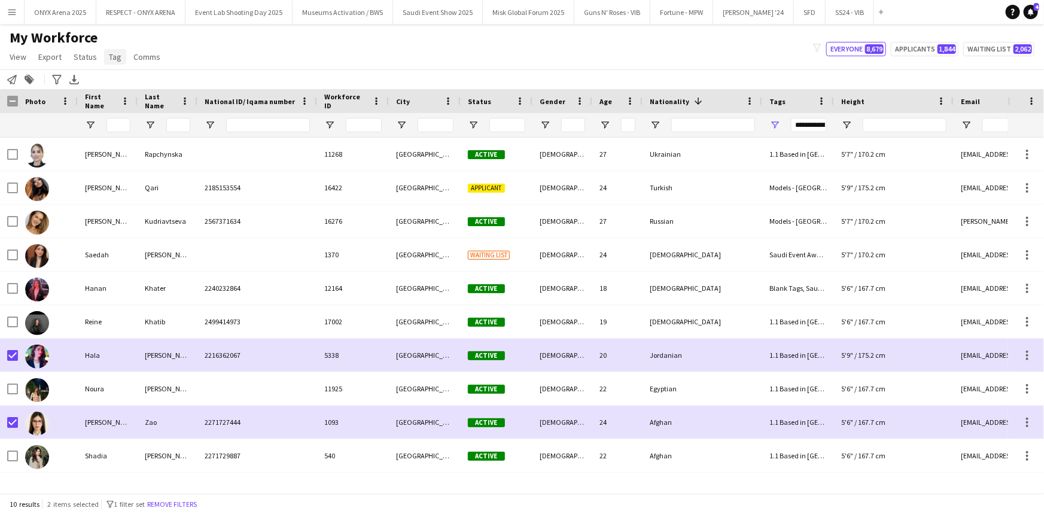
click at [115, 50] on link "Tag" at bounding box center [115, 57] width 22 height 16
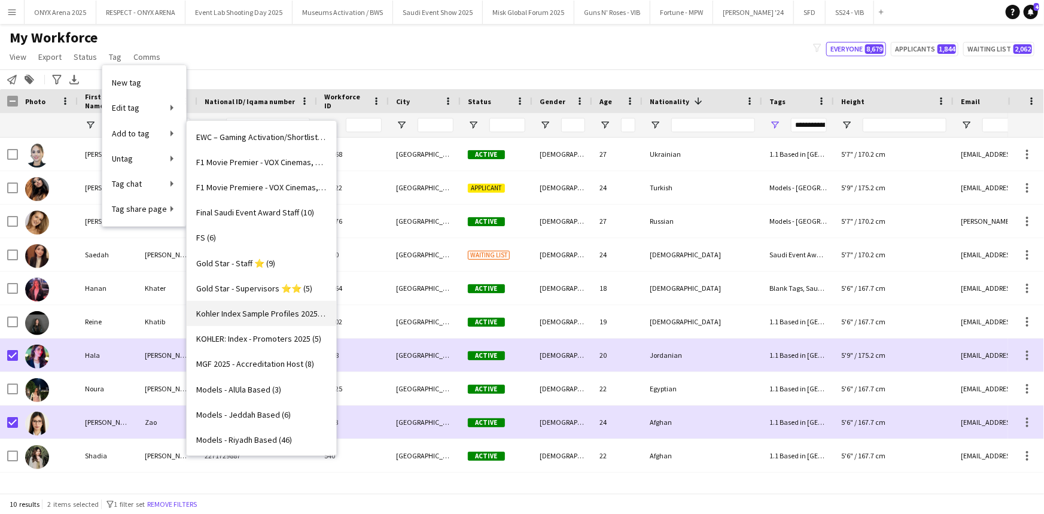
scroll to position [435, 0]
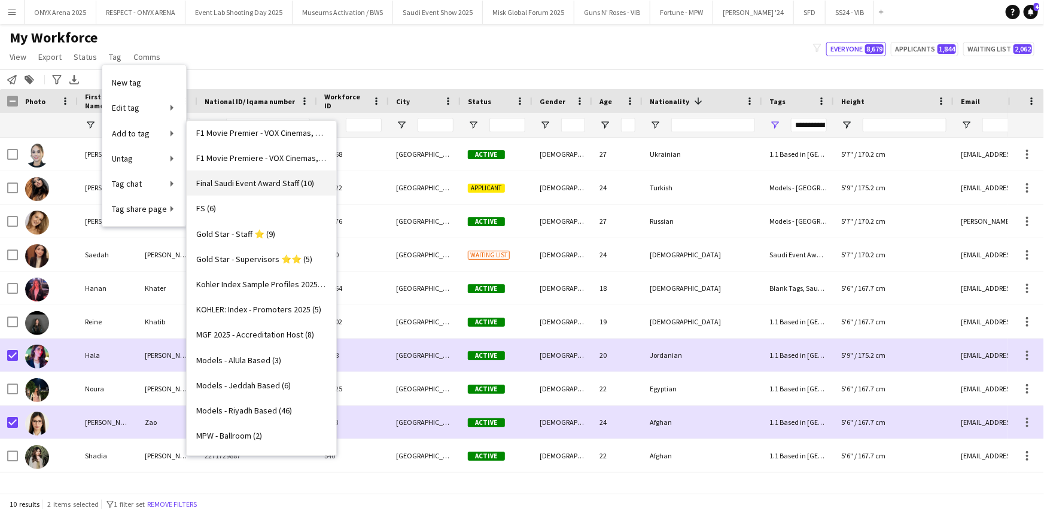
click at [238, 182] on span "Final Saudi Event Award Staff (10)" at bounding box center [255, 183] width 118 height 11
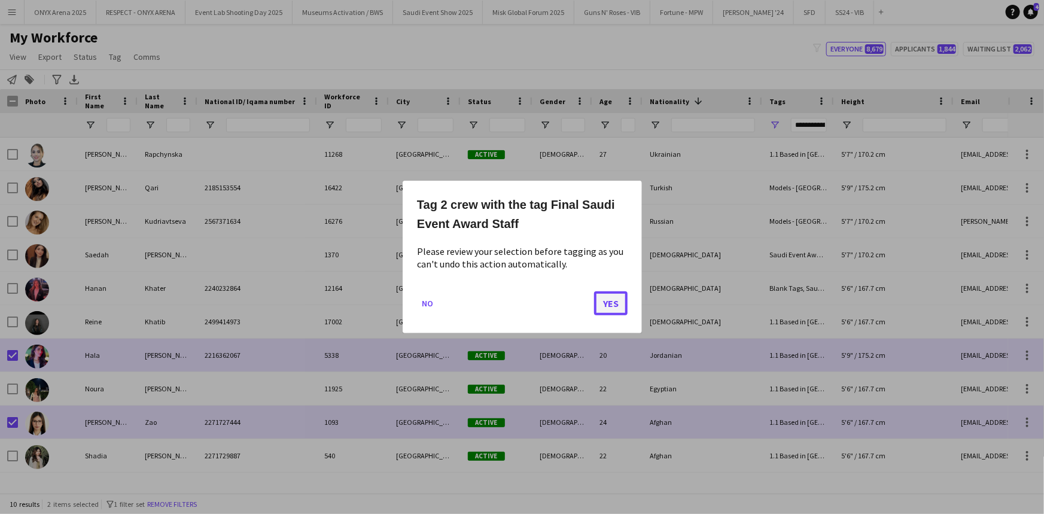
click at [612, 308] on button "Yes" at bounding box center [611, 303] width 34 height 24
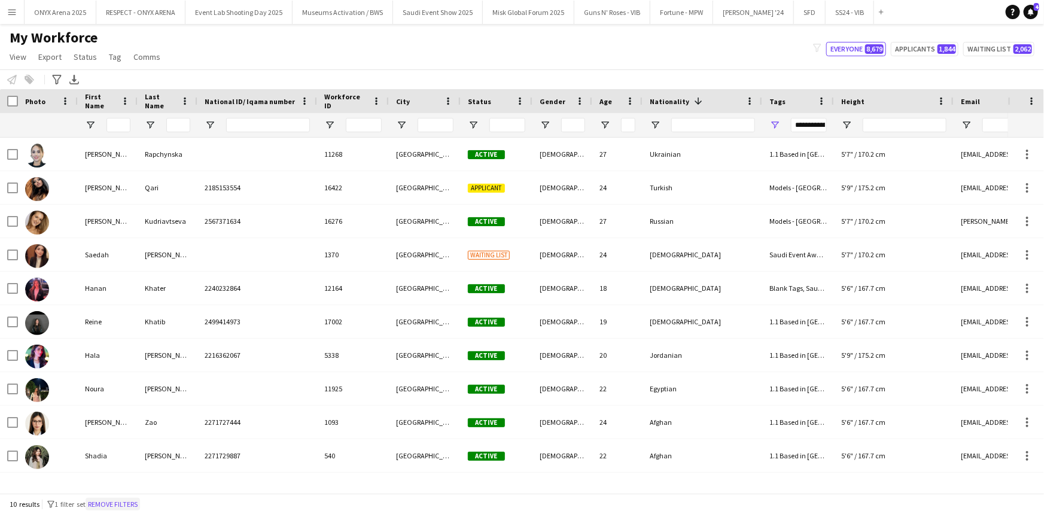
click at [101, 509] on button "Remove filters" at bounding box center [113, 504] width 54 height 13
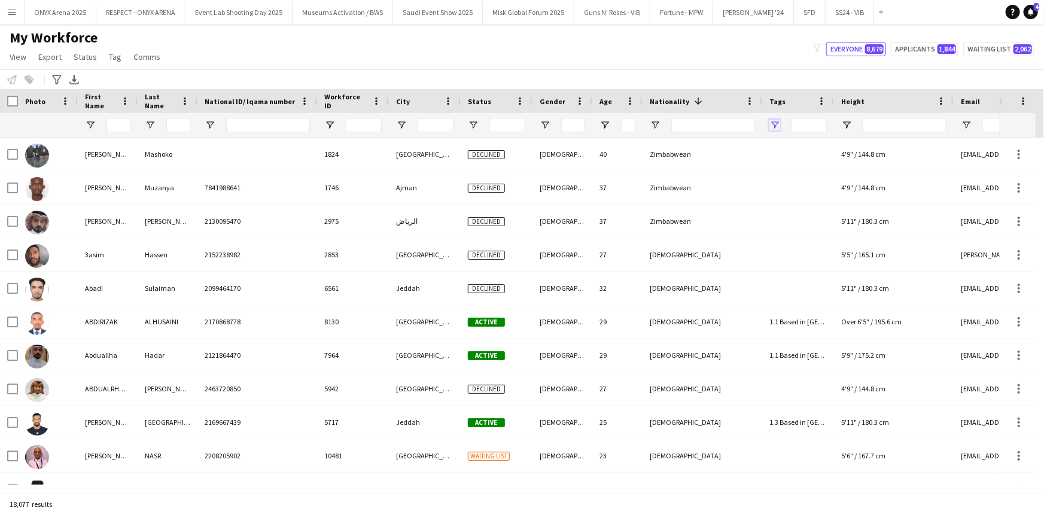
click at [773, 120] on span "Open Filter Menu" at bounding box center [774, 125] width 11 height 11
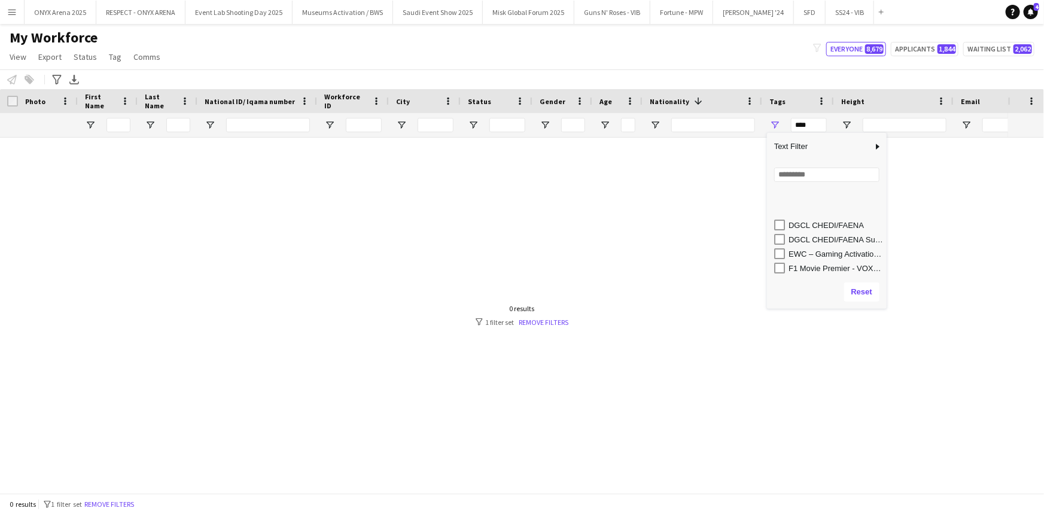
scroll to position [272, 0]
type input "**********"
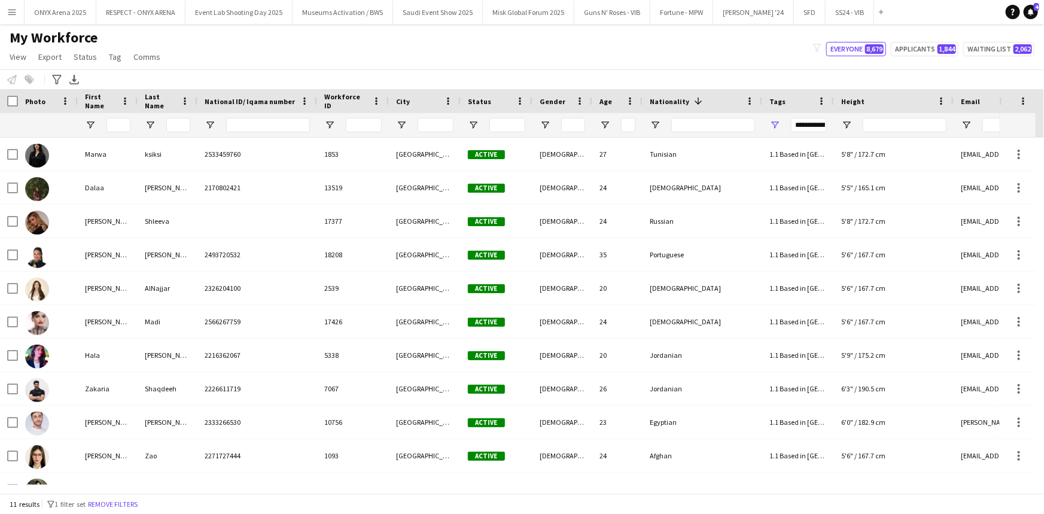
click at [510, 54] on div "My Workforce View Views Default view R4ven New view Update view Delete view Edi…" at bounding box center [522, 49] width 1044 height 41
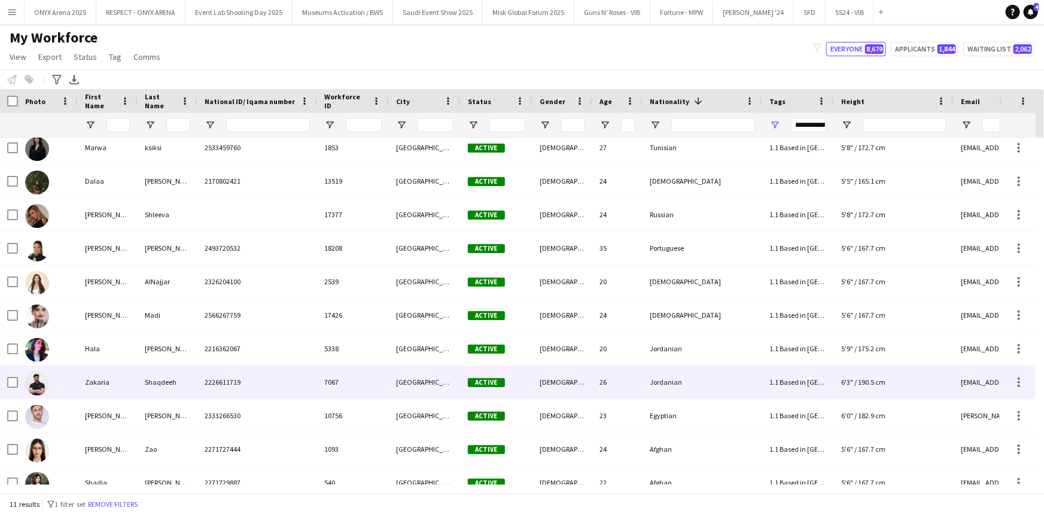
scroll to position [0, 0]
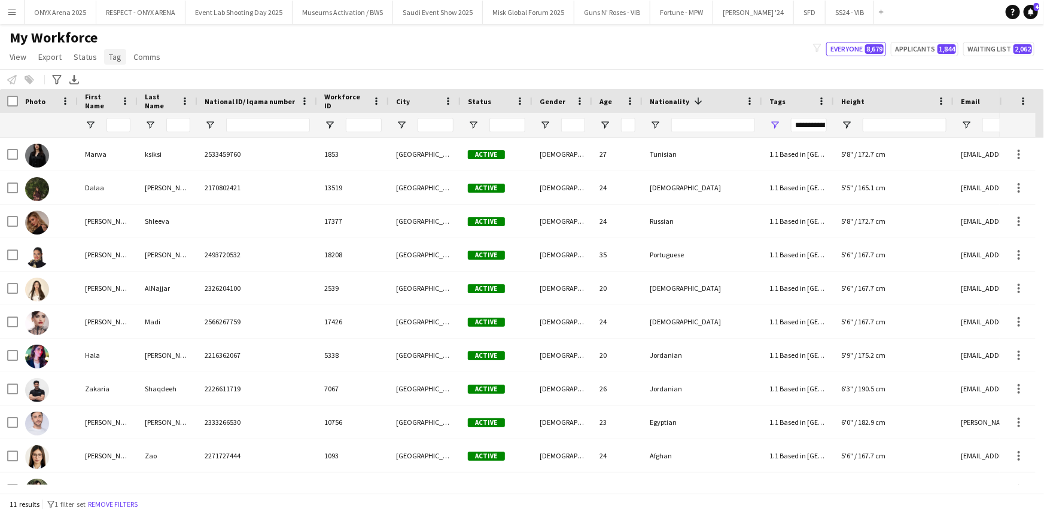
click at [114, 59] on span "Tag" at bounding box center [115, 56] width 13 height 11
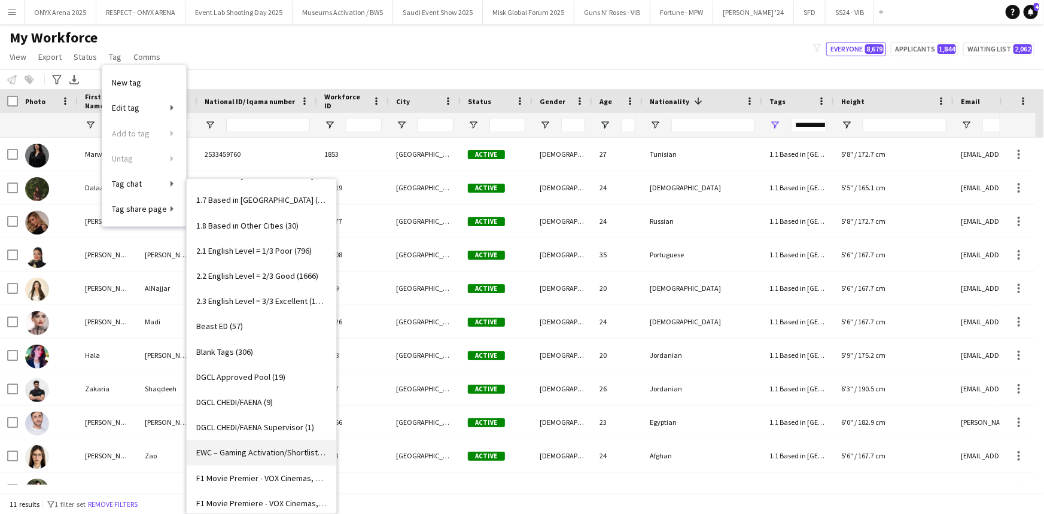
scroll to position [326, 0]
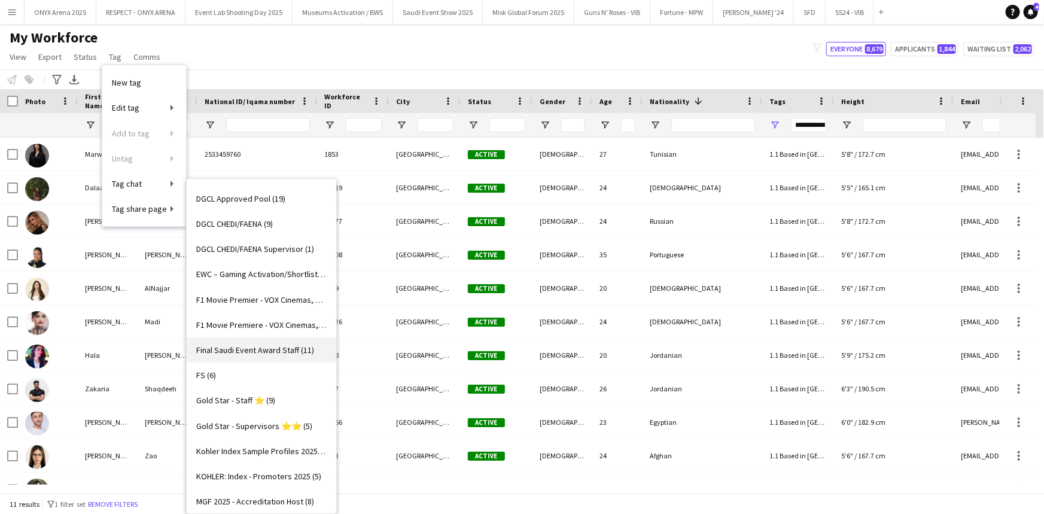
click at [231, 345] on span "Final Saudi Event Award Staff (11)" at bounding box center [255, 350] width 118 height 11
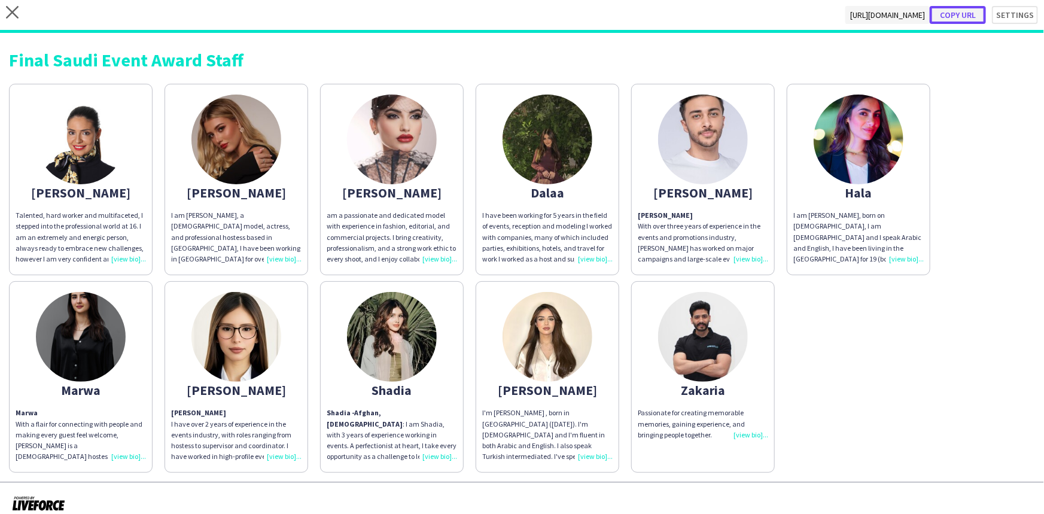
click at [963, 15] on button "Copy url" at bounding box center [958, 15] width 56 height 18
click at [17, 8] on icon "close" at bounding box center [12, 12] width 13 height 13
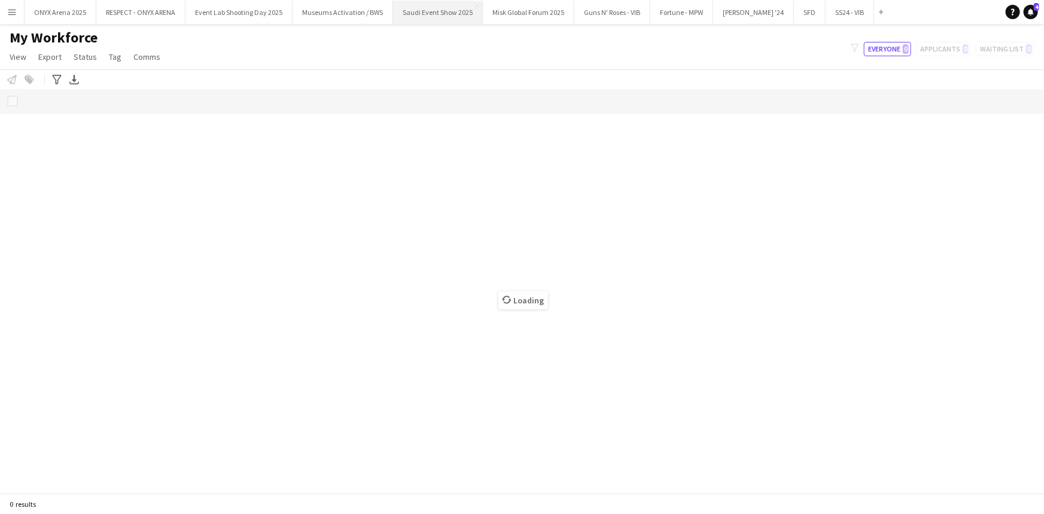
click at [416, 20] on button "Saudi Event Show 2025 Close" at bounding box center [438, 12] width 90 height 23
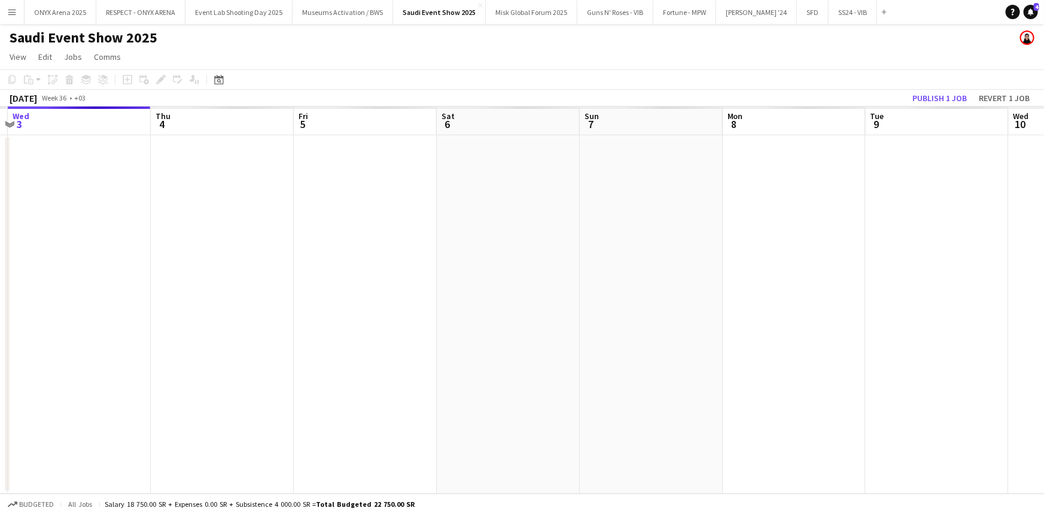
drag, startPoint x: 797, startPoint y: 276, endPoint x: 574, endPoint y: 301, distance: 225.2
click at [333, 267] on app-calendar-viewport "Sun 31 Mon 1 Tue 2 Wed 3 Thu 4 Fri 5 Sat 6 Sun 7 Mon 8 Tue 9 Wed 10 Thu 11 Fri …" at bounding box center [522, 299] width 1044 height 387
drag, startPoint x: 850, startPoint y: 300, endPoint x: 607, endPoint y: 313, distance: 242.7
click at [316, 288] on app-calendar-viewport "Thu 4 Fri 5 Sat 6 Sun 7 Mon 8 Tue 9 Wed 10 Thu 11 Fri 12 Sat 13 Sun 14 Mon 15 T…" at bounding box center [522, 299] width 1044 height 387
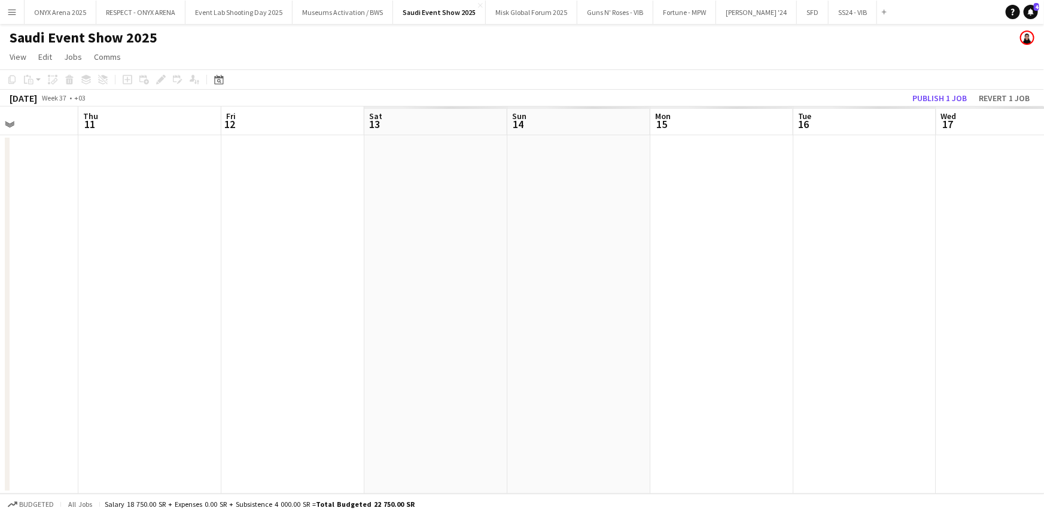
drag, startPoint x: 885, startPoint y: 313, endPoint x: 537, endPoint y: 318, distance: 348.8
click at [389, 312] on app-calendar-viewport "Mon 8 Tue 9 Wed 10 Thu 11 Fri 12 Sat 13 Sun 14 Mon 15 Tue 16 Wed 17 Thu 18 Fri …" at bounding box center [522, 299] width 1044 height 387
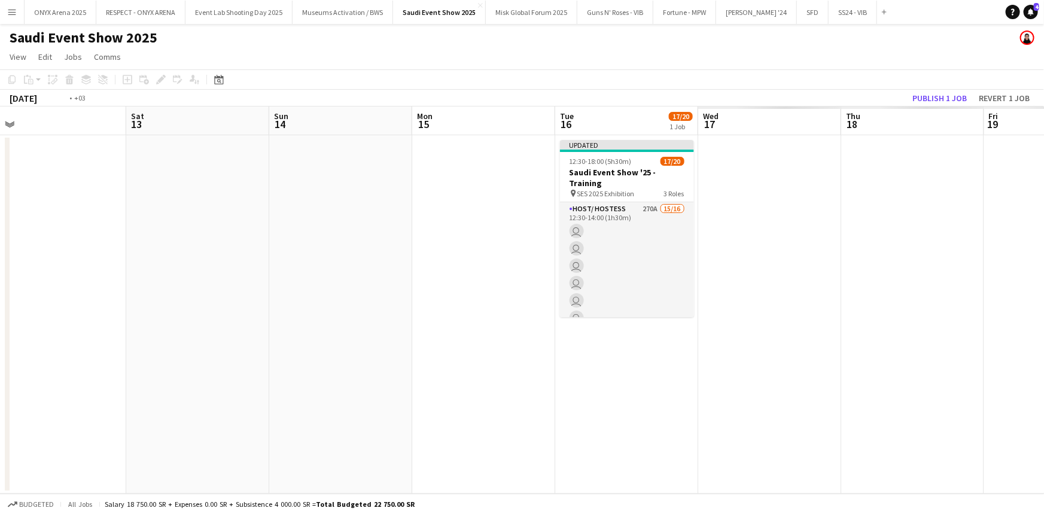
drag, startPoint x: 894, startPoint y: 319, endPoint x: 377, endPoint y: 296, distance: 517.4
click at [377, 296] on app-calendar-viewport "Wed 10 Thu 11 Fri 12 Sat 13 Sun 14 Mon 15 Tue 16 17/20 1 Job Wed 17 Thu 18 Fri …" at bounding box center [522, 299] width 1044 height 387
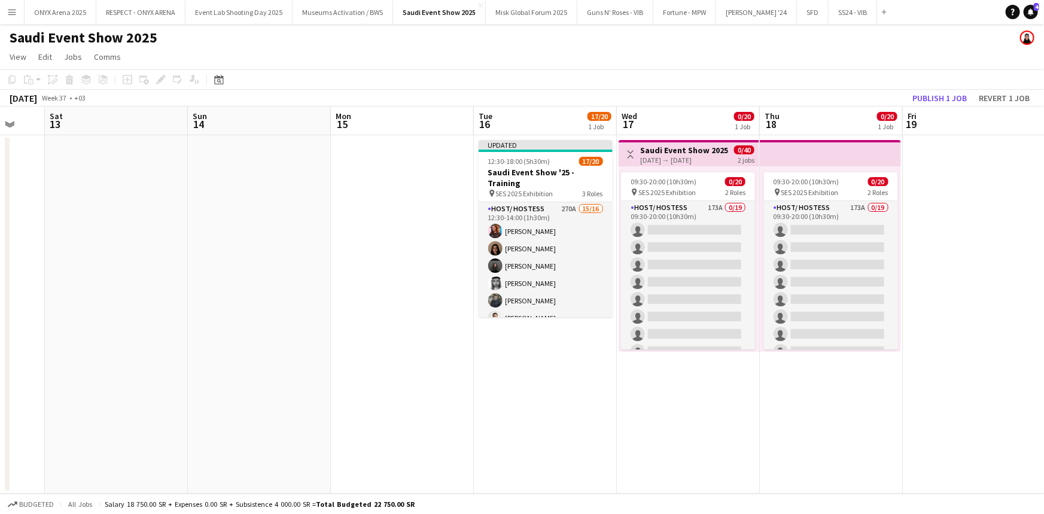
drag, startPoint x: 486, startPoint y: 306, endPoint x: 977, endPoint y: 282, distance: 491.2
click at [977, 282] on app-calendar-viewport "Thu 11 Fri 12 Sat 13 Sun 14 Mon 15 Tue 16 17/20 1 Job Wed 17 0/20 1 Job Thu 18 …" at bounding box center [522, 299] width 1044 height 387
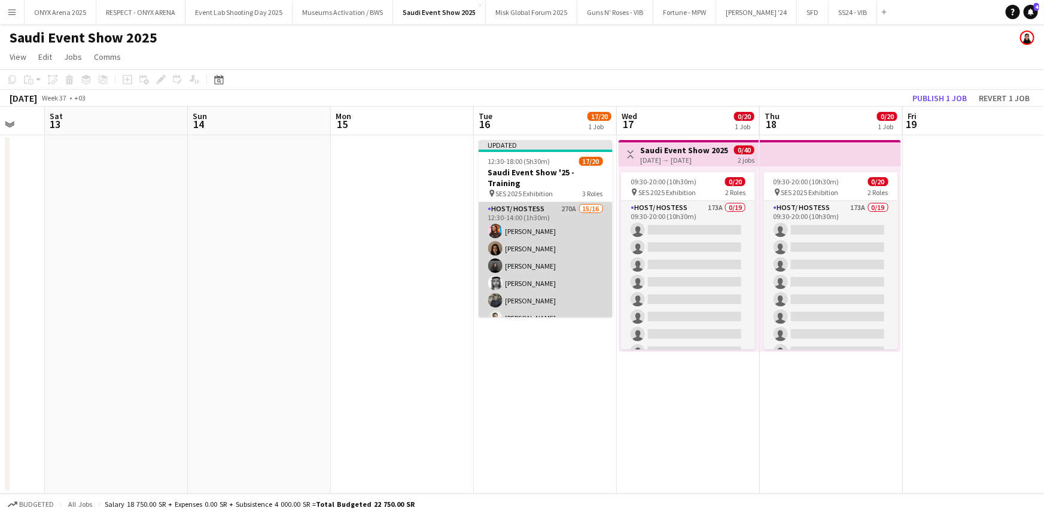
click at [522, 246] on app-card-role "Host/ Hostess 270A 15/16 12:30-14:00 (1h30m) [PERSON_NAME] Ghayd Ahmad [PERSON_…" at bounding box center [546, 352] width 134 height 301
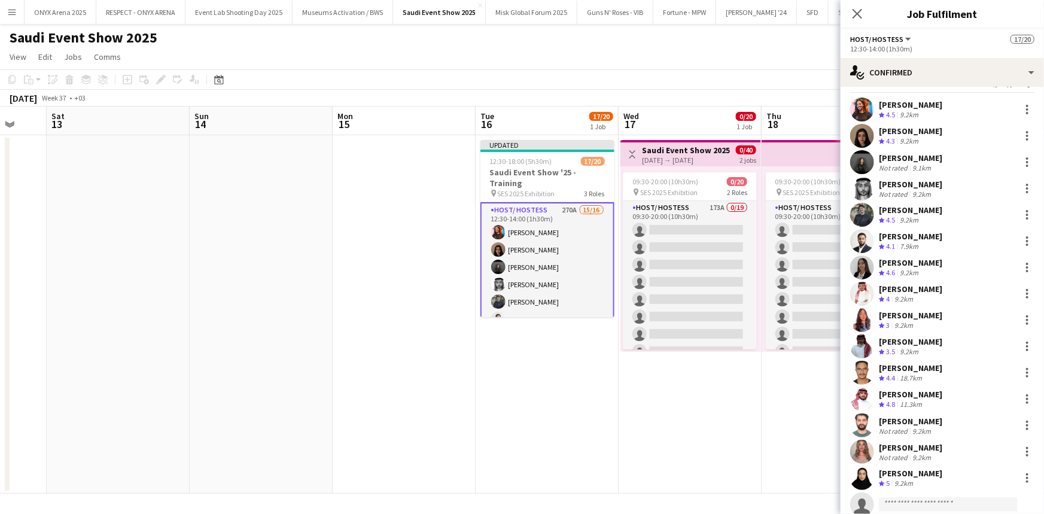
scroll to position [60, 0]
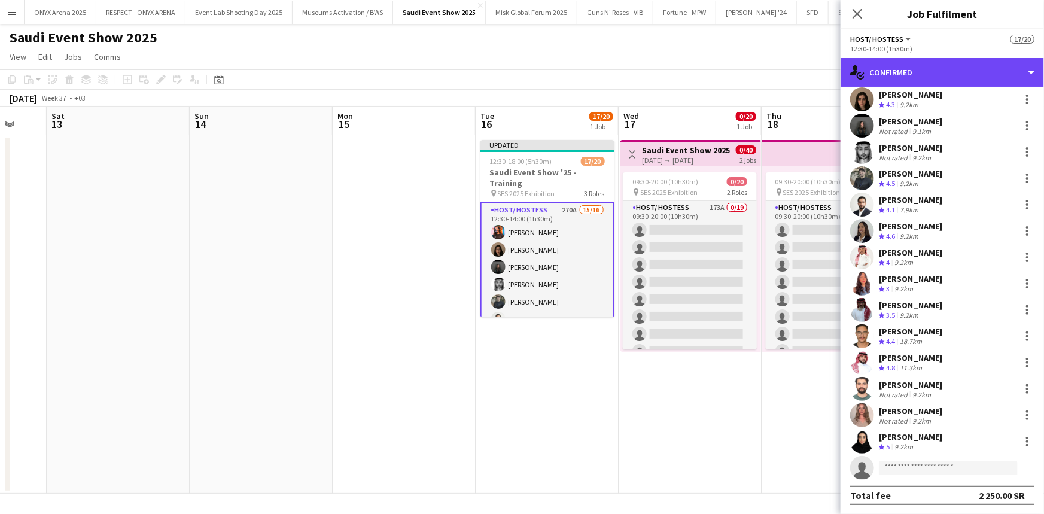
click at [915, 78] on div "single-neutral-actions-check-2 Confirmed" at bounding box center [942, 72] width 203 height 29
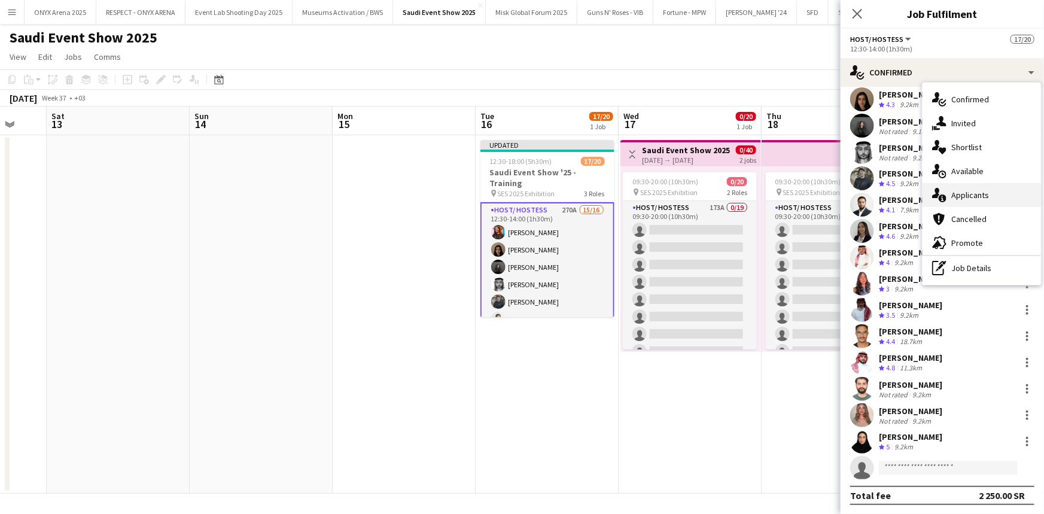
click at [939, 191] on icon "single-neutral-actions-information" at bounding box center [939, 195] width 14 height 14
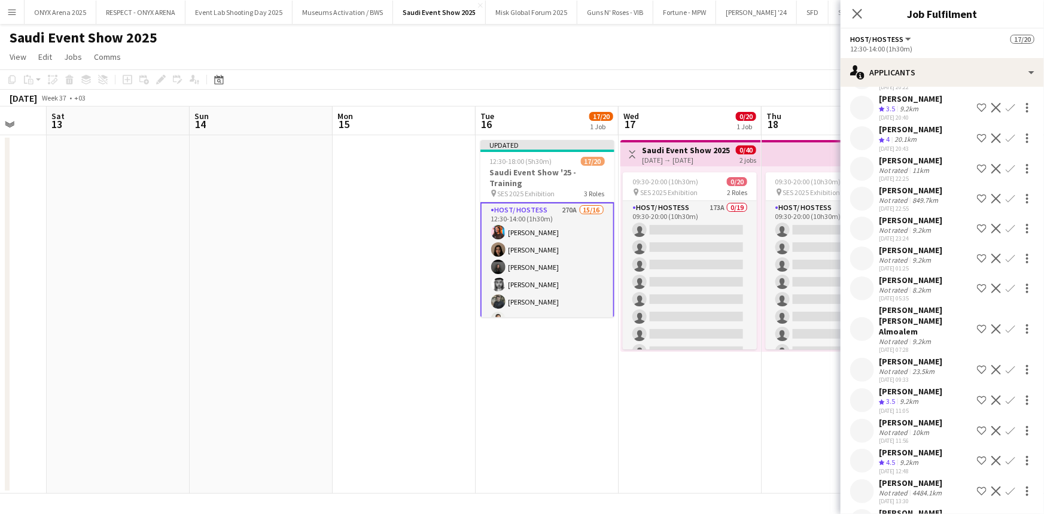
scroll to position [7665, 0]
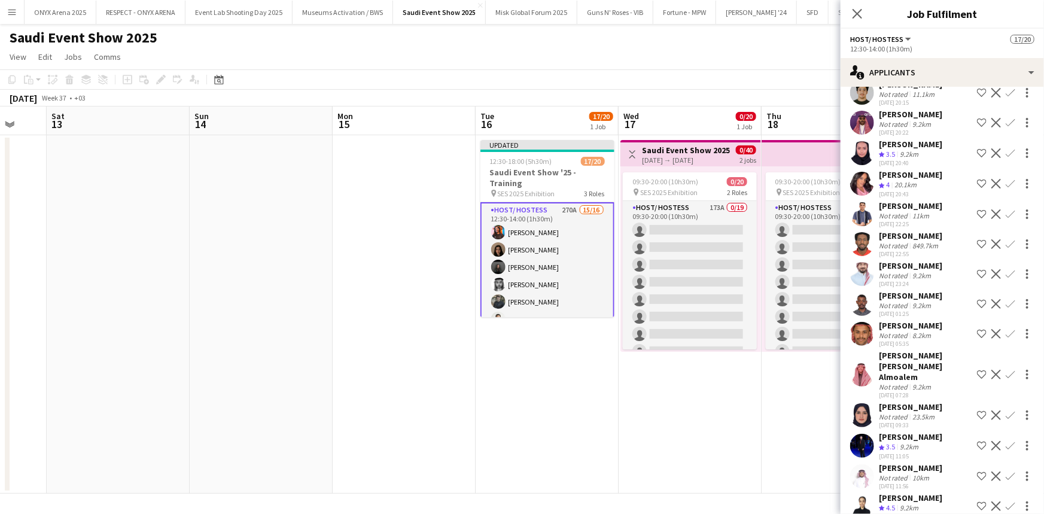
click at [856, 196] on app-user-avatar at bounding box center [862, 184] width 24 height 24
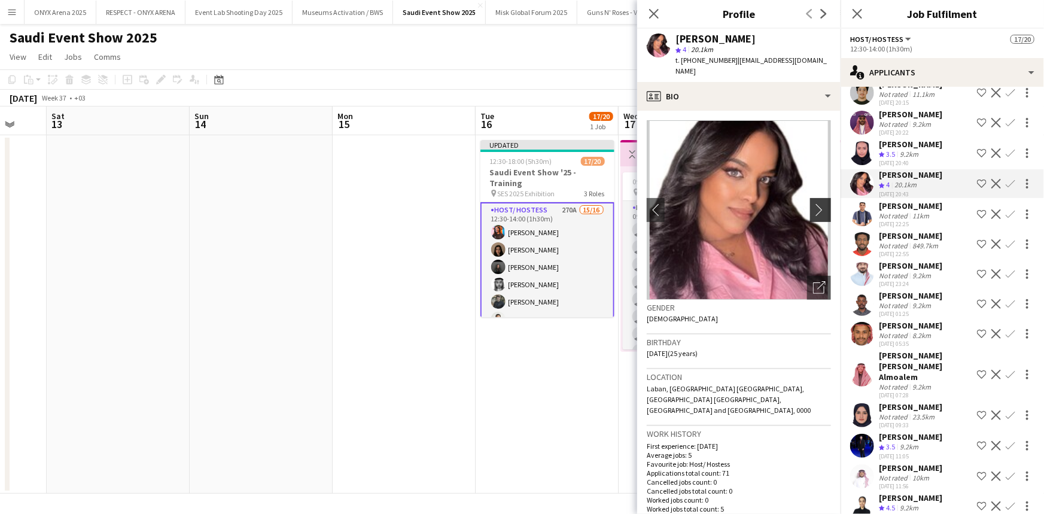
click at [817, 203] on app-icon "chevron-right" at bounding box center [822, 209] width 19 height 13
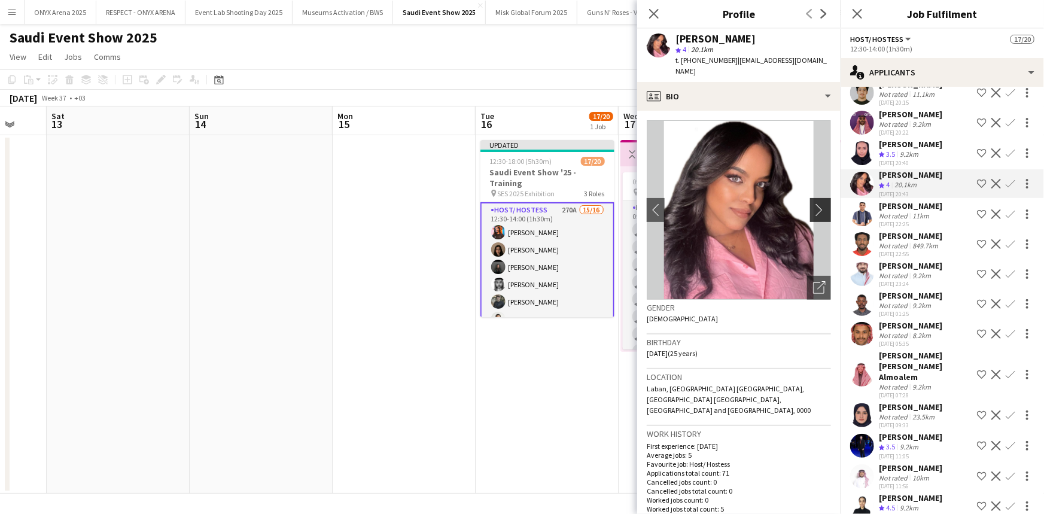
click at [816, 203] on app-icon "chevron-right" at bounding box center [822, 209] width 19 height 13
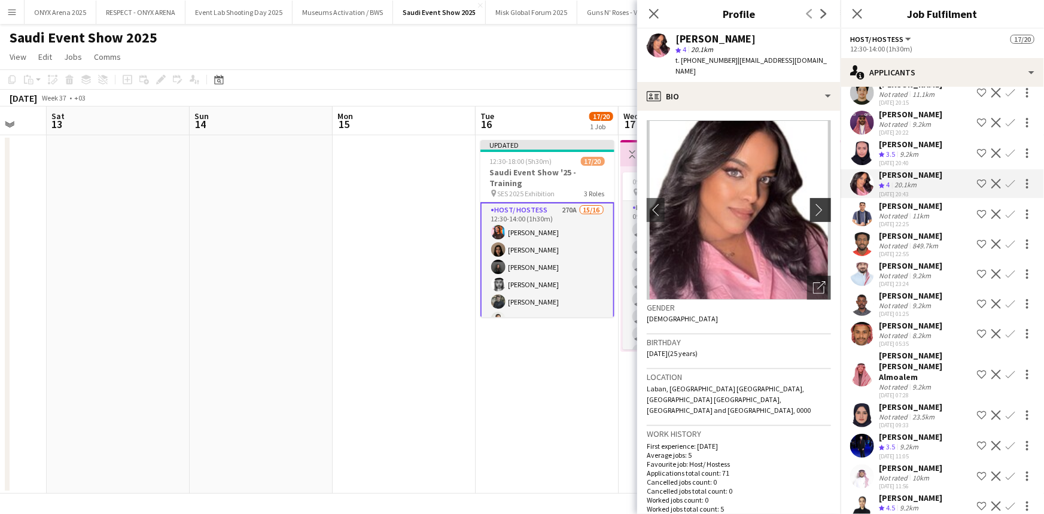
click at [816, 203] on app-icon "chevron-right" at bounding box center [822, 209] width 19 height 13
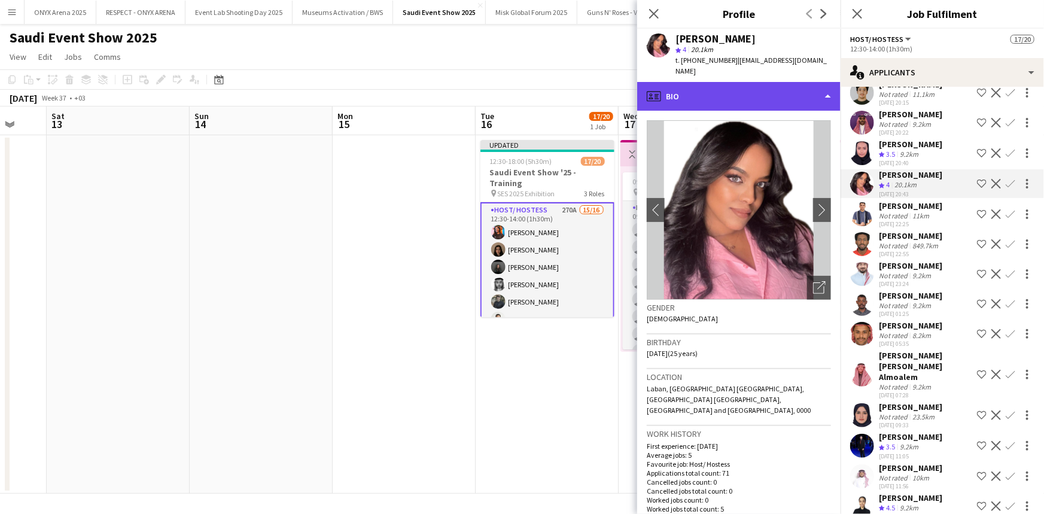
click at [753, 82] on div "profile Bio" at bounding box center [738, 96] width 203 height 29
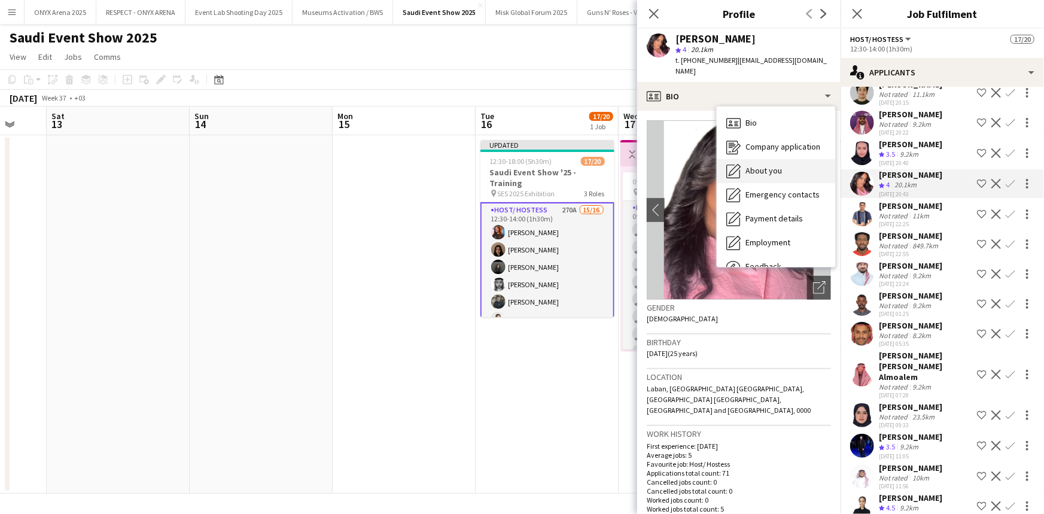
click at [769, 165] on span "About you" at bounding box center [763, 170] width 36 height 11
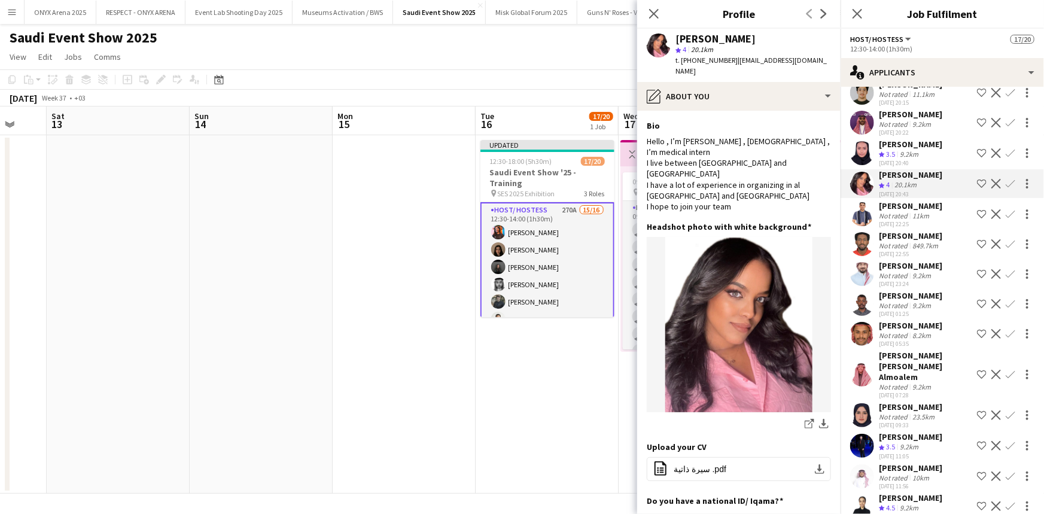
scroll to position [7557, 0]
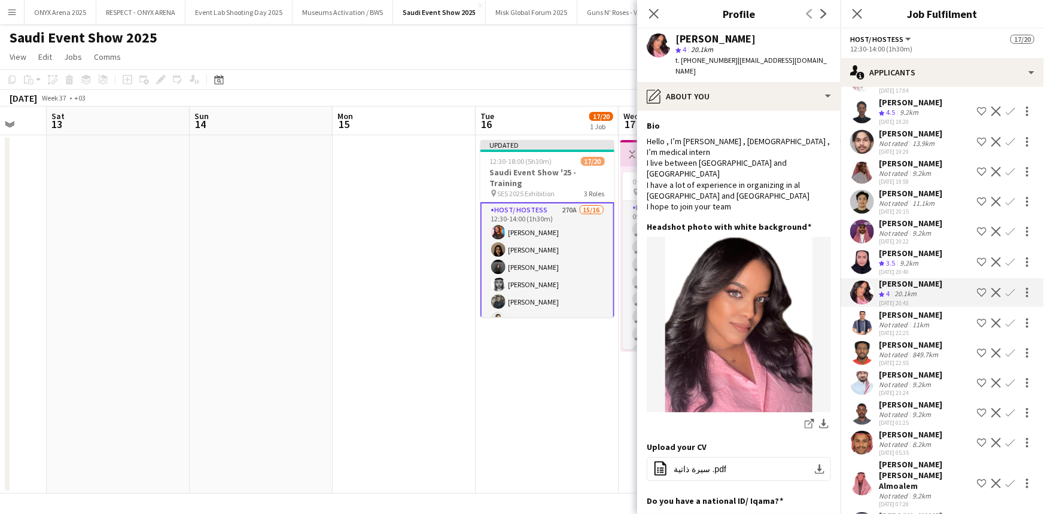
click at [858, 274] on app-user-avatar at bounding box center [862, 262] width 24 height 24
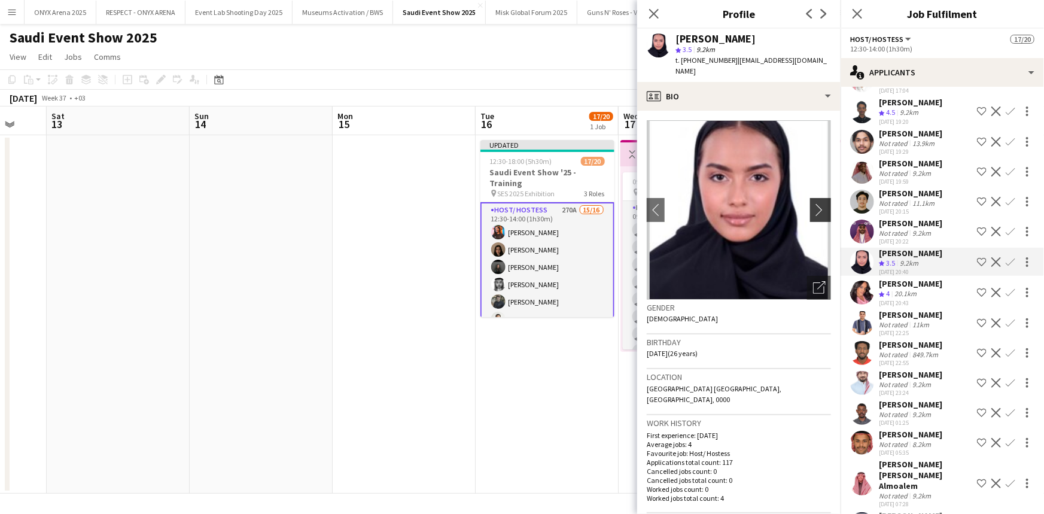
click at [817, 203] on app-icon "chevron-right" at bounding box center [822, 209] width 19 height 13
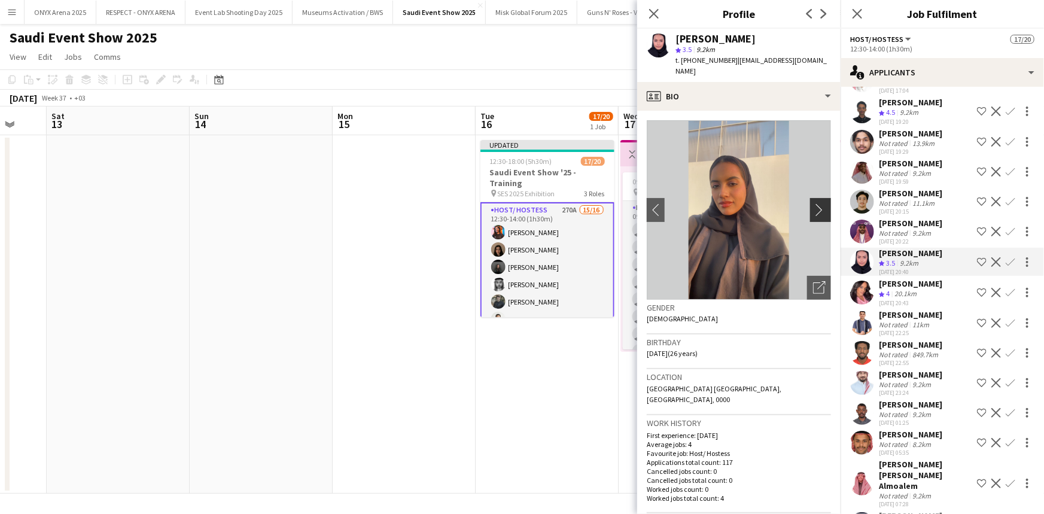
click at [817, 203] on app-icon "chevron-right" at bounding box center [822, 209] width 19 height 13
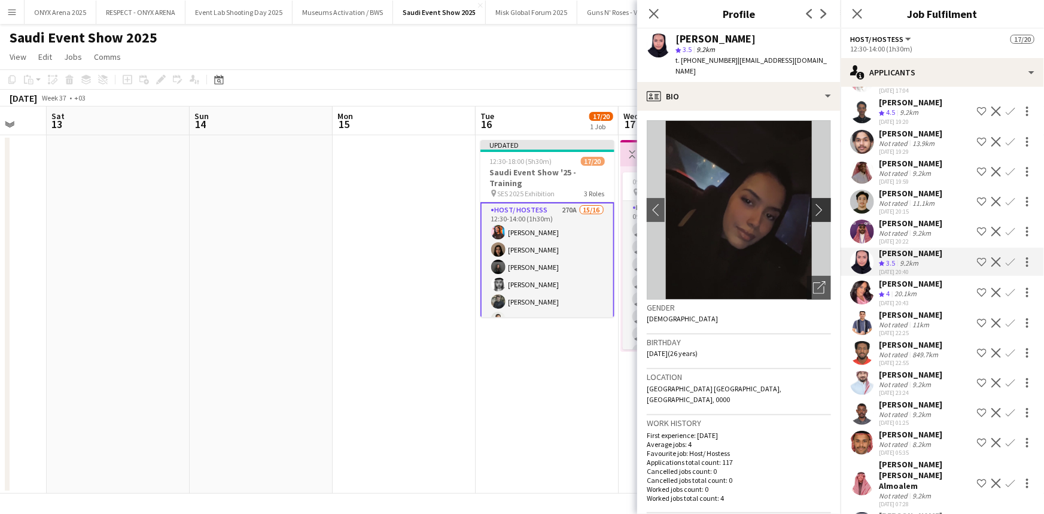
click at [817, 203] on app-icon "chevron-right" at bounding box center [822, 209] width 19 height 13
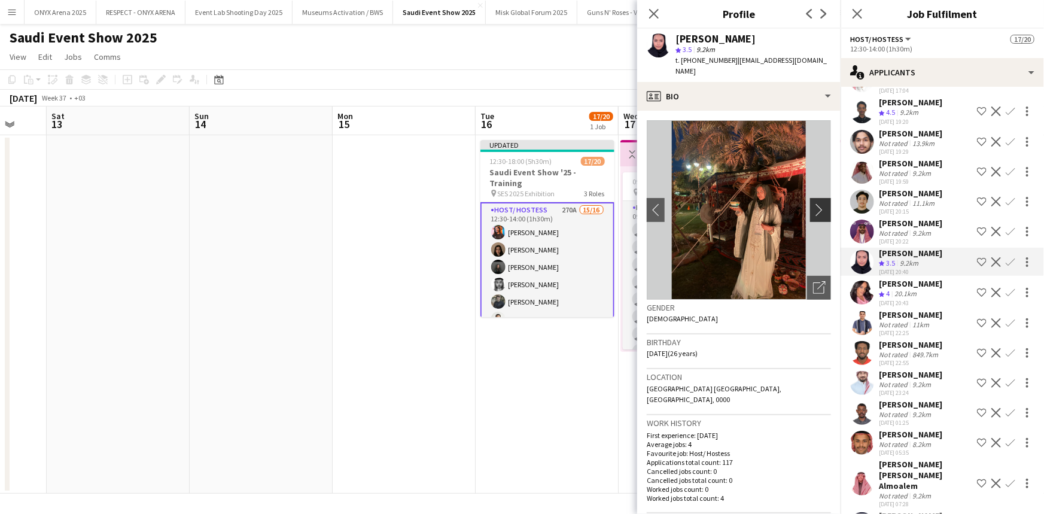
click at [817, 203] on app-icon "chevron-right" at bounding box center [822, 209] width 19 height 13
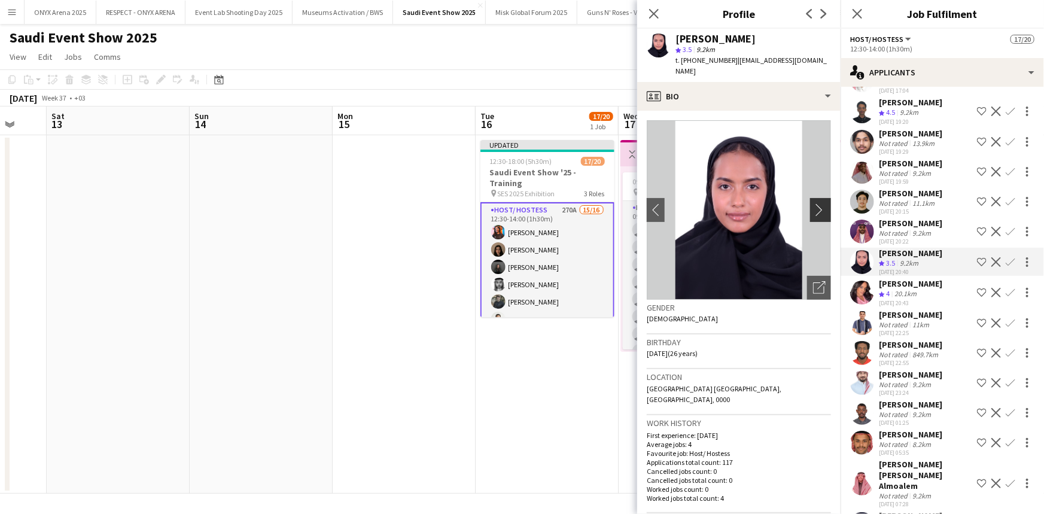
click at [817, 203] on app-icon "chevron-right" at bounding box center [822, 209] width 19 height 13
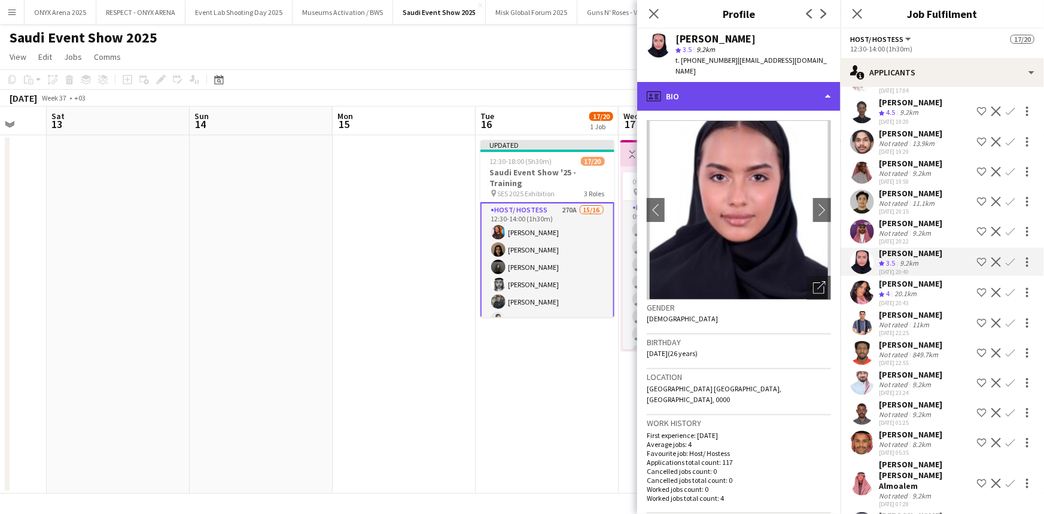
click at [766, 83] on div "profile Bio" at bounding box center [738, 96] width 203 height 29
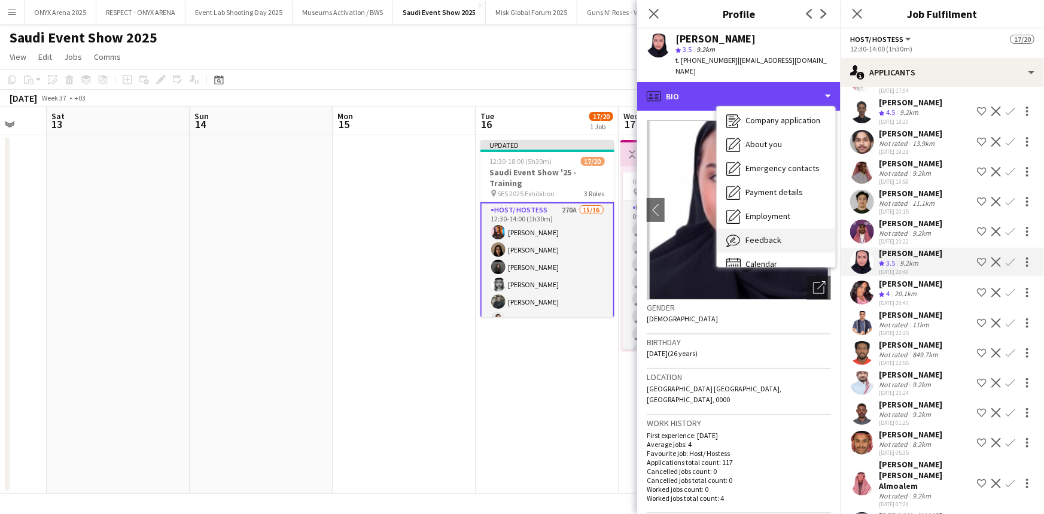
scroll to position [40, 0]
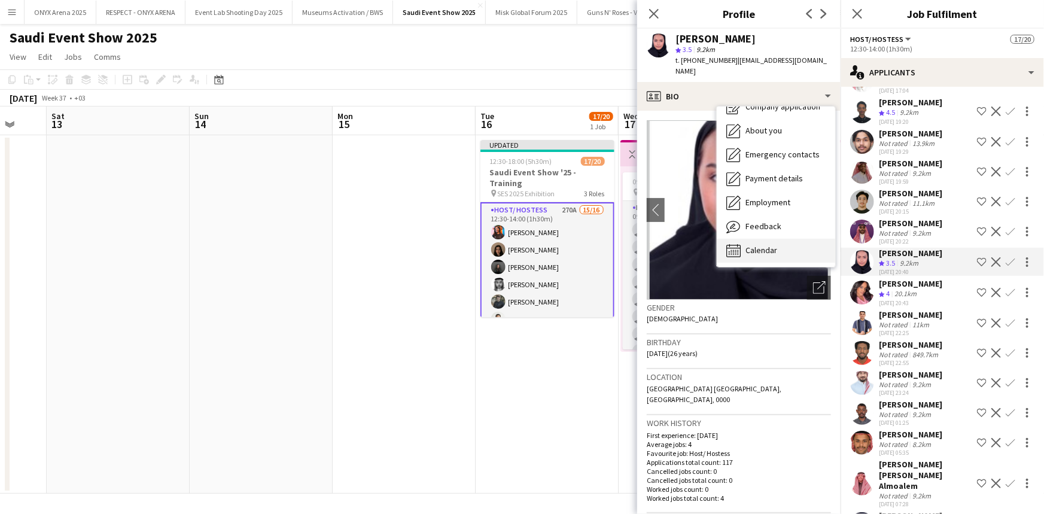
click at [781, 244] on div "Calendar Calendar" at bounding box center [776, 251] width 118 height 24
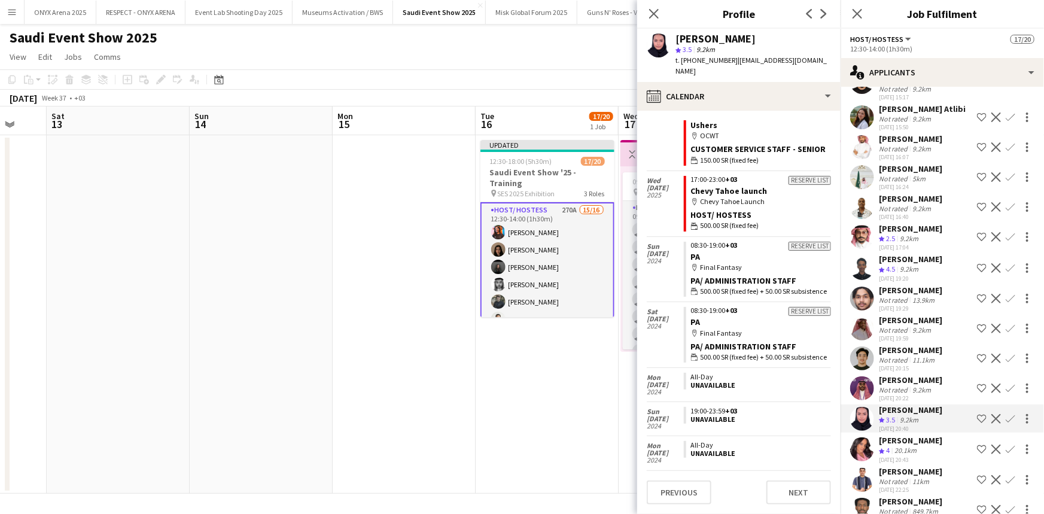
scroll to position [7394, 0]
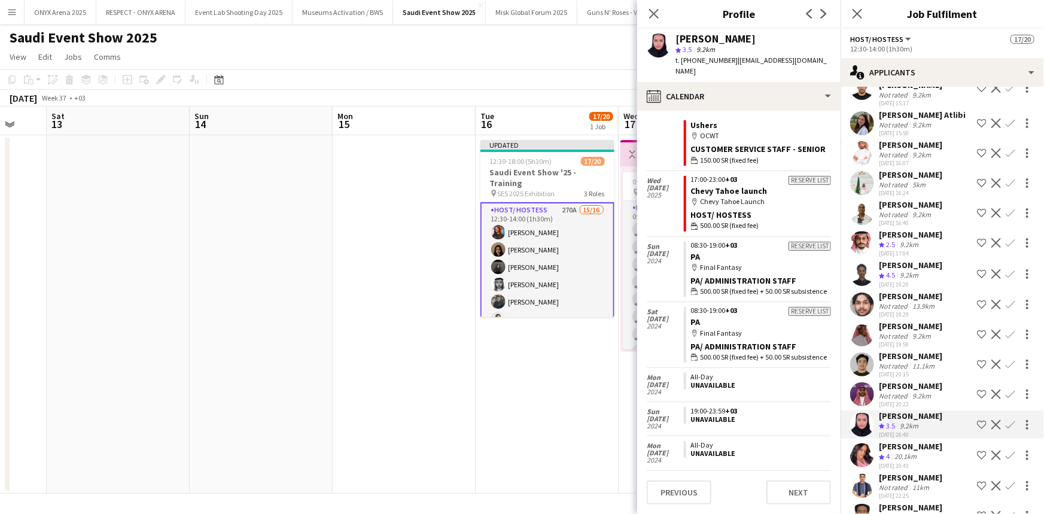
click at [893, 270] on div "[PERSON_NAME]" at bounding box center [910, 265] width 63 height 11
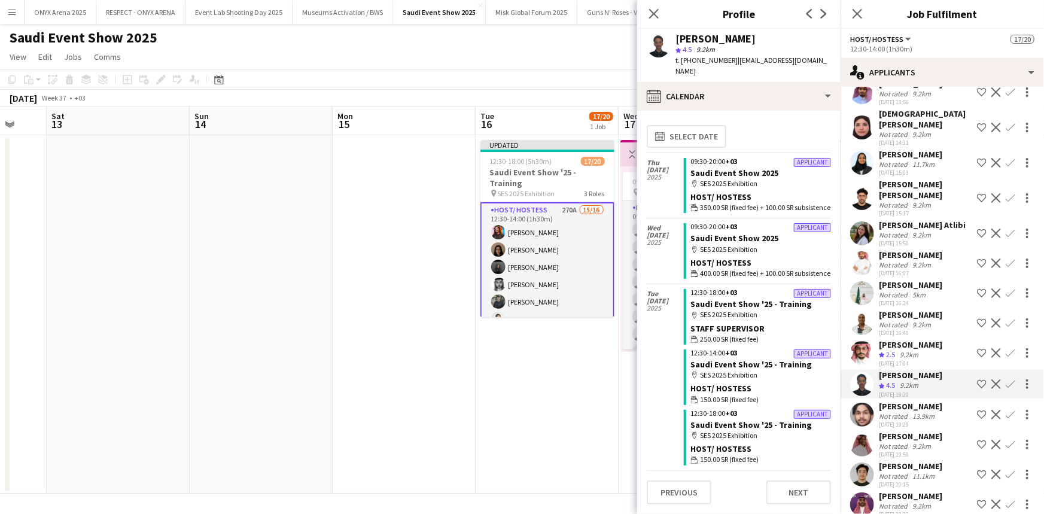
scroll to position [7231, 0]
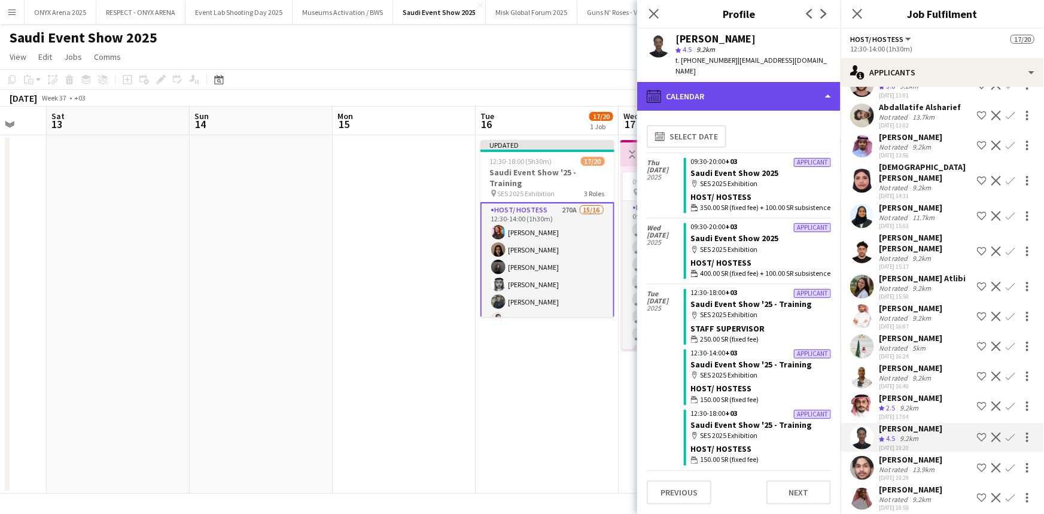
click at [736, 82] on div "calendar-full Calendar" at bounding box center [738, 96] width 203 height 29
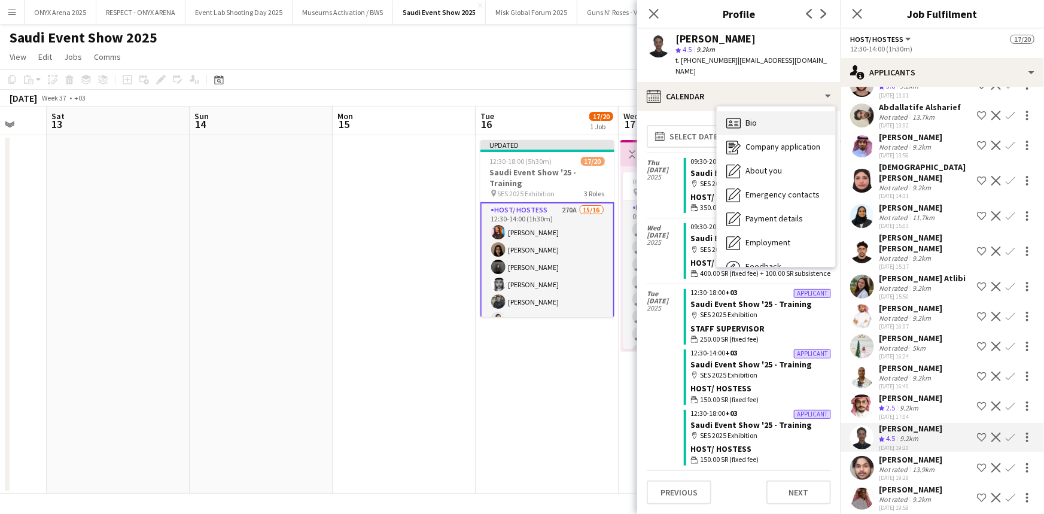
click at [748, 117] on div "Bio Bio" at bounding box center [776, 123] width 118 height 24
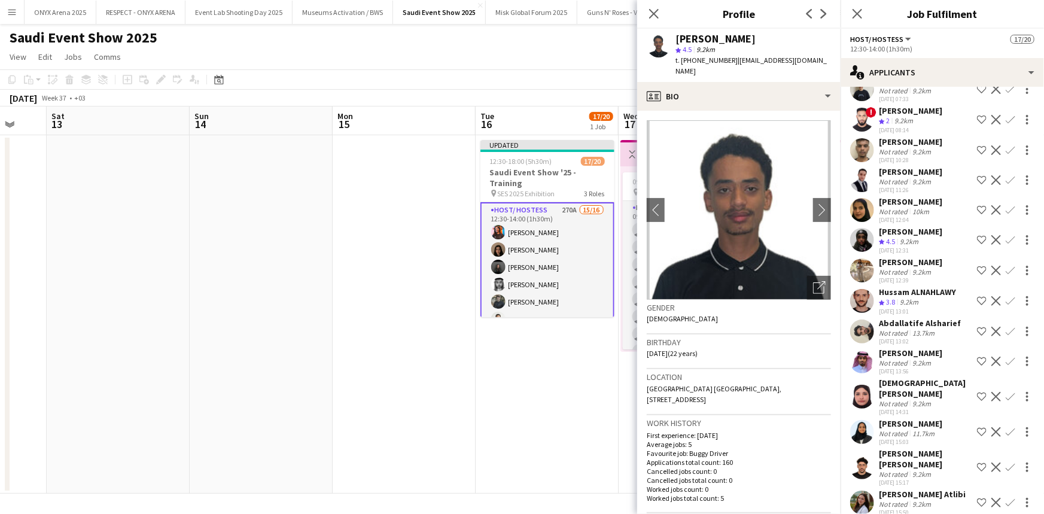
scroll to position [7013, 0]
click at [915, 226] on div "[PERSON_NAME] Not rated 10km [DATE] 12:04" at bounding box center [910, 212] width 63 height 28
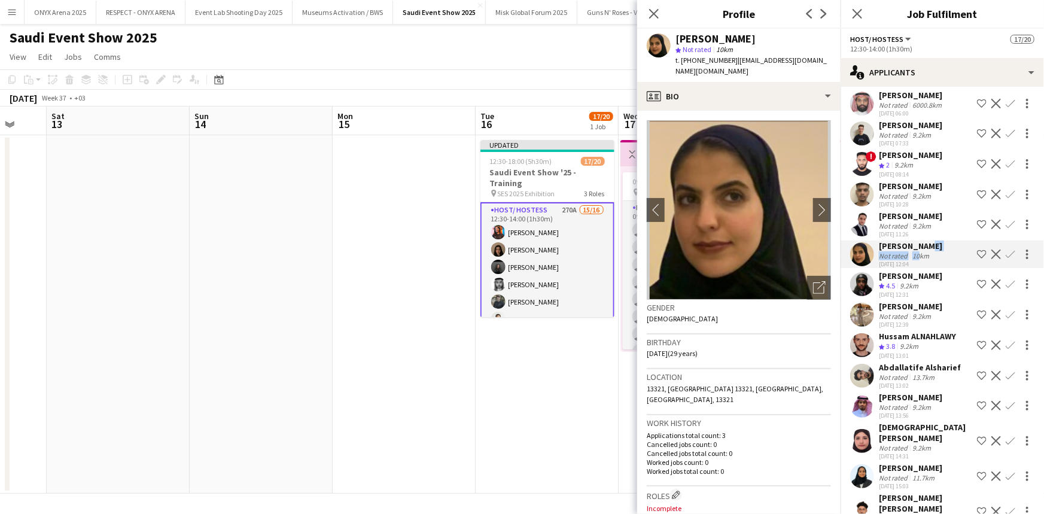
scroll to position [6904, 0]
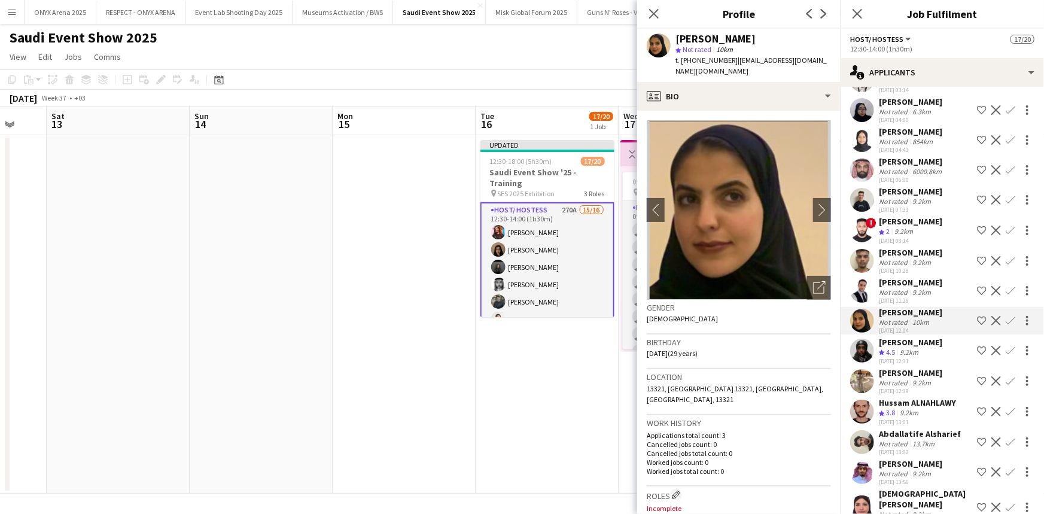
drag, startPoint x: 861, startPoint y: 393, endPoint x: 861, endPoint y: 385, distance: 8.4
click at [861, 392] on app-user-avatar at bounding box center [862, 381] width 24 height 24
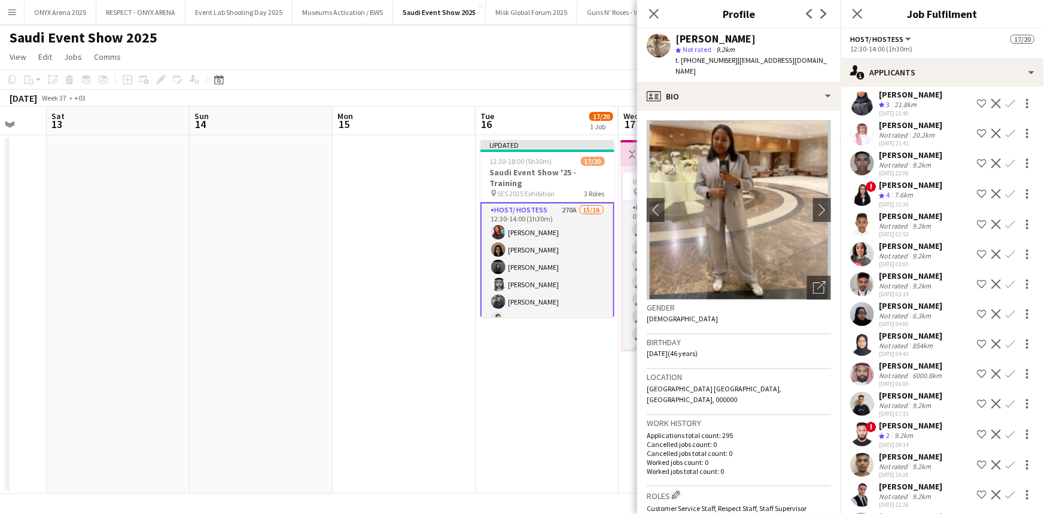
scroll to position [6687, 0]
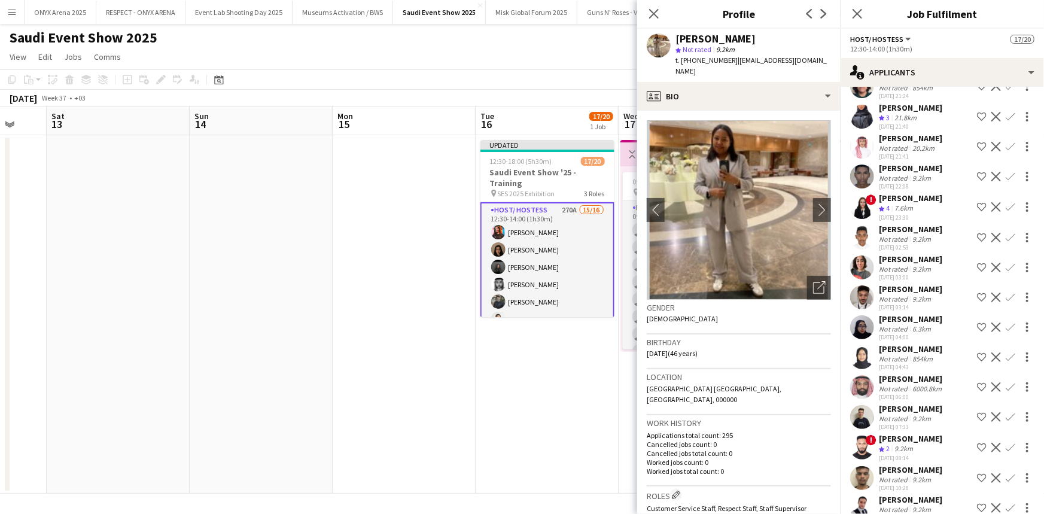
click at [858, 276] on app-user-avatar at bounding box center [862, 267] width 24 height 24
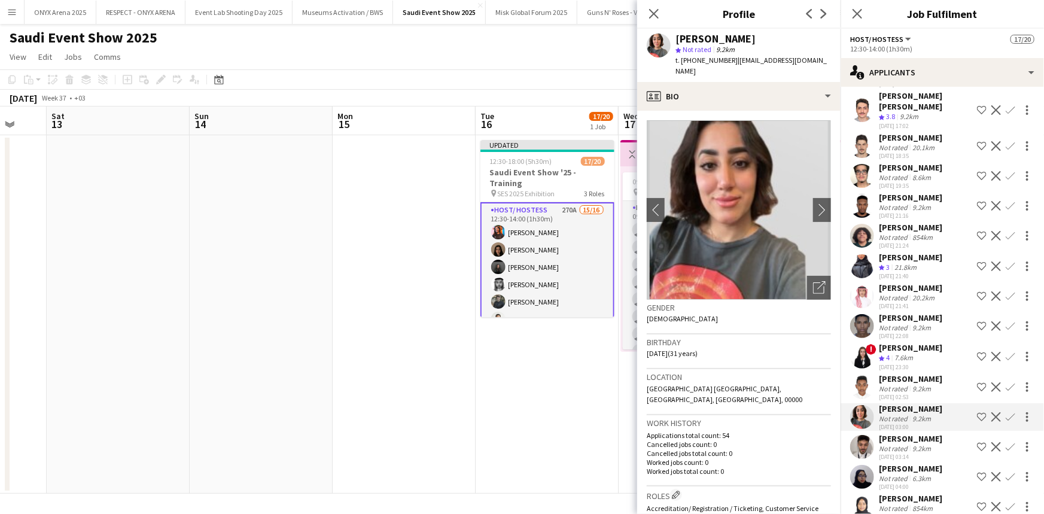
scroll to position [6523, 0]
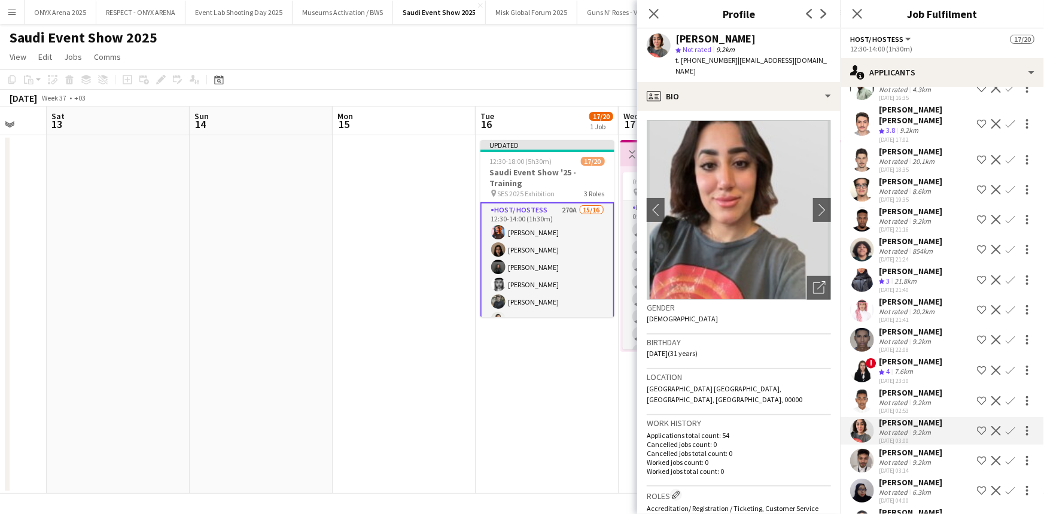
click at [907, 287] on div "21.8km" at bounding box center [905, 281] width 27 height 10
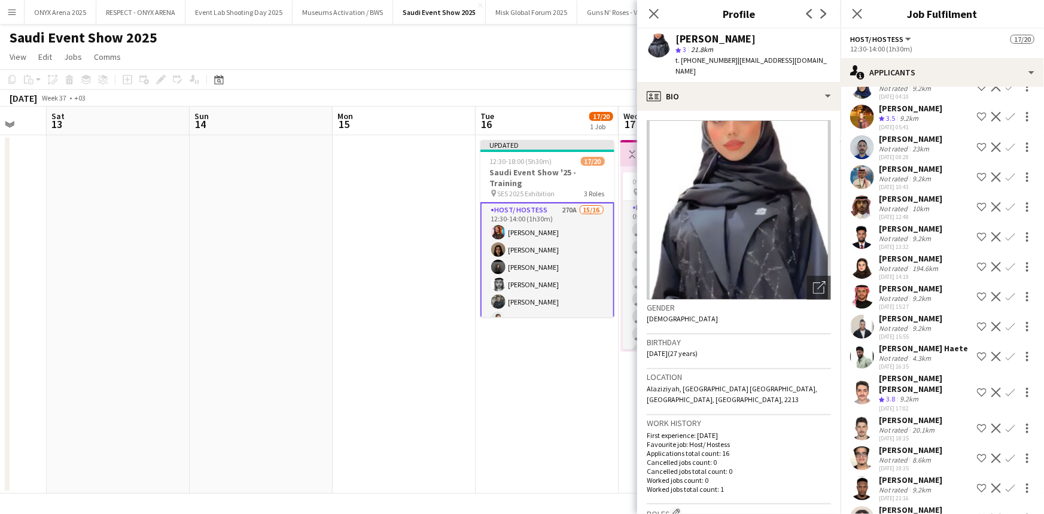
scroll to position [6252, 0]
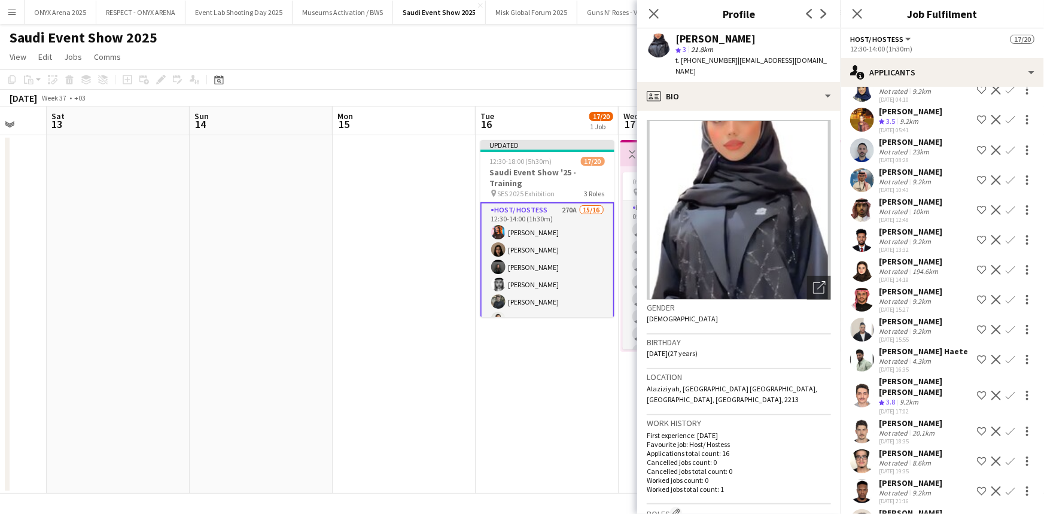
click at [899, 267] on div "[PERSON_NAME]" at bounding box center [910, 261] width 63 height 11
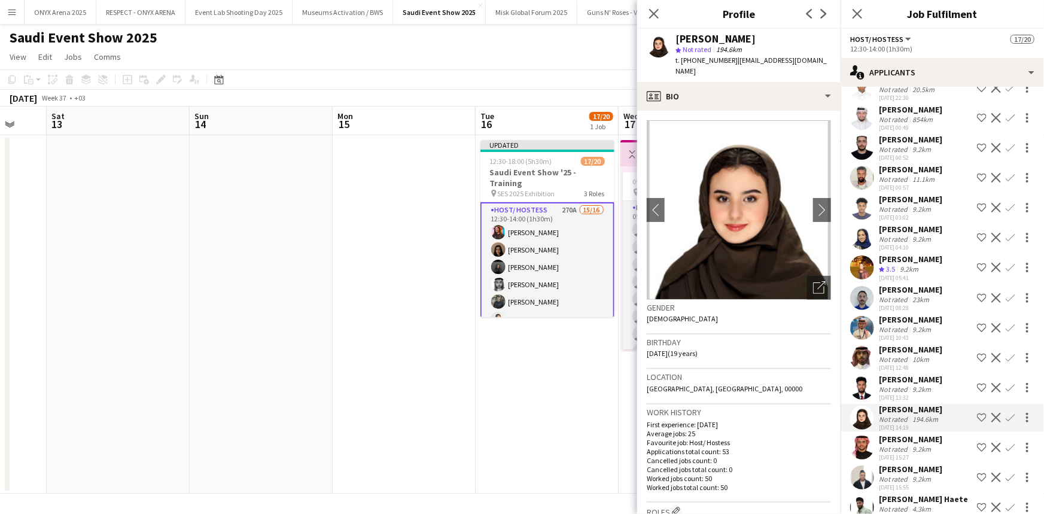
scroll to position [6088, 0]
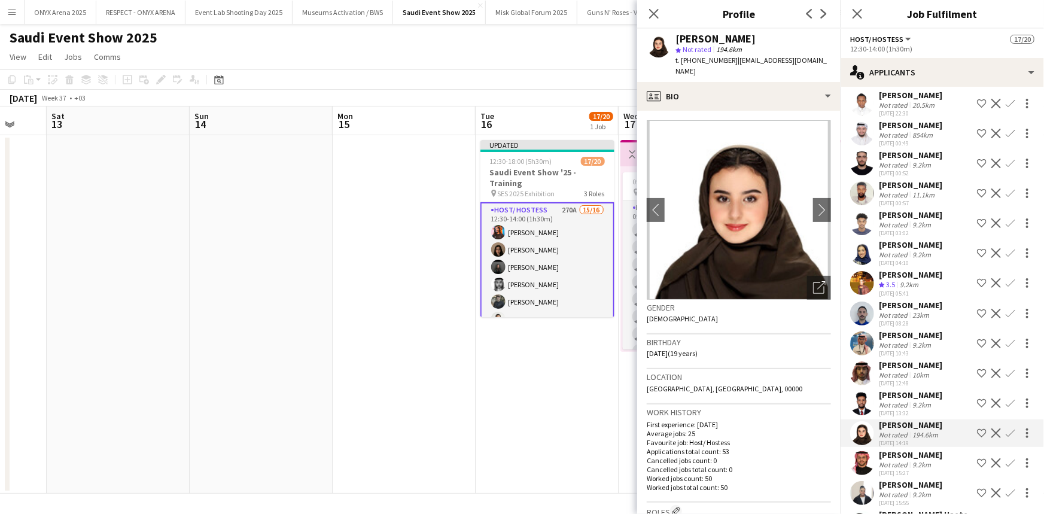
click at [905, 280] on div "[PERSON_NAME]" at bounding box center [910, 274] width 63 height 11
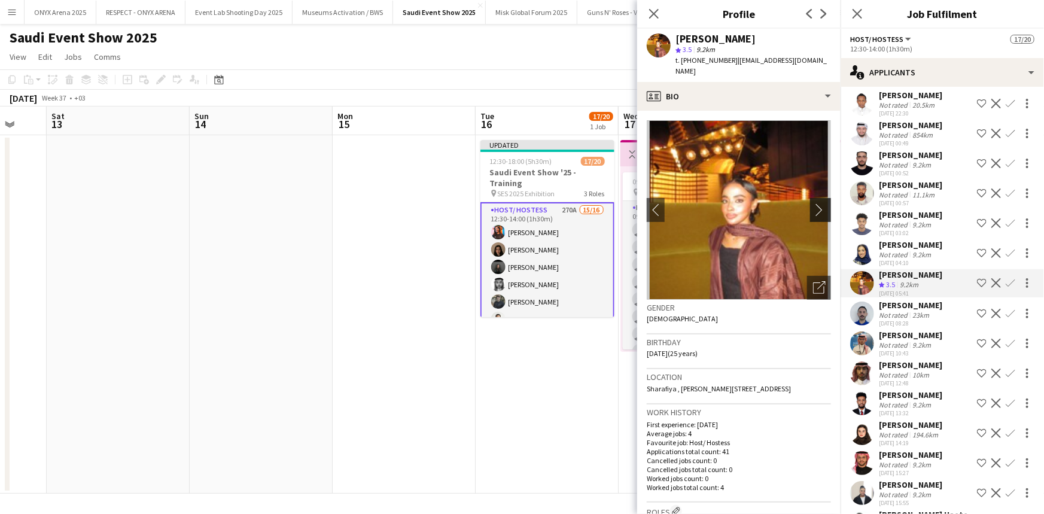
click at [813, 203] on app-icon "chevron-right" at bounding box center [822, 209] width 19 height 13
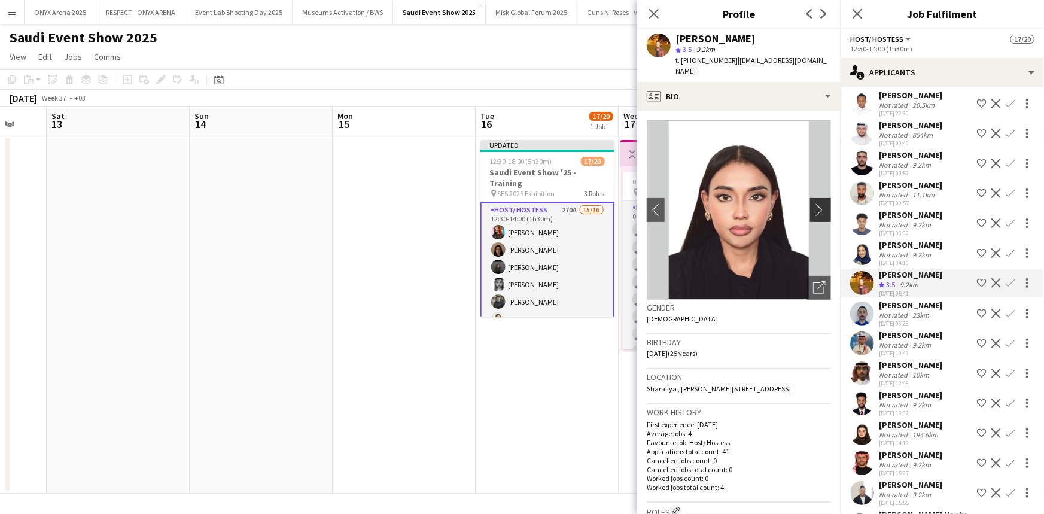
click at [813, 203] on app-icon "chevron-right" at bounding box center [822, 209] width 19 height 13
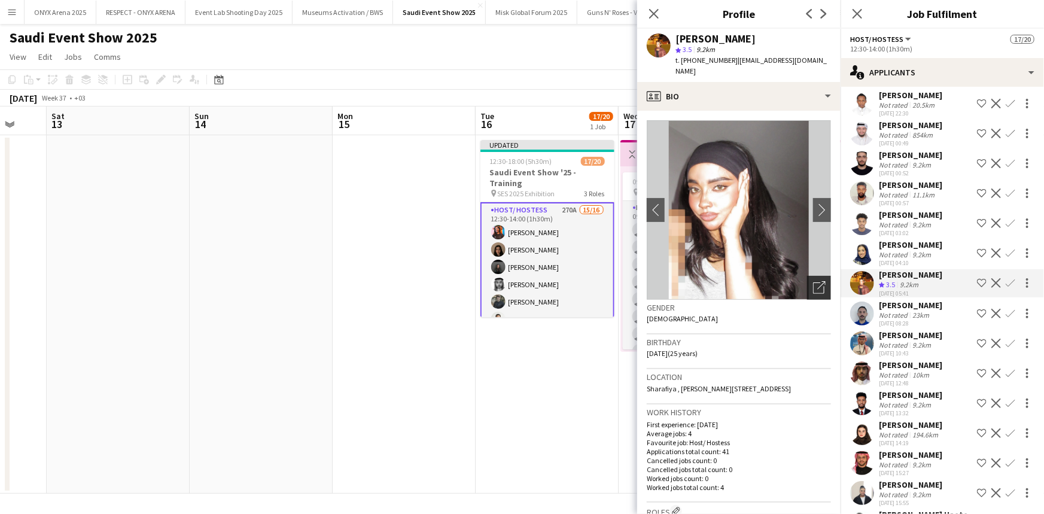
click at [817, 281] on icon at bounding box center [821, 285] width 8 height 8
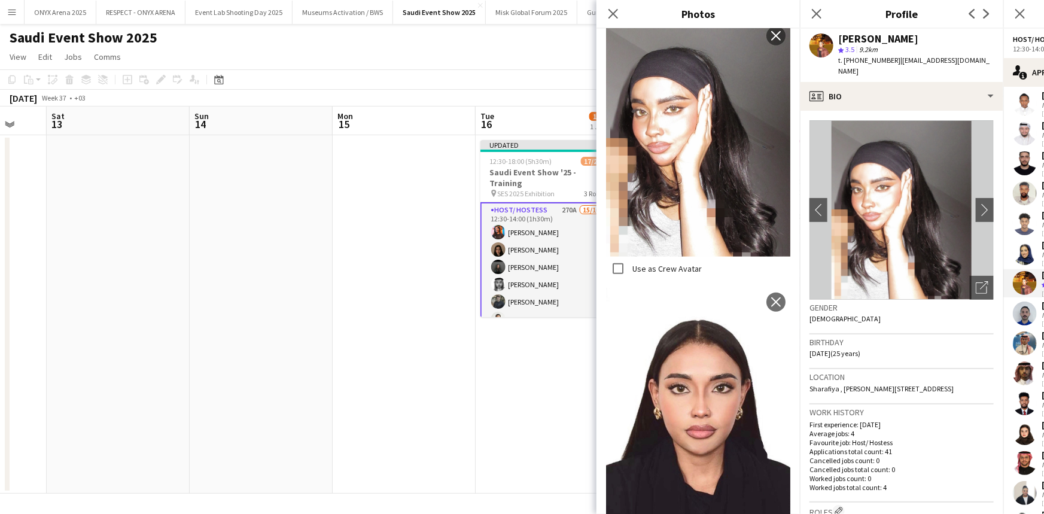
scroll to position [572, 0]
click at [820, 13] on icon "Close pop-in" at bounding box center [816, 13] width 11 height 11
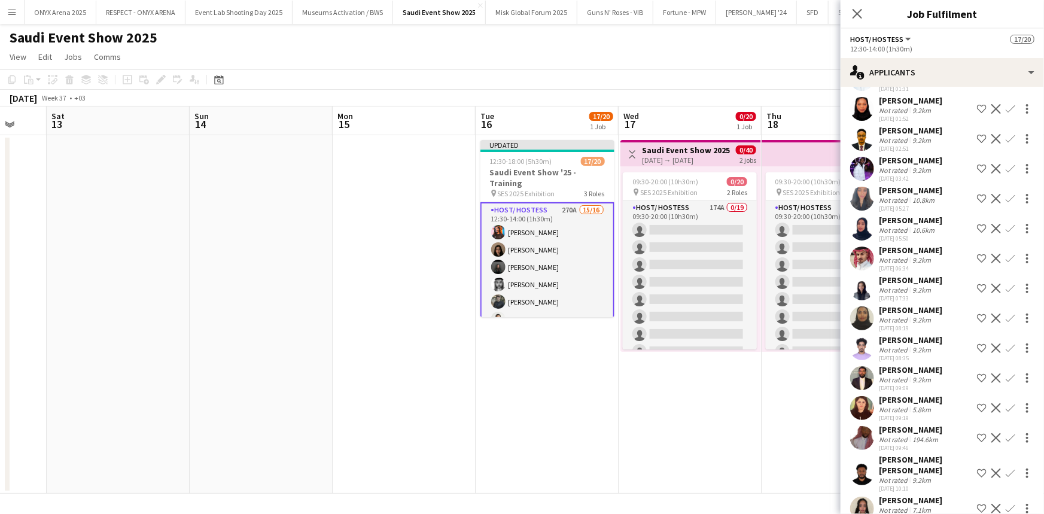
scroll to position [4946, 0]
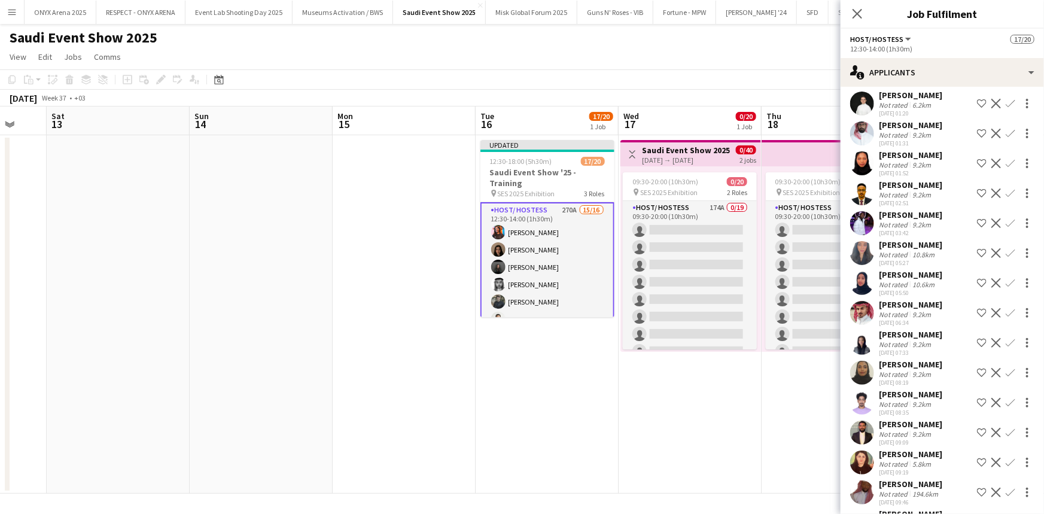
click at [863, 346] on app-user-avatar at bounding box center [862, 343] width 24 height 24
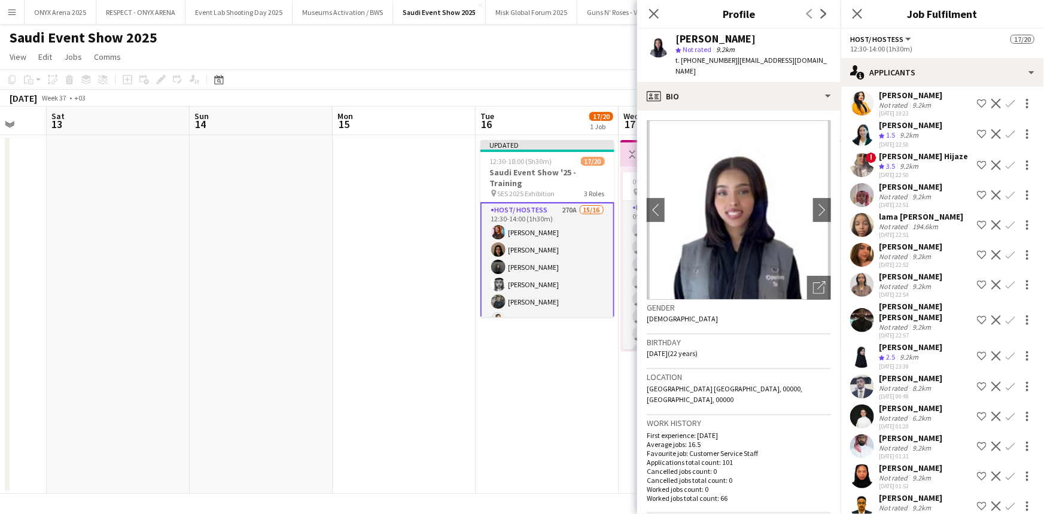
scroll to position [4620, 0]
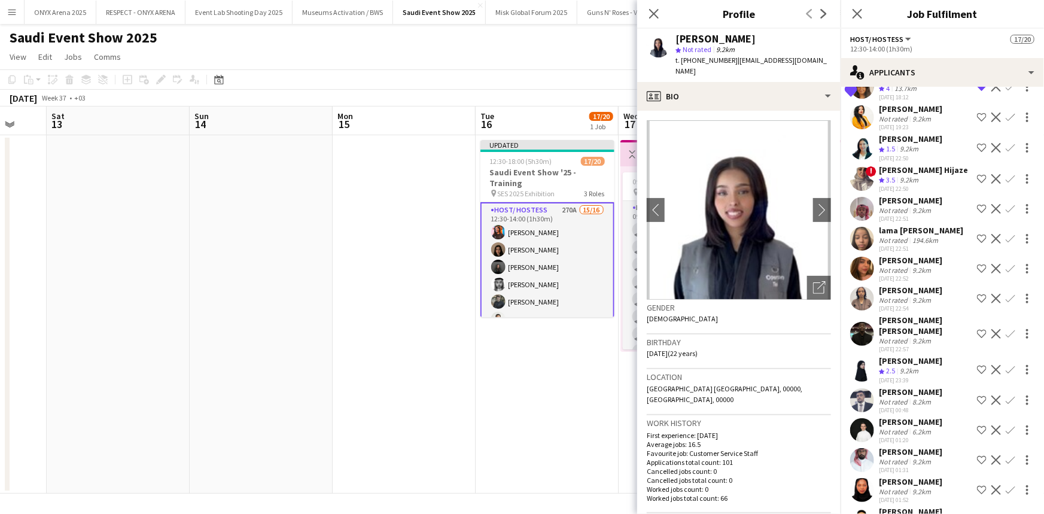
click at [863, 297] on app-user-avatar at bounding box center [862, 299] width 24 height 24
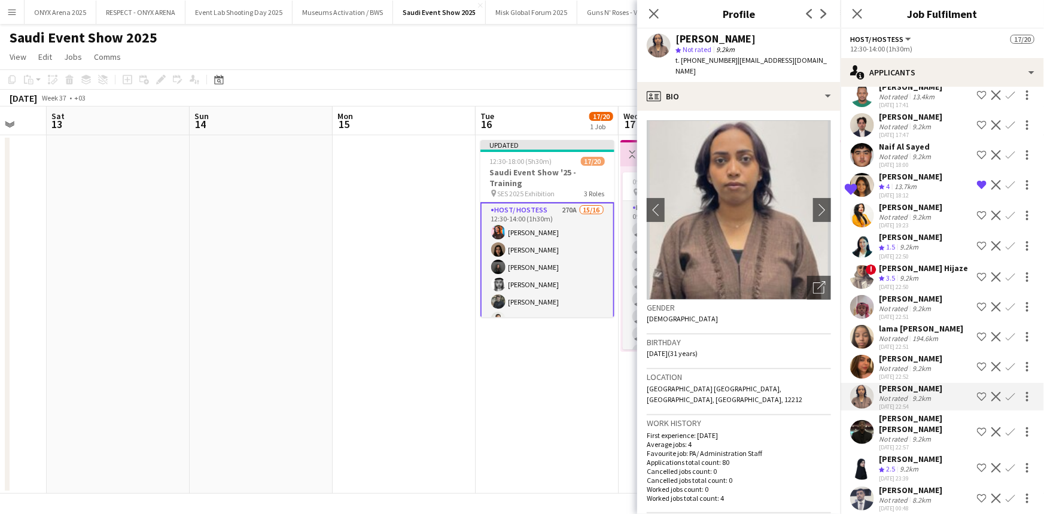
scroll to position [4511, 0]
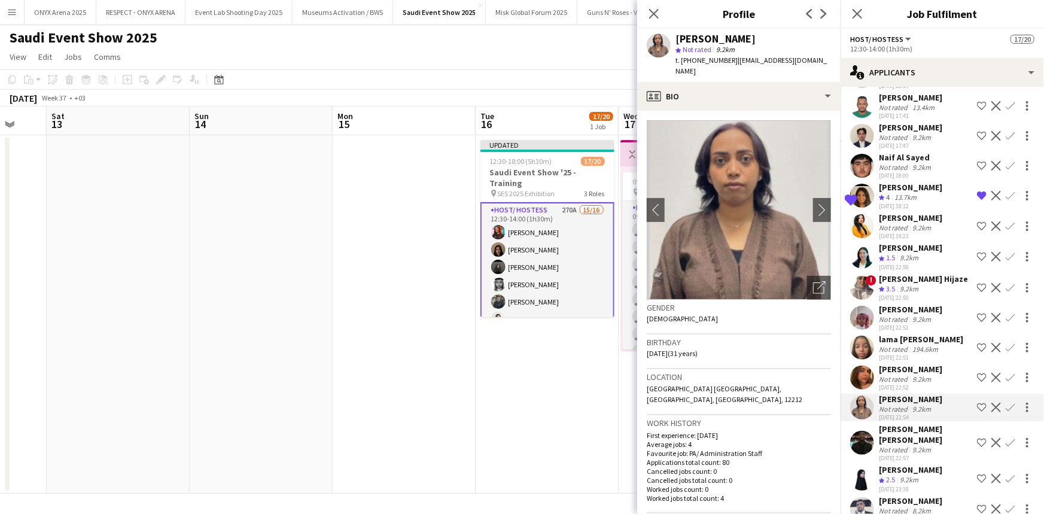
click at [860, 238] on app-user-avatar at bounding box center [862, 226] width 24 height 24
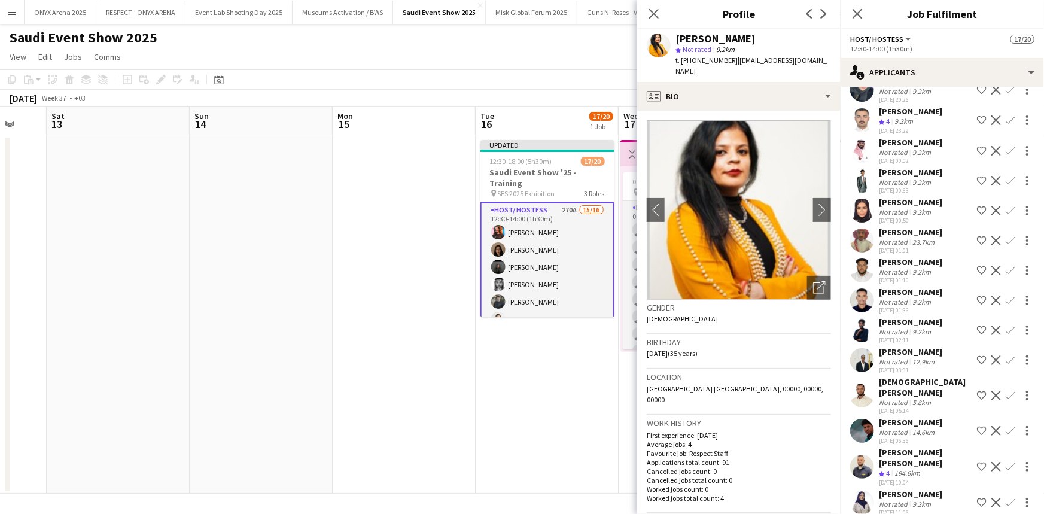
scroll to position [3859, 0]
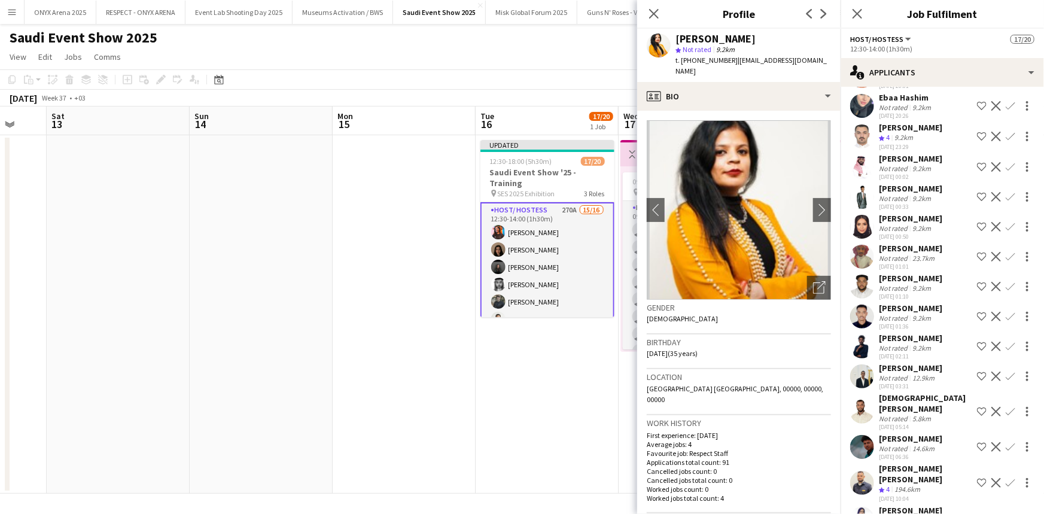
click at [860, 234] on app-user-avatar at bounding box center [862, 227] width 24 height 24
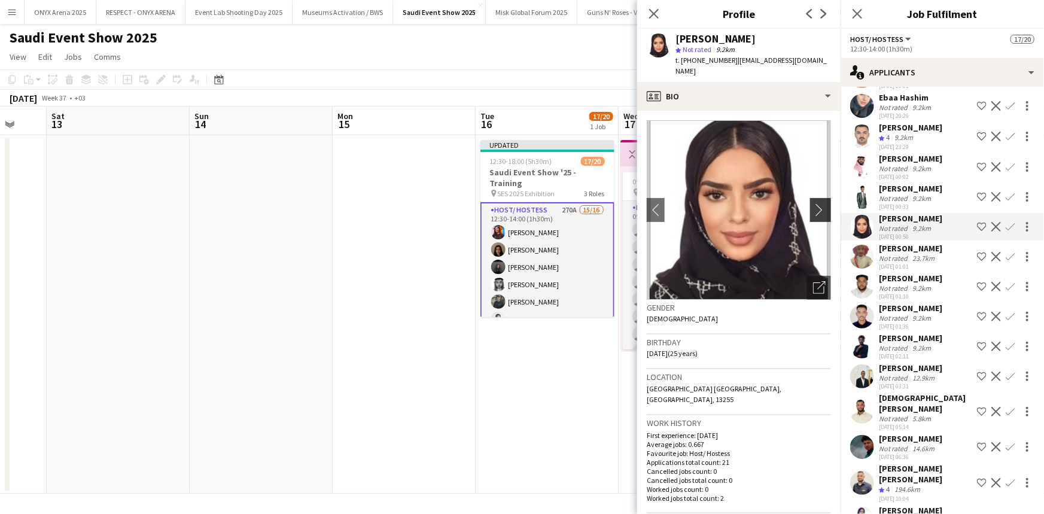
click at [814, 207] on button "chevron-right" at bounding box center [822, 210] width 24 height 24
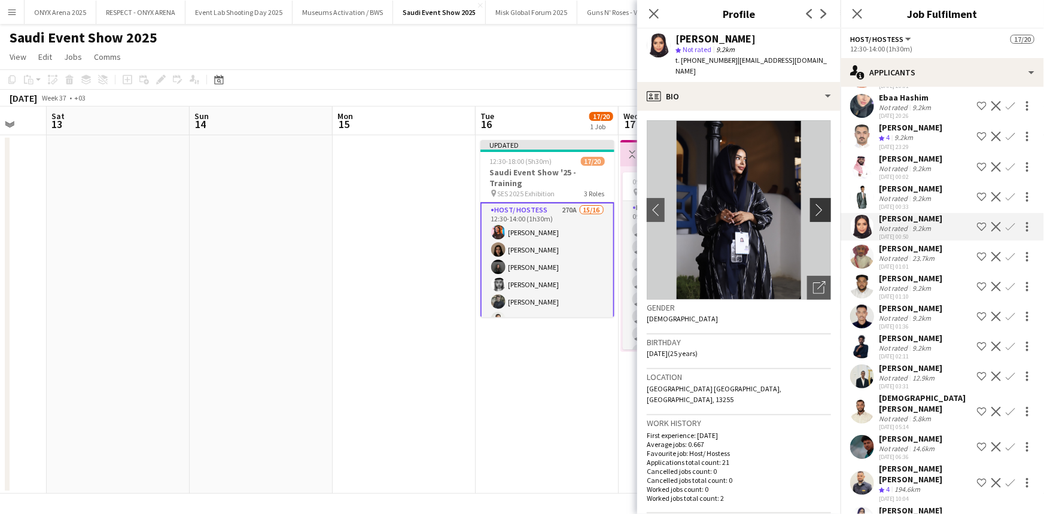
click at [814, 207] on button "chevron-right" at bounding box center [822, 210] width 24 height 24
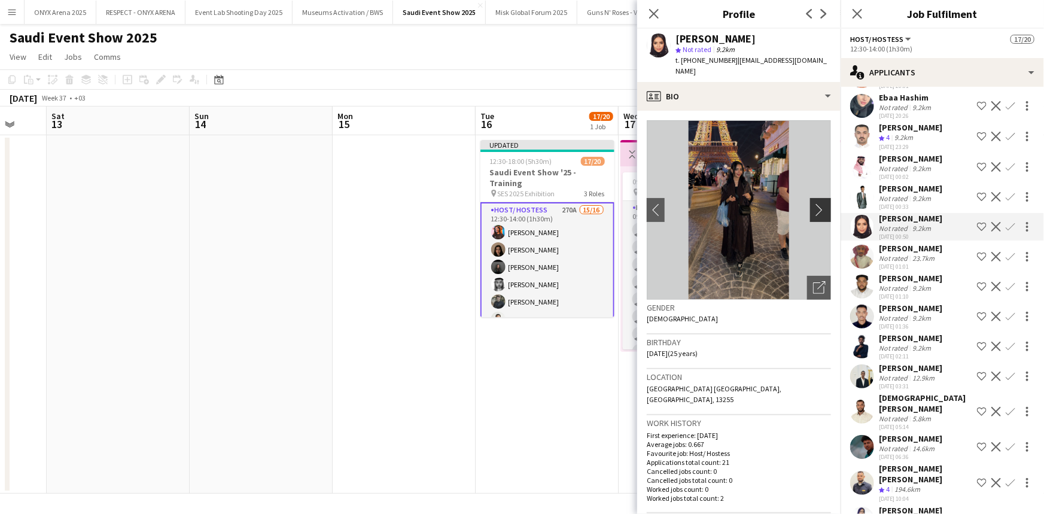
click at [814, 207] on button "chevron-right" at bounding box center [822, 210] width 24 height 24
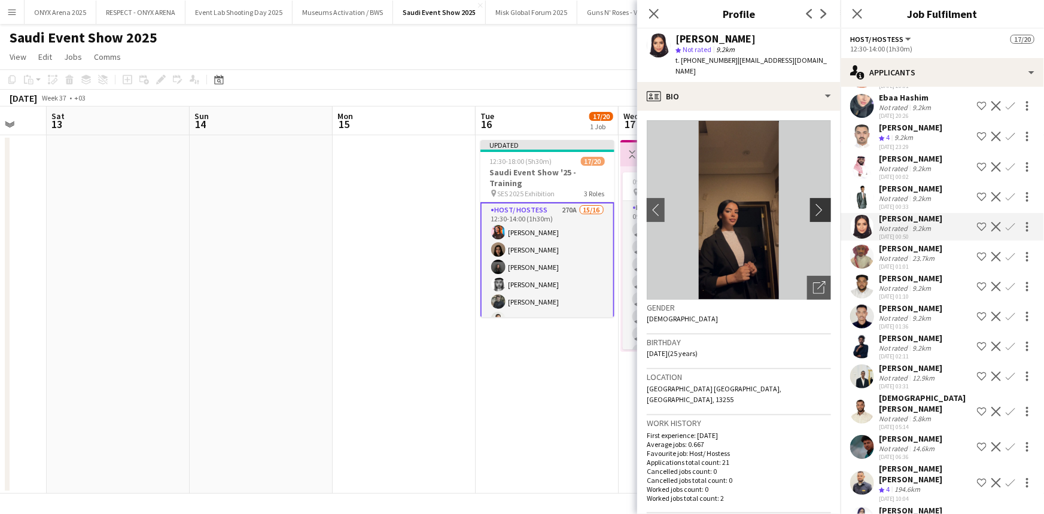
click at [814, 207] on button "chevron-right" at bounding box center [822, 210] width 24 height 24
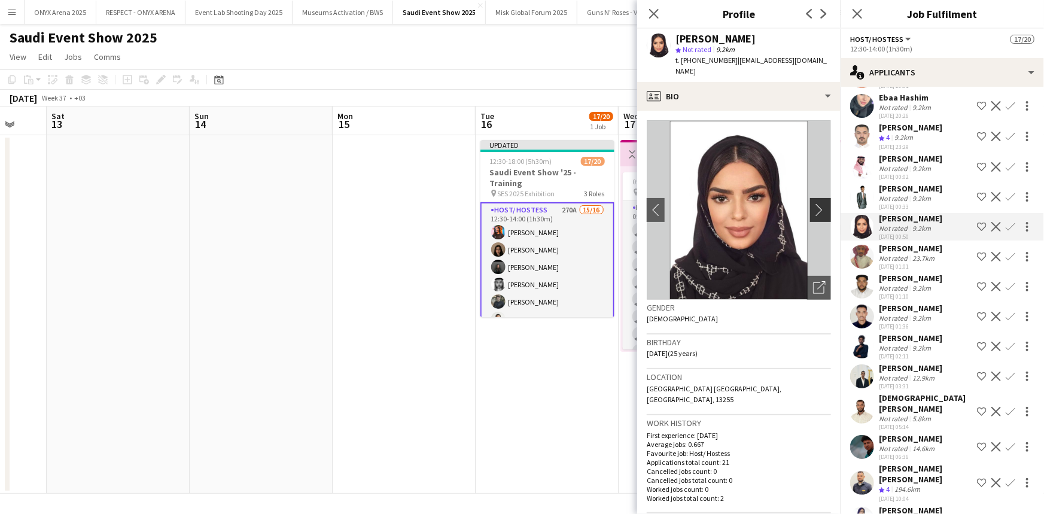
click at [814, 207] on button "chevron-right" at bounding box center [822, 210] width 24 height 24
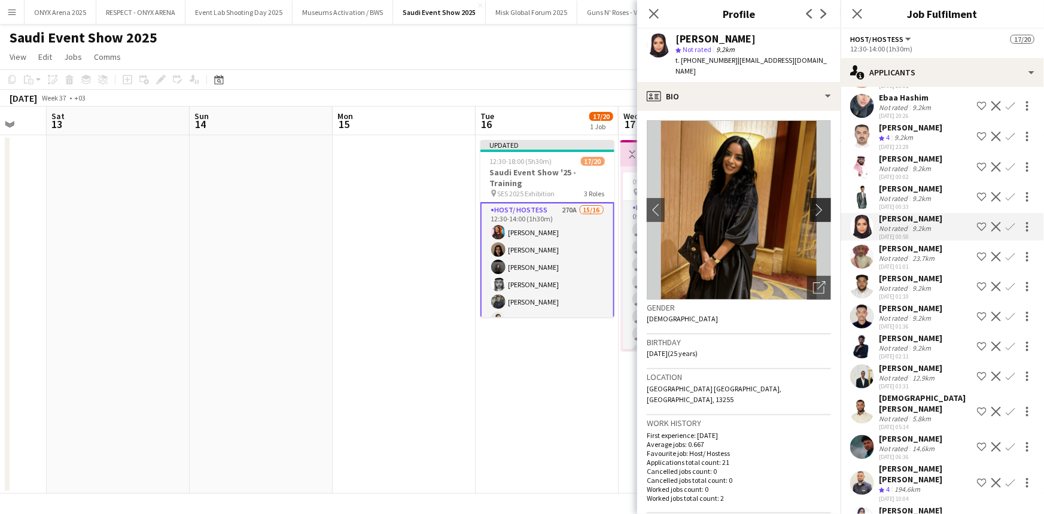
click at [813, 203] on app-icon "chevron-right" at bounding box center [822, 209] width 19 height 13
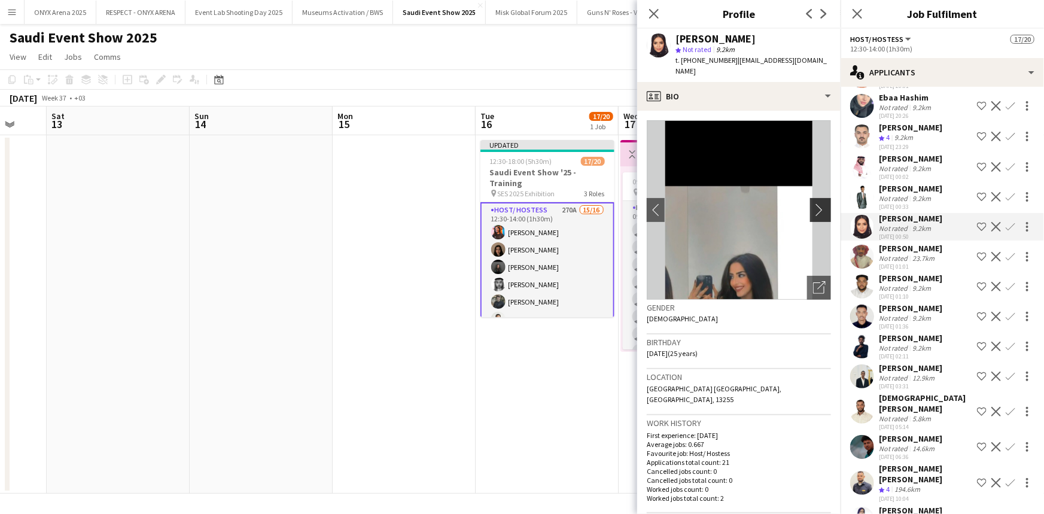
click at [813, 203] on app-icon "chevron-right" at bounding box center [822, 209] width 19 height 13
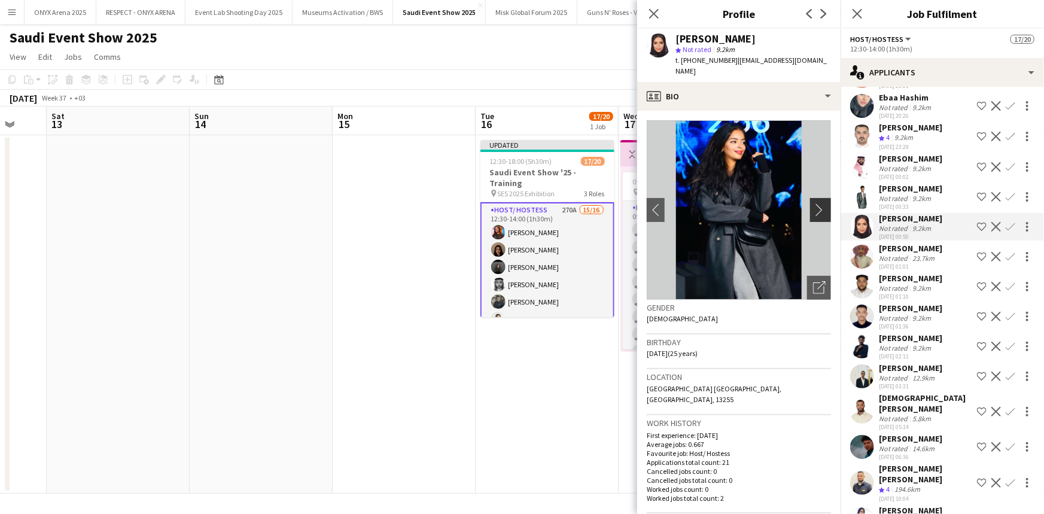
click at [813, 203] on app-icon "chevron-right" at bounding box center [822, 209] width 19 height 13
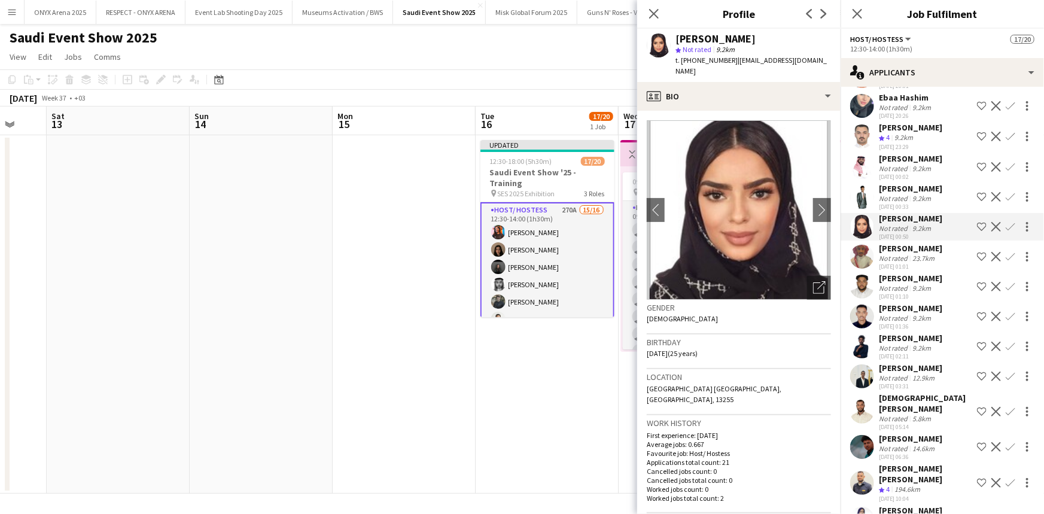
click at [1006, 232] on app-icon "Confirm" at bounding box center [1011, 227] width 10 height 10
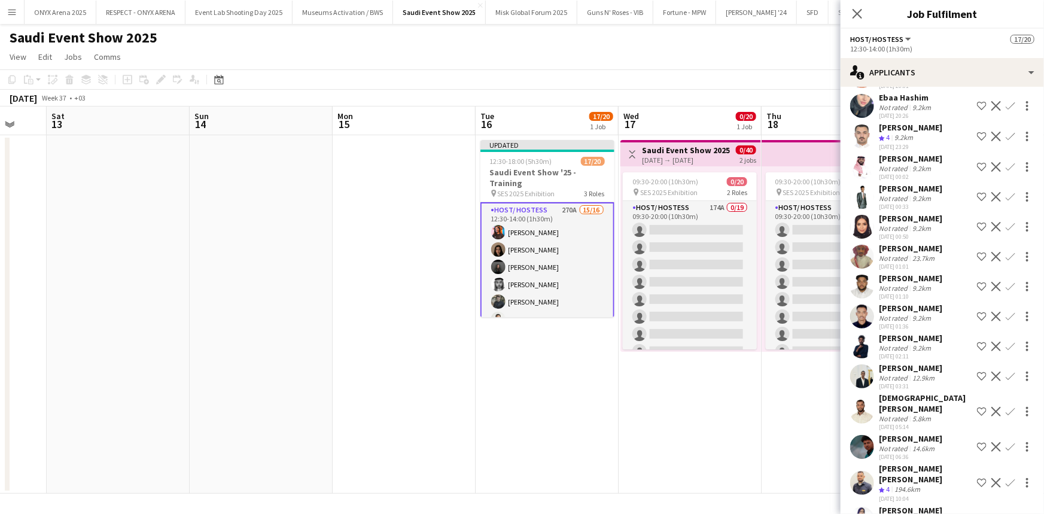
click at [1006, 232] on app-icon "Confirm" at bounding box center [1011, 227] width 10 height 10
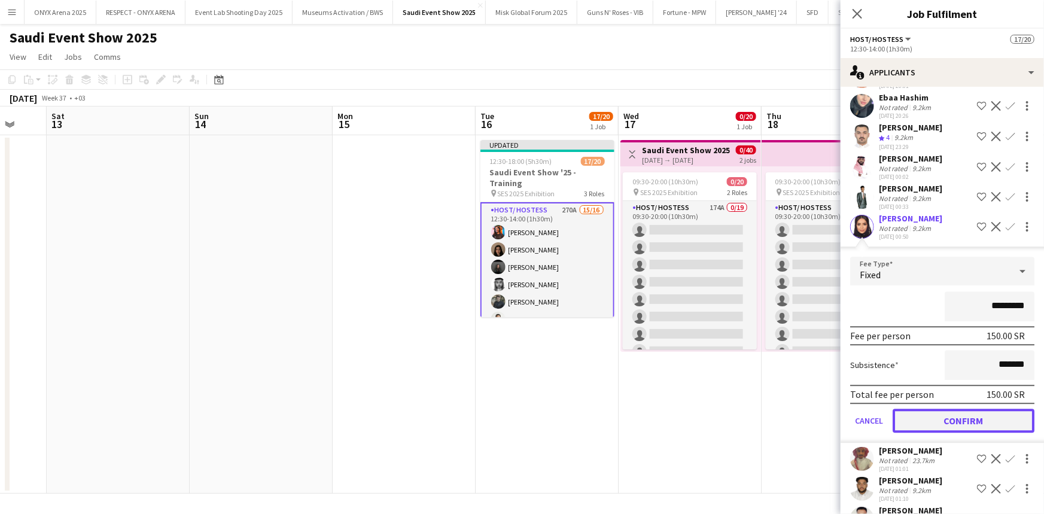
click at [932, 420] on button "Confirm" at bounding box center [964, 421] width 142 height 24
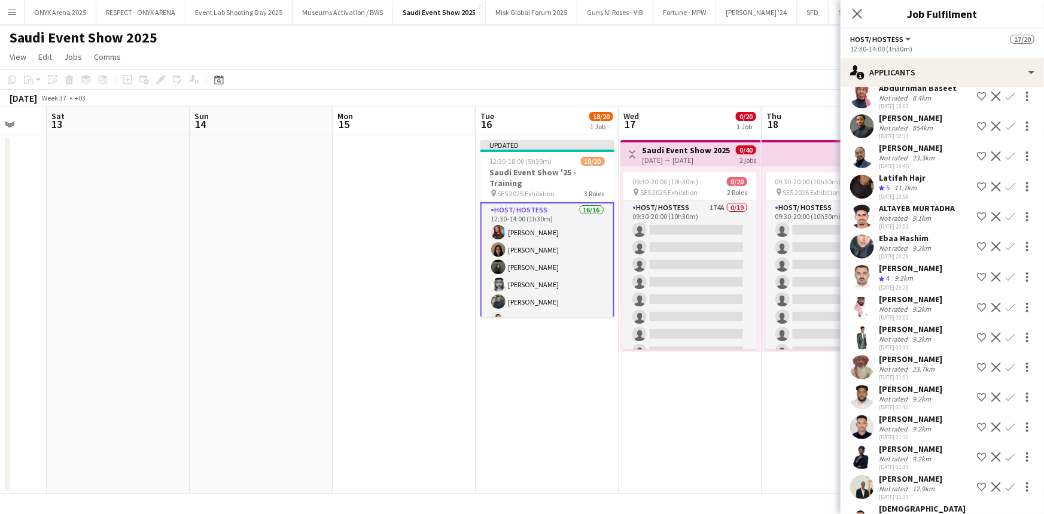
scroll to position [3695, 0]
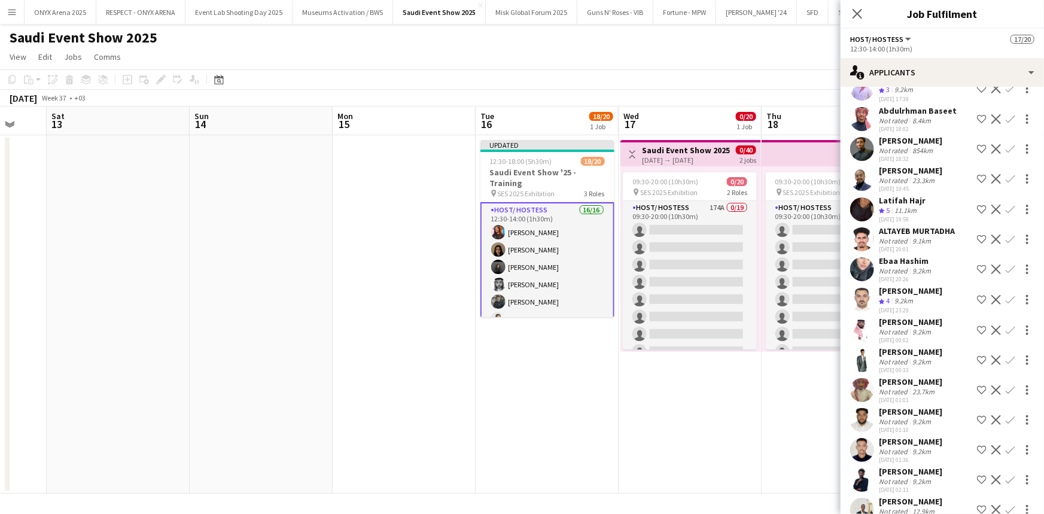
click at [870, 281] on app-user-avatar at bounding box center [862, 269] width 24 height 24
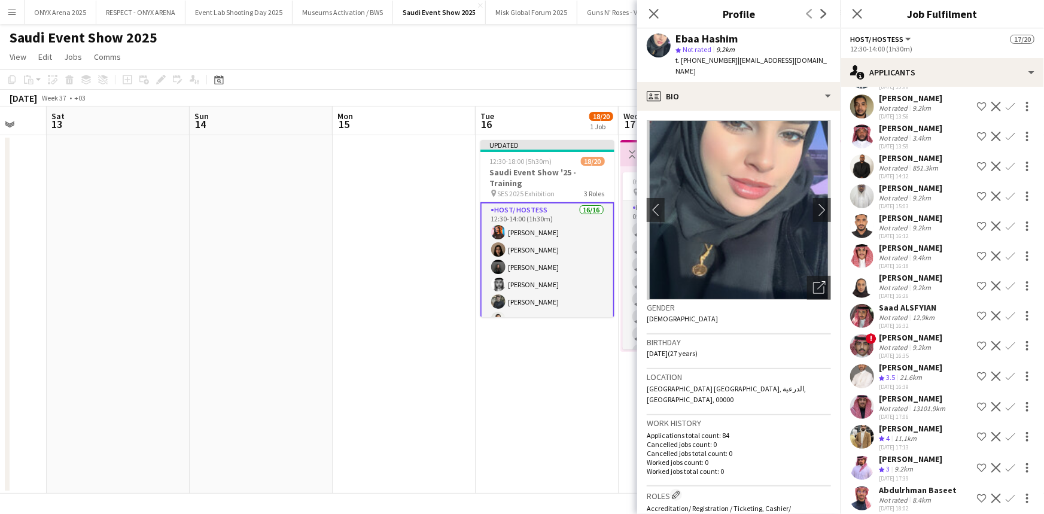
scroll to position [3314, 0]
click at [869, 281] on app-user-avatar at bounding box center [862, 288] width 24 height 24
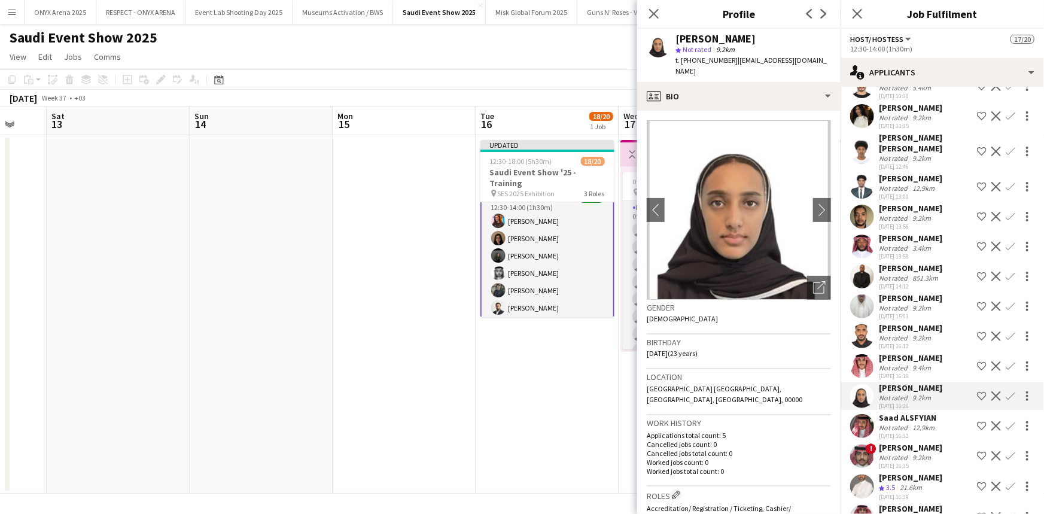
scroll to position [0, 0]
click at [857, 12] on icon "Close pop-in" at bounding box center [856, 13] width 11 height 11
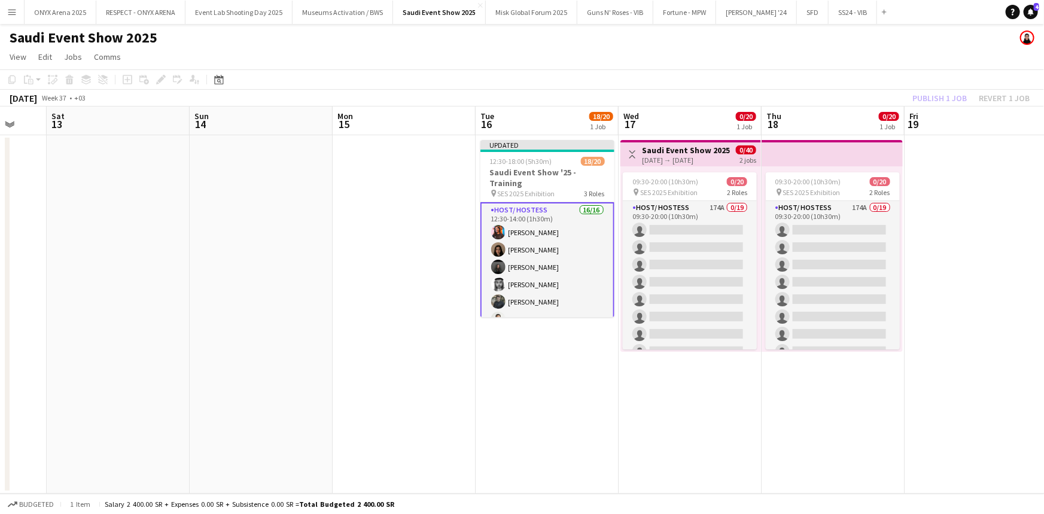
scroll to position [0, 240]
click at [526, 218] on app-card-role "Host/ Hostess 16/16 12:30-14:00 (1h30m) [PERSON_NAME] Ghayd Ahmad [PERSON_NAME]…" at bounding box center [547, 353] width 134 height 303
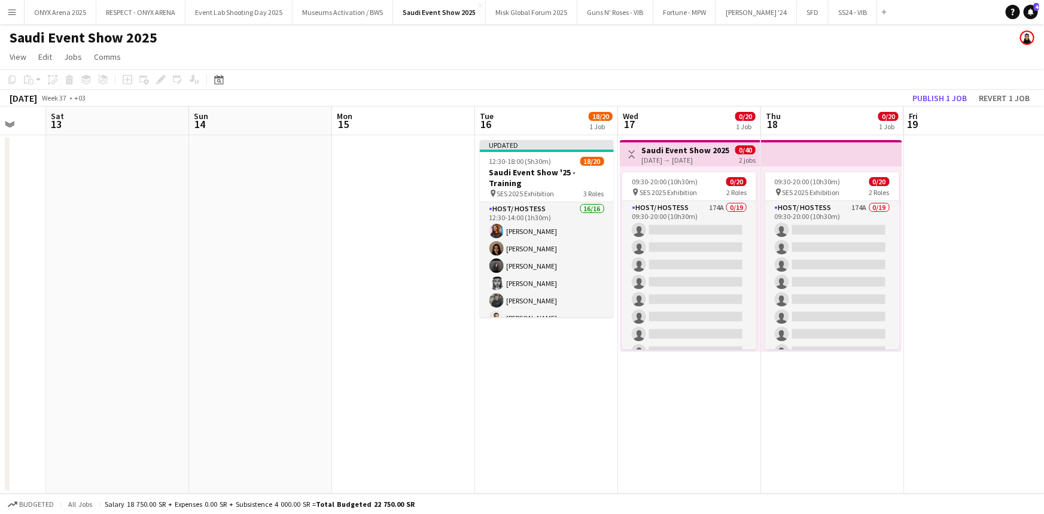
click at [473, 226] on app-date-cell at bounding box center [403, 314] width 143 height 358
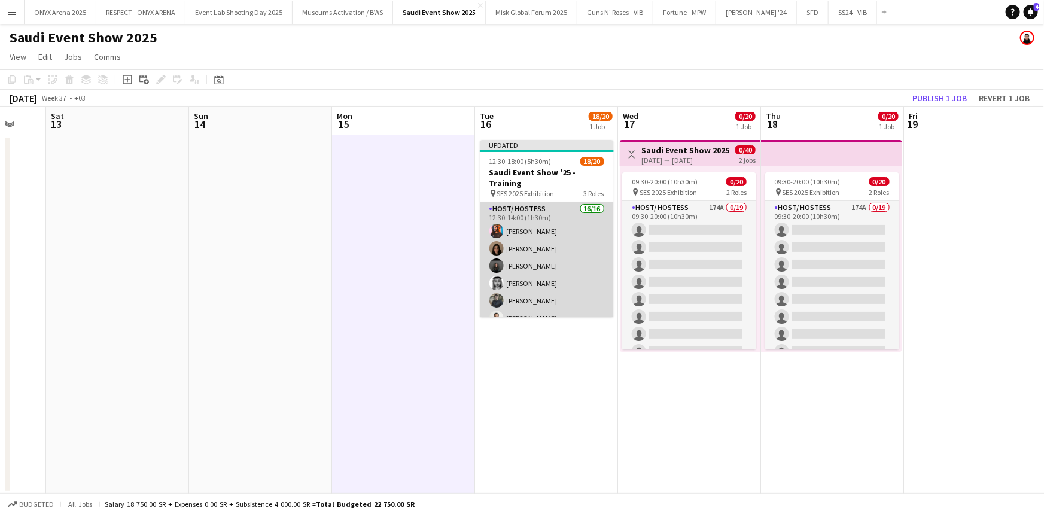
click at [551, 243] on app-card-role "Host/ Hostess 16/16 12:30-14:00 (1h30m) [PERSON_NAME] Ghayd Ahmad [PERSON_NAME]…" at bounding box center [547, 352] width 134 height 301
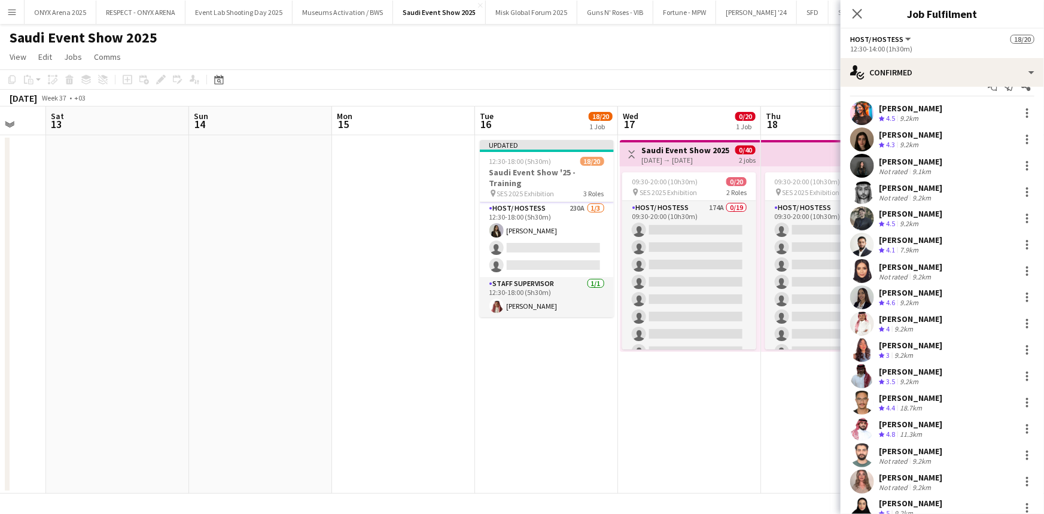
scroll to position [0, 0]
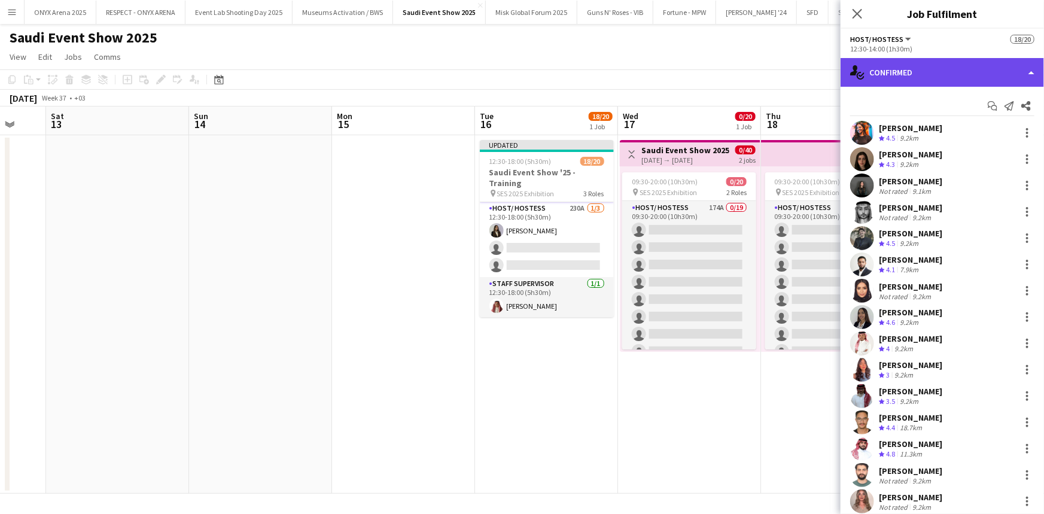
click at [911, 70] on div "single-neutral-actions-check-2 Confirmed" at bounding box center [942, 72] width 203 height 29
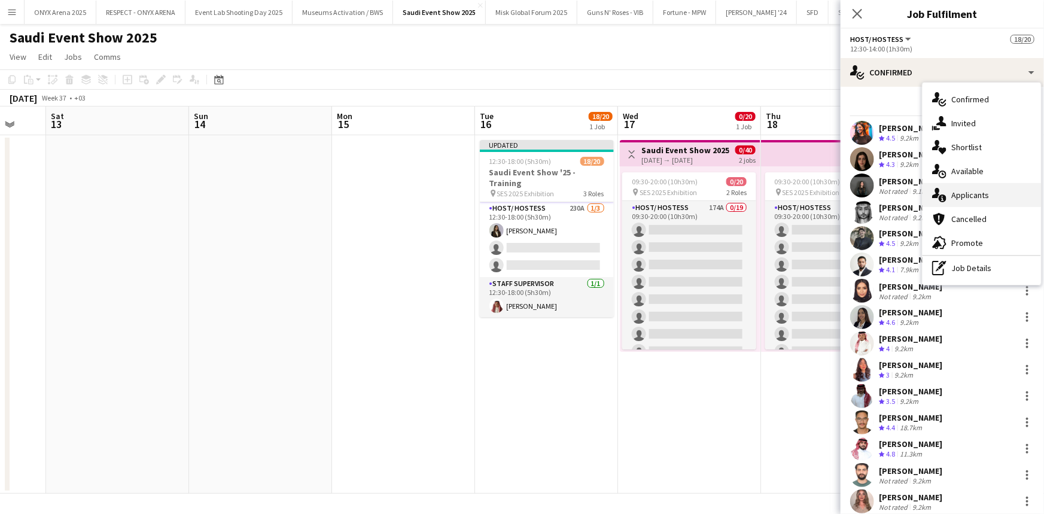
click at [951, 186] on div "single-neutral-actions-information Applicants" at bounding box center [982, 195] width 118 height 24
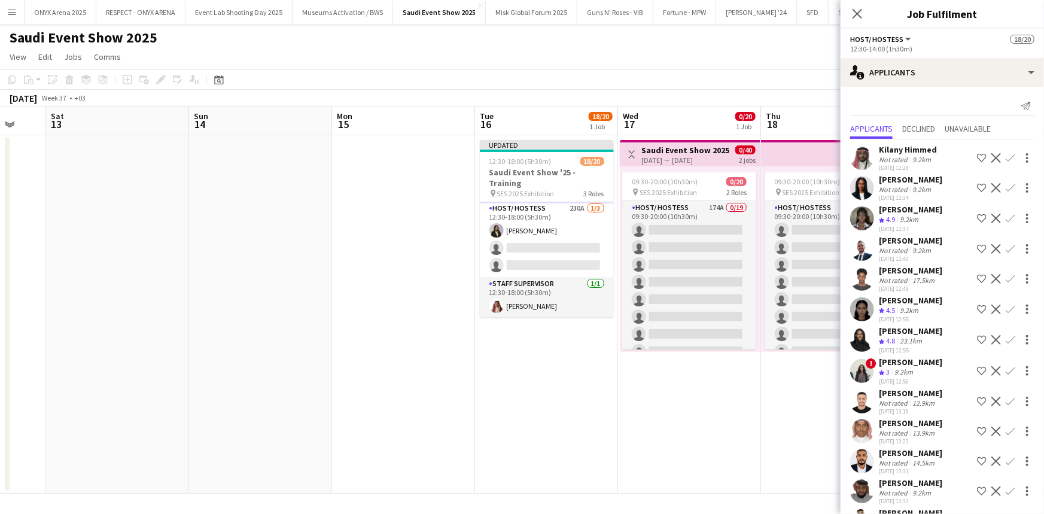
click at [868, 190] on app-user-avatar at bounding box center [862, 188] width 24 height 24
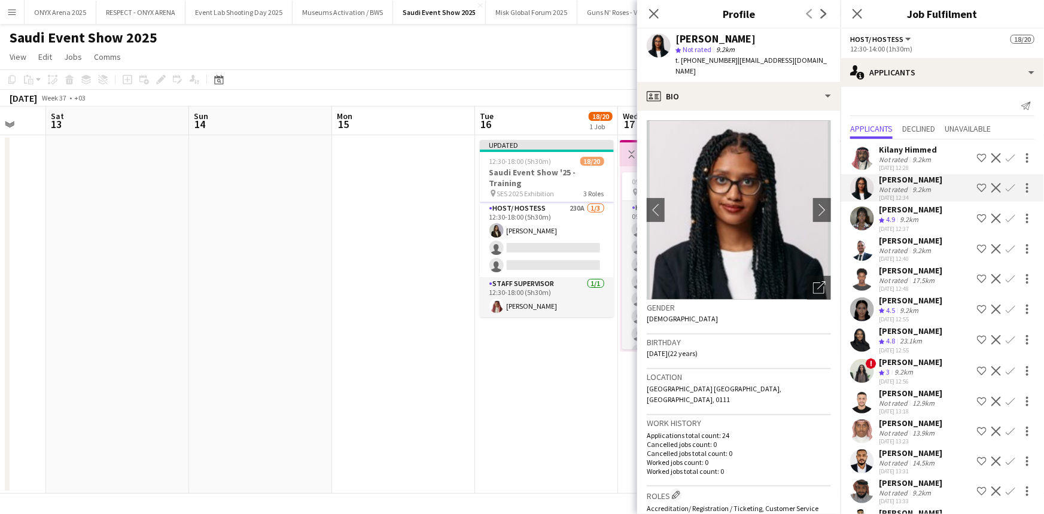
click at [867, 217] on app-user-avatar at bounding box center [862, 218] width 24 height 24
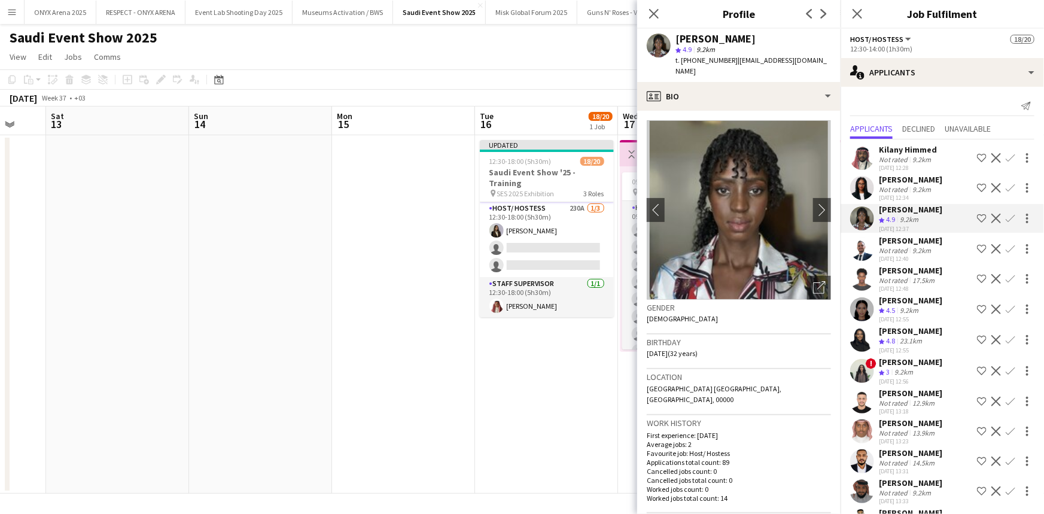
click at [860, 299] on app-user-avatar at bounding box center [862, 309] width 24 height 24
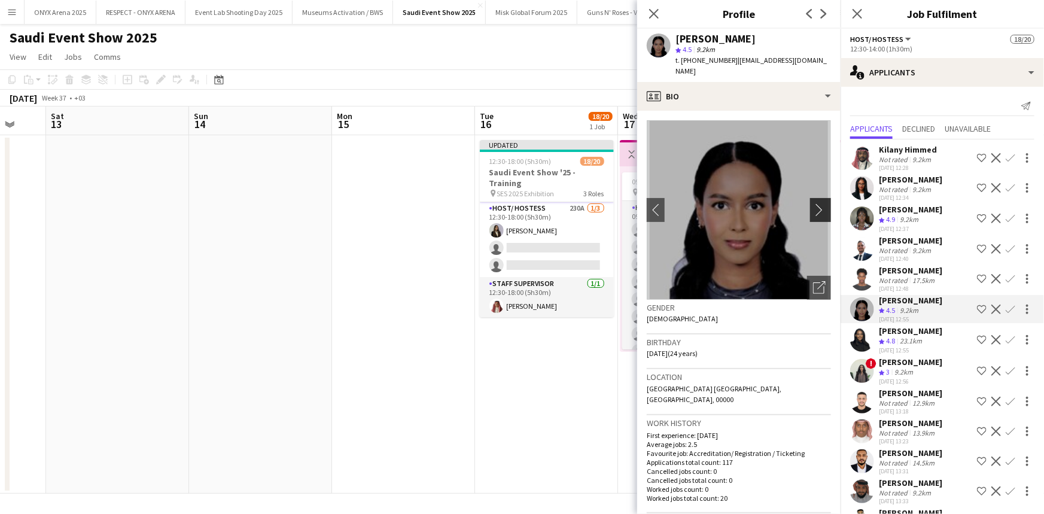
click at [817, 203] on app-icon "chevron-right" at bounding box center [822, 209] width 19 height 13
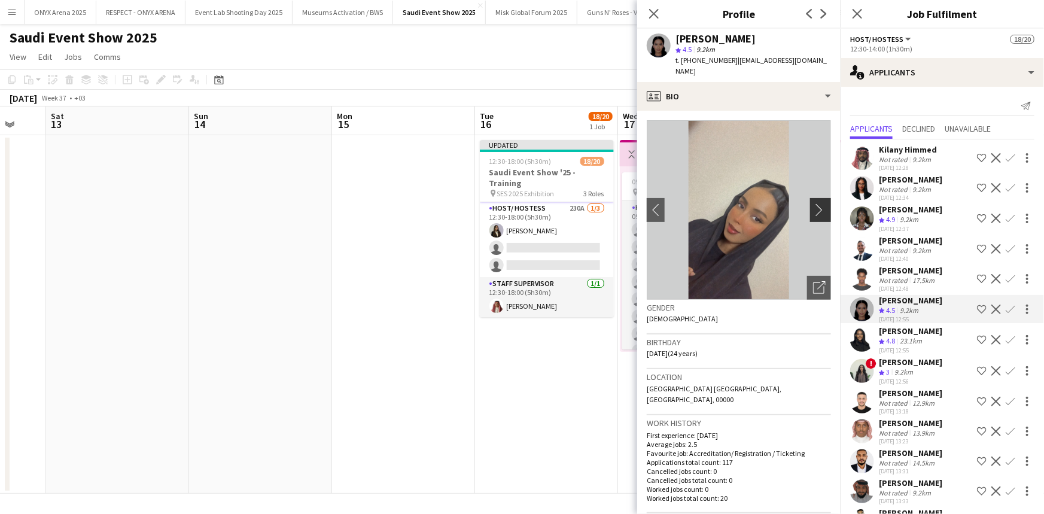
click at [817, 203] on app-icon "chevron-right" at bounding box center [822, 209] width 19 height 13
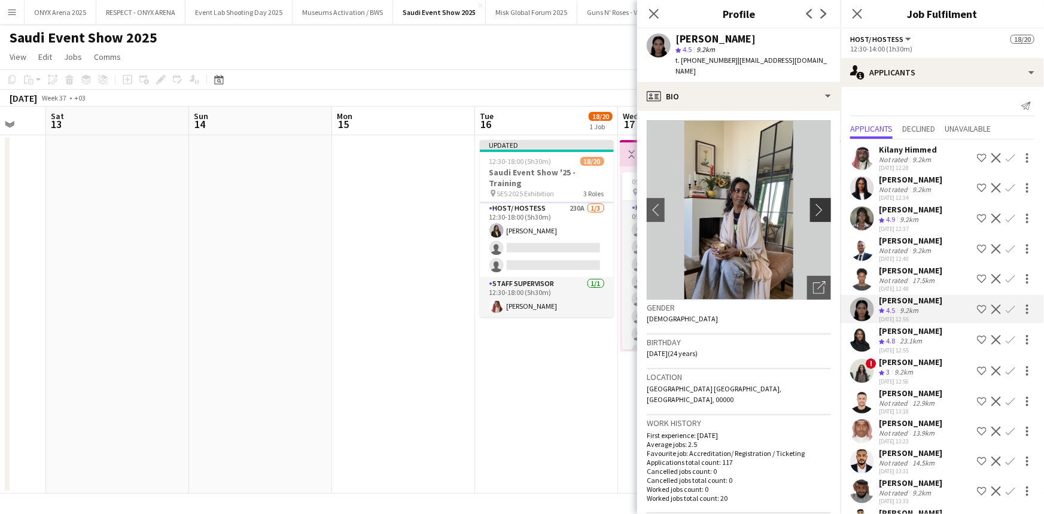
click at [817, 203] on app-icon "chevron-right" at bounding box center [822, 209] width 19 height 13
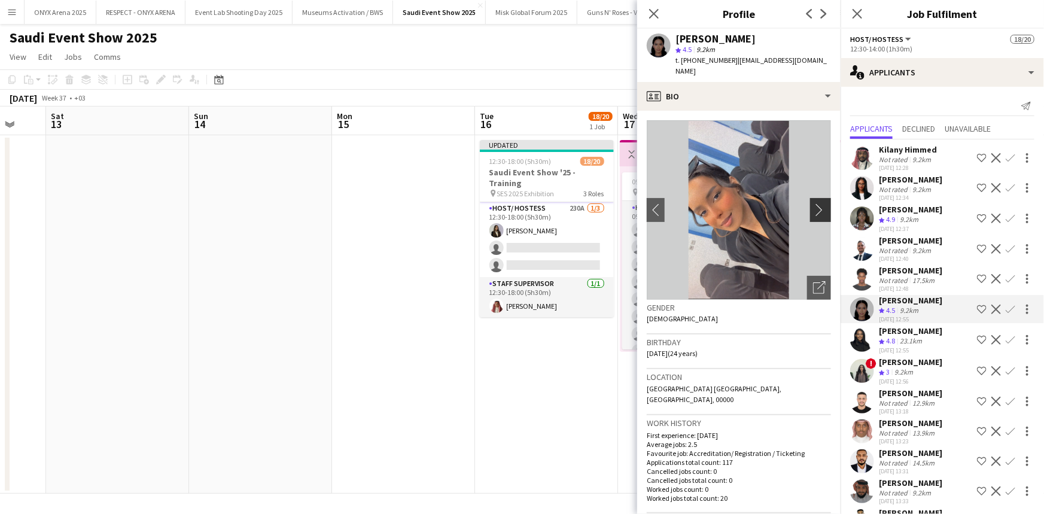
click at [817, 203] on app-icon "chevron-right" at bounding box center [822, 209] width 19 height 13
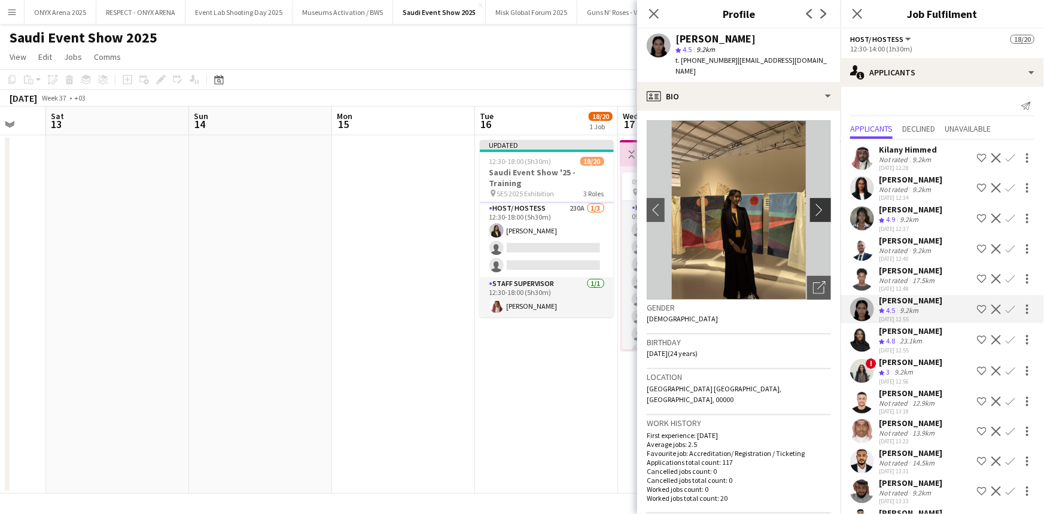
click at [817, 203] on app-icon "chevron-right" at bounding box center [822, 209] width 19 height 13
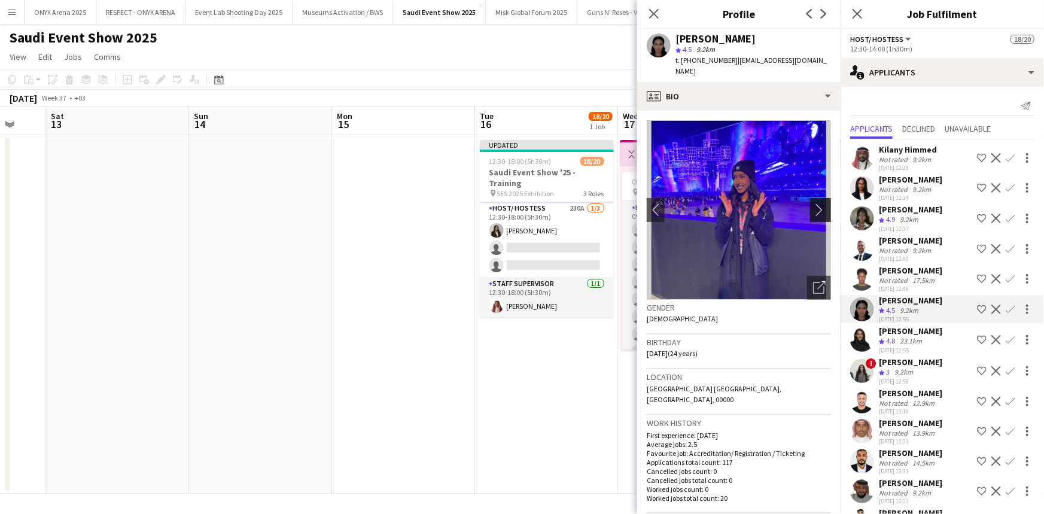
click at [817, 203] on app-icon "chevron-right" at bounding box center [822, 209] width 19 height 13
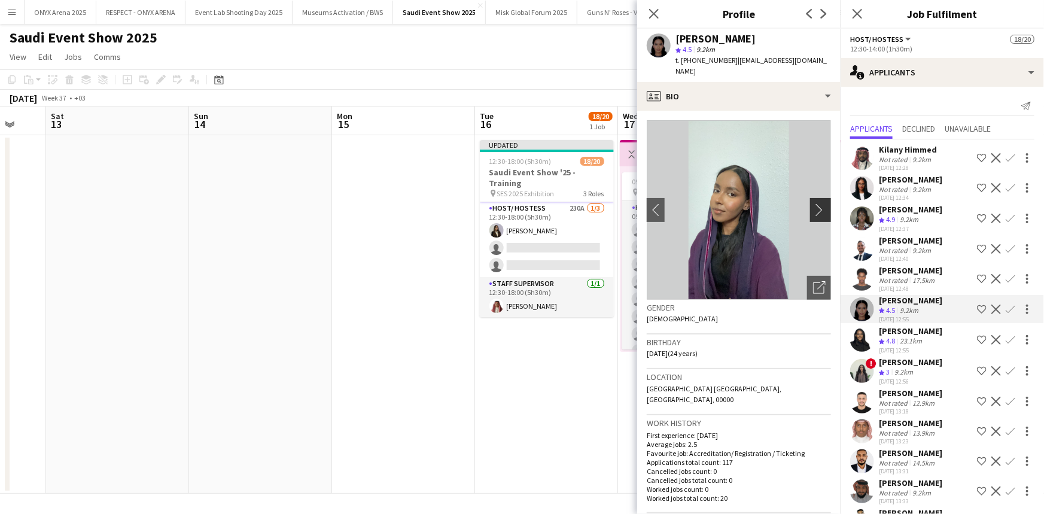
click at [817, 203] on app-icon "chevron-right" at bounding box center [822, 209] width 19 height 13
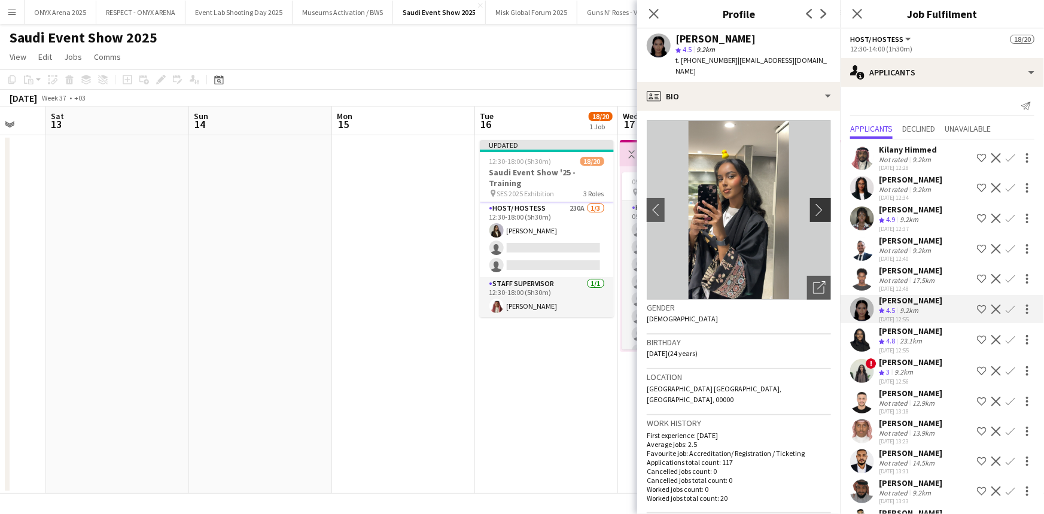
click at [817, 203] on app-icon "chevron-right" at bounding box center [822, 209] width 19 height 13
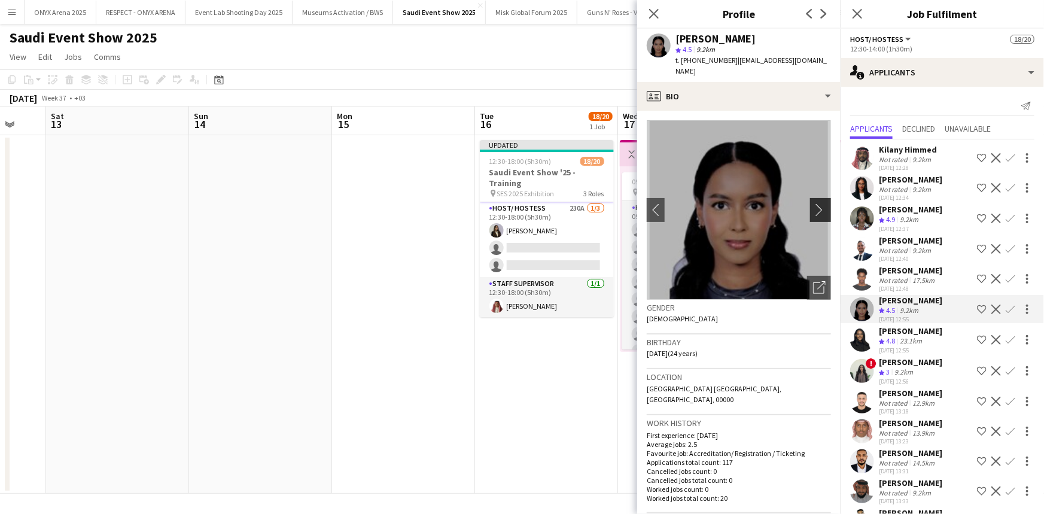
click at [813, 203] on app-icon "chevron-right" at bounding box center [822, 209] width 19 height 13
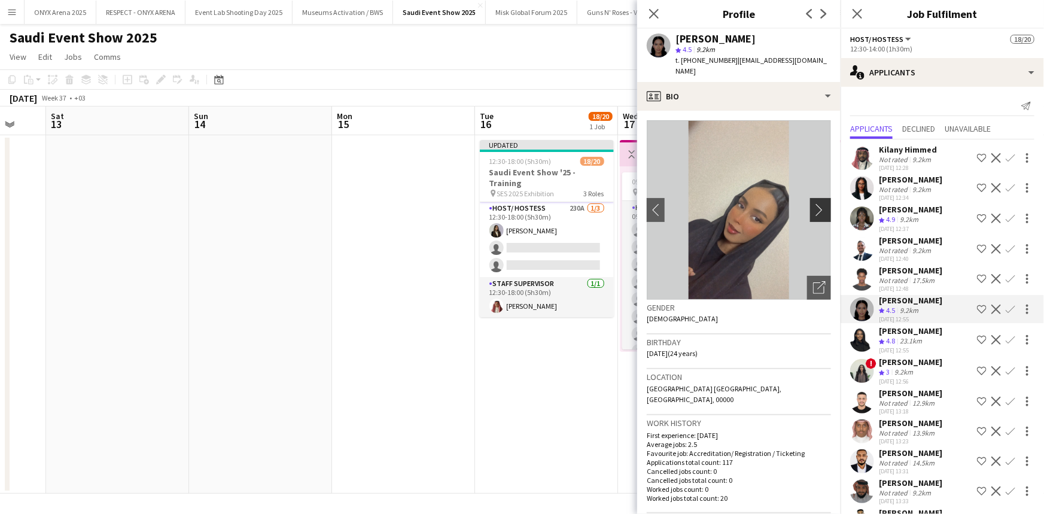
click at [813, 203] on app-icon "chevron-right" at bounding box center [822, 209] width 19 height 13
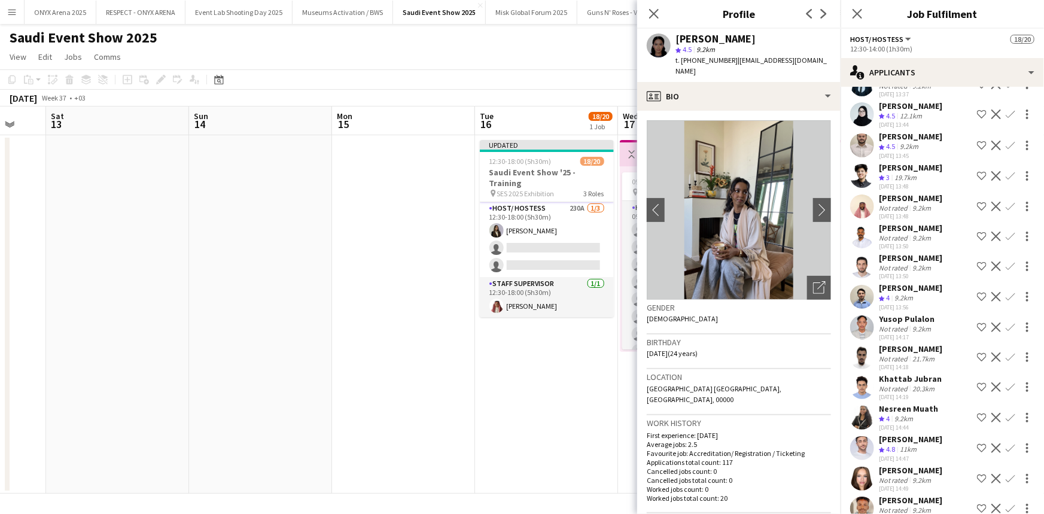
scroll to position [544, 0]
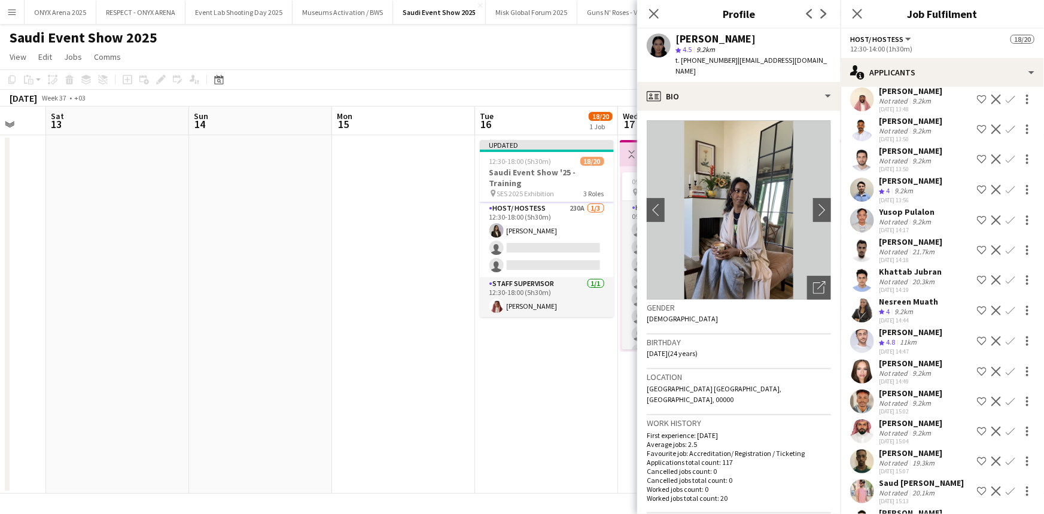
click at [859, 317] on app-user-avatar at bounding box center [862, 311] width 24 height 24
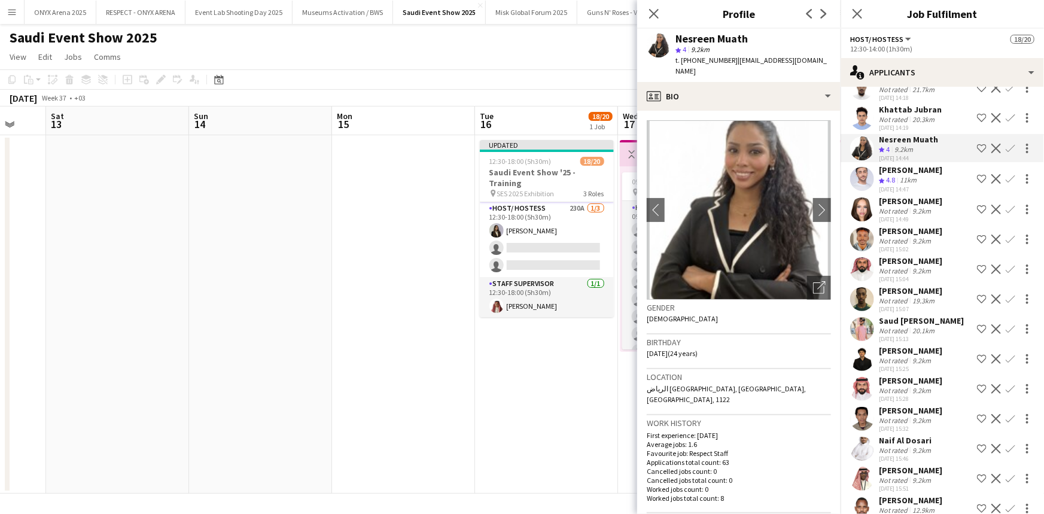
scroll to position [707, 0]
click at [861, 333] on app-user-avatar at bounding box center [862, 328] width 24 height 24
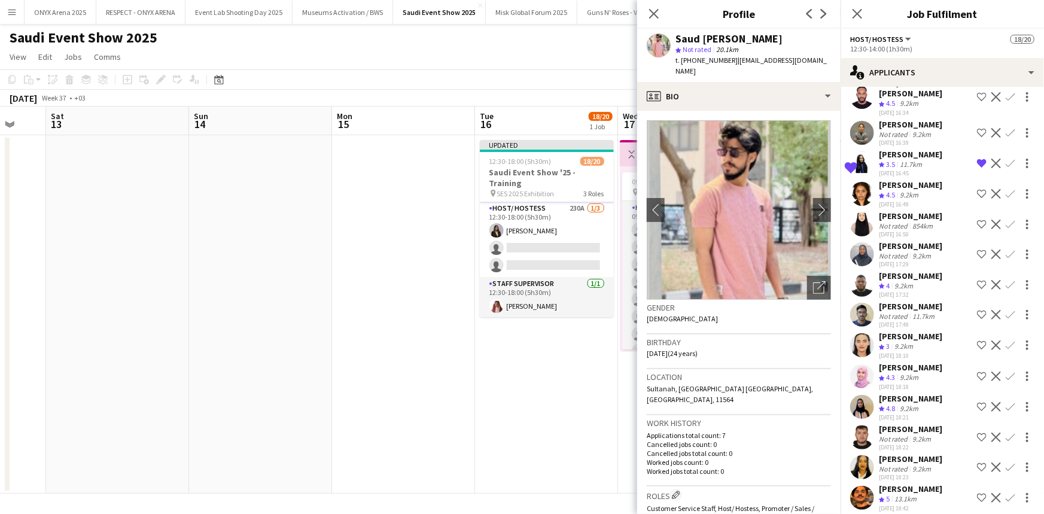
scroll to position [1359, 0]
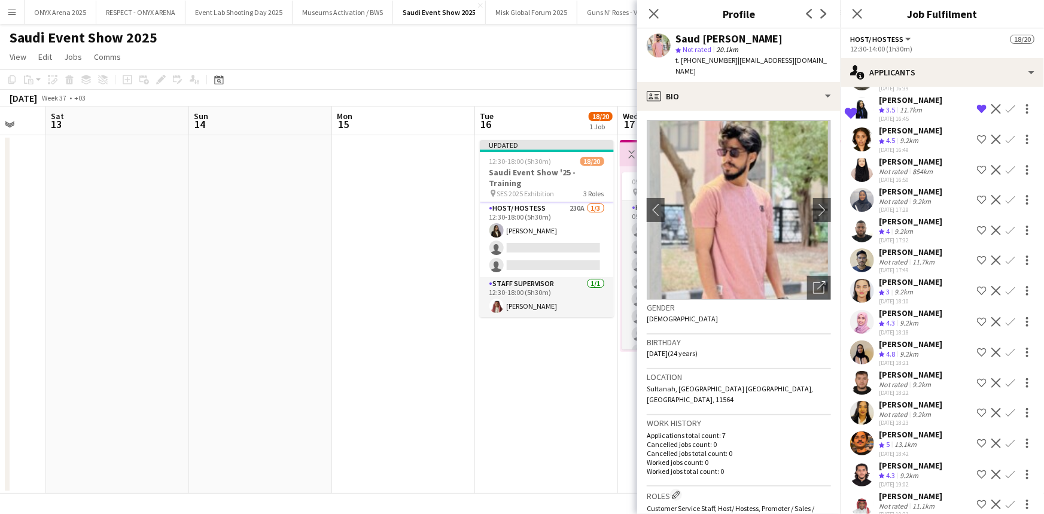
click at [868, 357] on app-user-avatar at bounding box center [862, 352] width 24 height 24
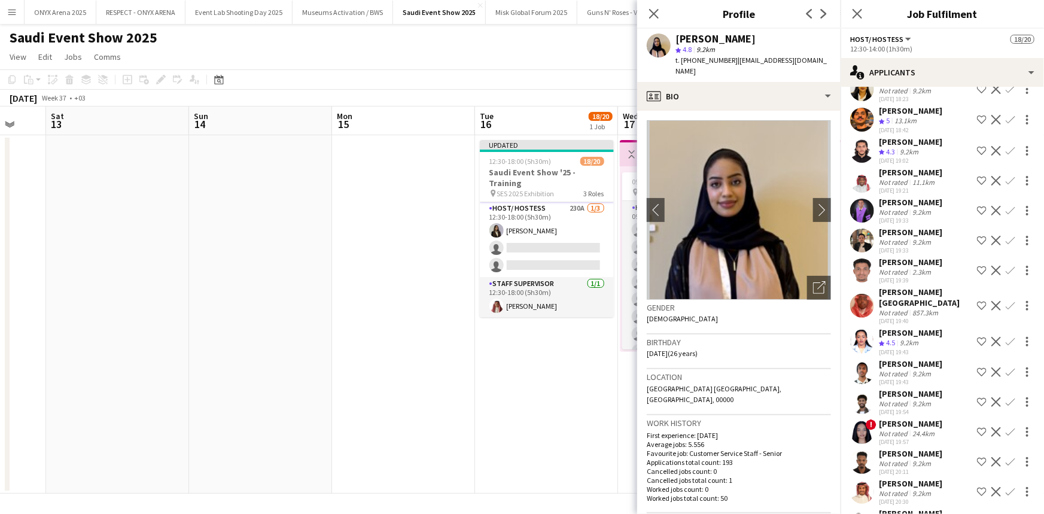
scroll to position [1686, 0]
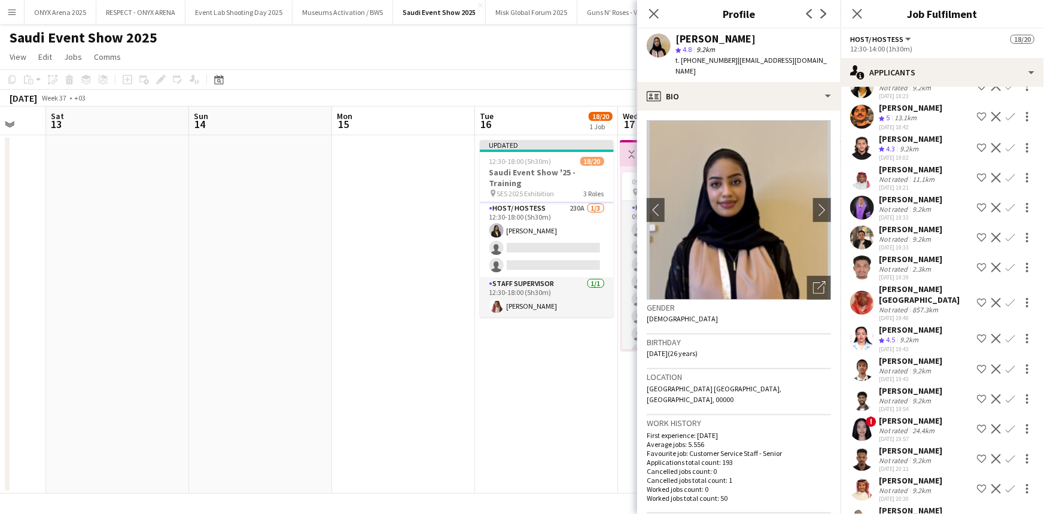
click at [867, 329] on app-user-avatar at bounding box center [862, 339] width 24 height 24
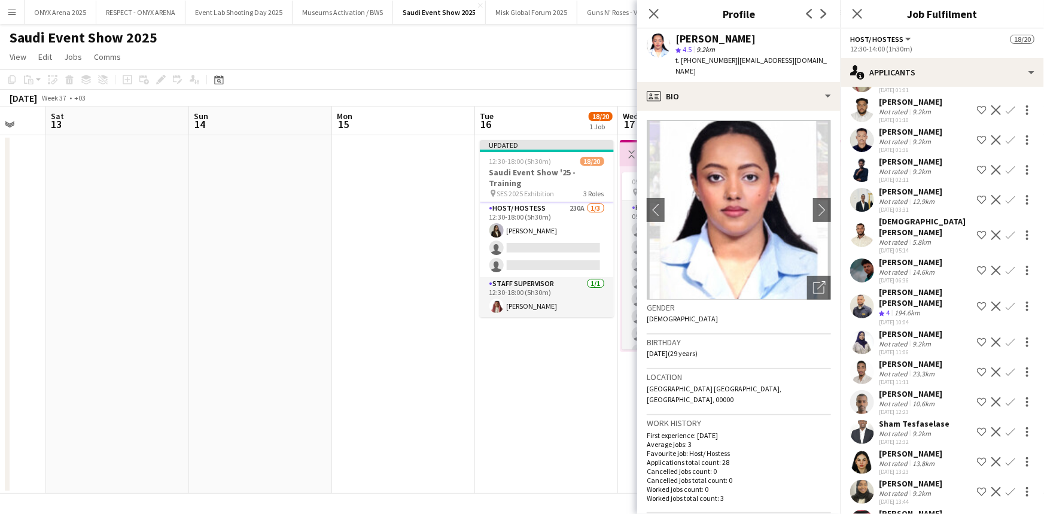
scroll to position [4024, 0]
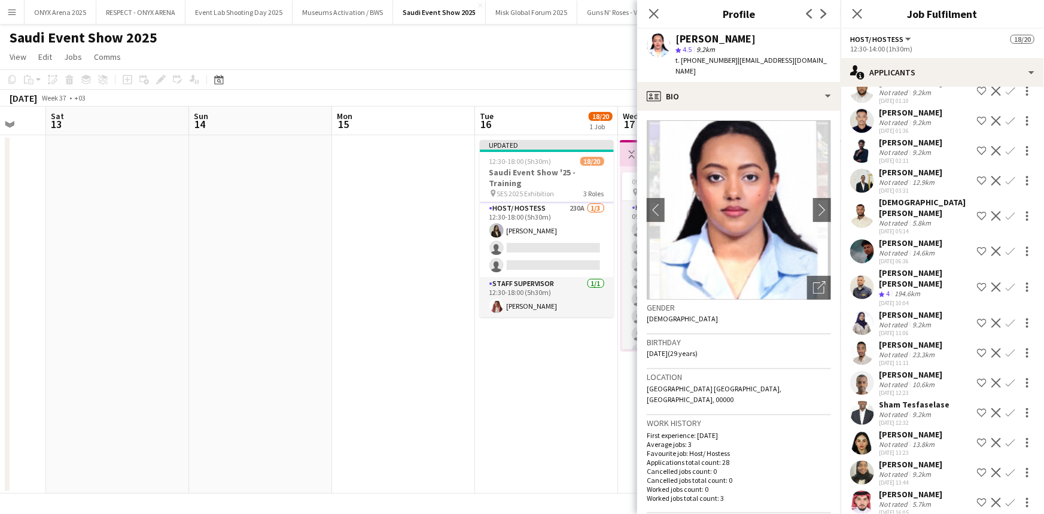
click at [865, 329] on app-user-avatar at bounding box center [862, 323] width 24 height 24
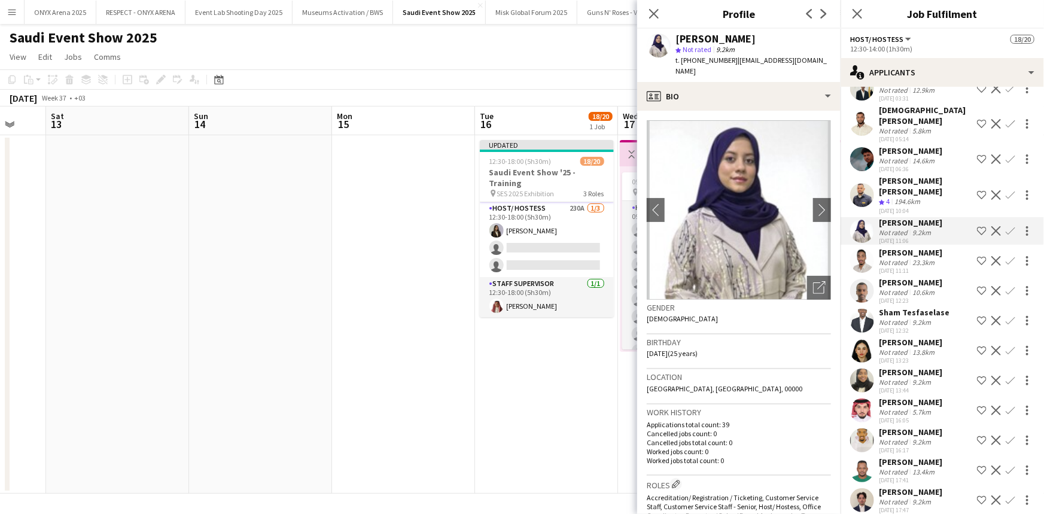
scroll to position [4133, 0]
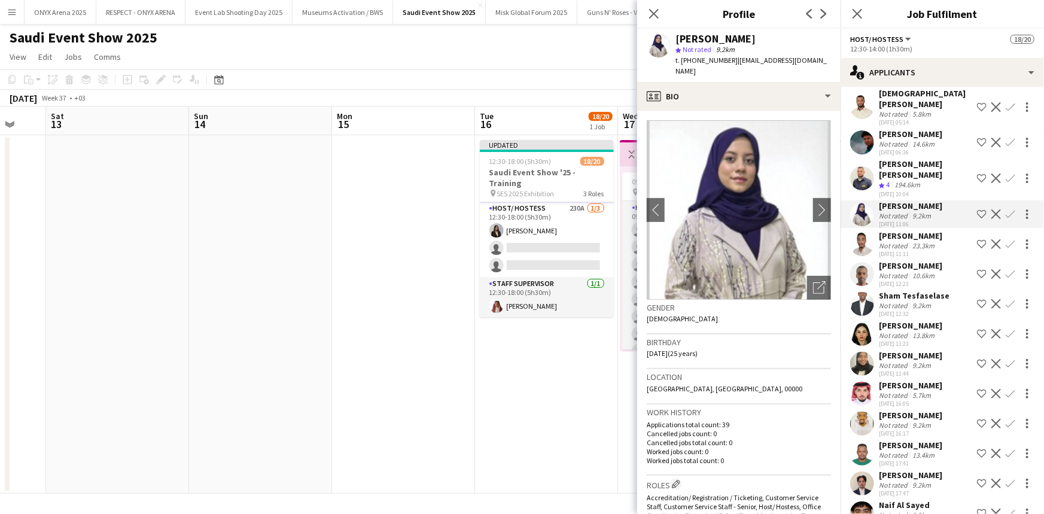
click at [868, 335] on app-user-avatar at bounding box center [862, 334] width 24 height 24
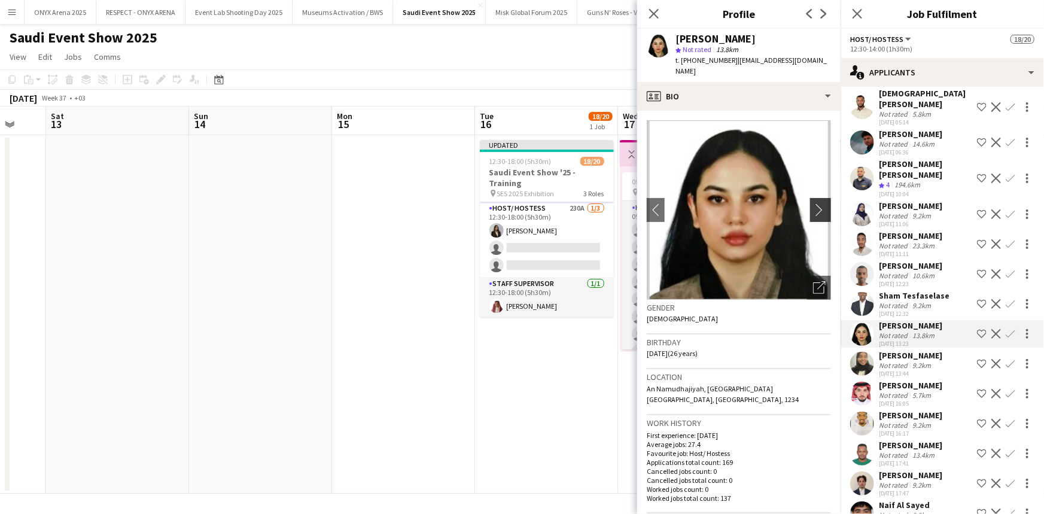
click at [813, 203] on app-icon "chevron-right" at bounding box center [822, 209] width 19 height 13
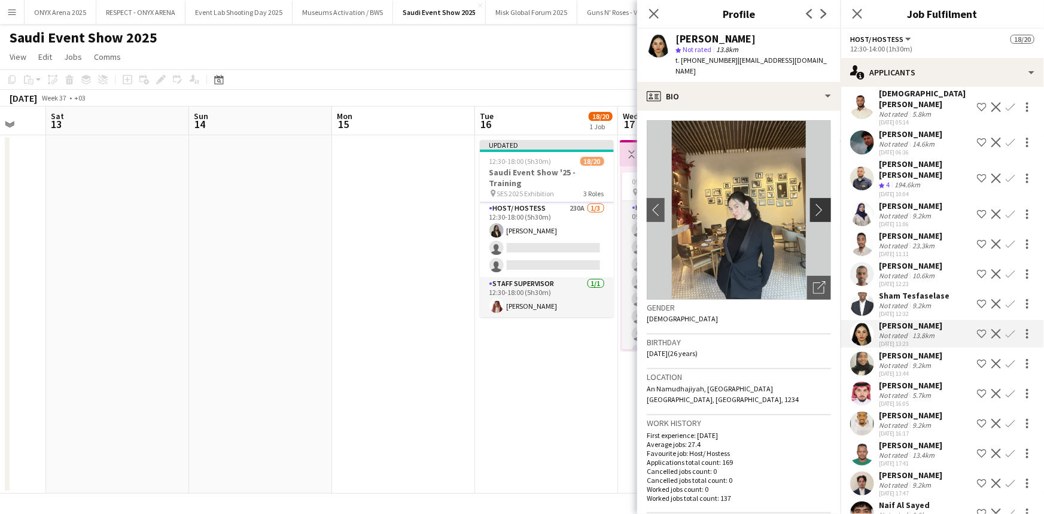
click at [813, 203] on app-icon "chevron-right" at bounding box center [822, 209] width 19 height 13
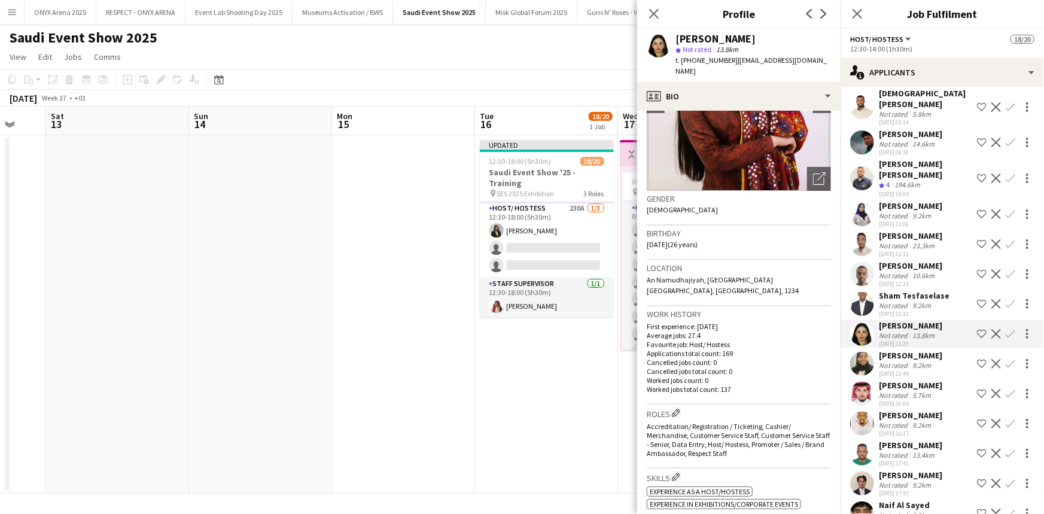
scroll to position [0, 0]
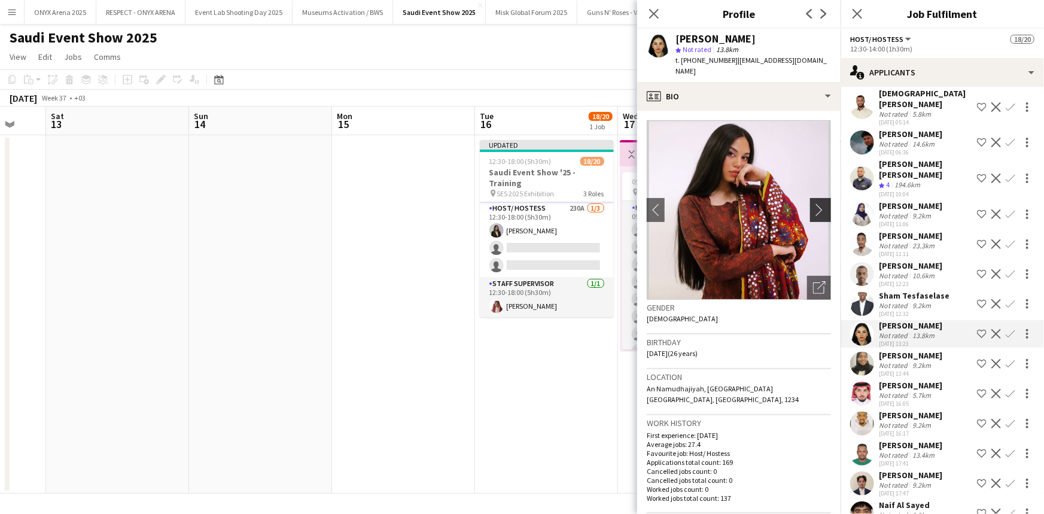
click at [813, 203] on app-icon "chevron-right" at bounding box center [822, 209] width 19 height 13
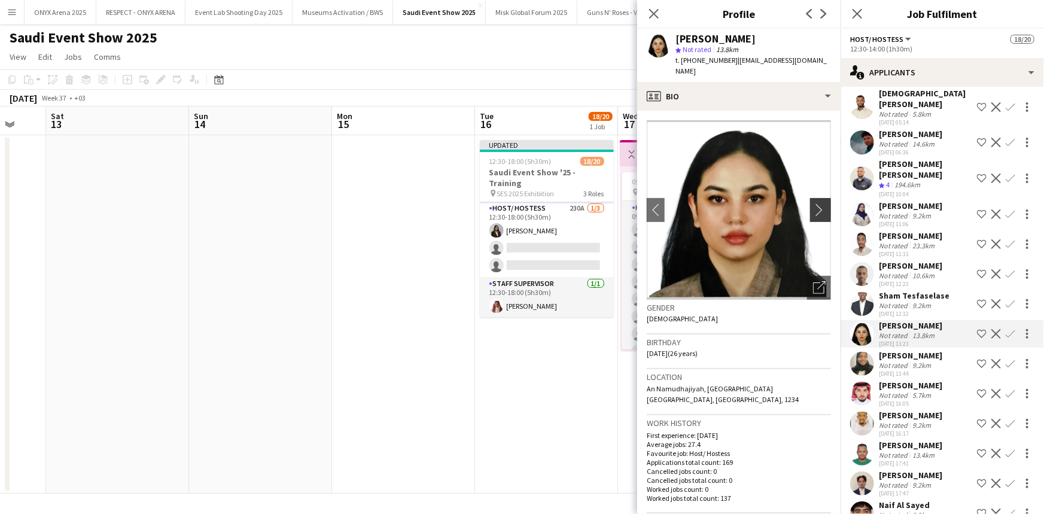
click at [813, 203] on app-icon "chevron-right" at bounding box center [822, 209] width 19 height 13
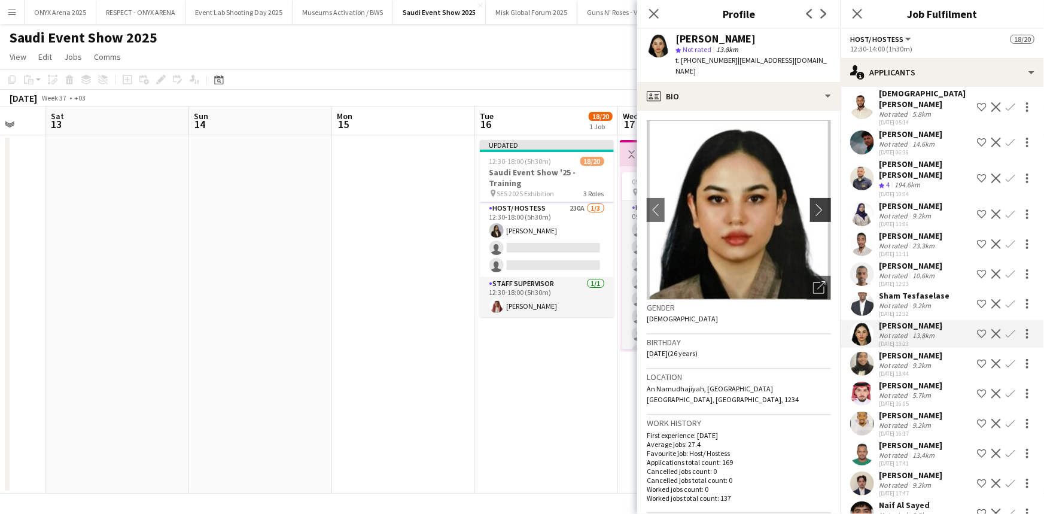
click at [813, 203] on app-icon "chevron-right" at bounding box center [822, 209] width 19 height 13
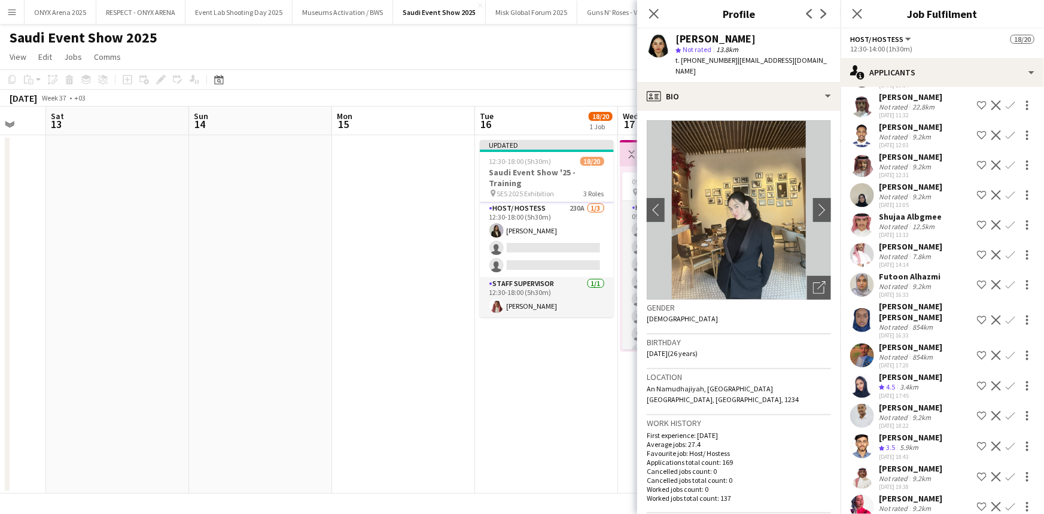
scroll to position [5438, 0]
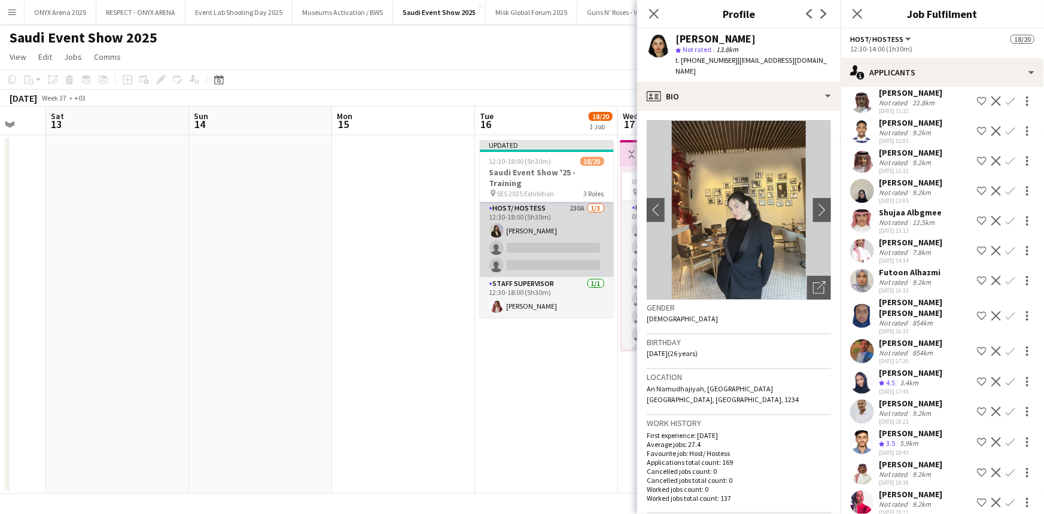
click at [552, 253] on app-card-role "Host/ Hostess 230A 1/3 12:30-18:00 (5h30m) Mirna Amir single-neutral-actions si…" at bounding box center [547, 239] width 134 height 75
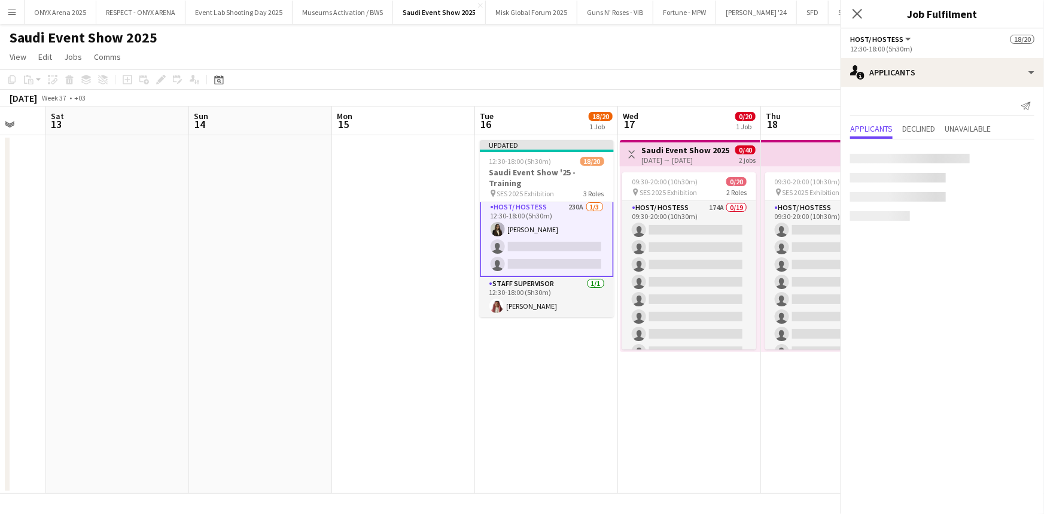
scroll to position [0, 0]
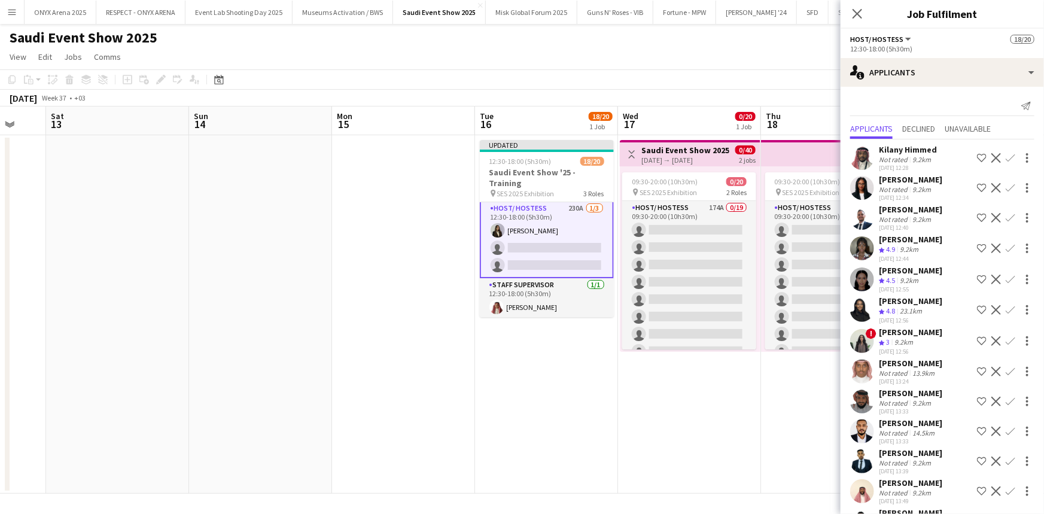
click at [567, 249] on app-card-role "Host/ Hostess 230A 1/3 12:30-18:00 (5h30m) Mirna Amir single-neutral-actions si…" at bounding box center [547, 239] width 134 height 78
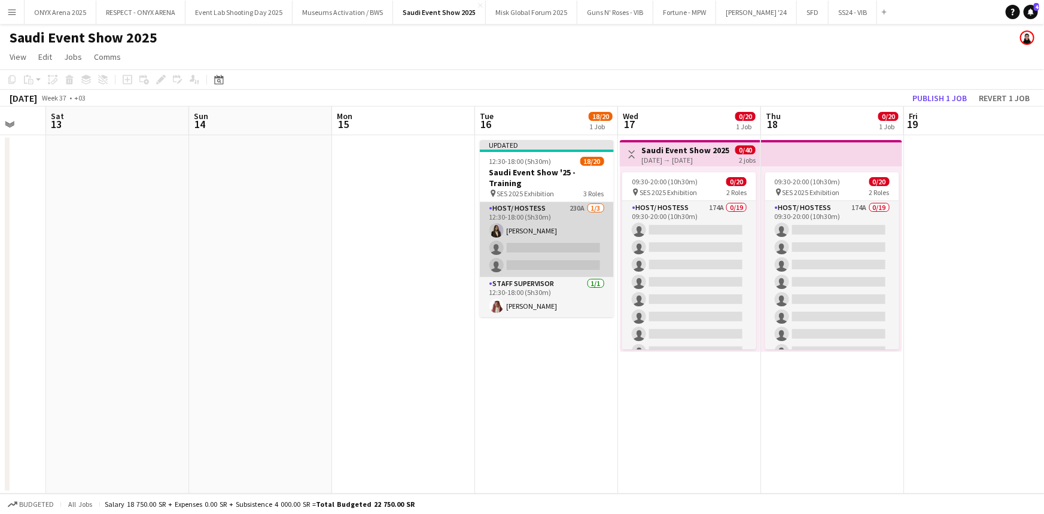
scroll to position [0, 325]
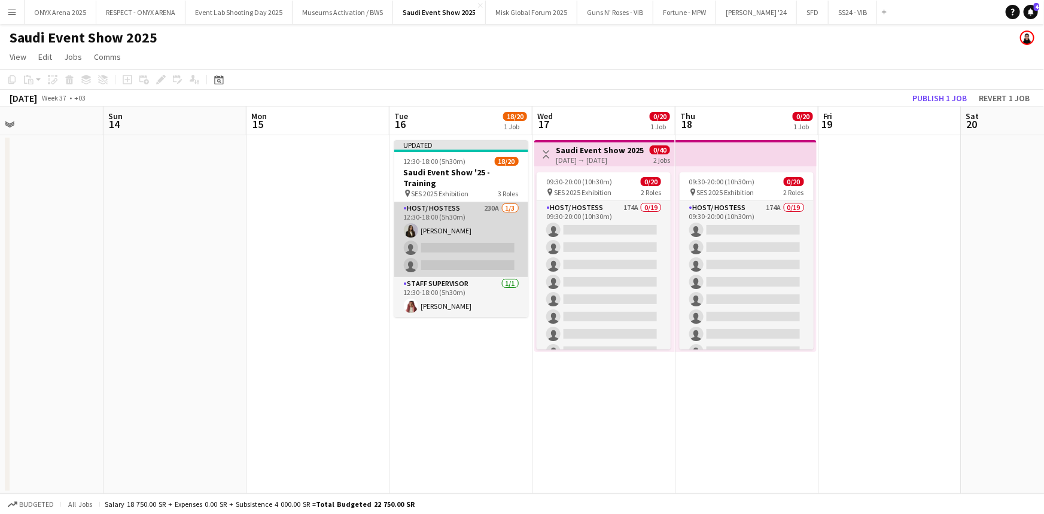
click at [510, 232] on app-card-role "Host/ Hostess 230A 1/3 12:30-18:00 (5h30m) Mirna Amir single-neutral-actions si…" at bounding box center [461, 239] width 134 height 75
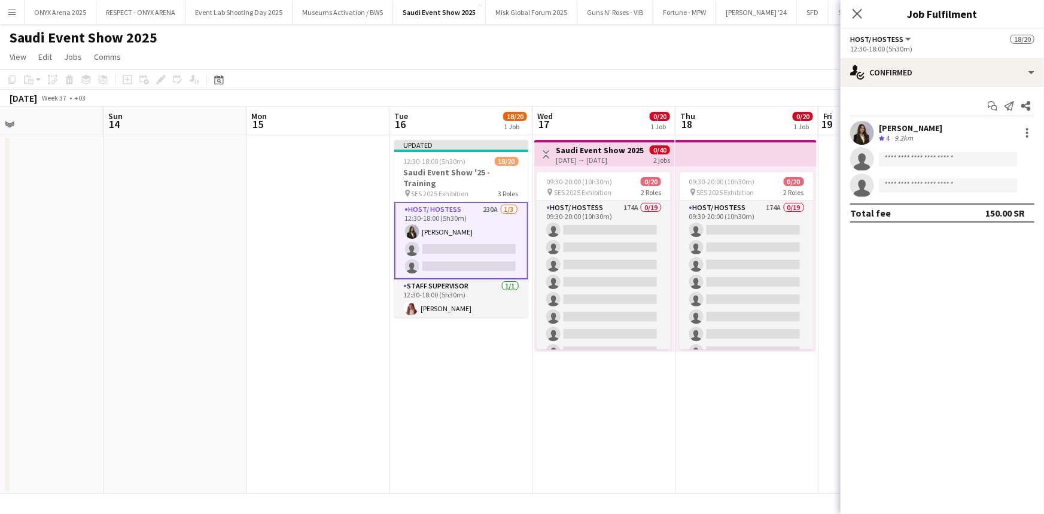
scroll to position [303, 0]
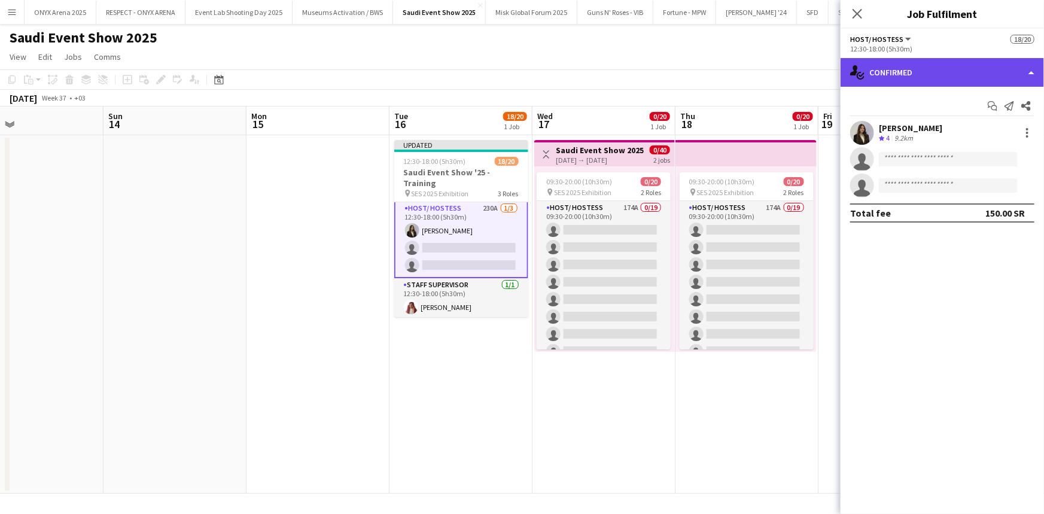
click at [893, 75] on div "single-neutral-actions-check-2 Confirmed" at bounding box center [942, 72] width 203 height 29
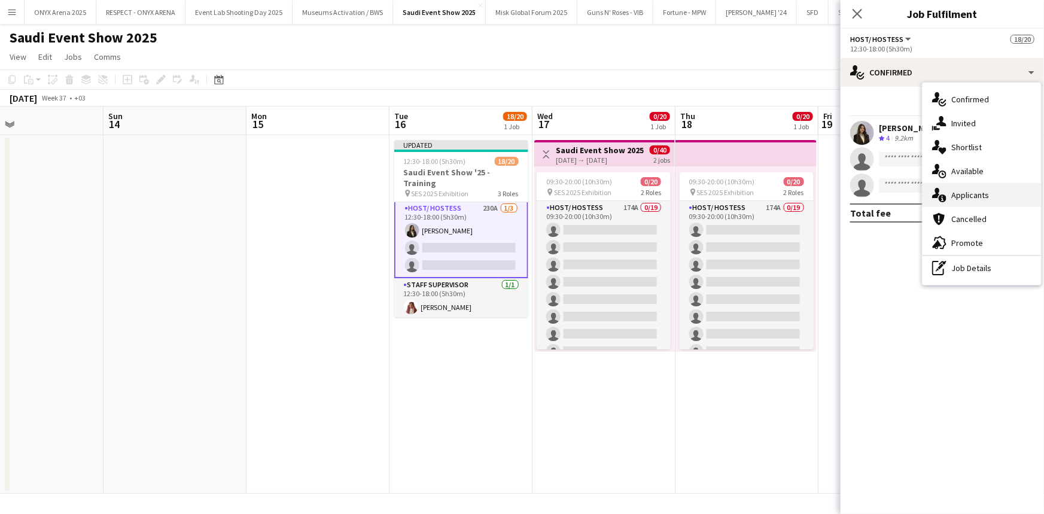
click at [957, 191] on span "Applicants" at bounding box center [970, 195] width 38 height 11
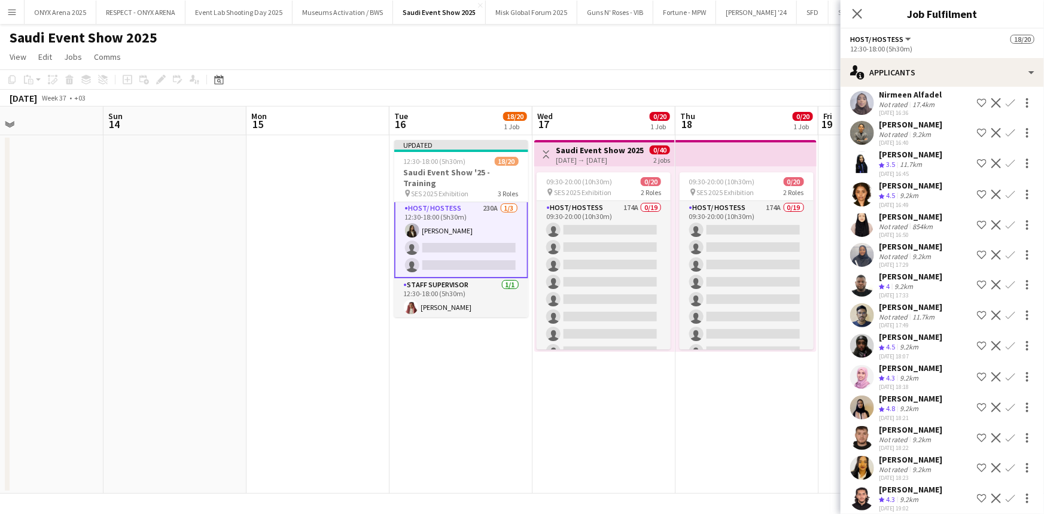
scroll to position [1019, 0]
click at [863, 137] on app-user-avatar at bounding box center [862, 135] width 24 height 24
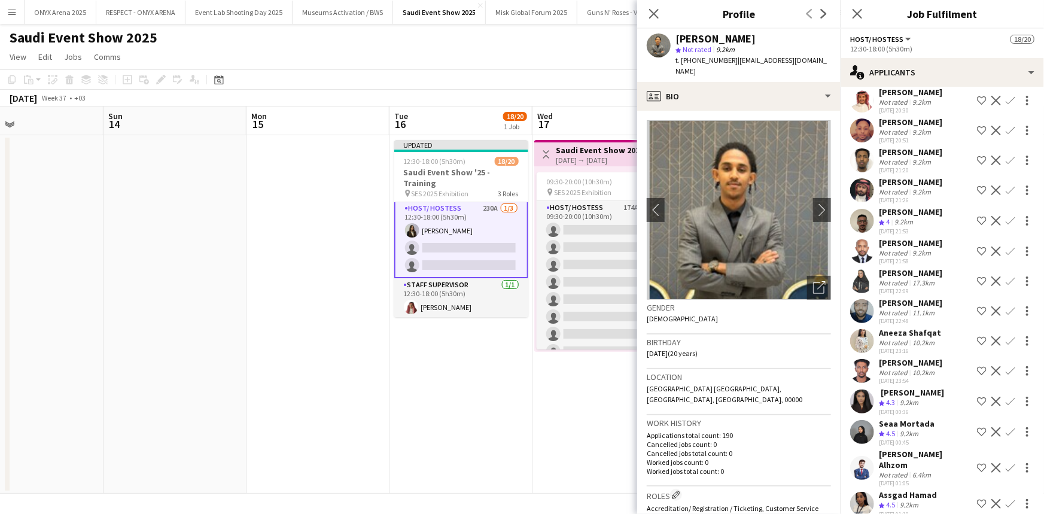
scroll to position [1672, 0]
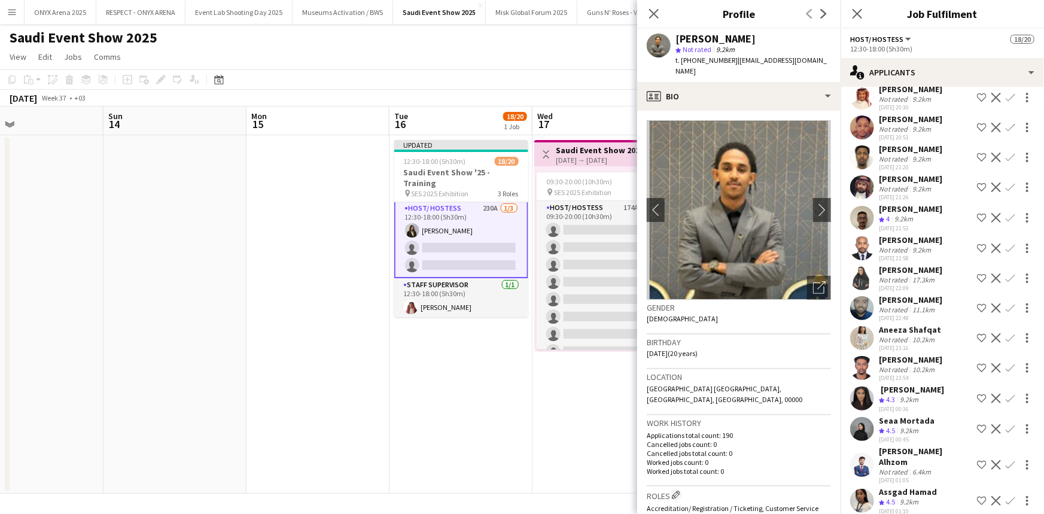
click at [860, 288] on app-user-avatar at bounding box center [862, 278] width 24 height 24
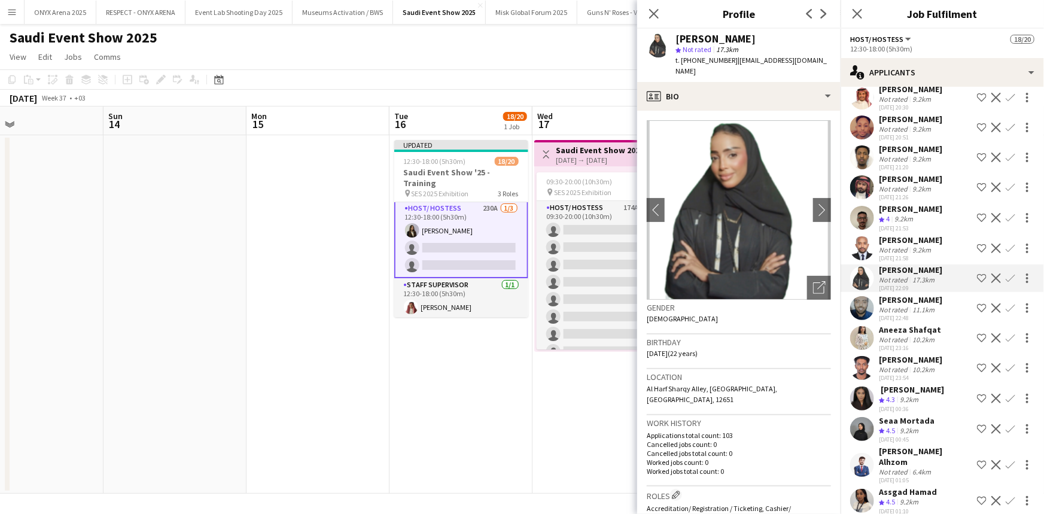
scroll to position [1780, 0]
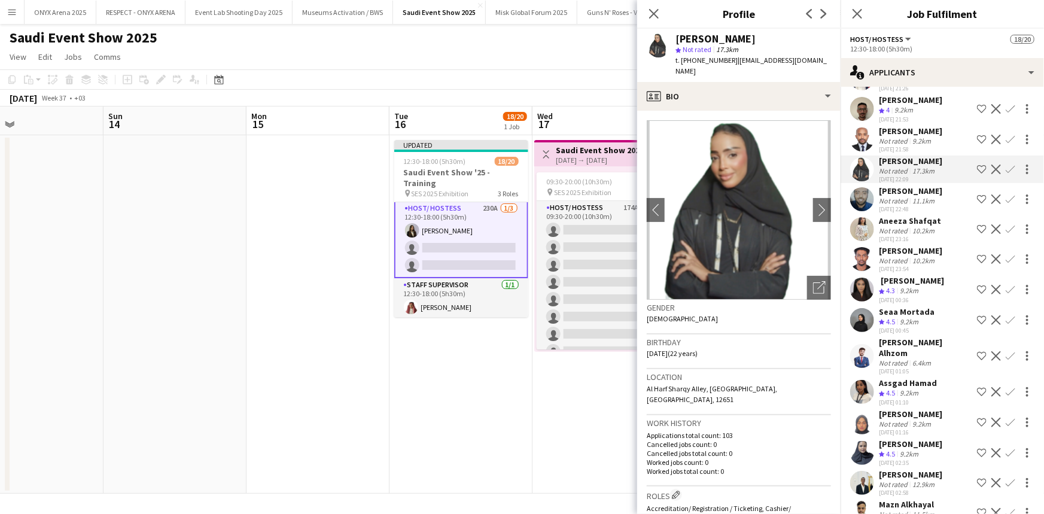
click at [857, 294] on app-user-avatar at bounding box center [862, 290] width 24 height 24
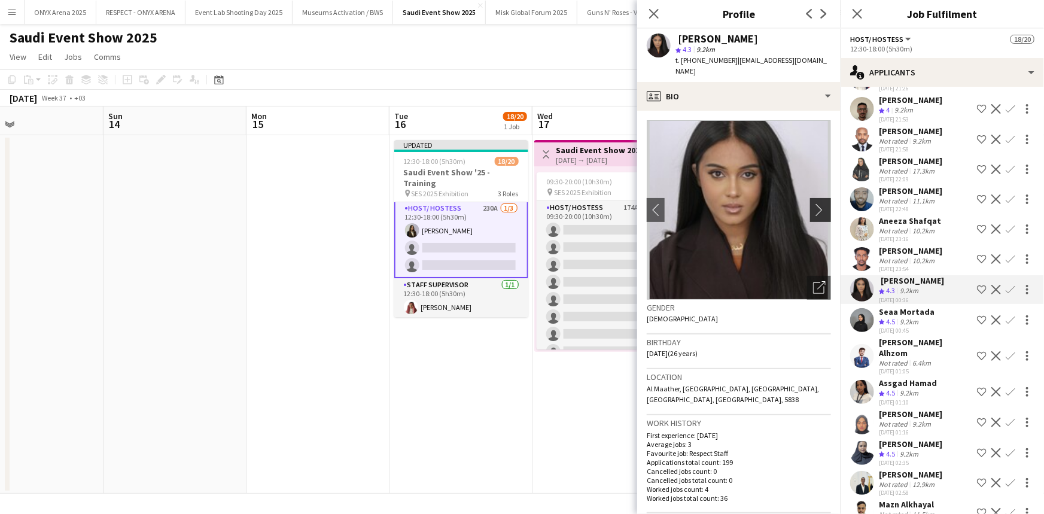
click at [813, 203] on app-icon "chevron-right" at bounding box center [822, 209] width 19 height 13
click at [810, 206] on button "chevron-right" at bounding box center [822, 210] width 24 height 24
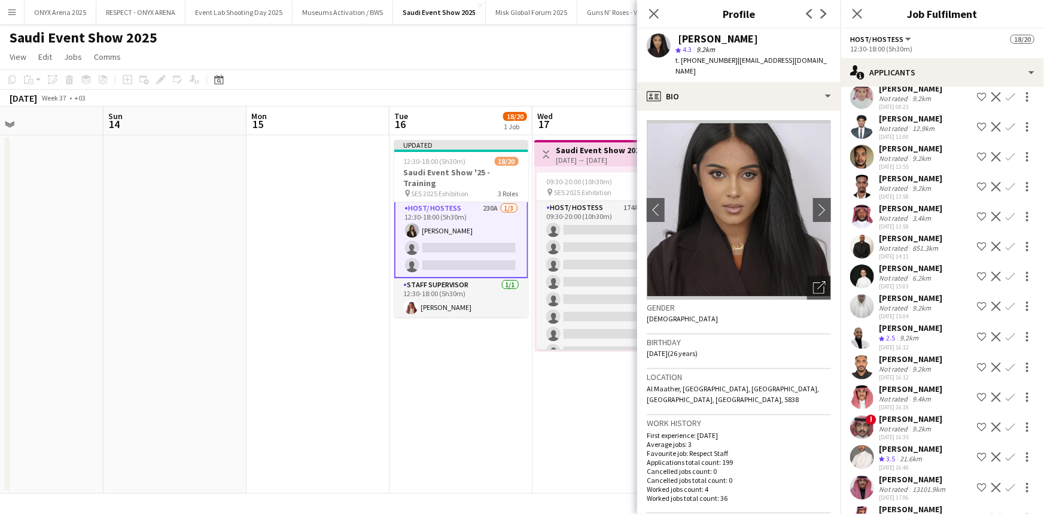
scroll to position [2488, 0]
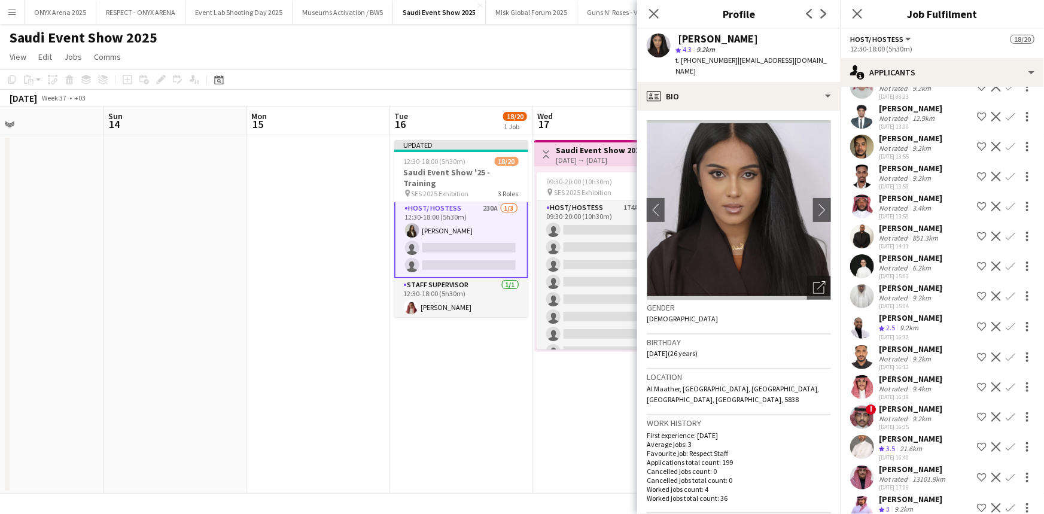
click at [863, 269] on app-user-avatar at bounding box center [862, 266] width 24 height 24
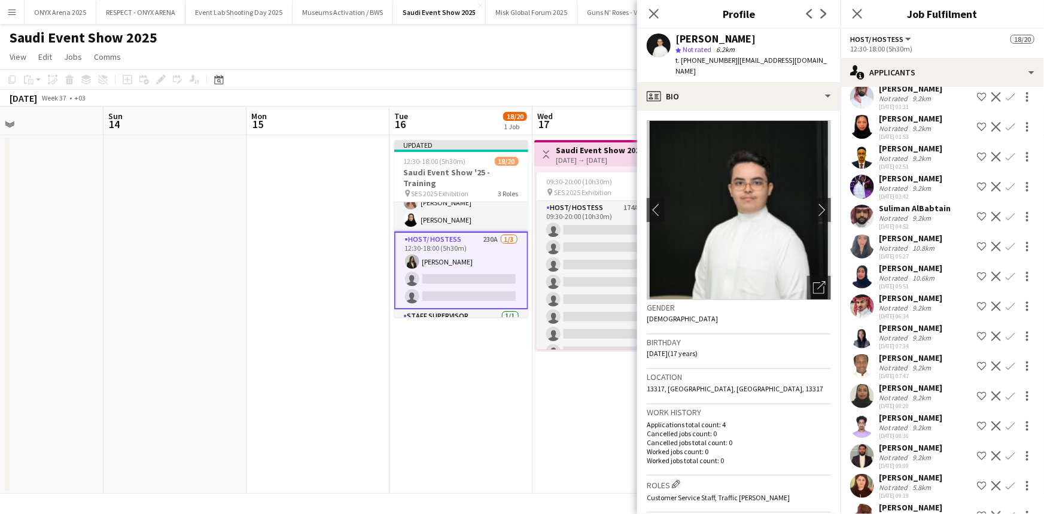
scroll to position [3901, 0]
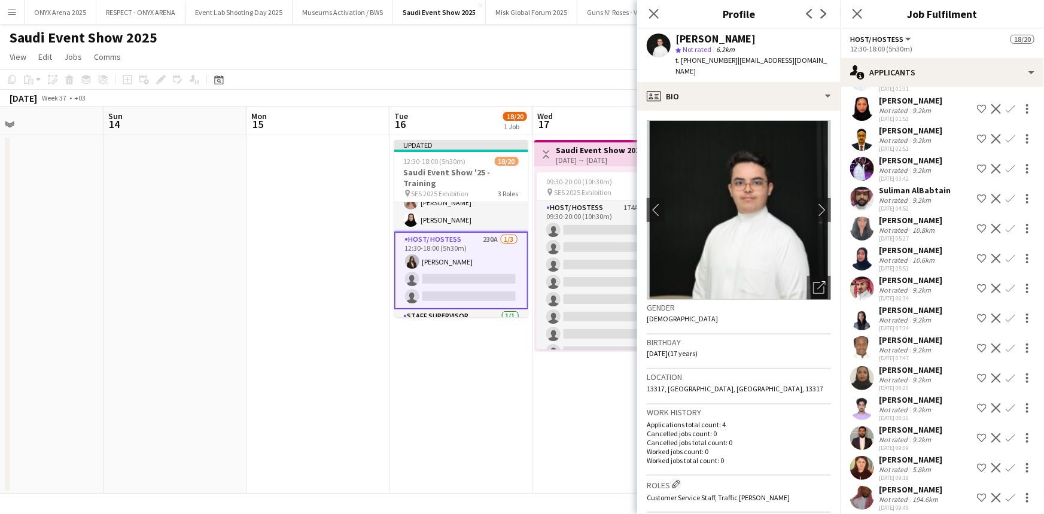
click at [868, 330] on app-user-avatar at bounding box center [862, 318] width 24 height 24
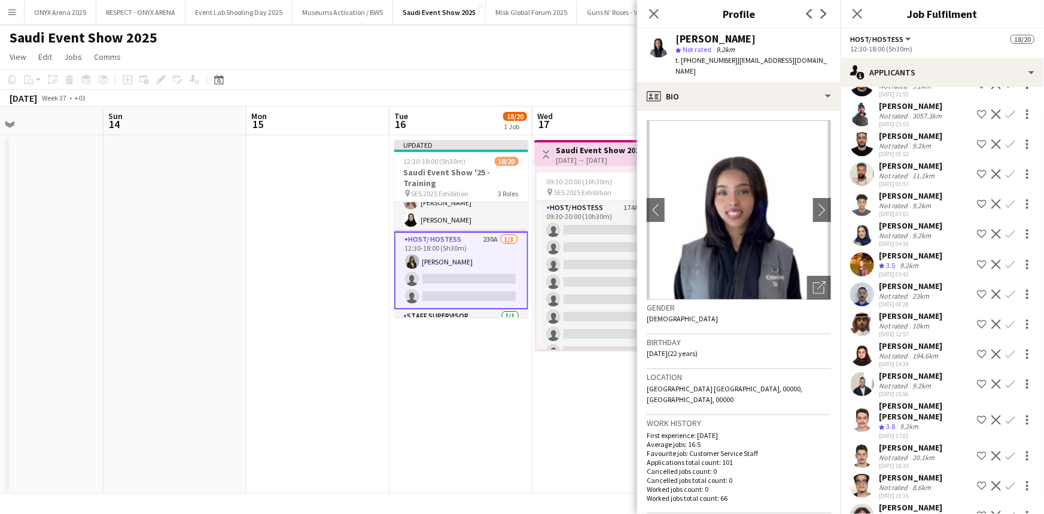
scroll to position [4881, 0]
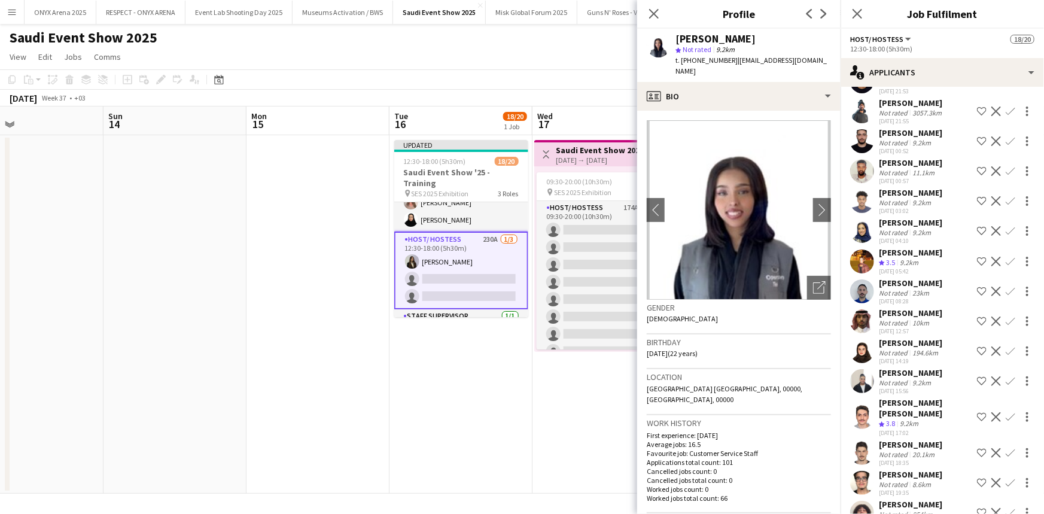
click at [437, 276] on app-card-role "Host/ Hostess 230A 1/3 12:30-18:00 (5h30m) Mirna Amir single-neutral-actions si…" at bounding box center [461, 271] width 134 height 78
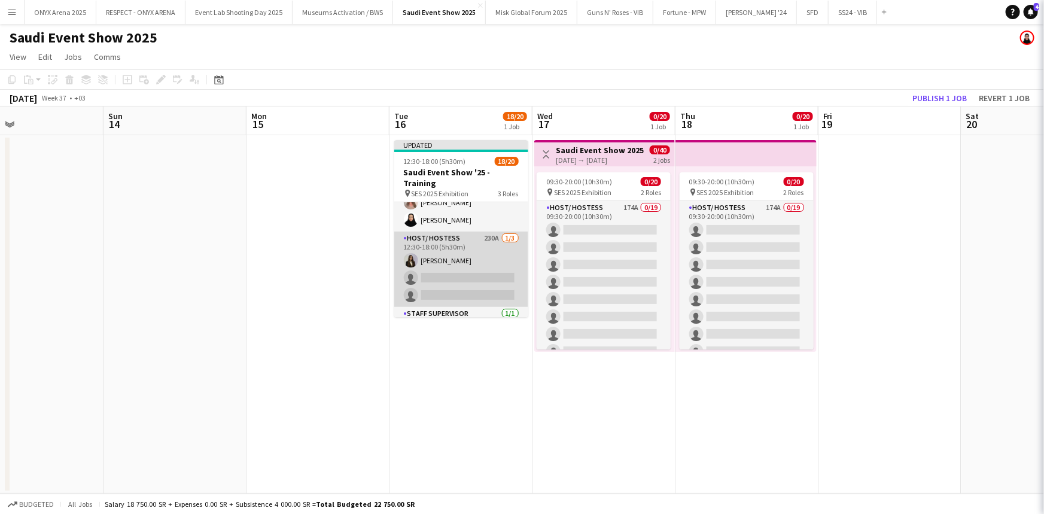
scroll to position [0, 0]
click at [437, 277] on app-card-role "Host/ Hostess 230A 1/3 12:30-18:00 (5h30m) Mirna Amir single-neutral-actions si…" at bounding box center [461, 269] width 134 height 75
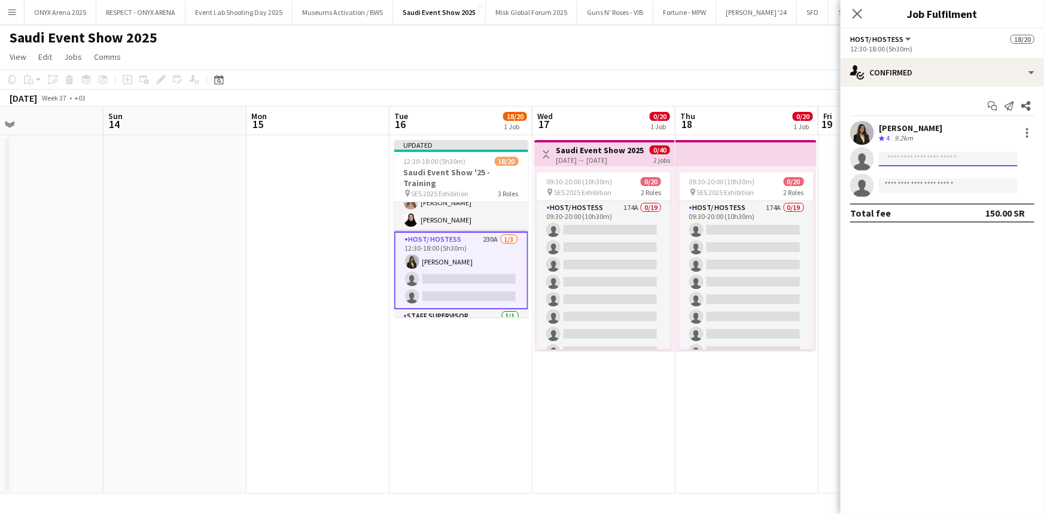
click at [888, 156] on input at bounding box center [948, 159] width 139 height 14
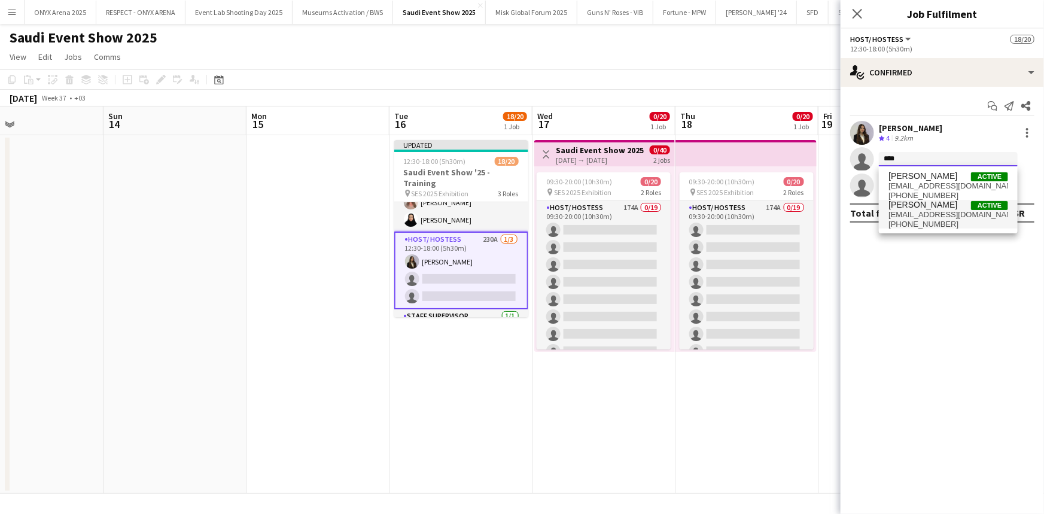
type input "****"
click at [927, 208] on span "Mohammed Mira" at bounding box center [922, 205] width 69 height 10
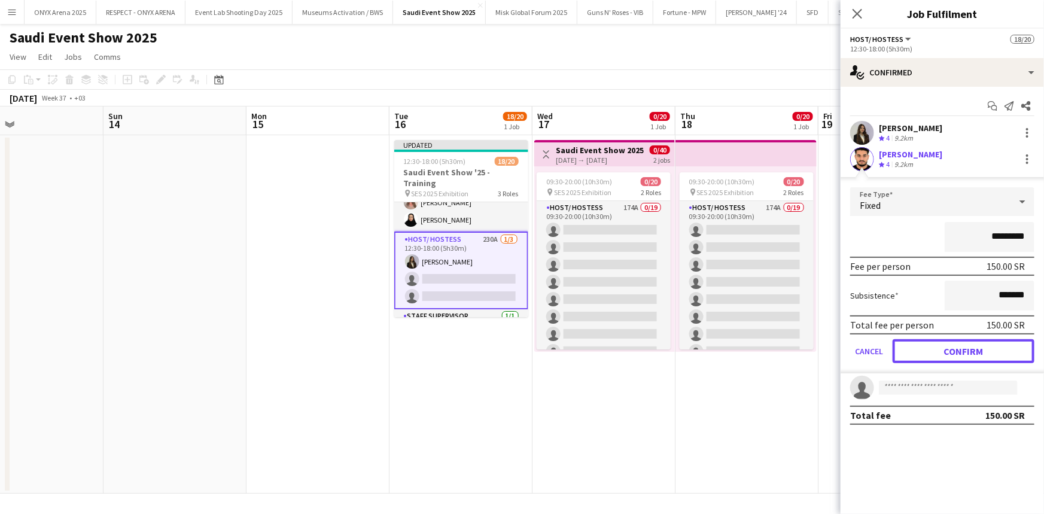
click at [960, 357] on button "Confirm" at bounding box center [964, 351] width 142 height 24
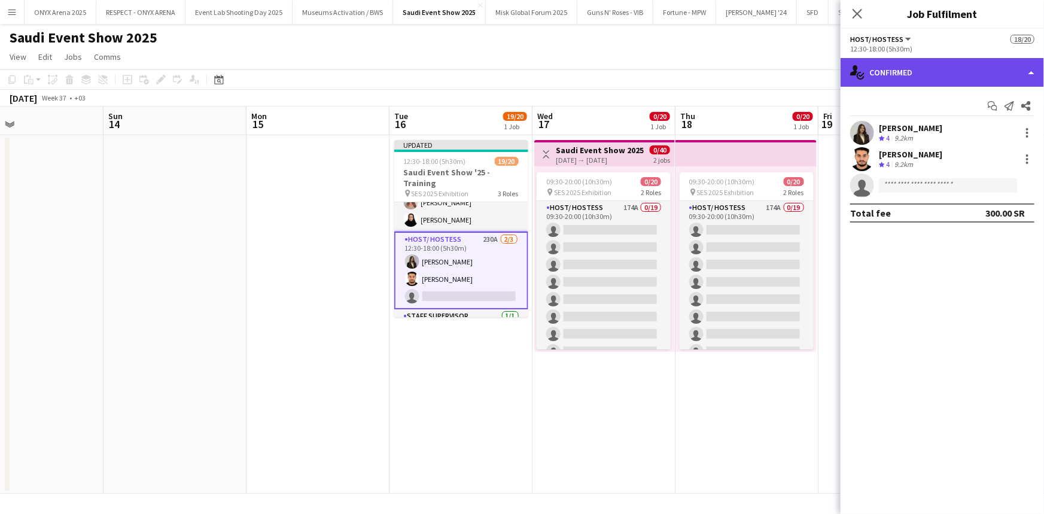
click at [892, 65] on div "single-neutral-actions-check-2 Confirmed" at bounding box center [942, 72] width 203 height 29
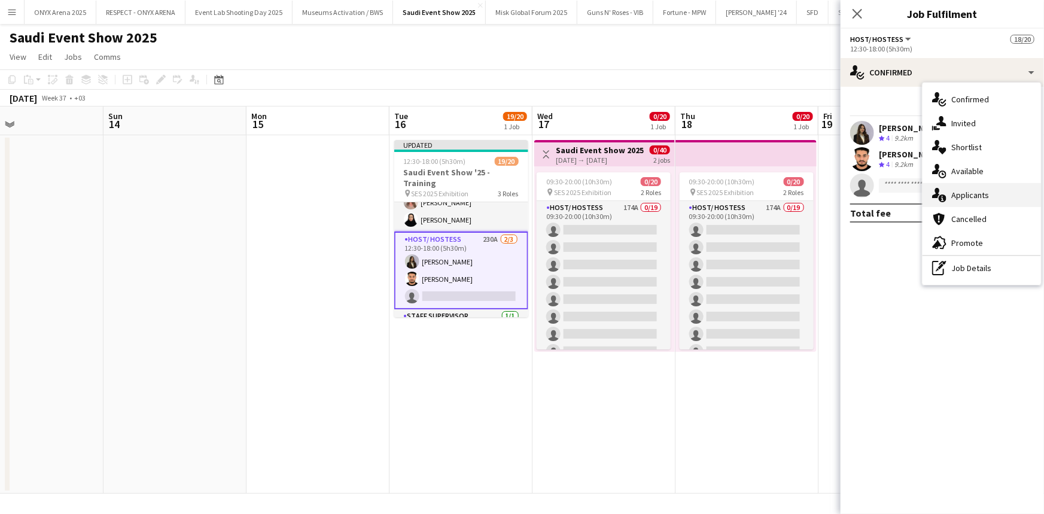
click at [959, 200] on div "single-neutral-actions-information Applicants" at bounding box center [982, 195] width 118 height 24
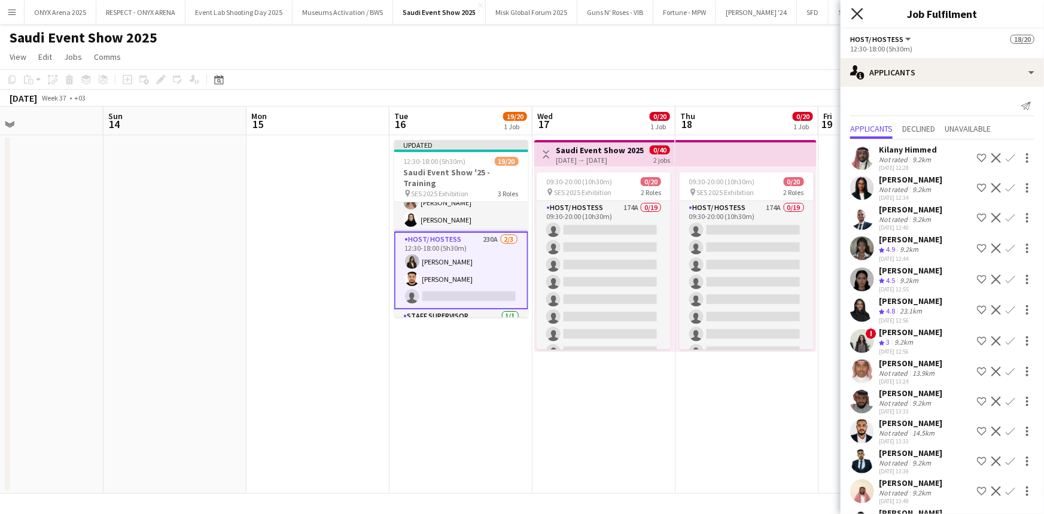
click at [858, 11] on icon "Close pop-in" at bounding box center [856, 13] width 11 height 11
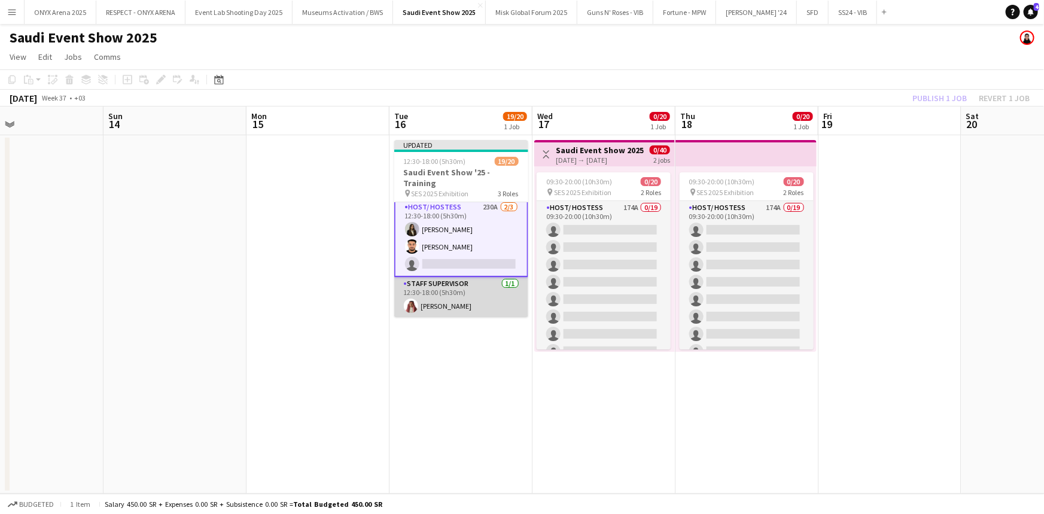
click at [445, 293] on app-card-role "Staff Supervisor 1/1 12:30-18:00 (5h30m) Abdulrahman Olayan" at bounding box center [461, 297] width 134 height 41
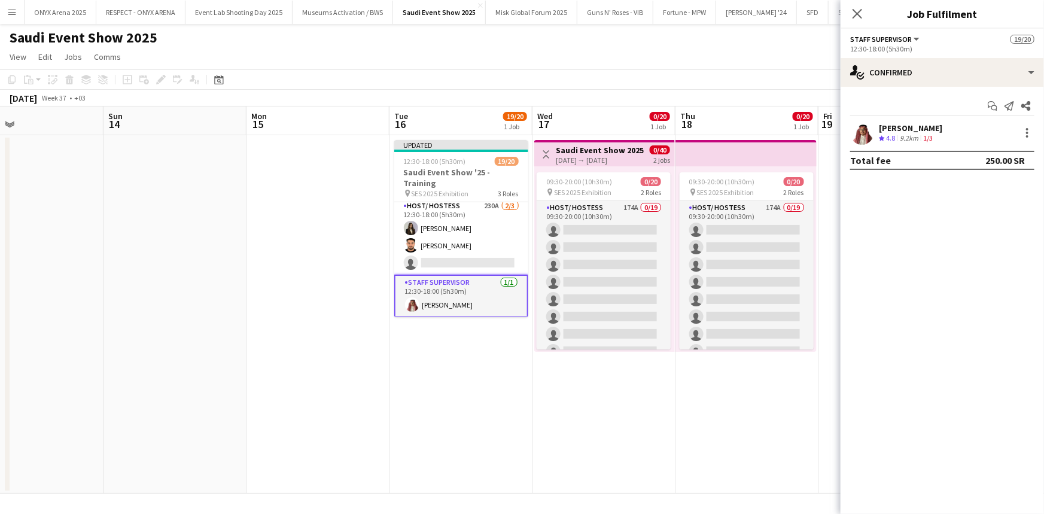
scroll to position [303, 0]
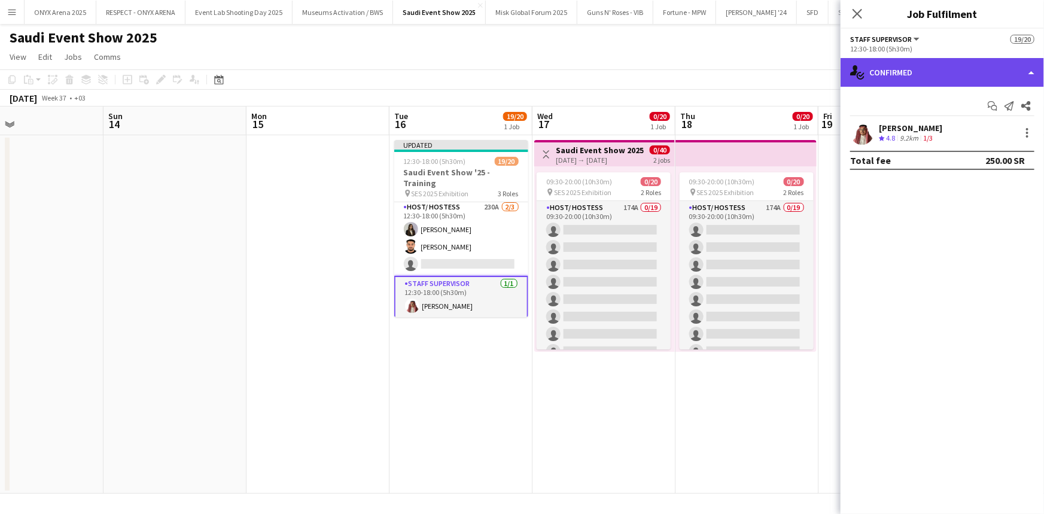
click at [917, 72] on div "single-neutral-actions-check-2 Confirmed" at bounding box center [942, 72] width 203 height 29
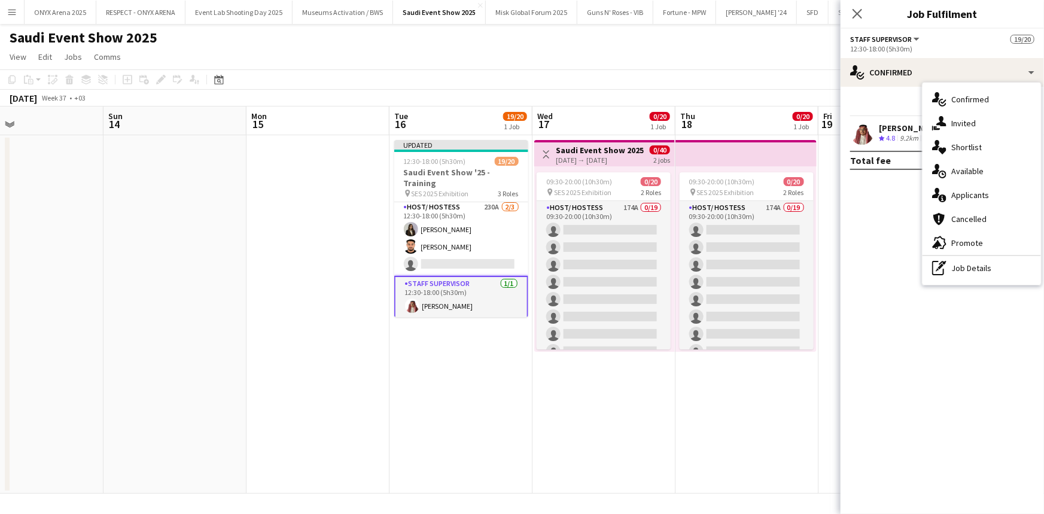
click at [969, 194] on span "Applicants" at bounding box center [970, 195] width 38 height 11
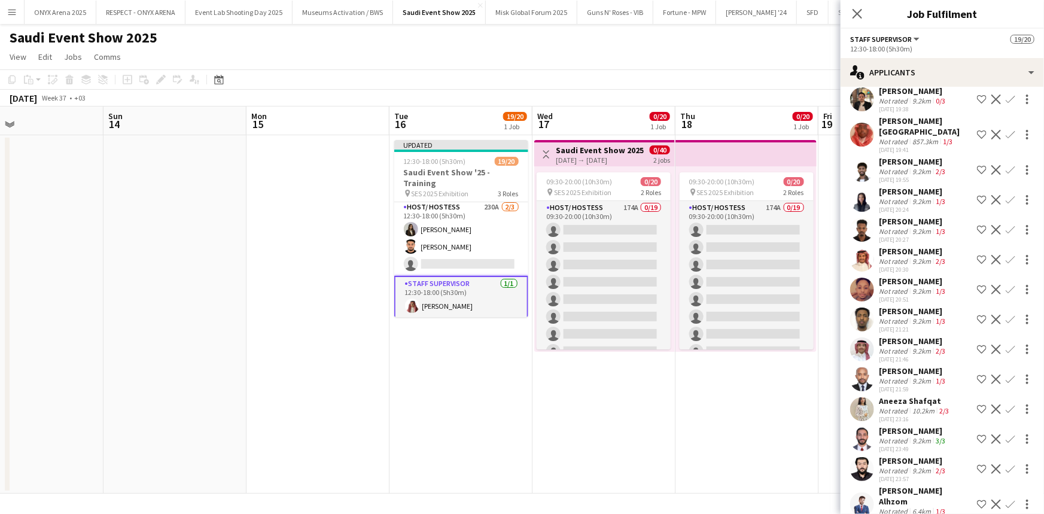
scroll to position [1088, 0]
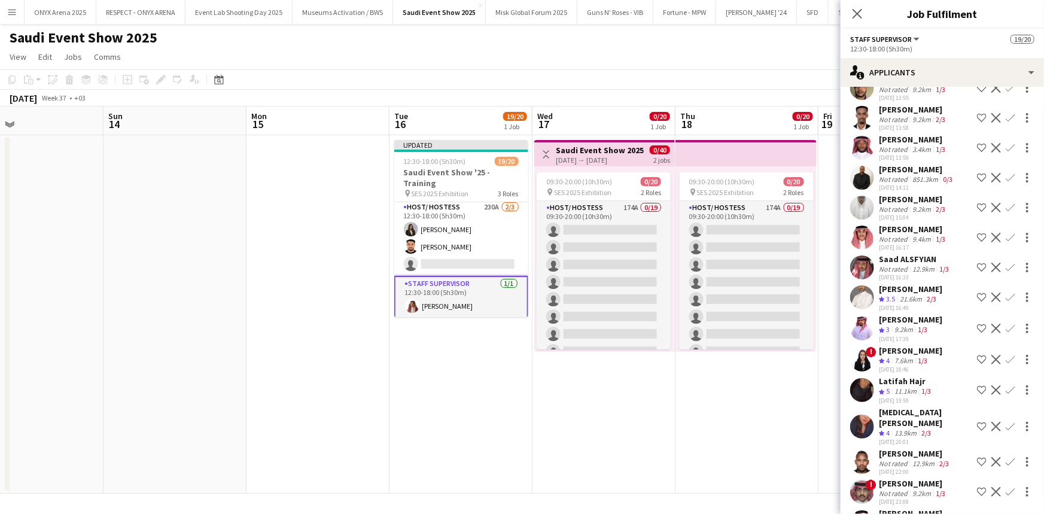
scroll to position [1795, 0]
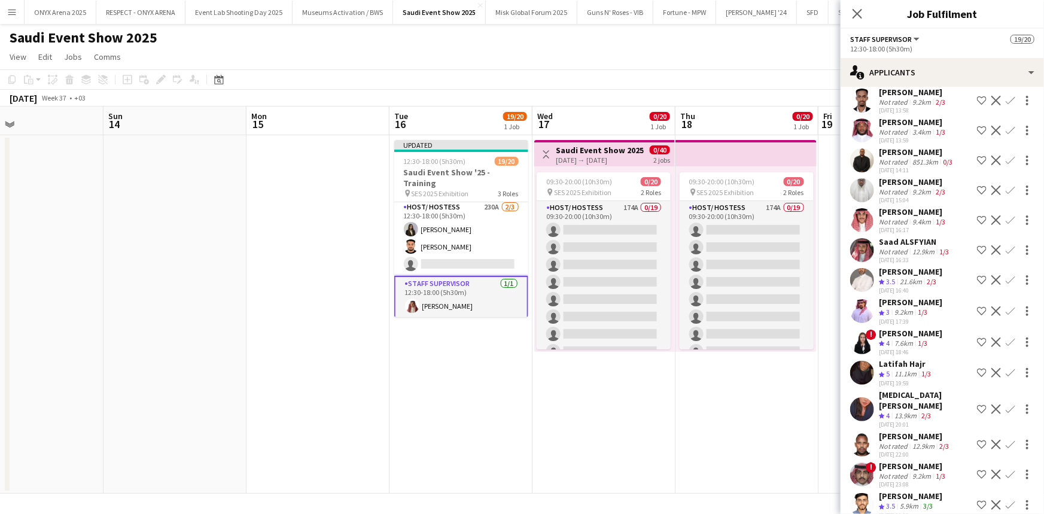
click at [867, 343] on app-user-avatar at bounding box center [862, 342] width 24 height 24
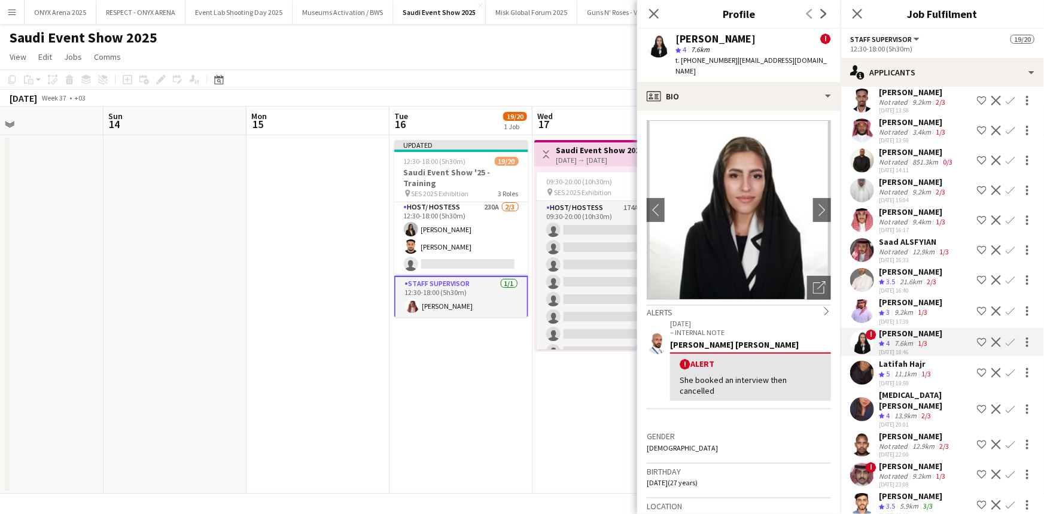
scroll to position [1849, 0]
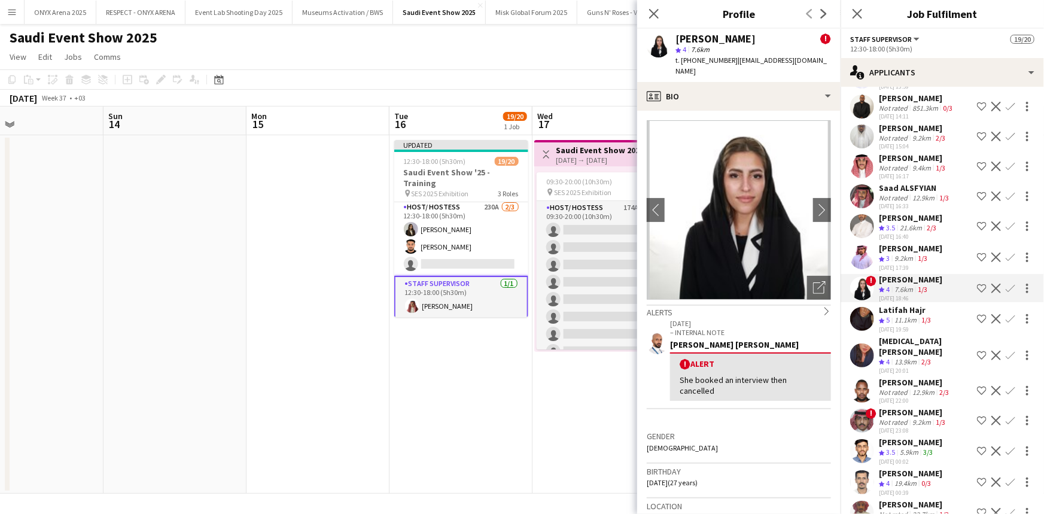
click at [900, 313] on div "Latifah Hajr" at bounding box center [906, 310] width 54 height 11
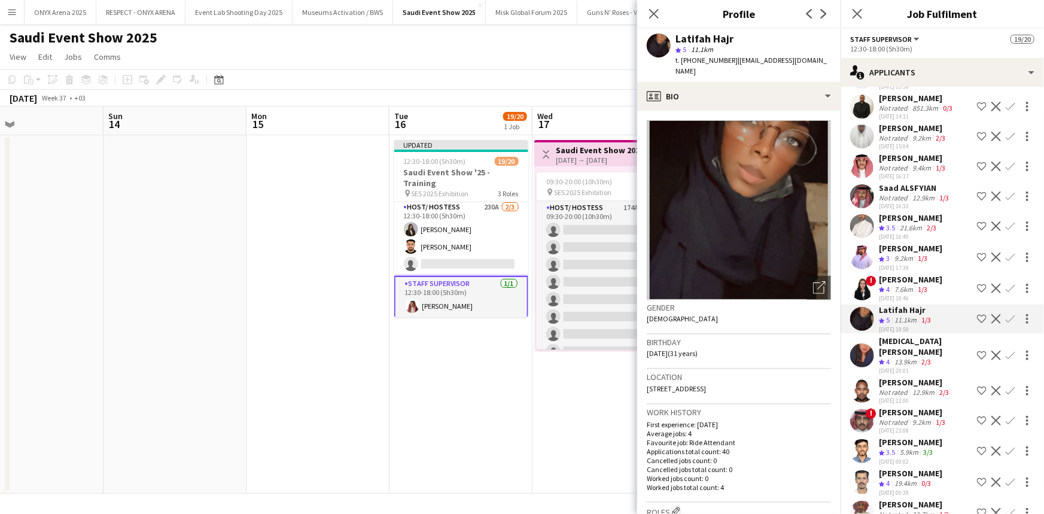
click at [900, 341] on div "[MEDICAL_DATA][PERSON_NAME]" at bounding box center [925, 347] width 93 height 22
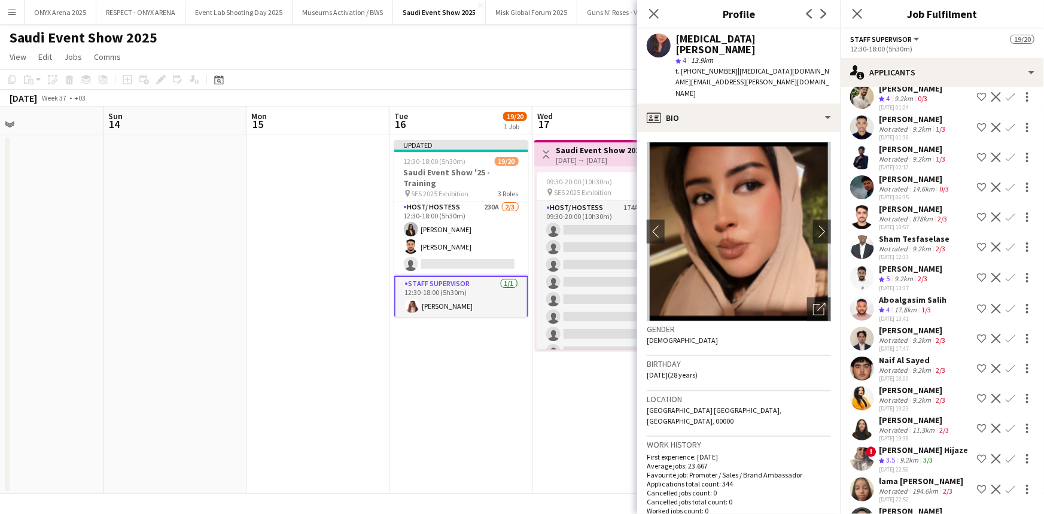
scroll to position [2339, 0]
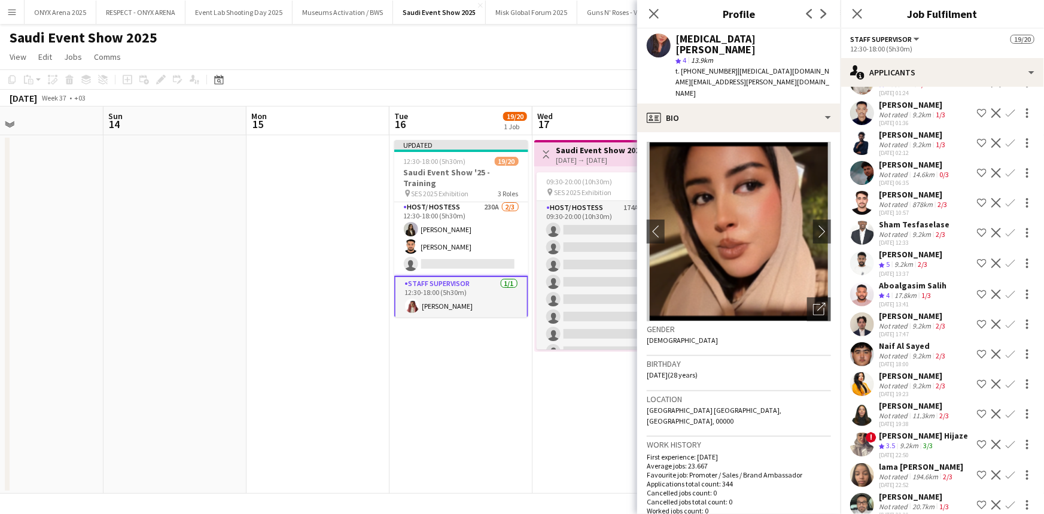
click at [895, 372] on div "[PERSON_NAME]" at bounding box center [913, 375] width 69 height 11
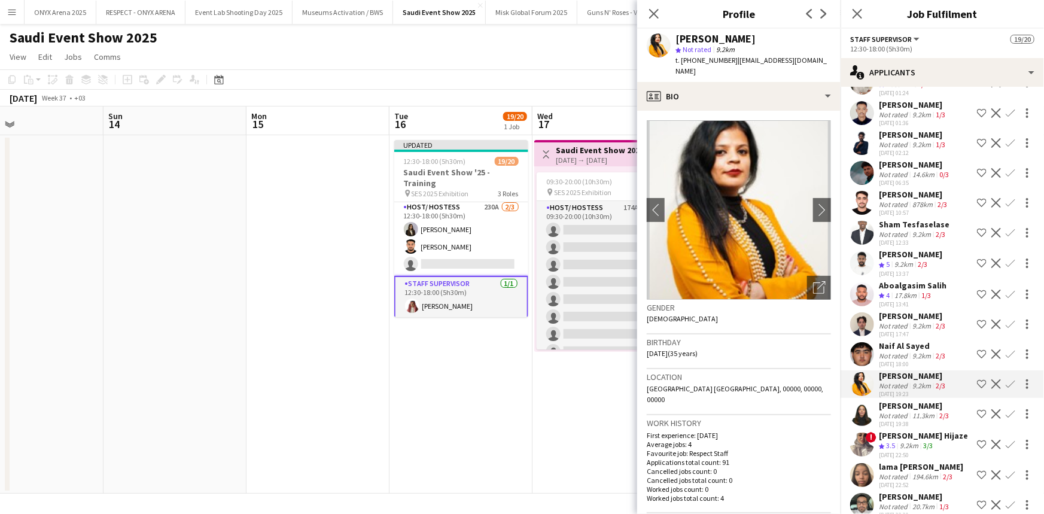
click at [903, 401] on div "[PERSON_NAME]" at bounding box center [915, 405] width 72 height 11
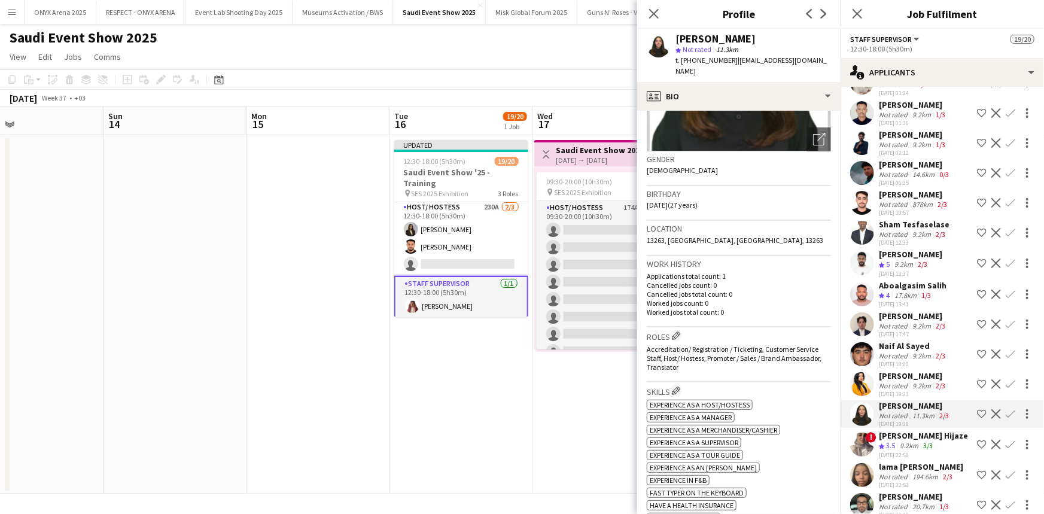
scroll to position [0, 0]
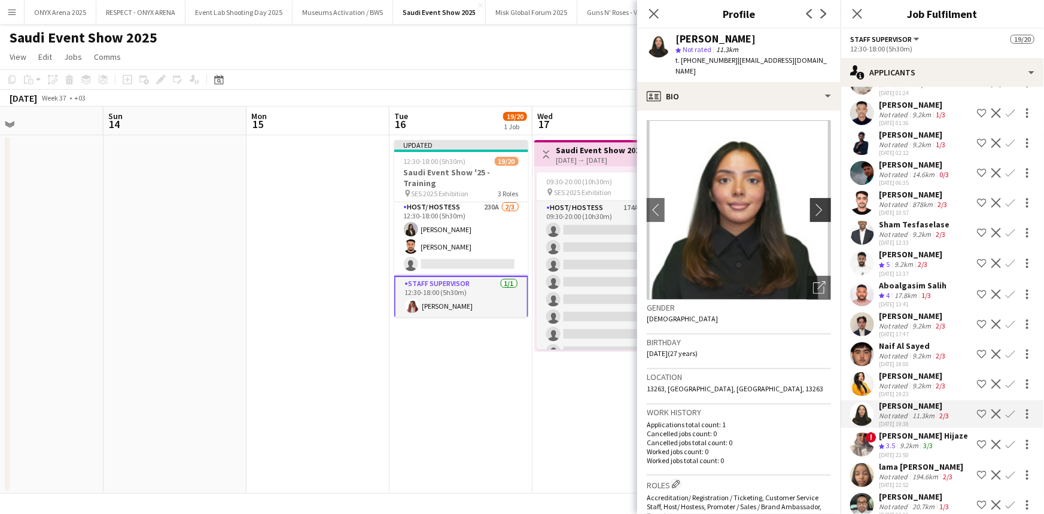
click at [815, 203] on app-icon "chevron-right" at bounding box center [822, 209] width 19 height 13
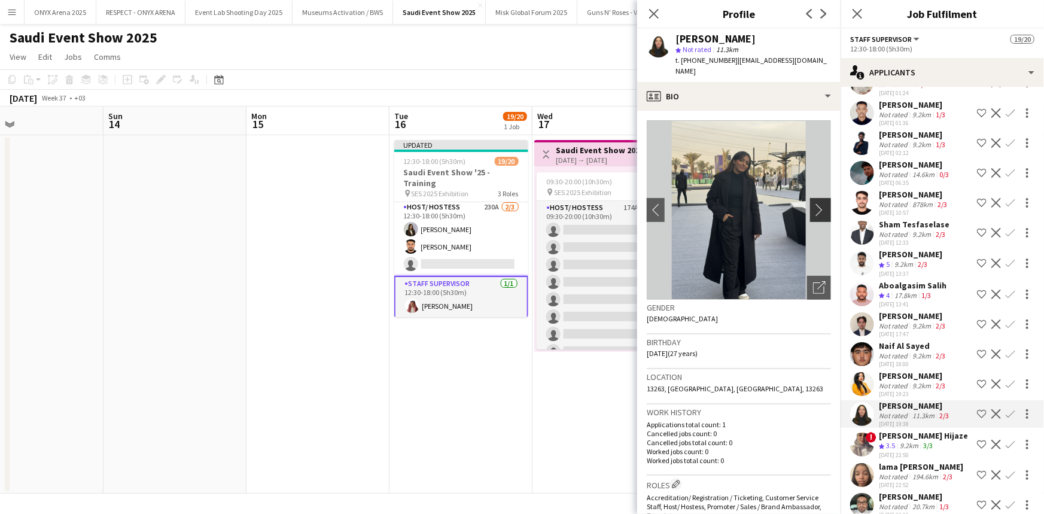
click at [815, 203] on app-icon "chevron-right" at bounding box center [822, 209] width 19 height 13
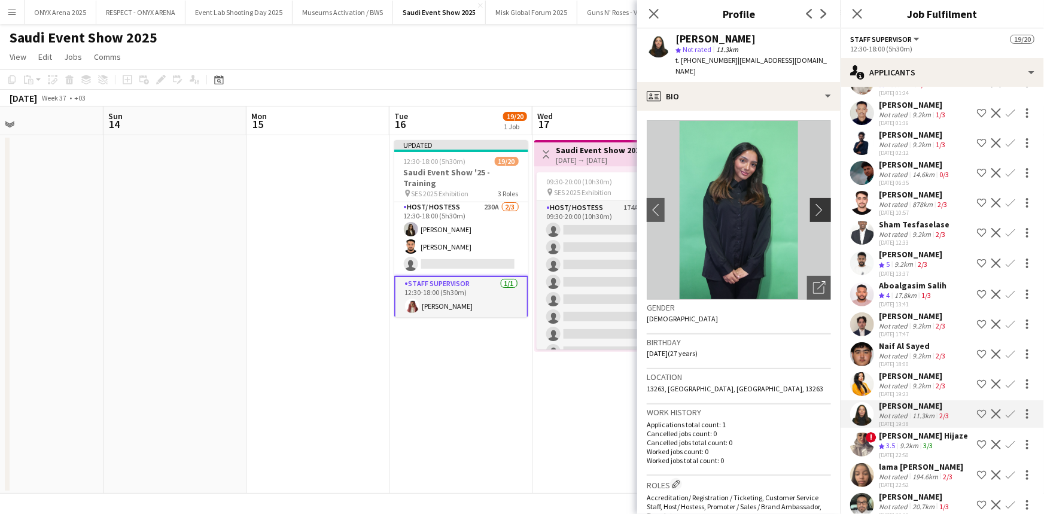
click at [815, 203] on app-icon "chevron-right" at bounding box center [822, 209] width 19 height 13
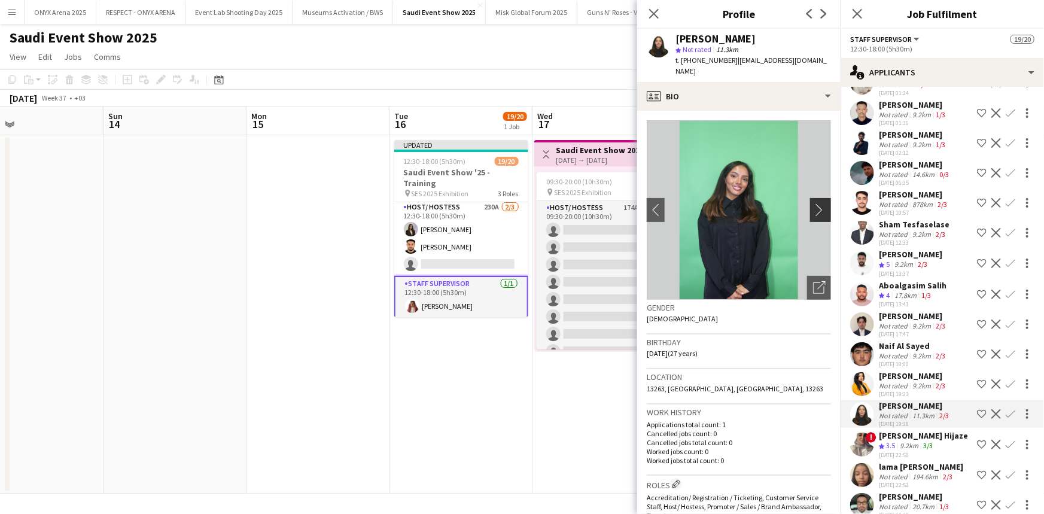
click at [815, 203] on app-icon "chevron-right" at bounding box center [822, 209] width 19 height 13
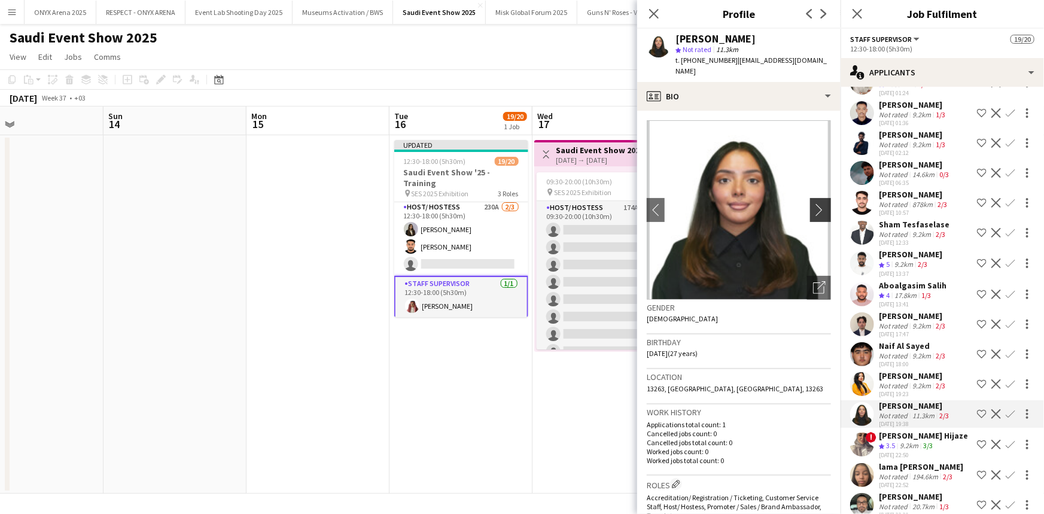
click at [815, 203] on app-icon "chevron-right" at bounding box center [822, 209] width 19 height 13
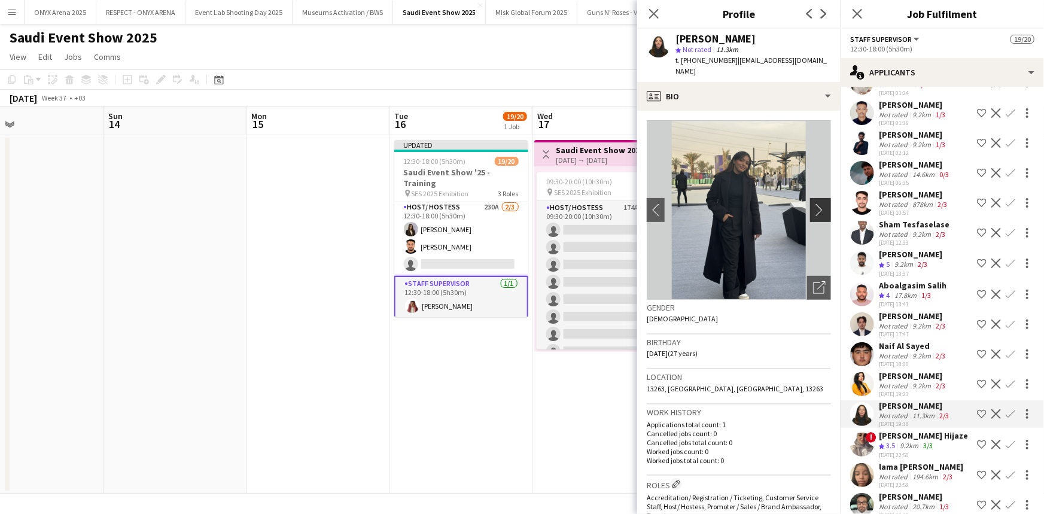
click at [815, 203] on app-icon "chevron-right" at bounding box center [822, 209] width 19 height 13
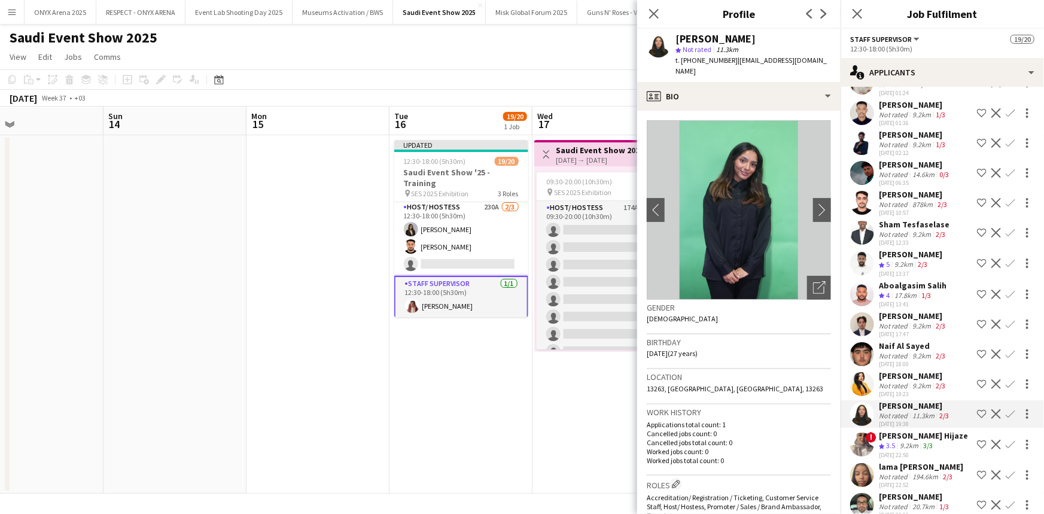
click at [1006, 411] on app-icon "Confirm" at bounding box center [1011, 414] width 10 height 10
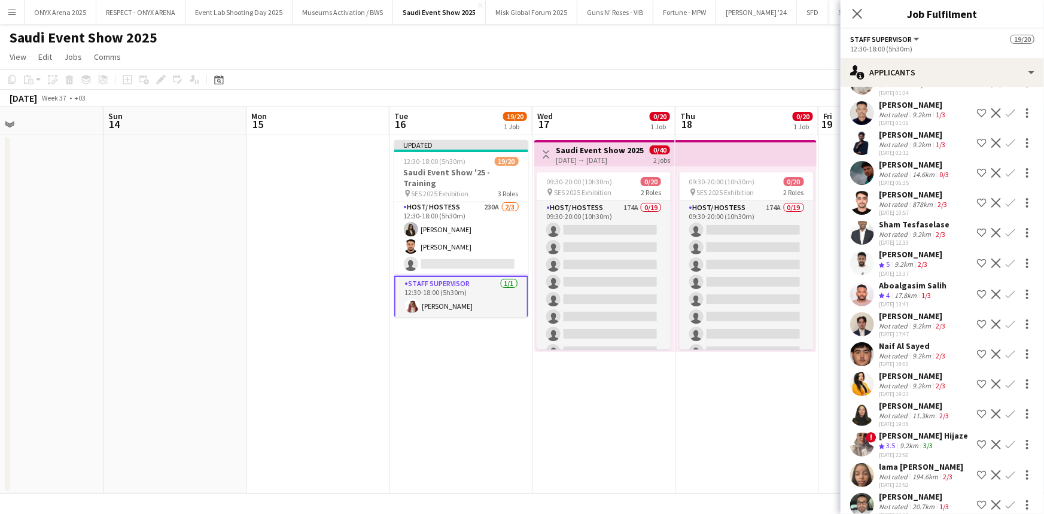
click at [1006, 411] on app-icon "Confirm" at bounding box center [1011, 414] width 10 height 10
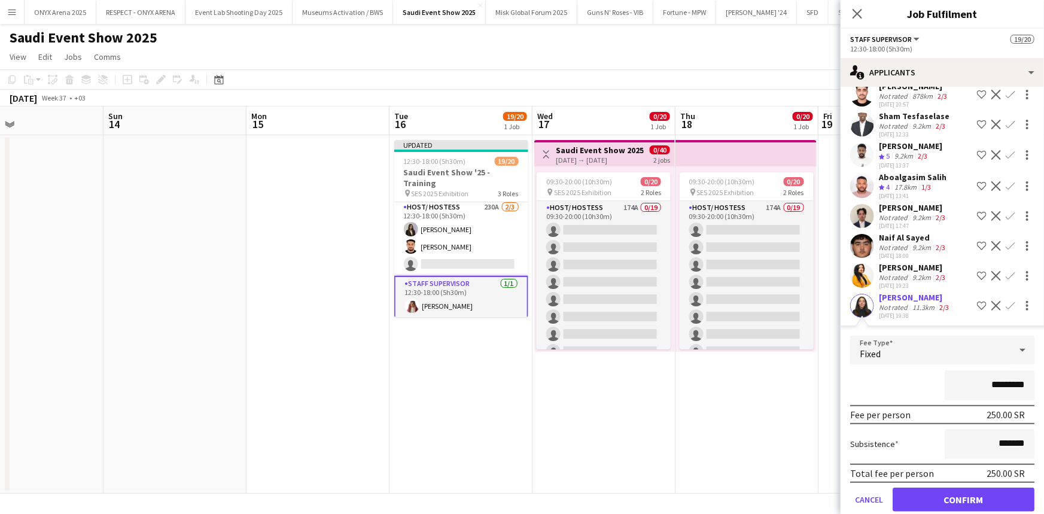
scroll to position [2447, 0]
click at [858, 305] on app-user-avatar at bounding box center [862, 306] width 24 height 24
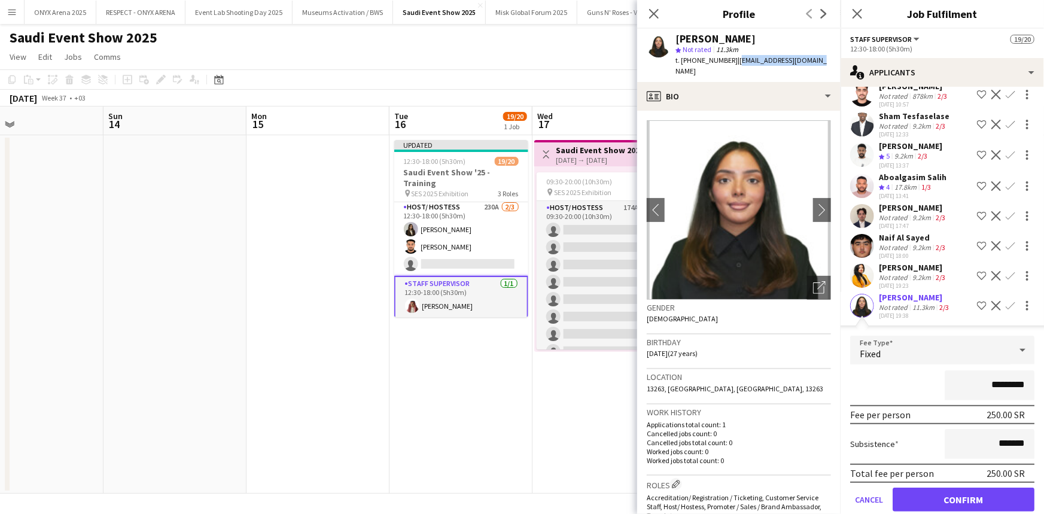
drag, startPoint x: 732, startPoint y: 60, endPoint x: 812, endPoint y: 56, distance: 80.2
click at [812, 56] on div "[PERSON_NAME] star Not rated 11.3km t. [PHONE_NUMBER] | [EMAIL_ADDRESS][DOMAIN_…" at bounding box center [738, 55] width 203 height 53
copy span "[EMAIL_ADDRESS][DOMAIN_NAME]"
click at [857, 11] on icon "Close pop-in" at bounding box center [856, 13] width 11 height 11
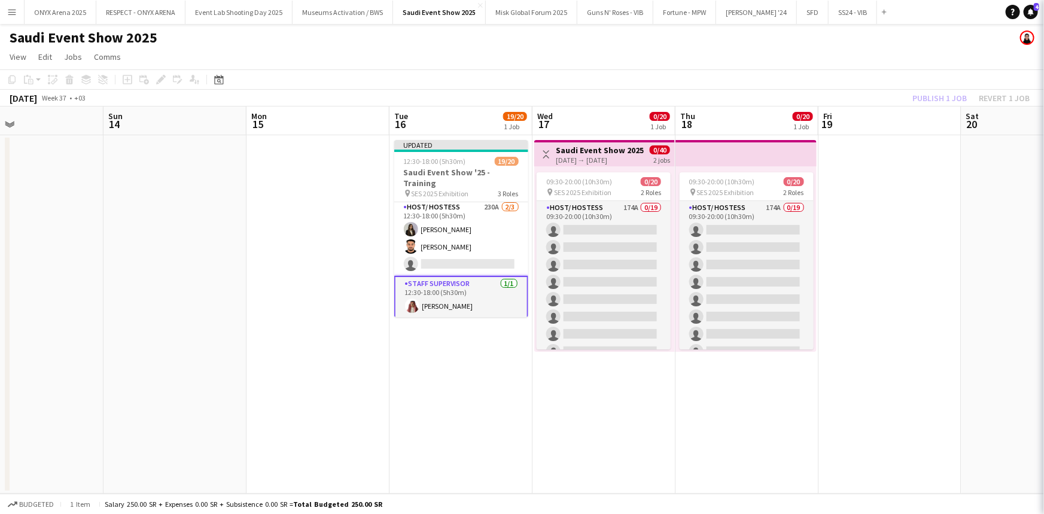
scroll to position [0, 0]
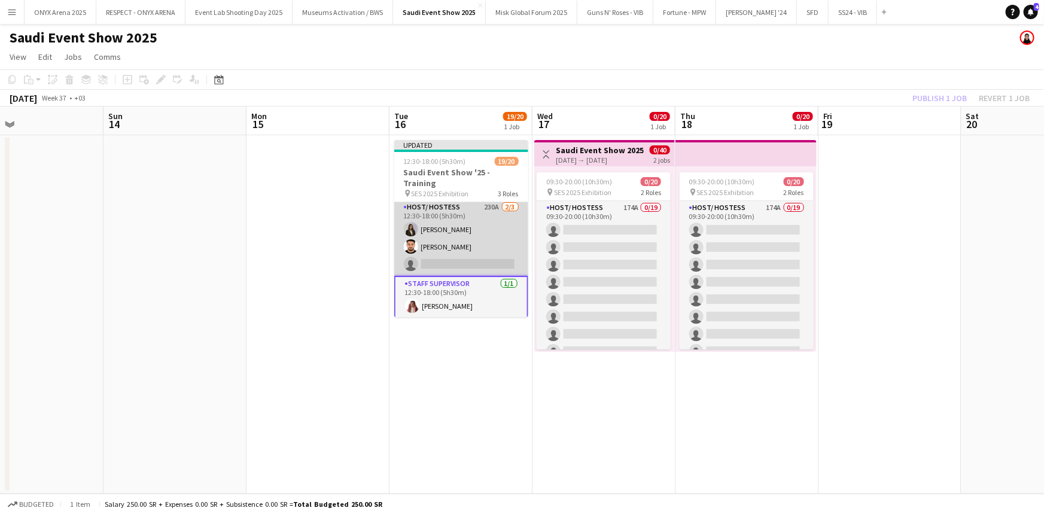
click at [503, 242] on app-card-role "Host/ Hostess 230A [DATE] 12:30-18:00 (5h30m) [PERSON_NAME] [PERSON_NAME] singl…" at bounding box center [461, 237] width 134 height 75
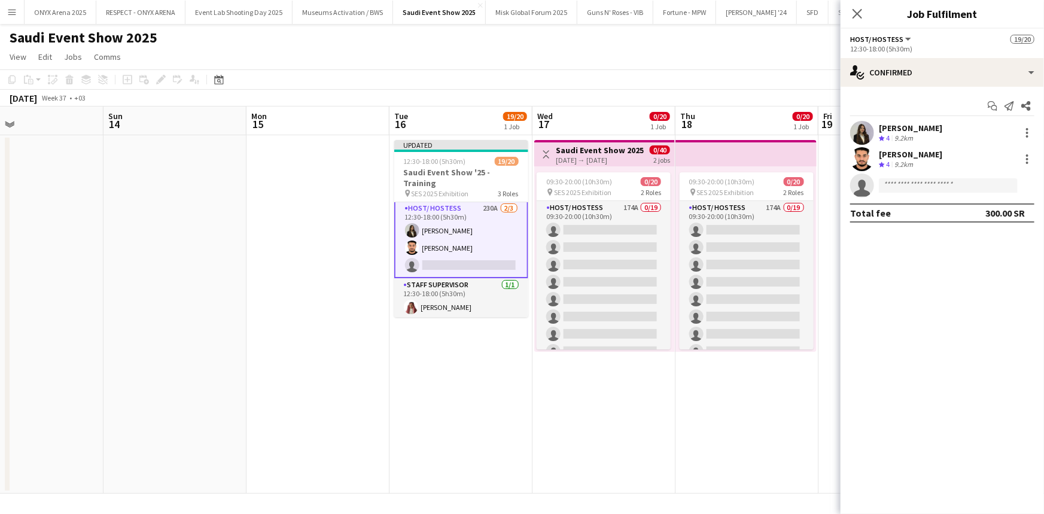
scroll to position [304, 0]
click at [900, 183] on input at bounding box center [948, 185] width 139 height 14
paste input "**********"
type input "**********"
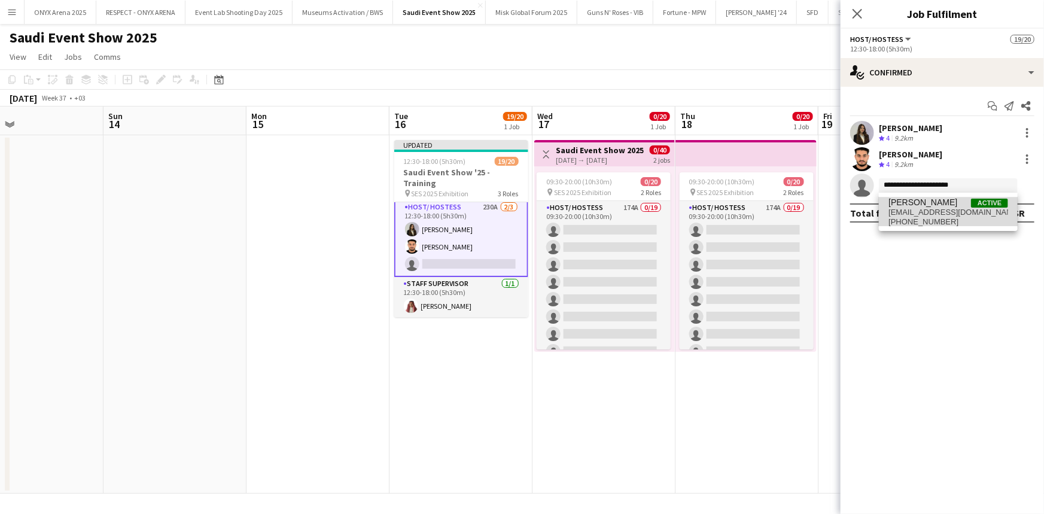
click at [906, 206] on span "[PERSON_NAME]" at bounding box center [922, 202] width 69 height 10
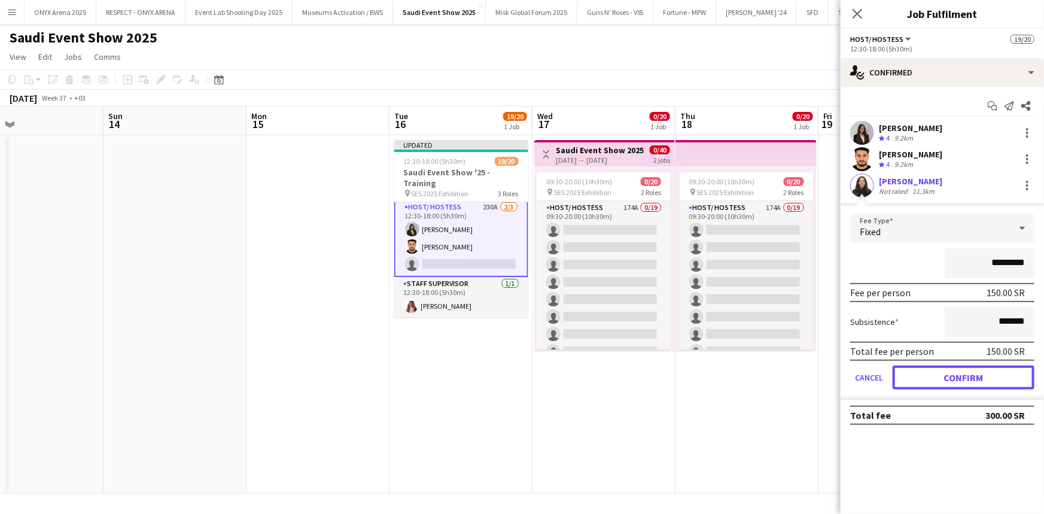
drag, startPoint x: 958, startPoint y: 371, endPoint x: 951, endPoint y: 363, distance: 10.7
click at [957, 372] on button "Confirm" at bounding box center [964, 378] width 142 height 24
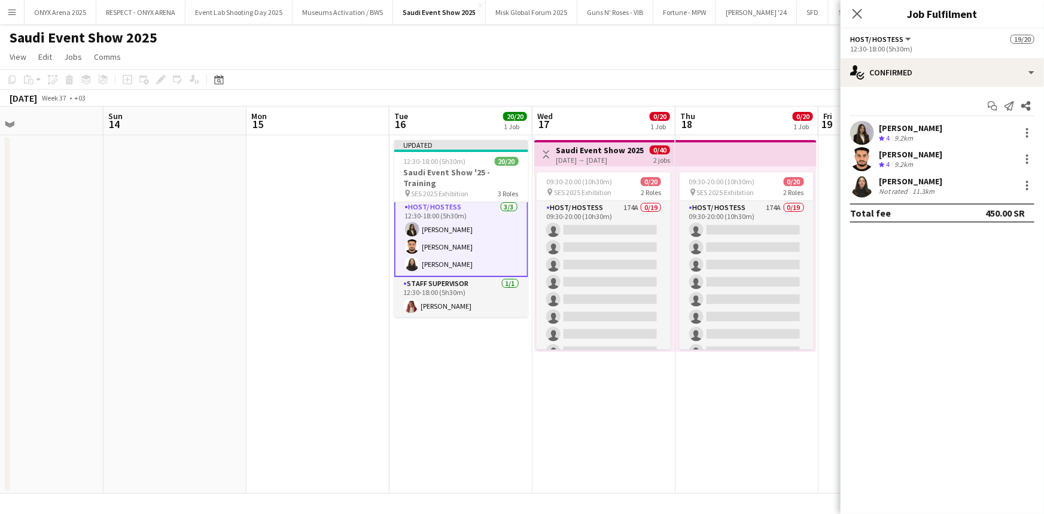
click at [867, 187] on app-user-avatar at bounding box center [862, 185] width 24 height 24
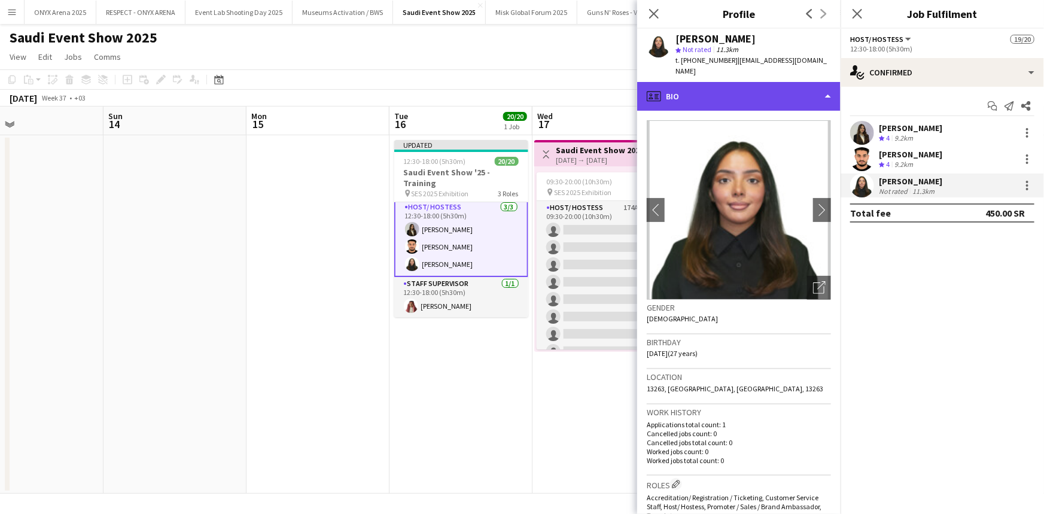
click at [733, 82] on div "profile Bio" at bounding box center [738, 96] width 203 height 29
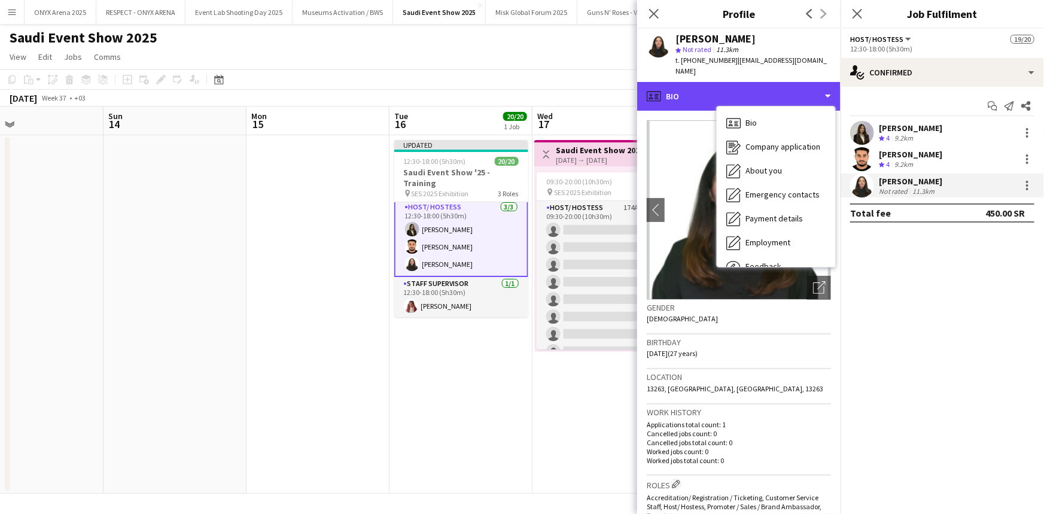
scroll to position [40, 0]
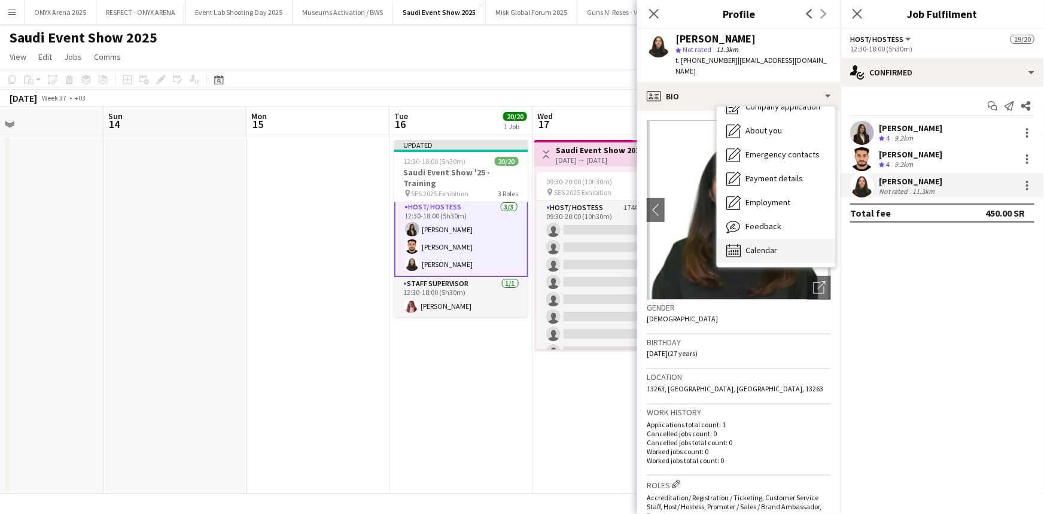
click at [773, 245] on span "Calendar" at bounding box center [761, 250] width 32 height 11
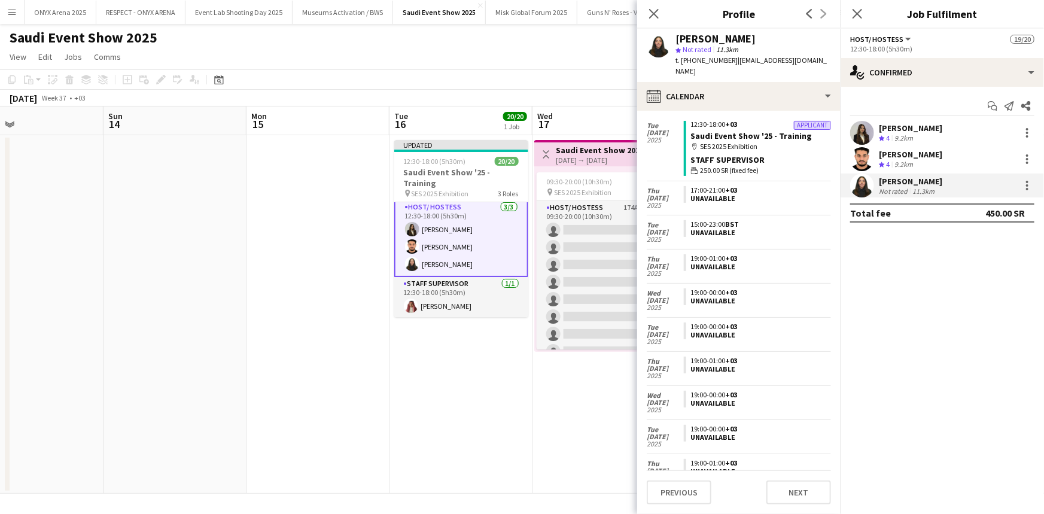
scroll to position [0, 0]
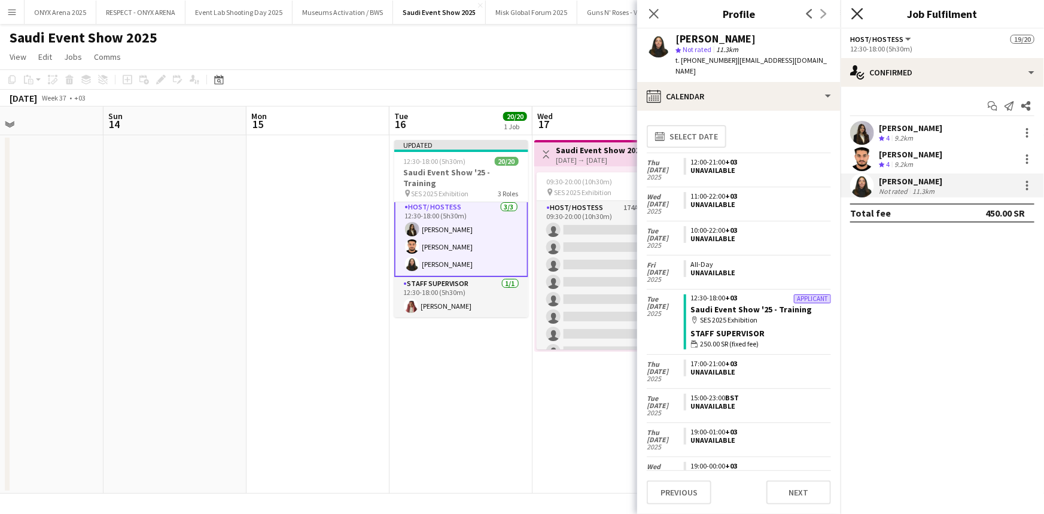
click at [856, 12] on icon at bounding box center [856, 13] width 11 height 11
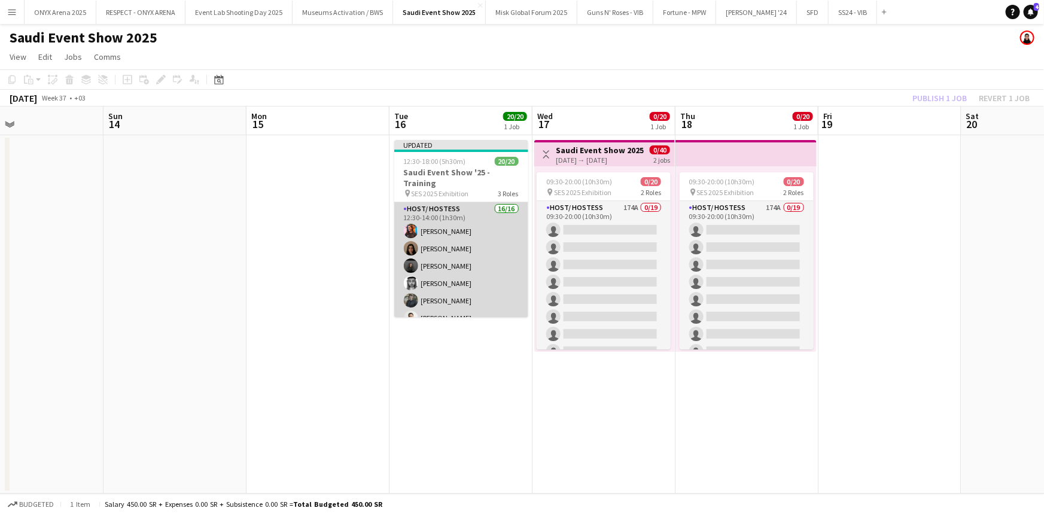
click at [433, 223] on app-card-role "Host/ Hostess 16/16 12:30-14:00 (1h30m) [PERSON_NAME] Ghayd Ahmad [PERSON_NAME]…" at bounding box center [461, 352] width 134 height 301
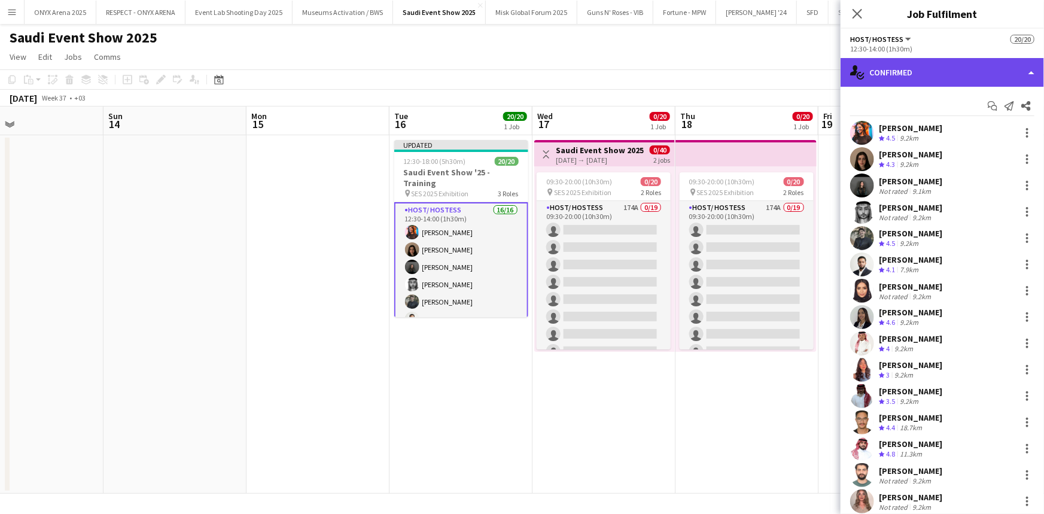
click at [909, 62] on div "single-neutral-actions-check-2 Confirmed" at bounding box center [942, 72] width 203 height 29
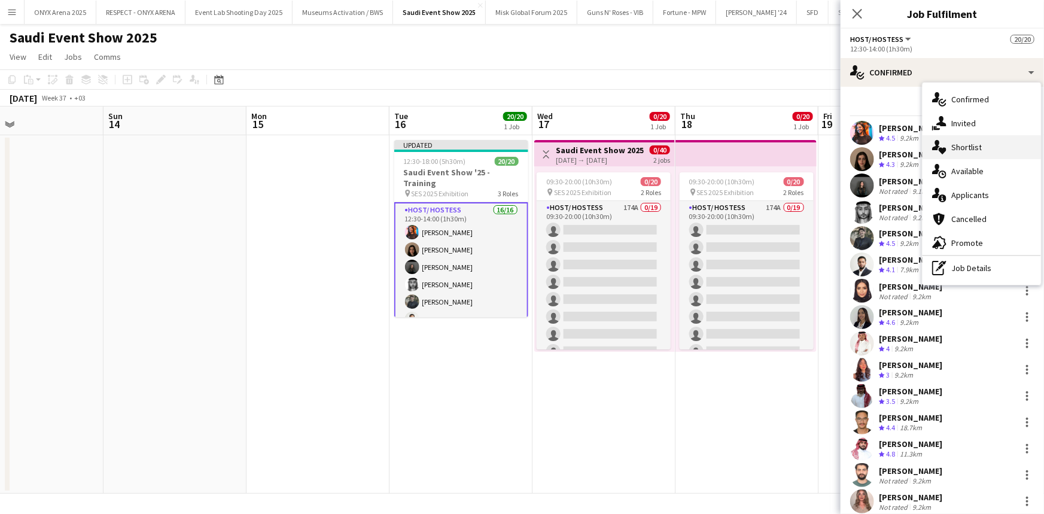
click at [956, 152] on span "Shortlist" at bounding box center [966, 147] width 31 height 11
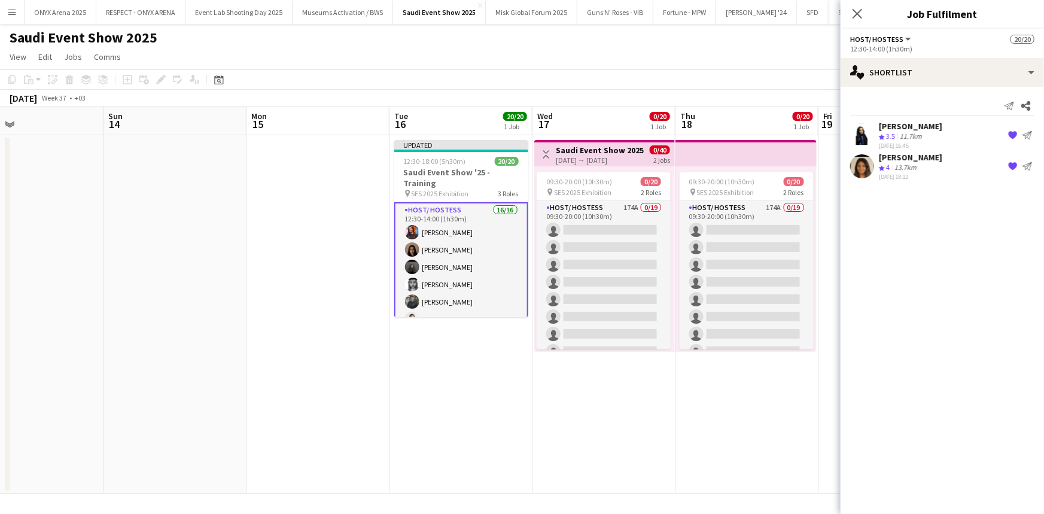
click at [1014, 135] on app-icon "{{ spriteTitle }}" at bounding box center [1013, 135] width 10 height 10
click at [1012, 135] on app-icon "{{ spriteTitle }}" at bounding box center [1013, 135] width 10 height 10
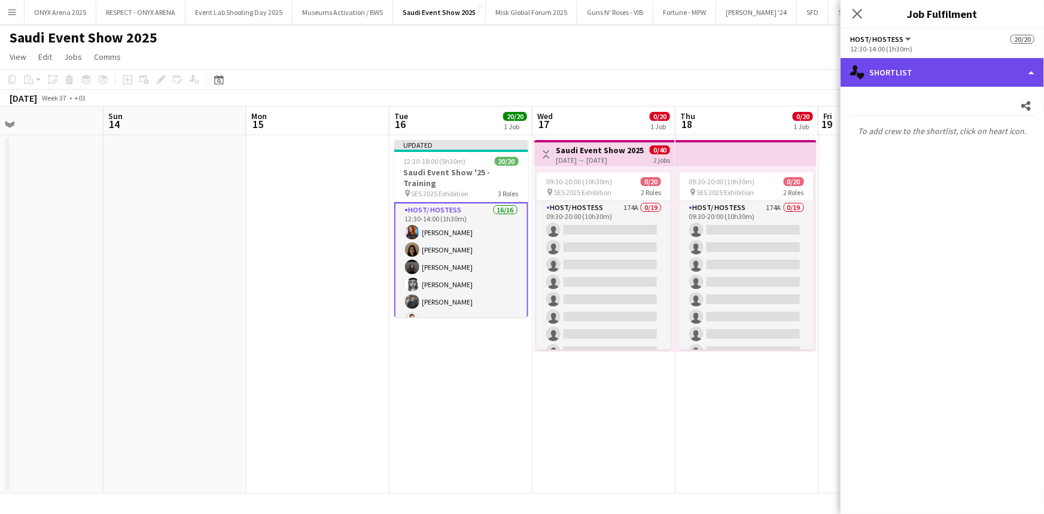
click at [918, 74] on div "single-neutral-actions-heart Shortlist" at bounding box center [942, 72] width 203 height 29
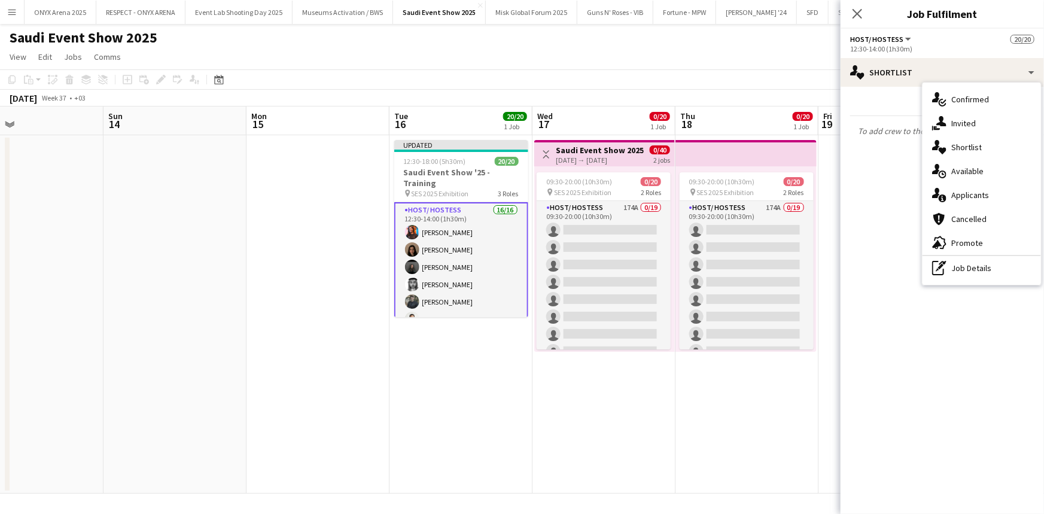
click at [876, 189] on mat-expansion-panel "heart Shortlist Share To add crew to the shortlist, click on heart icon." at bounding box center [942, 300] width 203 height 427
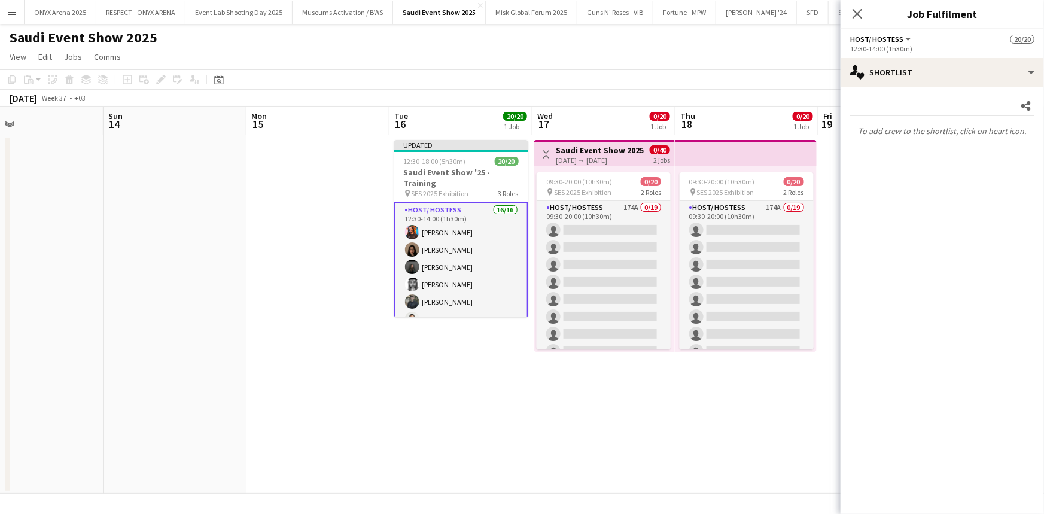
click at [474, 231] on app-card-role "Host/ Hostess 16/16 12:30-14:00 (1h30m) [PERSON_NAME] Ghayd Ahmad [PERSON_NAME]…" at bounding box center [461, 353] width 134 height 303
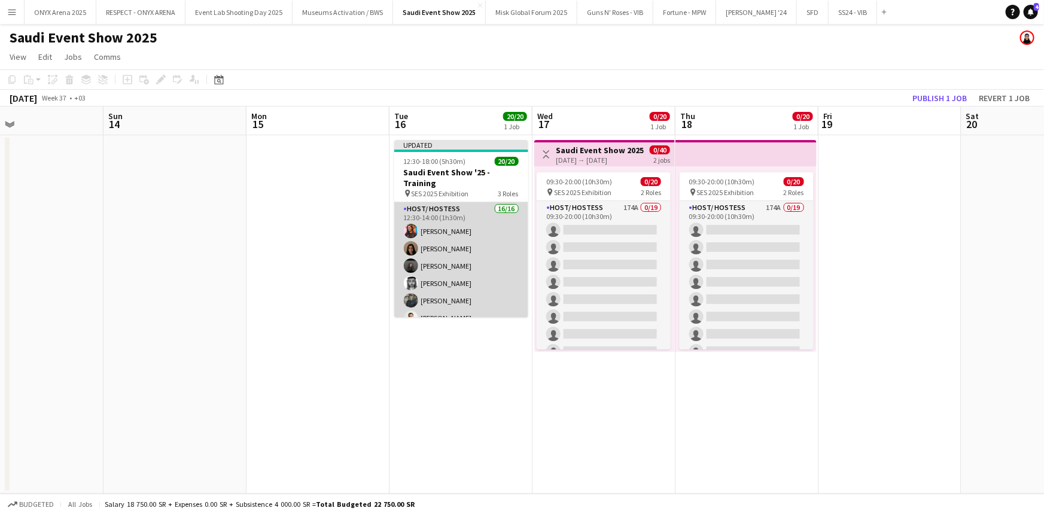
click at [455, 226] on app-card-role "Host/ Hostess 16/16 12:30-14:00 (1h30m) [PERSON_NAME] Ghayd Ahmad [PERSON_NAME]…" at bounding box center [461, 352] width 134 height 301
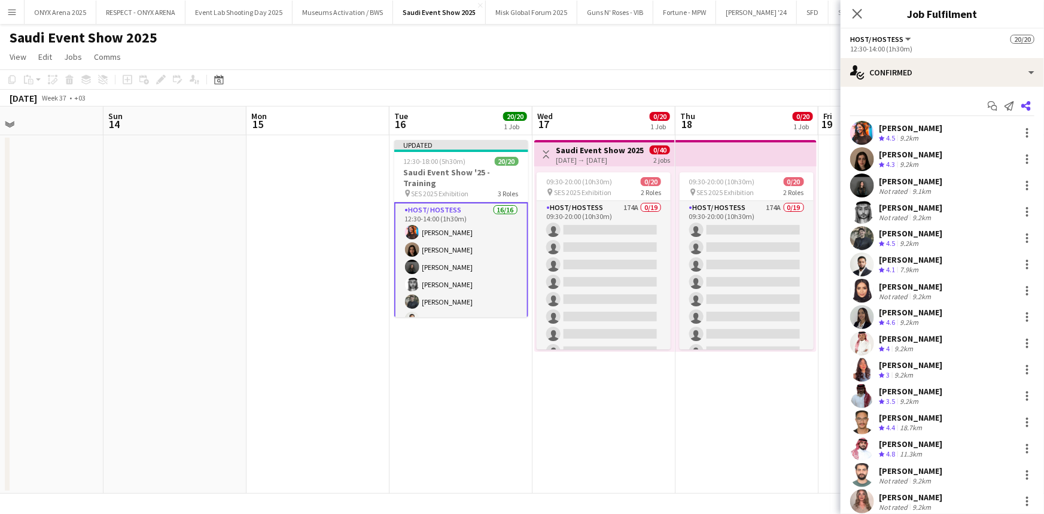
click at [1021, 106] on icon at bounding box center [1026, 106] width 10 height 10
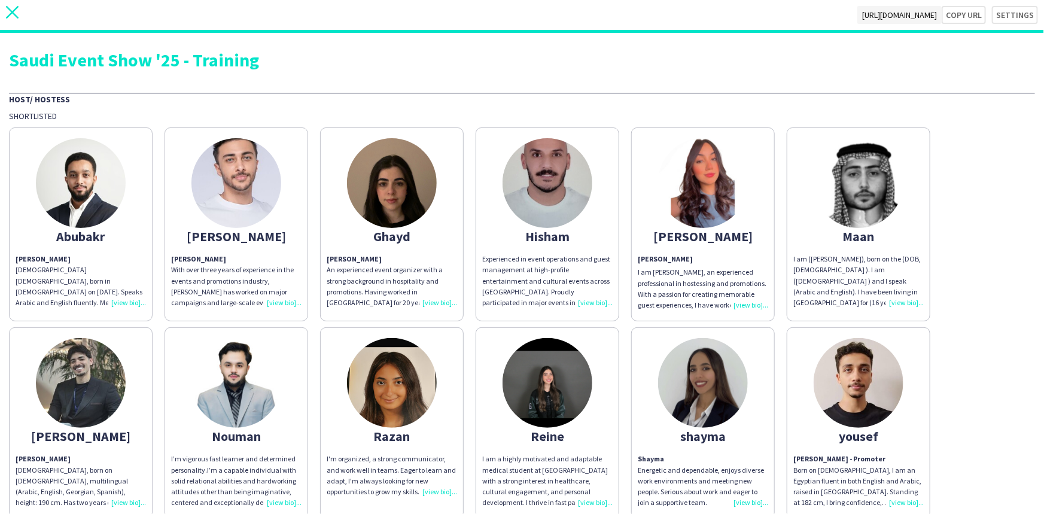
click at [17, 15] on icon "close" at bounding box center [12, 12] width 13 height 13
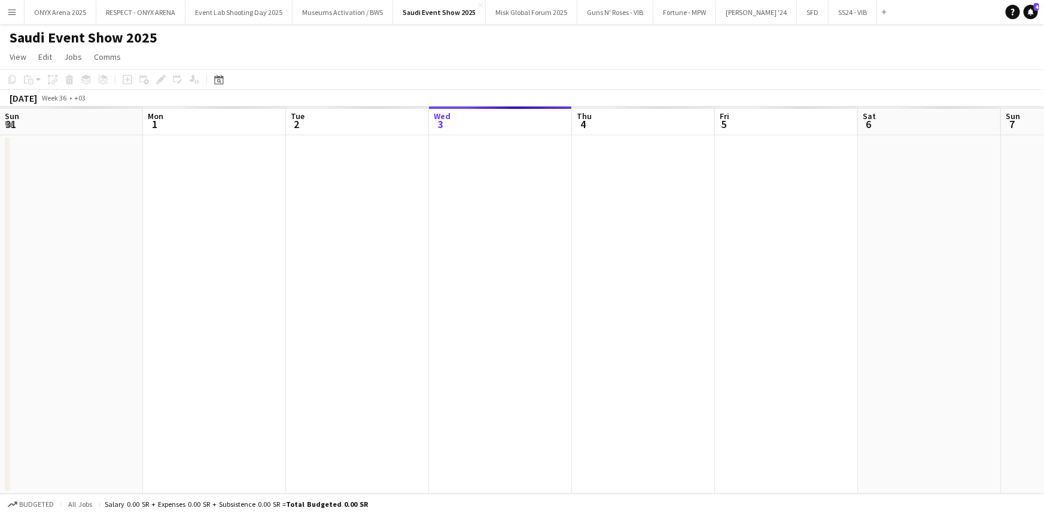
scroll to position [0, 286]
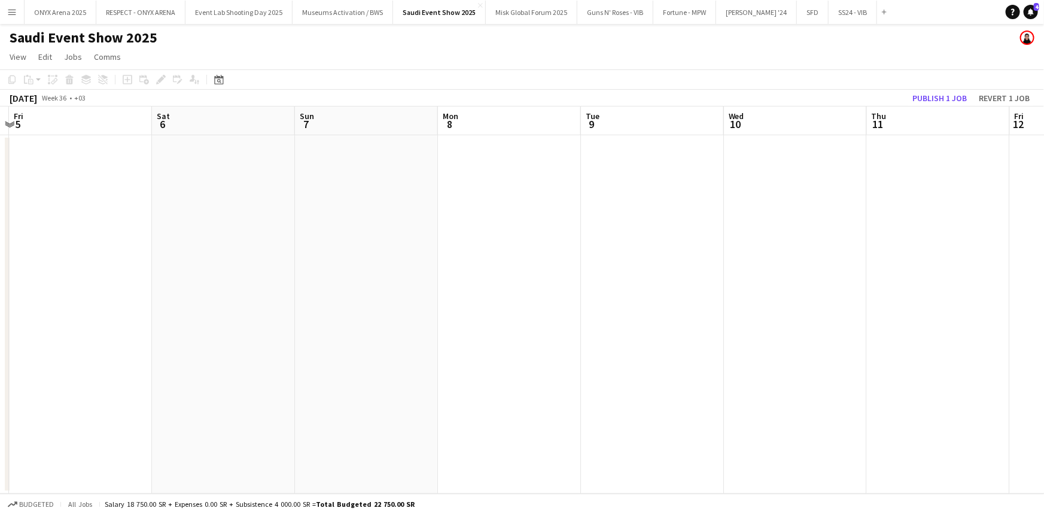
drag, startPoint x: 747, startPoint y: 229, endPoint x: 396, endPoint y: 252, distance: 351.9
click at [345, 245] on app-calendar-viewport "Tue 2 Wed 3 Thu 4 Fri 5 Sat 6 Sun 7 Mon 8 Tue 9 Wed 10 Thu 11 Fri 12 Sat 13 Sun…" at bounding box center [522, 299] width 1044 height 387
drag, startPoint x: 747, startPoint y: 258, endPoint x: 336, endPoint y: 263, distance: 411.6
click at [336, 263] on app-calendar-viewport "Tue 2 Wed 3 Thu 4 Fri 5 Sat 6 Sun 7 Mon 8 Tue 9 Wed 10 Thu 11 Fri 12 Sat 13 Sun…" at bounding box center [522, 299] width 1044 height 387
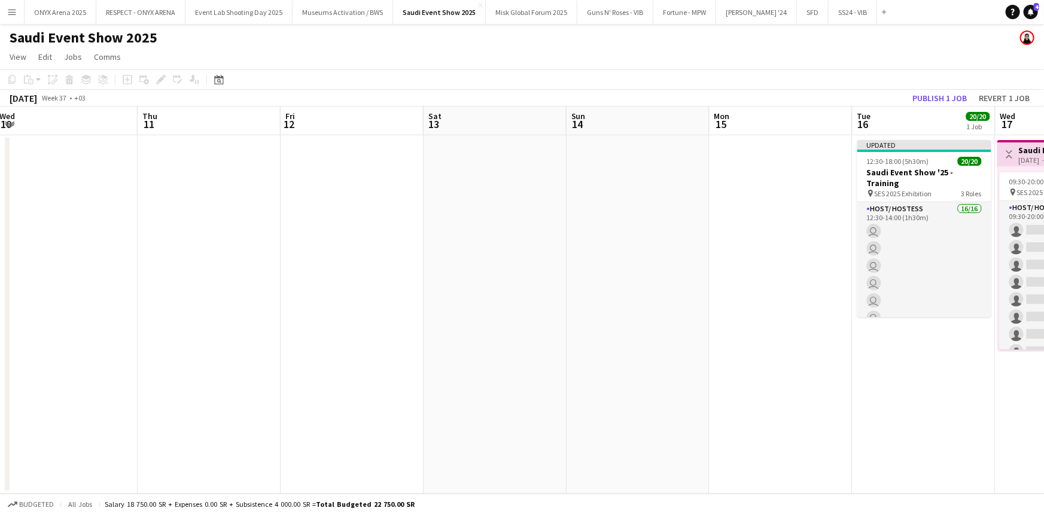
drag, startPoint x: 704, startPoint y: 263, endPoint x: 436, endPoint y: 276, distance: 268.9
click at [427, 276] on app-calendar-viewport "Sat 6 Sun 7 Mon 8 Tue 9 Wed 10 Thu 11 Fri 12 Sat 13 Sun 14 Mon 15 Tue 16 20/20 …" at bounding box center [522, 299] width 1044 height 387
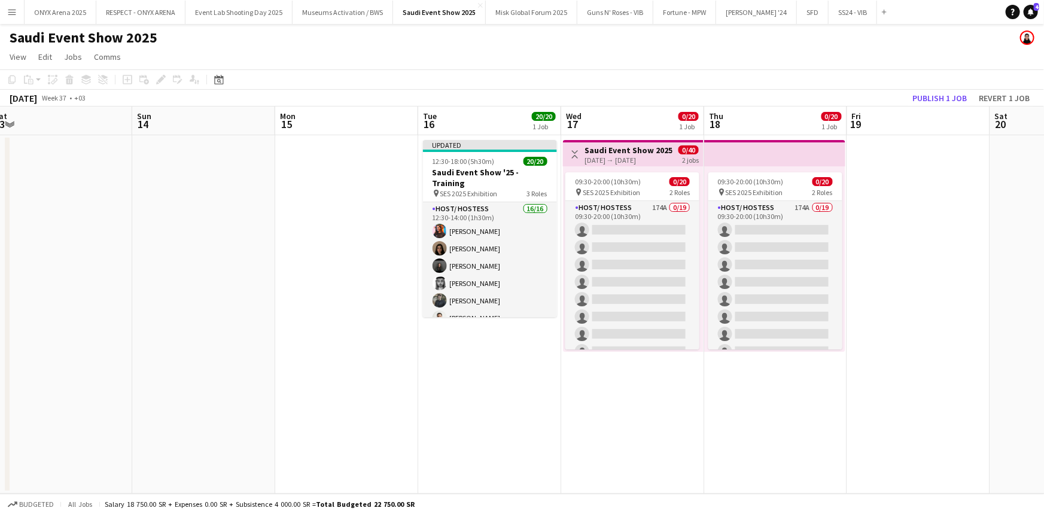
scroll to position [0, 499]
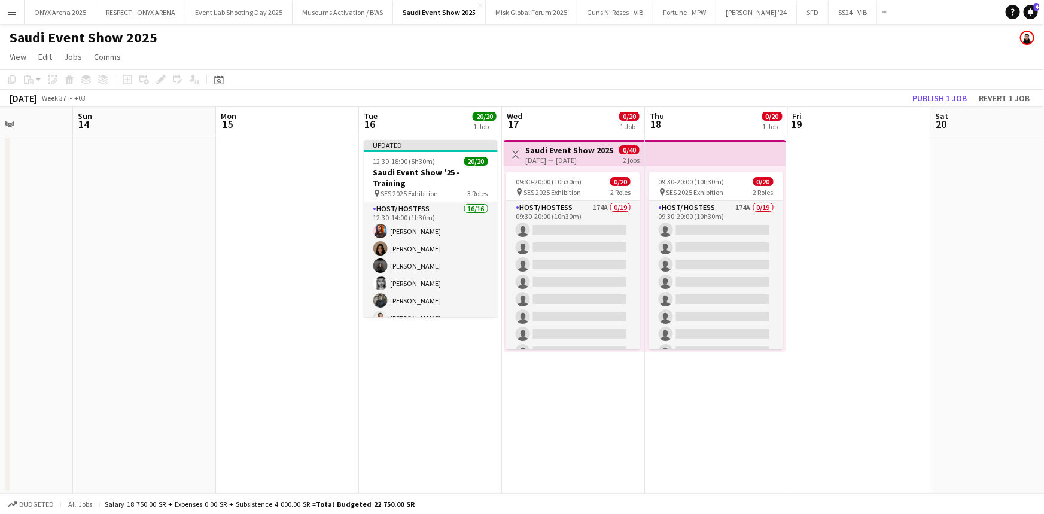
drag, startPoint x: 619, startPoint y: 284, endPoint x: 284, endPoint y: 279, distance: 335.1
click at [284, 279] on app-calendar-viewport "Wed 10 Thu 11 Fri 12 Sat 13 Sun 14 Mon 15 Tue 16 20/20 1 Job Wed 17 0/20 1 Job …" at bounding box center [522, 299] width 1044 height 387
click at [7, 6] on button "Menu" at bounding box center [12, 12] width 24 height 24
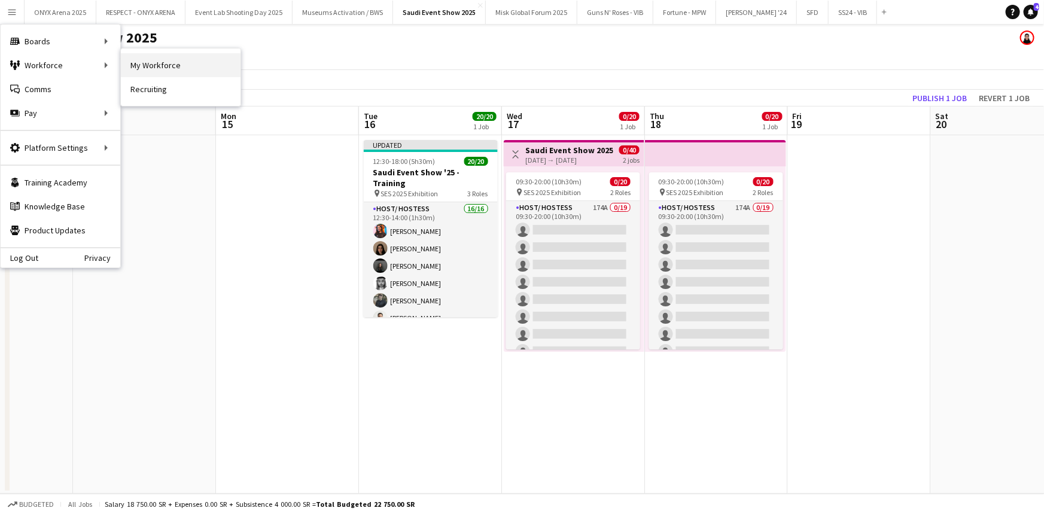
click at [147, 66] on link "My Workforce" at bounding box center [181, 65] width 120 height 24
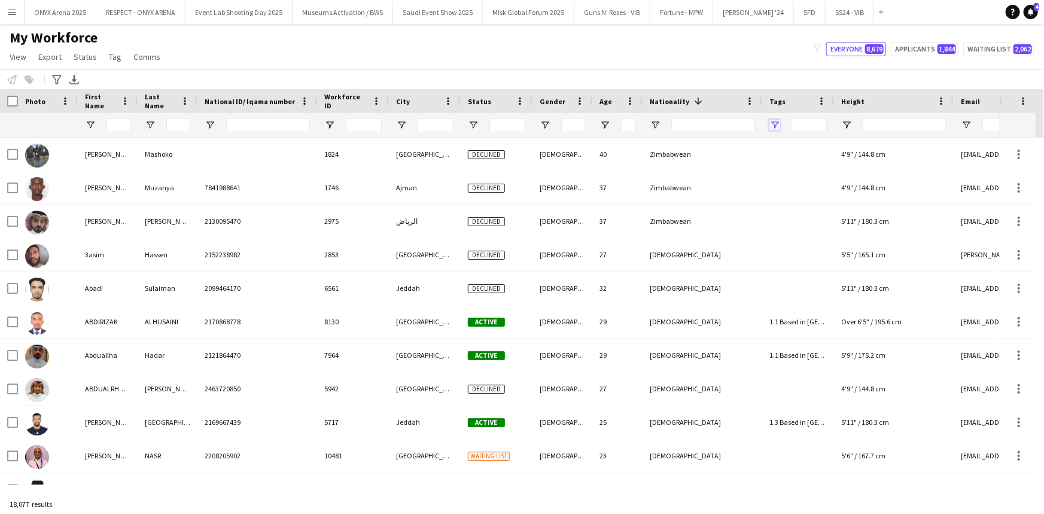
click at [772, 121] on span "Open Filter Menu" at bounding box center [774, 125] width 11 height 11
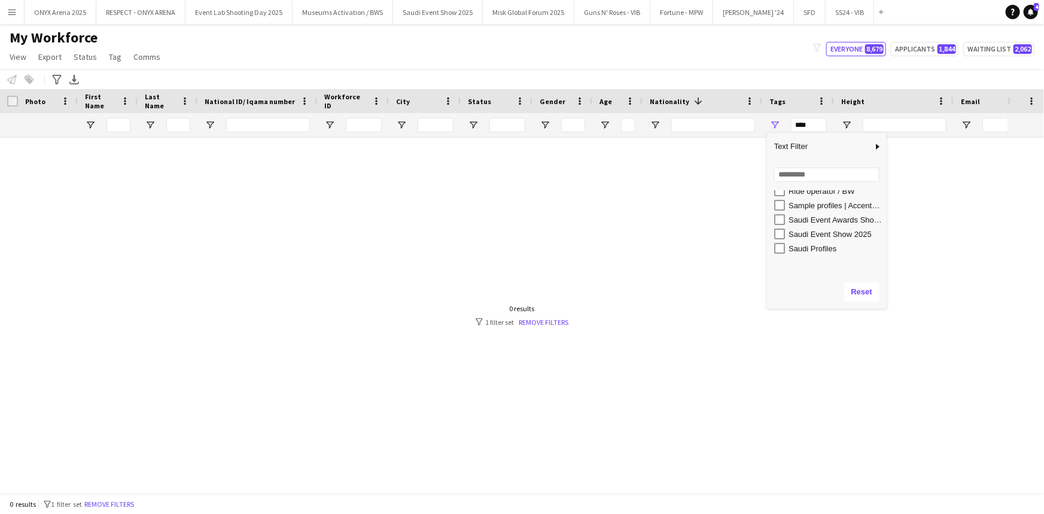
scroll to position [707, 0]
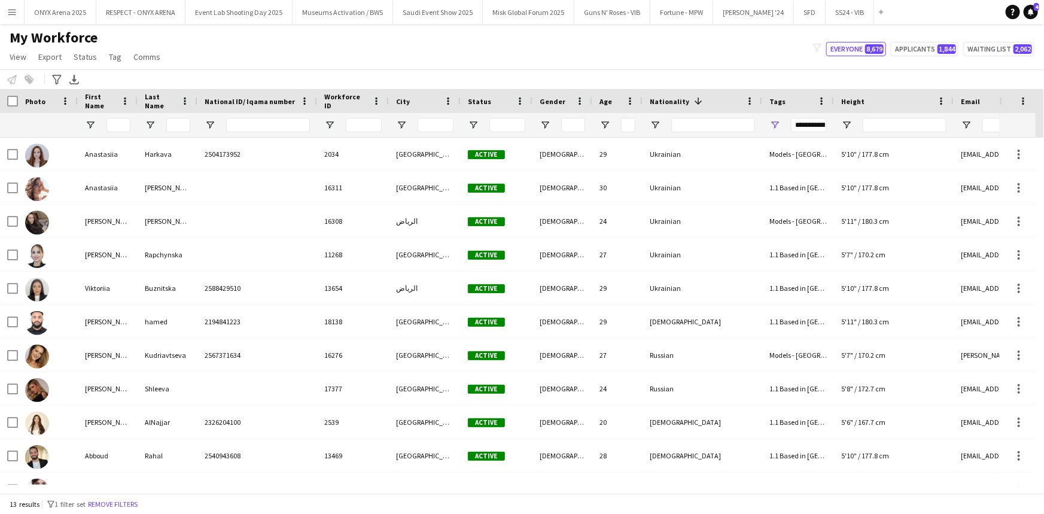
click at [371, 63] on div "My Workforce View Views Default view R4ven New view Update view Delete view Edi…" at bounding box center [522, 49] width 1044 height 41
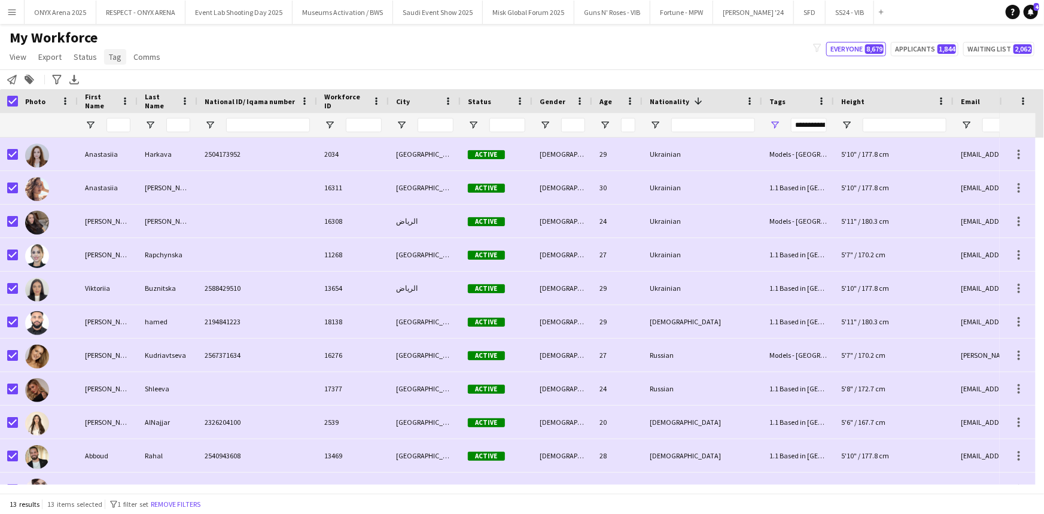
click at [108, 62] on link "Tag" at bounding box center [115, 57] width 22 height 16
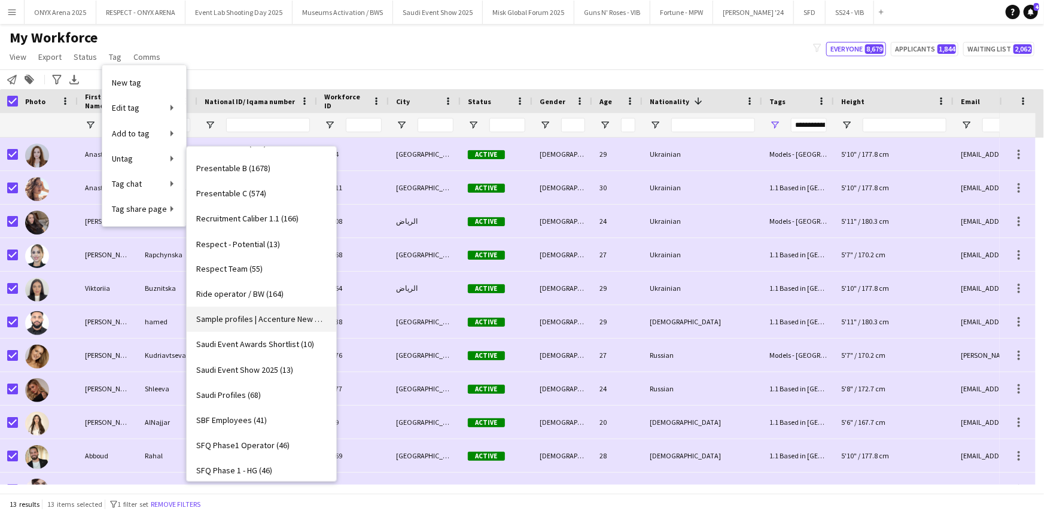
scroll to position [1033, 0]
click at [242, 369] on span "Saudi Event Show 2025 (13)" at bounding box center [244, 368] width 97 height 11
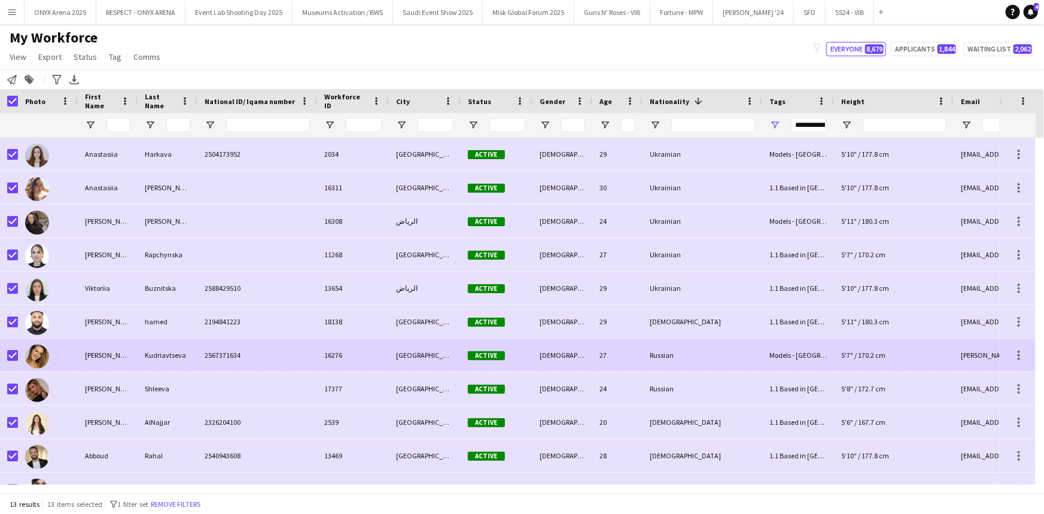
type input "***"
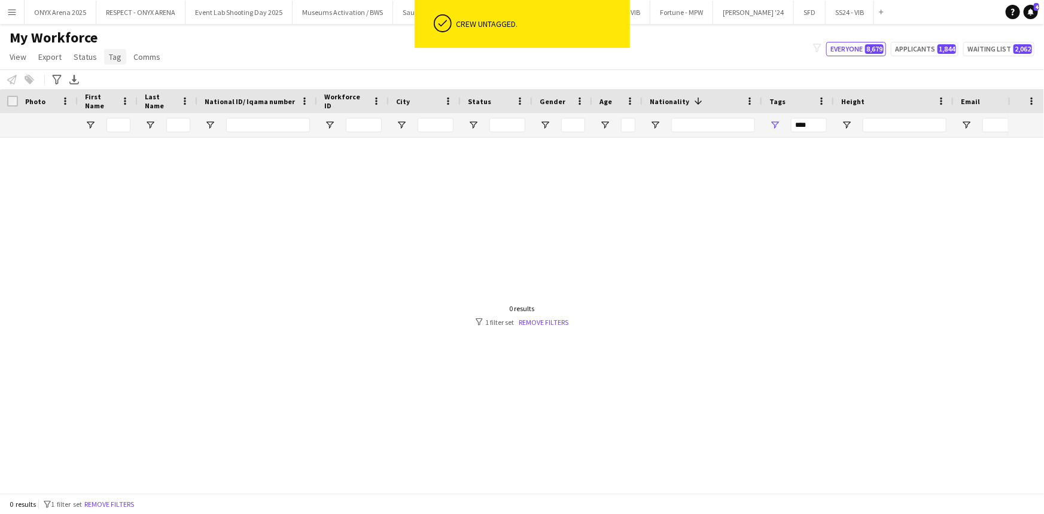
click at [110, 59] on span "Tag" at bounding box center [115, 56] width 13 height 11
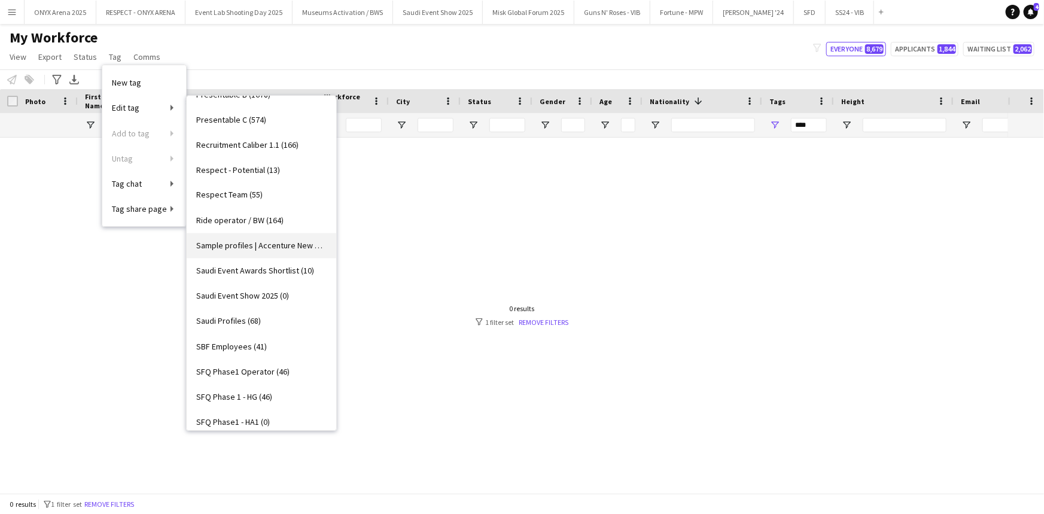
scroll to position [1088, 0]
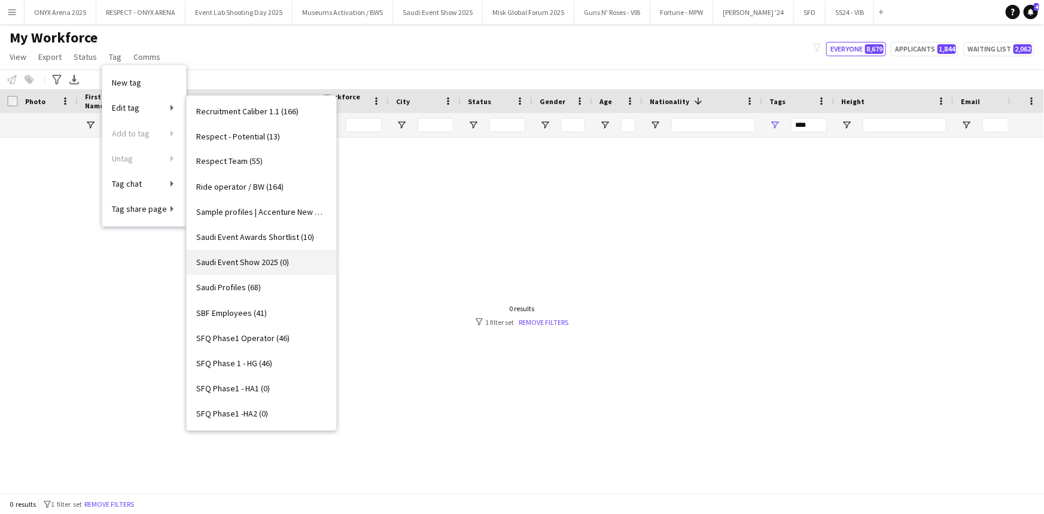
click at [241, 260] on span "Saudi Event Show 2025 (0)" at bounding box center [242, 262] width 93 height 11
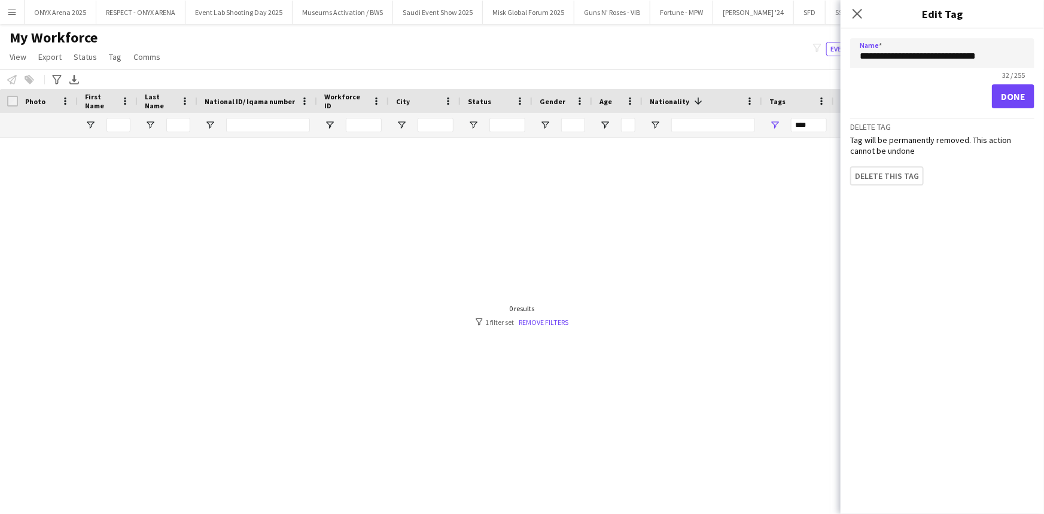
type input "**********"
click at [1005, 97] on button "Done" at bounding box center [1013, 96] width 42 height 24
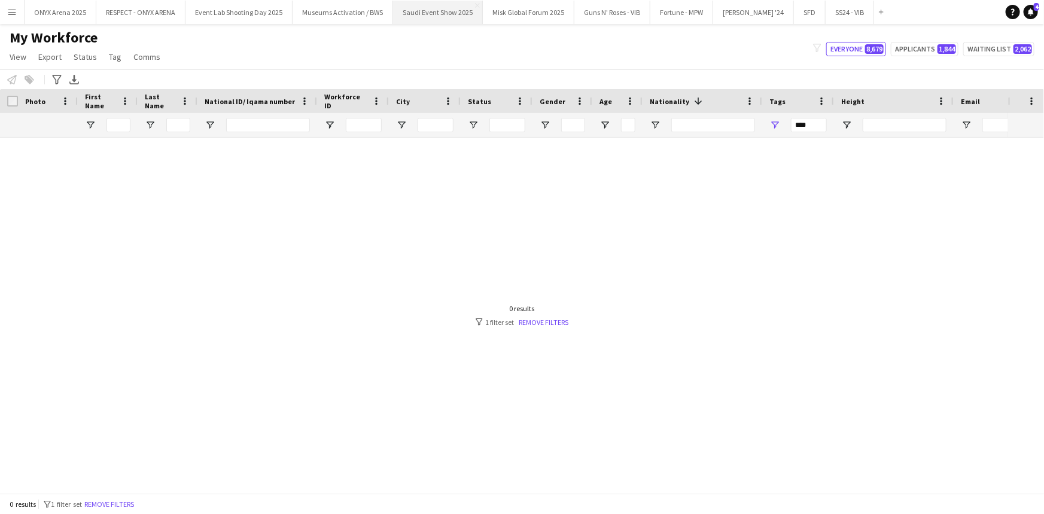
click at [416, 9] on button "Saudi Event Show 2025 Close" at bounding box center [438, 12] width 90 height 23
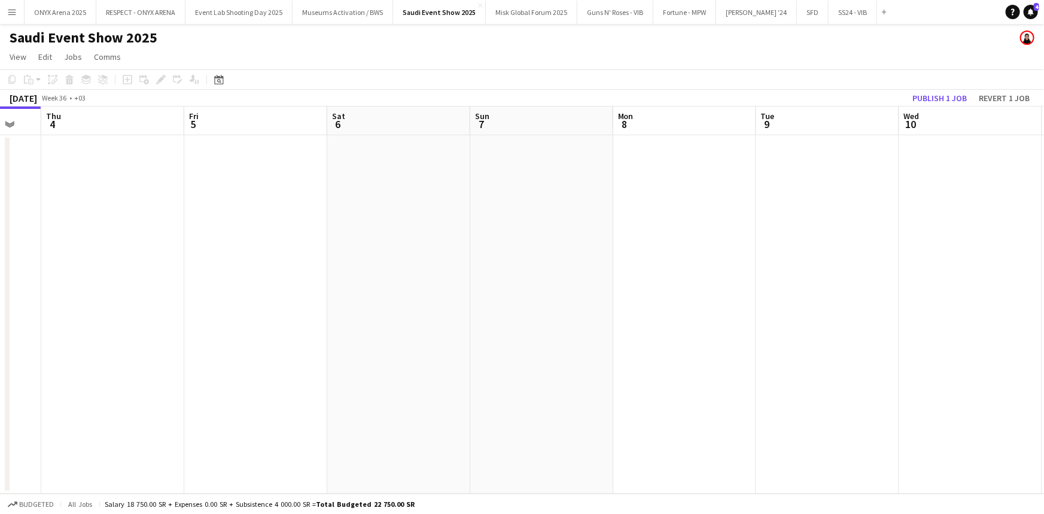
drag, startPoint x: 695, startPoint y: 284, endPoint x: 136, endPoint y: 299, distance: 559.0
click at [91, 291] on app-calendar-viewport "Sun 31 Mon 1 Tue 2 Wed 3 Thu 4 Fri 5 Sat 6 Sun 7 Mon 8 Tue 9 Wed 10 Thu 11 Fri …" at bounding box center [522, 299] width 1044 height 387
drag, startPoint x: 230, startPoint y: 288, endPoint x: 365, endPoint y: 289, distance: 135.2
click at [248, 287] on app-calendar-viewport "Sat 6 Sun 7 Mon 8 Tue 9 Wed 10 Thu 11 Fri 12 Sat 13 Sun 14 Mon 15 Tue 16 Wed 17…" at bounding box center [522, 299] width 1044 height 387
drag, startPoint x: 773, startPoint y: 293, endPoint x: 362, endPoint y: 290, distance: 411.0
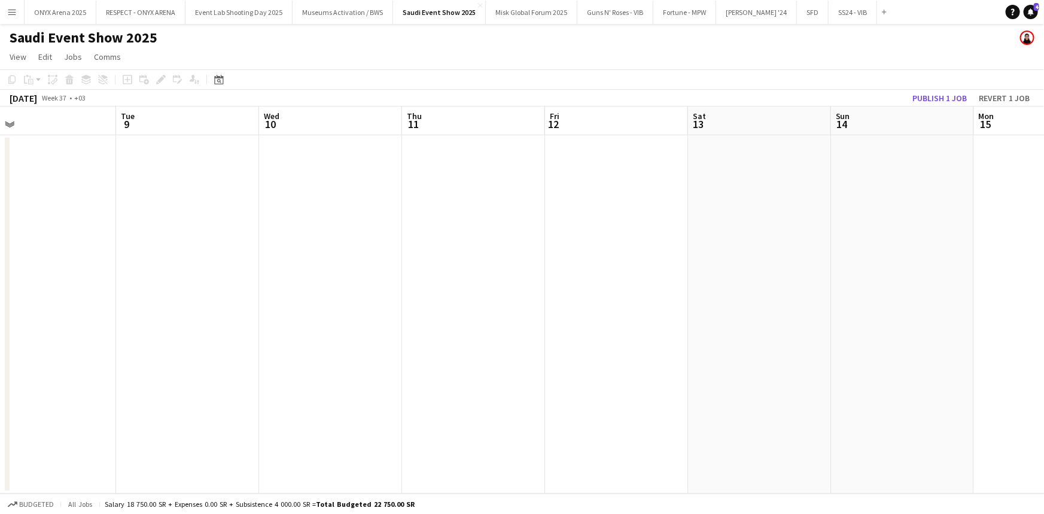
click at [335, 288] on app-calendar-viewport "Sat 6 Sun 7 Mon 8 Tue 9 Wed 10 Thu 11 Fri 12 Sat 13 Sun 14 Mon 15 Tue 16 Wed 17…" at bounding box center [522, 299] width 1044 height 387
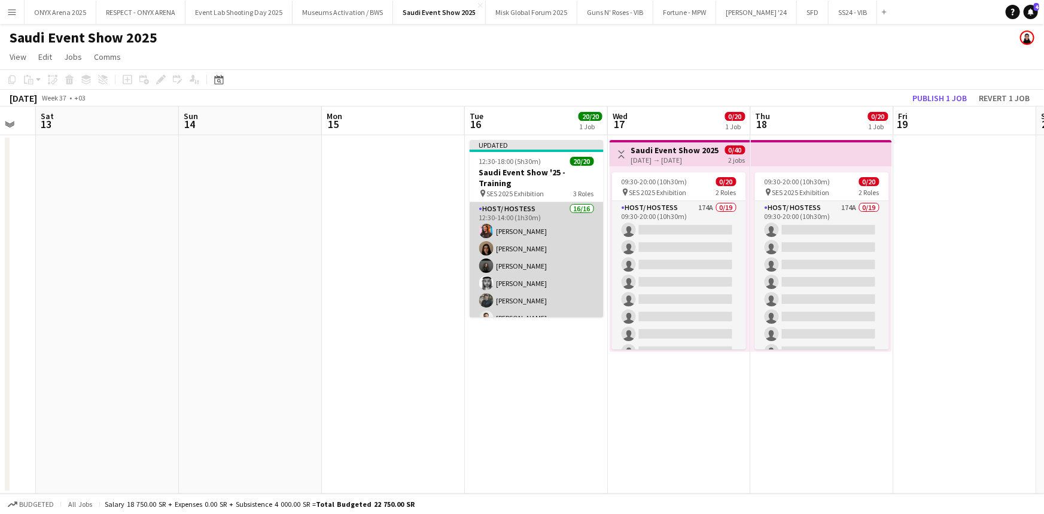
click at [549, 255] on app-card-role "Host/ Hostess 16/16 12:30-14:00 (1h30m) Yusra Idriss Ghayd Ahmad Reine Khatib M…" at bounding box center [537, 352] width 134 height 301
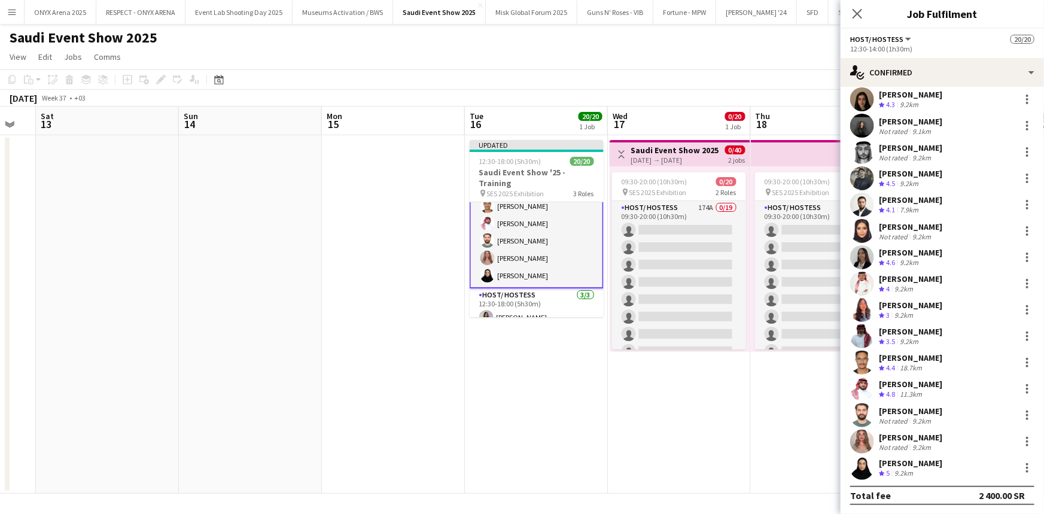
scroll to position [272, 0]
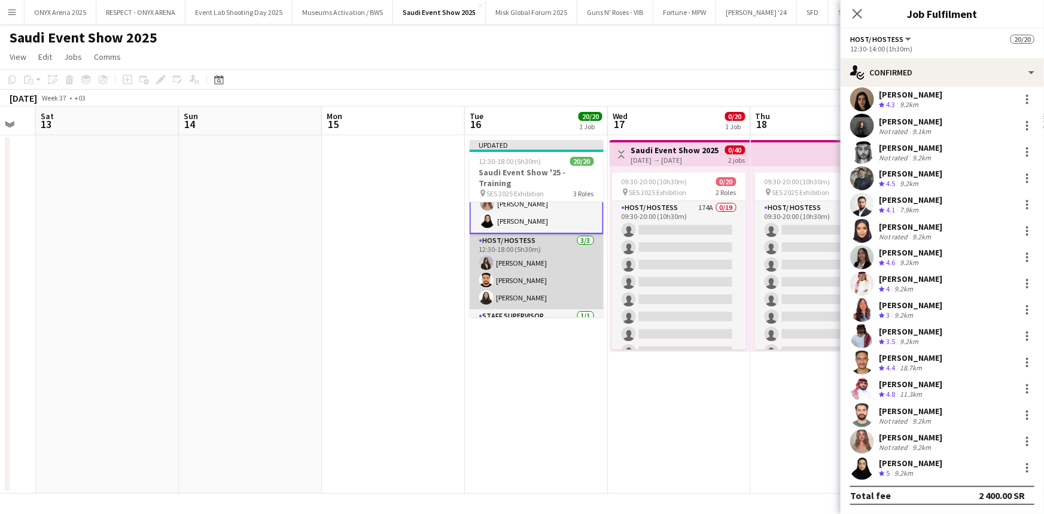
click at [518, 267] on app-card-role "Host/ Hostess 3/3 12:30-18:00 (5h30m) Mirna Amir Mohammed Mira Siren Nahdi" at bounding box center [537, 271] width 134 height 75
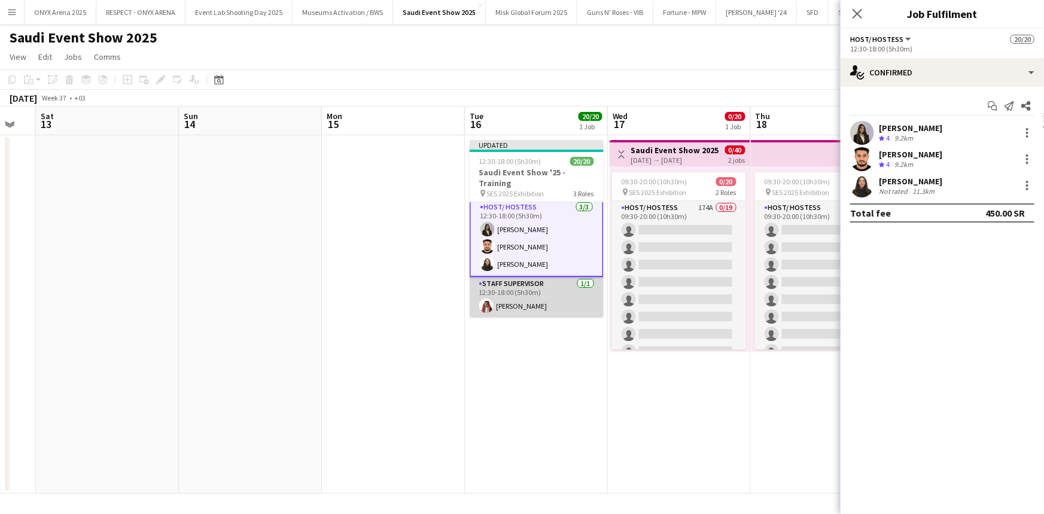
click at [512, 299] on app-card-role "Staff Supervisor 1/1 12:30-18:00 (5h30m) Abdulrahman Olayan" at bounding box center [537, 297] width 134 height 41
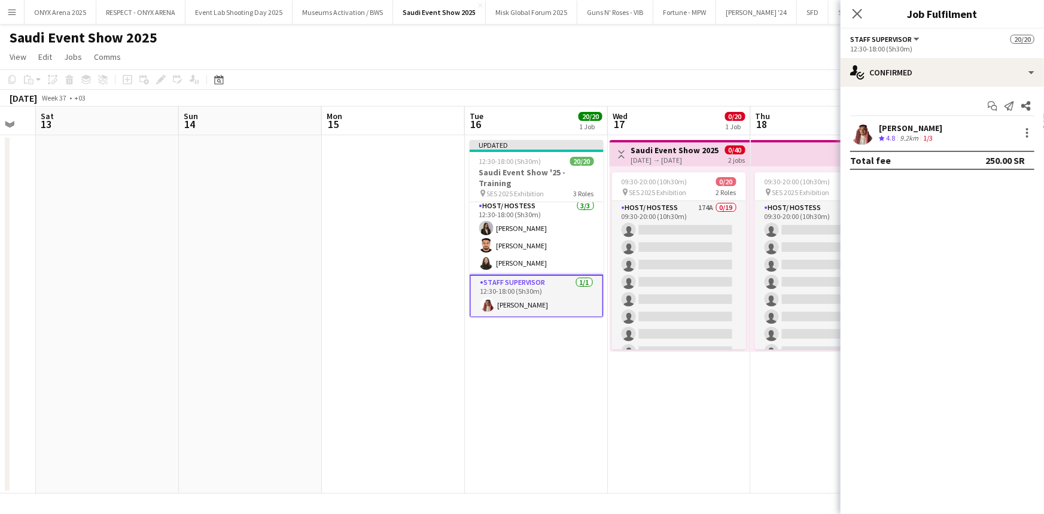
scroll to position [303, 0]
click at [854, 14] on icon "Close pop-in" at bounding box center [856, 13] width 11 height 11
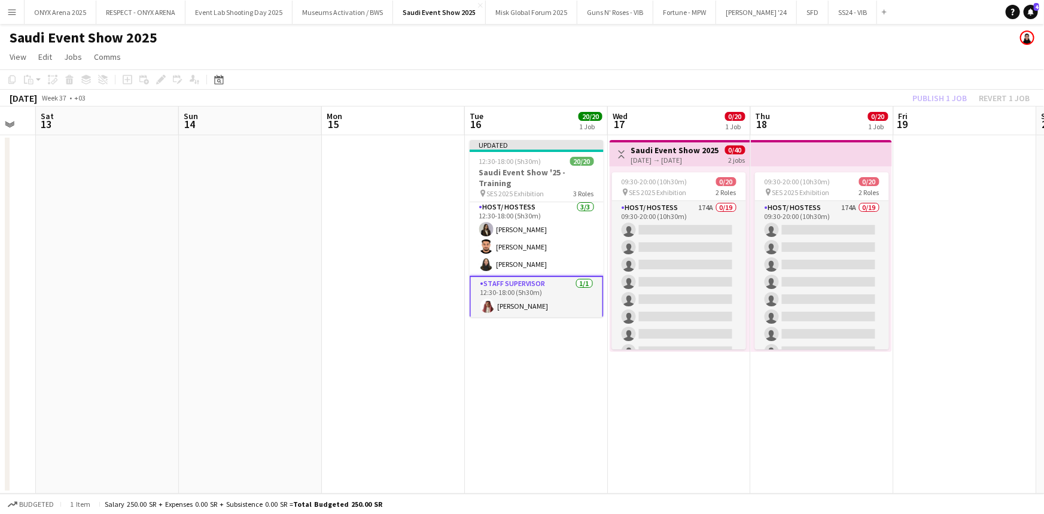
click at [514, 396] on app-date-cell "Updated 12:30-18:00 (5h30m) 20/20 Saudi Event Show '25 - Training pin SES 2025 …" at bounding box center [536, 314] width 143 height 358
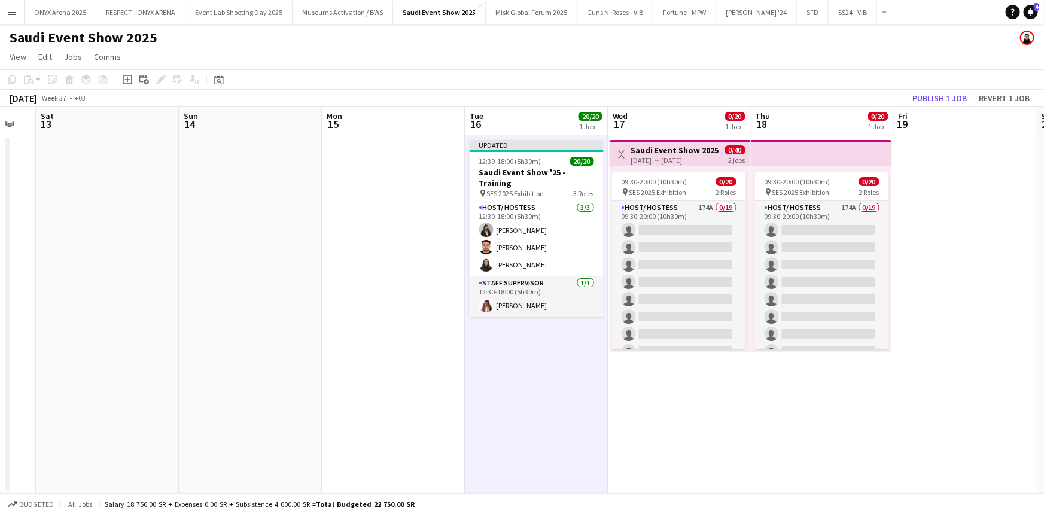
scroll to position [302, 0]
click at [9, 3] on button "Menu" at bounding box center [12, 12] width 24 height 24
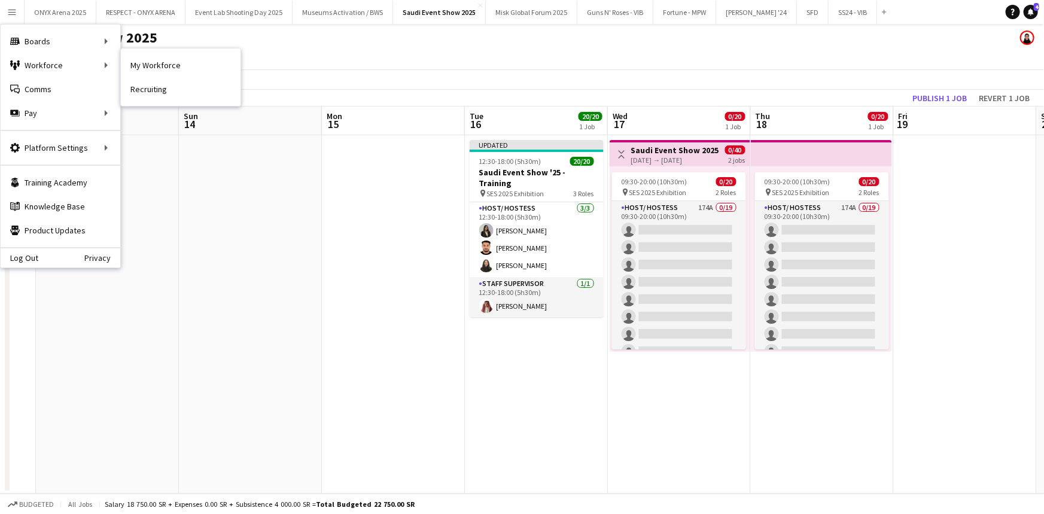
click at [120, 60] on div "My Workforce Recruiting" at bounding box center [180, 77] width 121 height 59
click at [133, 63] on link "My Workforce" at bounding box center [181, 65] width 120 height 24
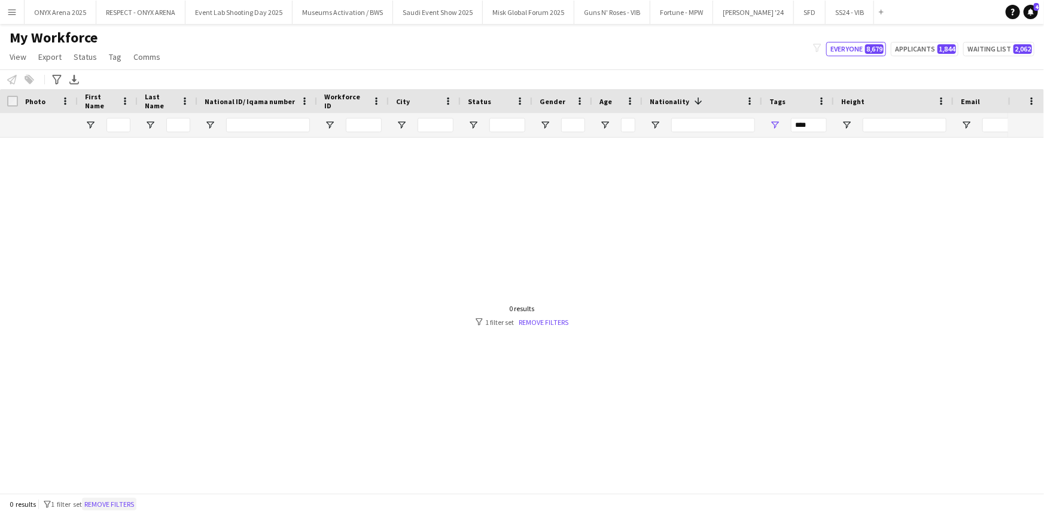
click at [120, 509] on button "Remove filters" at bounding box center [109, 504] width 54 height 13
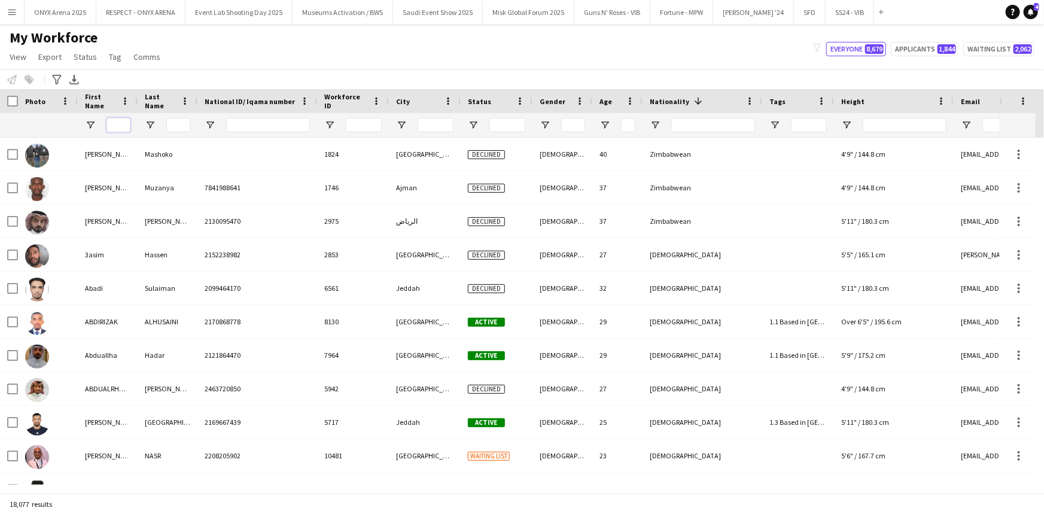
click at [123, 127] on input "First Name Filter Input" at bounding box center [118, 125] width 24 height 14
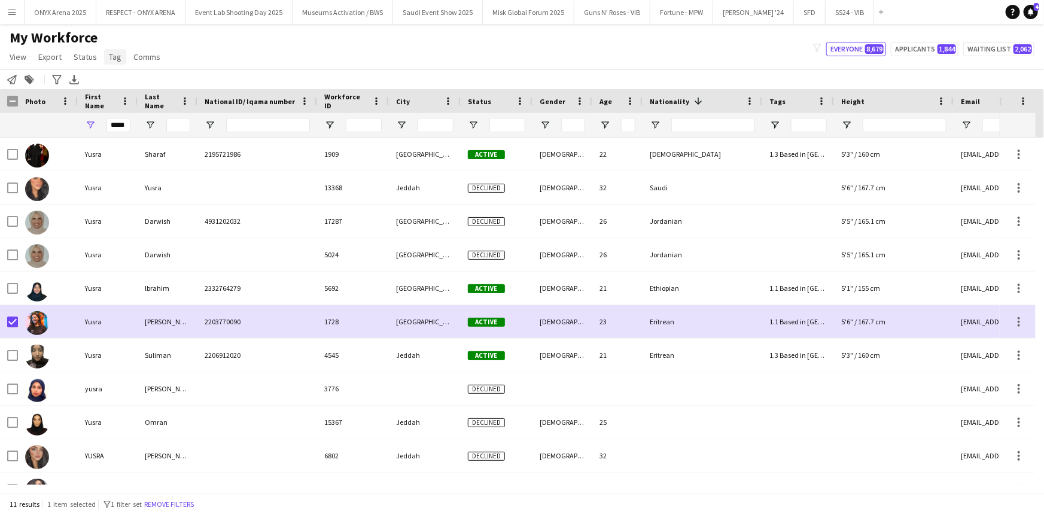
click at [115, 54] on span "Tag" at bounding box center [115, 56] width 13 height 11
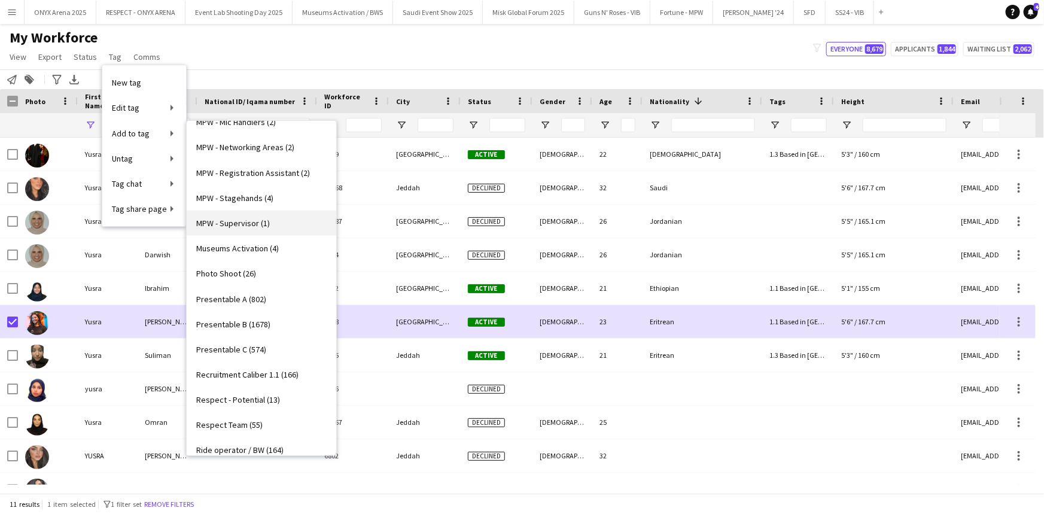
scroll to position [979, 0]
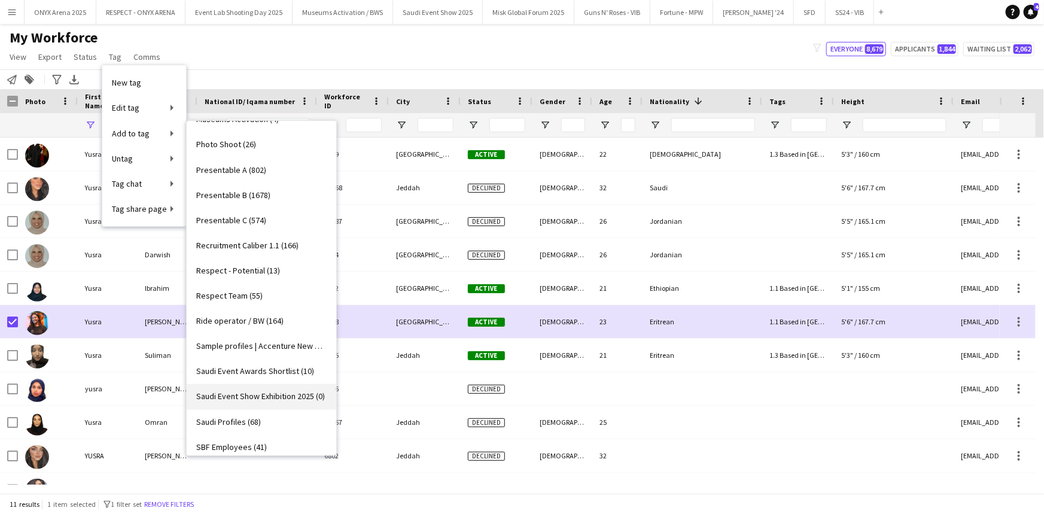
click at [251, 388] on link "Saudi Event Show Exhibition 2025 (0)" at bounding box center [262, 396] width 150 height 25
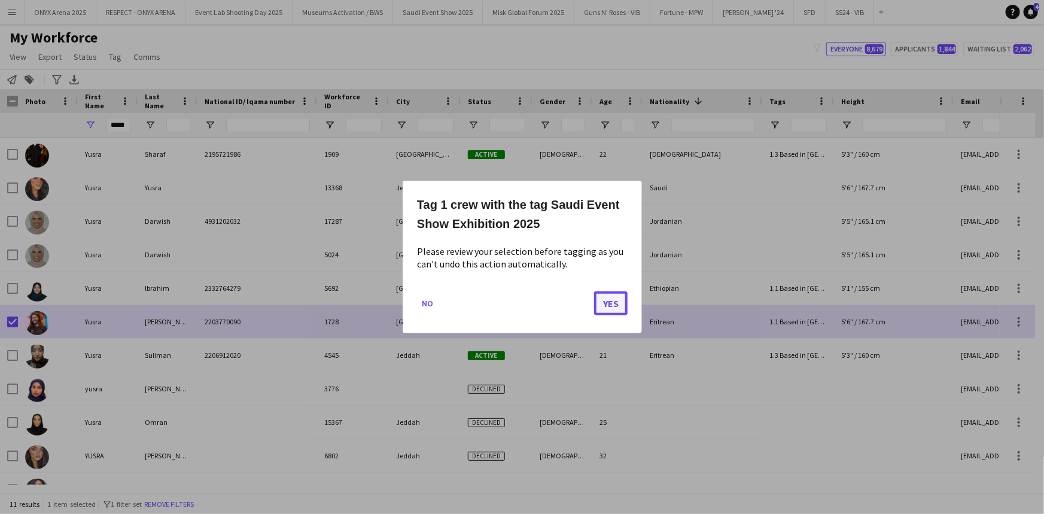
click at [607, 305] on button "Yes" at bounding box center [611, 303] width 34 height 24
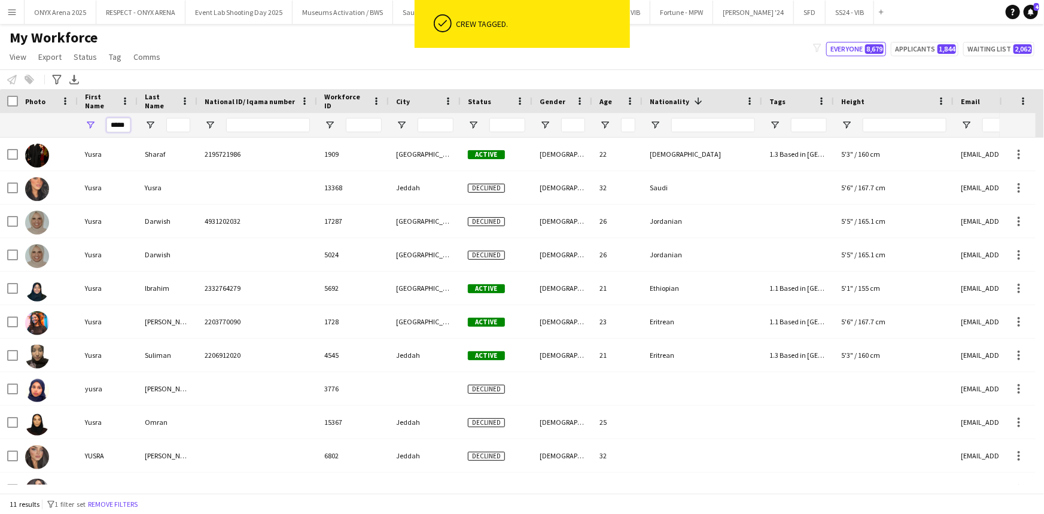
drag, startPoint x: 124, startPoint y: 126, endPoint x: 103, endPoint y: 126, distance: 20.9
click at [103, 126] on div "*****" at bounding box center [108, 125] width 60 height 24
type input "*"
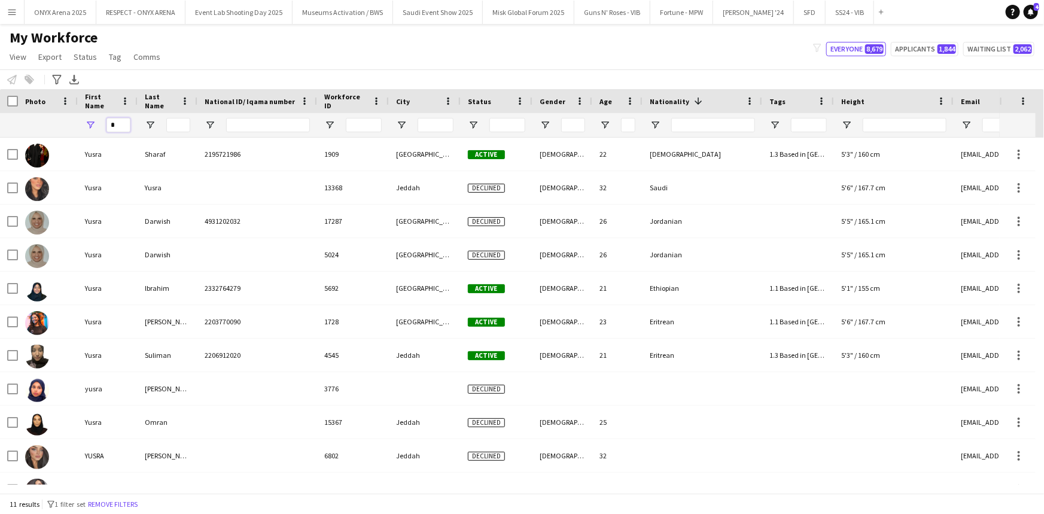
click at [127, 121] on input "*" at bounding box center [118, 125] width 24 height 14
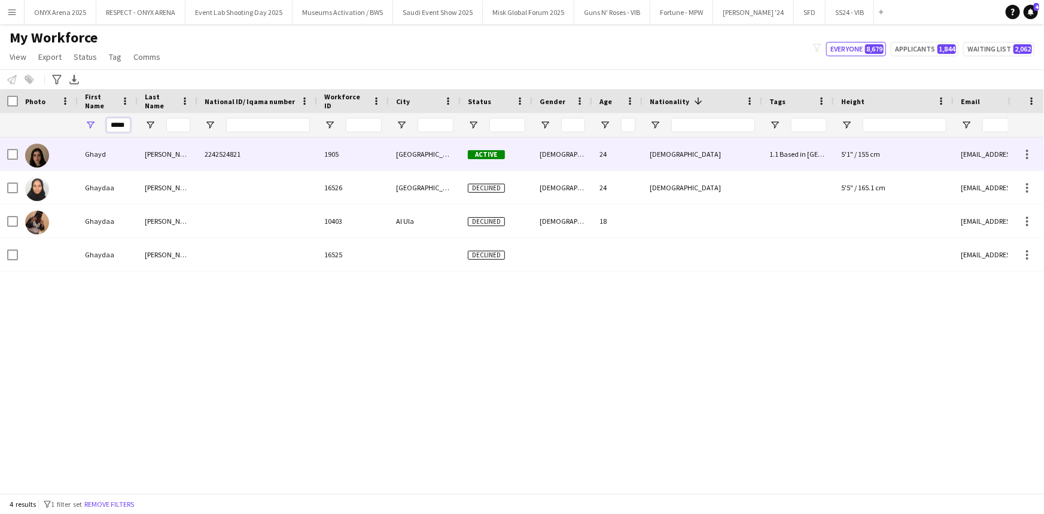
type input "*****"
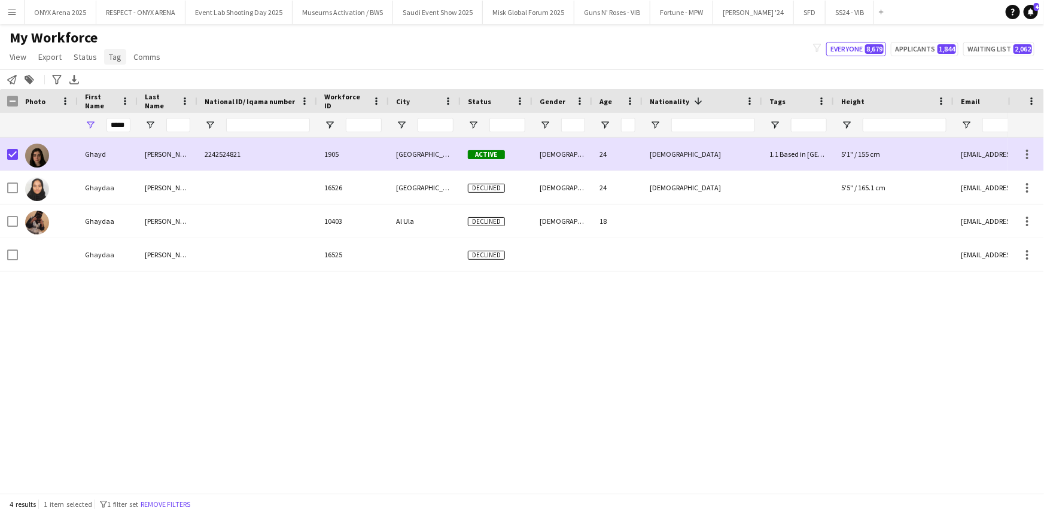
click at [112, 60] on span "Tag" at bounding box center [115, 56] width 13 height 11
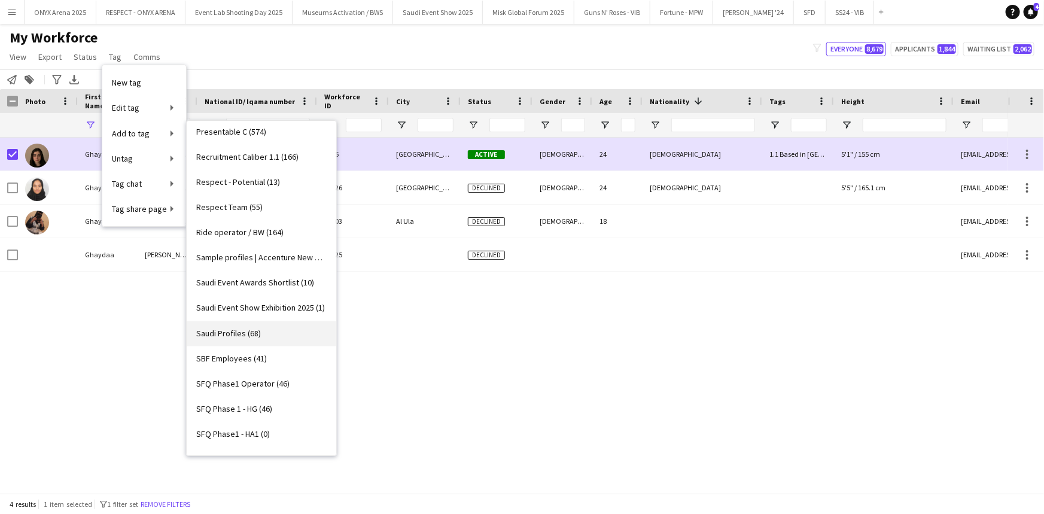
scroll to position [1088, 0]
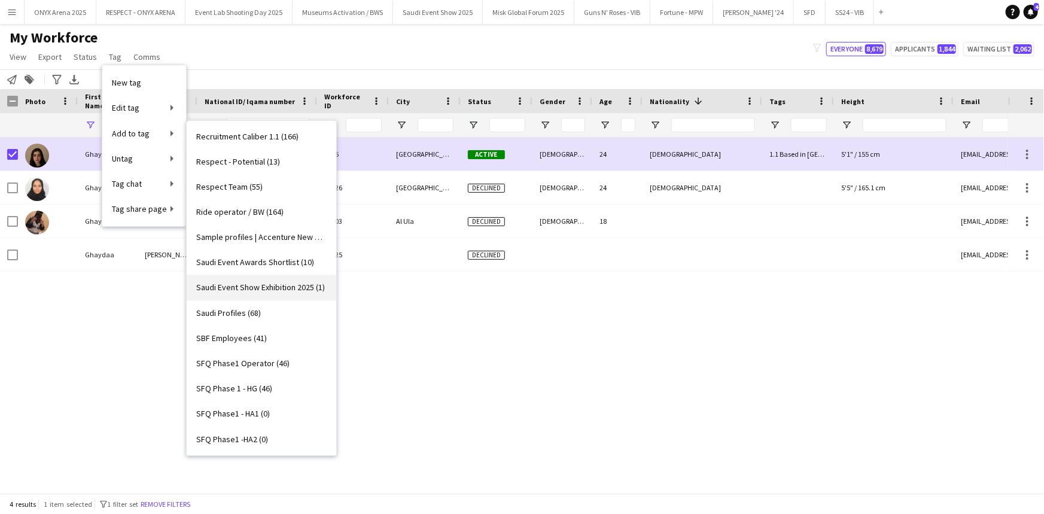
click at [267, 285] on span "Saudi Event Show Exhibition 2025 (1)" at bounding box center [260, 287] width 129 height 11
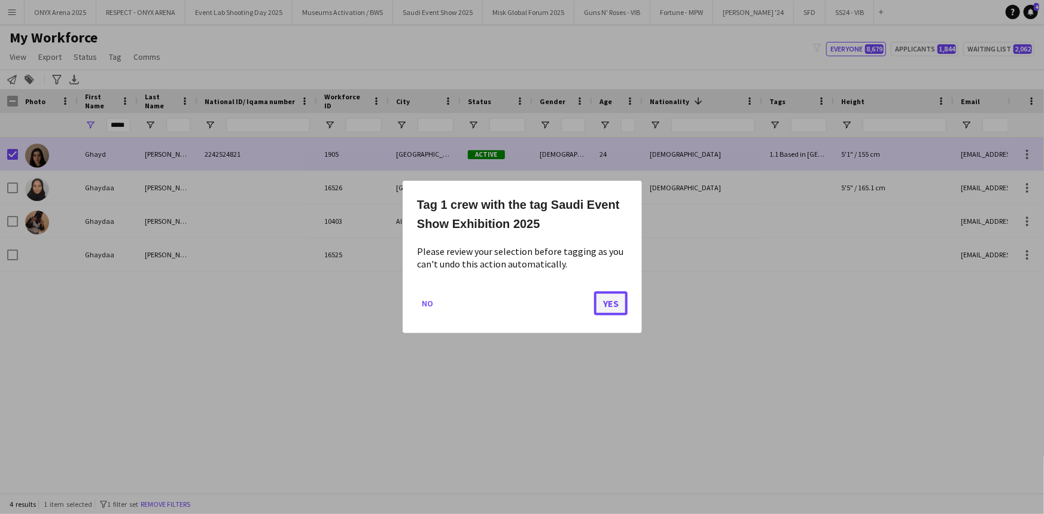
click at [599, 302] on button "Yes" at bounding box center [611, 303] width 34 height 24
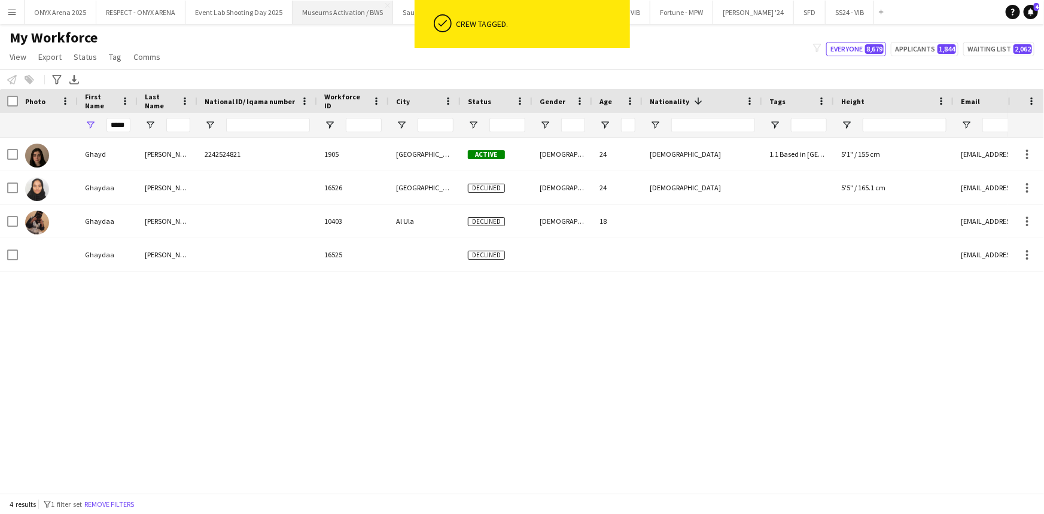
drag, startPoint x: 133, startPoint y: 508, endPoint x: 333, endPoint y: 5, distance: 540.8
click at [133, 507] on button "Remove filters" at bounding box center [109, 504] width 54 height 13
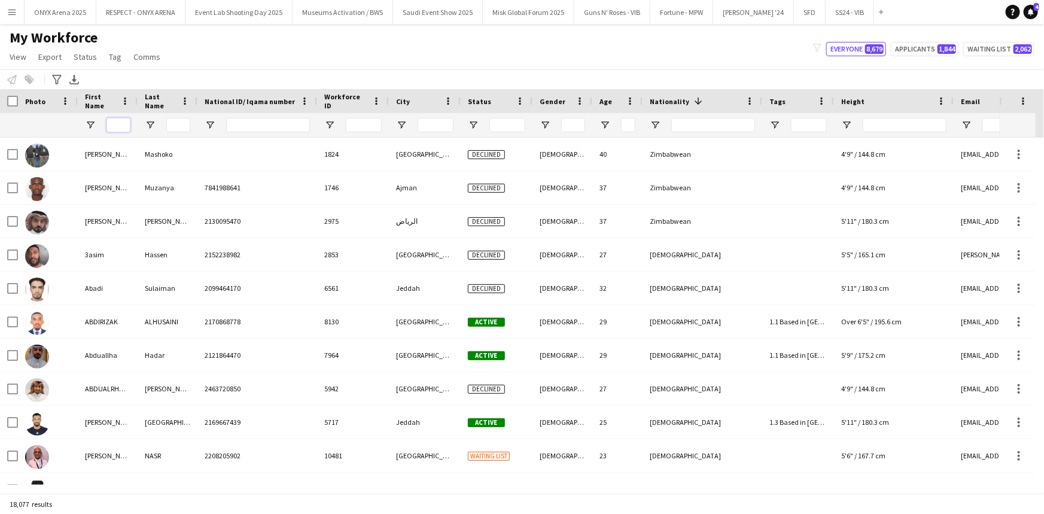
click at [123, 123] on input "First Name Filter Input" at bounding box center [118, 125] width 24 height 14
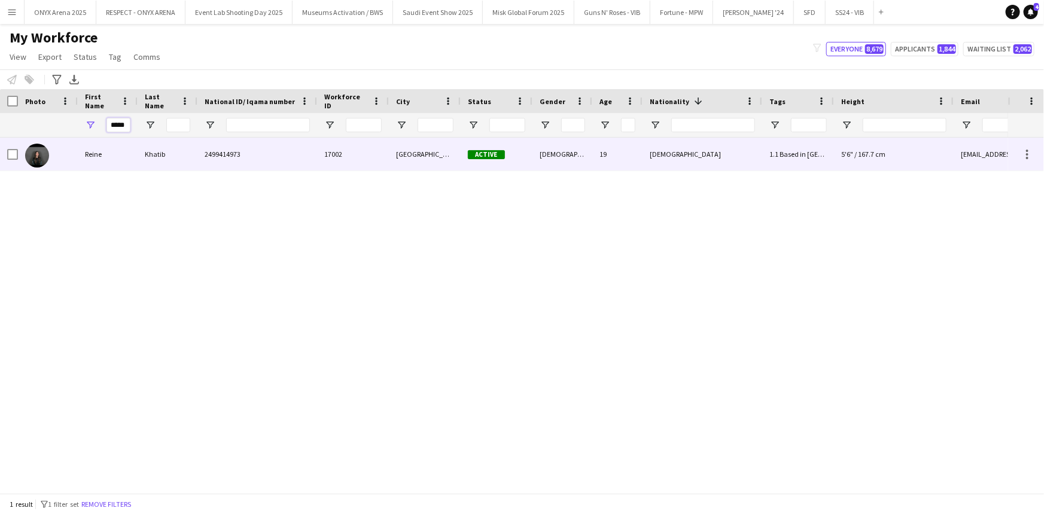
type input "*****"
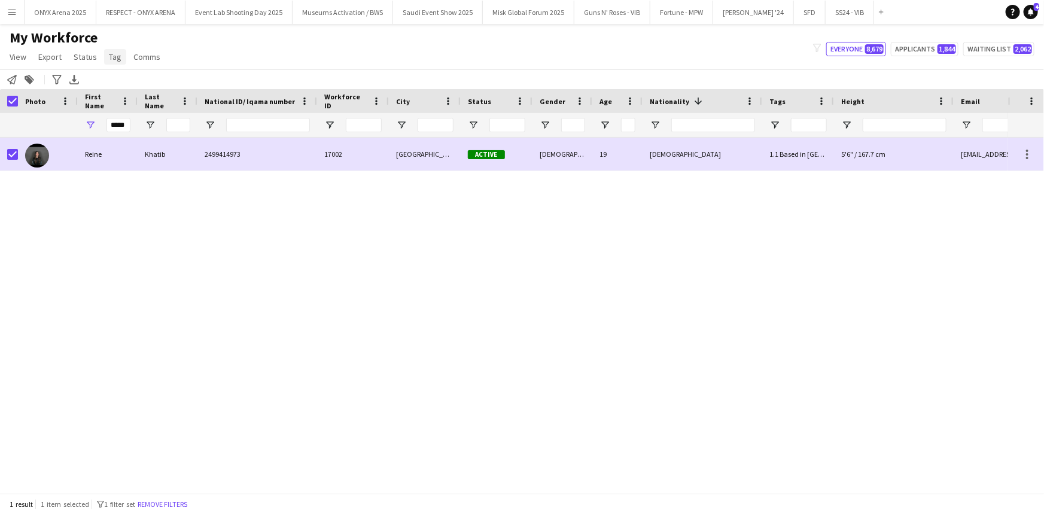
click at [109, 62] on link "Tag" at bounding box center [115, 57] width 22 height 16
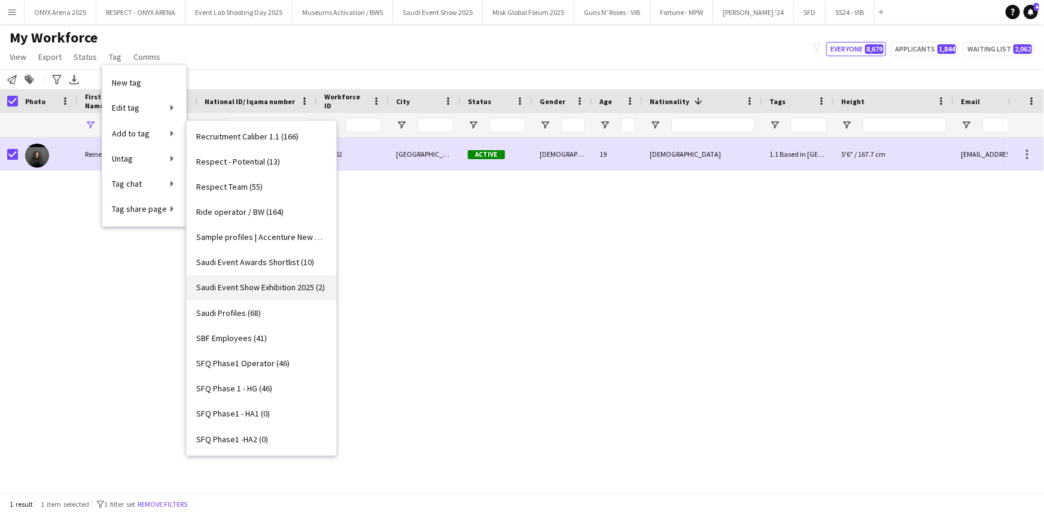
click at [266, 282] on span "Saudi Event Show Exhibition 2025 (2)" at bounding box center [260, 287] width 129 height 11
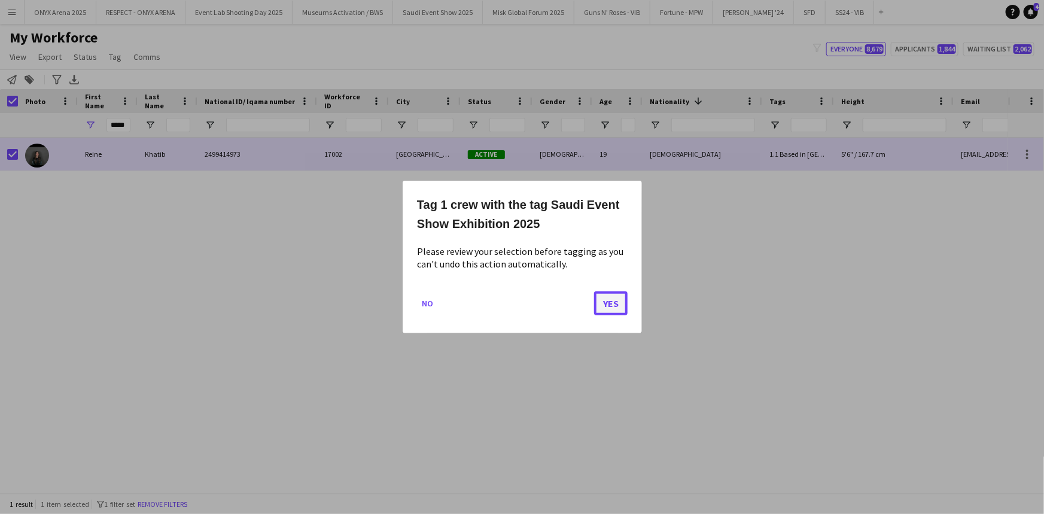
click at [611, 299] on button "Yes" at bounding box center [611, 303] width 34 height 24
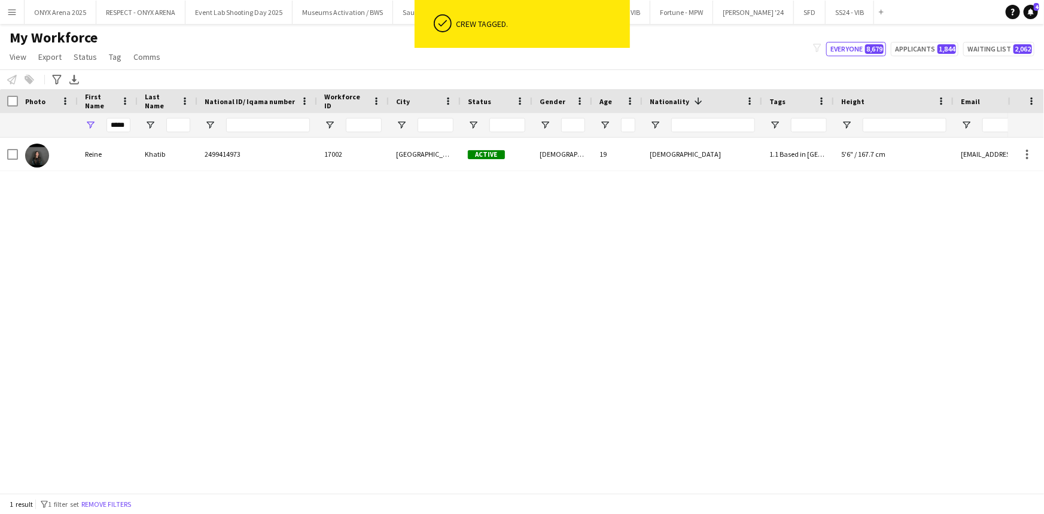
drag, startPoint x: 120, startPoint y: 508, endPoint x: 361, endPoint y: 99, distance: 474.1
click at [120, 508] on button "Remove filters" at bounding box center [106, 504] width 54 height 13
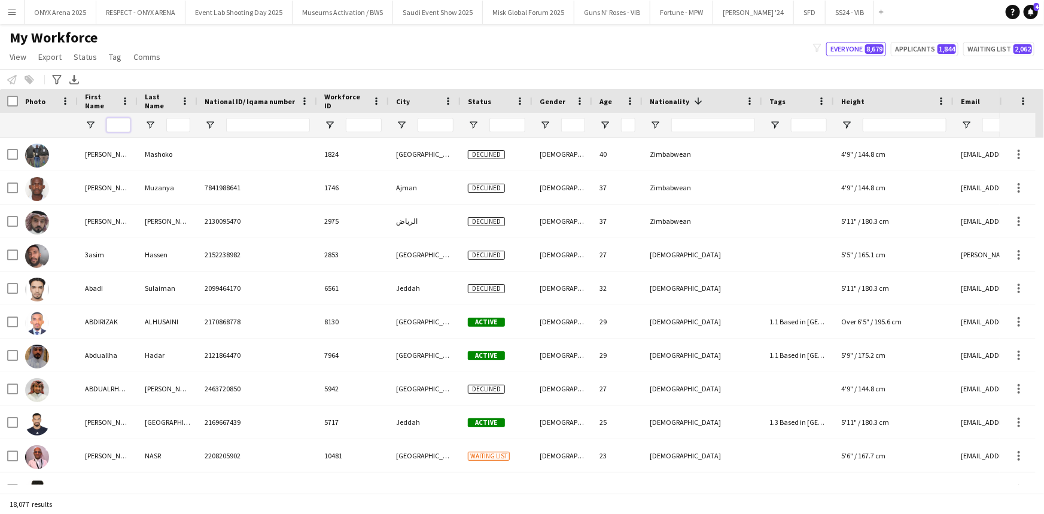
click at [119, 126] on input "First Name Filter Input" at bounding box center [118, 125] width 24 height 14
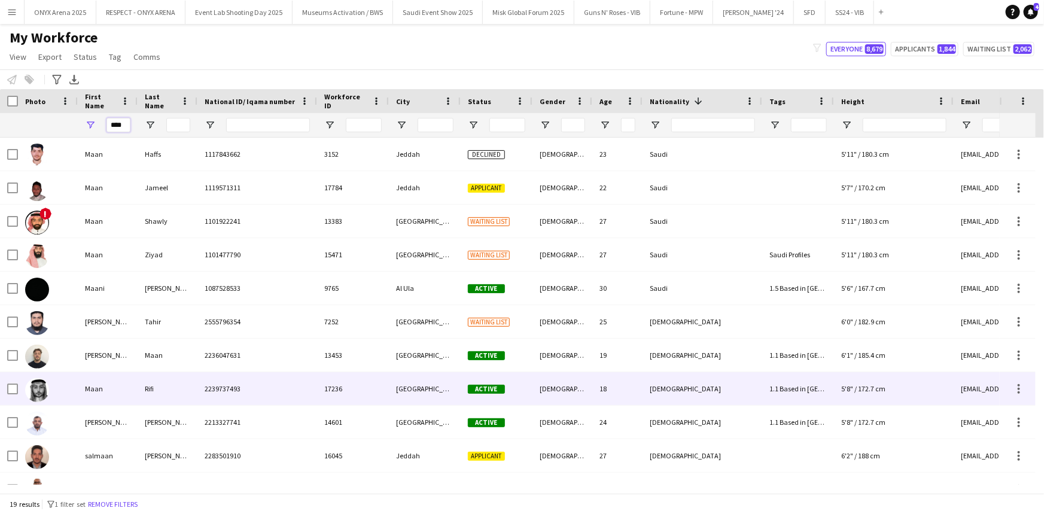
type input "****"
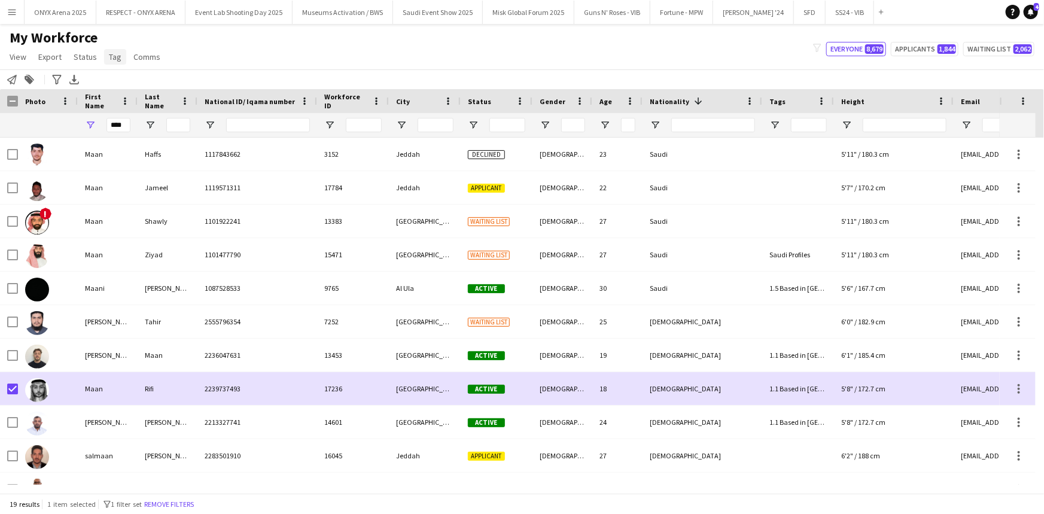
click at [115, 54] on span "Tag" at bounding box center [115, 56] width 13 height 11
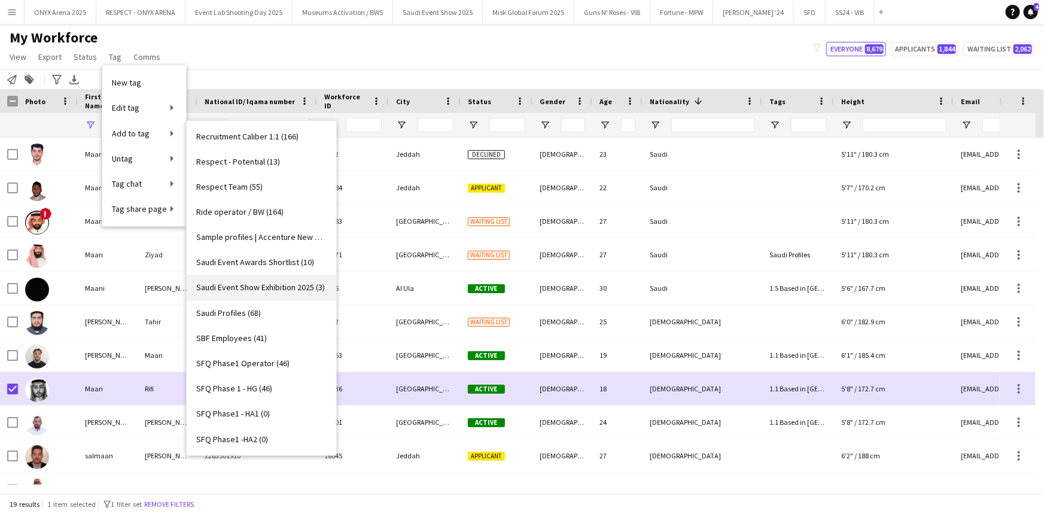
click at [245, 293] on link "Saudi Event Show Exhibition 2025 (3)" at bounding box center [262, 287] width 150 height 25
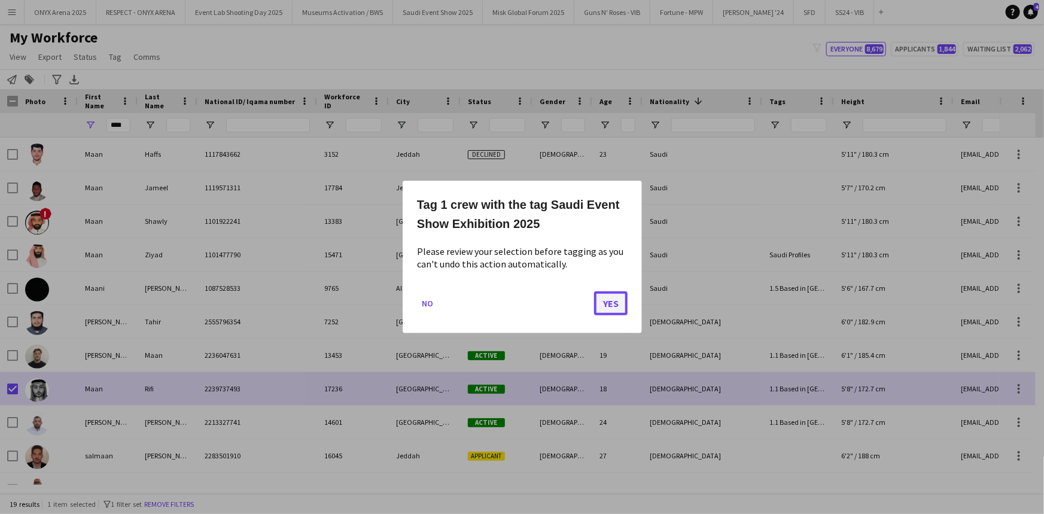
click at [611, 297] on button "Yes" at bounding box center [611, 303] width 34 height 24
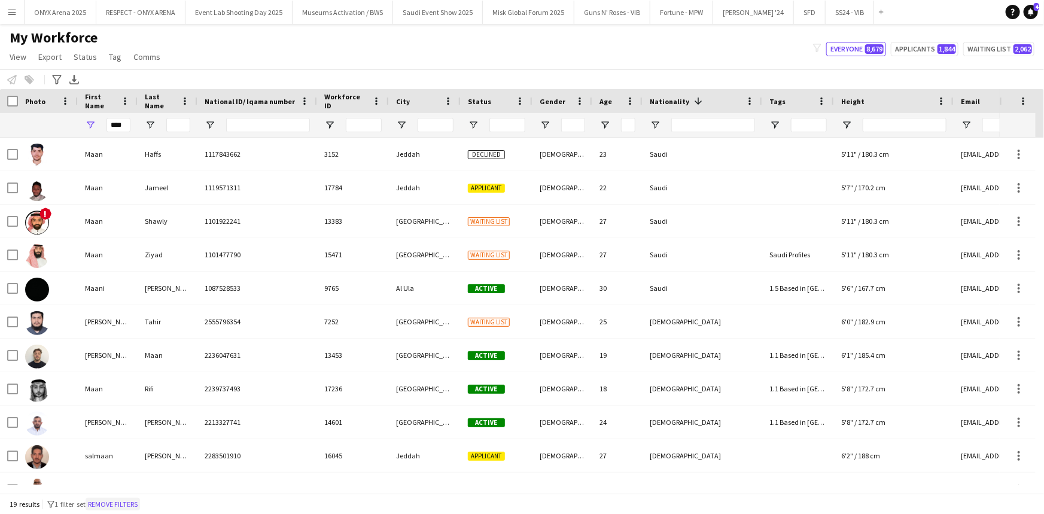
click at [130, 497] on div "19 results filter-1 1 filter set Remove filters" at bounding box center [522, 504] width 1044 height 20
click at [130, 498] on button "Remove filters" at bounding box center [113, 504] width 54 height 13
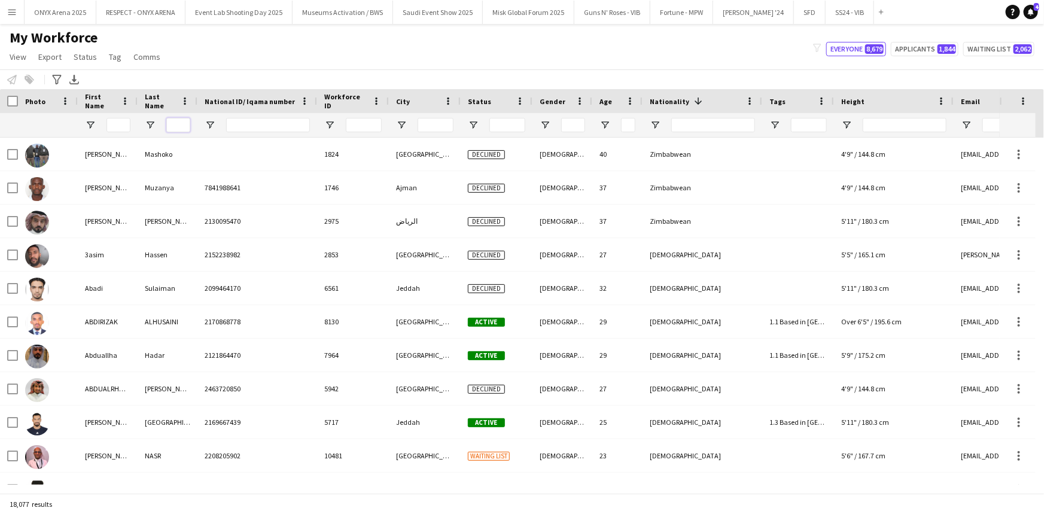
click at [184, 123] on input "Last Name Filter Input" at bounding box center [178, 125] width 24 height 14
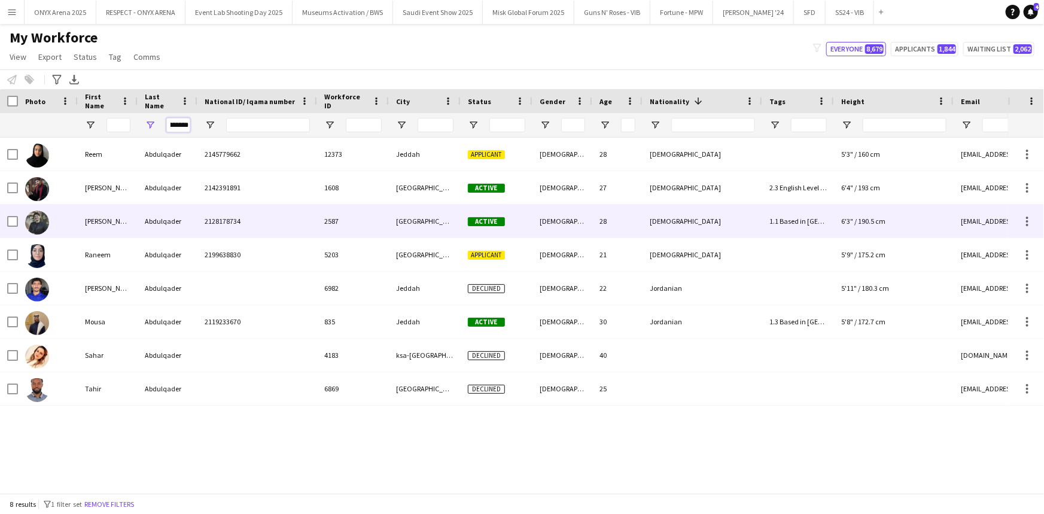
type input "*********"
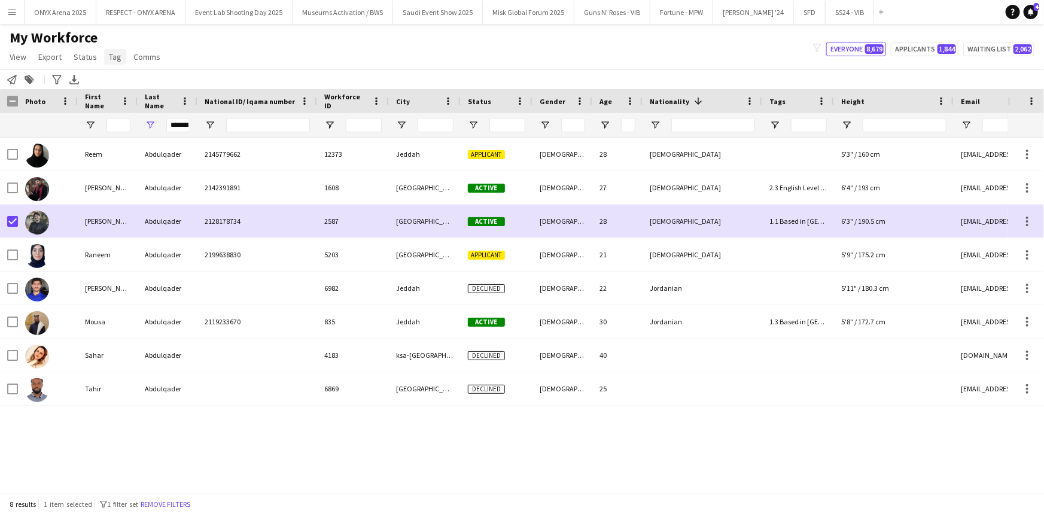
click at [111, 59] on span "Tag" at bounding box center [115, 56] width 13 height 11
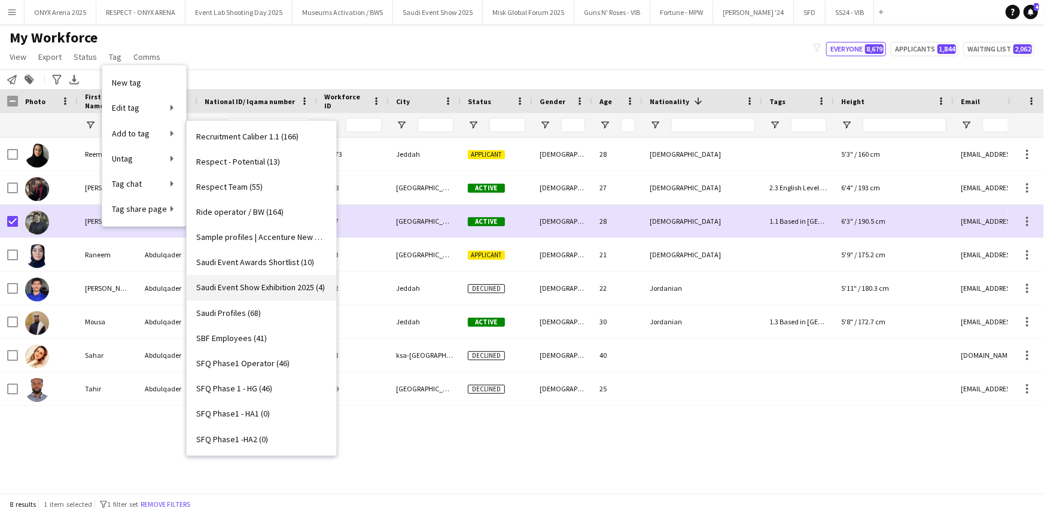
click at [253, 289] on span "Saudi Event Show Exhibition 2025 (4)" at bounding box center [260, 287] width 129 height 11
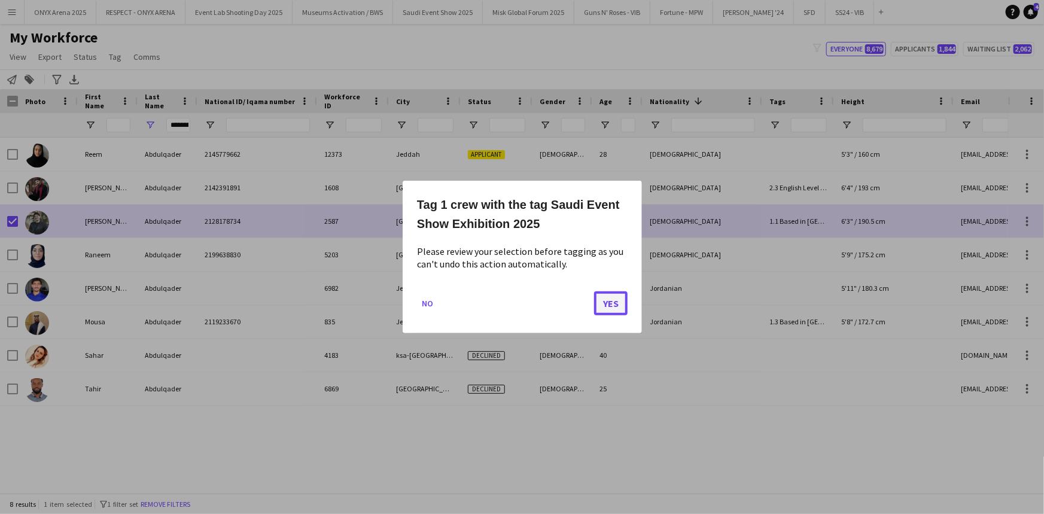
click at [606, 299] on button "Yes" at bounding box center [611, 303] width 34 height 24
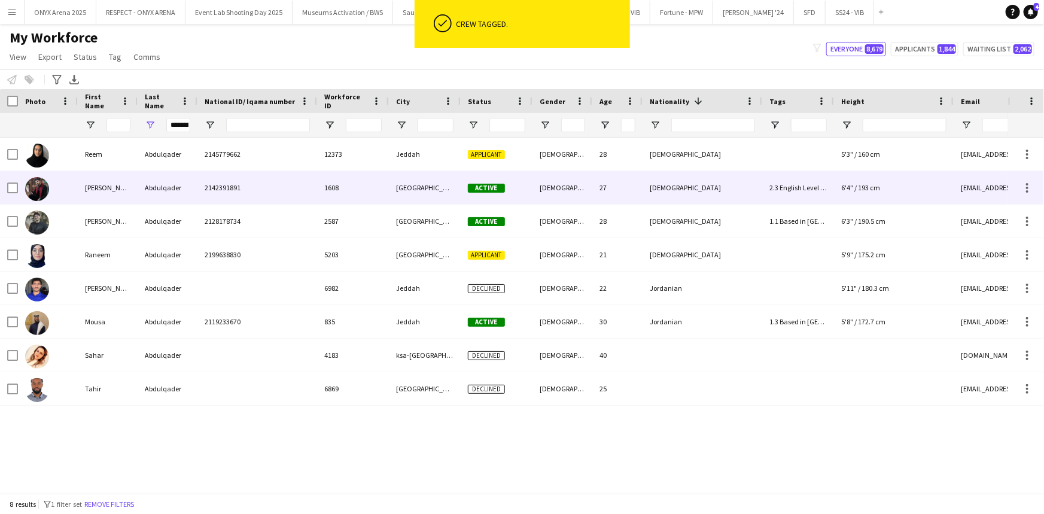
click at [125, 190] on div "[PERSON_NAME]" at bounding box center [108, 187] width 60 height 33
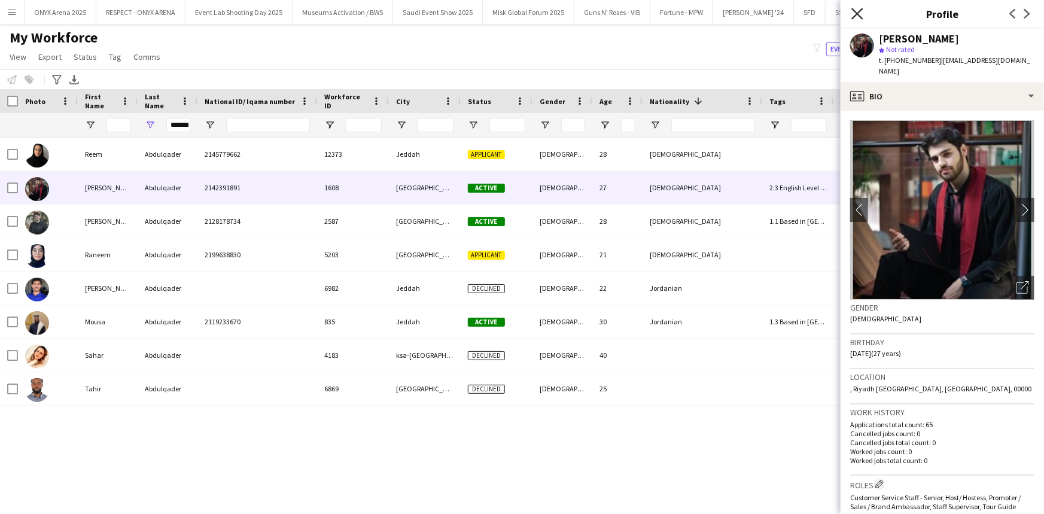
click at [854, 13] on icon "Close pop-in" at bounding box center [856, 13] width 11 height 11
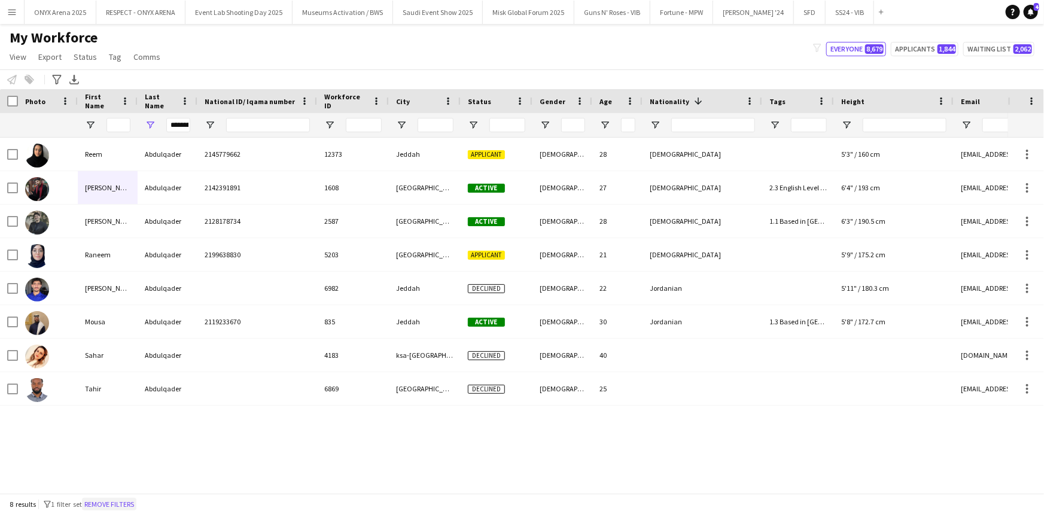
click at [126, 500] on button "Remove filters" at bounding box center [109, 504] width 54 height 13
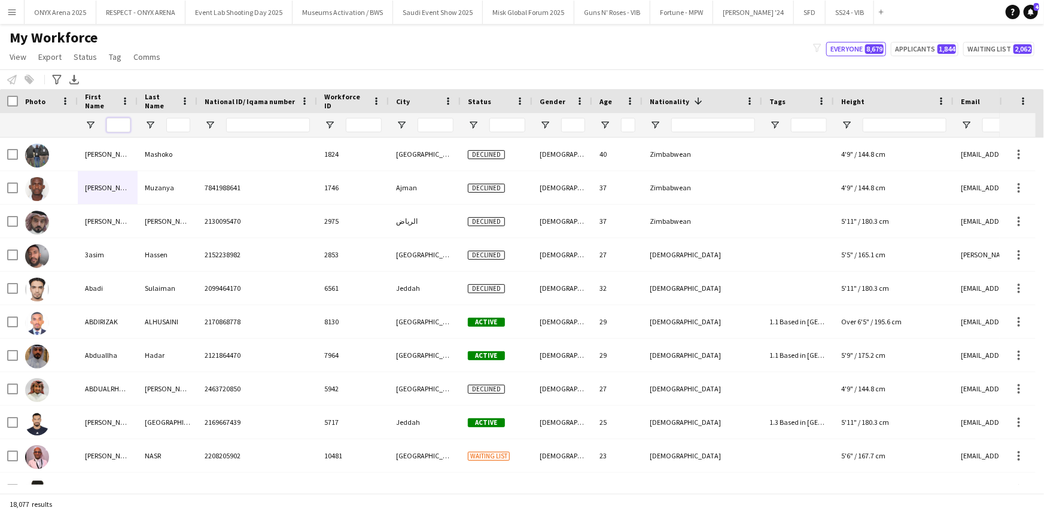
click at [115, 124] on input "First Name Filter Input" at bounding box center [118, 125] width 24 height 14
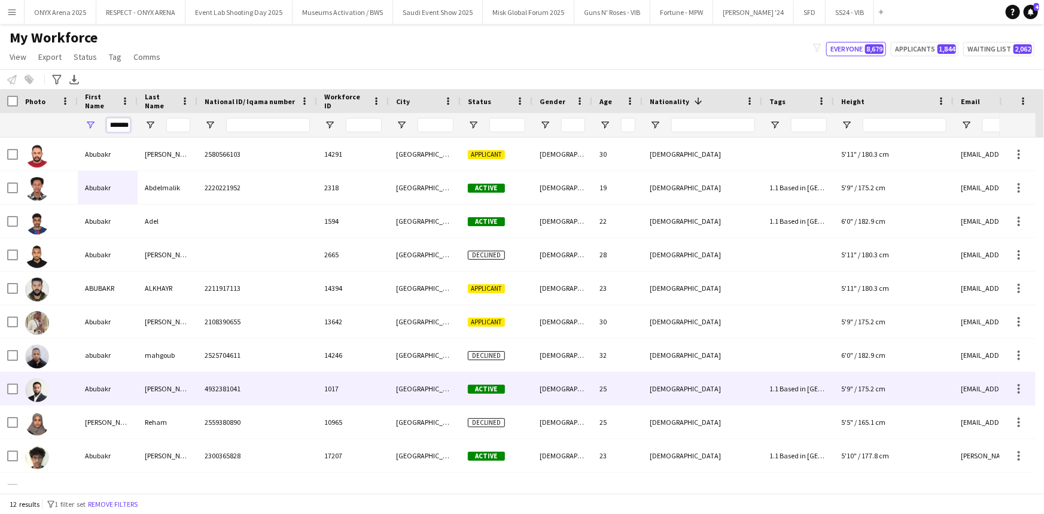
type input "*******"
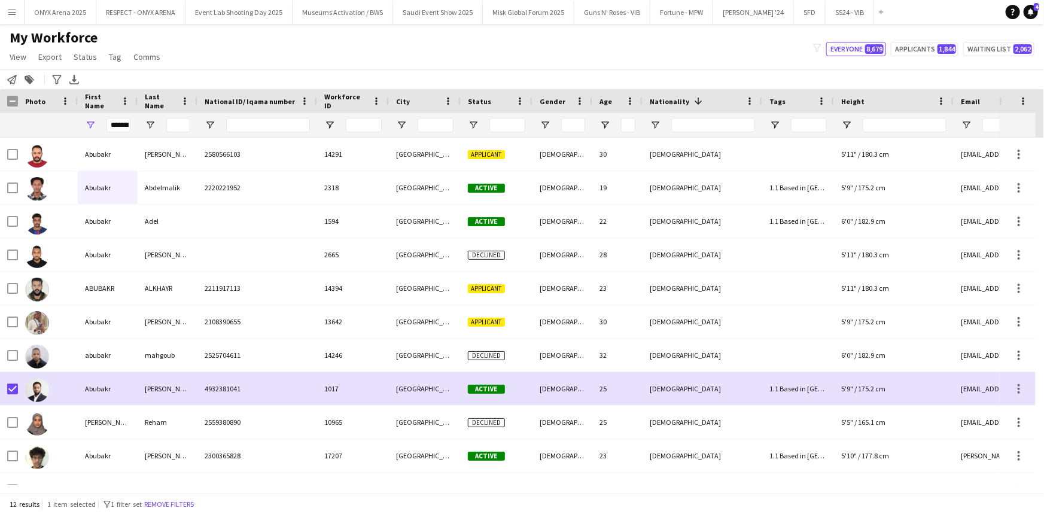
drag, startPoint x: 108, startPoint y: 57, endPoint x: 114, endPoint y: 77, distance: 21.0
click at [109, 57] on span "Tag" at bounding box center [115, 56] width 13 height 11
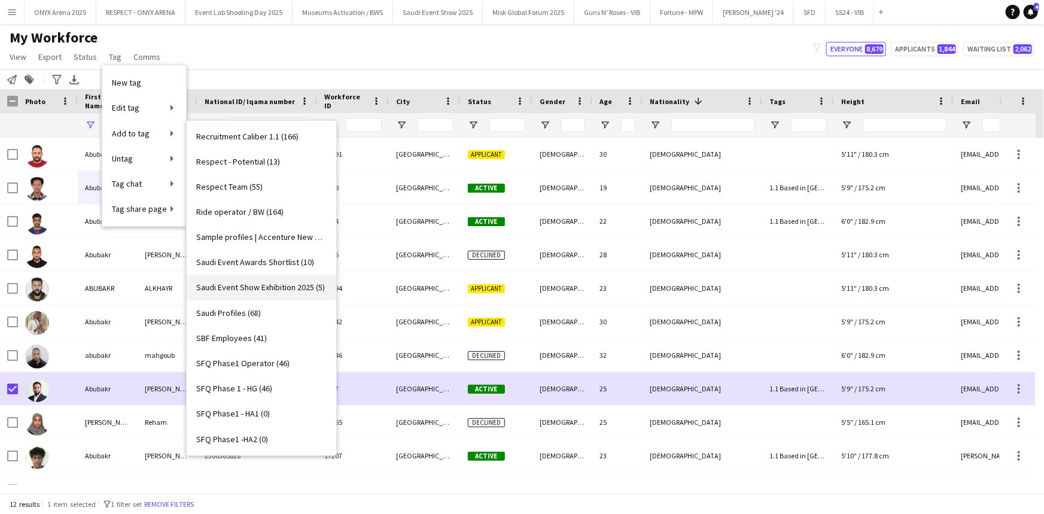
click at [261, 282] on span "Saudi Event Show Exhibition 2025 (5)" at bounding box center [260, 287] width 129 height 11
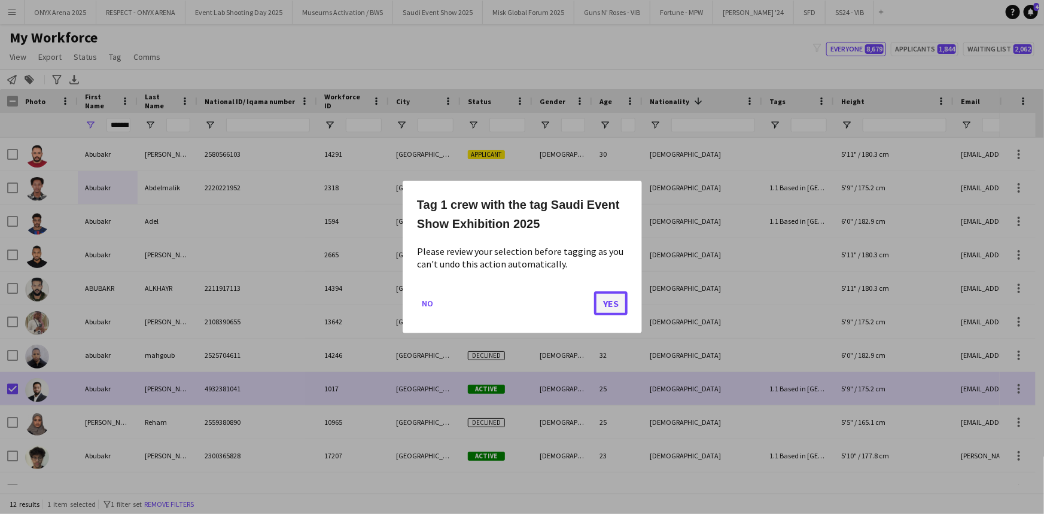
click at [608, 308] on button "Yes" at bounding box center [611, 303] width 34 height 24
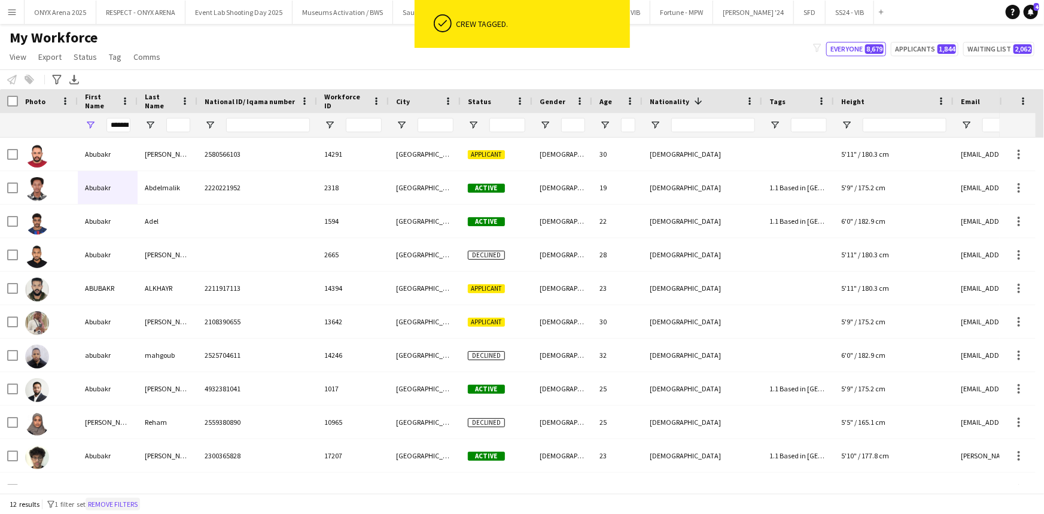
click at [121, 502] on button "Remove filters" at bounding box center [113, 504] width 54 height 13
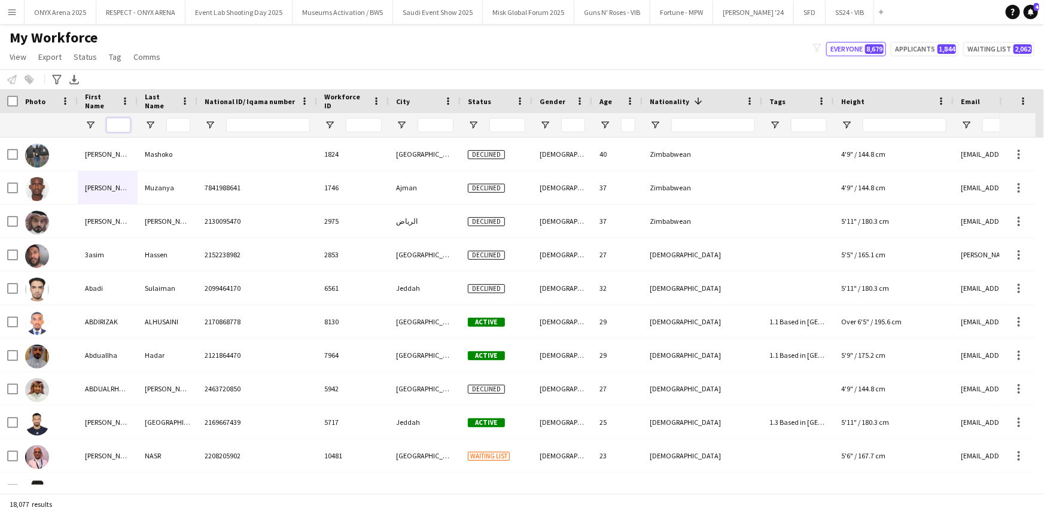
drag, startPoint x: 129, startPoint y: 126, endPoint x: 137, endPoint y: 131, distance: 9.6
click at [130, 128] on div at bounding box center [108, 125] width 60 height 24
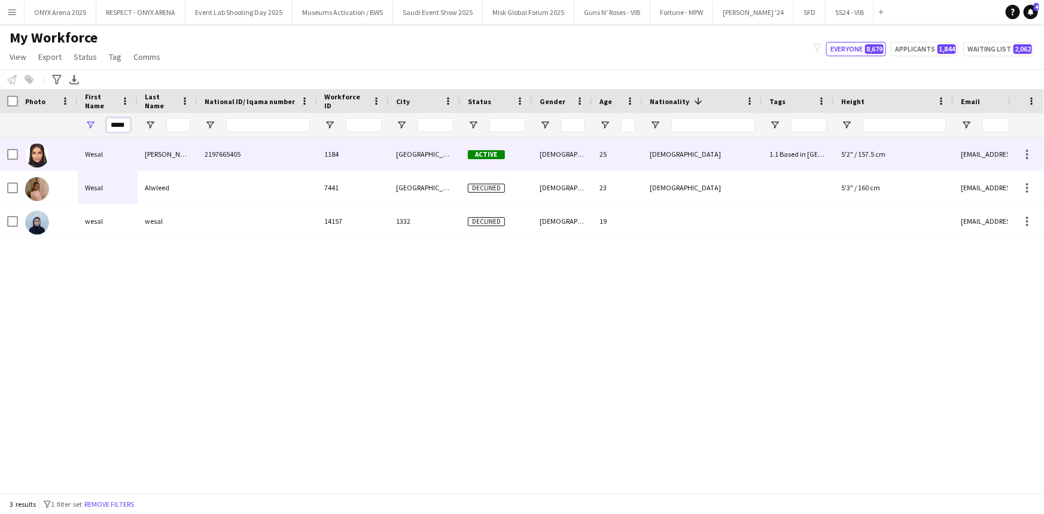
type input "*****"
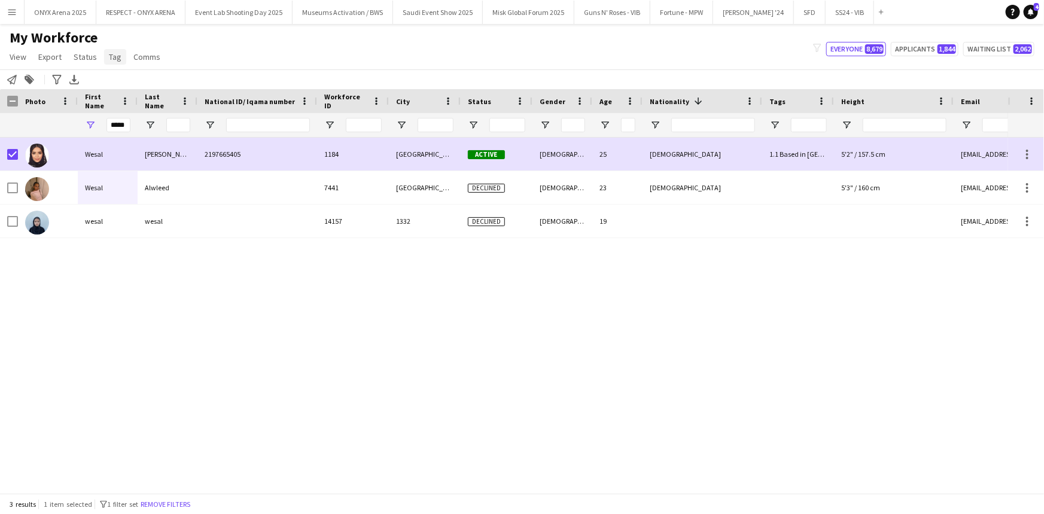
click at [119, 57] on link "Tag" at bounding box center [115, 57] width 22 height 16
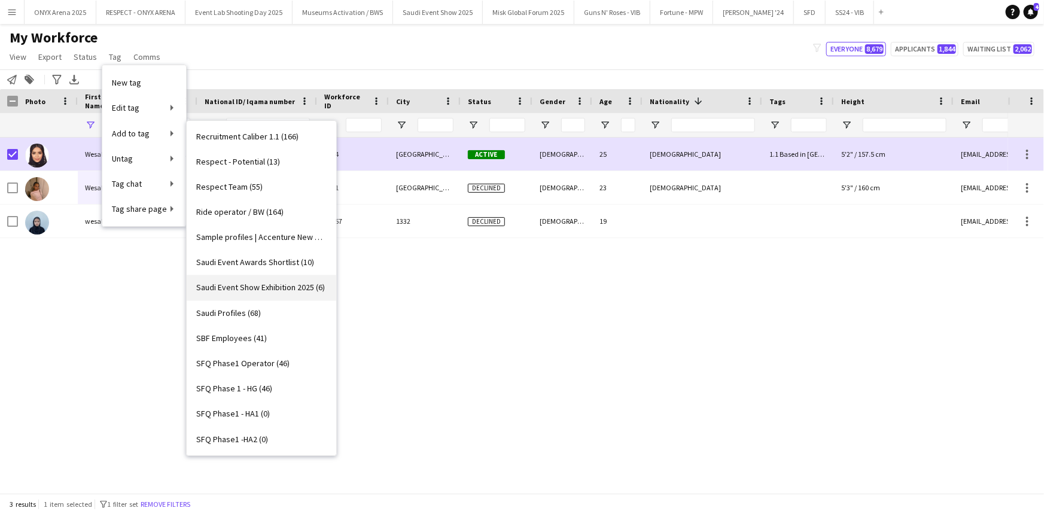
click at [281, 291] on span "Saudi Event Show Exhibition 2025 (6)" at bounding box center [260, 287] width 129 height 11
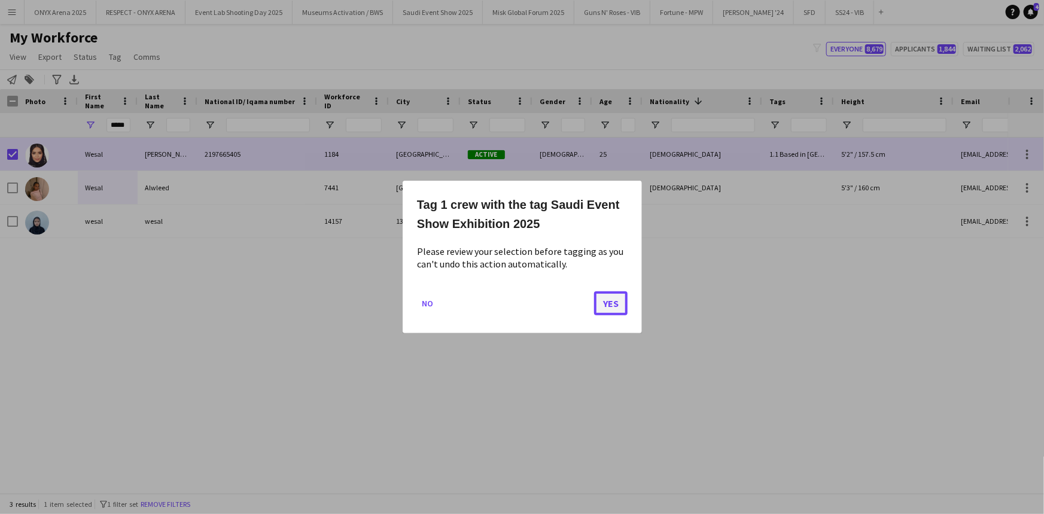
click at [605, 309] on button "Yes" at bounding box center [611, 303] width 34 height 24
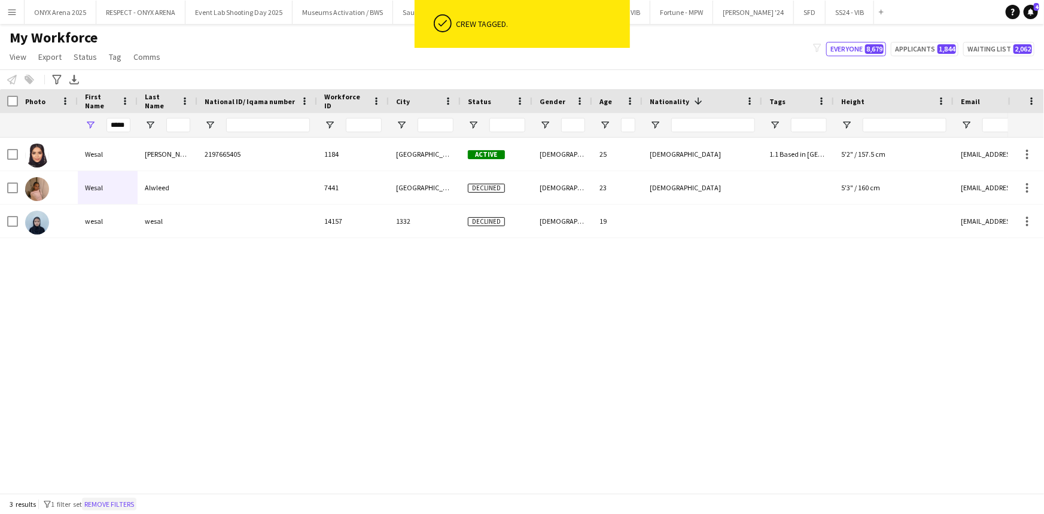
click at [129, 502] on button "Remove filters" at bounding box center [109, 504] width 54 height 13
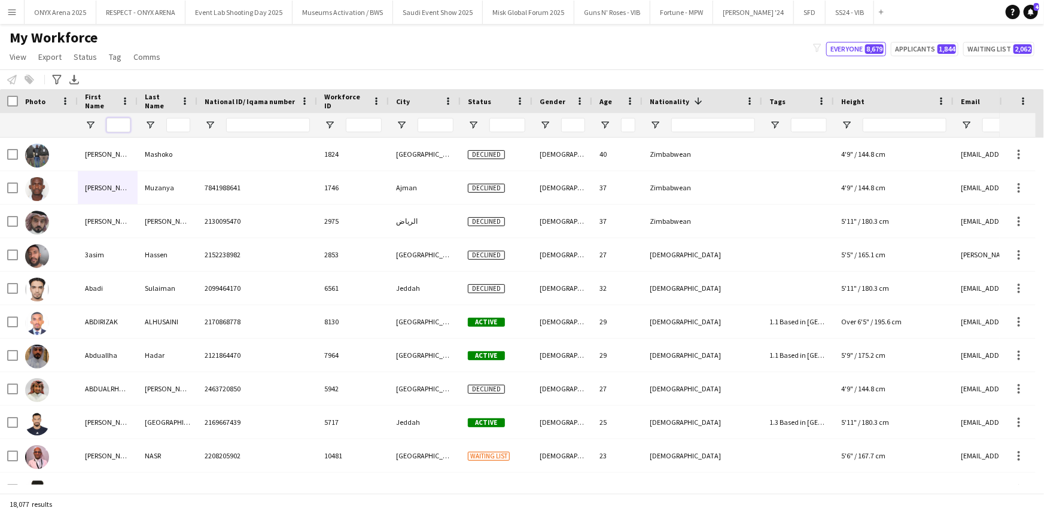
click at [110, 127] on input "First Name Filter Input" at bounding box center [118, 125] width 24 height 14
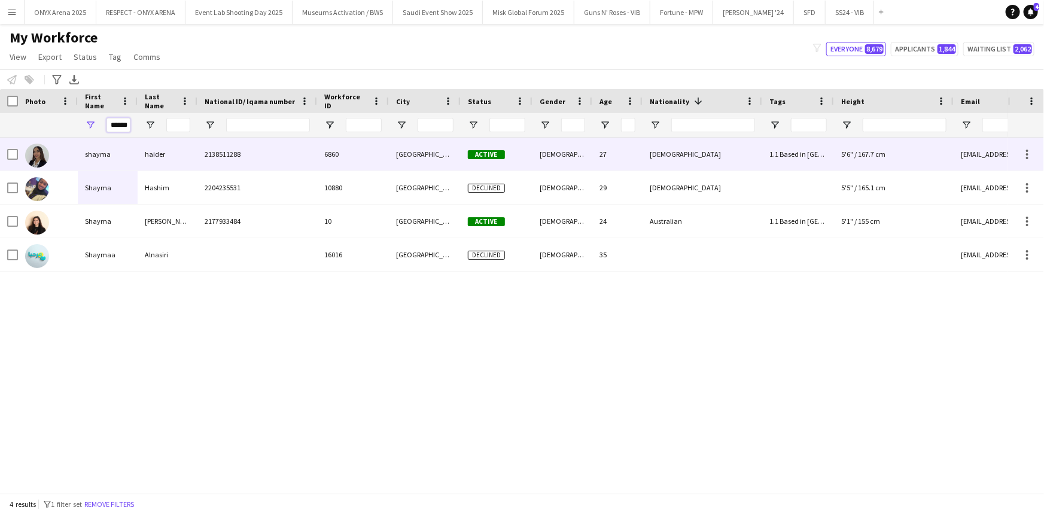
type input "******"
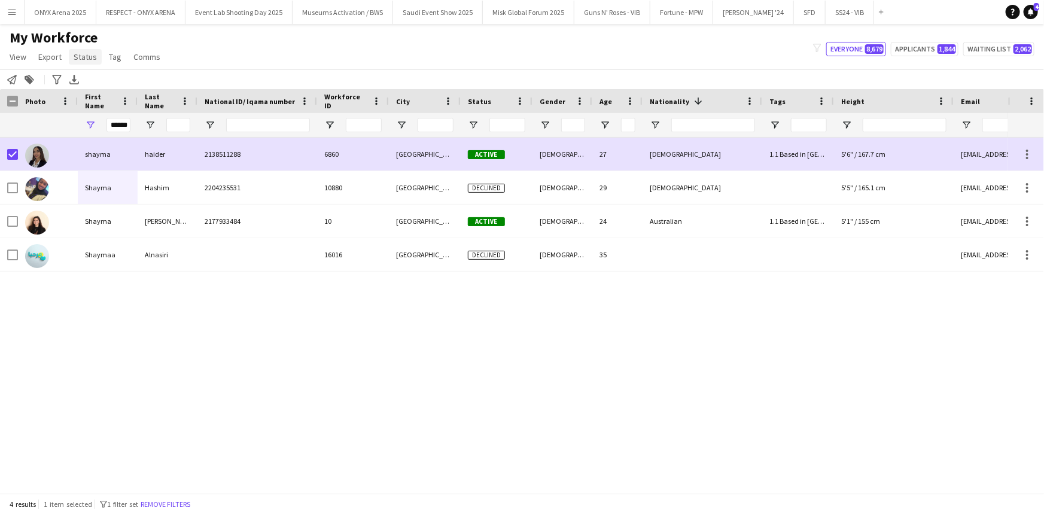
click at [85, 58] on span "Status" at bounding box center [85, 56] width 23 height 11
click at [112, 59] on span "Tag" at bounding box center [115, 56] width 13 height 11
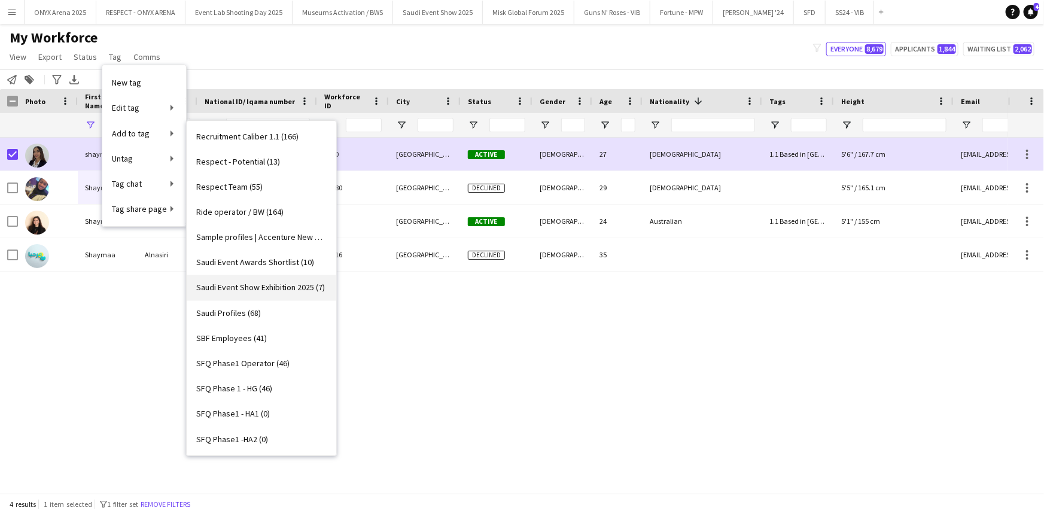
click at [264, 285] on span "Saudi Event Show Exhibition 2025 (7)" at bounding box center [260, 287] width 129 height 11
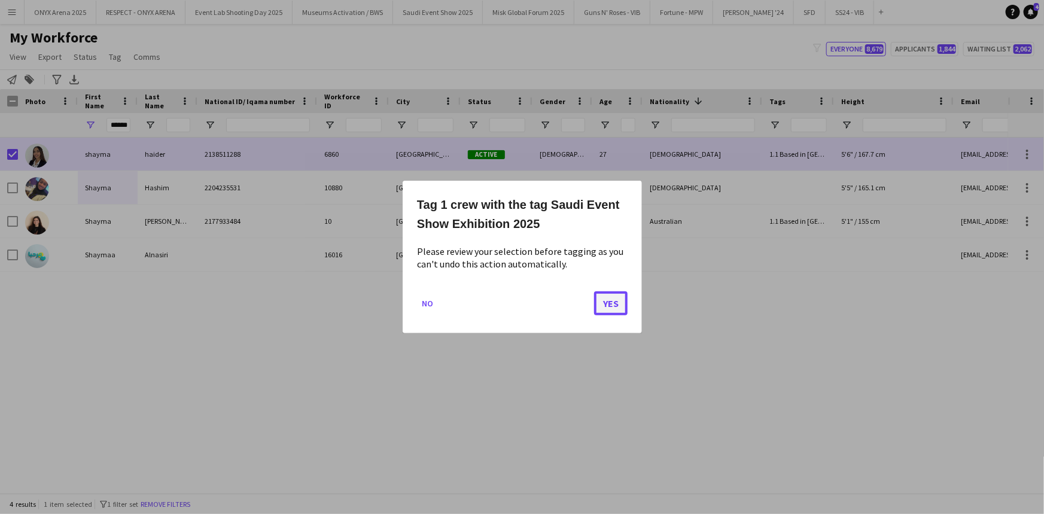
click at [616, 302] on button "Yes" at bounding box center [611, 303] width 34 height 24
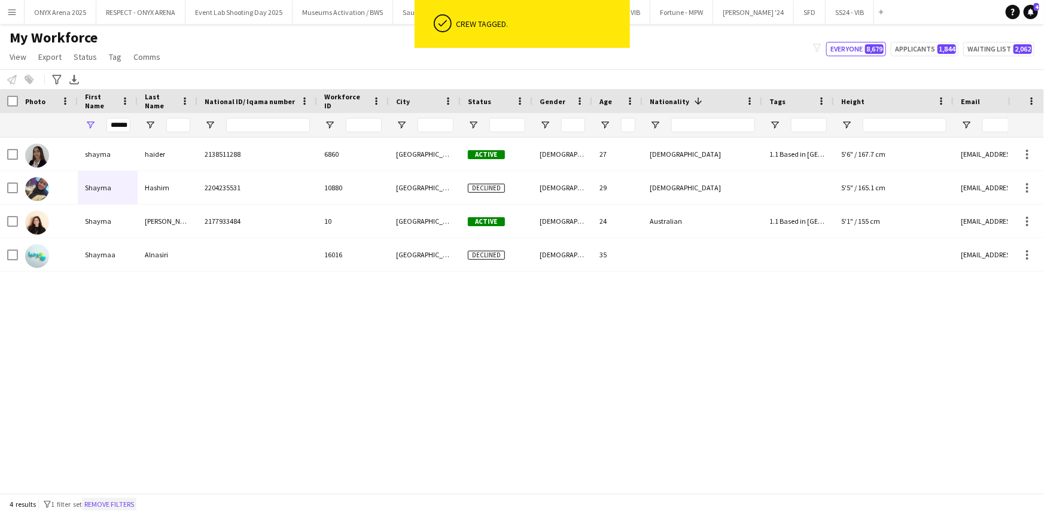
click at [111, 503] on button "Remove filters" at bounding box center [109, 504] width 54 height 13
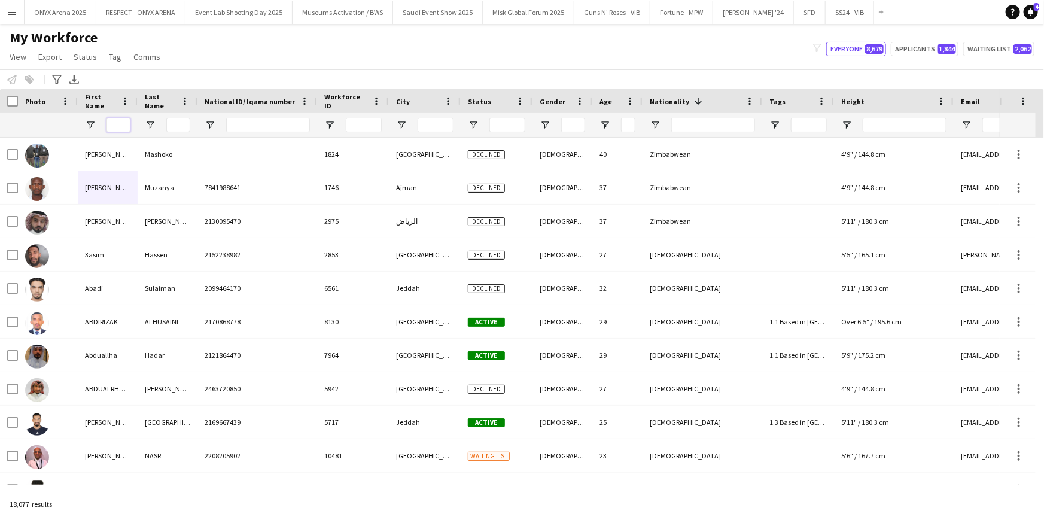
click at [117, 126] on input "First Name Filter Input" at bounding box center [118, 125] width 24 height 14
click at [172, 126] on input "Last Name Filter Input" at bounding box center [178, 125] width 24 height 14
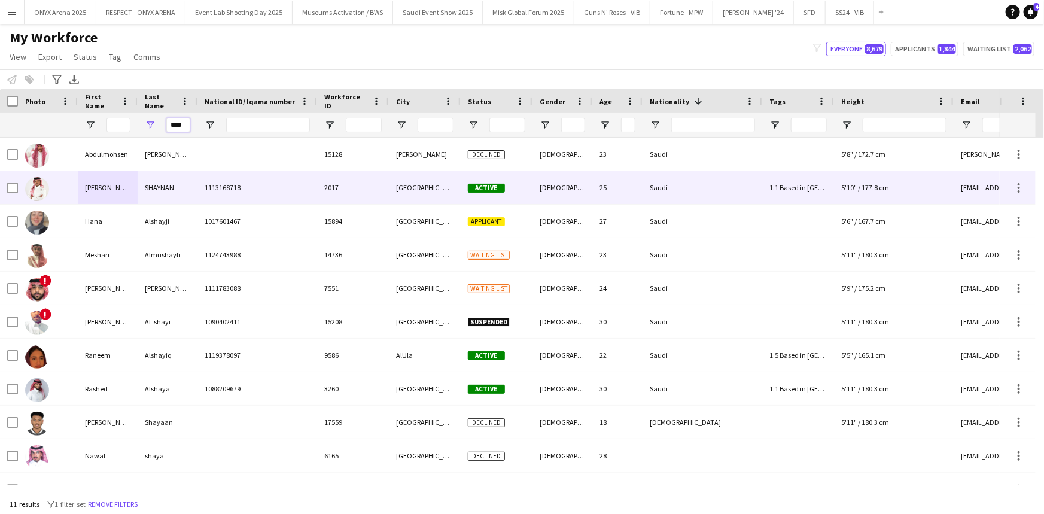
type input "****"
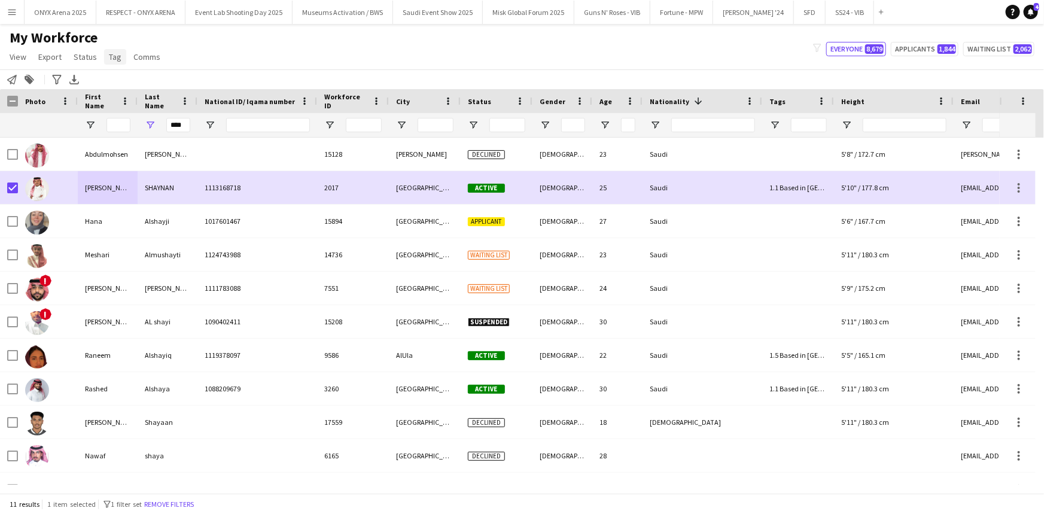
click at [115, 61] on span "Tag" at bounding box center [115, 56] width 13 height 11
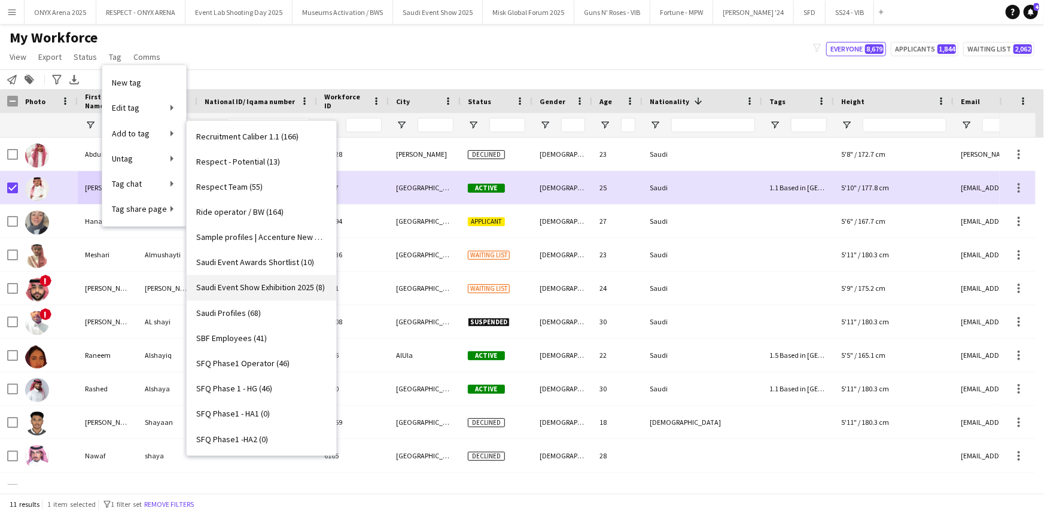
click at [276, 288] on span "Saudi Event Show Exhibition 2025 (8)" at bounding box center [260, 287] width 129 height 11
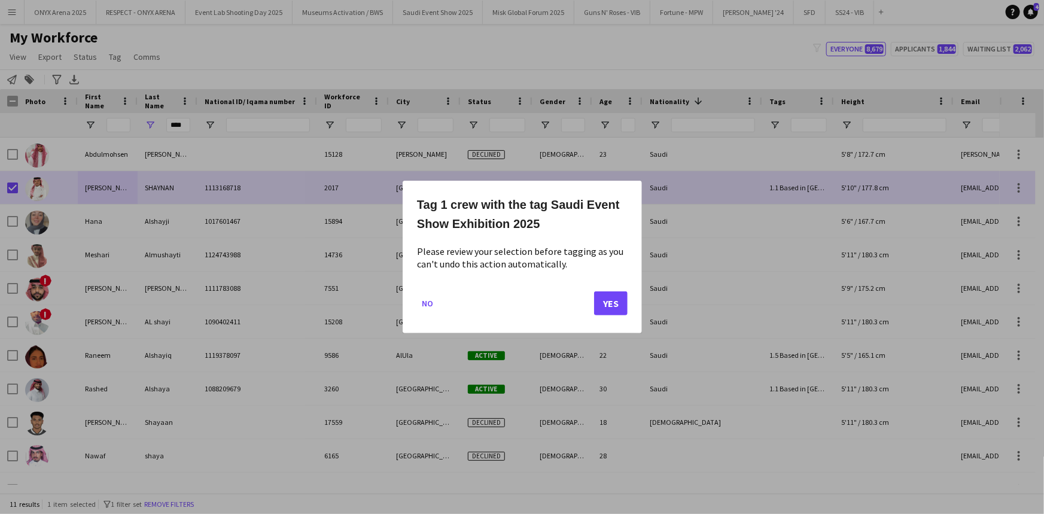
click at [628, 293] on div "Tag 1 crew with the tag Saudi Event Show Exhibition 2025 Please review your sel…" at bounding box center [522, 257] width 239 height 153
drag, startPoint x: 613, startPoint y: 306, endPoint x: 569, endPoint y: 270, distance: 56.6
click at [612, 305] on button "Yes" at bounding box center [611, 303] width 34 height 24
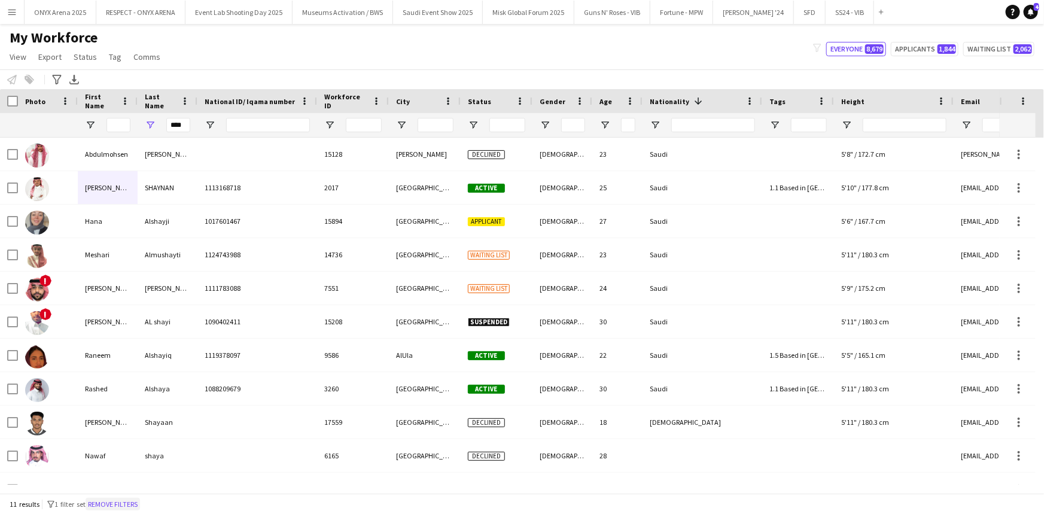
click at [120, 507] on button "Remove filters" at bounding box center [113, 504] width 54 height 13
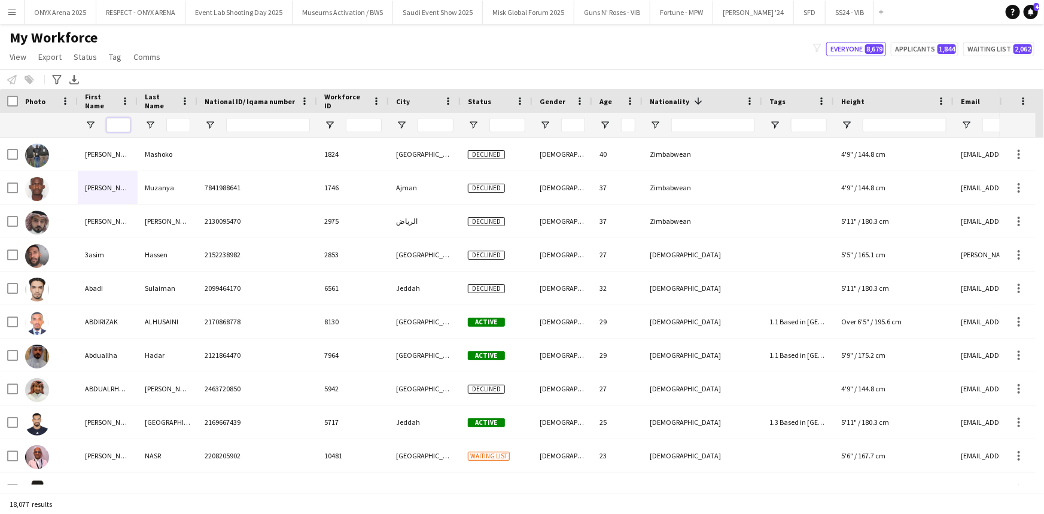
click at [112, 119] on input "First Name Filter Input" at bounding box center [118, 125] width 24 height 14
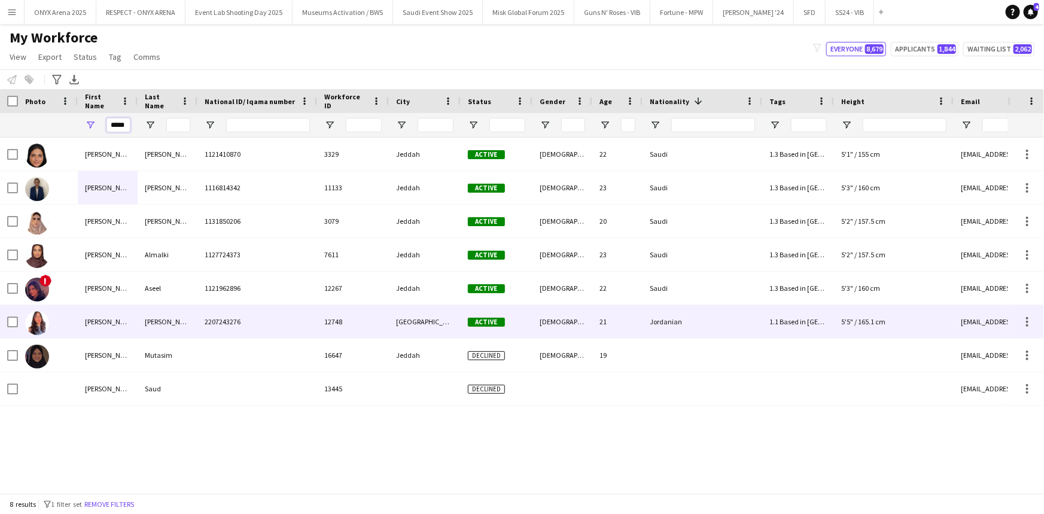
type input "*****"
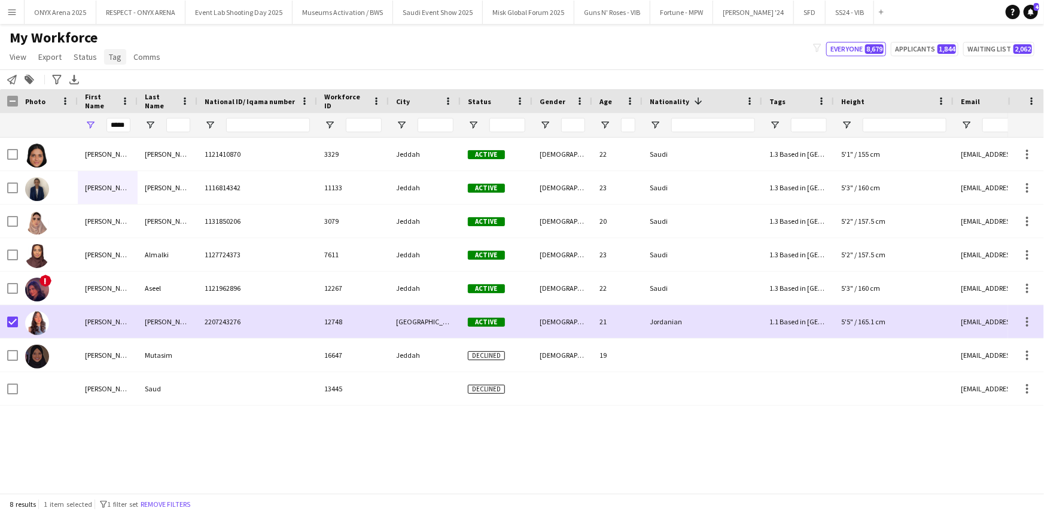
click at [109, 60] on span "Tag" at bounding box center [115, 56] width 13 height 11
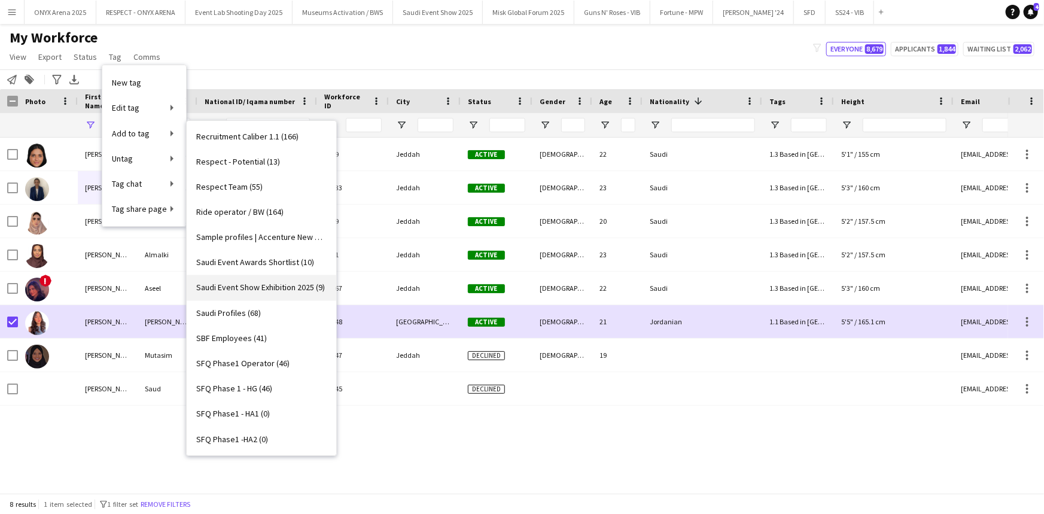
click at [224, 288] on span "Saudi Event Show Exhibition 2025 (9)" at bounding box center [260, 287] width 129 height 11
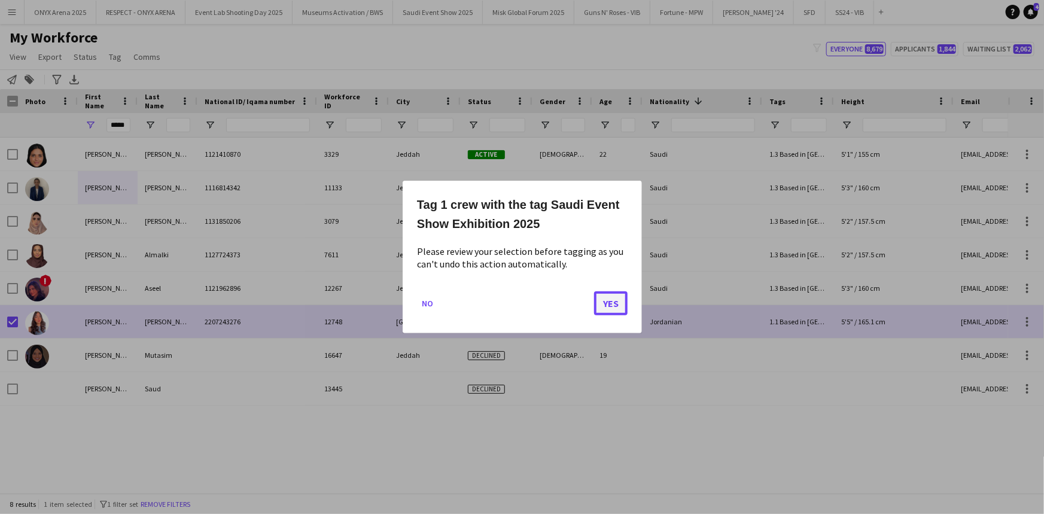
click at [599, 306] on button "Yes" at bounding box center [611, 303] width 34 height 24
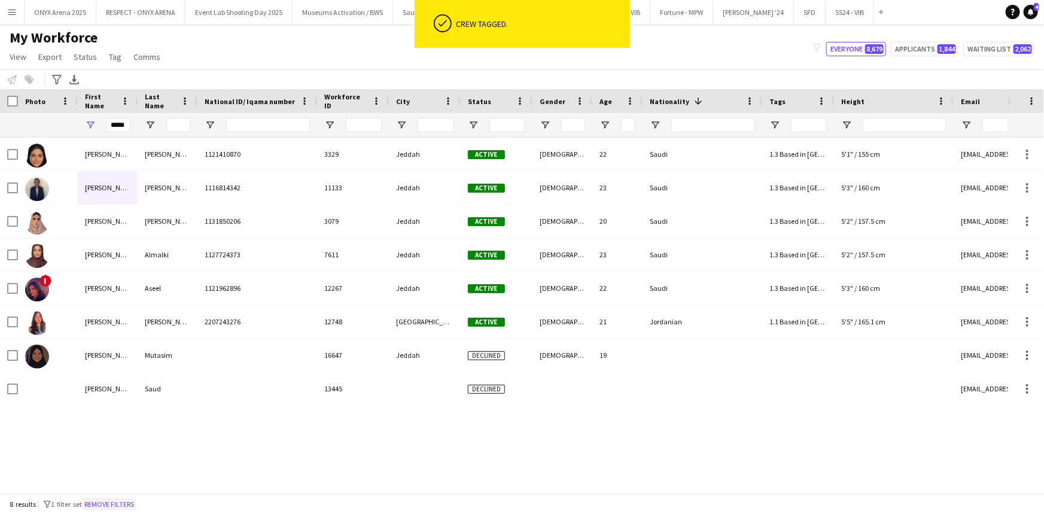
click at [136, 503] on button "Remove filters" at bounding box center [109, 504] width 54 height 13
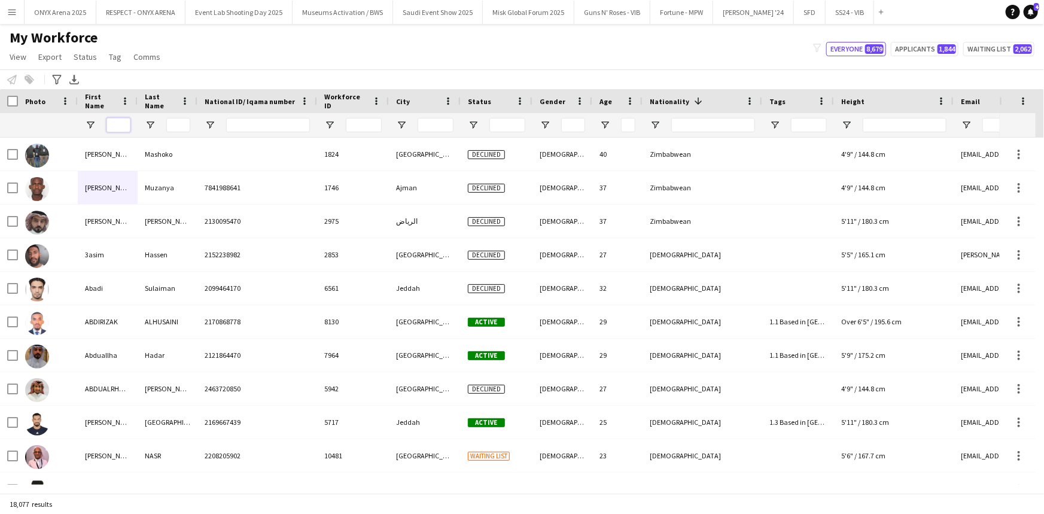
click at [120, 123] on input "First Name Filter Input" at bounding box center [118, 125] width 24 height 14
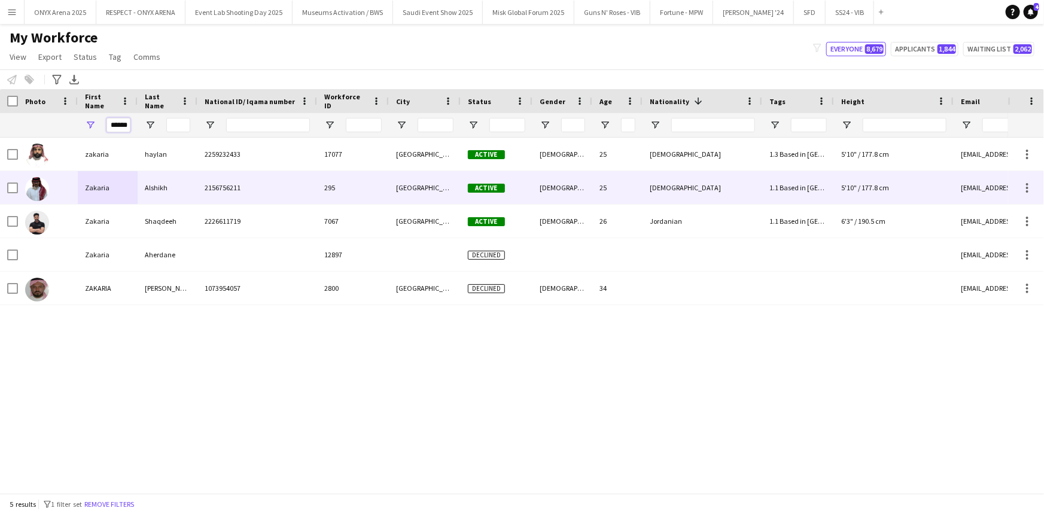
type input "******"
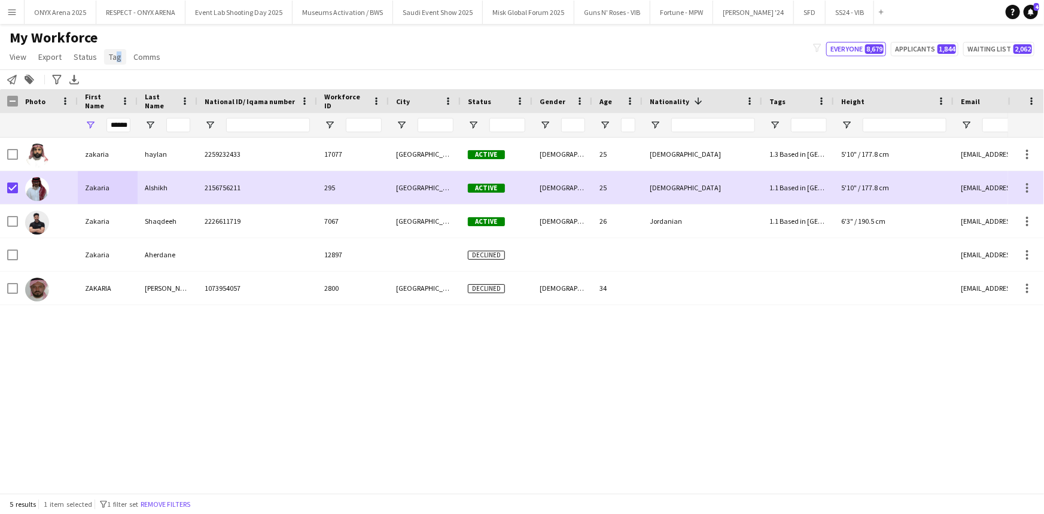
click at [114, 59] on span "Tag" at bounding box center [115, 56] width 13 height 11
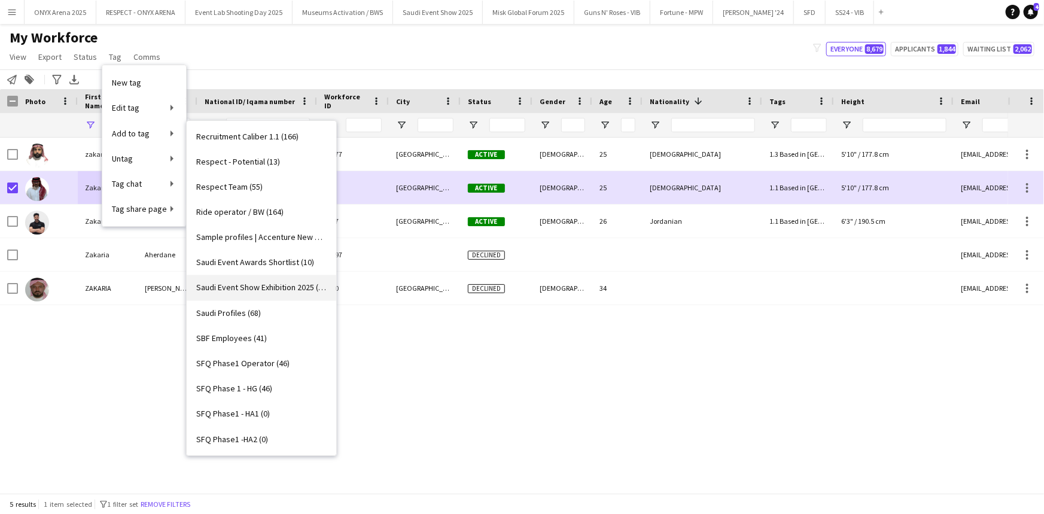
click at [239, 285] on span "Saudi Event Show Exhibition 2025 (10)" at bounding box center [261, 287] width 130 height 11
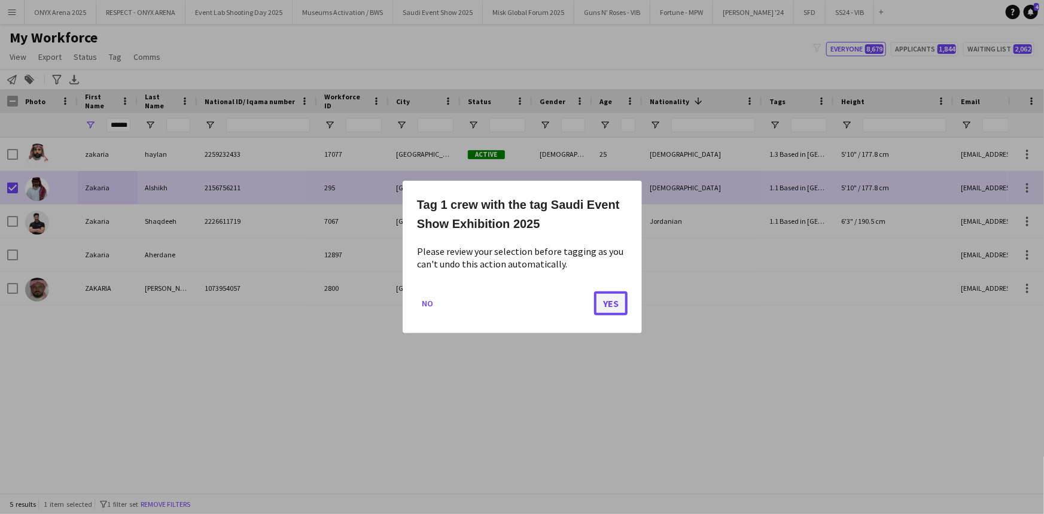
click at [610, 308] on button "Yes" at bounding box center [611, 303] width 34 height 24
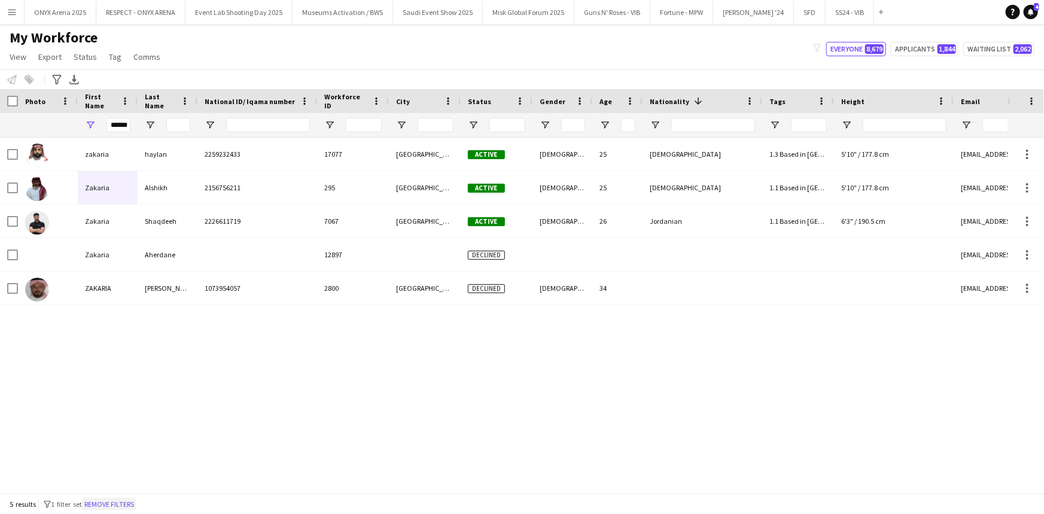
click at [129, 503] on button "Remove filters" at bounding box center [109, 504] width 54 height 13
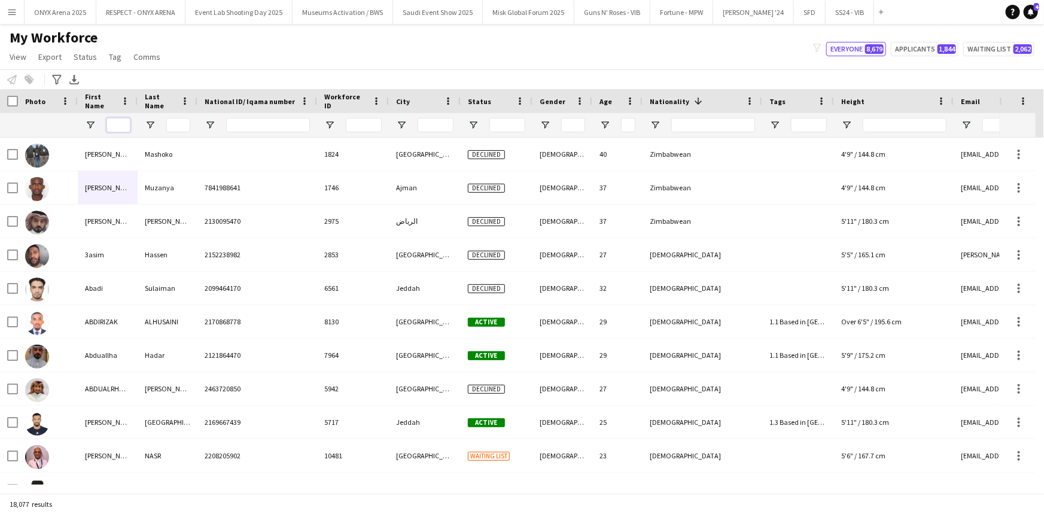
click at [118, 125] on input "First Name Filter Input" at bounding box center [118, 125] width 24 height 14
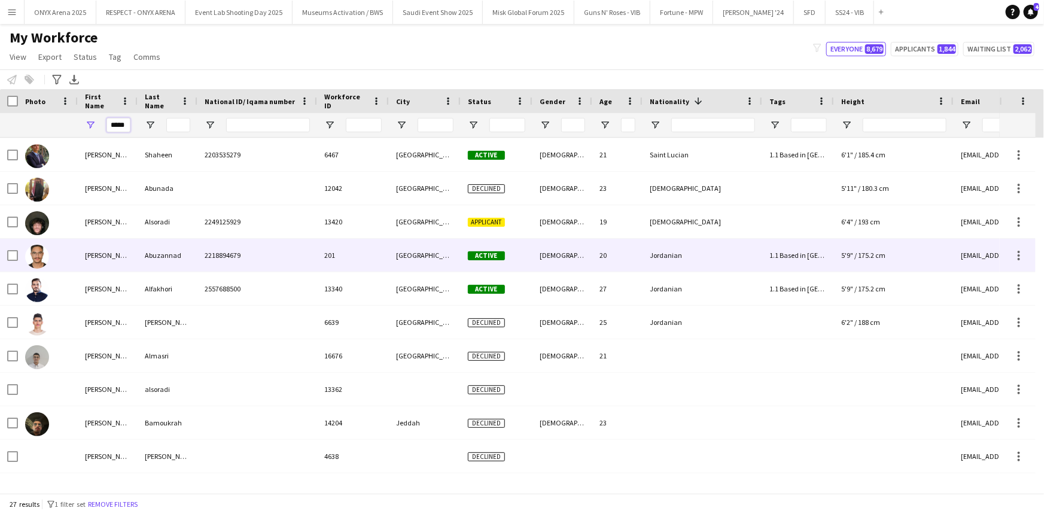
type input "*****"
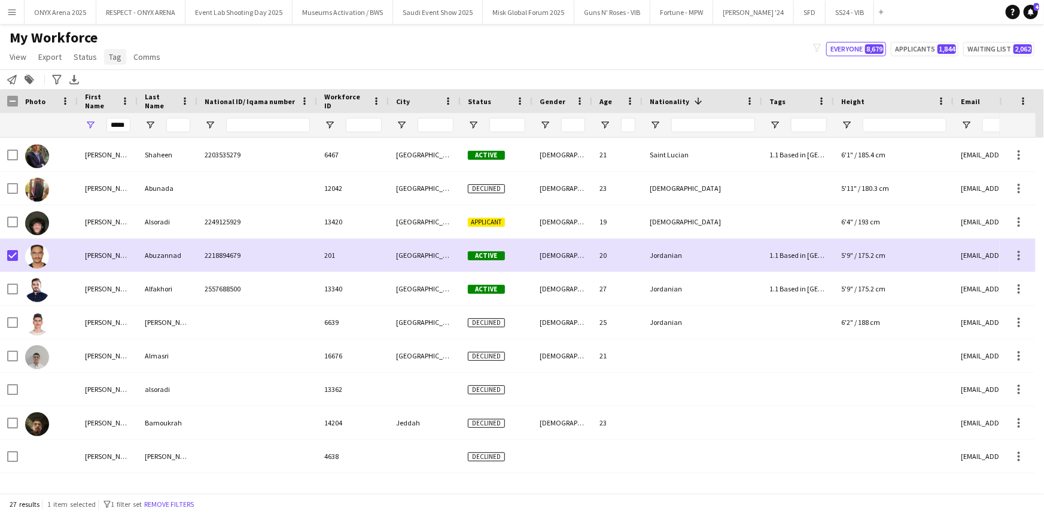
click at [112, 54] on span "Tag" at bounding box center [115, 56] width 13 height 11
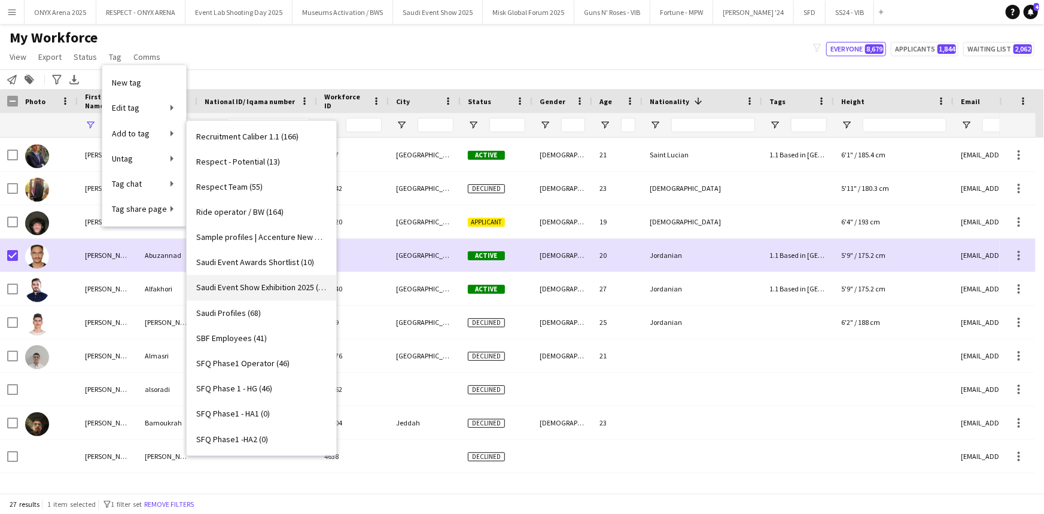
click at [257, 282] on span "Saudi Event Show Exhibition 2025 (11)" at bounding box center [261, 287] width 130 height 11
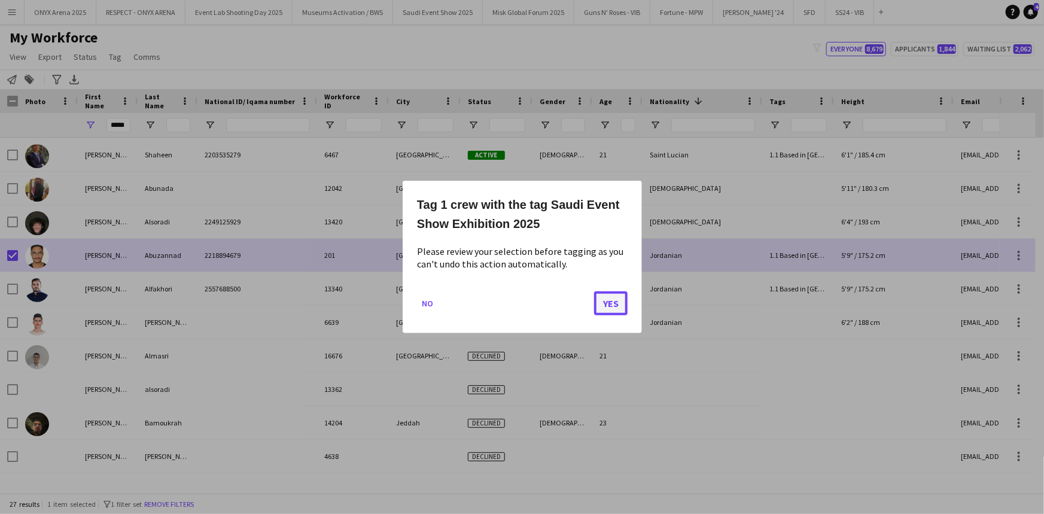
click at [623, 304] on button "Yes" at bounding box center [611, 303] width 34 height 24
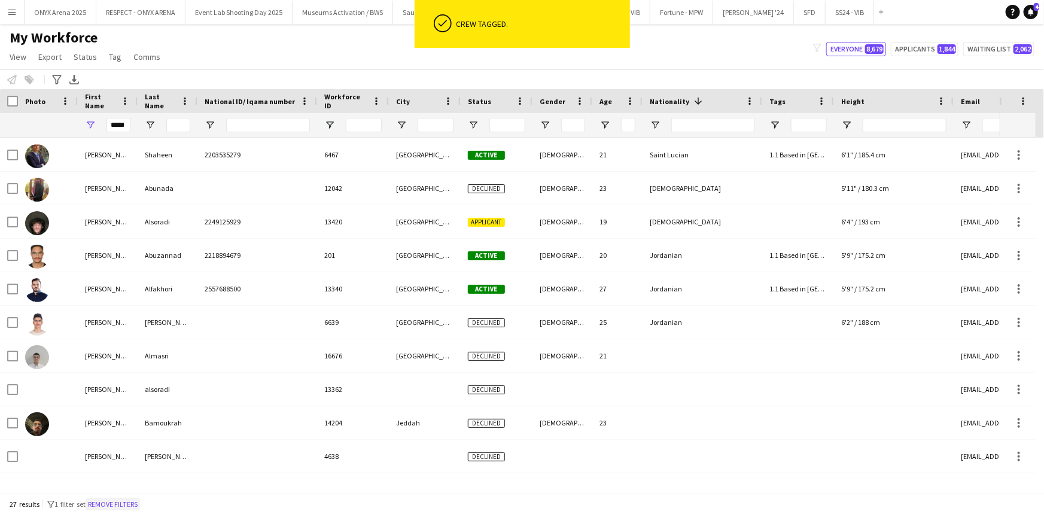
click at [140, 501] on button "Remove filters" at bounding box center [113, 504] width 54 height 13
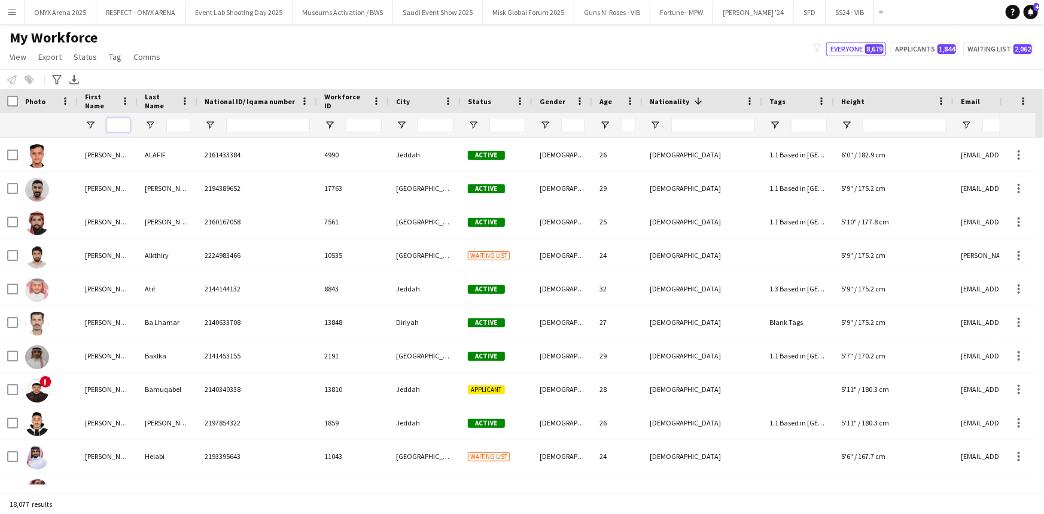
click at [114, 123] on input "First Name Filter Input" at bounding box center [118, 125] width 24 height 14
click at [180, 129] on input "Last Name Filter Input" at bounding box center [178, 125] width 24 height 14
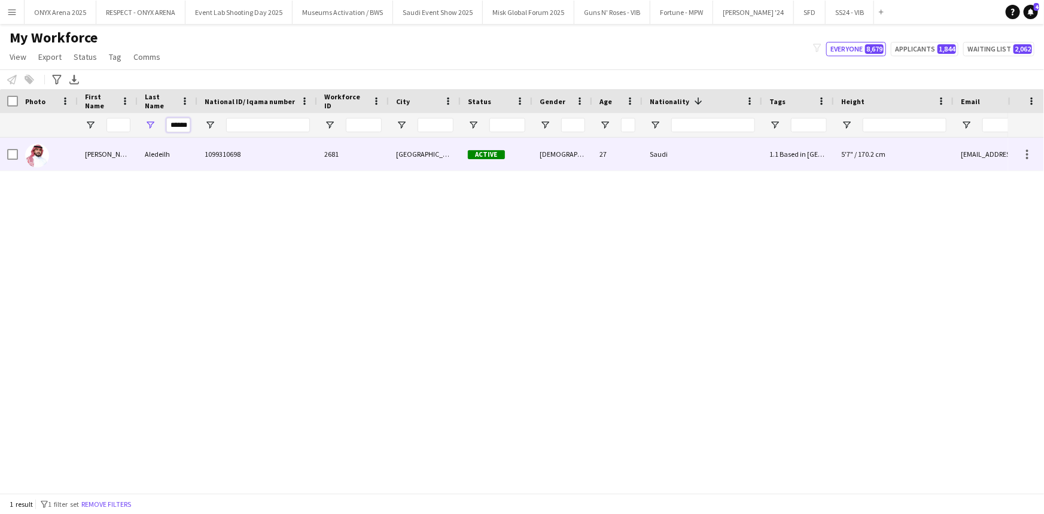
type input "******"
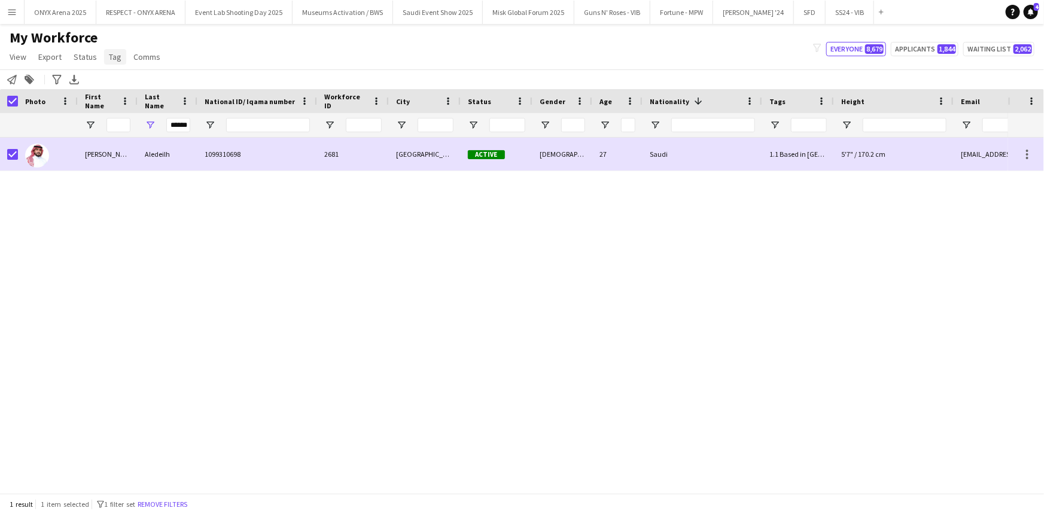
click at [117, 59] on span "Tag" at bounding box center [115, 56] width 13 height 11
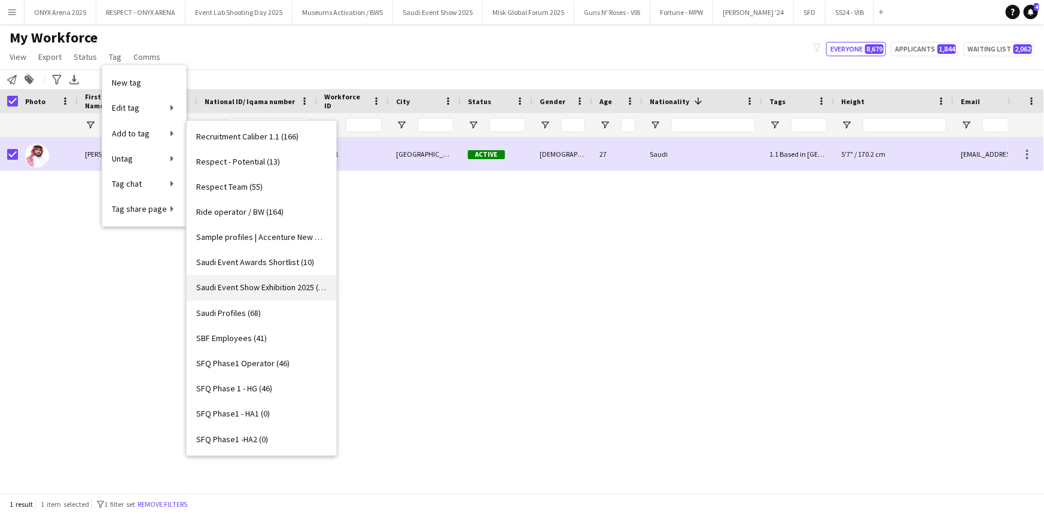
click at [263, 287] on span "Saudi Event Show Exhibition 2025 (12)" at bounding box center [261, 287] width 130 height 11
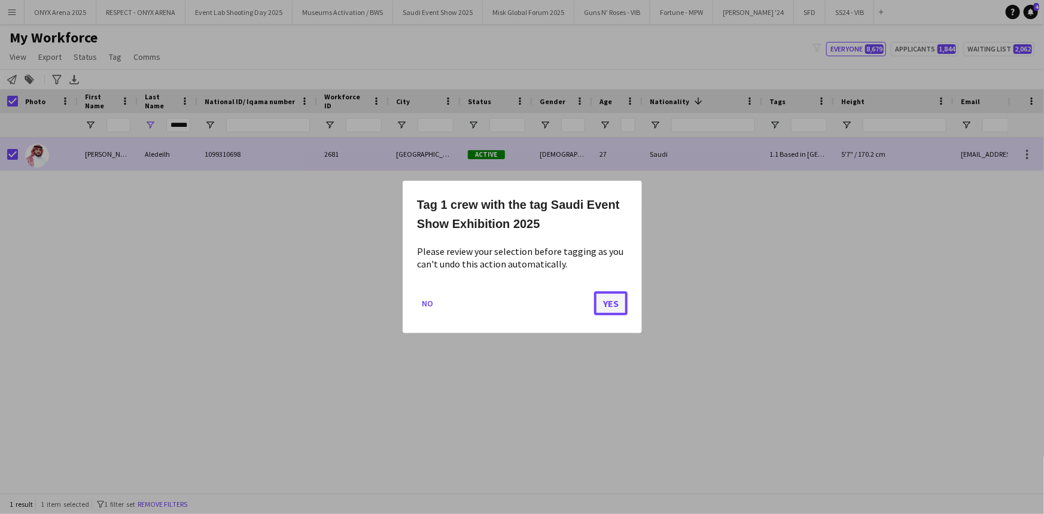
click at [604, 309] on button "Yes" at bounding box center [611, 303] width 34 height 24
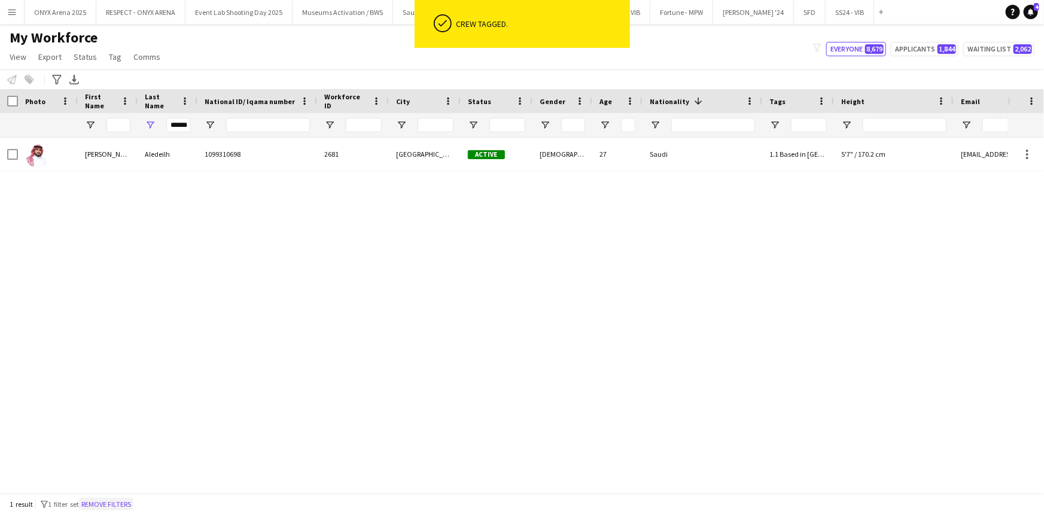
click at [120, 501] on button "Remove filters" at bounding box center [106, 504] width 54 height 13
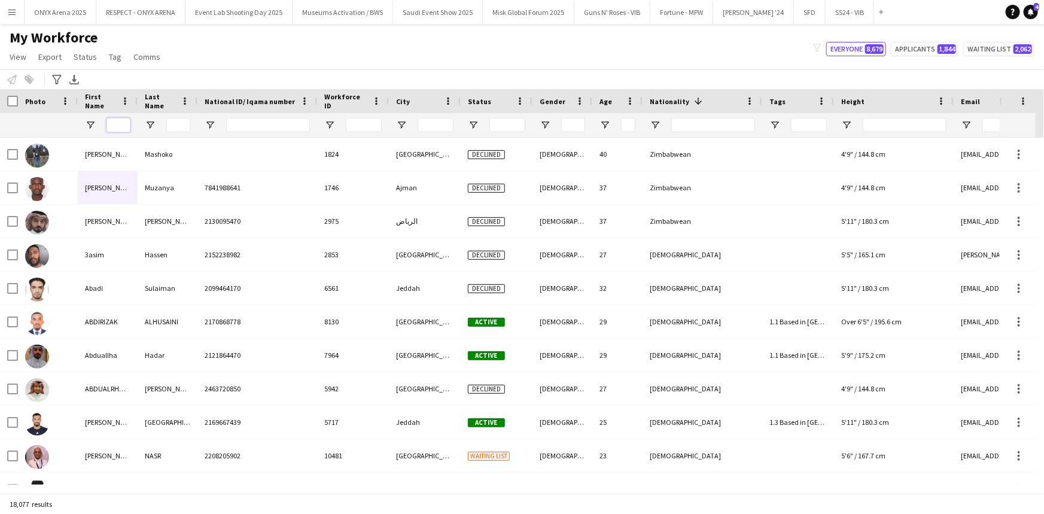
drag, startPoint x: 116, startPoint y: 126, endPoint x: 131, endPoint y: 126, distance: 15.0
click at [117, 126] on input "First Name Filter Input" at bounding box center [118, 125] width 24 height 14
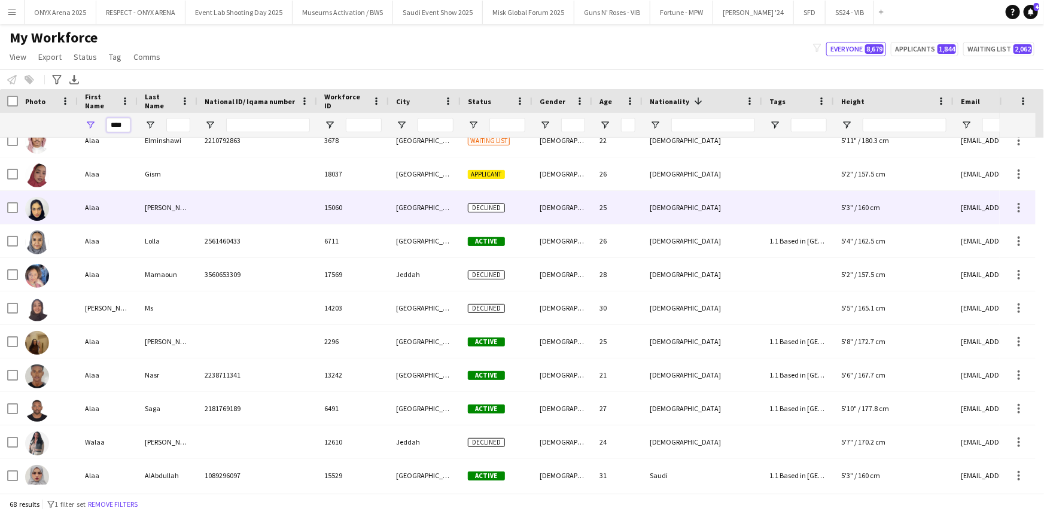
scroll to position [652, 0]
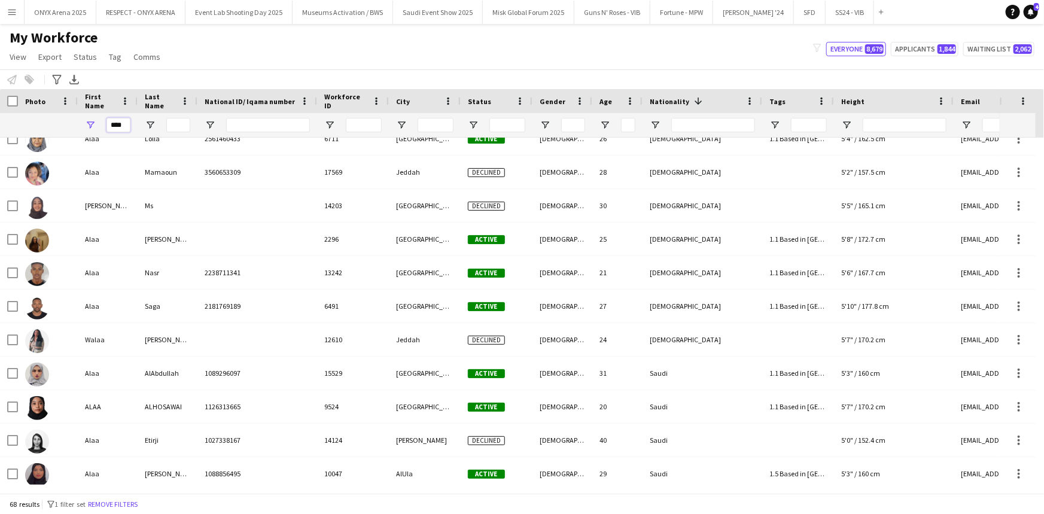
type input "****"
click at [176, 123] on input "Last Name Filter Input" at bounding box center [178, 125] width 24 height 14
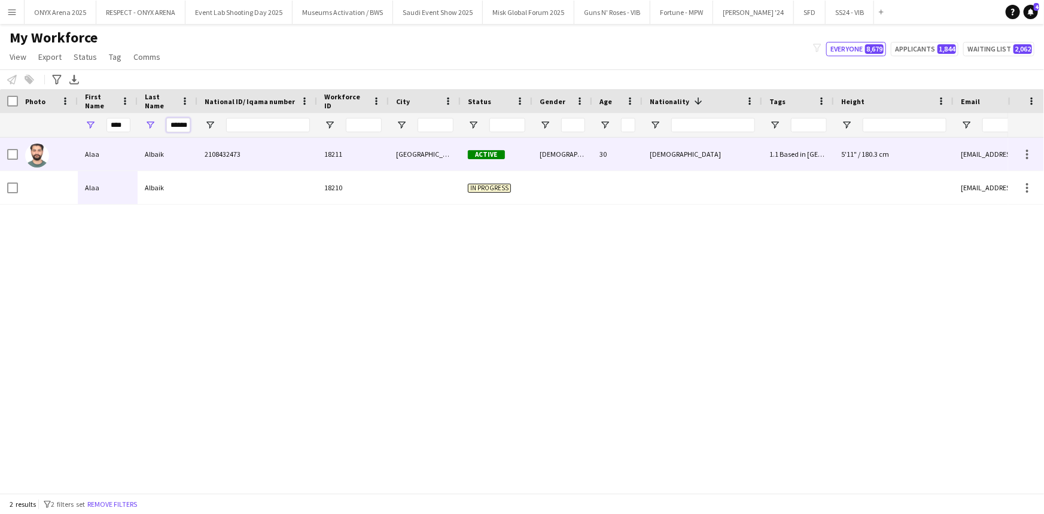
type input "******"
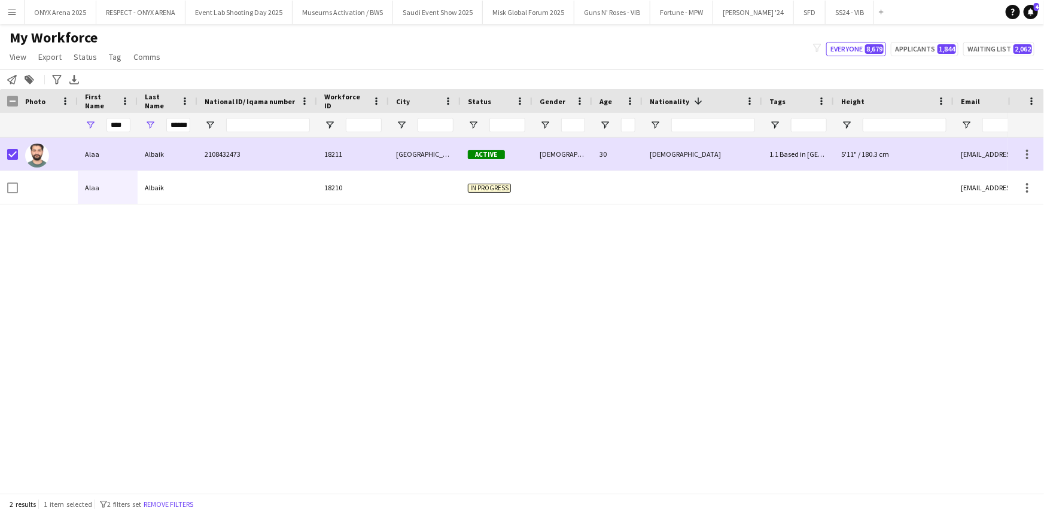
drag, startPoint x: 108, startPoint y: 53, endPoint x: 112, endPoint y: 65, distance: 12.5
click at [109, 54] on span "Tag" at bounding box center [115, 56] width 13 height 11
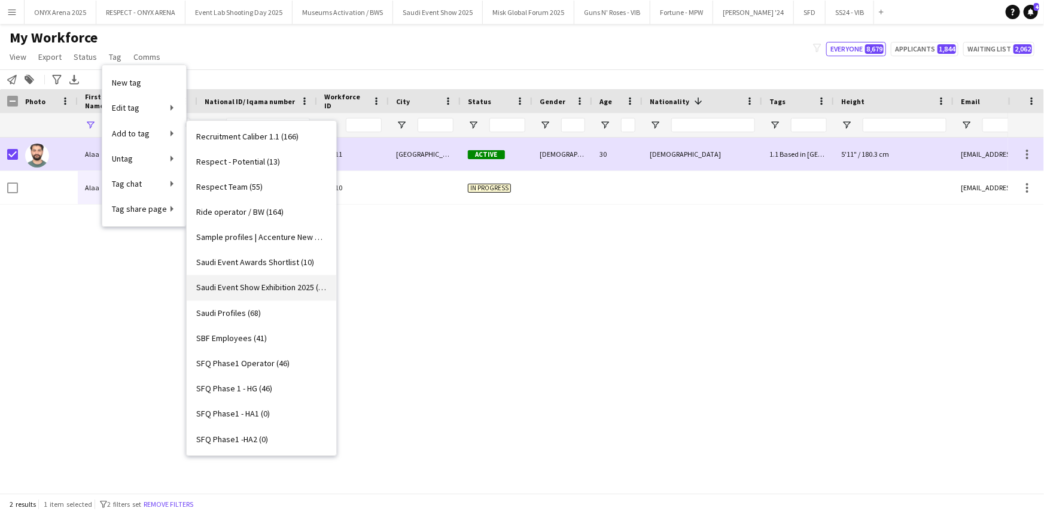
click at [270, 291] on span "Saudi Event Show Exhibition 2025 (13)" at bounding box center [261, 287] width 130 height 11
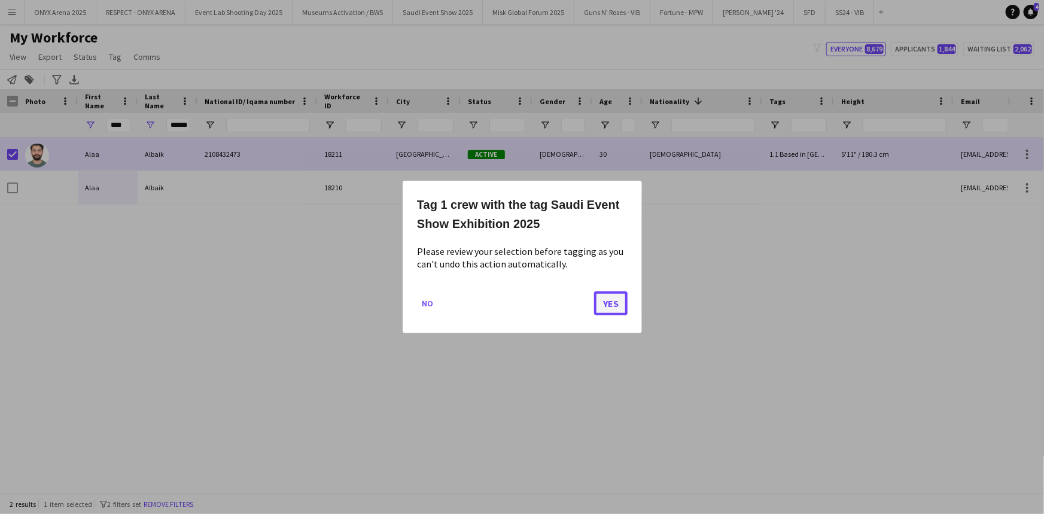
click at [614, 312] on button "Yes" at bounding box center [611, 303] width 34 height 24
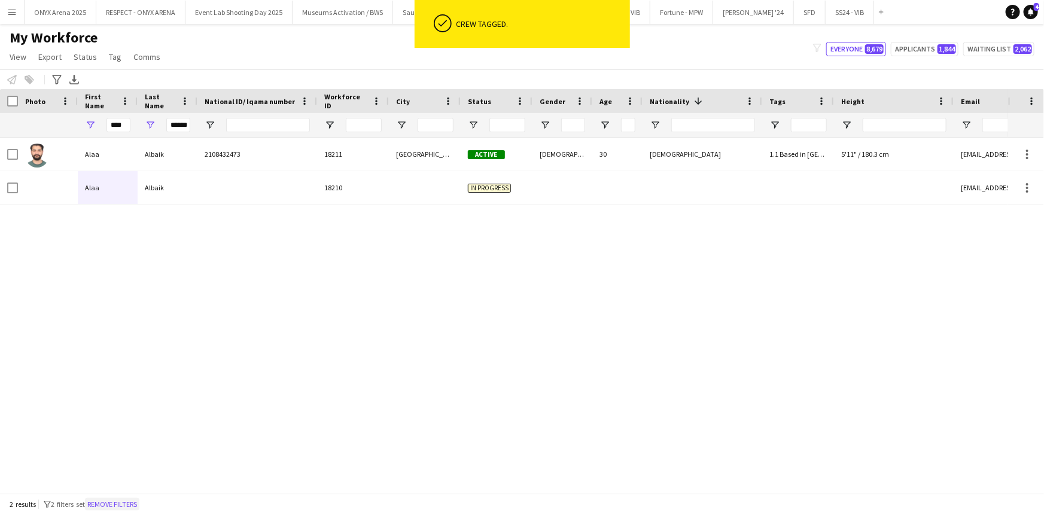
click at [133, 505] on button "Remove filters" at bounding box center [112, 504] width 54 height 13
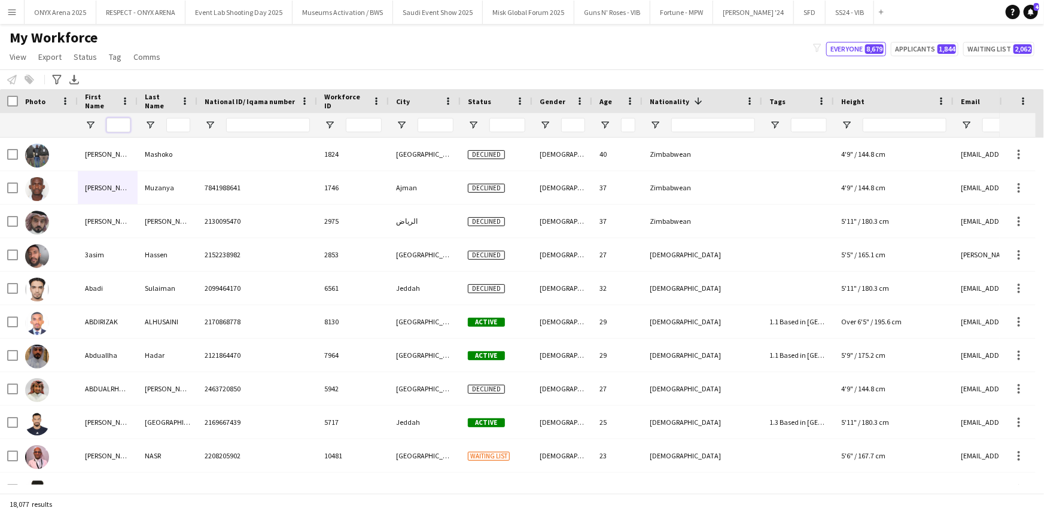
click at [120, 121] on input "First Name Filter Input" at bounding box center [118, 125] width 24 height 14
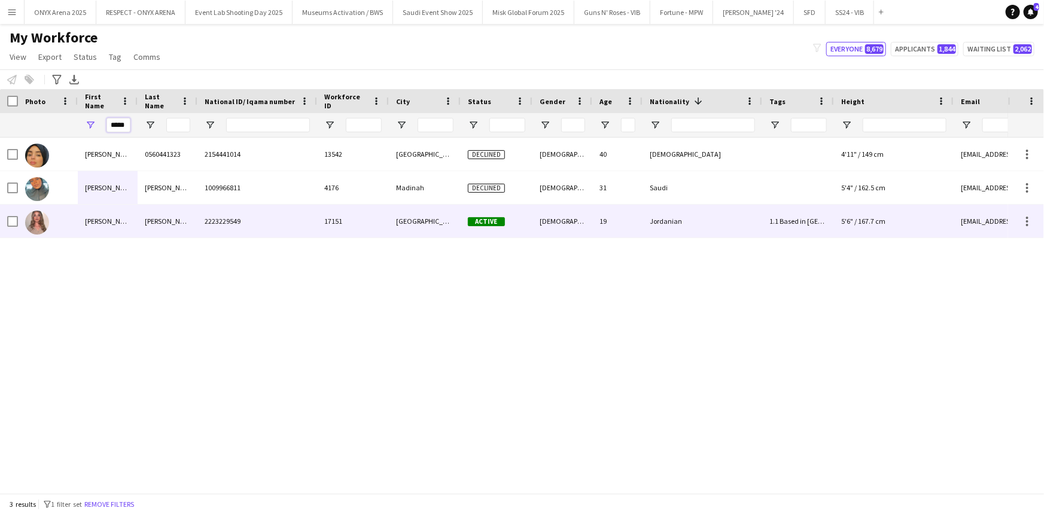
type input "*****"
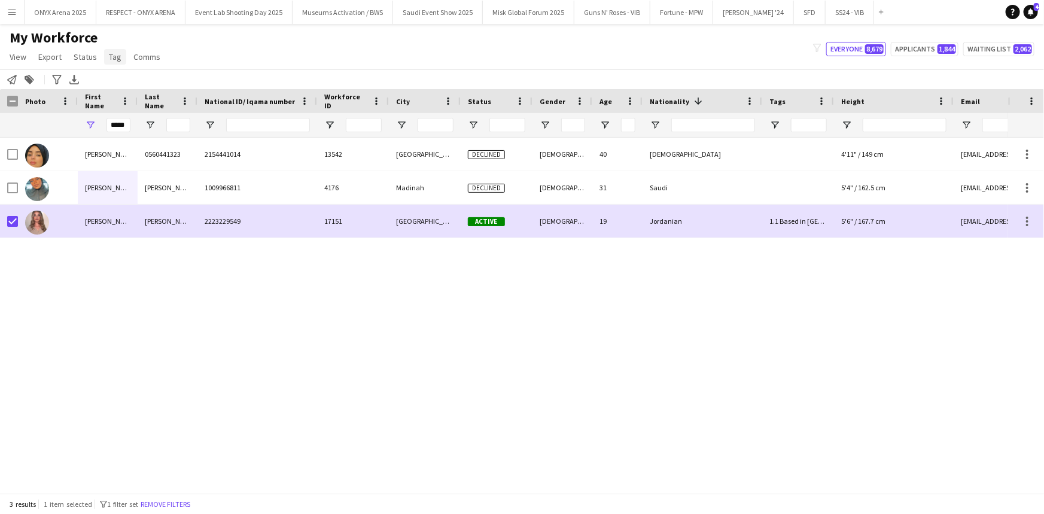
click at [117, 57] on span "Tag" at bounding box center [115, 56] width 13 height 11
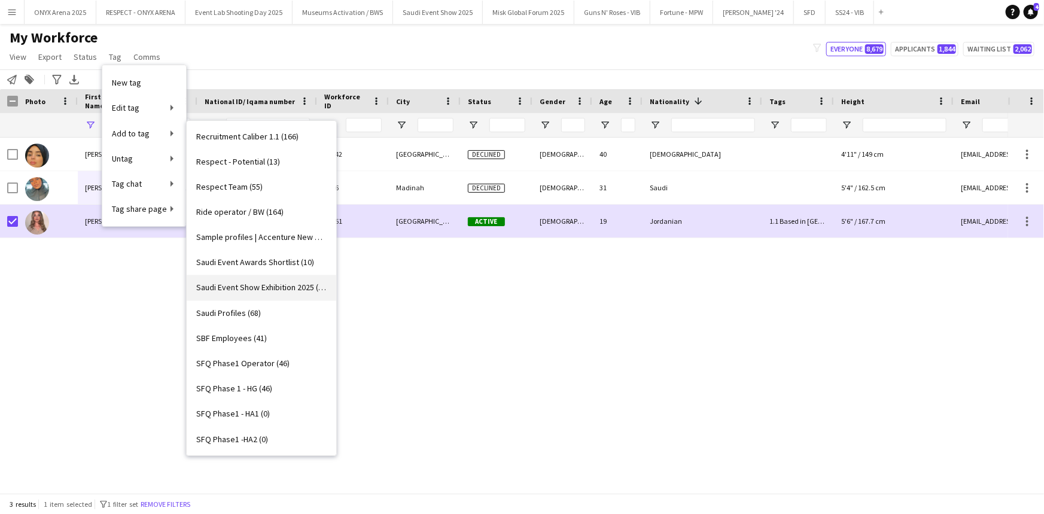
click at [246, 278] on link "Saudi Event Show Exhibition 2025 (14)" at bounding box center [262, 287] width 150 height 25
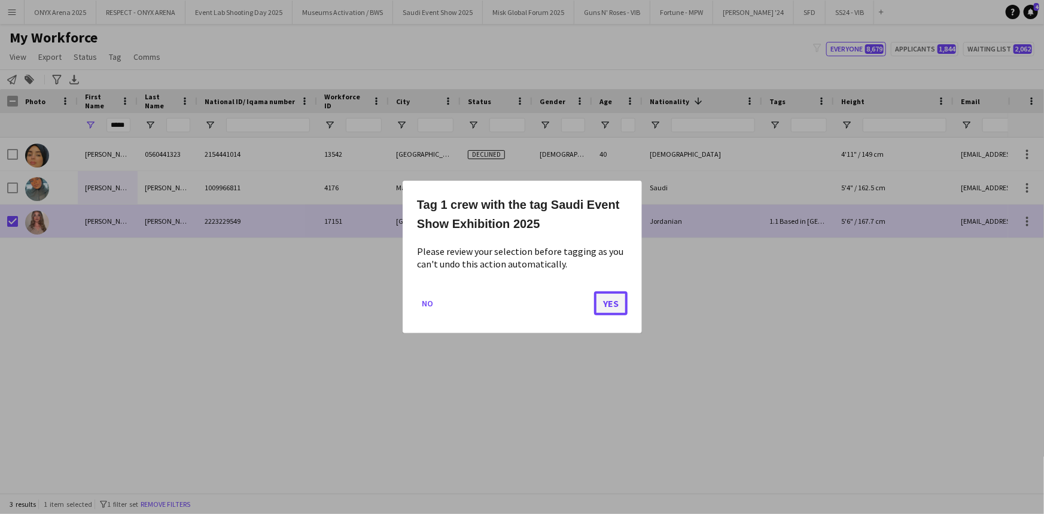
click at [611, 302] on button "Yes" at bounding box center [611, 303] width 34 height 24
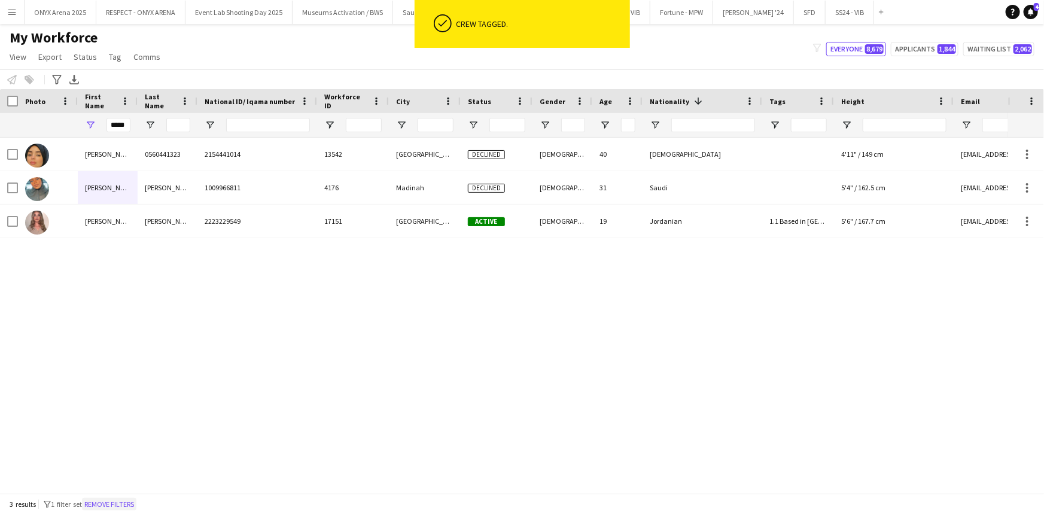
click at [133, 504] on button "Remove filters" at bounding box center [109, 504] width 54 height 13
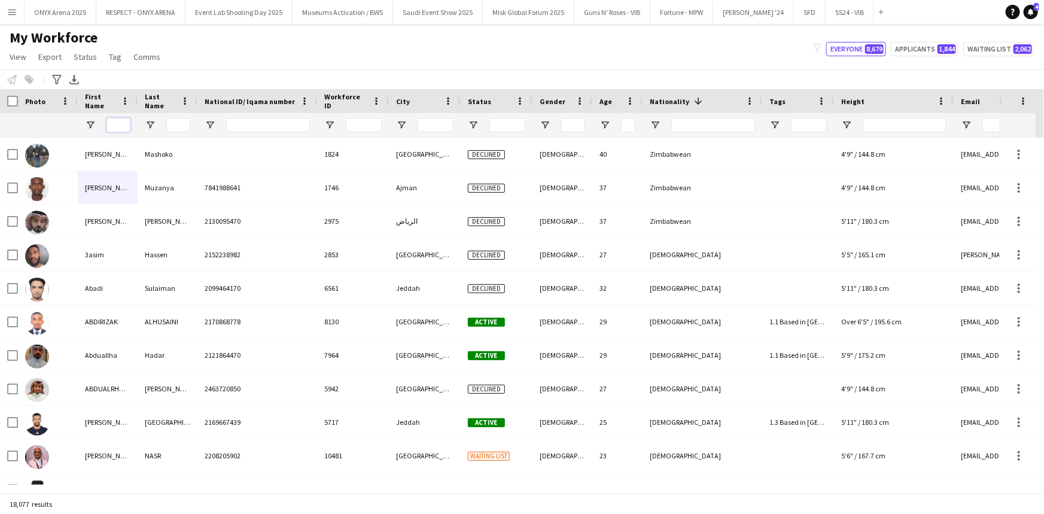
click at [120, 124] on input "First Name Filter Input" at bounding box center [118, 125] width 24 height 14
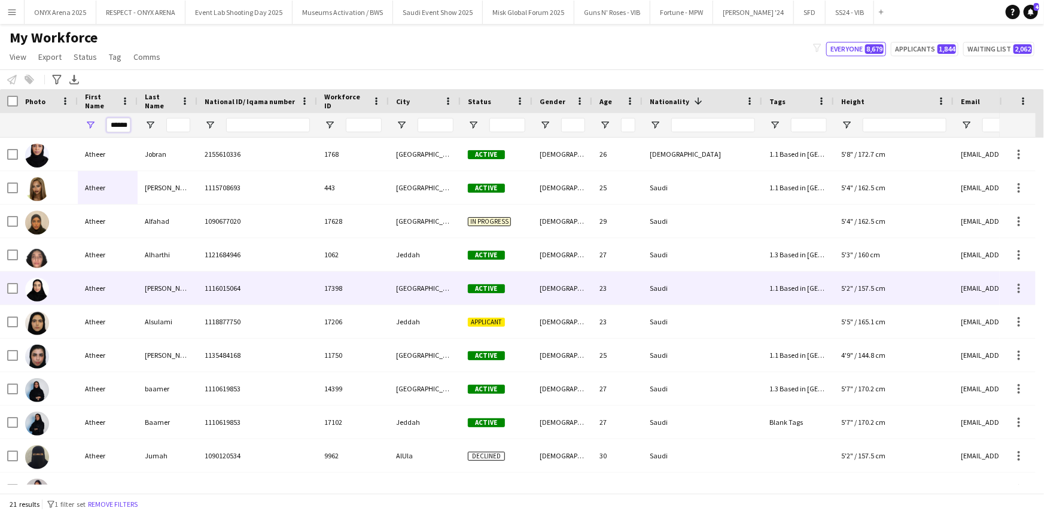
type input "******"
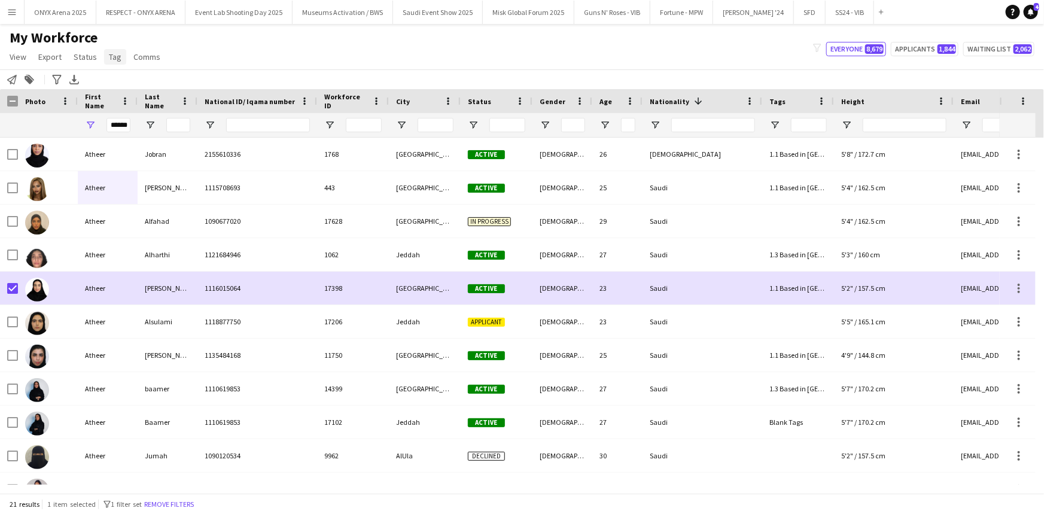
click at [112, 59] on span "Tag" at bounding box center [115, 56] width 13 height 11
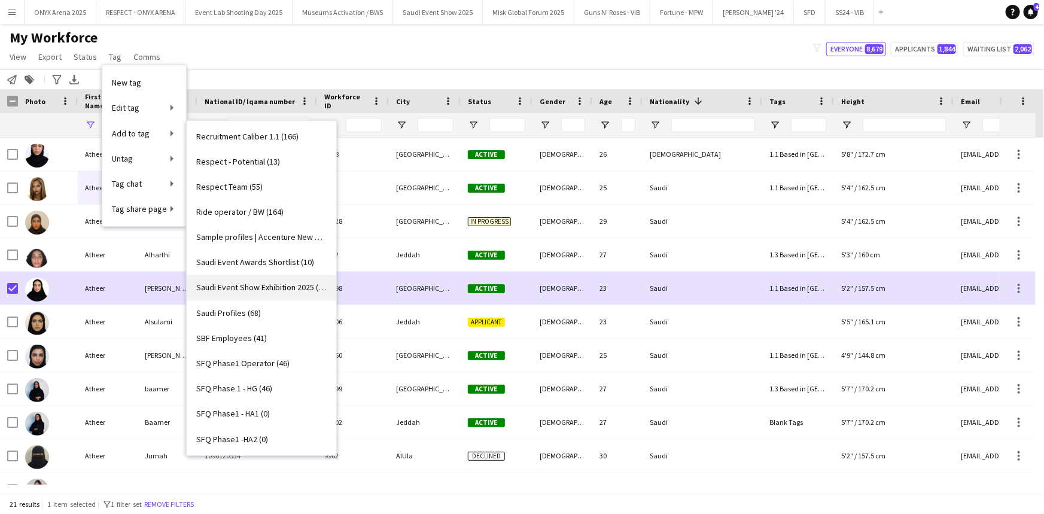
click at [257, 284] on span "Saudi Event Show Exhibition 2025 (15)" at bounding box center [261, 287] width 130 height 11
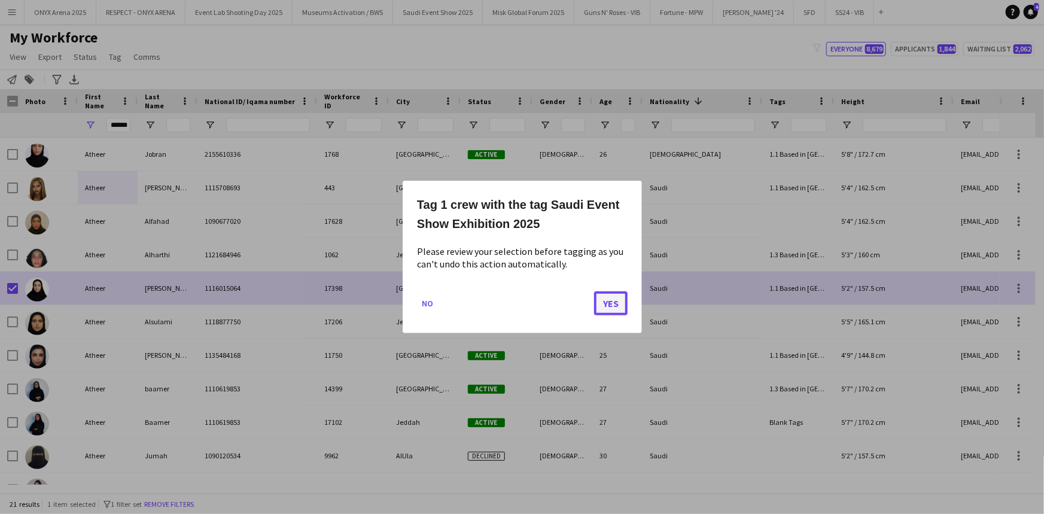
click at [616, 302] on button "Yes" at bounding box center [611, 303] width 34 height 24
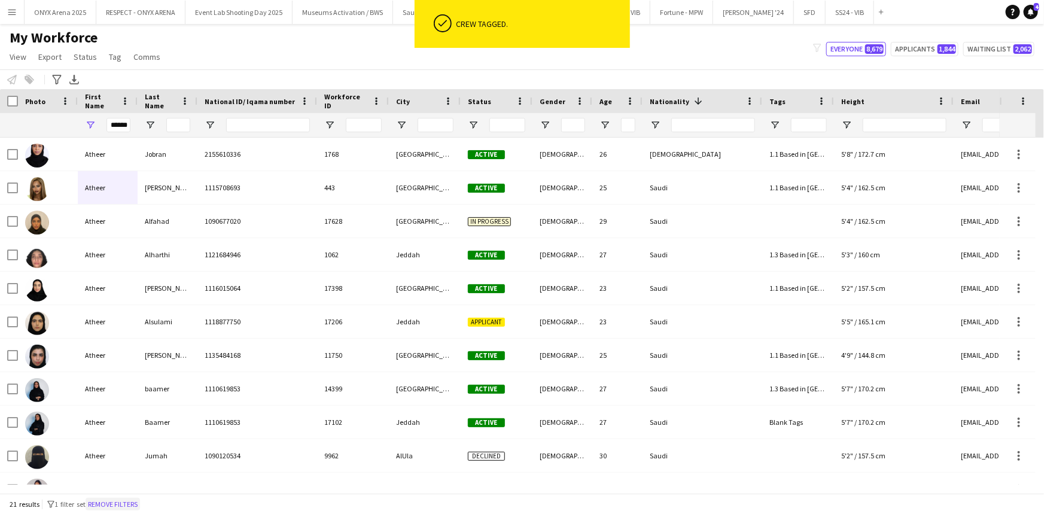
click at [124, 503] on button "Remove filters" at bounding box center [113, 504] width 54 height 13
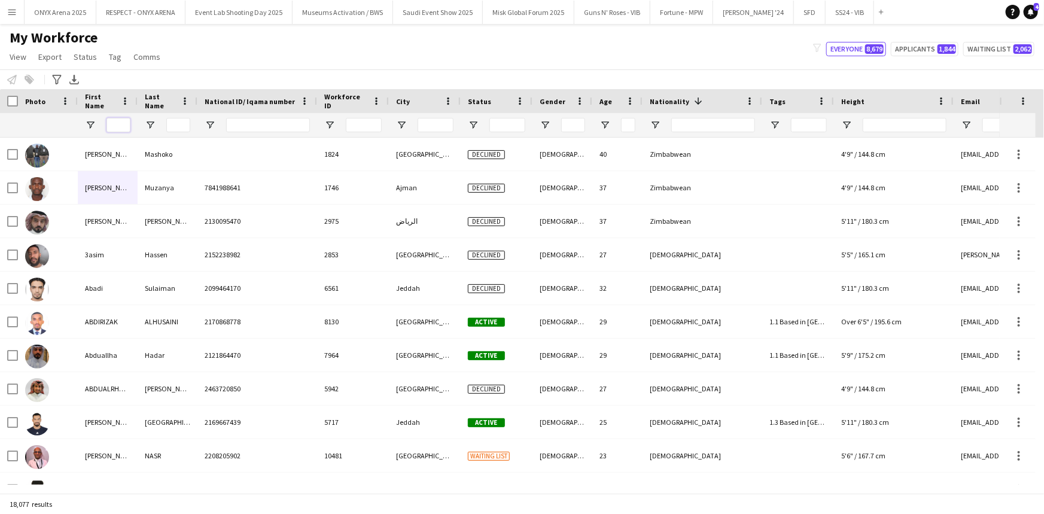
click at [112, 121] on input "First Name Filter Input" at bounding box center [118, 125] width 24 height 14
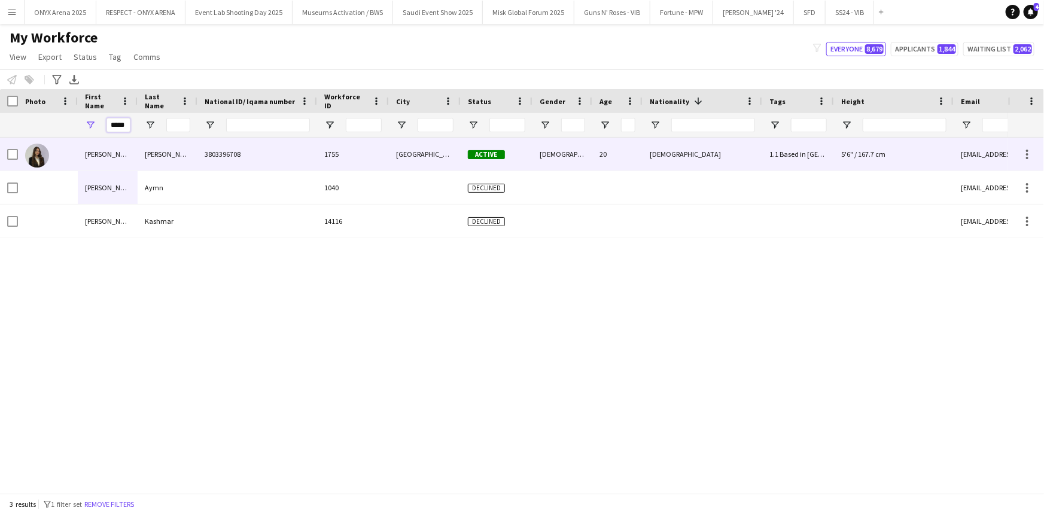
type input "*****"
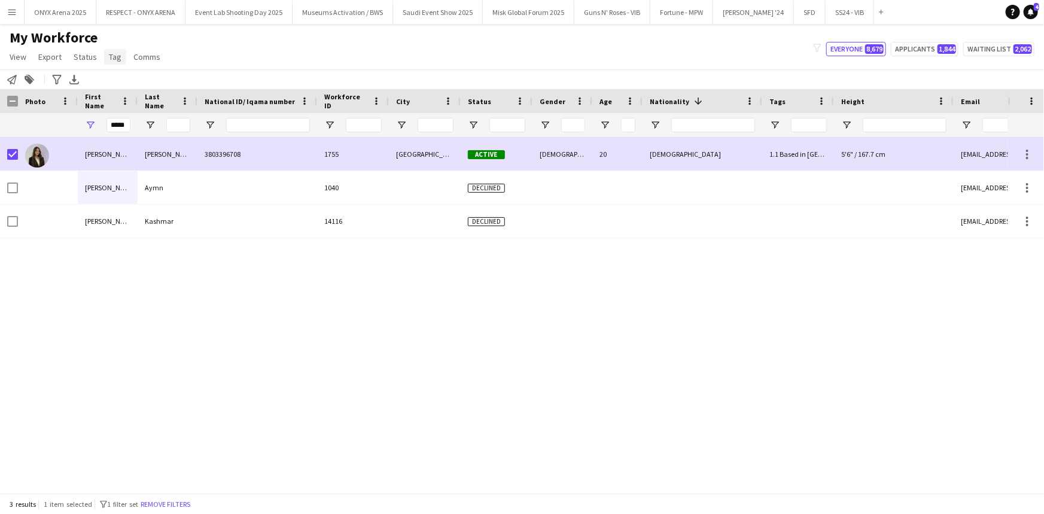
click at [109, 58] on span "Tag" at bounding box center [115, 56] width 13 height 11
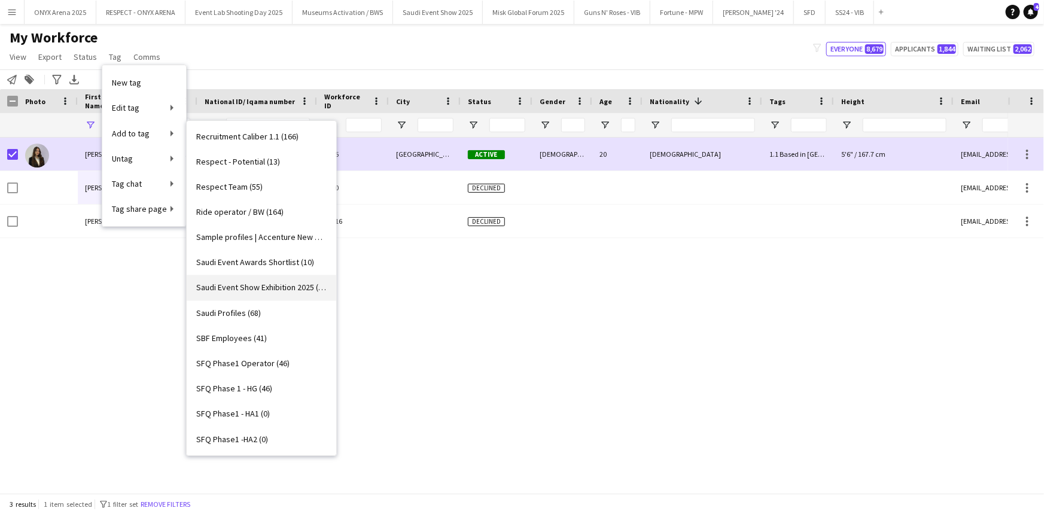
click at [279, 288] on span "Saudi Event Show Exhibition 2025 (16)" at bounding box center [261, 287] width 130 height 11
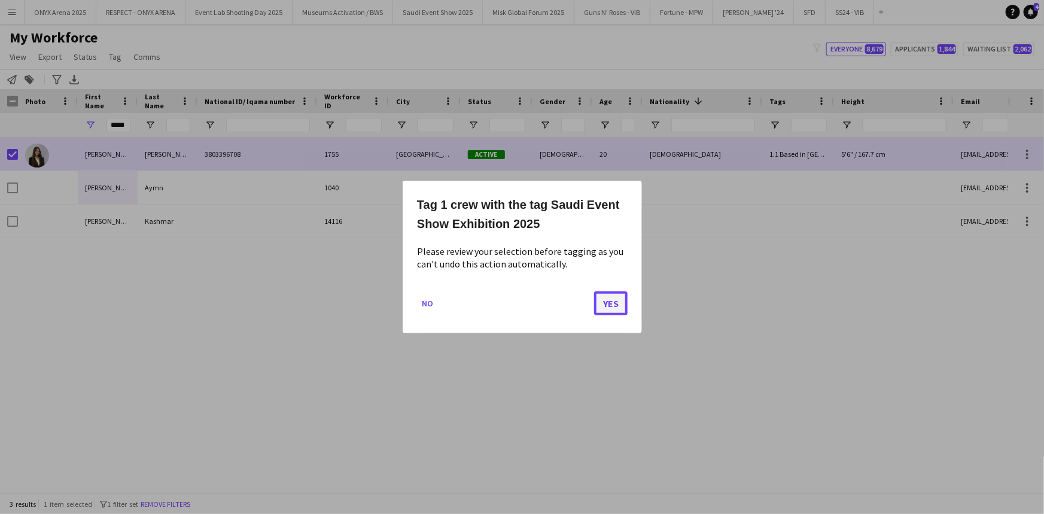
click at [612, 302] on button "Yes" at bounding box center [611, 303] width 34 height 24
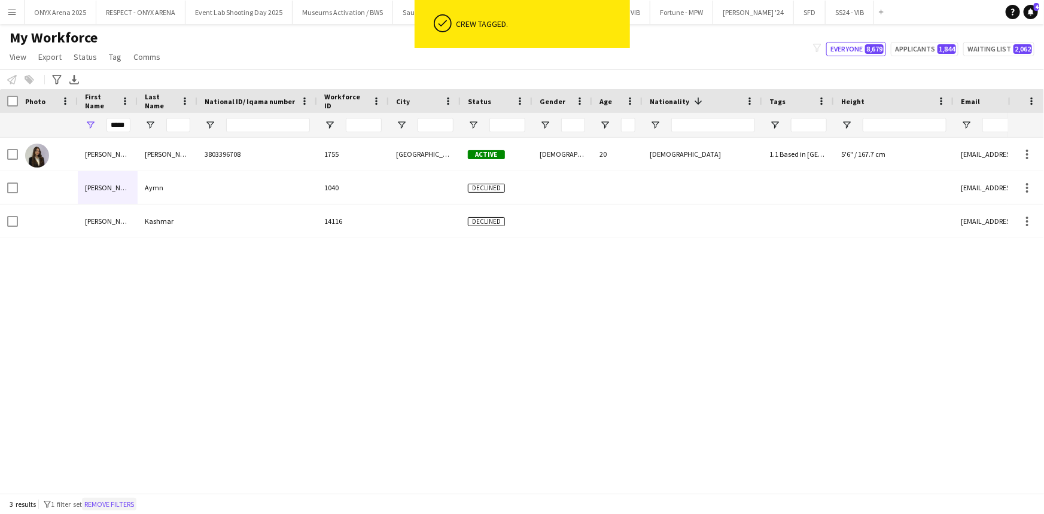
click at [130, 506] on button "Remove filters" at bounding box center [109, 504] width 54 height 13
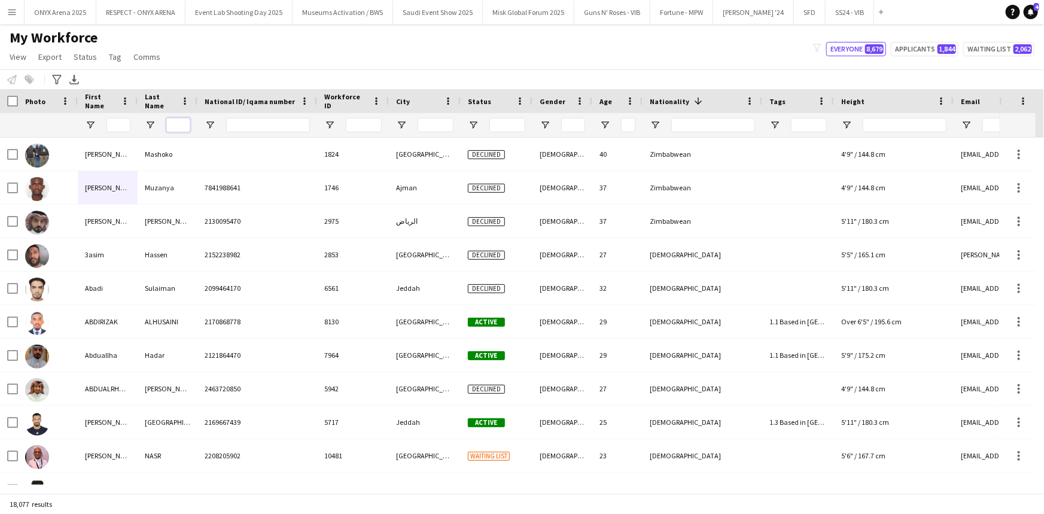
click at [185, 124] on input "Last Name Filter Input" at bounding box center [178, 125] width 24 height 14
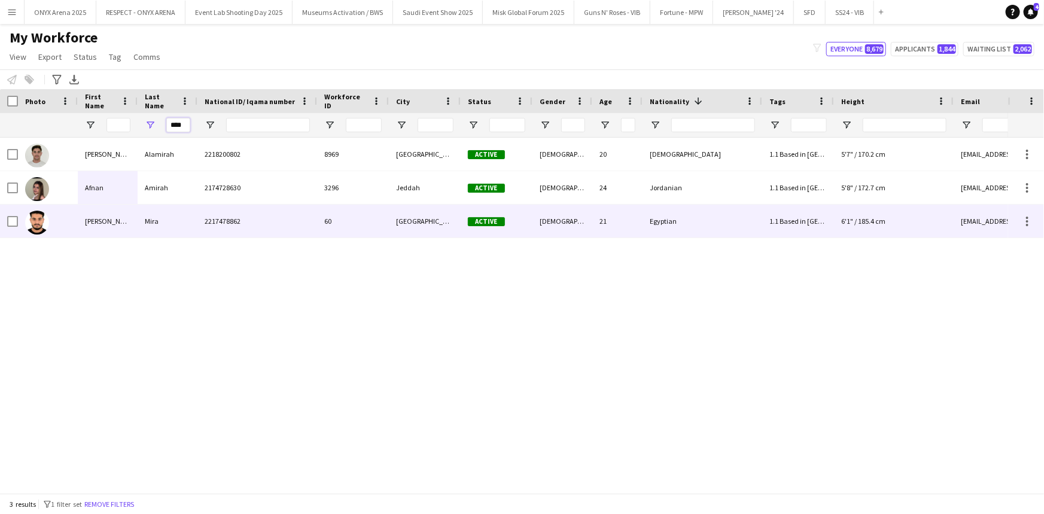
type input "****"
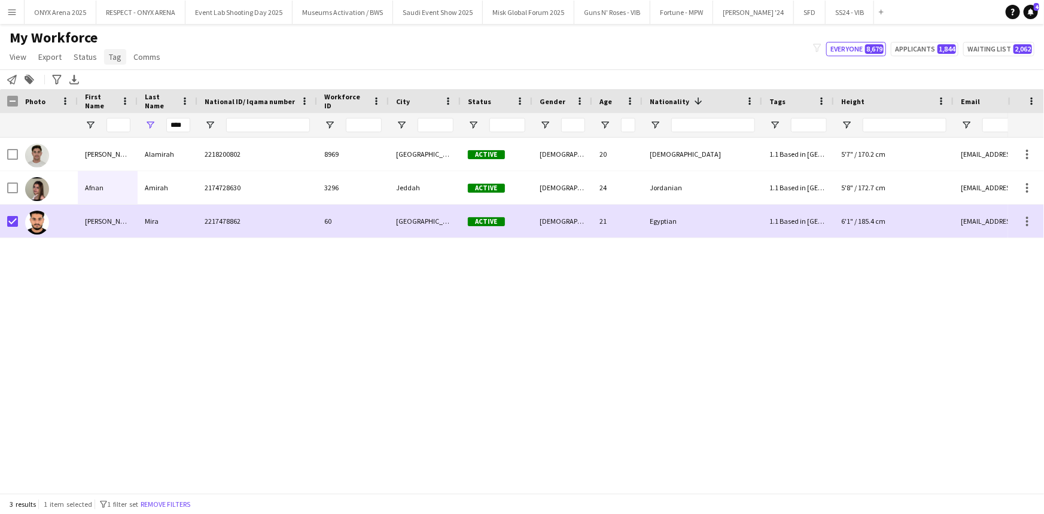
click at [114, 59] on span "Tag" at bounding box center [115, 56] width 13 height 11
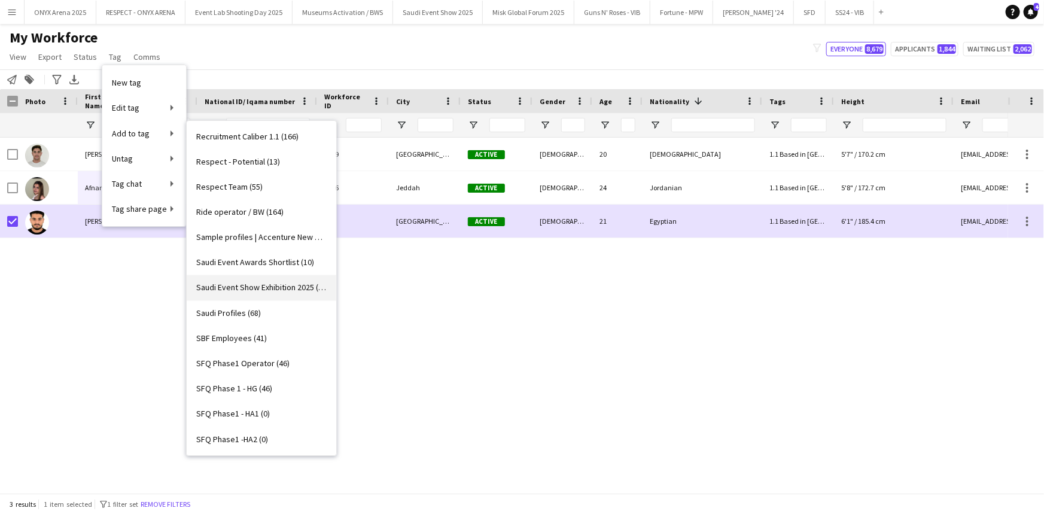
click at [231, 285] on span "Saudi Event Show Exhibition 2025 (17)" at bounding box center [261, 287] width 130 height 11
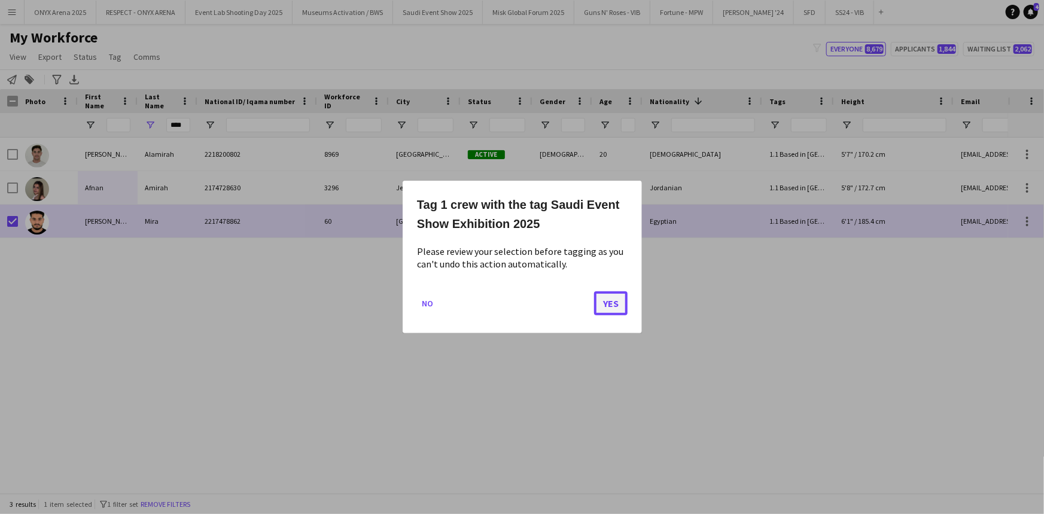
drag, startPoint x: 598, startPoint y: 299, endPoint x: 531, endPoint y: 295, distance: 67.1
click at [598, 299] on button "Yes" at bounding box center [611, 303] width 34 height 24
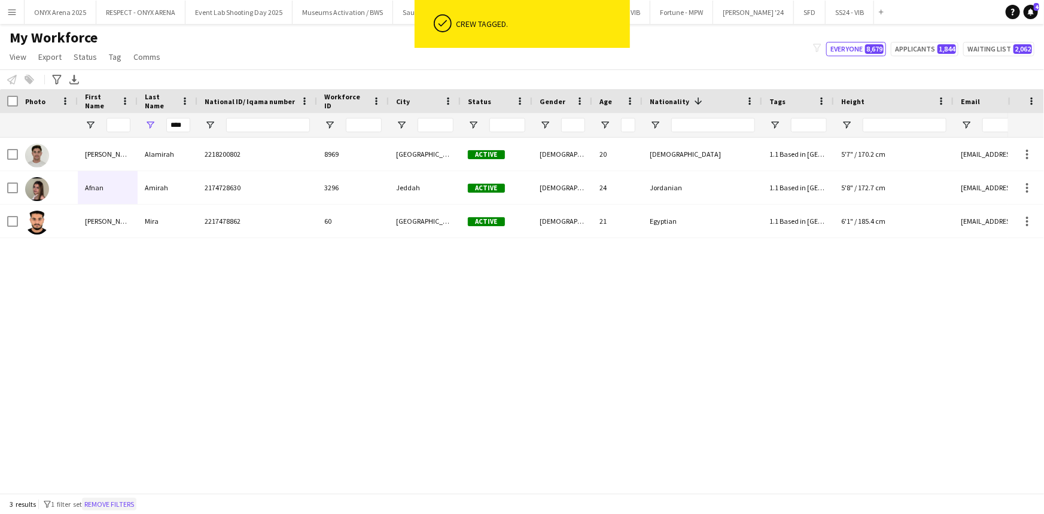
click at [133, 500] on button "Remove filters" at bounding box center [109, 504] width 54 height 13
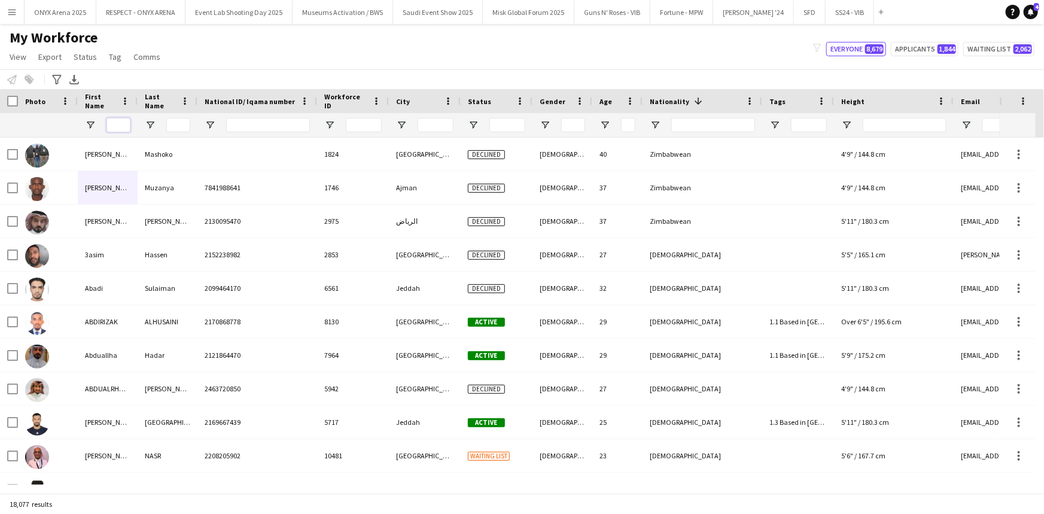
click at [106, 129] on input "First Name Filter Input" at bounding box center [118, 125] width 24 height 14
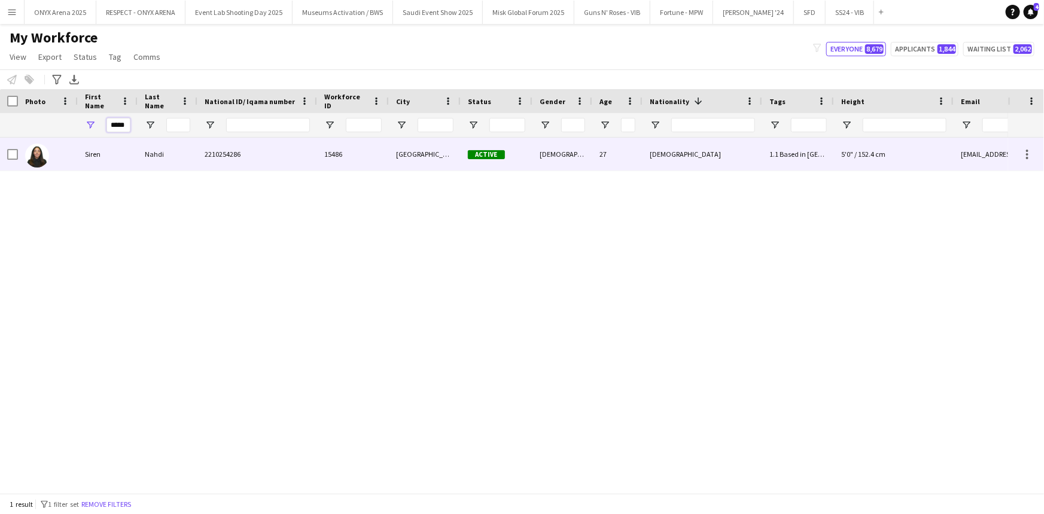
type input "*****"
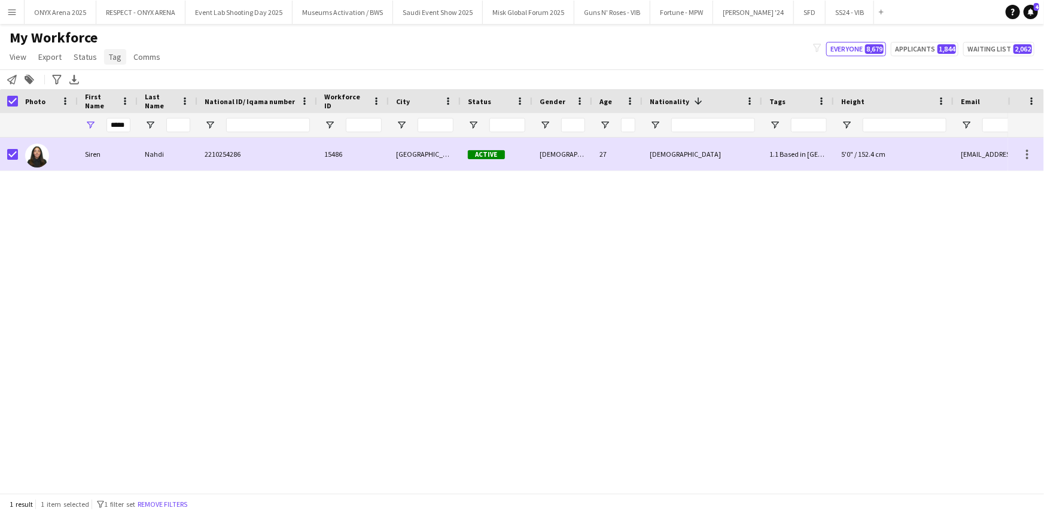
click at [112, 56] on span "Tag" at bounding box center [115, 56] width 13 height 11
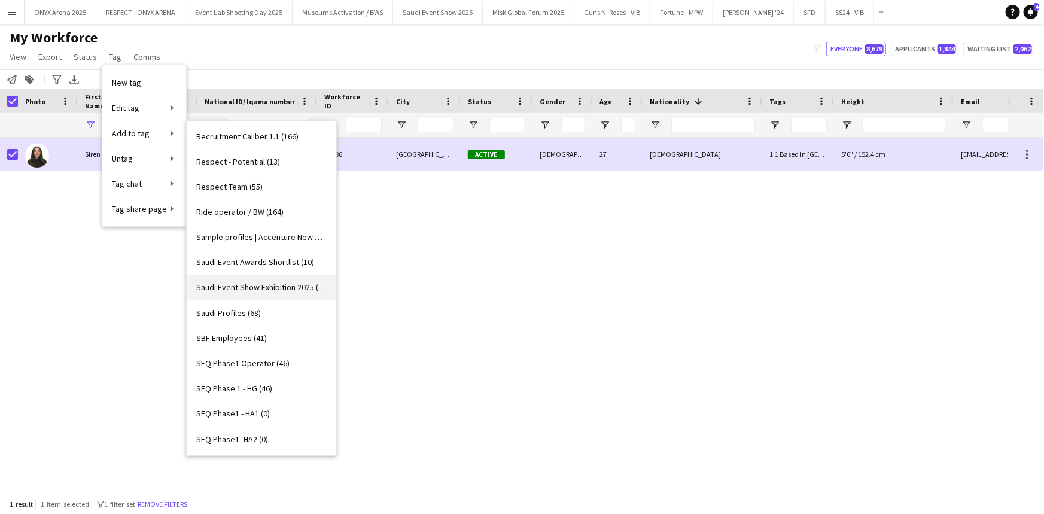
click at [249, 282] on span "Saudi Event Show Exhibition 2025 (18)" at bounding box center [261, 287] width 130 height 11
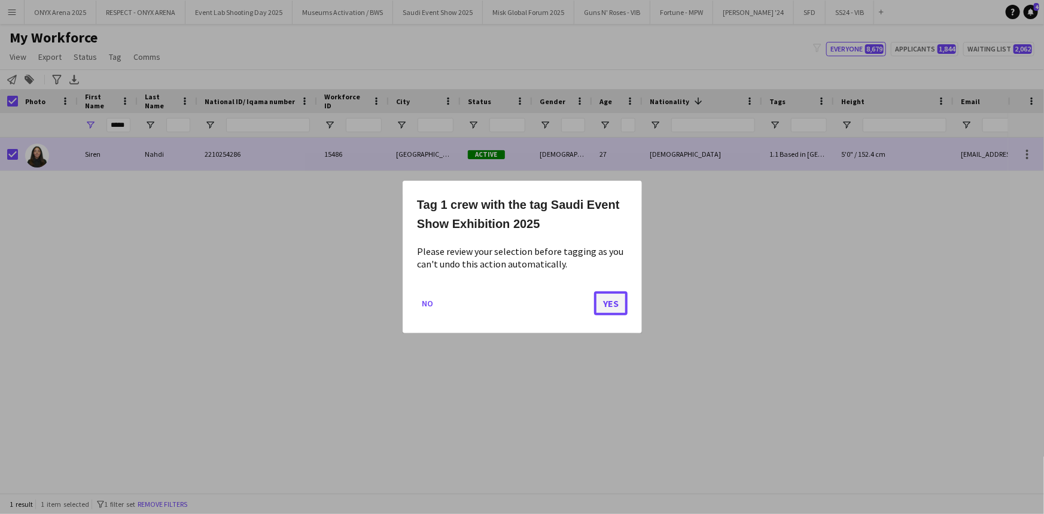
click at [604, 303] on button "Yes" at bounding box center [611, 303] width 34 height 24
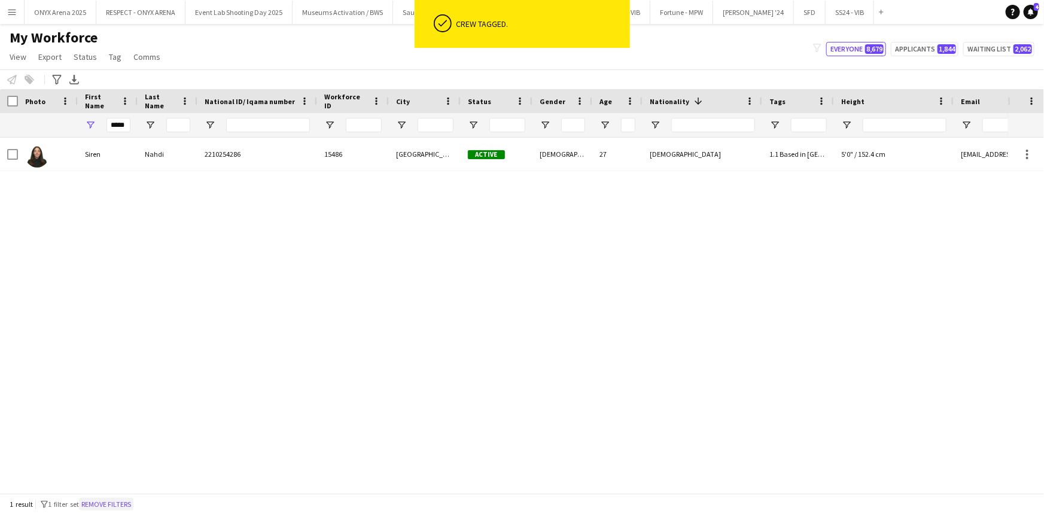
click at [126, 499] on button "Remove filters" at bounding box center [106, 504] width 54 height 13
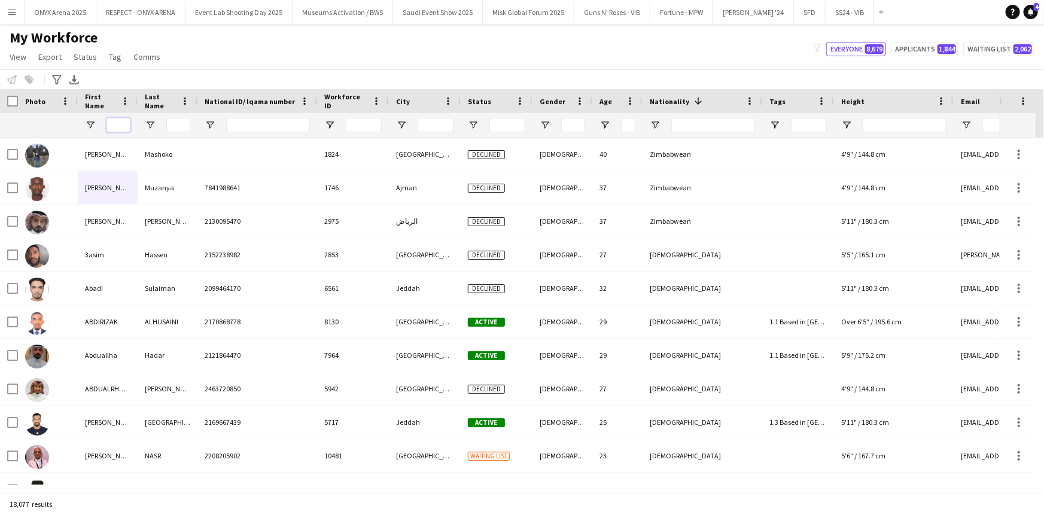
click at [126, 123] on input "First Name Filter Input" at bounding box center [118, 125] width 24 height 14
click at [184, 123] on input "Last Name Filter Input" at bounding box center [178, 125] width 24 height 14
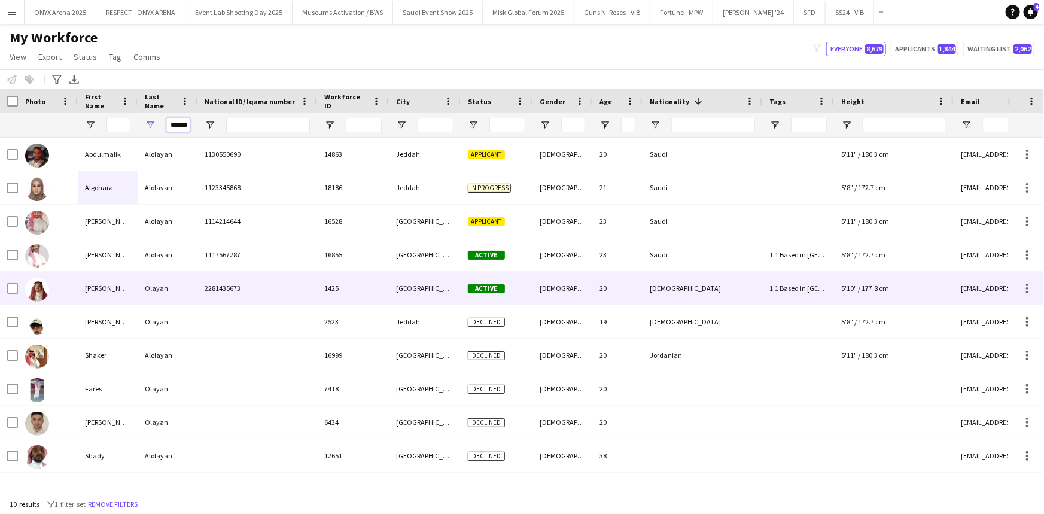
type input "******"
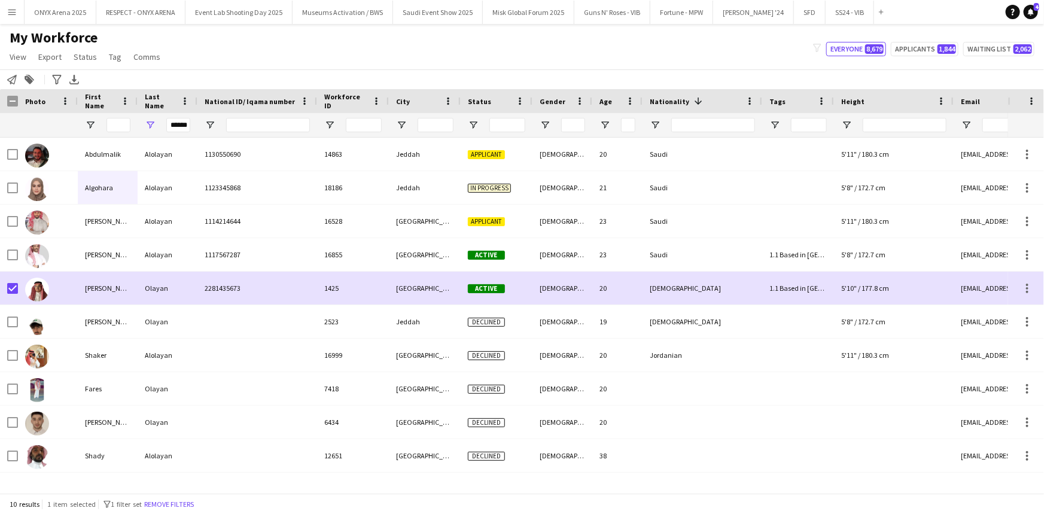
drag, startPoint x: 109, startPoint y: 56, endPoint x: 115, endPoint y: 70, distance: 15.3
click at [111, 56] on span "Tag" at bounding box center [115, 56] width 13 height 11
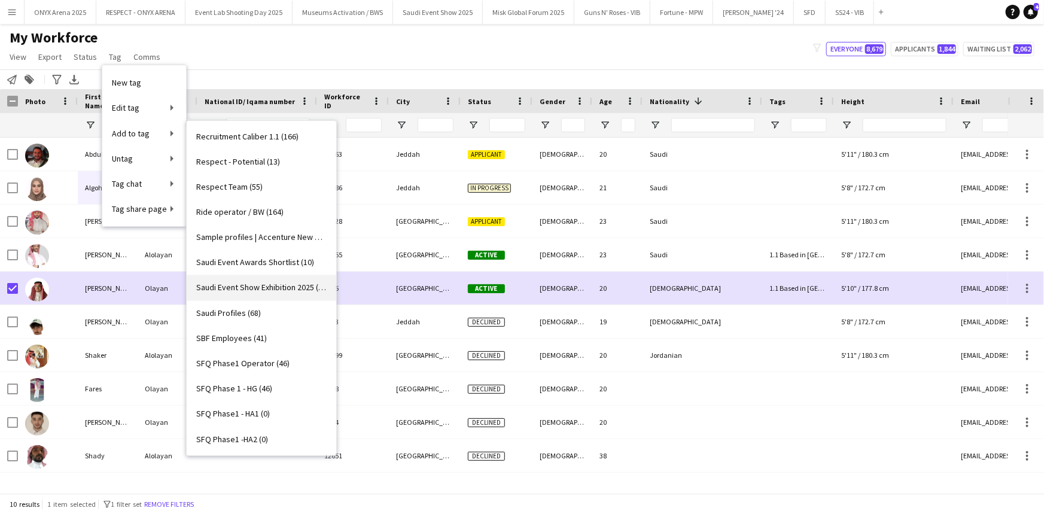
click at [263, 293] on link "Saudi Event Show Exhibition 2025 (19)" at bounding box center [262, 287] width 150 height 25
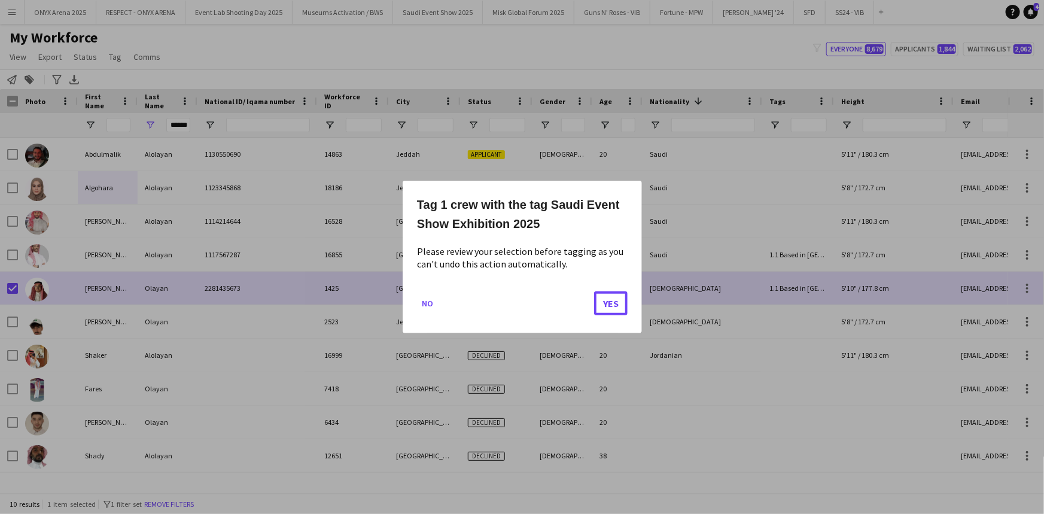
drag, startPoint x: 602, startPoint y: 304, endPoint x: 514, endPoint y: 280, distance: 91.1
click at [601, 304] on button "Yes" at bounding box center [611, 303] width 34 height 24
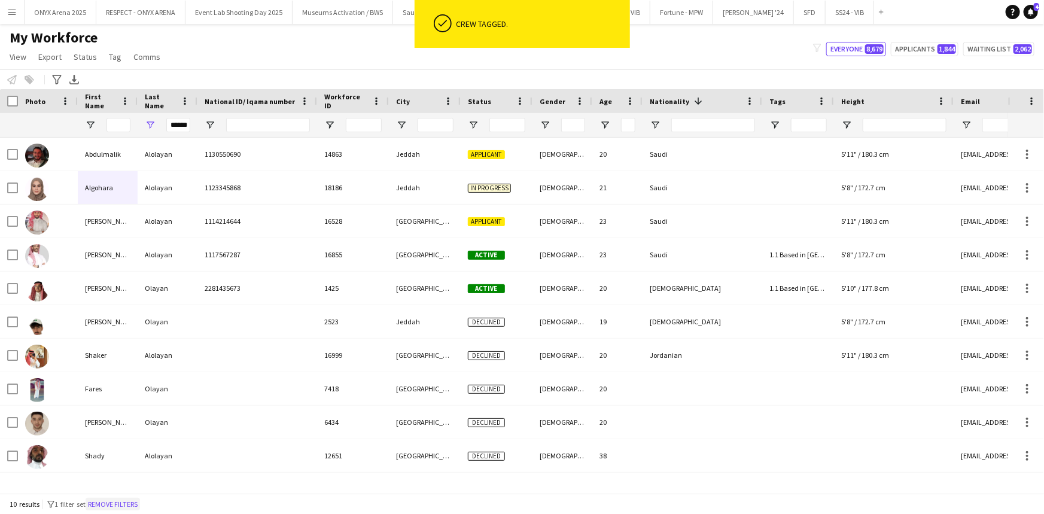
click at [133, 498] on button "Remove filters" at bounding box center [113, 504] width 54 height 13
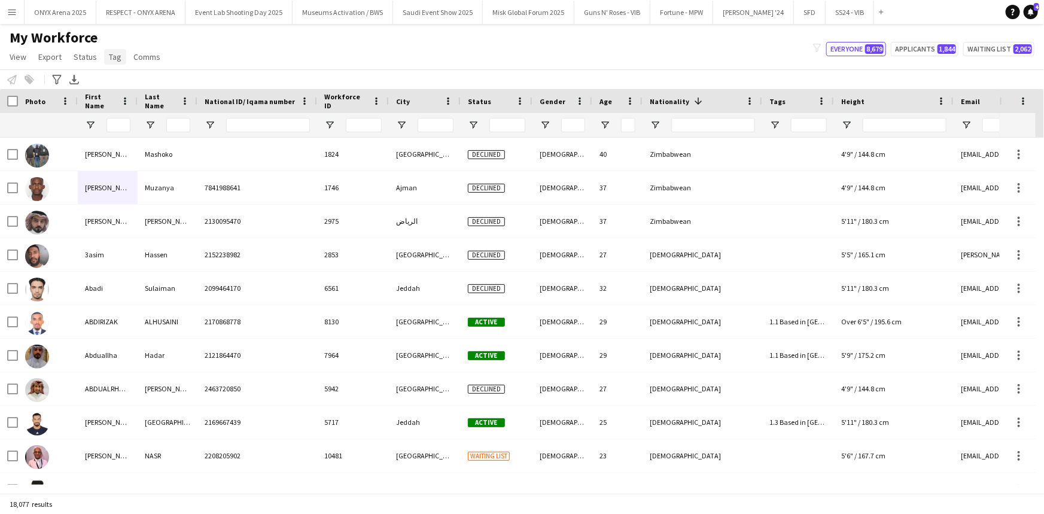
click at [120, 57] on link "Tag" at bounding box center [115, 57] width 22 height 16
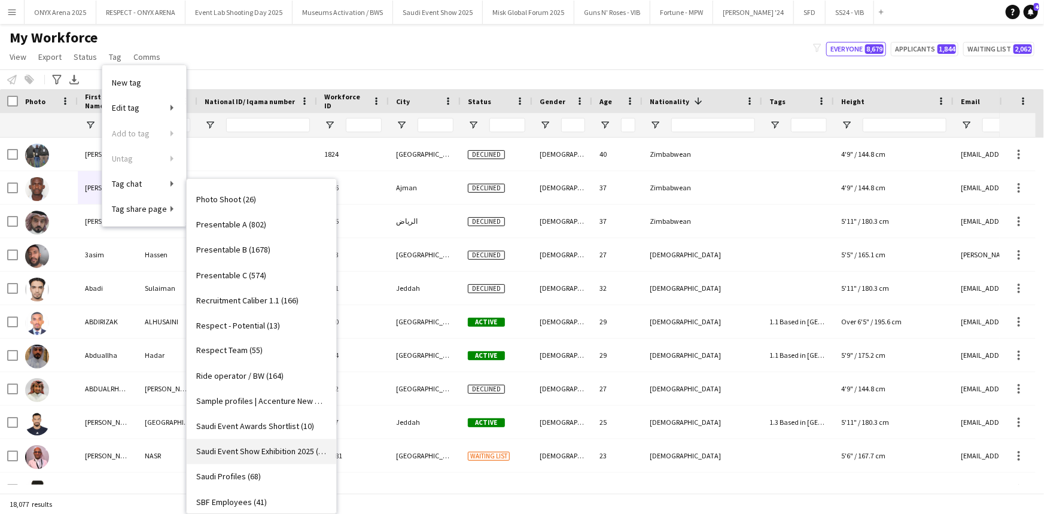
scroll to position [1033, 0]
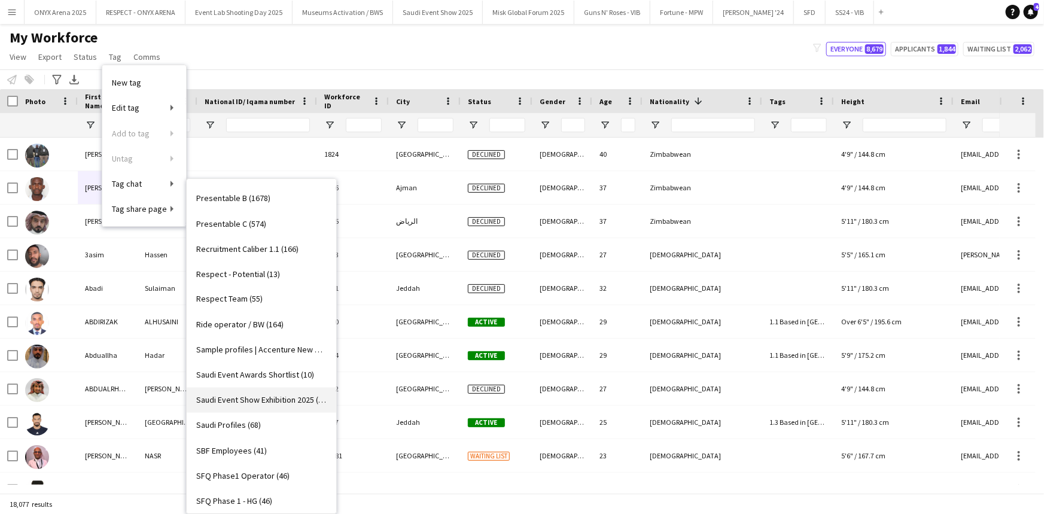
click at [232, 395] on span "Saudi Event Show Exhibition 2025 (20)" at bounding box center [261, 400] width 130 height 11
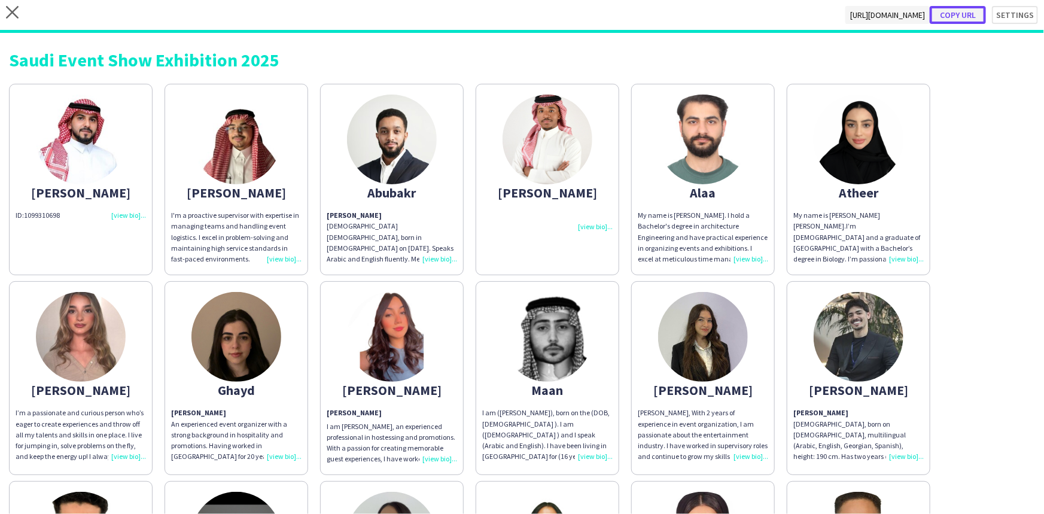
click at [950, 12] on button "Copy url" at bounding box center [958, 15] width 56 height 18
click at [11, 11] on icon at bounding box center [12, 12] width 13 height 13
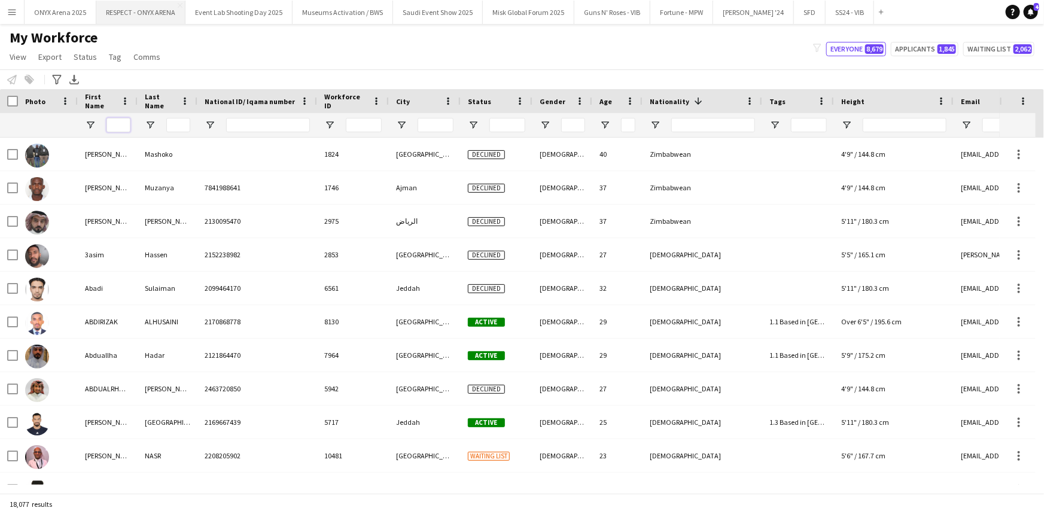
drag, startPoint x: 111, startPoint y: 120, endPoint x: 178, endPoint y: 17, distance: 122.5
click at [111, 120] on input "First Name Filter Input" at bounding box center [118, 125] width 24 height 14
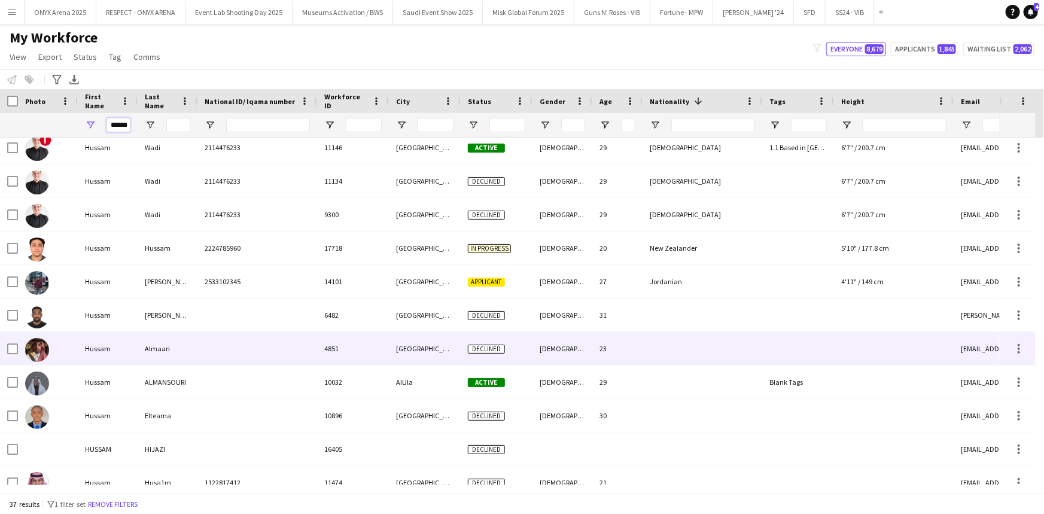
scroll to position [781, 0]
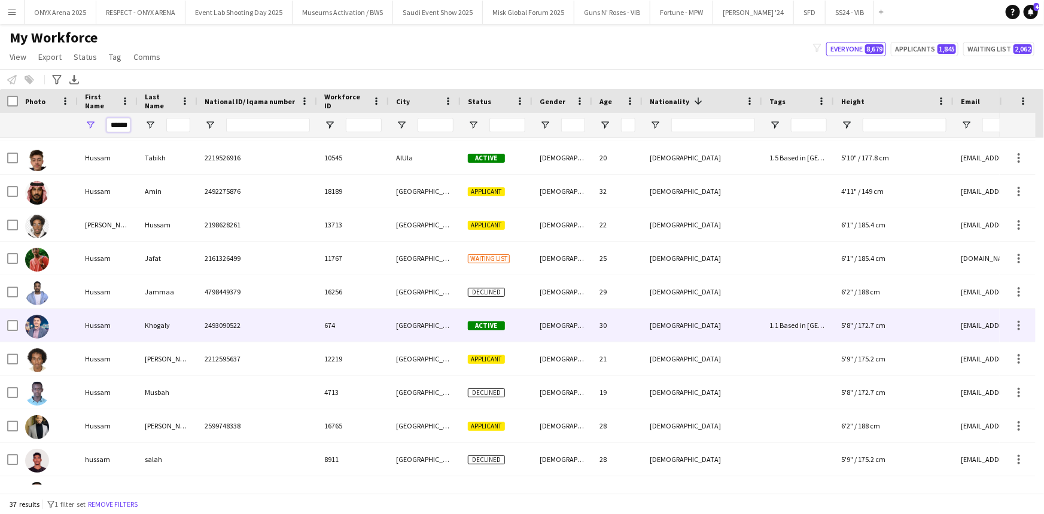
type input "******"
click at [44, 325] on img at bounding box center [37, 327] width 24 height 24
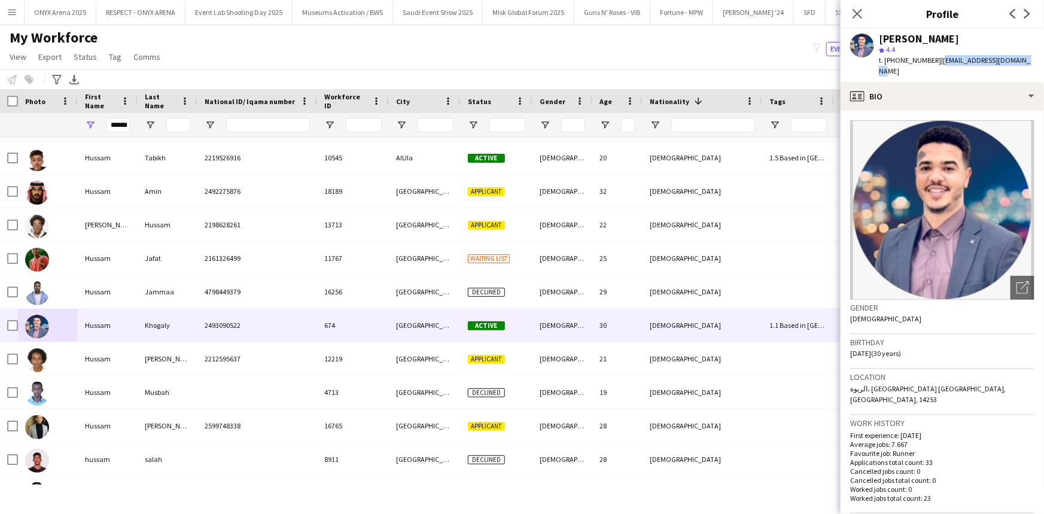
drag, startPoint x: 936, startPoint y: 59, endPoint x: 1022, endPoint y: 63, distance: 86.3
click at [1022, 63] on div "[PERSON_NAME] star 4.4 t. [PHONE_NUMBER] | [EMAIL_ADDRESS][DOMAIN_NAME]" at bounding box center [942, 55] width 203 height 53
copy span "[EMAIL_ADDRESS][DOMAIN_NAME]"
click at [862, 12] on icon "Close pop-in" at bounding box center [856, 13] width 11 height 11
